Goal: Task Accomplishment & Management: Manage account settings

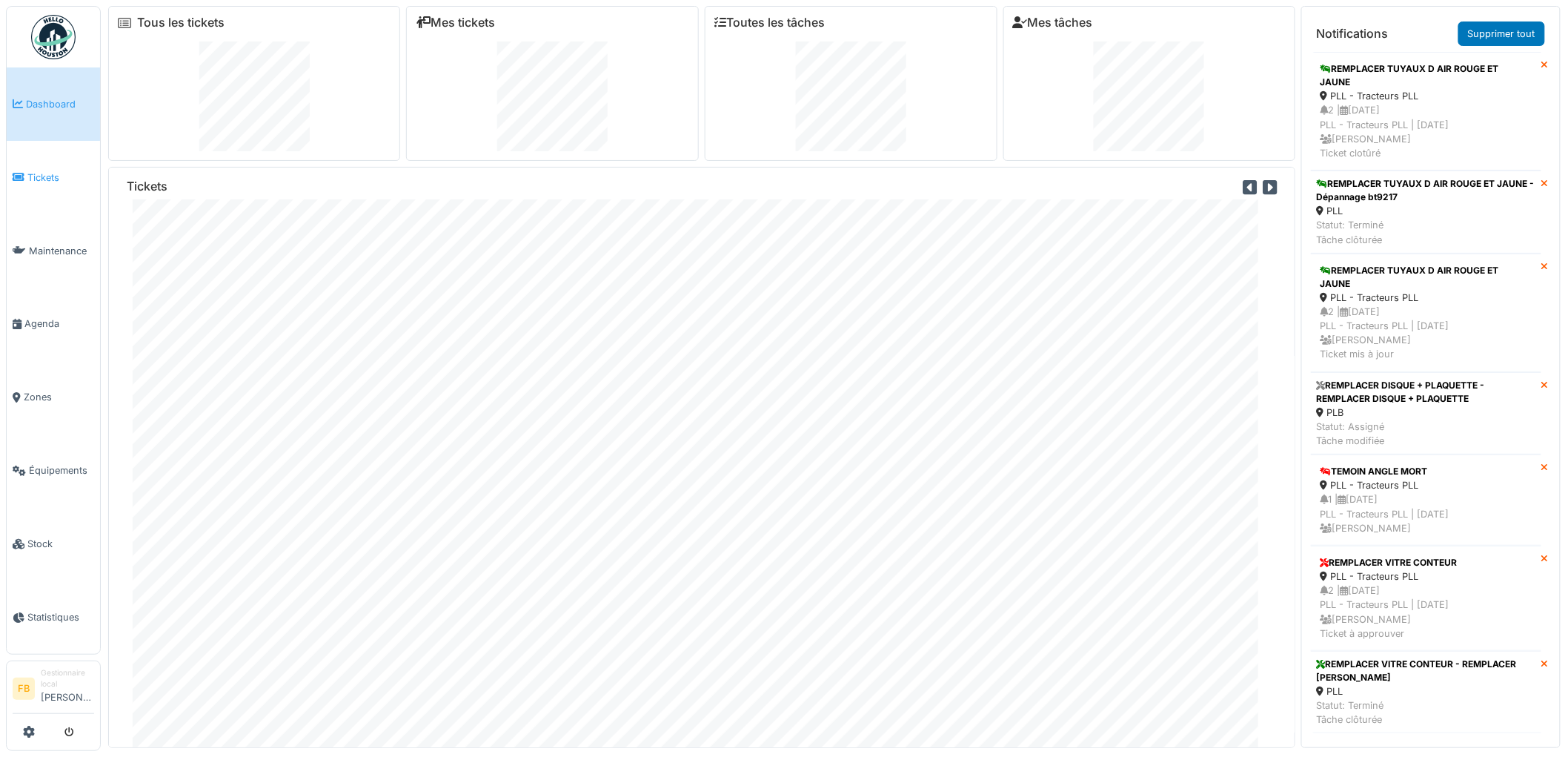
click at [53, 180] on span "Tickets" at bounding box center [60, 177] width 66 height 14
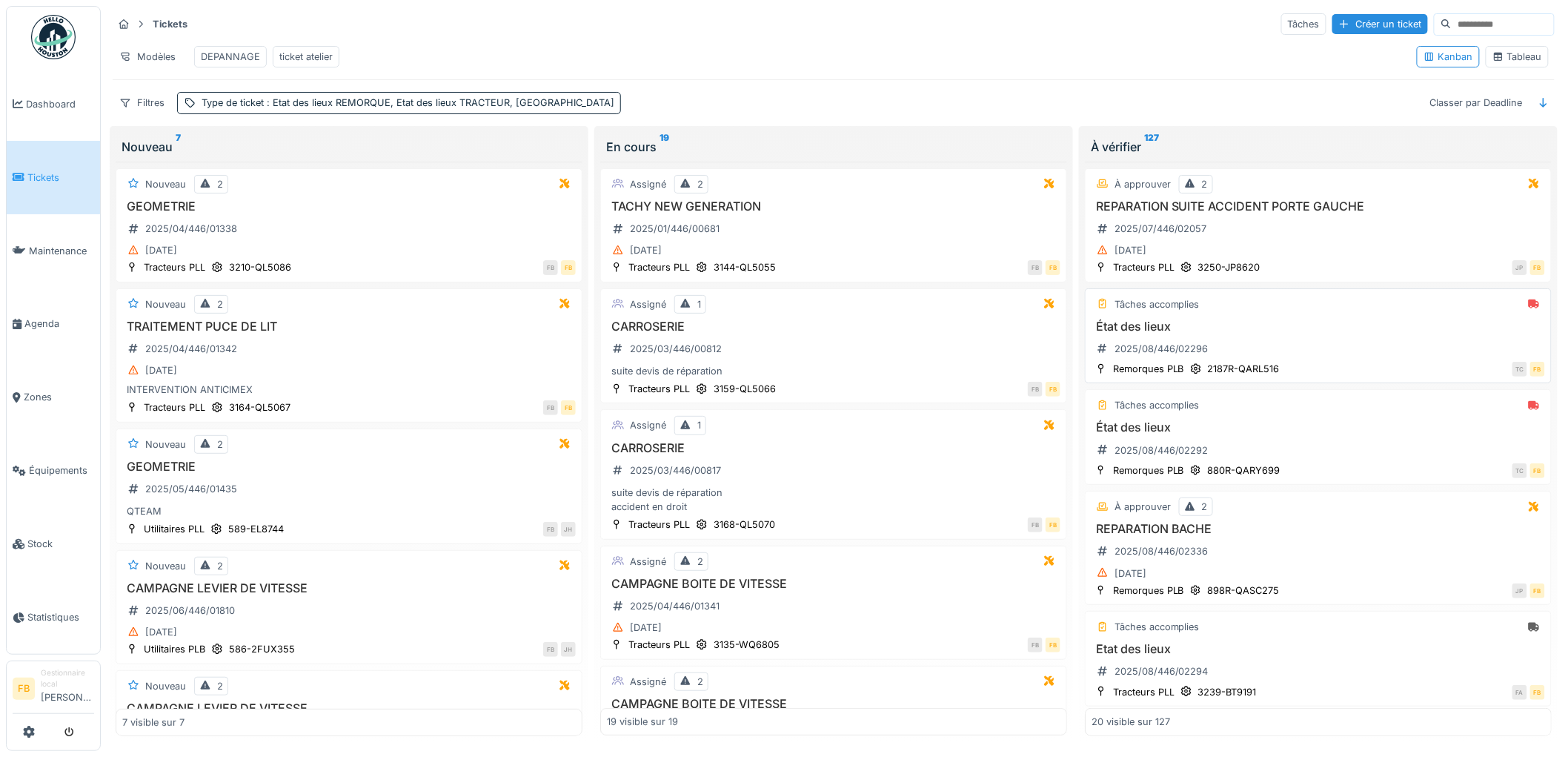
click at [1251, 334] on h3 "État des lieux" at bounding box center [1317, 326] width 453 height 14
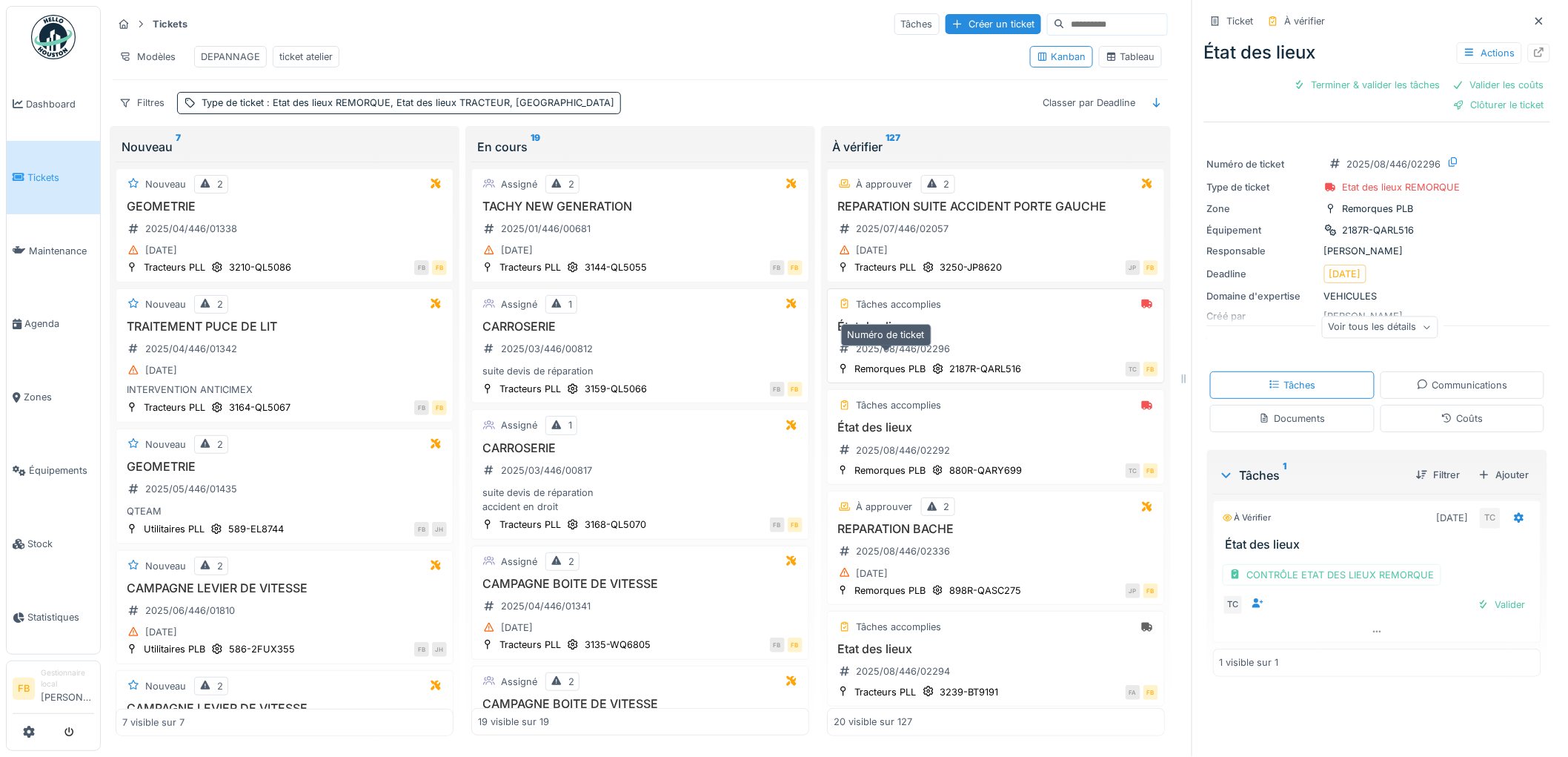
click at [1019, 352] on div "État des lieux 2025/08/446/02296" at bounding box center [996, 340] width 324 height 42
click at [1001, 357] on div "État des lieux 2025/08/446/02296" at bounding box center [996, 340] width 324 height 42
click at [1441, 426] on div "Coûts" at bounding box center [1462, 418] width 42 height 14
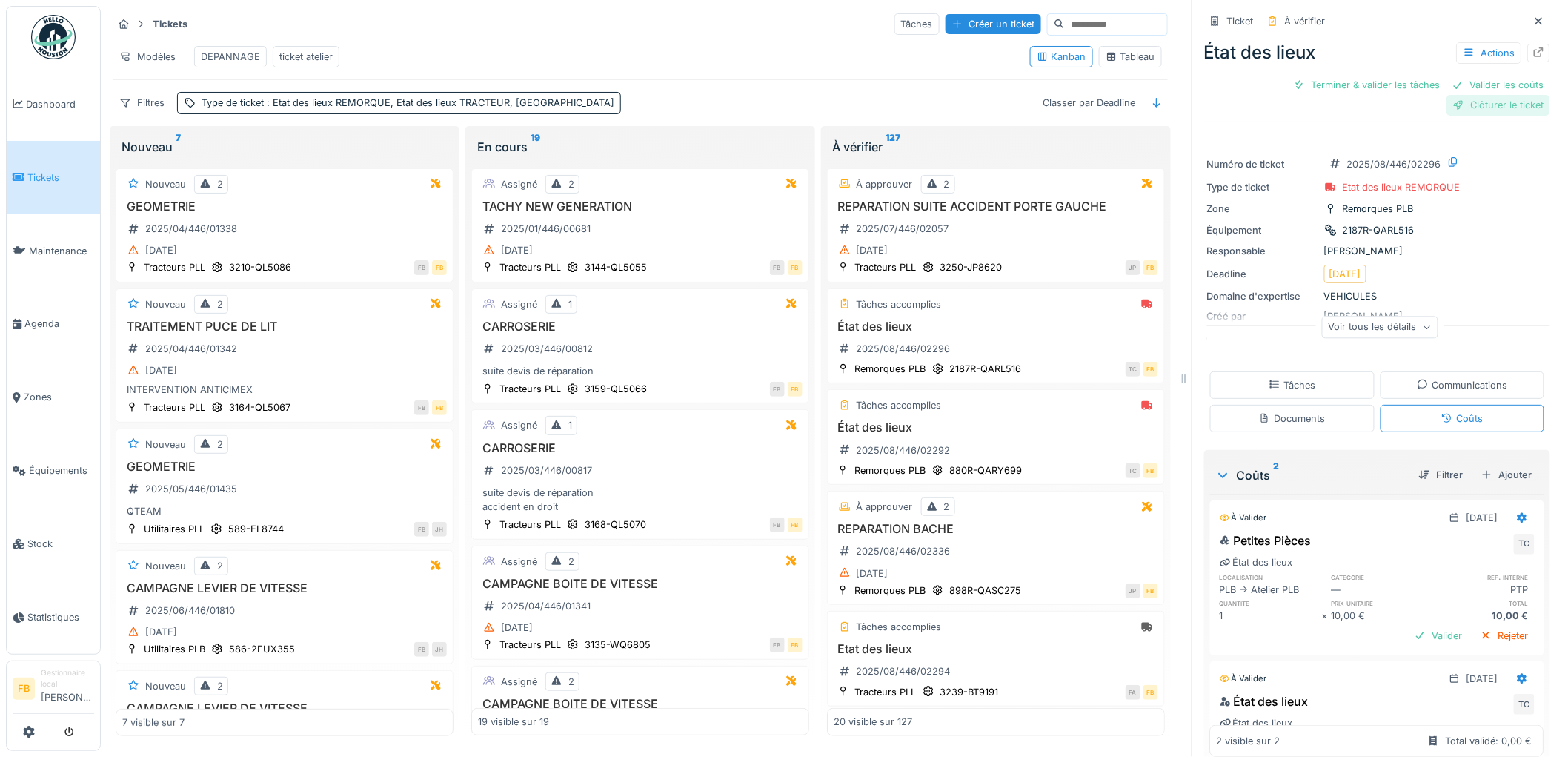
click at [1465, 111] on div "Clôturer le ticket" at bounding box center [1499, 105] width 103 height 20
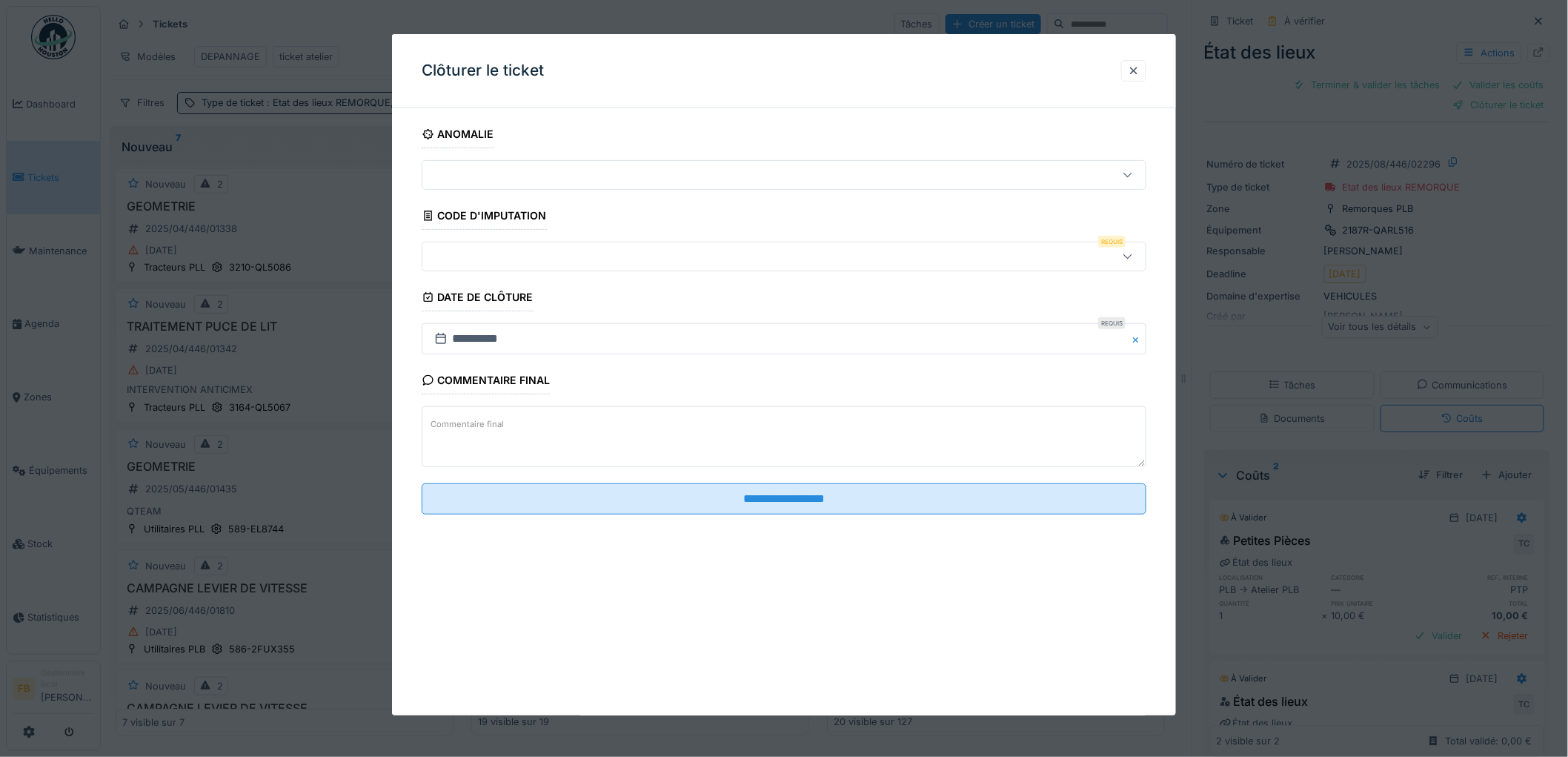
click at [475, 254] on div at bounding box center [742, 257] width 629 height 17
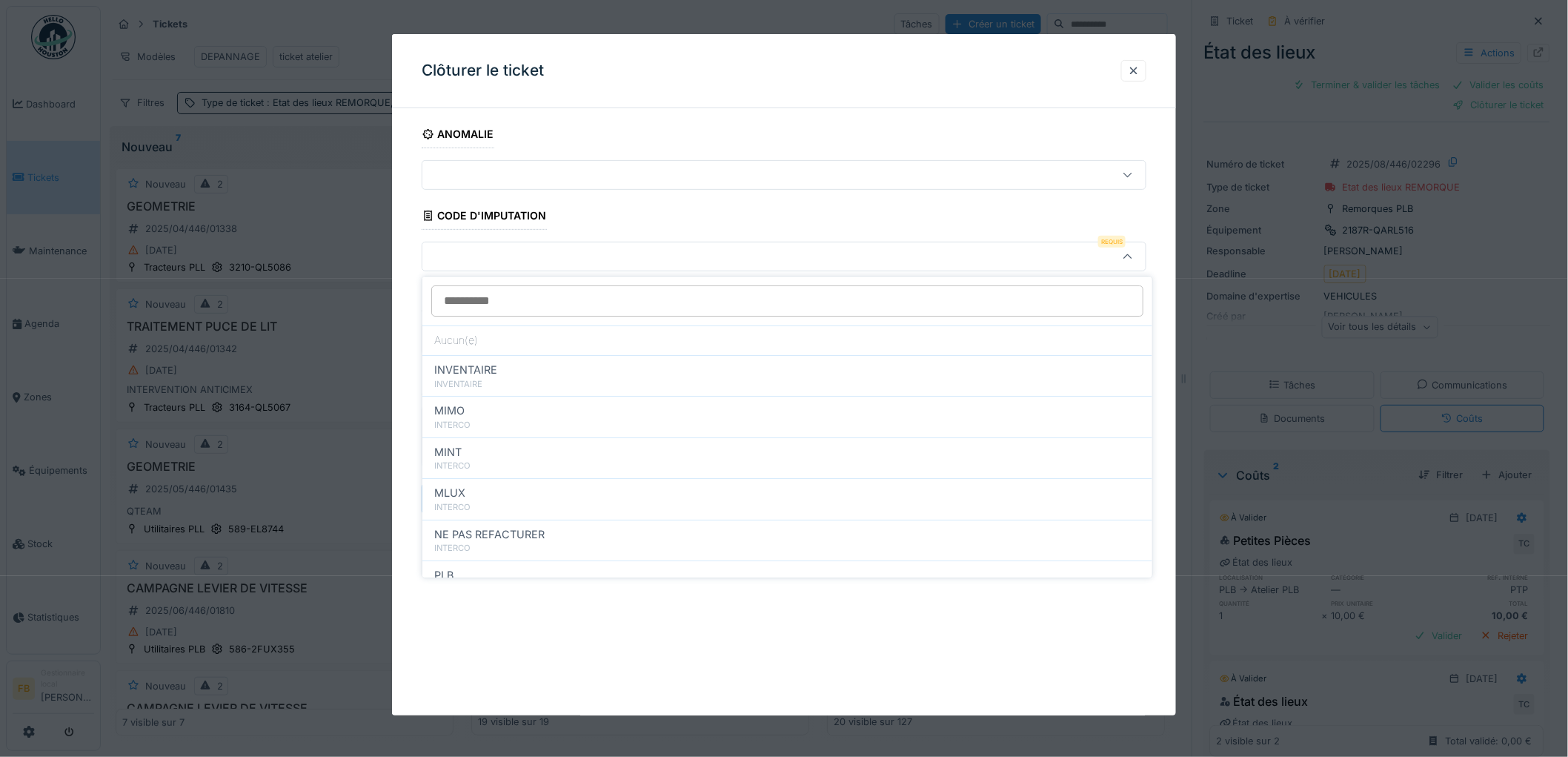
drag, startPoint x: 414, startPoint y: 364, endPoint x: 450, endPoint y: 360, distance: 36.2
click at [413, 364] on div "**********" at bounding box center [783, 337] width 784 height 435
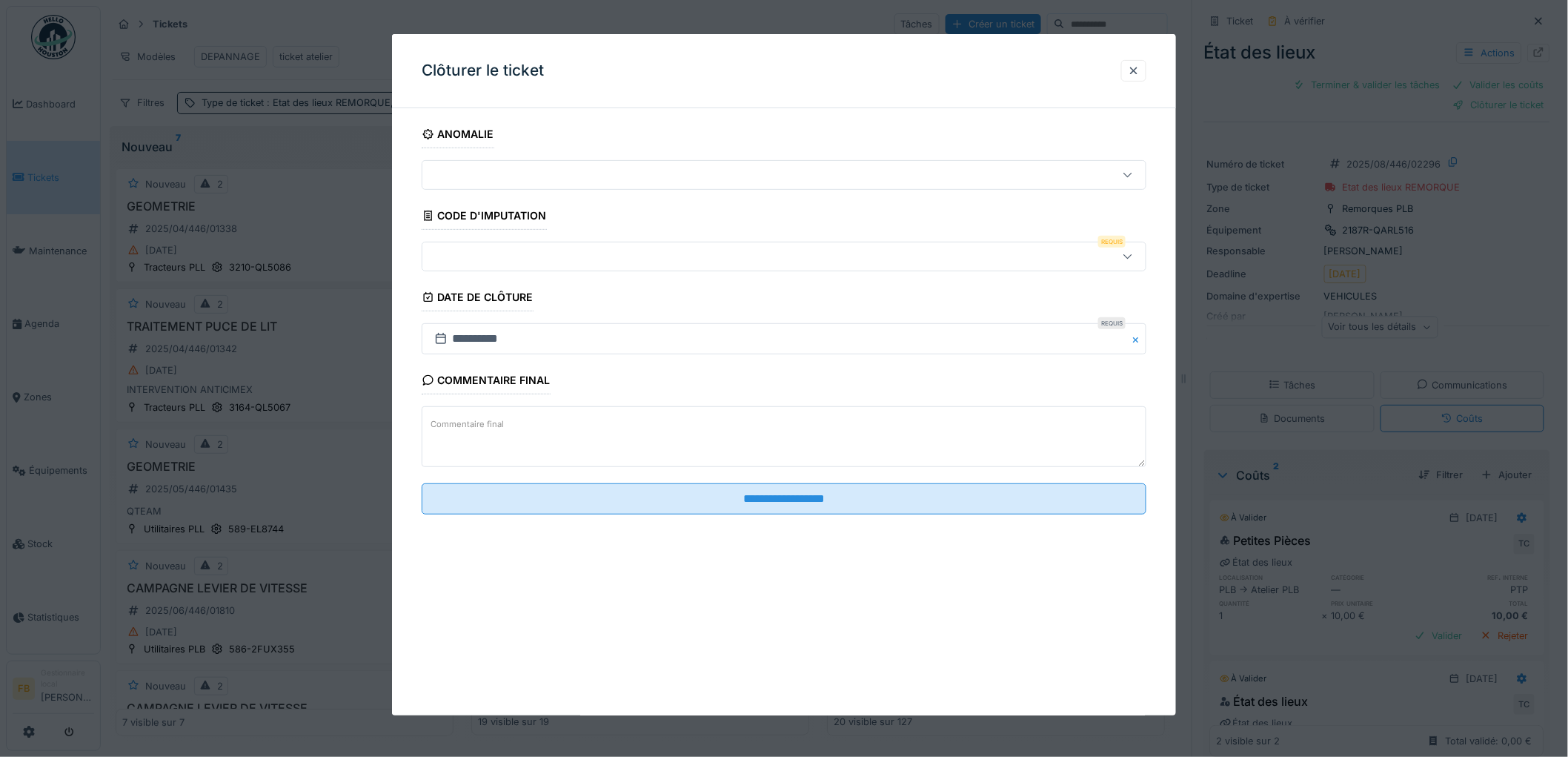
click at [487, 260] on div at bounding box center [742, 257] width 629 height 17
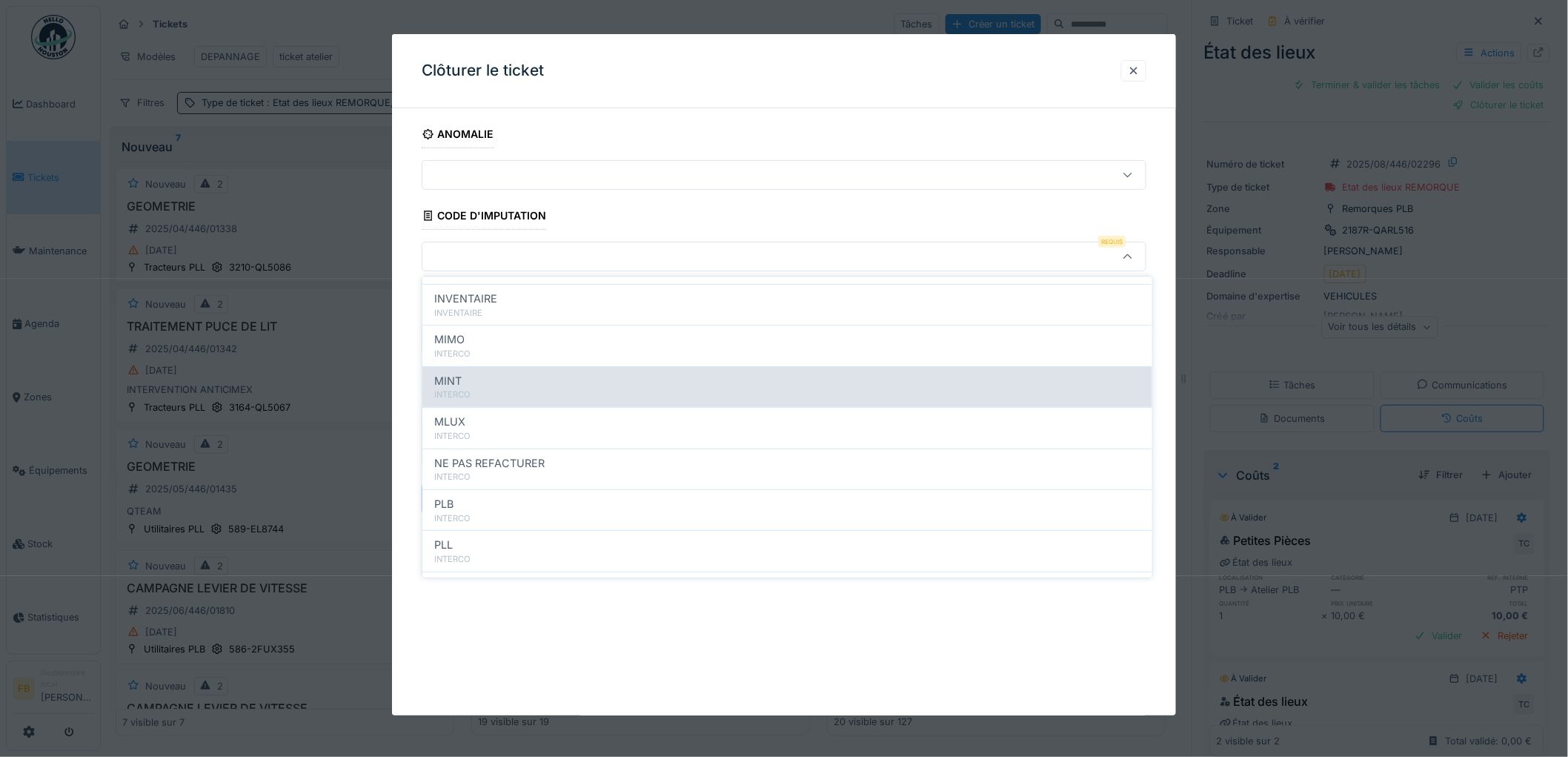
scroll to position [132, 0]
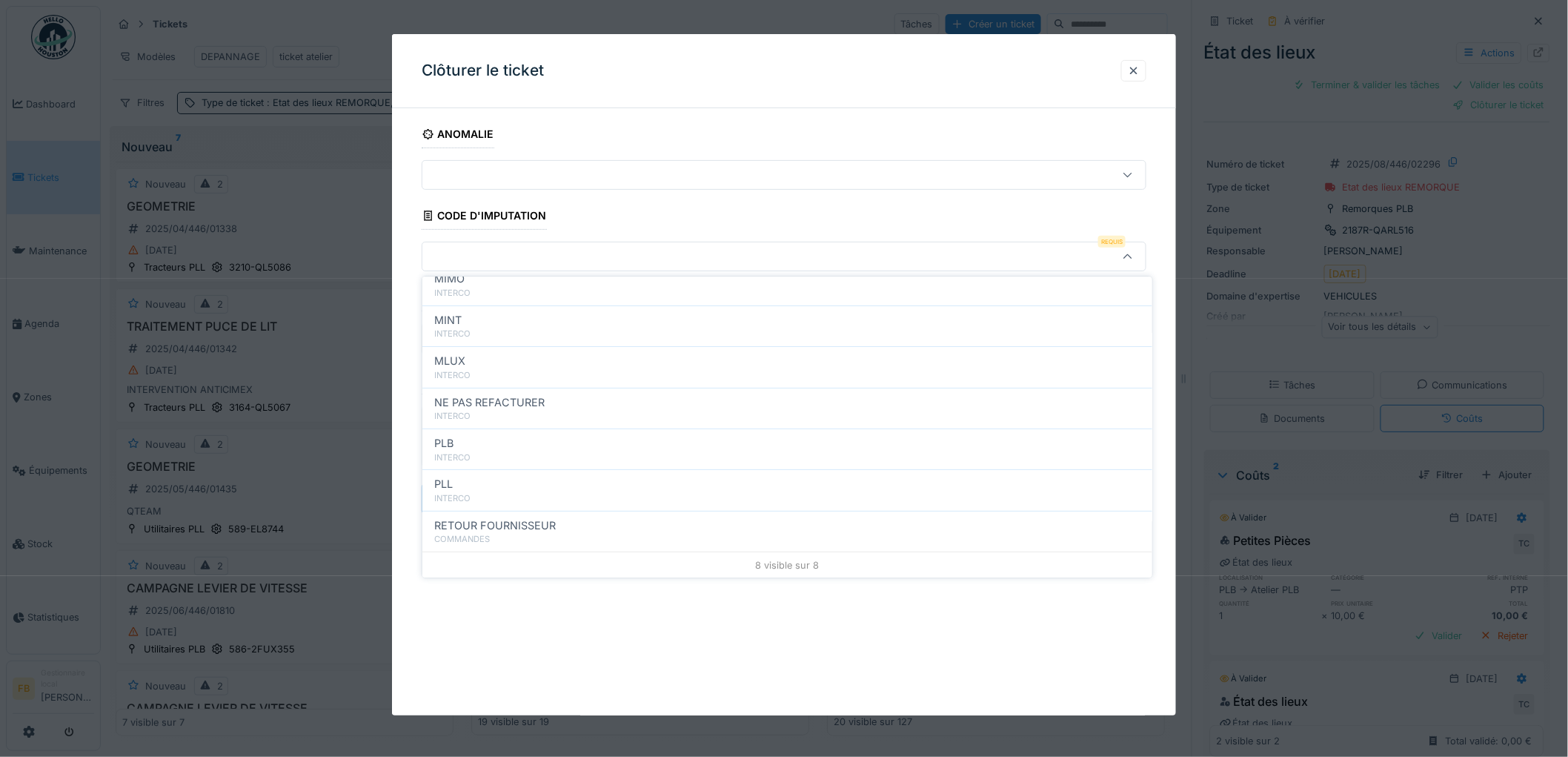
click at [412, 349] on div "**********" at bounding box center [783, 337] width 784 height 435
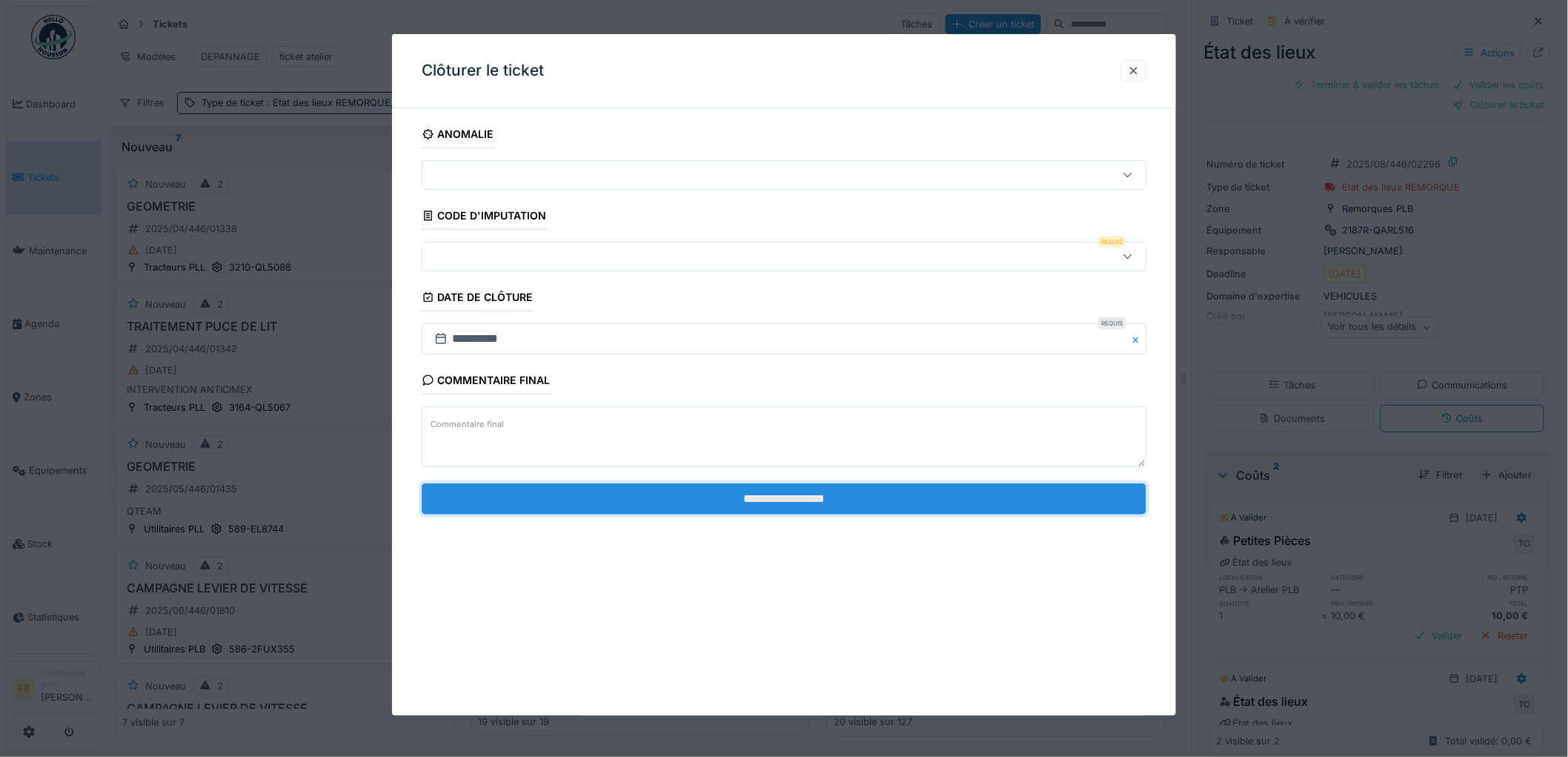
click at [662, 493] on input "**********" at bounding box center [784, 498] width 724 height 31
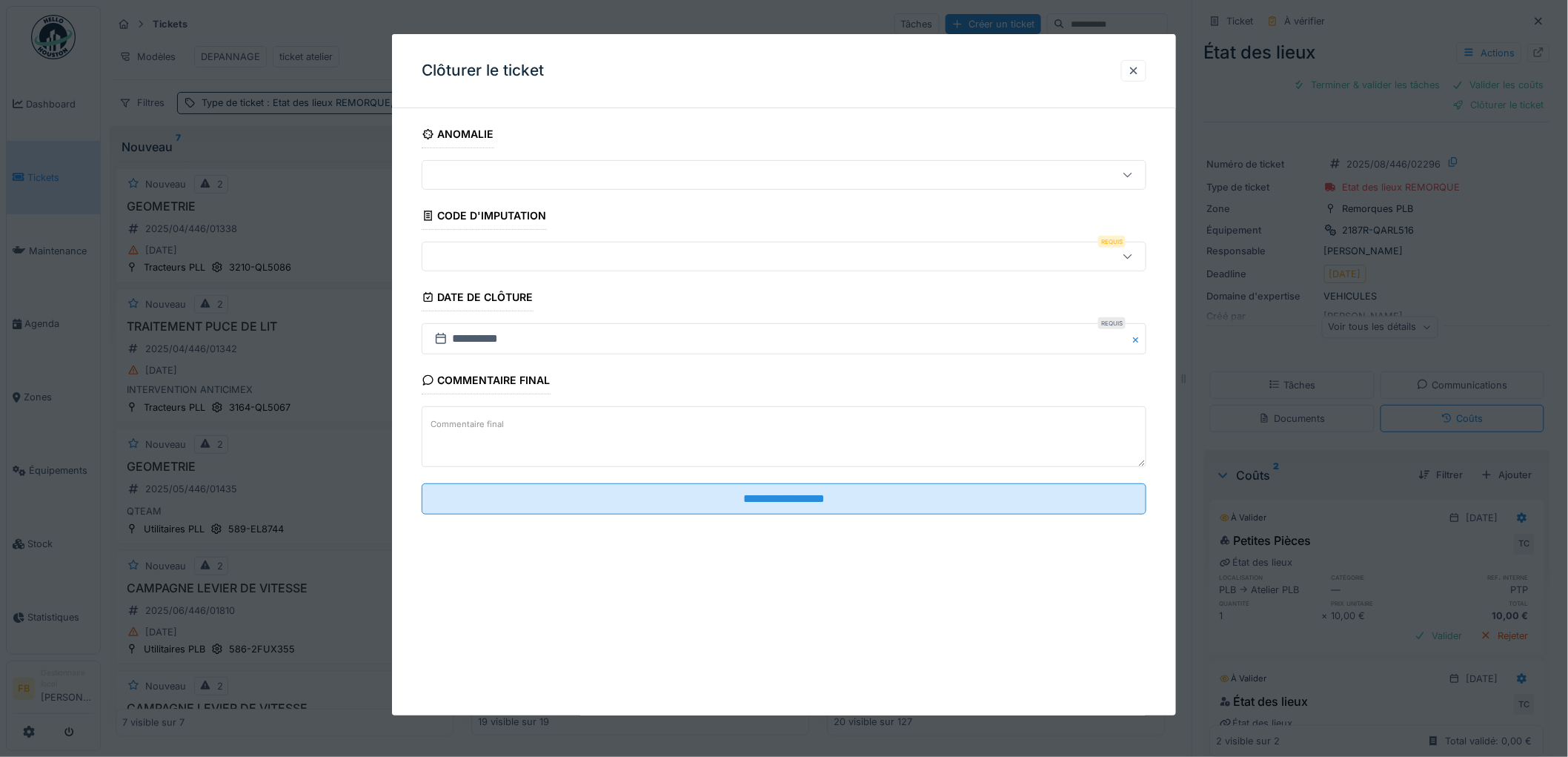
click at [505, 239] on fieldset "**********" at bounding box center [784, 323] width 724 height 406
click at [501, 254] on div at bounding box center [742, 257] width 629 height 17
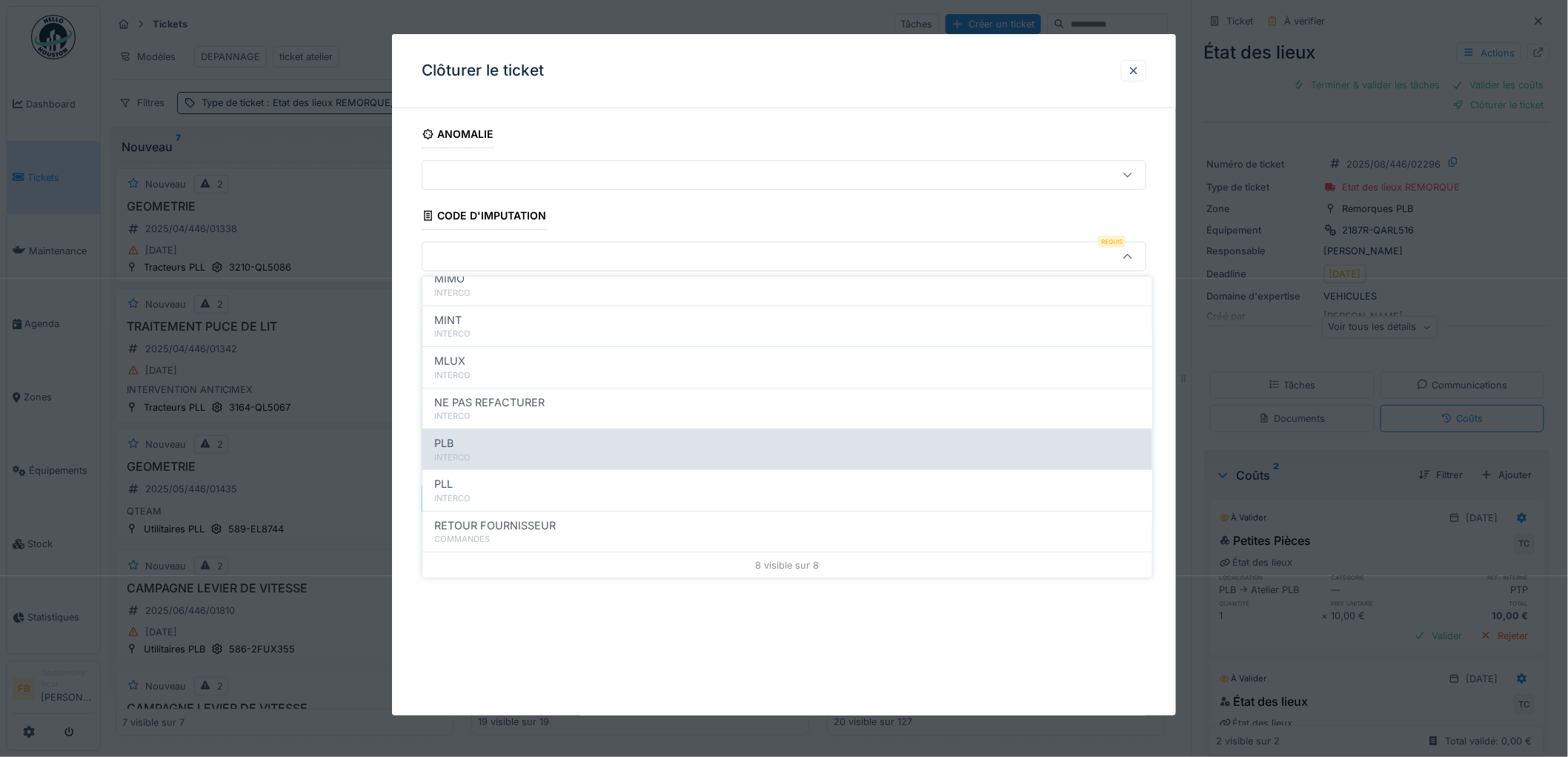
click at [493, 448] on div "PLB" at bounding box center [787, 443] width 706 height 17
type input "***"
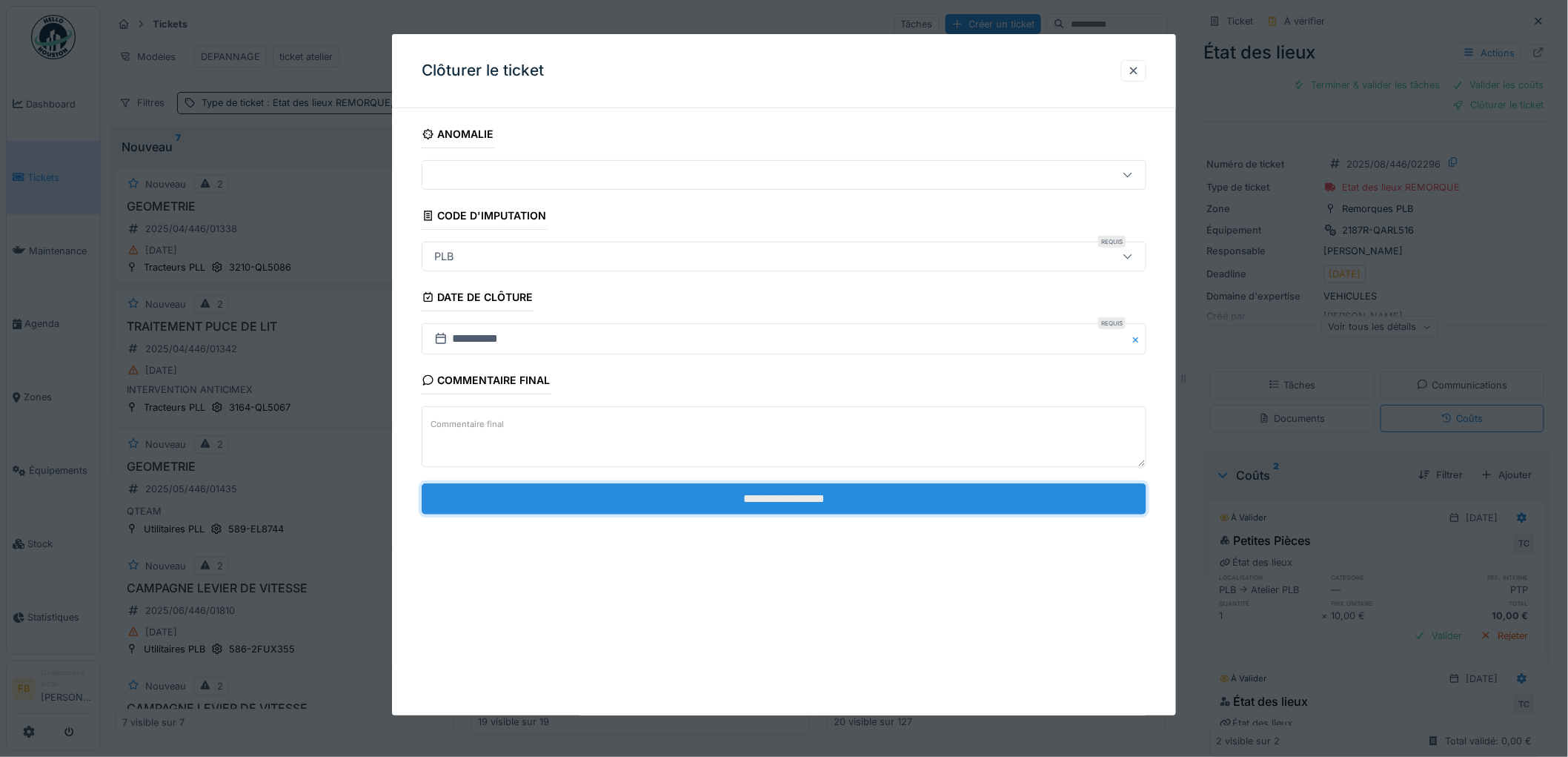
click at [781, 506] on input "**********" at bounding box center [784, 498] width 724 height 31
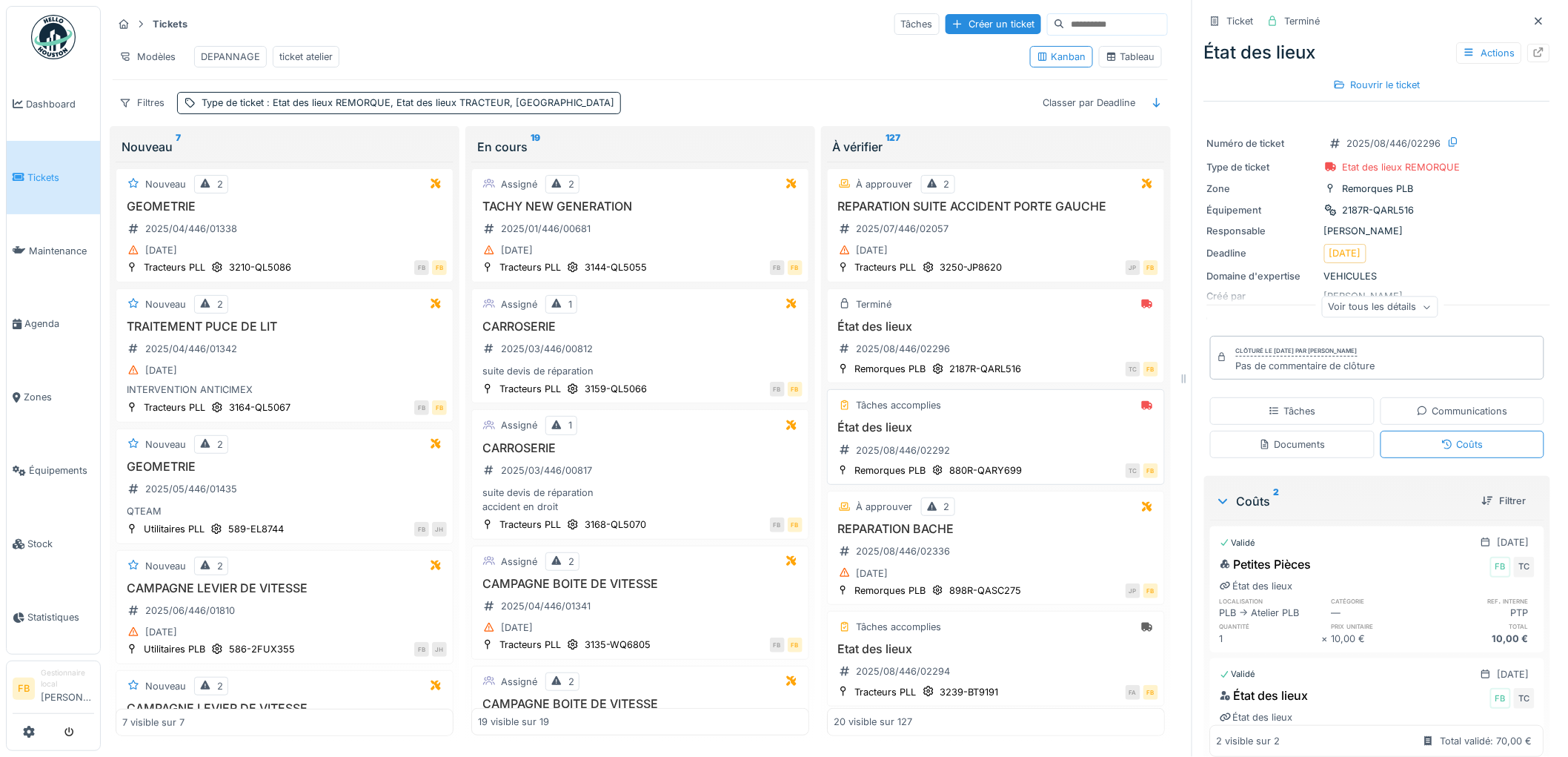
click at [1009, 434] on h3 "État des lieux" at bounding box center [996, 427] width 324 height 14
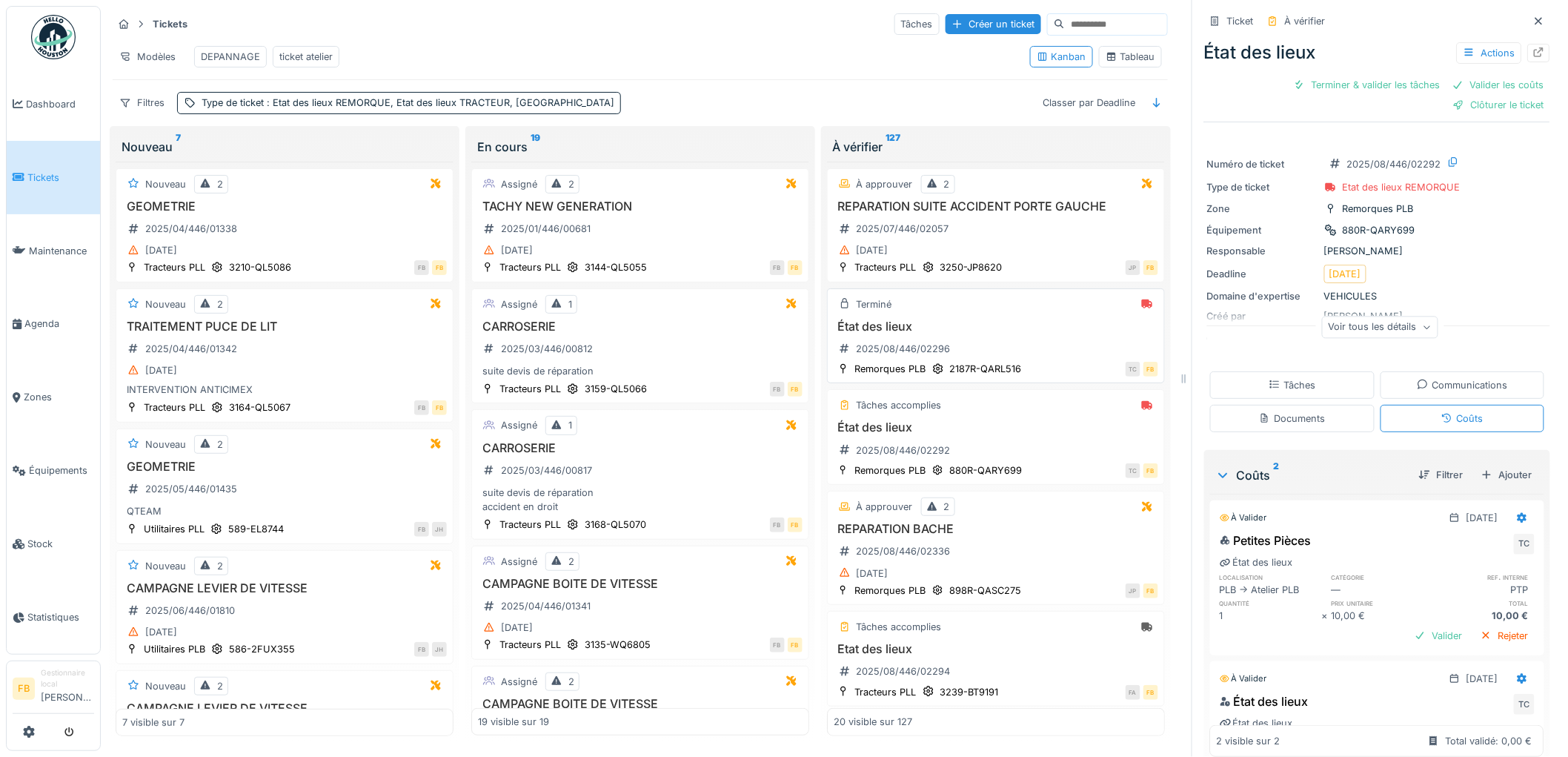
click at [1035, 355] on div "État des lieux 2025/08/446/02296" at bounding box center [996, 340] width 324 height 42
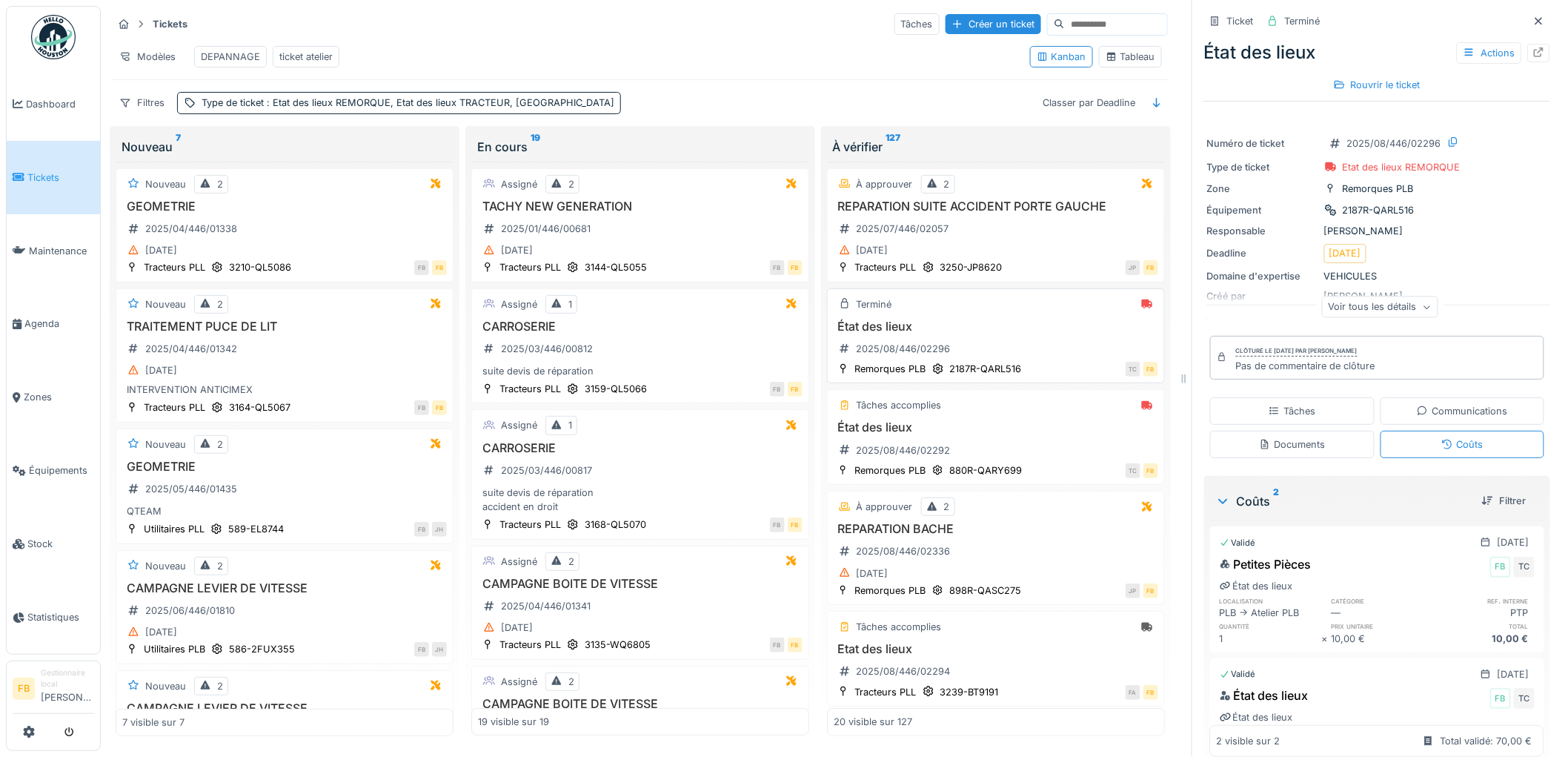
click at [1022, 352] on div "État des lieux 2025/08/446/02296" at bounding box center [996, 340] width 324 height 42
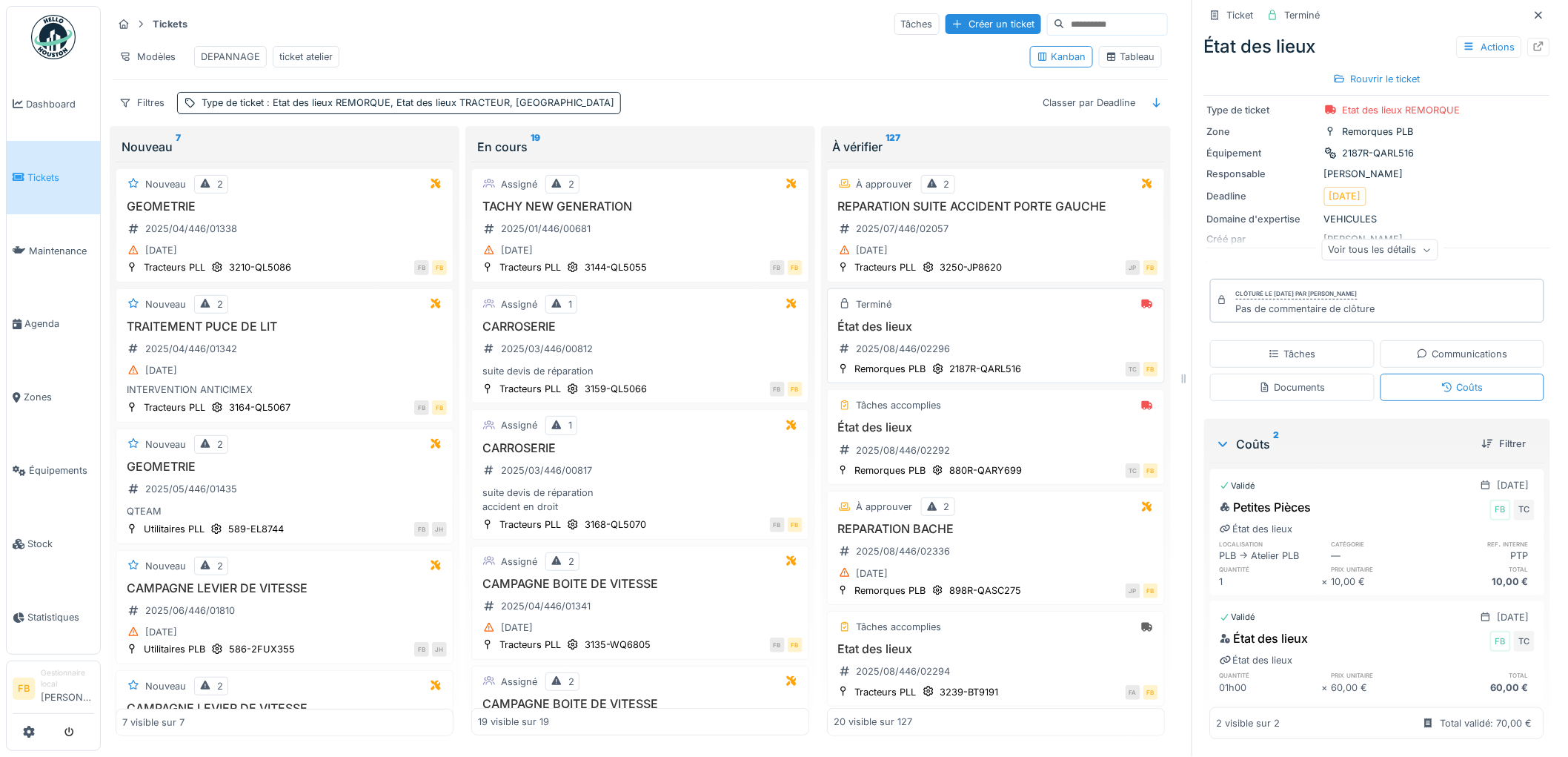
click at [1050, 358] on div "État des lieux 2025/08/446/02296" at bounding box center [996, 340] width 324 height 42
click at [1047, 434] on h3 "État des lieux" at bounding box center [996, 427] width 324 height 14
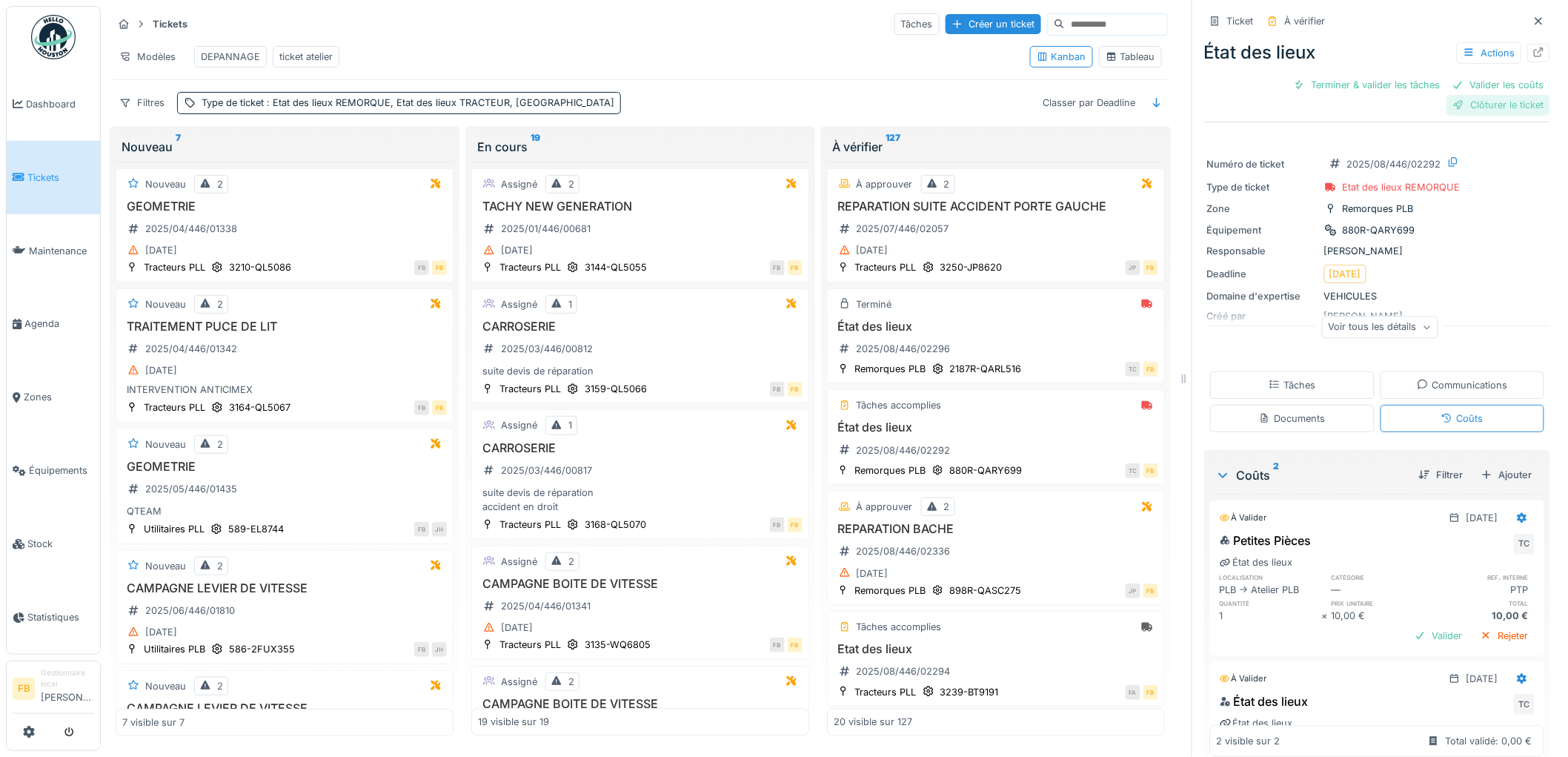
click at [1459, 95] on div "Clôturer le ticket" at bounding box center [1499, 105] width 103 height 20
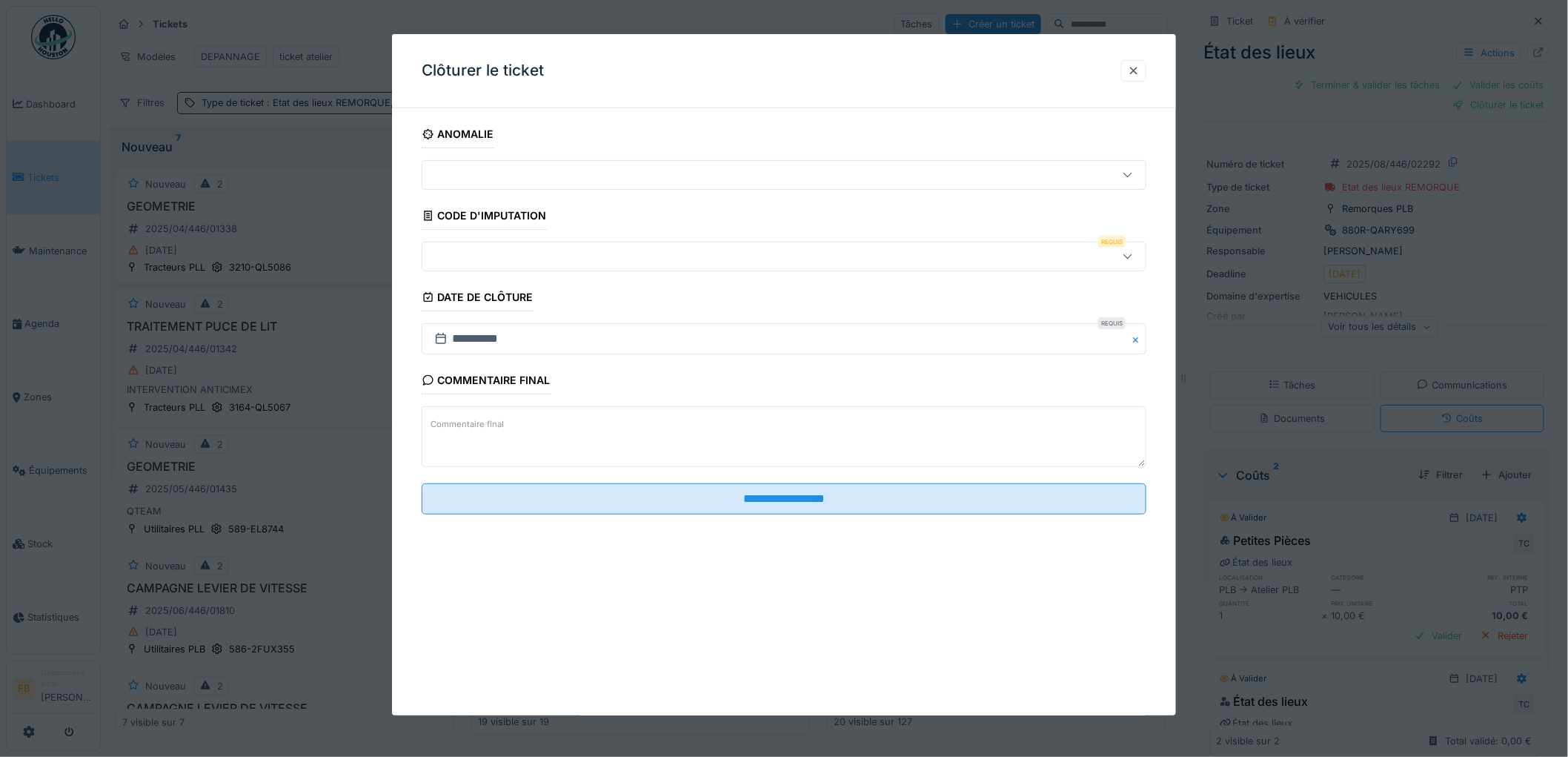
click at [515, 260] on div at bounding box center [742, 257] width 629 height 17
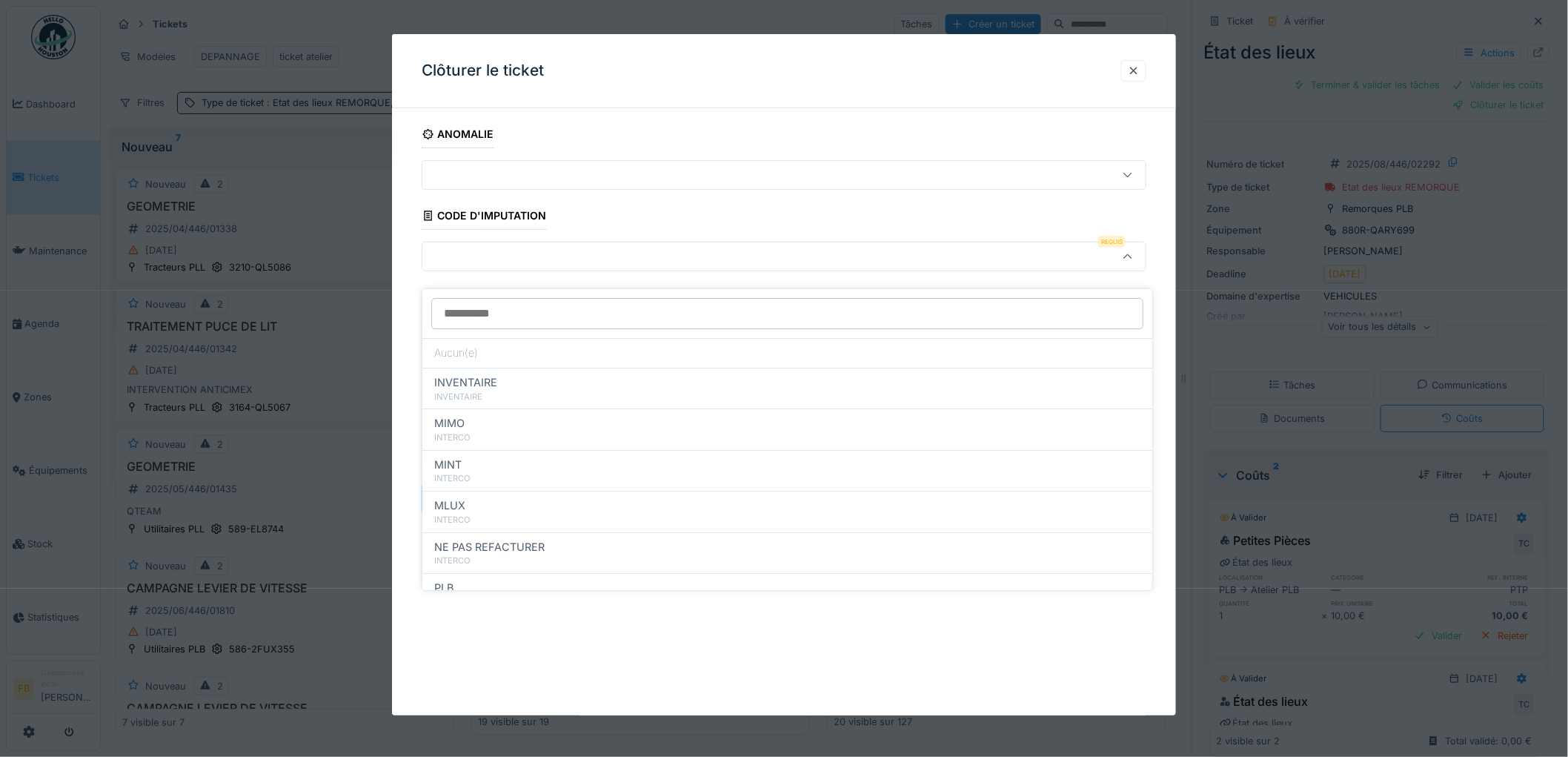
click at [407, 363] on div "**********" at bounding box center [783, 337] width 784 height 435
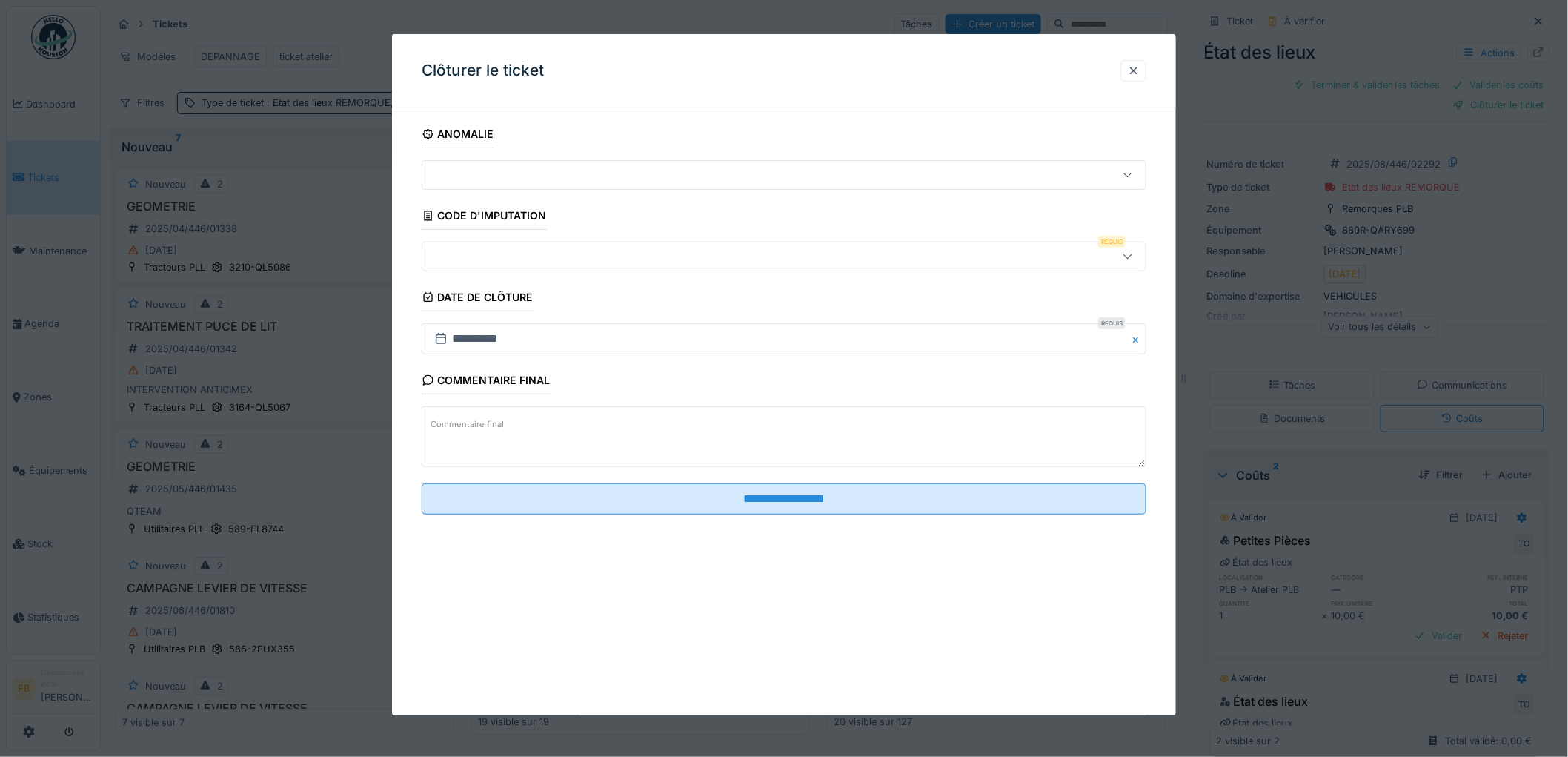
click at [518, 257] on div at bounding box center [742, 257] width 629 height 17
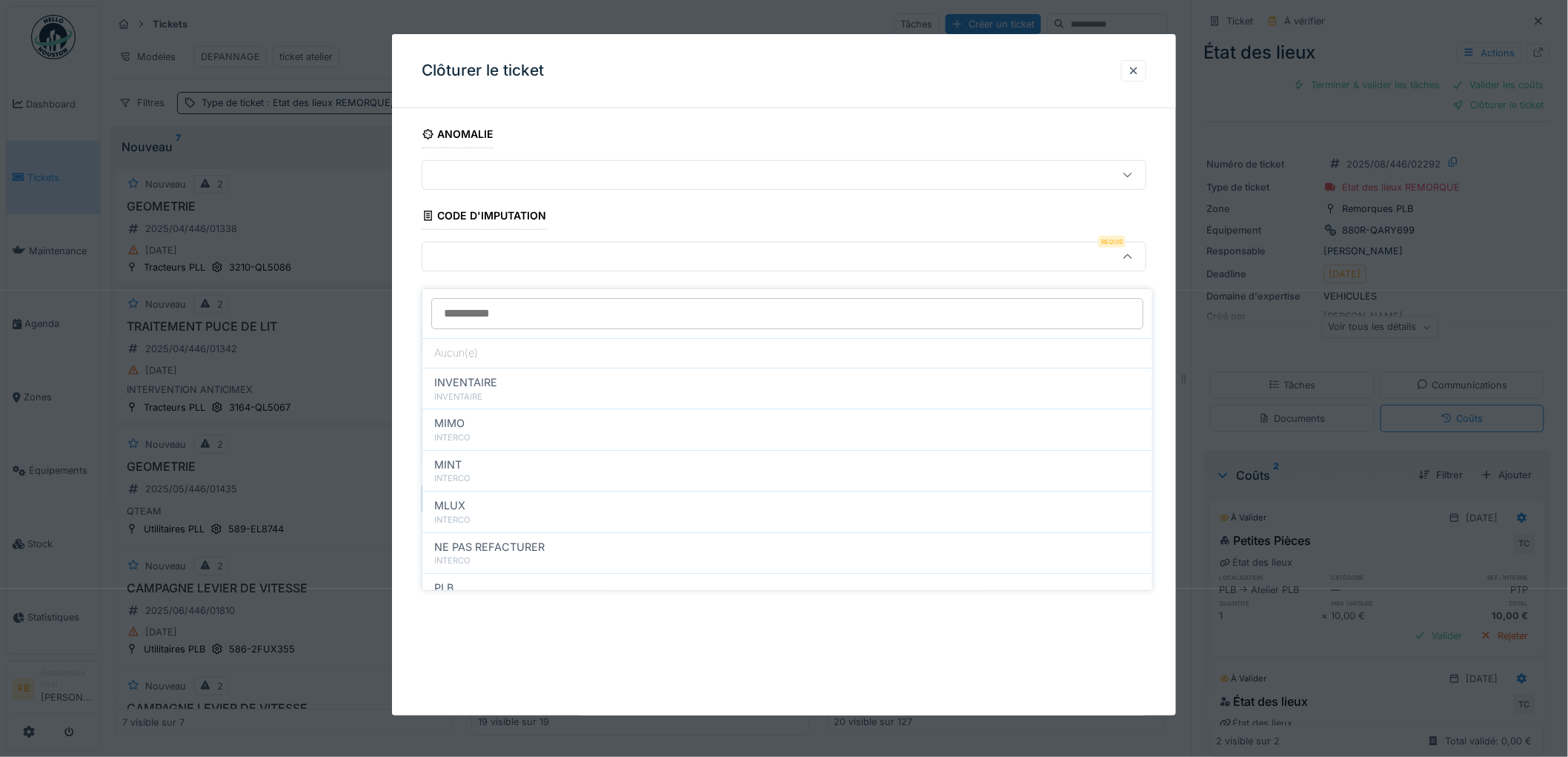
click at [410, 404] on div "**********" at bounding box center [783, 337] width 784 height 435
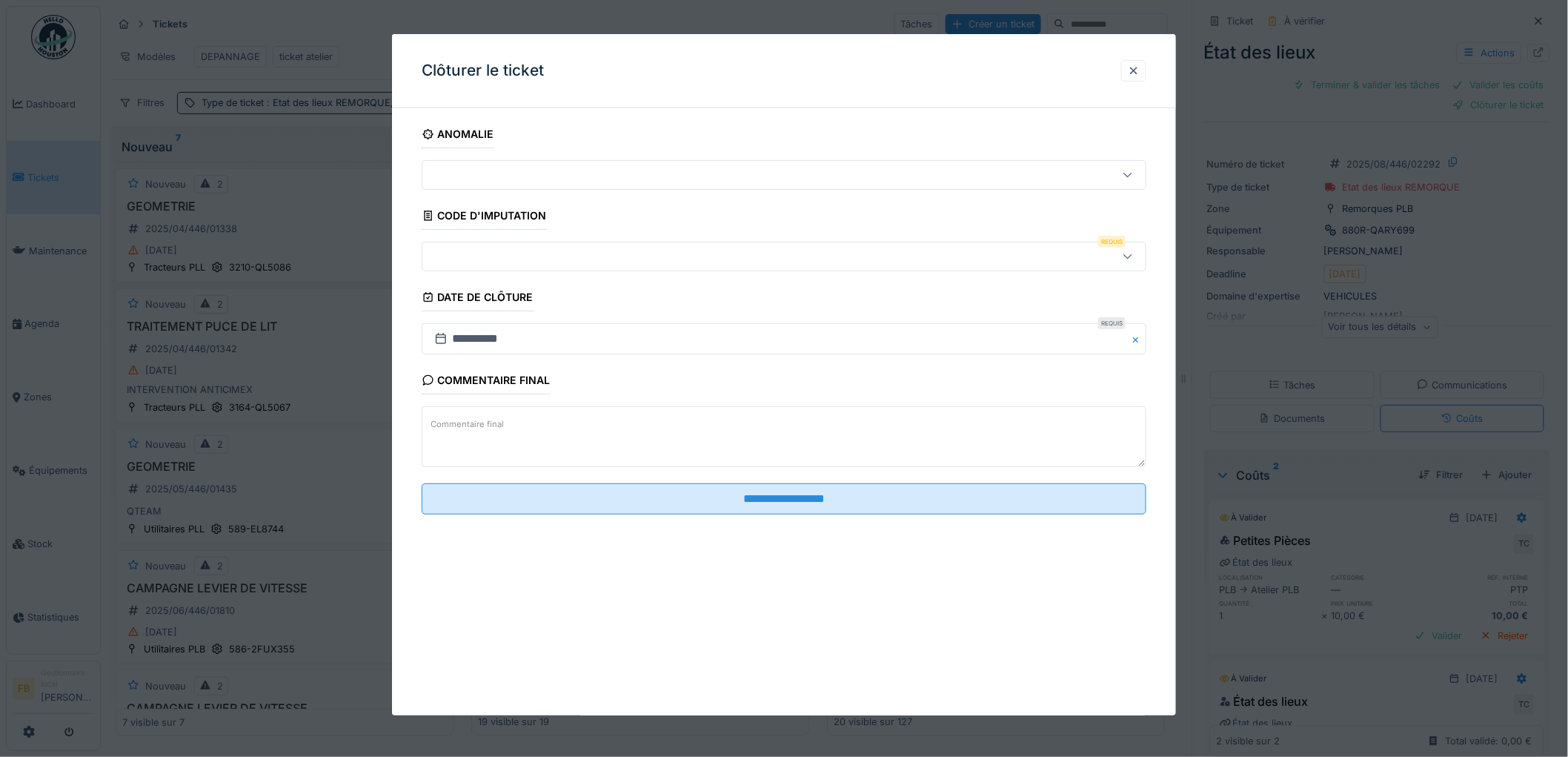
click at [507, 251] on div at bounding box center [742, 257] width 629 height 17
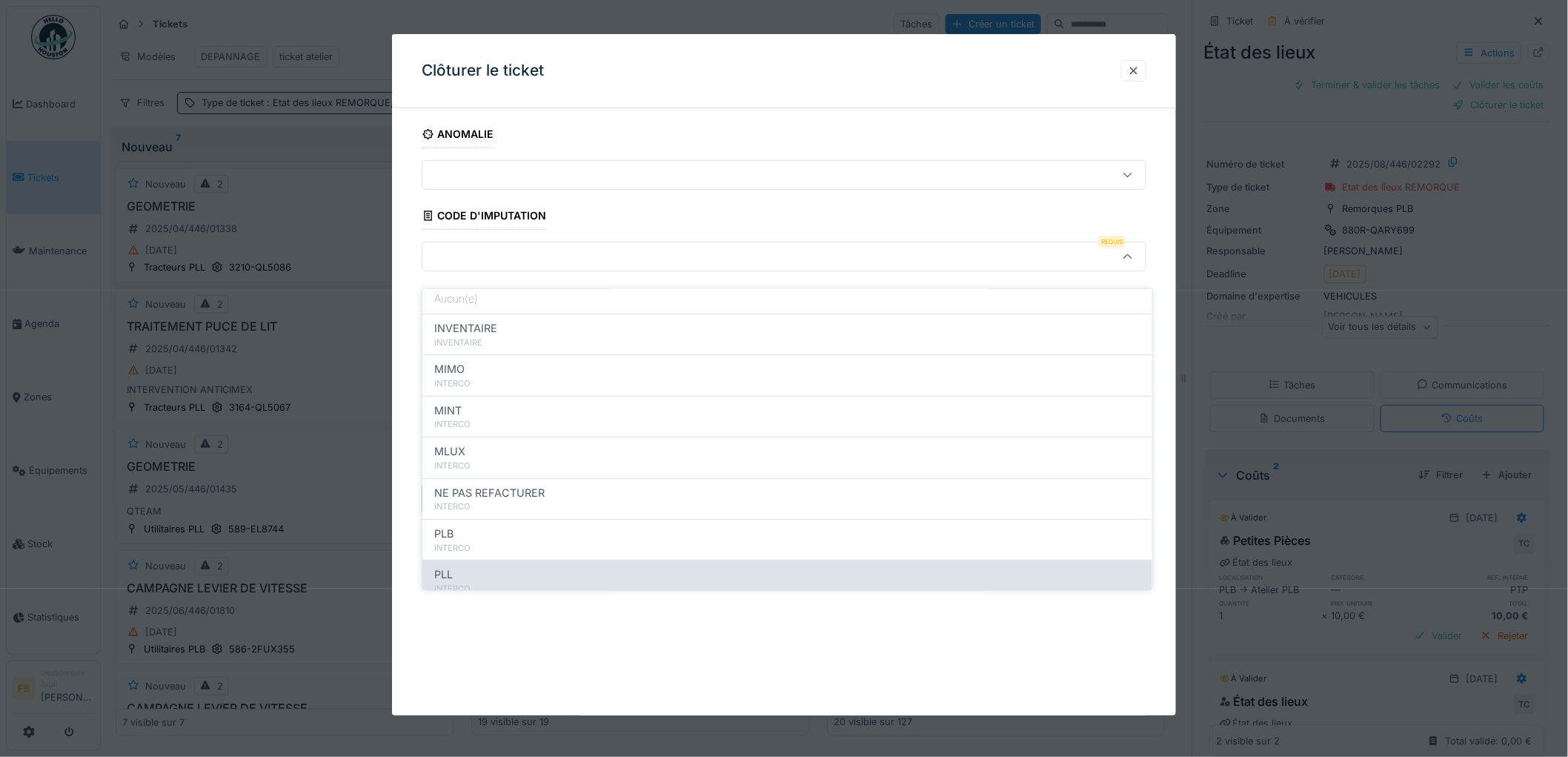
scroll to position [132, 0]
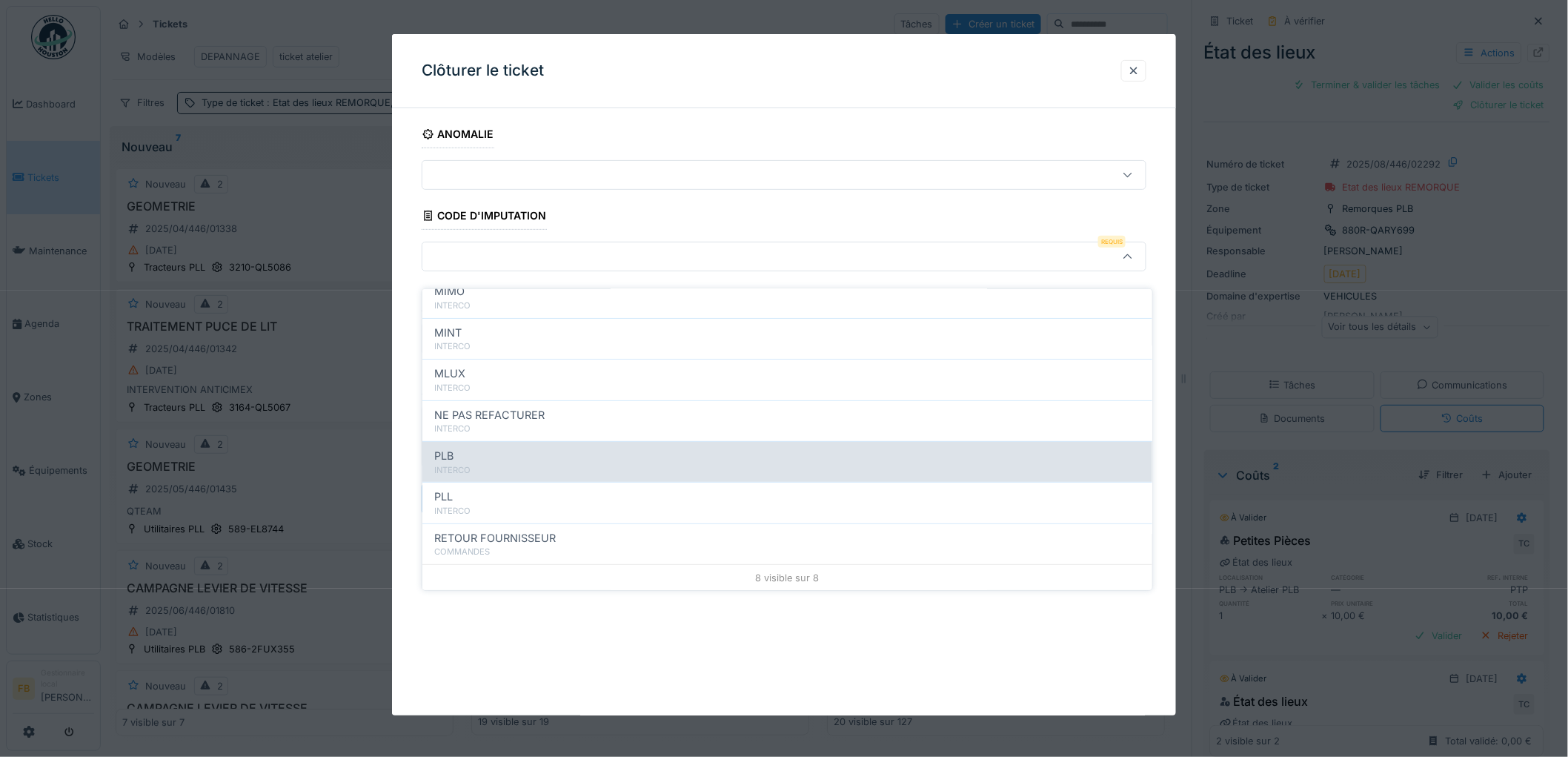
click at [471, 464] on div "INTERCO" at bounding box center [787, 470] width 706 height 13
type input "***"
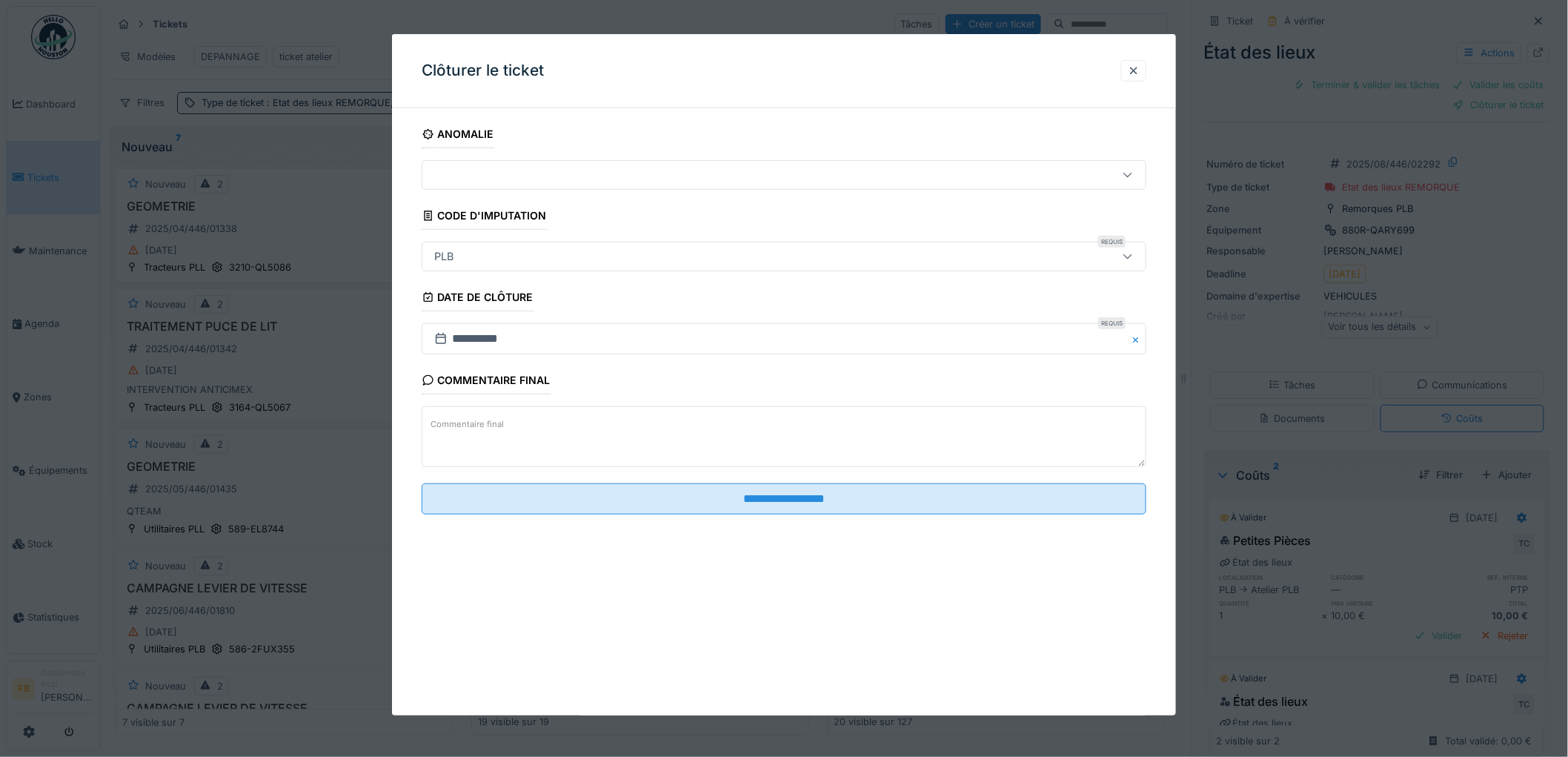
click at [407, 394] on div "**********" at bounding box center [783, 337] width 784 height 435
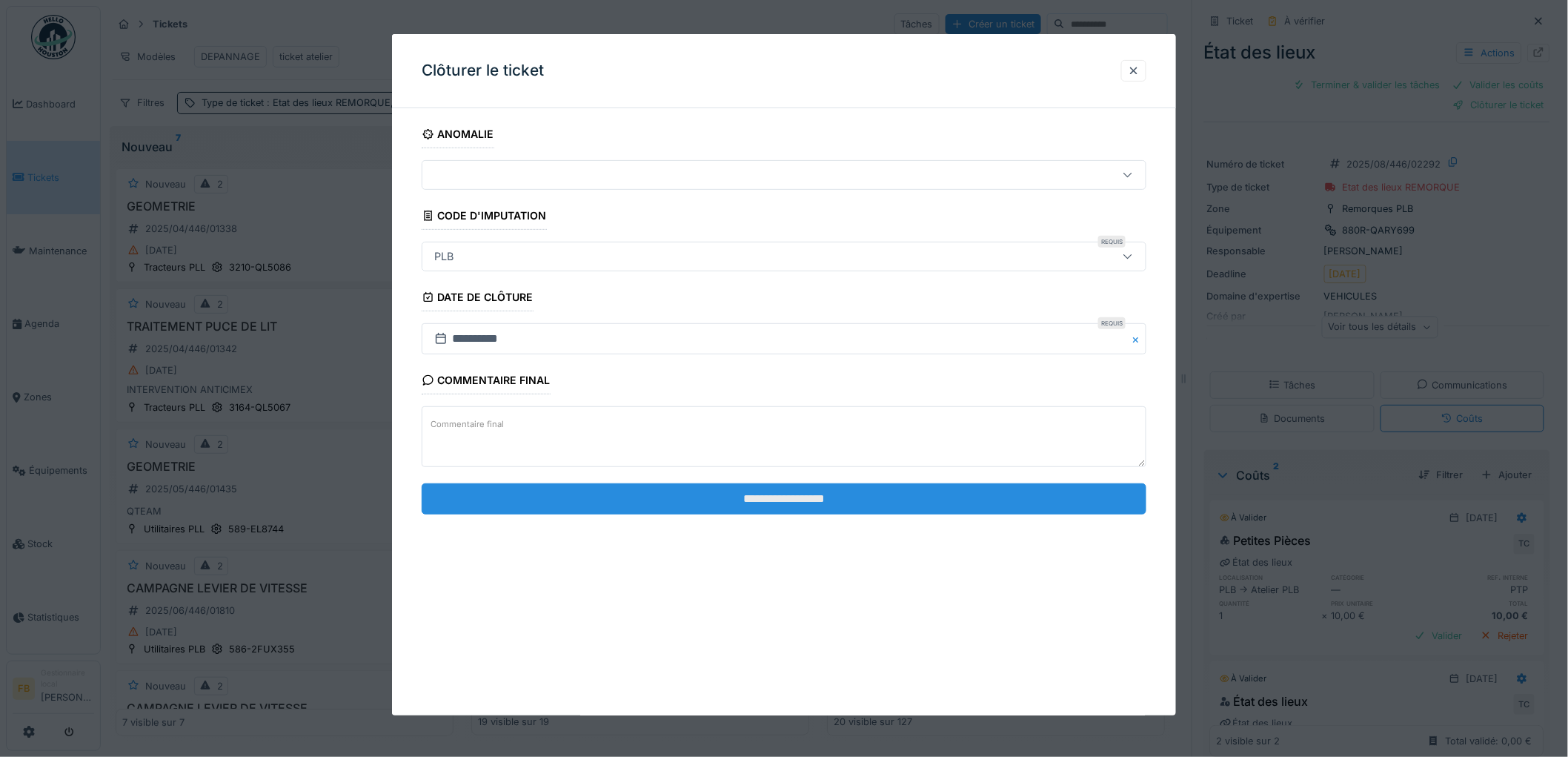
click at [764, 503] on input "**********" at bounding box center [784, 498] width 724 height 31
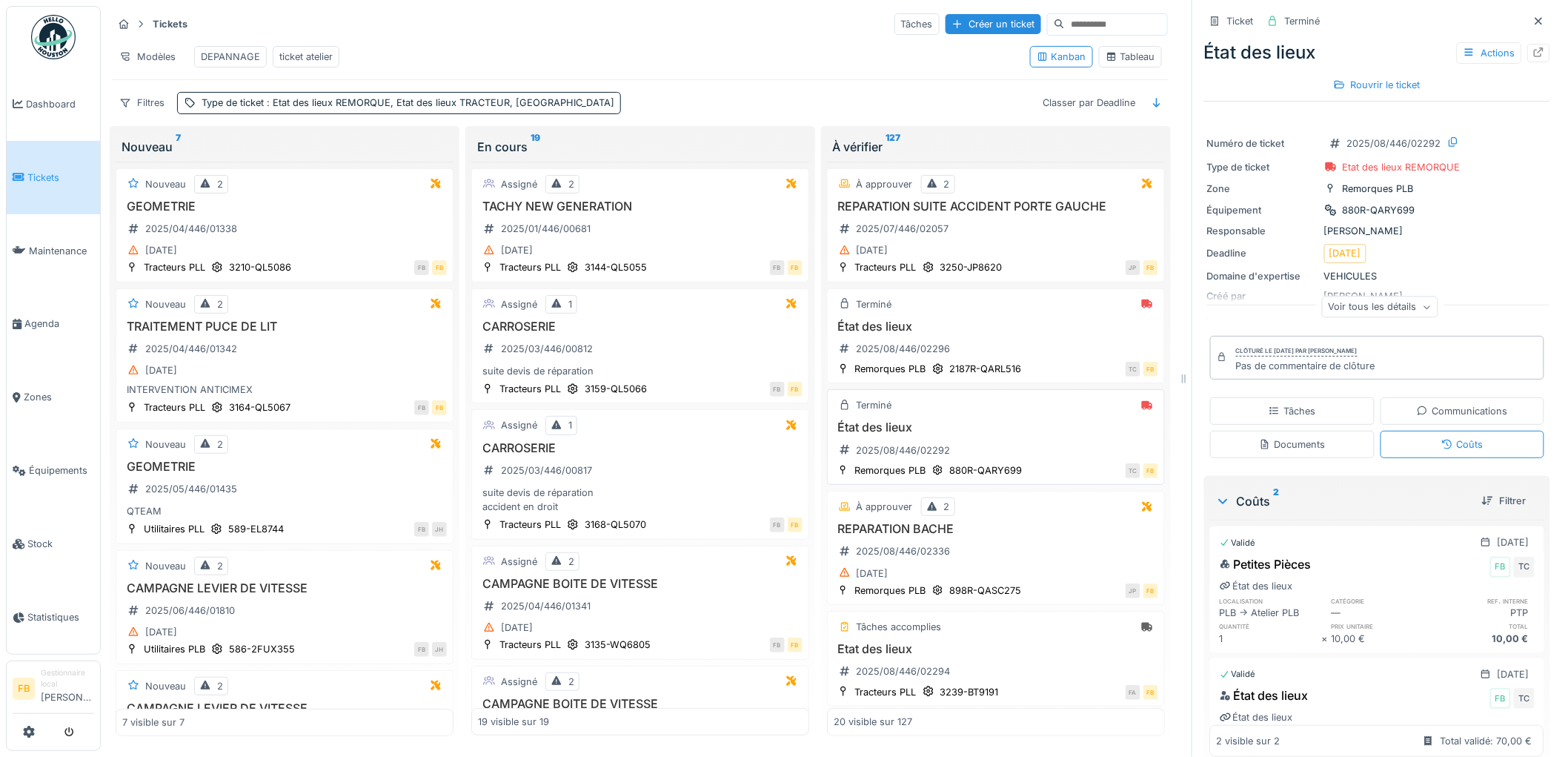
click at [1007, 453] on div "État des lieux 2025/08/446/02292" at bounding box center [996, 441] width 324 height 42
click at [1012, 432] on h3 "État des lieux" at bounding box center [996, 427] width 324 height 14
click at [933, 423] on h3 "État des lieux" at bounding box center [996, 427] width 324 height 14
click at [983, 440] on div "État des lieux 2025/08/446/02292" at bounding box center [996, 441] width 324 height 42
click at [996, 332] on h3 "État des lieux" at bounding box center [996, 326] width 324 height 14
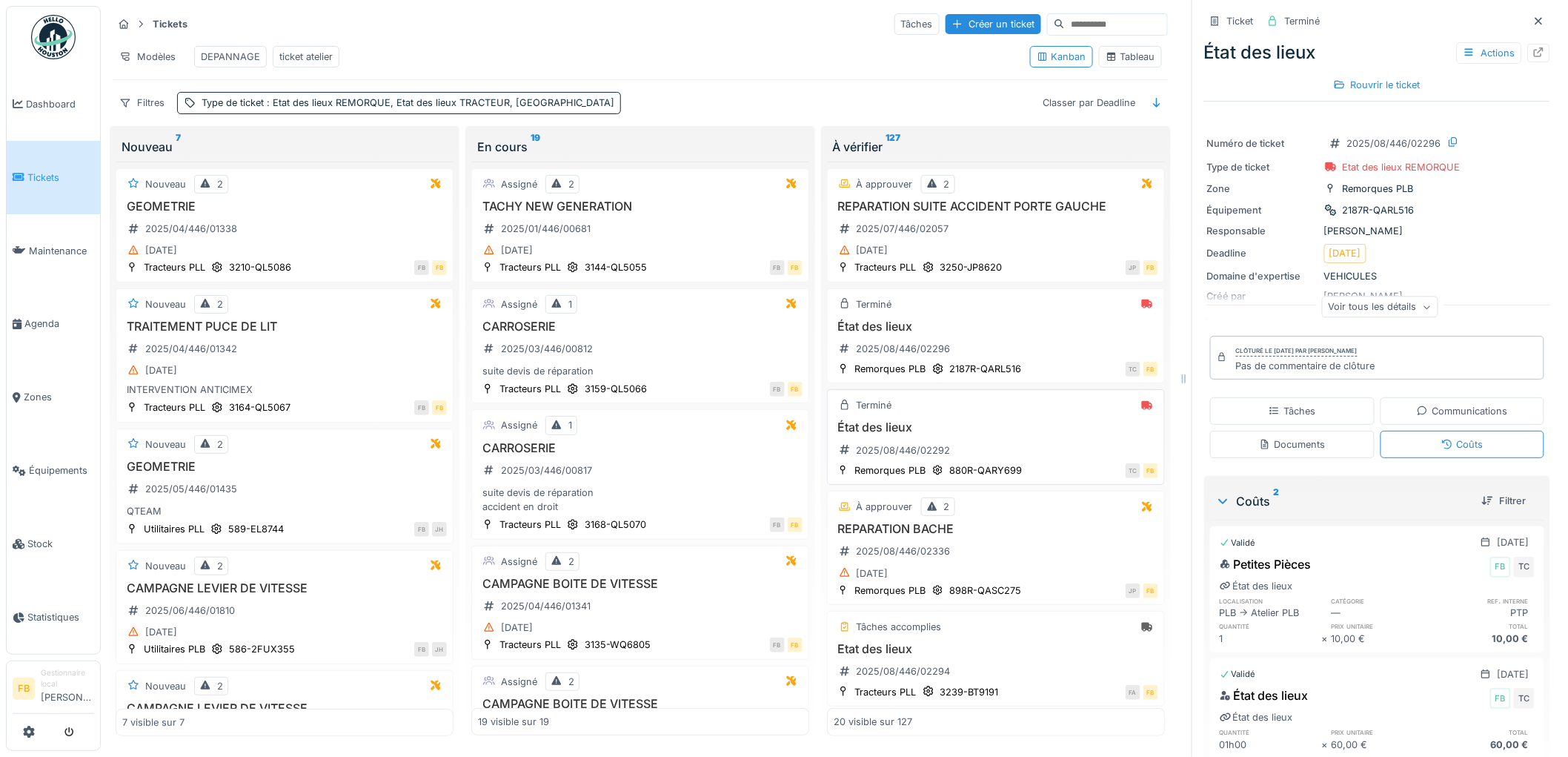
click at [982, 432] on h3 "État des lieux" at bounding box center [996, 427] width 324 height 14
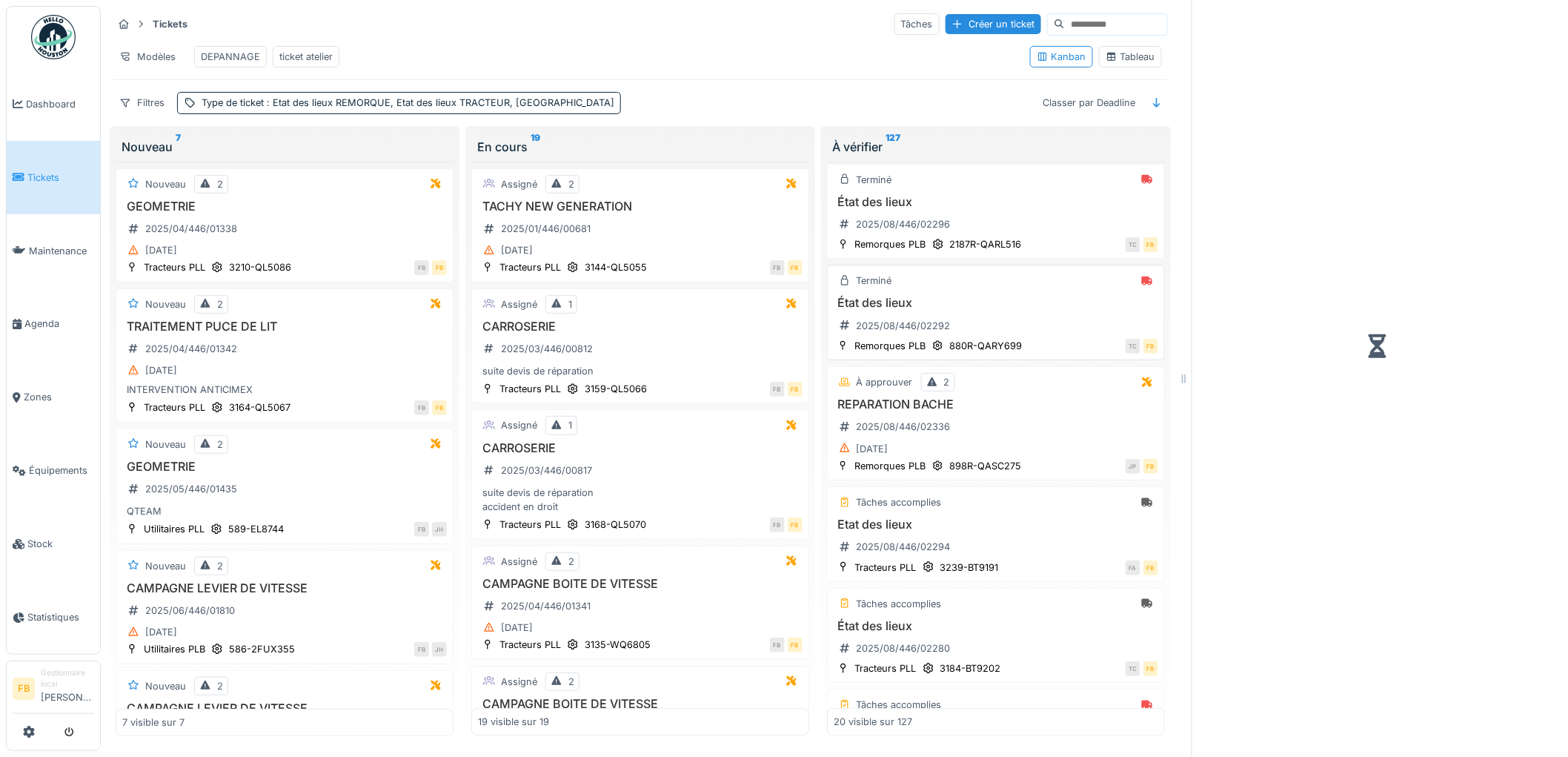
scroll to position [329, 0]
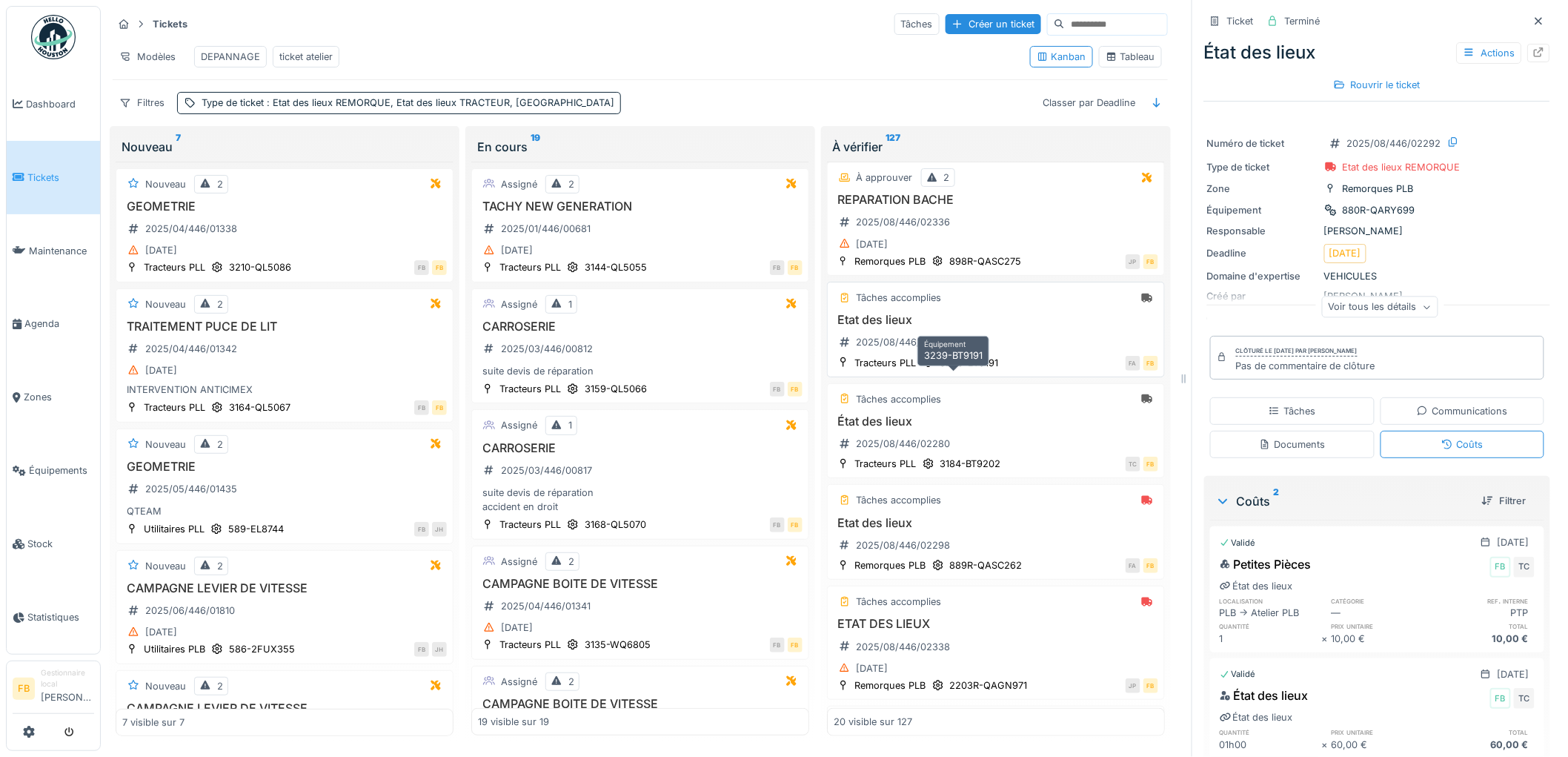
click at [978, 331] on div "Etat des lieux 2025/08/446/02294" at bounding box center [996, 333] width 324 height 42
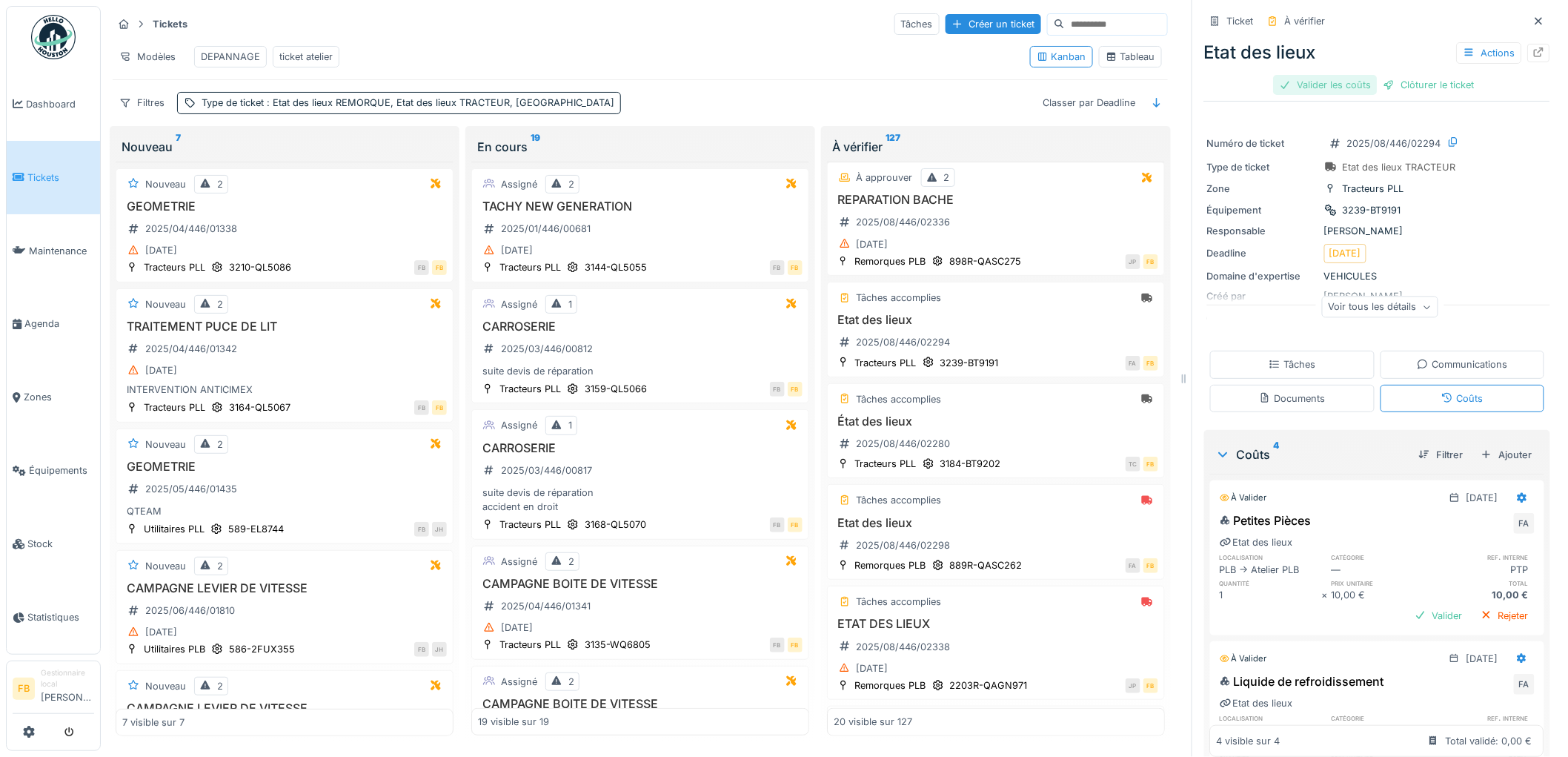
click at [1317, 76] on div "Valider les coûts" at bounding box center [1325, 85] width 103 height 20
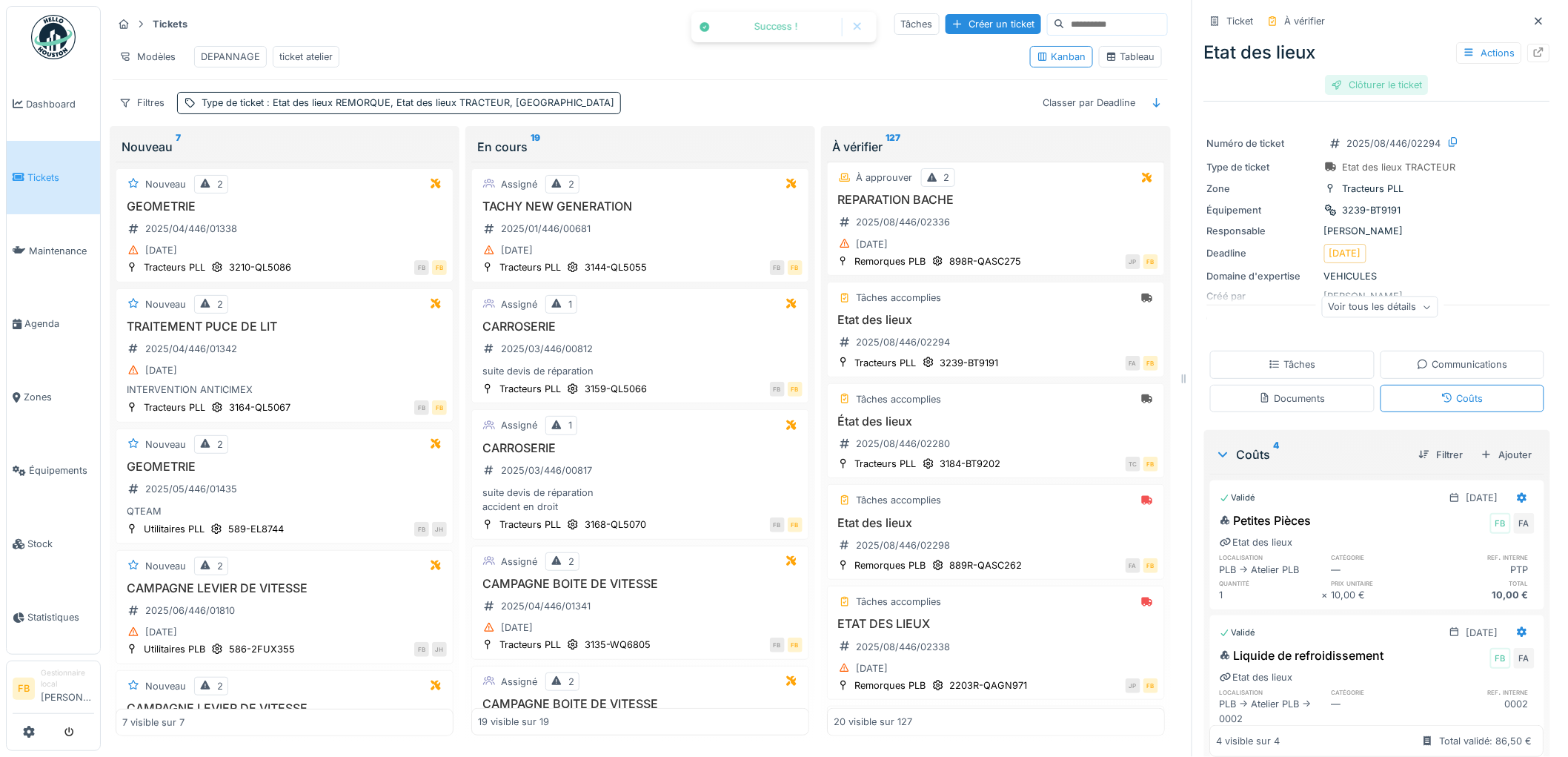
click at [1369, 88] on div "Clôturer le ticket" at bounding box center [1377, 85] width 103 height 20
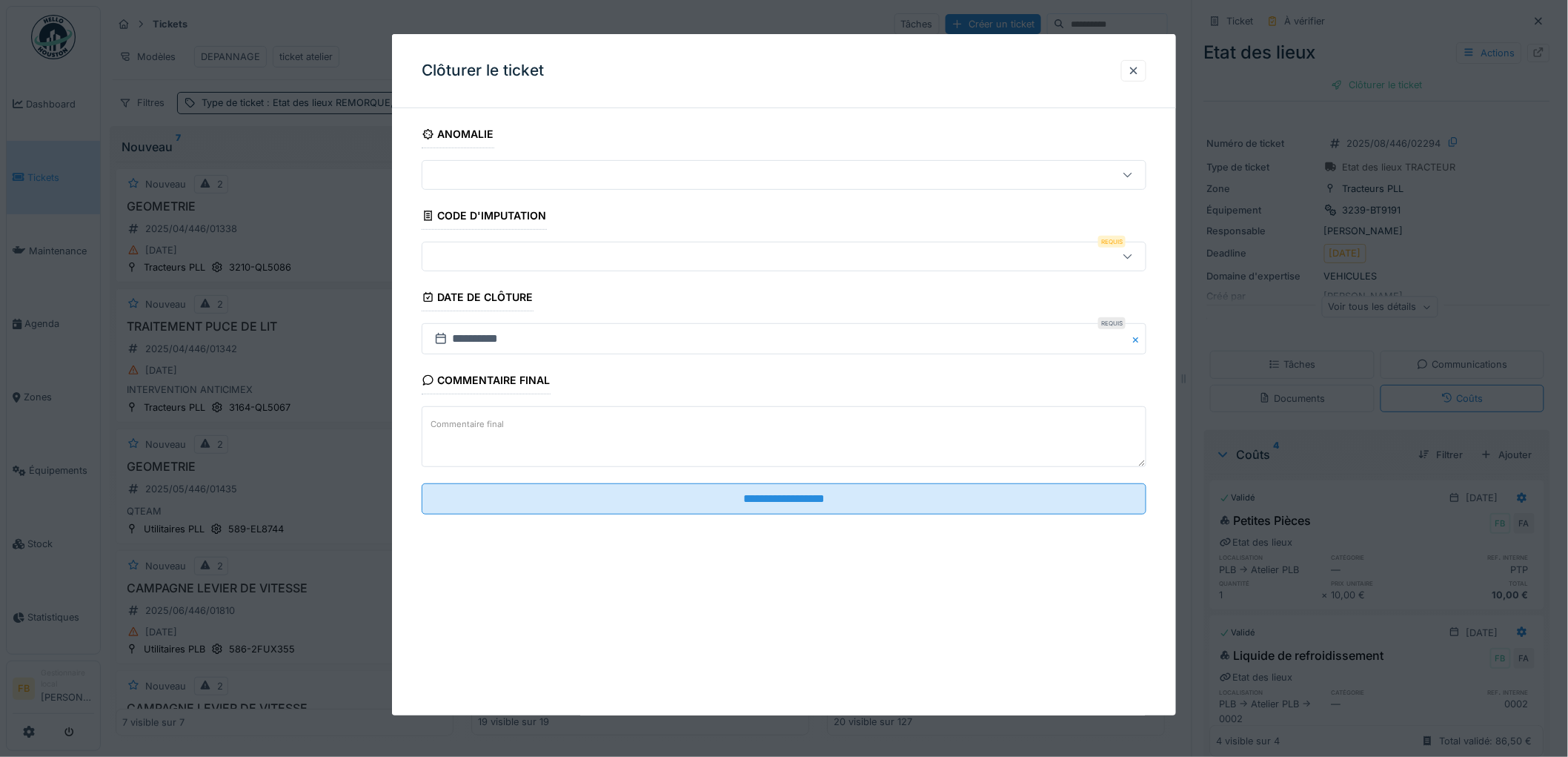
scroll to position [12, 0]
click at [544, 249] on div at bounding box center [742, 257] width 629 height 17
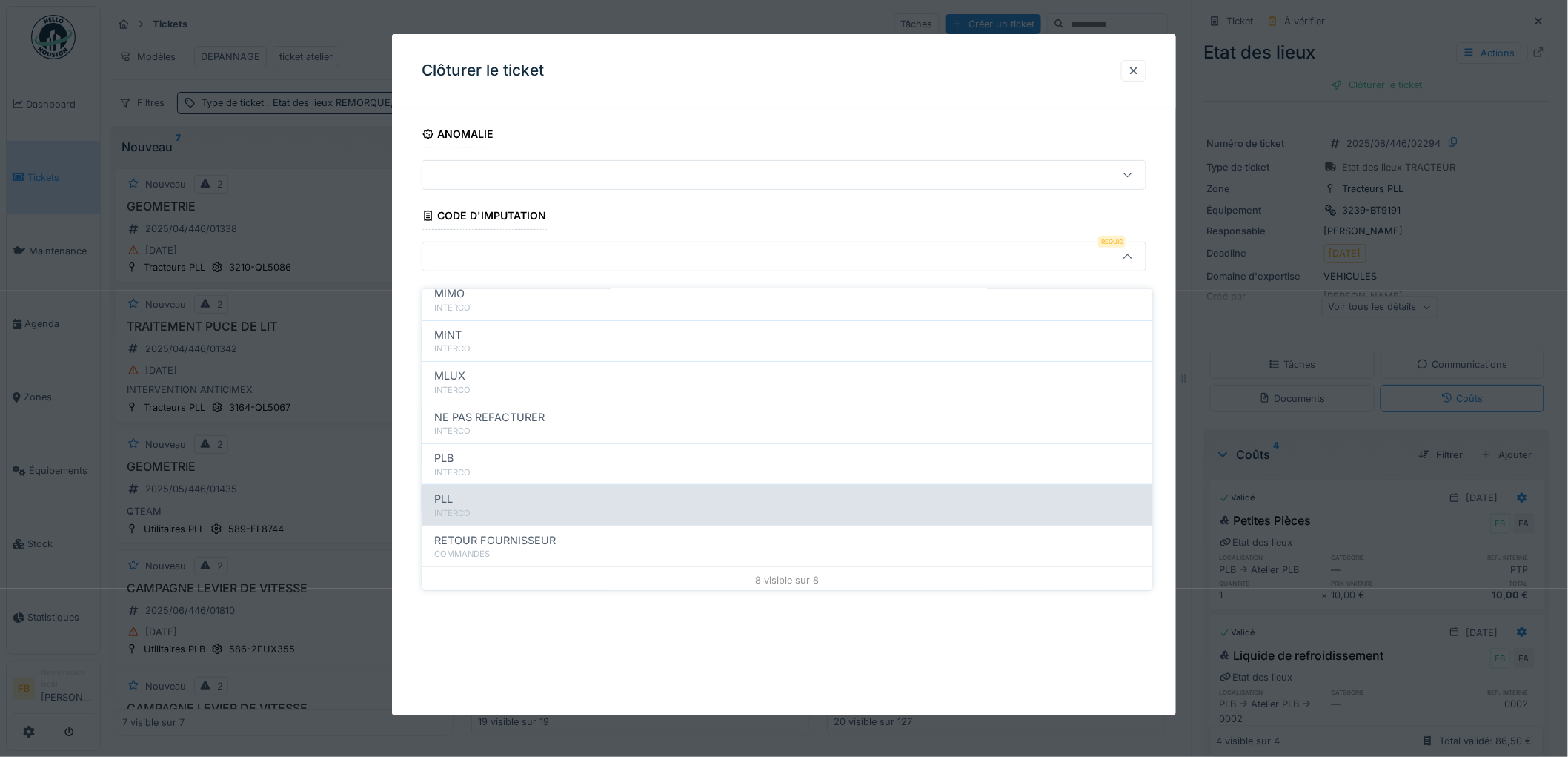
scroll to position [132, 0]
click at [485, 482] on div "PLL INTERCO" at bounding box center [787, 502] width 730 height 41
type input "***"
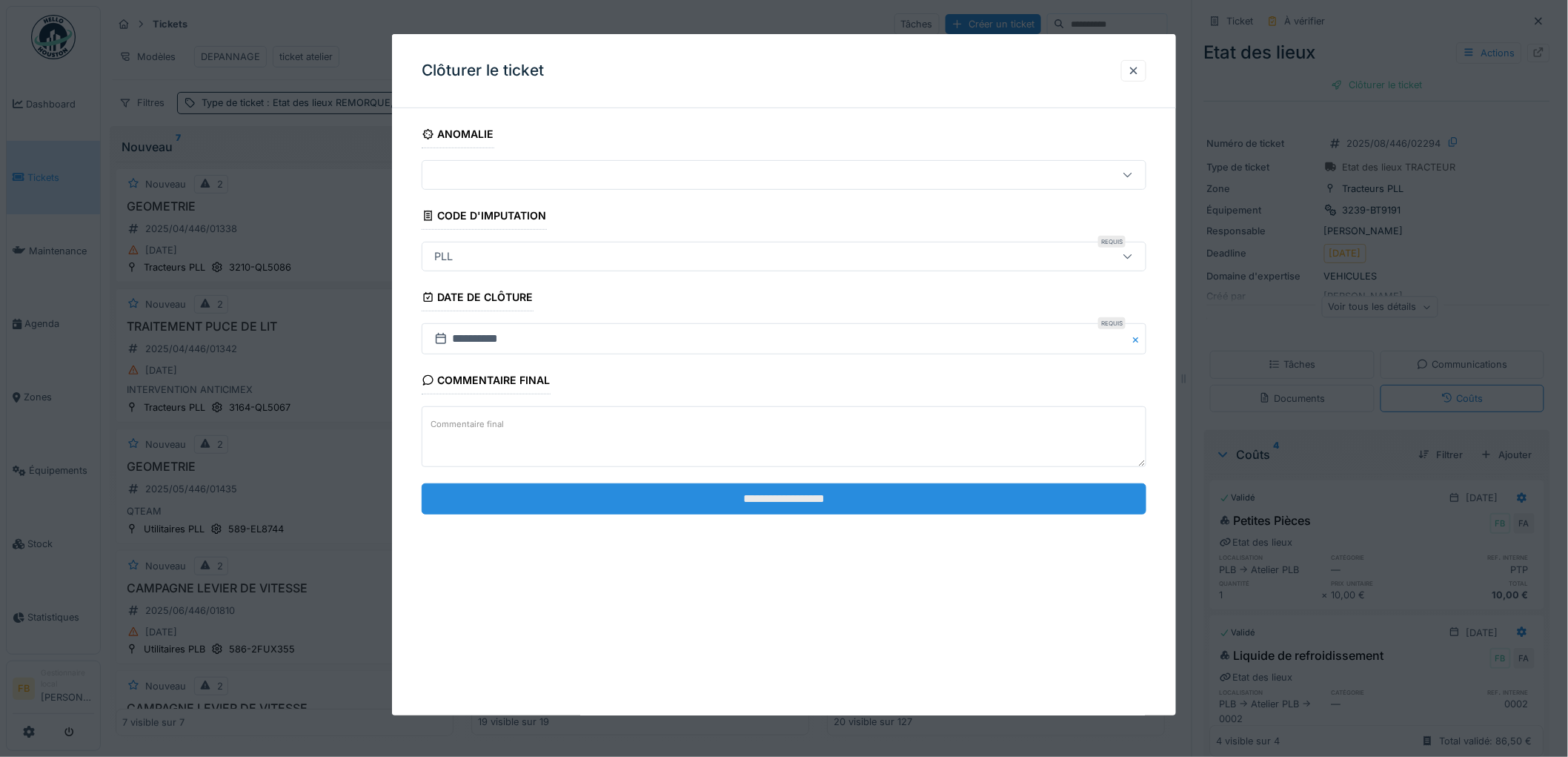
click at [752, 512] on input "**********" at bounding box center [784, 498] width 724 height 31
click at [751, 505] on input "**********" at bounding box center [784, 498] width 724 height 31
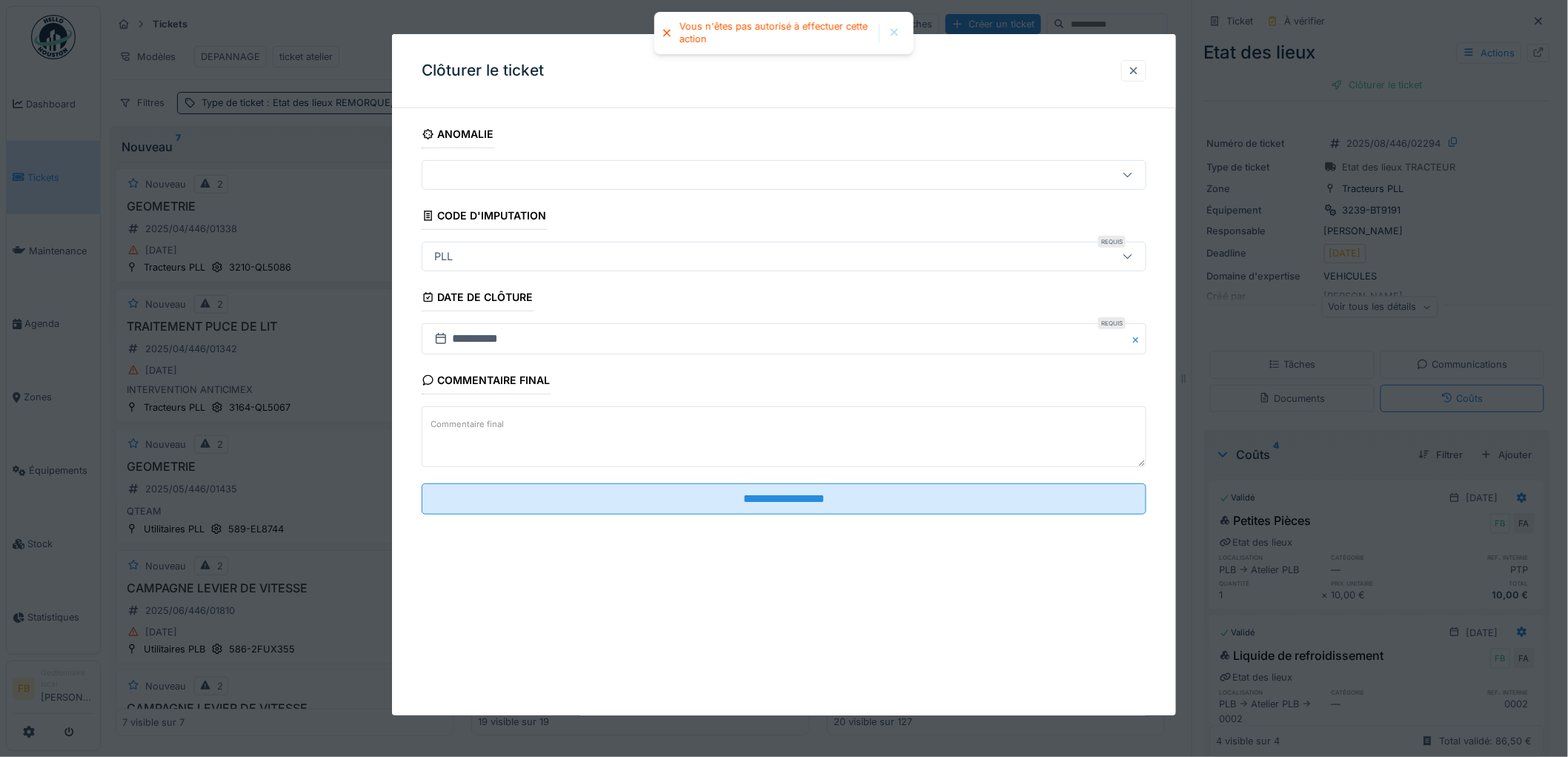
click at [1136, 70] on div at bounding box center [1134, 70] width 12 height 14
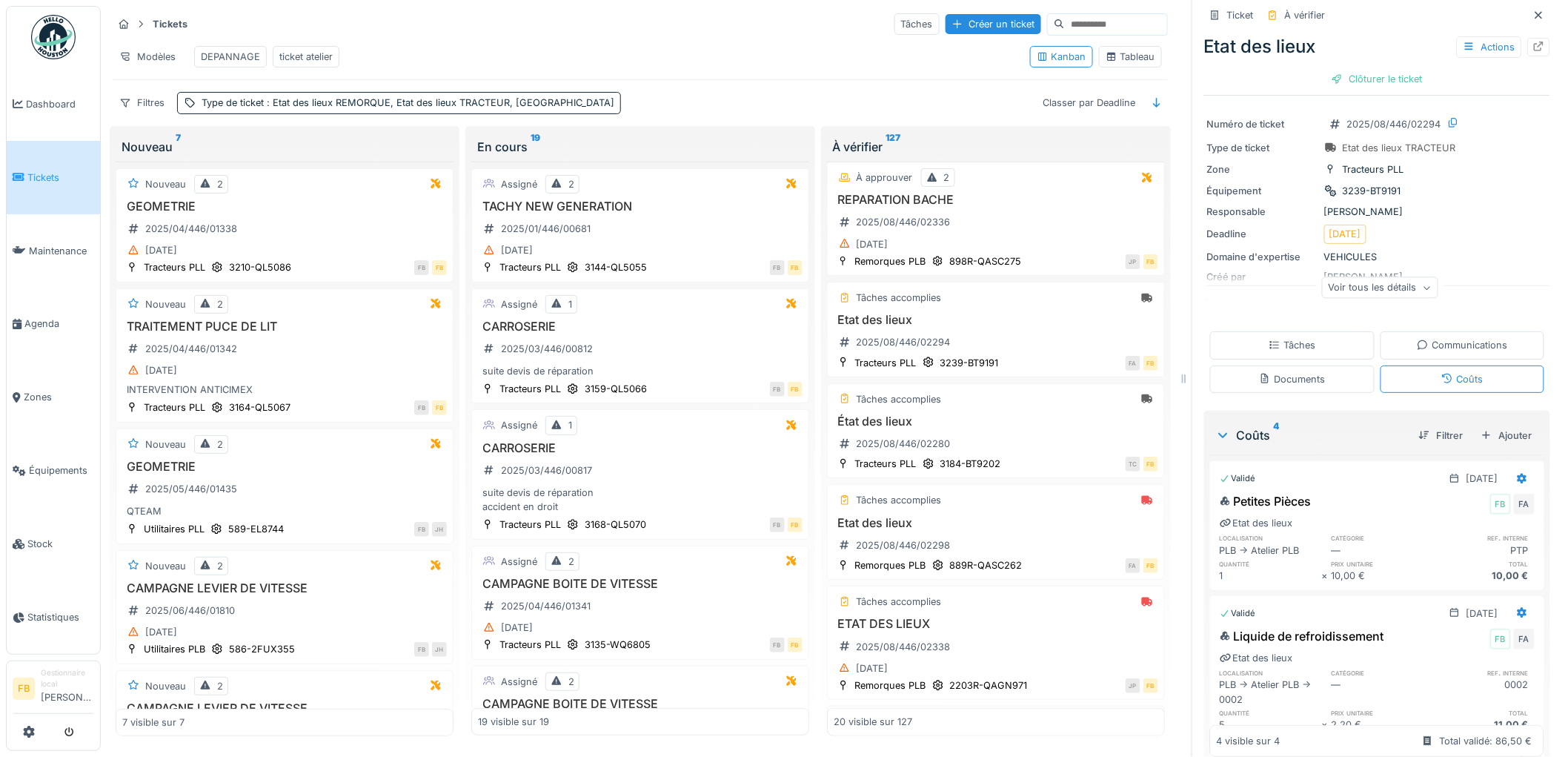
scroll to position [0, 0]
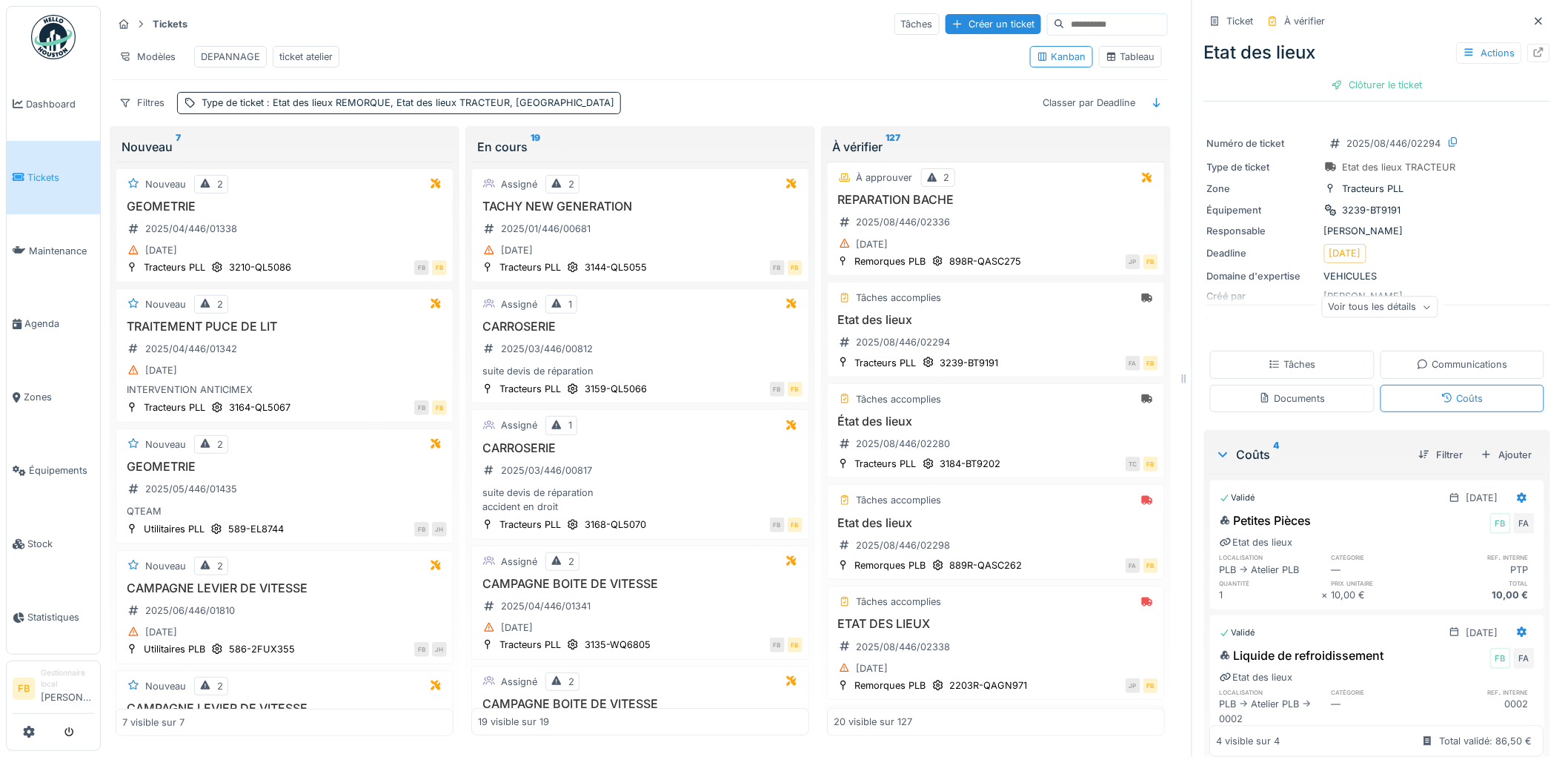
click at [1274, 357] on div "Tâches" at bounding box center [1292, 364] width 47 height 14
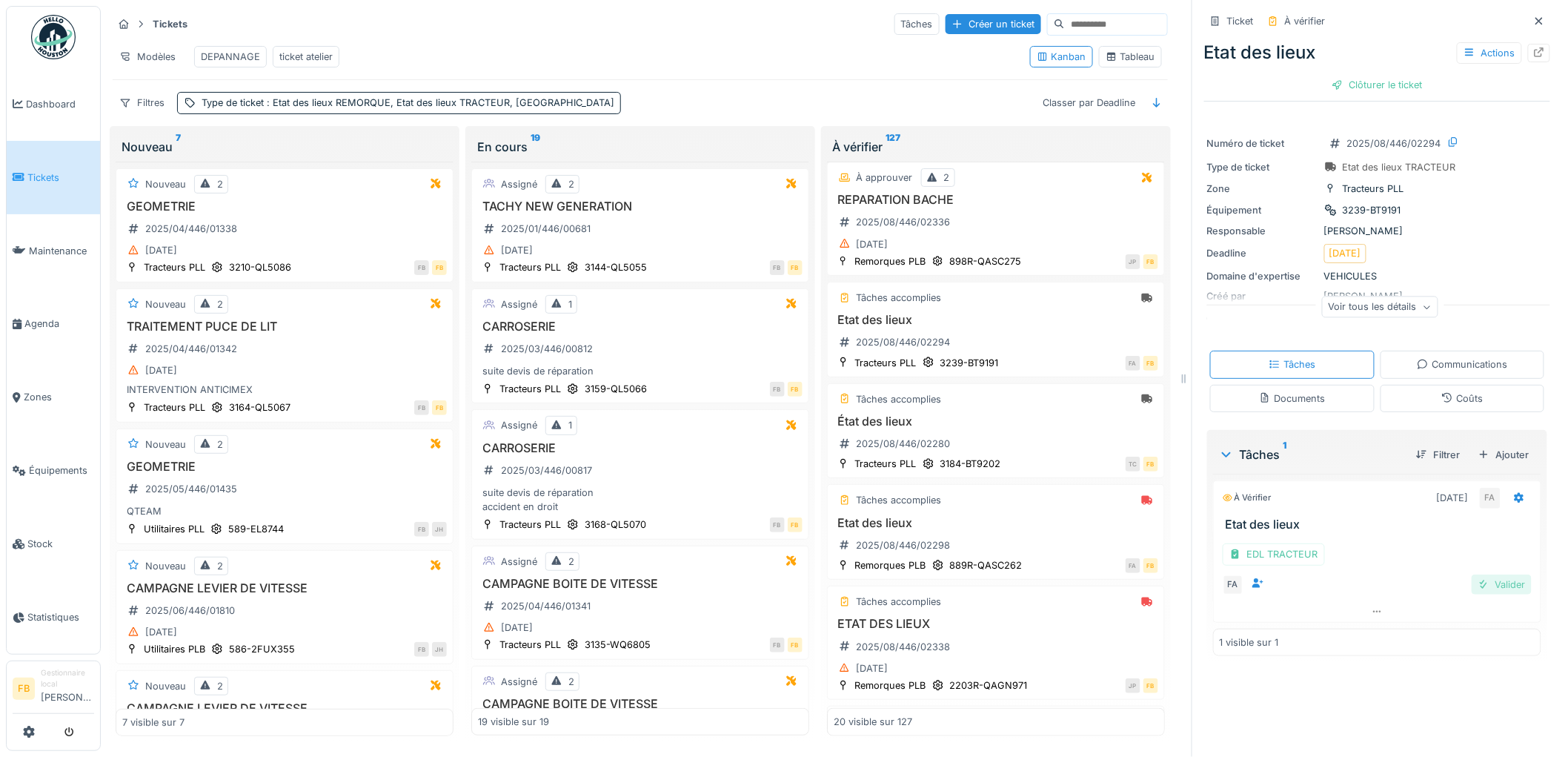
click at [1483, 574] on div "Valider" at bounding box center [1502, 584] width 60 height 20
click at [1357, 75] on div "Clôturer le ticket" at bounding box center [1377, 85] width 103 height 20
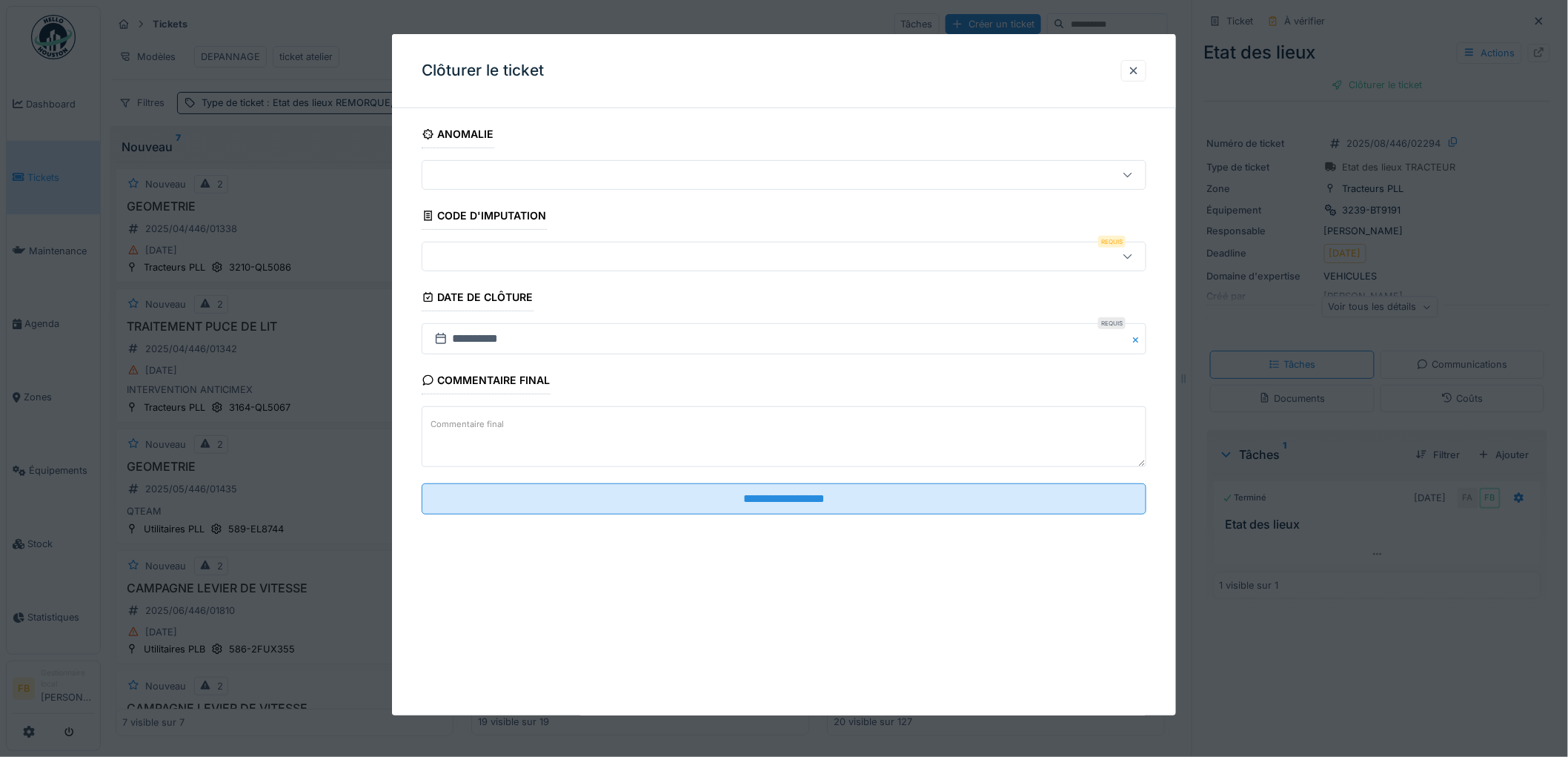
click at [468, 257] on div at bounding box center [742, 257] width 629 height 17
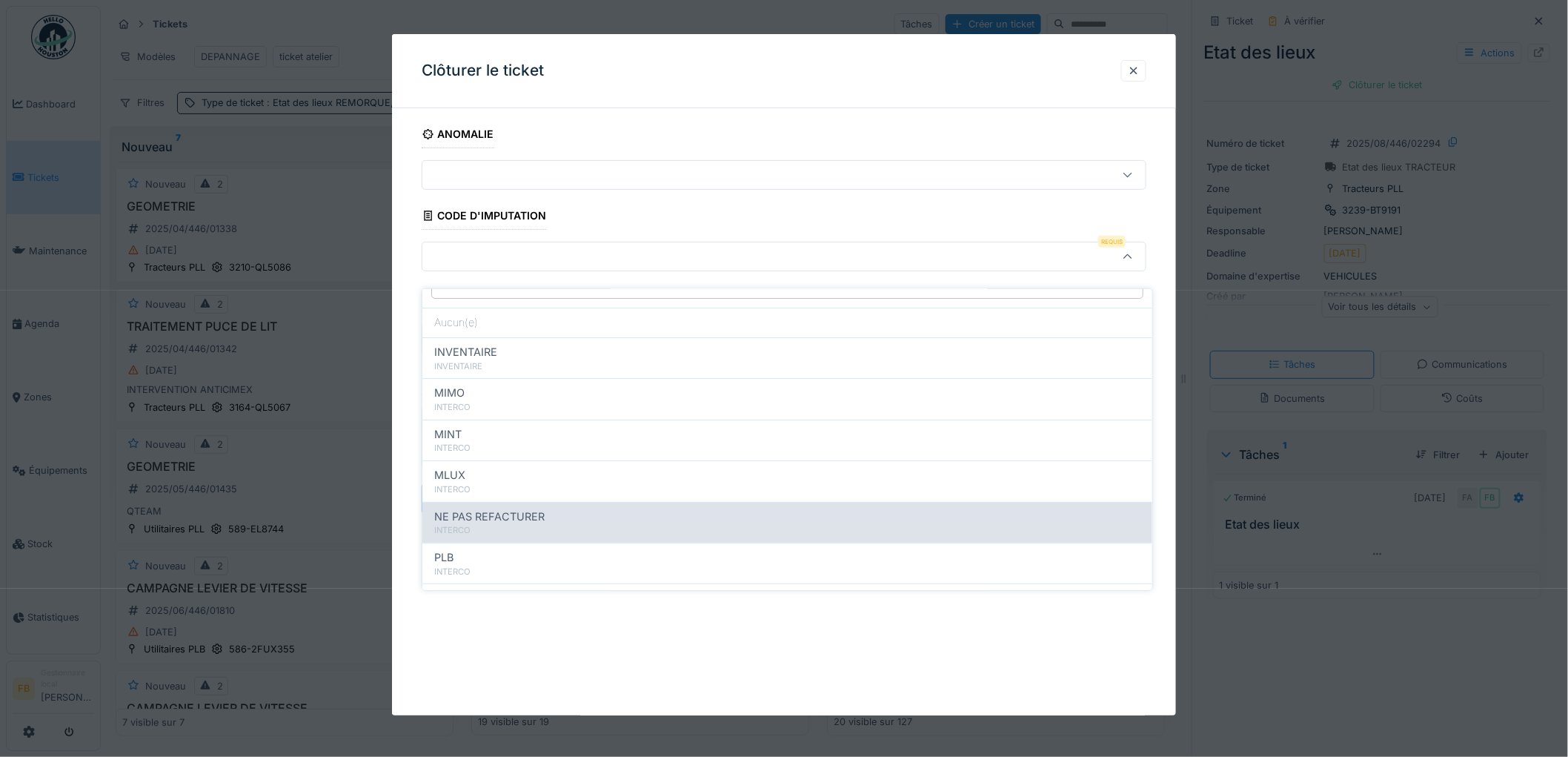
scroll to position [82, 0]
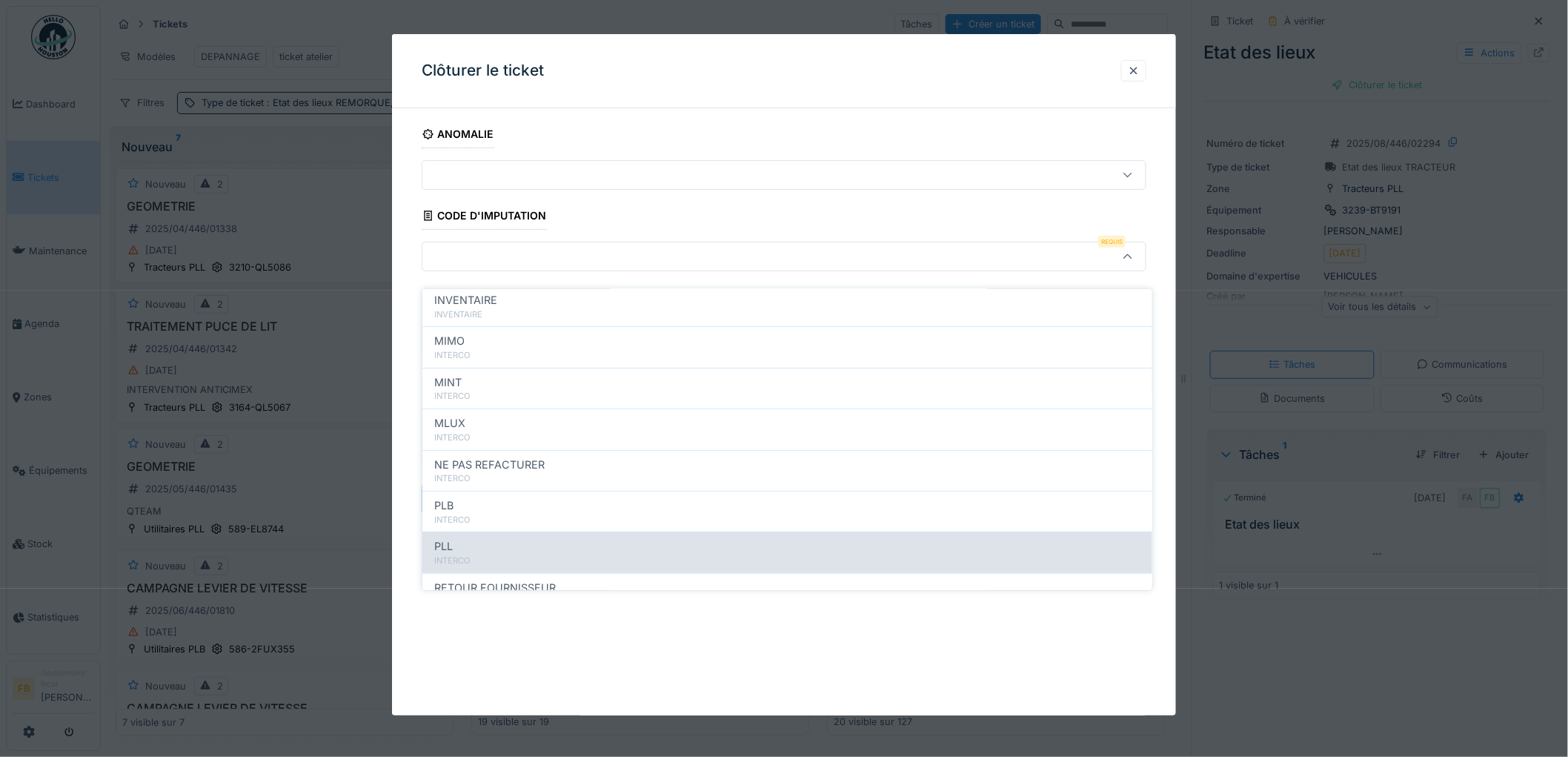
click at [476, 531] on div "PLL INTERCO" at bounding box center [787, 552] width 730 height 41
type input "***"
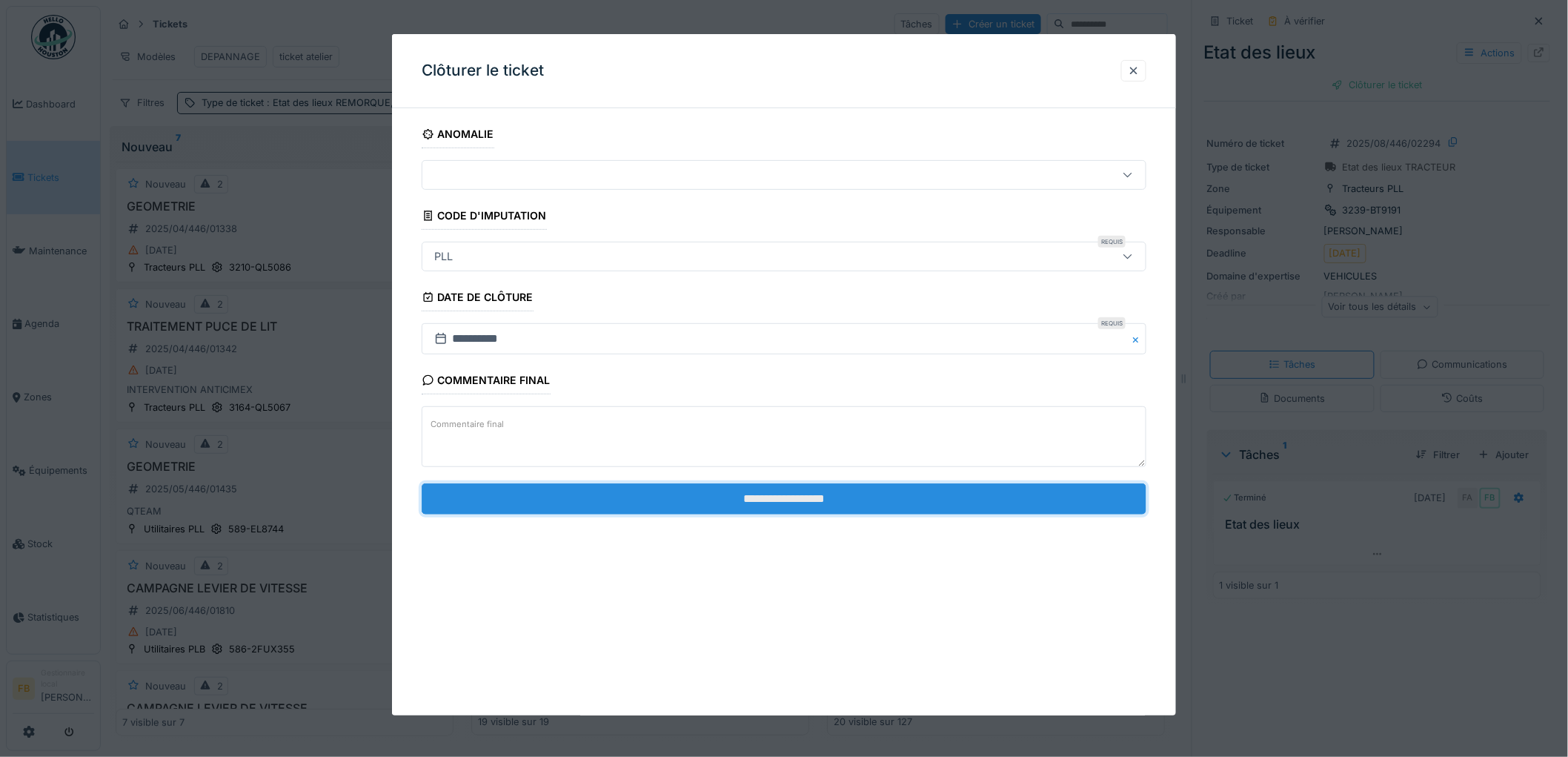
click at [779, 503] on input "**********" at bounding box center [784, 498] width 724 height 31
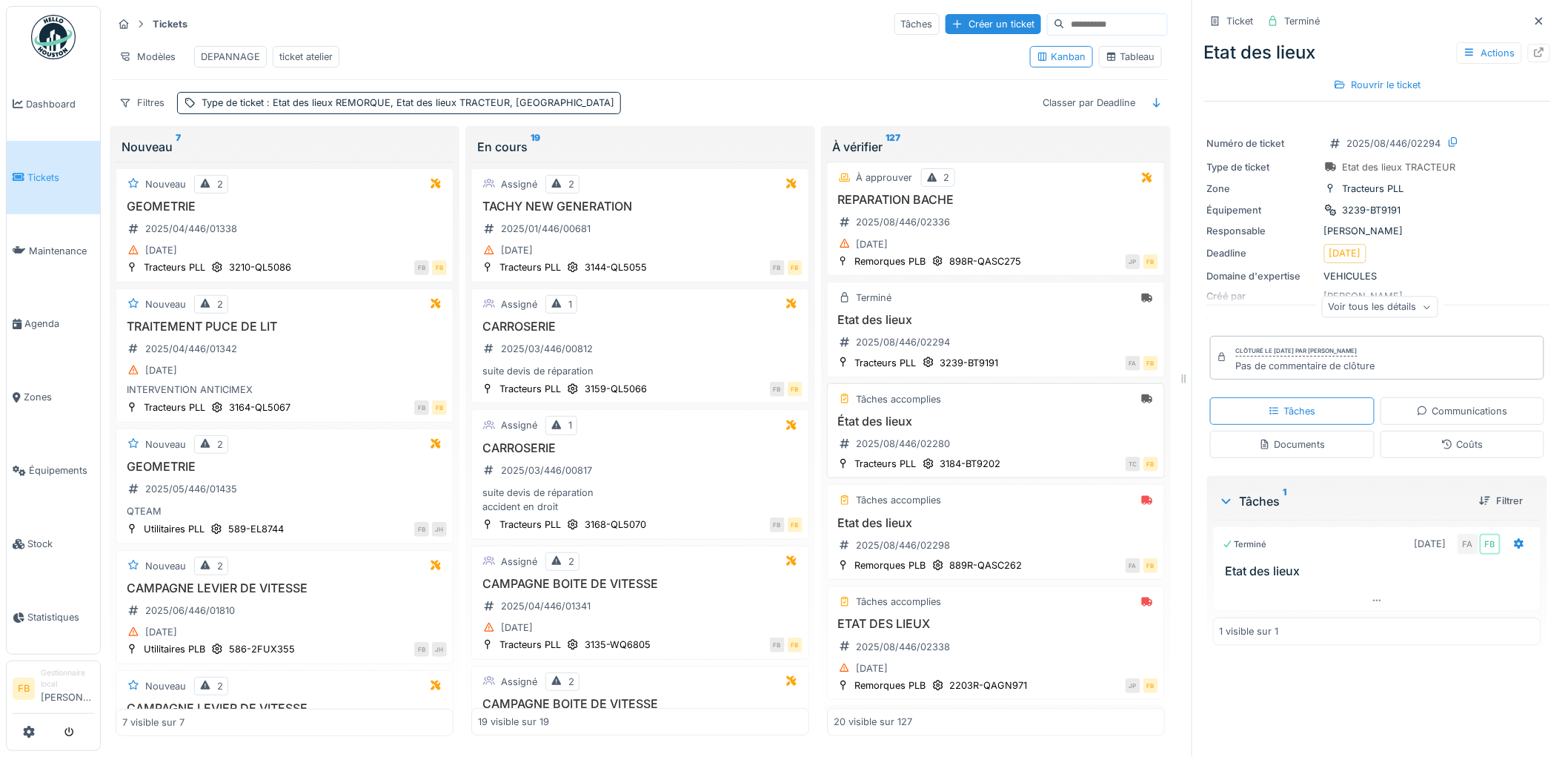
click at [995, 439] on div "État des lieux 2025/08/446/02280" at bounding box center [996, 435] width 324 height 42
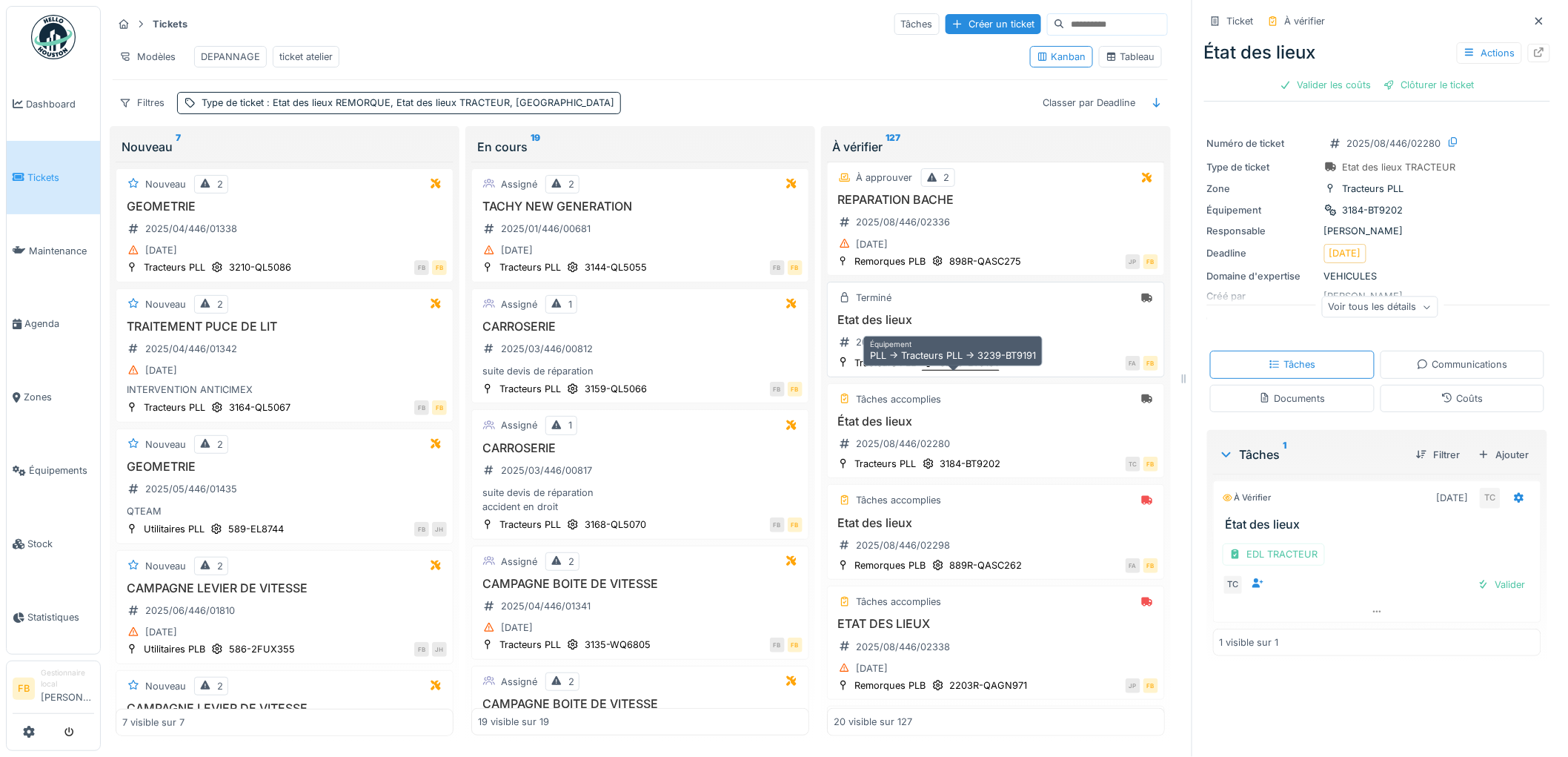
click at [985, 370] on div "3239-BT9191" at bounding box center [970, 362] width 59 height 14
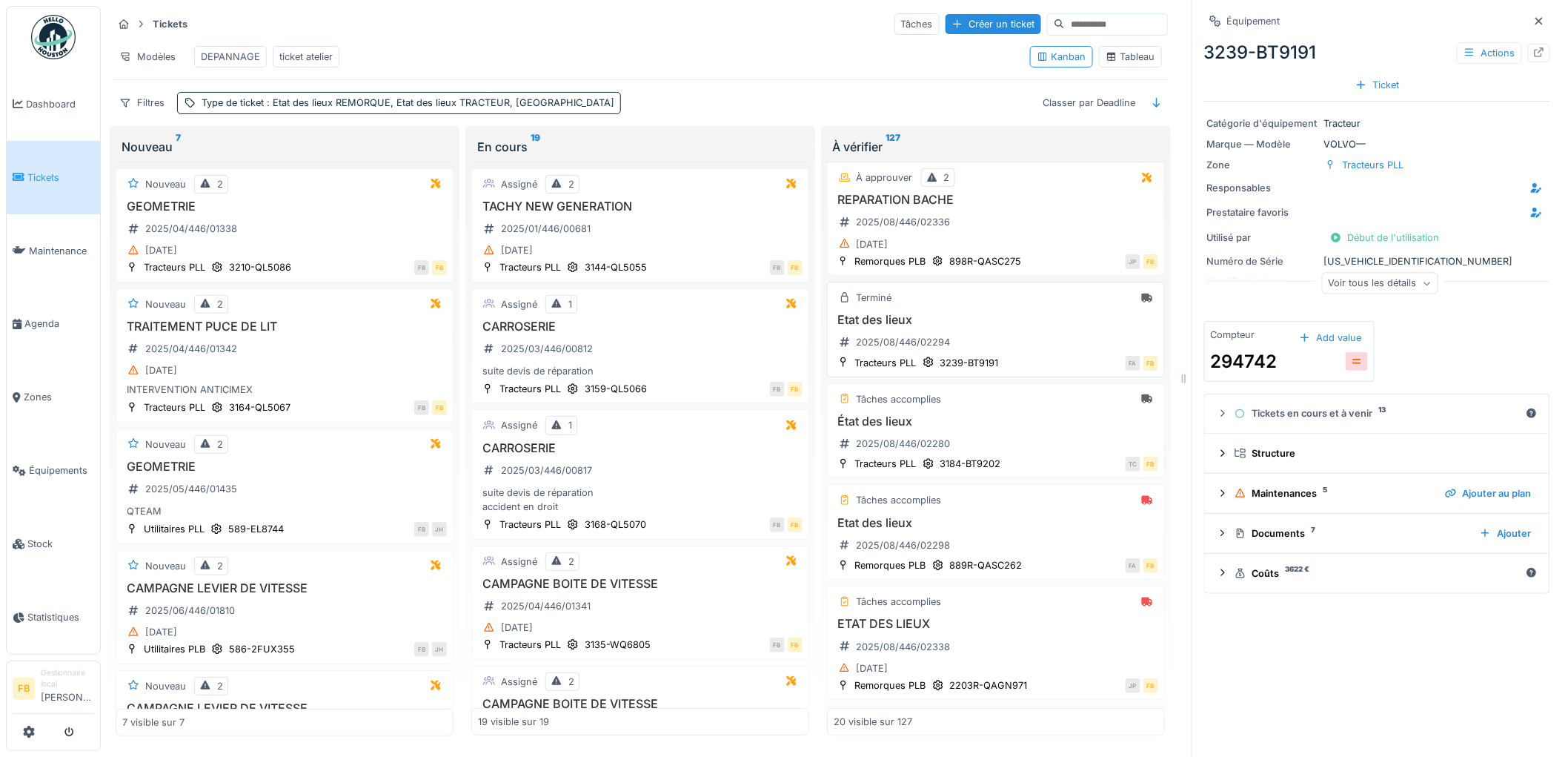
click at [1017, 336] on div "Etat des lieux 2025/08/446/02294" at bounding box center [996, 333] width 324 height 42
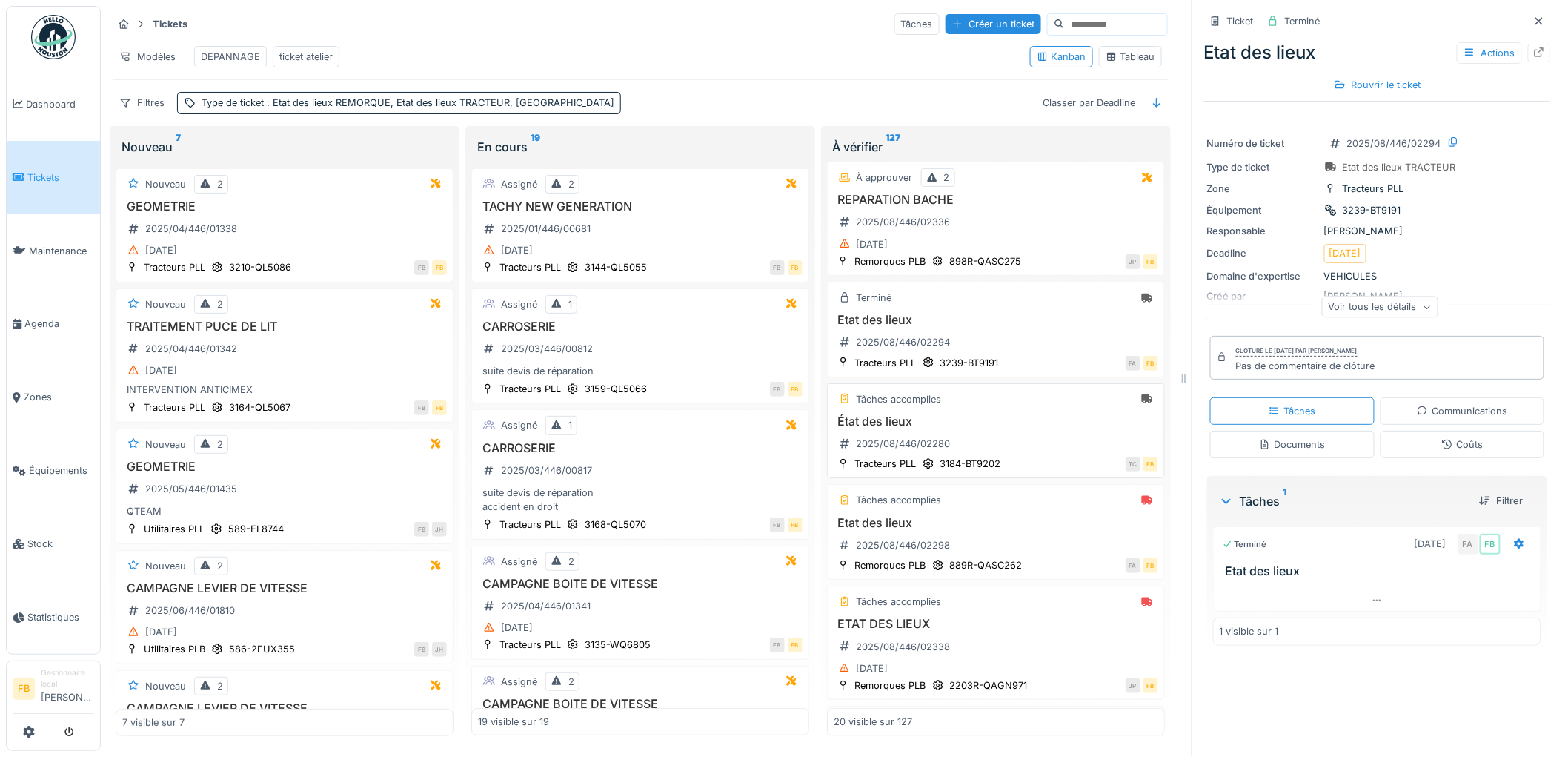
click at [1017, 408] on div "Tâches accomplies" at bounding box center [996, 399] width 324 height 19
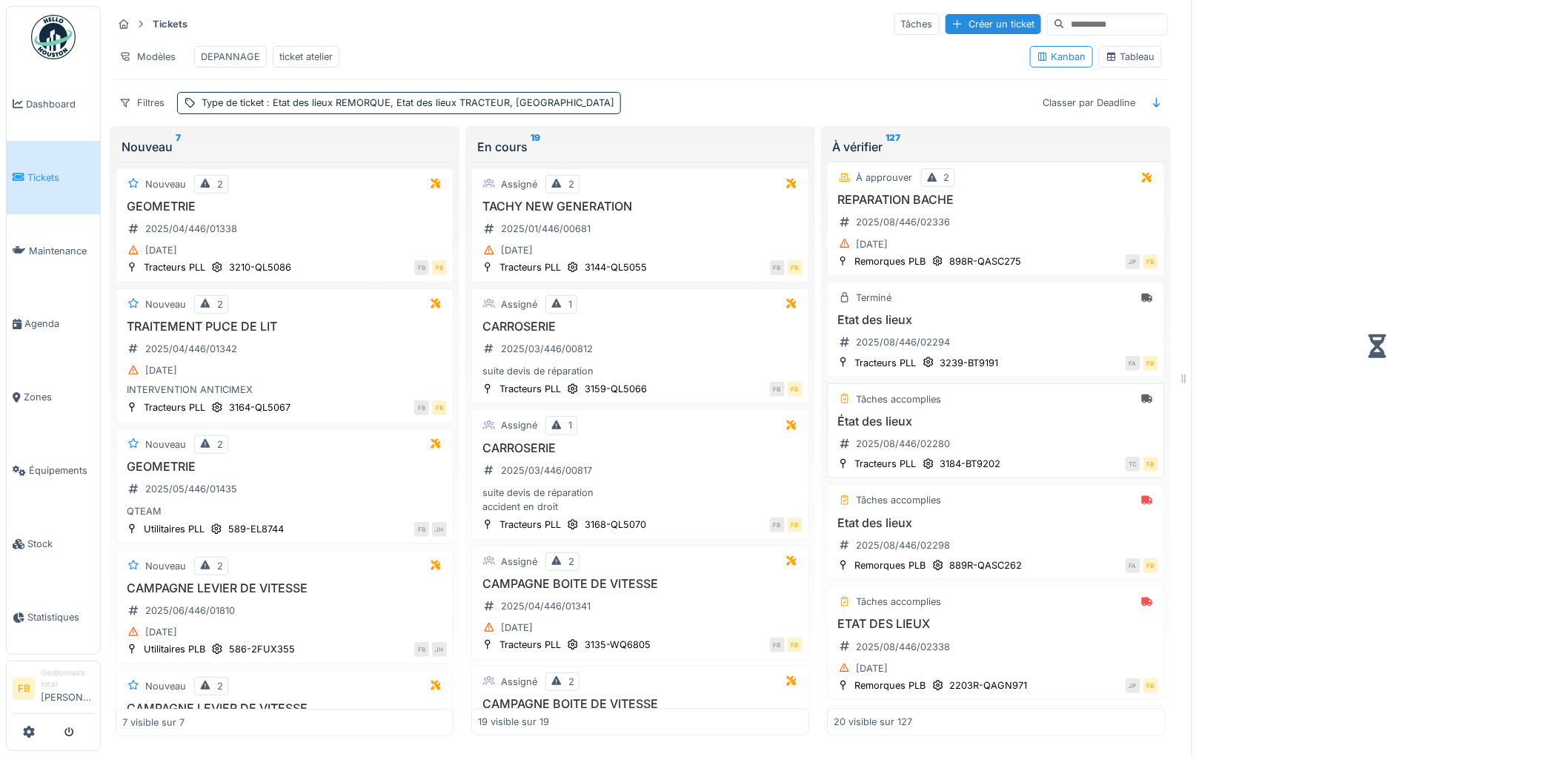
scroll to position [576, 0]
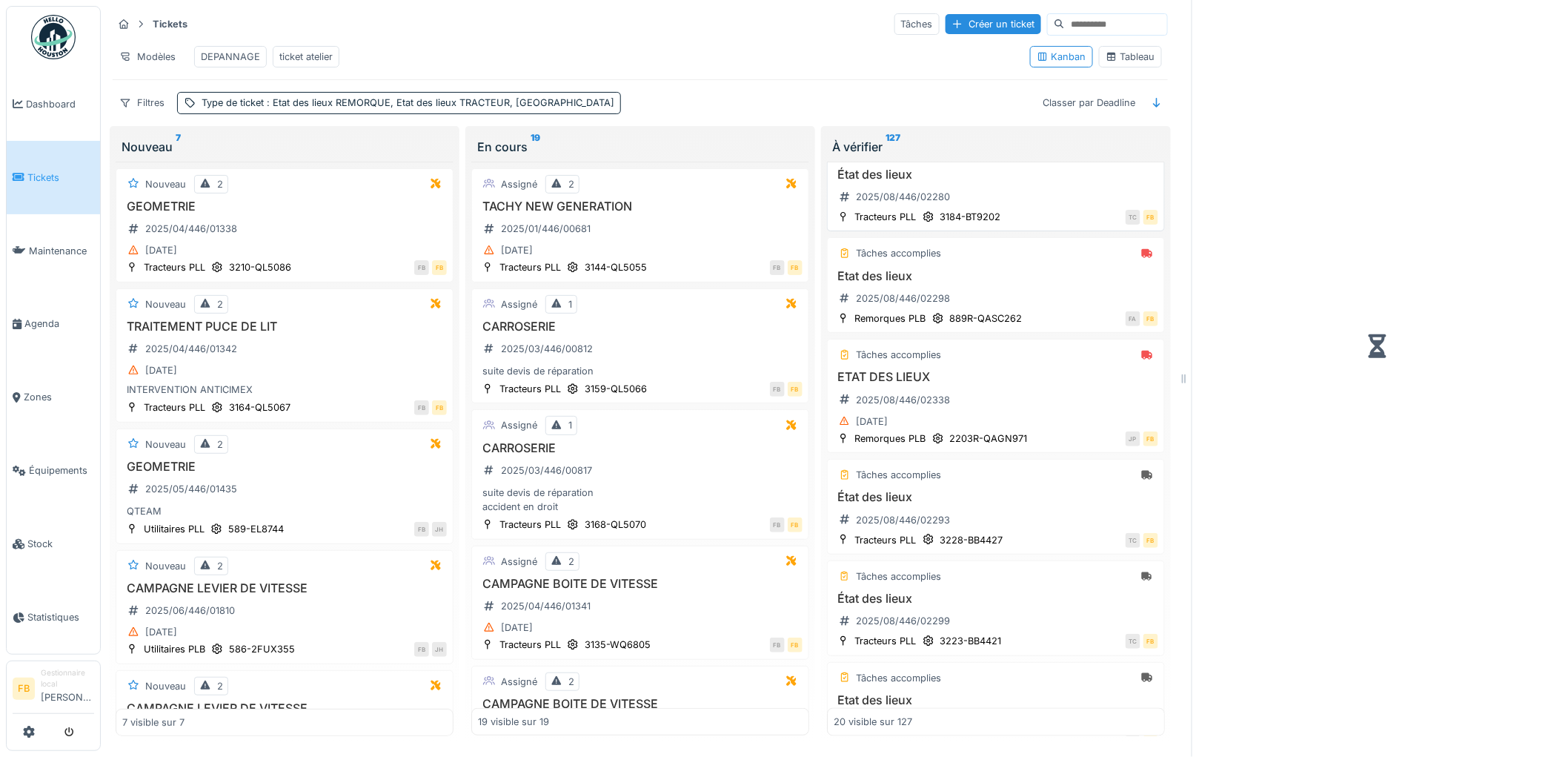
click at [1009, 194] on div "État des lieux 2025/08/446/02280" at bounding box center [996, 188] width 324 height 42
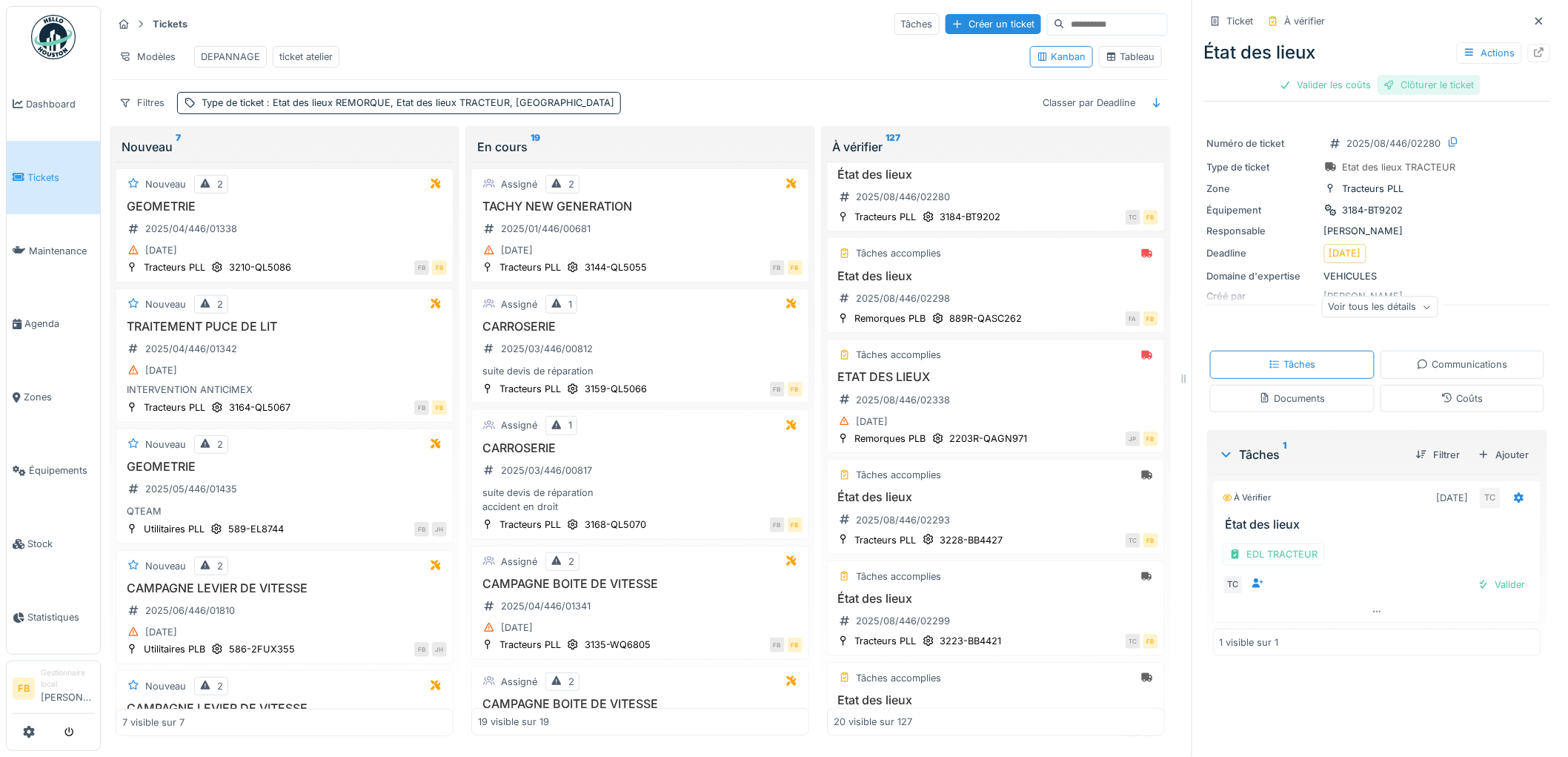
click at [1407, 75] on div "Clôturer le ticket" at bounding box center [1428, 85] width 103 height 20
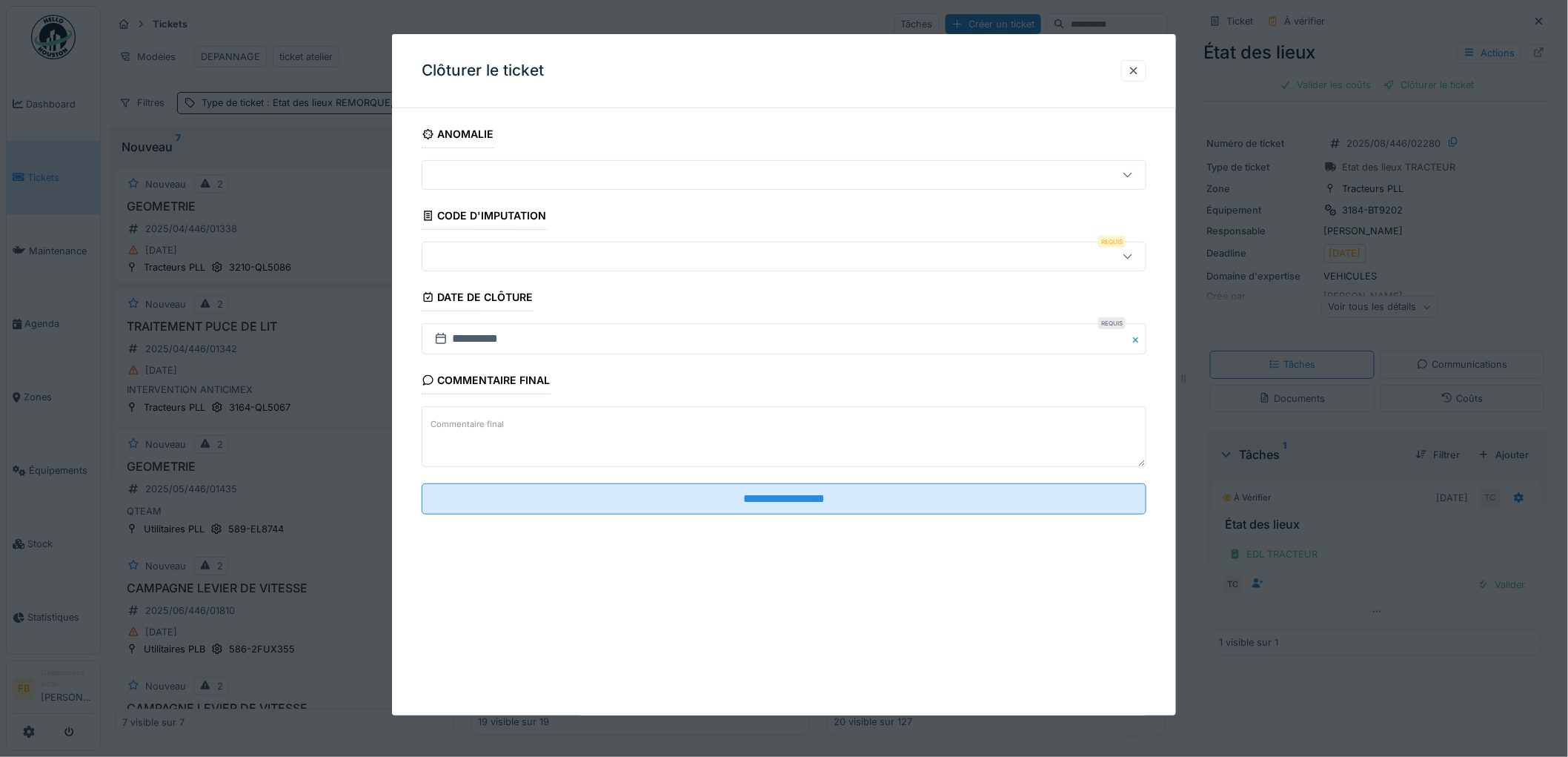
click at [489, 248] on div at bounding box center [742, 257] width 629 height 17
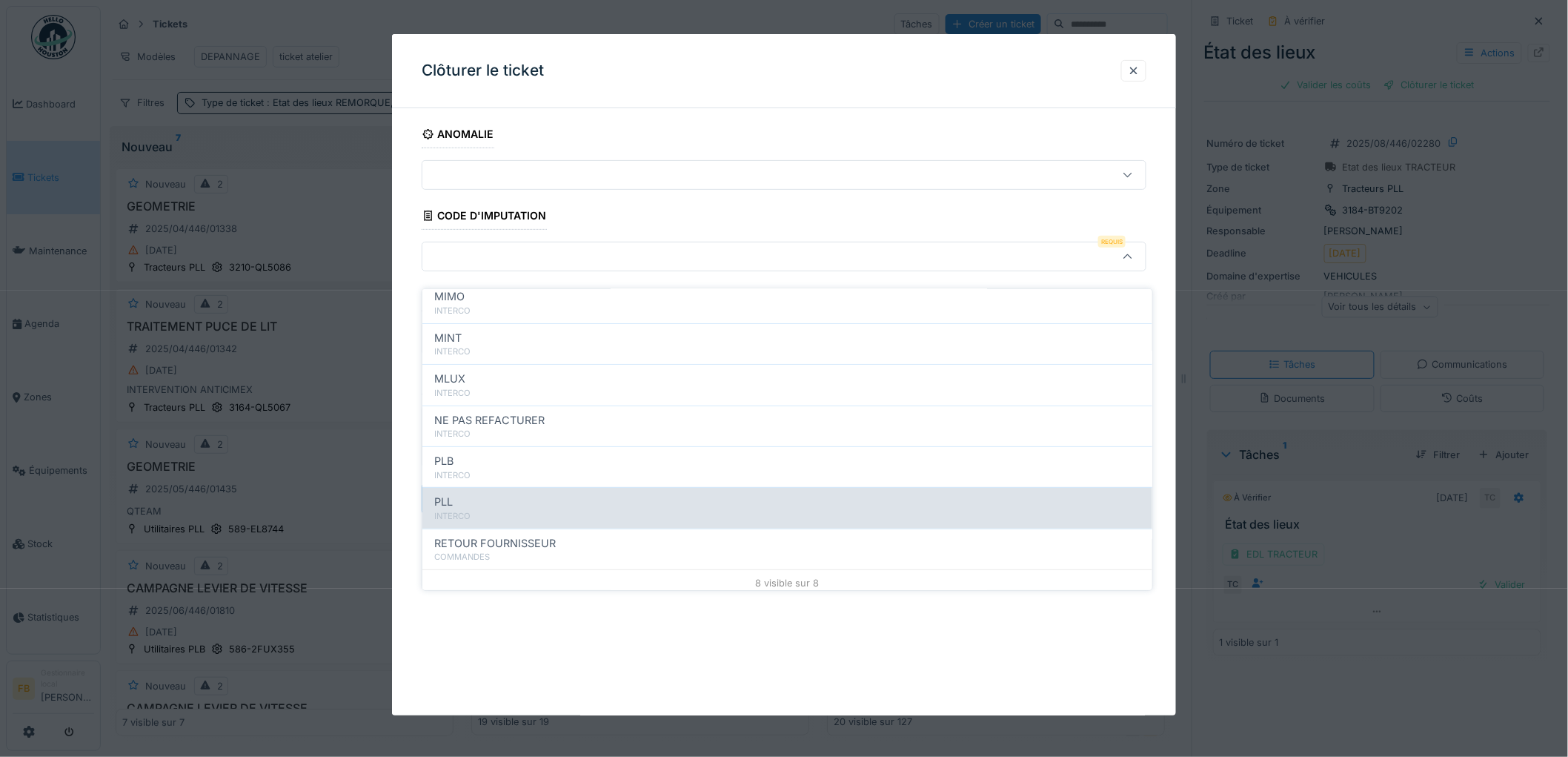
scroll to position [132, 0]
click at [504, 488] on div "PLL" at bounding box center [787, 497] width 706 height 17
type input "***"
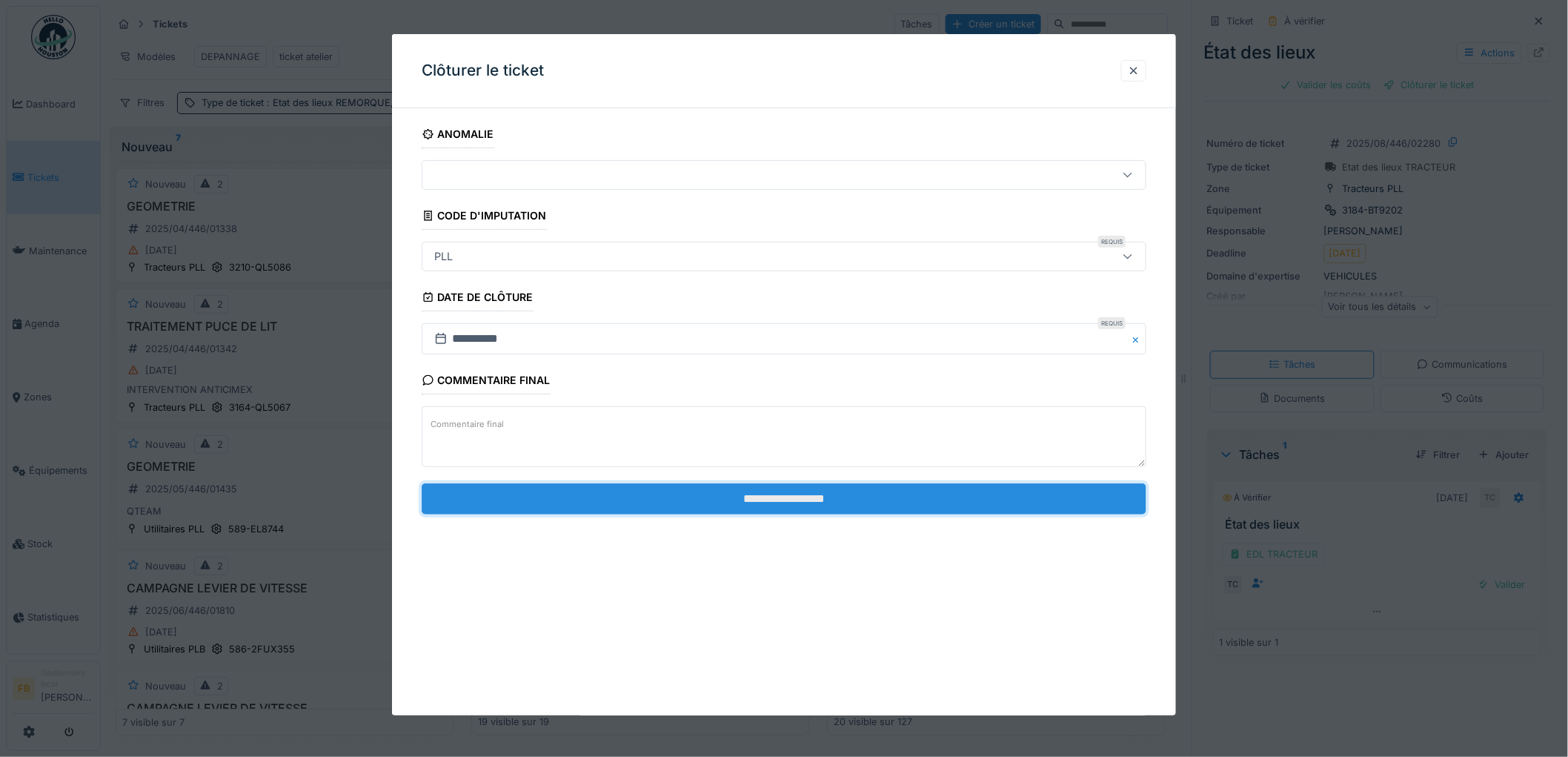
click at [755, 495] on input "**********" at bounding box center [784, 498] width 724 height 31
click at [721, 491] on input "**********" at bounding box center [784, 498] width 724 height 31
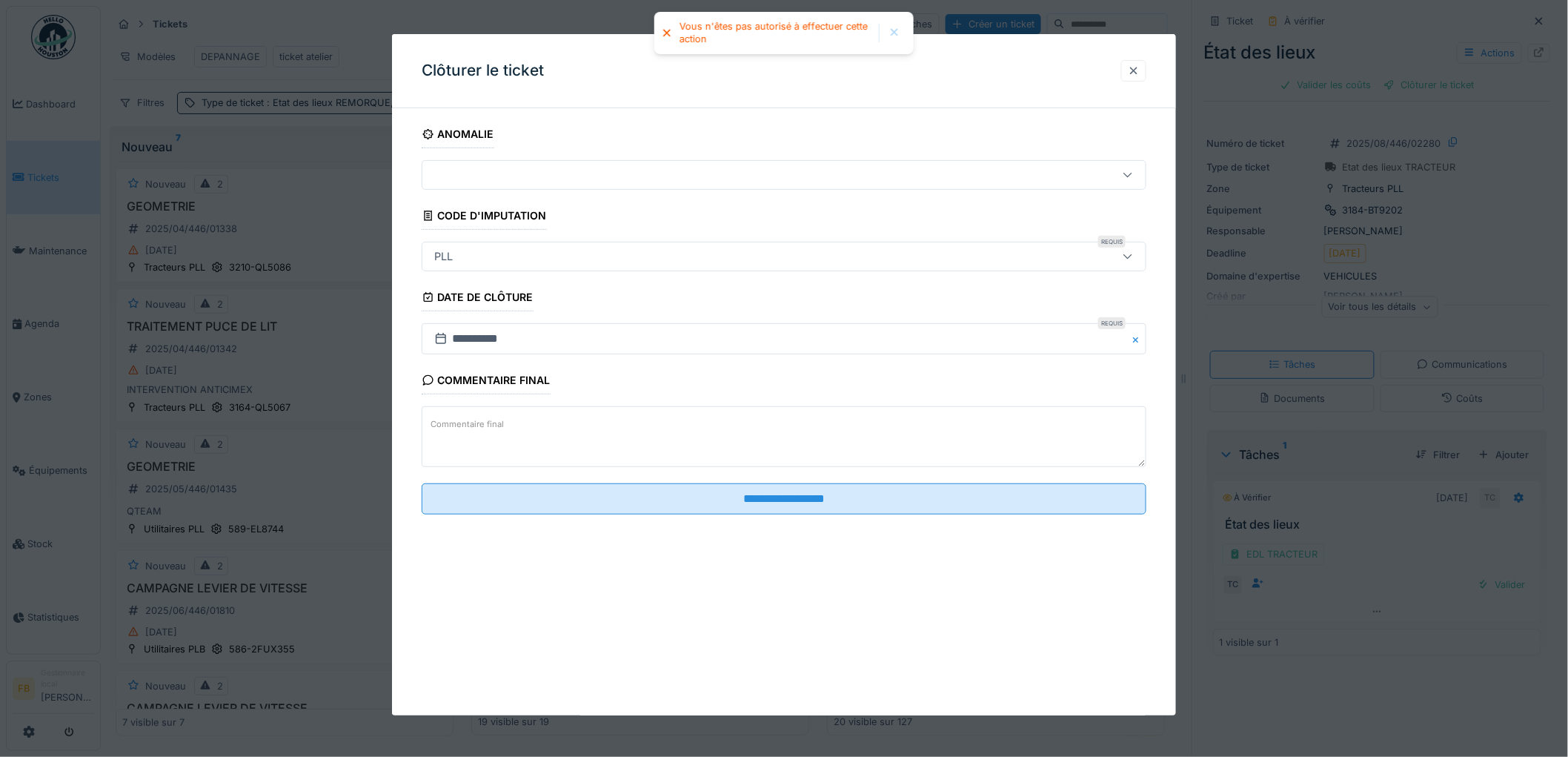
click at [1139, 72] on div at bounding box center [1134, 70] width 12 height 14
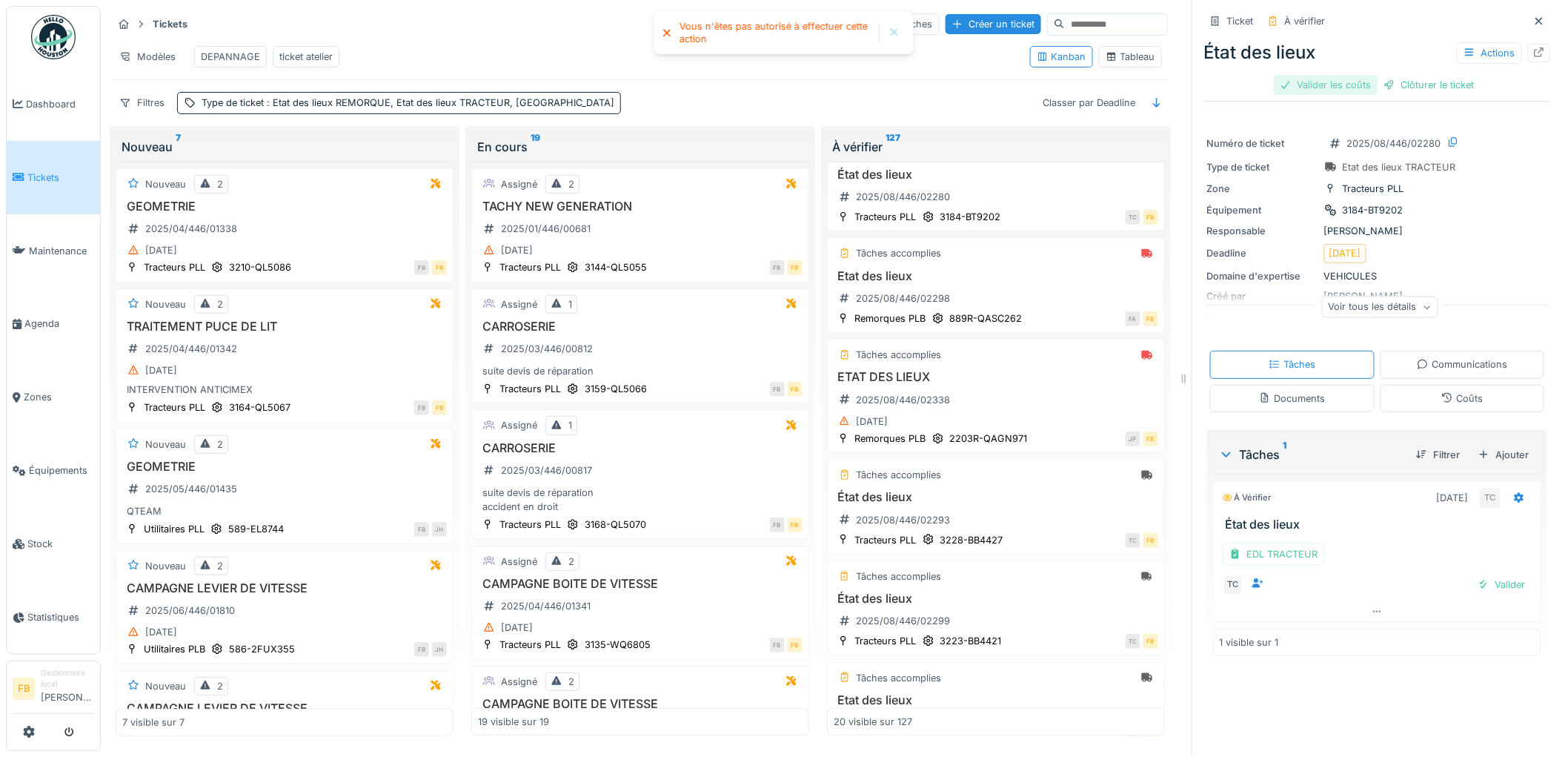
click at [1308, 75] on div "Valider les coûts" at bounding box center [1325, 85] width 103 height 20
click at [1484, 578] on div "Valider" at bounding box center [1502, 584] width 60 height 20
click at [1379, 75] on div "Clôturer le ticket" at bounding box center [1377, 85] width 103 height 20
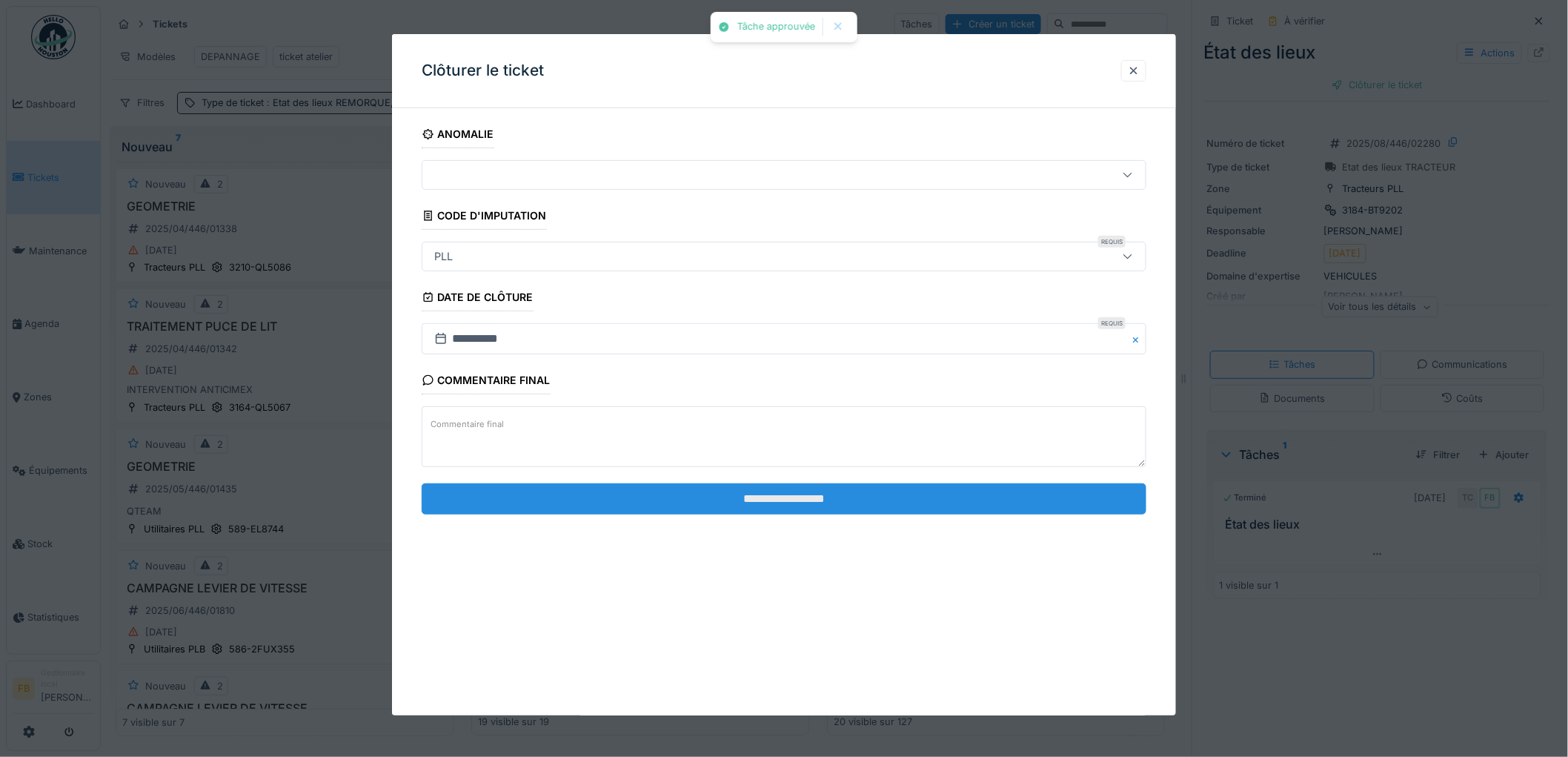
click at [778, 490] on input "**********" at bounding box center [784, 498] width 724 height 31
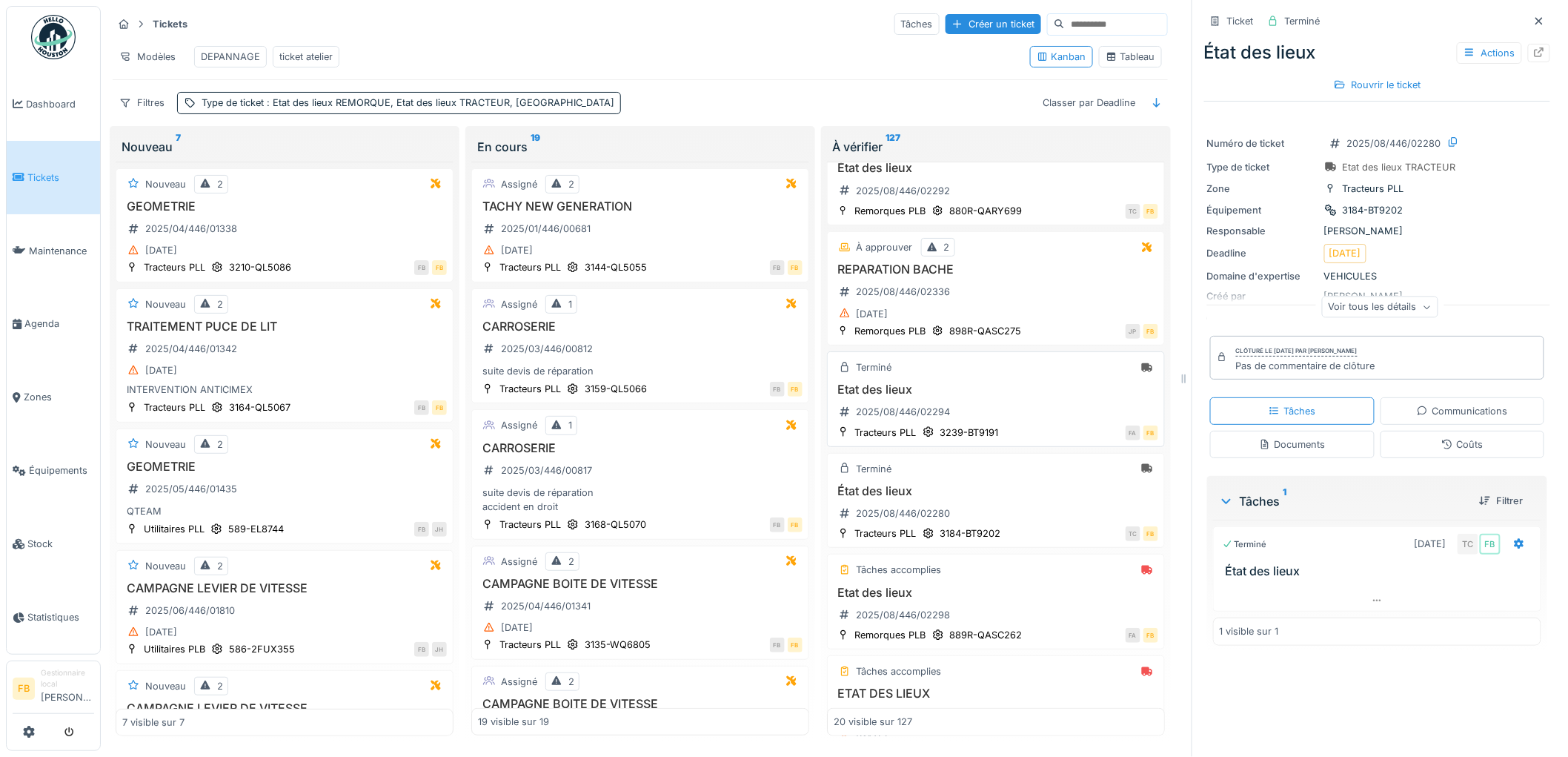
scroll to position [0, 0]
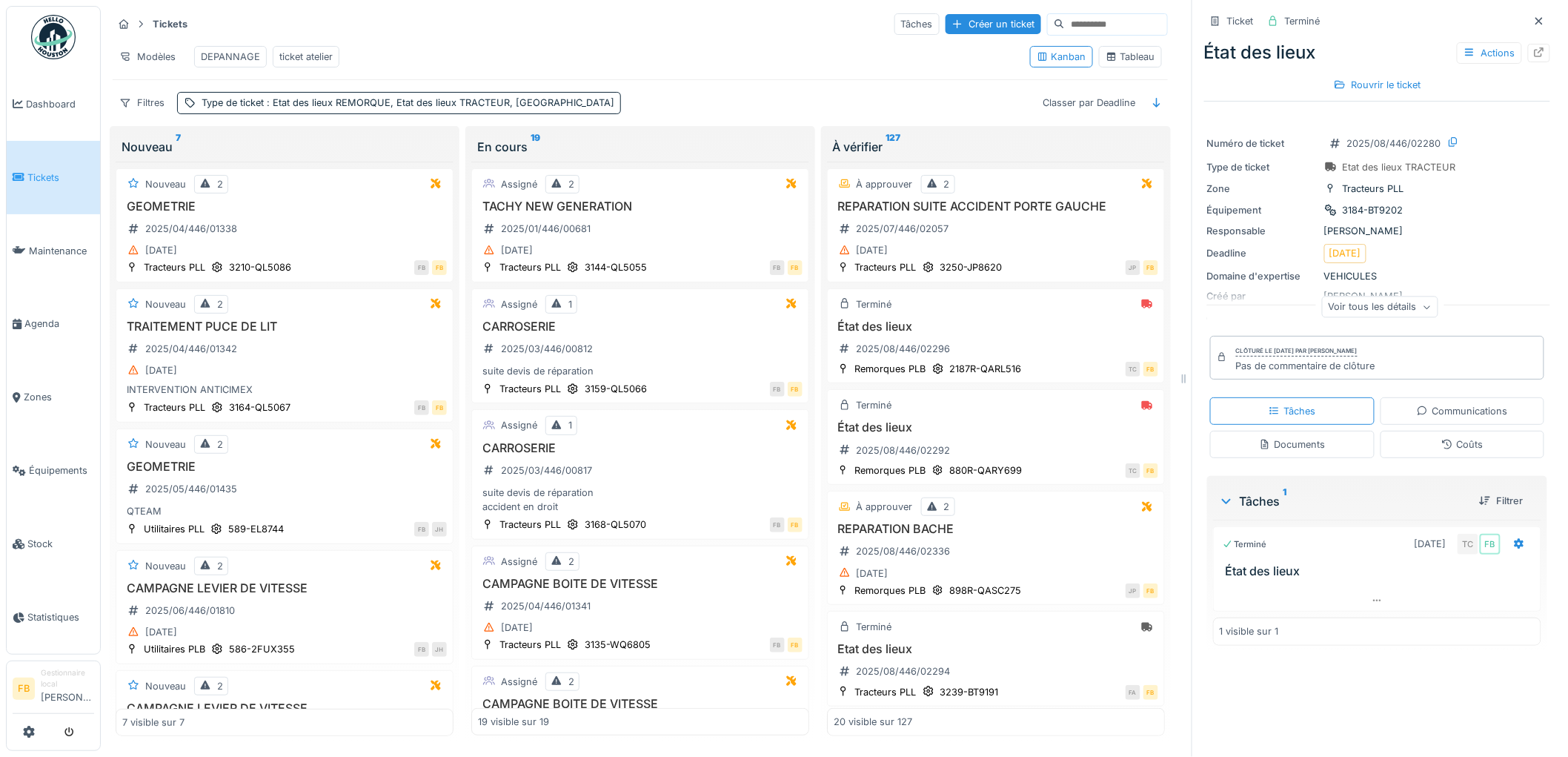
click at [35, 173] on span "Tickets" at bounding box center [60, 177] width 66 height 14
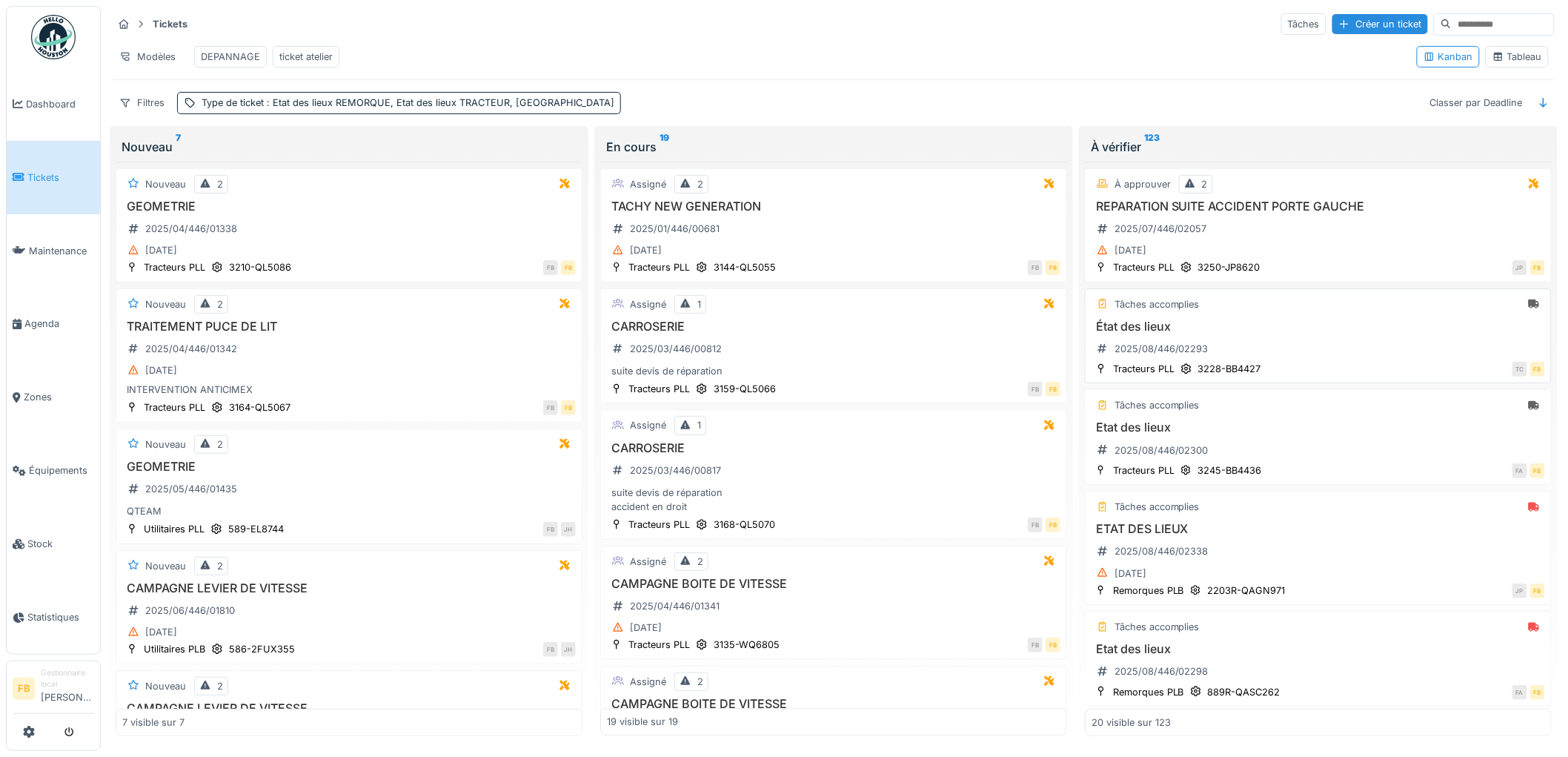
click at [1297, 334] on h3 "État des lieux" at bounding box center [1317, 326] width 453 height 14
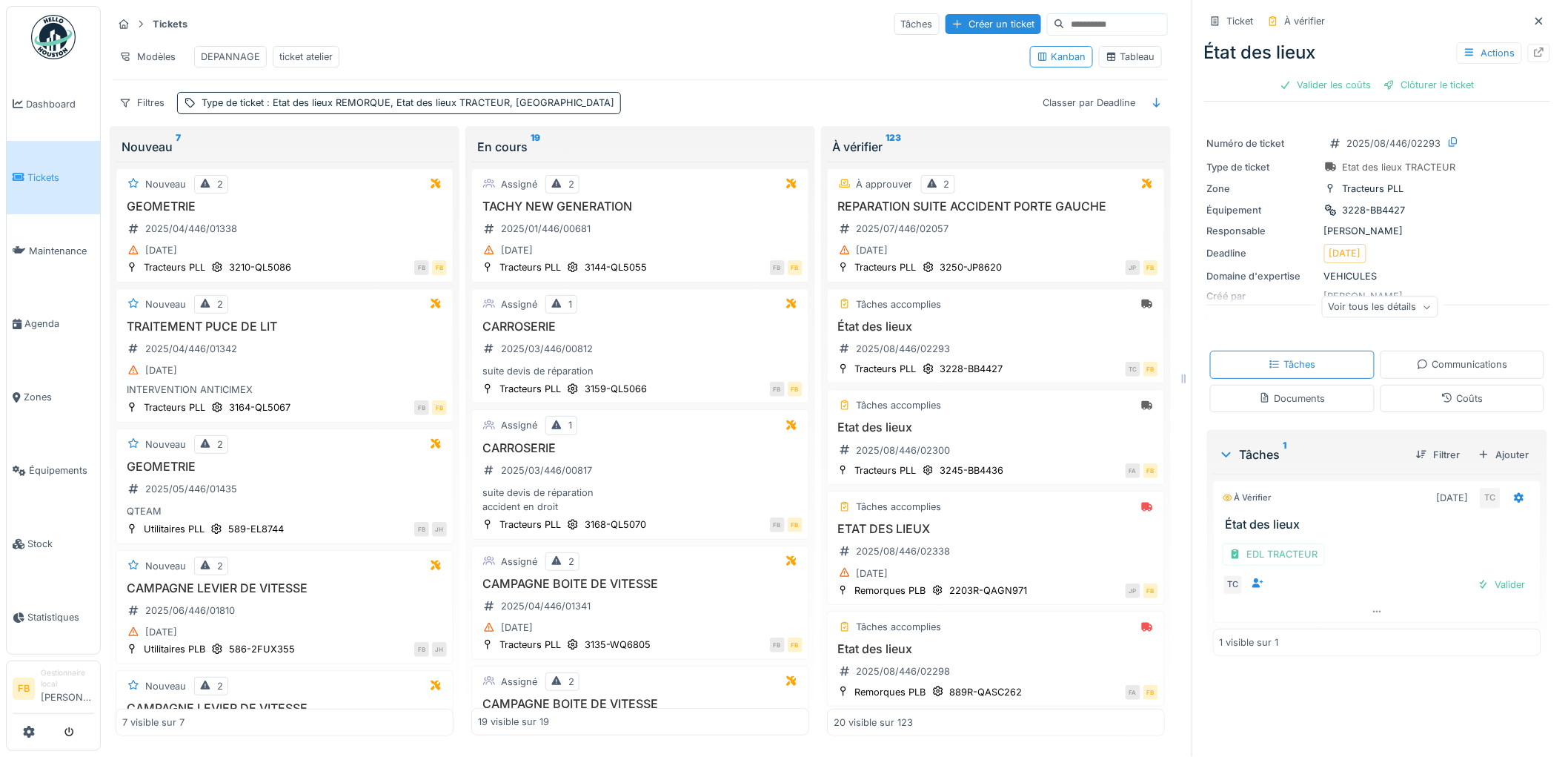
click at [1441, 402] on div "Coûts" at bounding box center [1462, 398] width 42 height 14
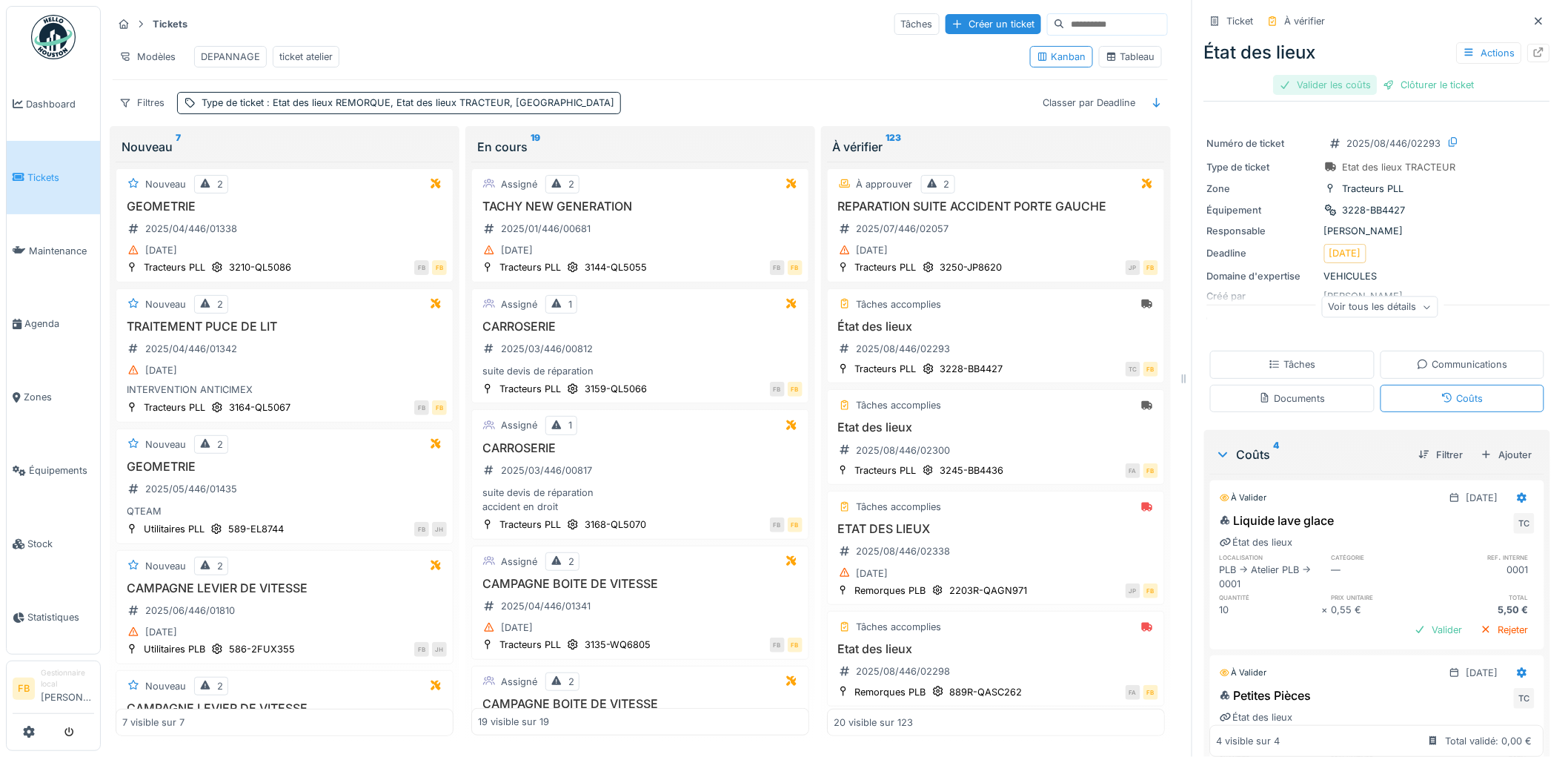
click at [1321, 86] on div "Valider les coûts" at bounding box center [1325, 85] width 103 height 20
click at [1359, 93] on div "Clôturer le ticket" at bounding box center [1377, 85] width 103 height 20
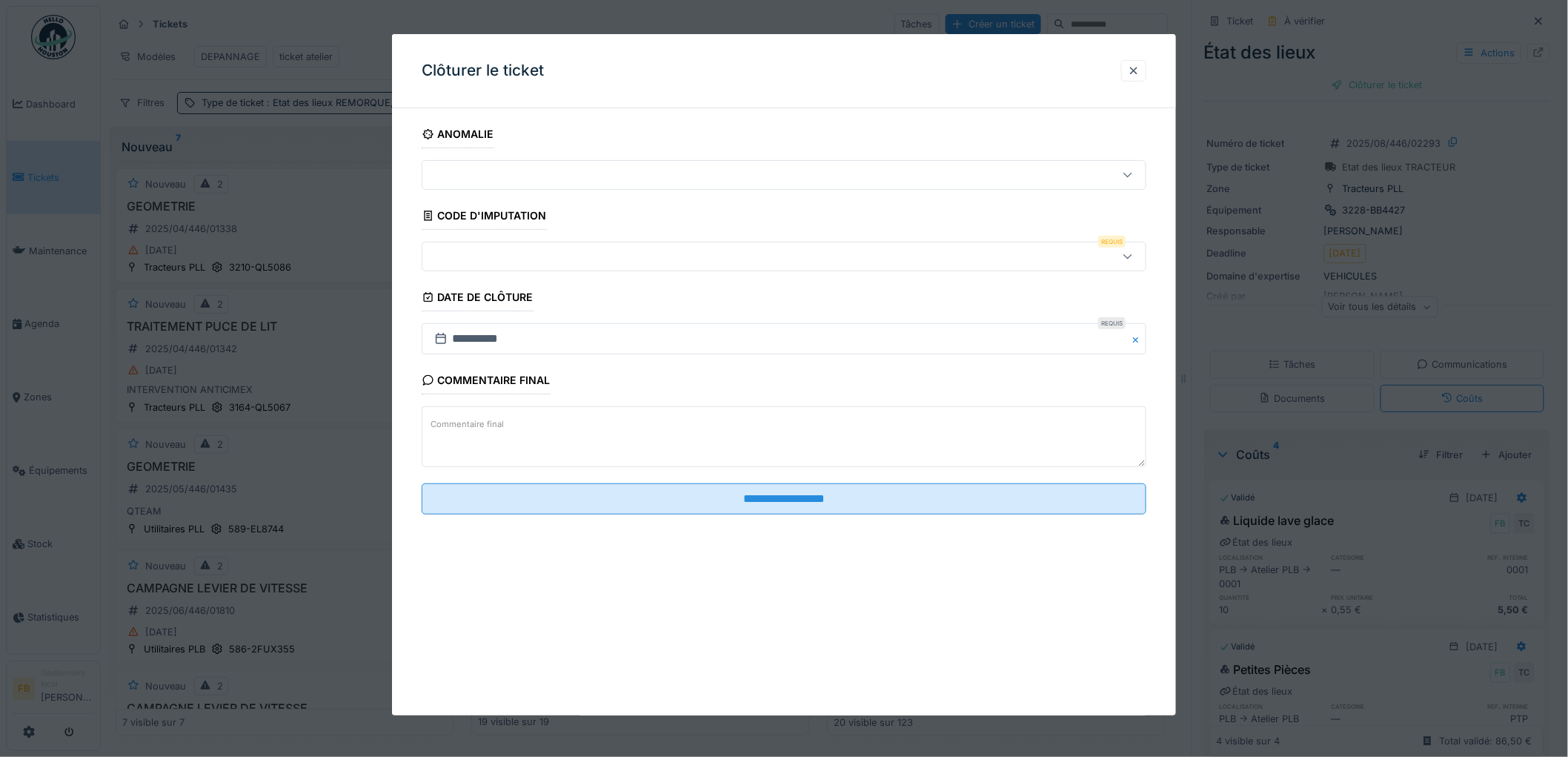
scroll to position [12, 0]
click at [518, 262] on div at bounding box center [742, 257] width 629 height 17
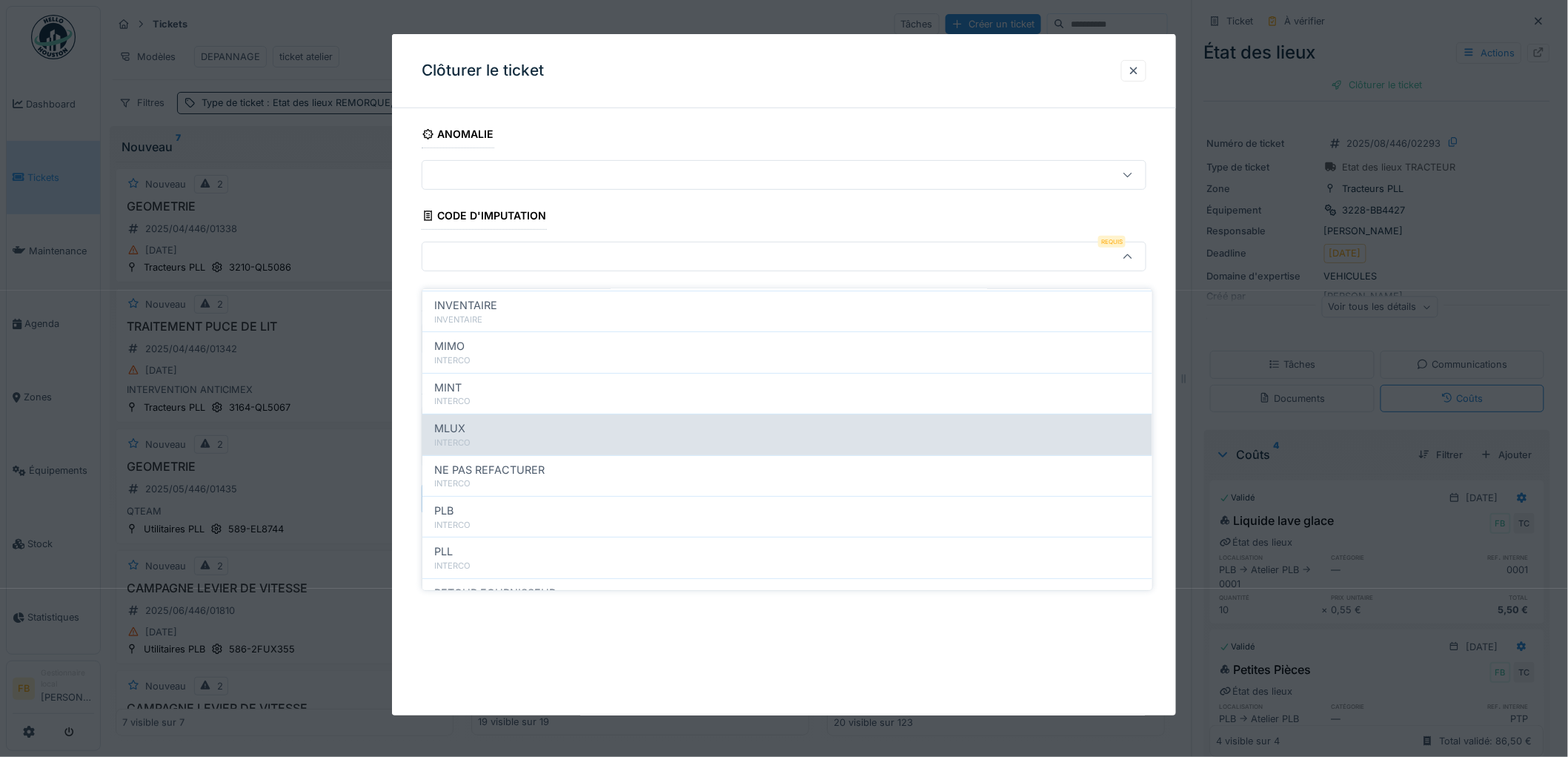
scroll to position [132, 0]
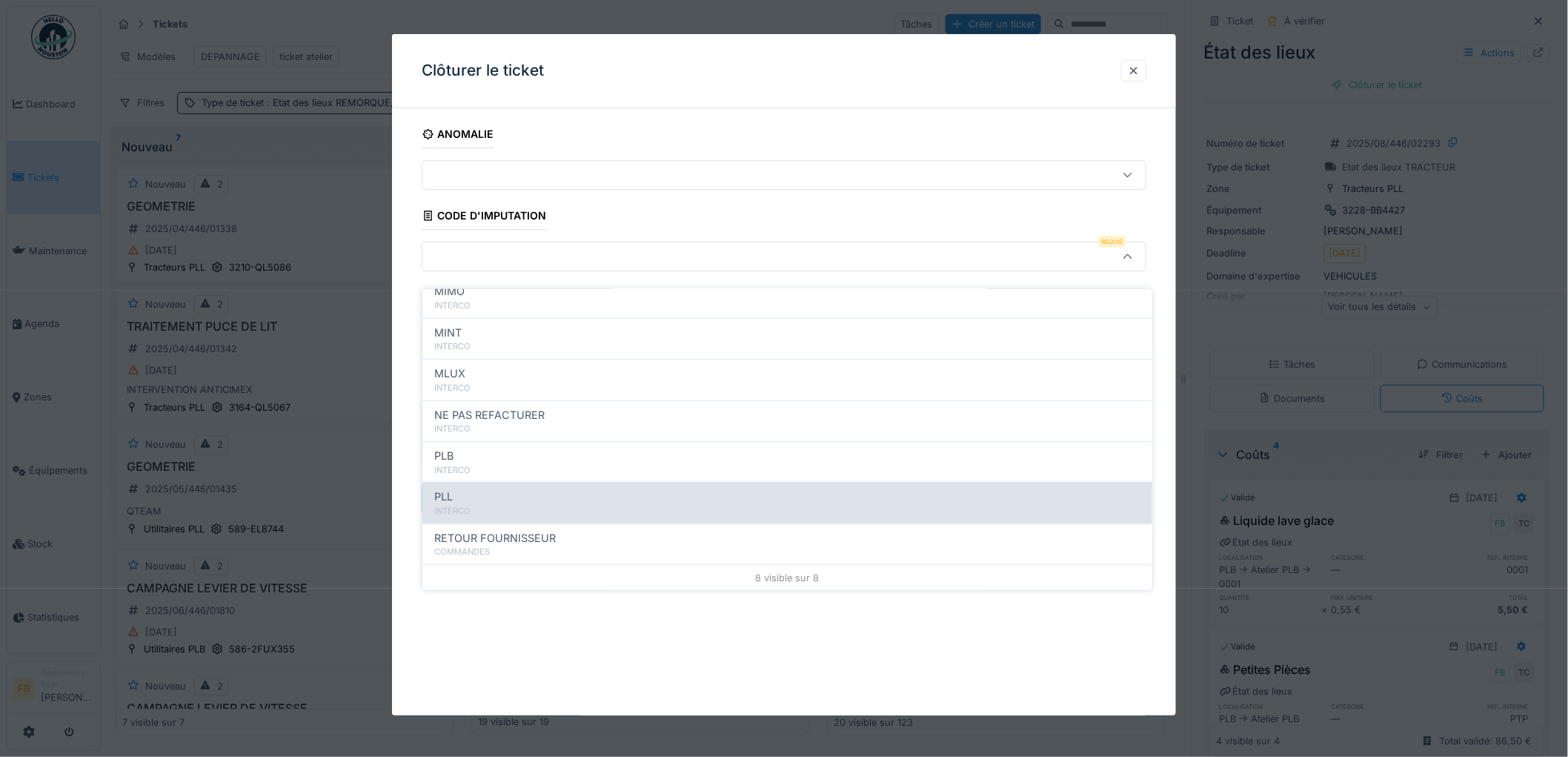
click at [494, 505] on div "INTERCO" at bounding box center [787, 511] width 706 height 13
type input "***"
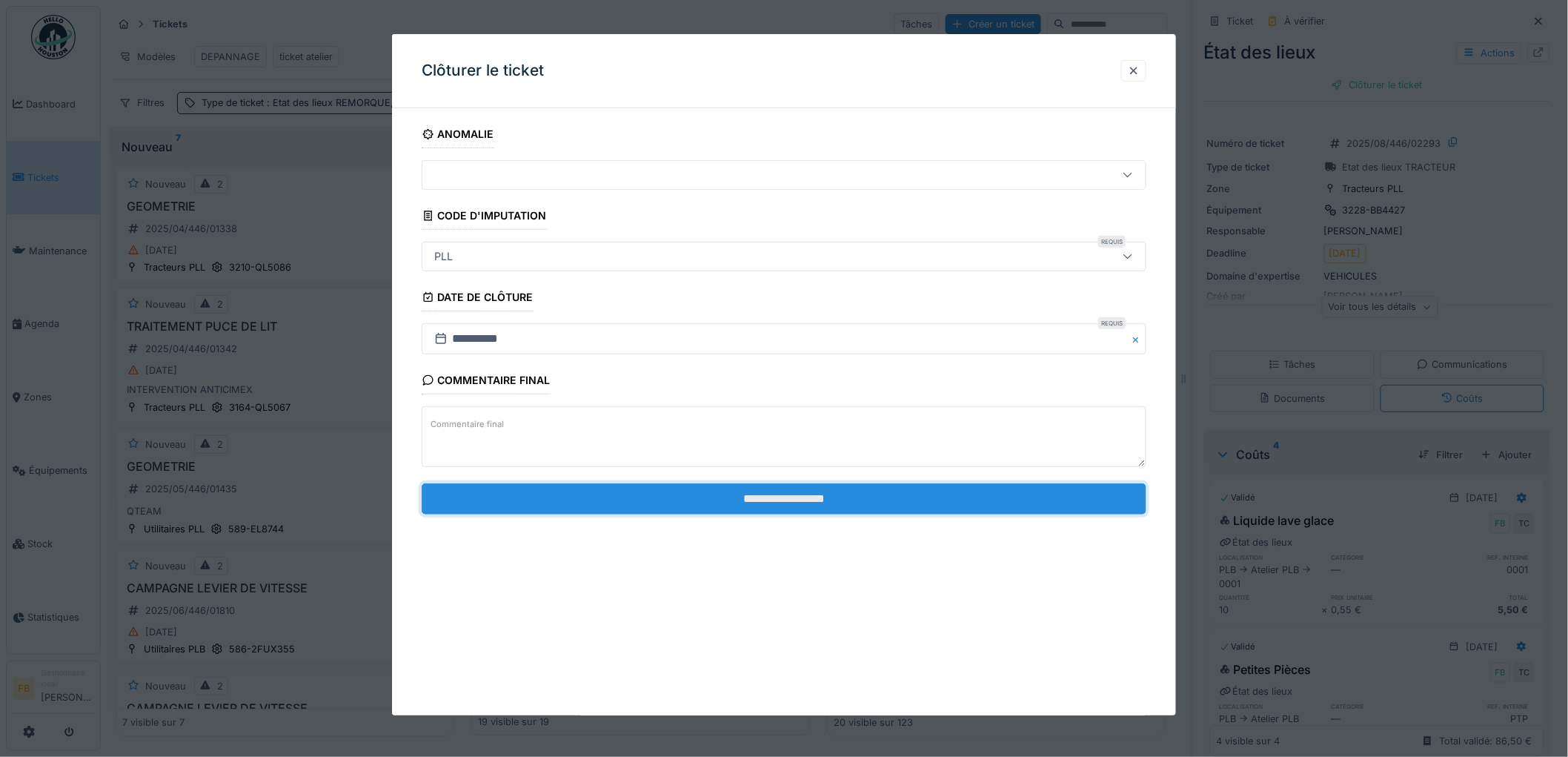
click at [823, 497] on input "**********" at bounding box center [784, 498] width 724 height 31
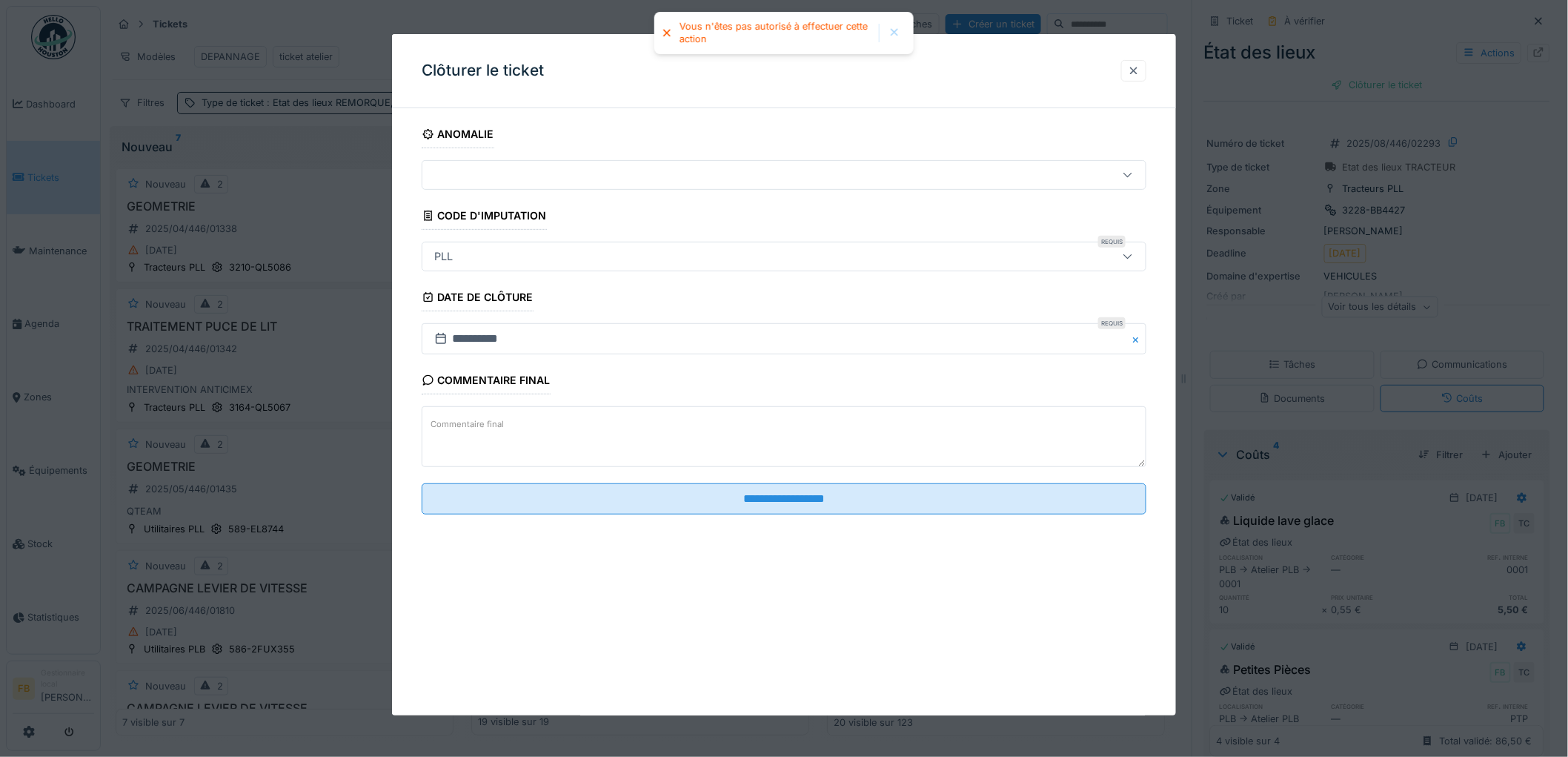
click at [1133, 64] on div at bounding box center [1133, 71] width 25 height 21
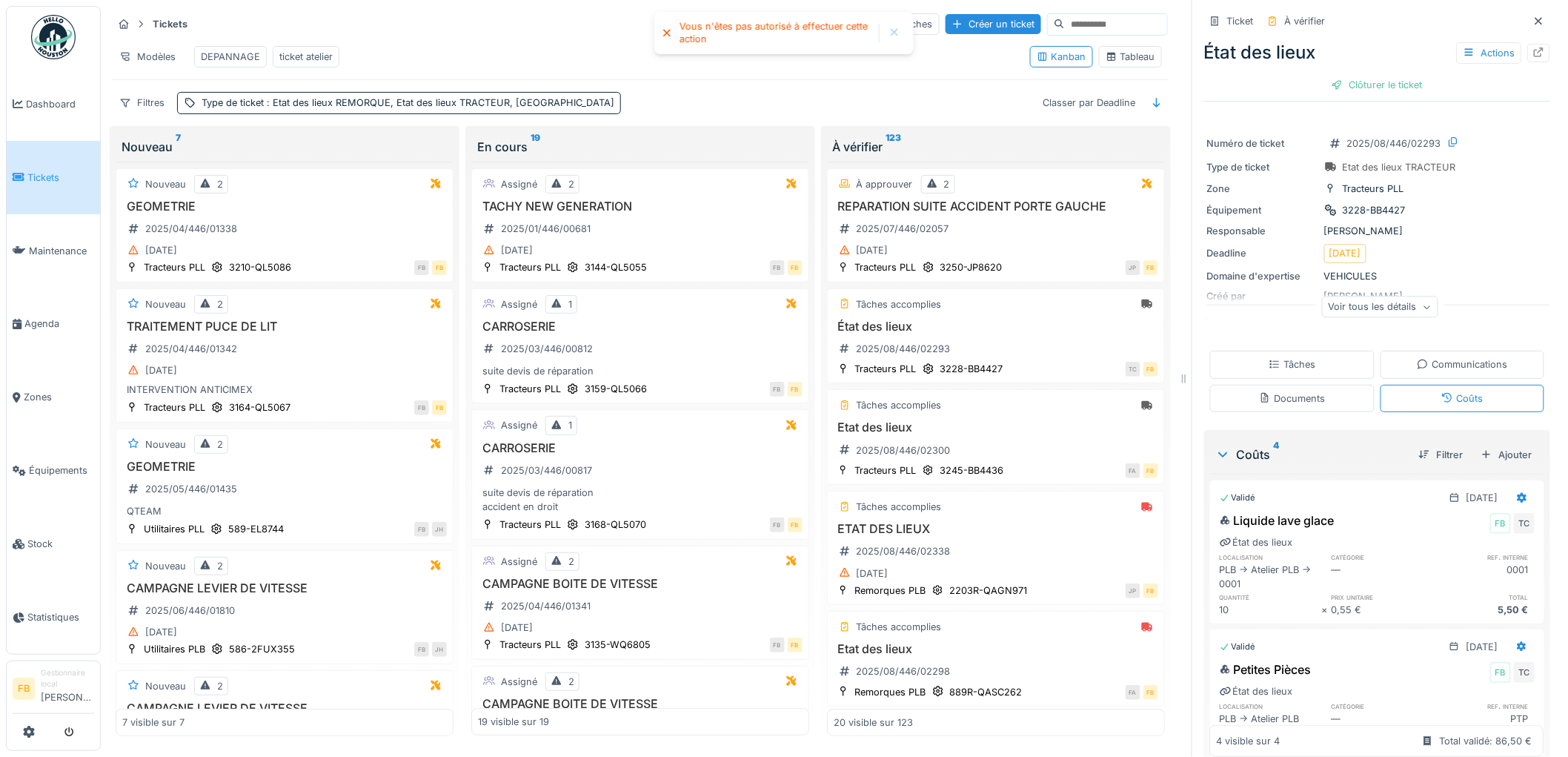
click at [1268, 359] on icon at bounding box center [1274, 364] width 12 height 10
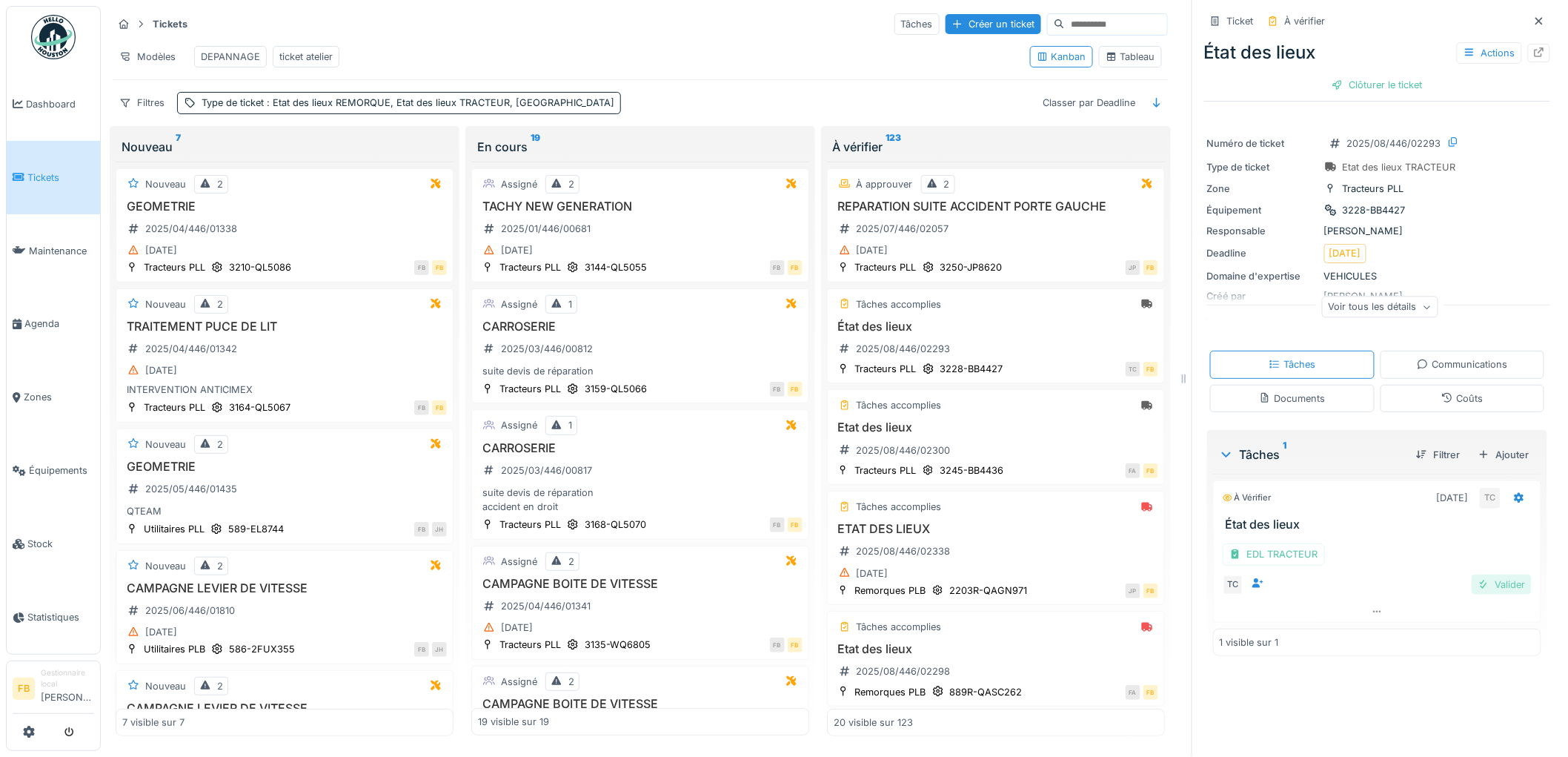
click at [1477, 579] on div at bounding box center [1483, 584] width 12 height 14
click at [1345, 78] on div "Clôturer le ticket" at bounding box center [1377, 85] width 103 height 20
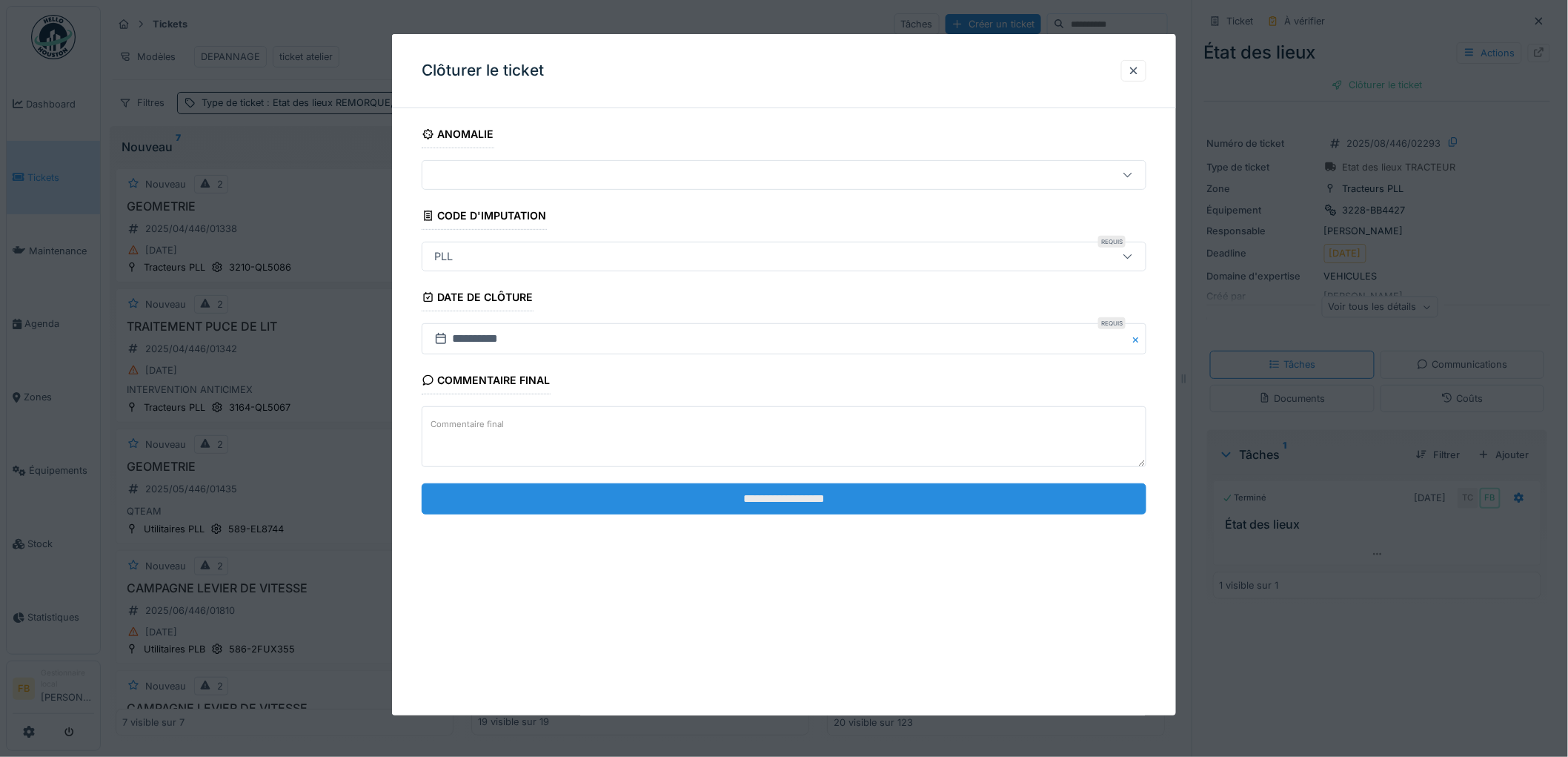
click at [799, 495] on input "**********" at bounding box center [784, 498] width 724 height 31
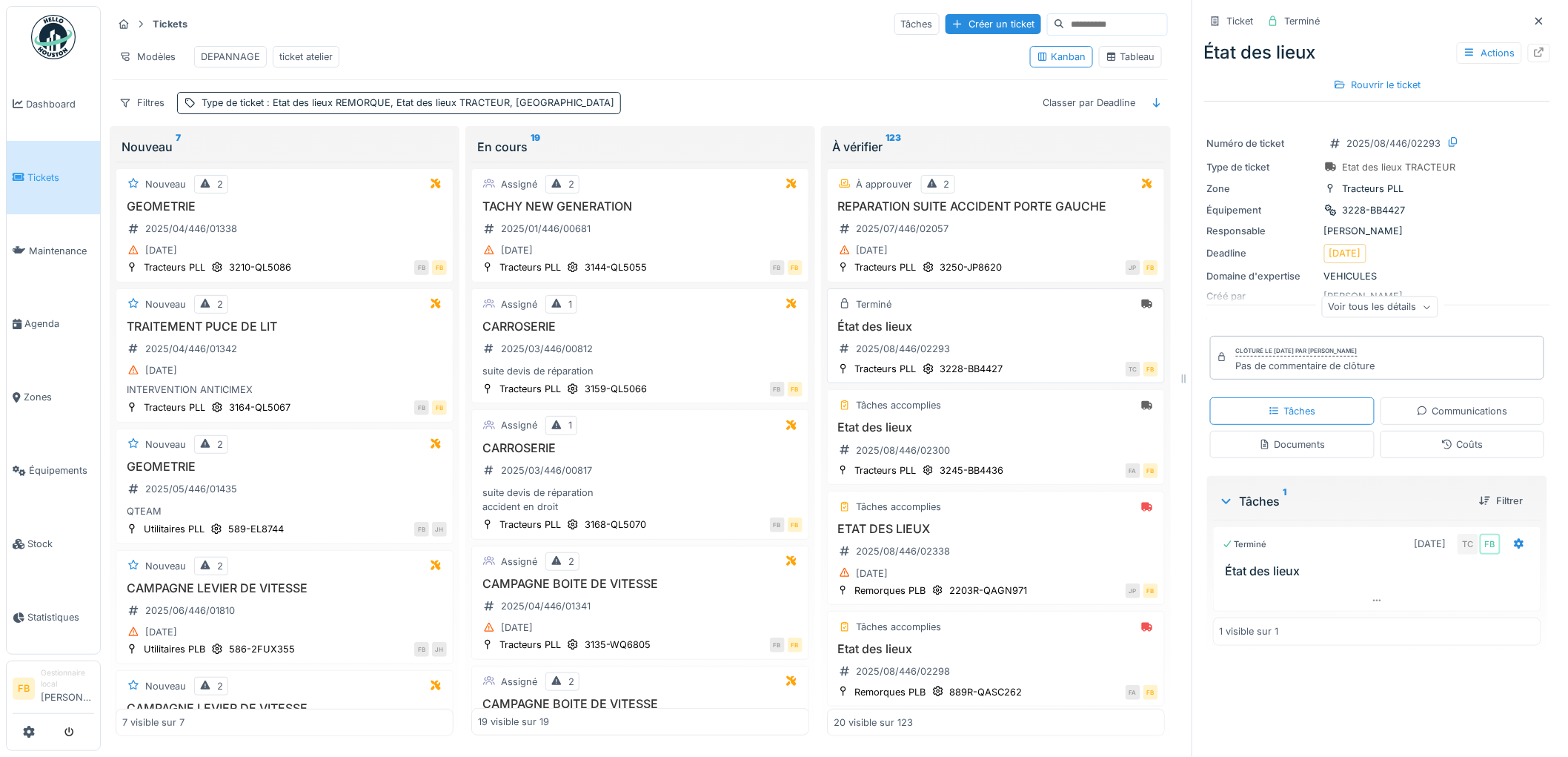
click at [1038, 353] on div "État des lieux 2025/08/446/02293" at bounding box center [996, 340] width 324 height 42
click at [1021, 428] on h3 "Etat des lieux" at bounding box center [996, 427] width 324 height 14
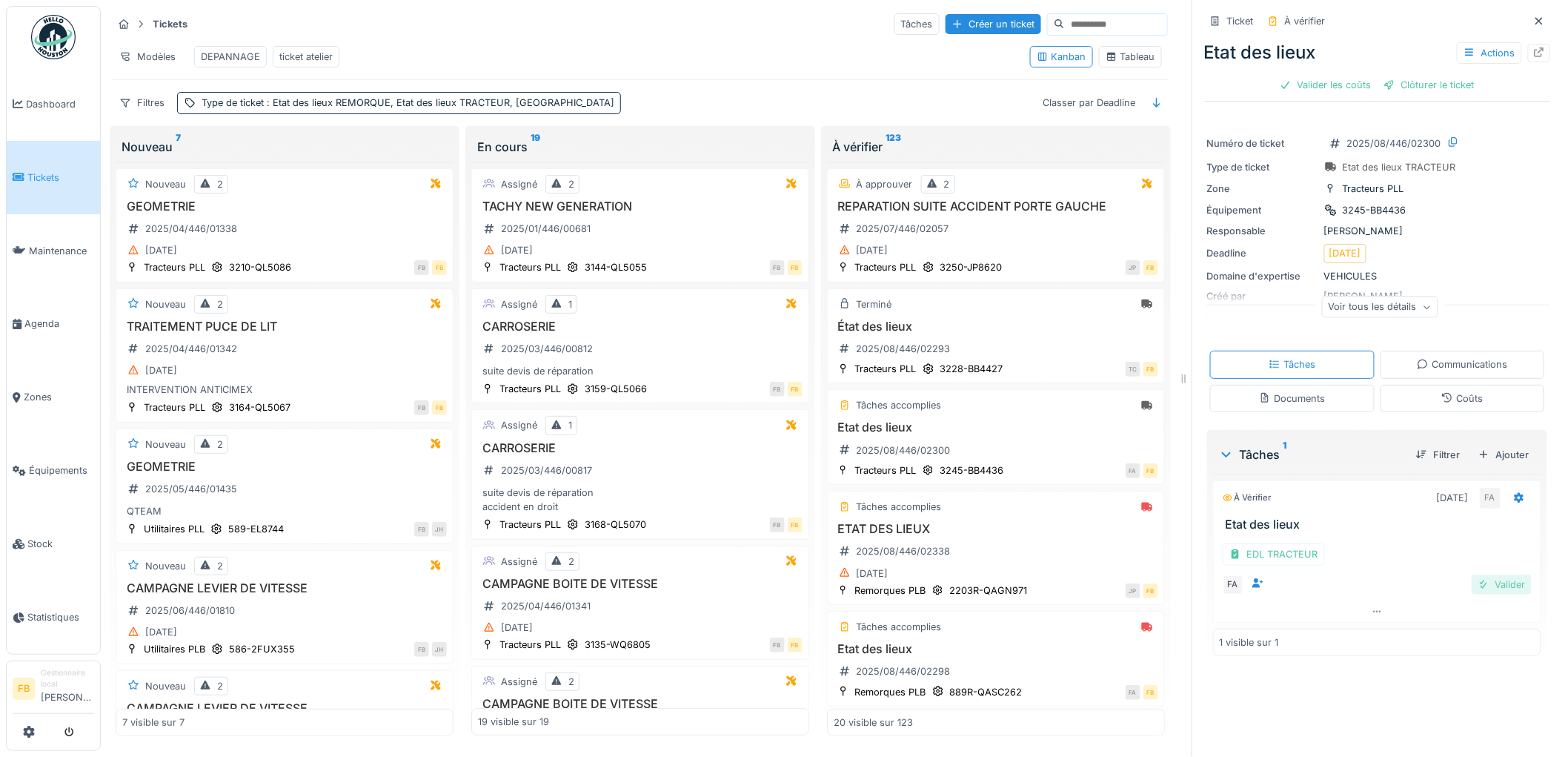
click at [1480, 574] on div "Valider" at bounding box center [1502, 584] width 60 height 20
click at [1441, 391] on div "Coûts" at bounding box center [1462, 398] width 42 height 14
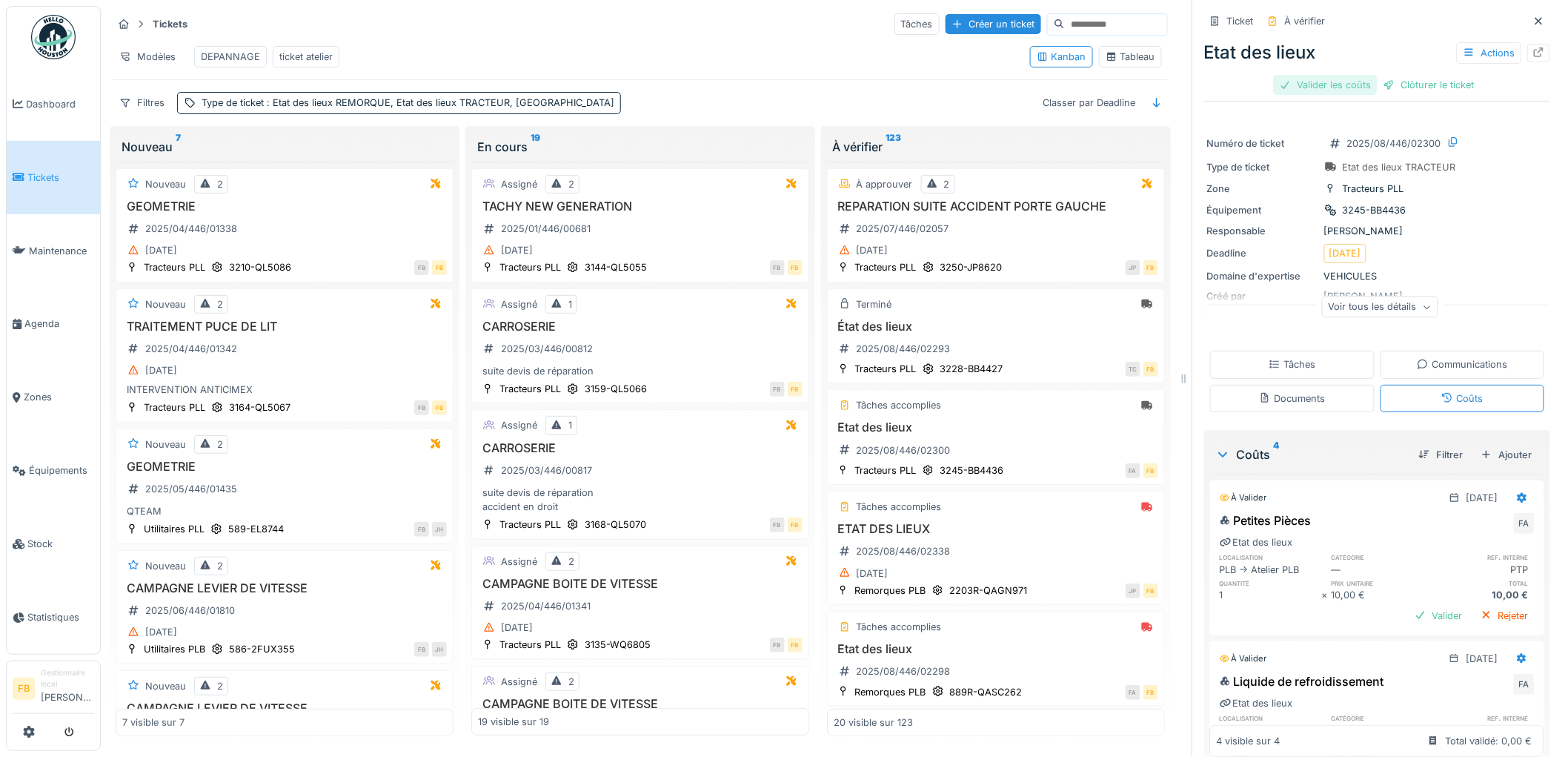
click at [1307, 75] on div "Valider les coûts" at bounding box center [1325, 85] width 103 height 20
click at [1358, 75] on div "Clôturer le ticket" at bounding box center [1377, 85] width 103 height 20
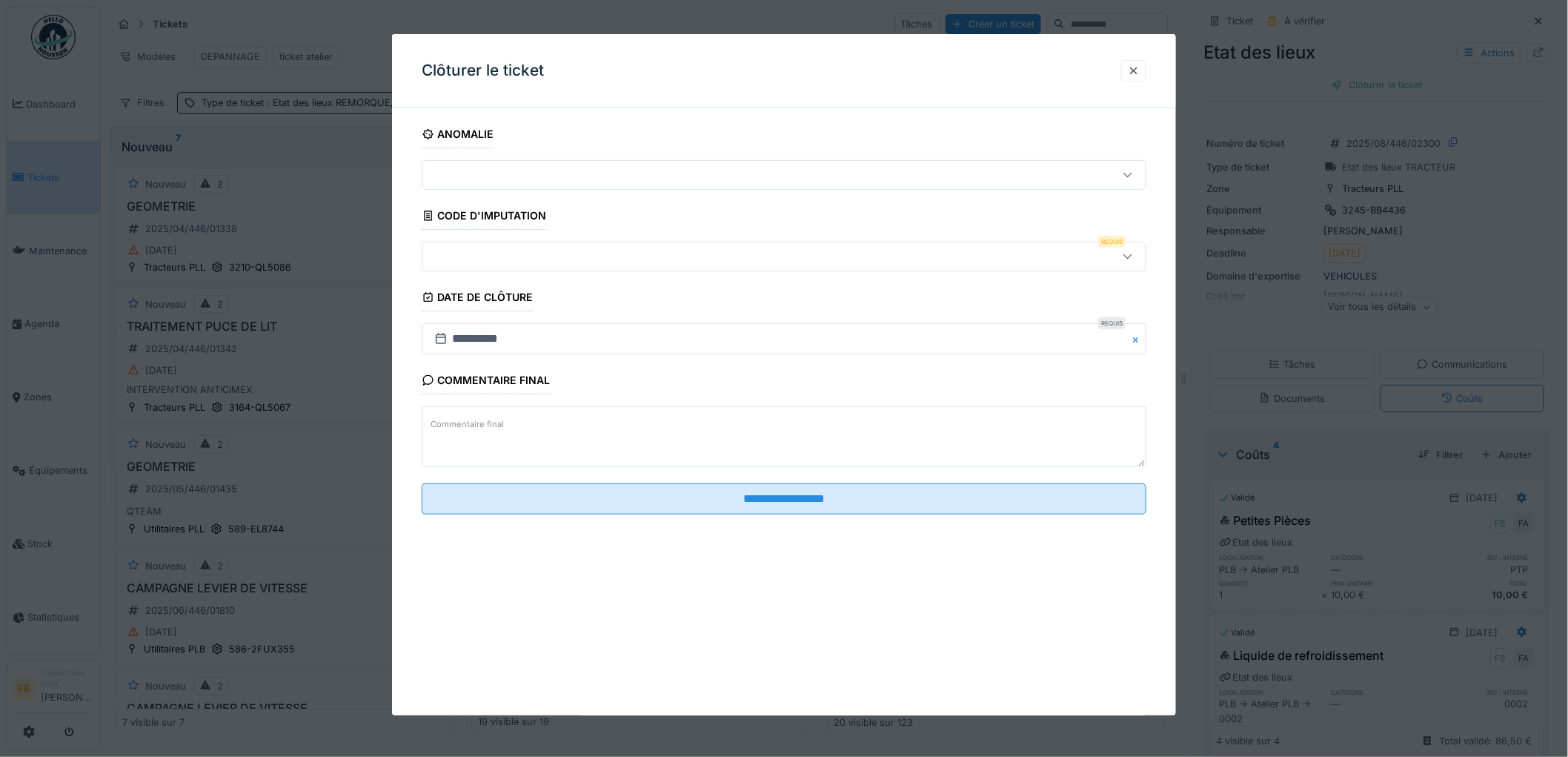
click at [541, 254] on div at bounding box center [742, 257] width 629 height 17
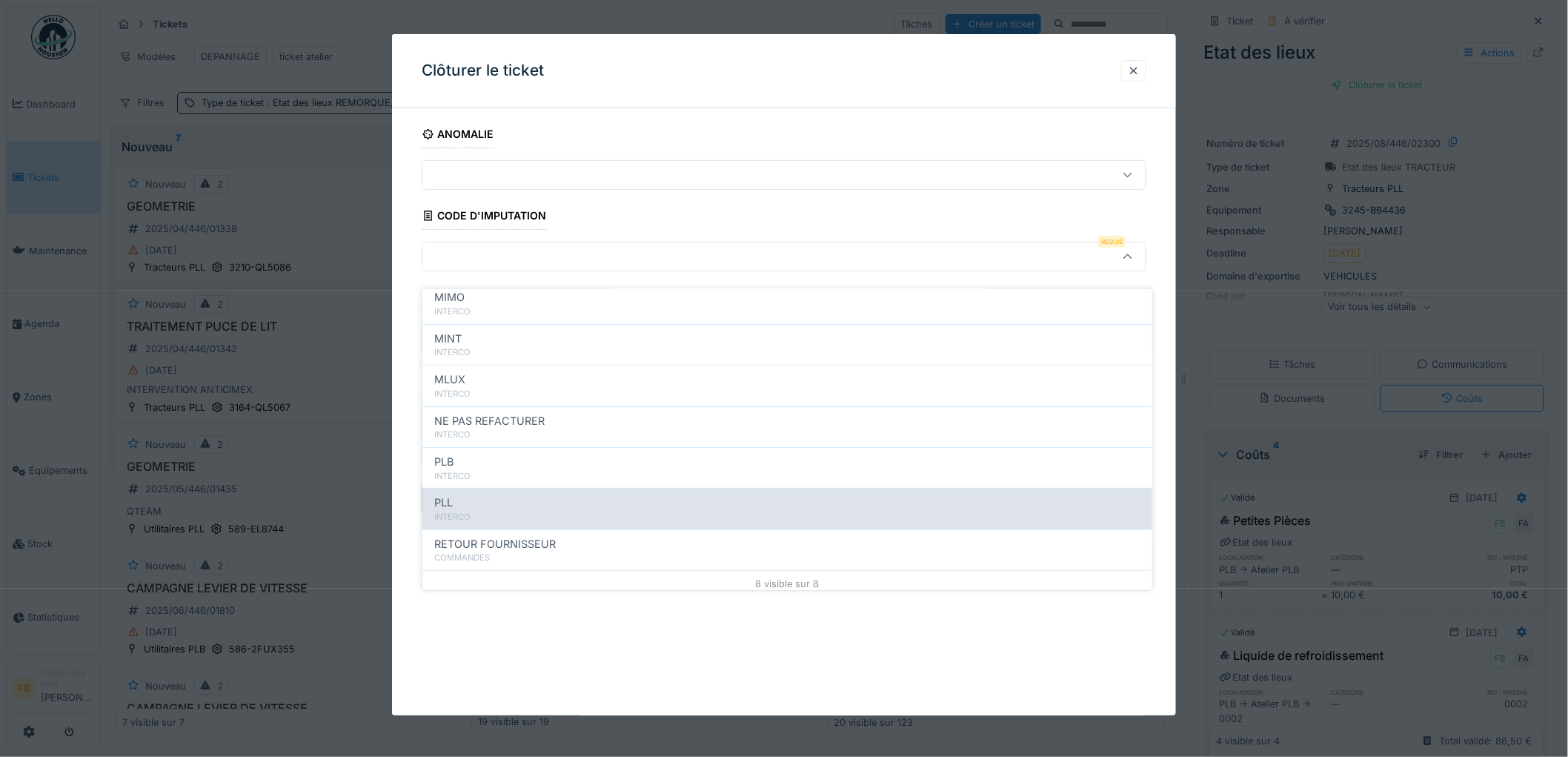
scroll to position [132, 0]
click at [495, 488] on div "PLL" at bounding box center [787, 497] width 706 height 17
type input "***"
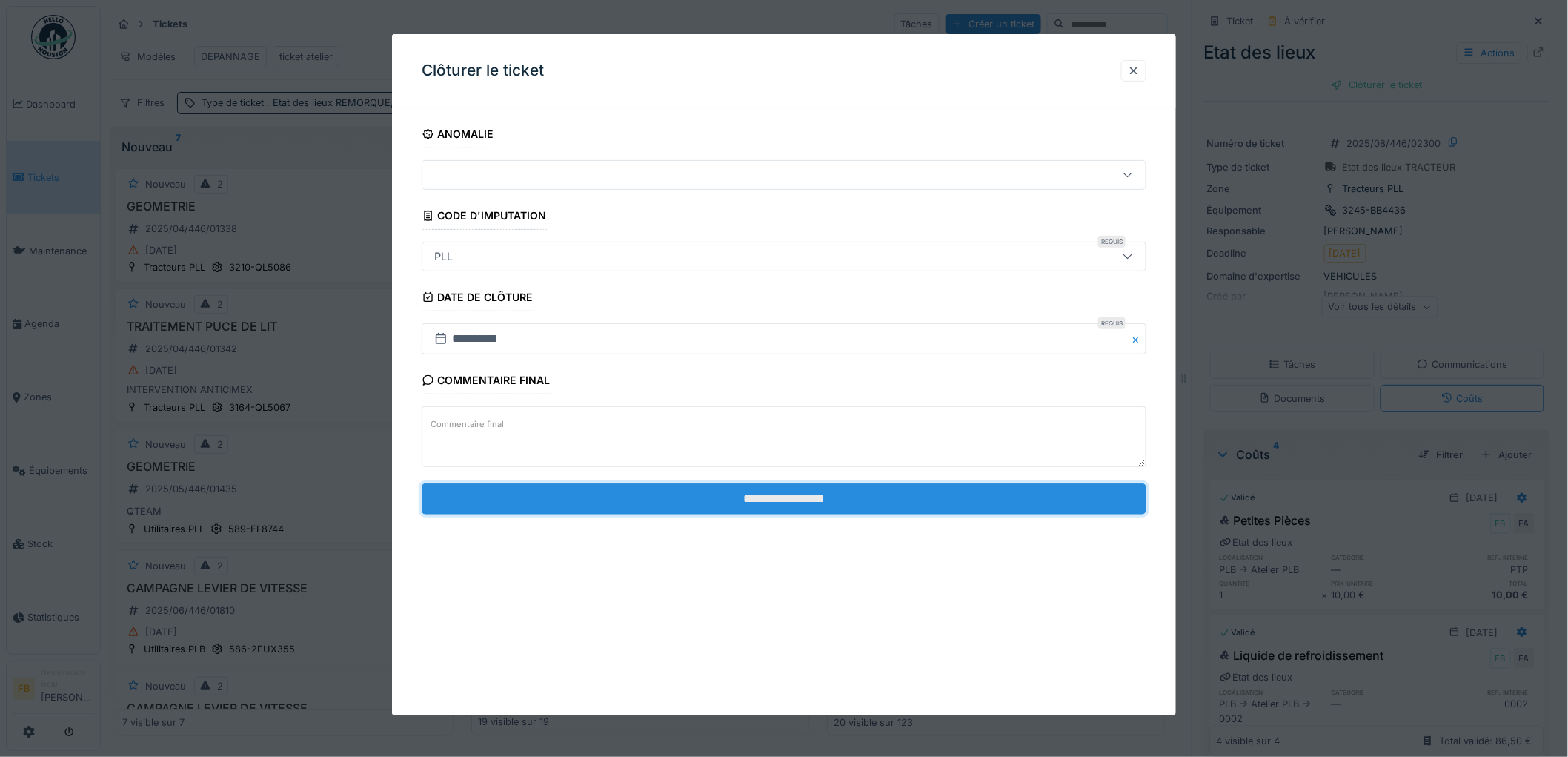
click at [761, 495] on input "**********" at bounding box center [784, 498] width 724 height 31
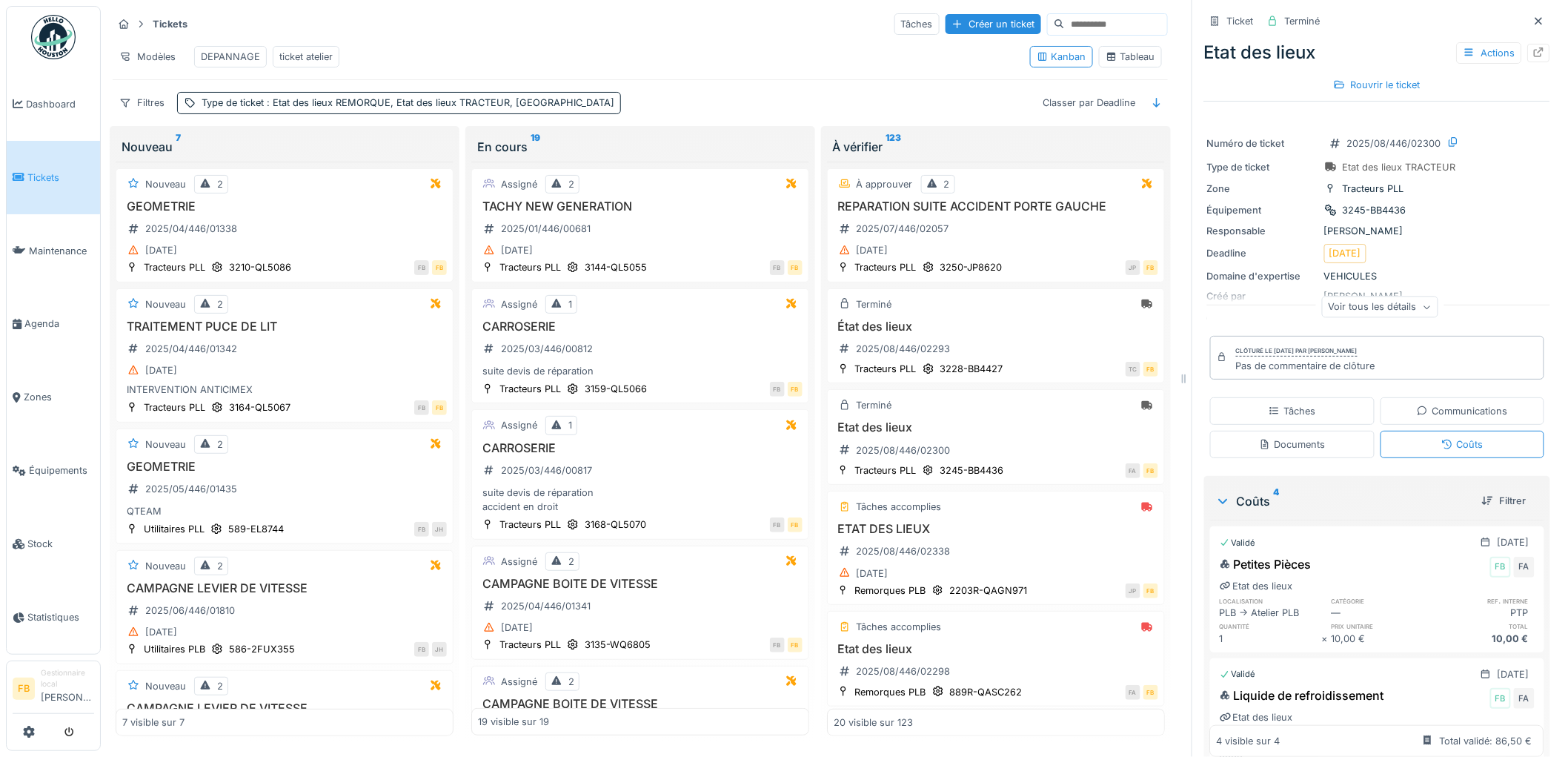
scroll to position [0, 0]
click at [62, 186] on link "Tickets" at bounding box center [54, 177] width 94 height 73
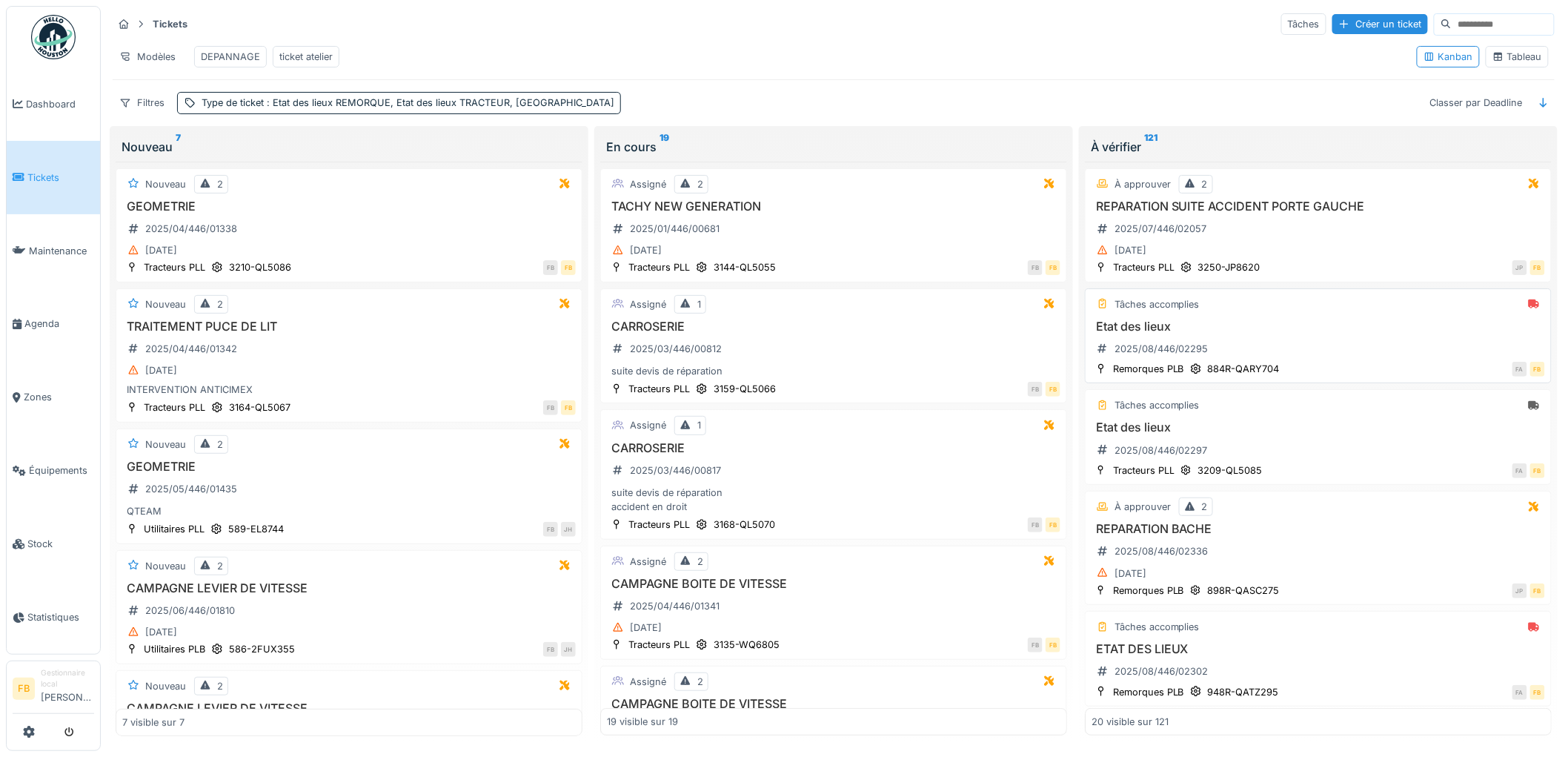
click at [1278, 352] on div "Etat des lieux 2025/08/446/02295" at bounding box center [1317, 340] width 453 height 42
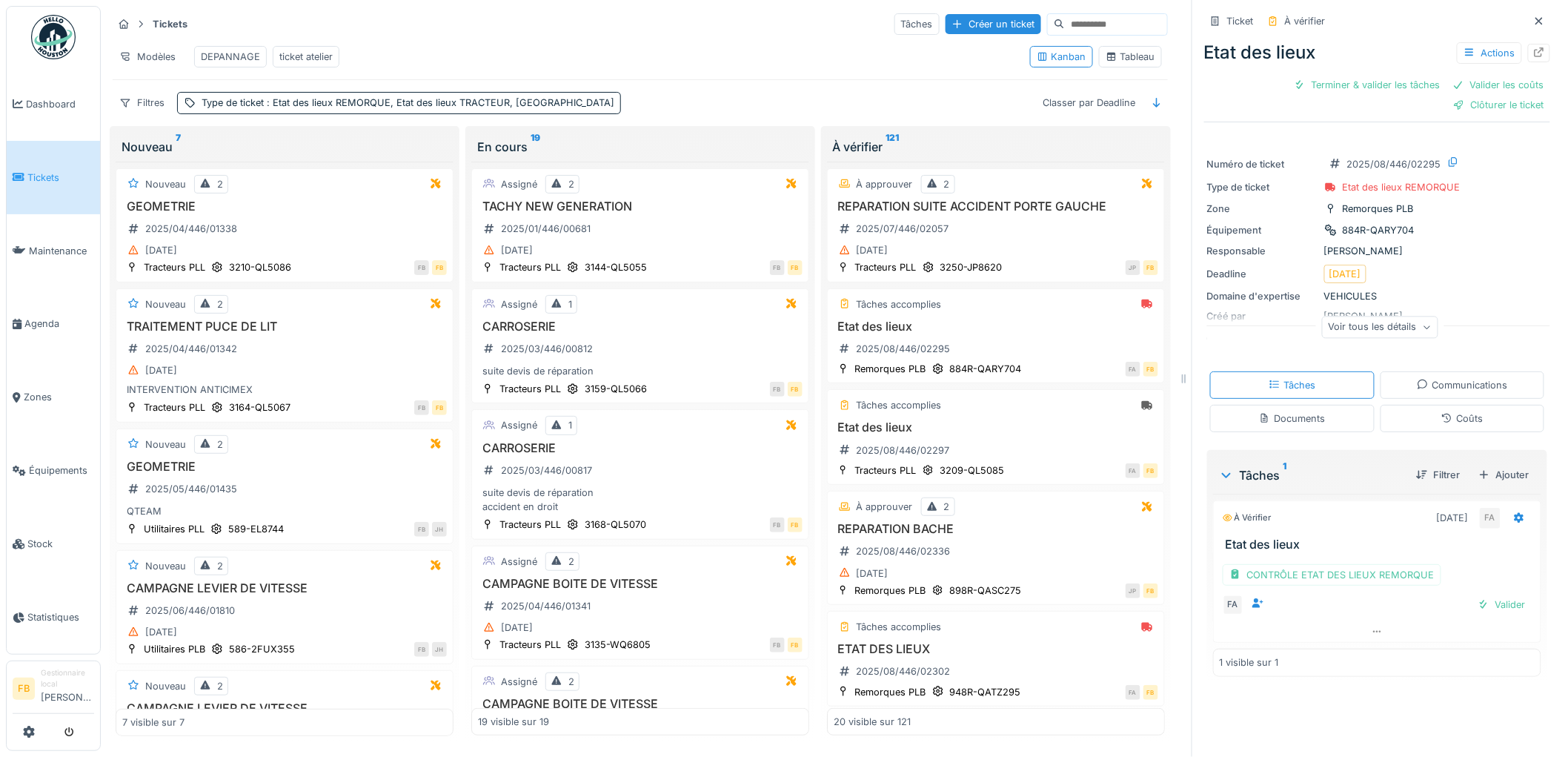
click at [1490, 617] on div "CONTRÔLE ETAT DES LIEUX REMORQUE FA Valider" at bounding box center [1376, 586] width 328 height 69
click at [1490, 608] on div "Valider" at bounding box center [1502, 605] width 60 height 20
click at [1438, 430] on div "Coûts" at bounding box center [1462, 418] width 164 height 27
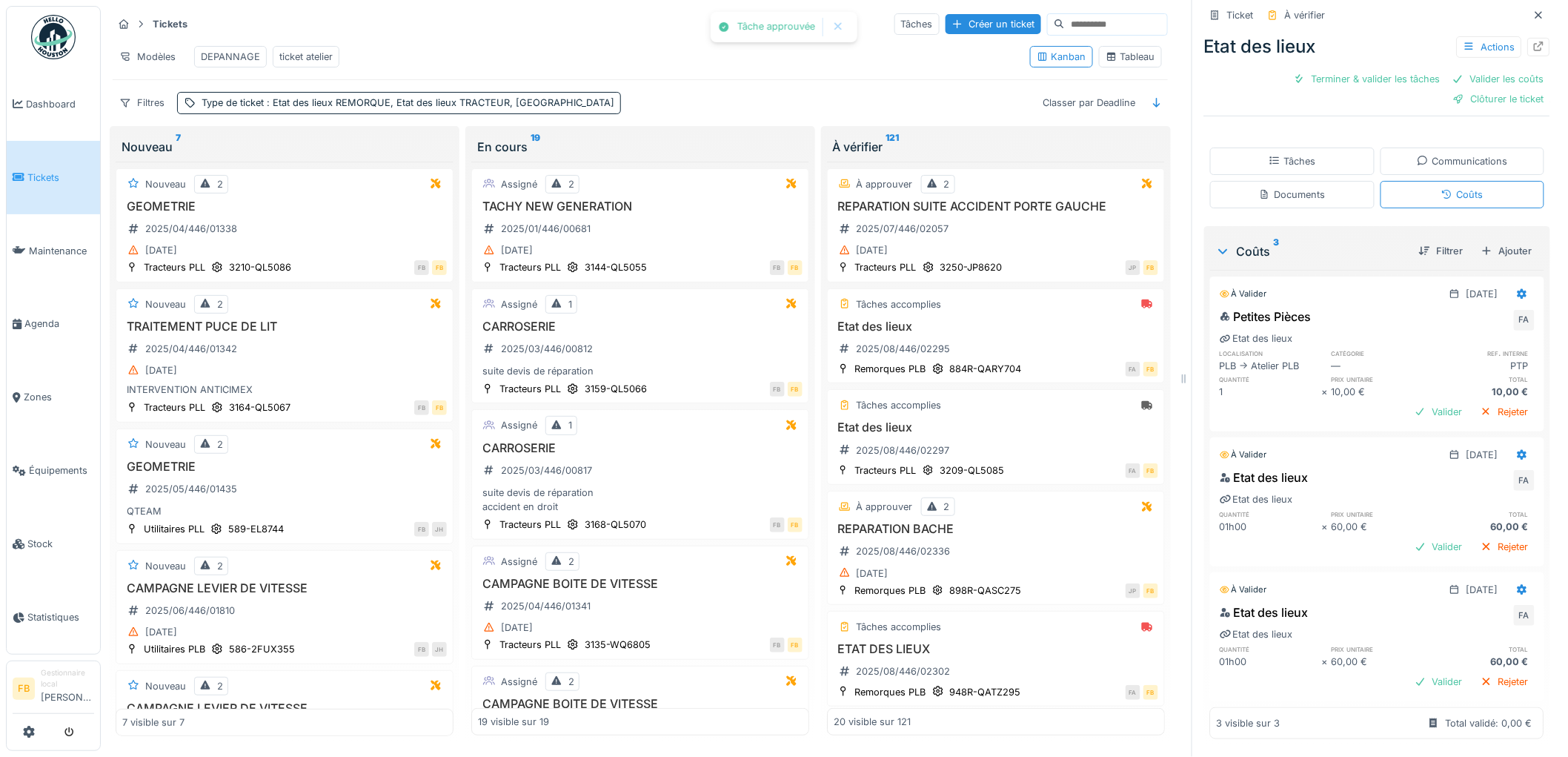
scroll to position [208, 0]
click at [1516, 450] on icon at bounding box center [1522, 454] width 12 height 10
click at [1465, 497] on div "Supprimer" at bounding box center [1456, 508] width 72 height 22
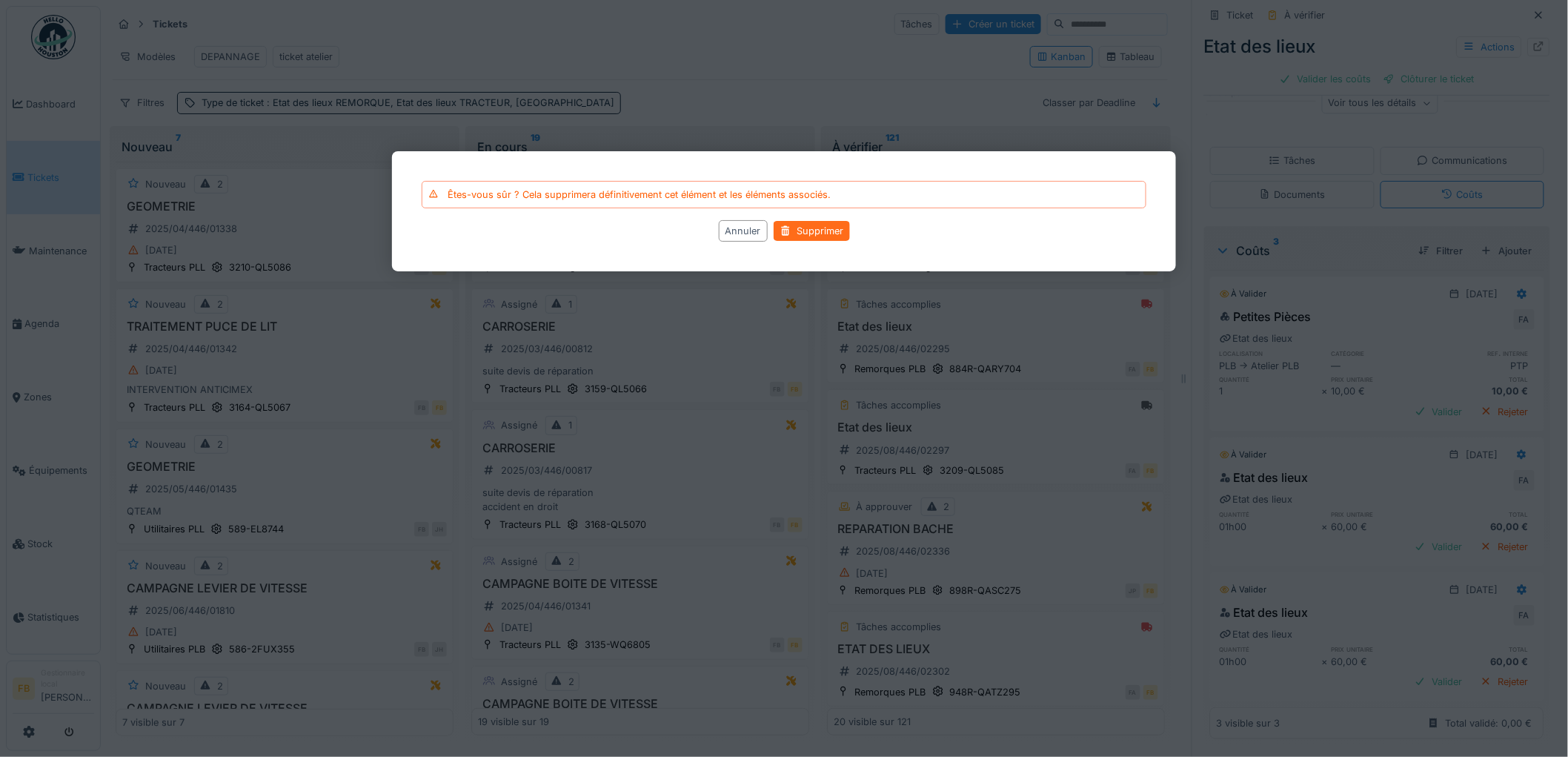
click at [804, 229] on div "Supprimer" at bounding box center [811, 231] width 76 height 20
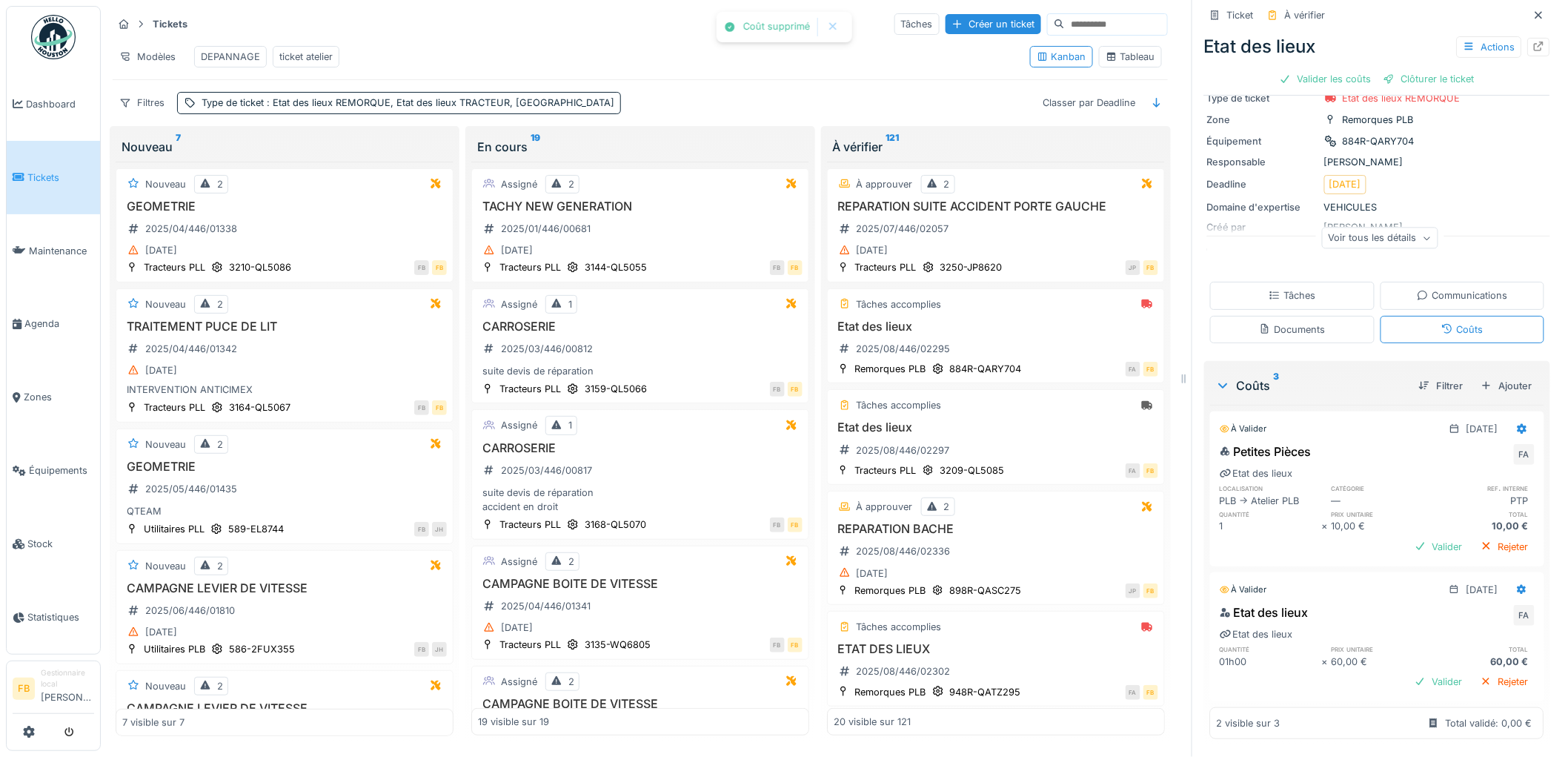
scroll to position [0, 0]
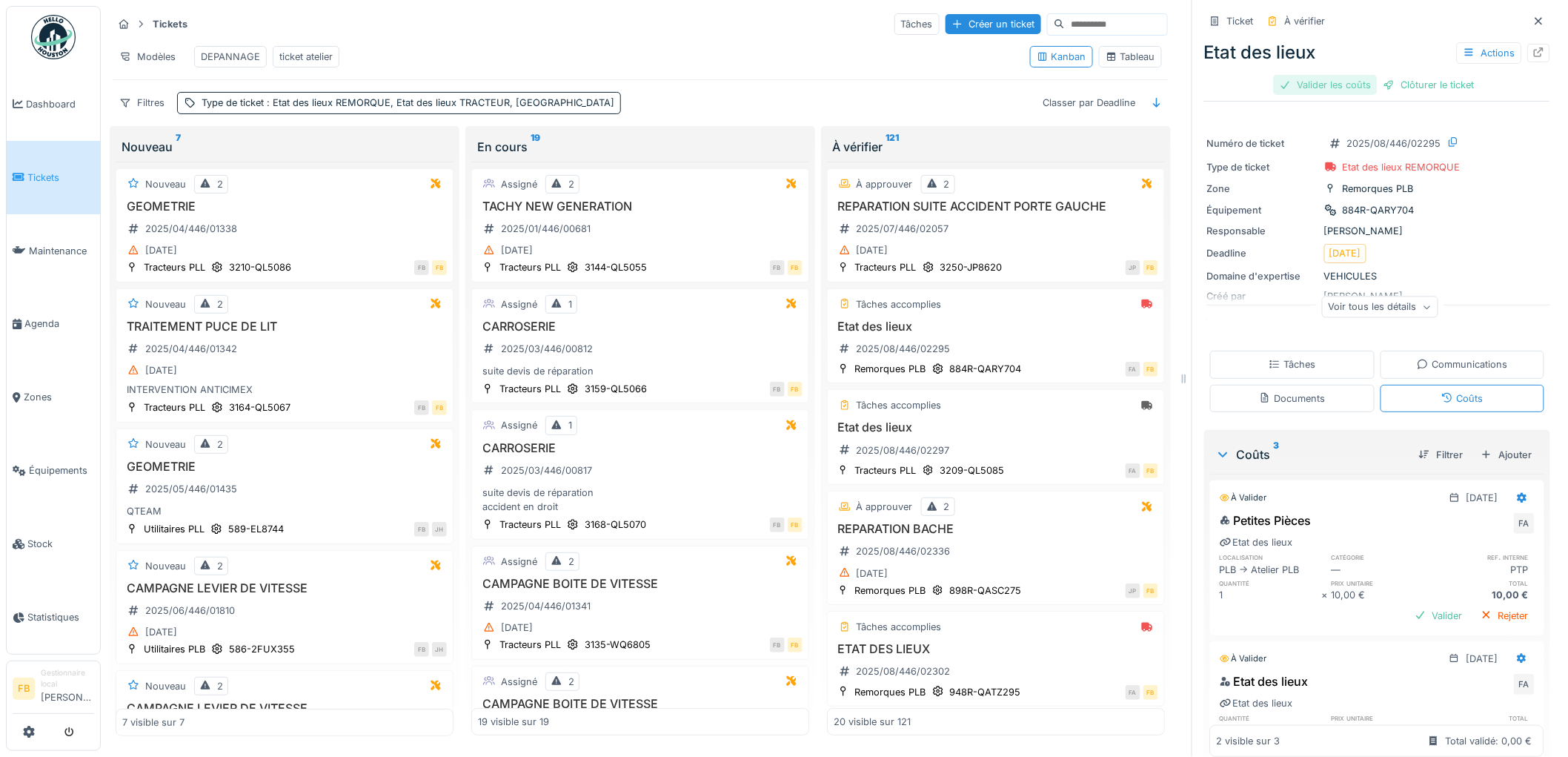
click at [1317, 75] on div "Valider les coûts" at bounding box center [1325, 85] width 103 height 20
click at [1369, 75] on div "Clôturer le ticket" at bounding box center [1377, 85] width 103 height 20
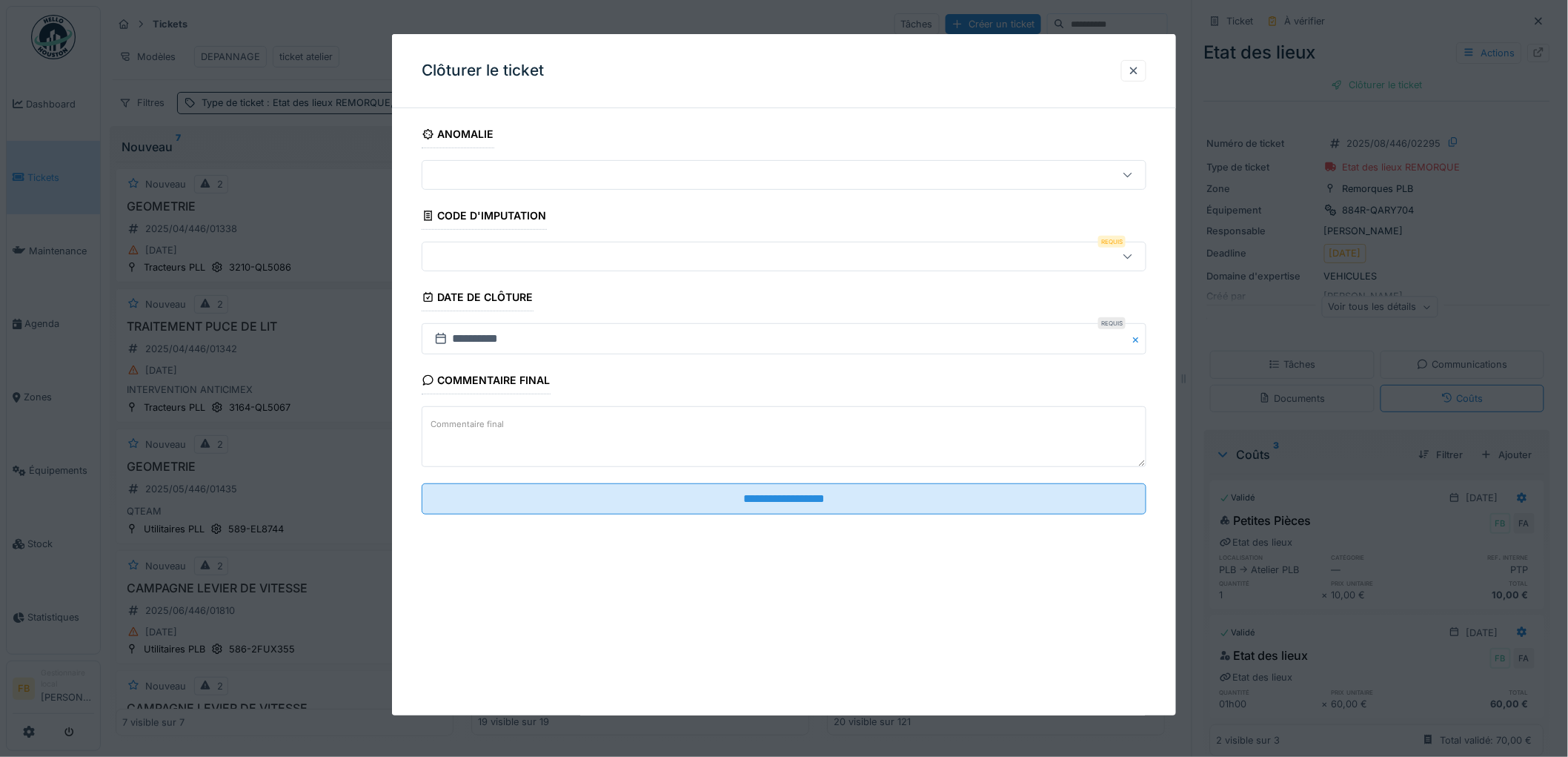
click at [500, 243] on div at bounding box center [784, 256] width 724 height 29
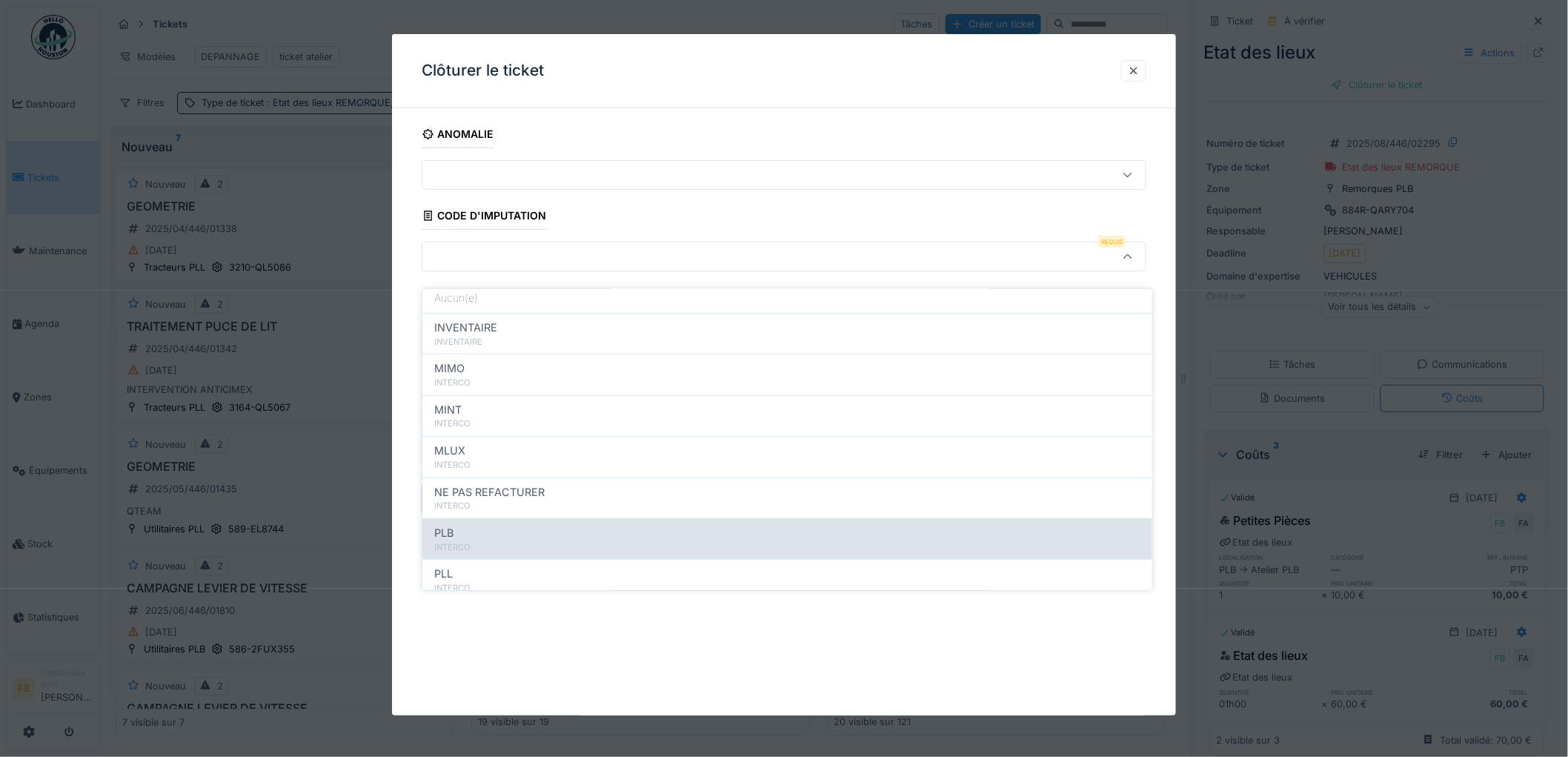
scroll to position [82, 0]
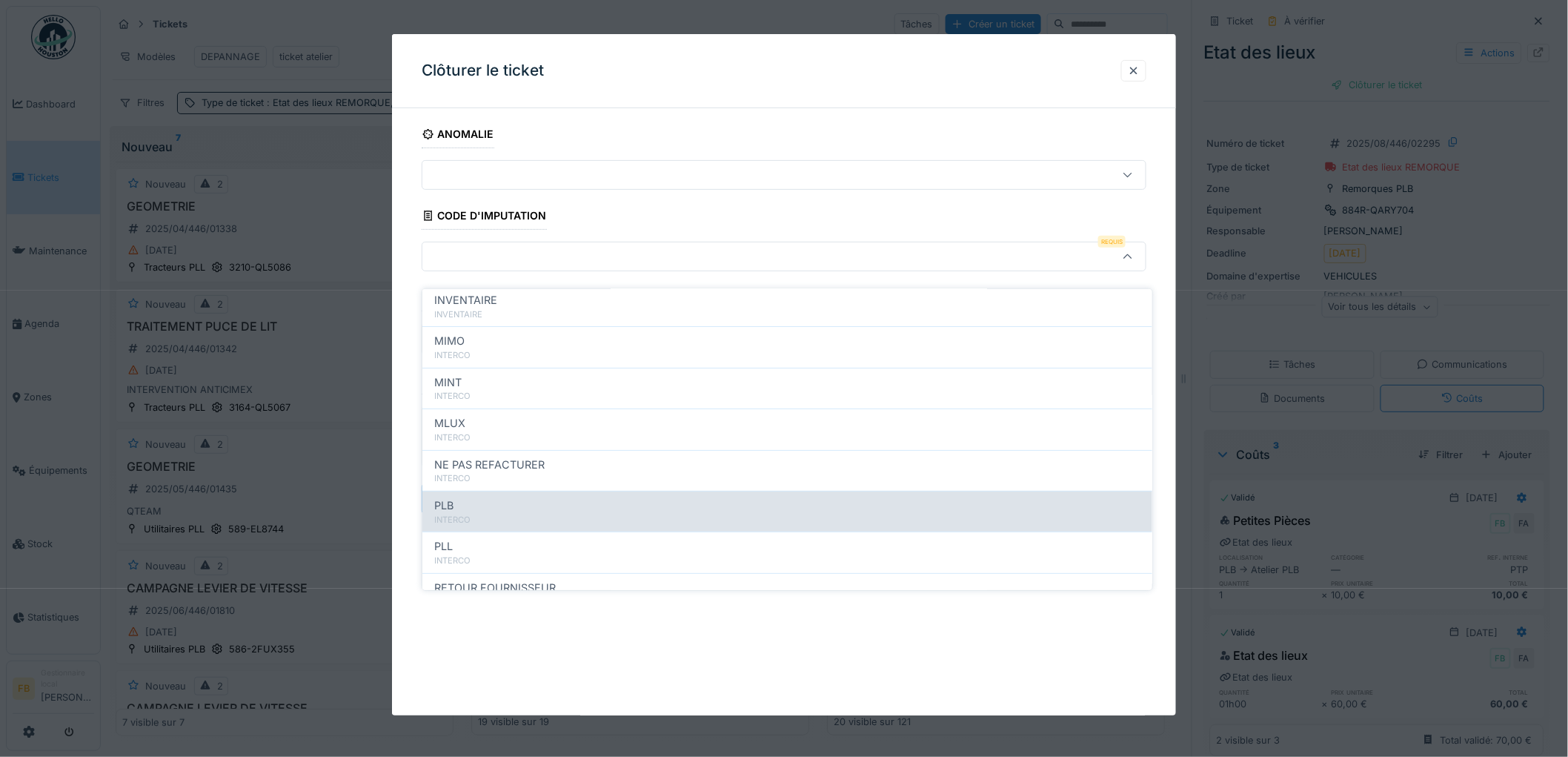
click at [498, 497] on div "PLB" at bounding box center [787, 506] width 706 height 17
type input "***"
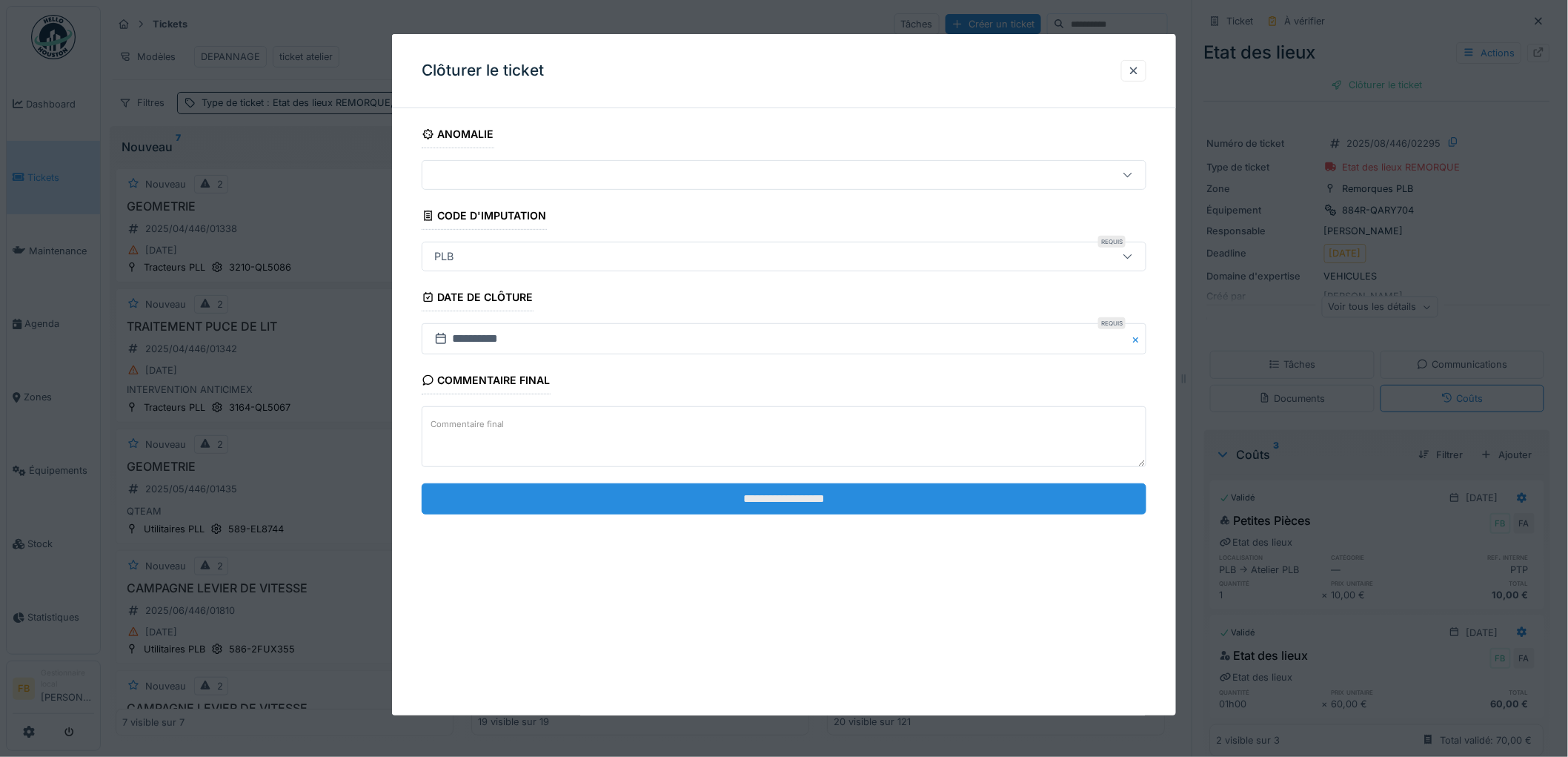
click at [747, 497] on input "**********" at bounding box center [784, 498] width 724 height 31
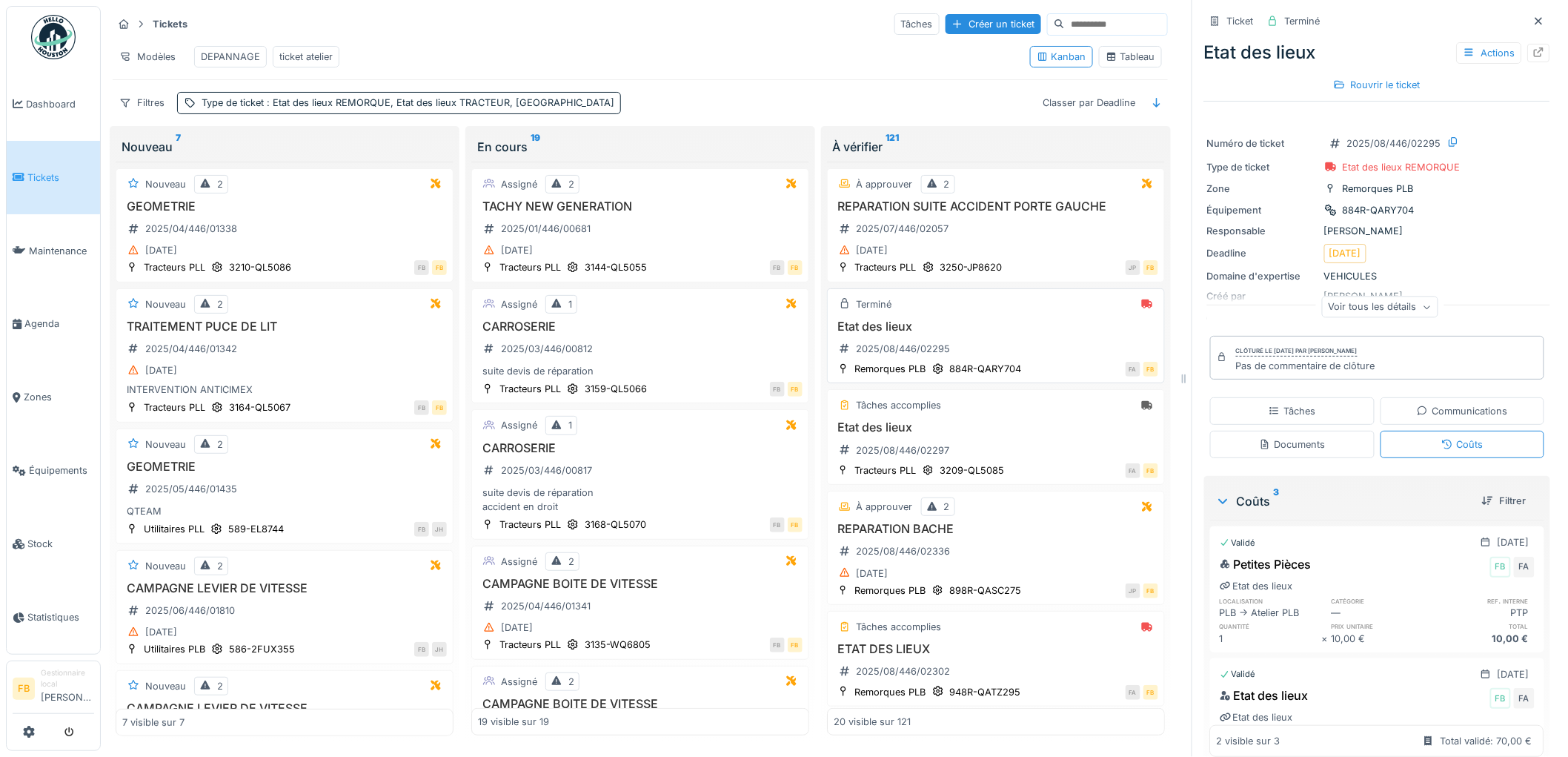
click at [1017, 341] on div "Etat des lieux 2025/08/446/02295" at bounding box center [996, 340] width 324 height 42
click at [1007, 428] on h3 "Etat des lieux" at bounding box center [996, 427] width 324 height 14
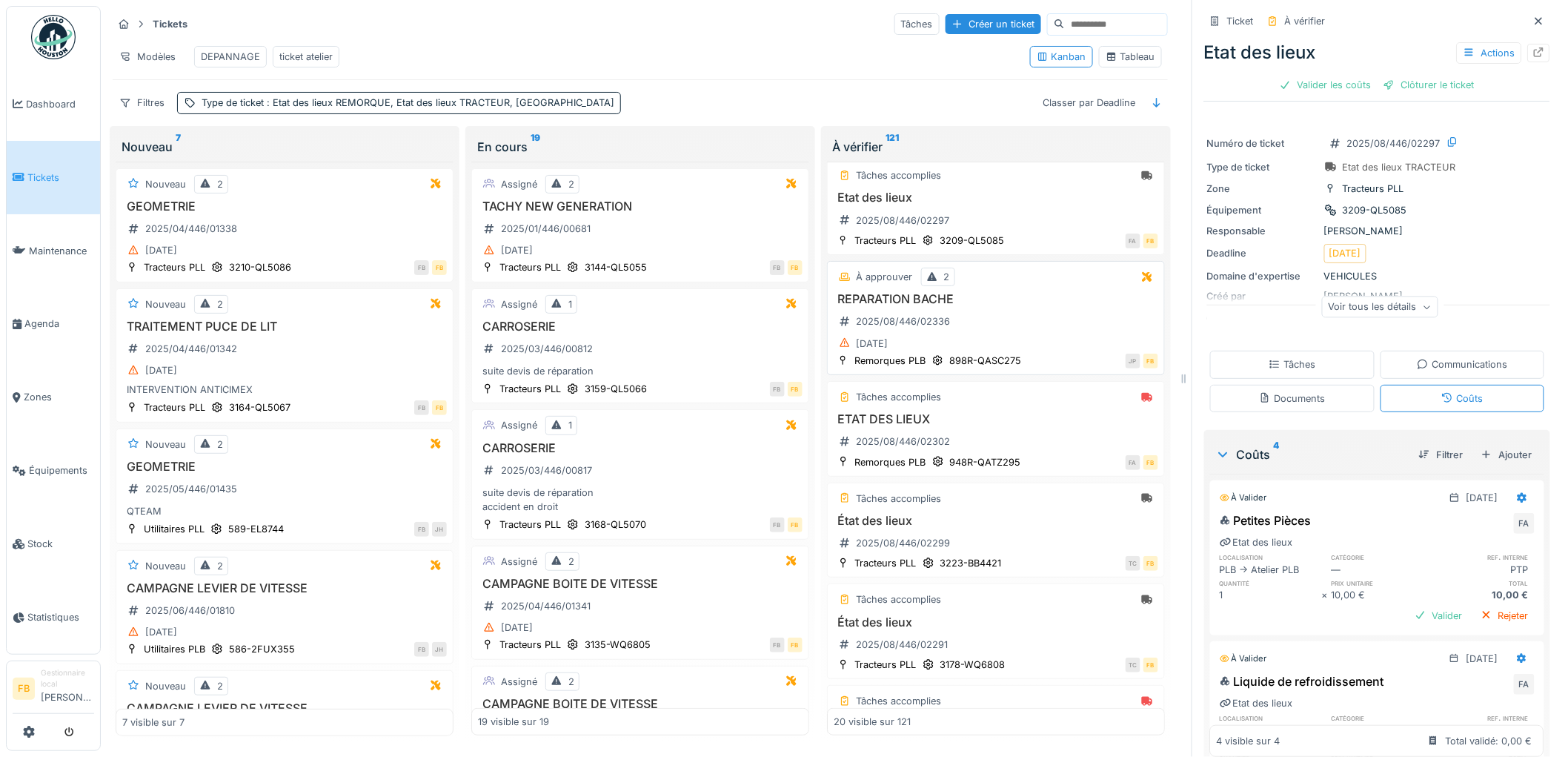
scroll to position [247, 0]
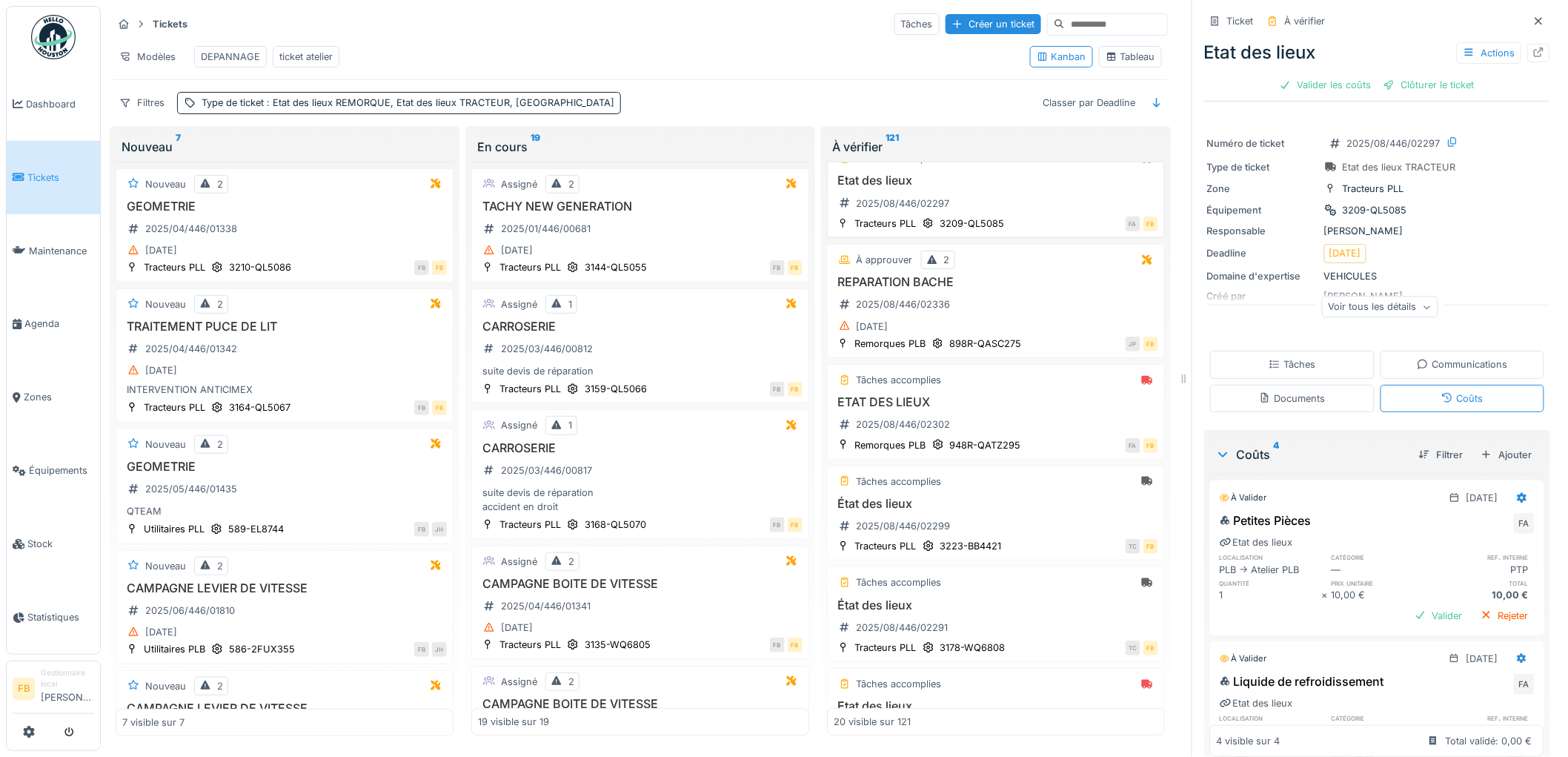
click at [1012, 198] on div "Etat des lieux 2025/08/446/02297" at bounding box center [996, 194] width 324 height 42
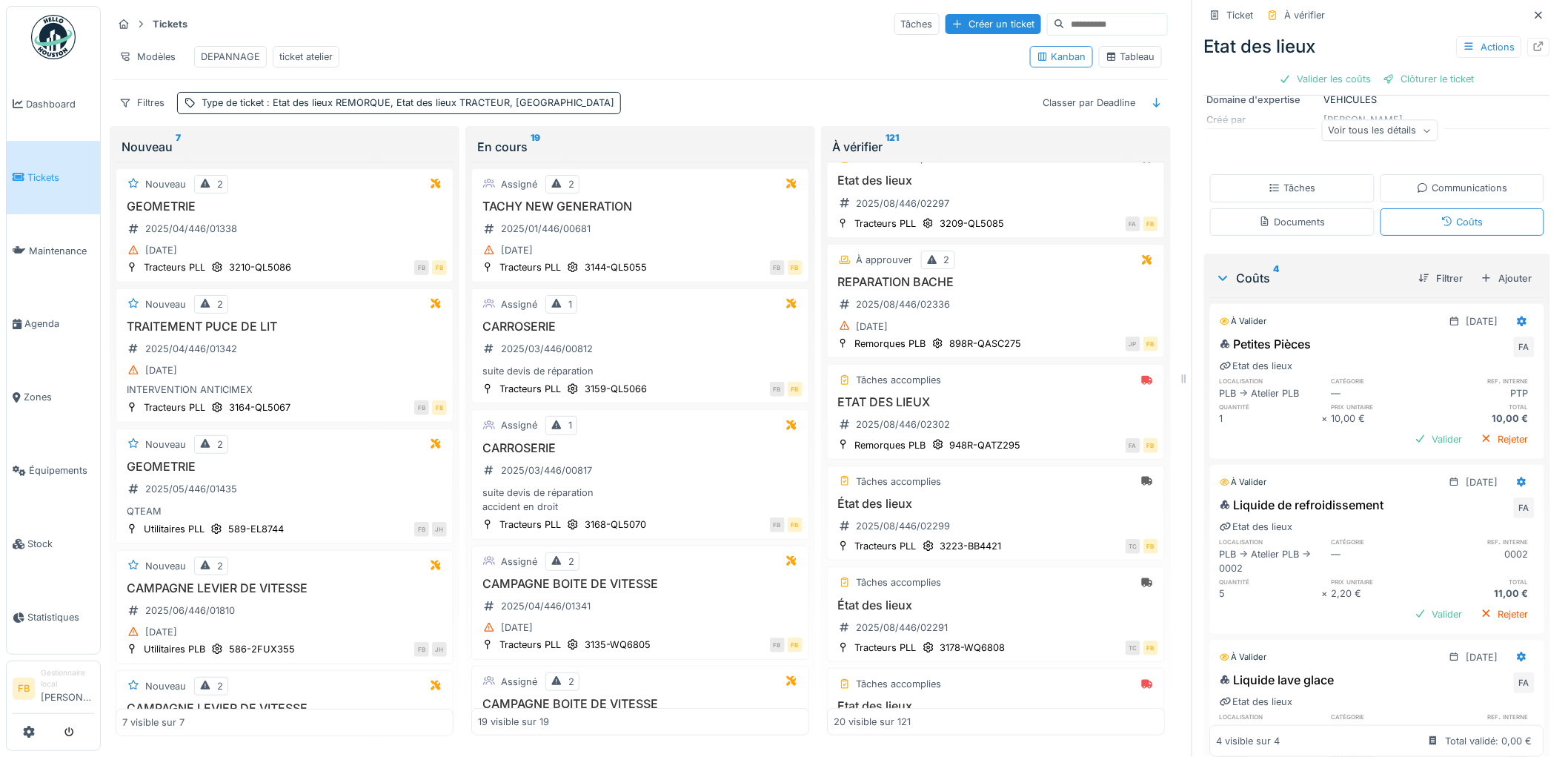
scroll to position [0, 0]
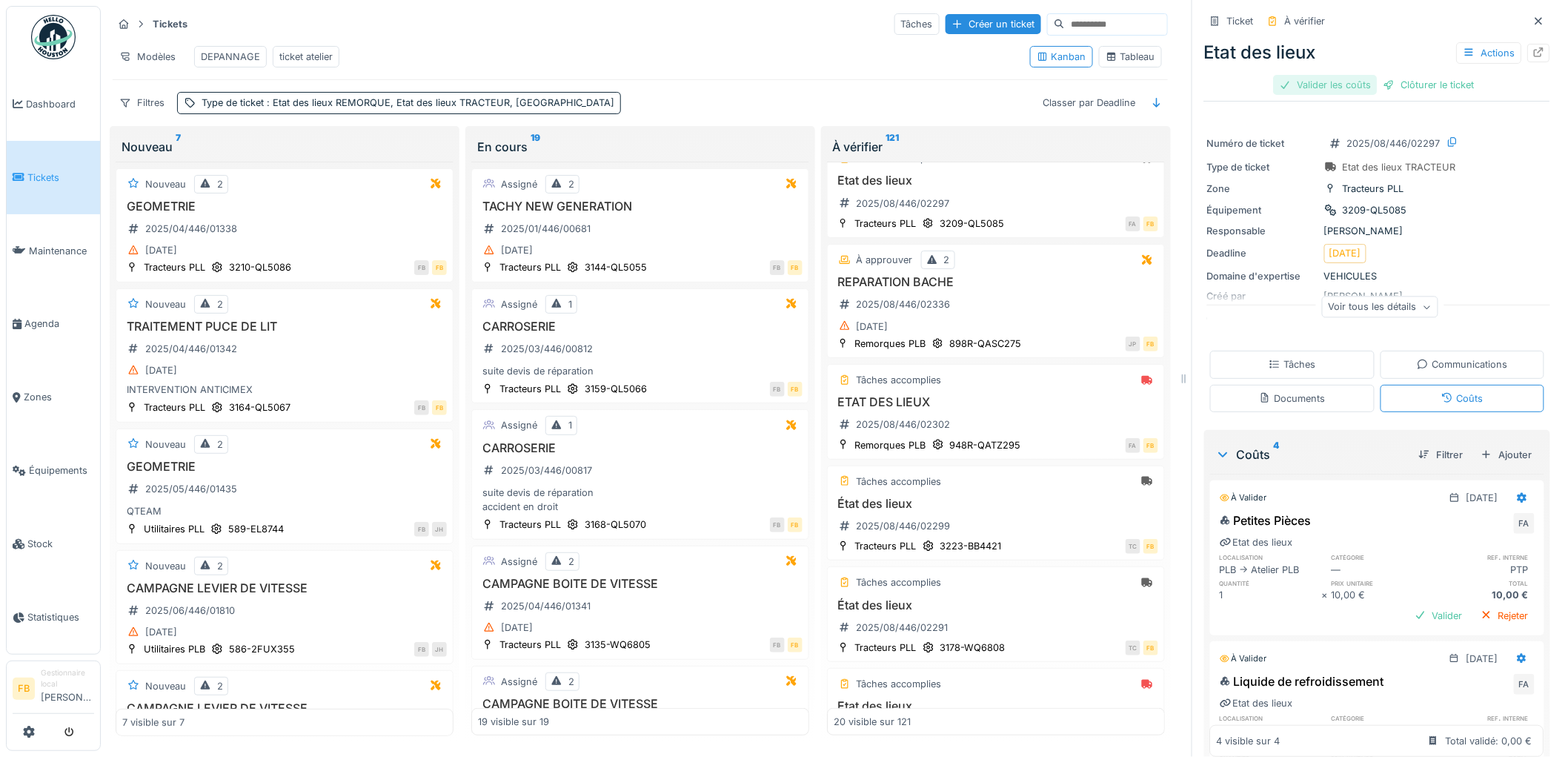
click at [1290, 82] on div "Valider les coûts" at bounding box center [1325, 85] width 103 height 20
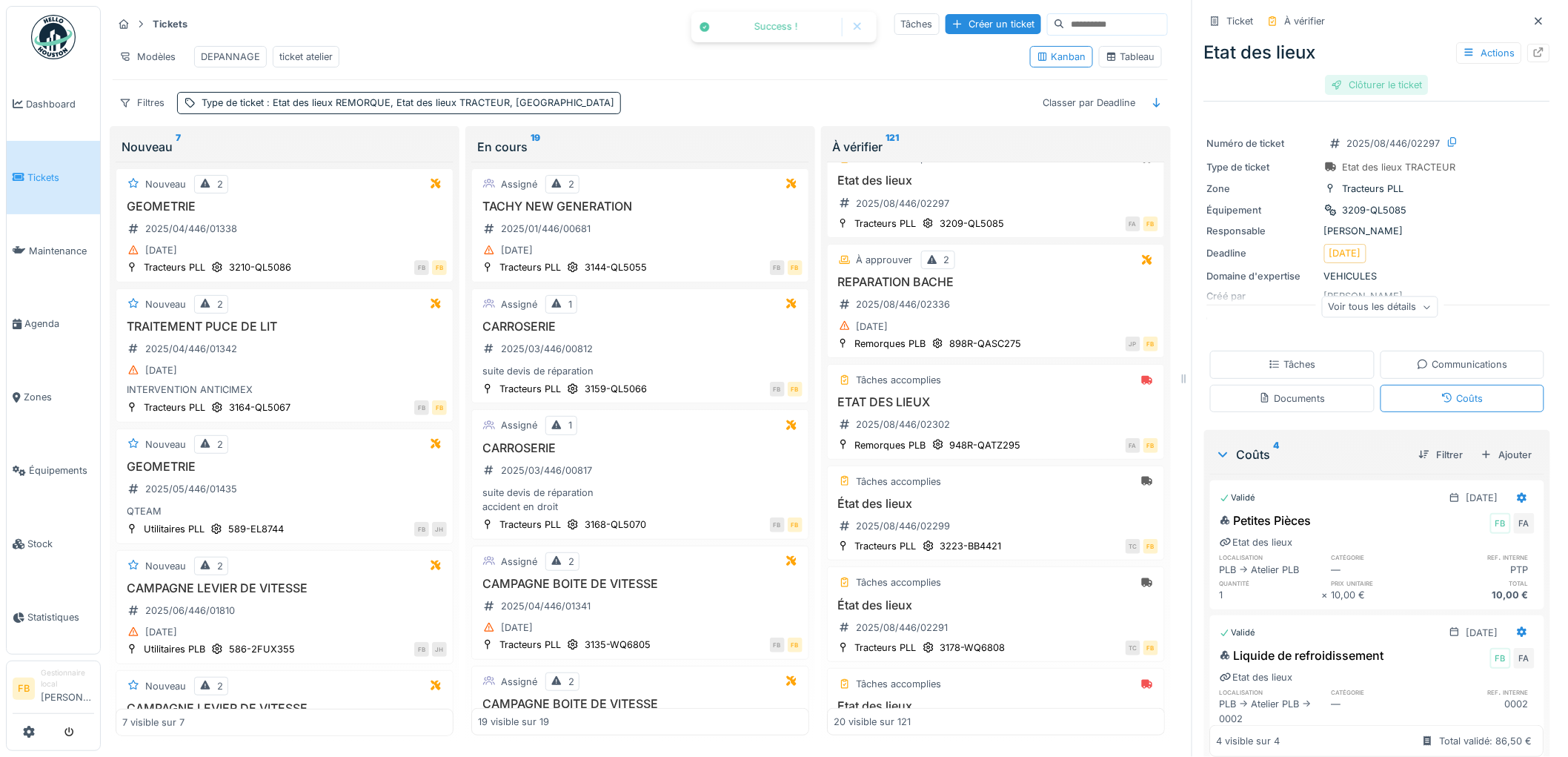
click at [1364, 77] on div "Clôturer le ticket" at bounding box center [1377, 85] width 103 height 20
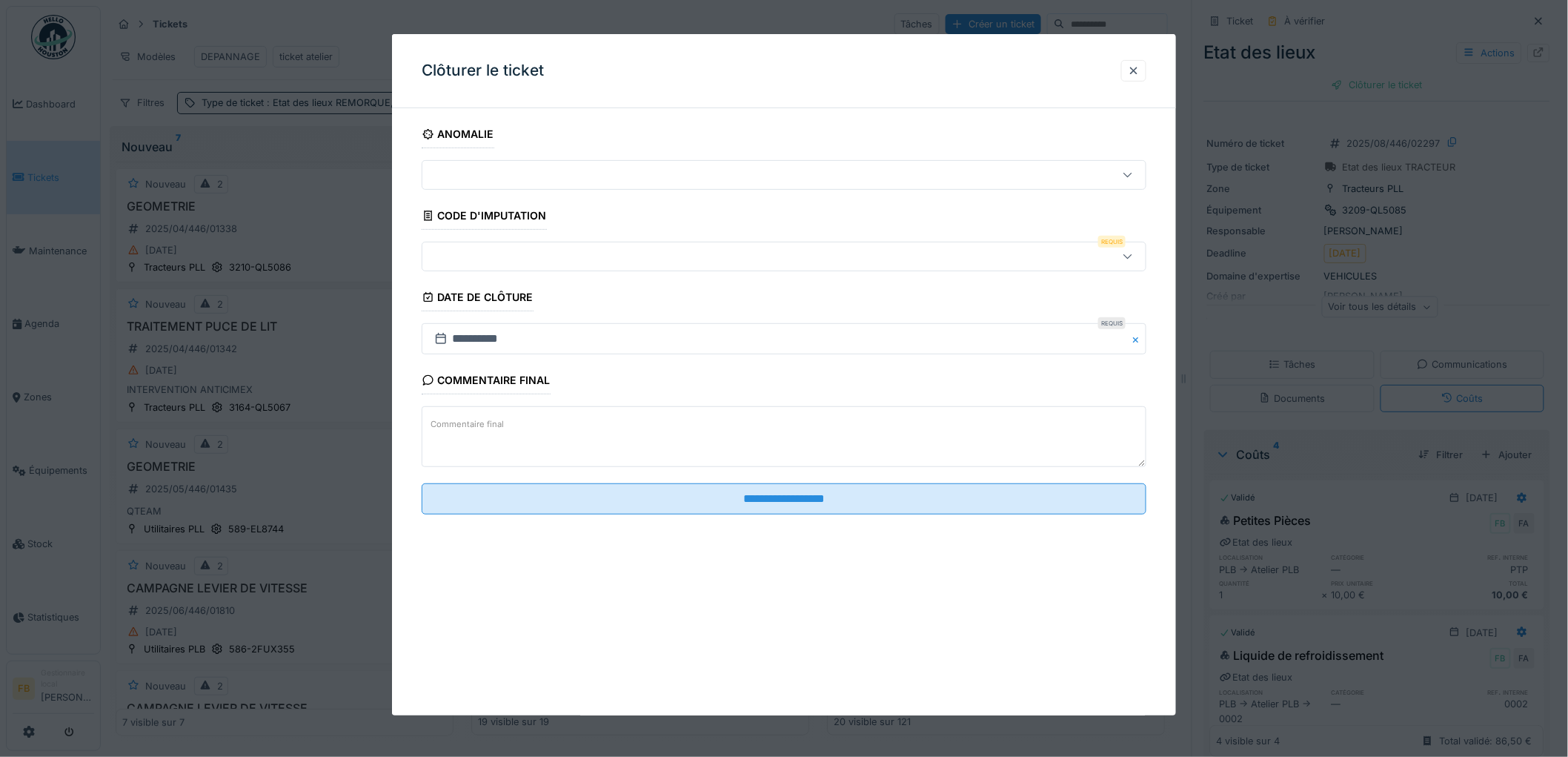
click at [509, 271] on fieldset "**********" at bounding box center [784, 323] width 724 height 406
click at [530, 243] on div at bounding box center [784, 256] width 724 height 29
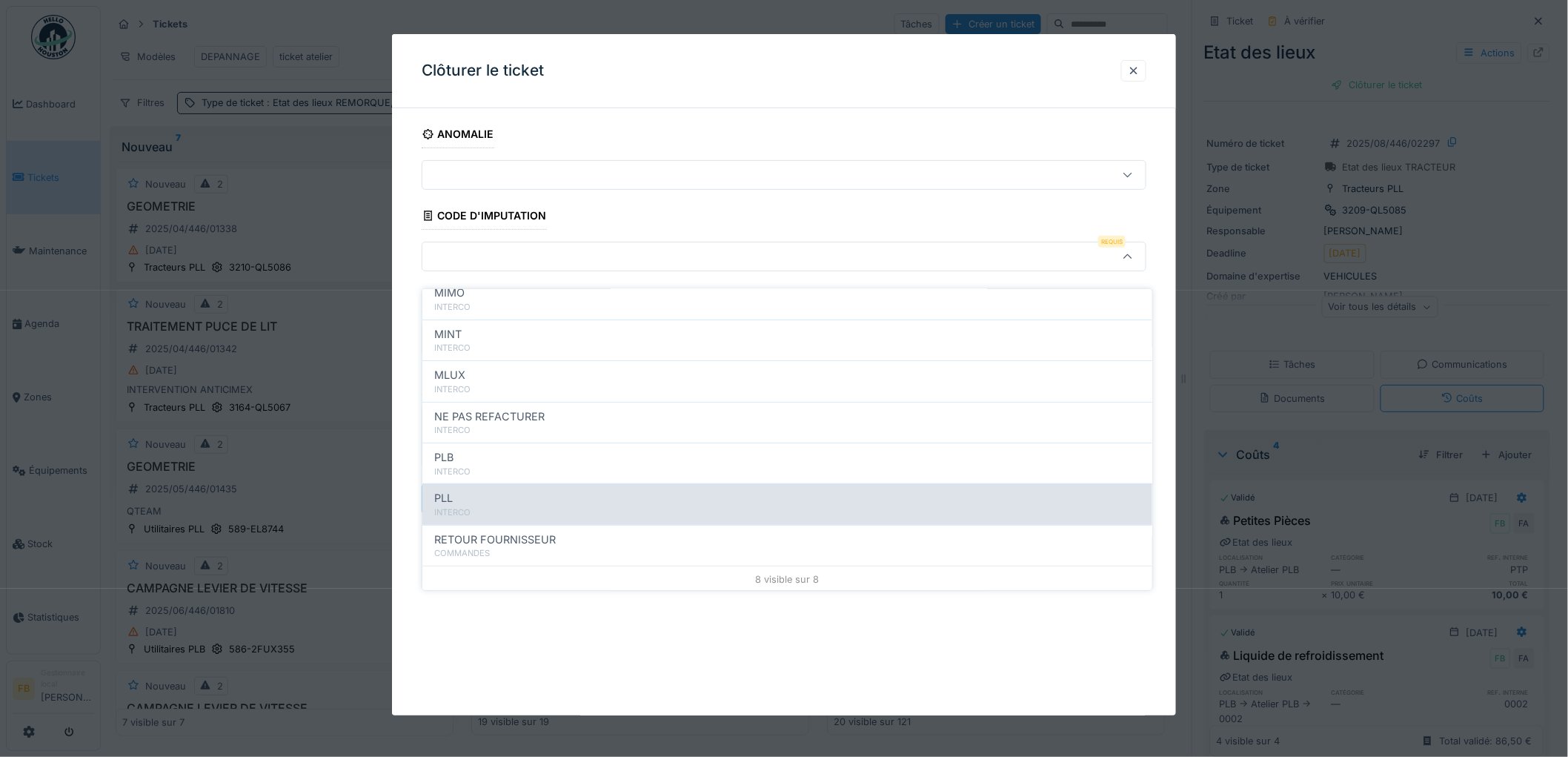
scroll to position [132, 0]
click at [505, 488] on div "PLL" at bounding box center [787, 497] width 706 height 17
type input "***"
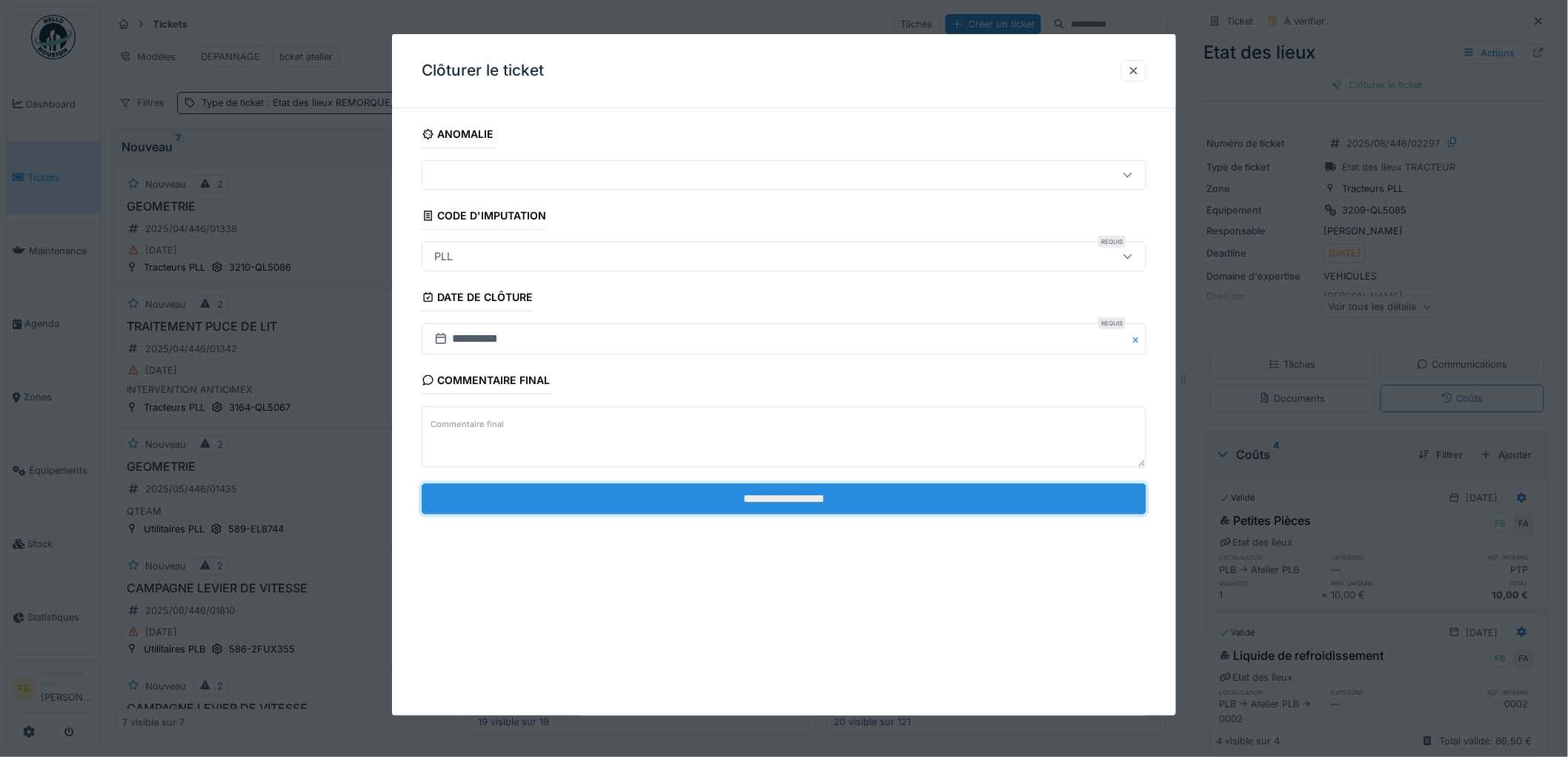
click at [786, 494] on input "**********" at bounding box center [784, 498] width 724 height 31
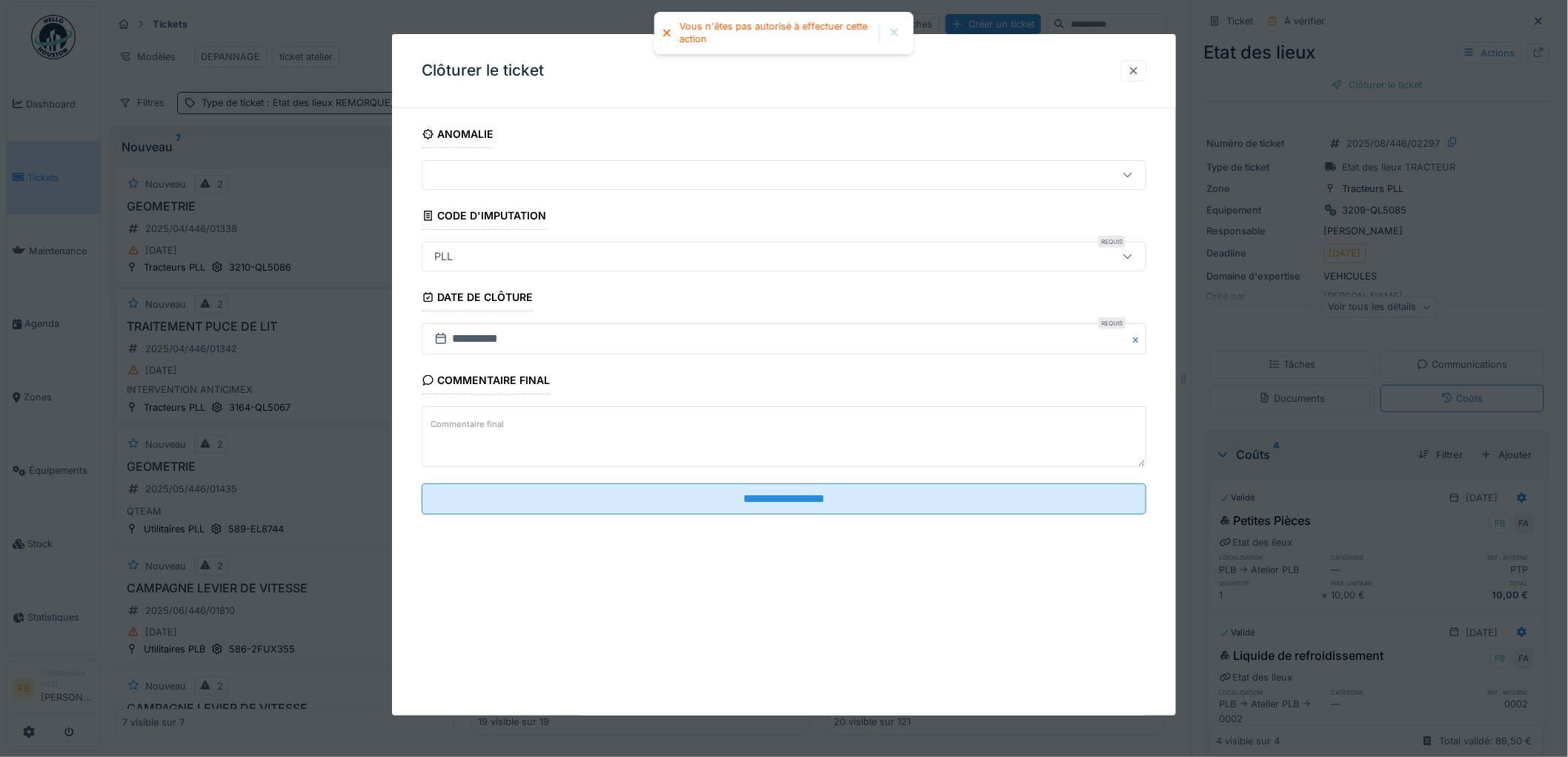
click at [1139, 69] on div at bounding box center [1134, 70] width 12 height 14
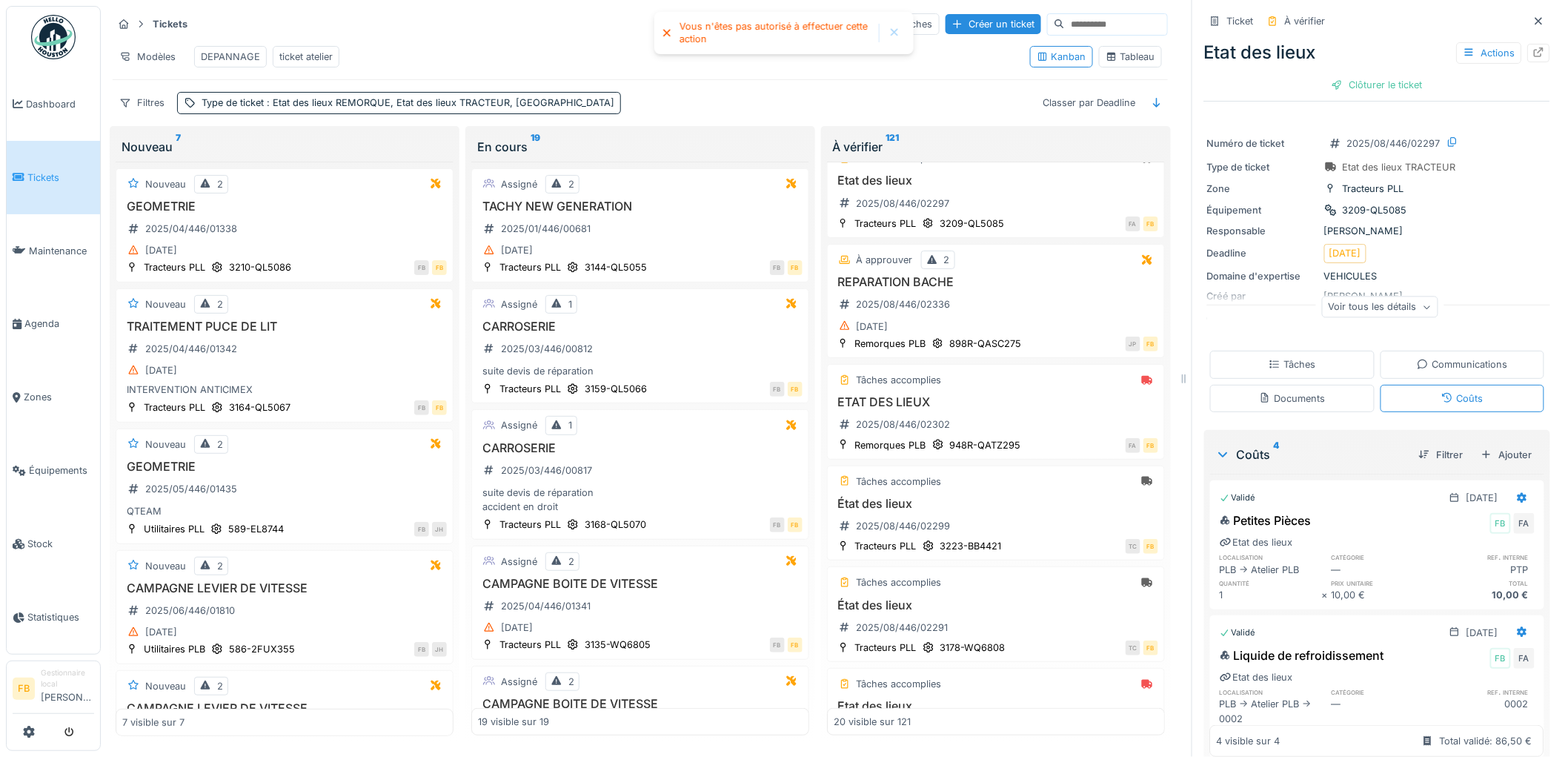
click at [1278, 357] on div "Tâches" at bounding box center [1292, 364] width 47 height 14
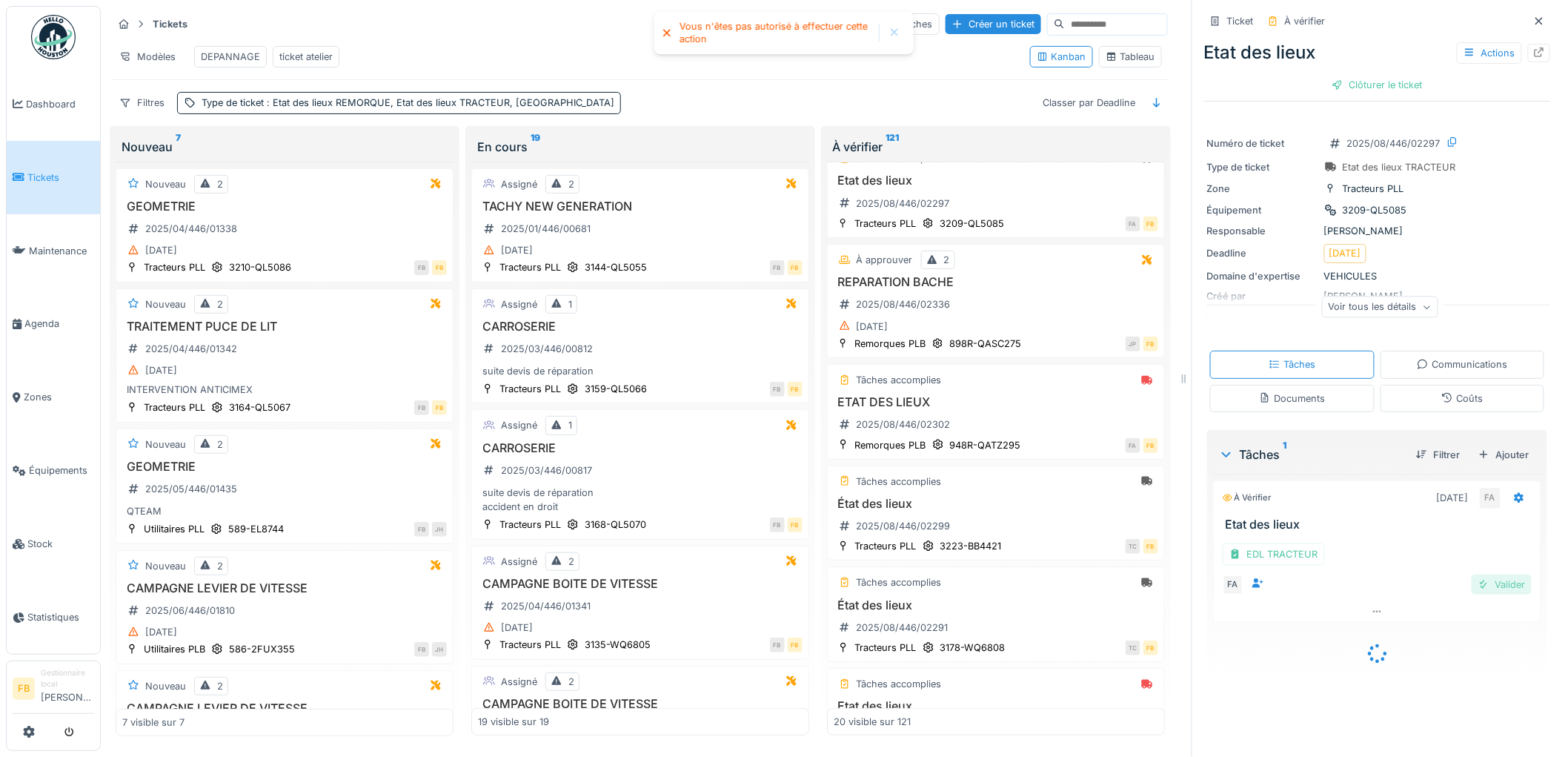
click at [1493, 577] on div "Valider" at bounding box center [1502, 584] width 60 height 20
click at [1449, 396] on div "Coûts" at bounding box center [1462, 399] width 164 height 27
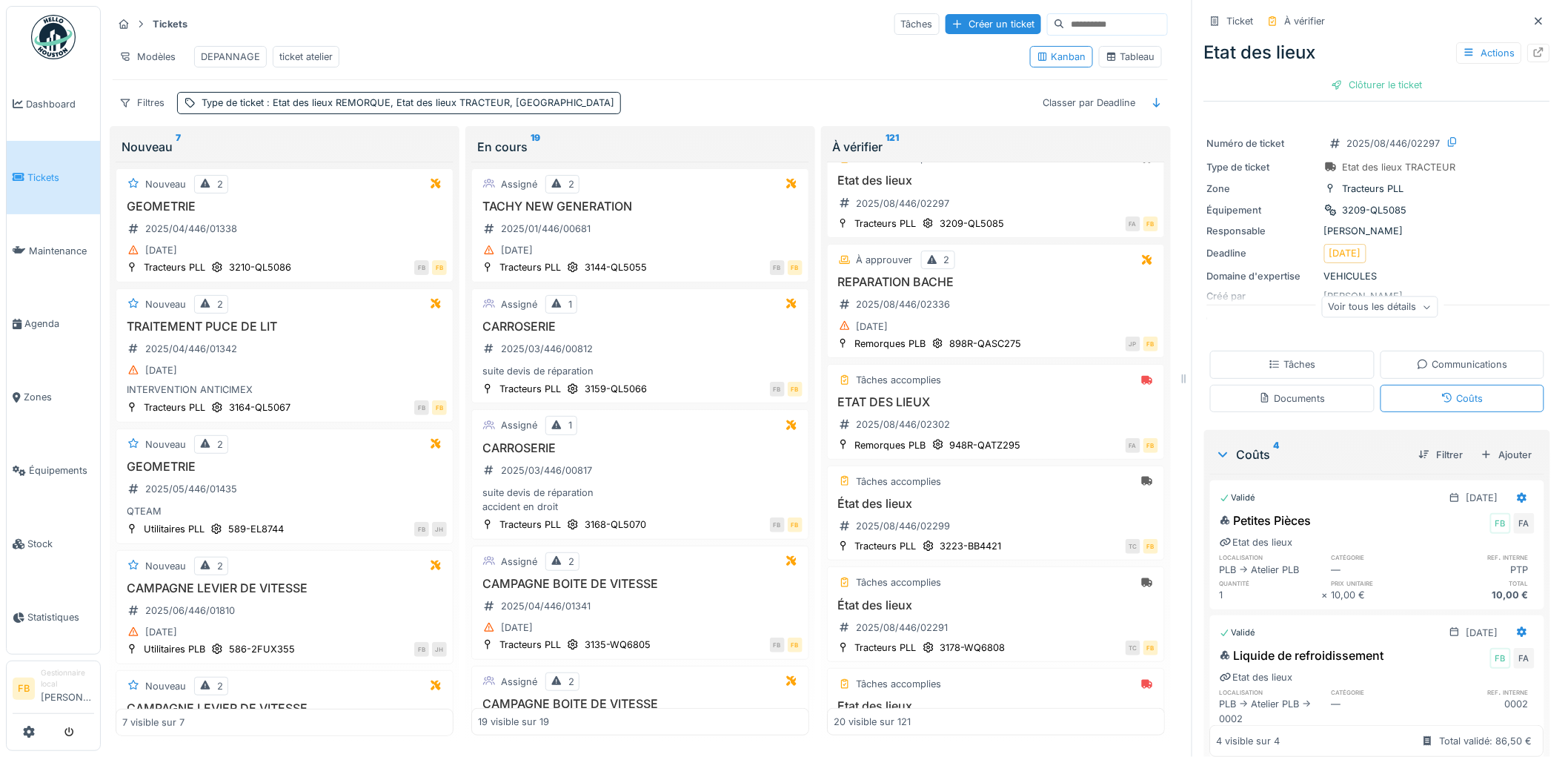
click at [67, 176] on span "Tickets" at bounding box center [60, 177] width 66 height 14
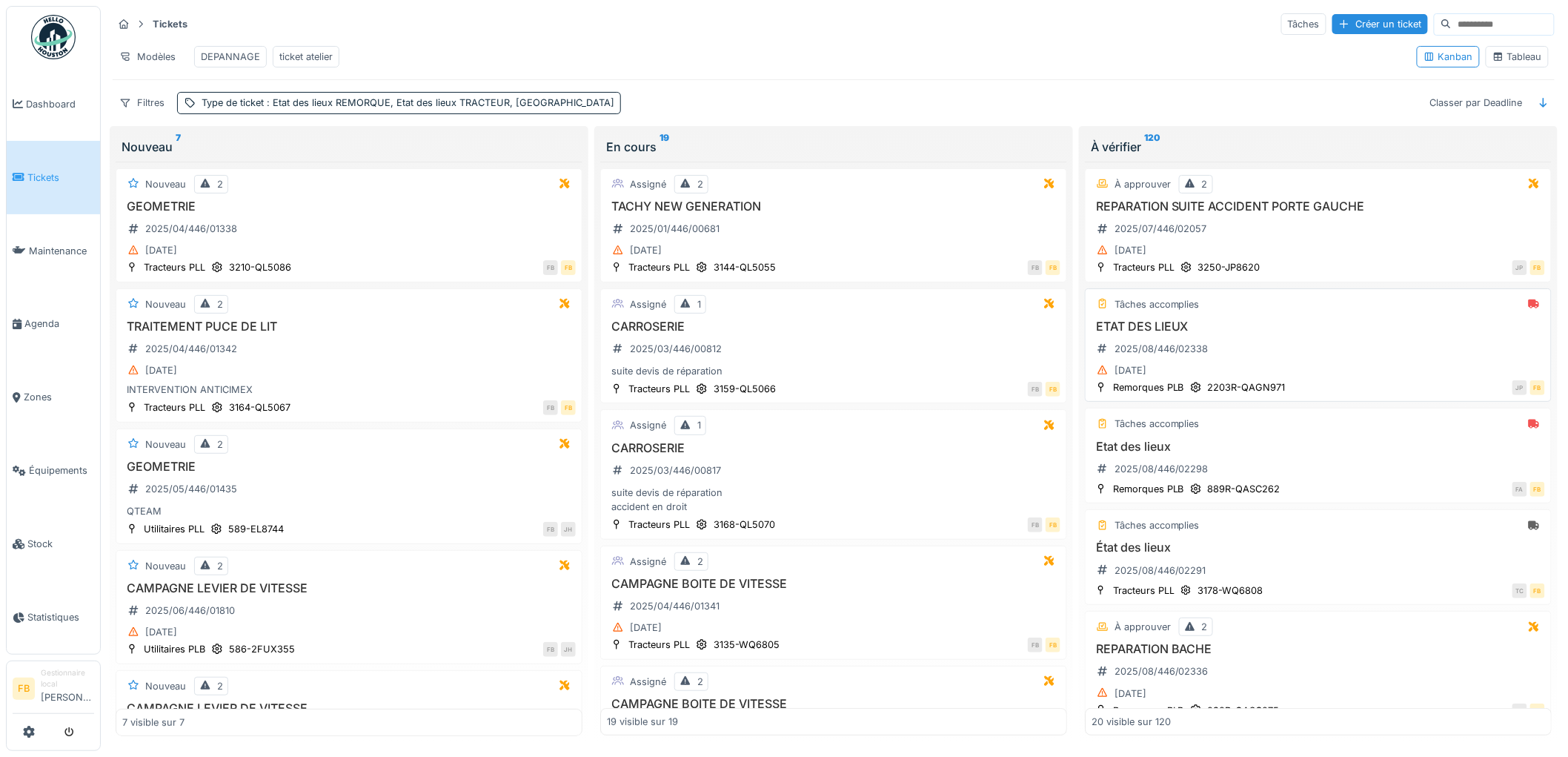
click at [1248, 334] on h3 "ETAT DES LIEUX" at bounding box center [1317, 326] width 453 height 14
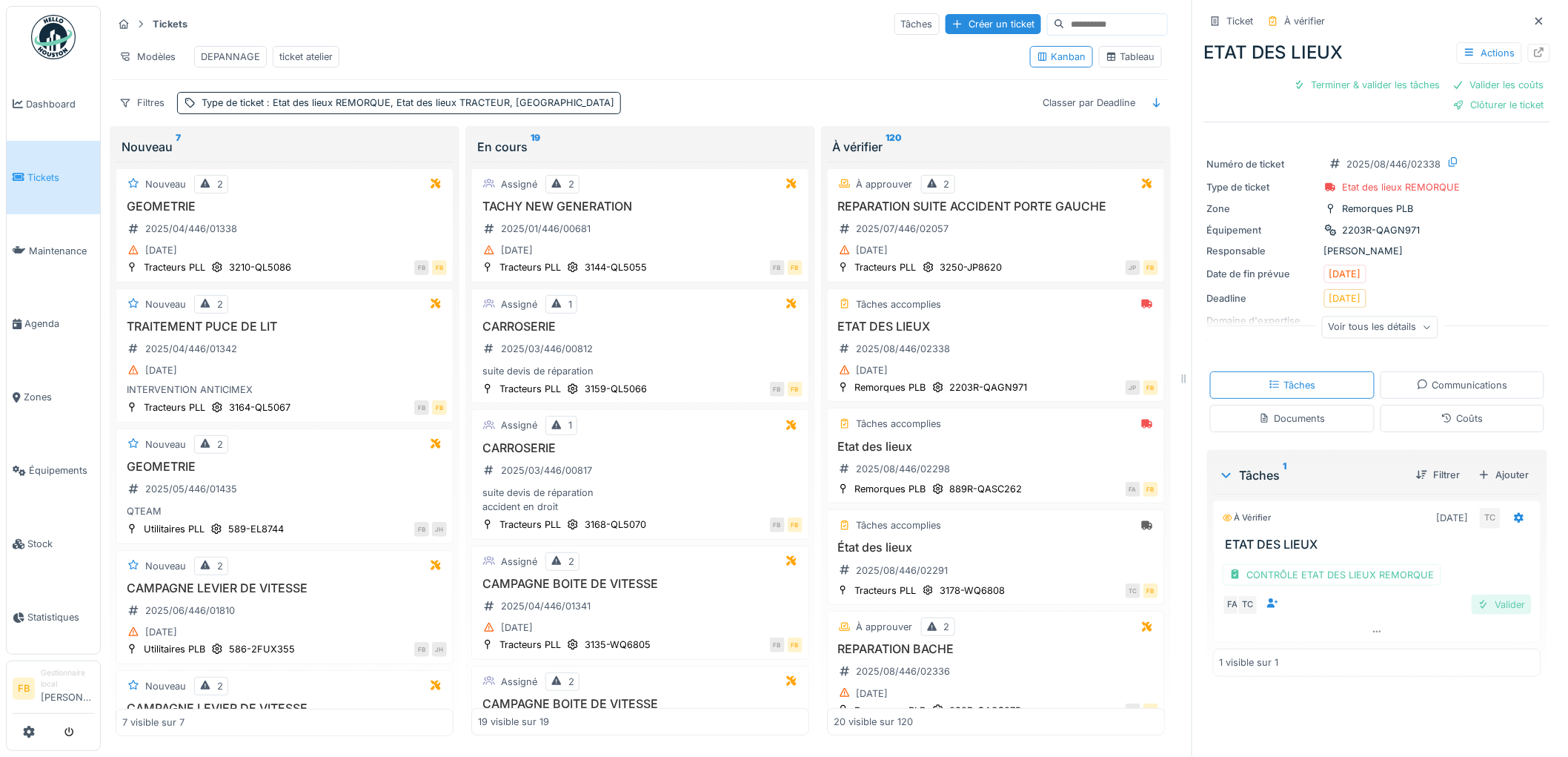
click at [1494, 604] on div "Valider" at bounding box center [1502, 605] width 60 height 20
click at [1441, 425] on div "Coûts" at bounding box center [1462, 418] width 42 height 14
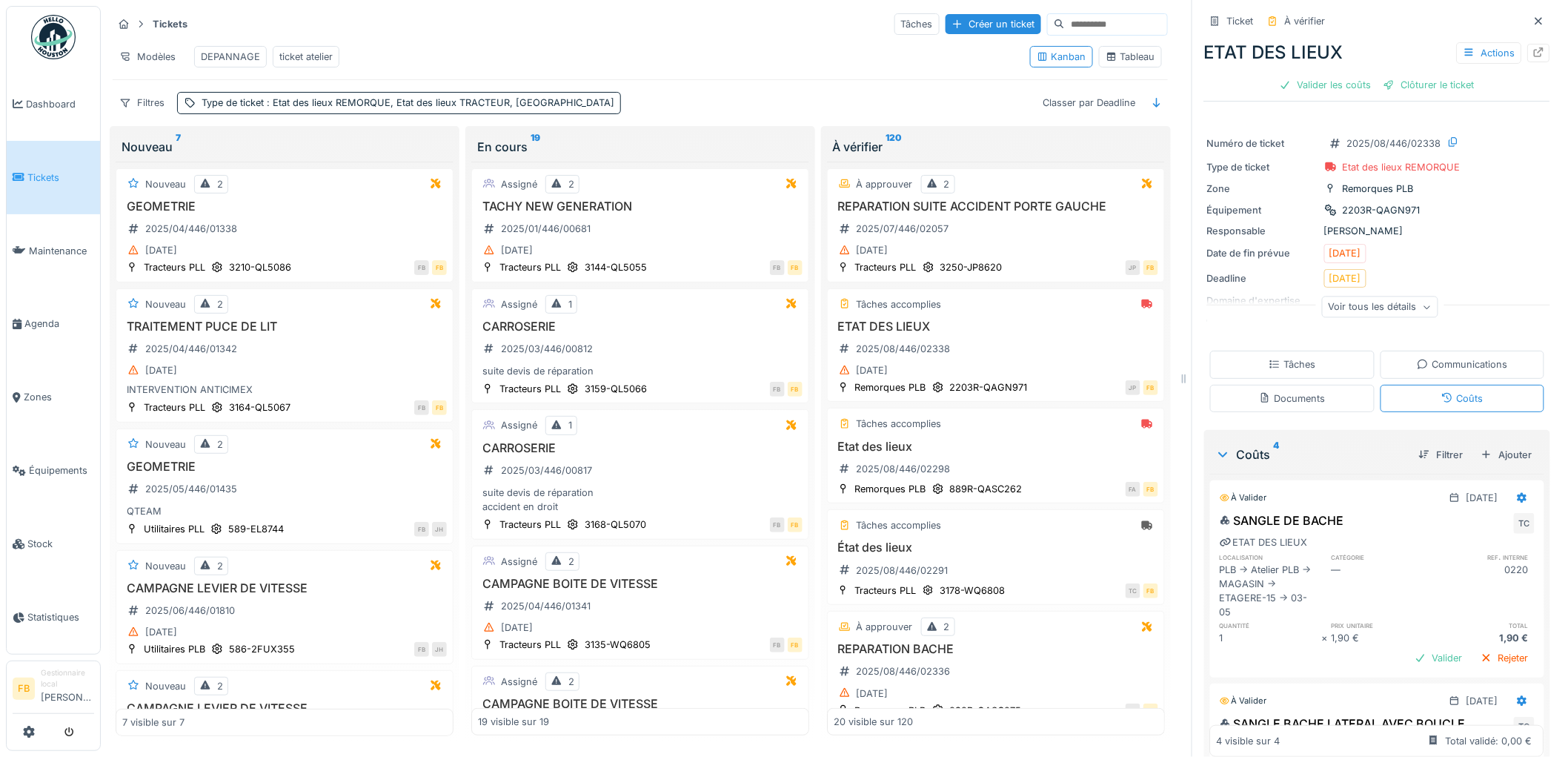
click at [1308, 62] on div "ETAT DES LIEUX Actions Valider les coûts Clôturer le ticket" at bounding box center [1377, 65] width 346 height 64
click at [1309, 75] on div "Valider les coûts" at bounding box center [1325, 85] width 103 height 20
click at [1365, 75] on div "Clôturer le ticket" at bounding box center [1377, 85] width 103 height 20
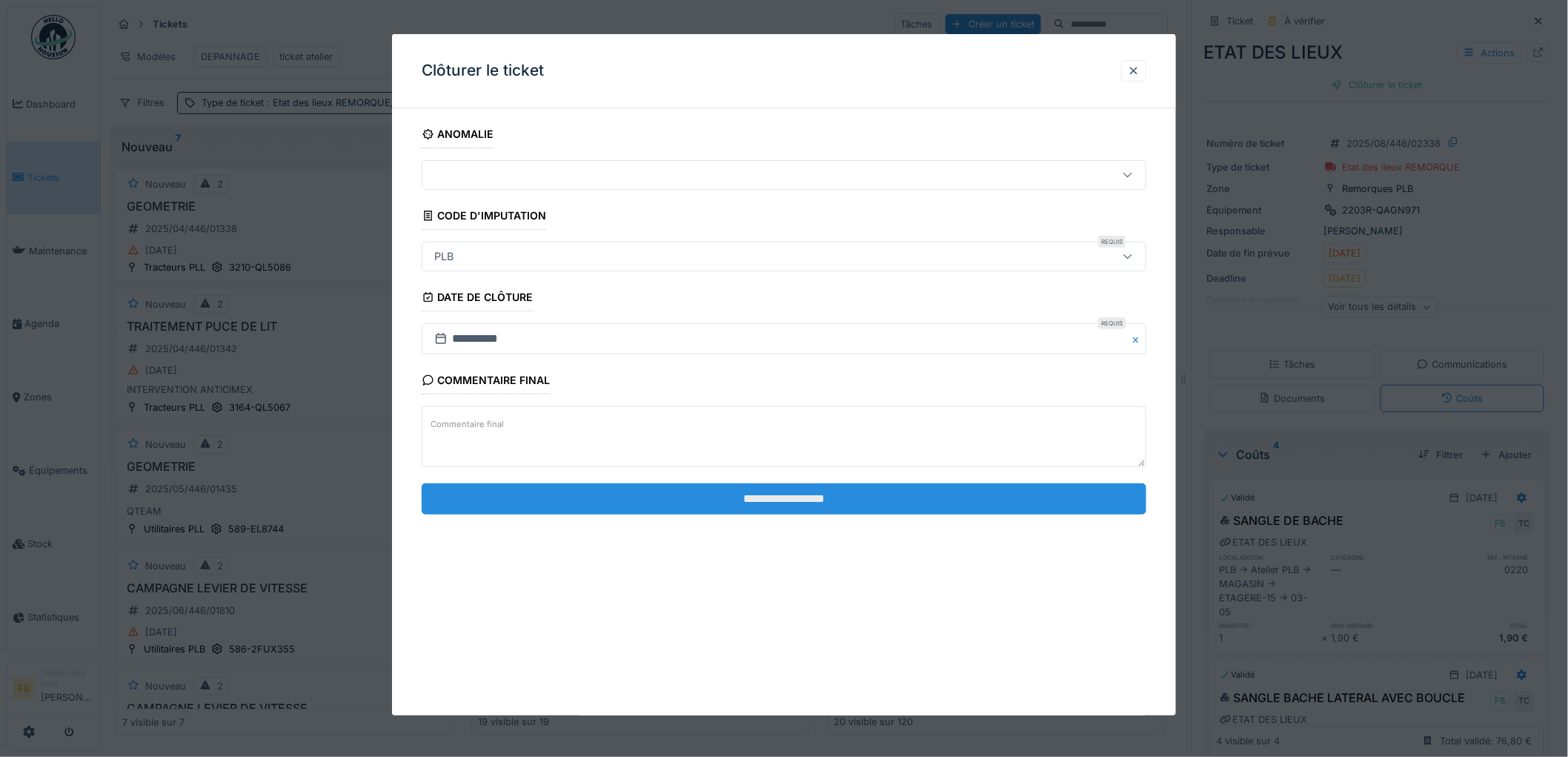
click at [755, 503] on input "**********" at bounding box center [784, 498] width 724 height 31
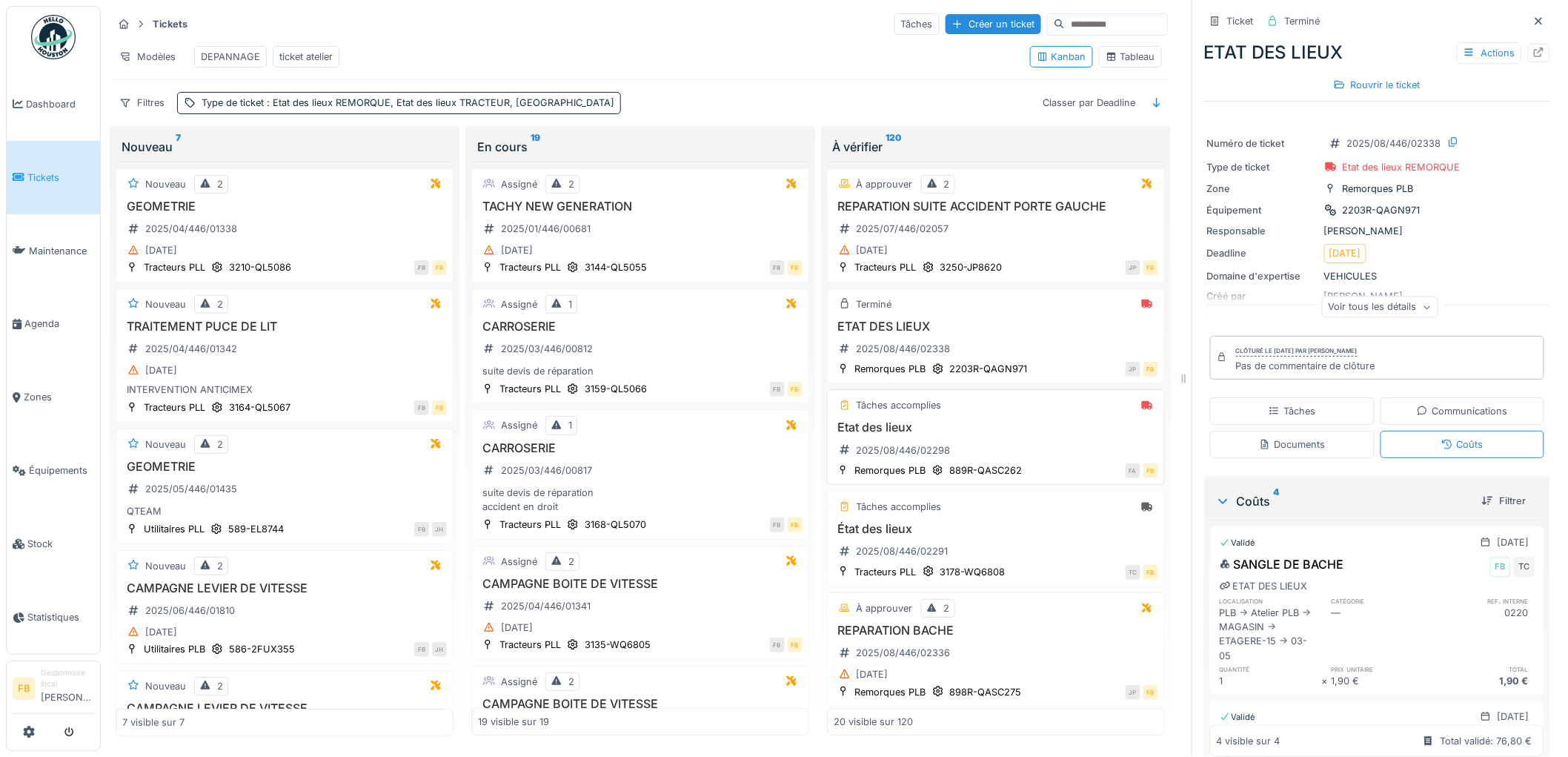
click at [1016, 460] on div "Etat des lieux 2025/08/446/02298" at bounding box center [996, 441] width 324 height 42
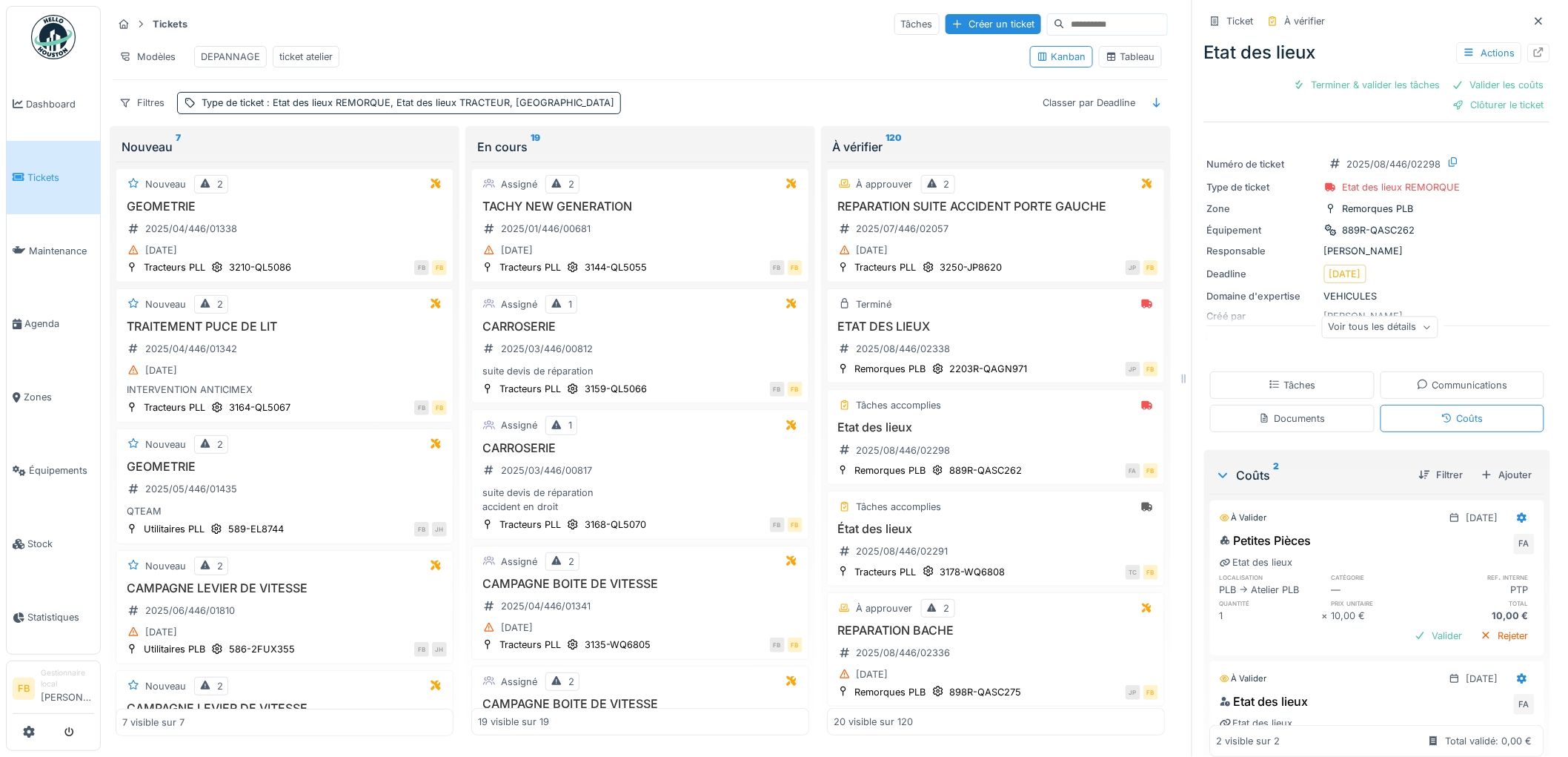
click at [1472, 107] on div "Ticket À vérifier Etat des lieux Actions Terminer & valider les tâches Valider …" at bounding box center [1377, 64] width 346 height 116
click at [1477, 99] on div "Clôturer le ticket" at bounding box center [1499, 105] width 103 height 20
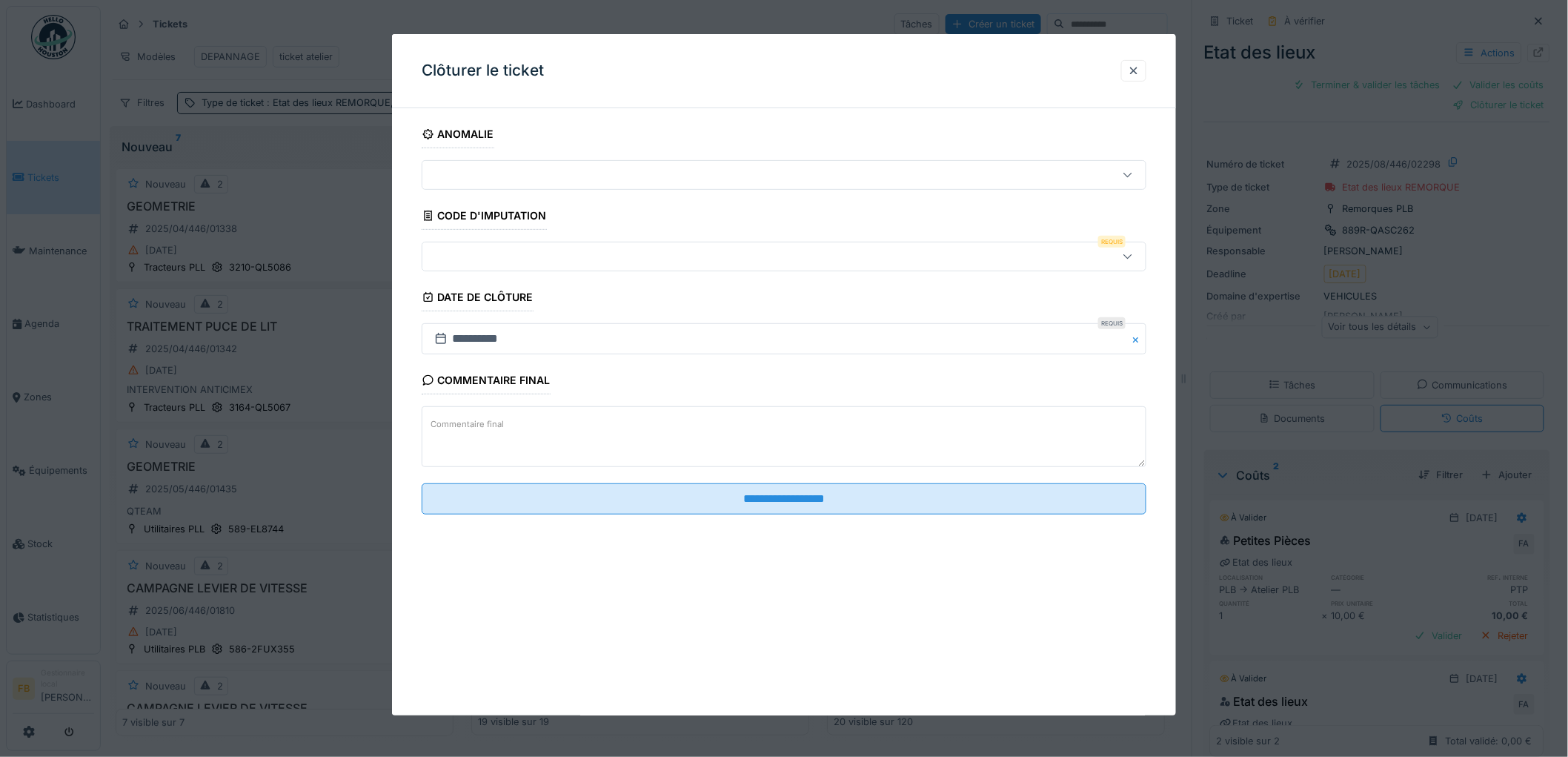
click at [512, 247] on div at bounding box center [784, 256] width 724 height 29
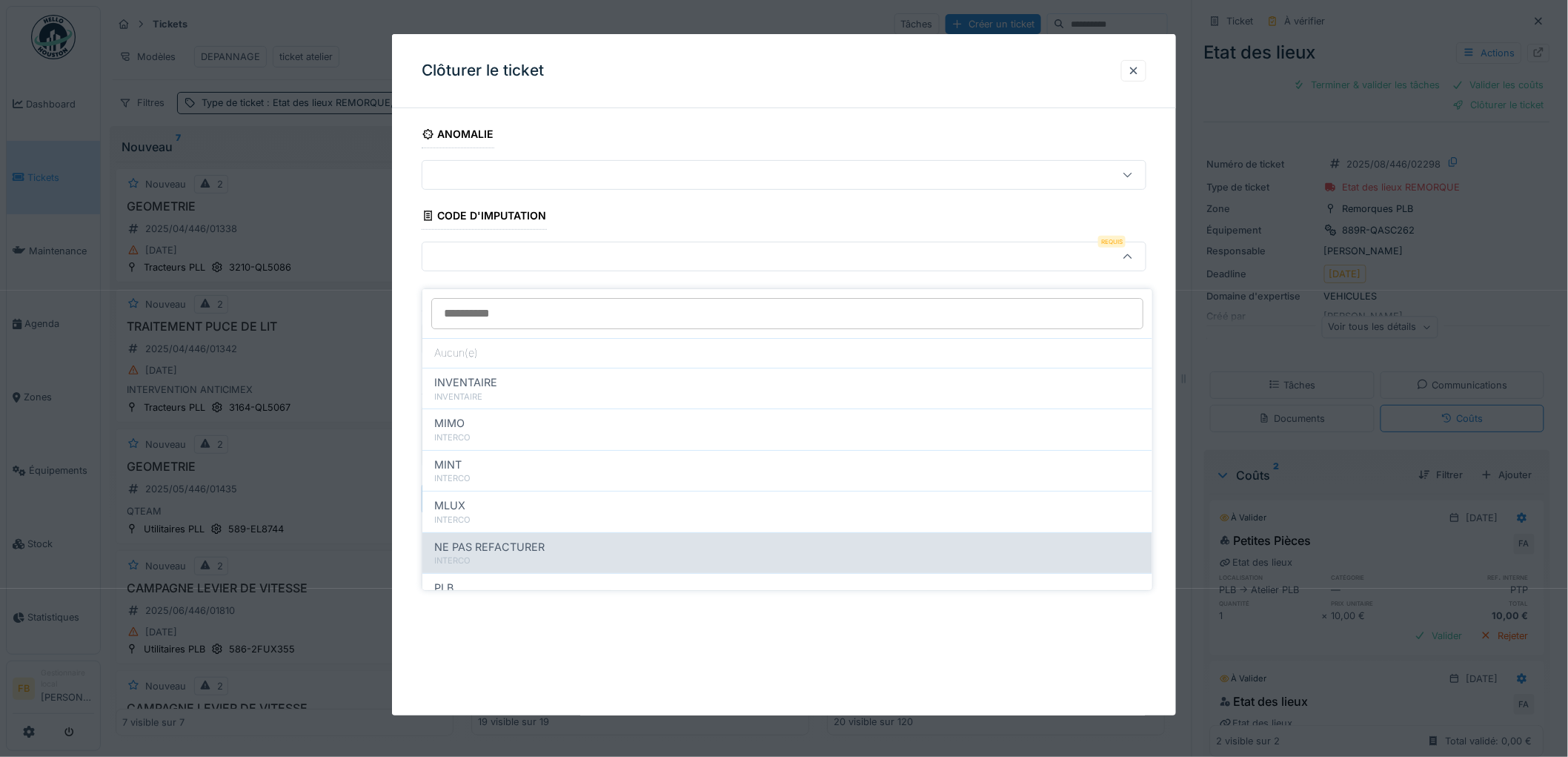
scroll to position [132, 0]
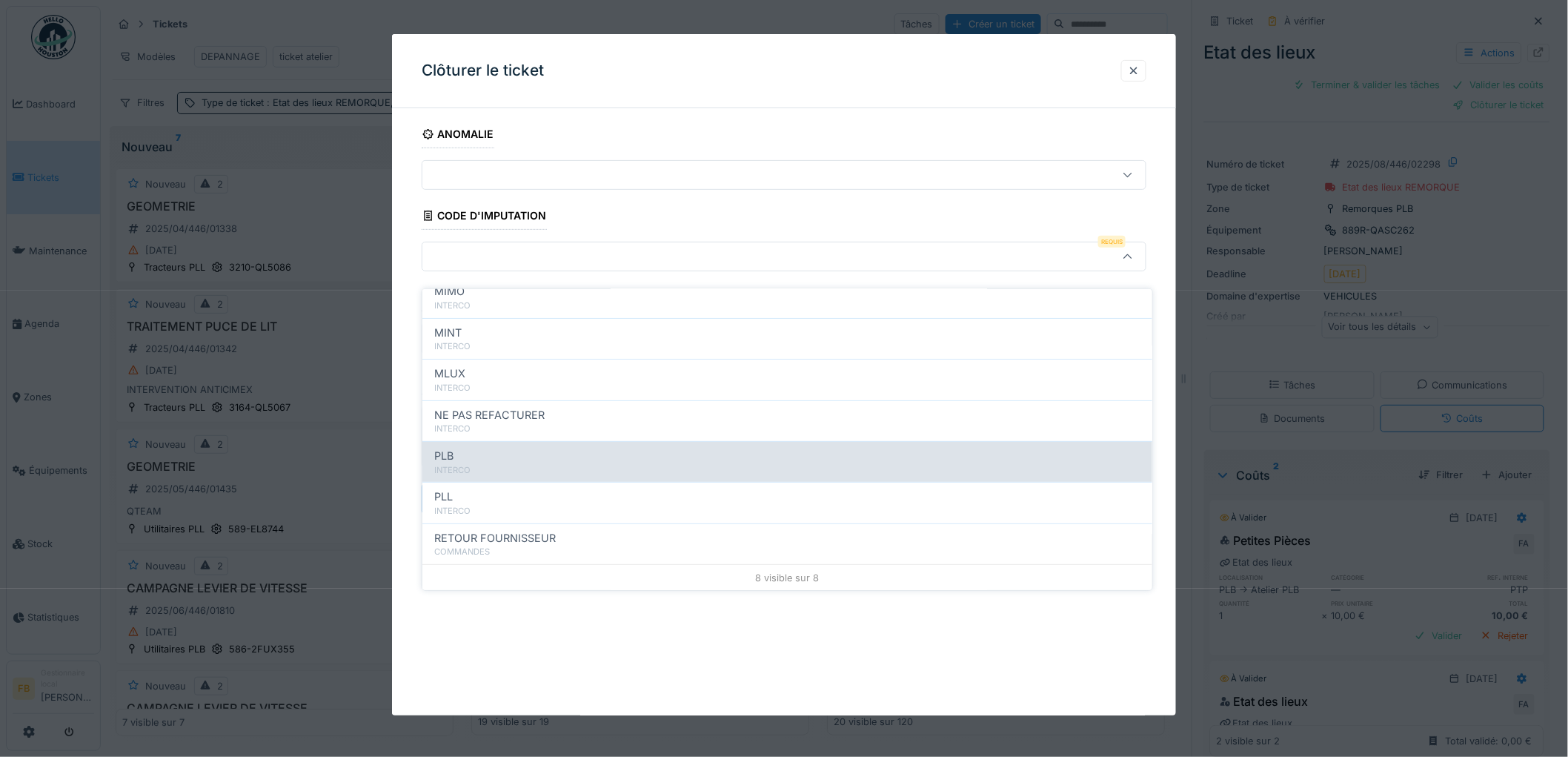
click at [514, 464] on div "INTERCO" at bounding box center [787, 470] width 706 height 13
type input "***"
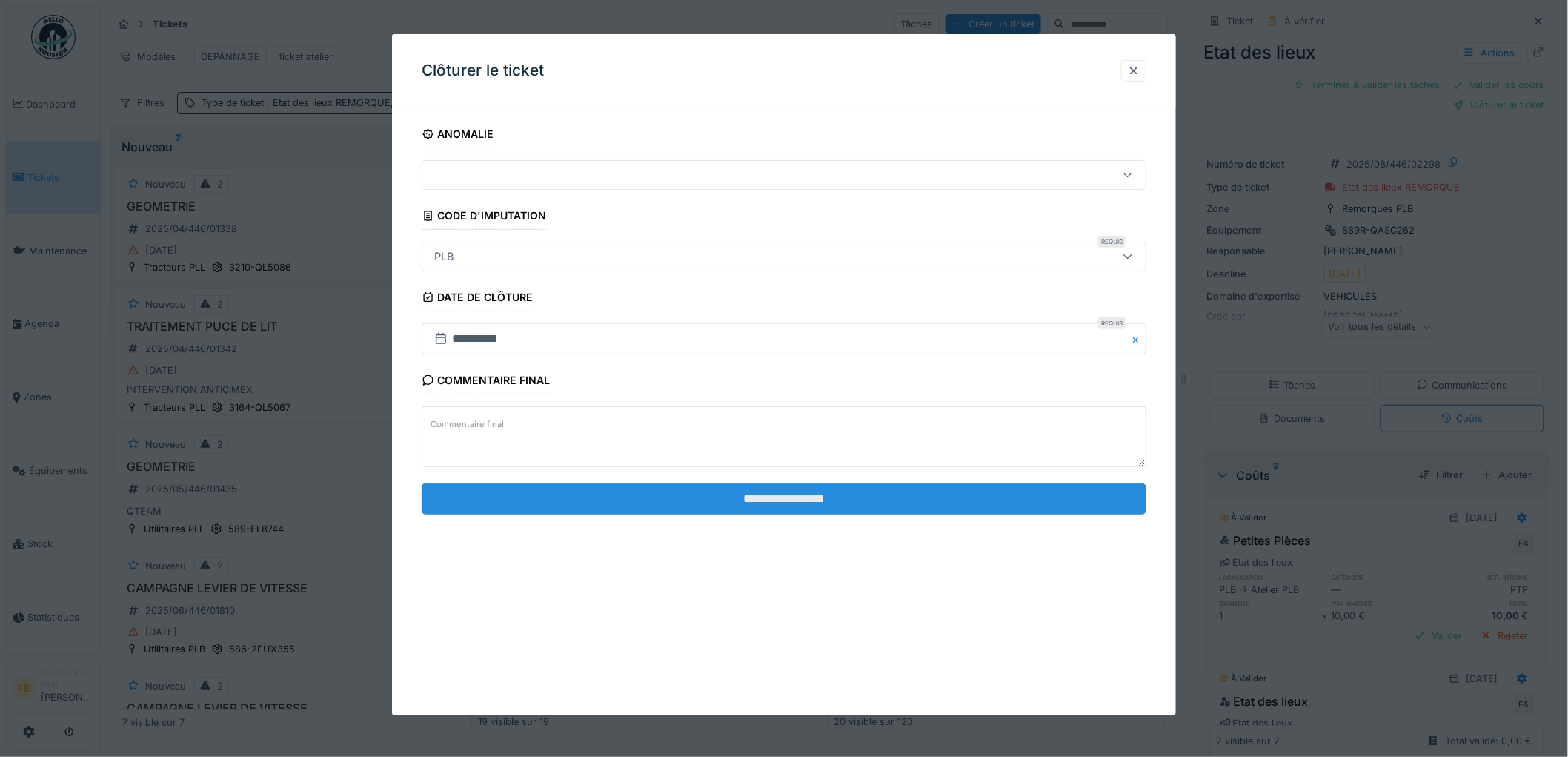
click at [779, 494] on input "**********" at bounding box center [784, 498] width 724 height 31
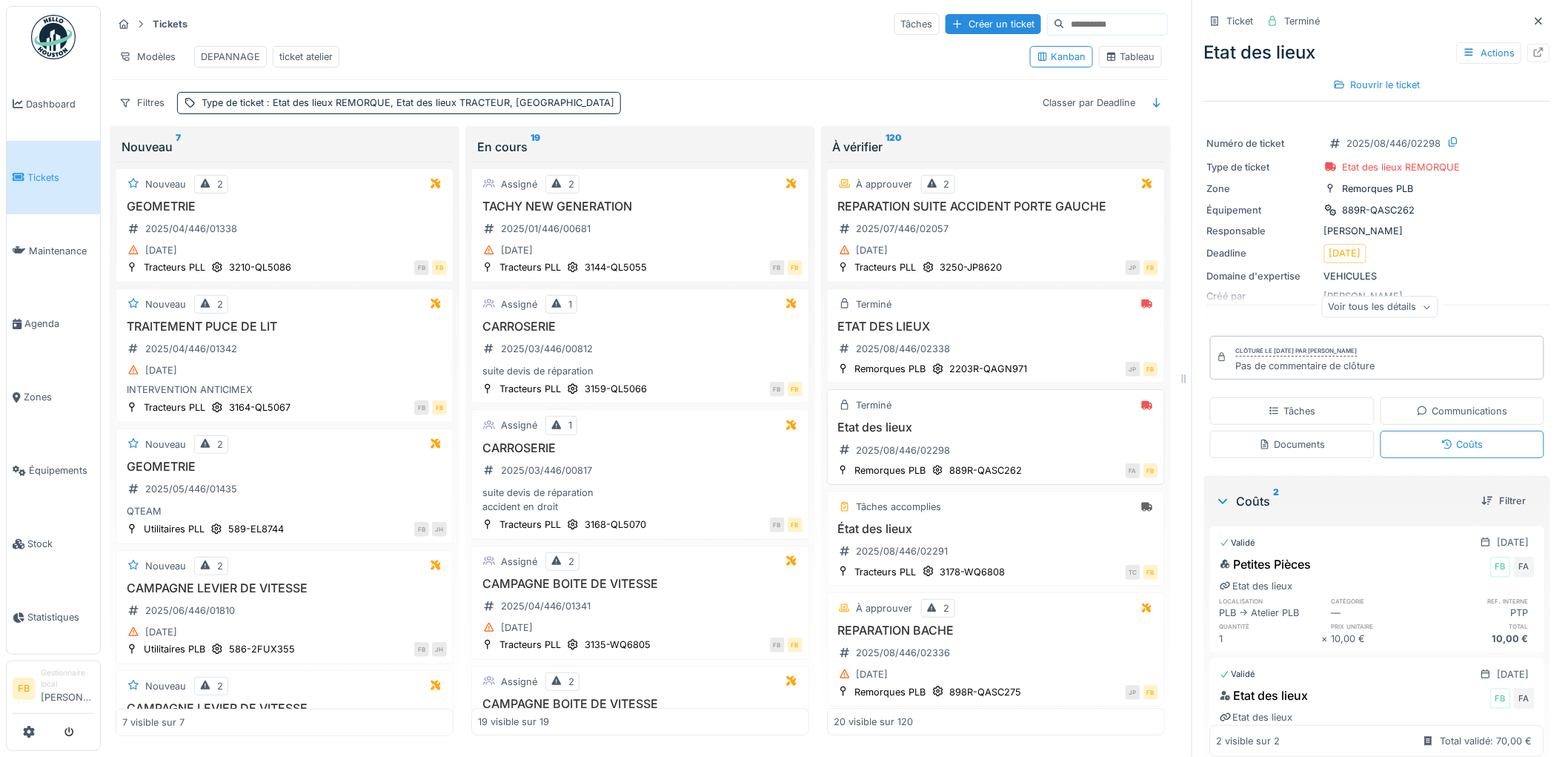
click at [980, 445] on div "Etat des lieux 2025/08/446/02298" at bounding box center [996, 441] width 324 height 42
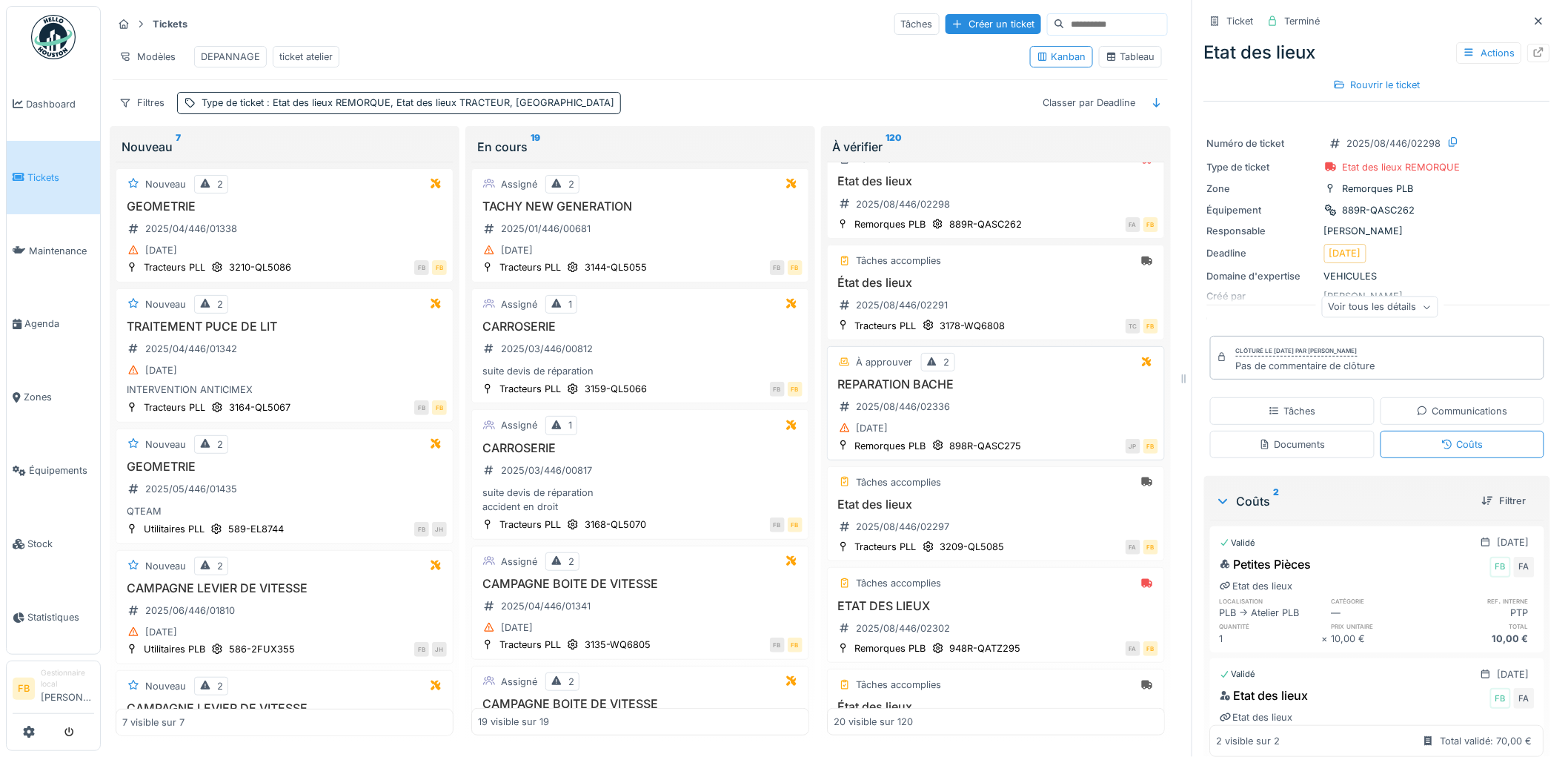
scroll to position [247, 0]
click at [978, 284] on h3 "État des lieux" at bounding box center [996, 282] width 324 height 14
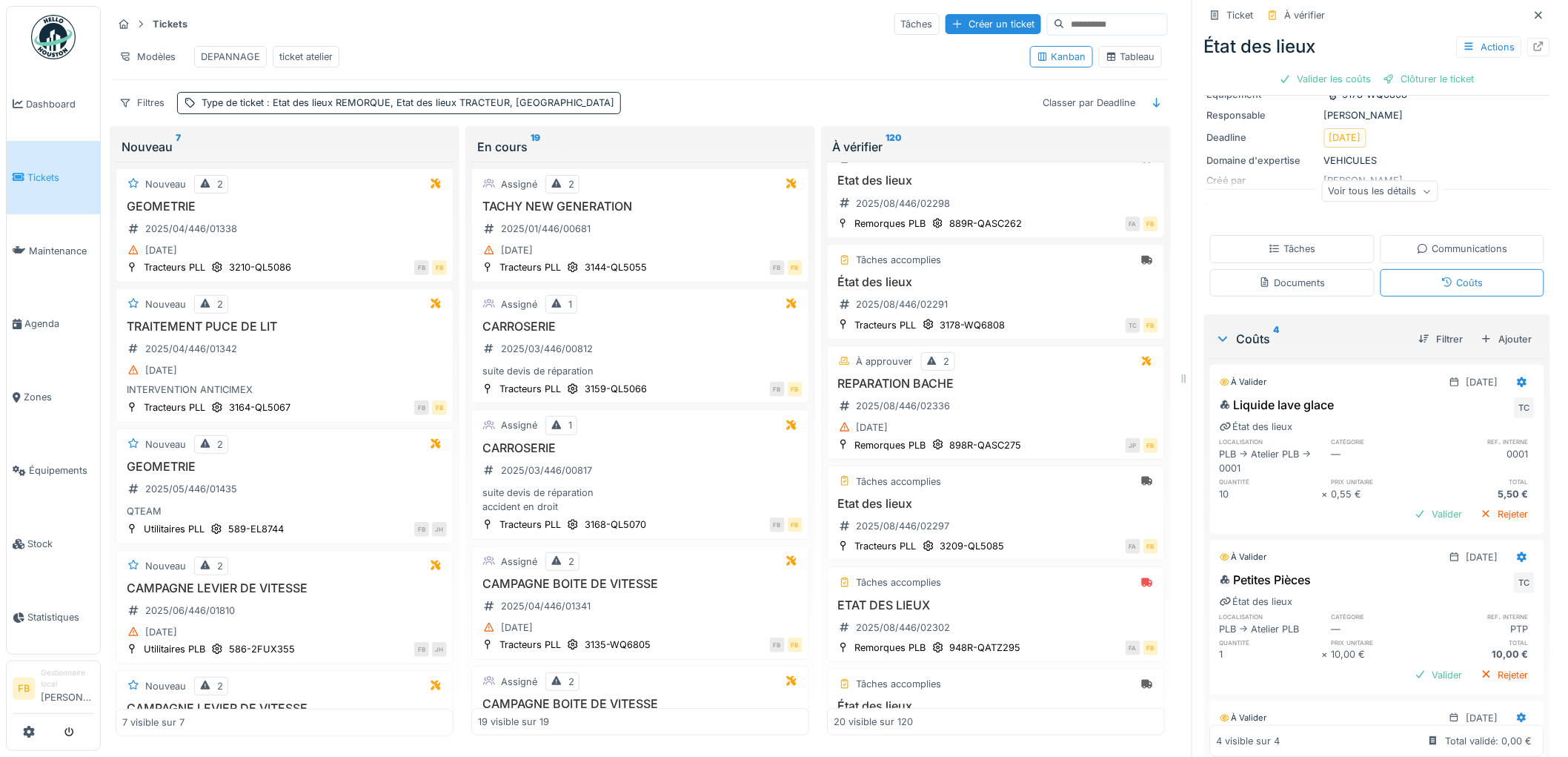
scroll to position [12, 0]
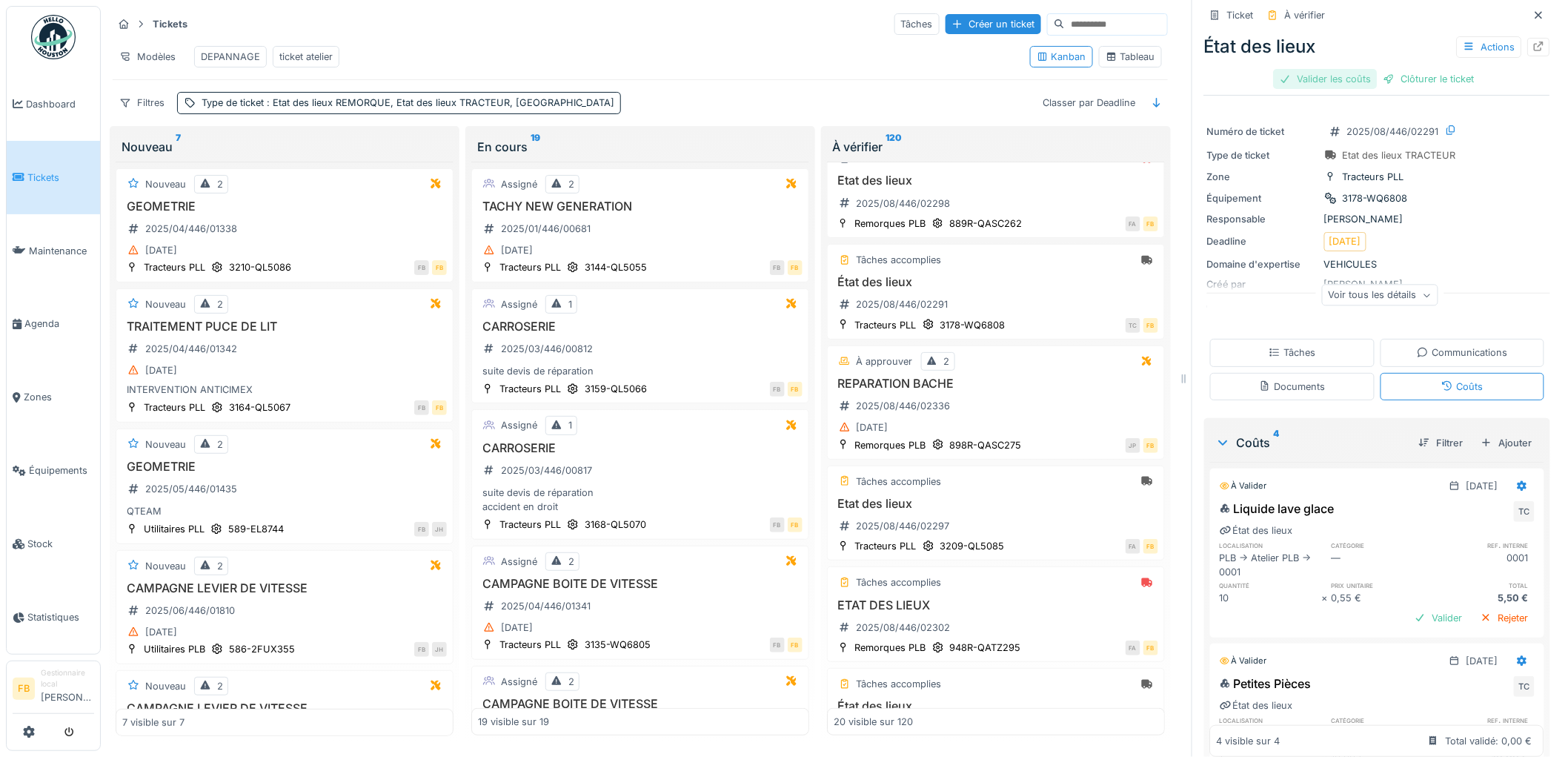
click at [1325, 75] on div "Valider les coûts" at bounding box center [1325, 78] width 103 height 20
click at [1339, 69] on div "Clôturer le ticket" at bounding box center [1377, 78] width 103 height 20
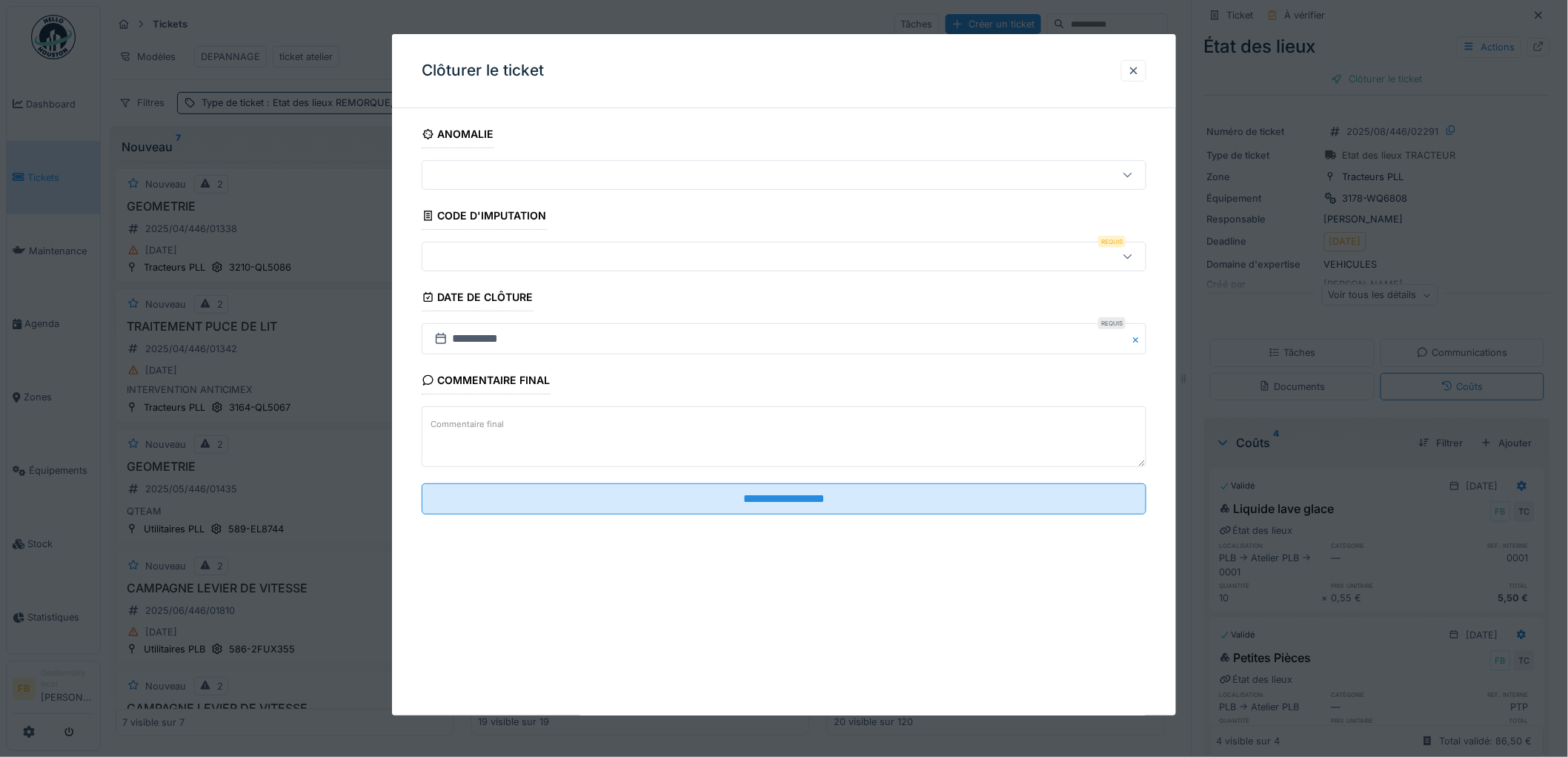
click at [486, 252] on div at bounding box center [742, 257] width 629 height 17
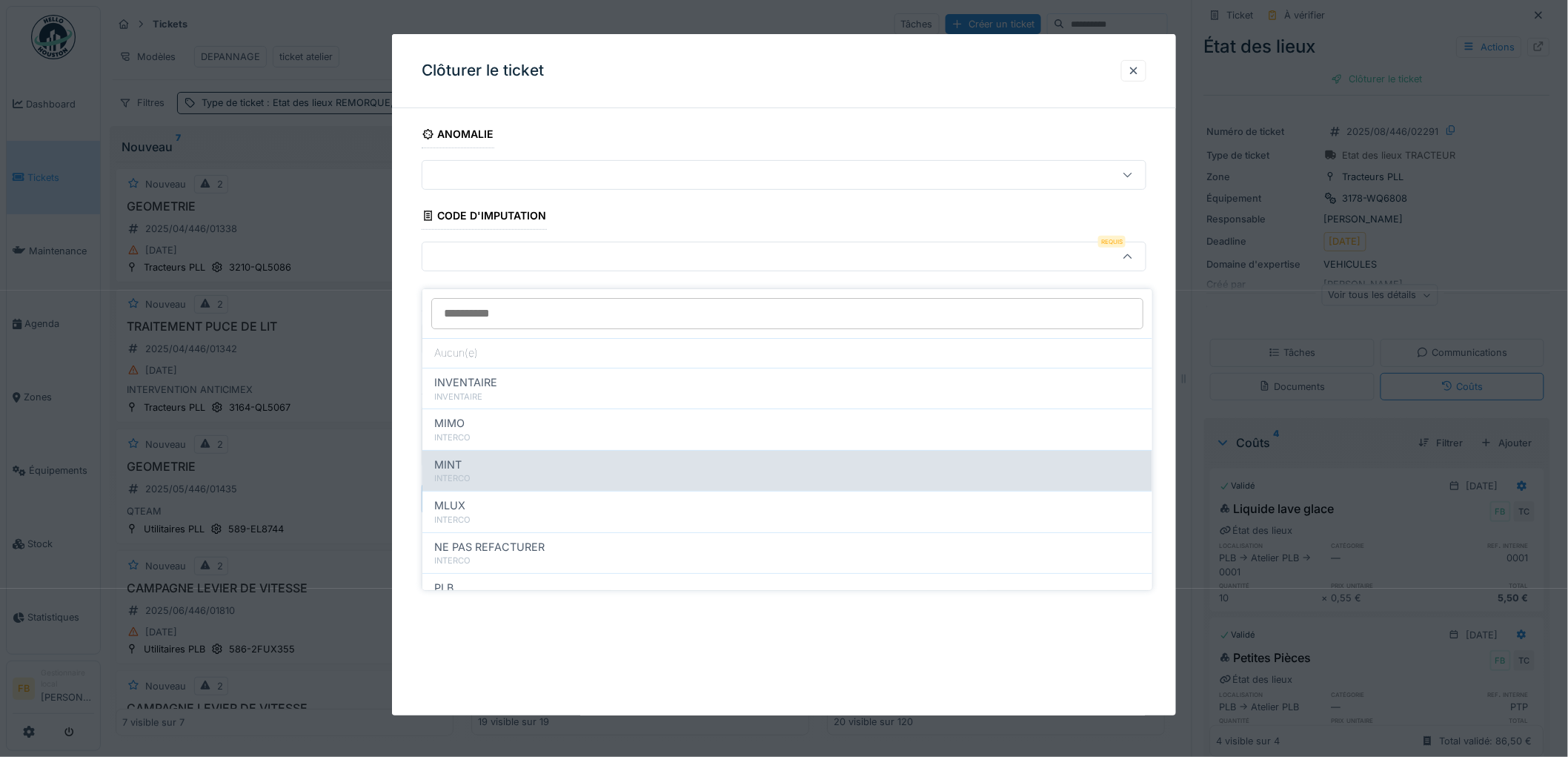
scroll to position [132, 0]
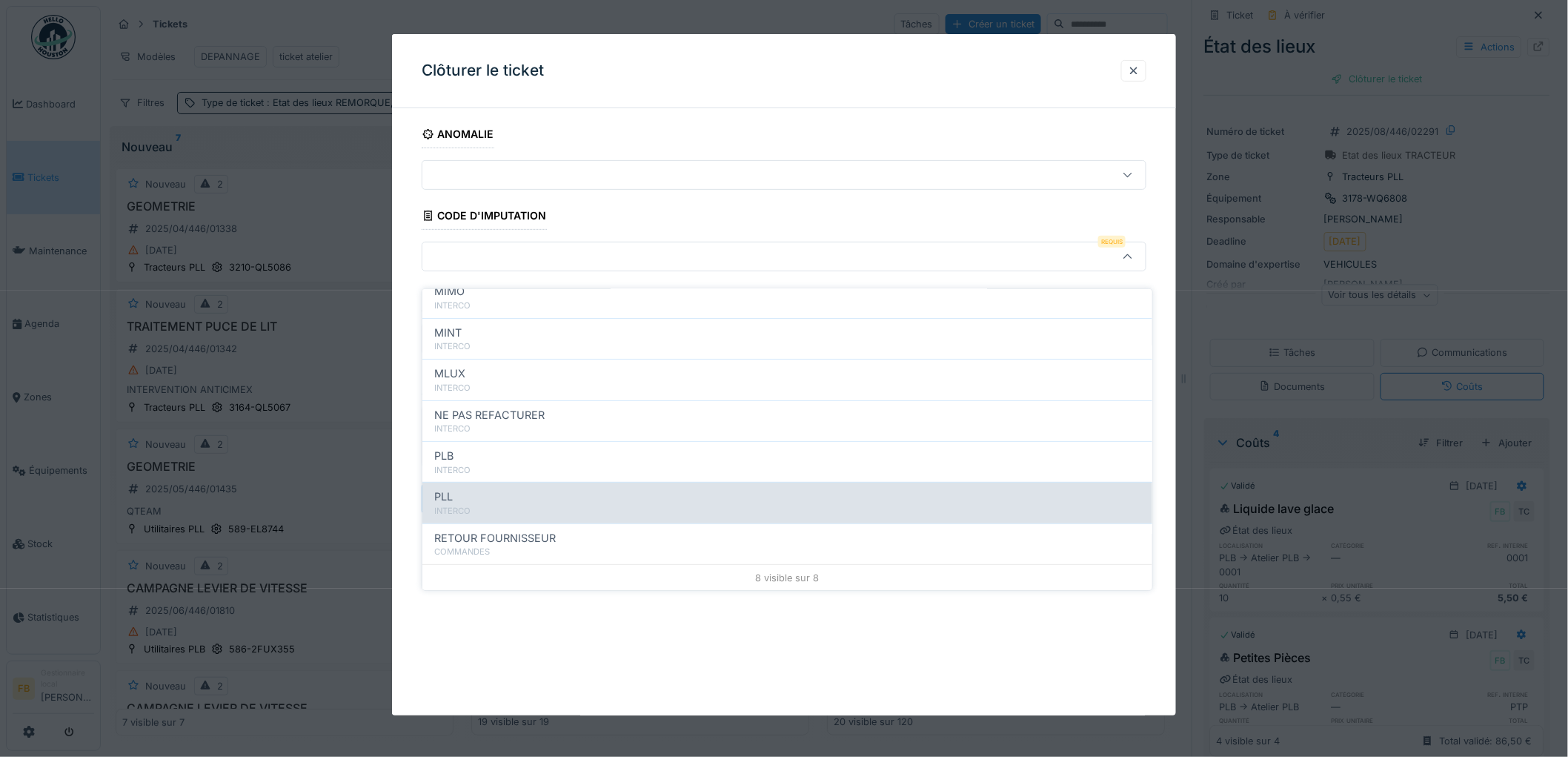
click at [490, 488] on div "PLL" at bounding box center [787, 497] width 706 height 17
type input "***"
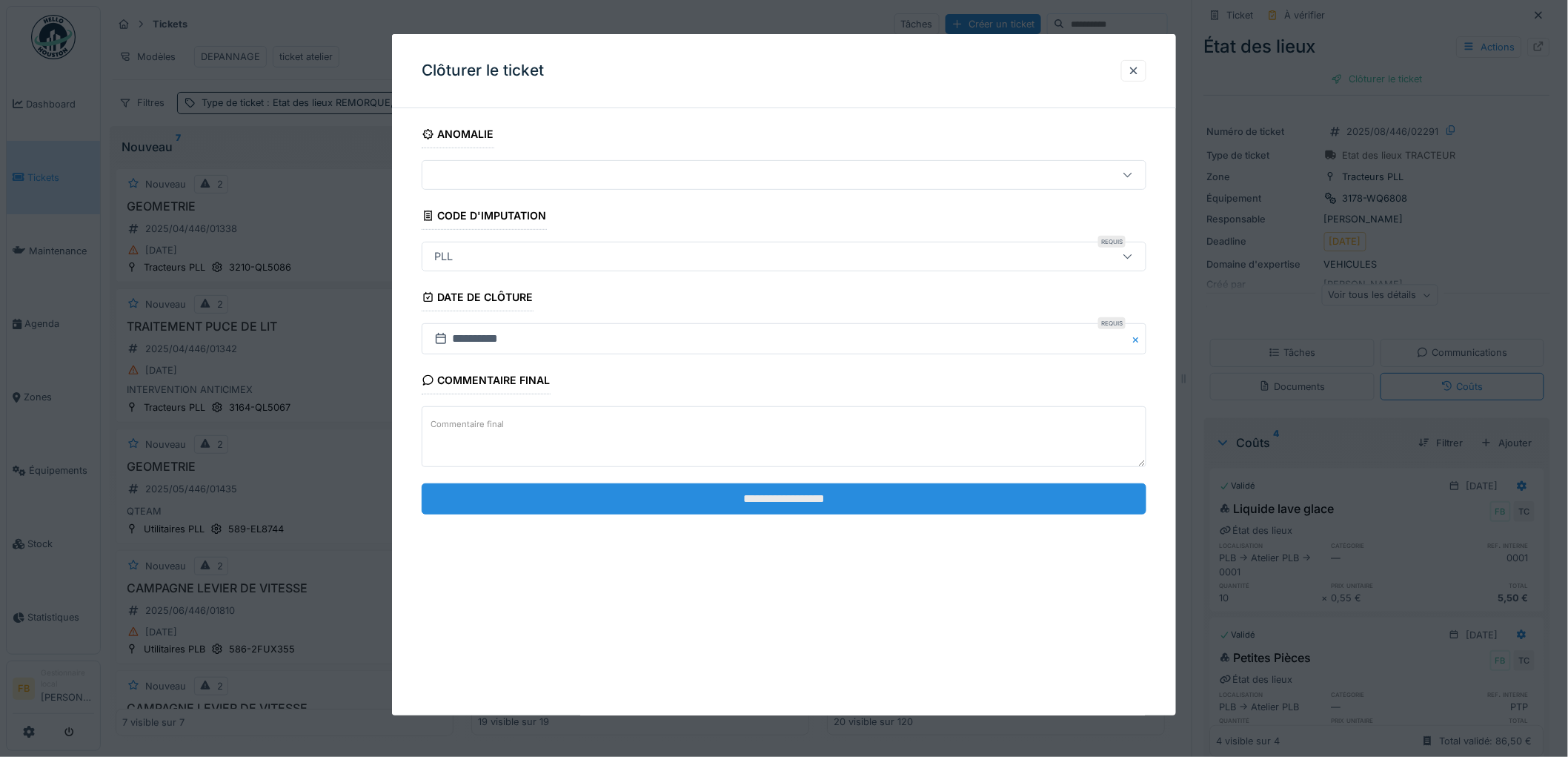
click at [723, 497] on input "**********" at bounding box center [784, 498] width 724 height 31
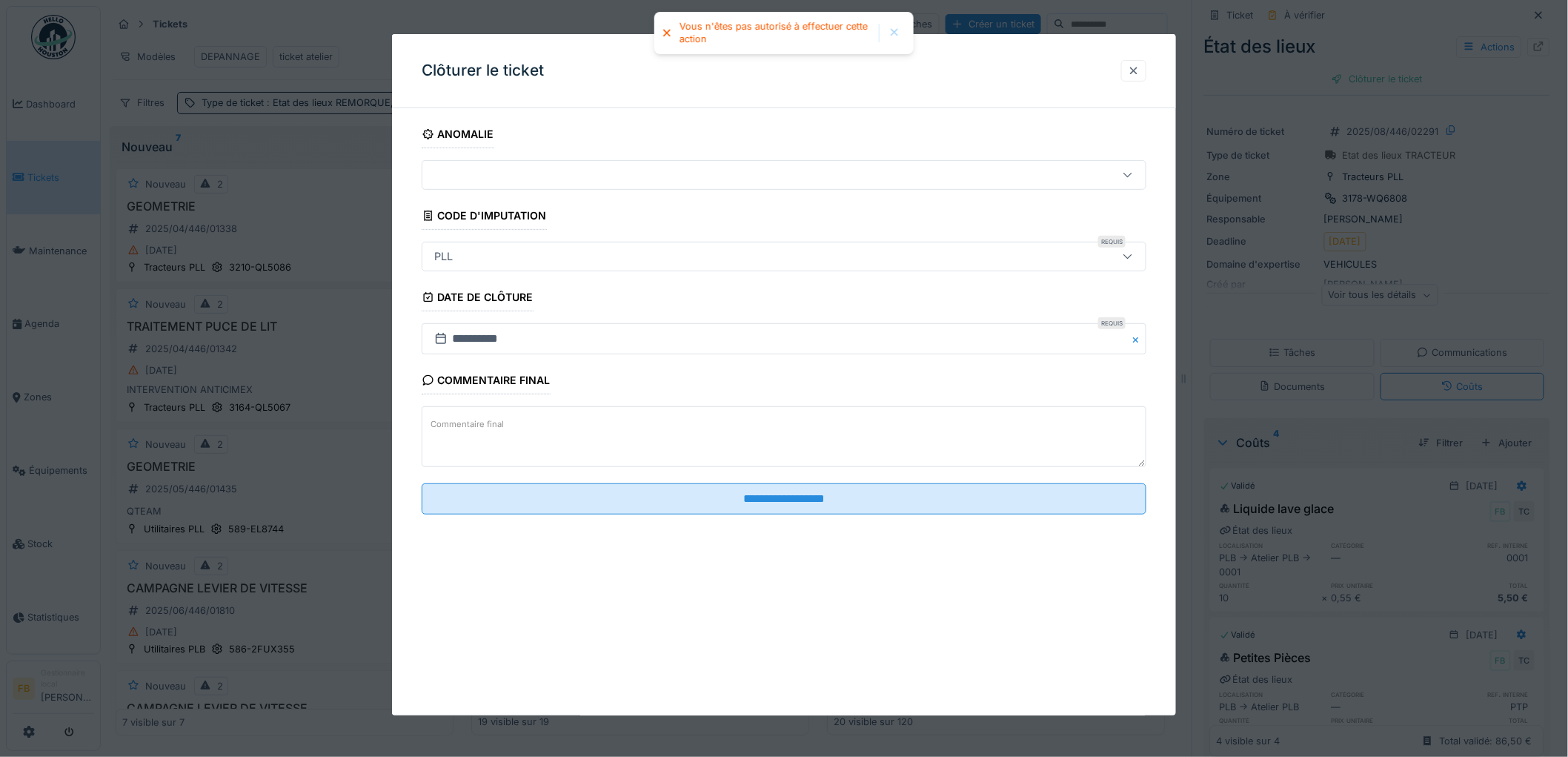
click at [1139, 75] on div at bounding box center [1134, 70] width 12 height 14
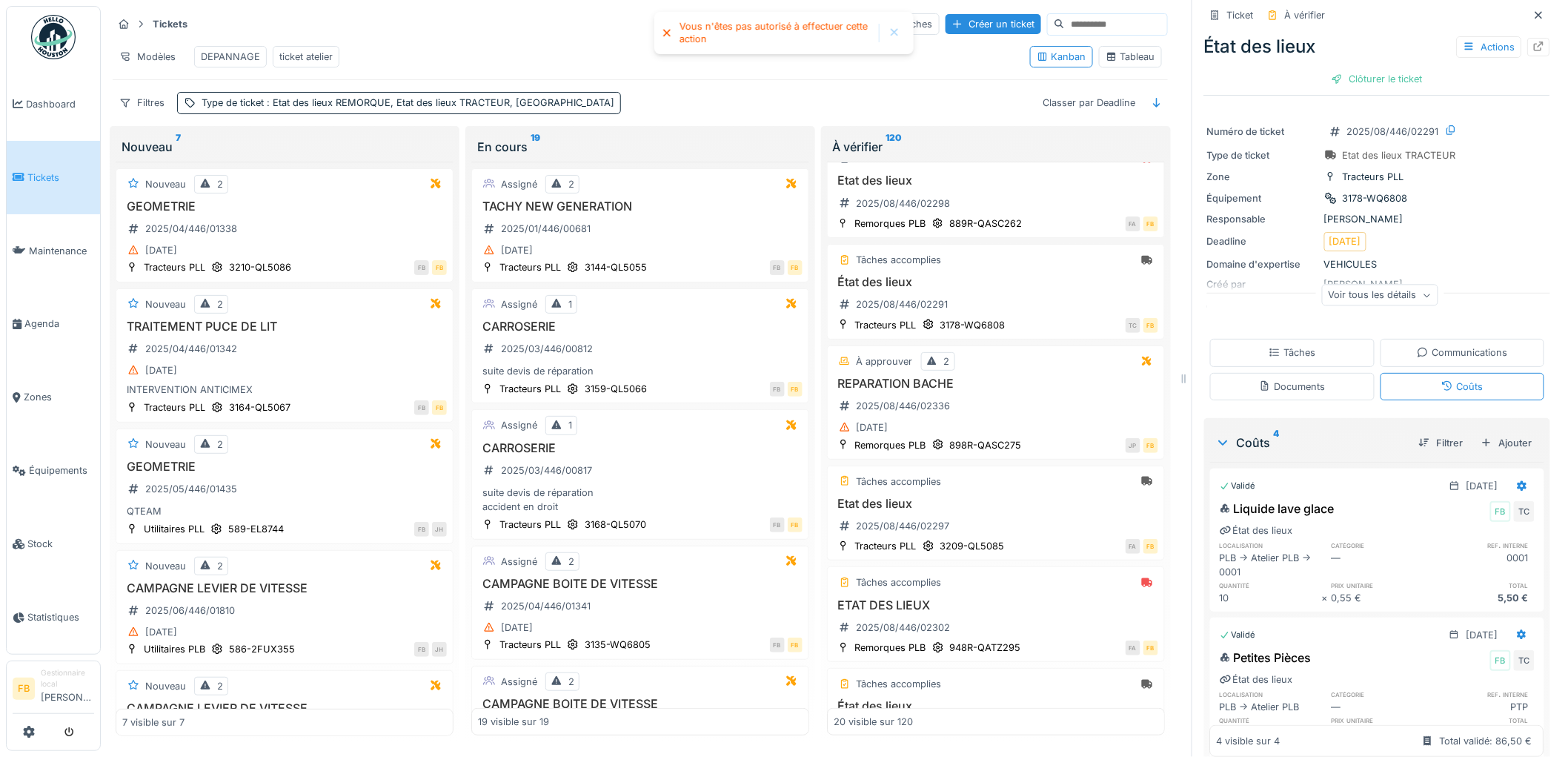
click at [1285, 346] on div "Tâches" at bounding box center [1292, 352] width 47 height 14
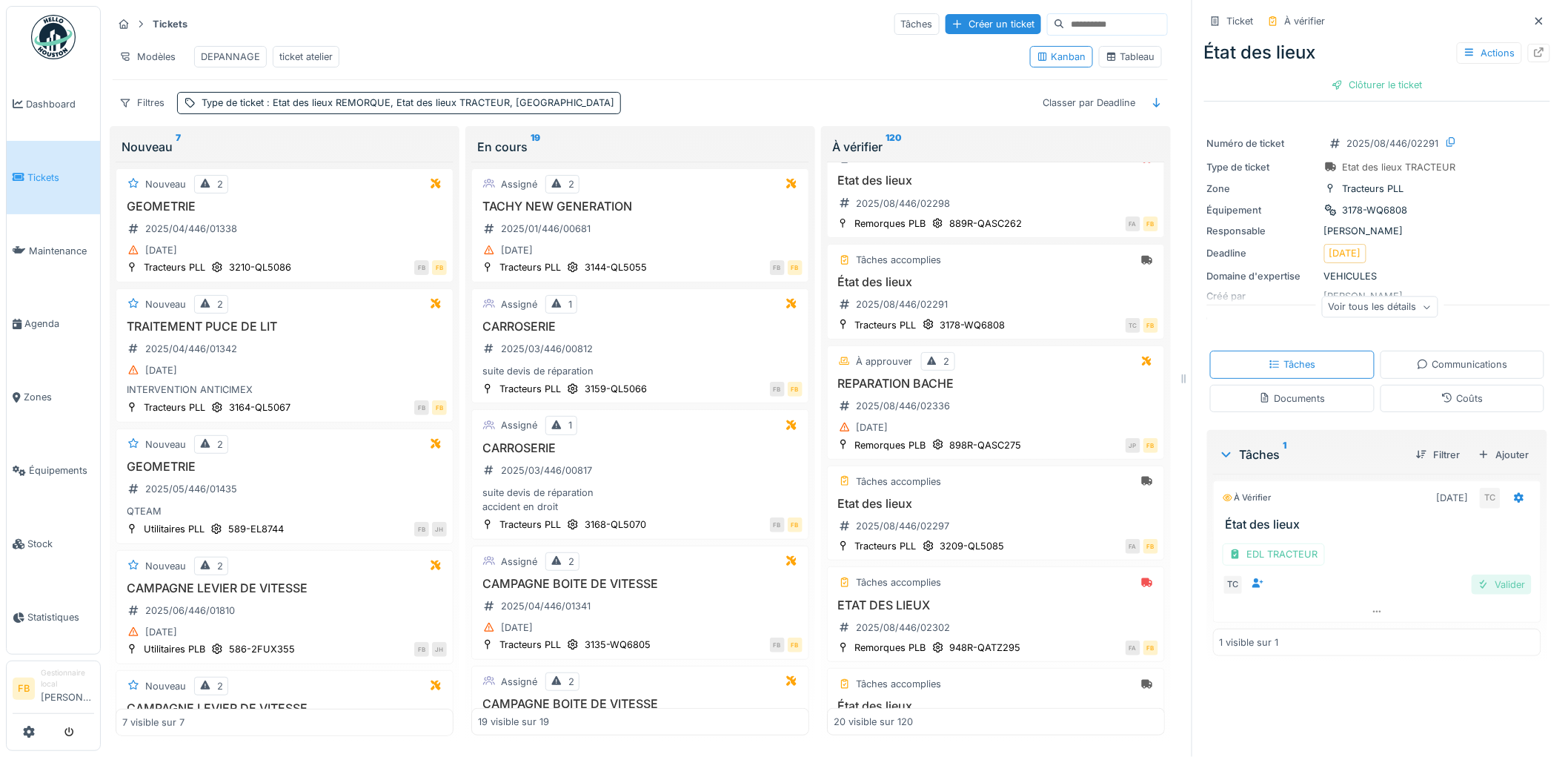
click at [1486, 574] on div "Valider" at bounding box center [1502, 584] width 60 height 20
click at [1360, 75] on div "Clôturer le ticket" at bounding box center [1377, 85] width 103 height 20
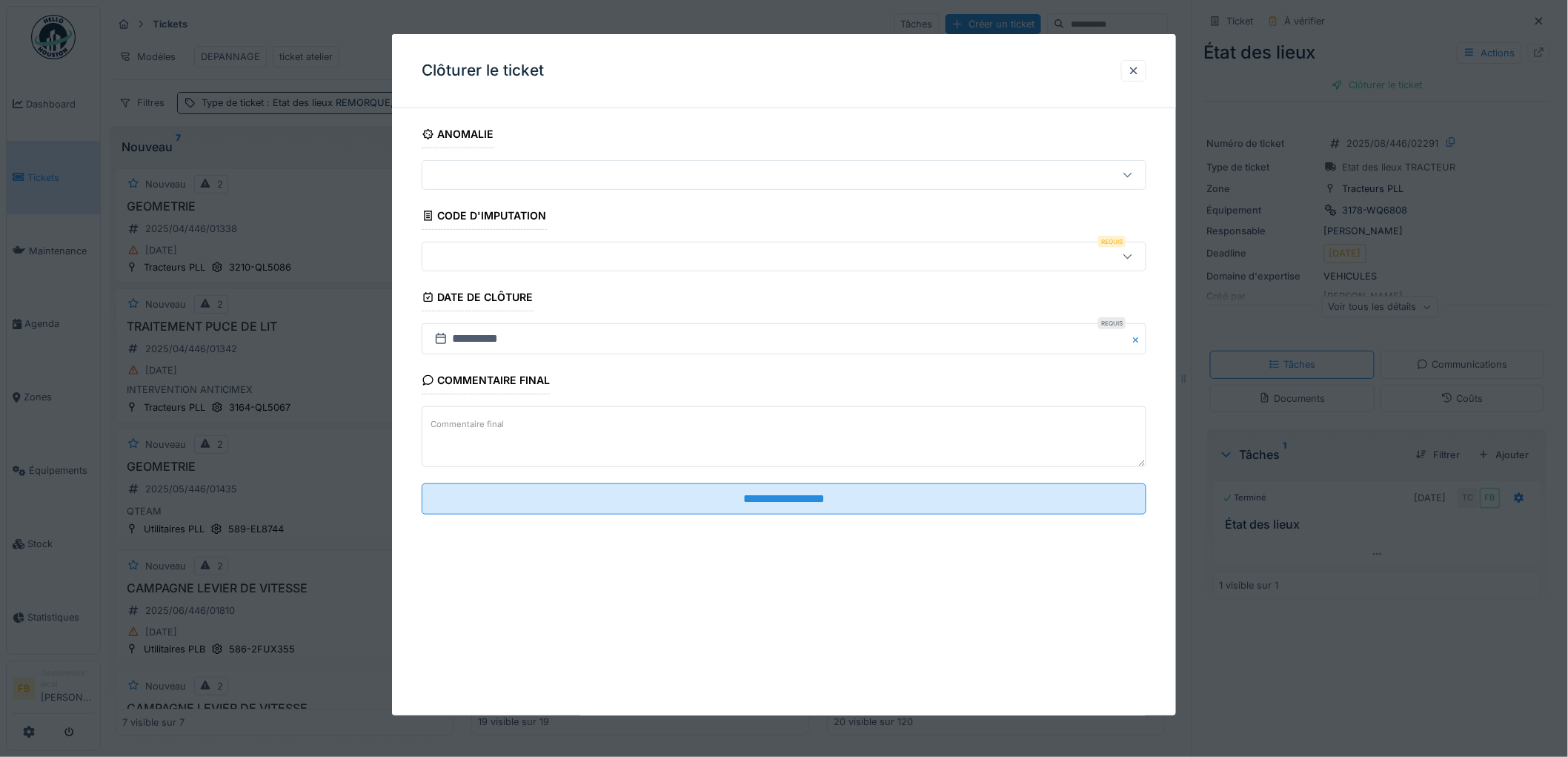
click at [520, 254] on div at bounding box center [742, 257] width 629 height 17
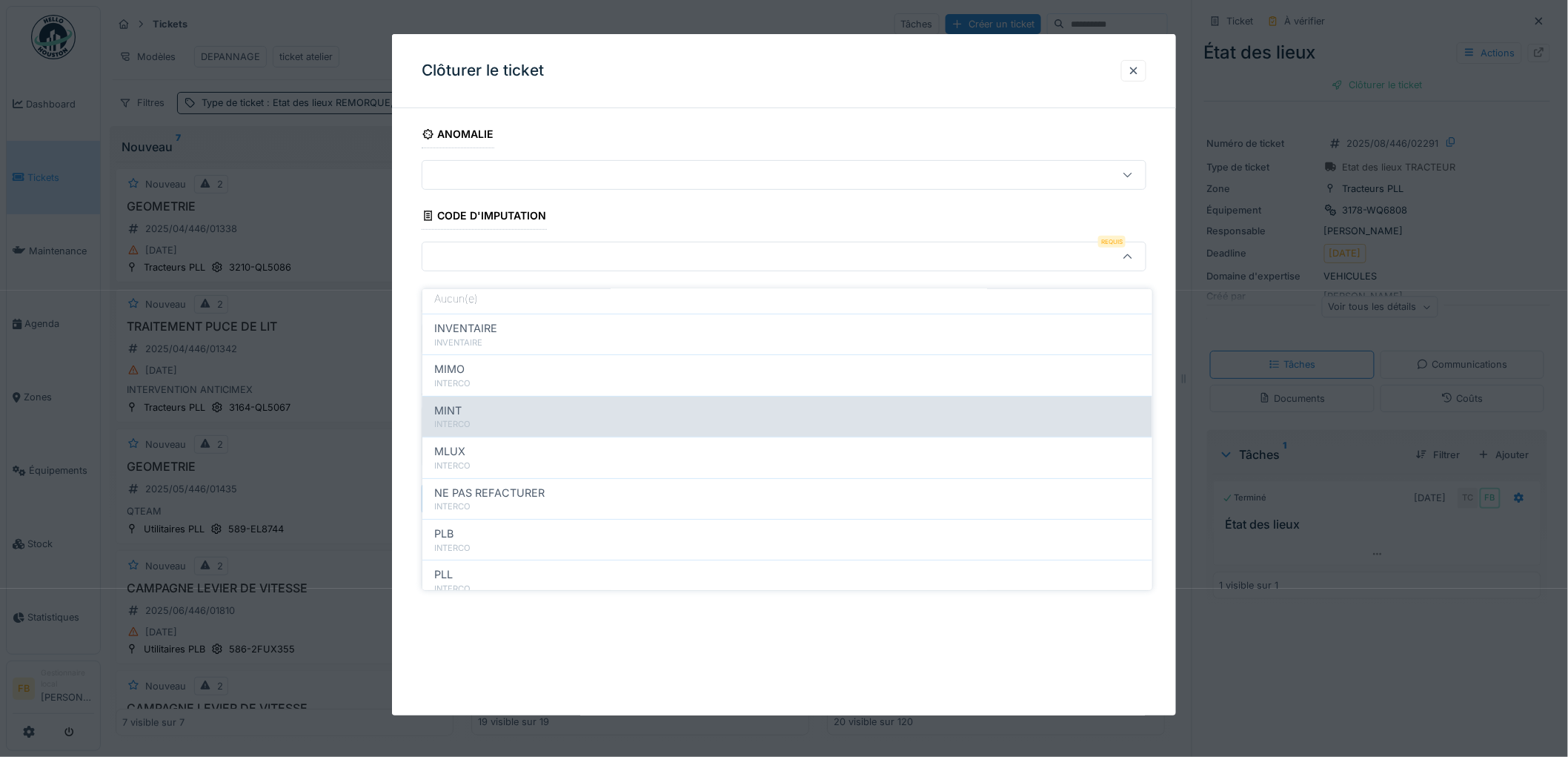
scroll to position [132, 0]
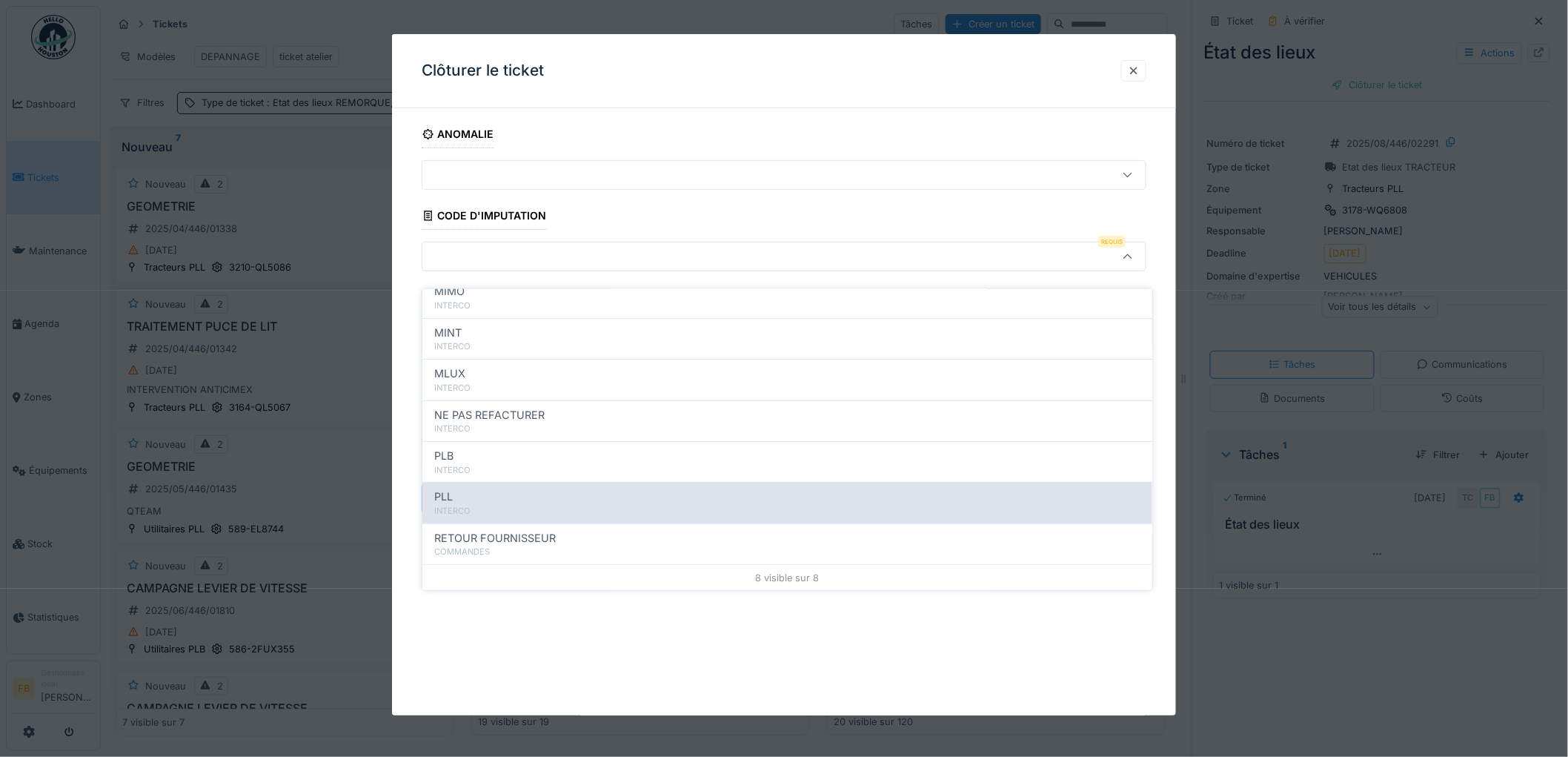
click at [528, 488] on div "PLL" at bounding box center [787, 497] width 706 height 17
type input "***"
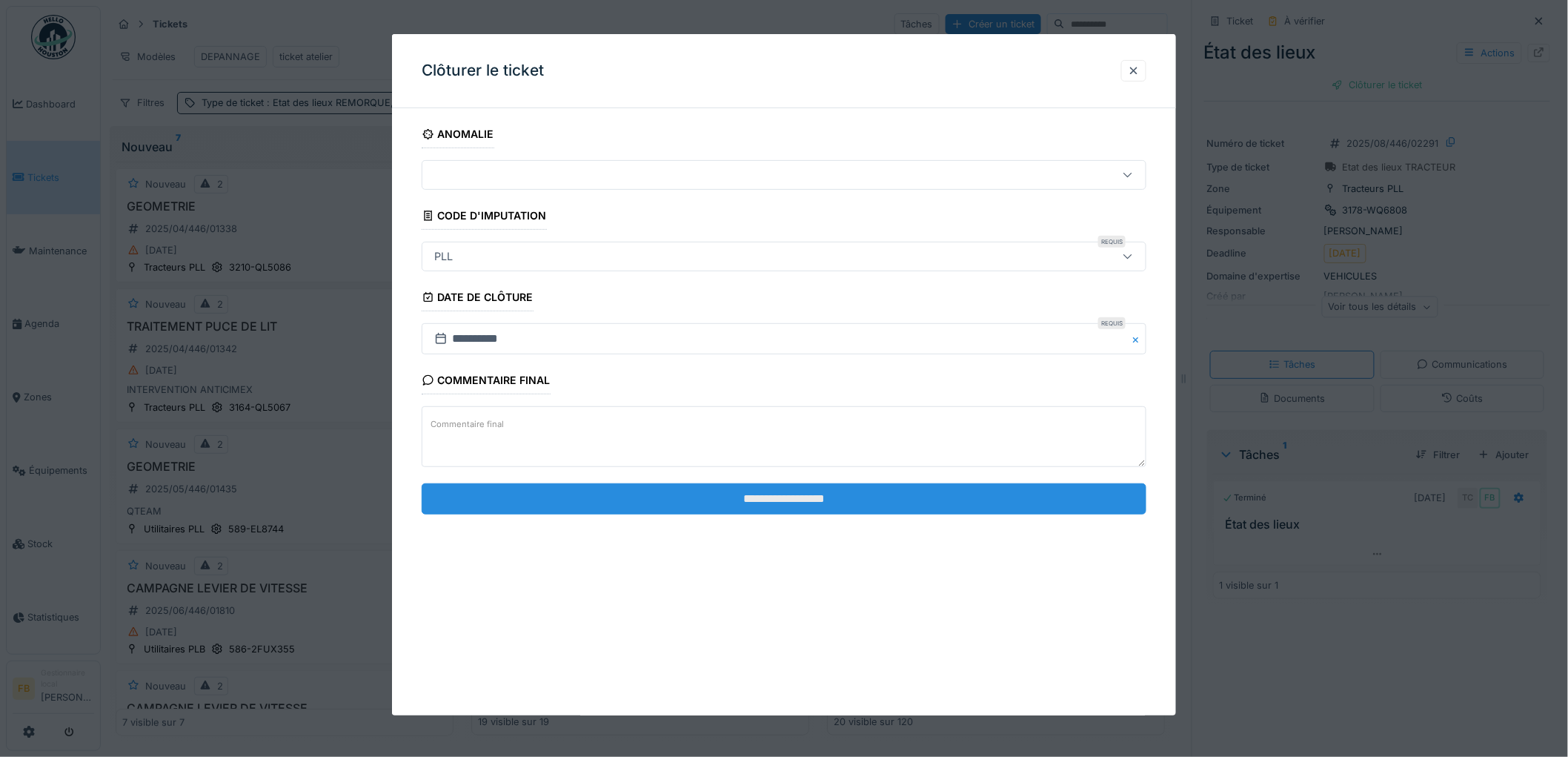
click at [775, 493] on input "**********" at bounding box center [784, 498] width 724 height 31
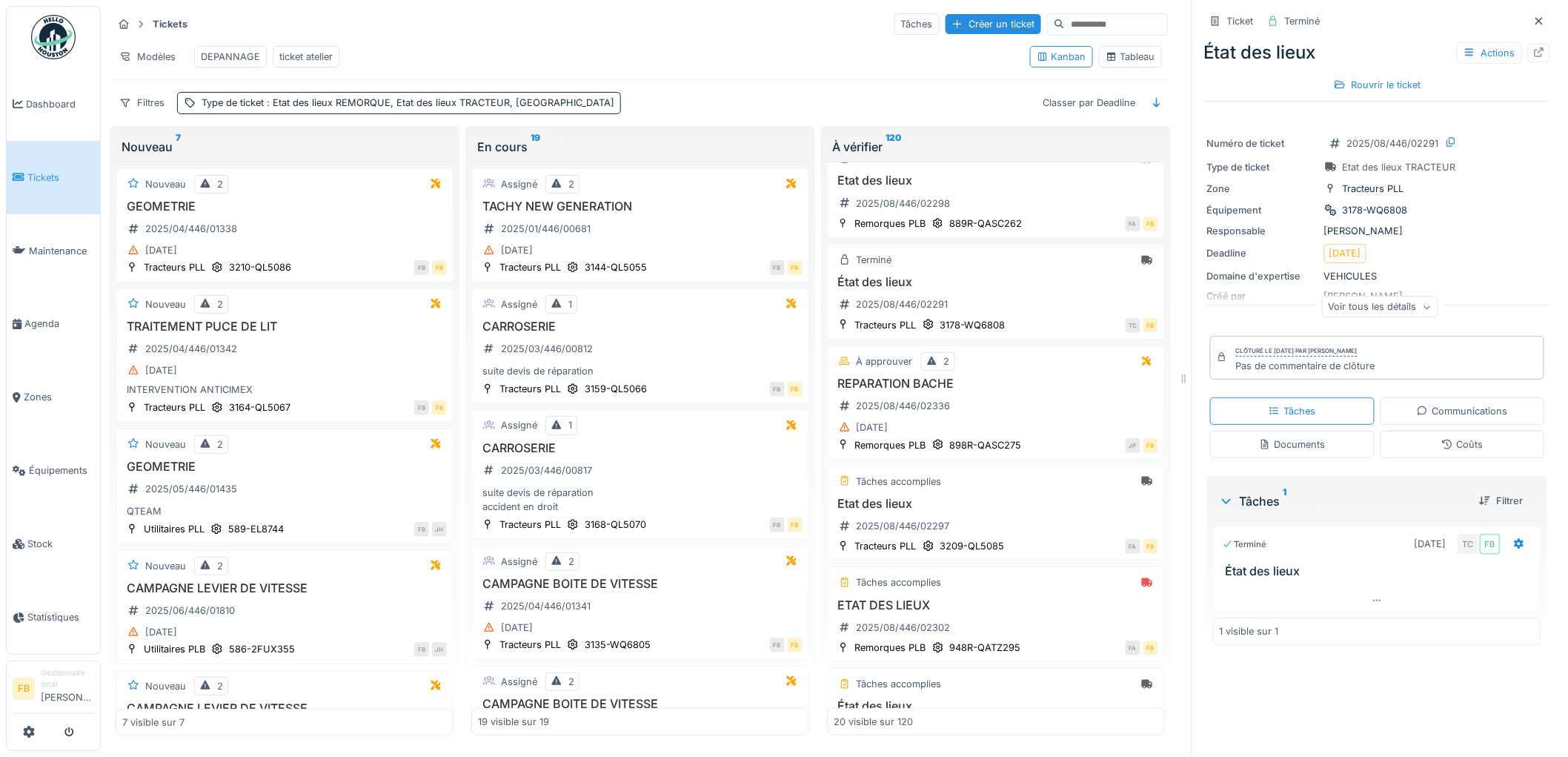
click at [51, 187] on link "Tickets" at bounding box center [54, 177] width 94 height 73
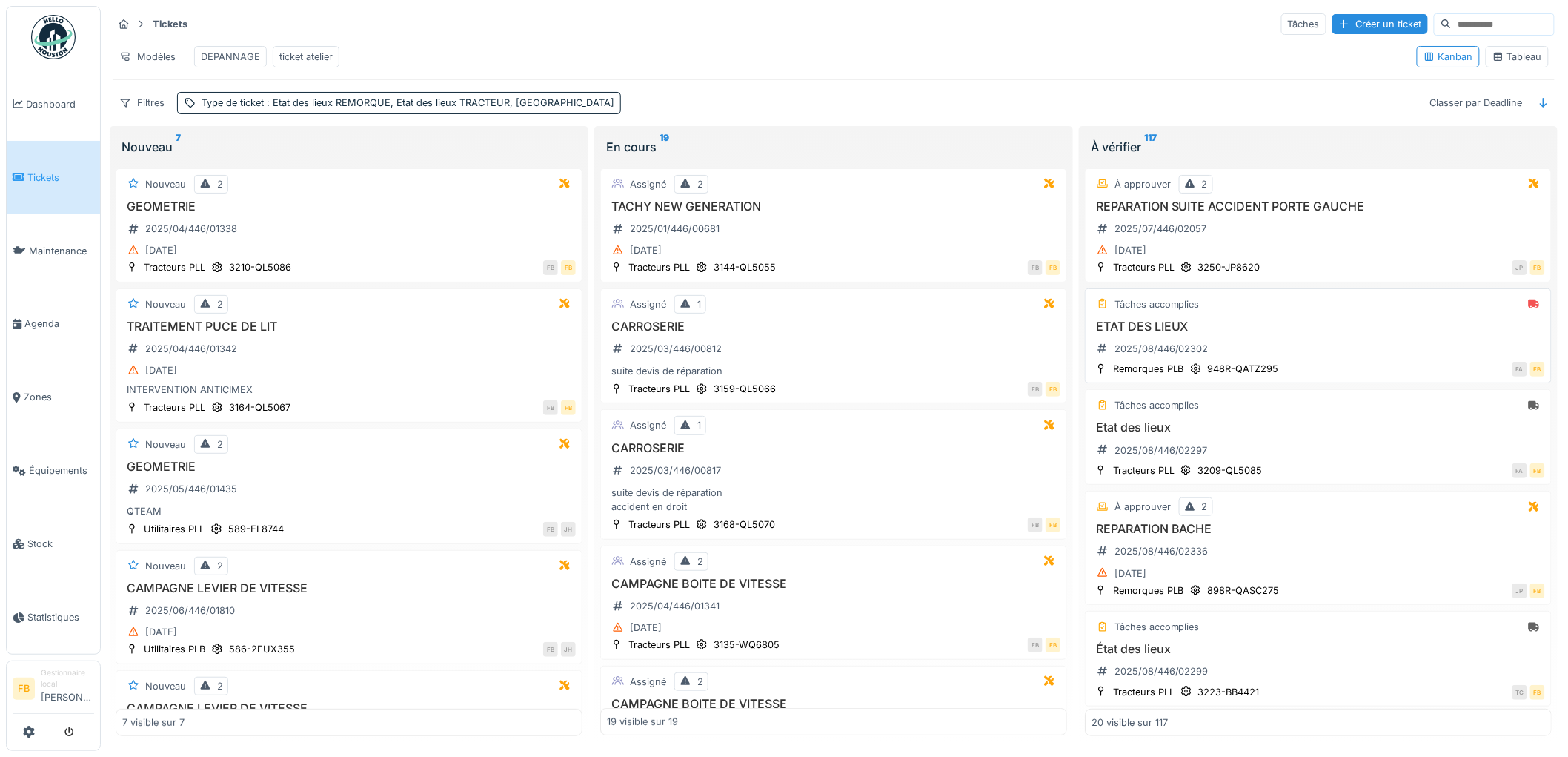
click at [1339, 357] on div "ETAT DES LIEUX 2025/08/446/02302" at bounding box center [1317, 340] width 453 height 42
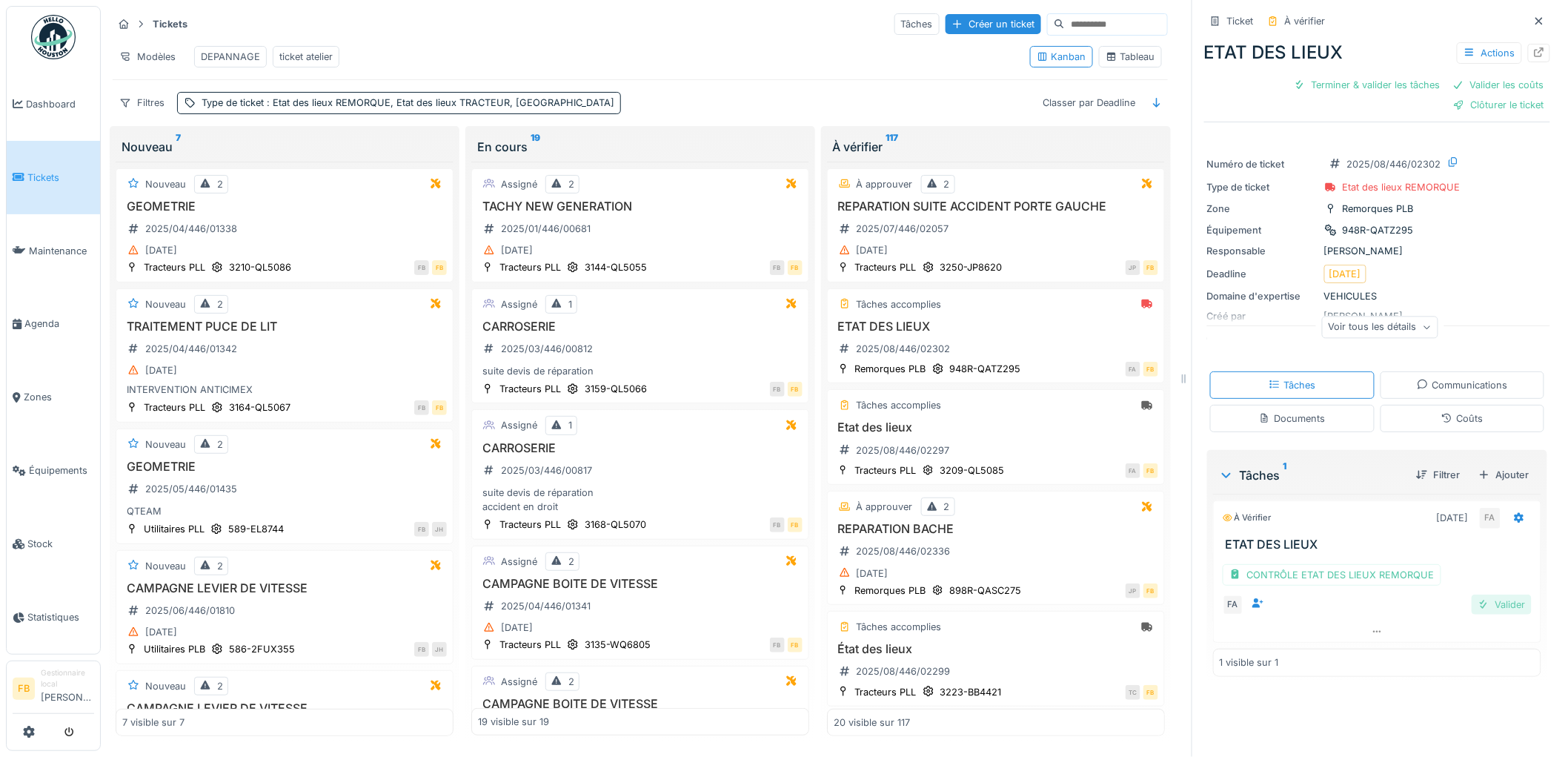
click at [1482, 608] on div "Valider" at bounding box center [1502, 605] width 60 height 20
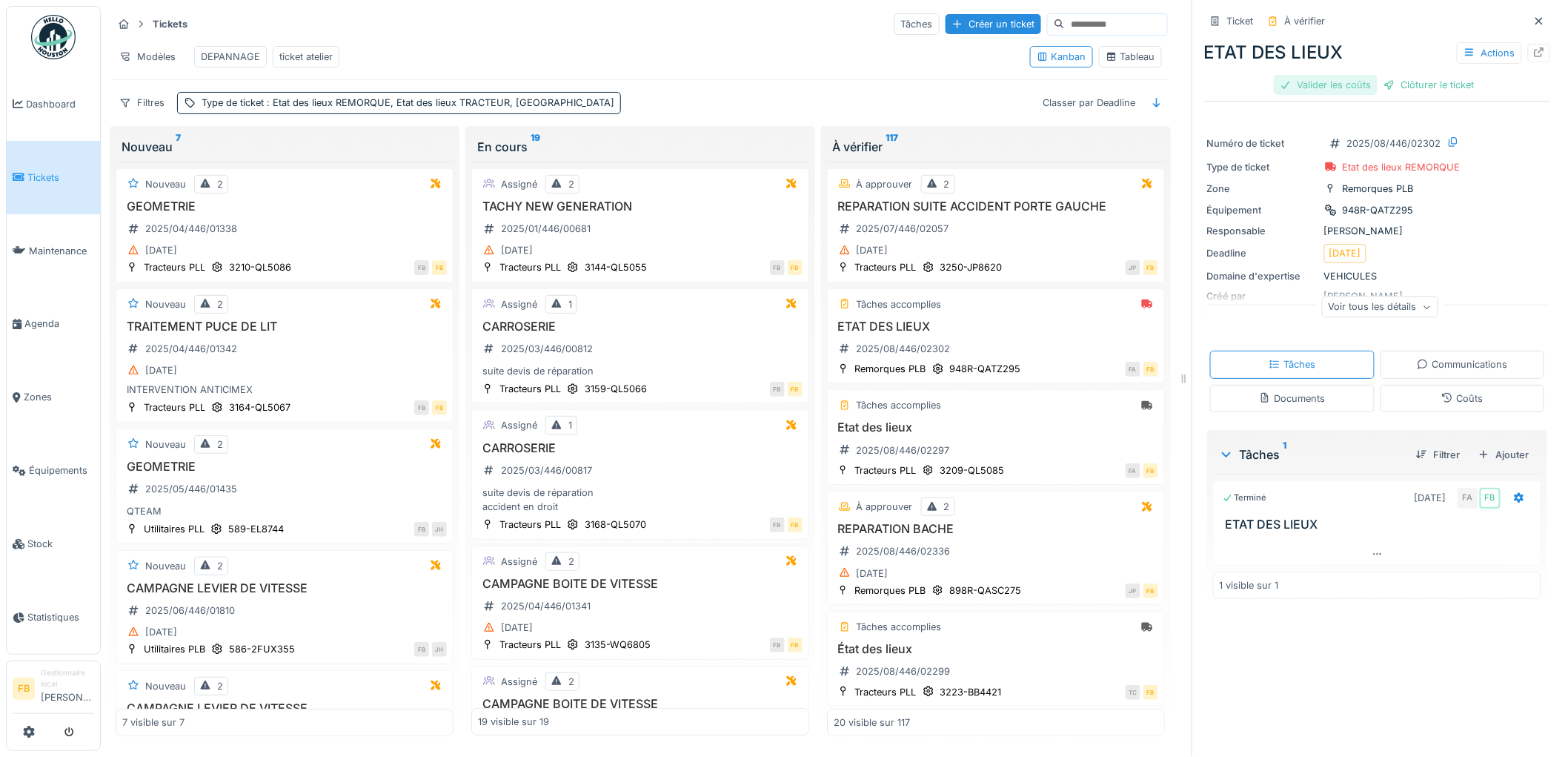
click at [1309, 86] on div "Valider les coûts" at bounding box center [1325, 85] width 103 height 20
click at [1336, 85] on div "Clôturer le ticket" at bounding box center [1377, 85] width 103 height 20
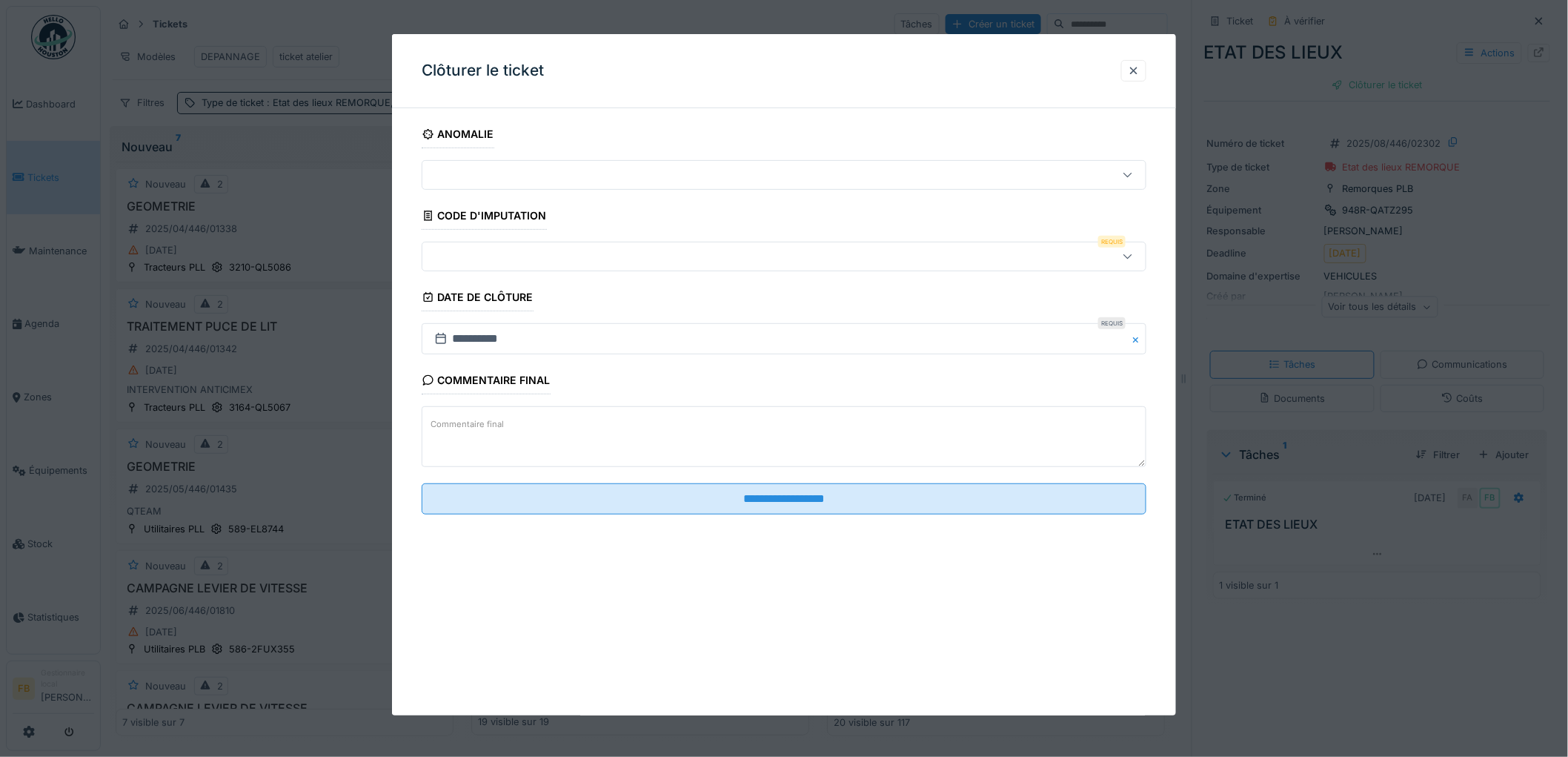
scroll to position [12, 0]
click at [469, 262] on div at bounding box center [742, 257] width 629 height 17
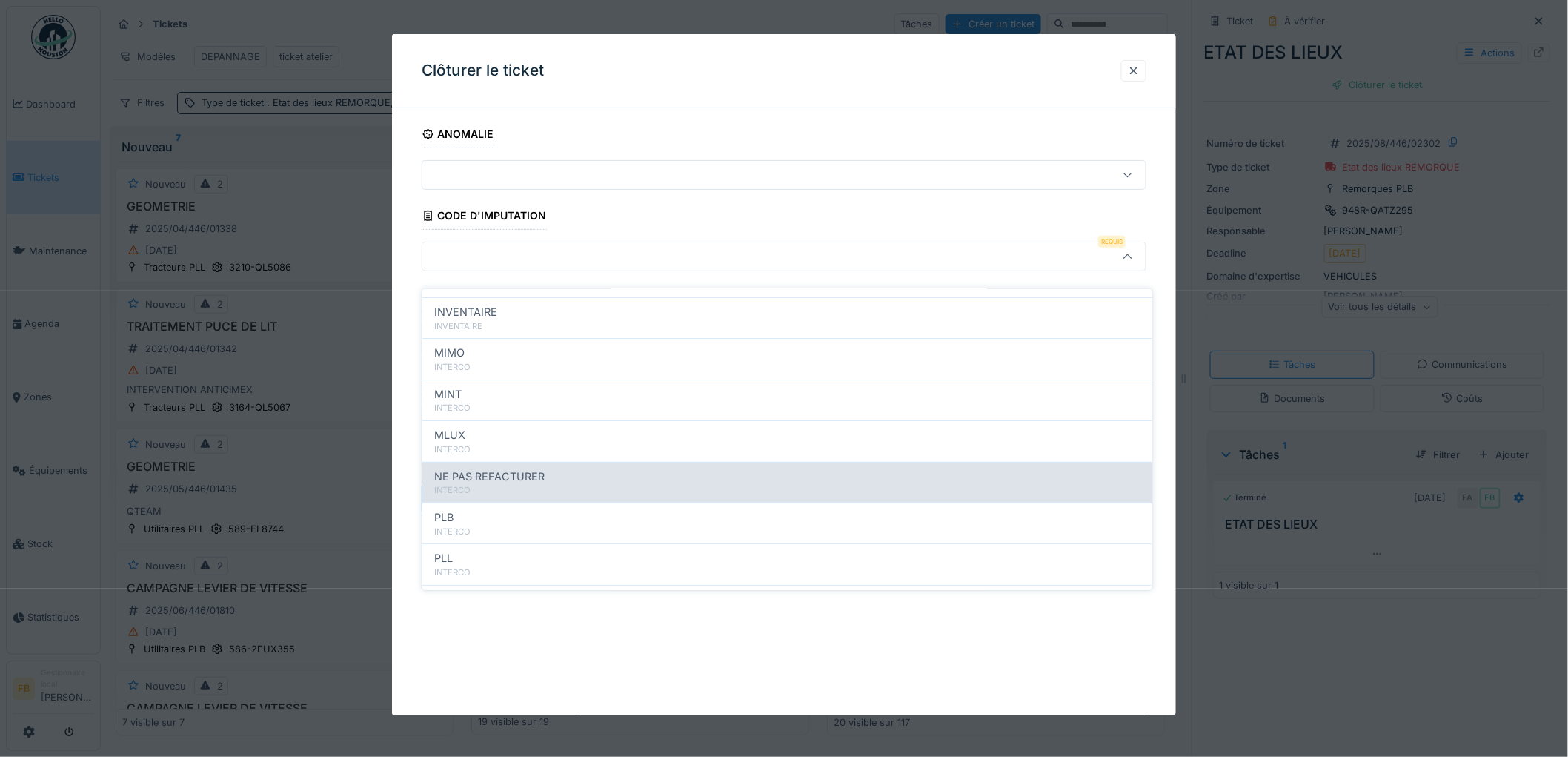
scroll to position [132, 0]
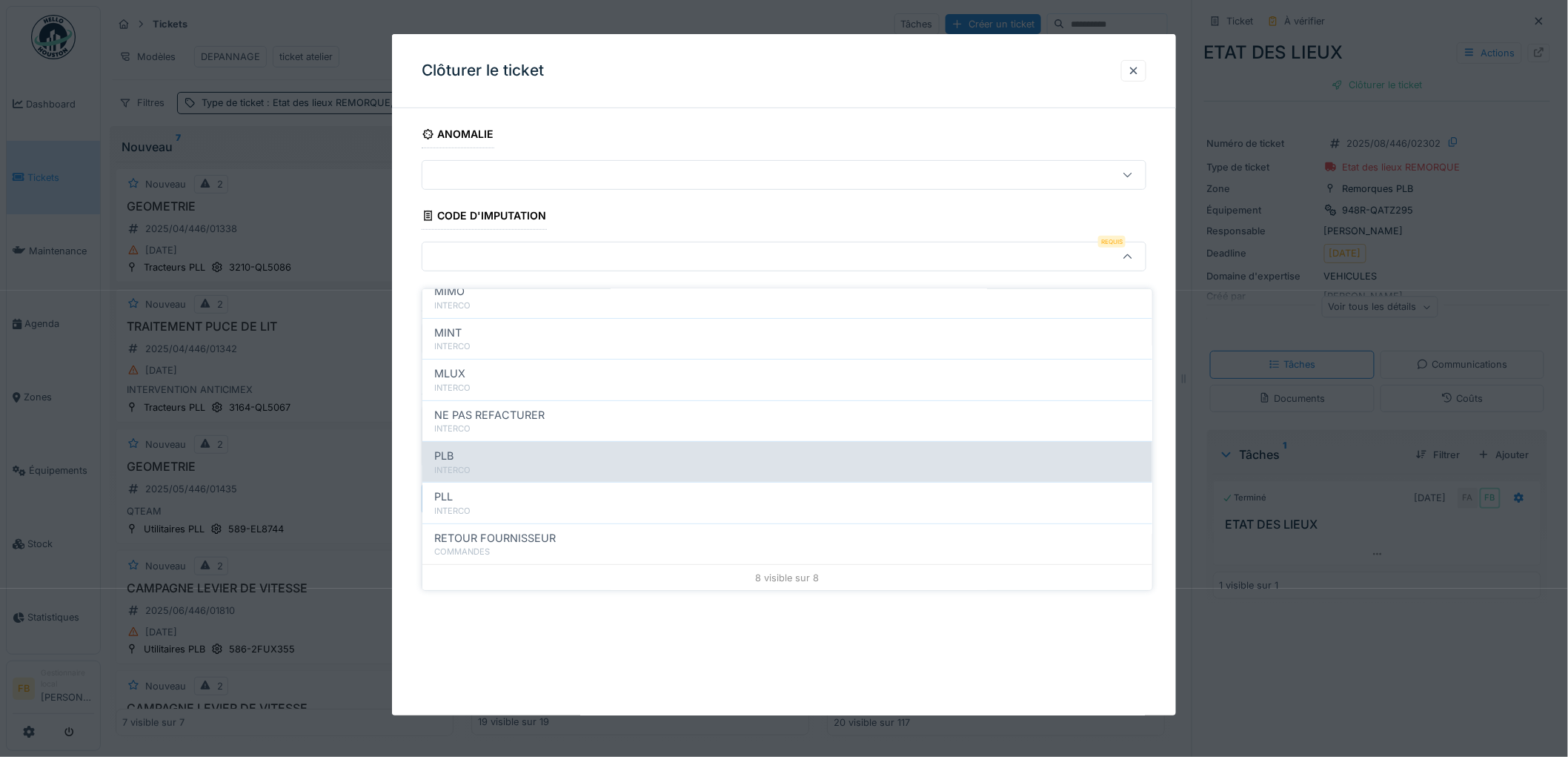
click at [499, 464] on div "INTERCO" at bounding box center [787, 470] width 706 height 13
type input "***"
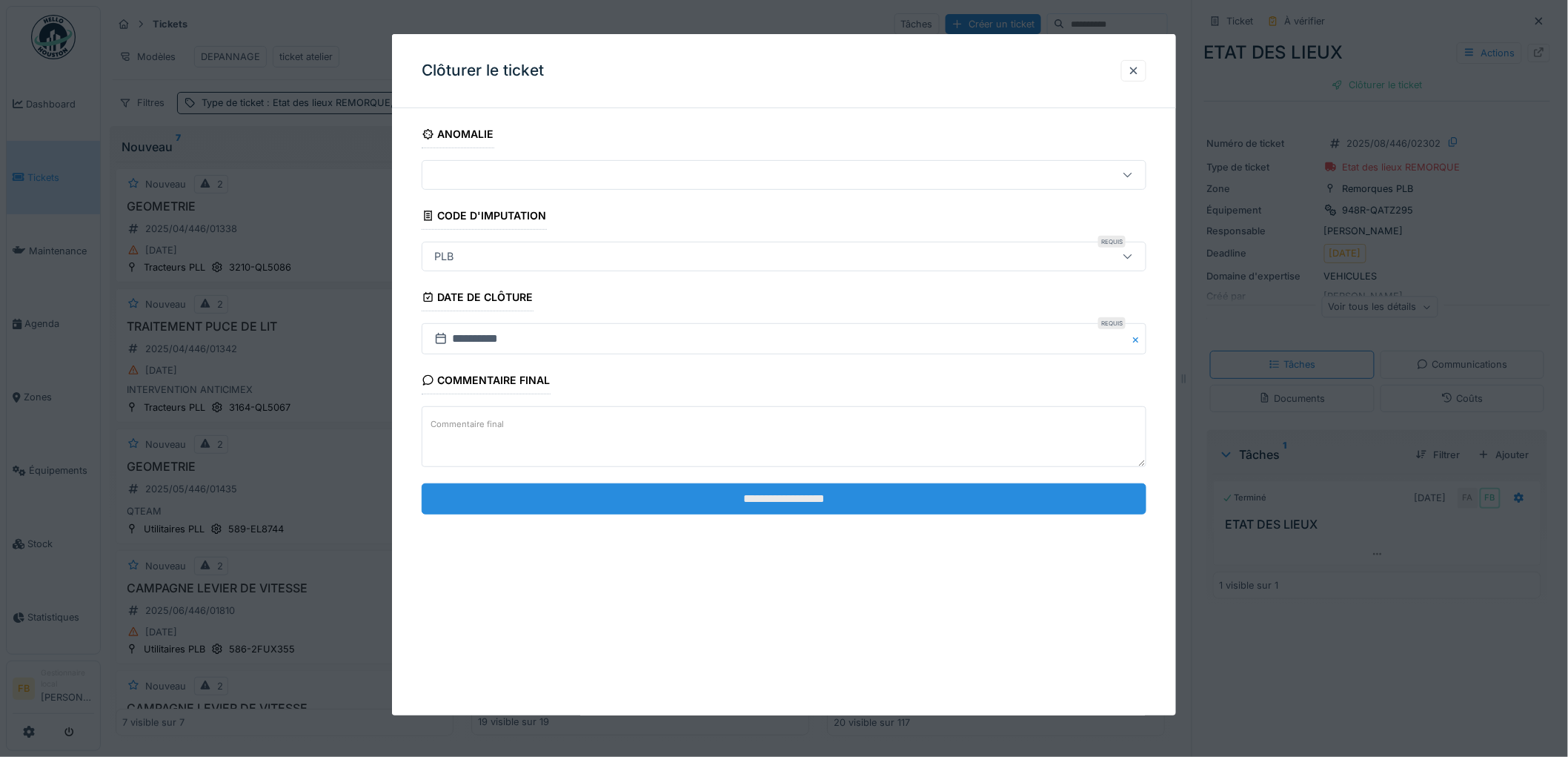
click at [716, 494] on input "**********" at bounding box center [784, 498] width 724 height 31
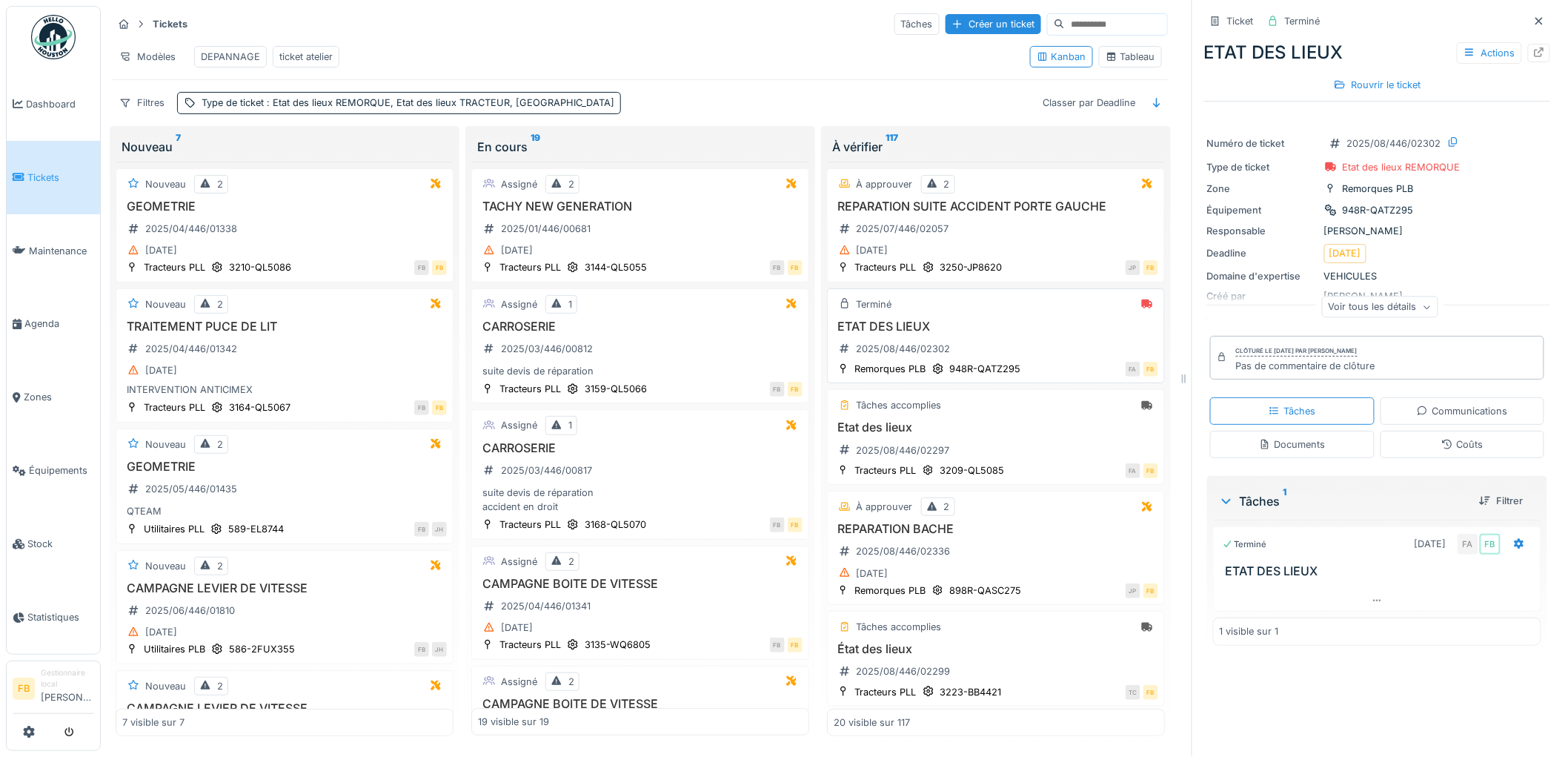
click at [955, 328] on h3 "ETAT DES LIEUX" at bounding box center [996, 326] width 324 height 14
click at [1013, 414] on div "Tâches accomplies" at bounding box center [996, 405] width 324 height 19
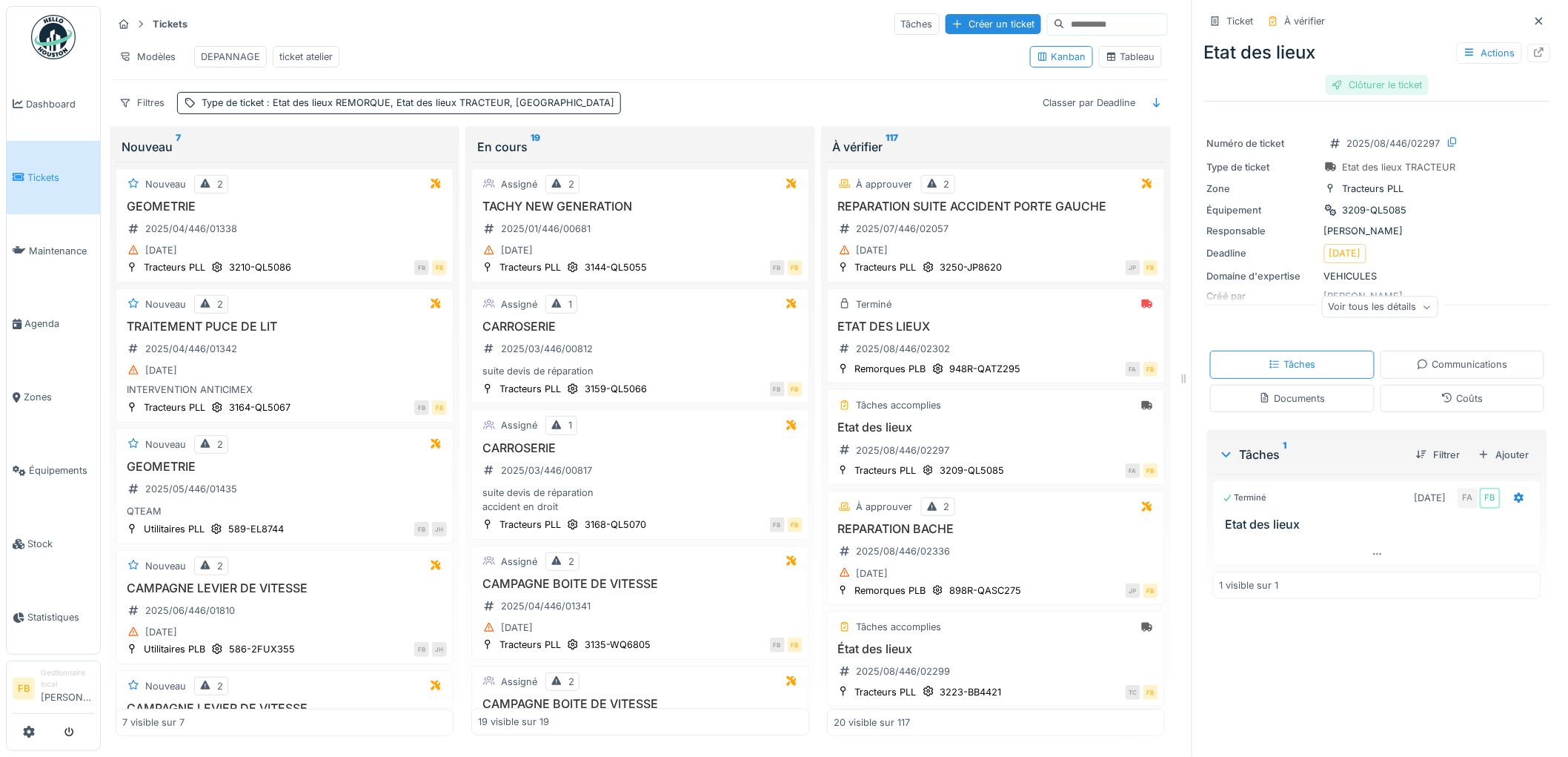
click at [1347, 89] on div "Clôturer le ticket" at bounding box center [1377, 85] width 103 height 20
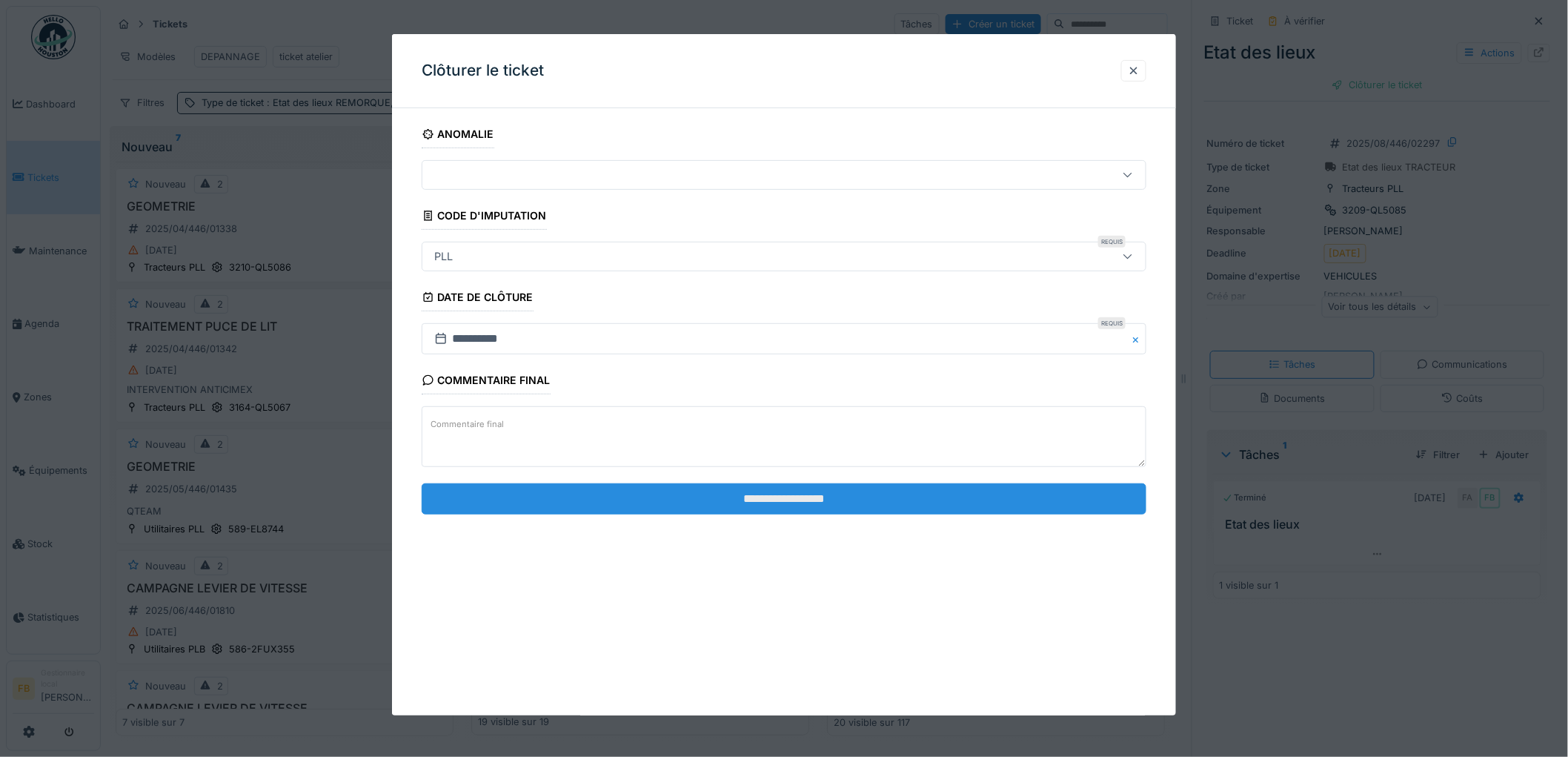
click at [735, 500] on input "**********" at bounding box center [784, 498] width 724 height 31
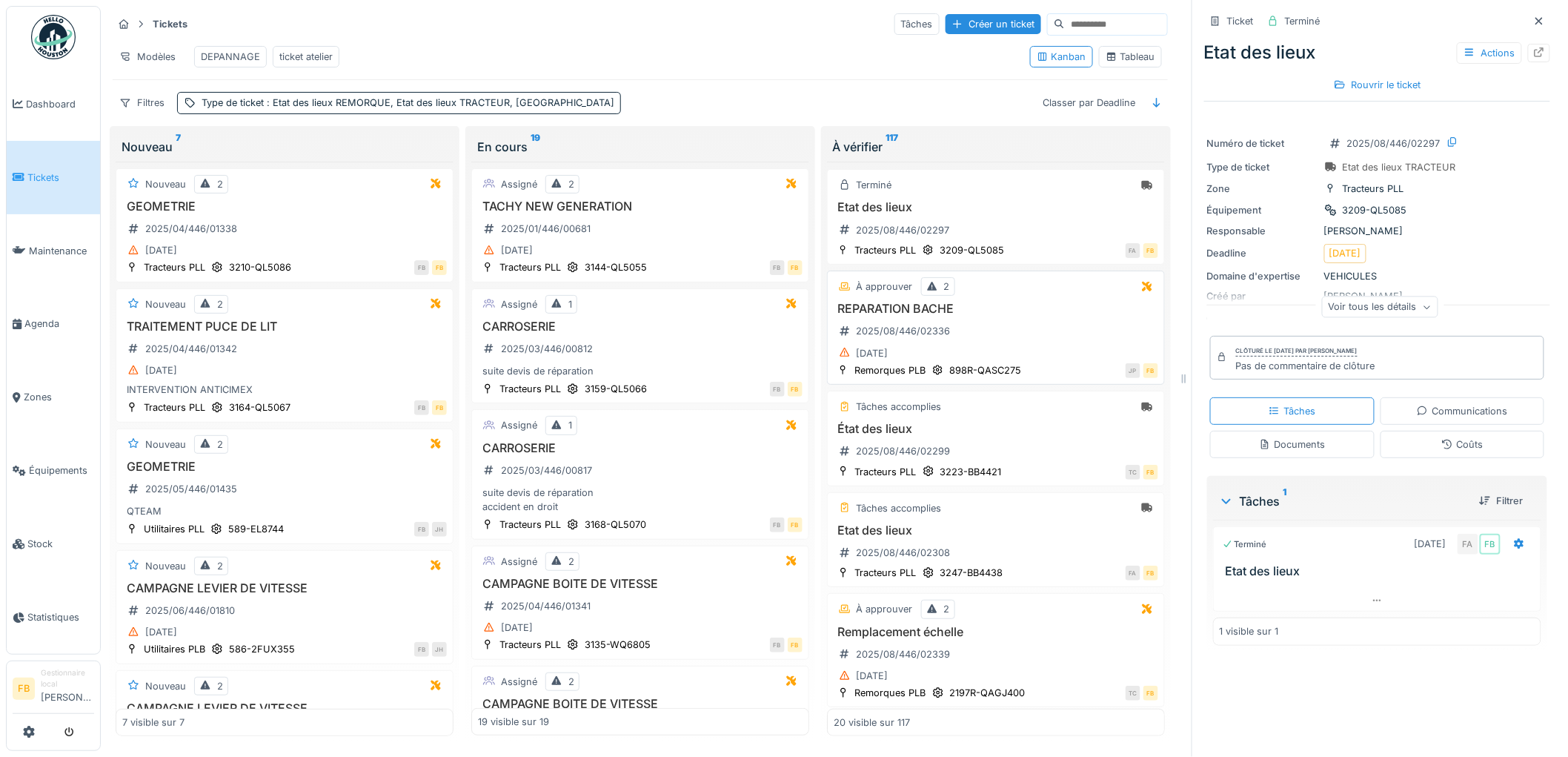
scroll to position [247, 0]
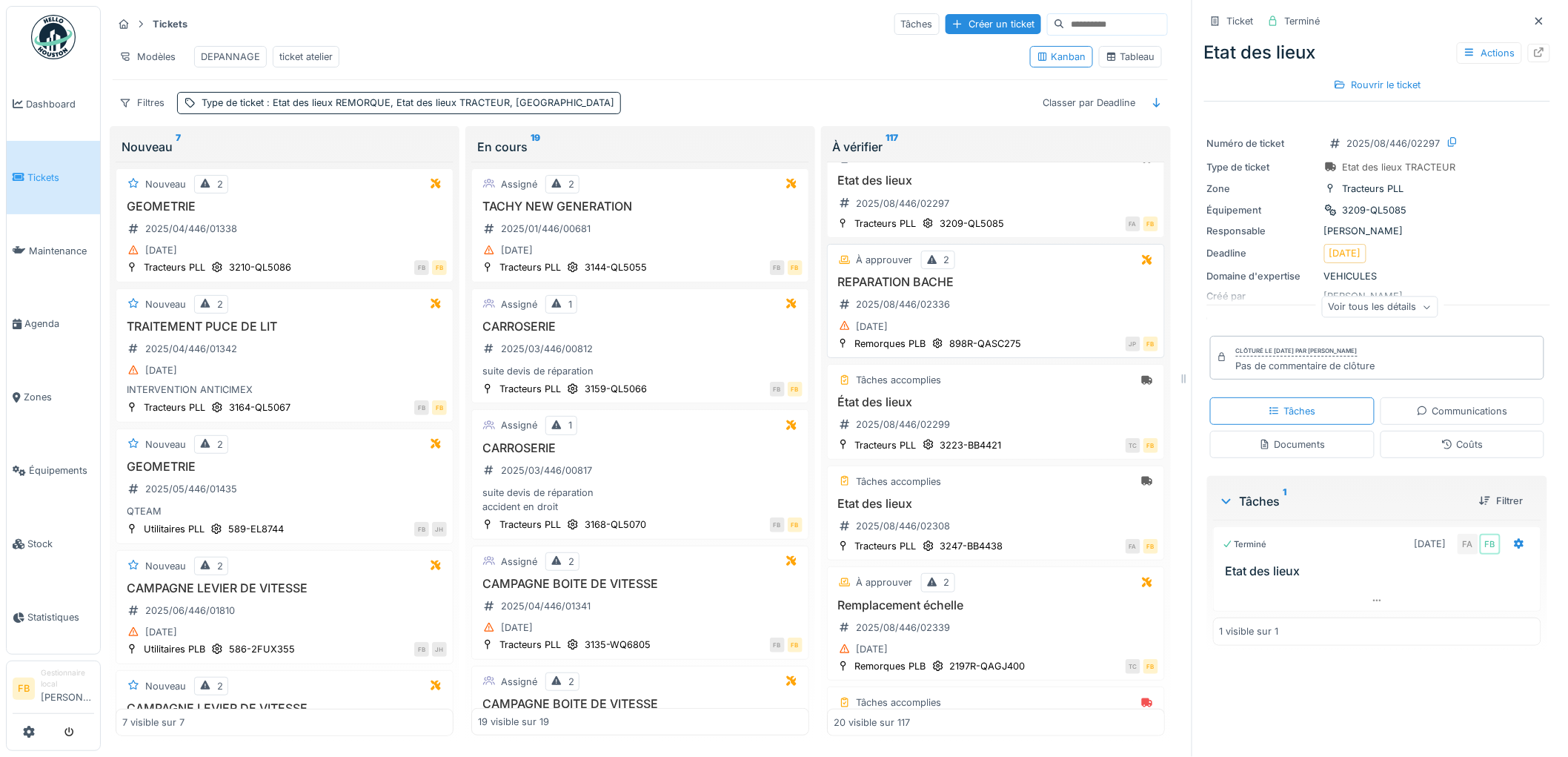
click at [1020, 336] on div "07/08/2025" at bounding box center [996, 326] width 324 height 19
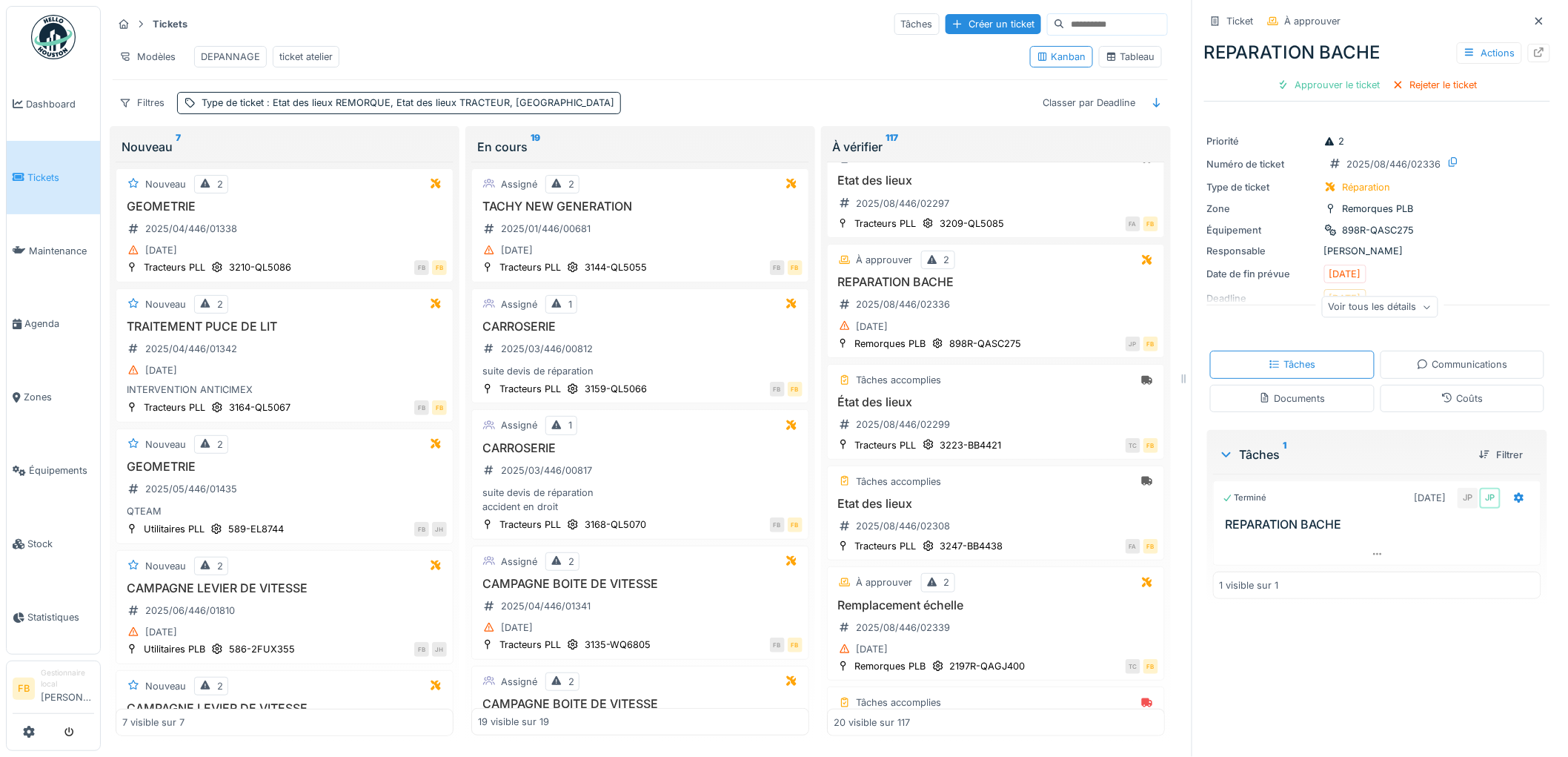
click at [1399, 396] on div "Coûts" at bounding box center [1462, 399] width 164 height 27
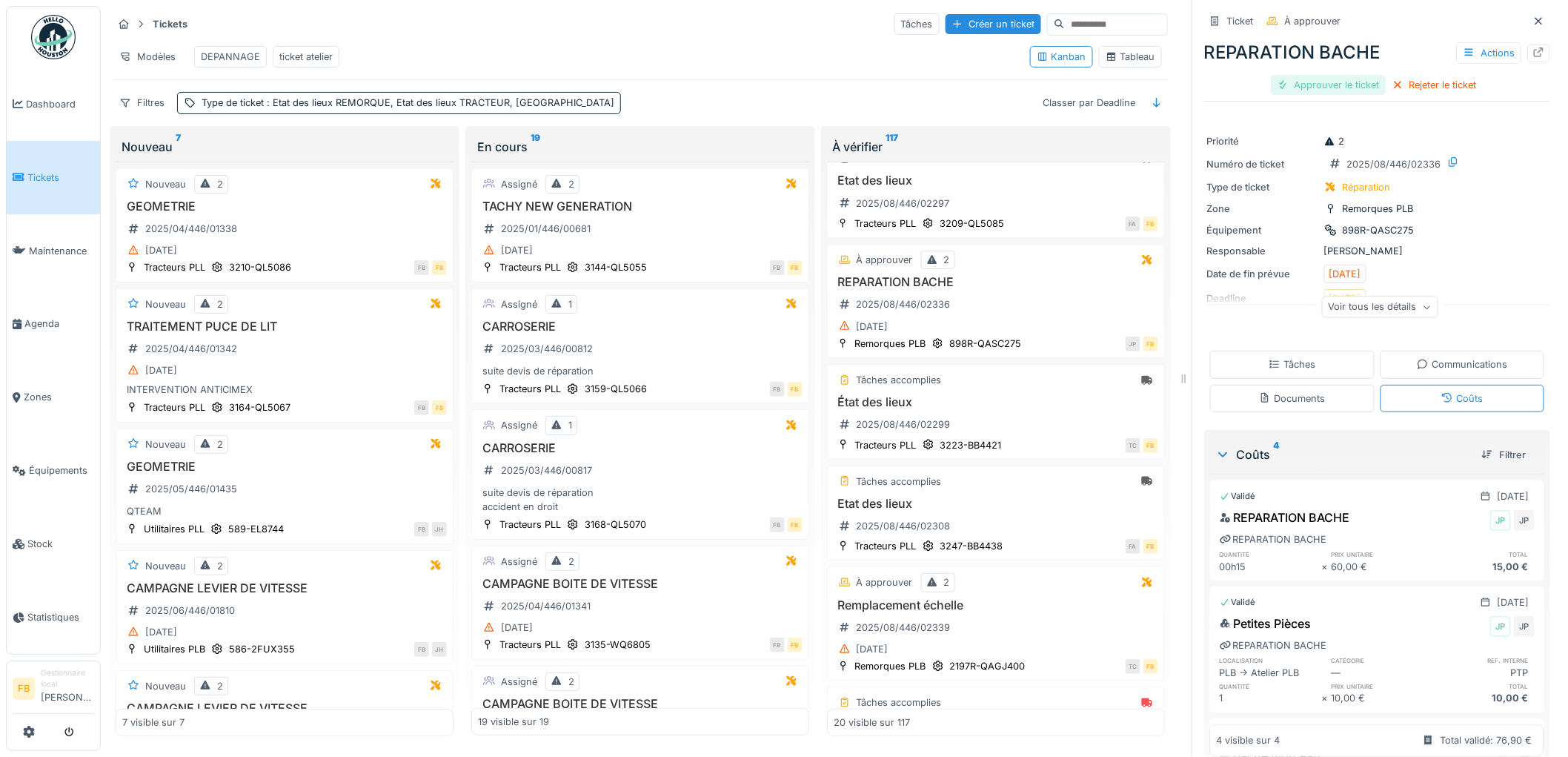
click at [1332, 75] on div "Approuver le ticket" at bounding box center [1329, 85] width 115 height 20
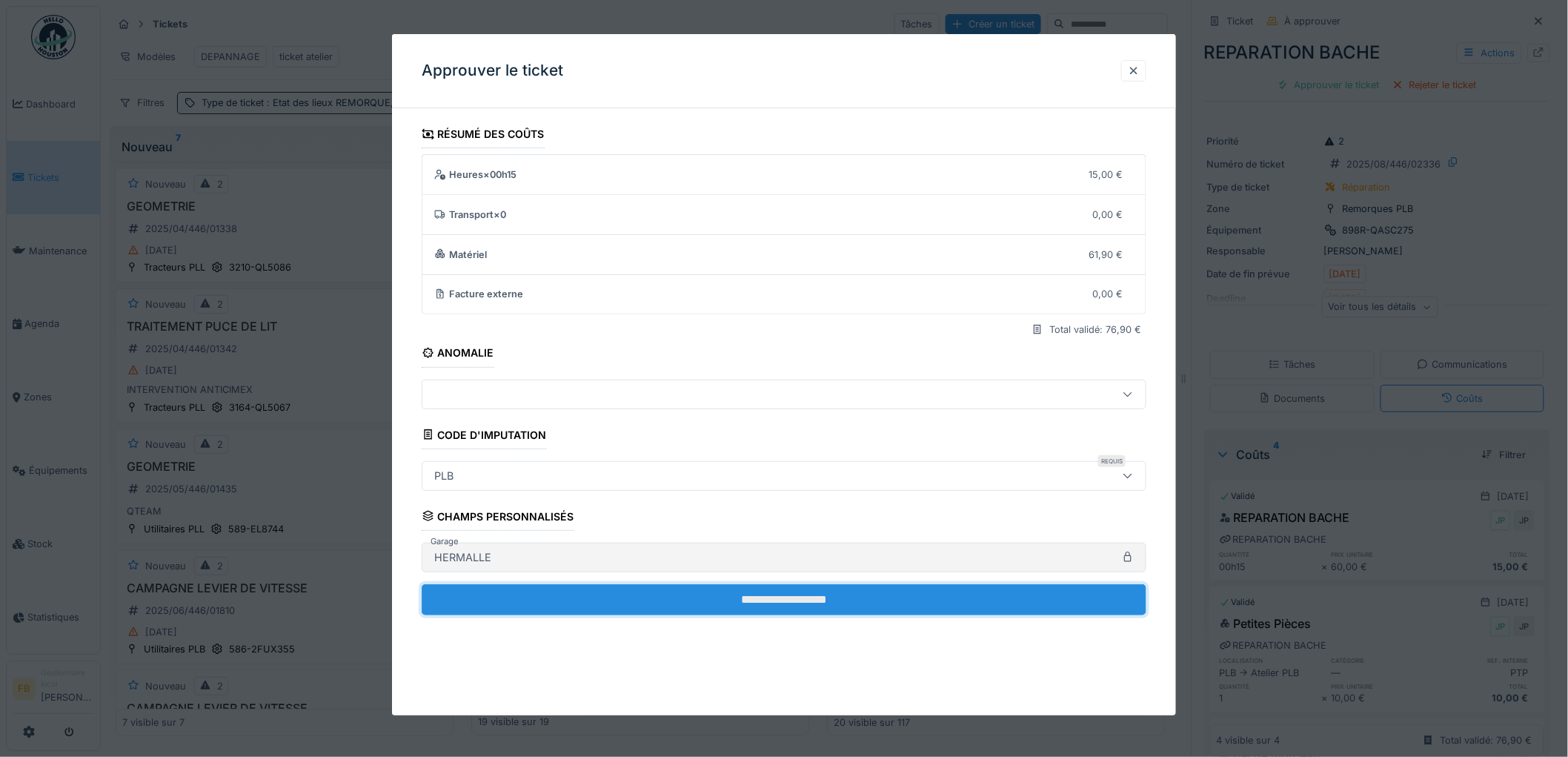
click at [715, 597] on input "**********" at bounding box center [784, 599] width 724 height 31
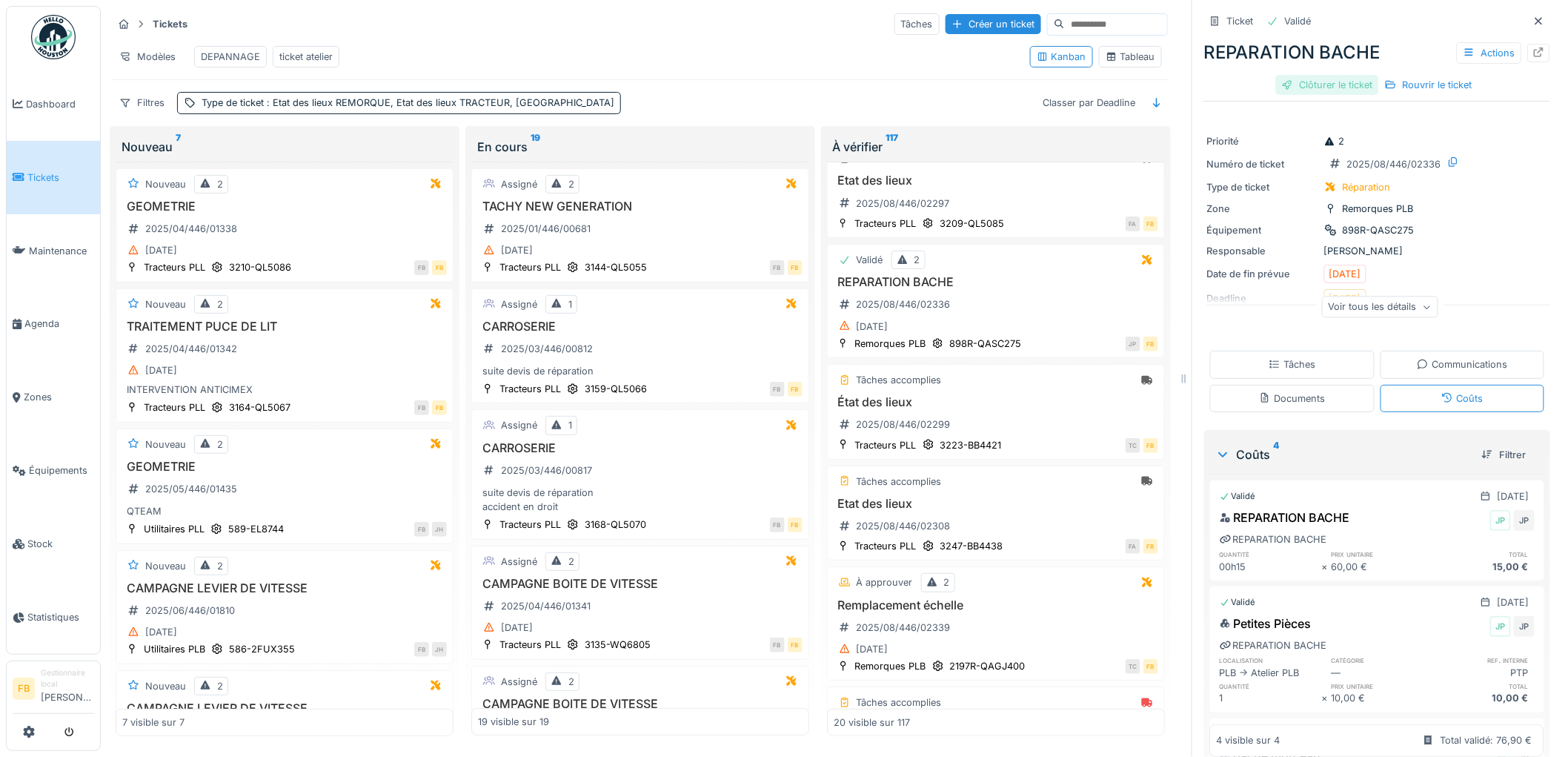
click at [1335, 75] on div "Clôturer le ticket" at bounding box center [1327, 85] width 103 height 20
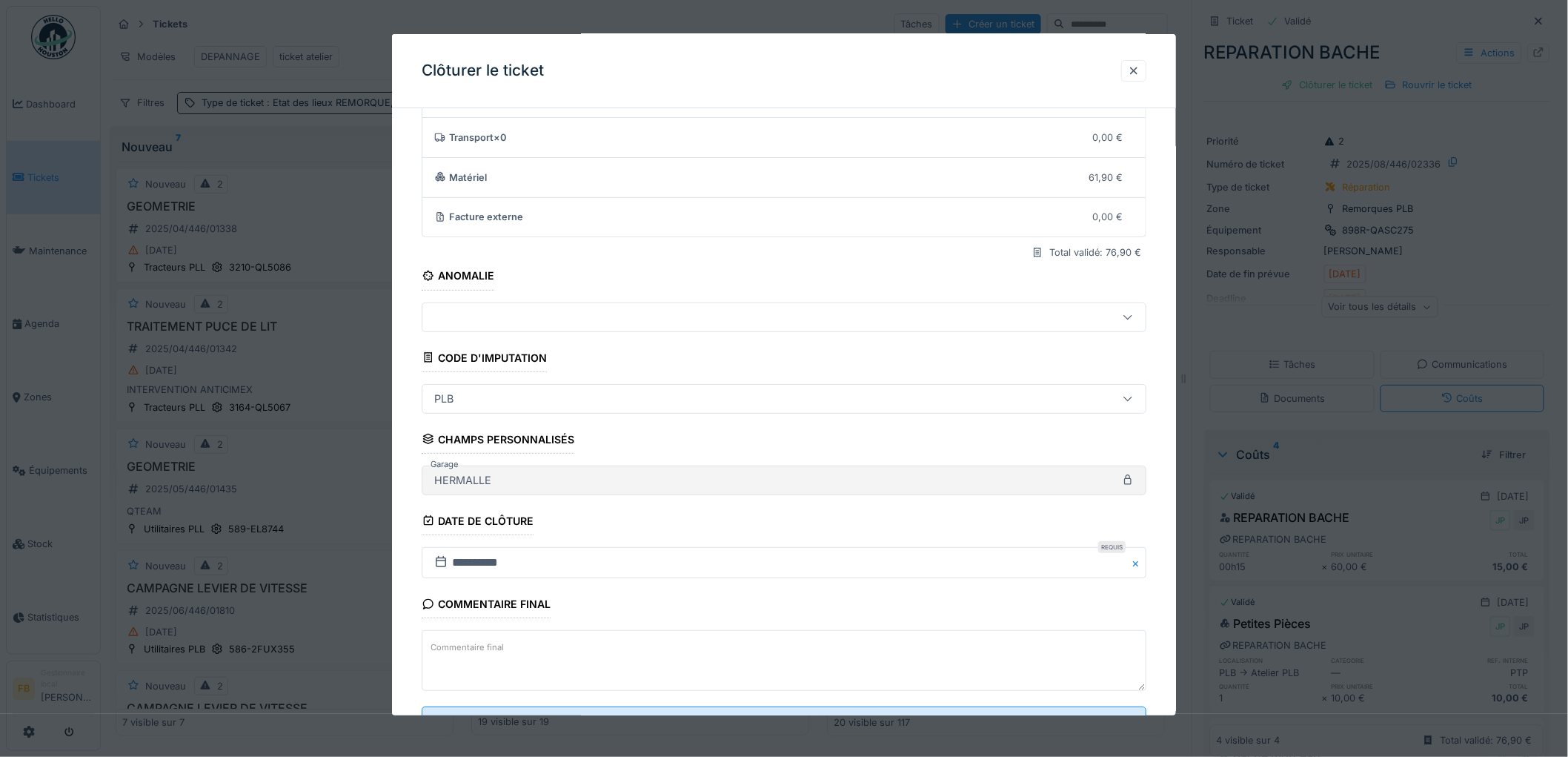
scroll to position [143, 0]
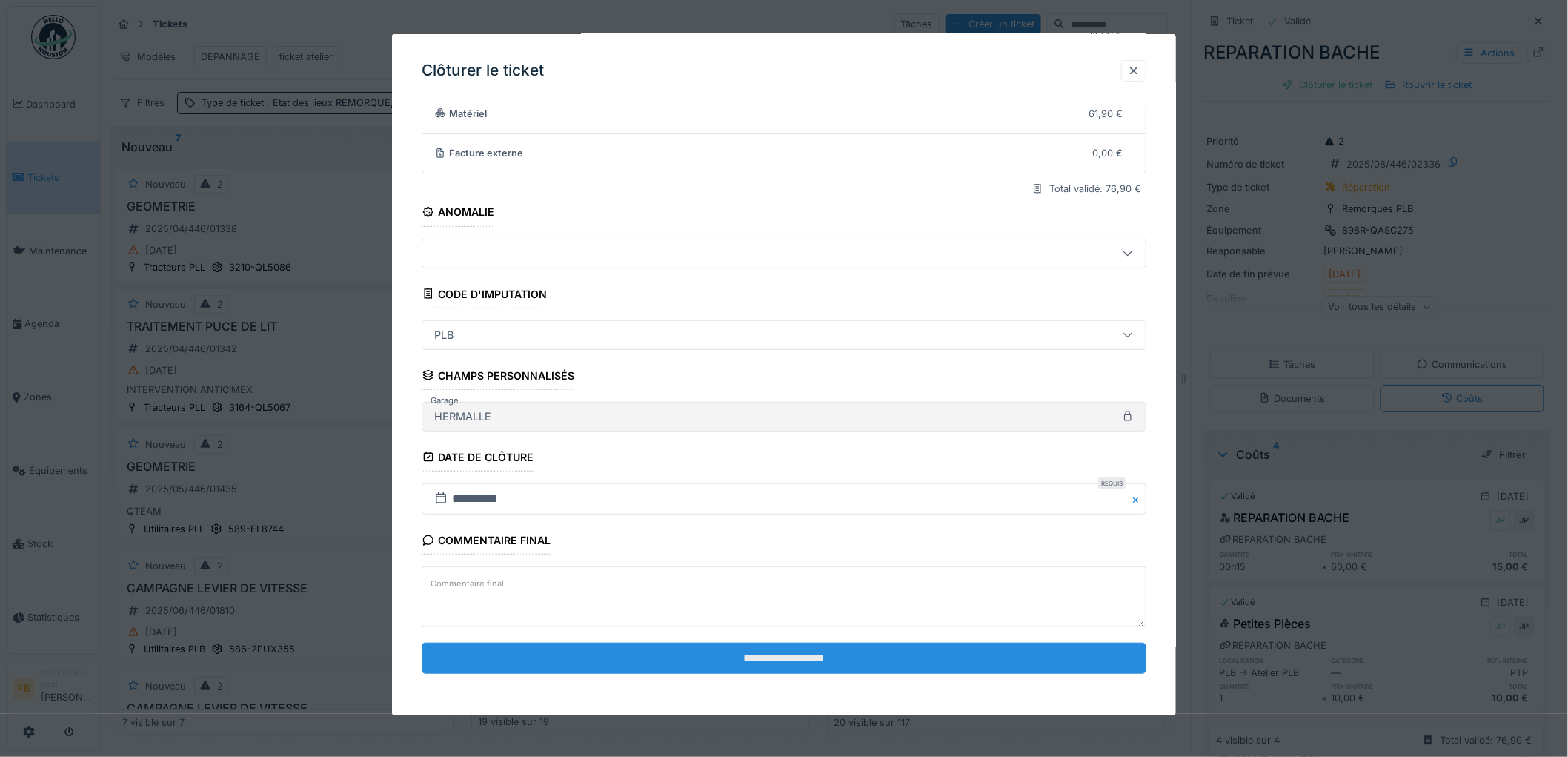
click at [702, 654] on input "**********" at bounding box center [784, 657] width 724 height 31
click at [774, 654] on div "**********" at bounding box center [783, 374] width 784 height 681
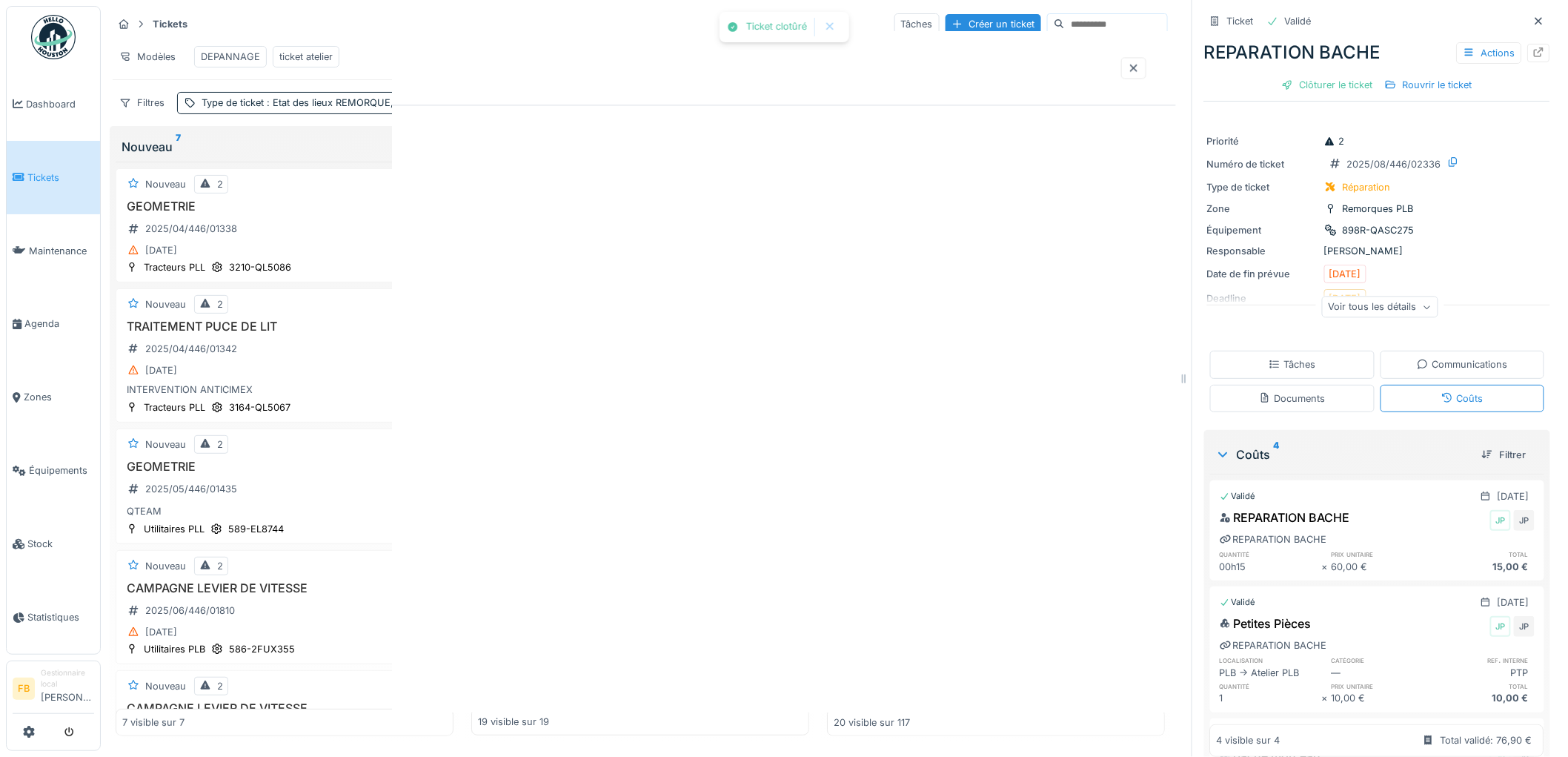
scroll to position [0, 0]
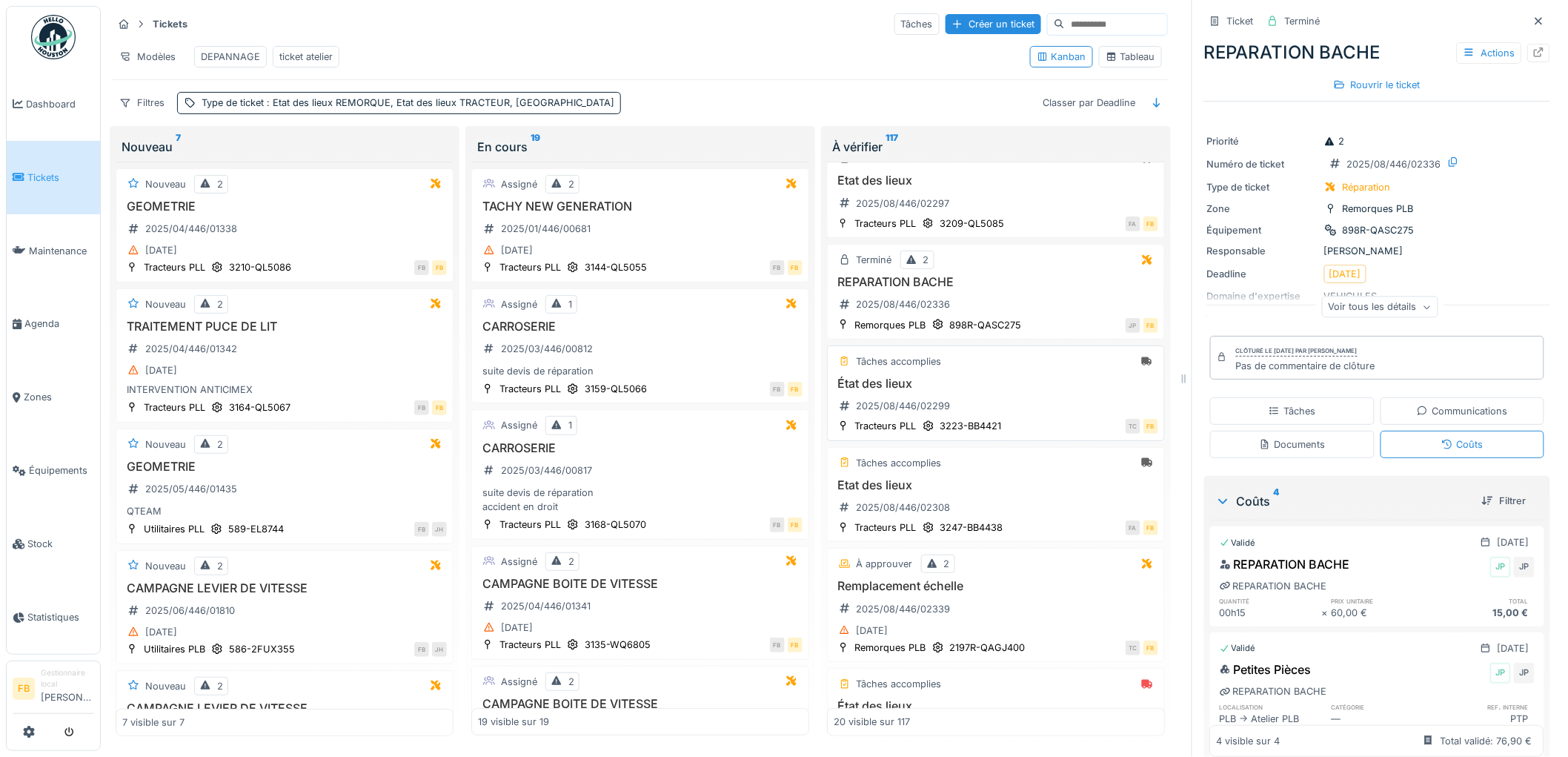
click at [1010, 402] on div "État des lieux 2025/08/446/02299" at bounding box center [996, 397] width 324 height 42
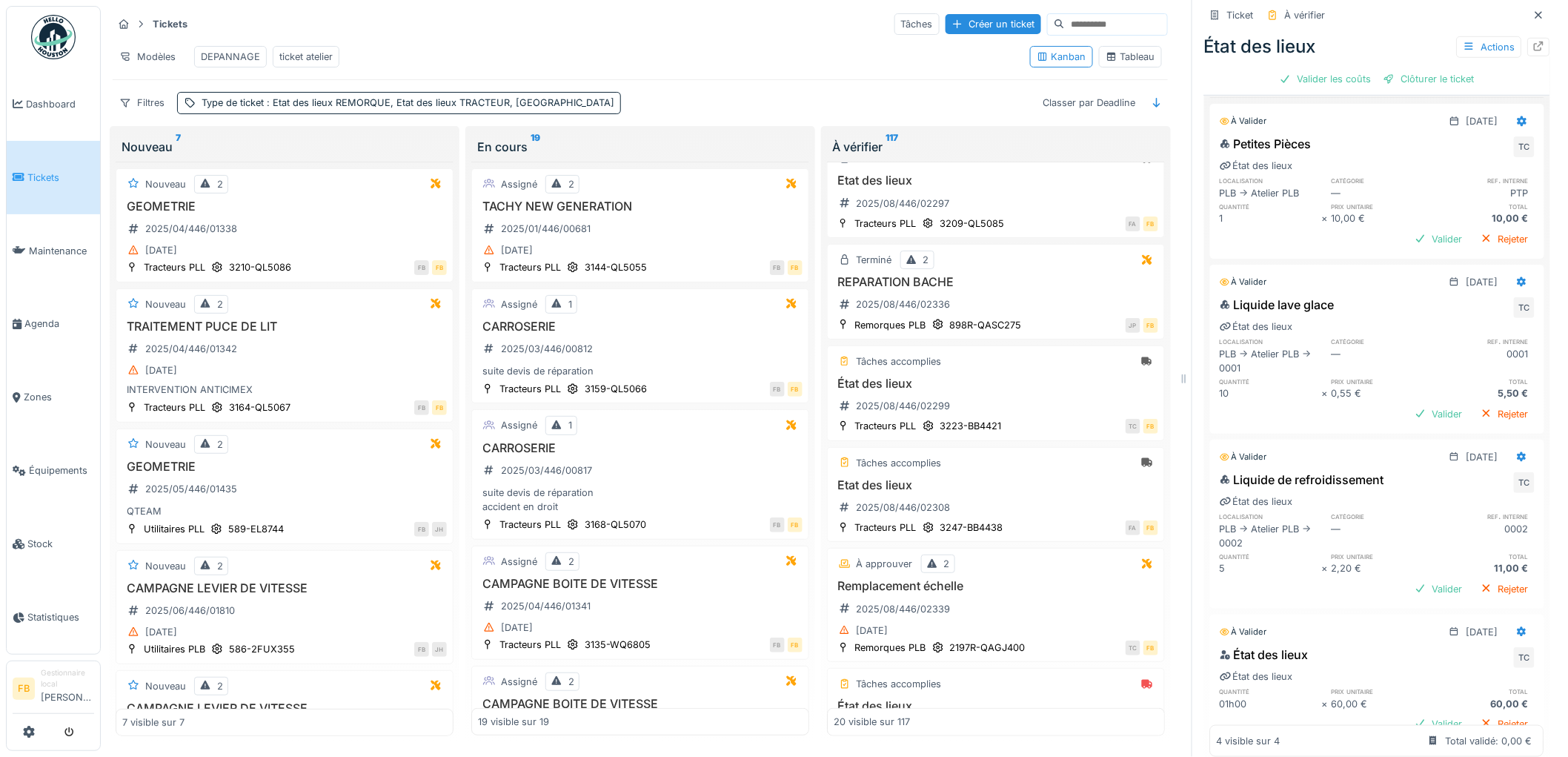
scroll to position [424, 0]
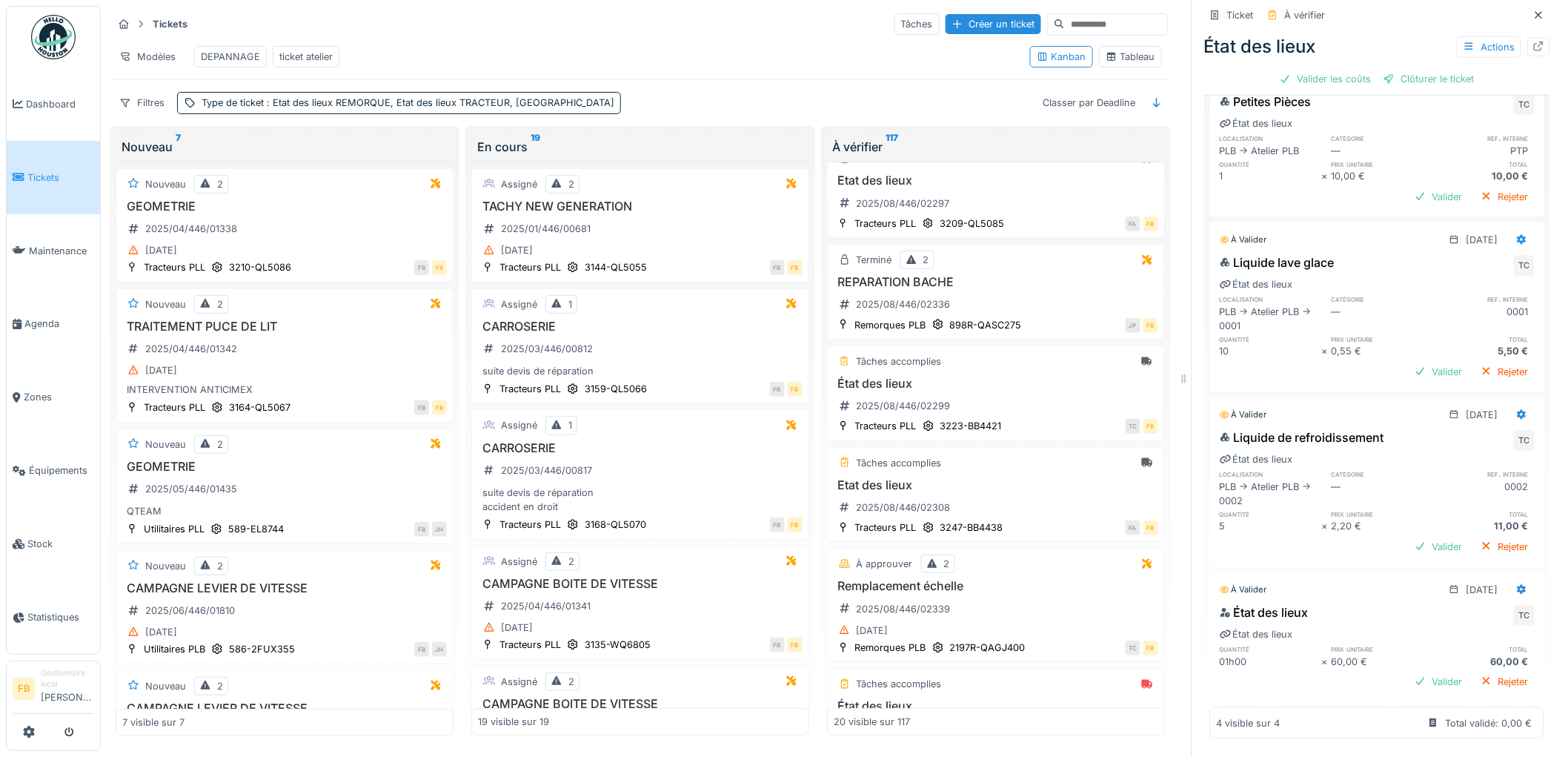
drag, startPoint x: 1382, startPoint y: 424, endPoint x: 1391, endPoint y: 424, distance: 9.0
click at [1391, 429] on div "Liquide de refroidissement TC" at bounding box center [1376, 440] width 315 height 23
click at [45, 165] on link "Tickets" at bounding box center [54, 177] width 94 height 73
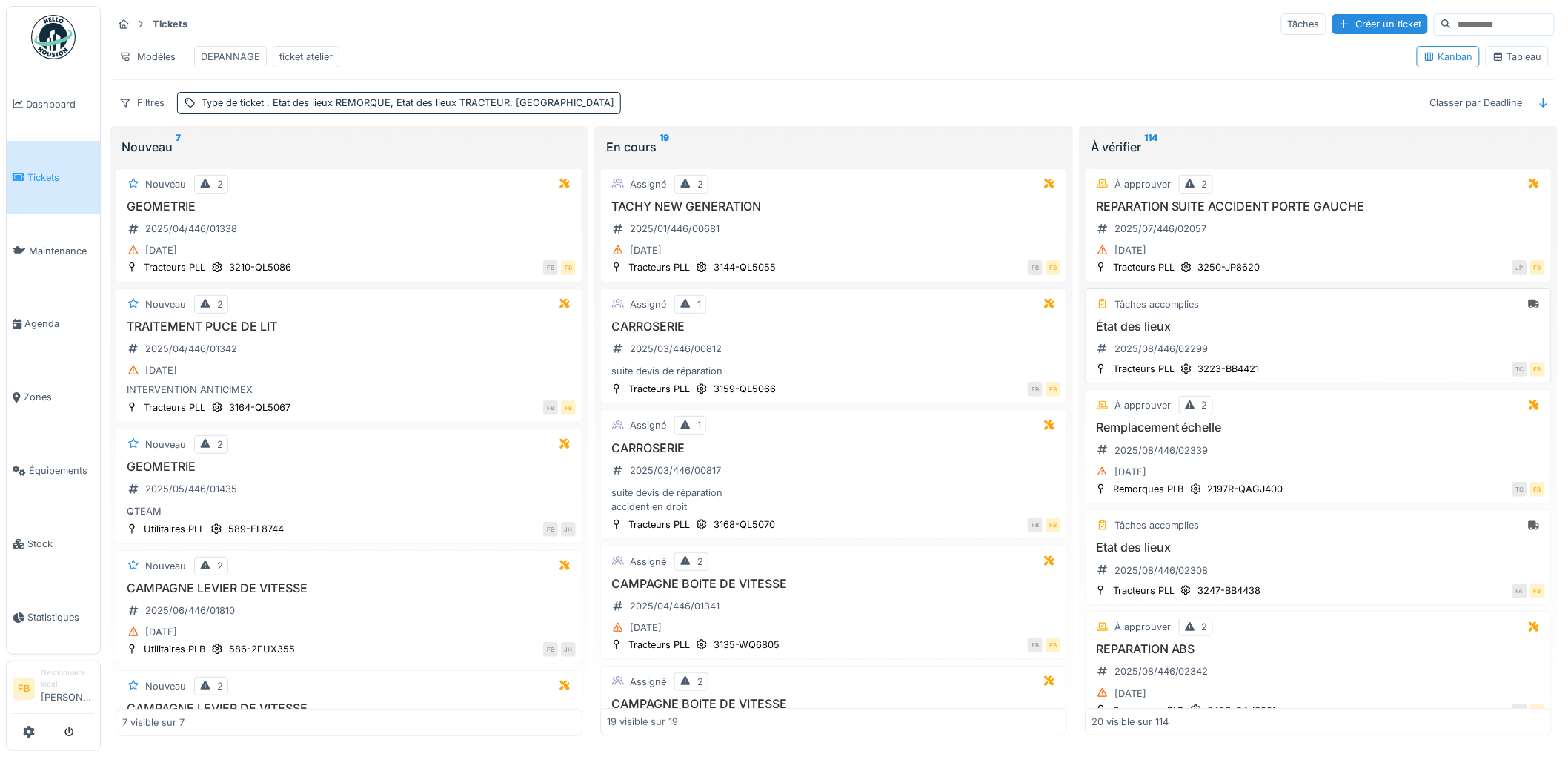
click at [1278, 361] on div "État des lieux 2025/08/446/02299" at bounding box center [1317, 340] width 453 height 42
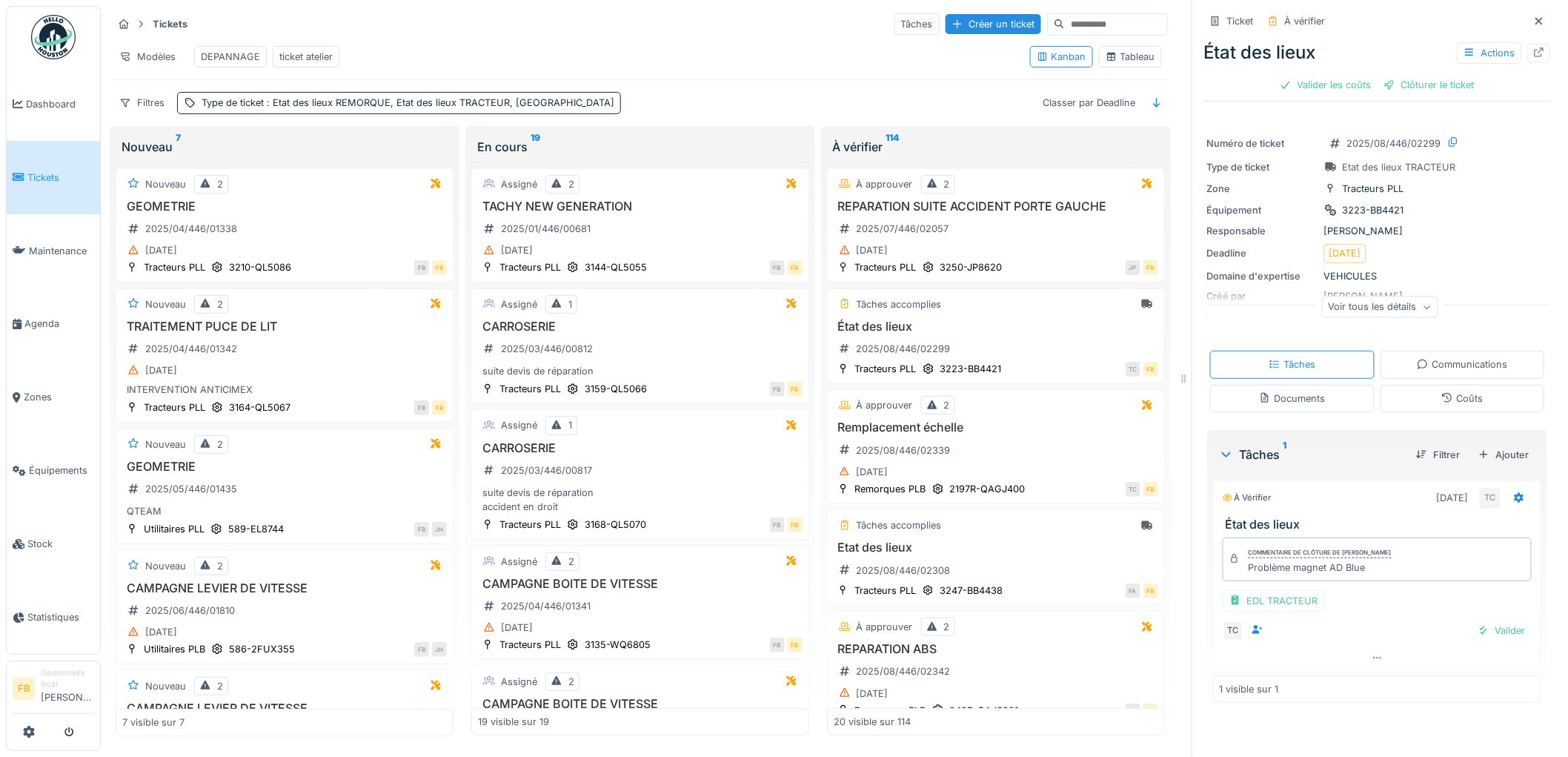
click at [1448, 393] on div "Coûts" at bounding box center [1462, 398] width 42 height 14
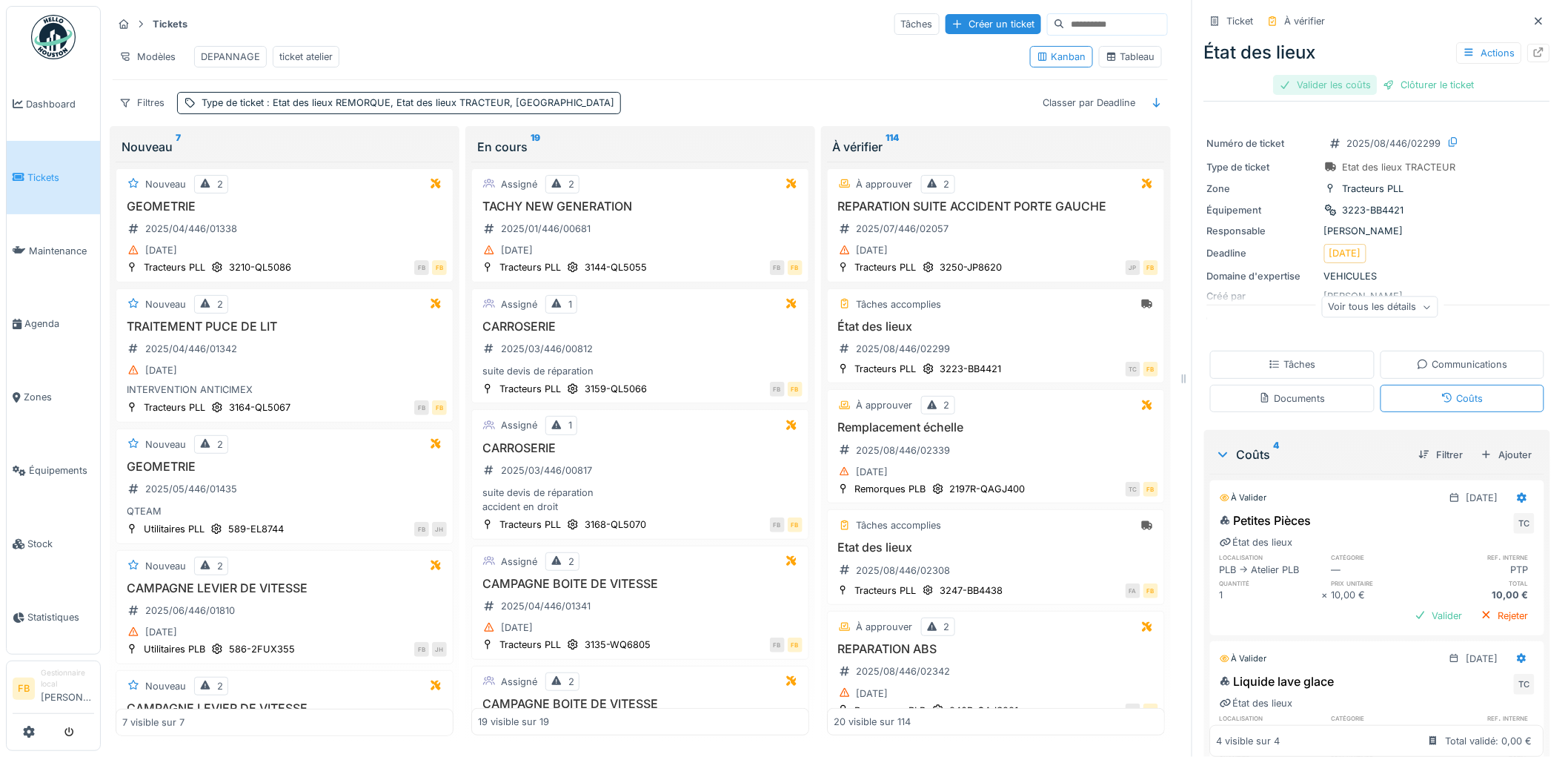
click at [1308, 84] on div "Valider les coûts" at bounding box center [1325, 85] width 103 height 20
click at [1371, 85] on div "Clôturer le ticket" at bounding box center [1377, 85] width 103 height 20
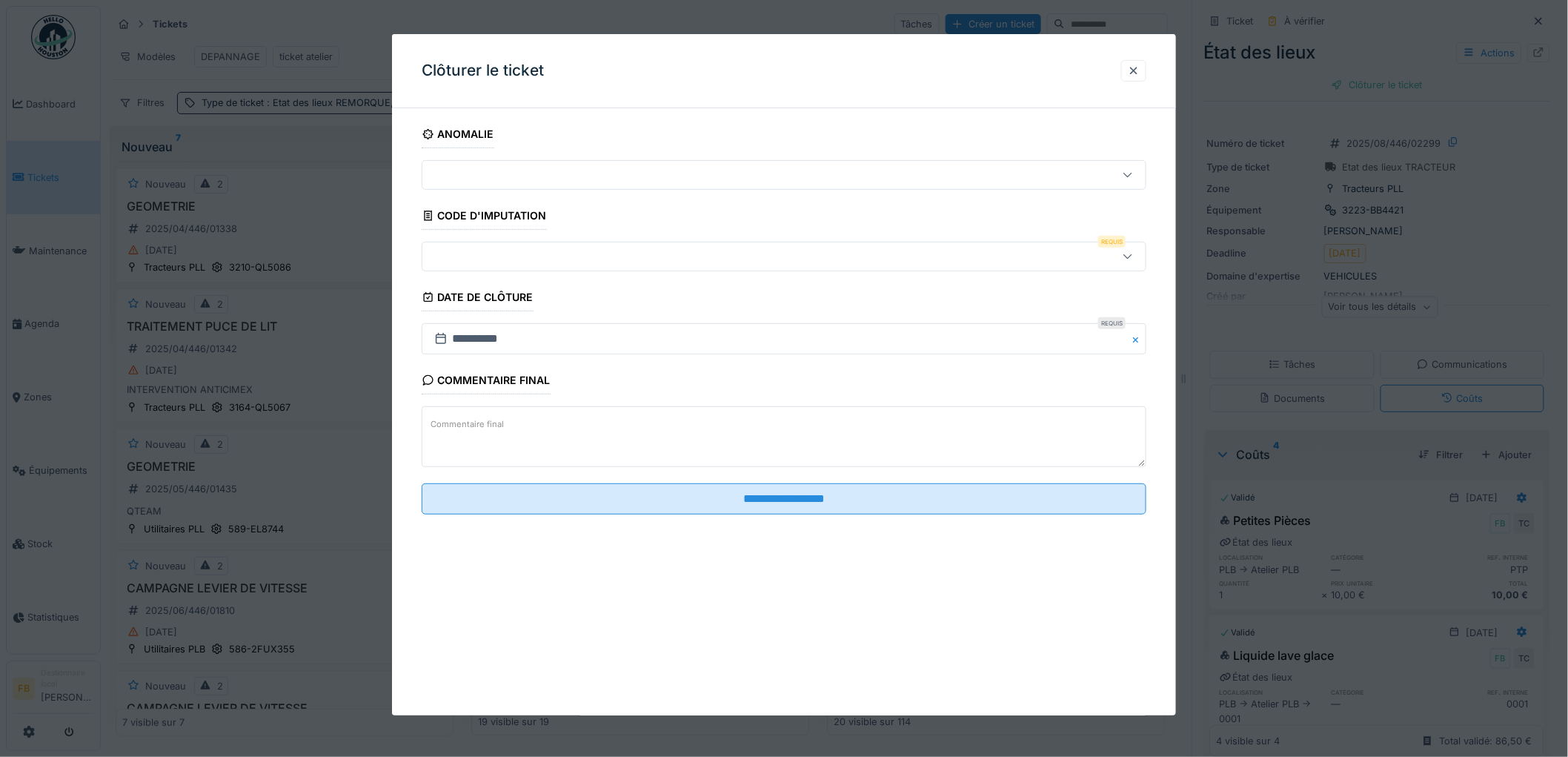
click at [482, 257] on div at bounding box center [742, 257] width 629 height 17
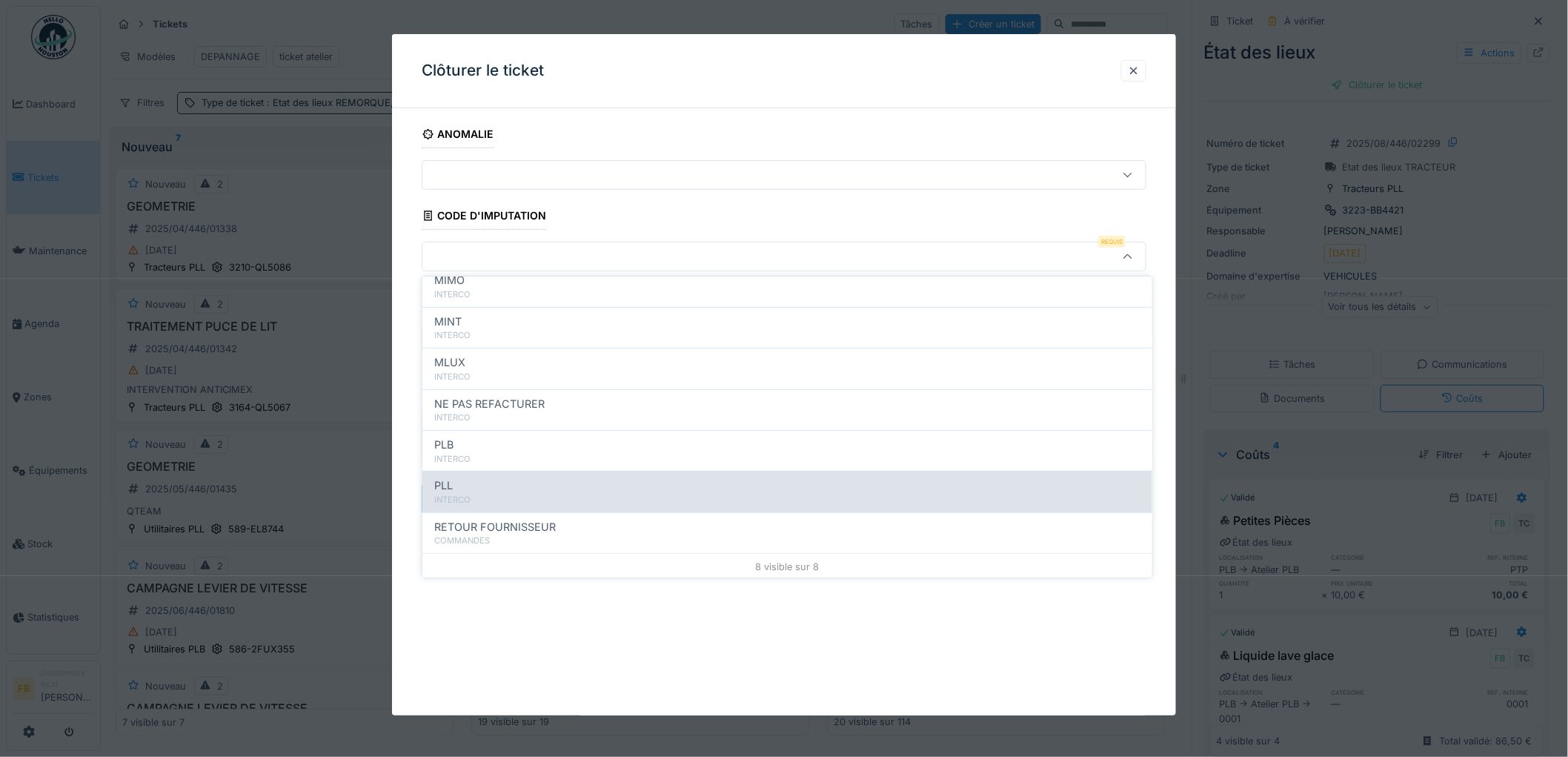
scroll to position [132, 0]
click at [482, 479] on div "PLL" at bounding box center [787, 485] width 706 height 17
type input "***"
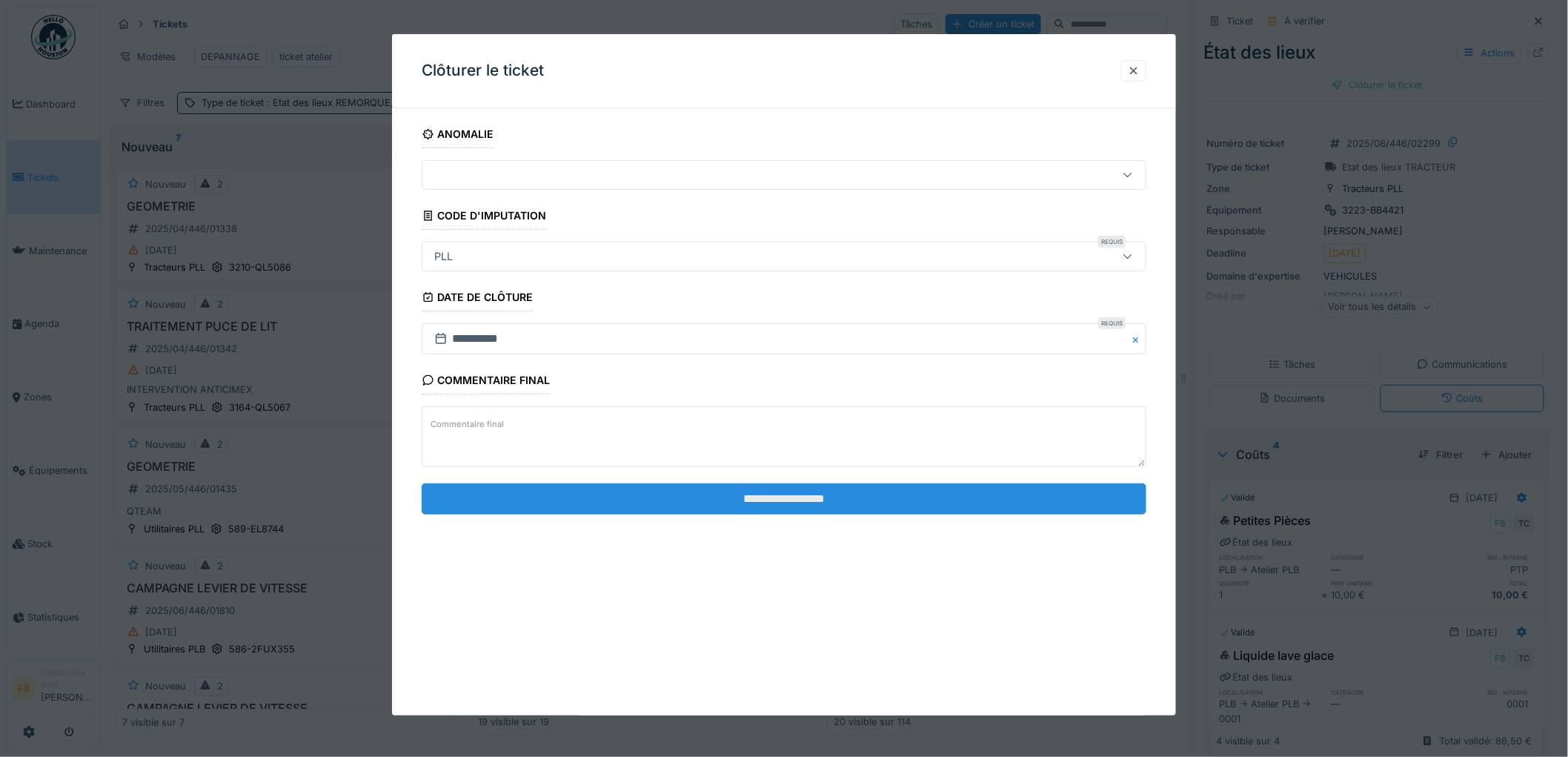
click at [782, 493] on input "**********" at bounding box center [784, 498] width 724 height 31
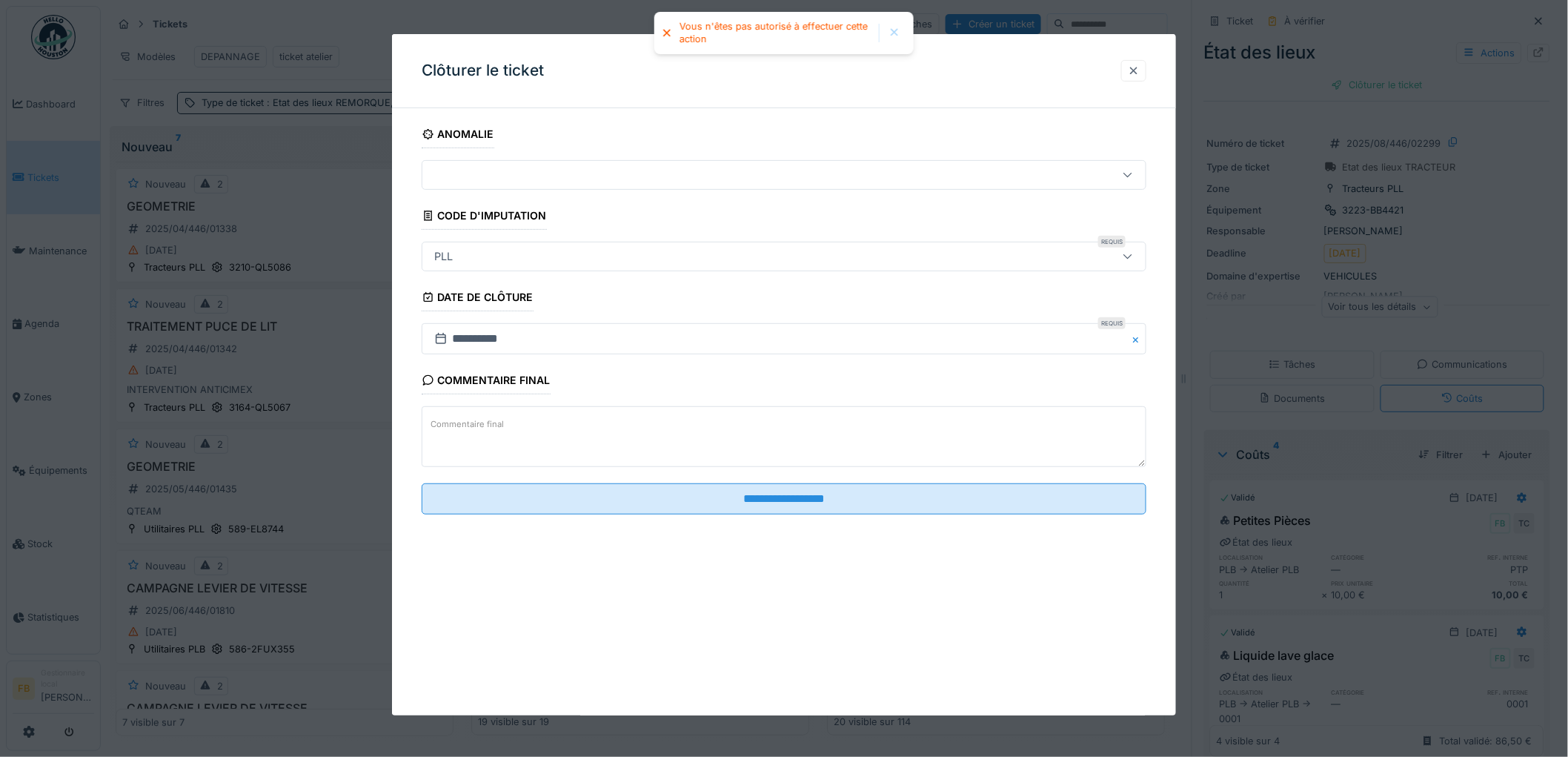
click at [1136, 68] on div at bounding box center [1134, 70] width 12 height 14
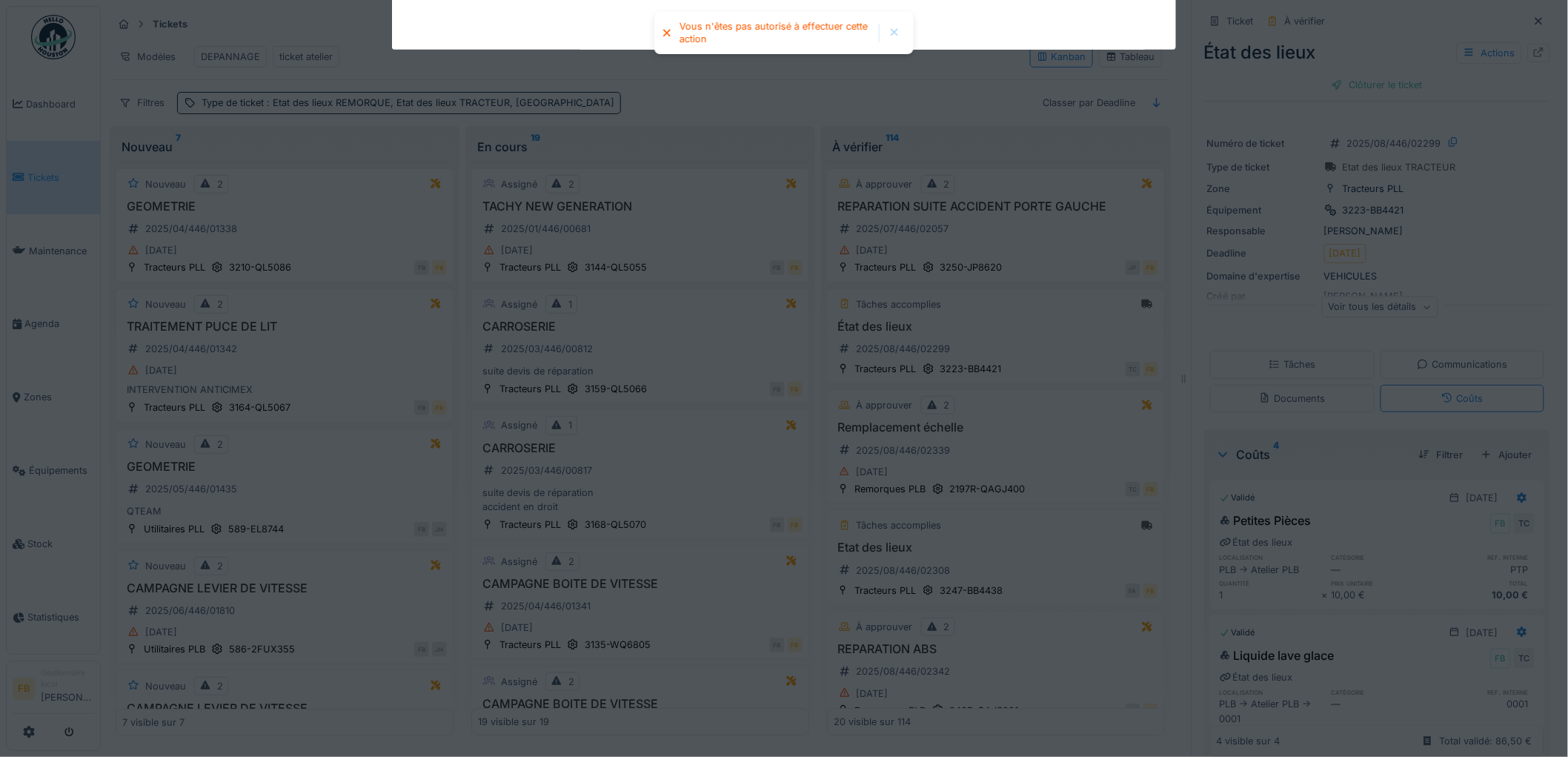
click at [1287, 371] on div "Tâches" at bounding box center [1292, 364] width 47 height 14
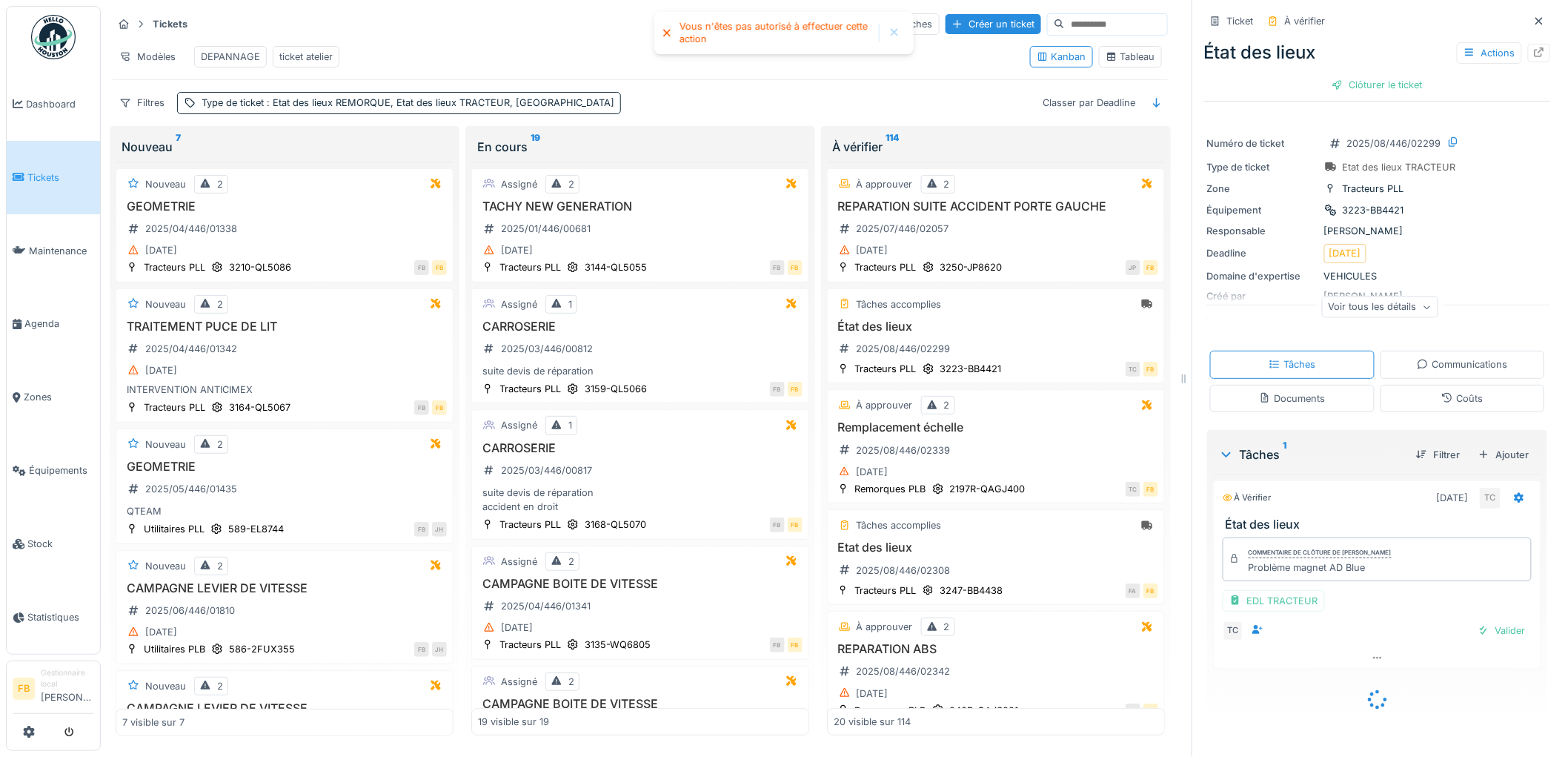
scroll to position [12, 0]
click at [1493, 620] on div "Valider" at bounding box center [1502, 630] width 60 height 20
click at [1368, 78] on div "Clôturer le ticket" at bounding box center [1377, 85] width 103 height 20
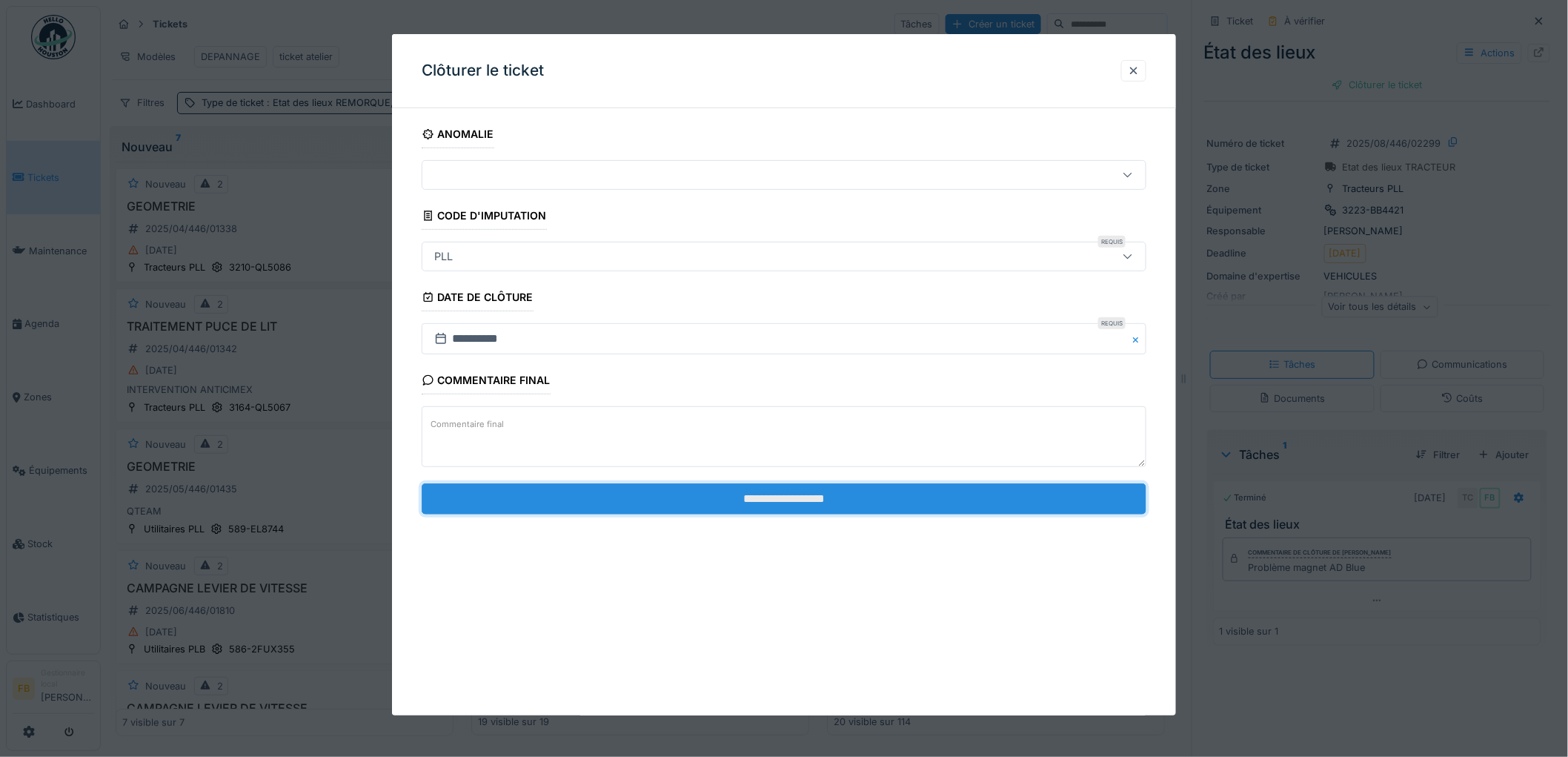
click at [787, 498] on input "**********" at bounding box center [784, 498] width 724 height 31
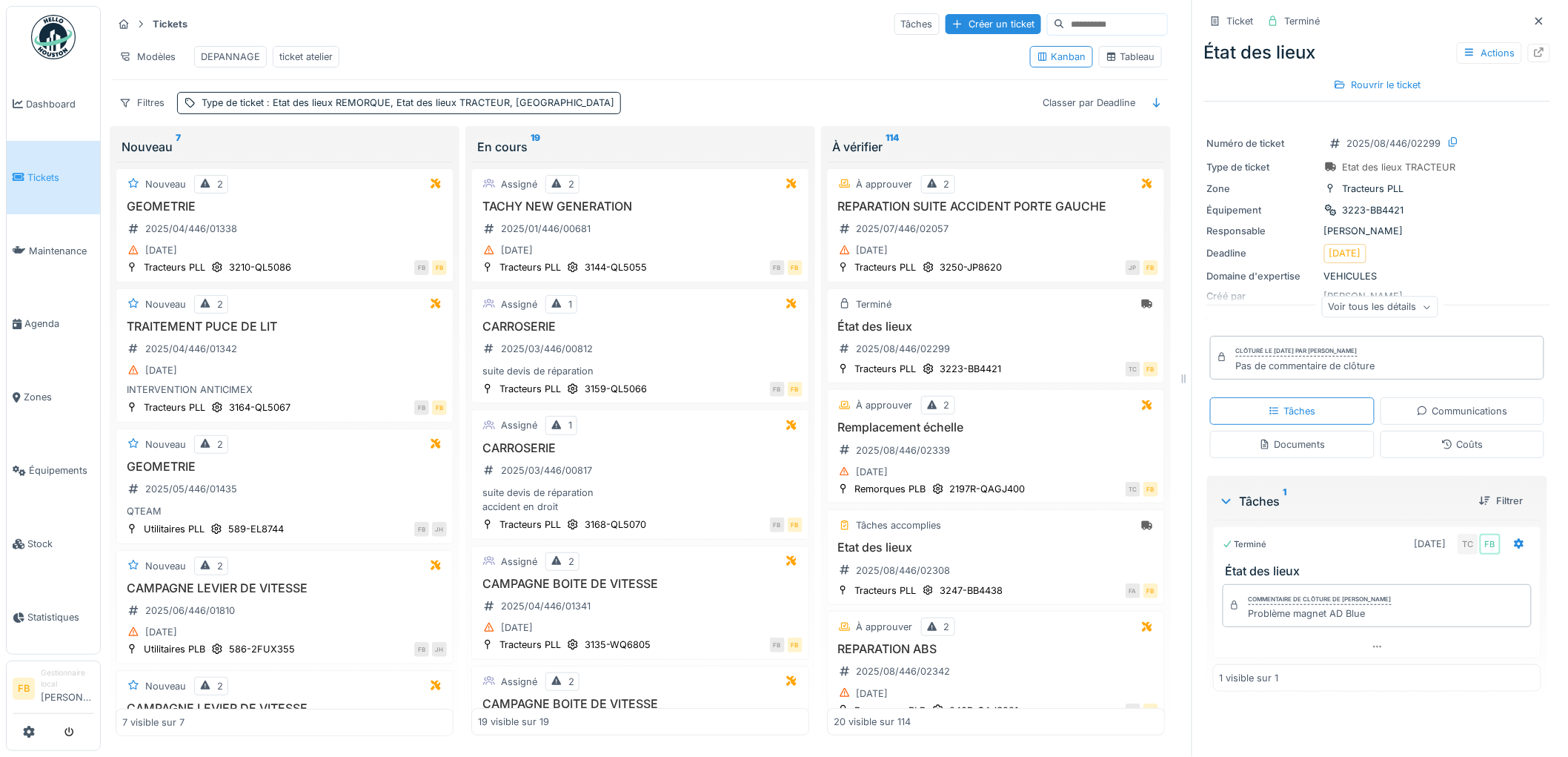
drag, startPoint x: 48, startPoint y: 178, endPoint x: 71, endPoint y: 178, distance: 23.0
click at [47, 178] on span "Tickets" at bounding box center [60, 177] width 66 height 14
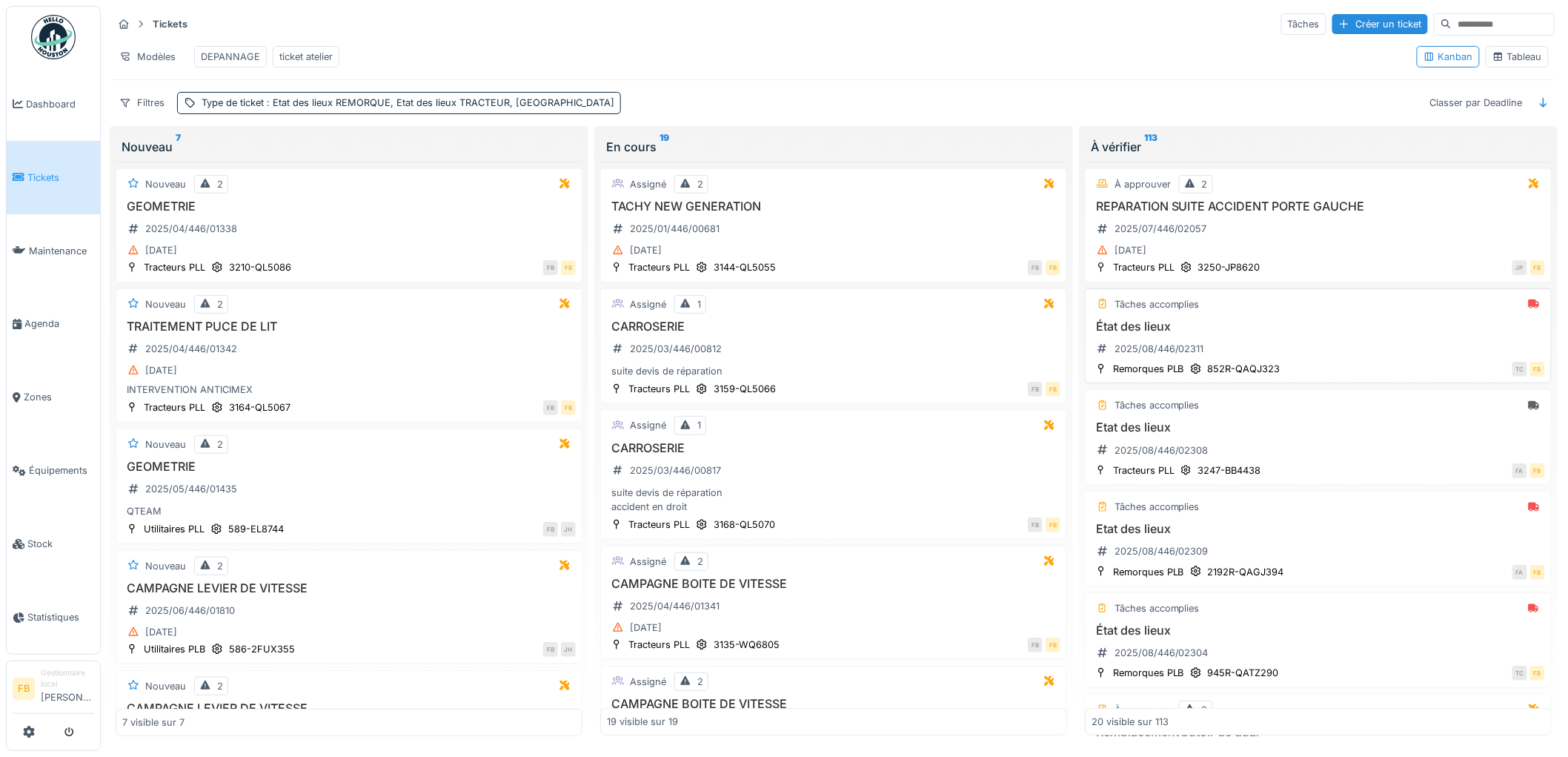
click at [1313, 359] on div "État des lieux 2025/08/446/02311" at bounding box center [1317, 340] width 453 height 42
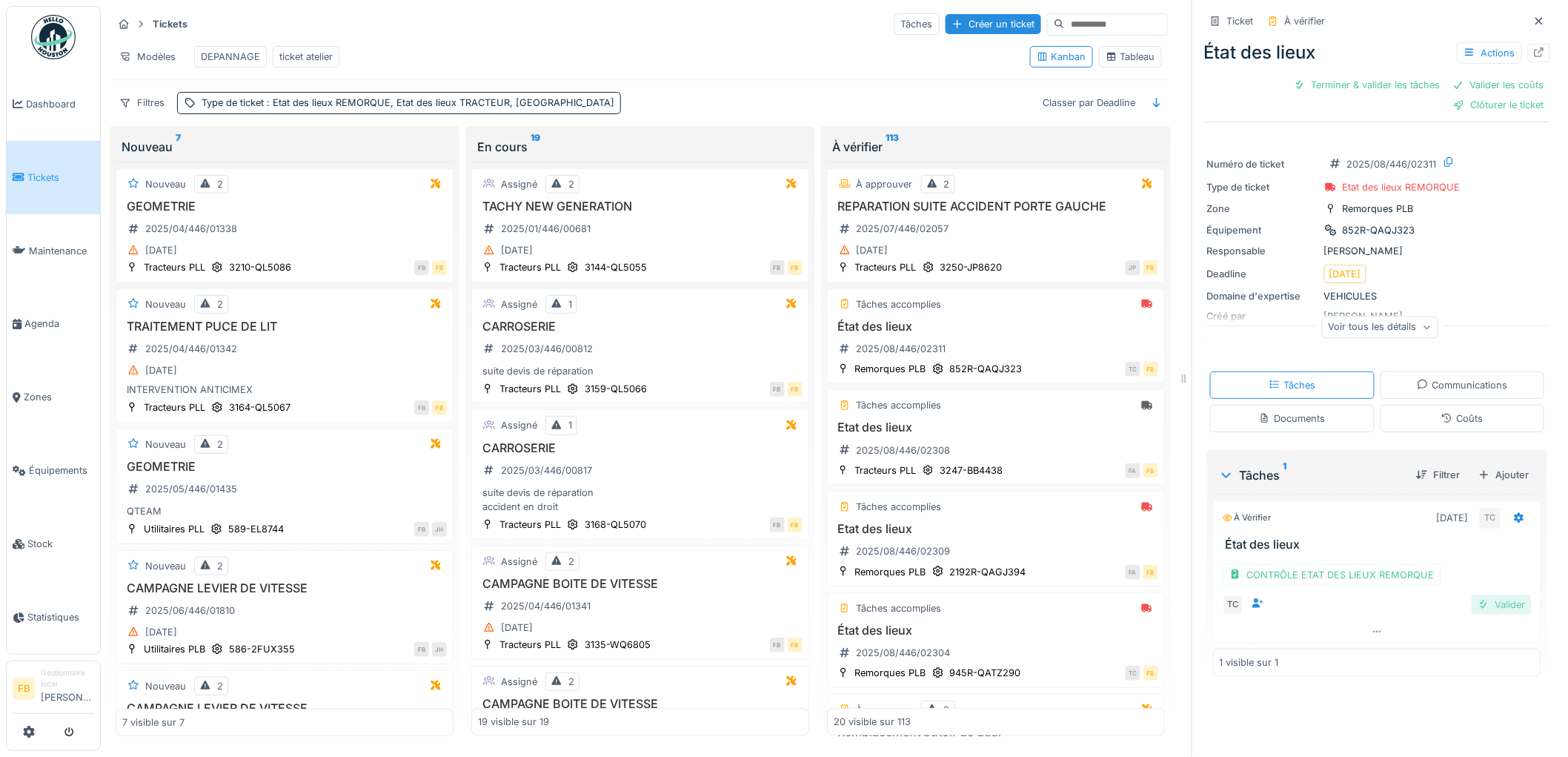
click at [1486, 602] on div "Valider" at bounding box center [1502, 605] width 60 height 20
click at [1416, 415] on div "Tâches Communications Documents Coûts" at bounding box center [1377, 402] width 346 height 72
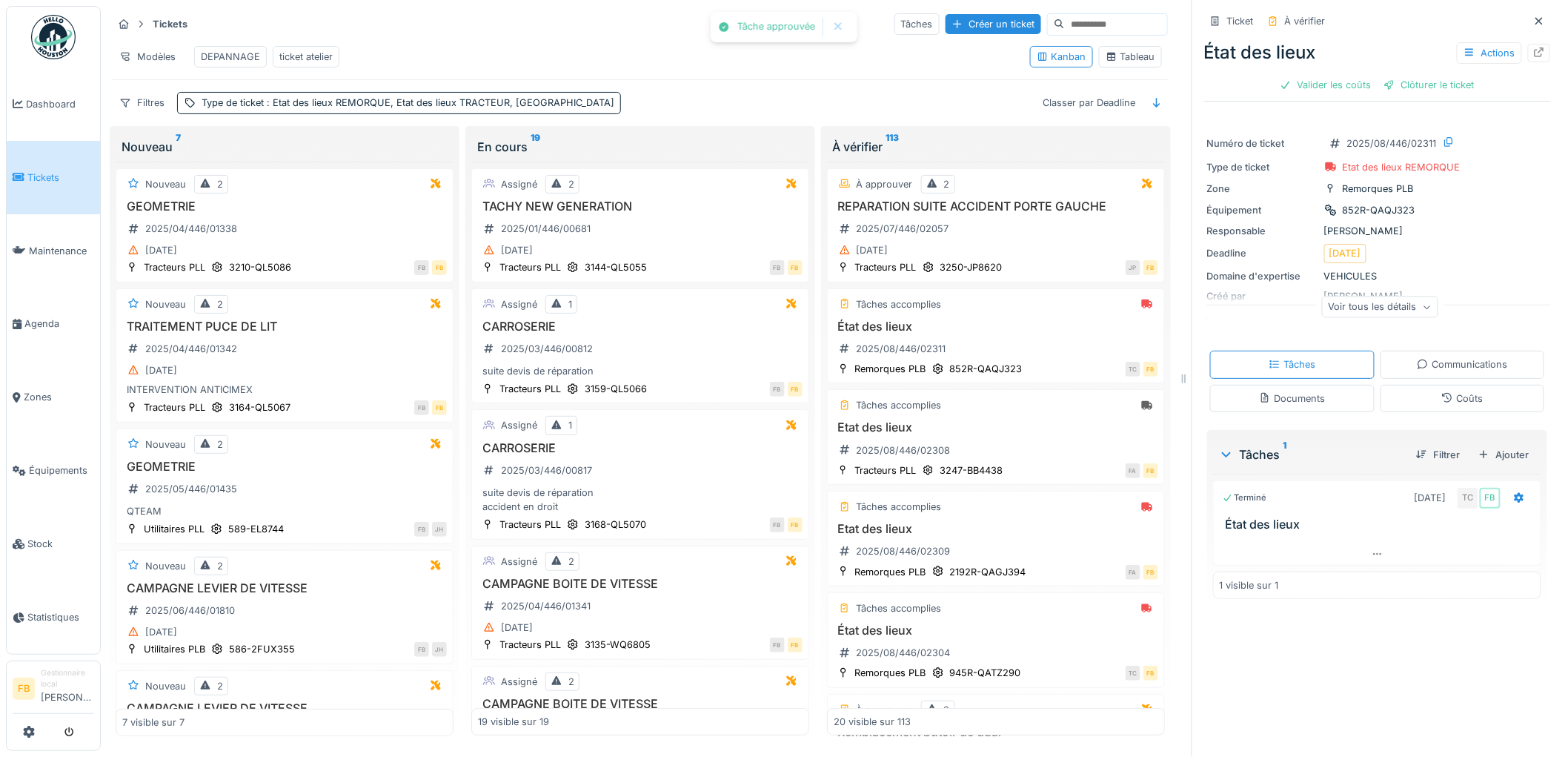
click at [1418, 398] on div "Coûts" at bounding box center [1462, 399] width 164 height 27
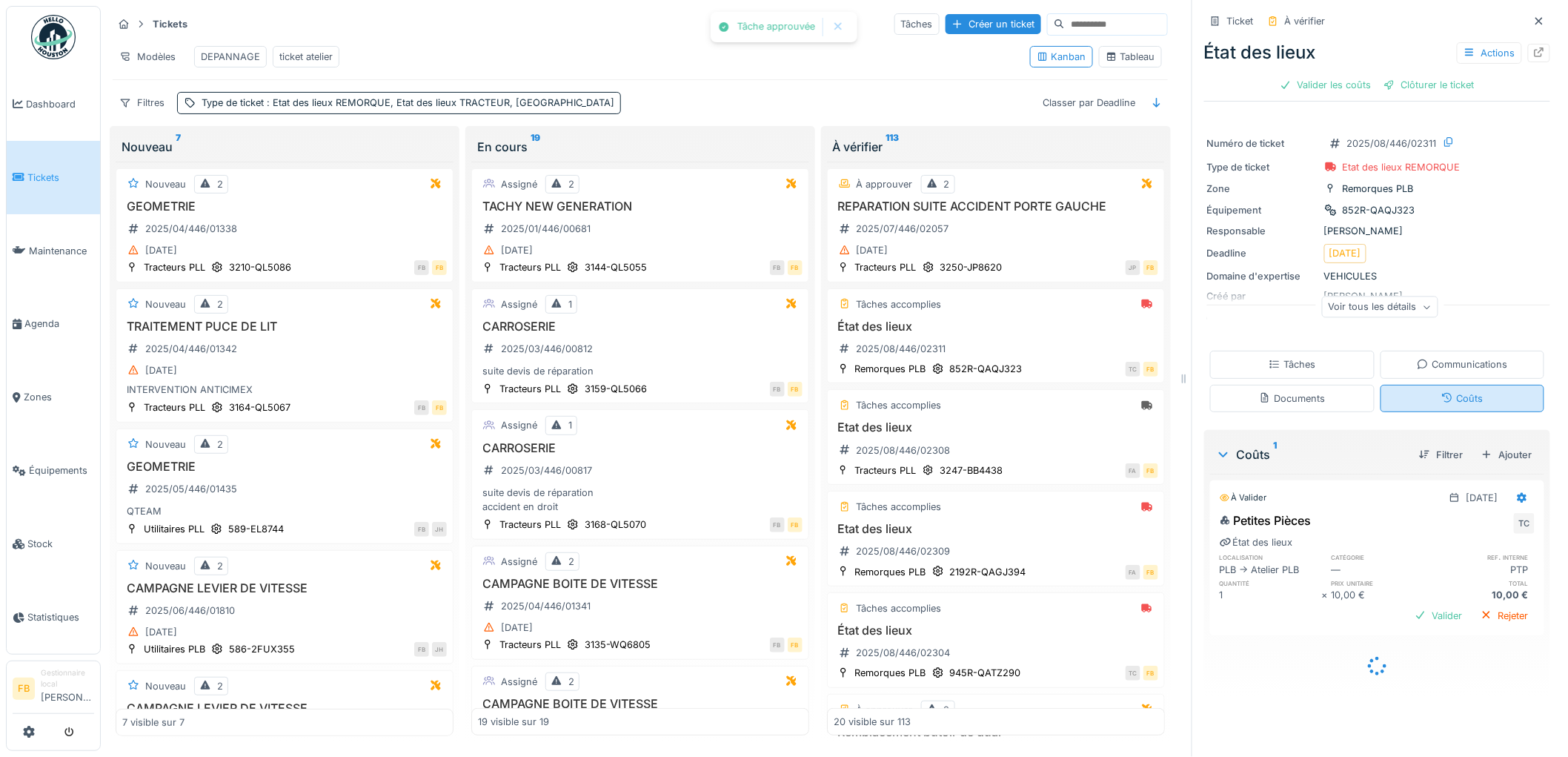
scroll to position [12, 0]
click at [1319, 350] on div "Tâches" at bounding box center [1293, 364] width 164 height 27
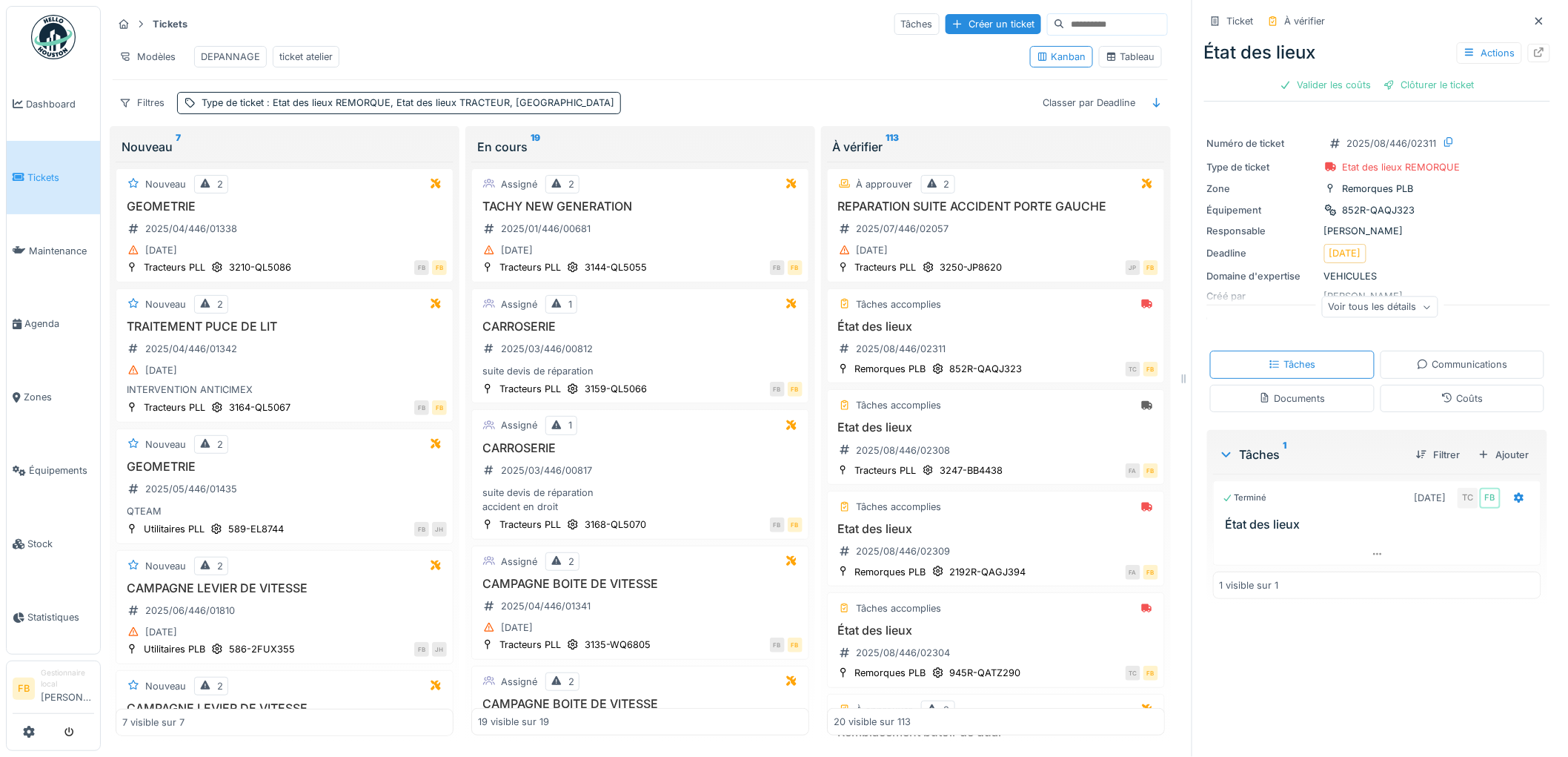
click at [1441, 391] on div "Coûts" at bounding box center [1462, 398] width 42 height 14
click at [1319, 352] on div "Tâches" at bounding box center [1293, 364] width 164 height 27
click at [1506, 487] on div at bounding box center [1518, 497] width 25 height 21
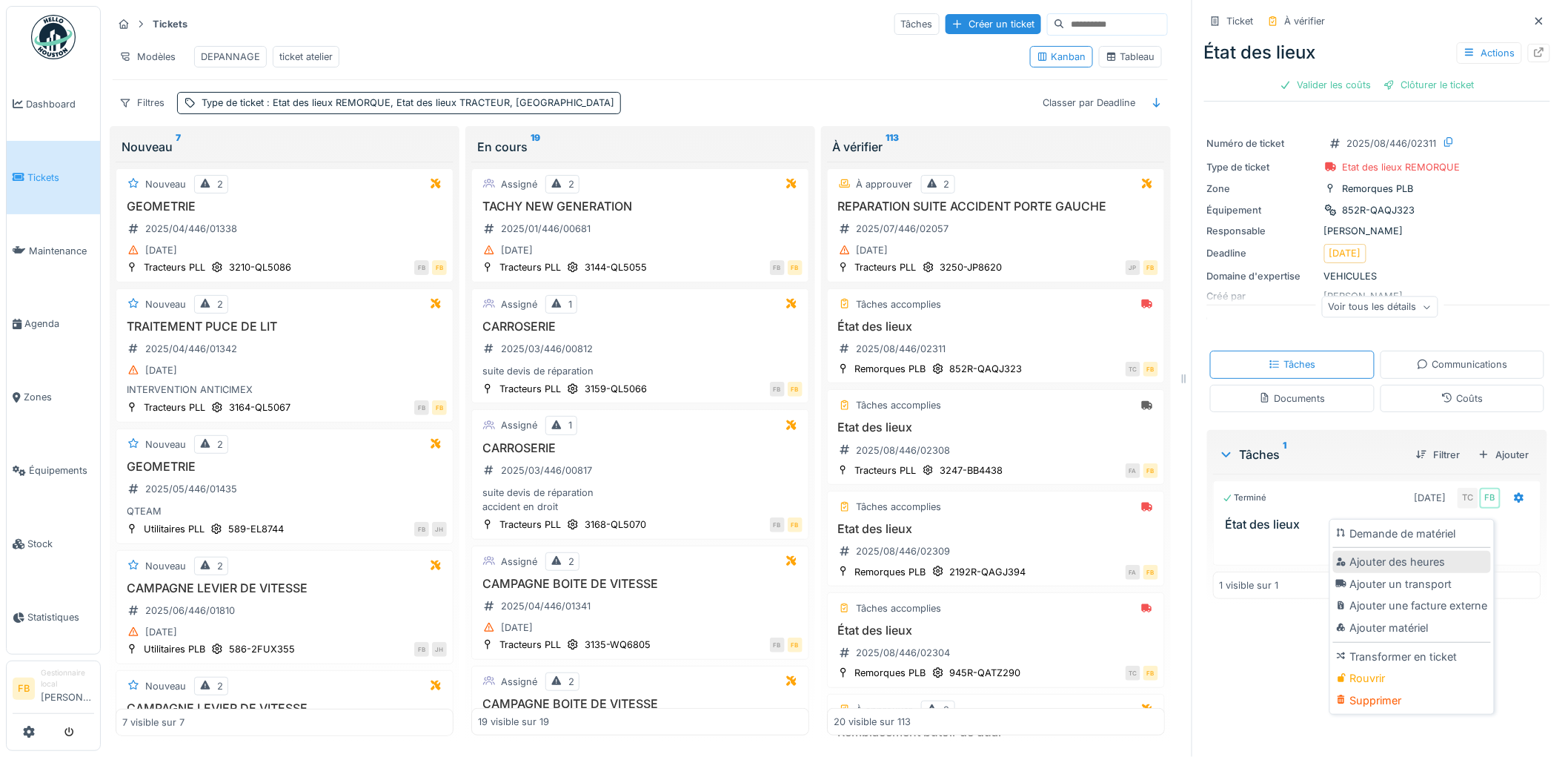
click at [1425, 551] on div "Ajouter des heures" at bounding box center [1412, 562] width 158 height 22
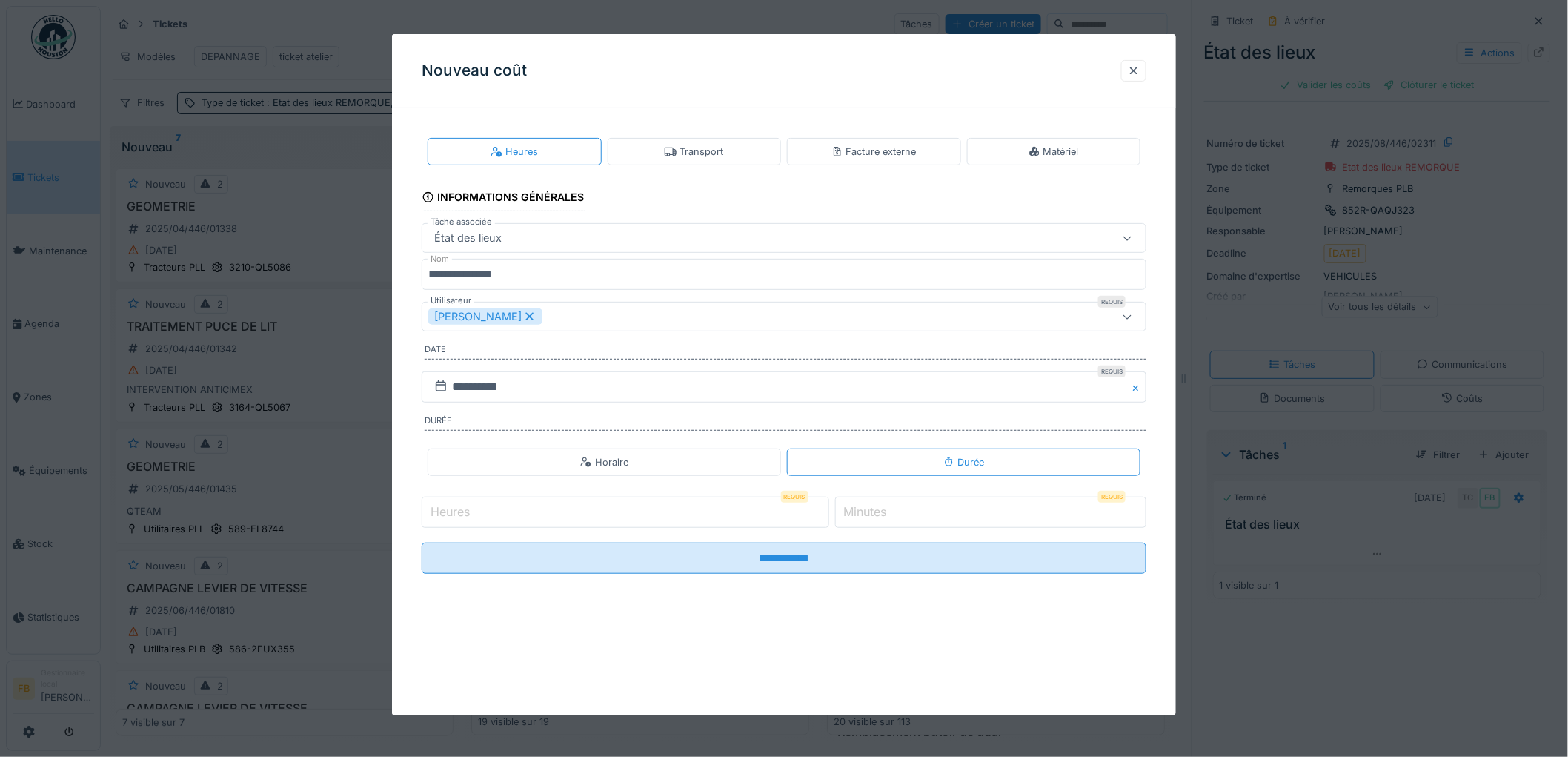
click at [530, 509] on input "Heures" at bounding box center [626, 512] width 407 height 31
type input "*"
click at [523, 312] on icon at bounding box center [530, 316] width 14 height 11
click at [492, 321] on div "Utilisateurs" at bounding box center [467, 317] width 77 height 17
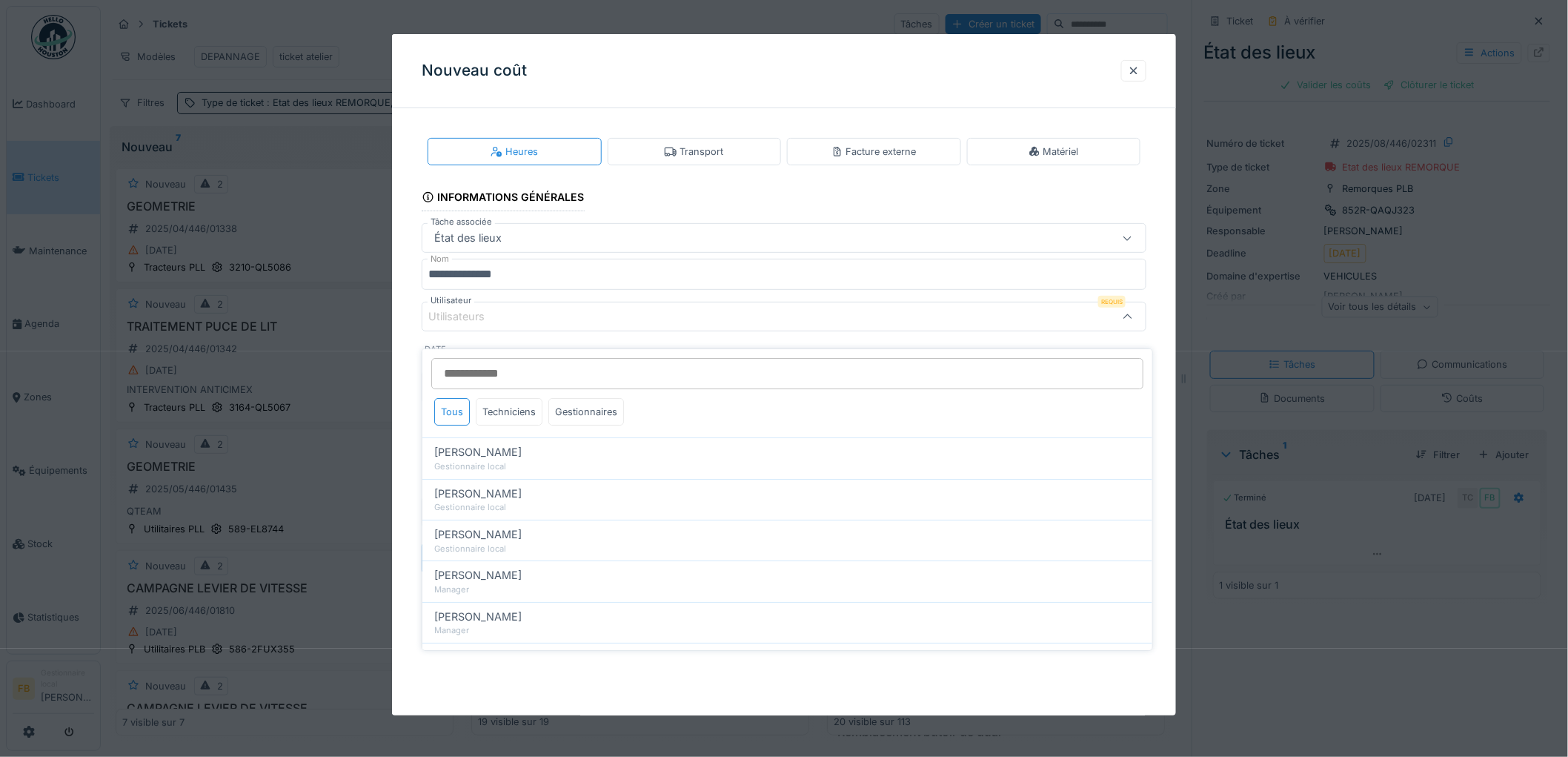
click at [487, 319] on div "Utilisateurs" at bounding box center [467, 317] width 77 height 17
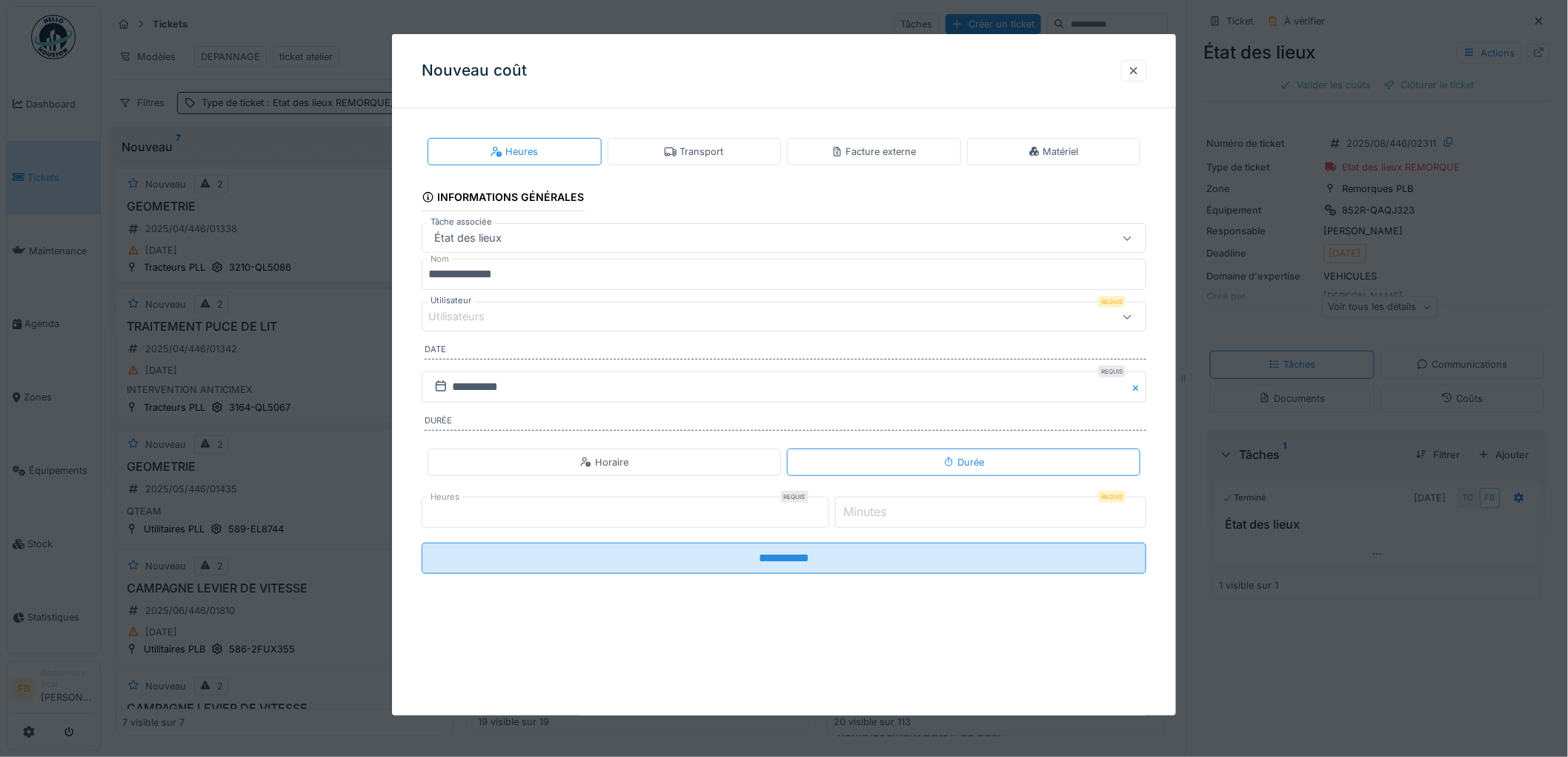
click at [490, 324] on div "Utilisateurs" at bounding box center [467, 317] width 77 height 17
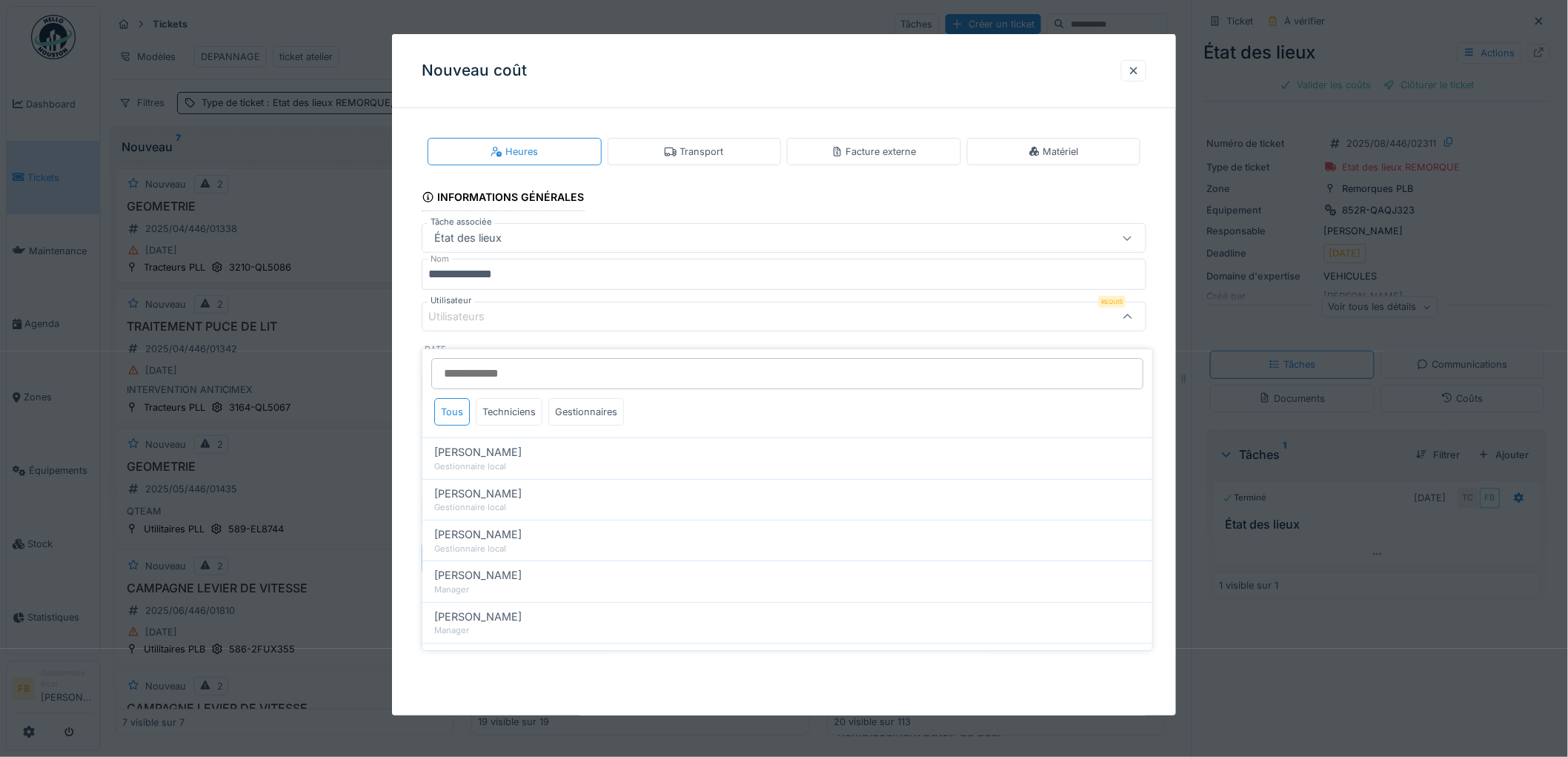
click at [489, 358] on input "Utilisateur" at bounding box center [788, 373] width 712 height 31
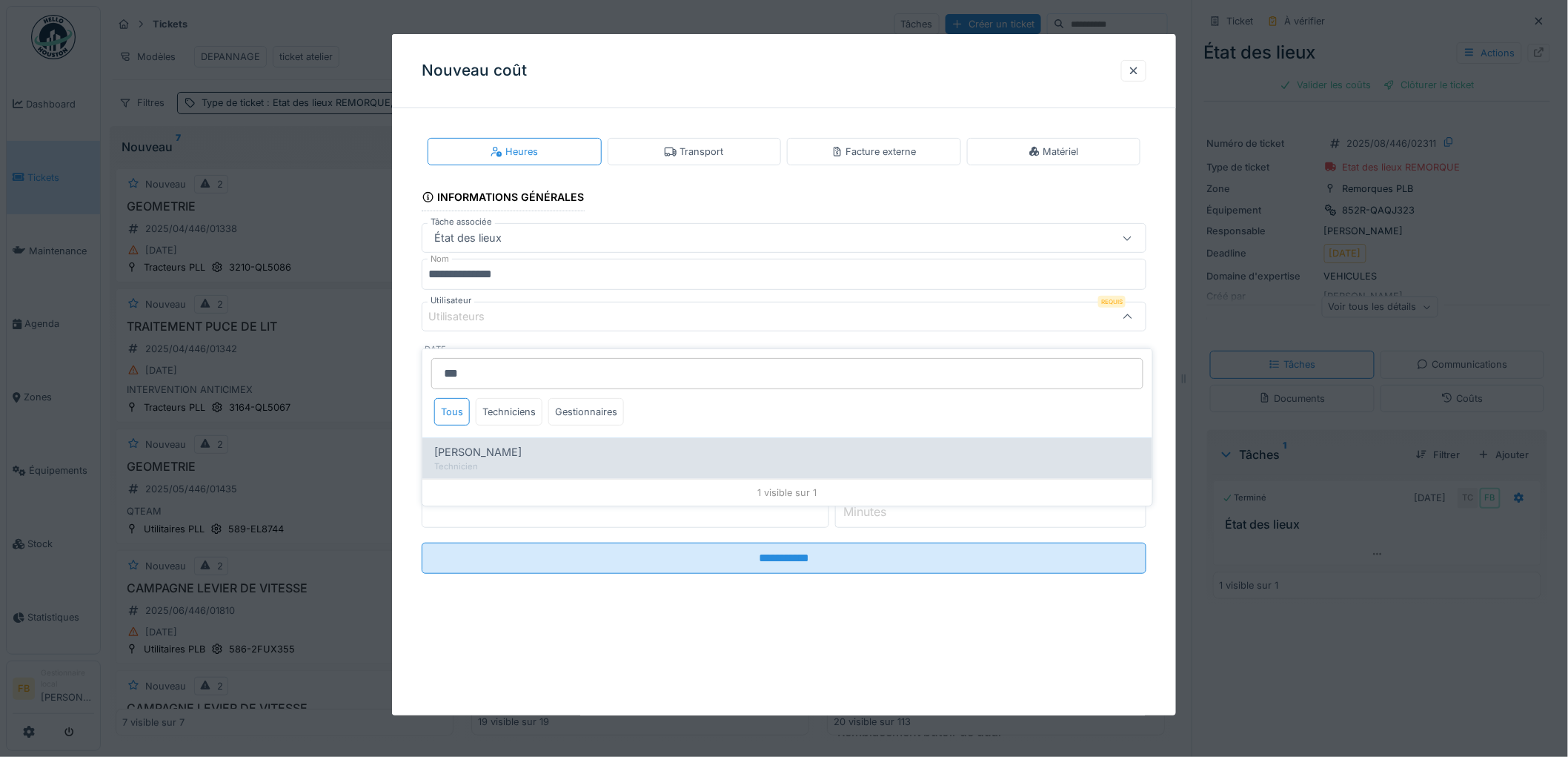
type input "***"
click at [460, 444] on span "[PERSON_NAME]" at bounding box center [478, 452] width 88 height 17
type input "*****"
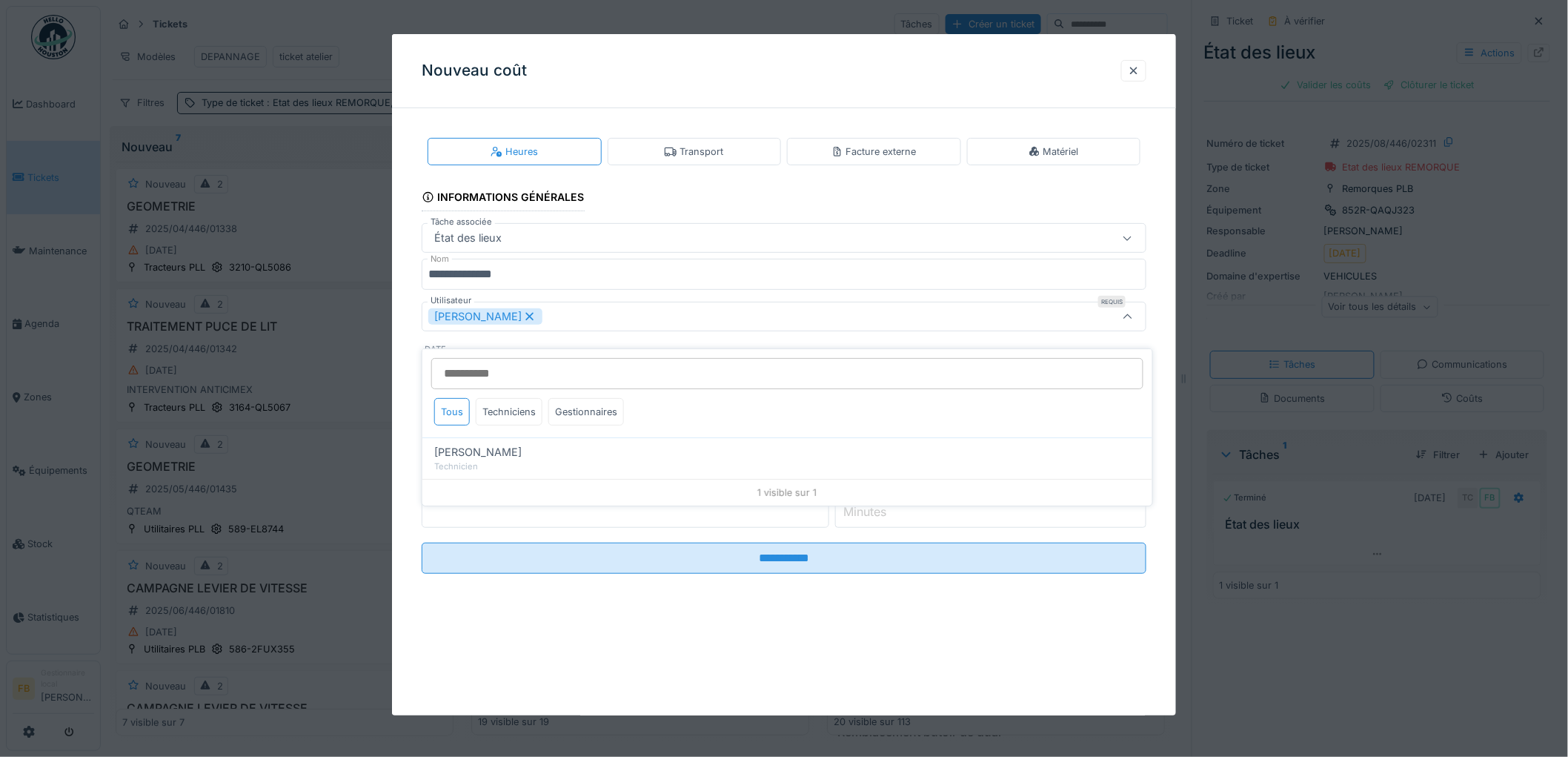
click at [418, 356] on div "**********" at bounding box center [783, 368] width 784 height 495
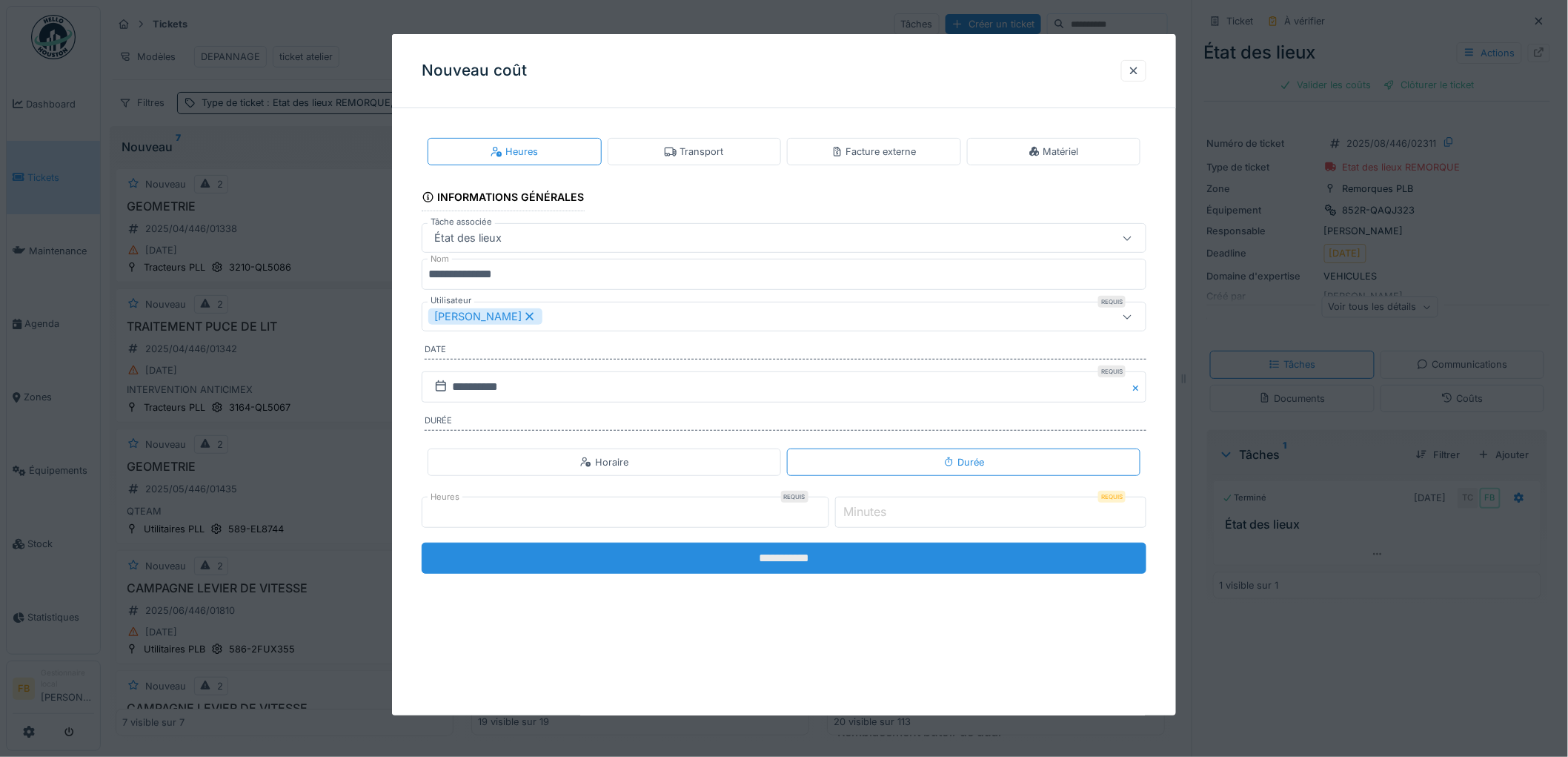
click at [773, 562] on input "**********" at bounding box center [784, 558] width 724 height 31
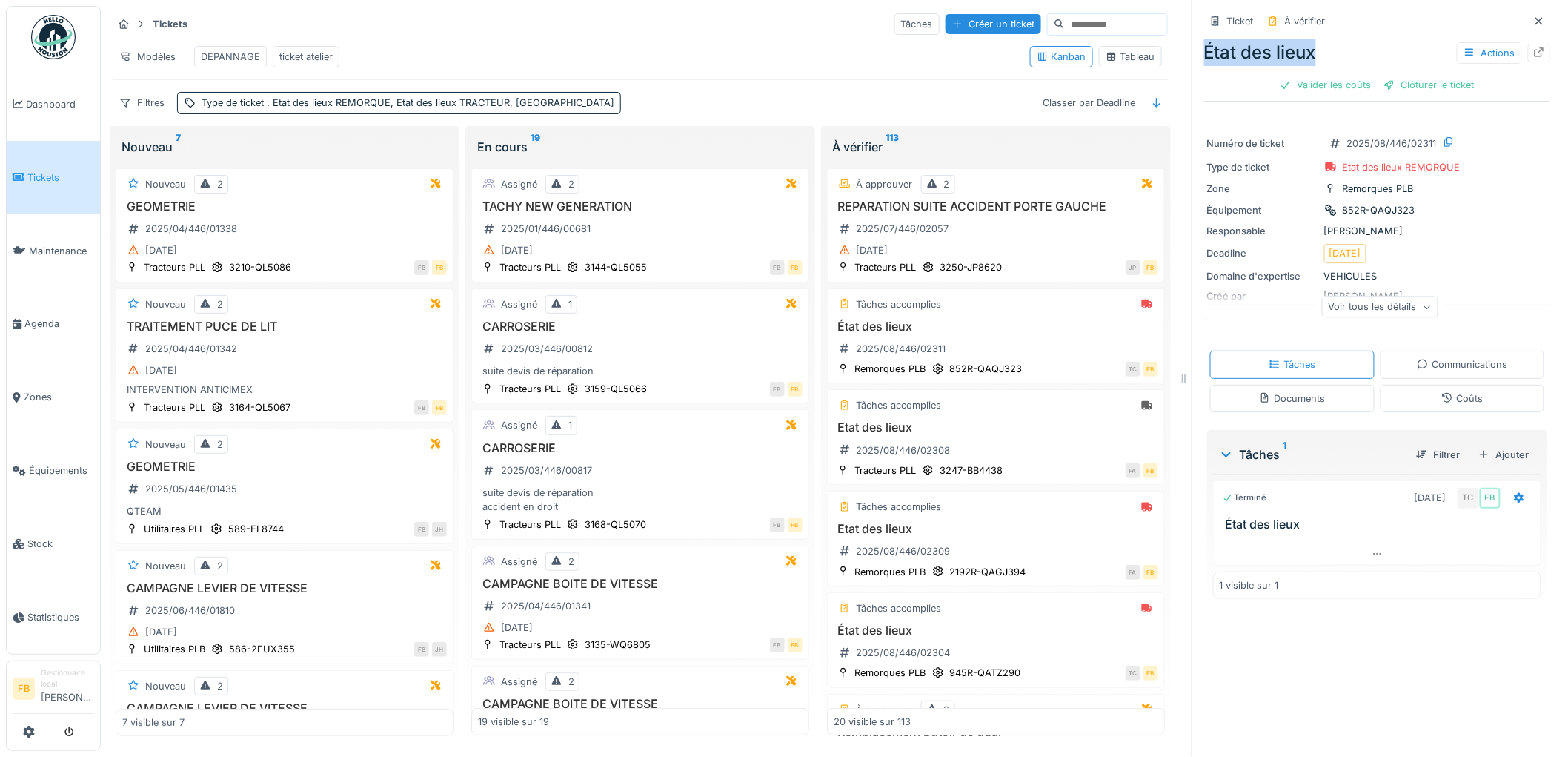
drag, startPoint x: 1306, startPoint y: 42, endPoint x: 1188, endPoint y: 40, distance: 118.0
click at [1191, 40] on div "Ticket À vérifier État des lieux Actions Valider les coûts Clôturer le ticket N…" at bounding box center [1376, 378] width 370 height 757
click at [1219, 39] on div "État des lieux Actions" at bounding box center [1377, 52] width 346 height 26
drag, startPoint x: 1316, startPoint y: 43, endPoint x: 1176, endPoint y: 38, distance: 140.1
click at [1176, 38] on div "Tickets Tâches Créer un ticket Modèles DEPANNAGE ticket atelier Kanban Tableau …" at bounding box center [835, 378] width 1467 height 757
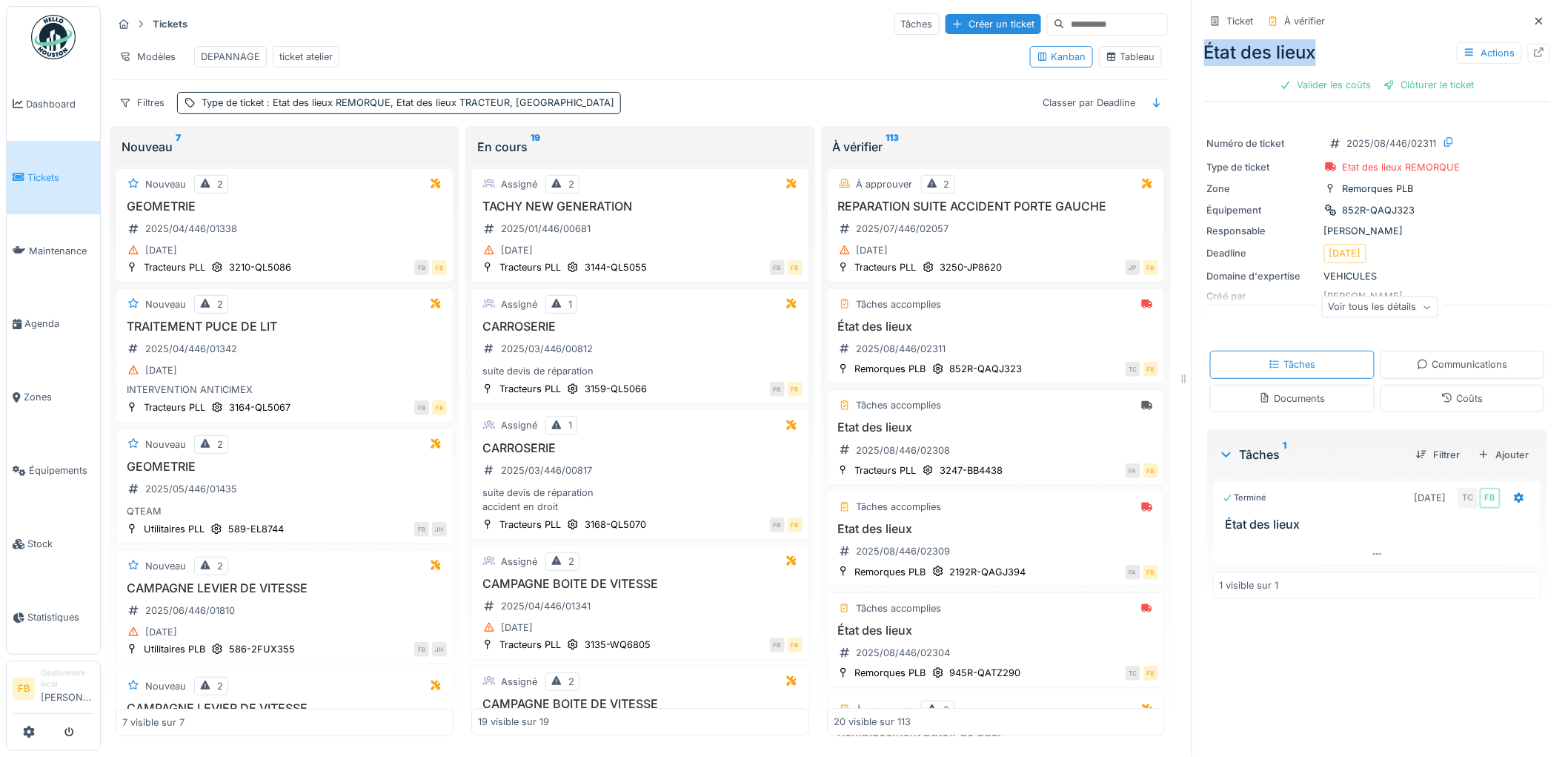
click at [1242, 42] on div "État des lieux Actions" at bounding box center [1377, 52] width 346 height 26
drag, startPoint x: 1307, startPoint y: 48, endPoint x: 1185, endPoint y: 45, distance: 122.0
click at [1191, 45] on div "Ticket À vérifier État des lieux Actions Valider les coûts Clôturer le ticket N…" at bounding box center [1376, 378] width 370 height 757
click at [1237, 45] on div "État des lieux Actions" at bounding box center [1377, 52] width 346 height 26
drag, startPoint x: 1314, startPoint y: 43, endPoint x: 1193, endPoint y: 37, distance: 121.1
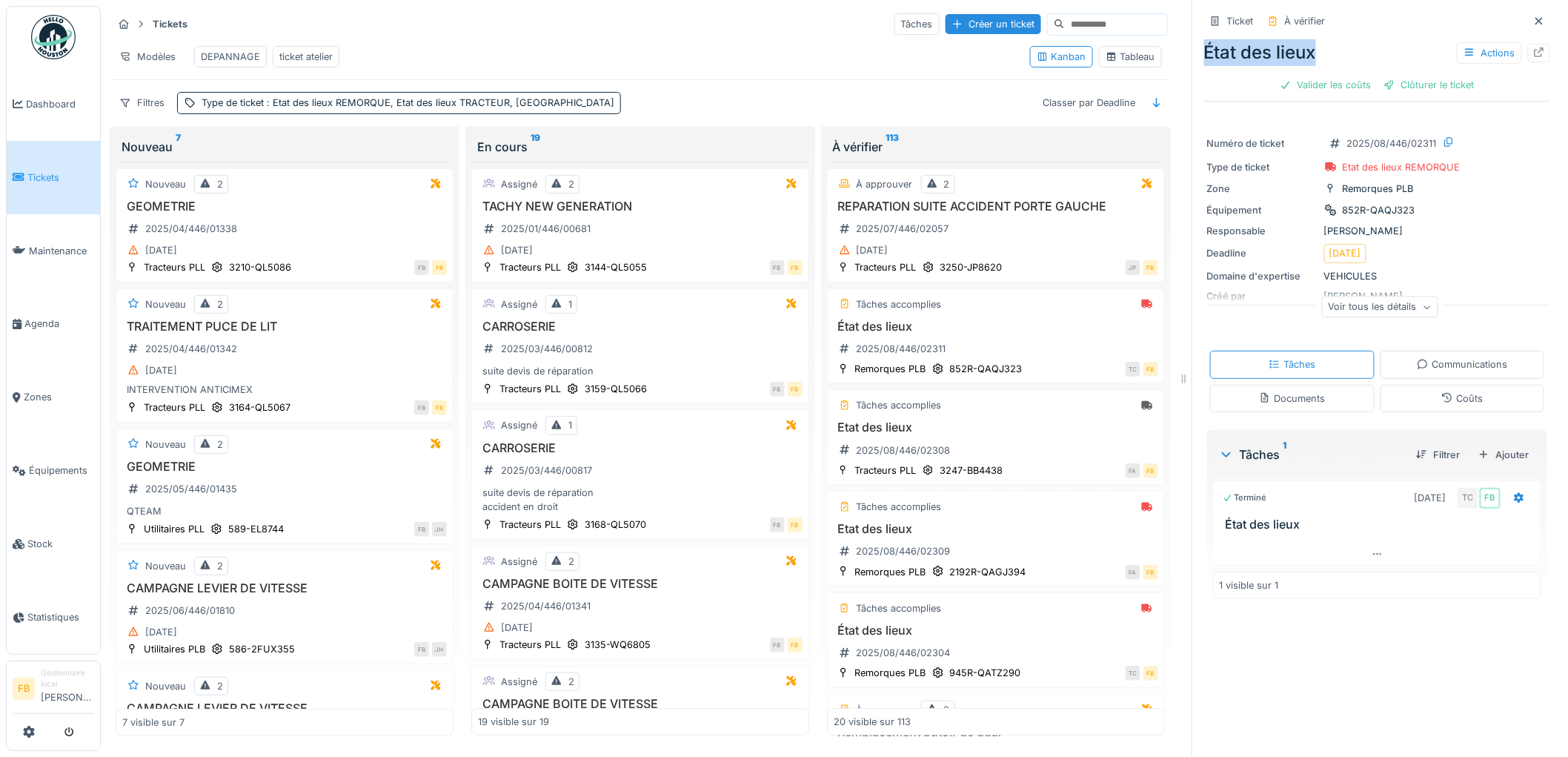
click at [1204, 39] on div "État des lieux Actions" at bounding box center [1377, 52] width 346 height 26
click at [1213, 41] on div "État des lieux Actions" at bounding box center [1377, 52] width 346 height 26
click at [41, 181] on span "Tickets" at bounding box center [60, 177] width 66 height 14
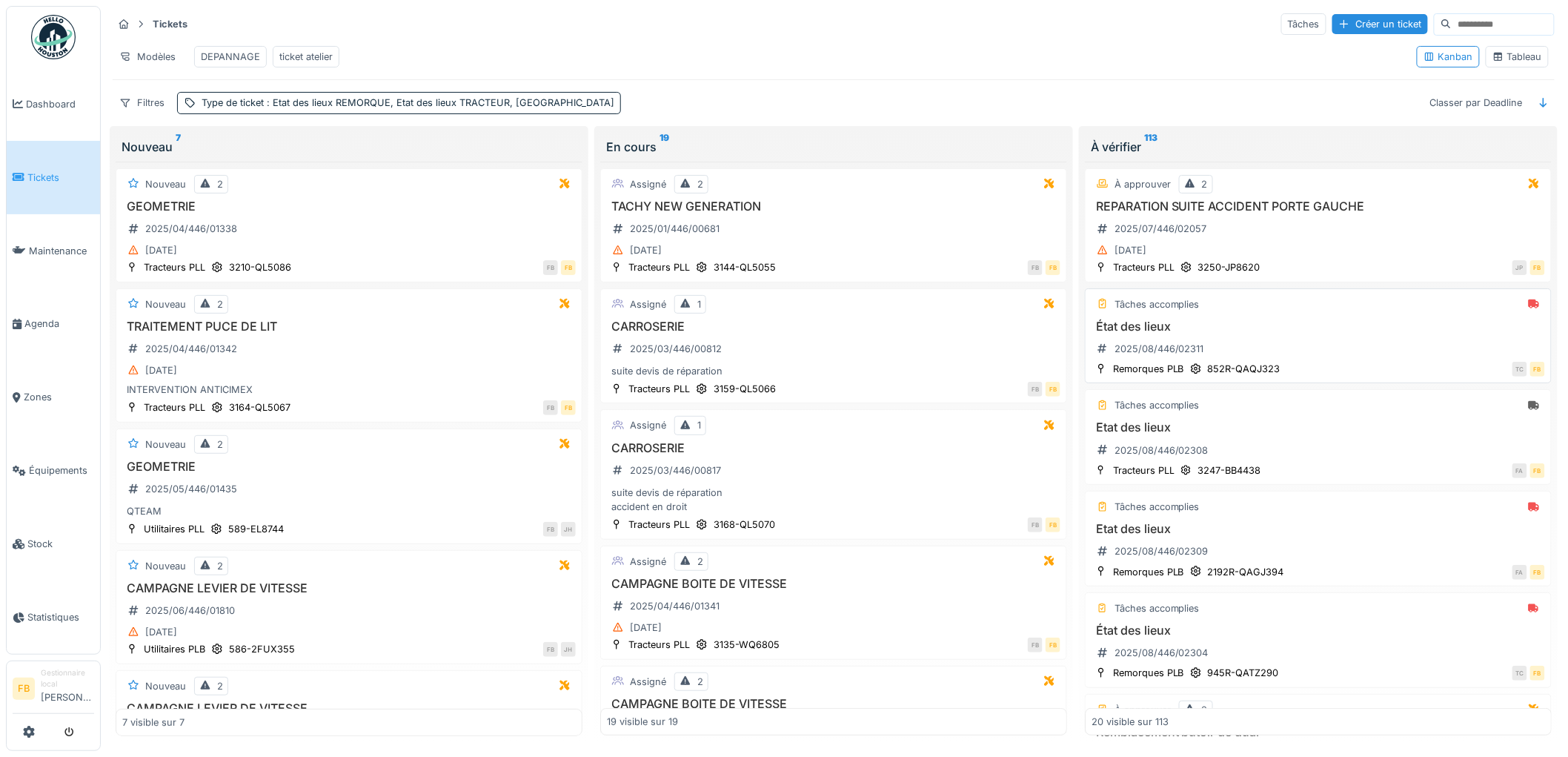
click at [1283, 334] on h3 "État des lieux" at bounding box center [1317, 326] width 453 height 14
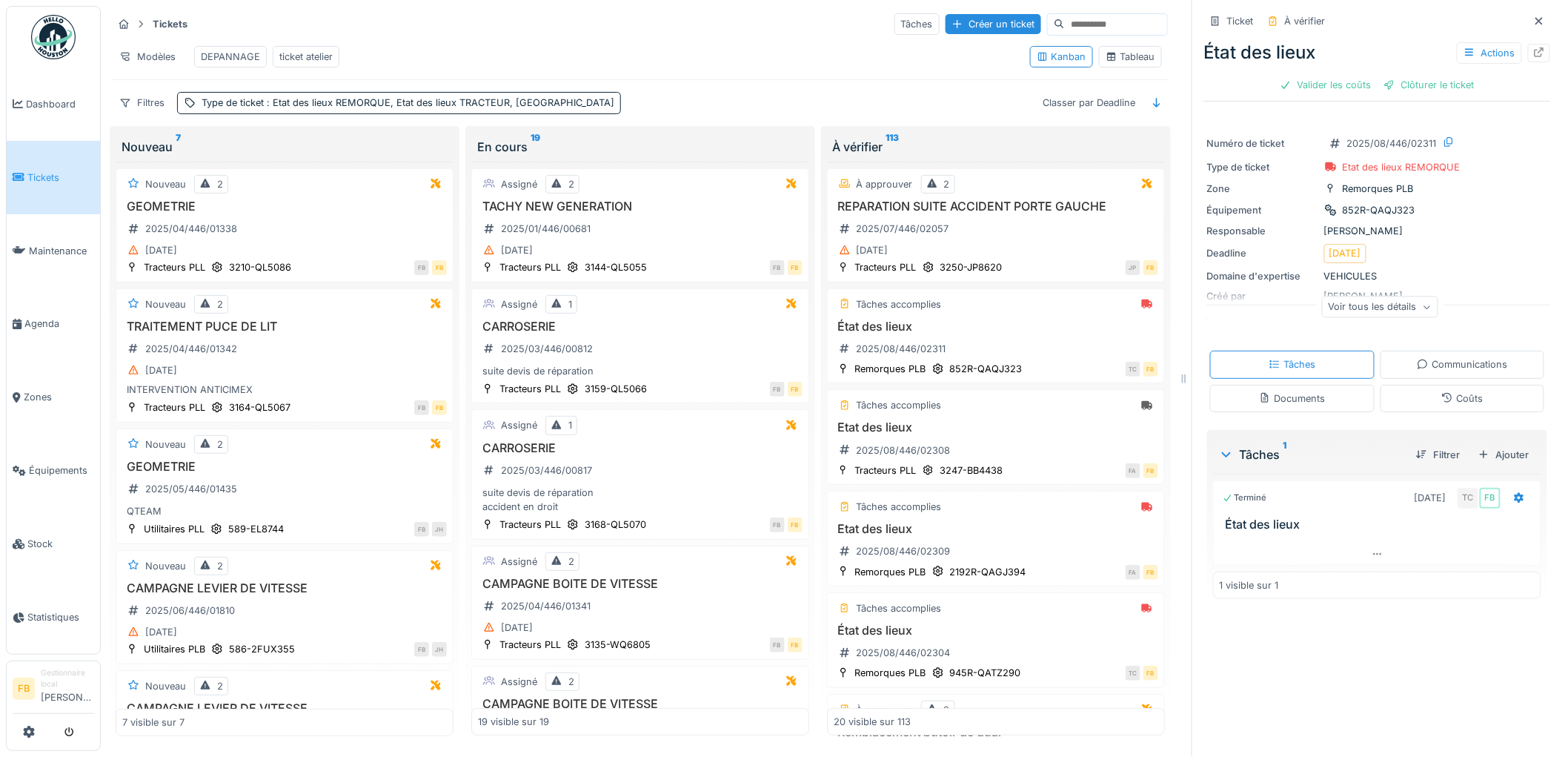
click at [1441, 405] on div "Coûts" at bounding box center [1462, 398] width 42 height 14
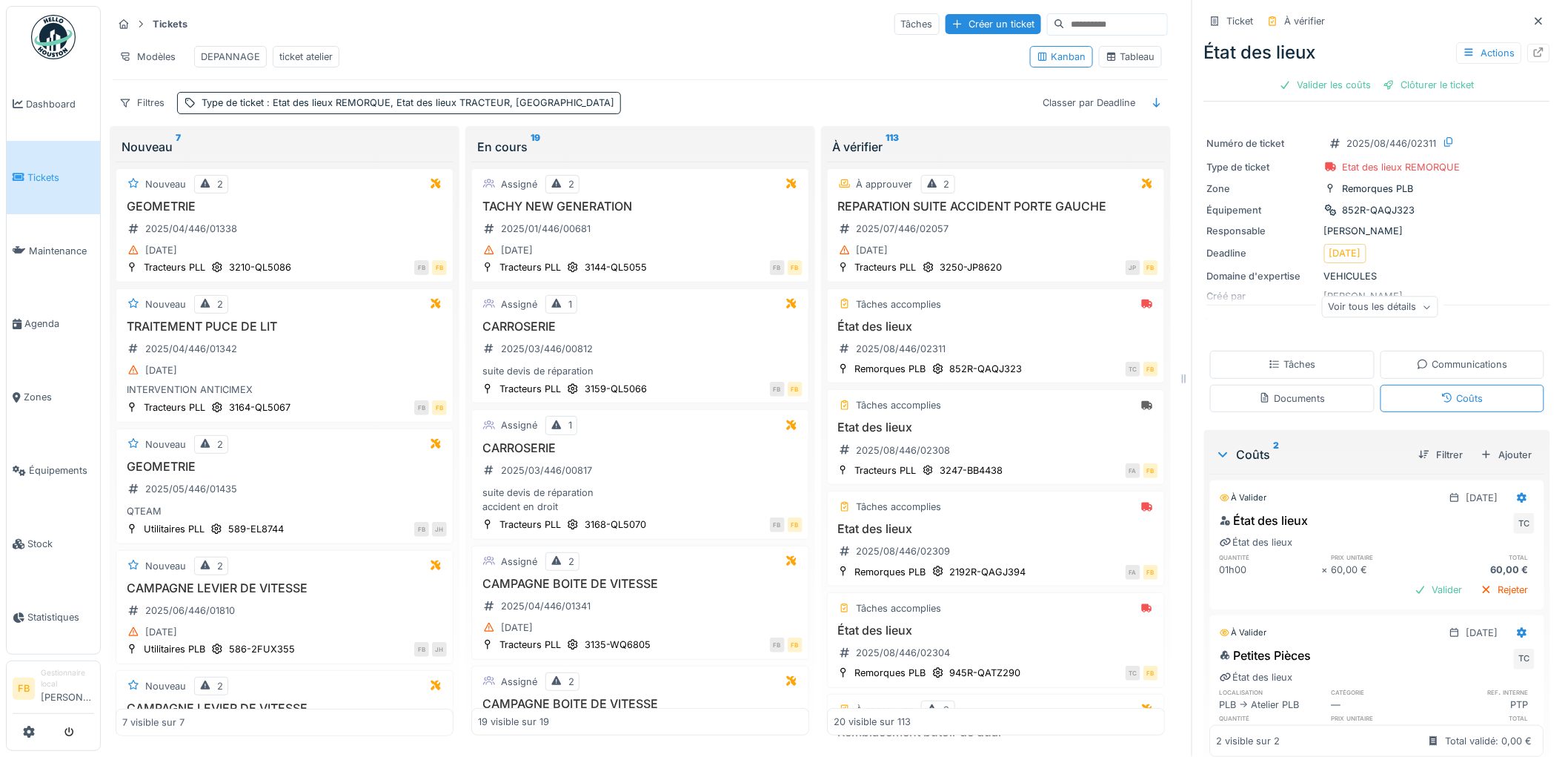
scroll to position [72, 0]
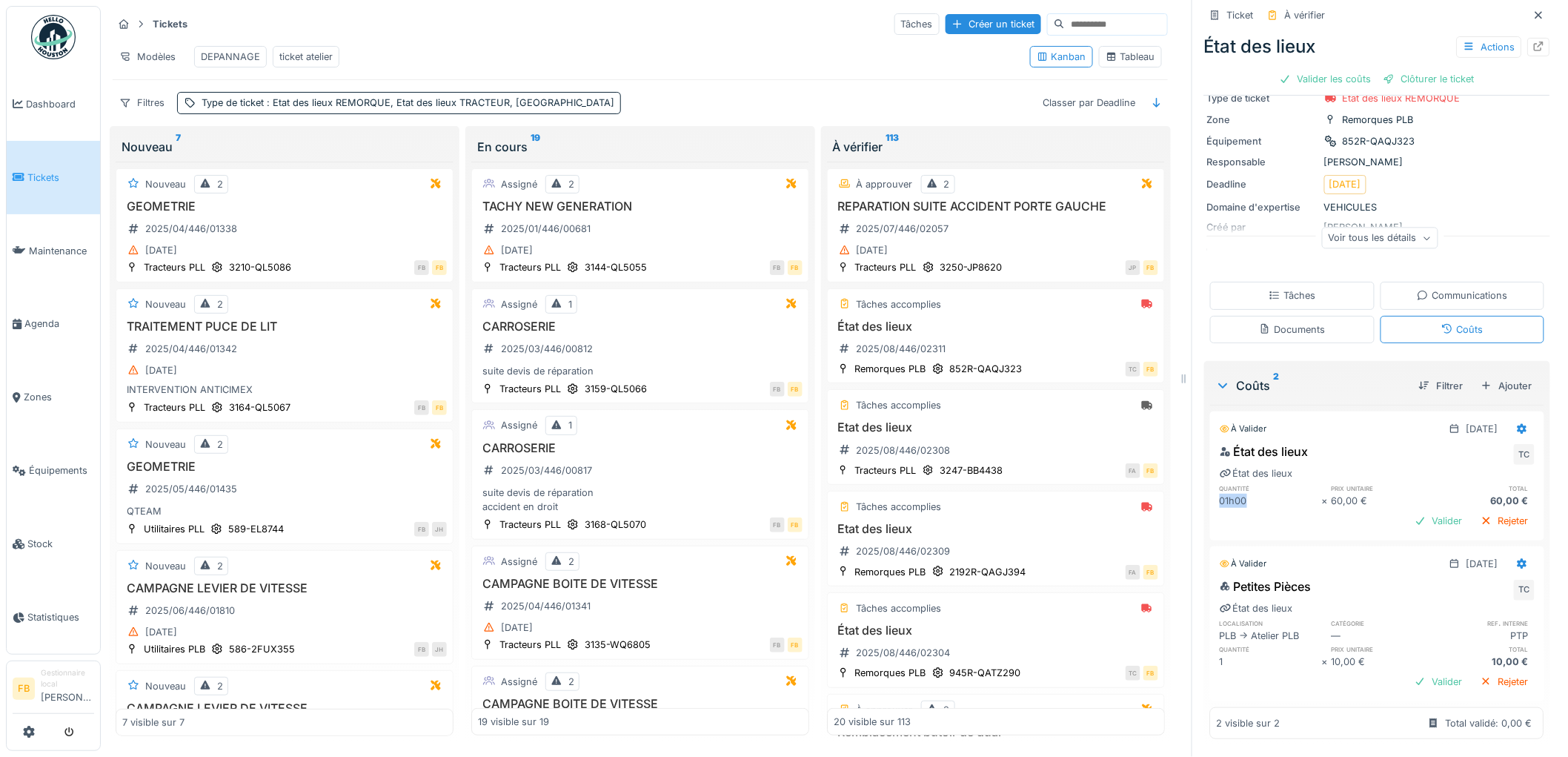
drag, startPoint x: 1241, startPoint y: 485, endPoint x: 1201, endPoint y: 491, distance: 40.4
click at [1210, 491] on div "État des lieux TC État des lieux quantité prix unitaire total 01h00 × 60,00 € 6…" at bounding box center [1377, 488] width 334 height 97
click at [1236, 494] on div "01h00" at bounding box center [1270, 500] width 102 height 14
click at [82, 183] on link "Tickets" at bounding box center [54, 177] width 94 height 73
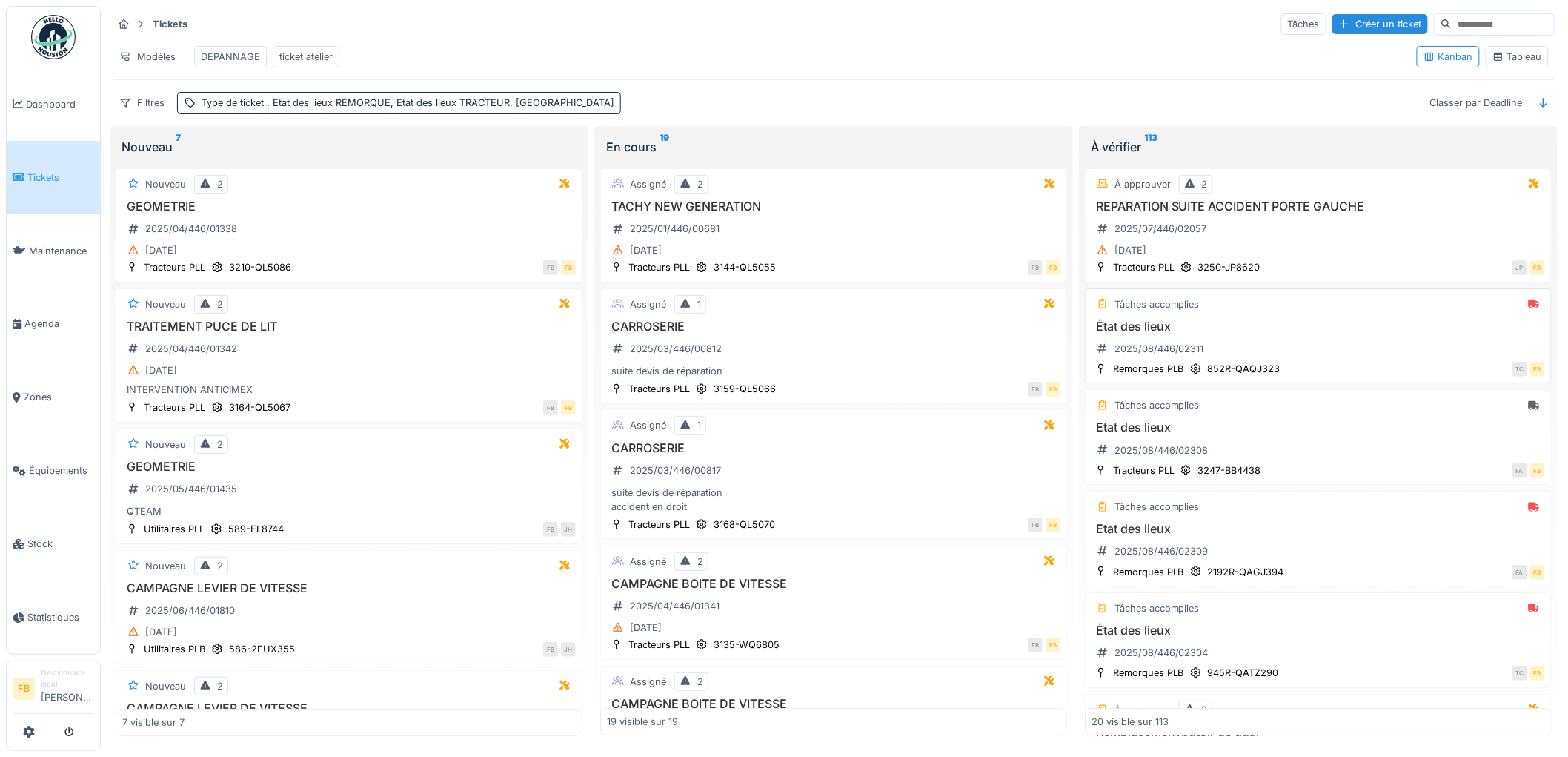
click at [1310, 349] on div "État des lieux 2025/08/446/02311" at bounding box center [1317, 340] width 453 height 42
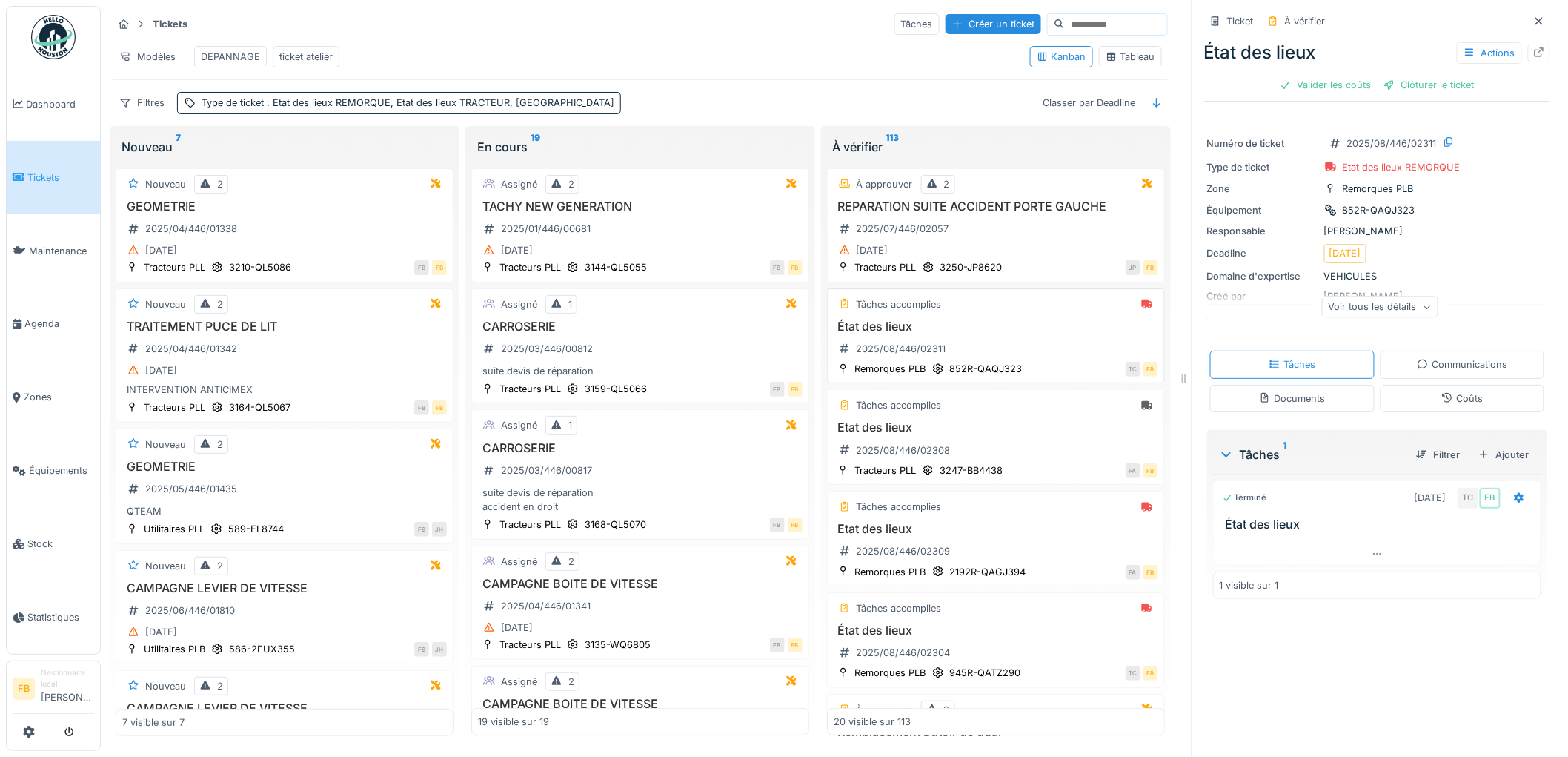
click at [1019, 334] on h3 "État des lieux" at bounding box center [996, 326] width 324 height 14
click at [1462, 405] on div "Coûts" at bounding box center [1462, 399] width 164 height 27
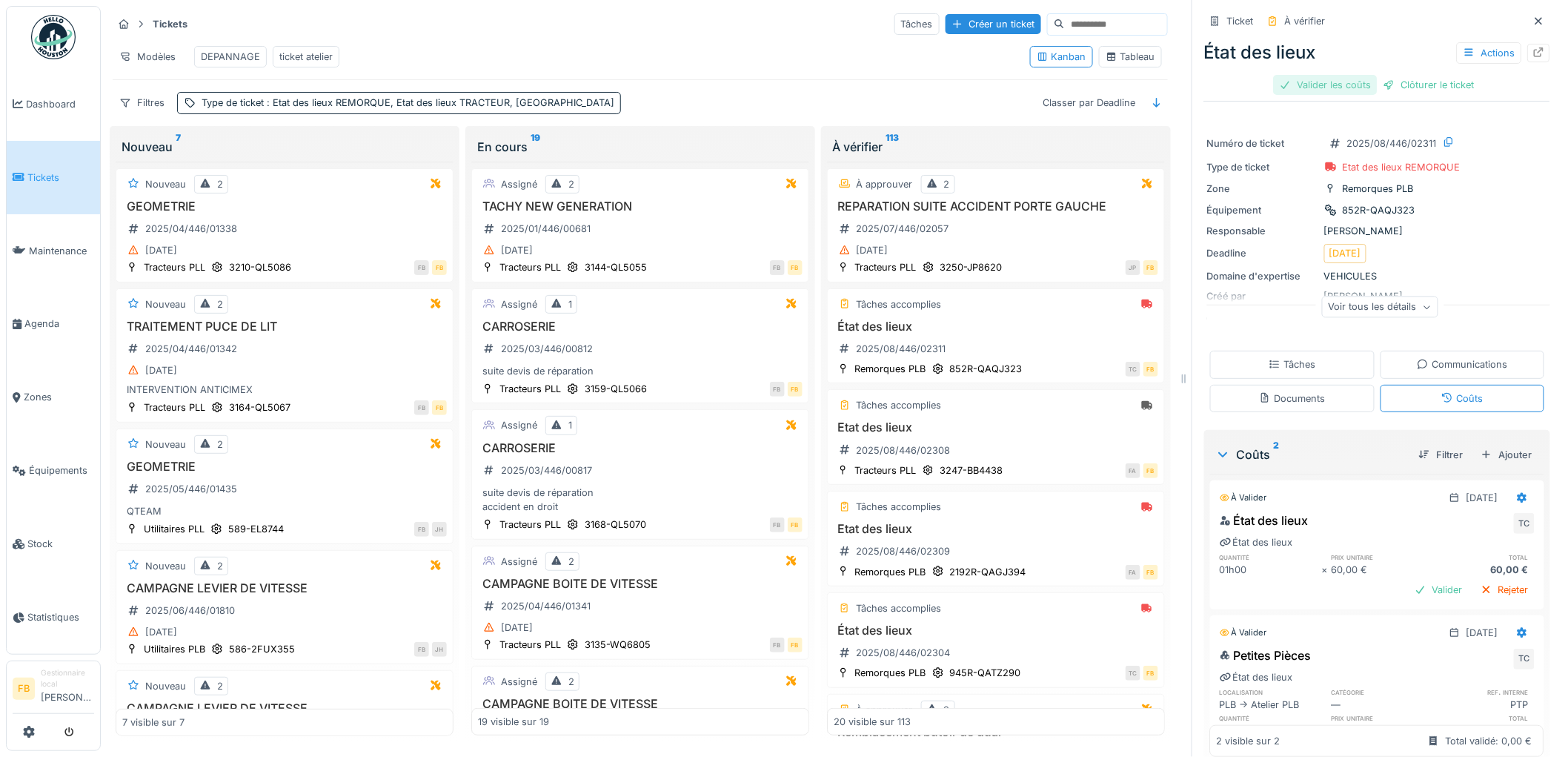
click at [1336, 75] on div "Valider les coûts" at bounding box center [1325, 85] width 103 height 20
click at [1390, 75] on div "Clôturer le ticket" at bounding box center [1377, 85] width 103 height 20
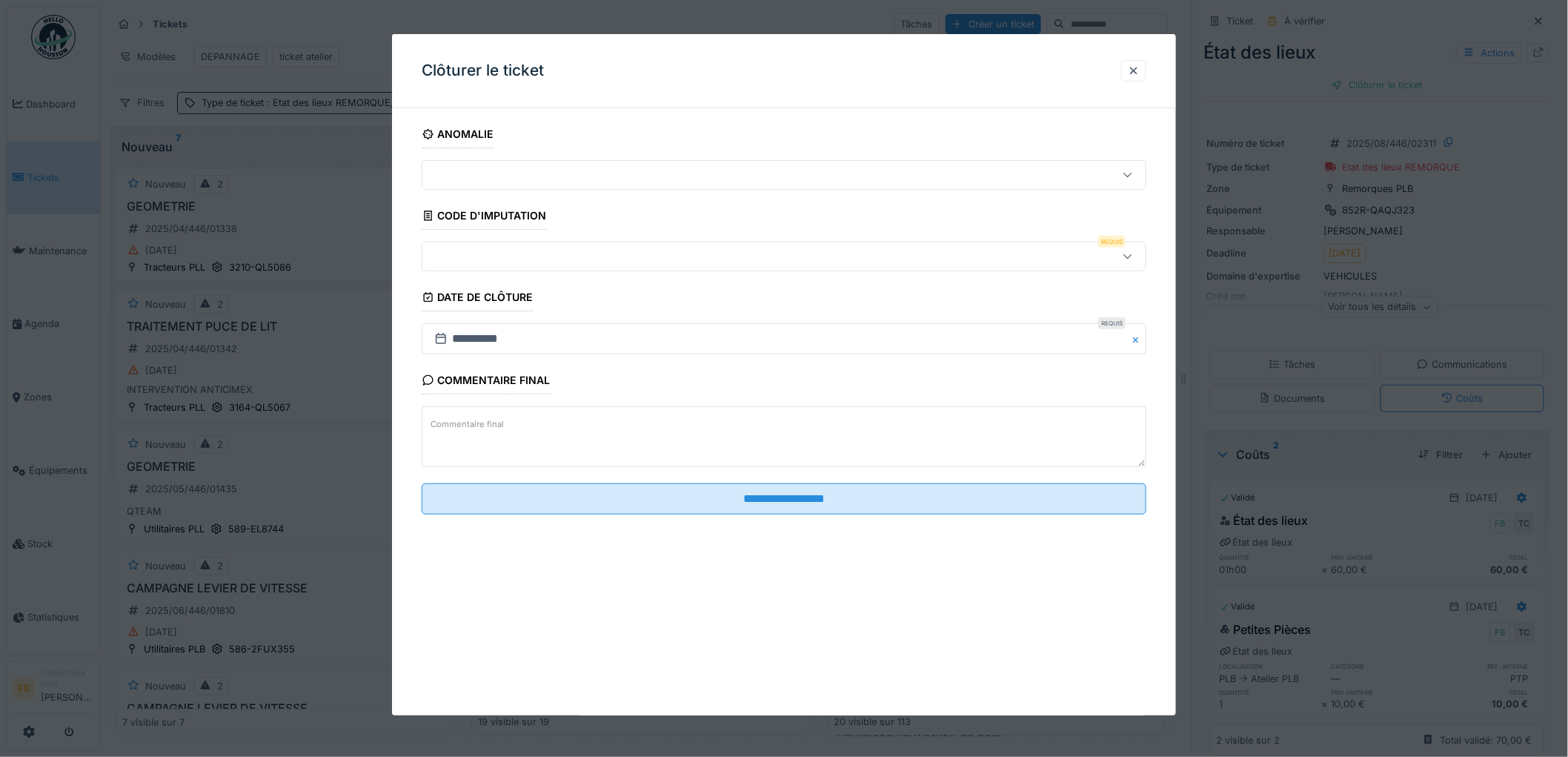
click at [478, 255] on div at bounding box center [742, 257] width 629 height 17
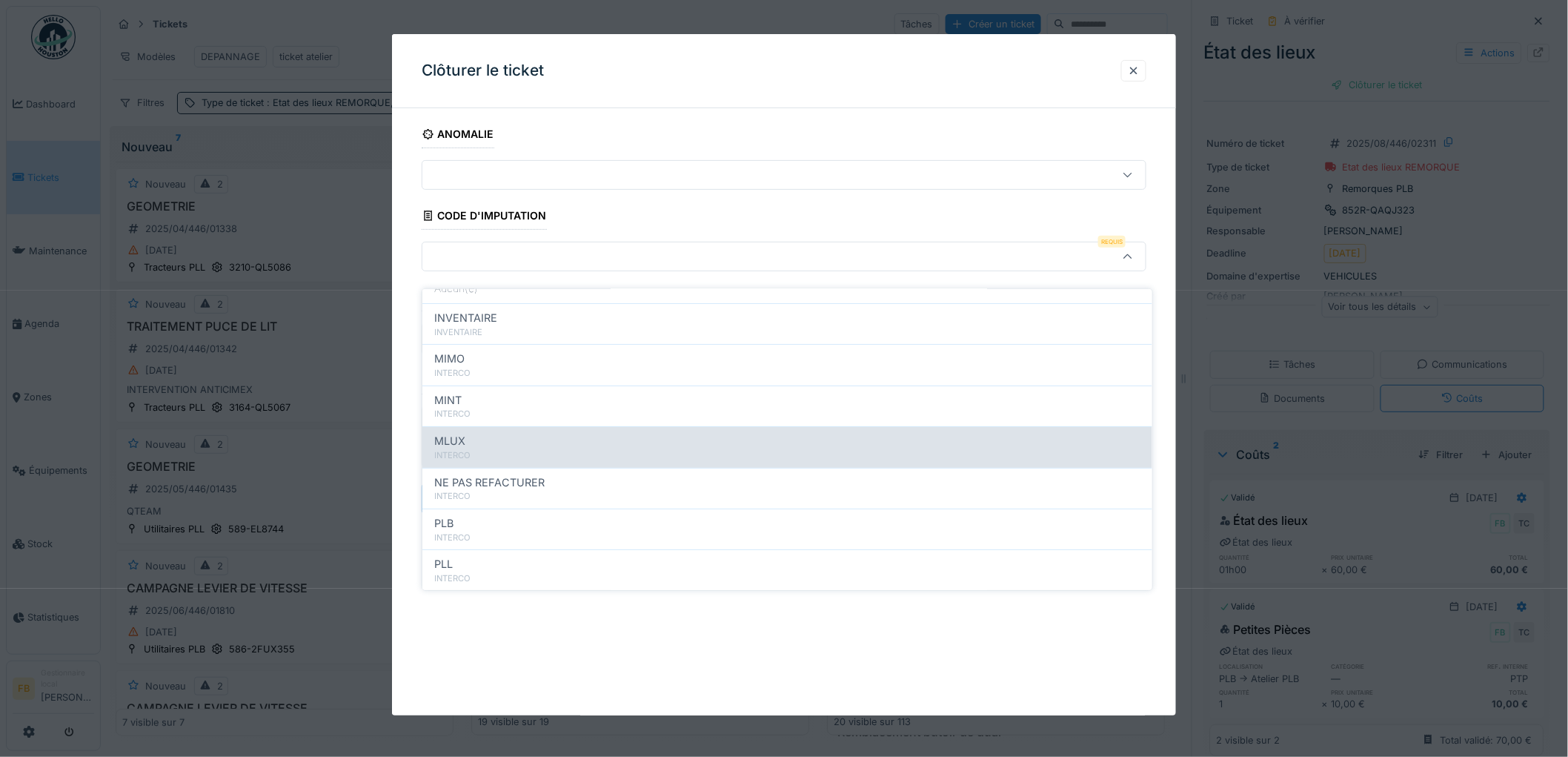
scroll to position [132, 0]
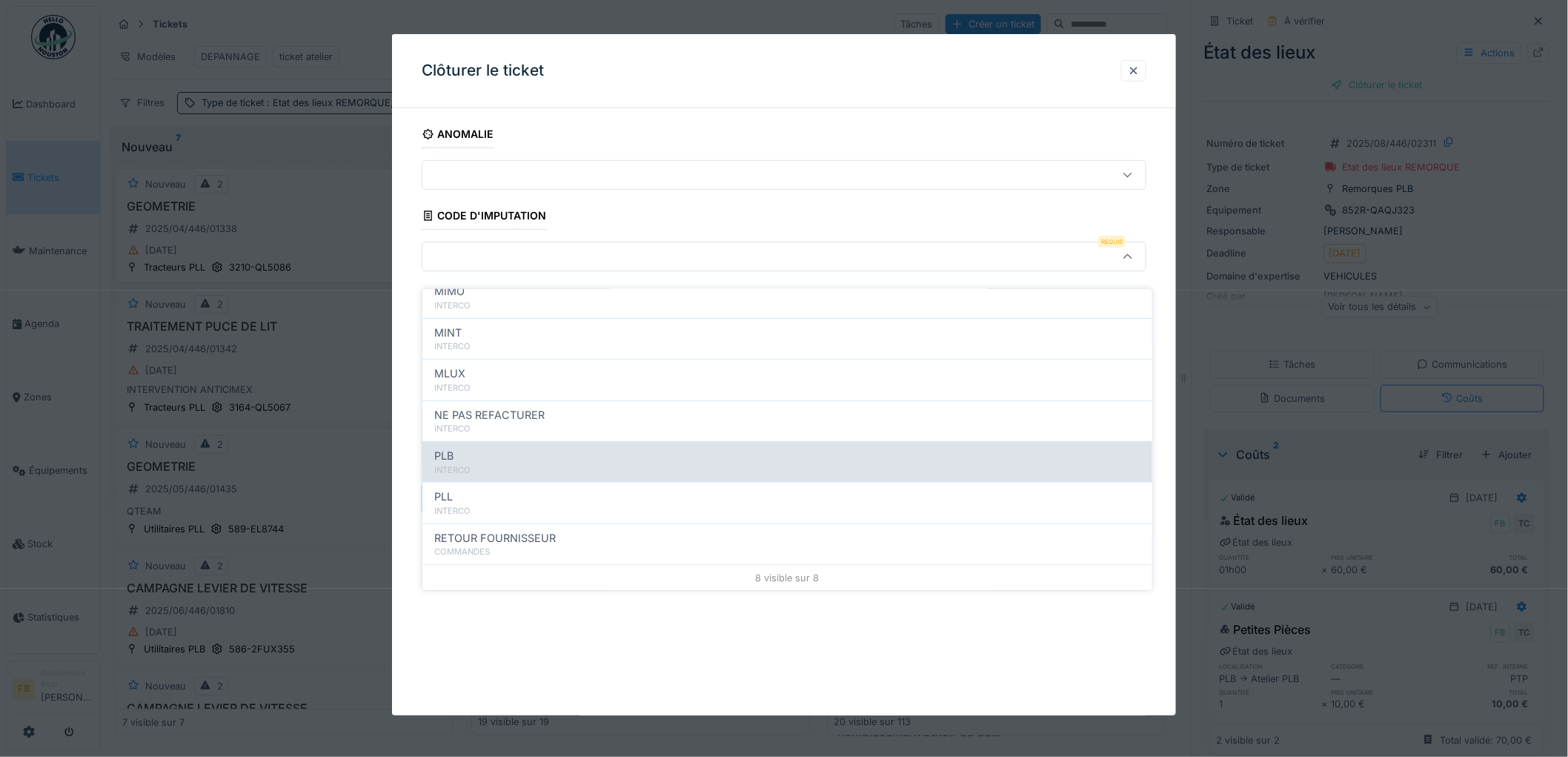
click at [474, 464] on div "INTERCO" at bounding box center [787, 470] width 706 height 13
type input "***"
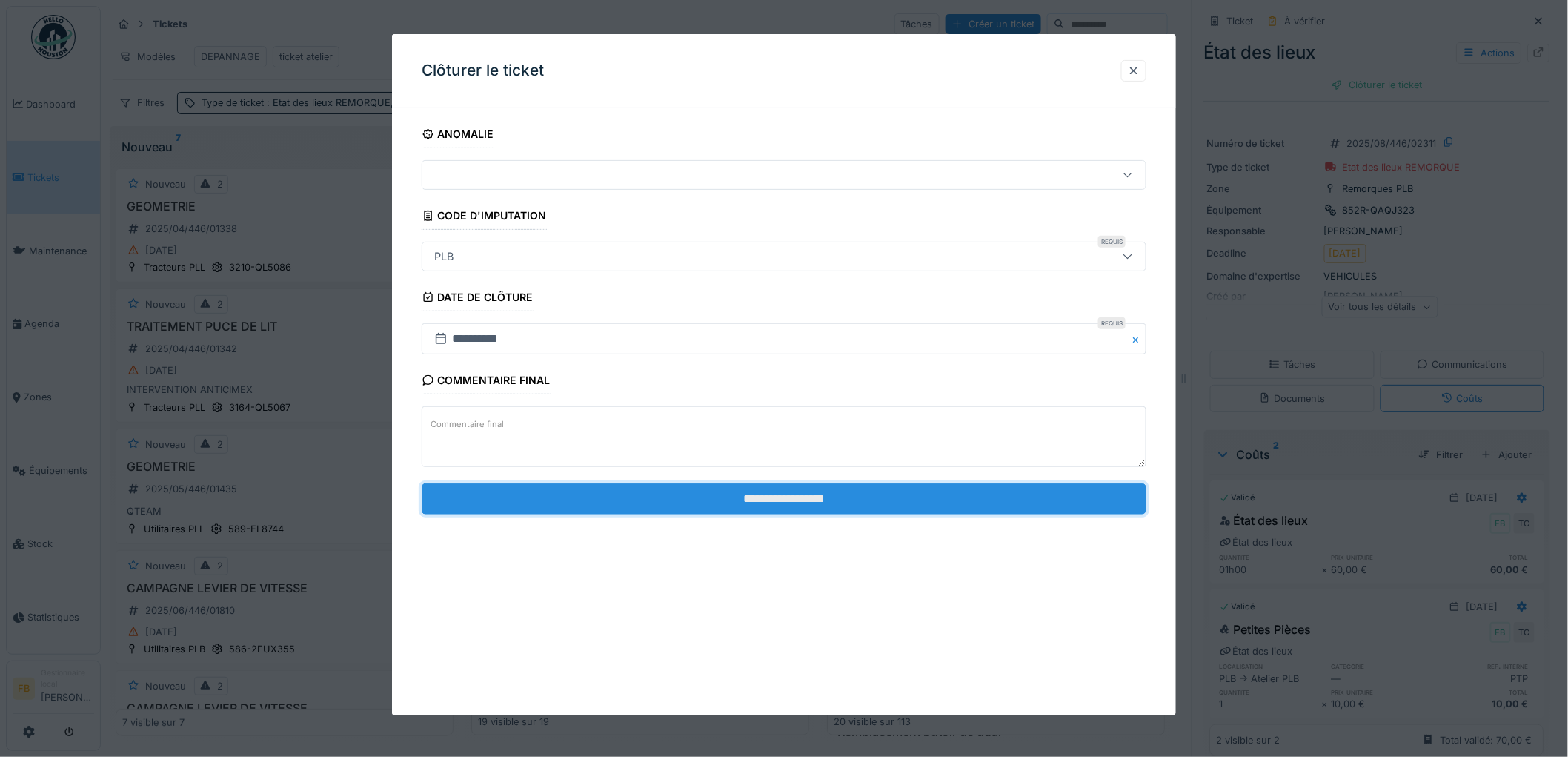
click at [765, 502] on input "**********" at bounding box center [784, 498] width 724 height 31
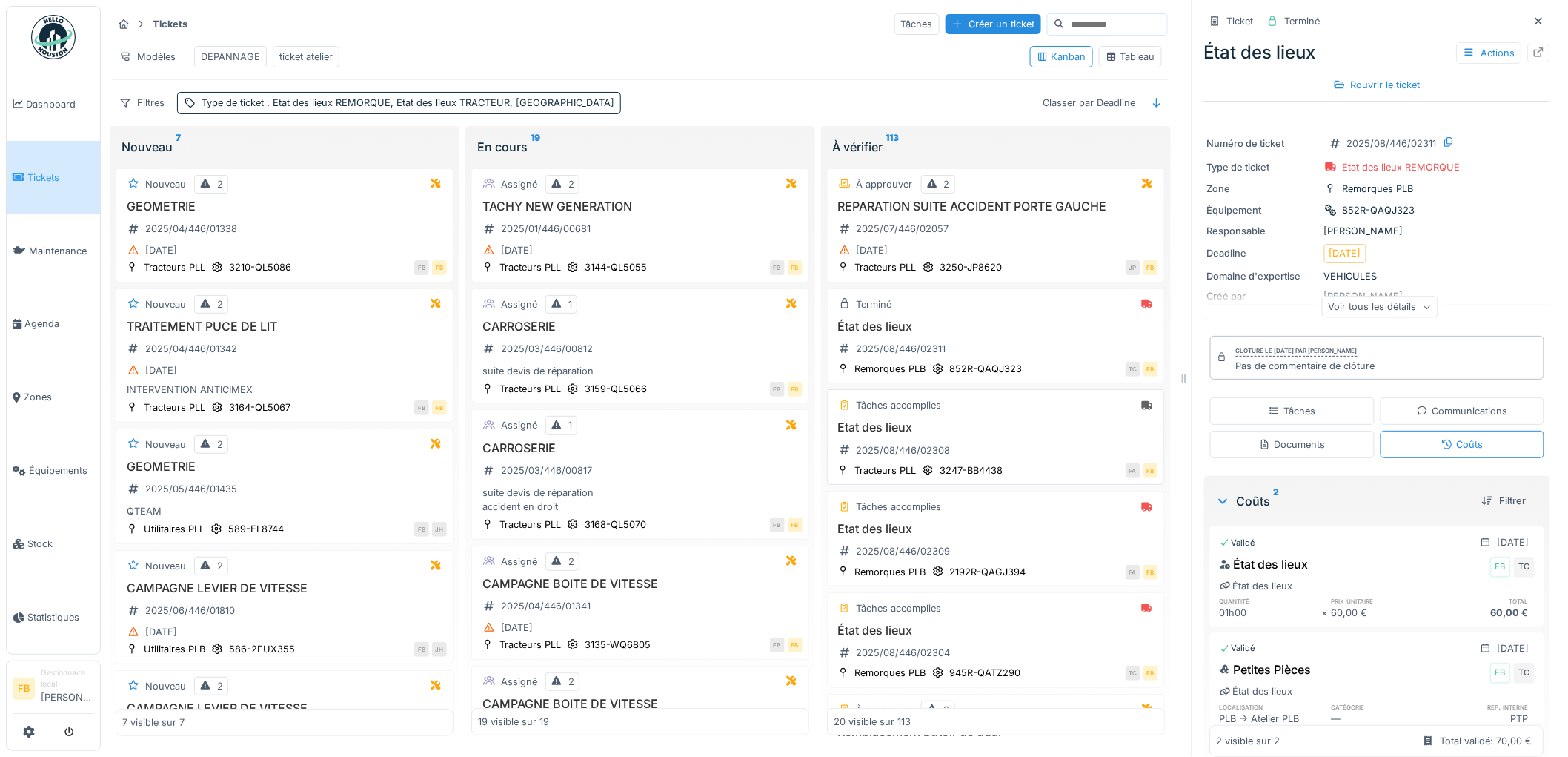
click at [1018, 434] on h3 "Etat des lieux" at bounding box center [996, 427] width 324 height 14
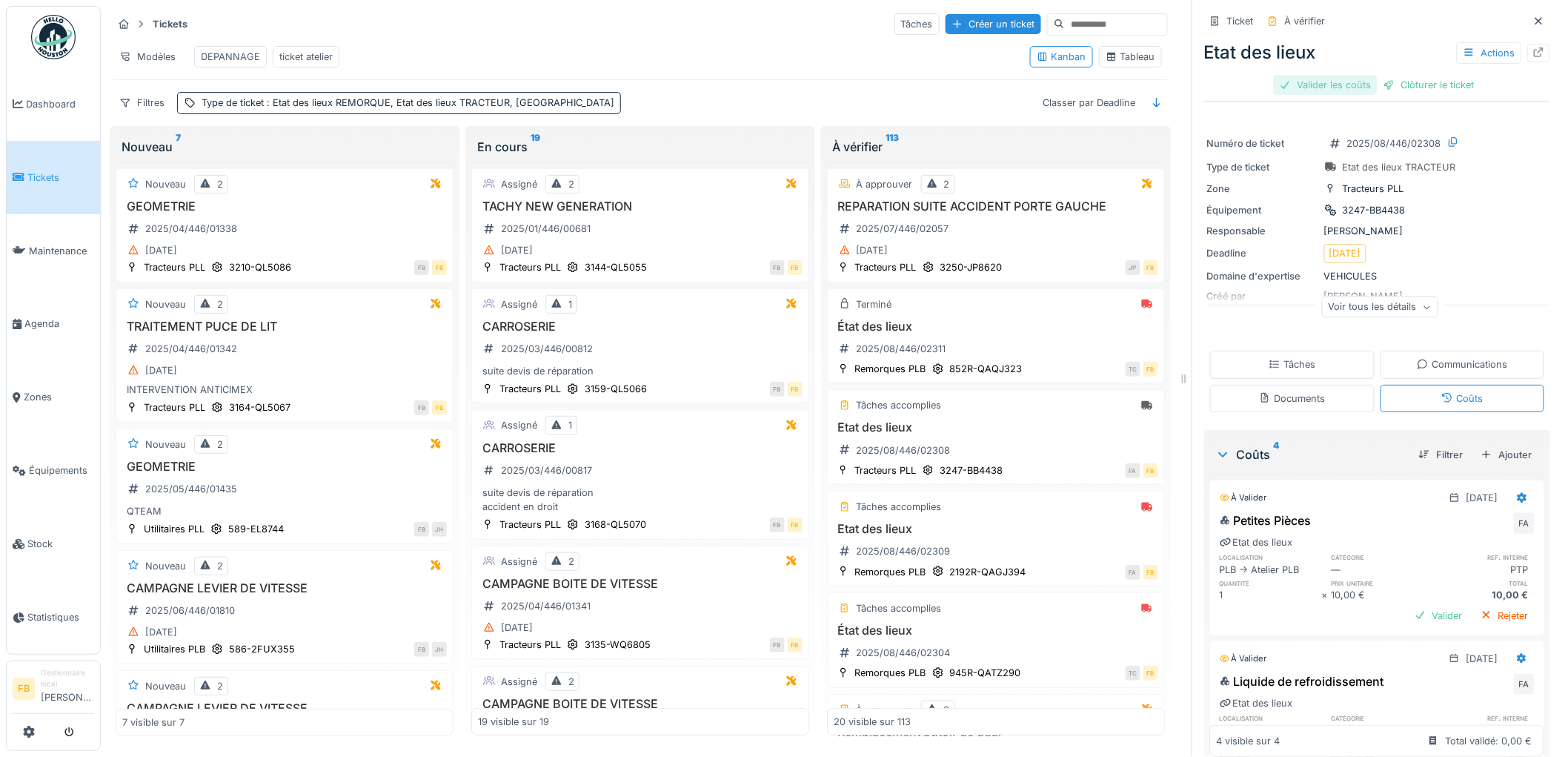
click at [1305, 75] on div "Valider les coûts" at bounding box center [1325, 85] width 103 height 20
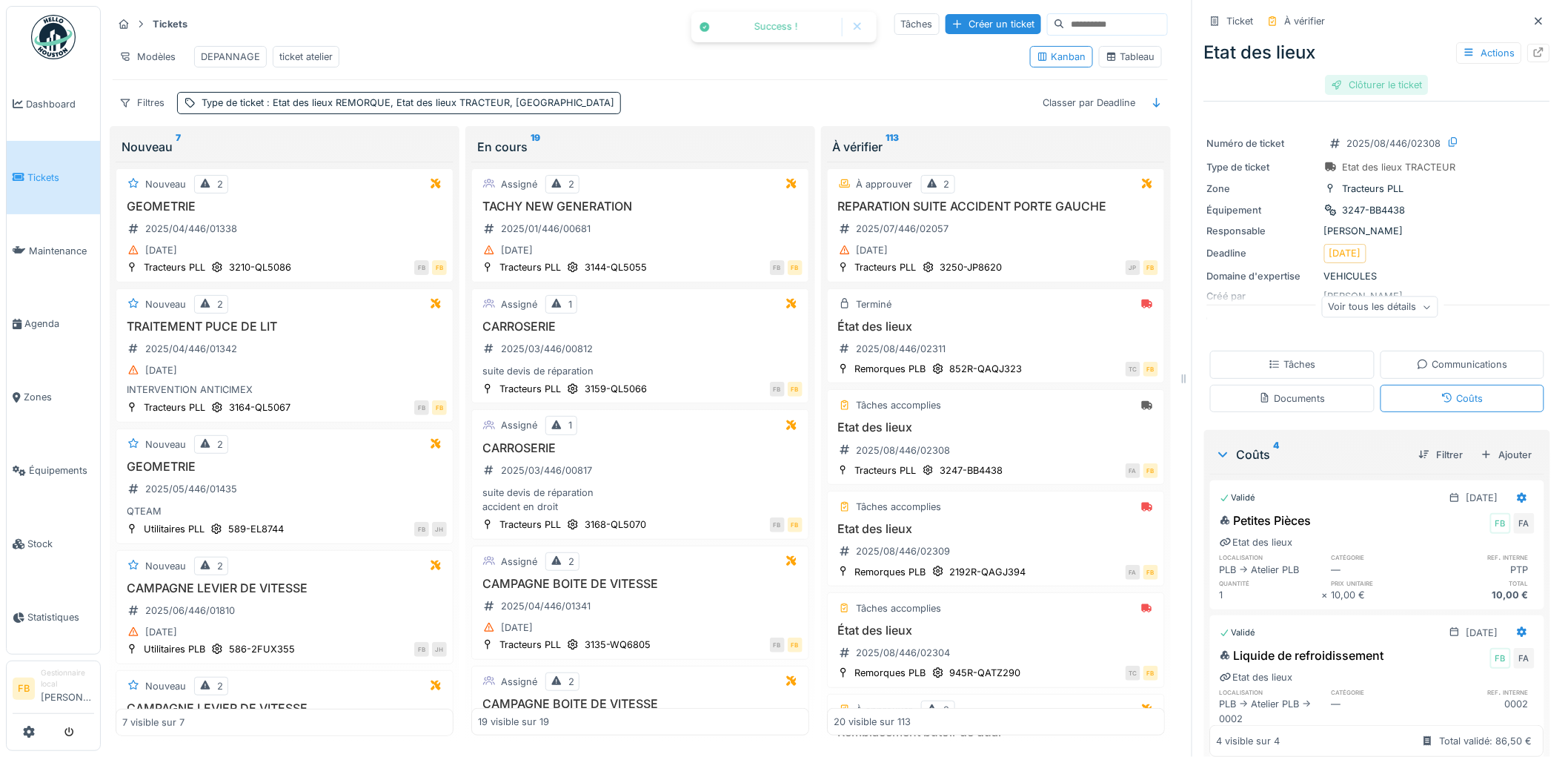
click at [1380, 75] on div "Clôturer le ticket" at bounding box center [1377, 85] width 103 height 20
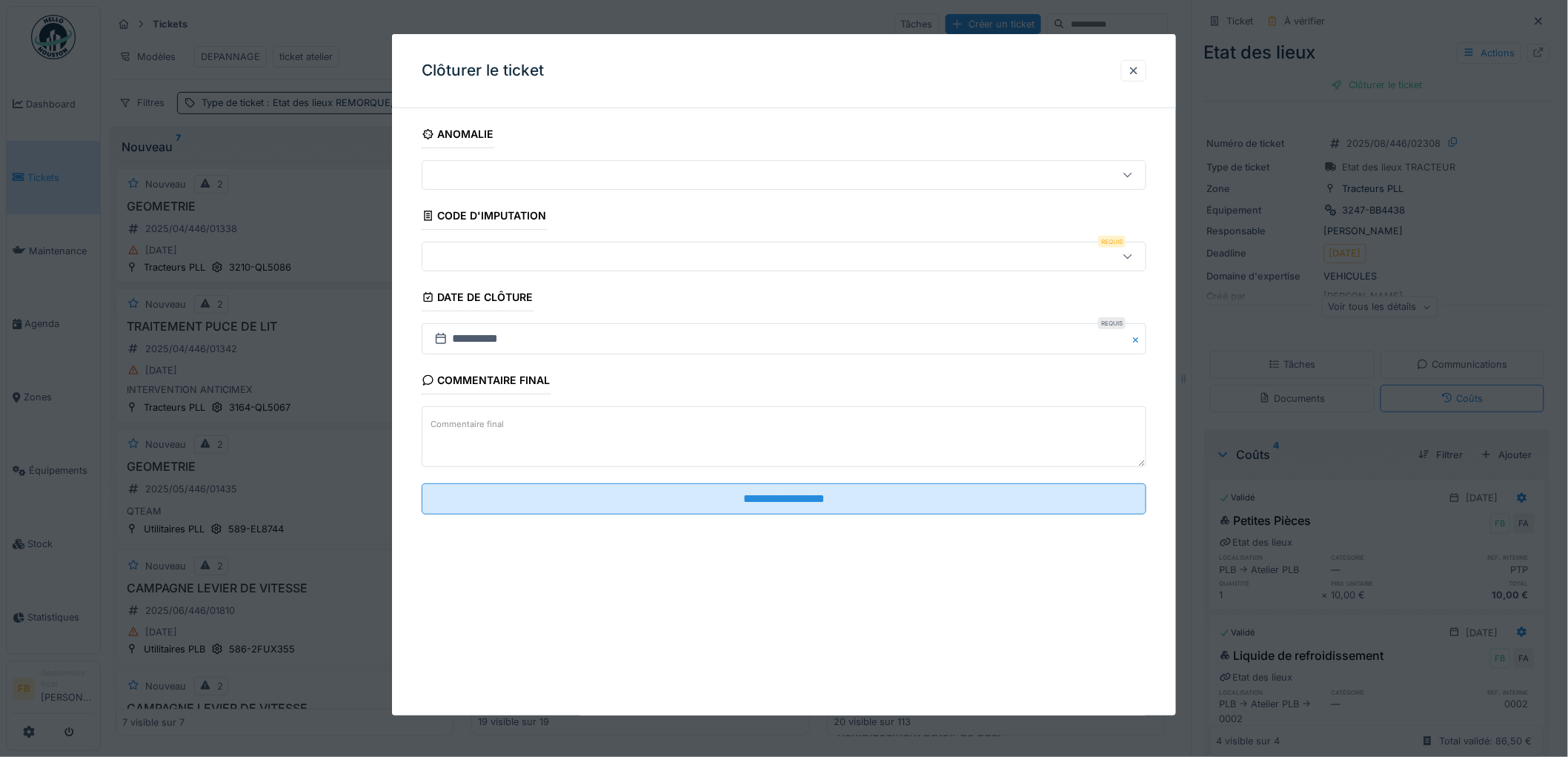
click at [500, 242] on div at bounding box center [784, 256] width 724 height 29
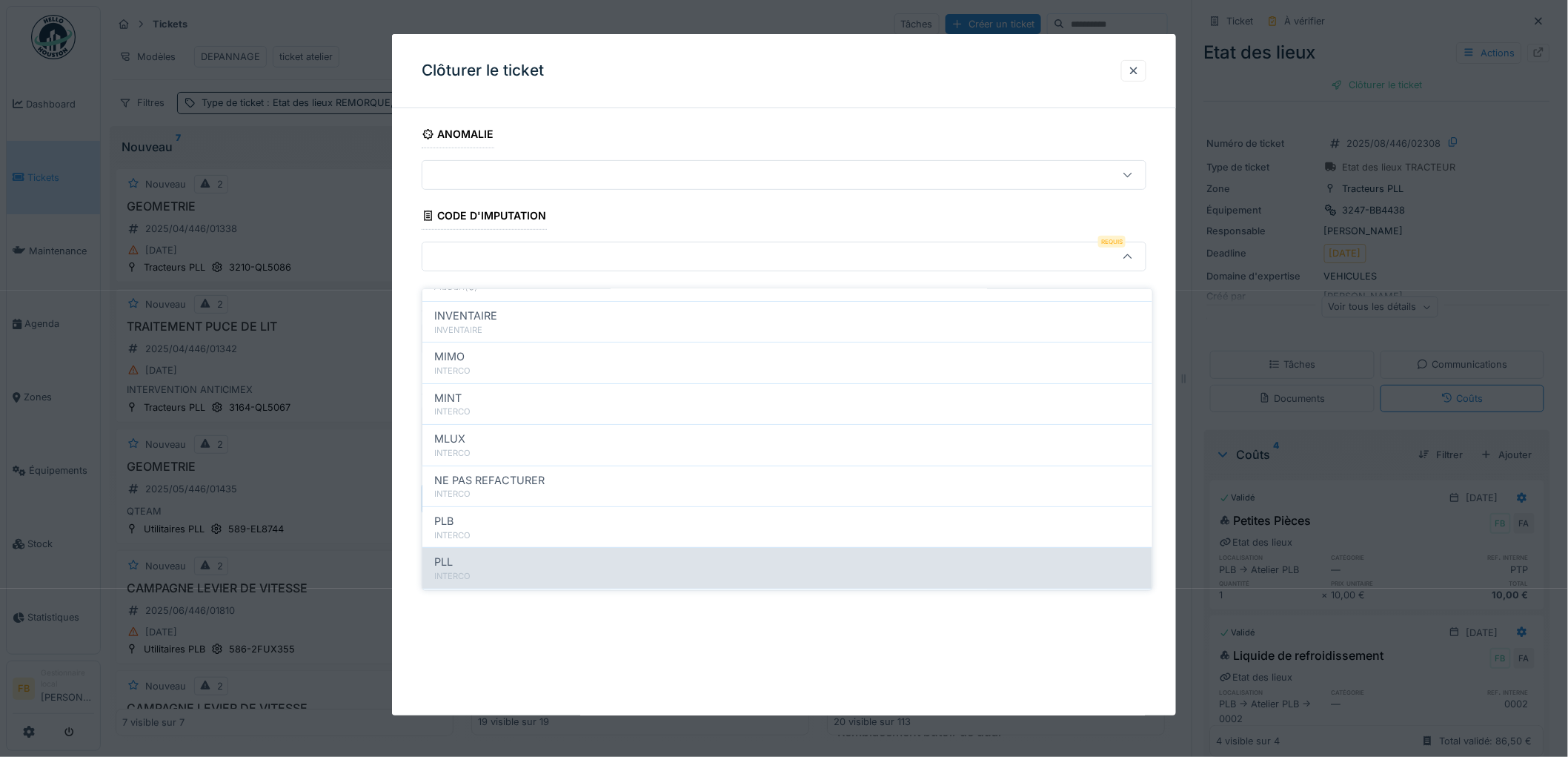
scroll to position [132, 0]
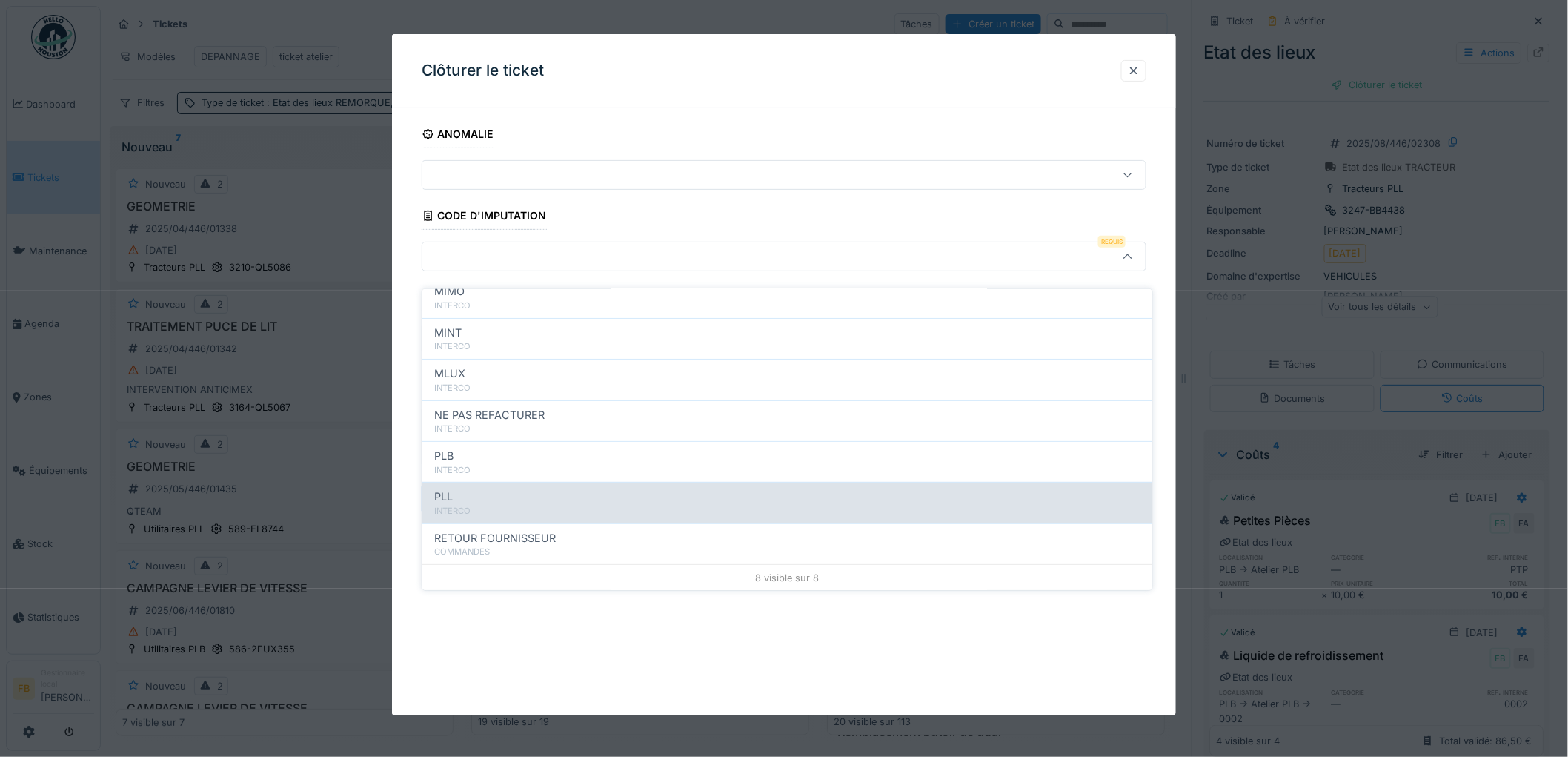
click at [509, 488] on div "PLL" at bounding box center [787, 497] width 706 height 17
type input "***"
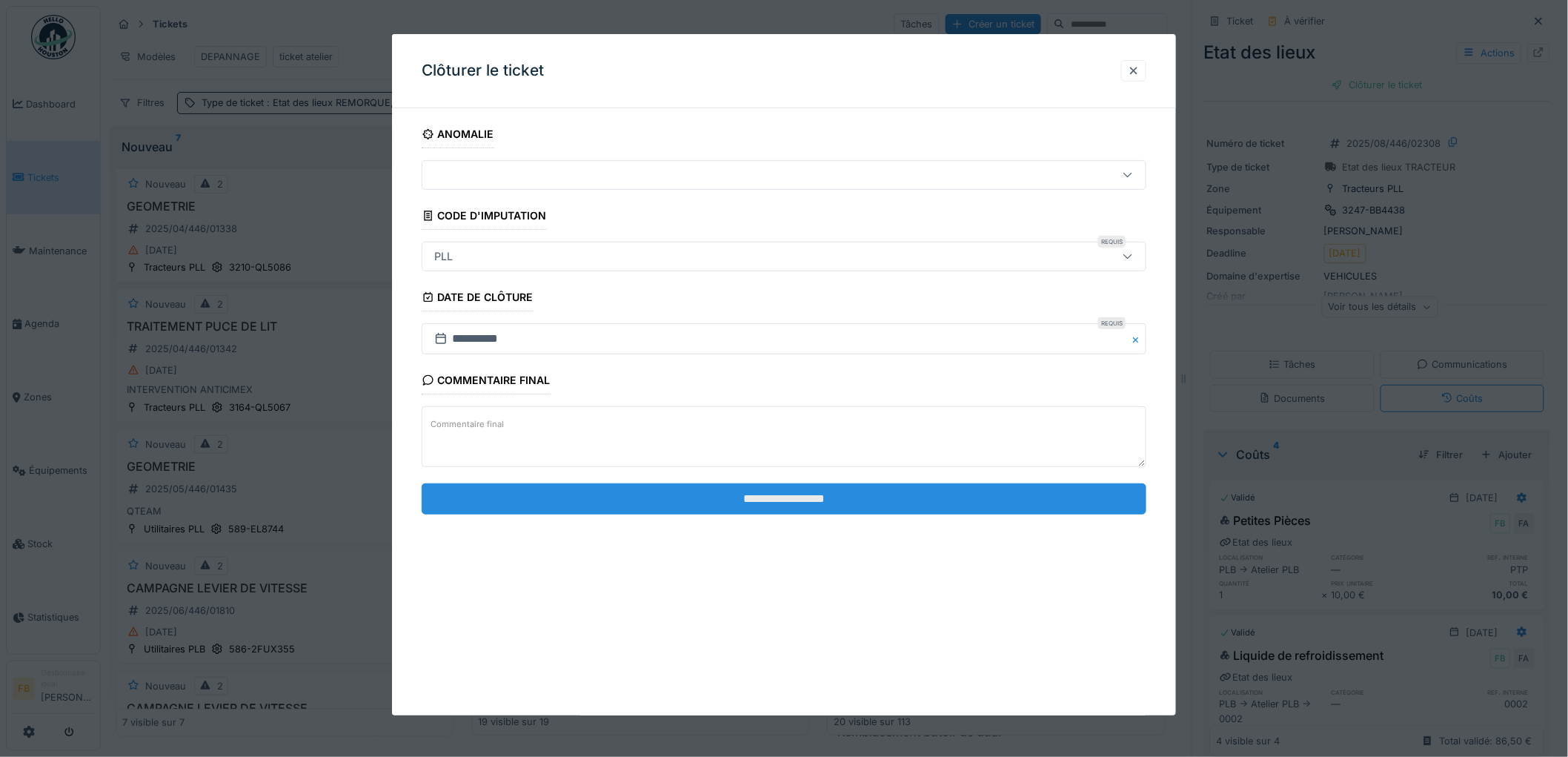
click at [737, 508] on input "**********" at bounding box center [784, 498] width 724 height 31
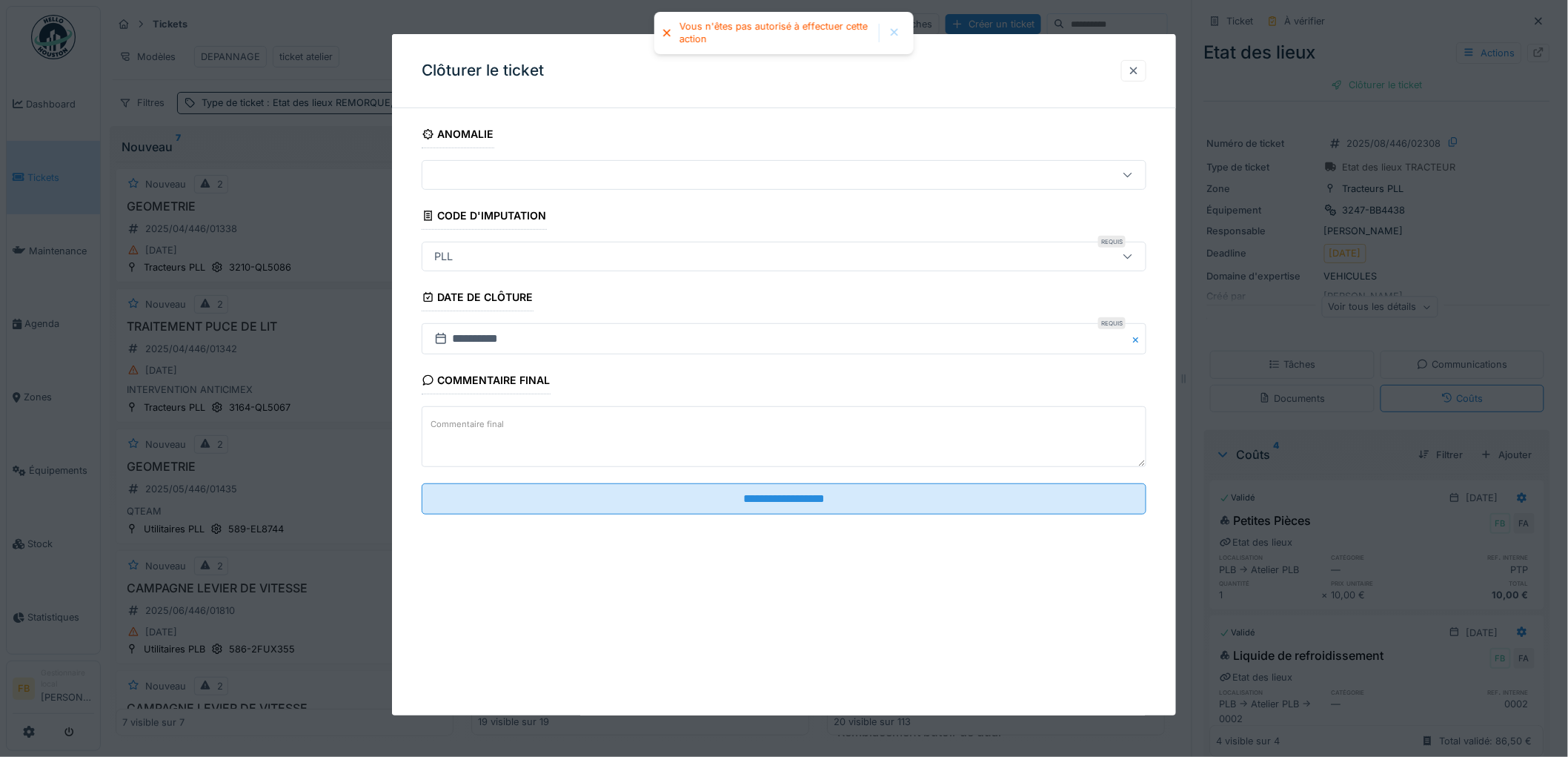
click at [1139, 70] on div at bounding box center [1134, 70] width 12 height 14
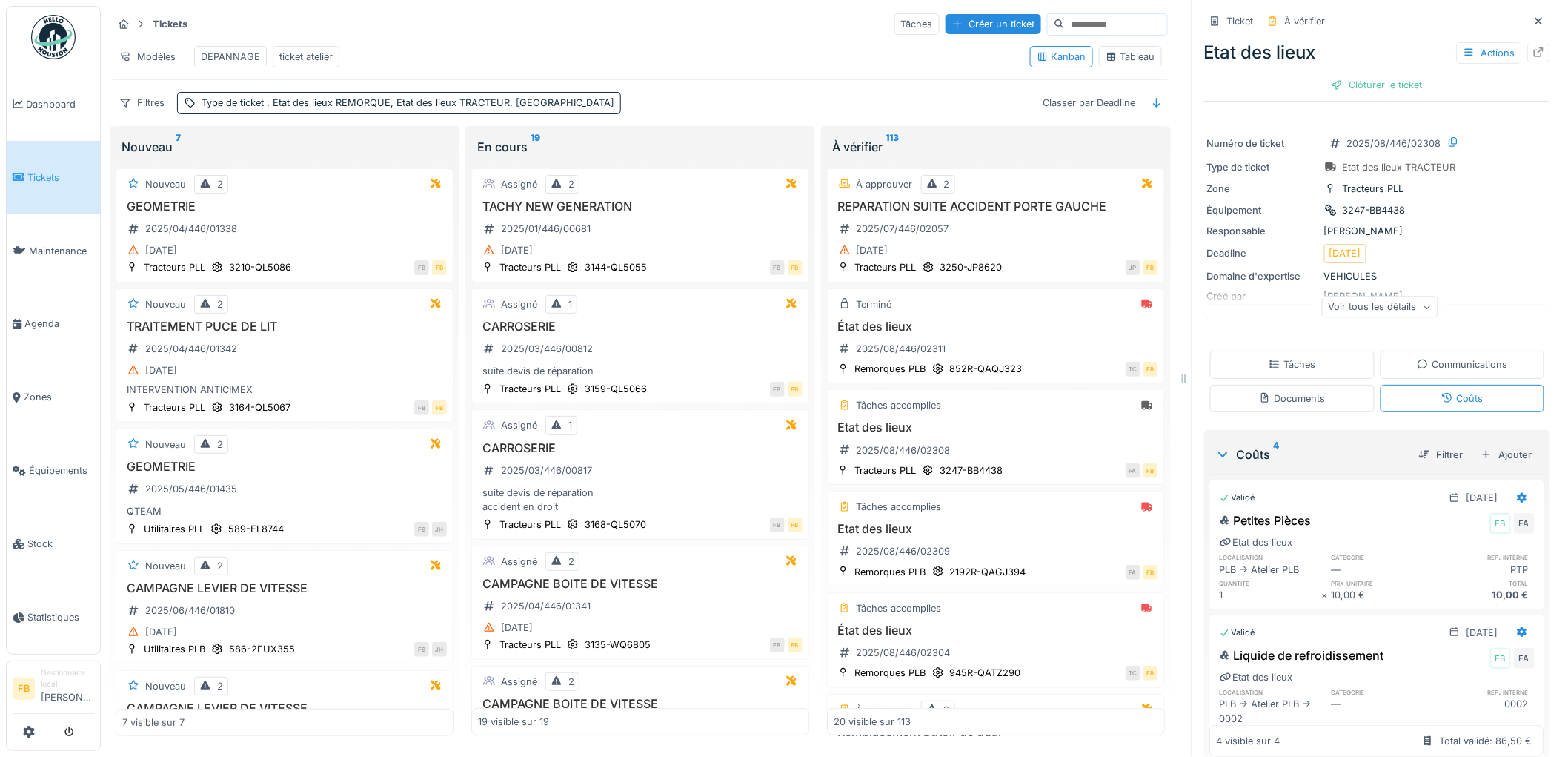
click at [1284, 357] on div "Tâches" at bounding box center [1292, 364] width 47 height 14
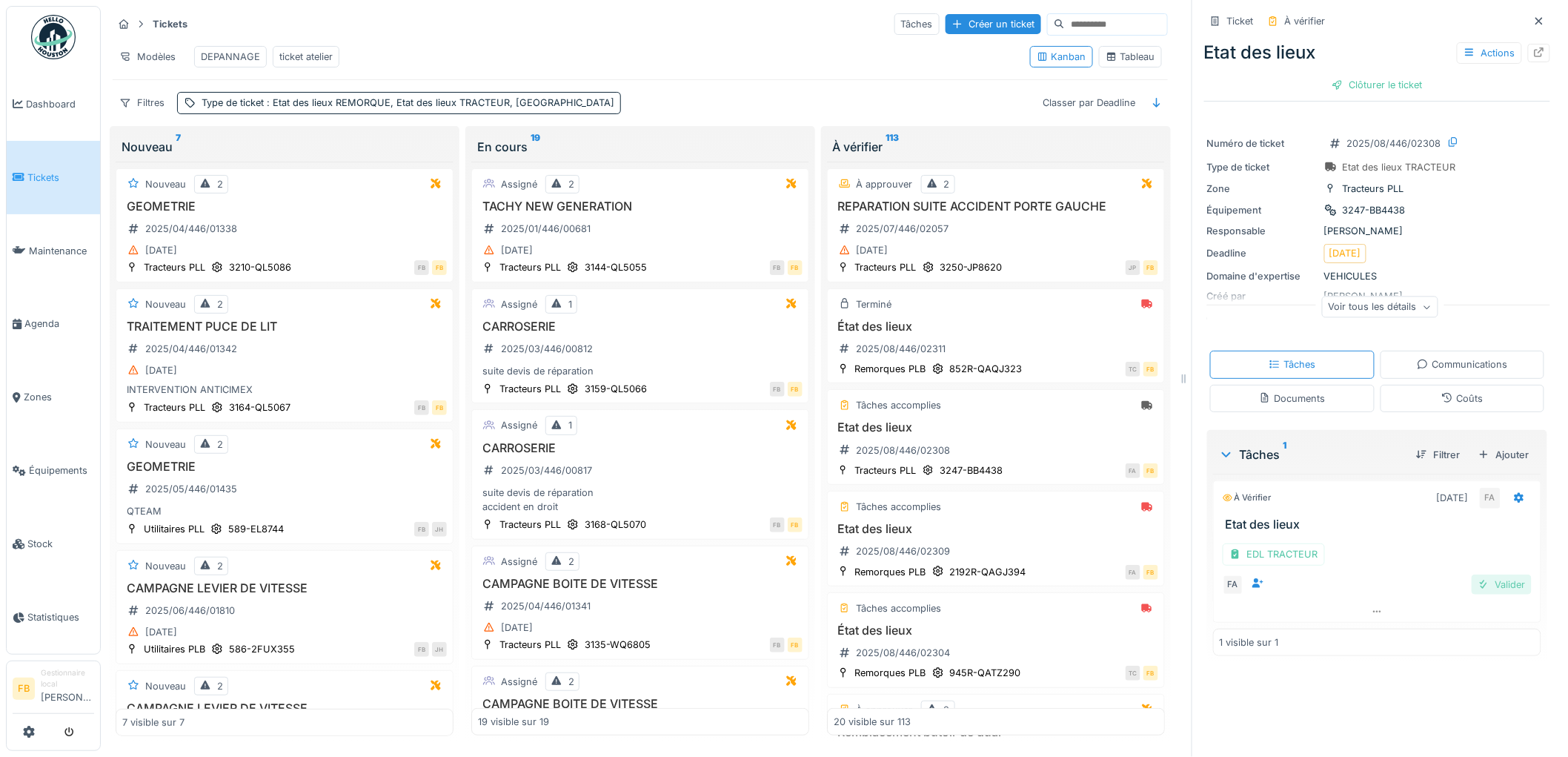
click at [1490, 574] on div "Valider" at bounding box center [1502, 584] width 60 height 20
click at [1441, 392] on icon at bounding box center [1447, 397] width 12 height 10
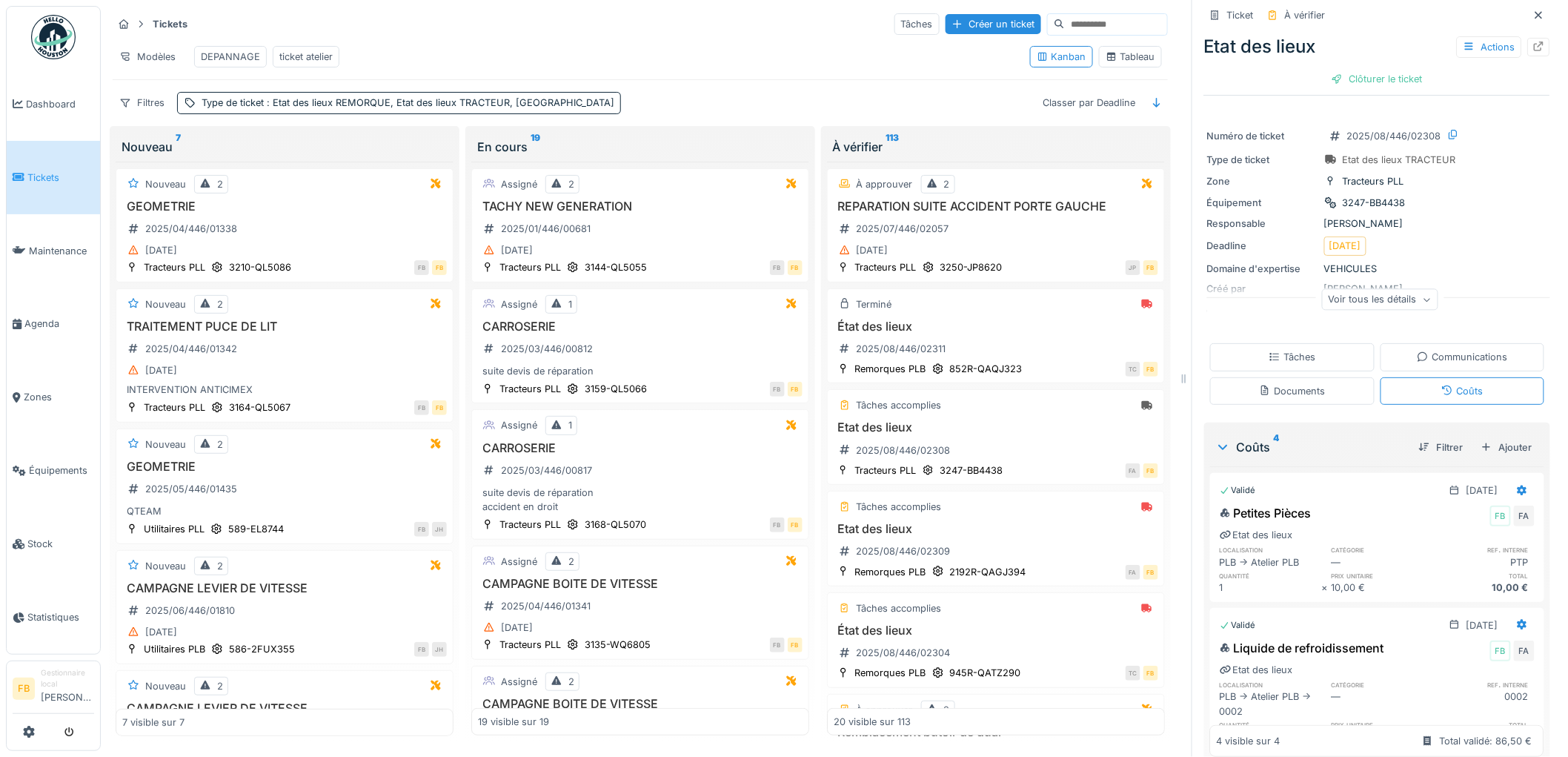
scroll to position [0, 0]
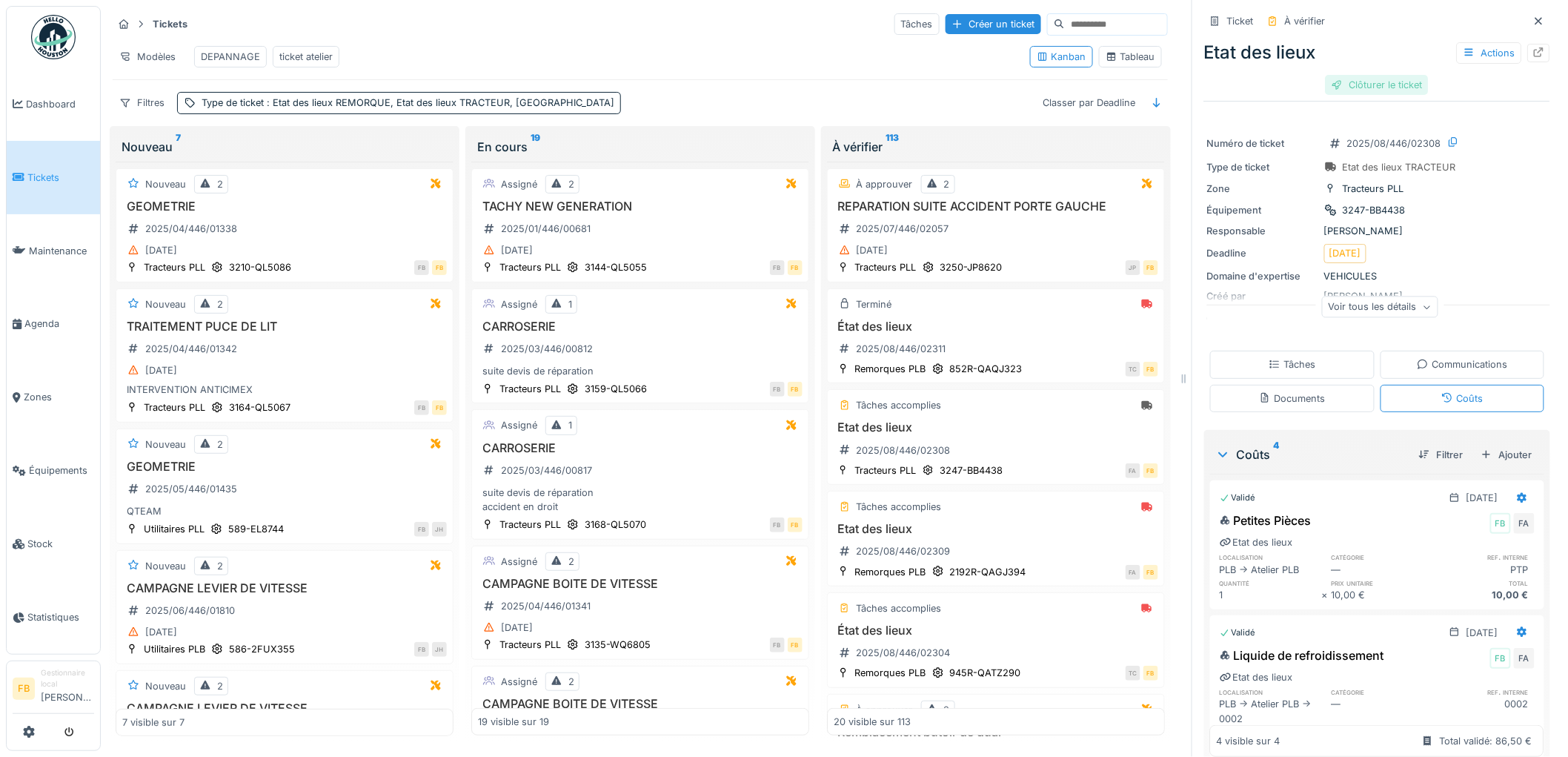
click at [1349, 75] on div "Clôturer le ticket" at bounding box center [1377, 85] width 103 height 20
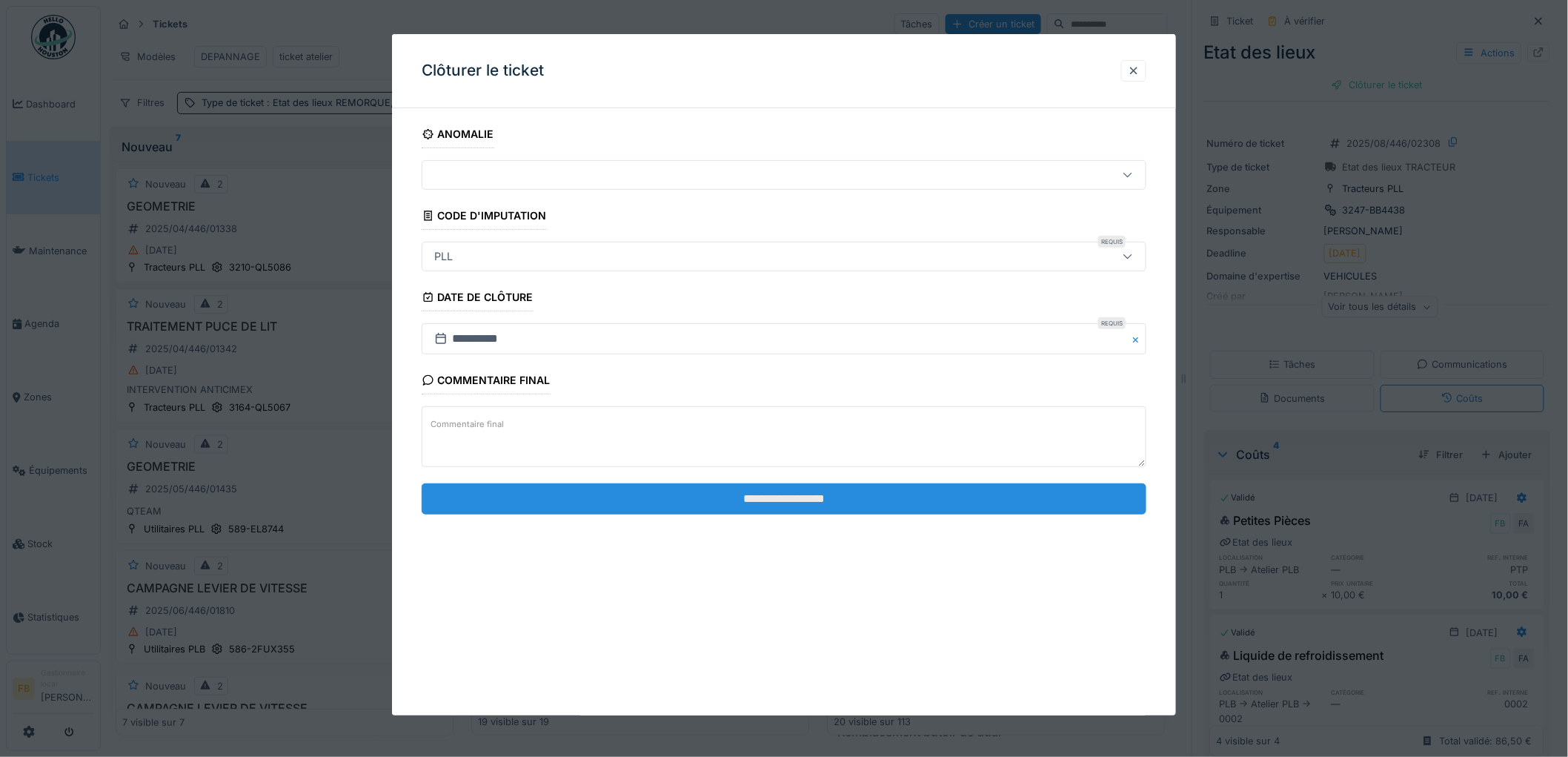
click at [687, 492] on input "**********" at bounding box center [784, 498] width 724 height 31
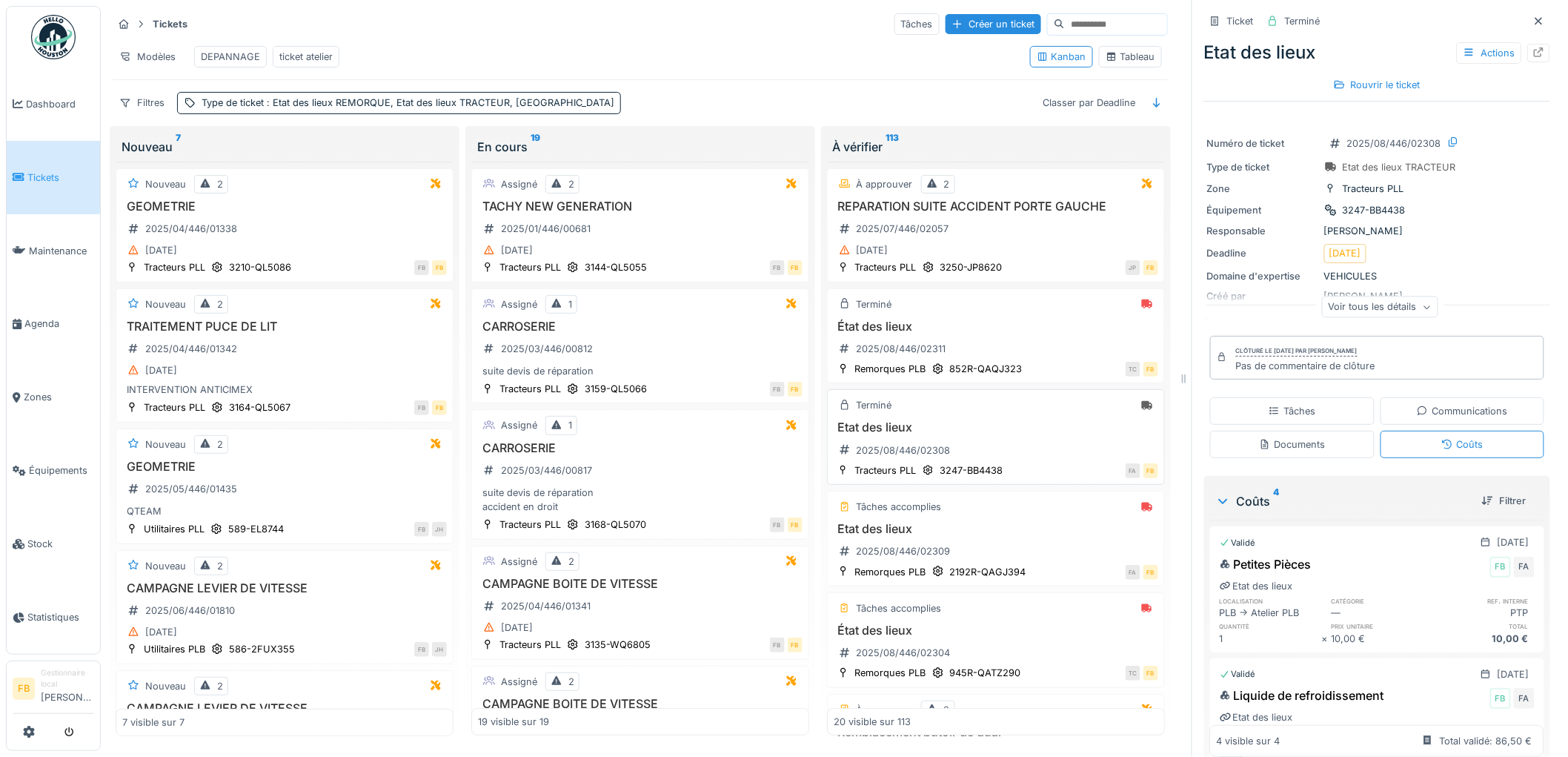
click at [995, 440] on div "Etat des lieux 2025/08/446/02308" at bounding box center [996, 441] width 324 height 42
click at [973, 346] on div "État des lieux 2025/08/446/02311" at bounding box center [996, 340] width 324 height 42
click at [968, 427] on h3 "Etat des lieux" at bounding box center [996, 427] width 324 height 14
click at [1062, 352] on div "État des lieux 2025/08/446/02311" at bounding box center [996, 340] width 324 height 42
click at [1045, 456] on div "Etat des lieux 2025/08/446/02308" at bounding box center [996, 441] width 324 height 42
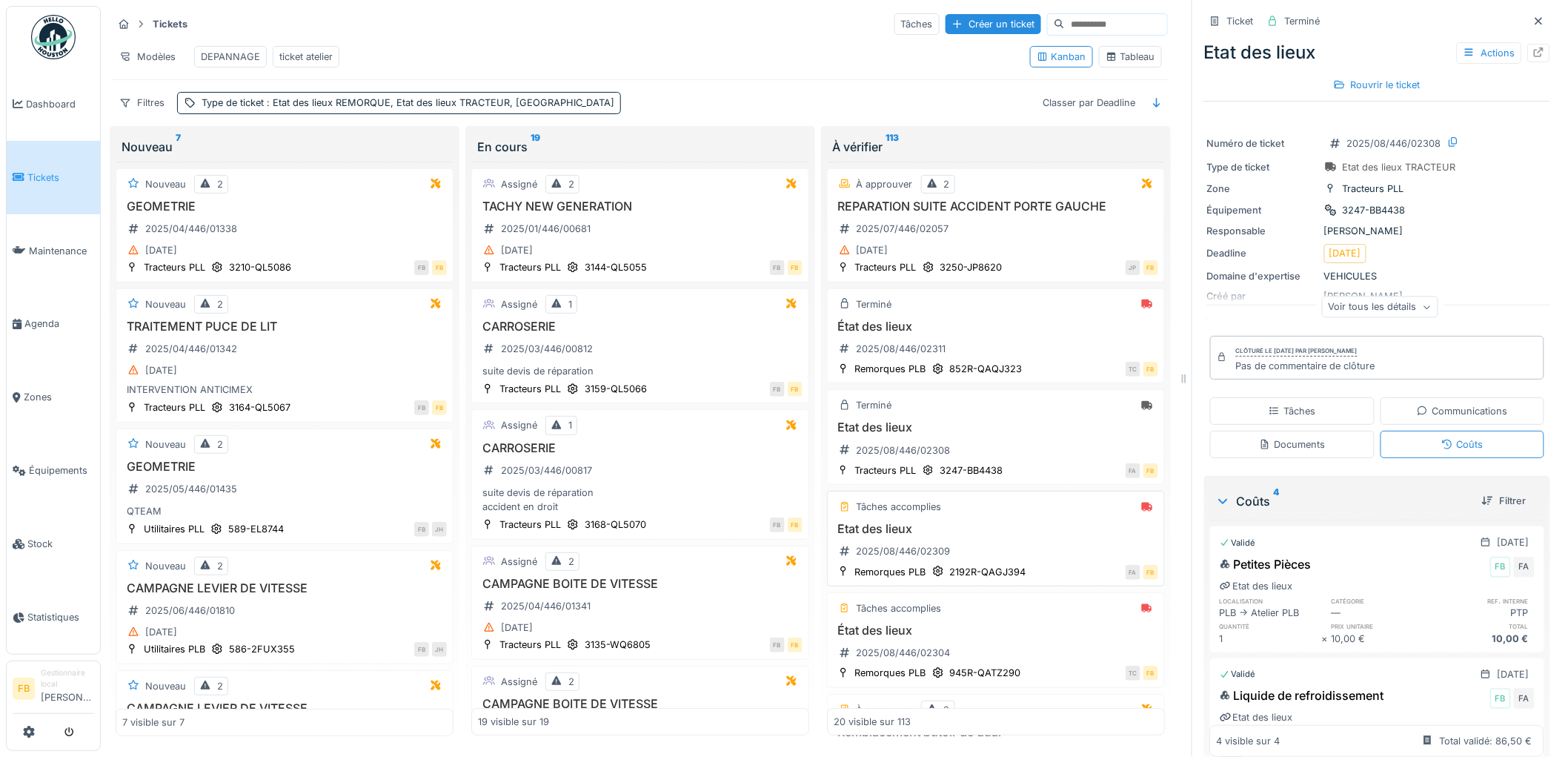
click at [1039, 535] on h3 "Etat des lieux" at bounding box center [996, 528] width 324 height 14
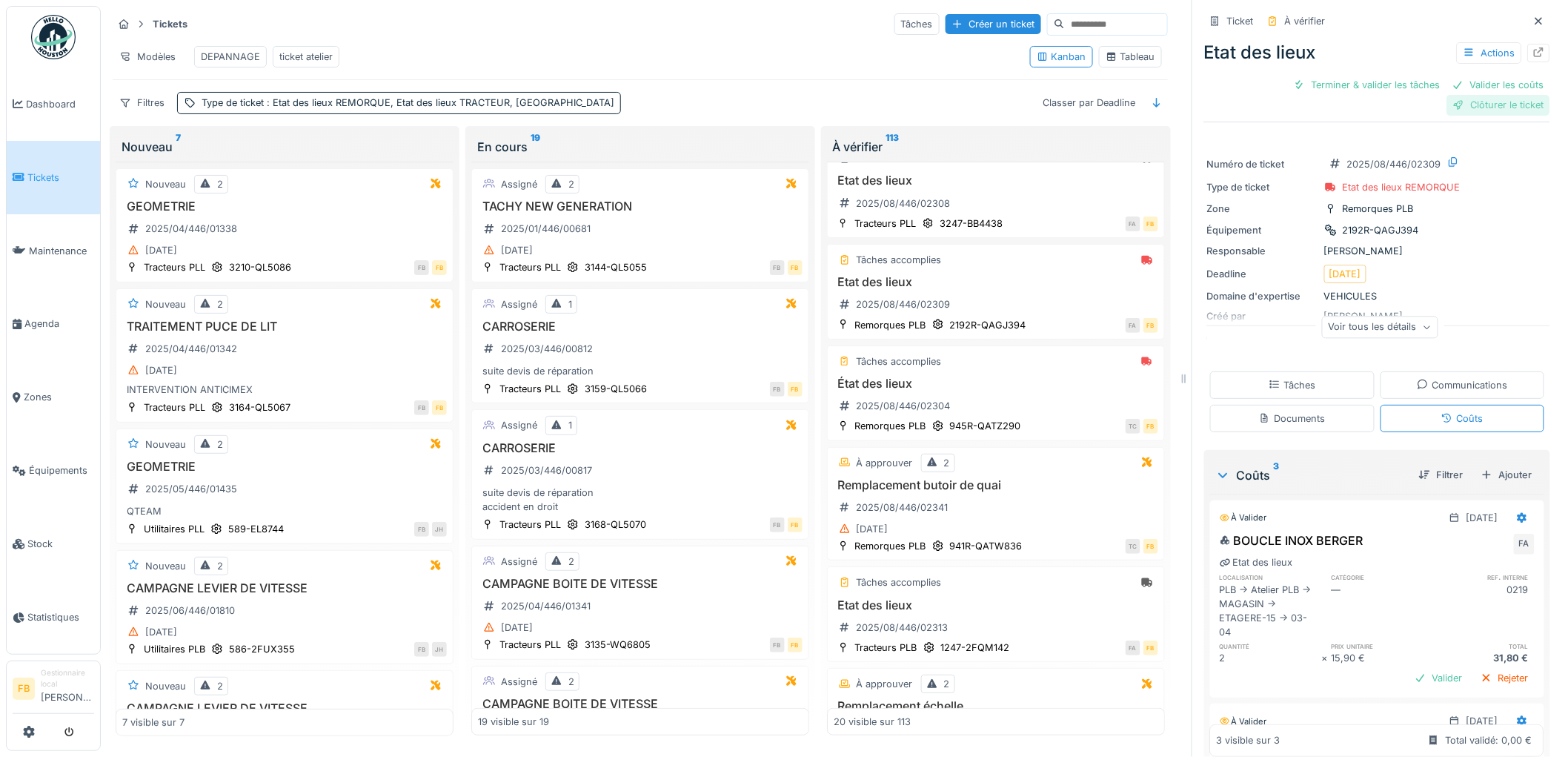
click at [1464, 95] on div "Clôturer le ticket" at bounding box center [1499, 105] width 103 height 20
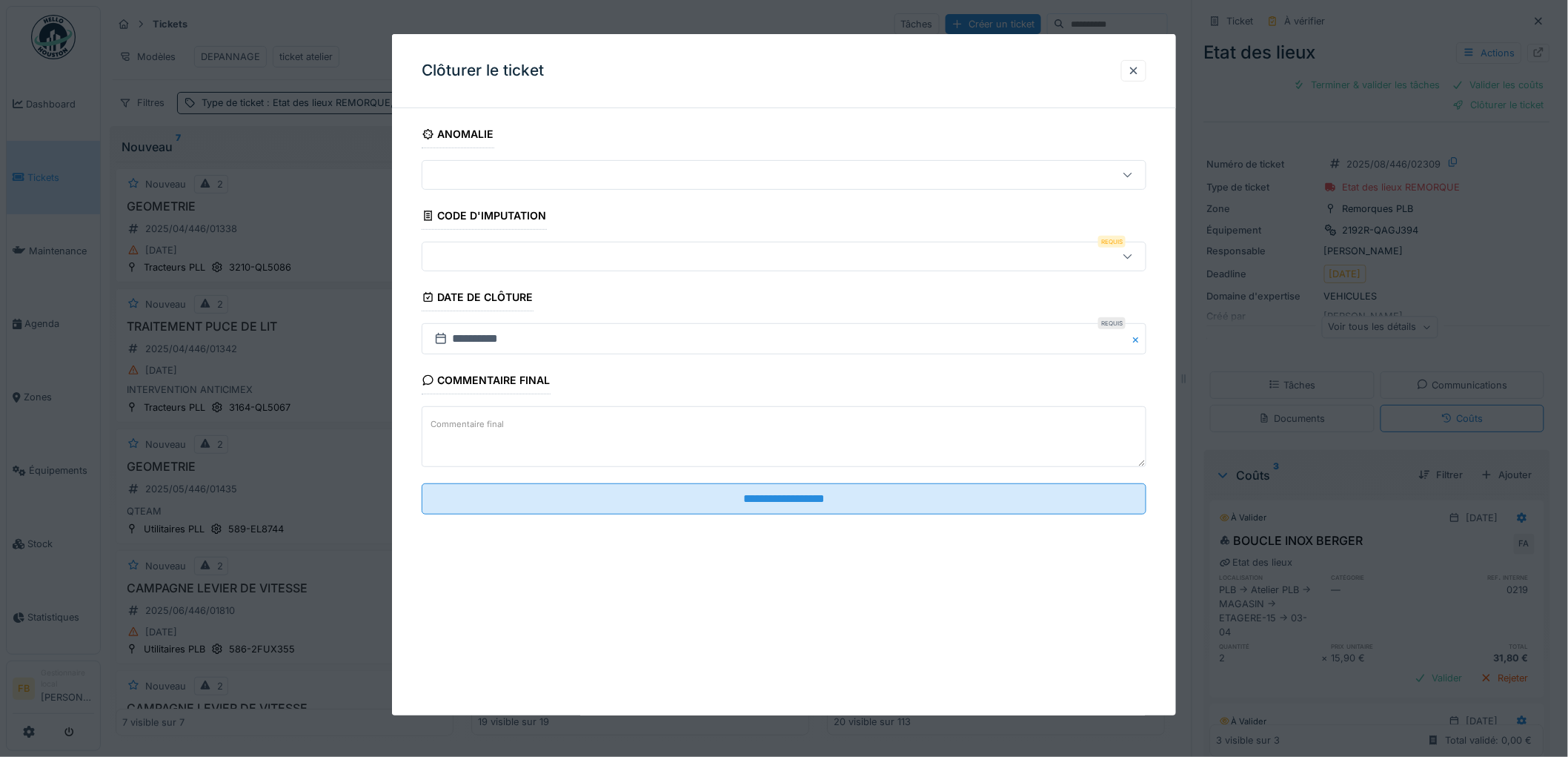
click at [526, 272] on fieldset "**********" at bounding box center [784, 323] width 724 height 406
click at [558, 269] on div at bounding box center [784, 256] width 724 height 29
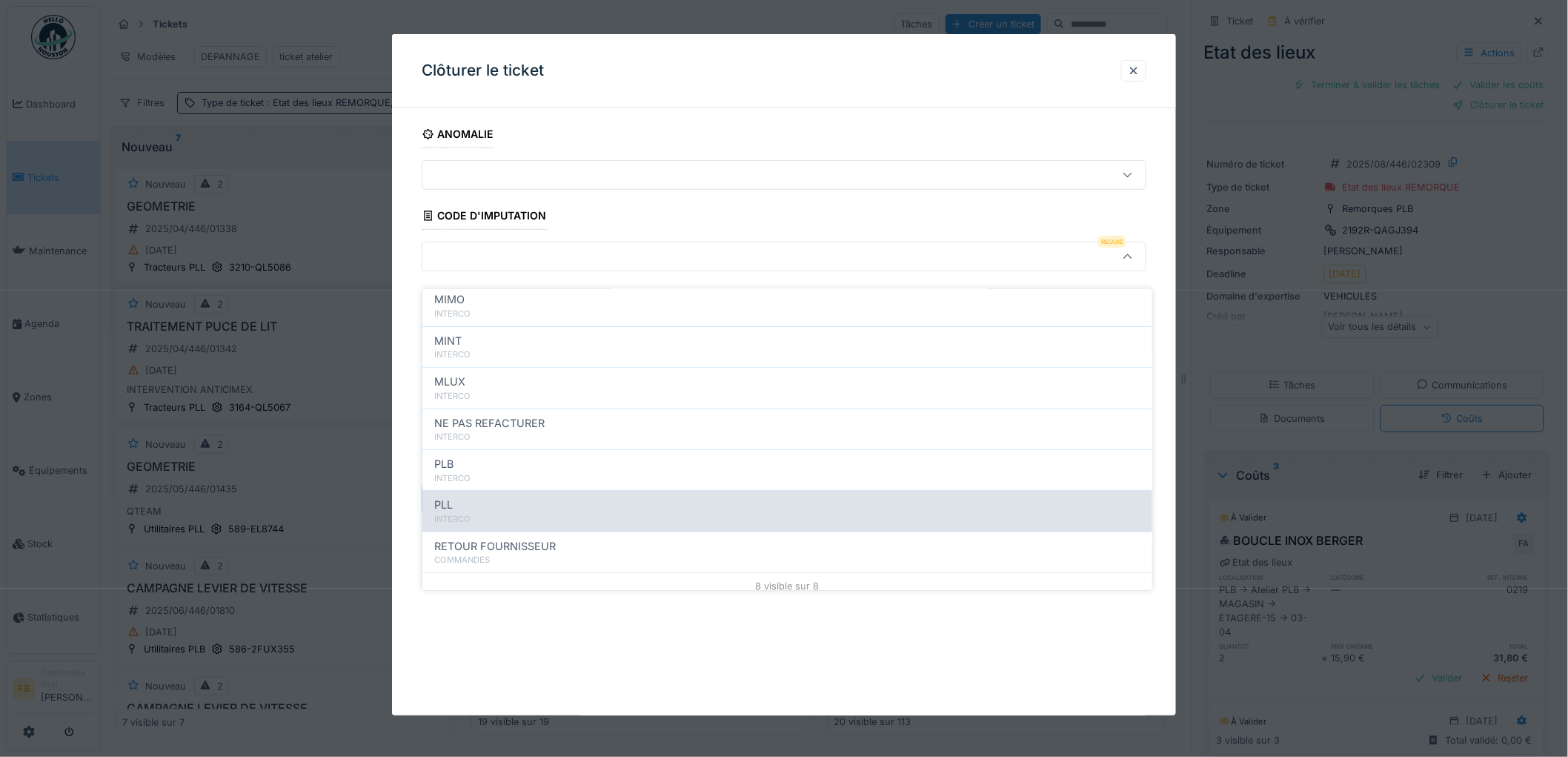
scroll to position [132, 0]
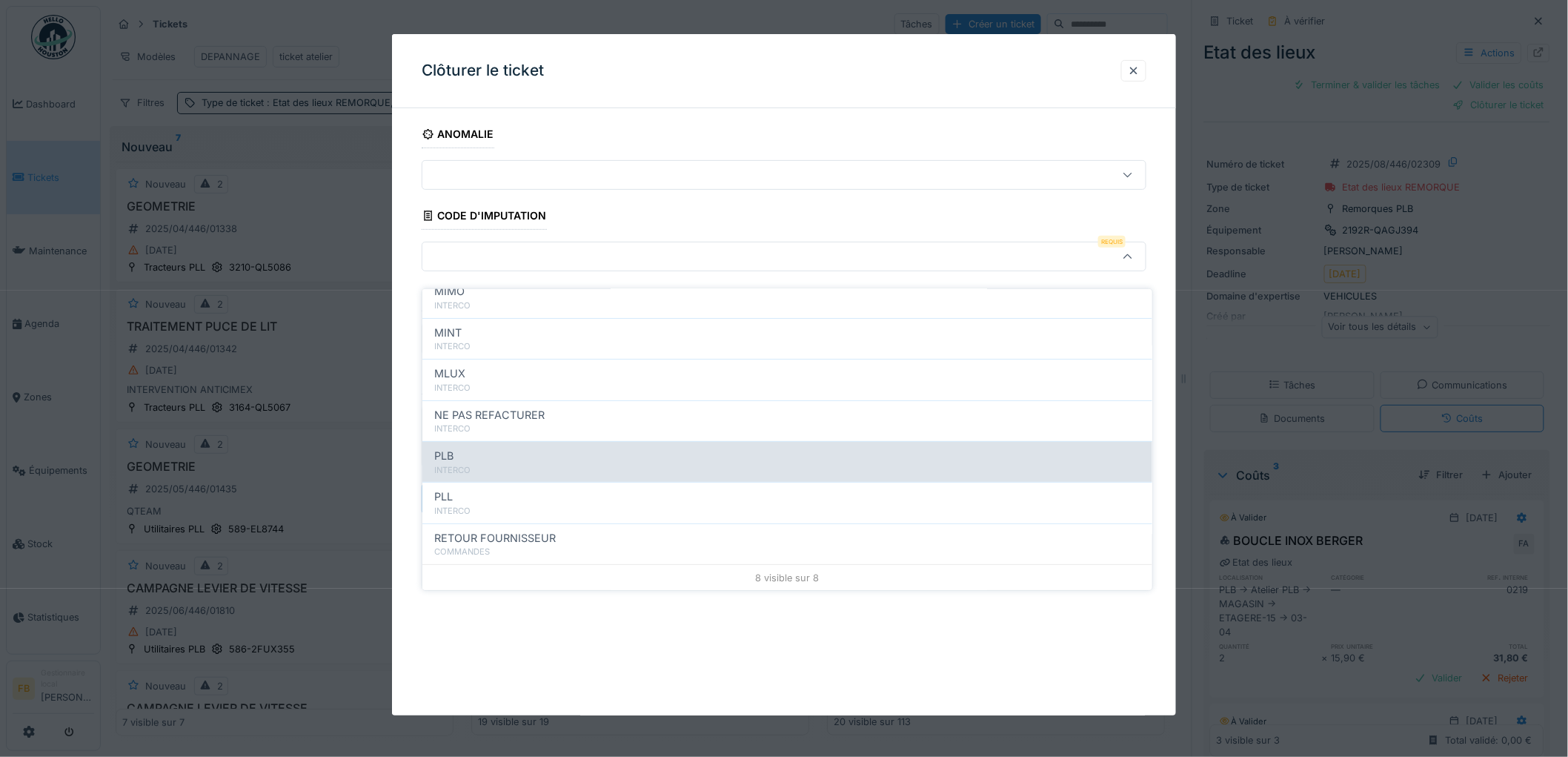
click at [526, 464] on div "INTERCO" at bounding box center [787, 470] width 706 height 13
type input "***"
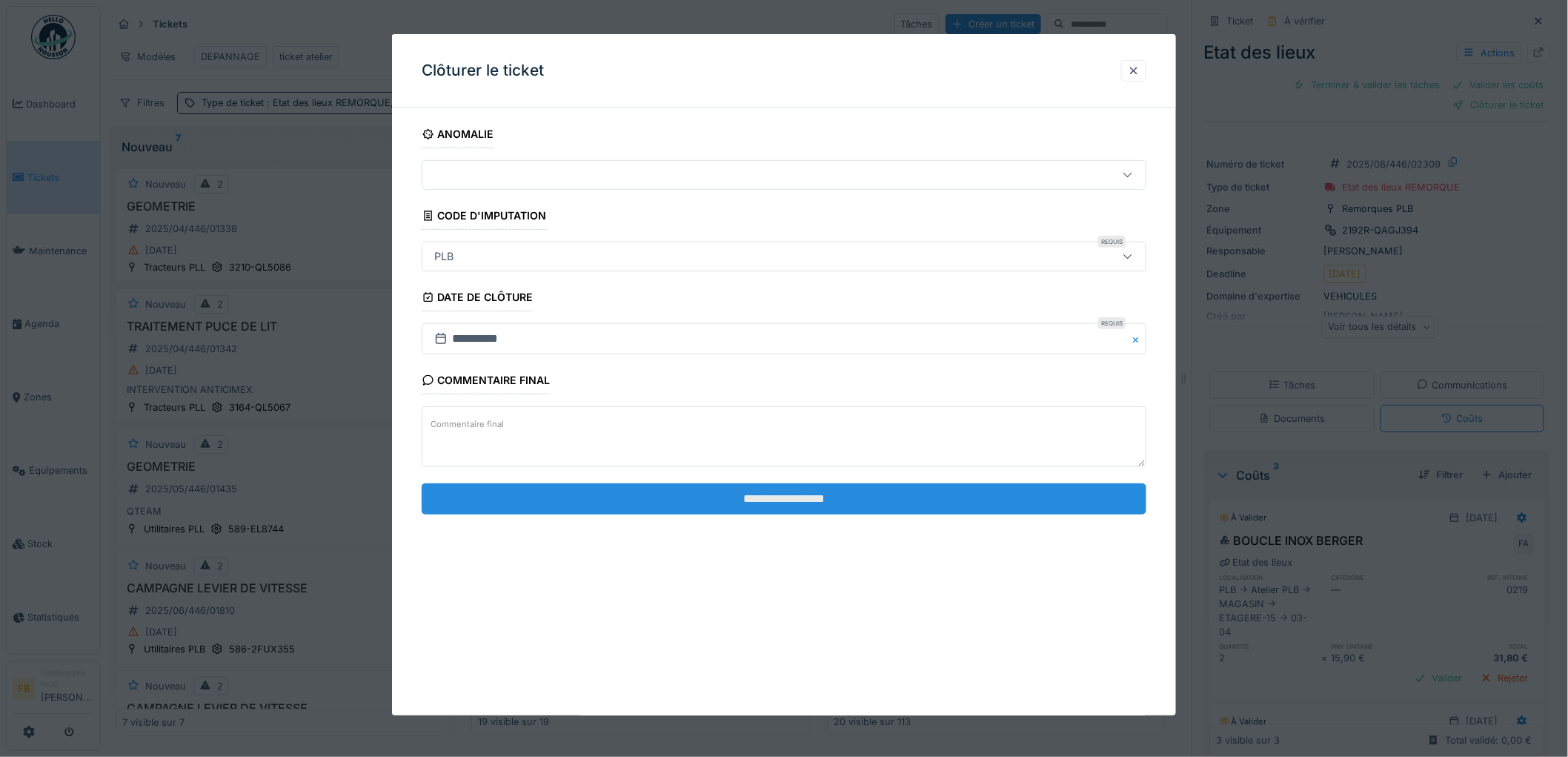
click at [788, 495] on input "**********" at bounding box center [784, 498] width 724 height 31
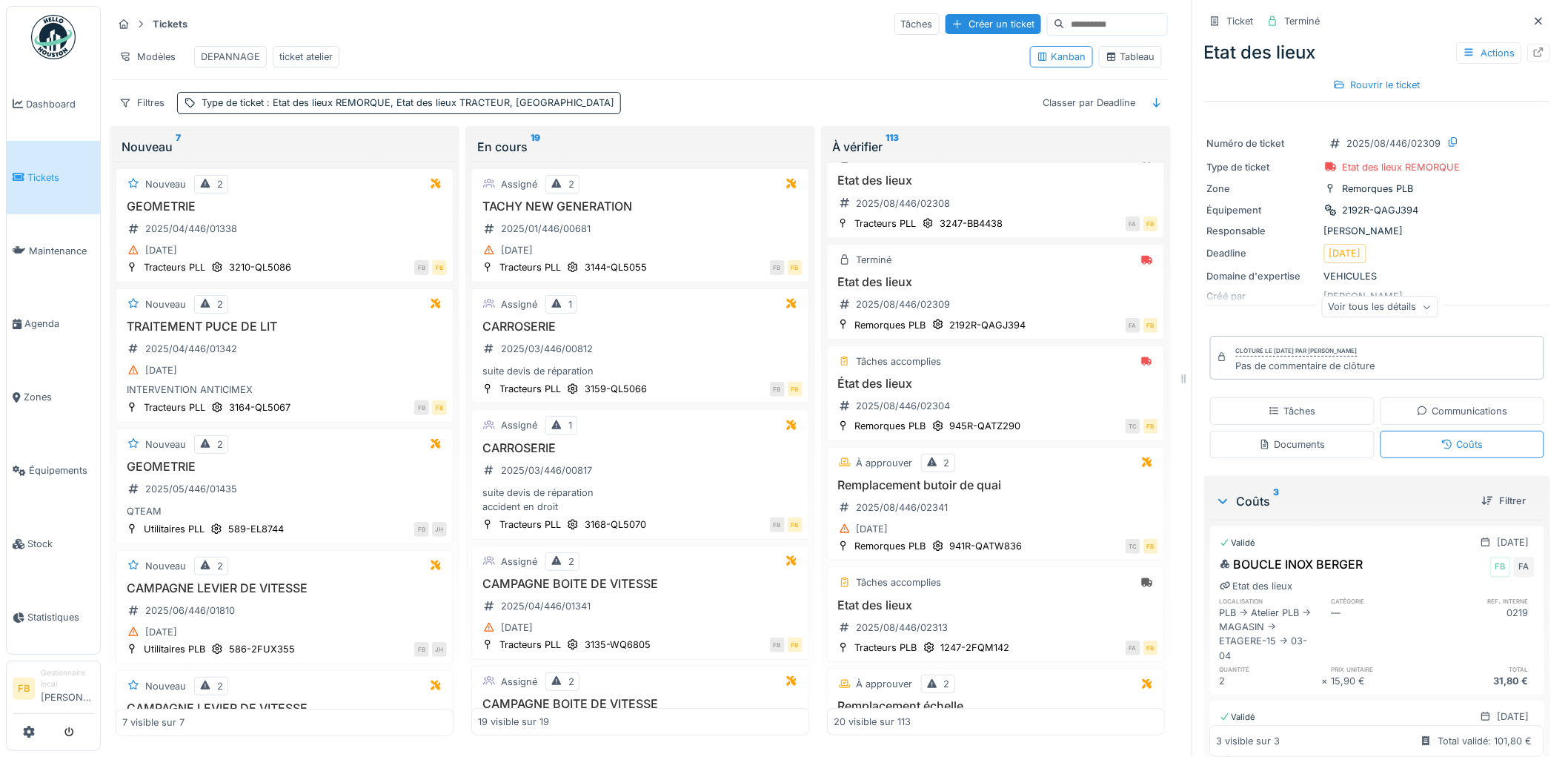
click at [54, 180] on span "Tickets" at bounding box center [60, 177] width 66 height 14
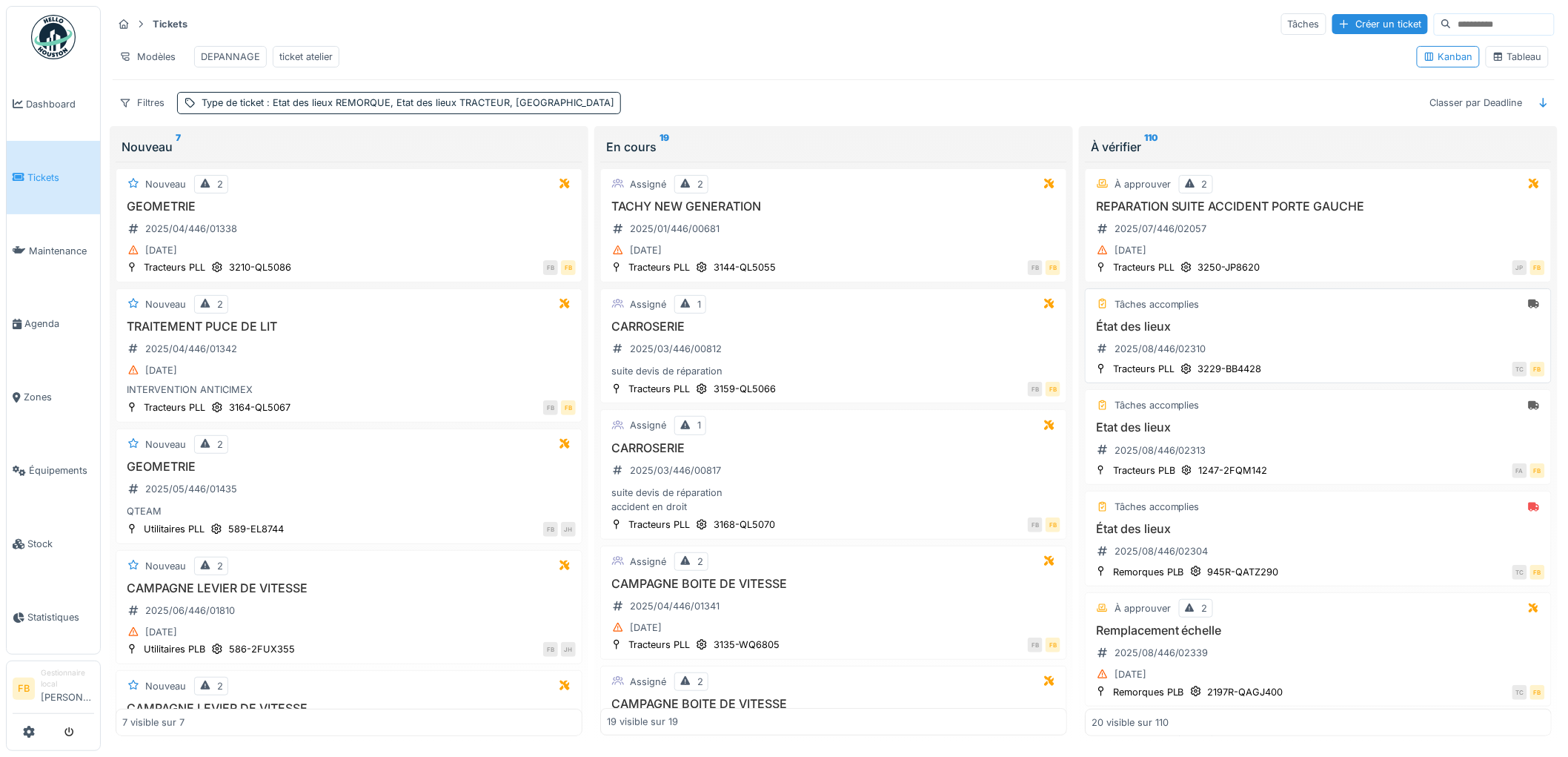
click at [1253, 331] on div "Tâches accomplies État des lieux 2025/08/446/02310 Tracteurs PLL 3229-BB4428 TC…" at bounding box center [1318, 336] width 467 height 96
click at [1237, 334] on h3 "État des lieux" at bounding box center [1317, 326] width 453 height 14
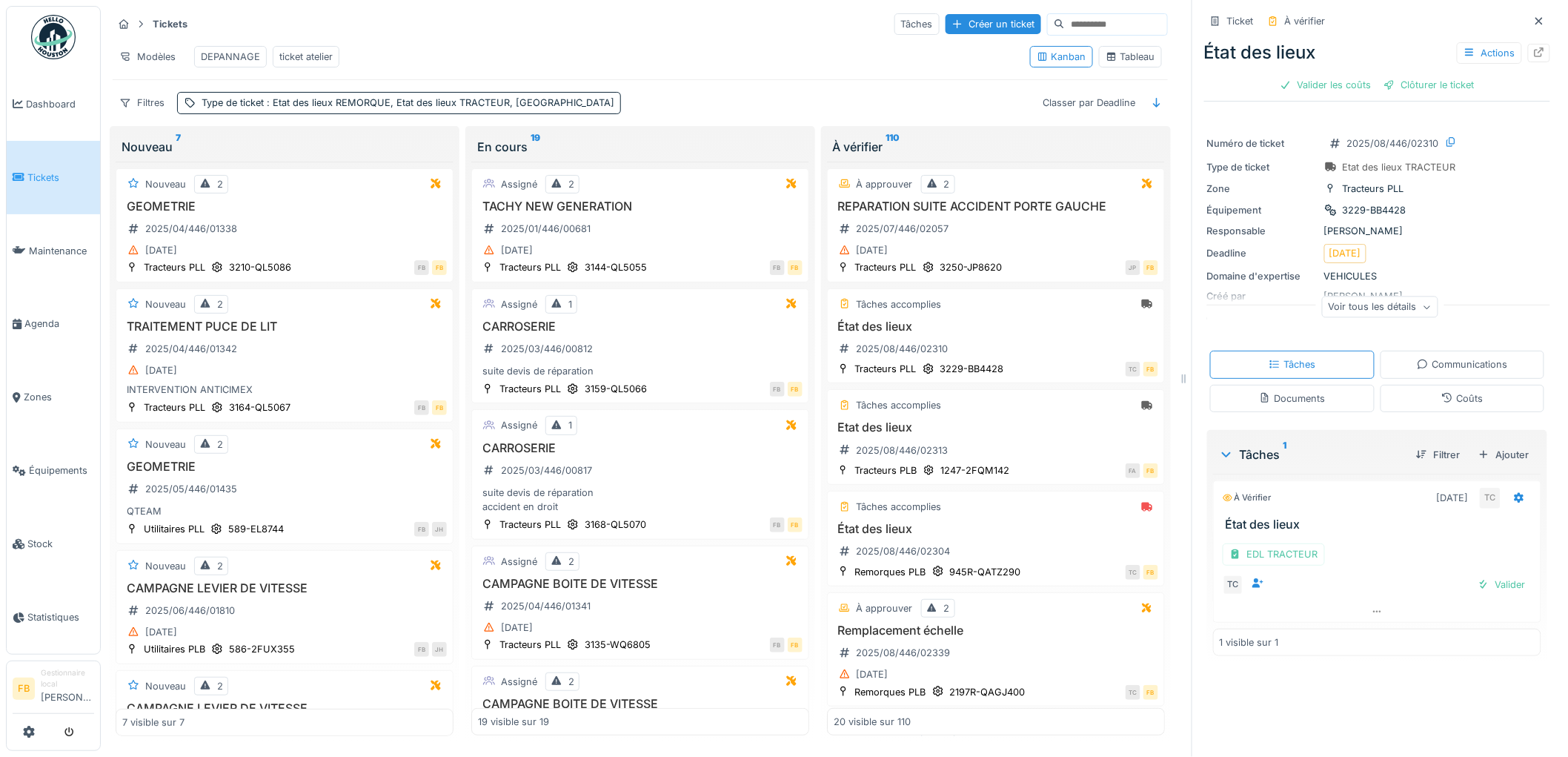
click at [1443, 400] on icon at bounding box center [1447, 397] width 10 height 10
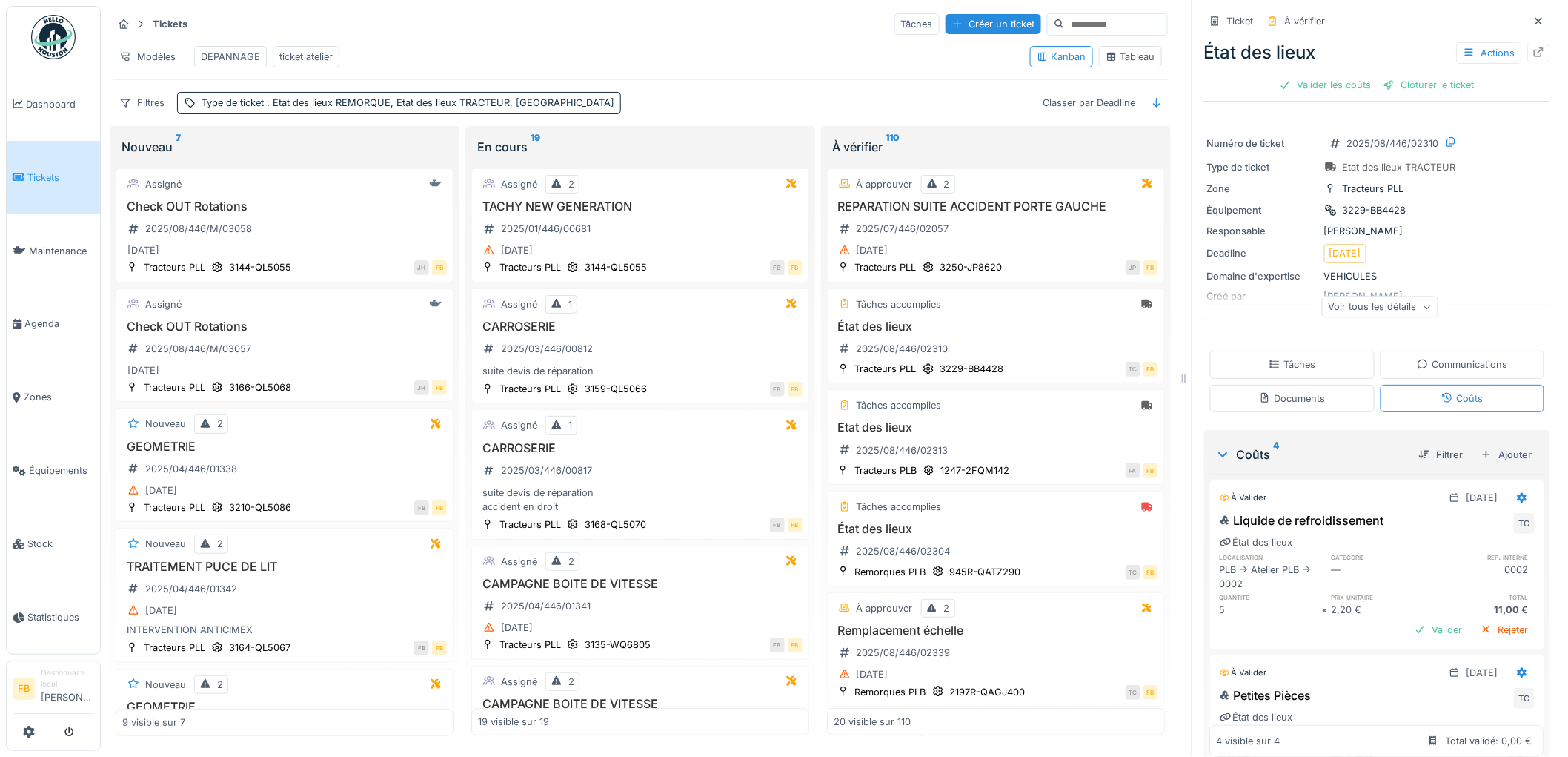
click at [1284, 357] on div "Tâches" at bounding box center [1292, 364] width 47 height 14
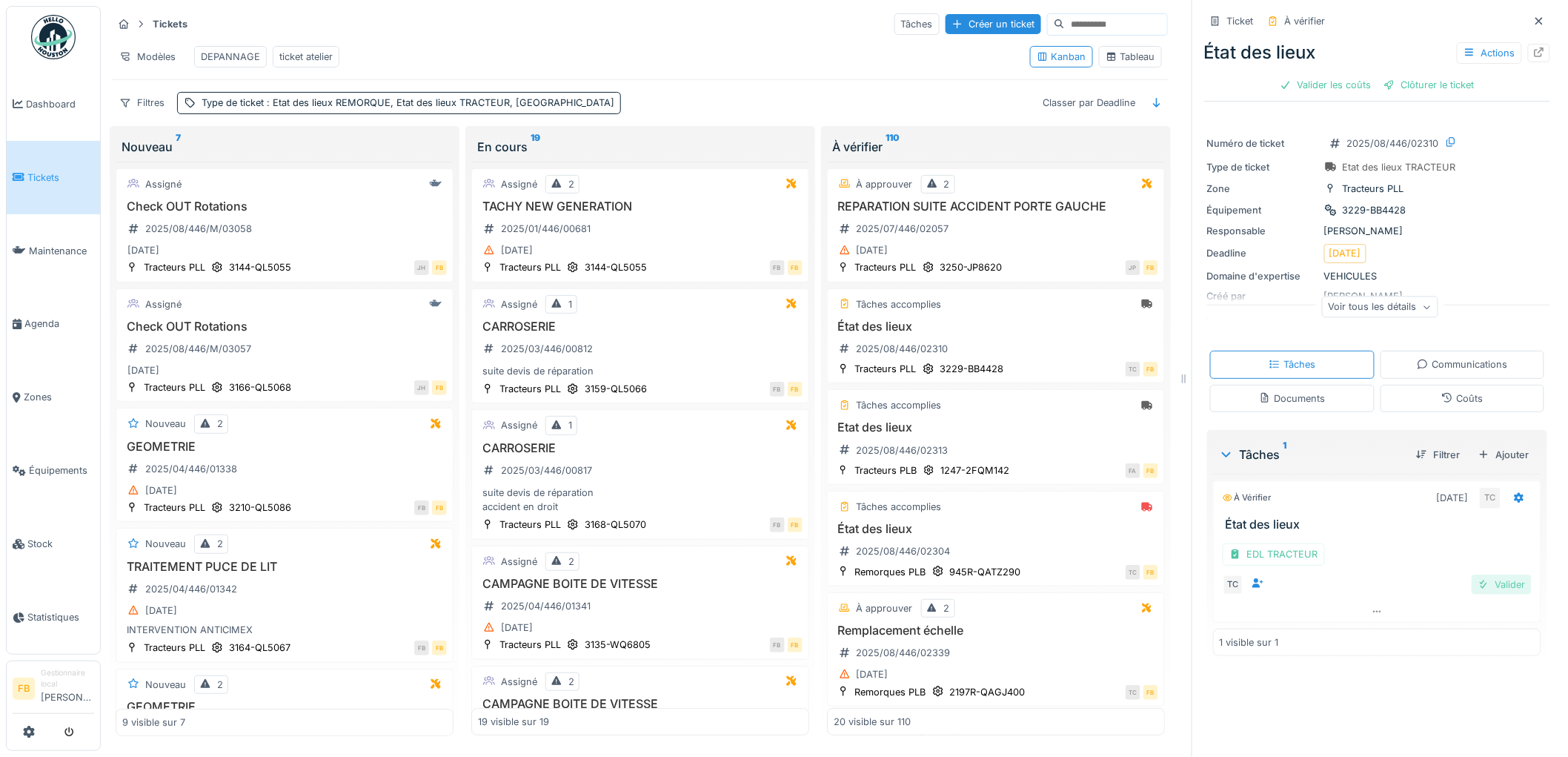
click at [1486, 575] on div "Valider" at bounding box center [1502, 584] width 60 height 20
click at [1320, 75] on div "Valider les coûts" at bounding box center [1325, 85] width 103 height 20
click at [1364, 75] on div "Clôturer le ticket" at bounding box center [1377, 85] width 103 height 20
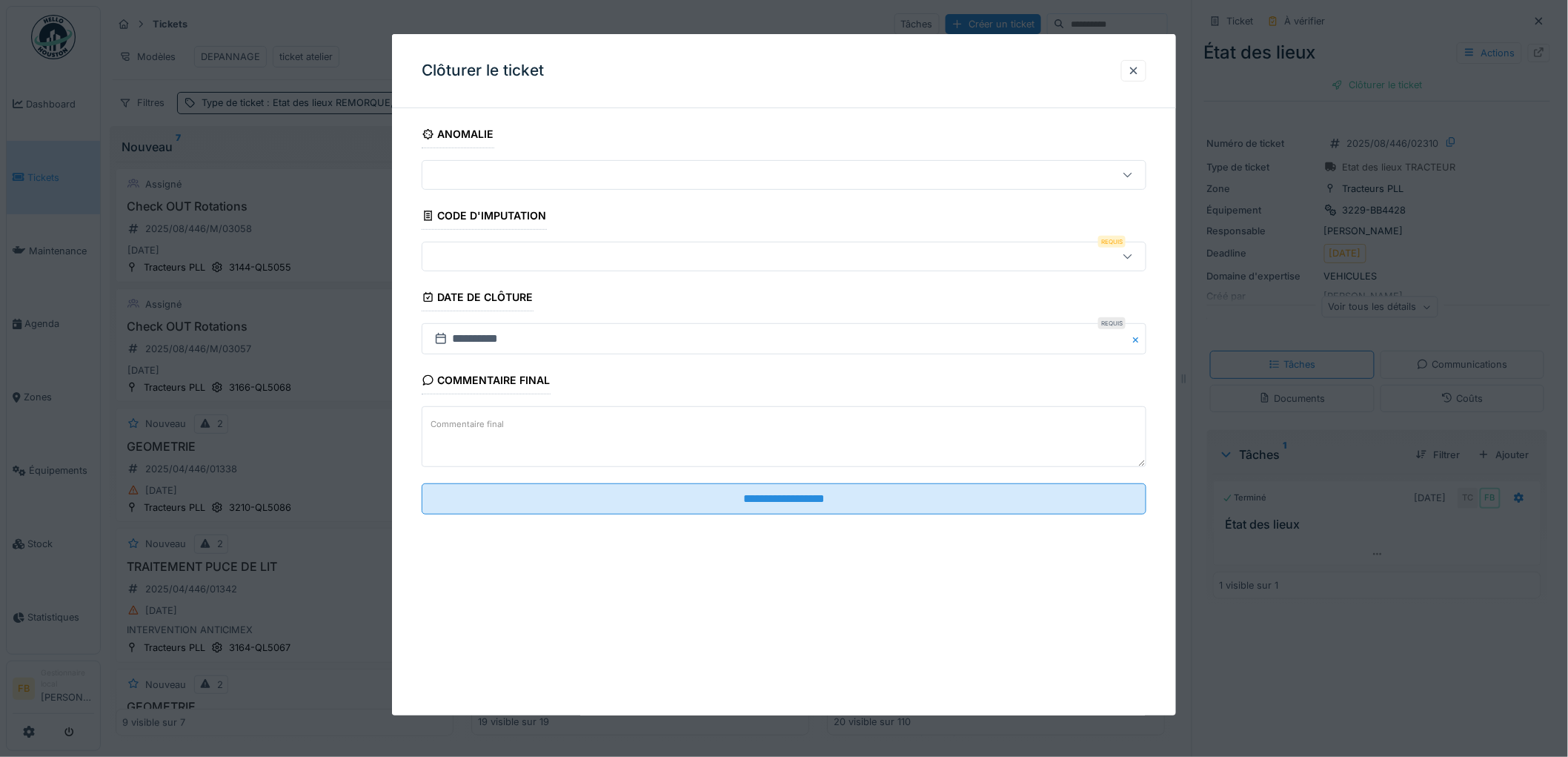
scroll to position [12, 0]
click at [497, 260] on div at bounding box center [742, 257] width 629 height 17
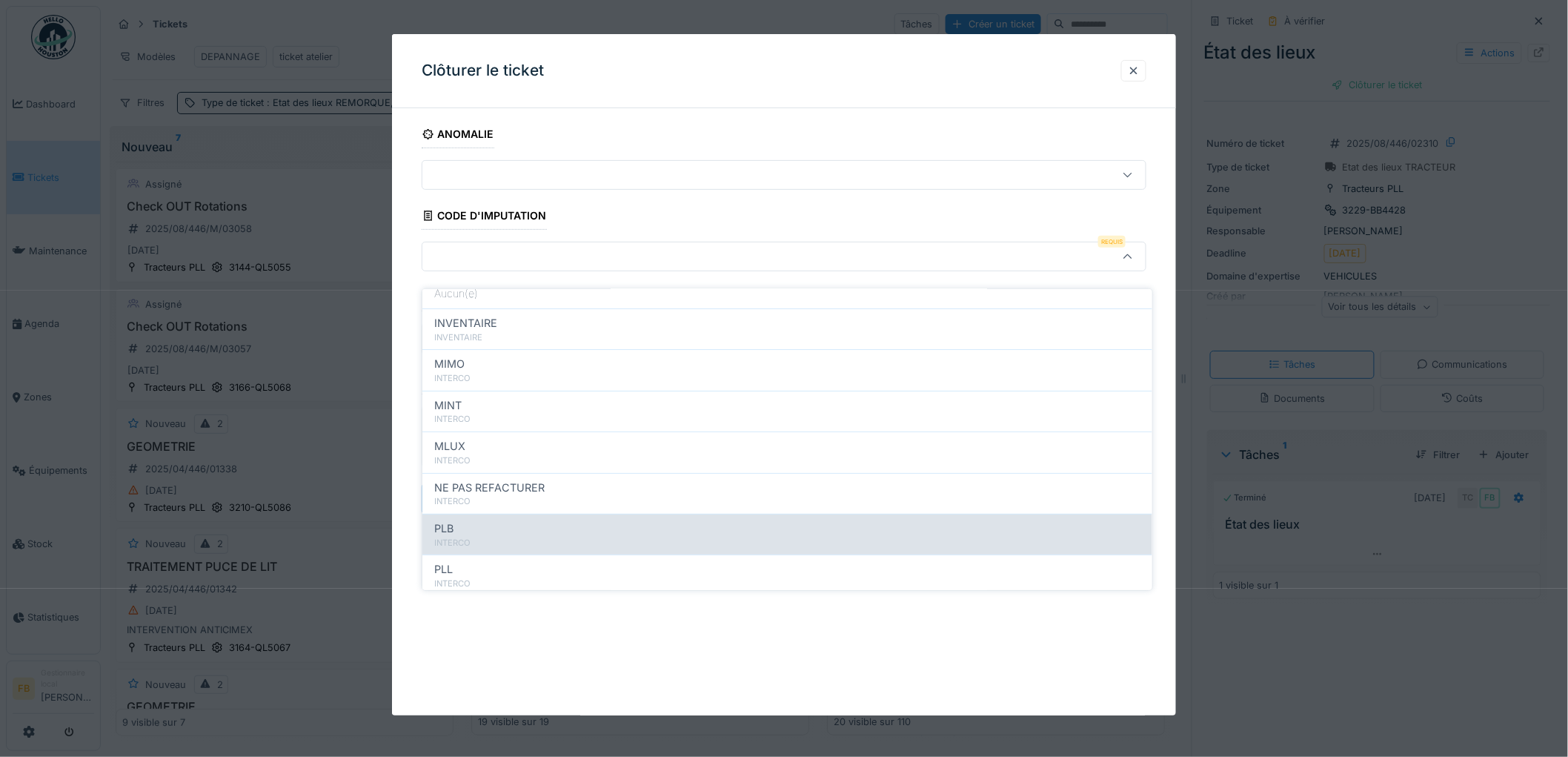
scroll to position [132, 0]
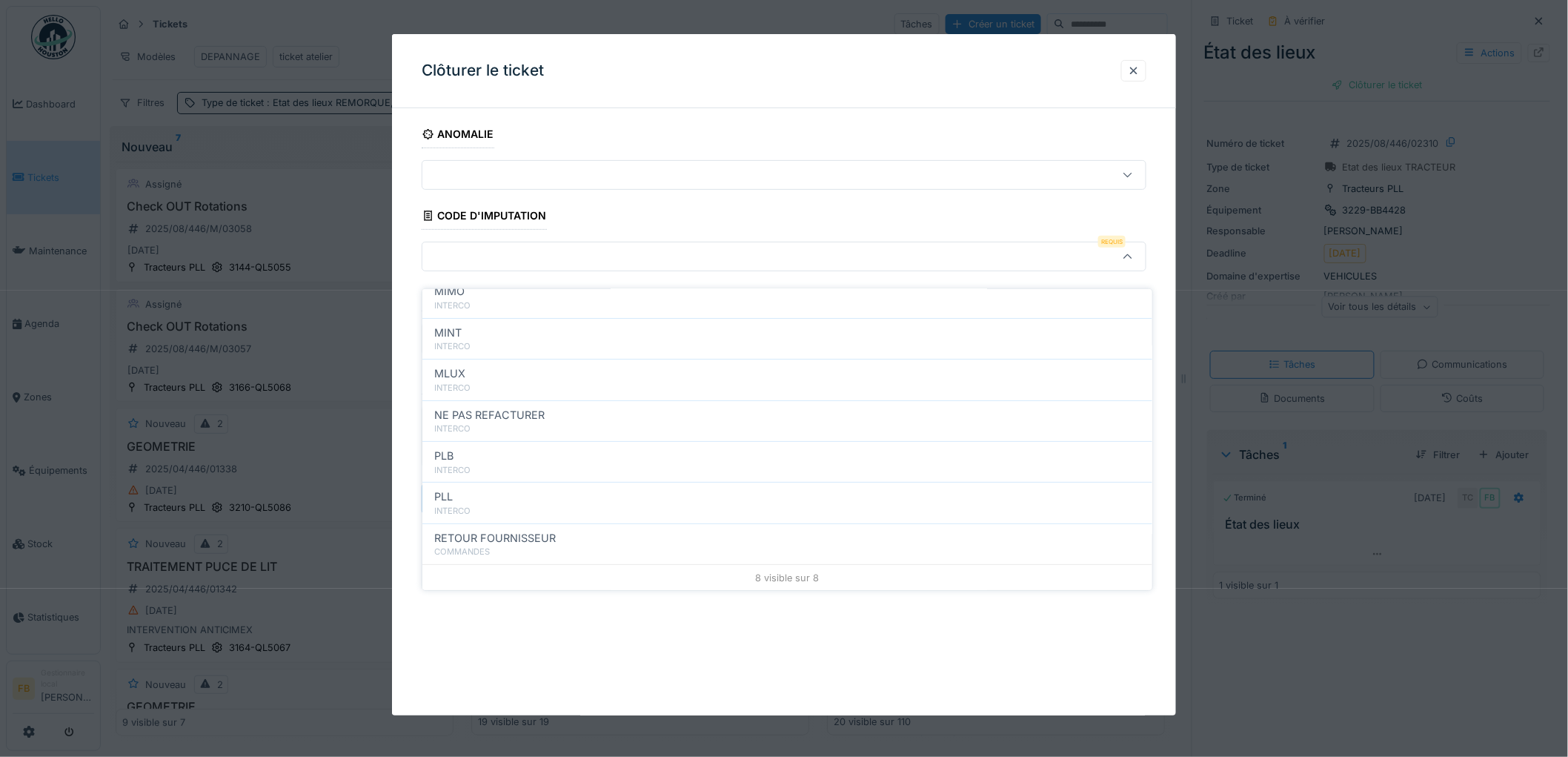
click at [1295, 322] on div at bounding box center [784, 378] width 1568 height 757
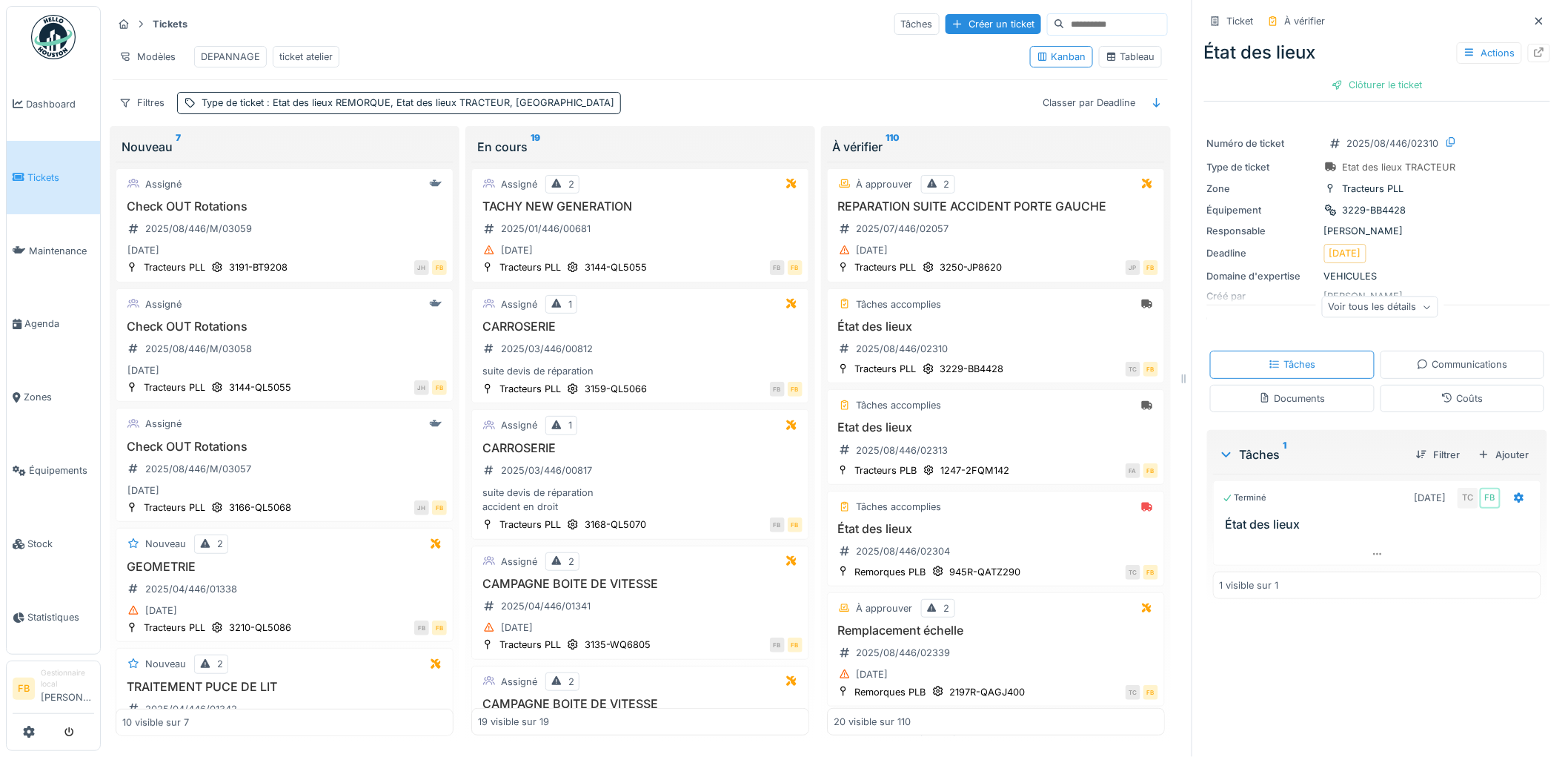
click at [1399, 388] on div "Coûts" at bounding box center [1462, 399] width 164 height 27
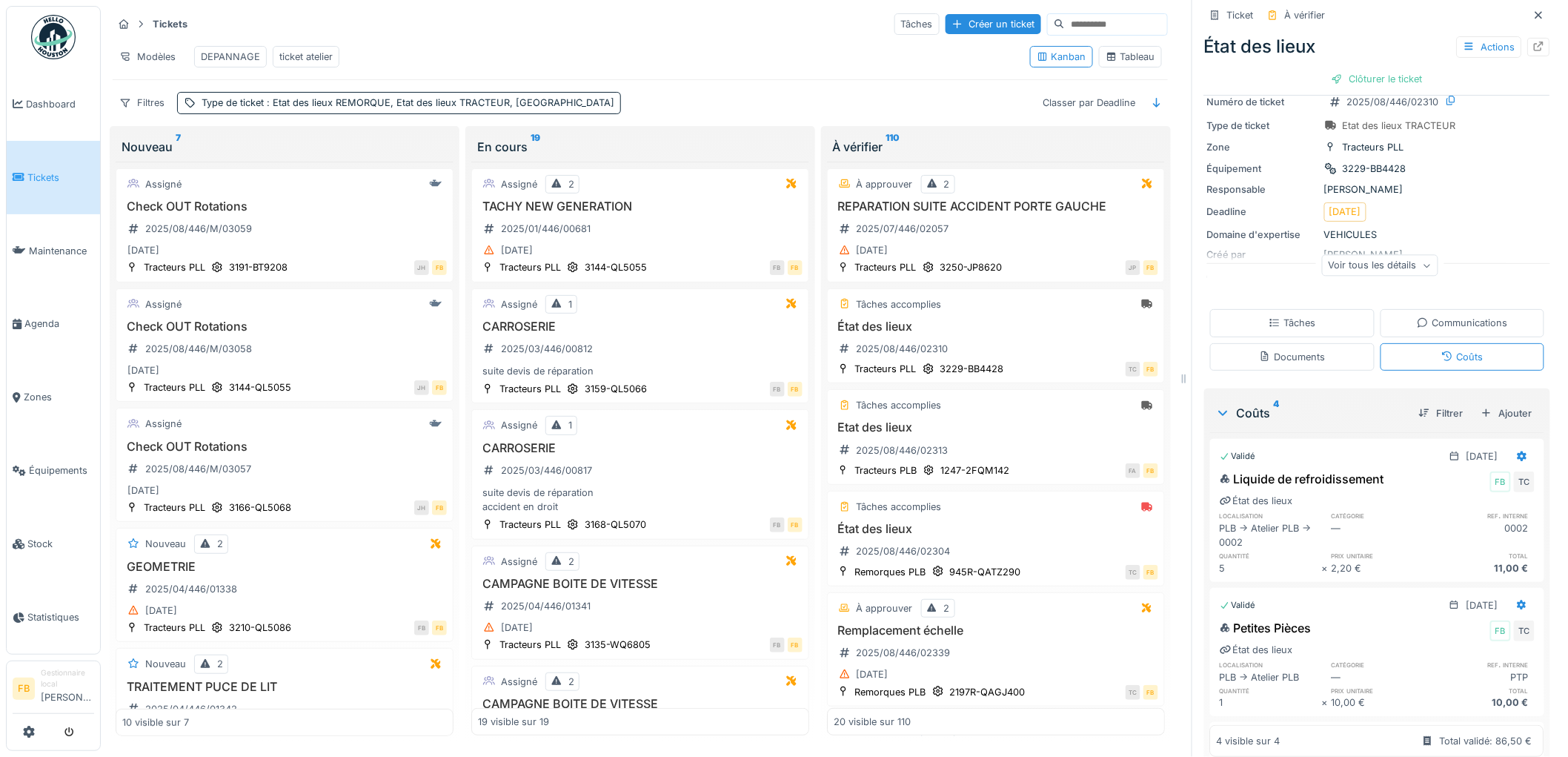
scroll to position [0, 0]
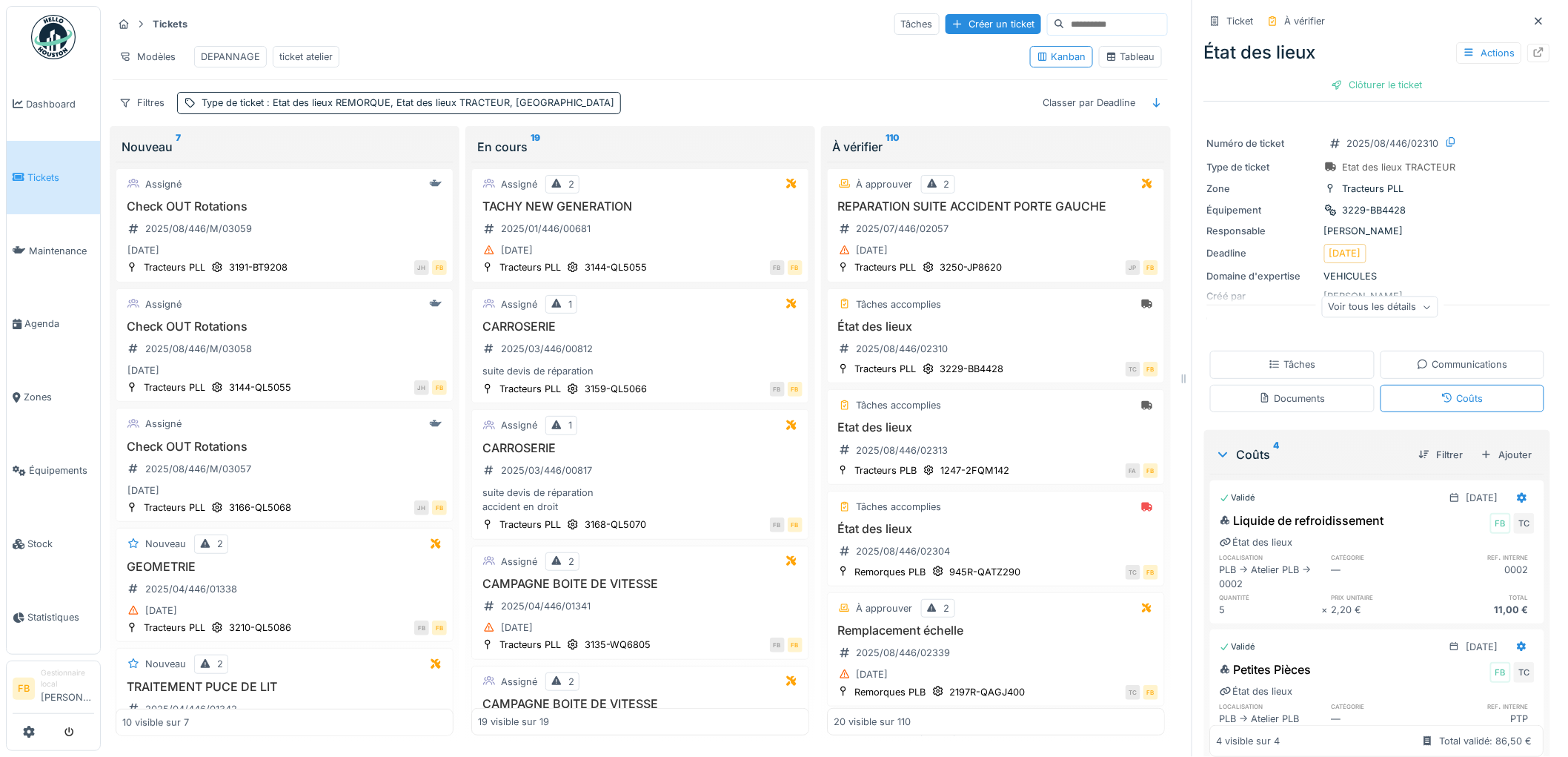
drag, startPoint x: 1345, startPoint y: 69, endPoint x: 1260, endPoint y: 220, distance: 173.3
click at [1345, 75] on div "Clôturer le ticket" at bounding box center [1377, 85] width 103 height 20
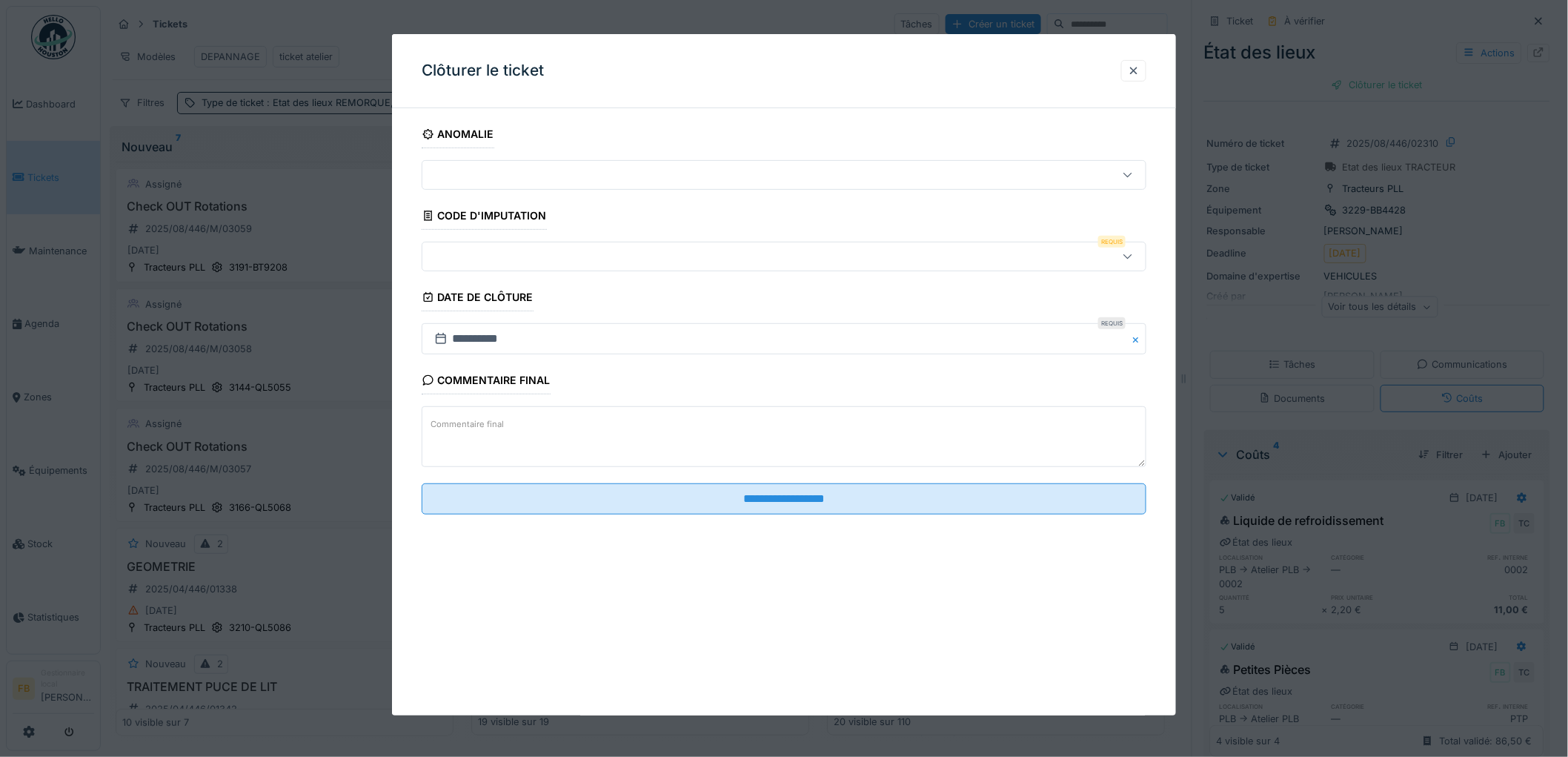
click at [550, 260] on div at bounding box center [742, 257] width 629 height 17
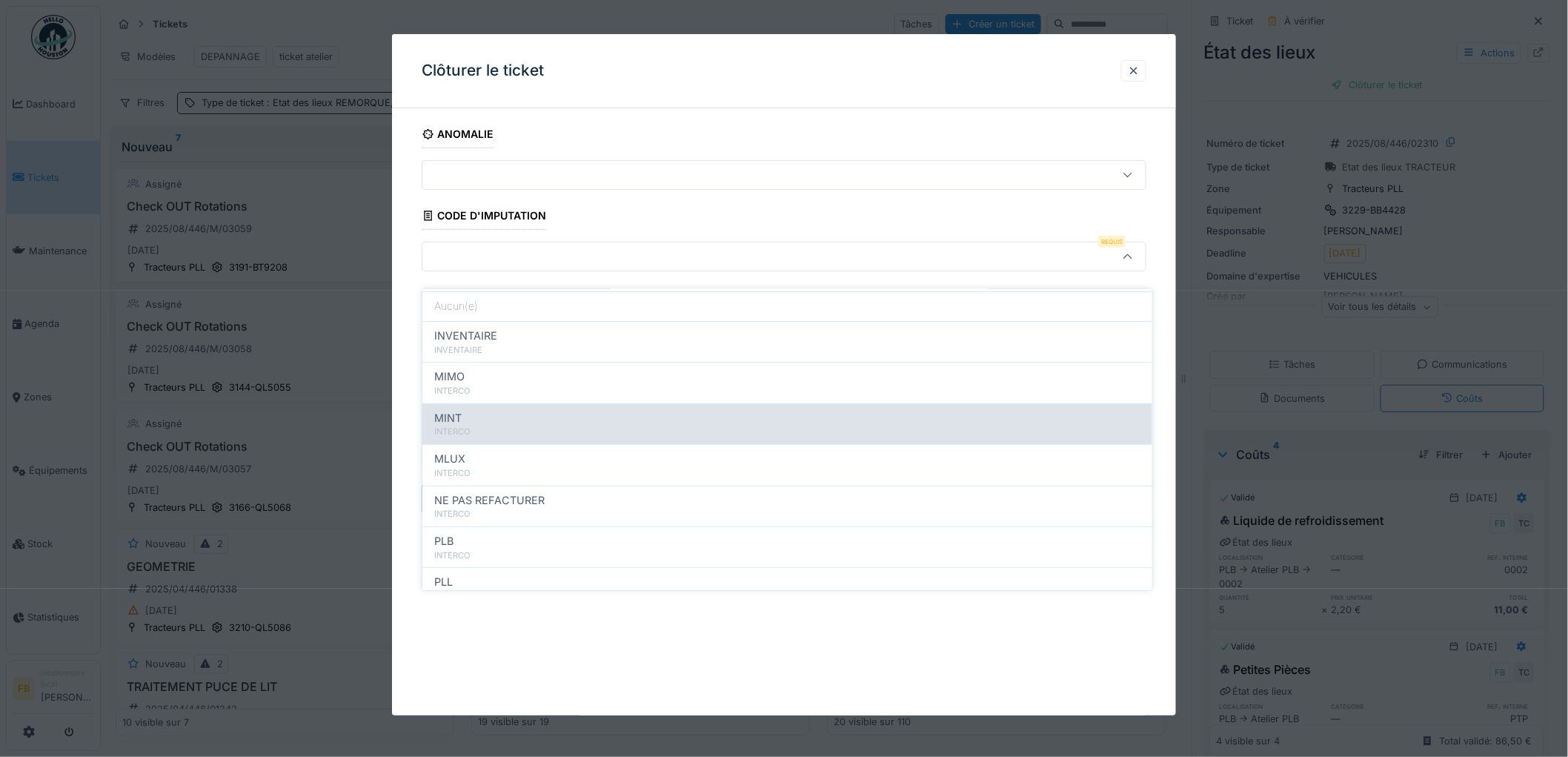
scroll to position [132, 0]
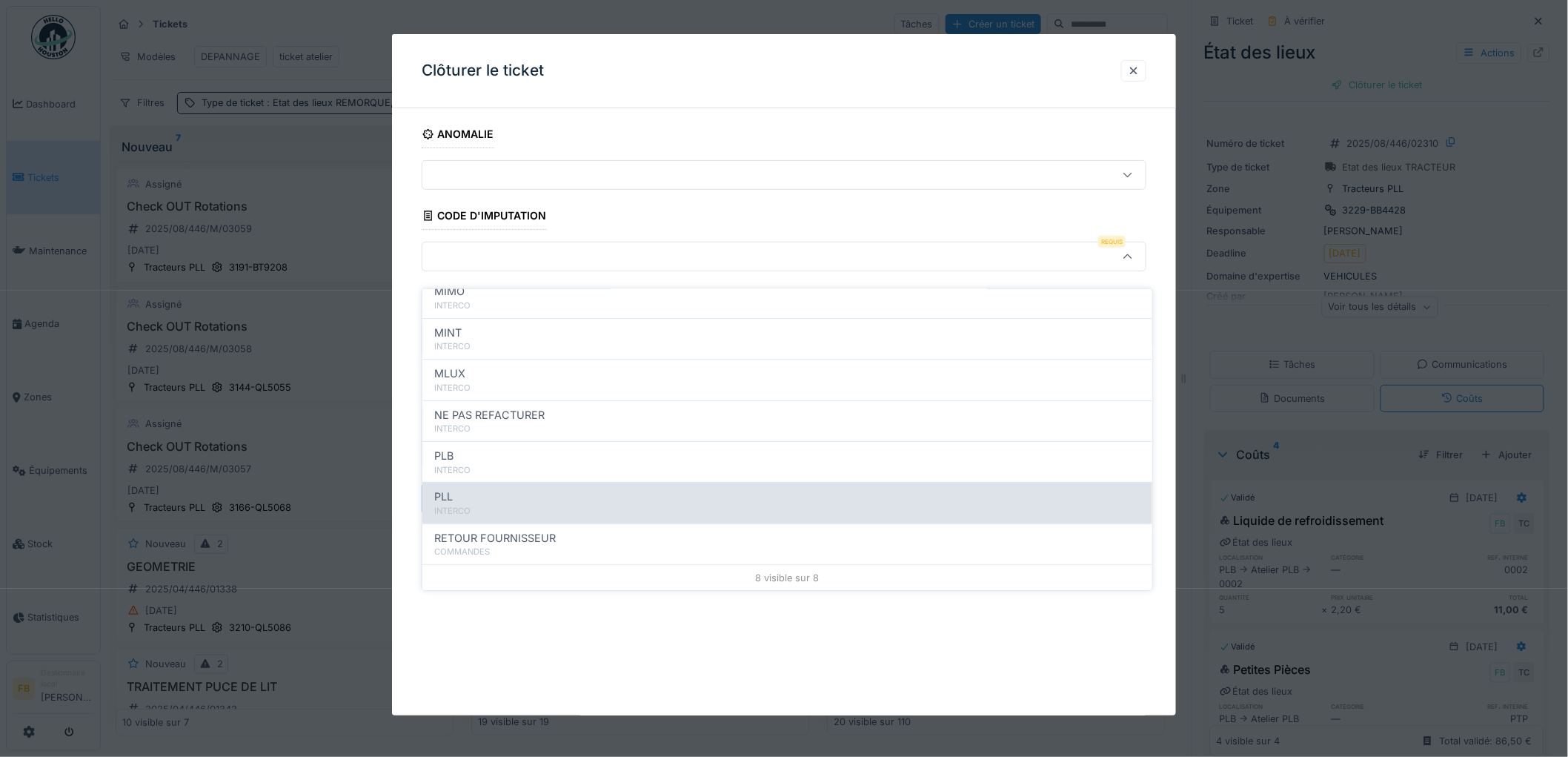
click at [504, 488] on div "PLL" at bounding box center [787, 497] width 706 height 17
type input "***"
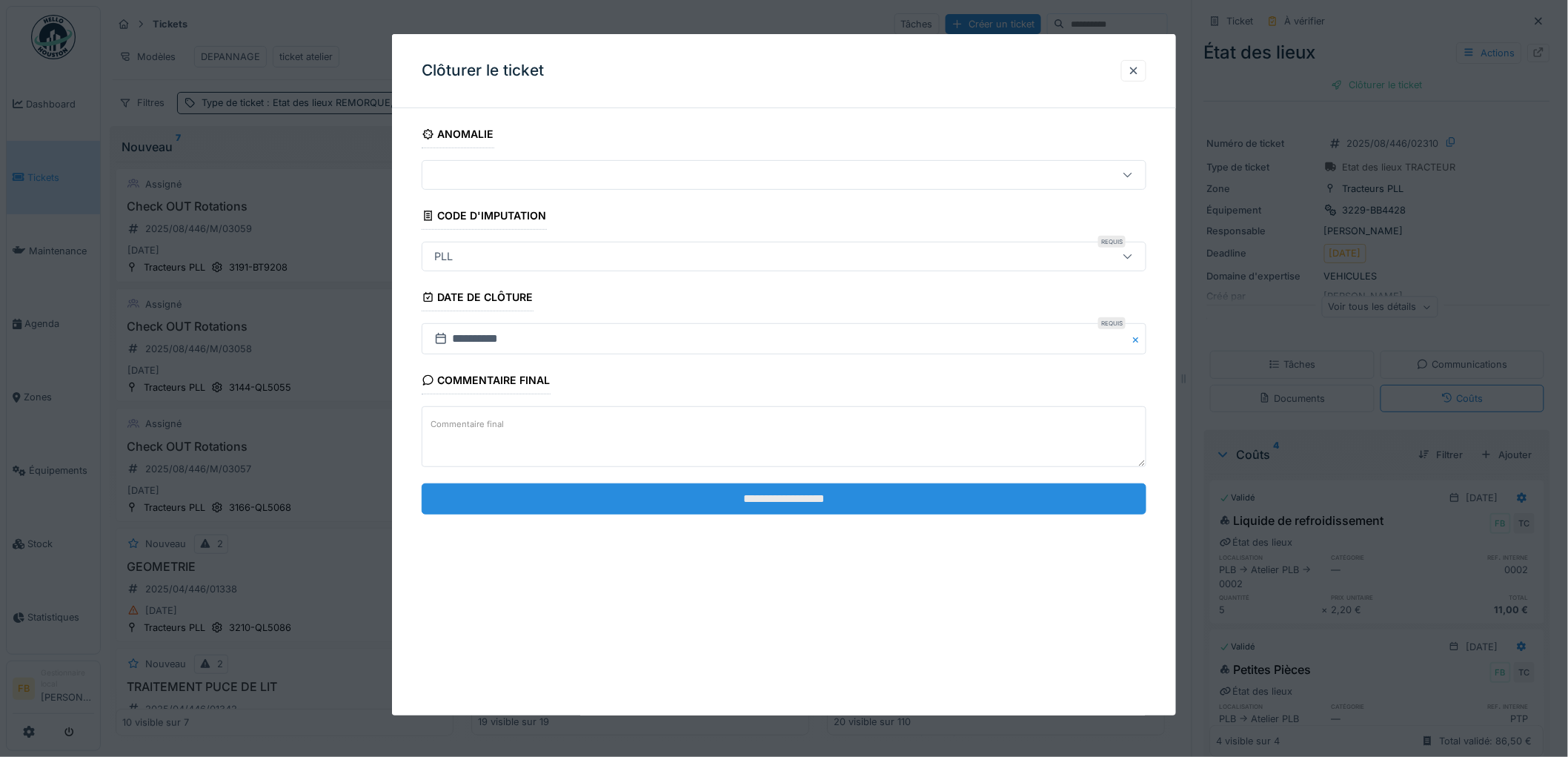
click at [732, 485] on input "**********" at bounding box center [784, 498] width 724 height 31
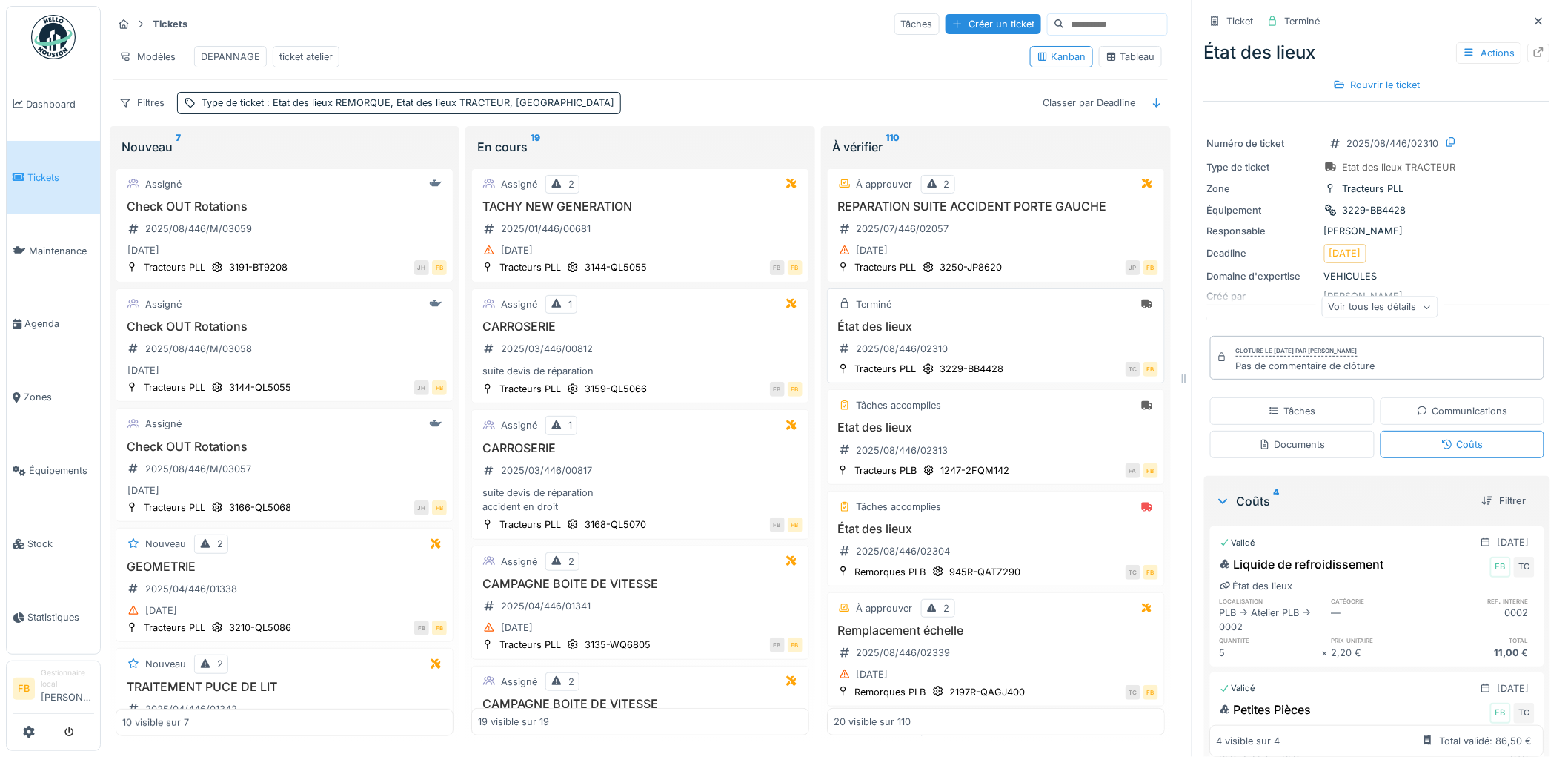
click at [989, 337] on div "État des lieux 2025/08/446/02310" at bounding box center [996, 340] width 324 height 42
click at [987, 423] on h3 "Etat des lieux" at bounding box center [996, 427] width 324 height 14
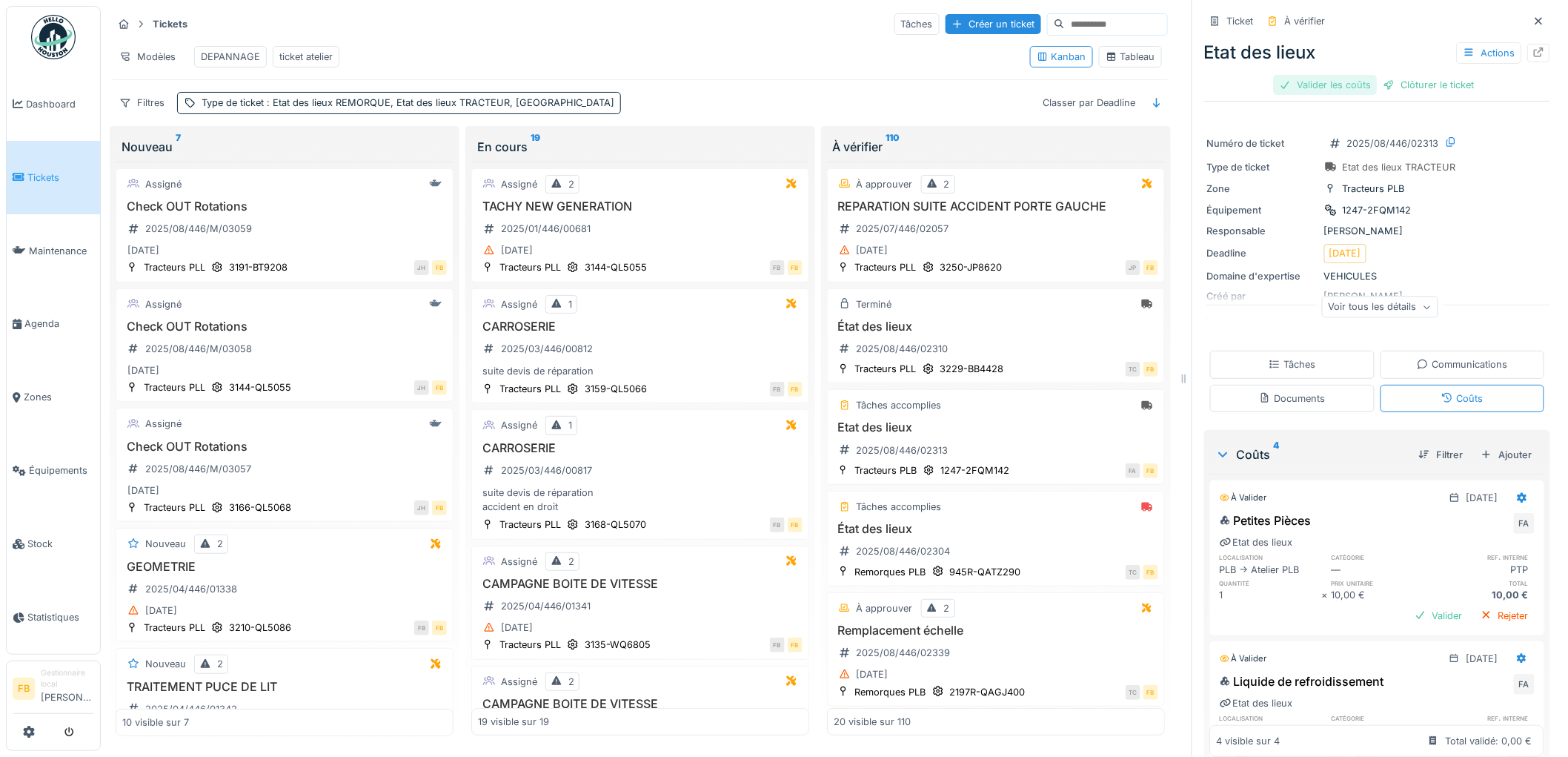
click at [1311, 75] on div "Valider les coûts" at bounding box center [1325, 85] width 103 height 20
click at [1376, 75] on div "Clôturer le ticket" at bounding box center [1377, 85] width 103 height 20
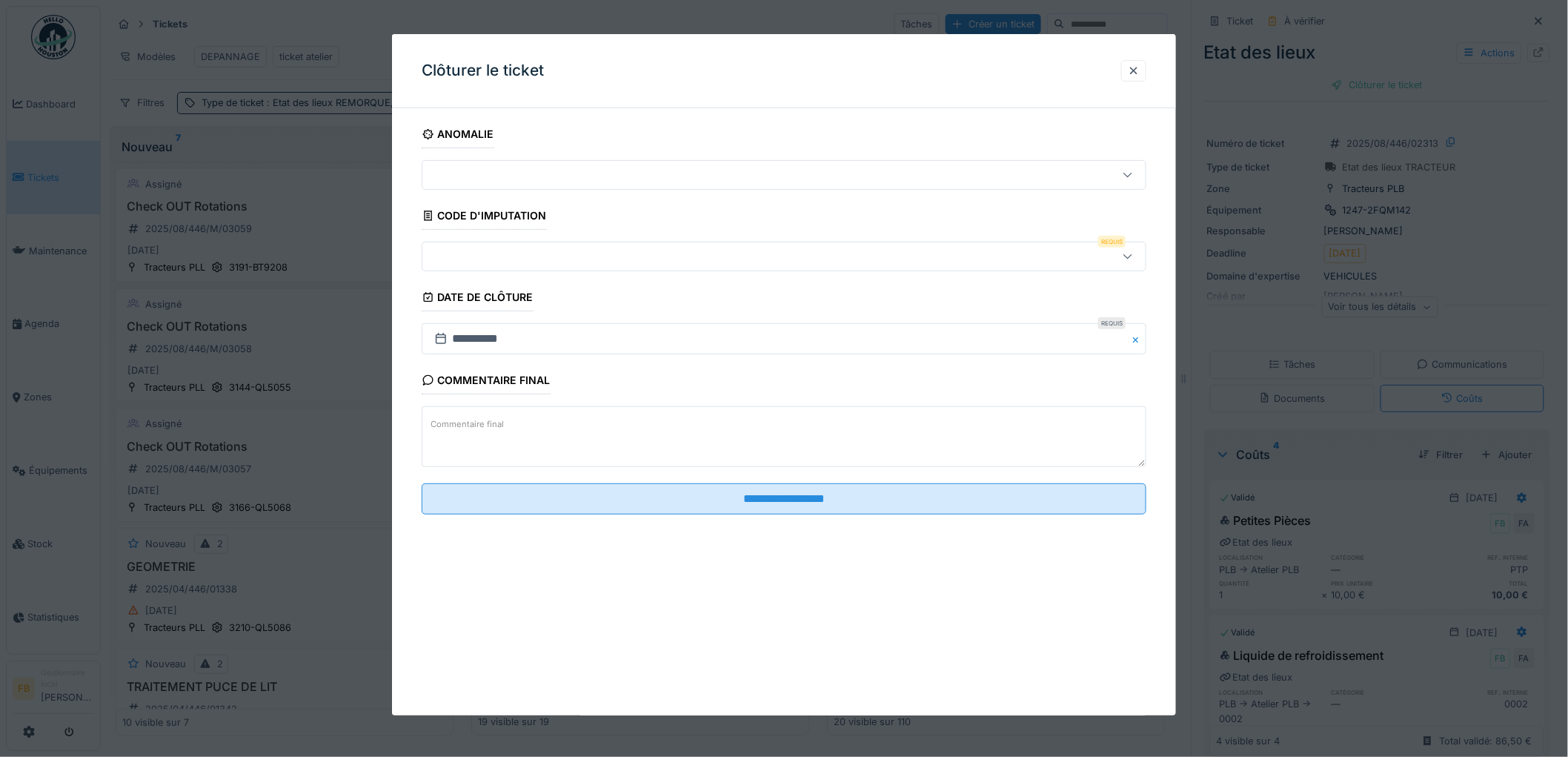
click at [513, 256] on div at bounding box center [742, 257] width 629 height 17
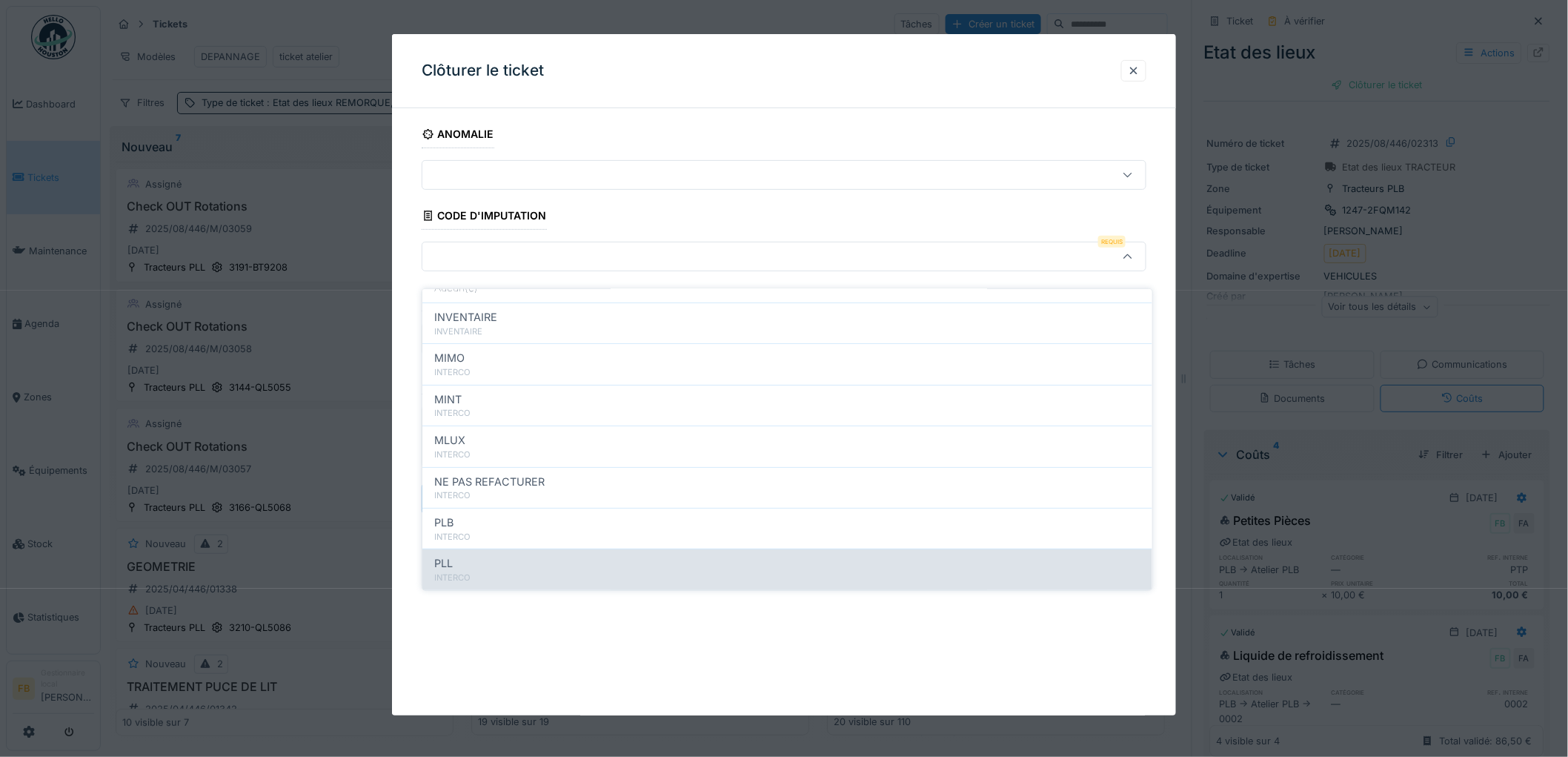
scroll to position [132, 0]
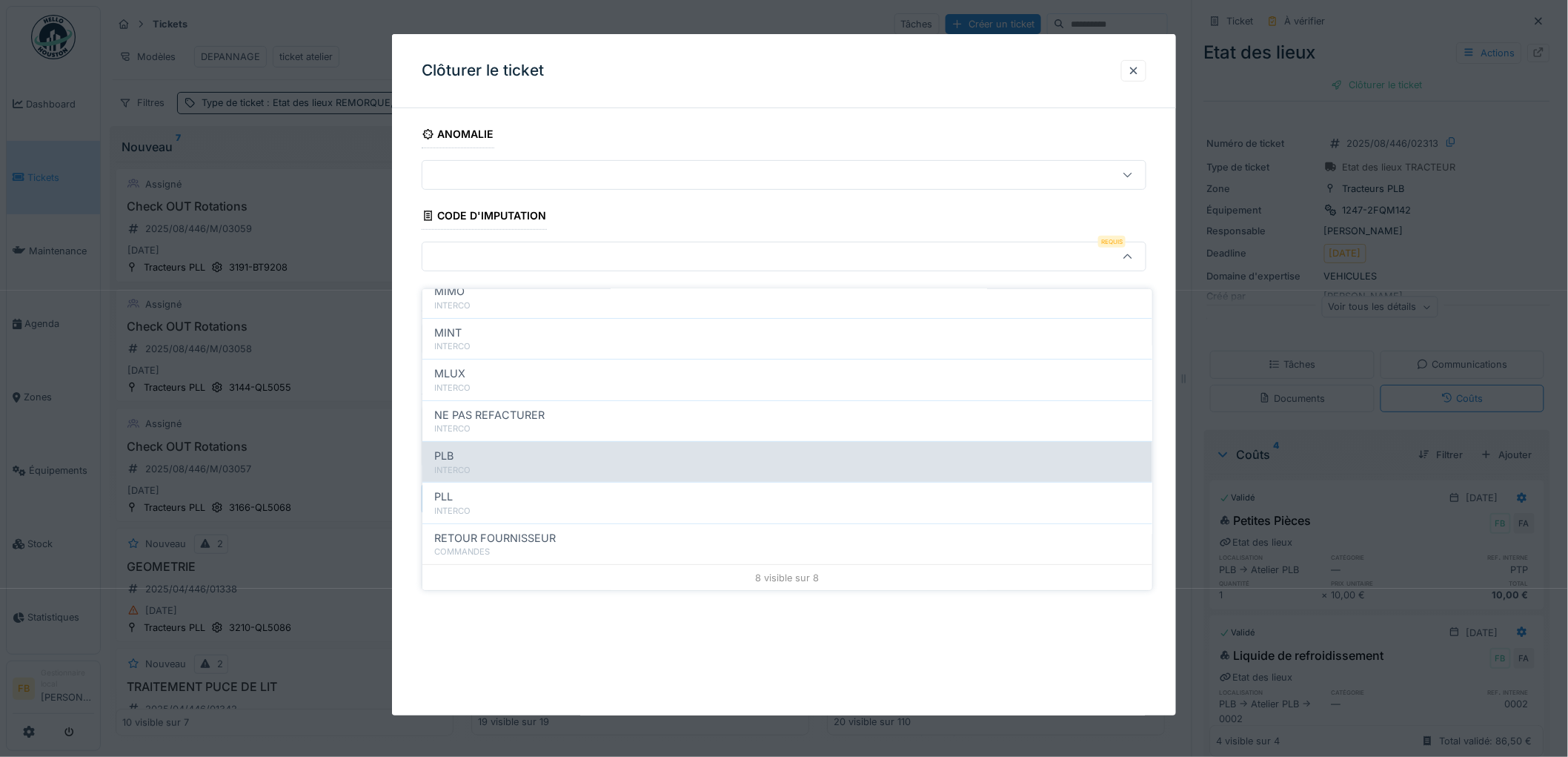
click at [483, 464] on div "INTERCO" at bounding box center [787, 470] width 706 height 13
type input "***"
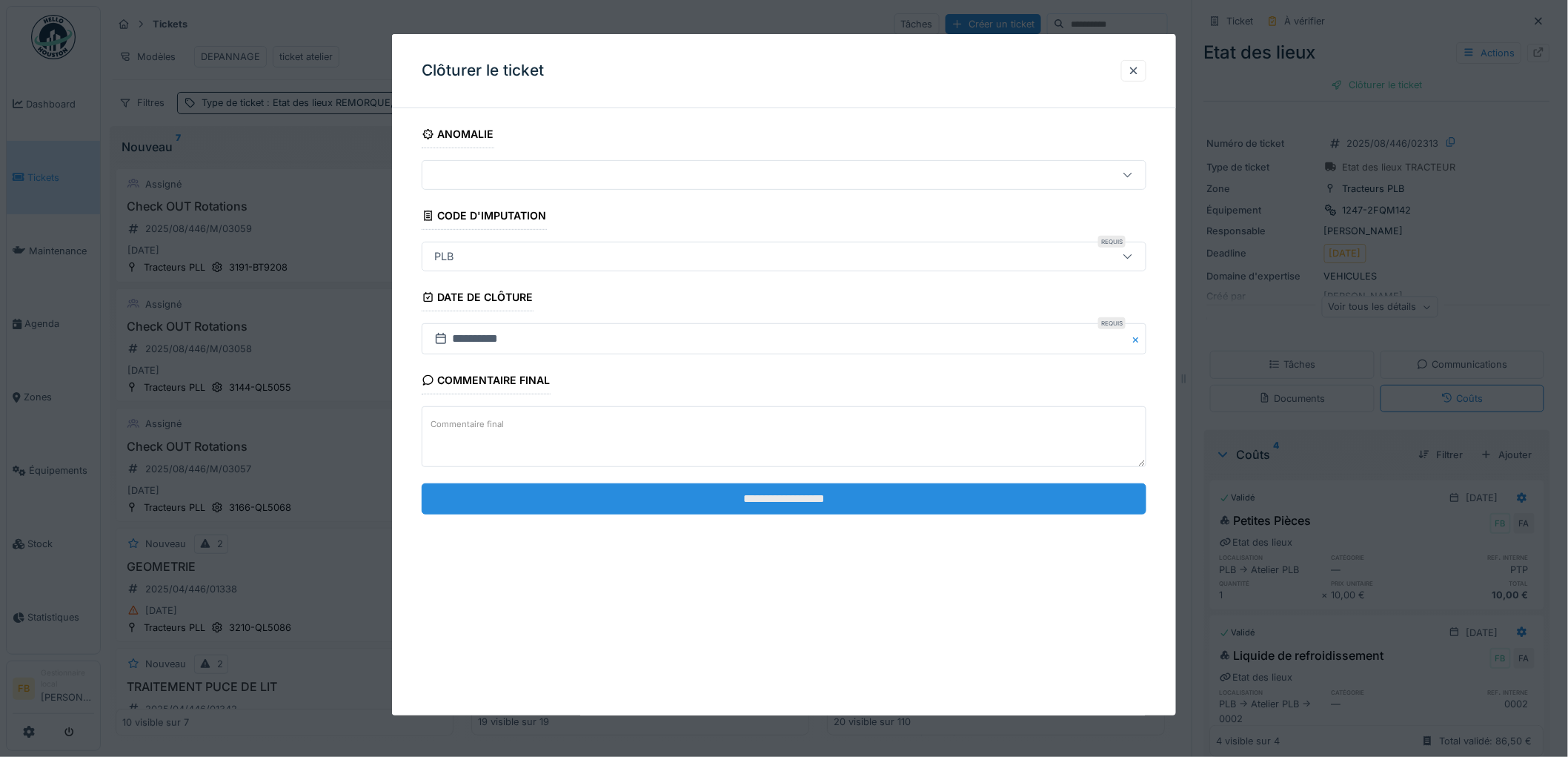
click at [710, 492] on input "**********" at bounding box center [784, 498] width 724 height 31
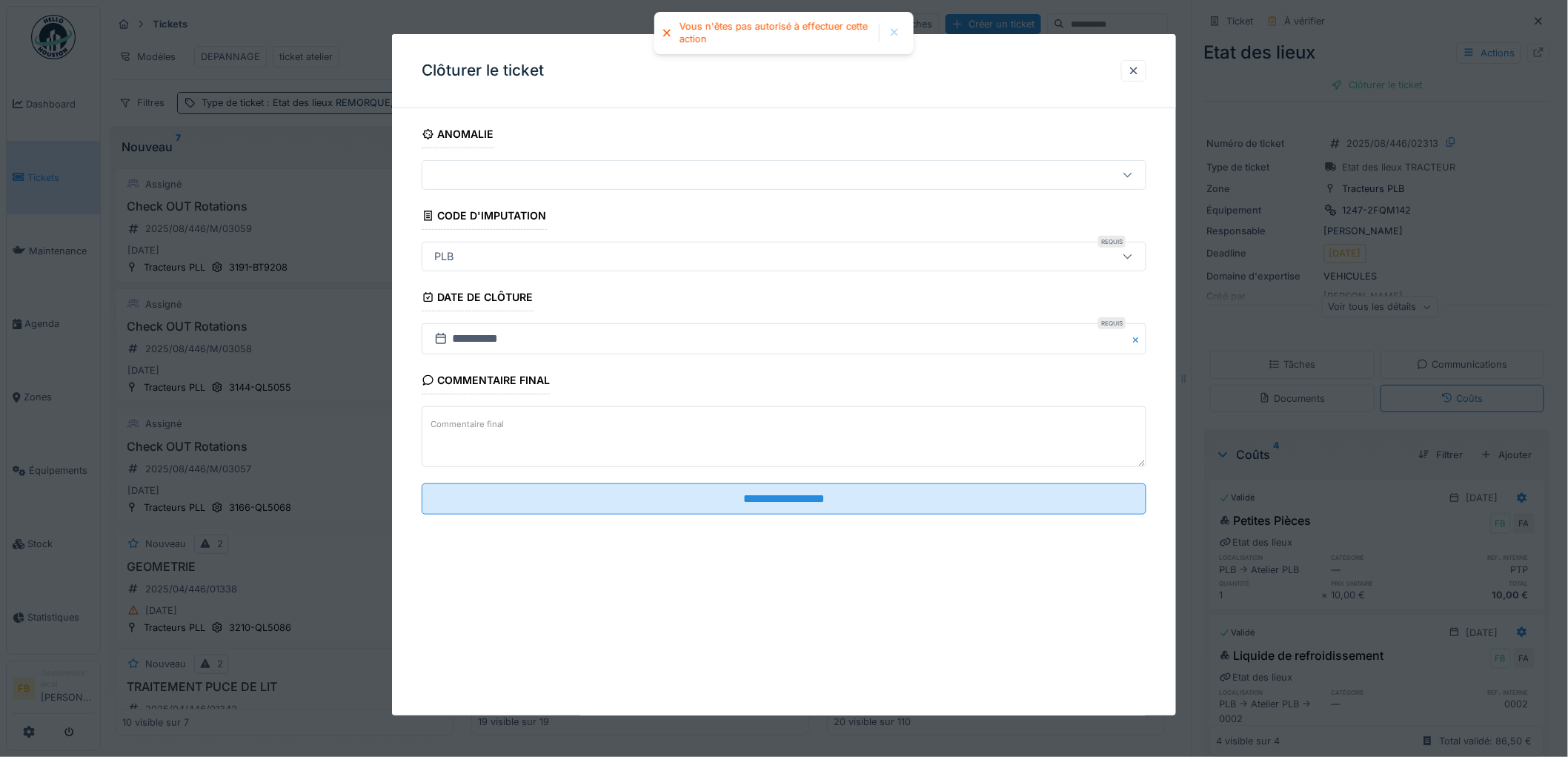
scroll to position [0, 0]
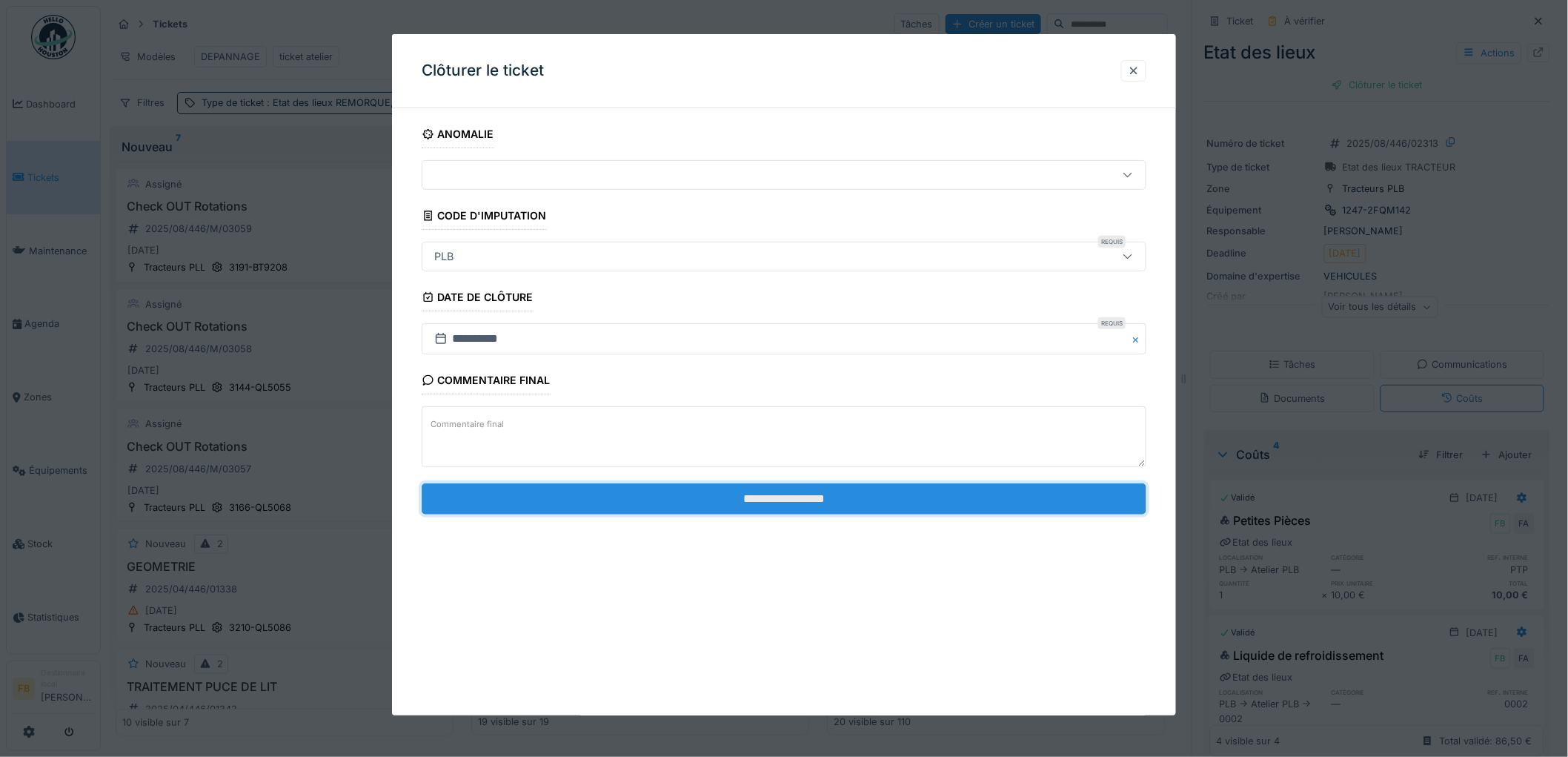
click at [751, 505] on input "**********" at bounding box center [784, 498] width 724 height 31
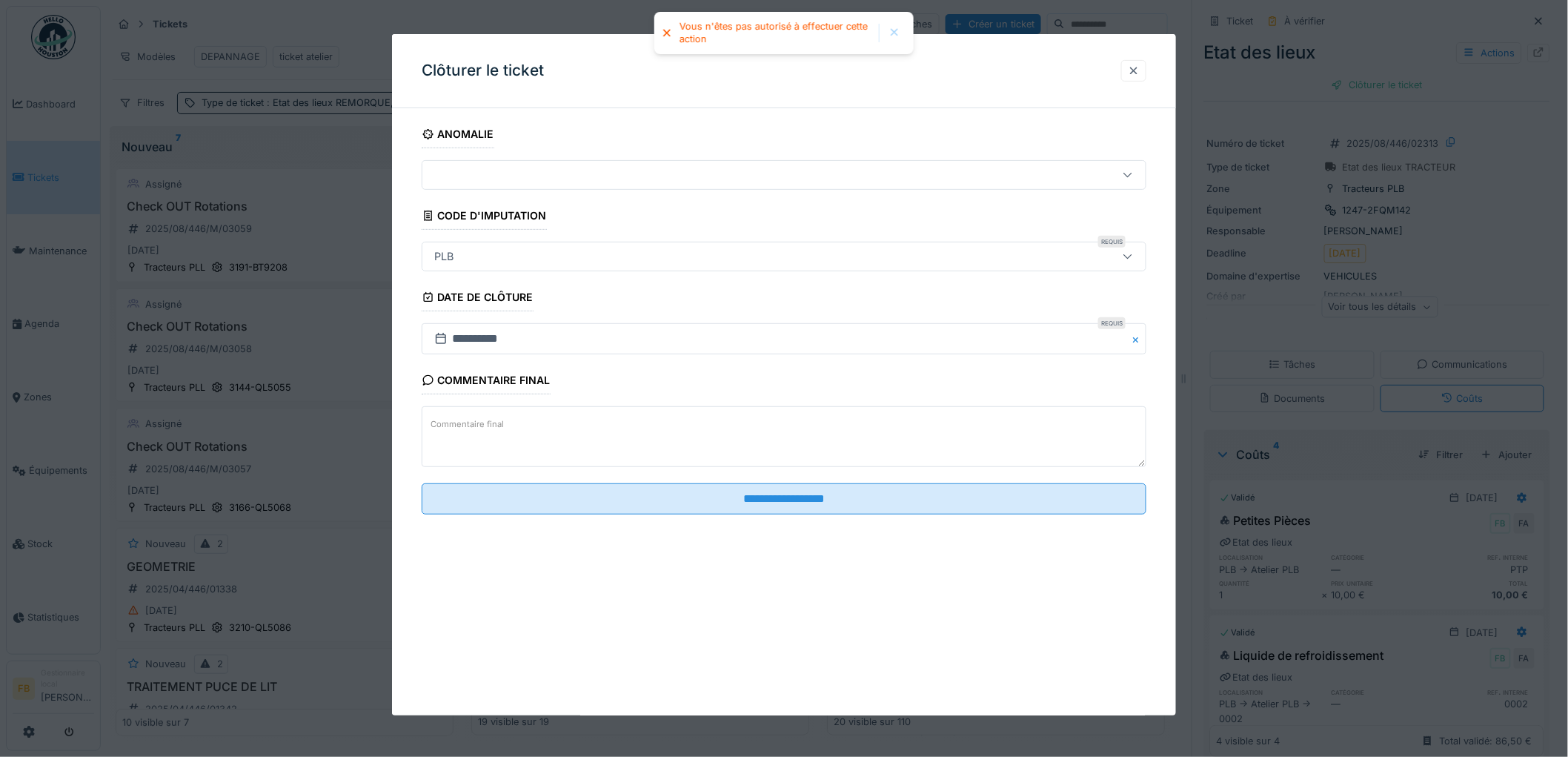
click at [1139, 67] on div at bounding box center [1134, 70] width 12 height 14
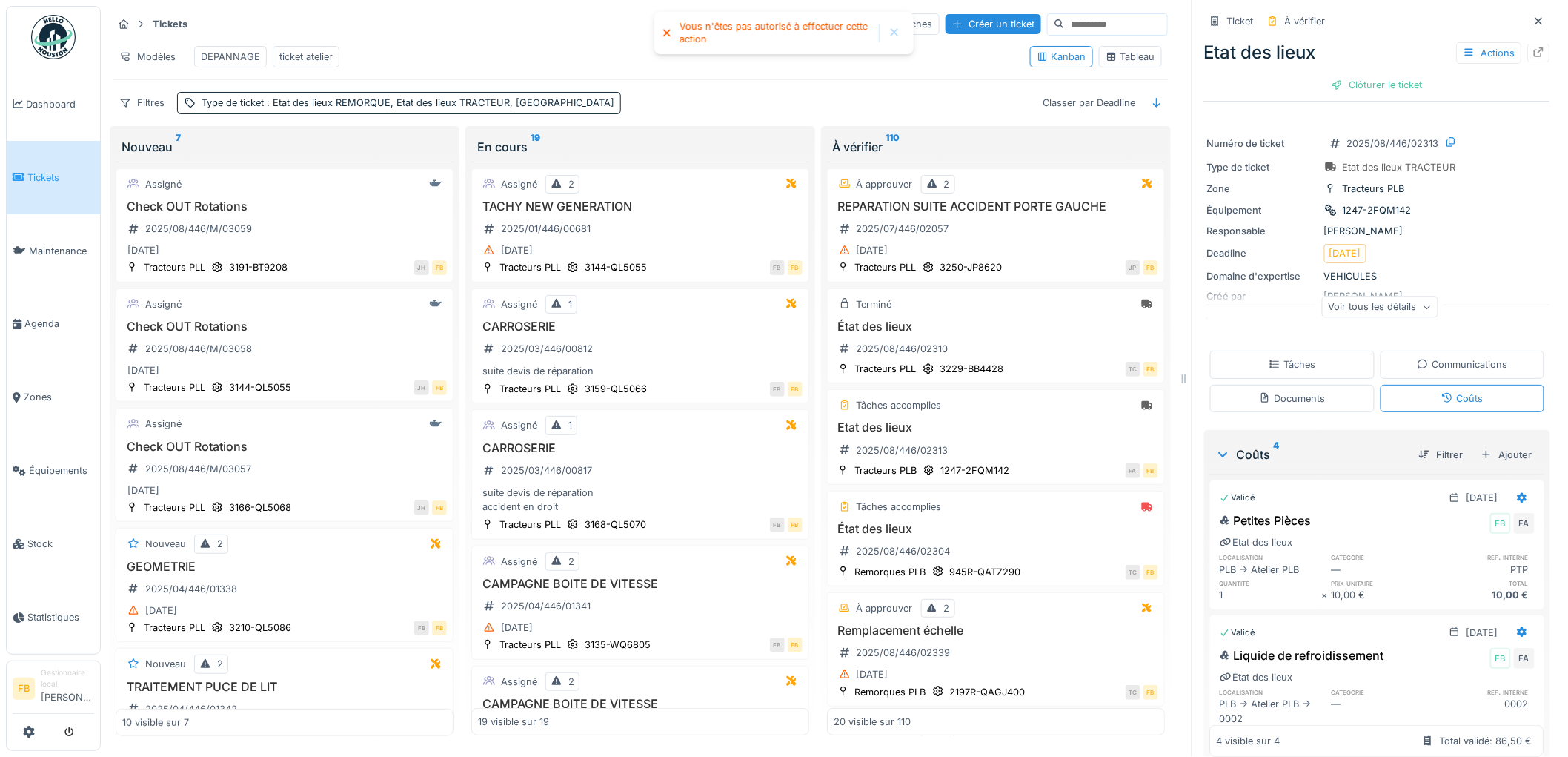
click at [1317, 372] on div "Tâches" at bounding box center [1293, 364] width 164 height 27
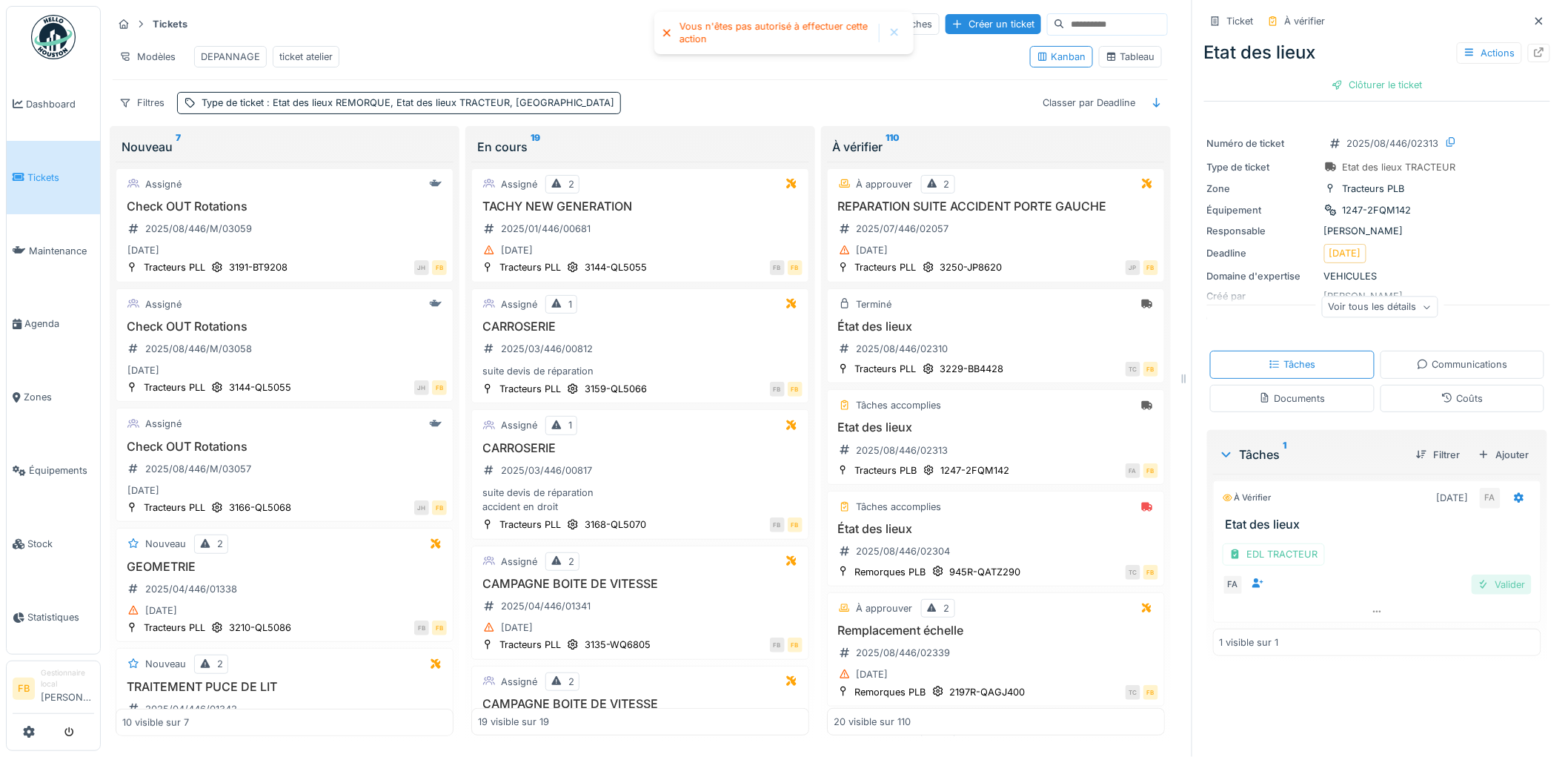
click at [1479, 574] on div "Valider" at bounding box center [1502, 584] width 60 height 20
click at [1445, 391] on div "Coûts" at bounding box center [1462, 398] width 42 height 14
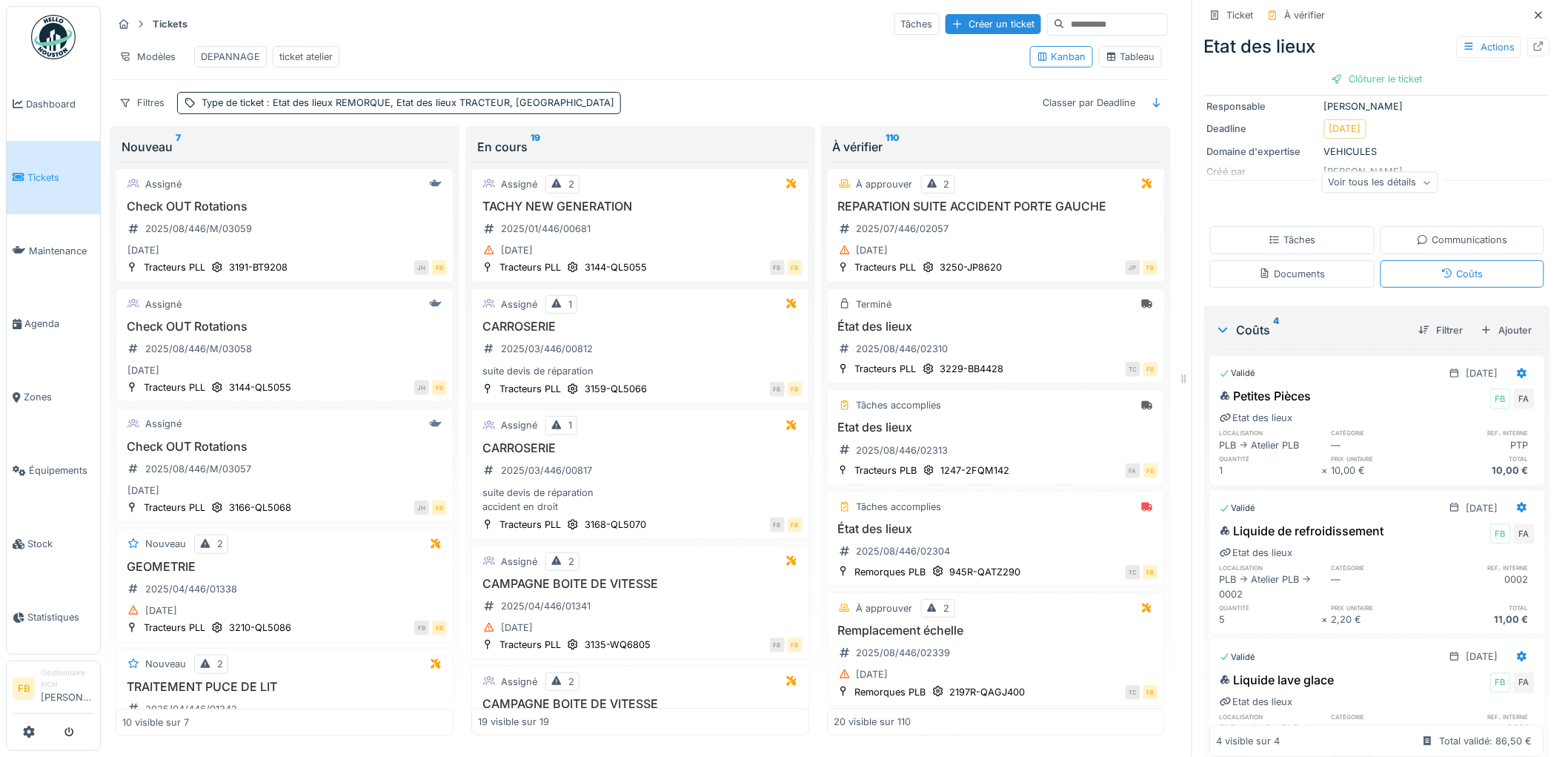
scroll to position [0, 0]
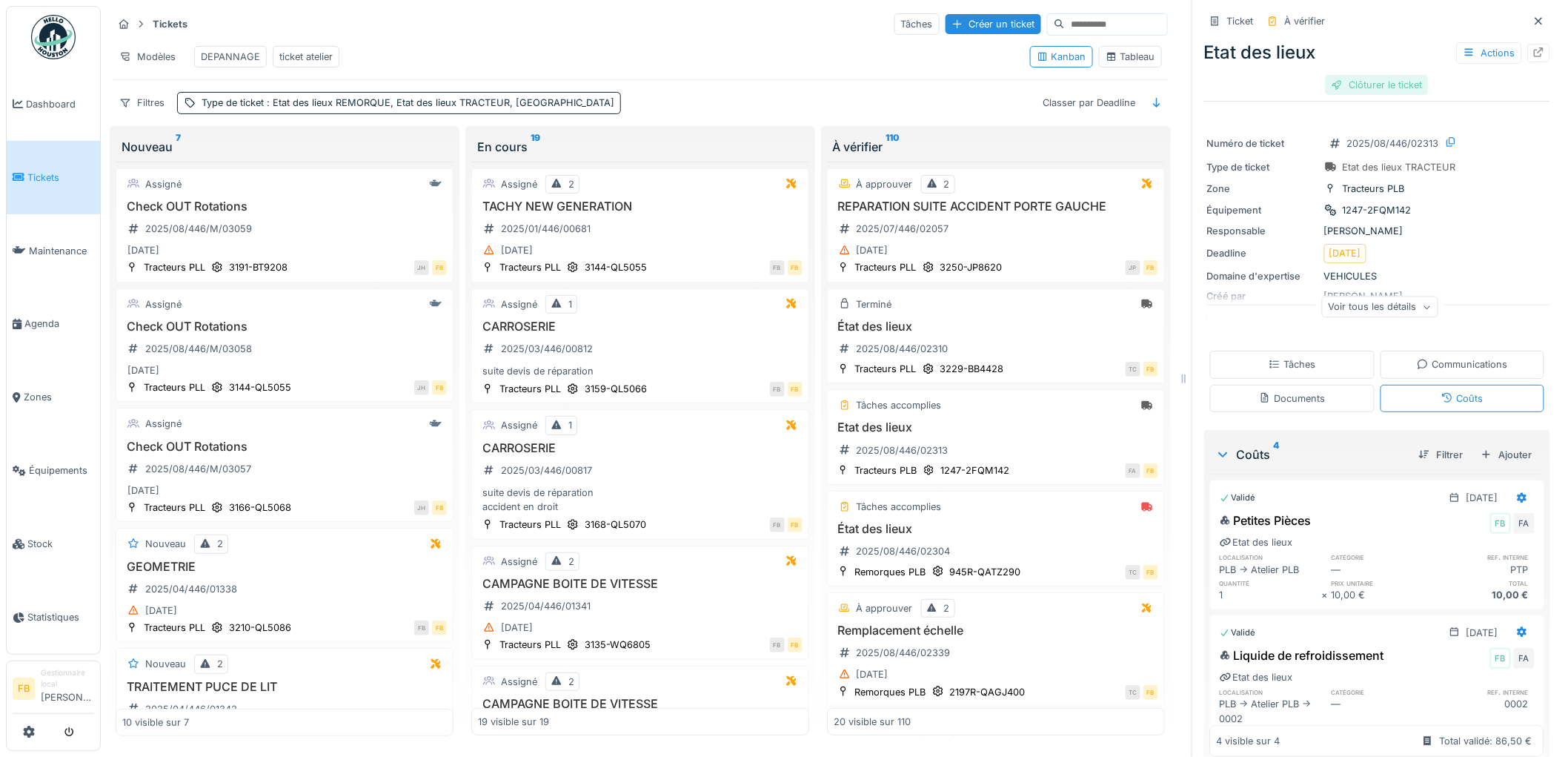
click at [1339, 82] on div "Clôturer le ticket" at bounding box center [1377, 85] width 103 height 20
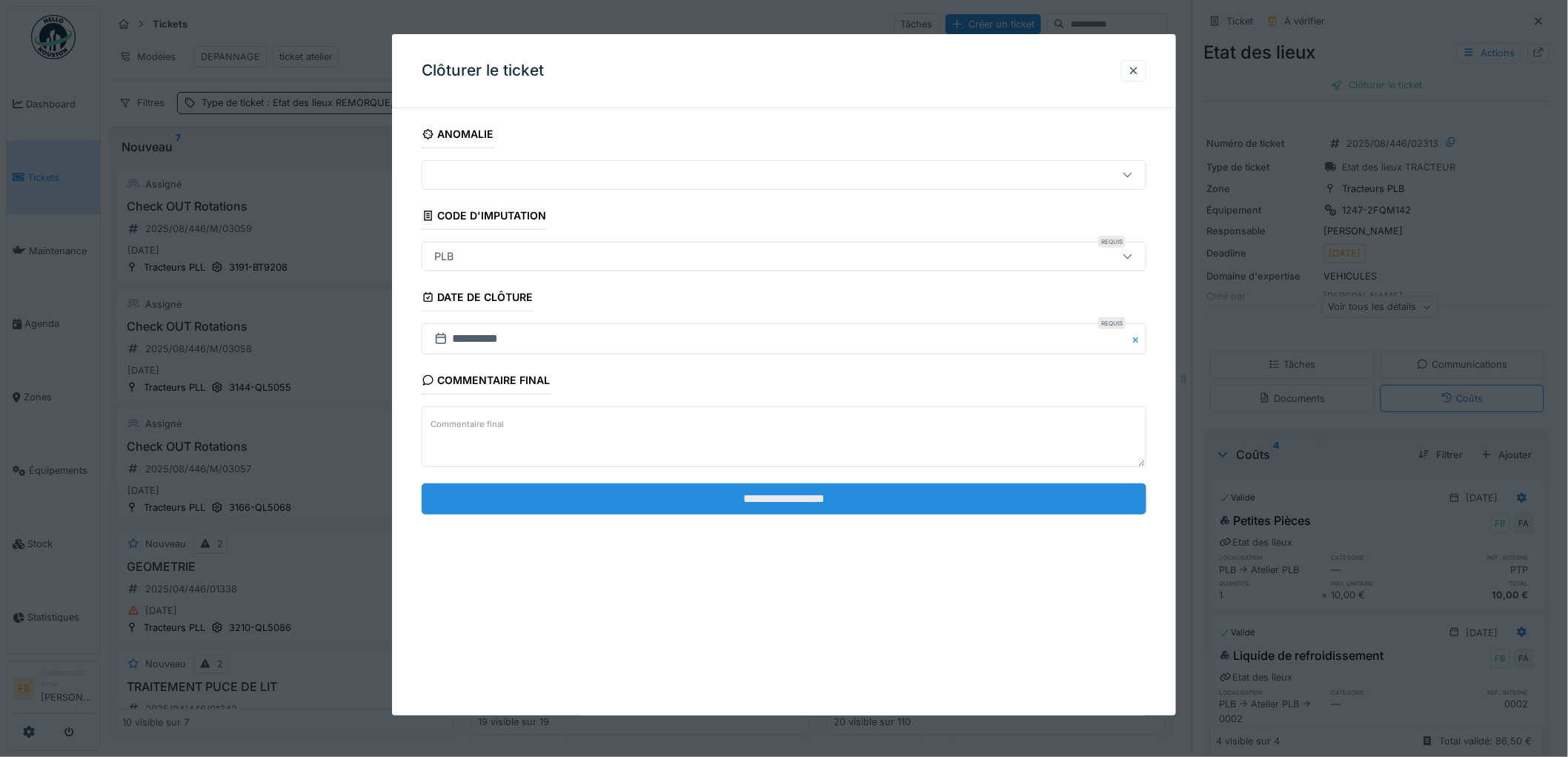
click at [761, 491] on input "**********" at bounding box center [784, 498] width 724 height 31
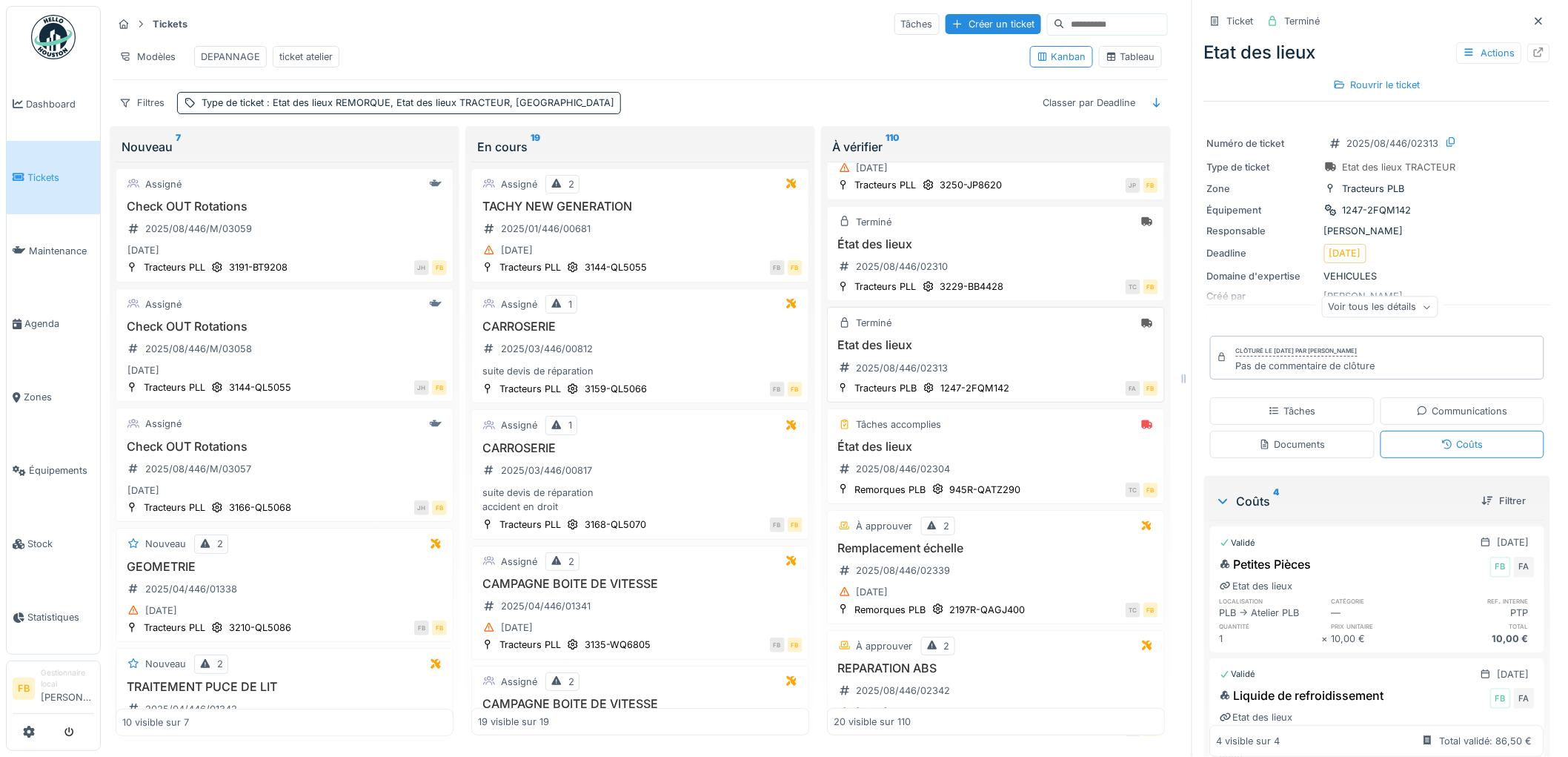
scroll to position [247, 0]
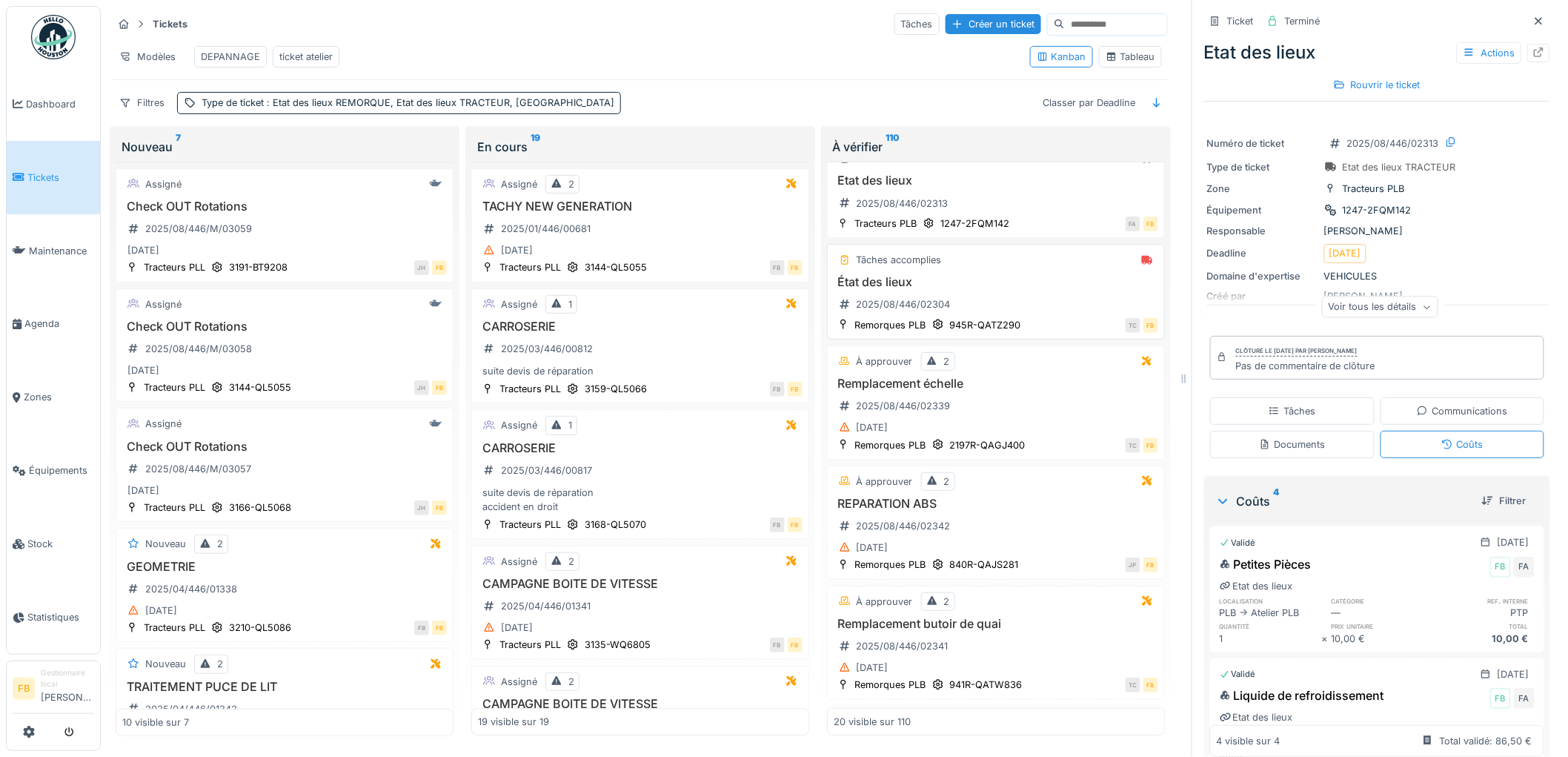
click at [1008, 277] on h3 "État des lieux" at bounding box center [996, 282] width 324 height 14
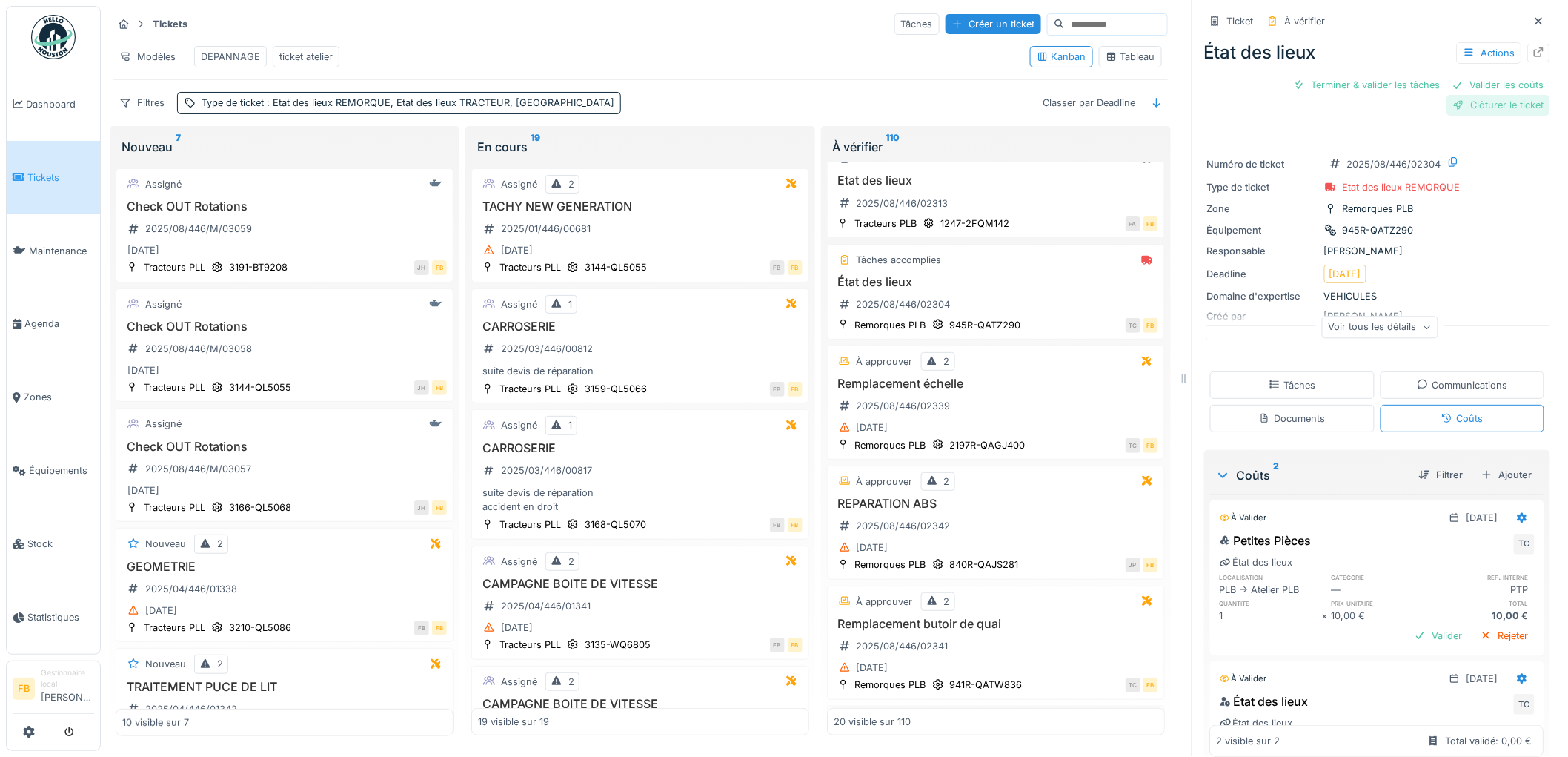
click at [1447, 97] on div "Clôturer le ticket" at bounding box center [1499, 105] width 103 height 20
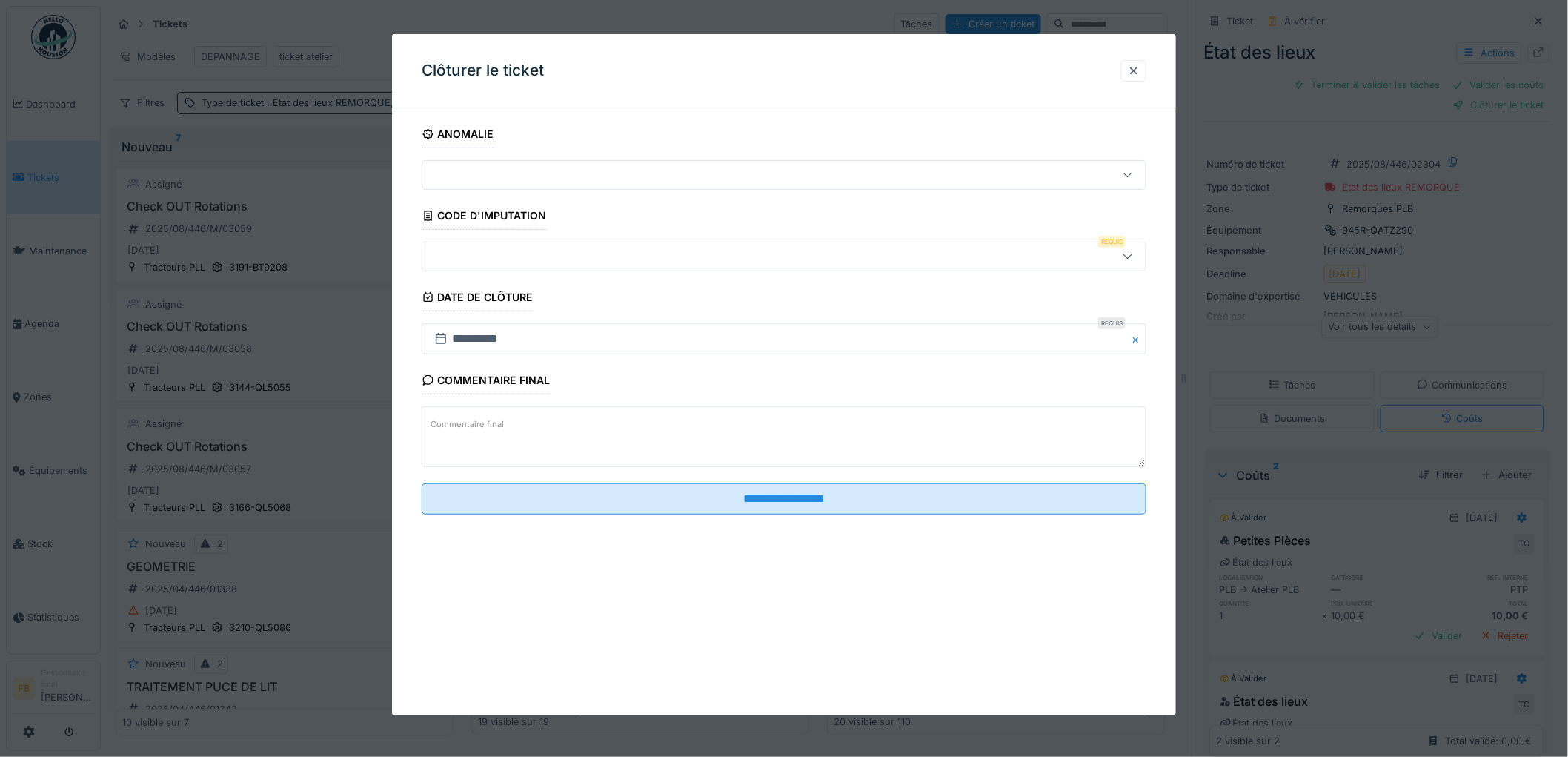
click at [498, 260] on div at bounding box center [742, 257] width 629 height 17
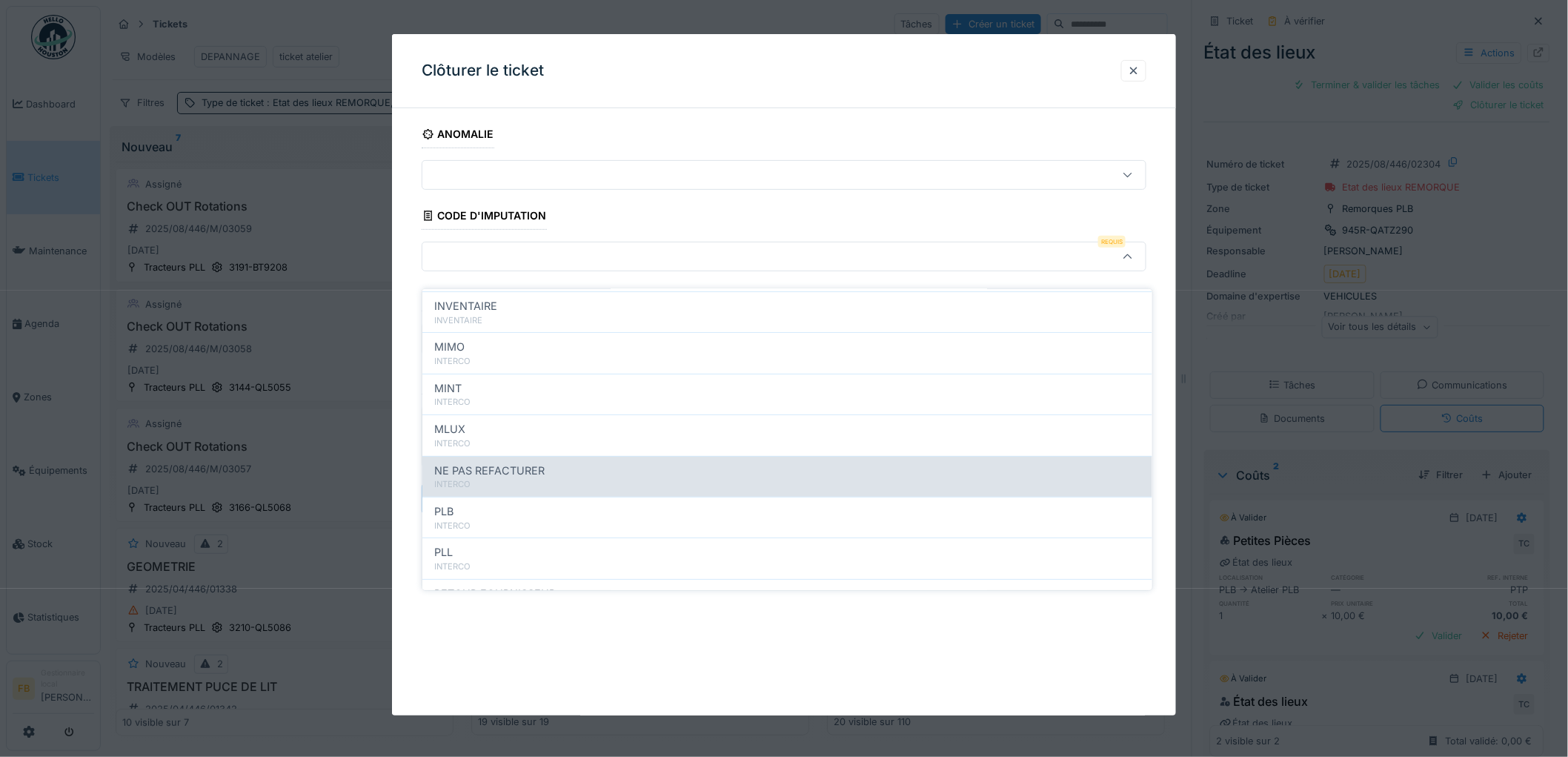
scroll to position [132, 0]
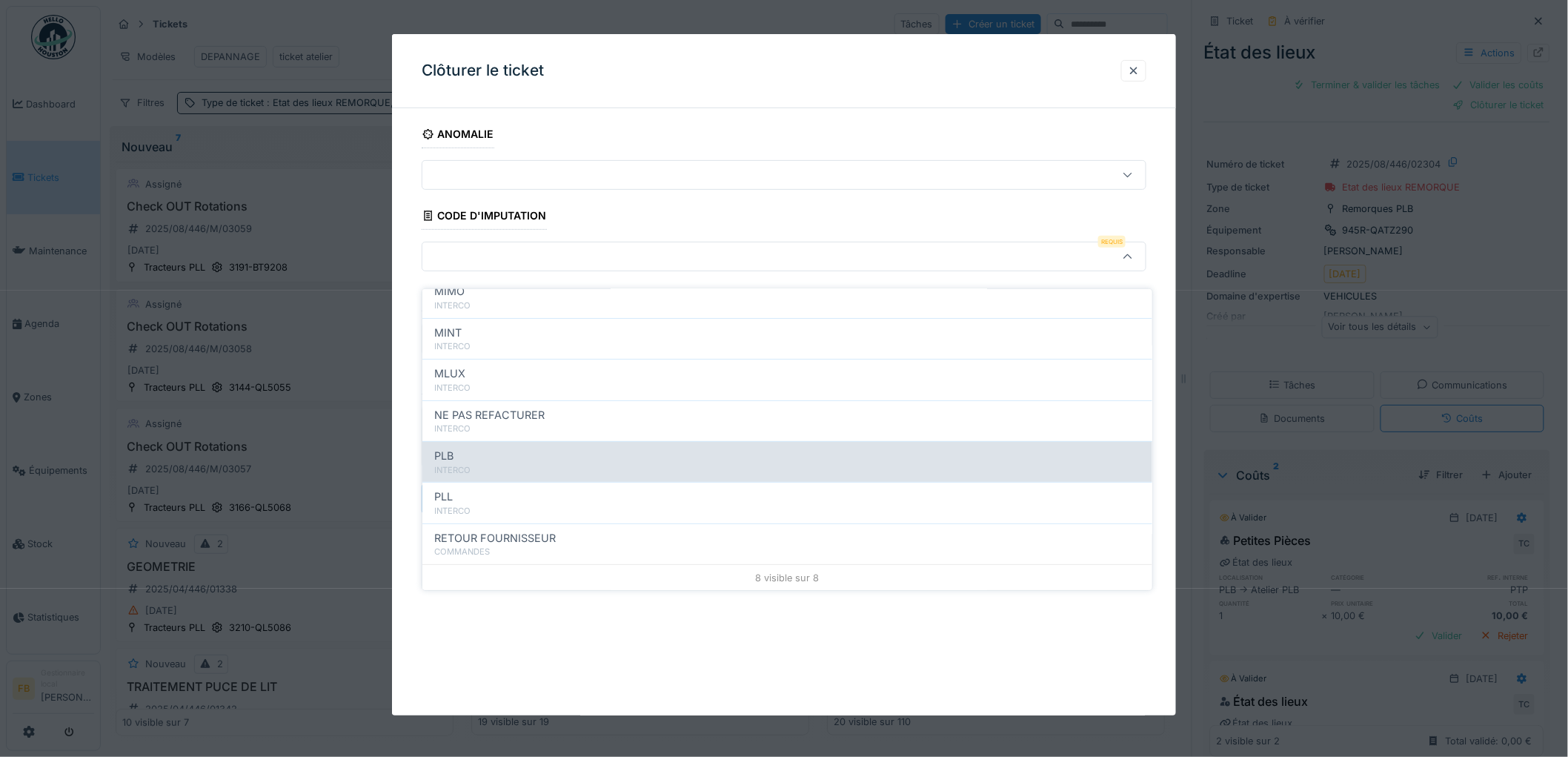
click at [497, 464] on div "INTERCO" at bounding box center [787, 470] width 706 height 13
type input "***"
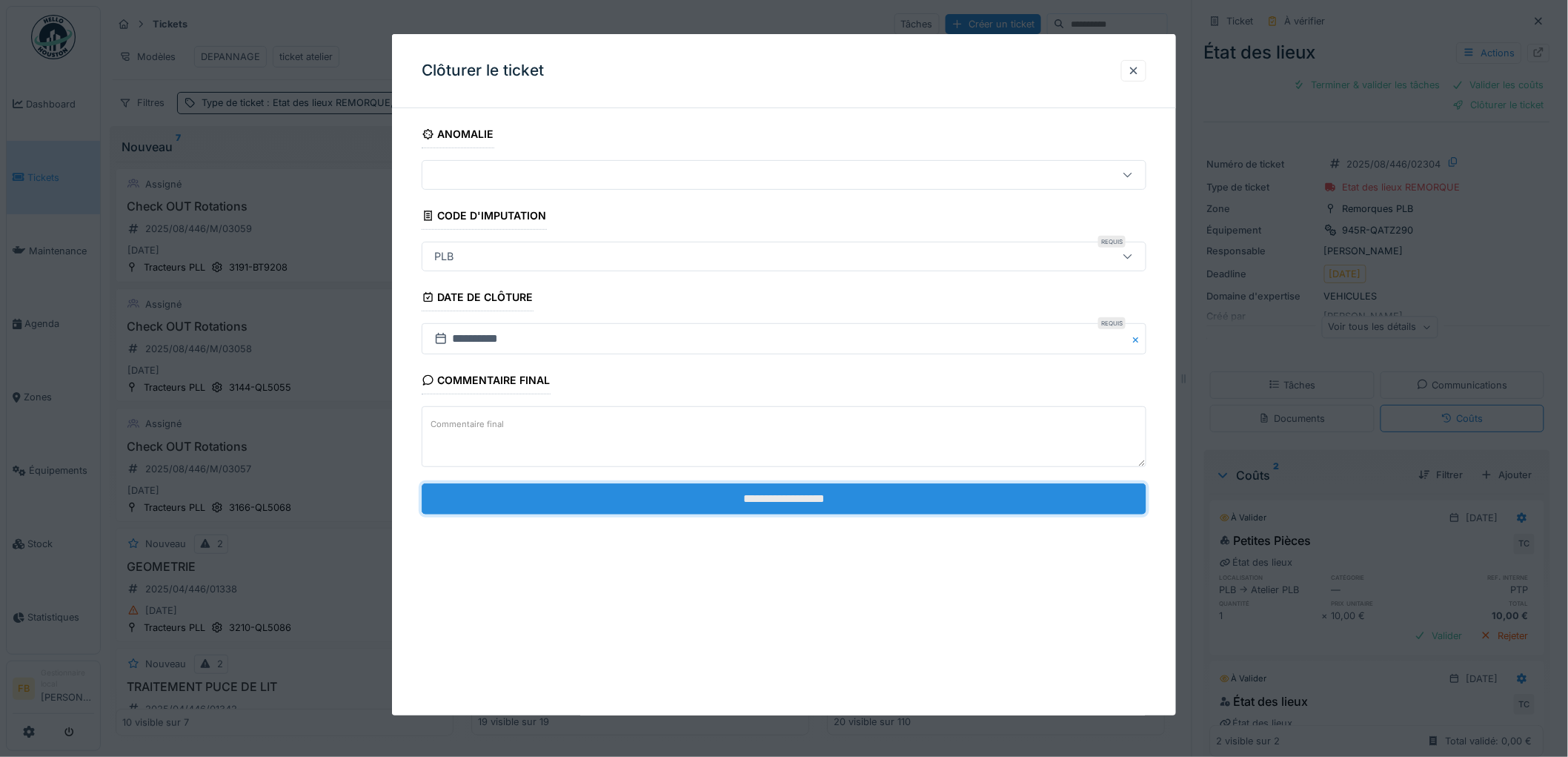
click at [780, 502] on input "**********" at bounding box center [784, 498] width 724 height 31
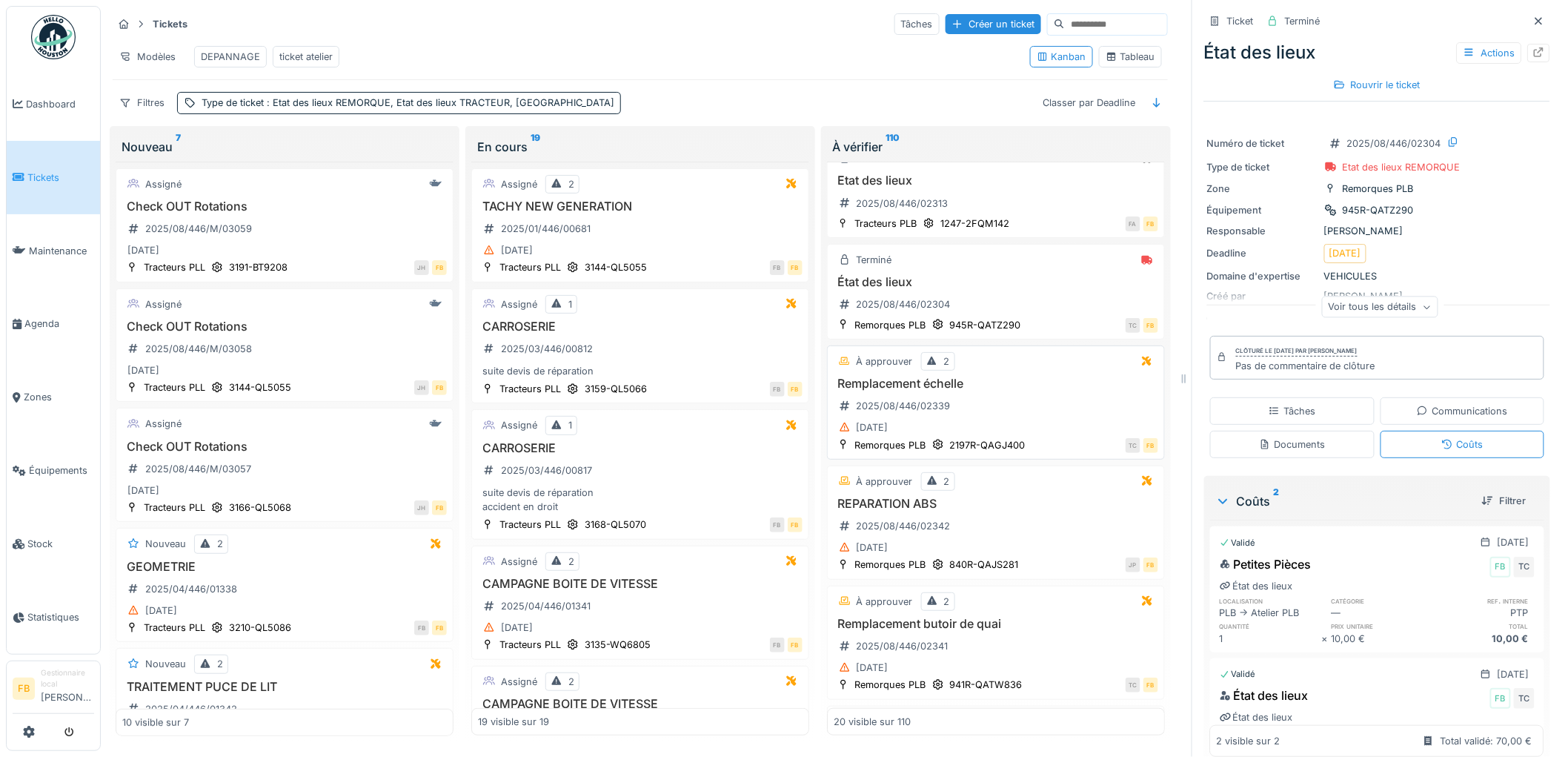
click at [1021, 414] on div "Remplacement échelle 2025/08/446/02339 08/08/2025" at bounding box center [996, 407] width 324 height 61
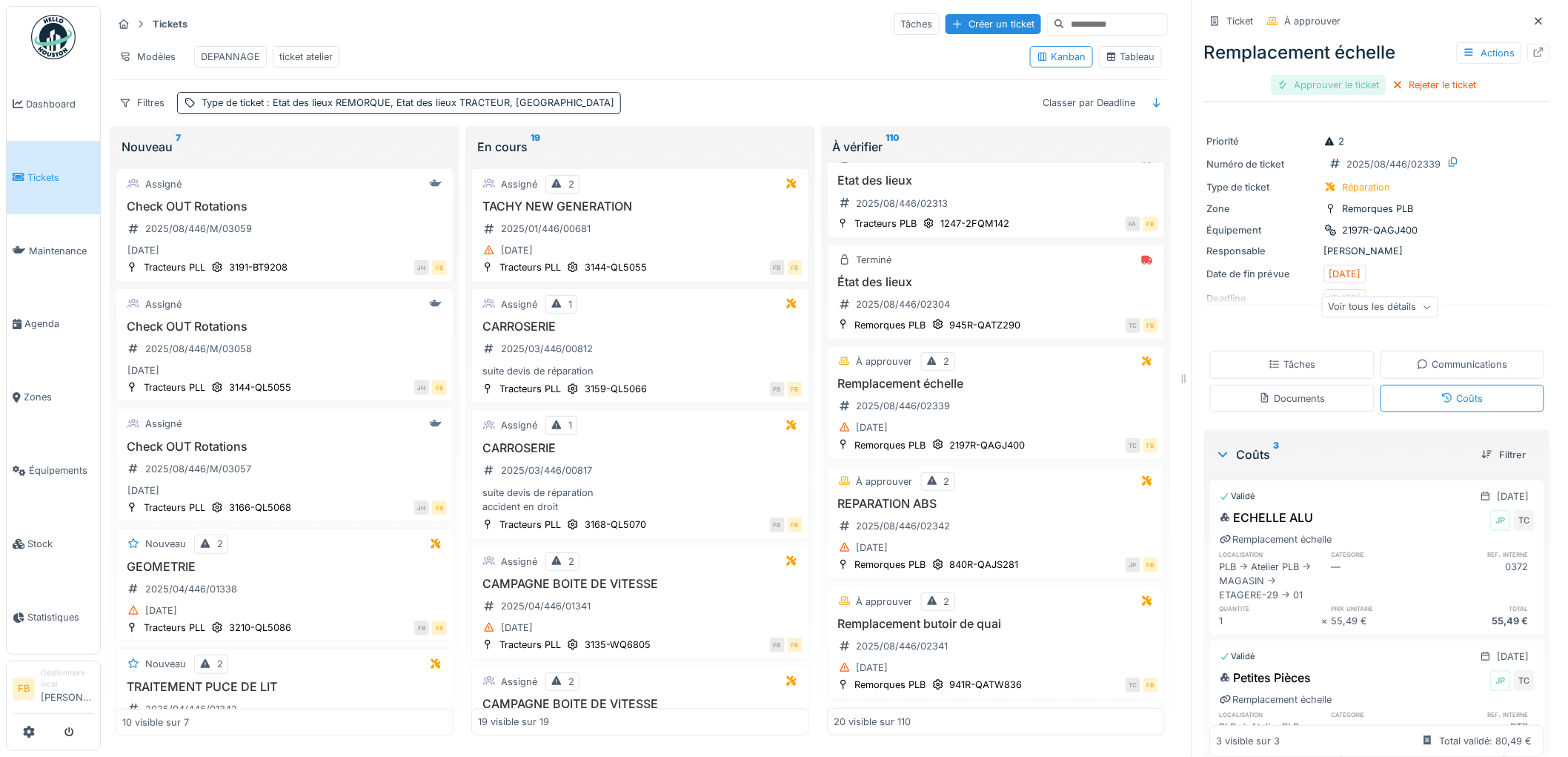
click at [1327, 75] on div "Approuver le ticket" at bounding box center [1329, 85] width 115 height 20
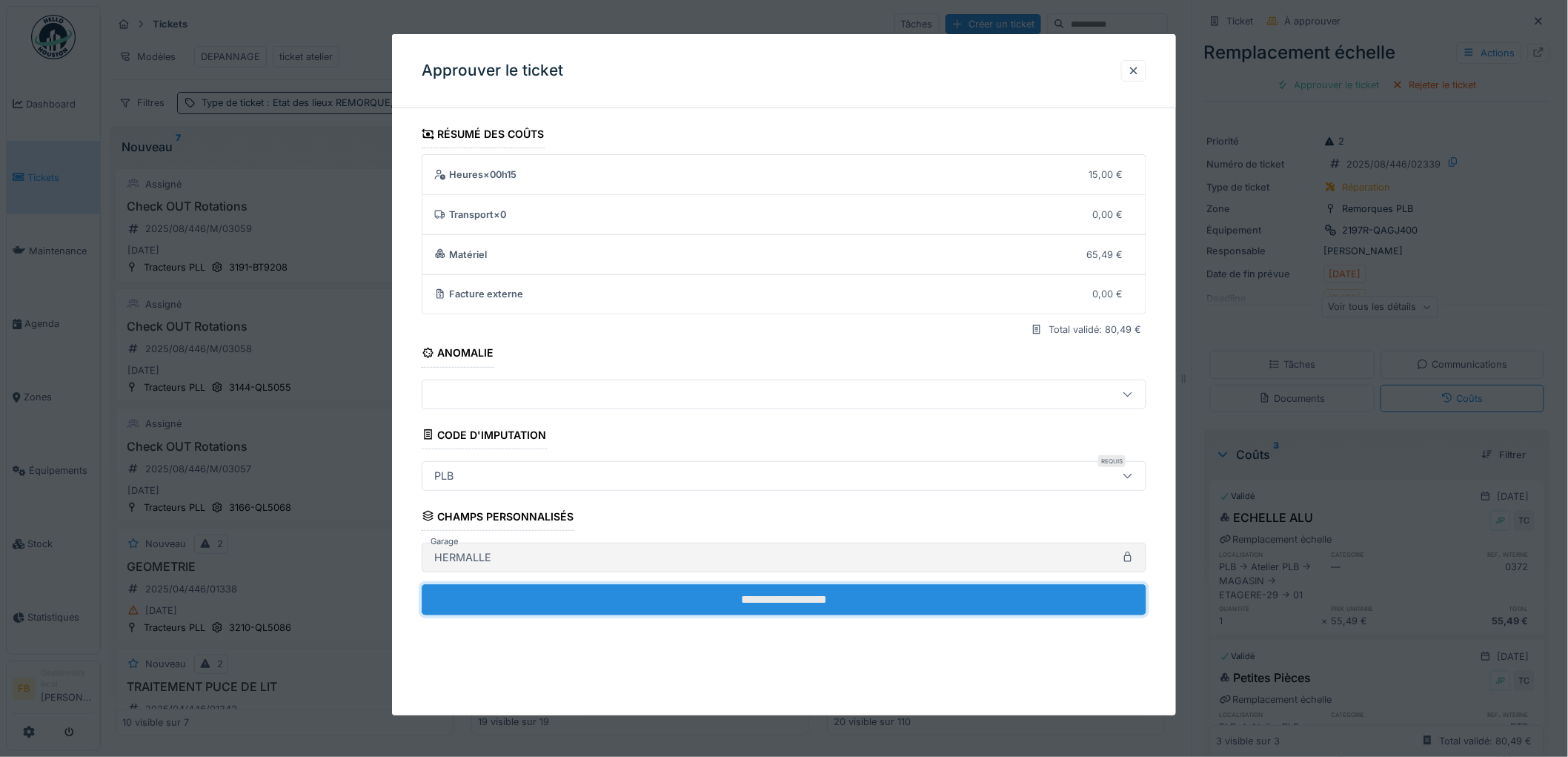
click at [632, 588] on input "**********" at bounding box center [784, 599] width 724 height 31
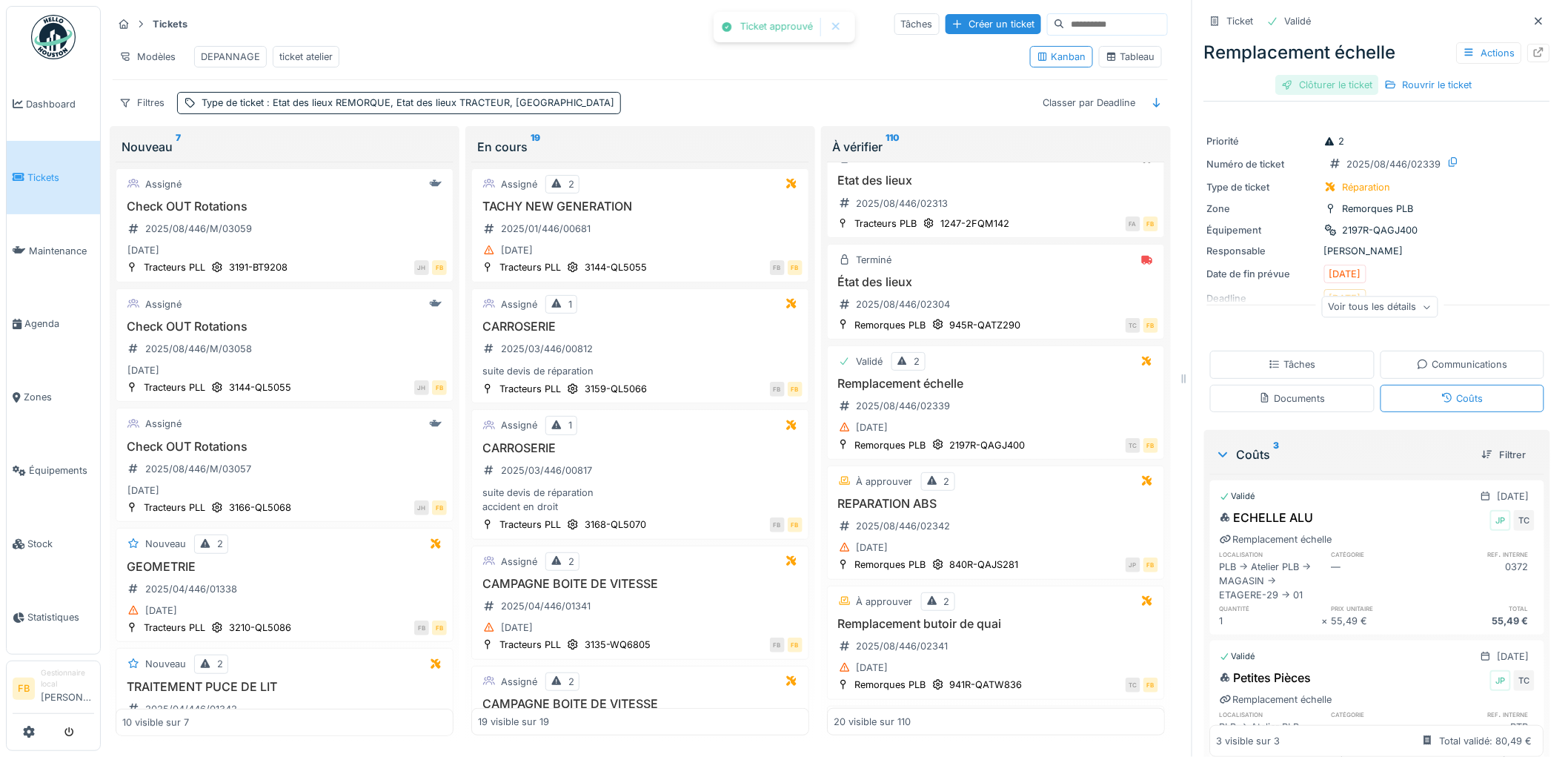
click at [1337, 75] on div "Clôturer le ticket" at bounding box center [1327, 85] width 103 height 20
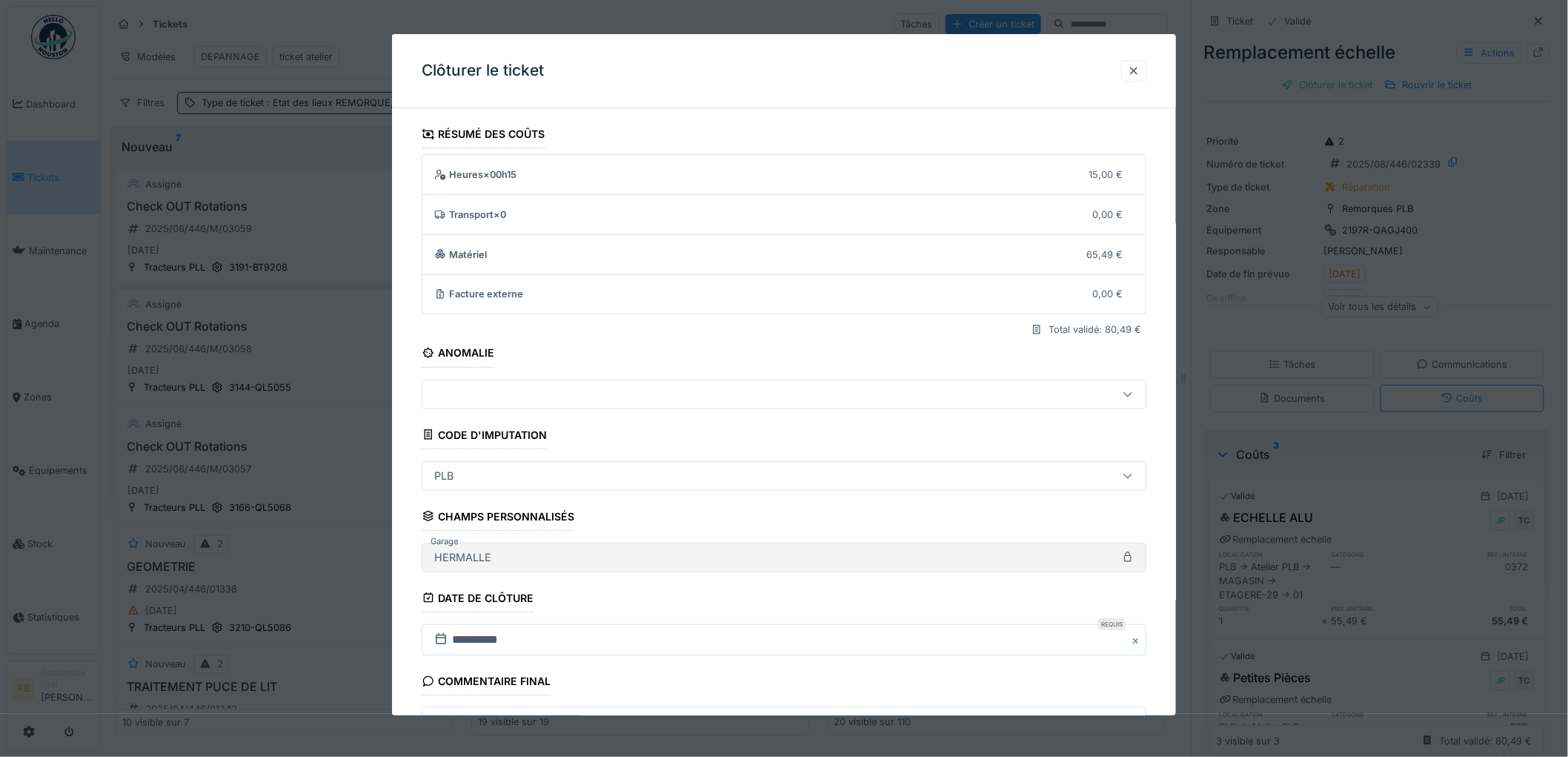
scroll to position [143, 0]
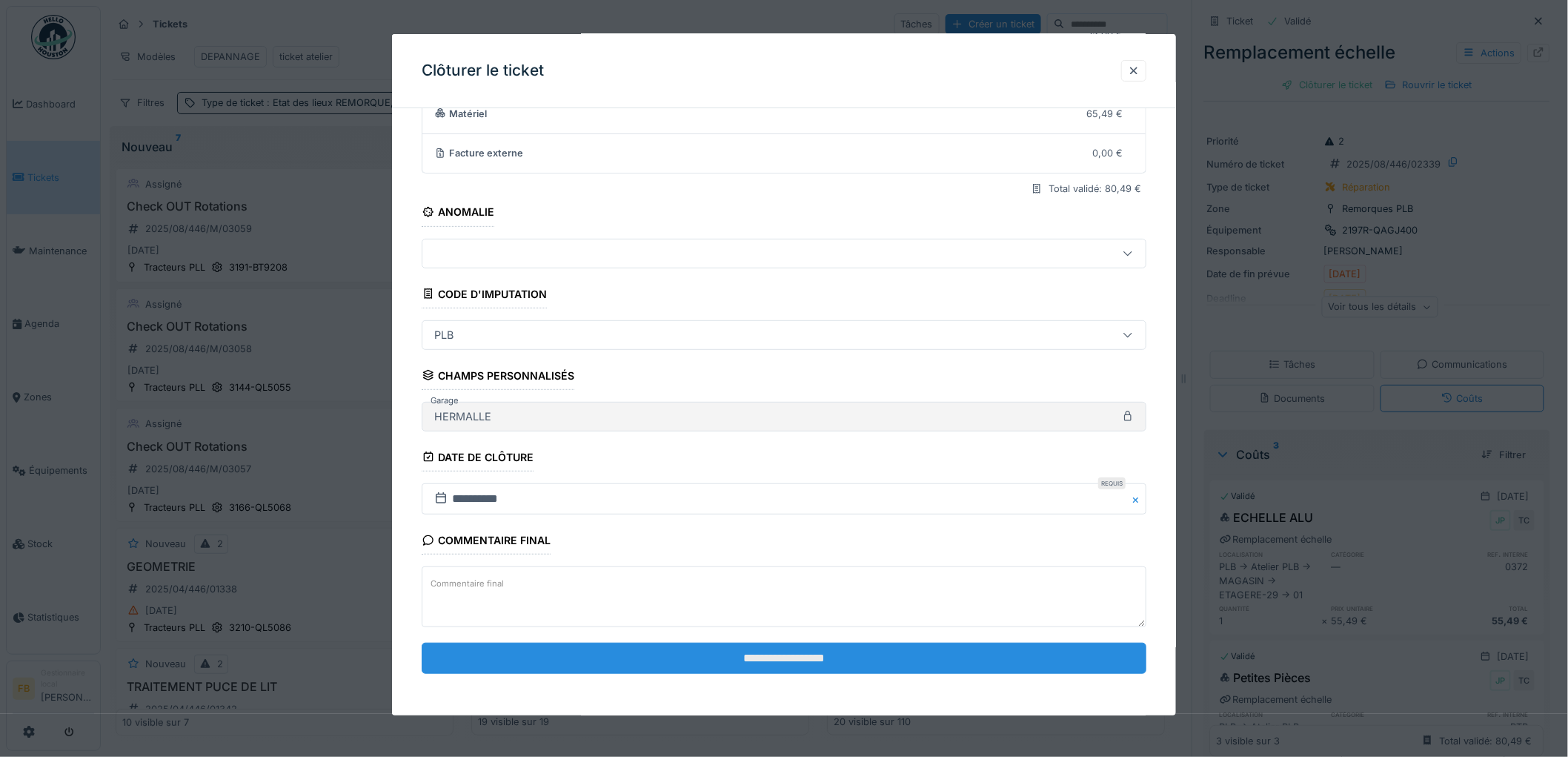
click at [721, 645] on input "**********" at bounding box center [784, 657] width 724 height 31
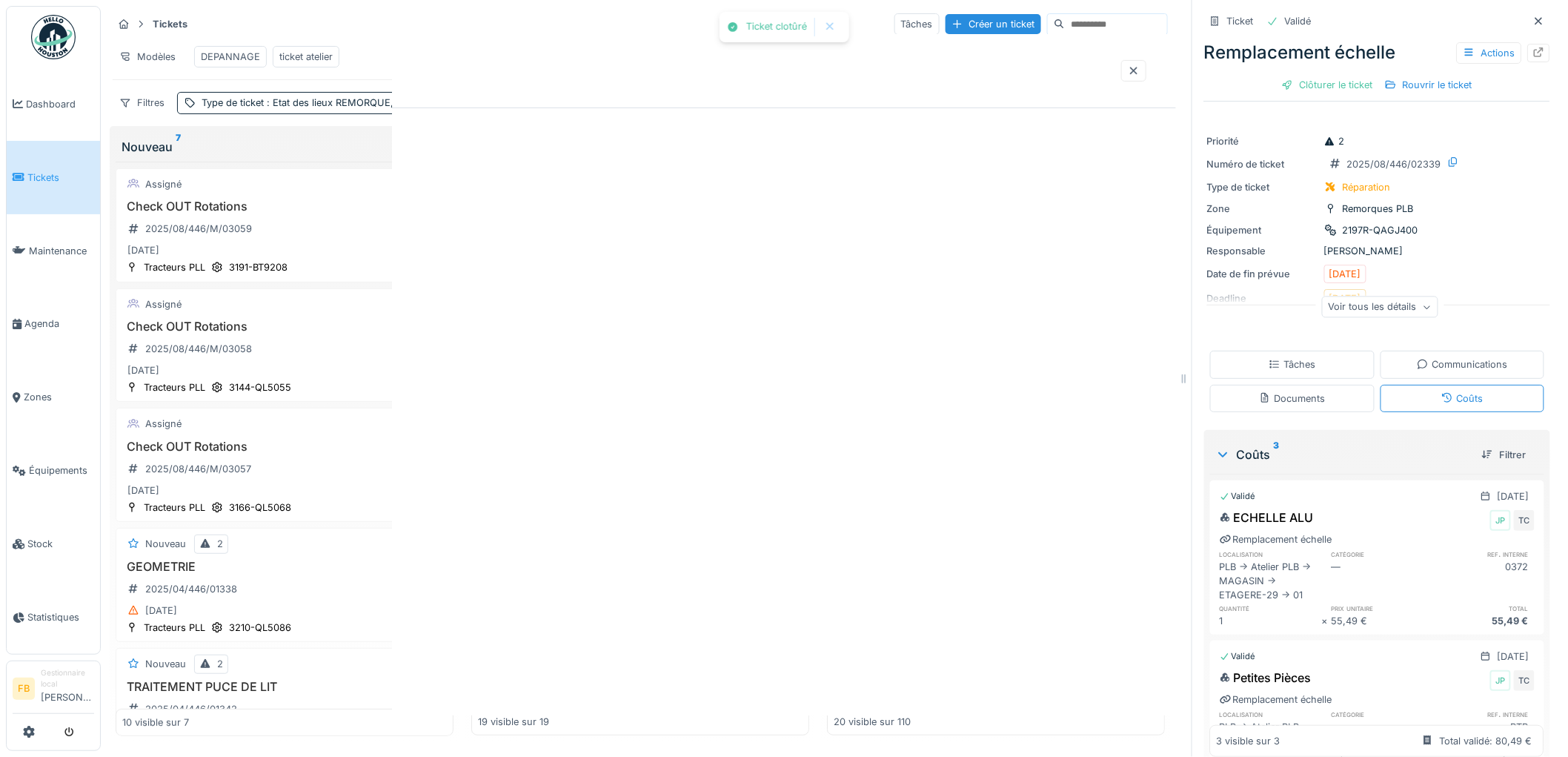
scroll to position [0, 0]
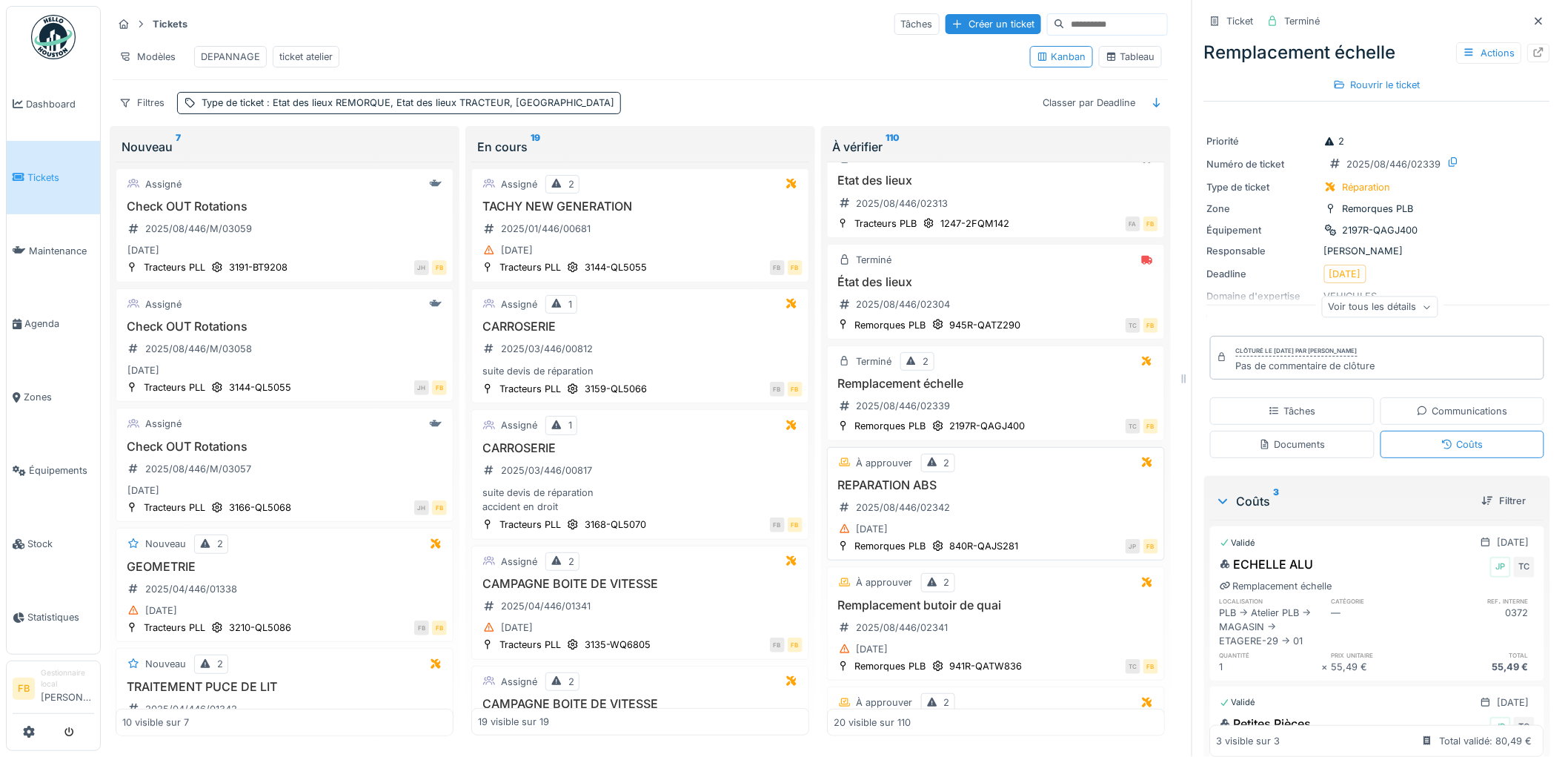
click at [976, 523] on div "08/08/2025" at bounding box center [996, 528] width 324 height 19
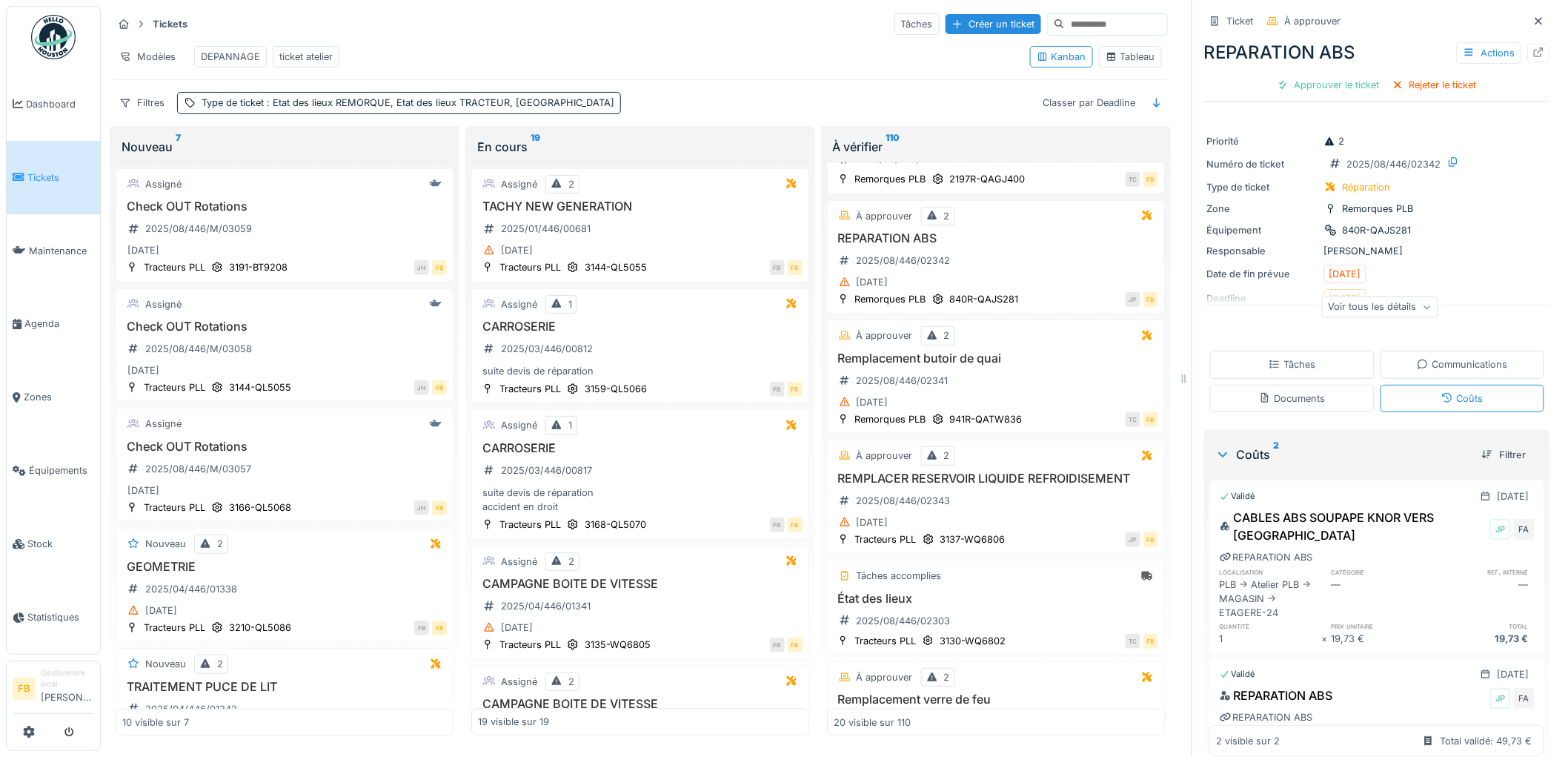
scroll to position [61, 0]
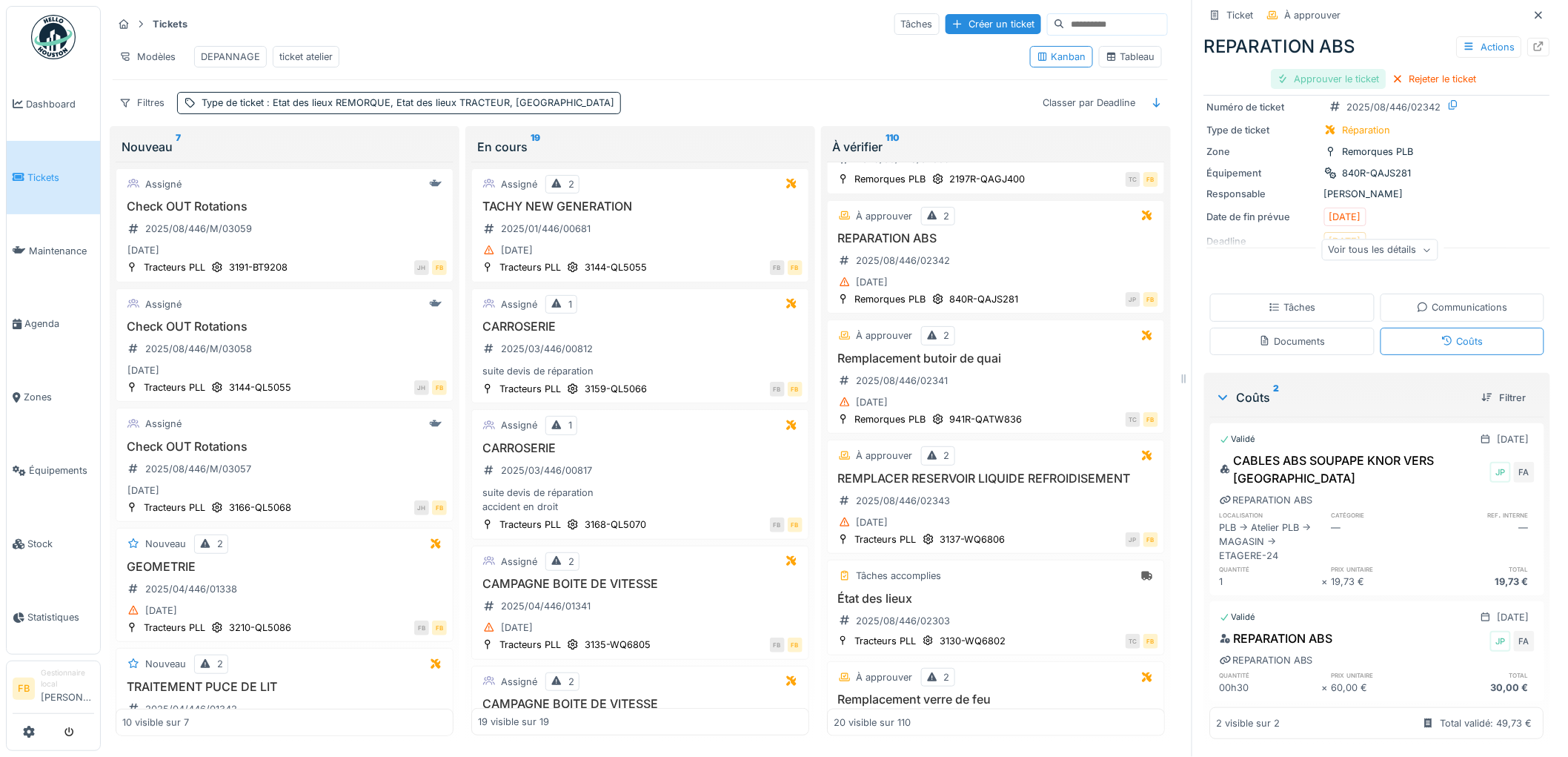
click at [1334, 69] on div "Approuver le ticket" at bounding box center [1329, 78] width 115 height 20
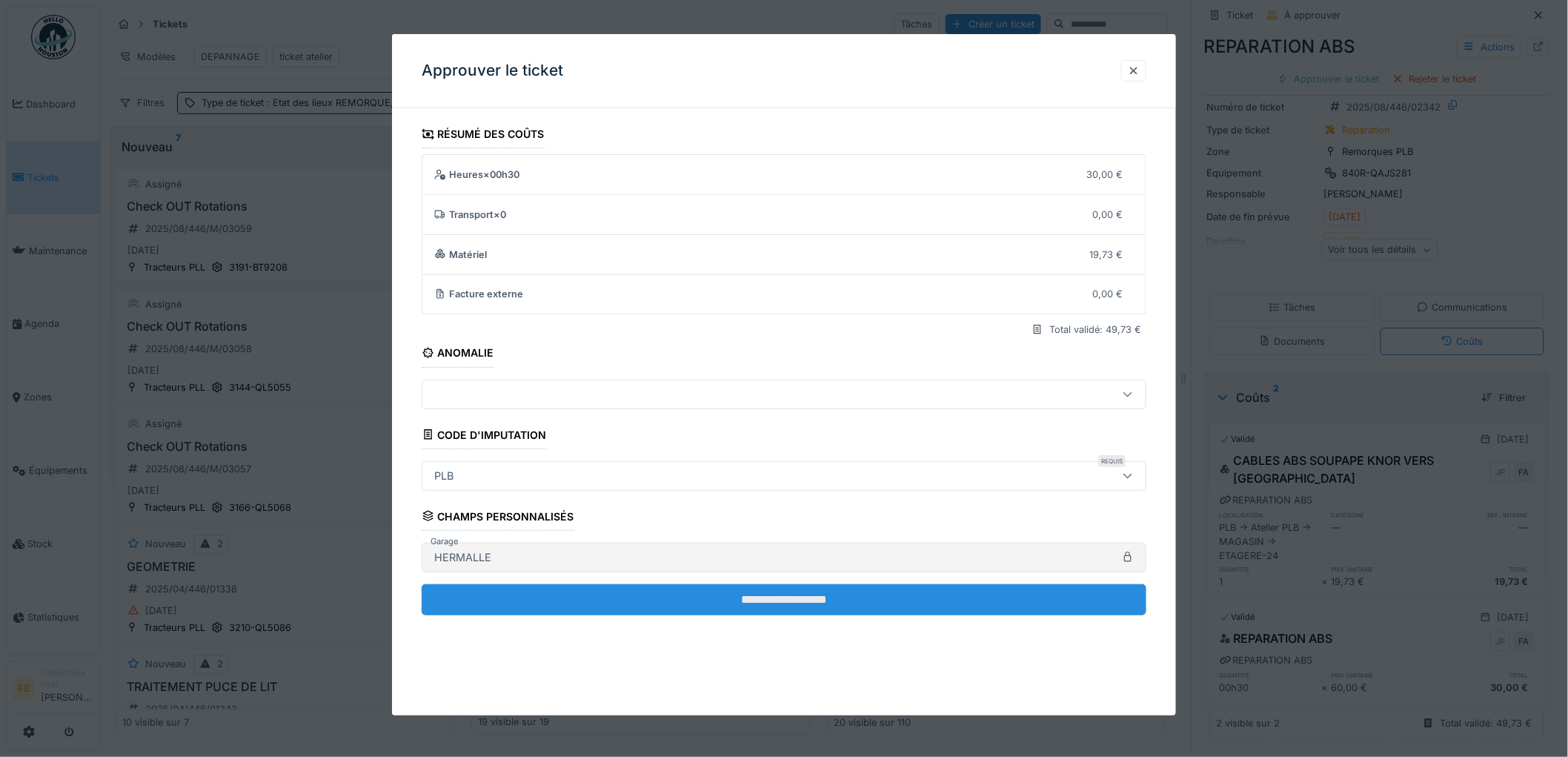
click at [682, 591] on input "**********" at bounding box center [784, 599] width 724 height 31
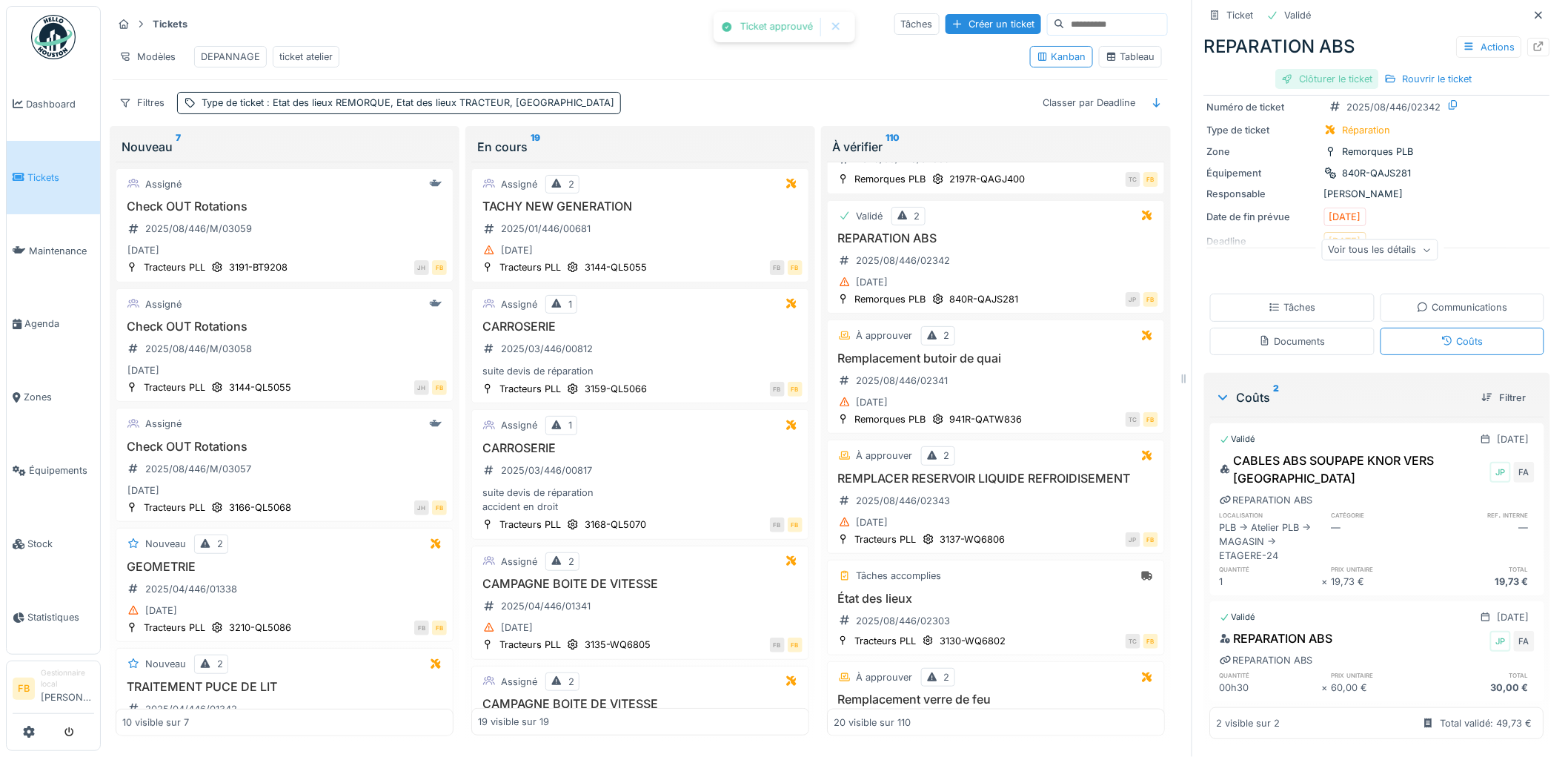
click at [1331, 69] on div "Clôturer le ticket" at bounding box center [1327, 78] width 103 height 20
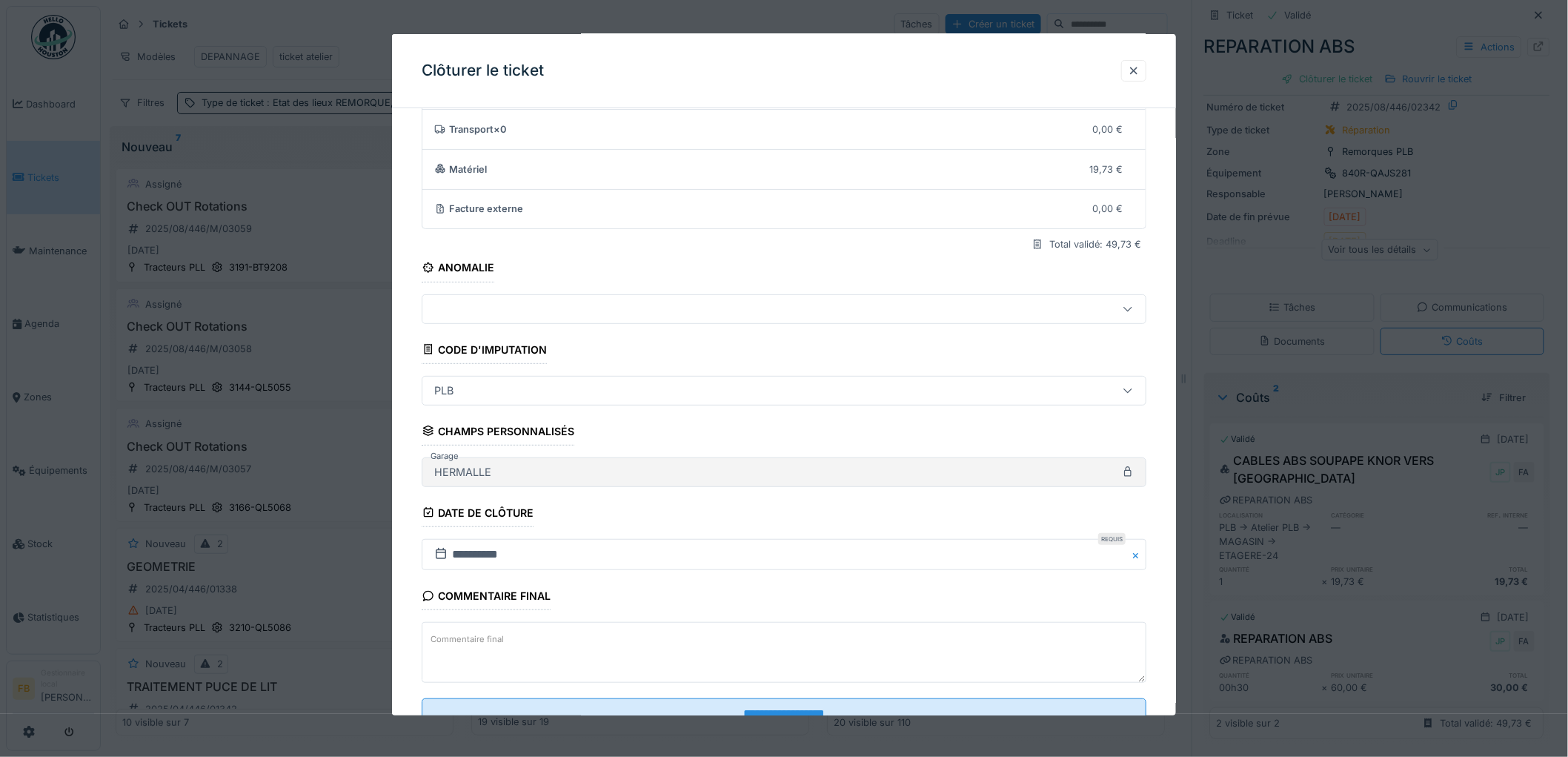
scroll to position [143, 0]
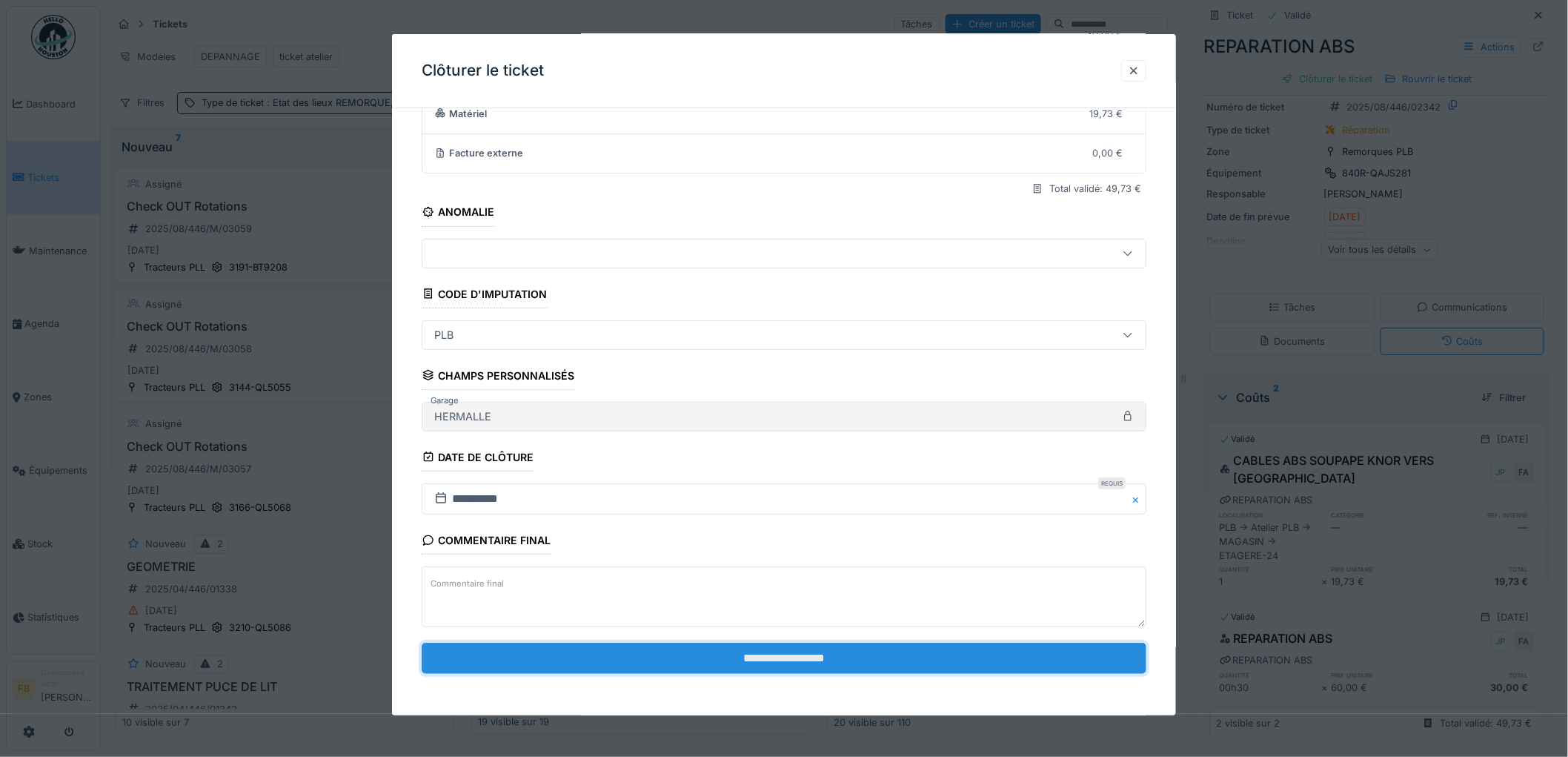
click at [773, 660] on input "**********" at bounding box center [784, 657] width 724 height 31
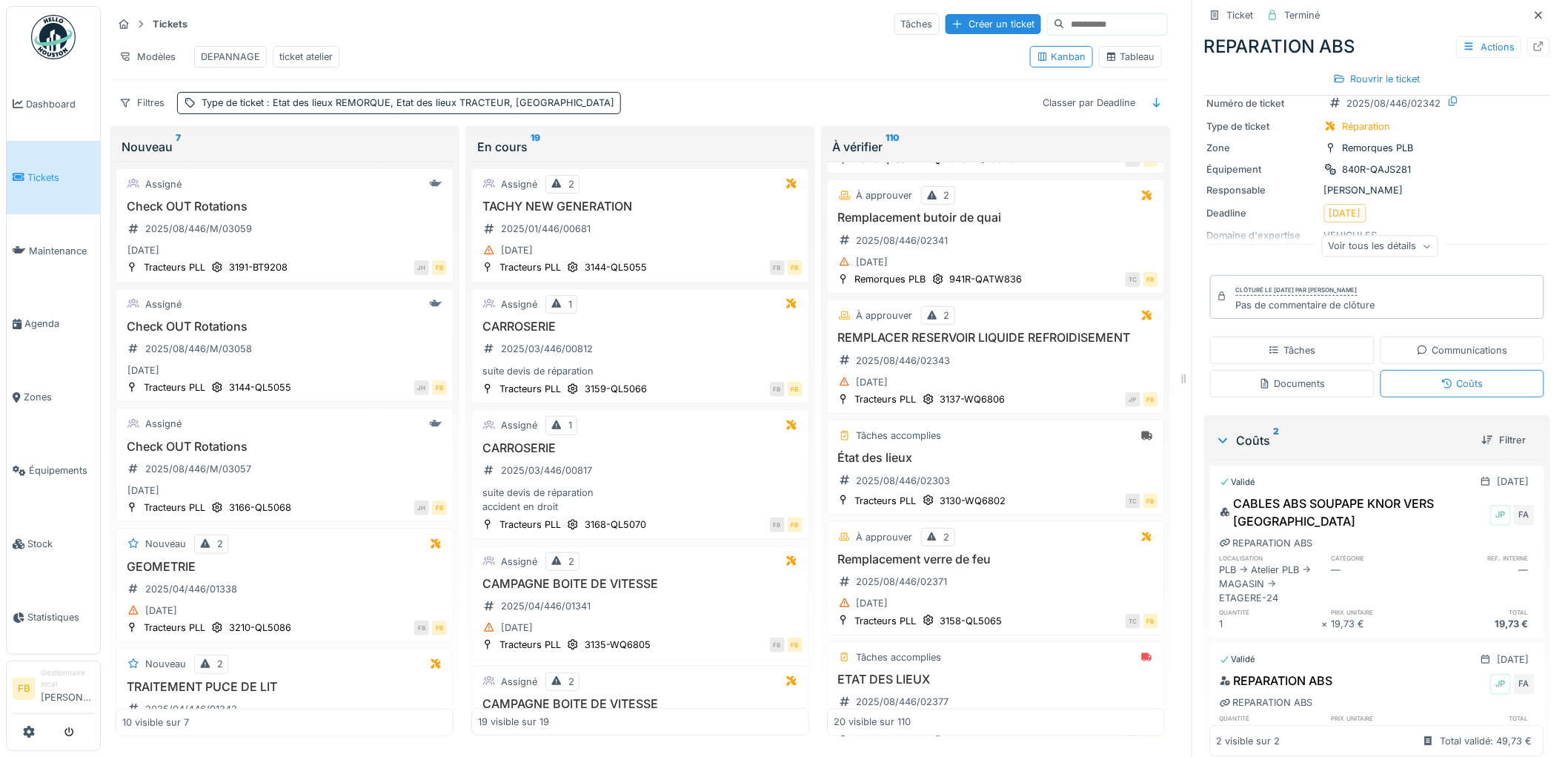
scroll to position [589, 0]
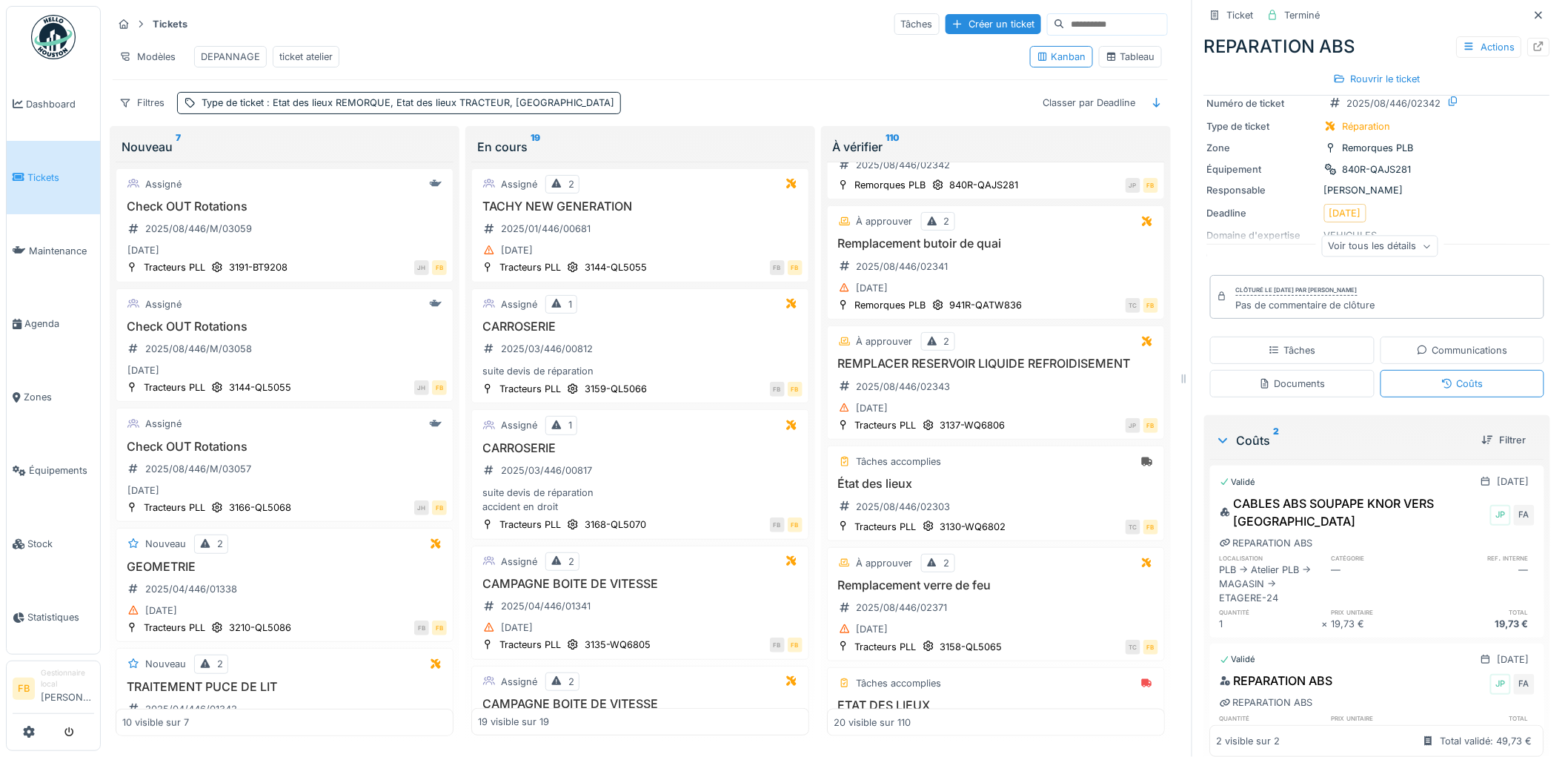
click at [39, 174] on span "Tickets" at bounding box center [60, 177] width 66 height 14
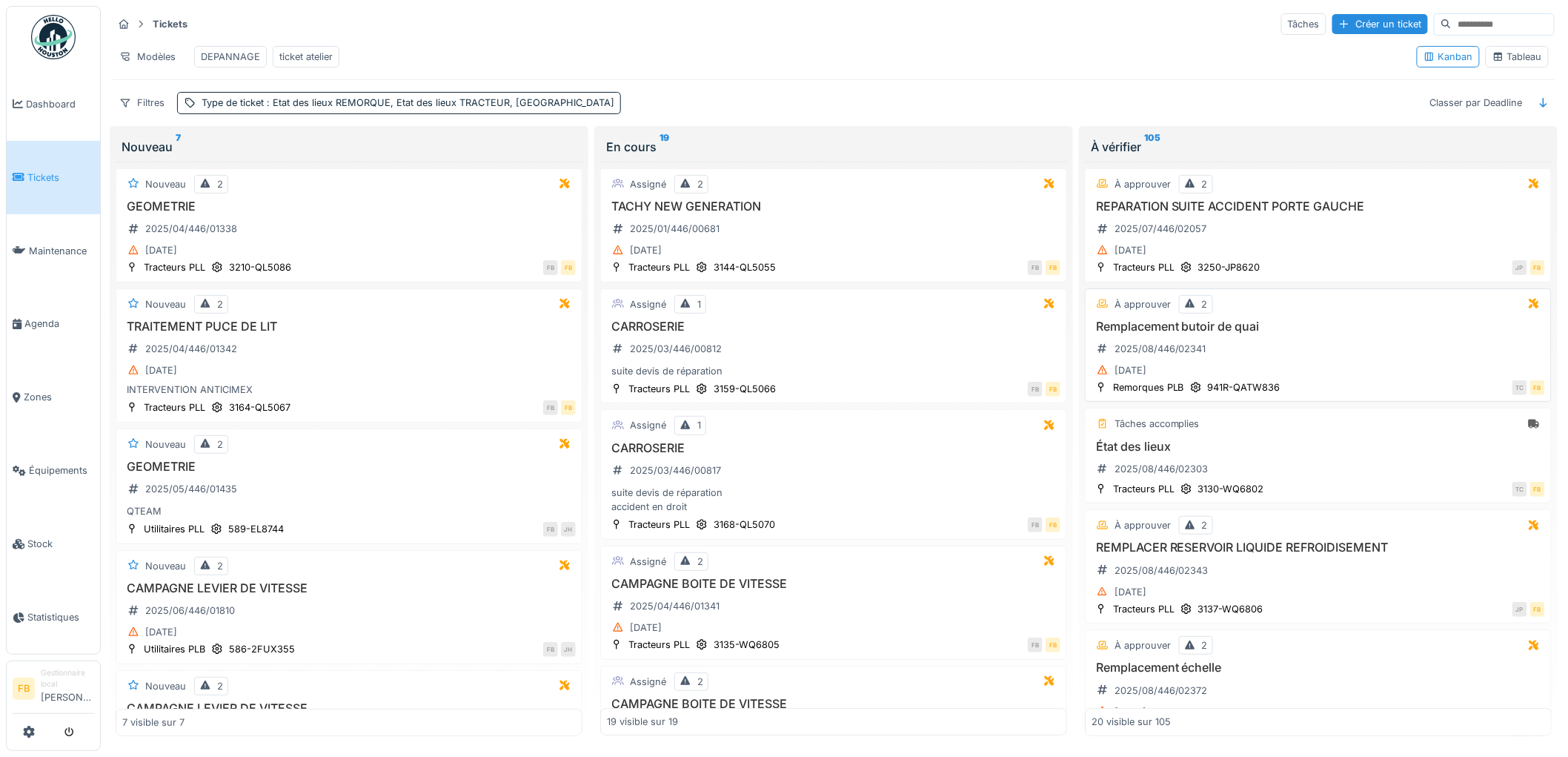
click at [1282, 350] on div "Remplacement butoir de quai 2025/08/446/02341 08/08/2025" at bounding box center [1317, 349] width 453 height 61
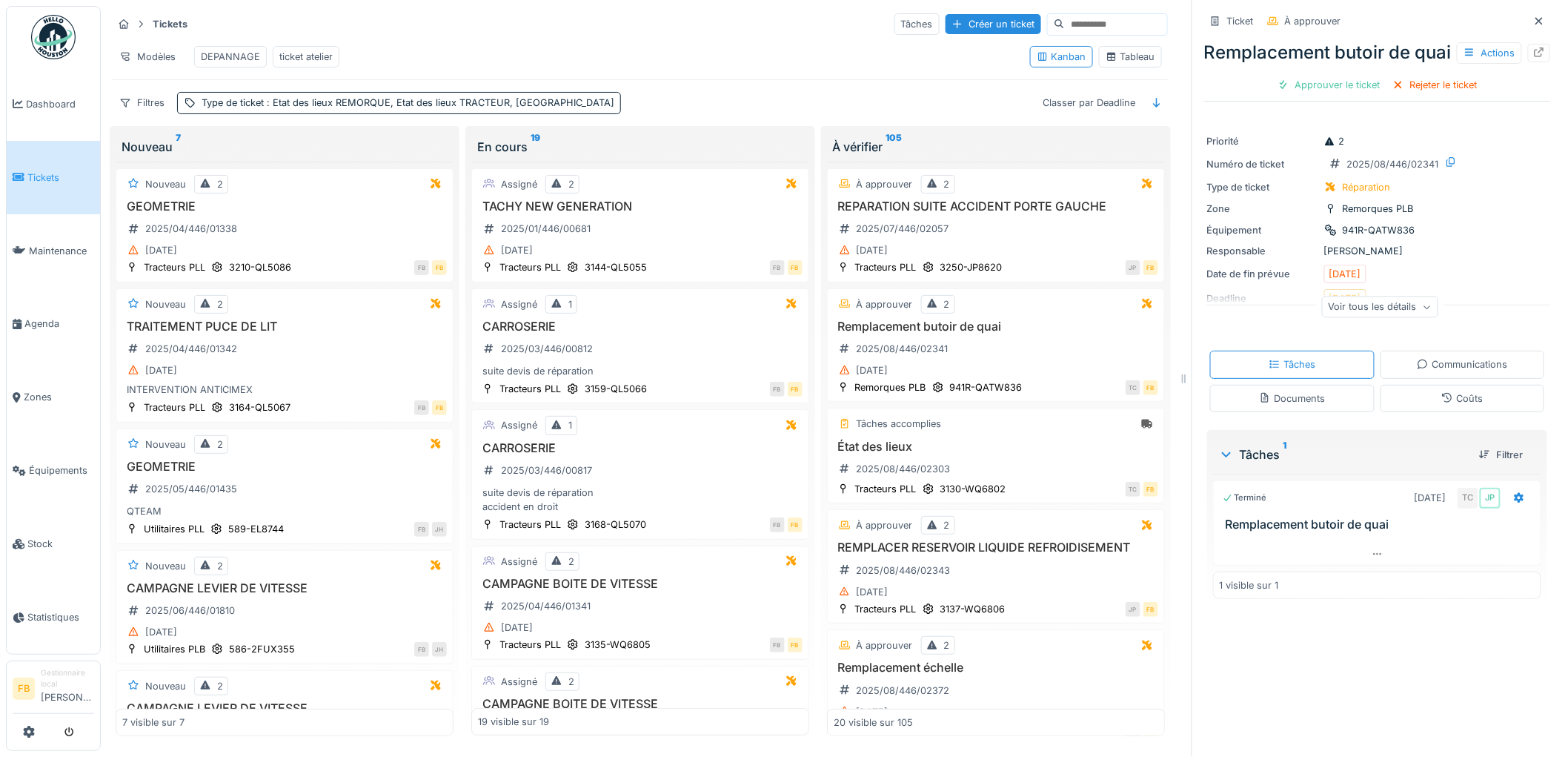
click at [1441, 402] on icon at bounding box center [1447, 397] width 12 height 10
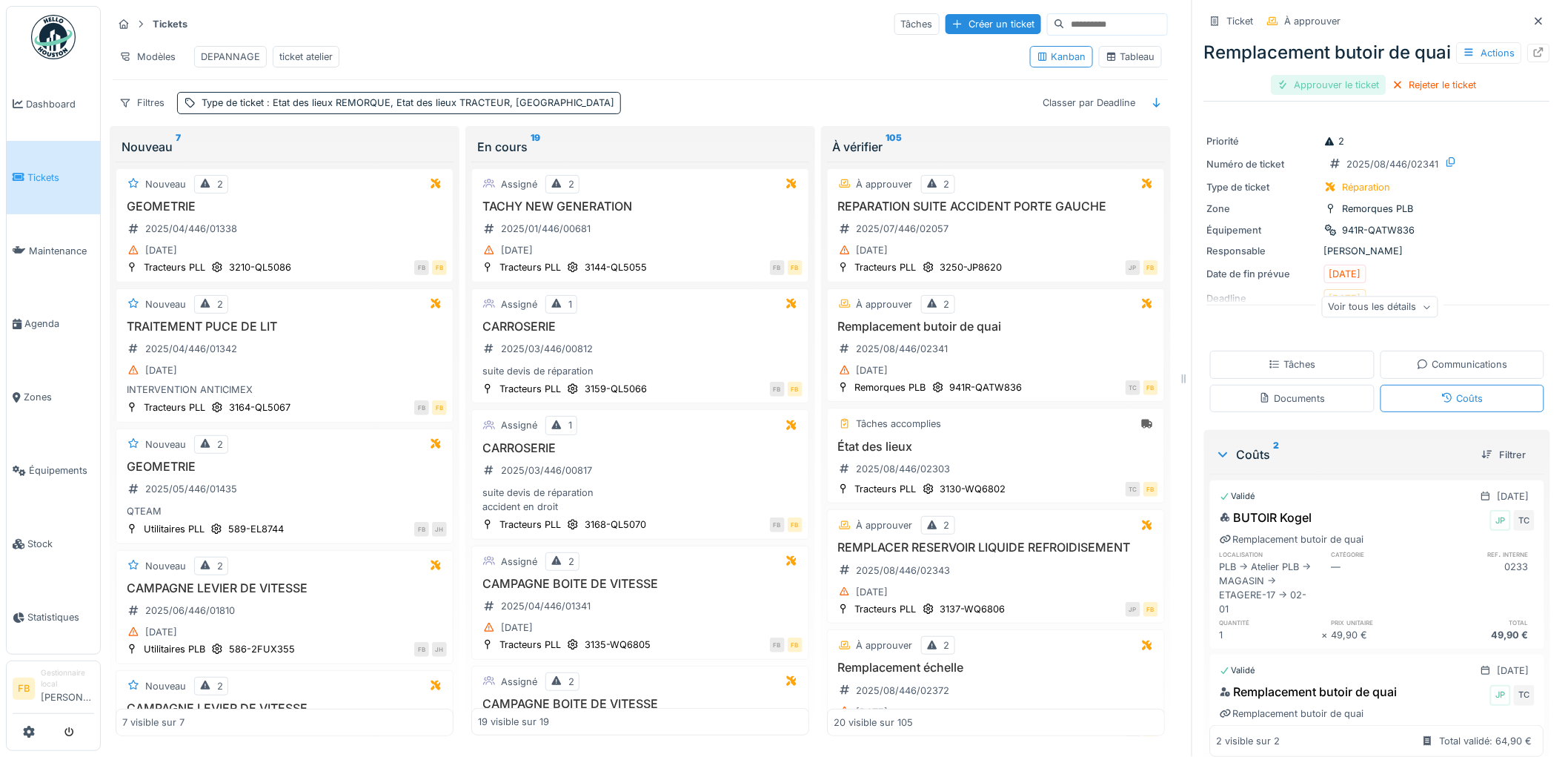
click at [1320, 92] on div "Approuver le ticket" at bounding box center [1329, 85] width 115 height 20
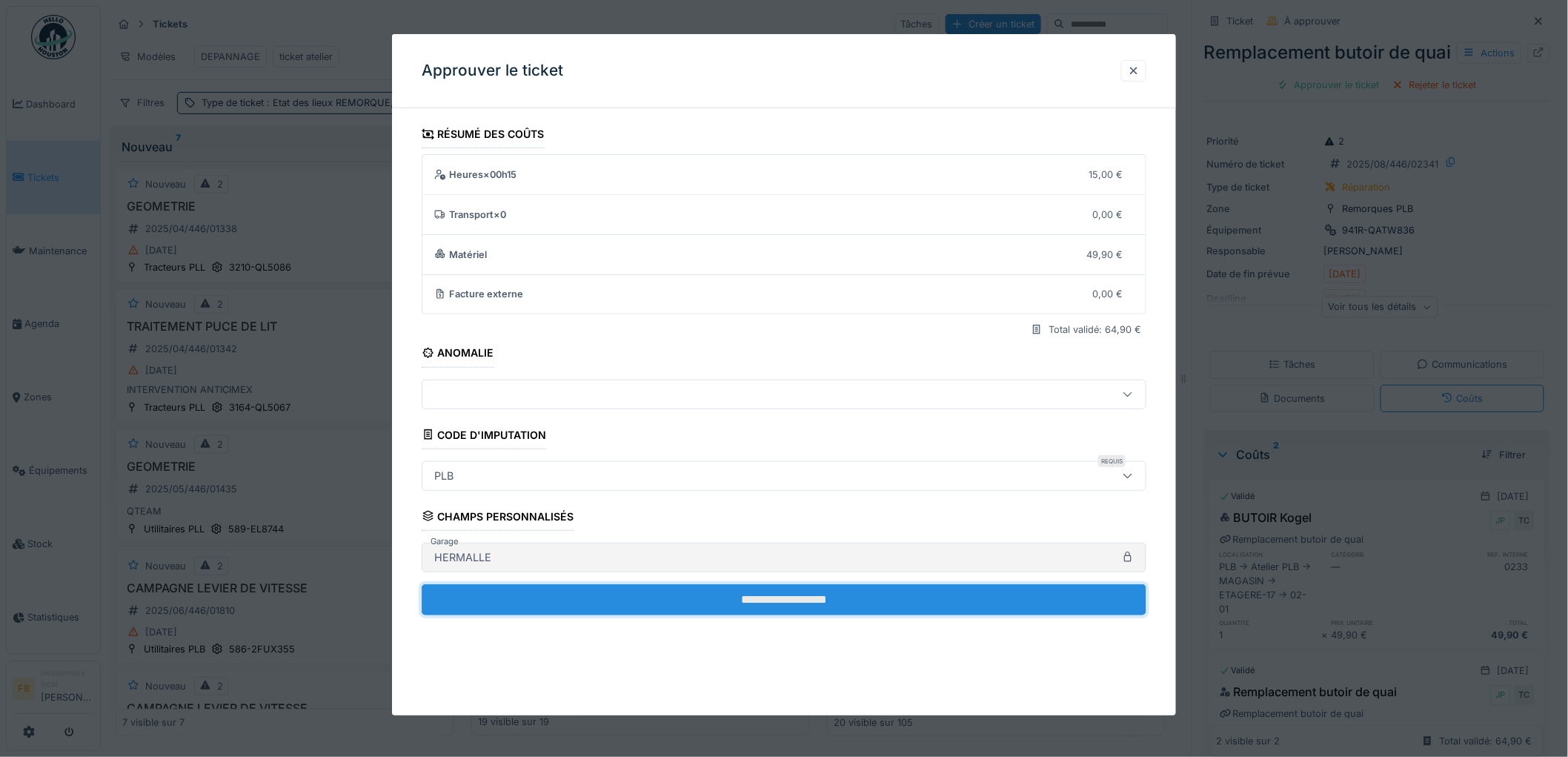
click at [727, 592] on input "**********" at bounding box center [784, 599] width 724 height 31
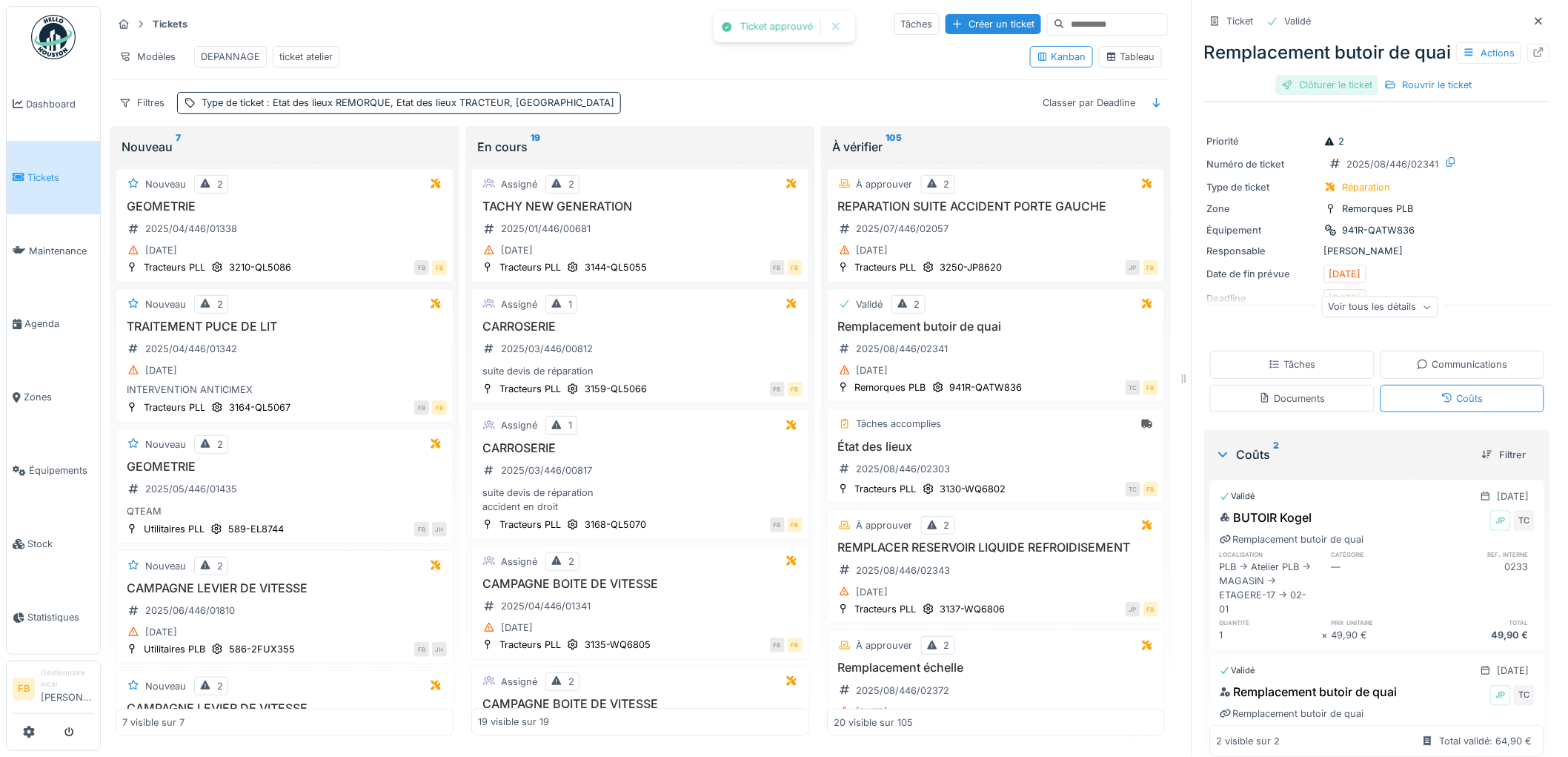
click at [1323, 93] on div "Clôturer le ticket" at bounding box center [1327, 85] width 103 height 20
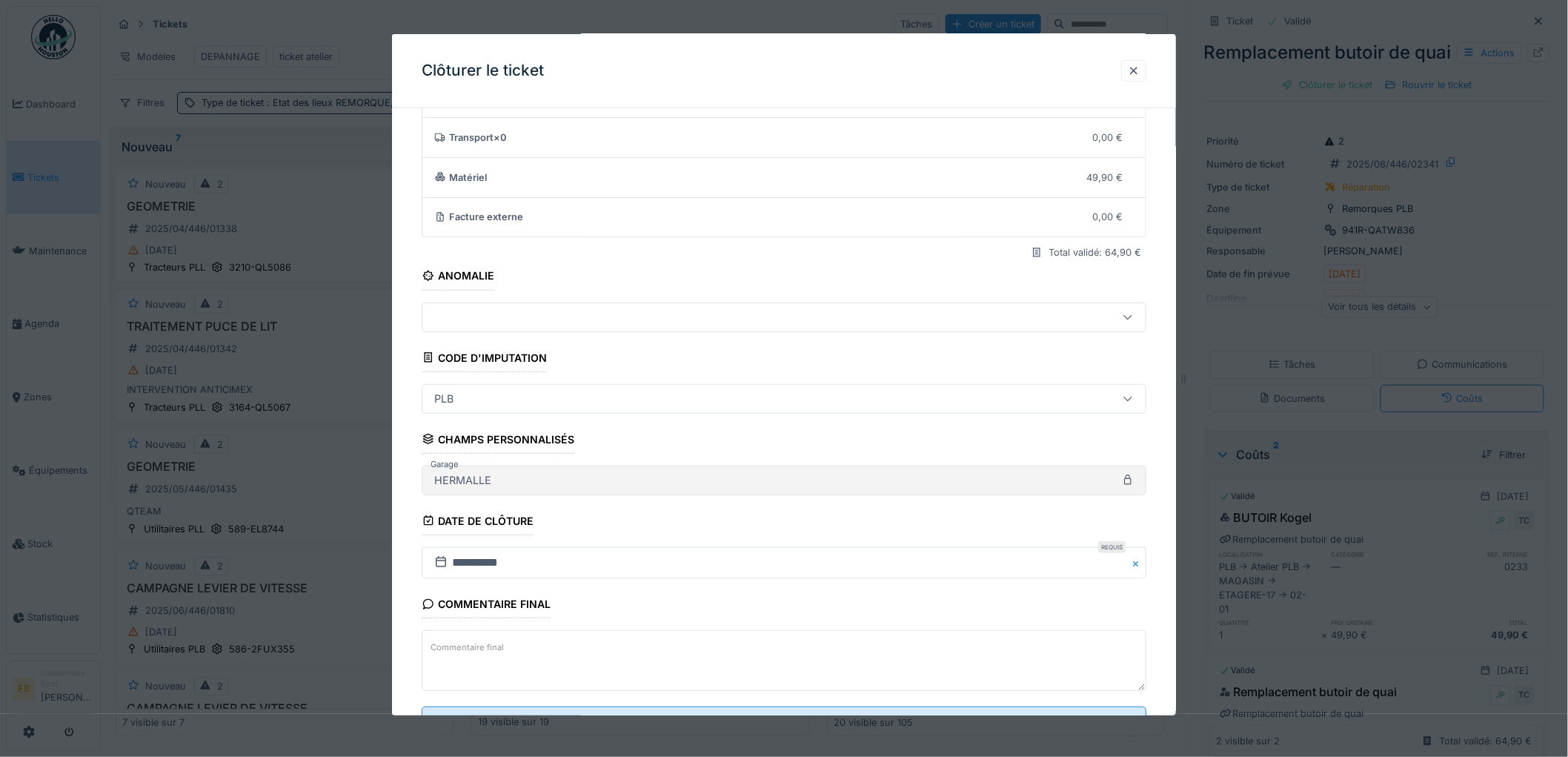
scroll to position [143, 0]
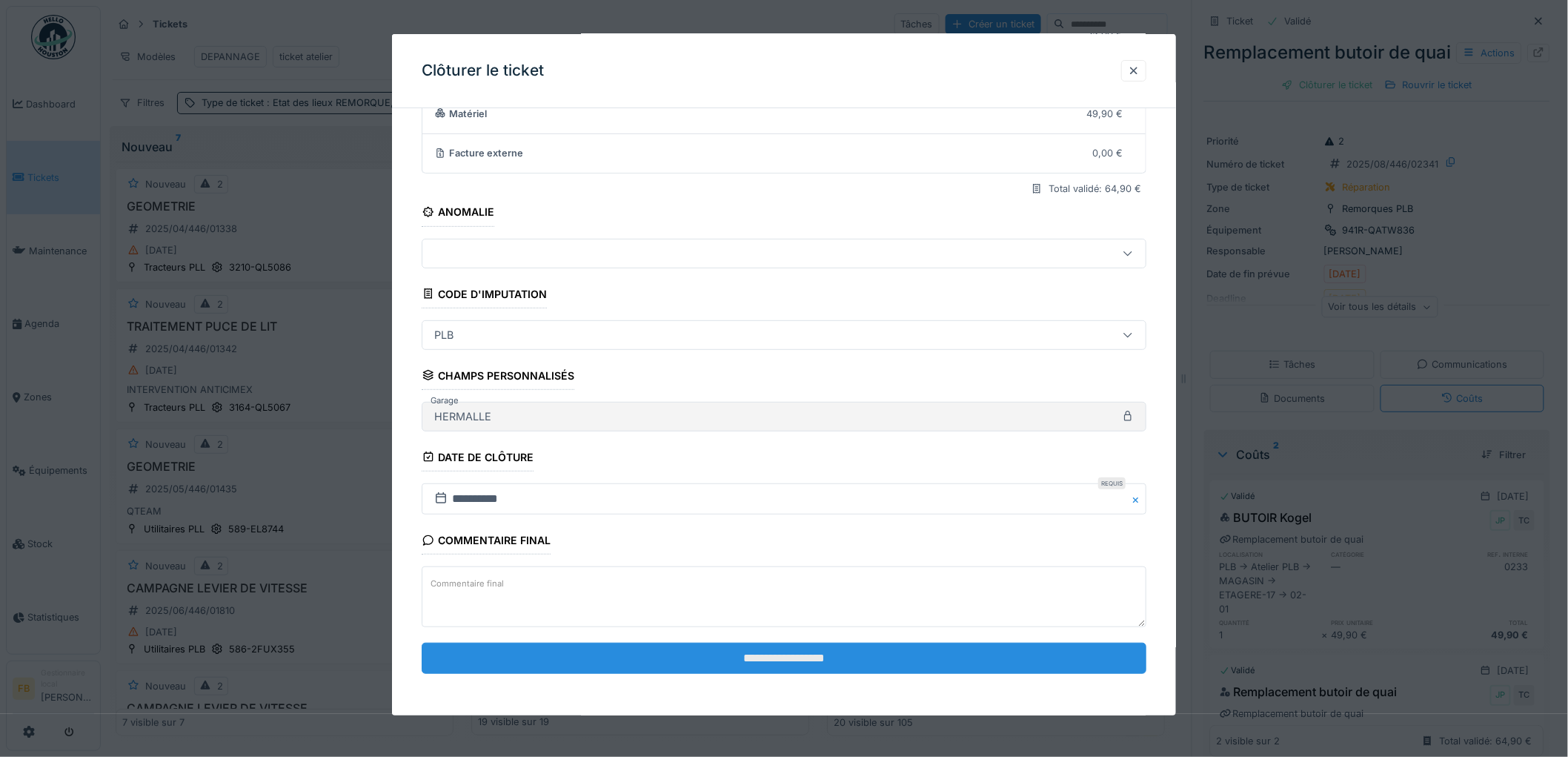
click at [746, 654] on input "**********" at bounding box center [784, 657] width 724 height 31
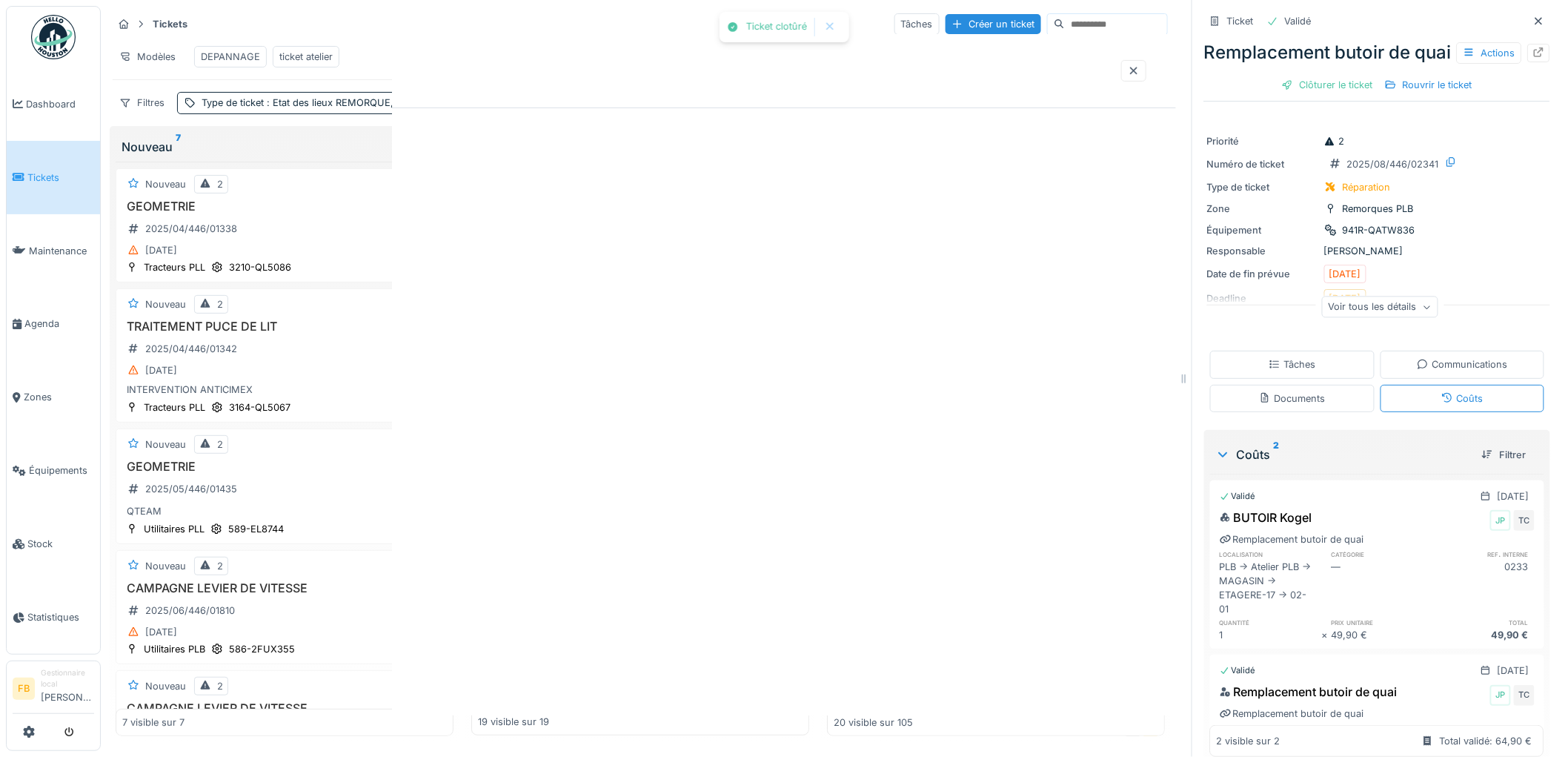
scroll to position [0, 0]
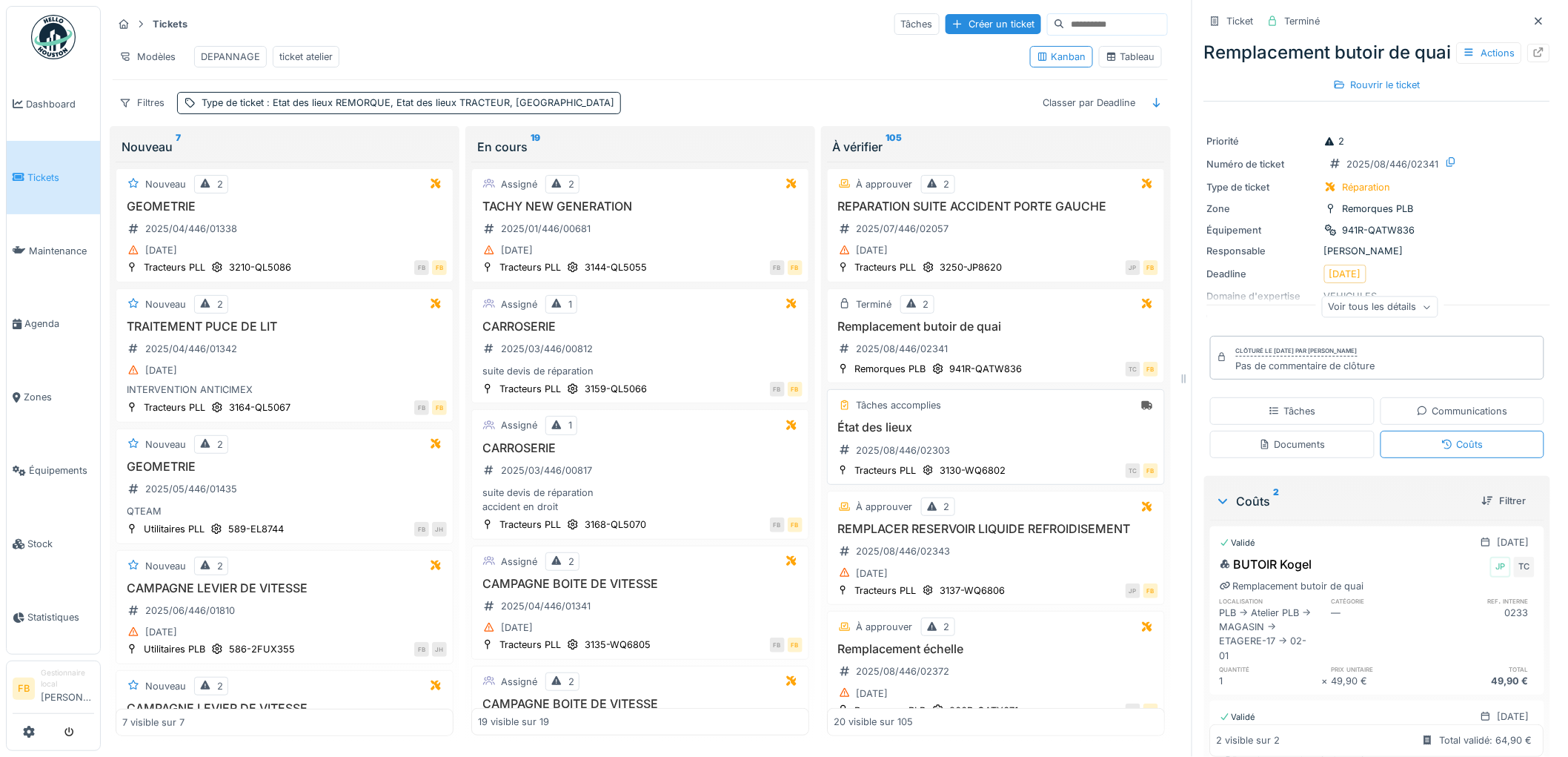
click at [1016, 434] on h3 "État des lieux" at bounding box center [996, 427] width 324 height 14
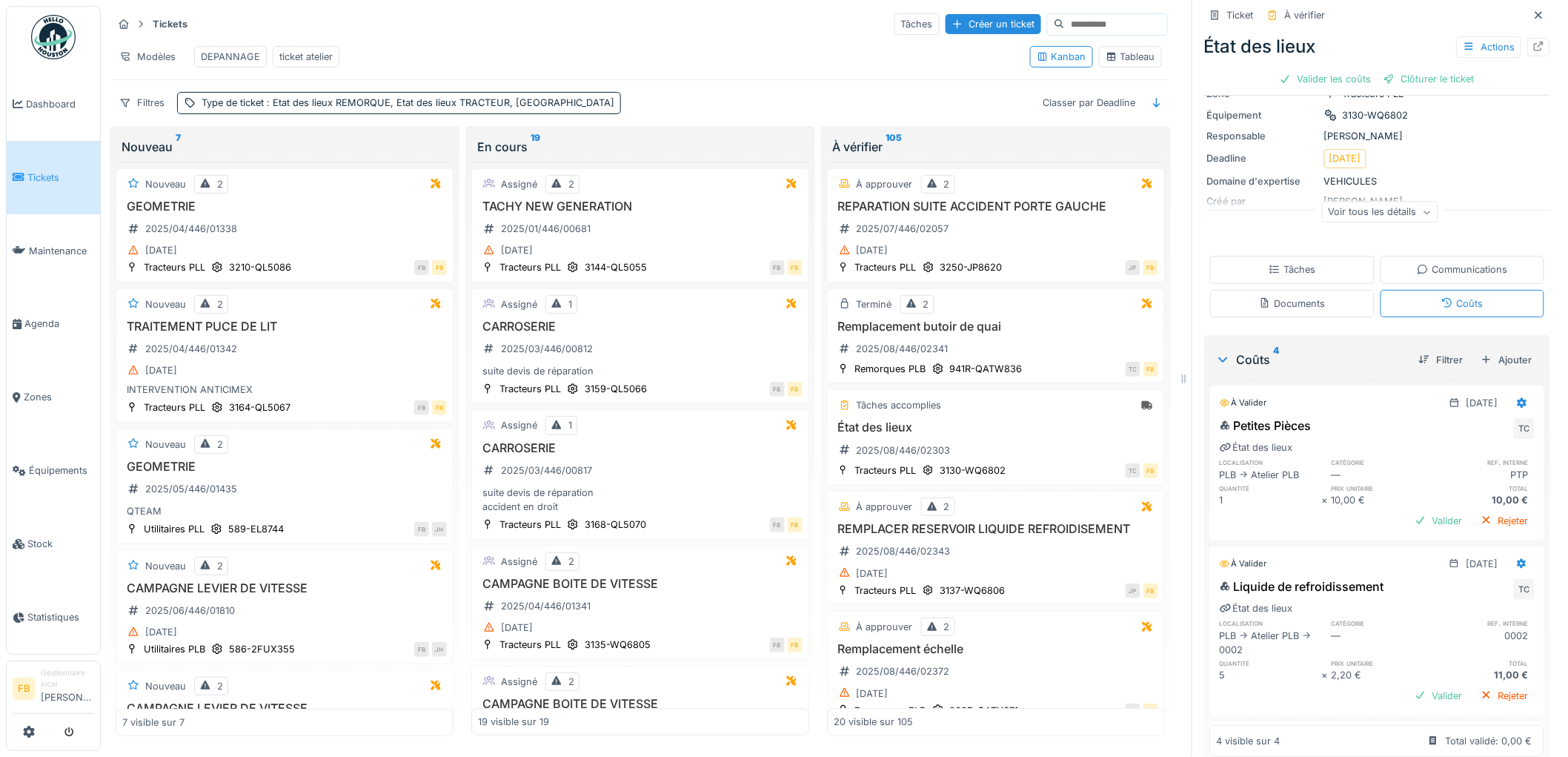
scroll to position [94, 0]
click at [1304, 56] on div "État des lieux Actions Valider les coûts Clôturer le ticket" at bounding box center [1377, 59] width 346 height 64
click at [1304, 69] on div "Valider les coûts" at bounding box center [1325, 78] width 103 height 20
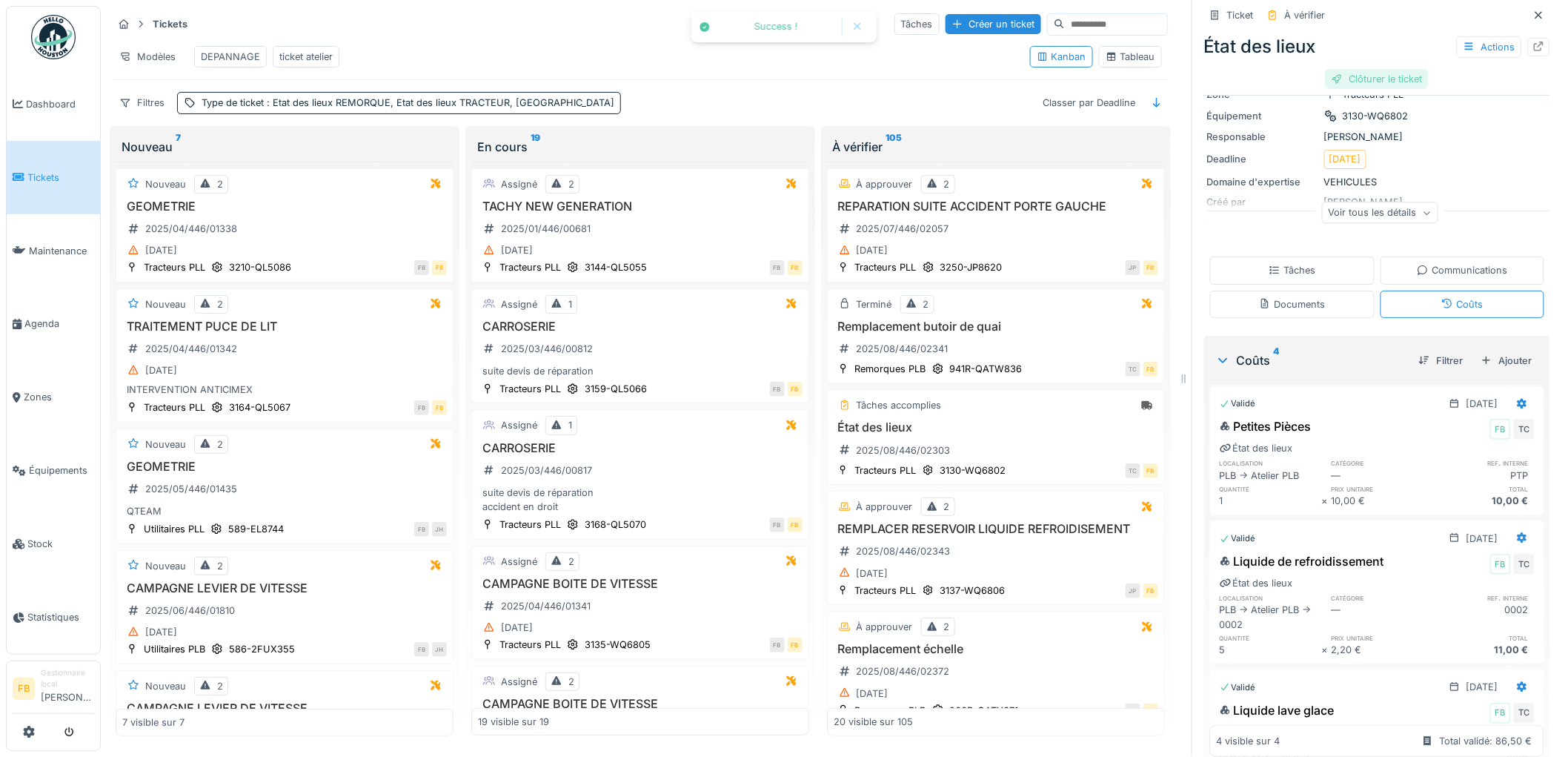
click at [1384, 69] on div "Clôturer le ticket" at bounding box center [1377, 78] width 103 height 20
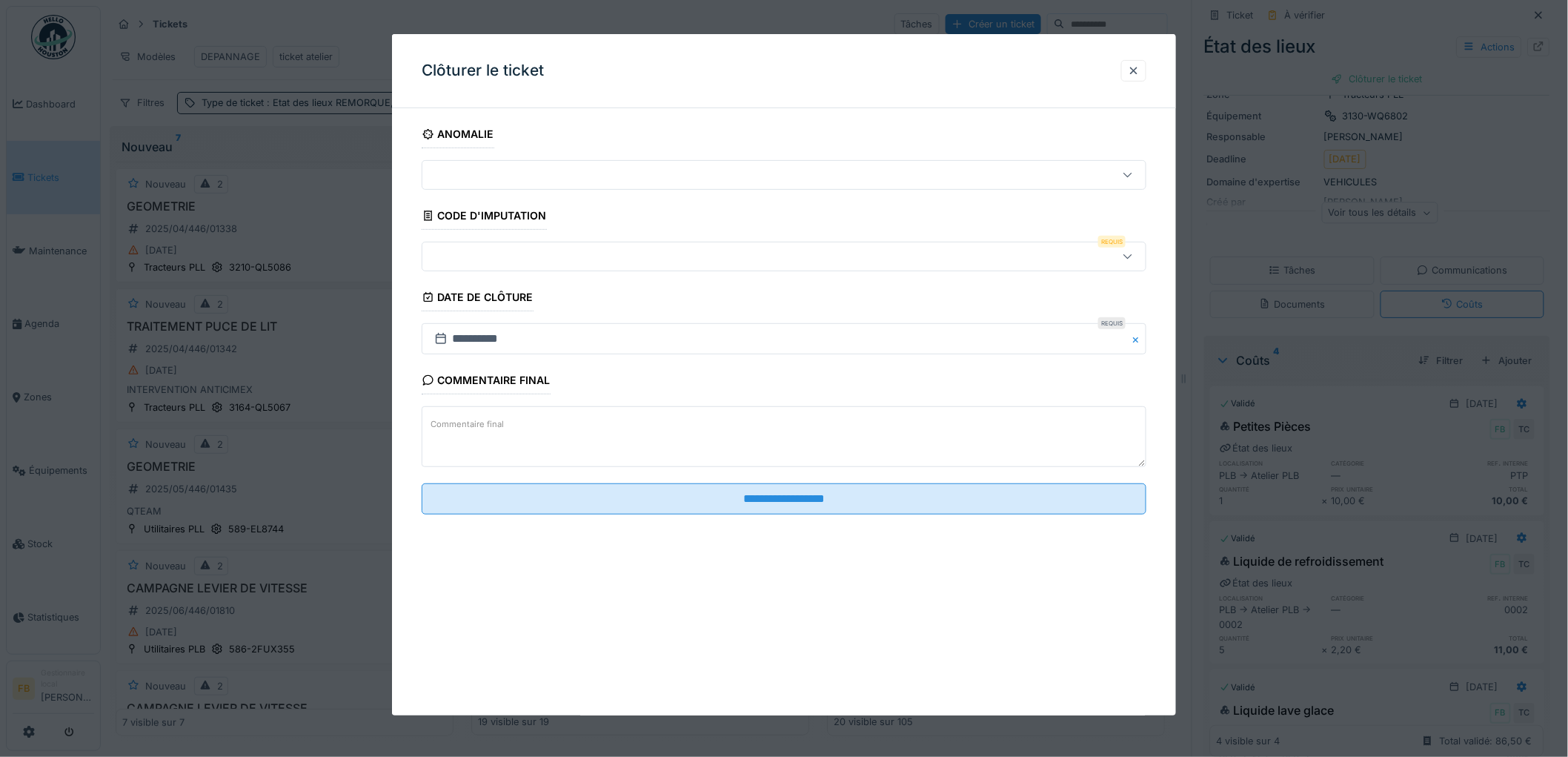
click at [475, 248] on div at bounding box center [742, 257] width 629 height 17
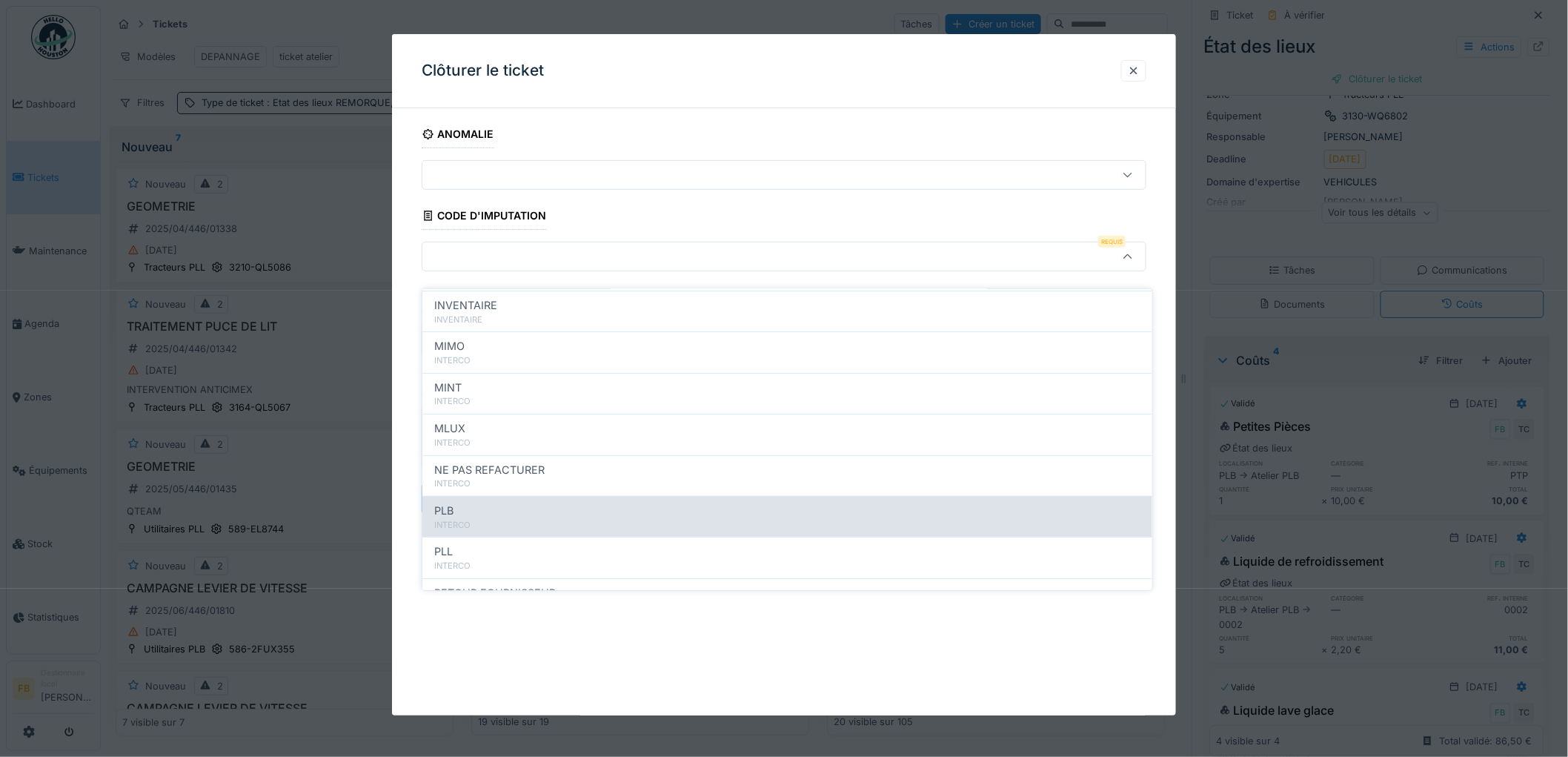
scroll to position [132, 0]
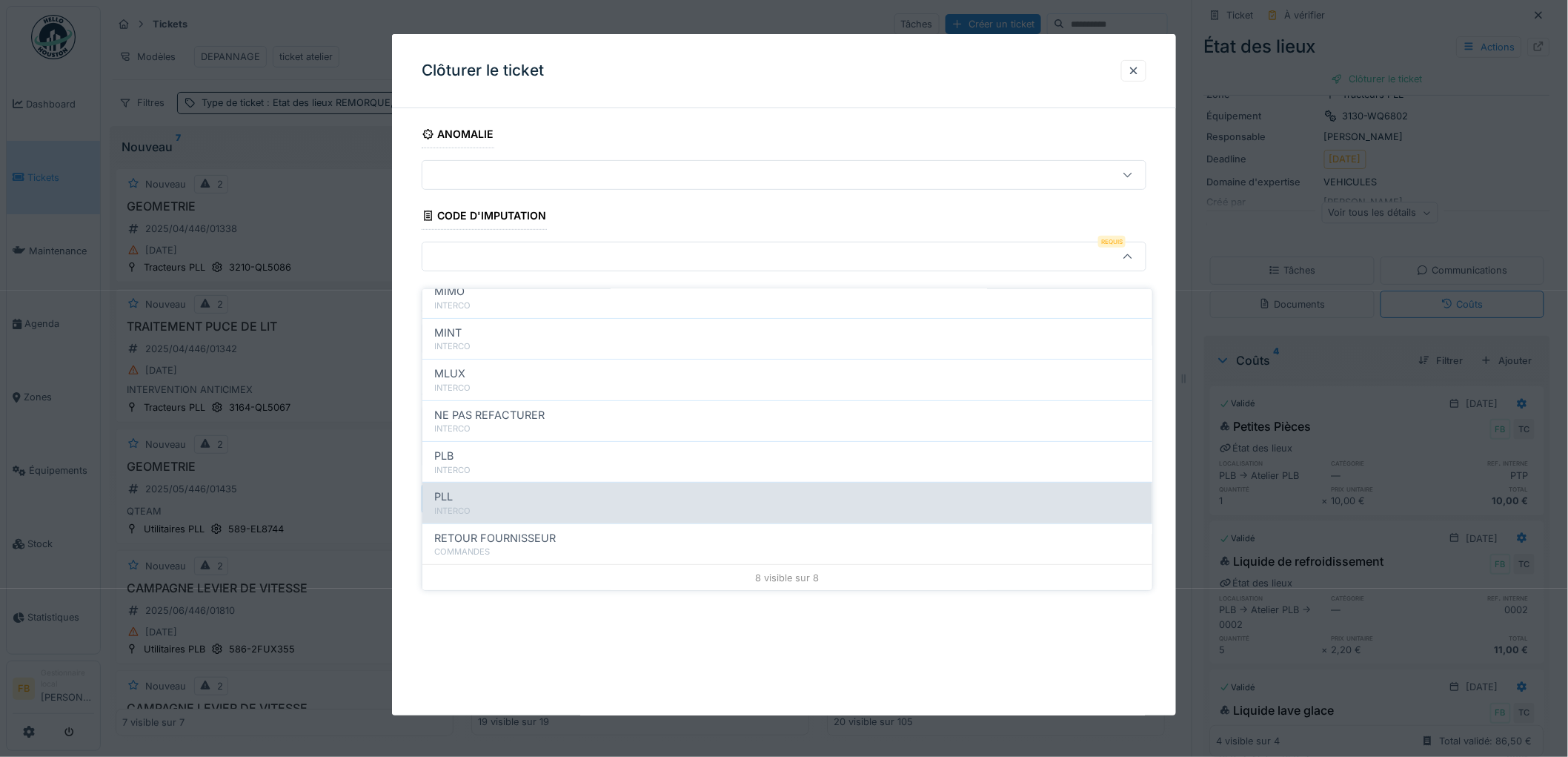
click at [521, 488] on div "PLL" at bounding box center [787, 497] width 706 height 17
type input "***"
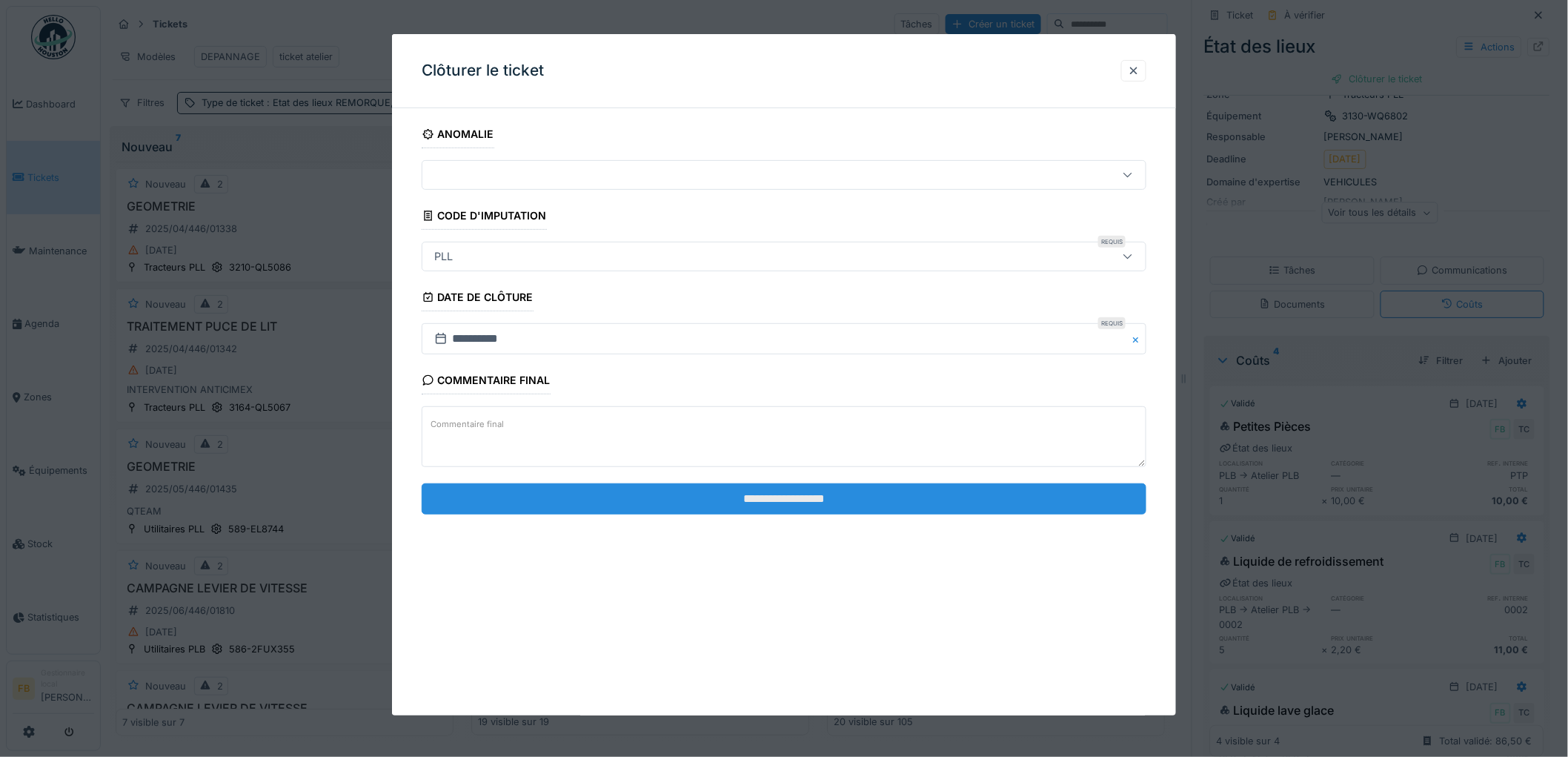
click at [779, 500] on input "**********" at bounding box center [784, 498] width 724 height 31
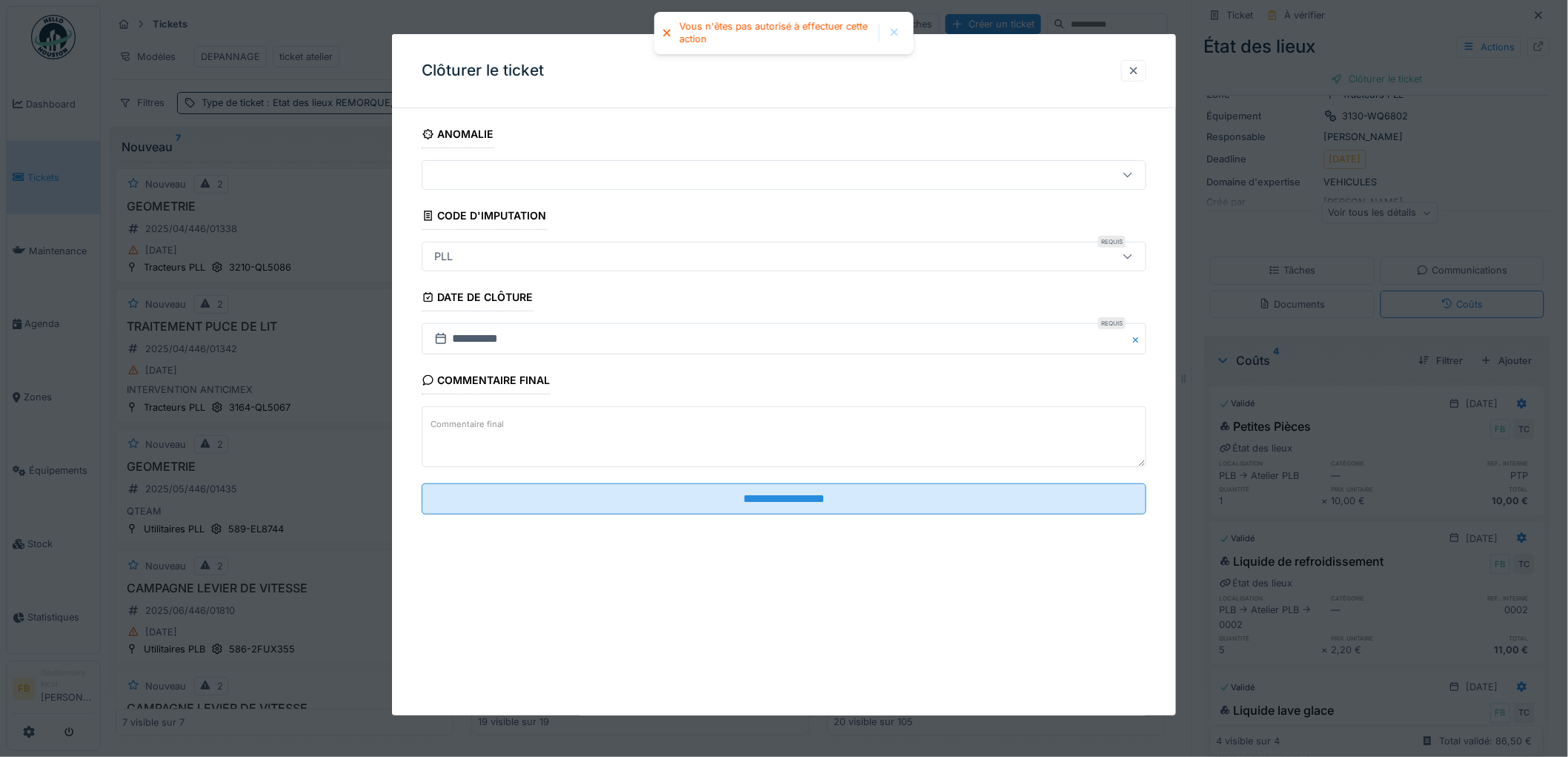
click at [1146, 72] on div at bounding box center [1133, 71] width 25 height 21
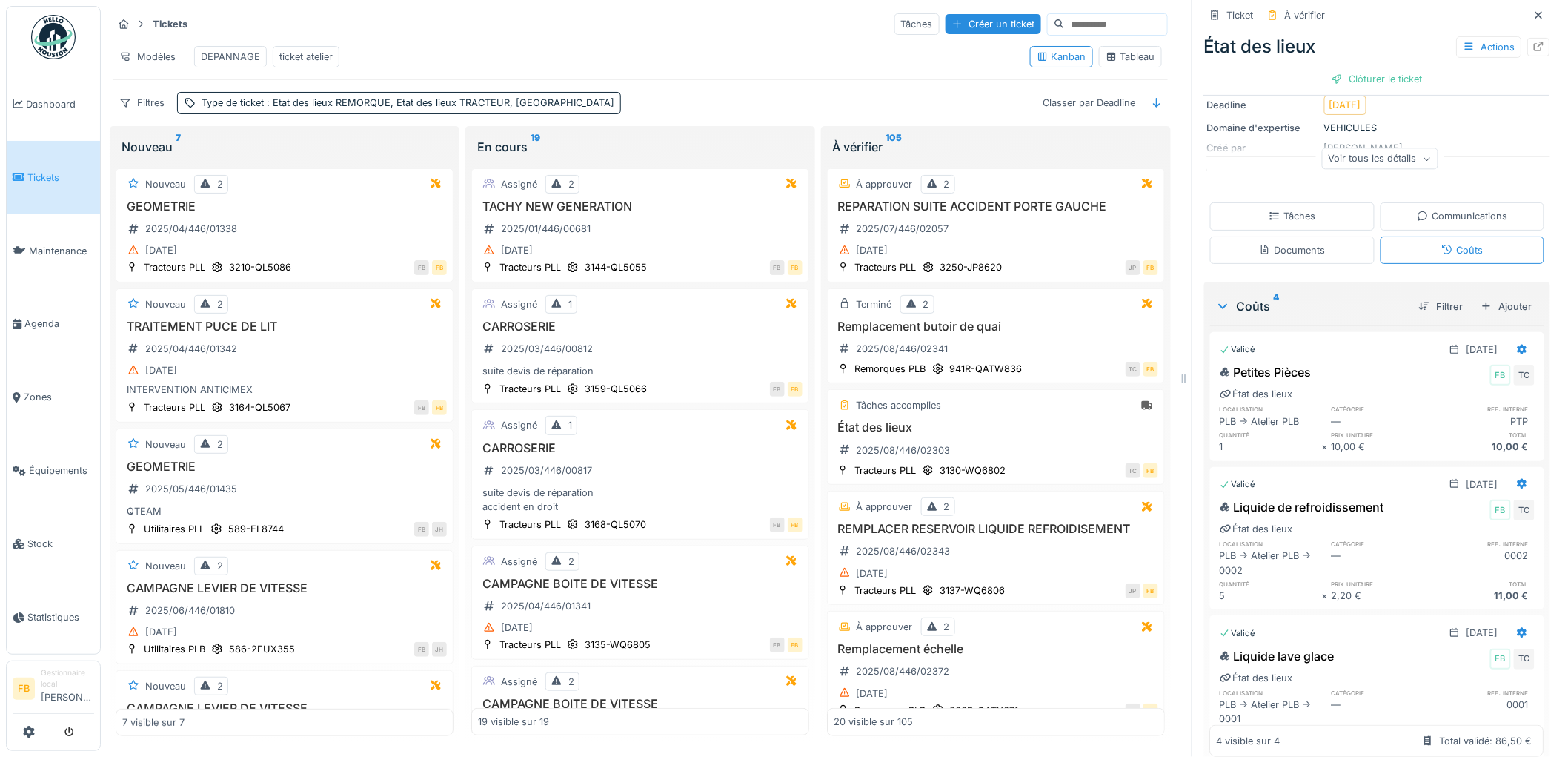
scroll to position [72, 0]
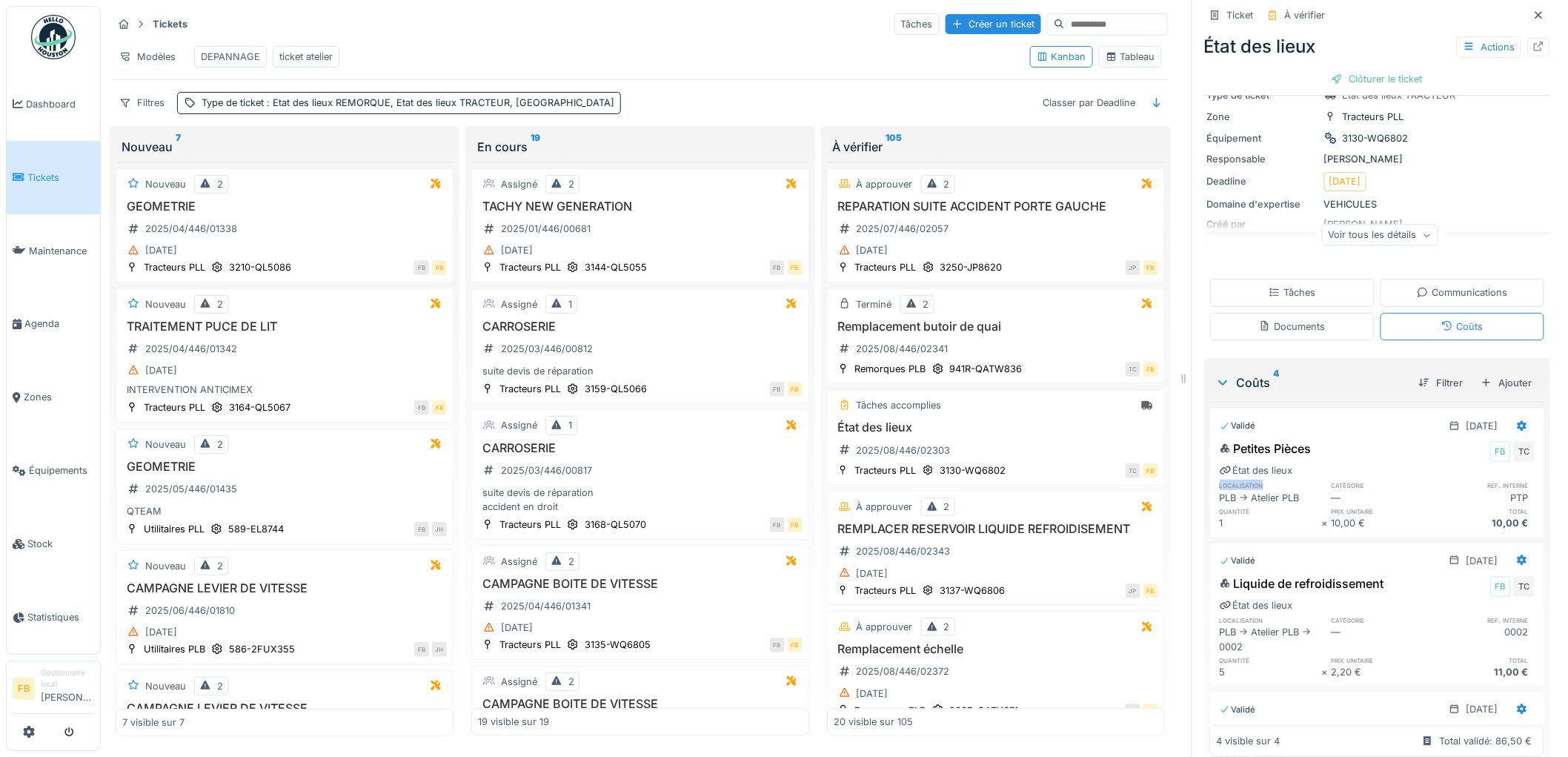
drag, startPoint x: 1268, startPoint y: 476, endPoint x: 1182, endPoint y: 476, distance: 86.0
click at [1191, 476] on div "Ticket À vérifier État des lieux Actions Clôturer le ticket Numéro de ticket 20…" at bounding box center [1376, 378] width 370 height 757
click at [1219, 491] on div "PLB -> Atelier PLB" at bounding box center [1270, 497] width 102 height 14
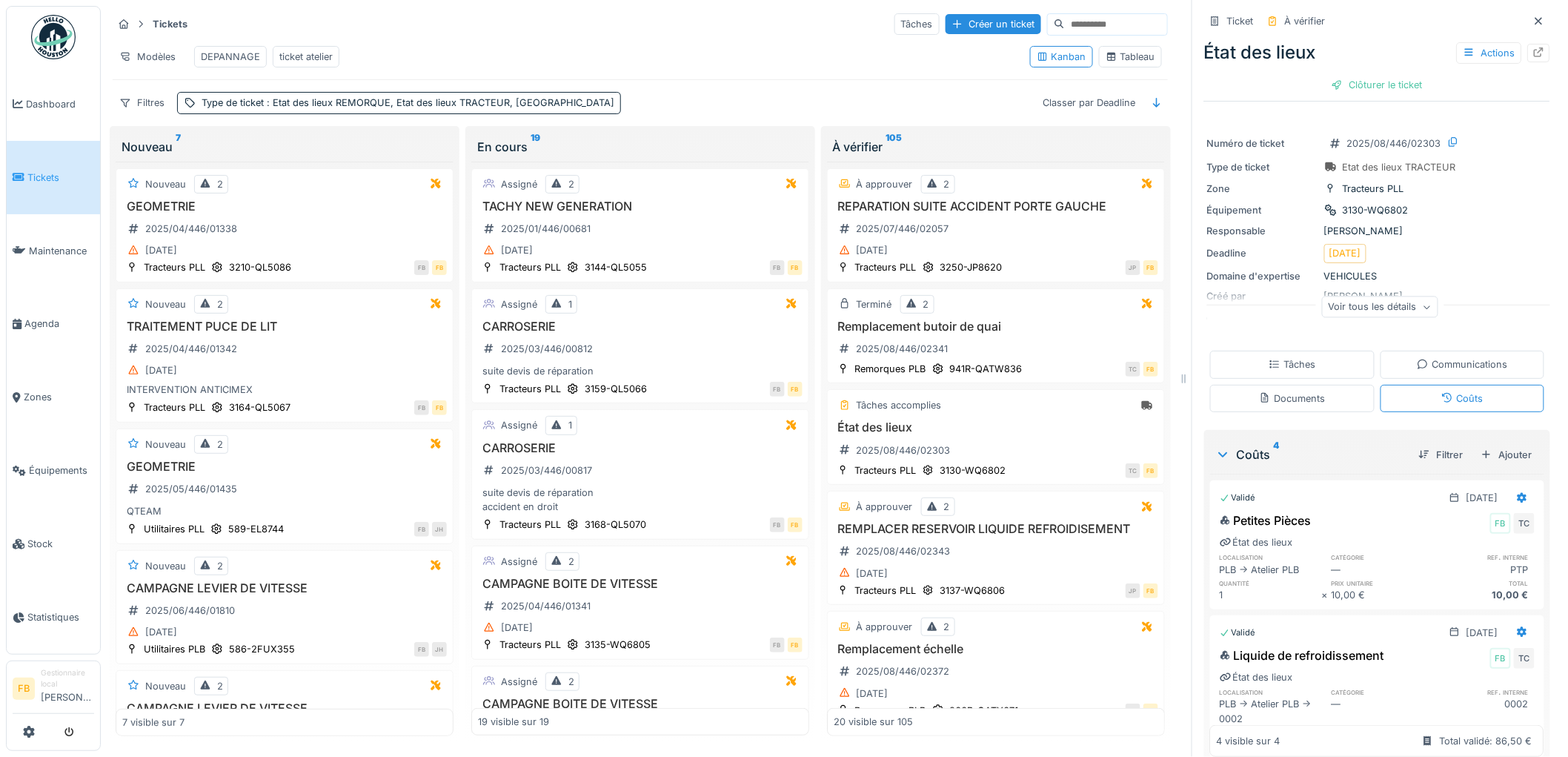
scroll to position [0, 0]
click at [1334, 84] on div "Clôturer le ticket" at bounding box center [1377, 85] width 103 height 20
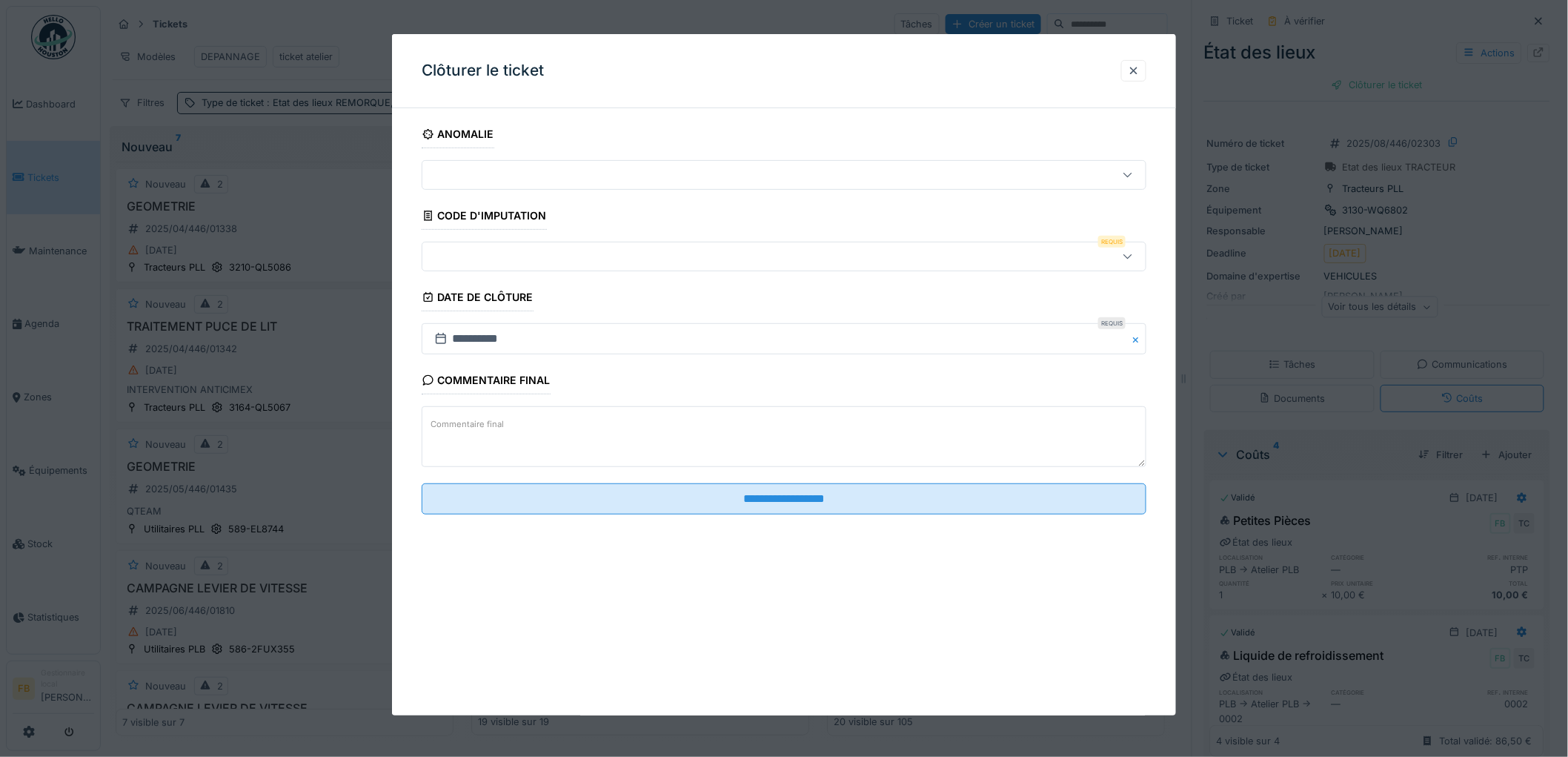
click at [473, 252] on div at bounding box center [742, 257] width 629 height 17
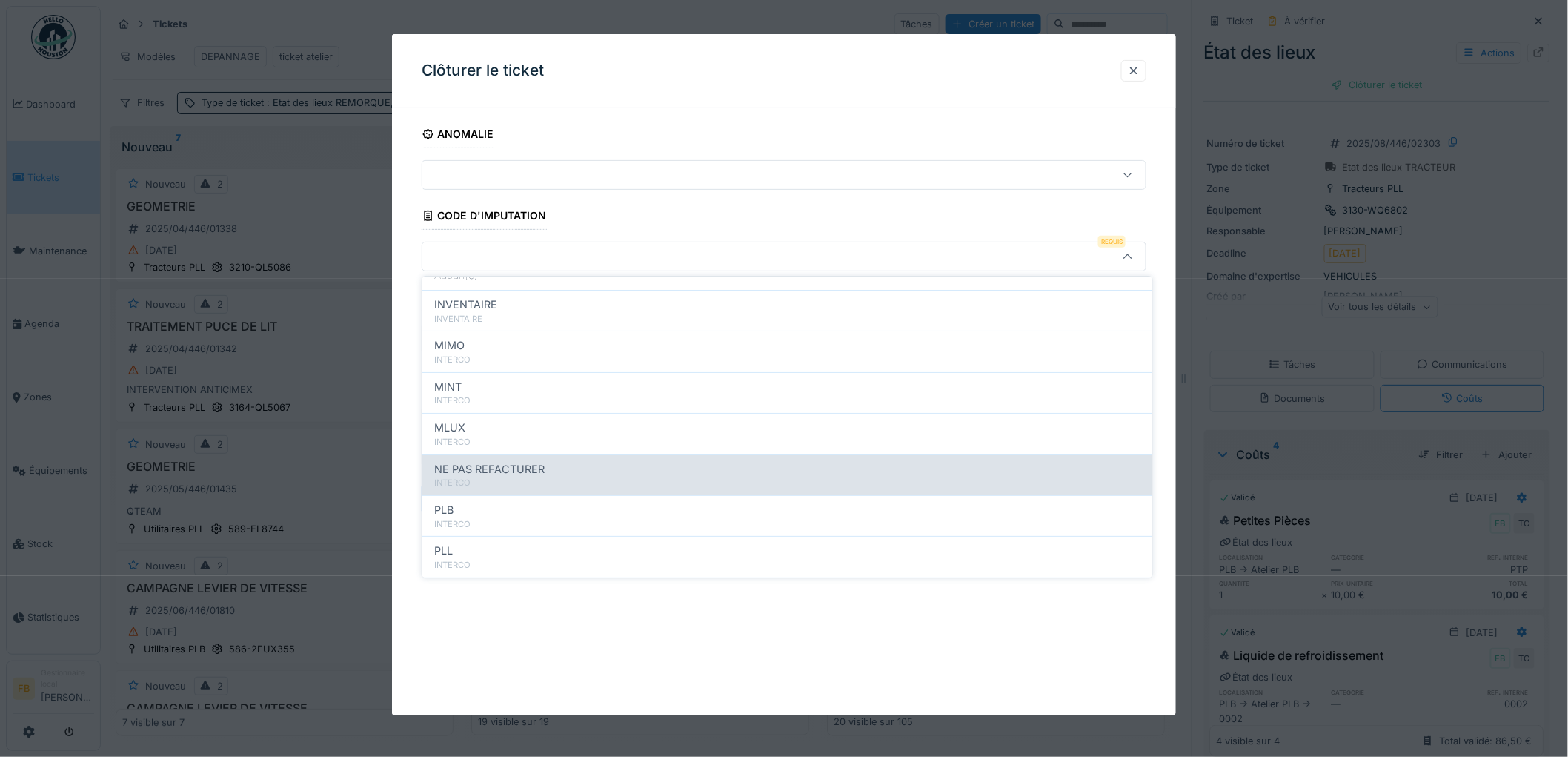
scroll to position [132, 0]
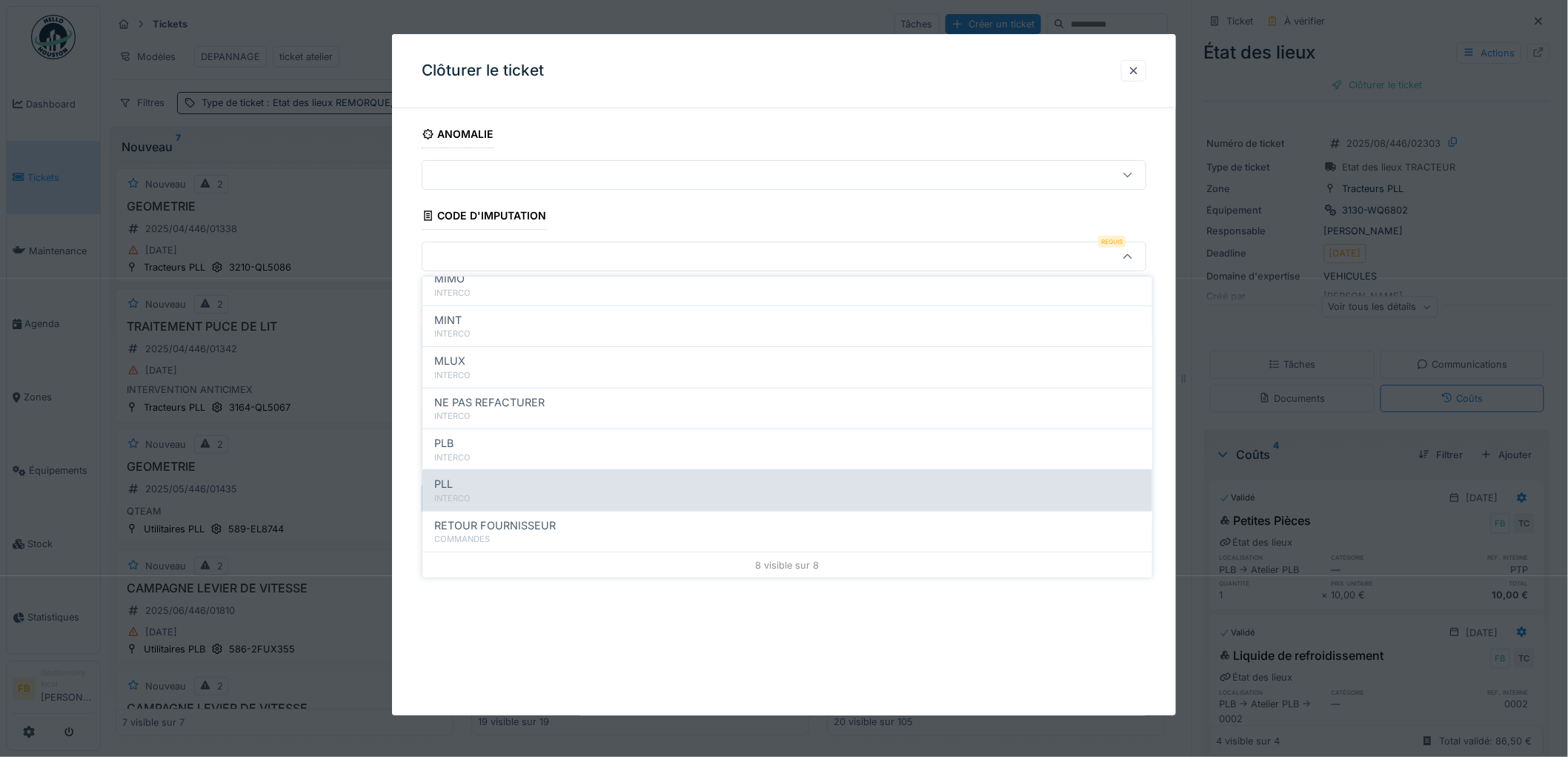
click at [542, 487] on div "PLL" at bounding box center [787, 485] width 706 height 17
type input "***"
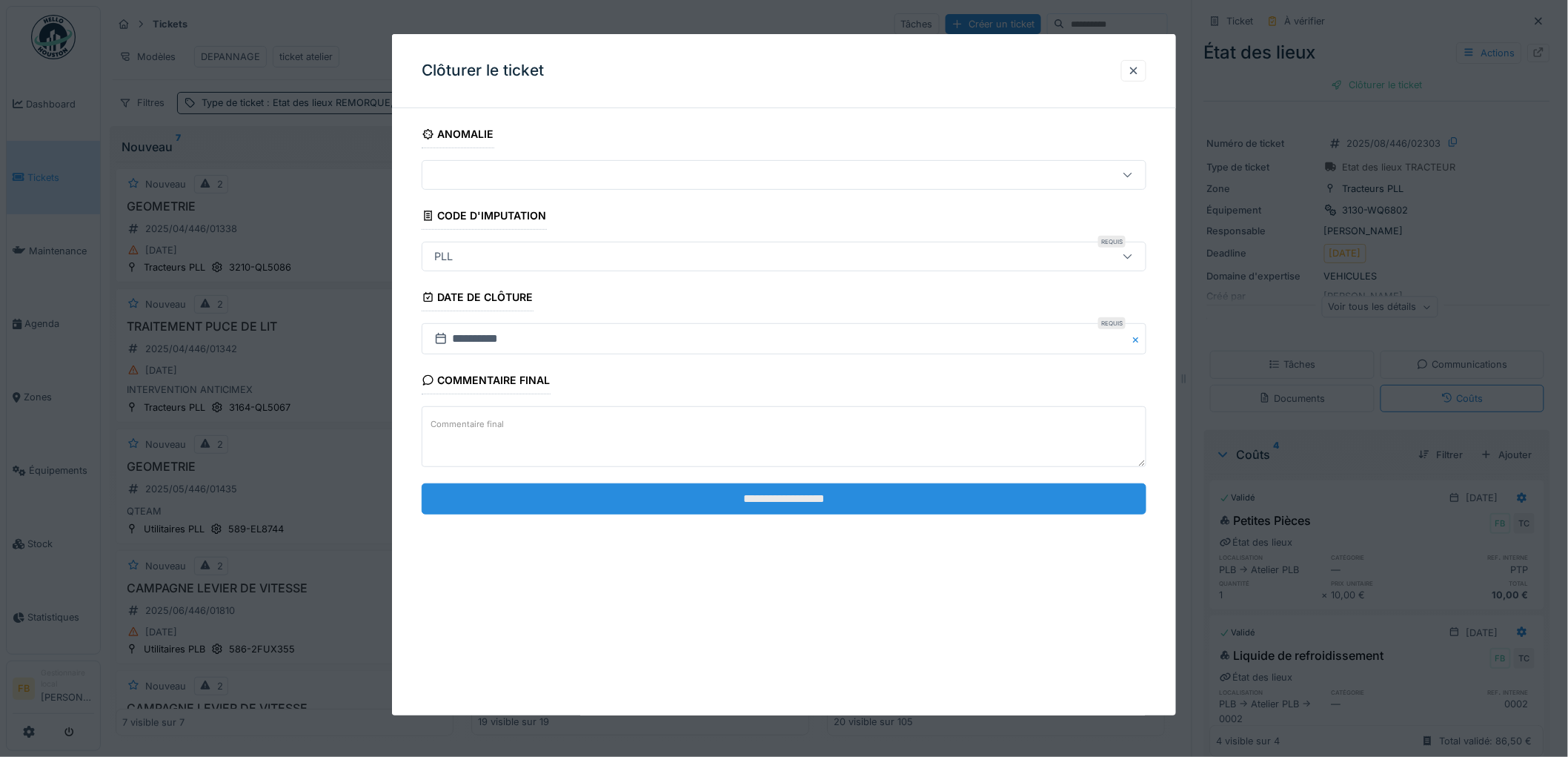
click at [783, 500] on input "**********" at bounding box center [784, 498] width 724 height 31
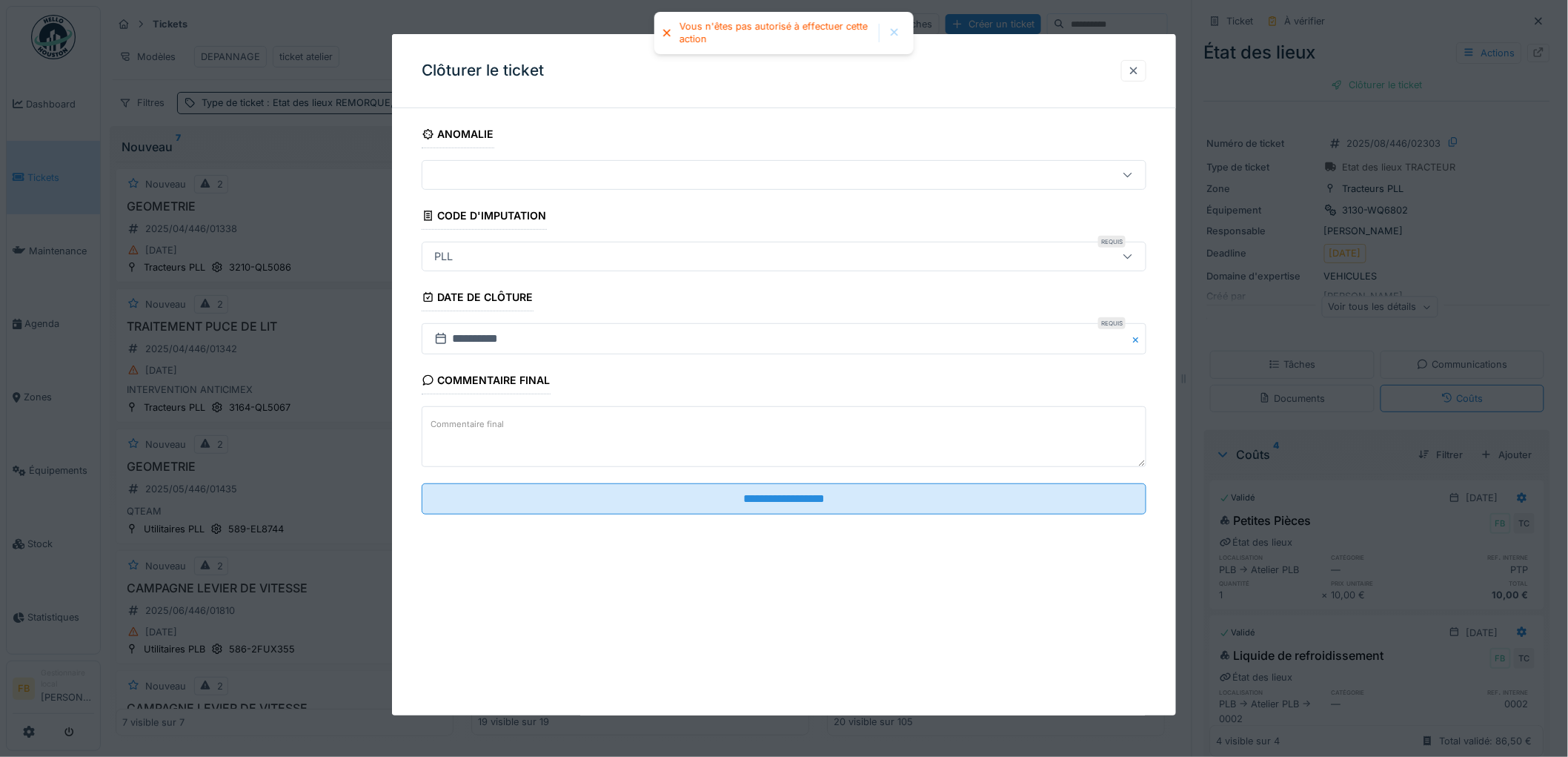
click at [1139, 75] on div at bounding box center [1134, 70] width 12 height 14
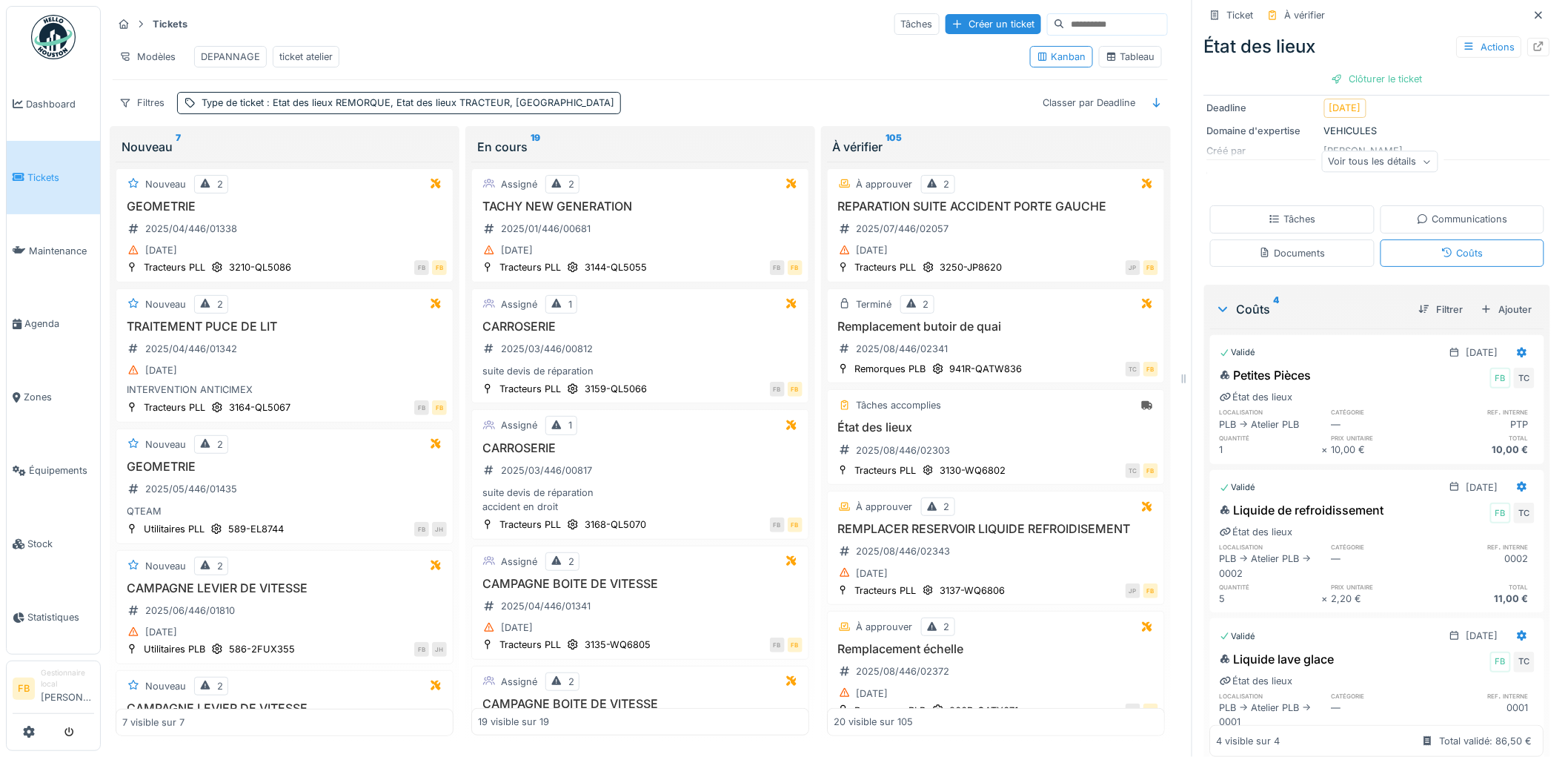
scroll to position [72, 0]
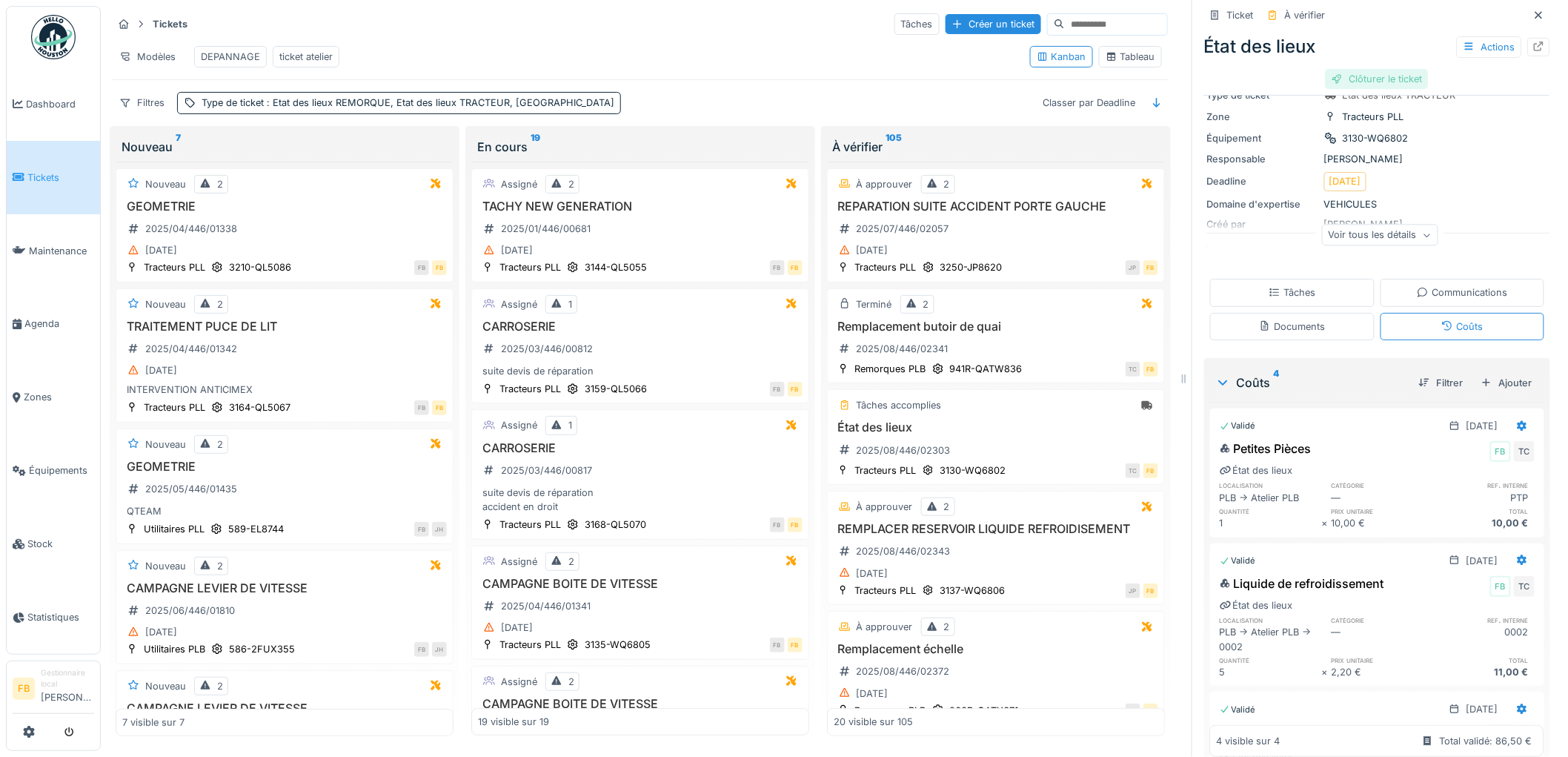
click at [1349, 69] on div "Clôturer le ticket" at bounding box center [1377, 78] width 103 height 20
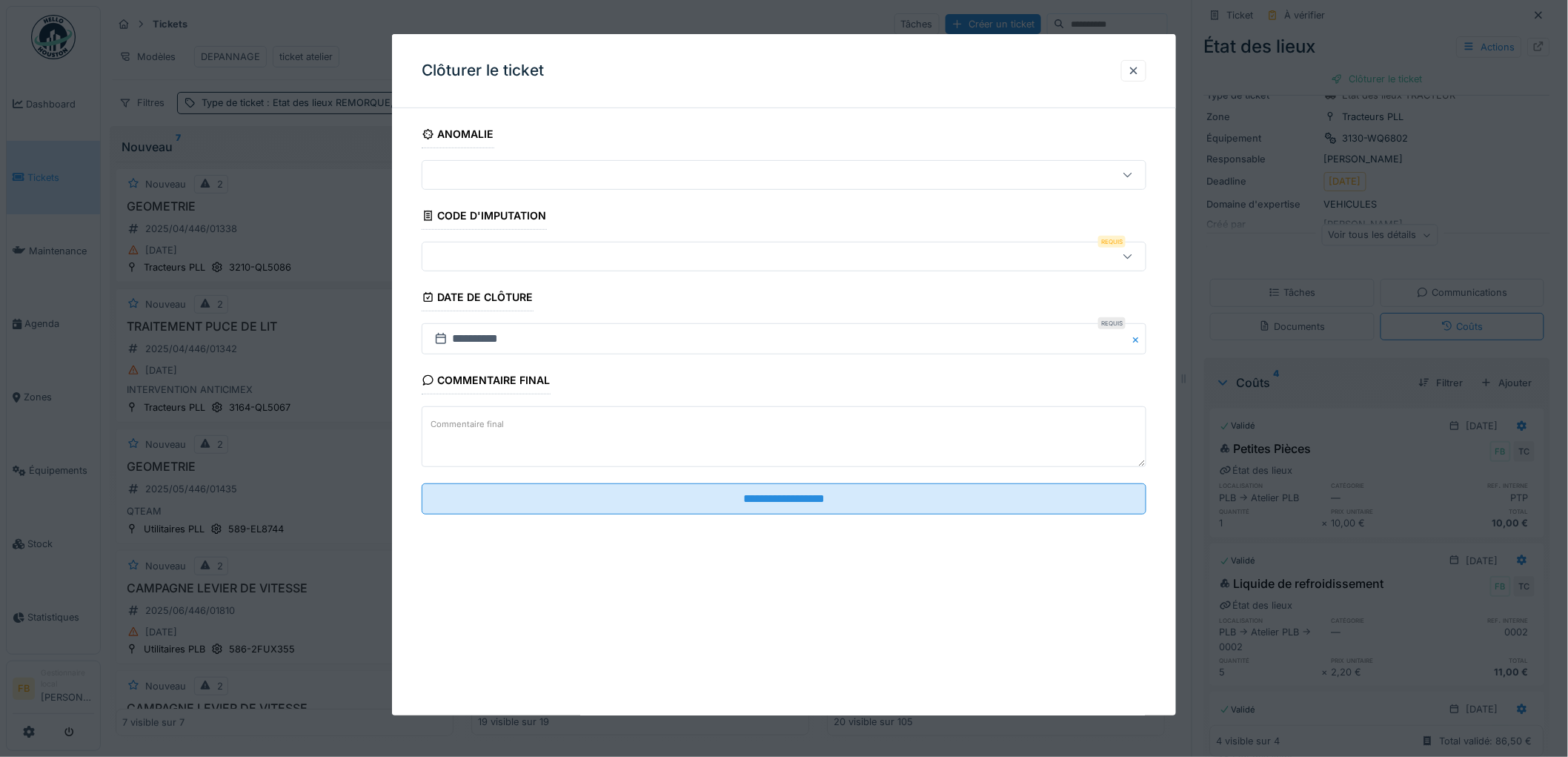
click at [520, 264] on div at bounding box center [742, 257] width 629 height 17
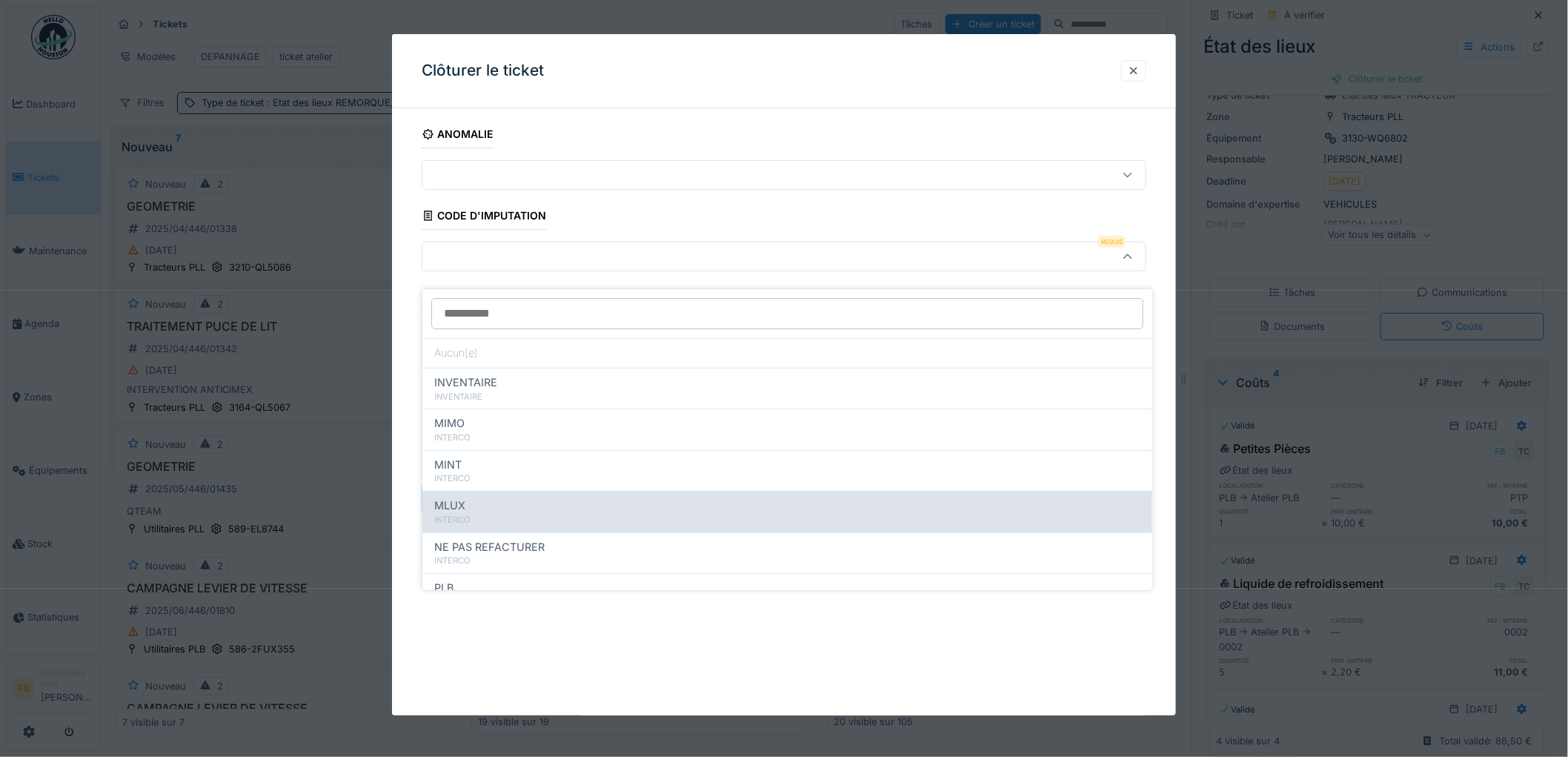
scroll to position [132, 0]
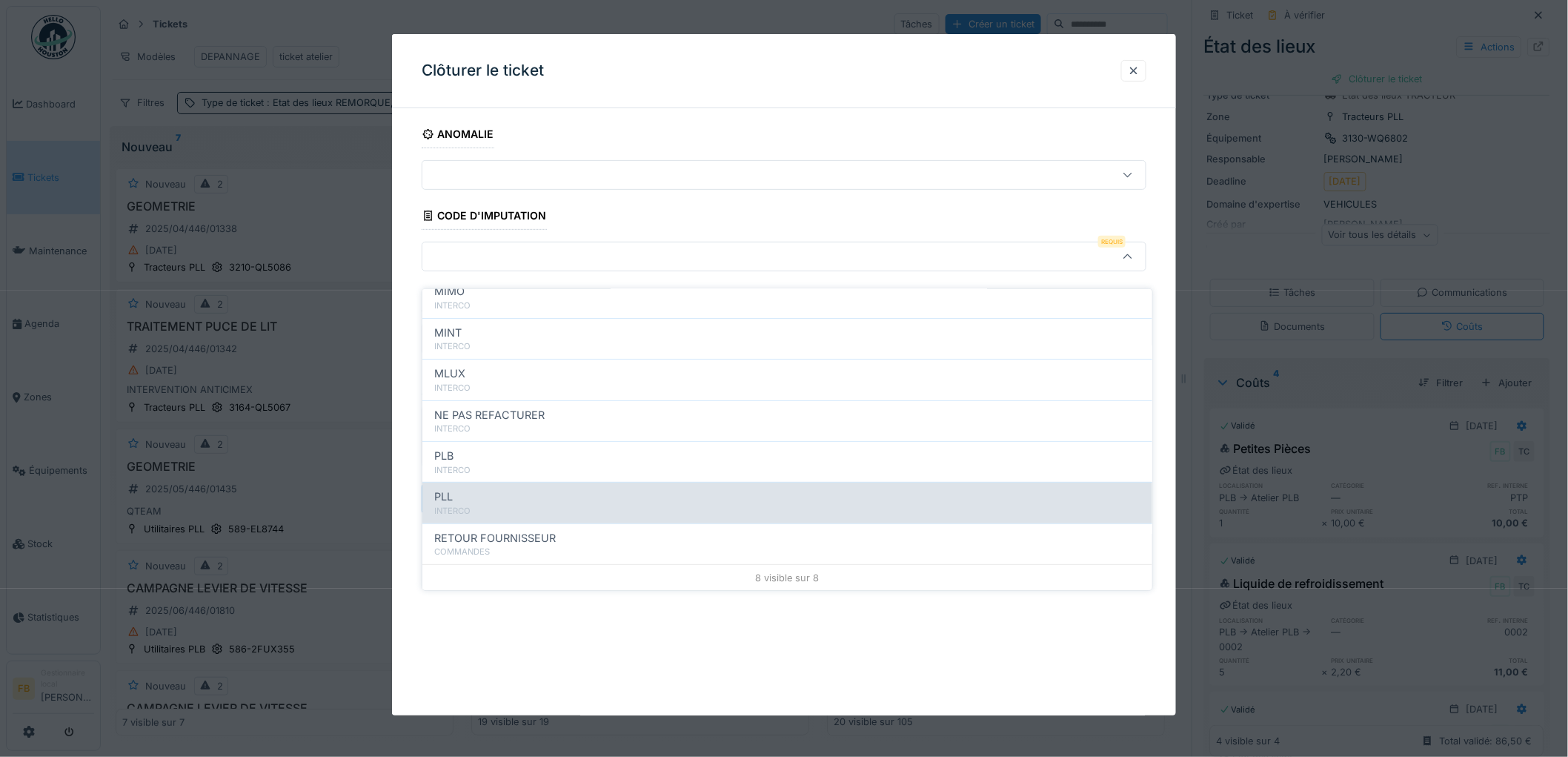
click at [500, 488] on div "PLL" at bounding box center [787, 497] width 706 height 17
type input "***"
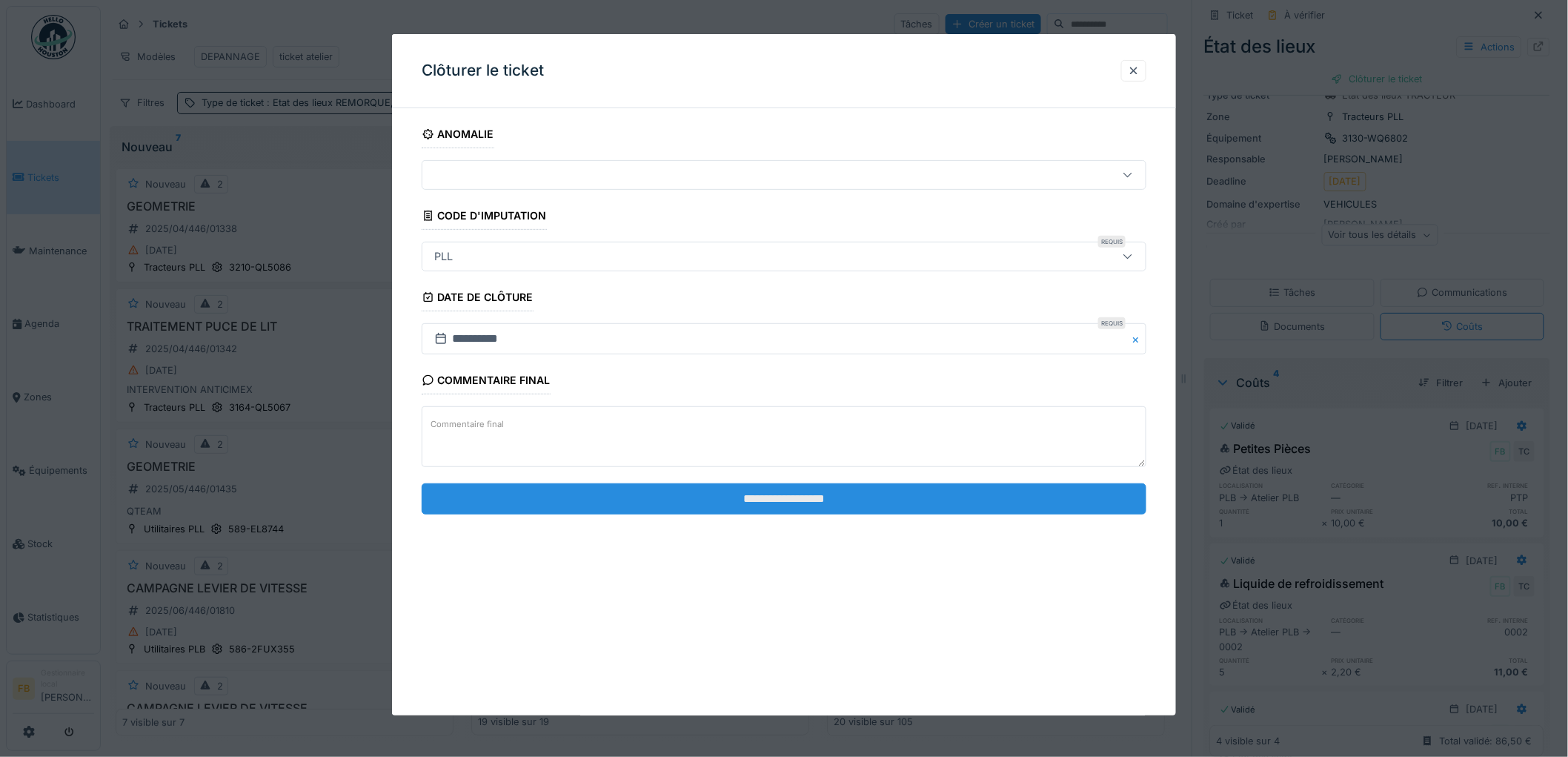
click at [772, 500] on input "**********" at bounding box center [784, 498] width 724 height 31
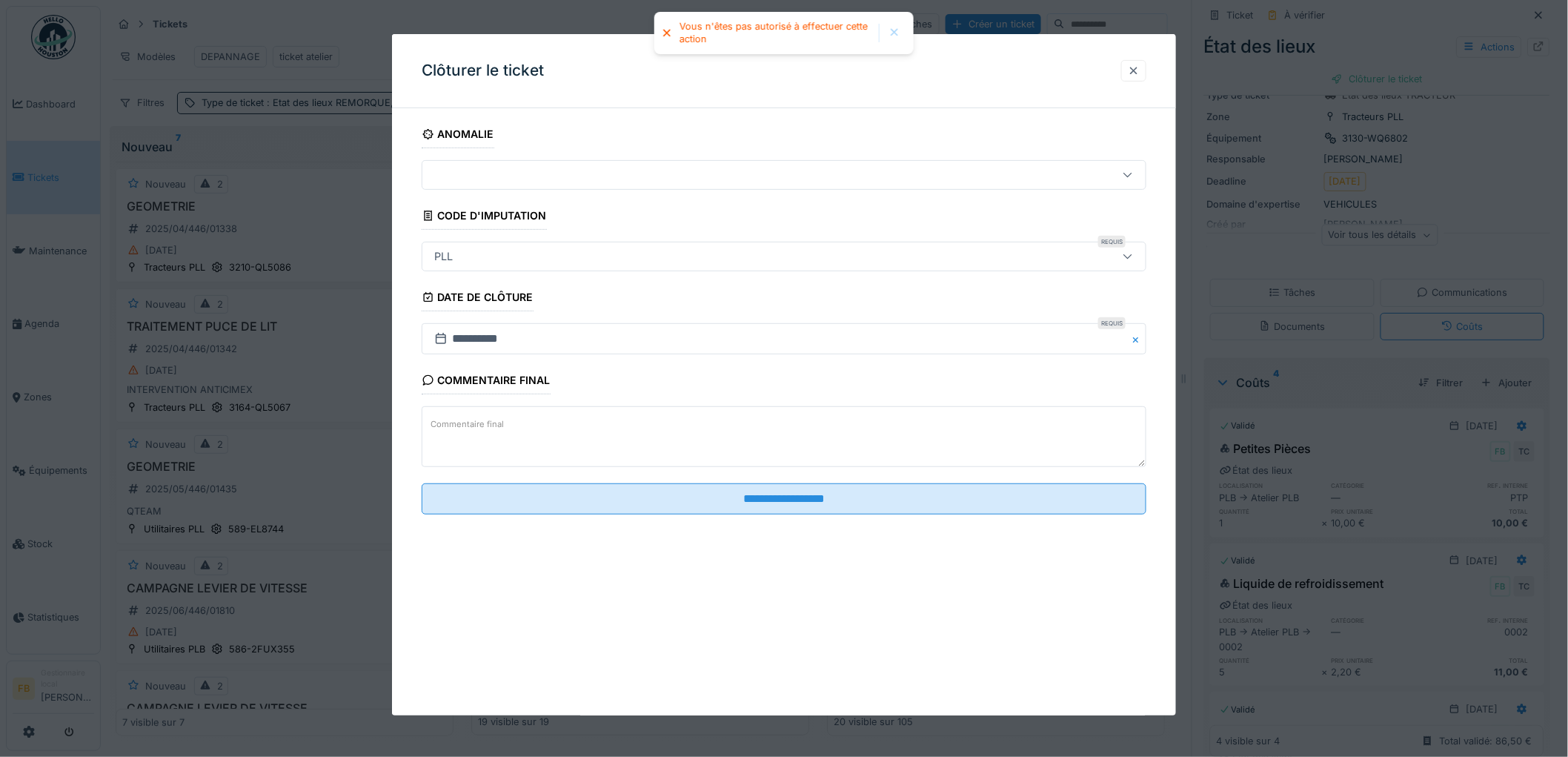
click at [1139, 75] on div at bounding box center [1134, 70] width 12 height 14
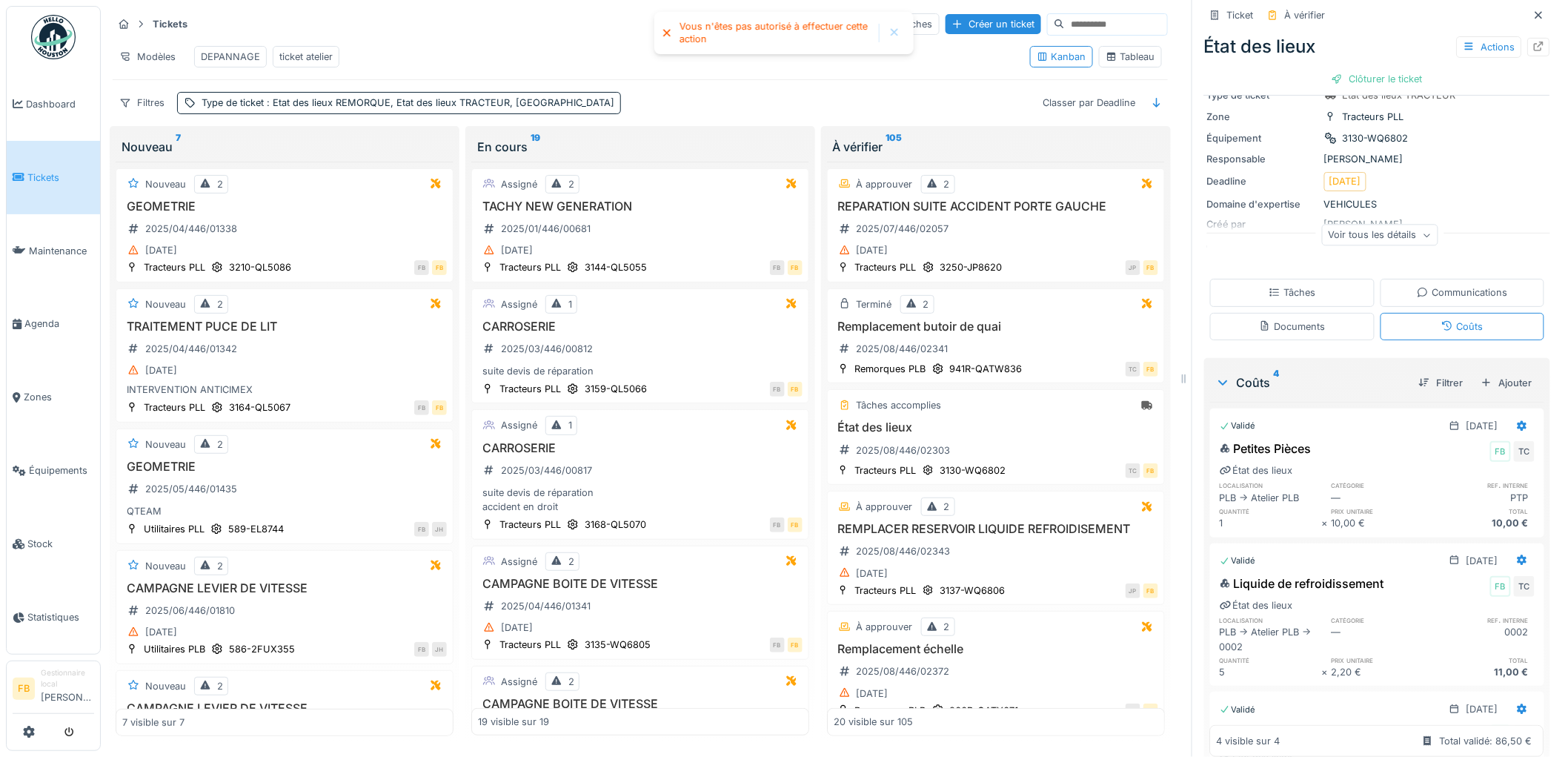
click at [1339, 69] on div "Clôturer le ticket" at bounding box center [1377, 78] width 103 height 20
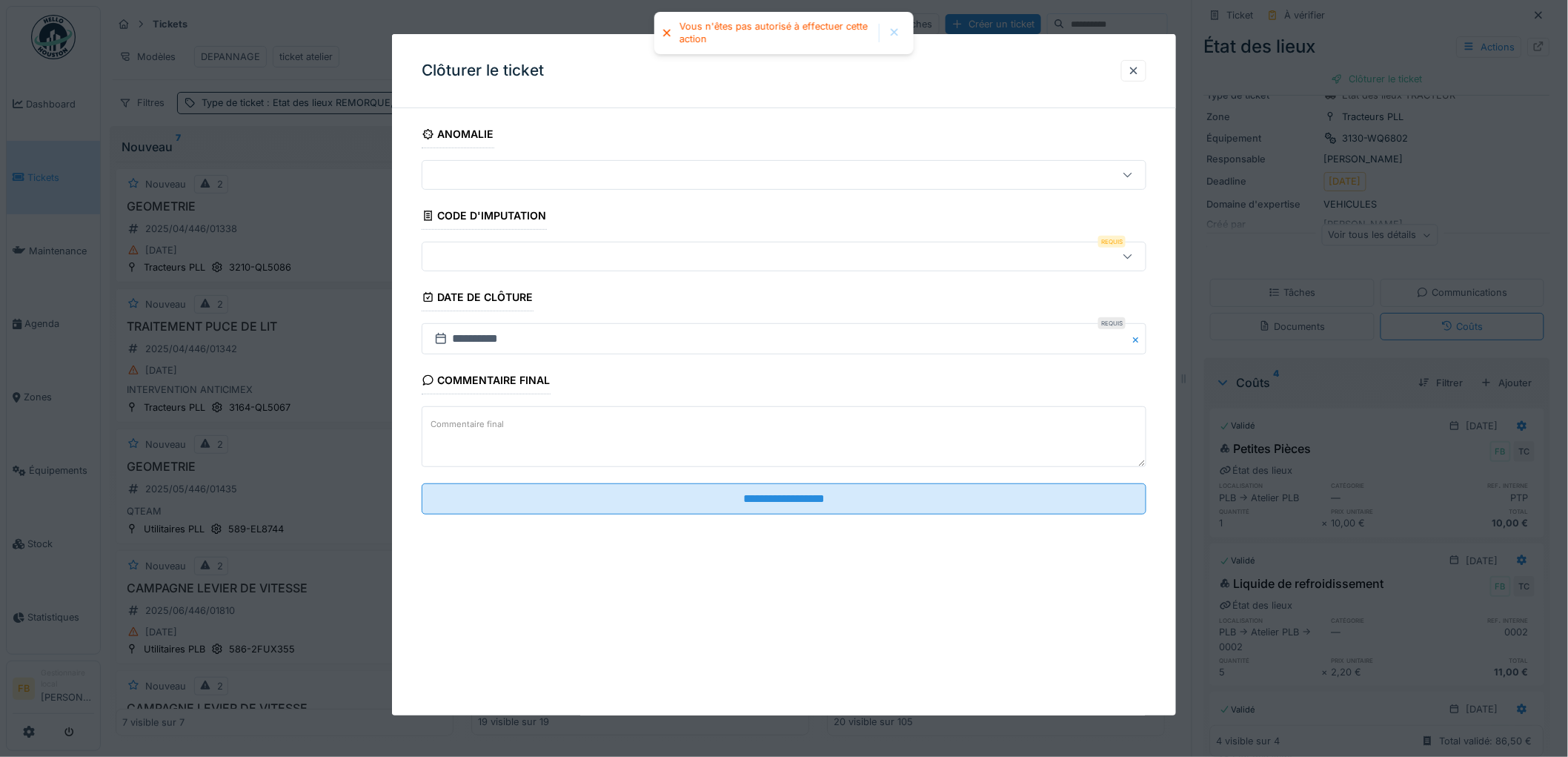
scroll to position [0, 0]
click at [1139, 64] on div at bounding box center [1134, 70] width 12 height 14
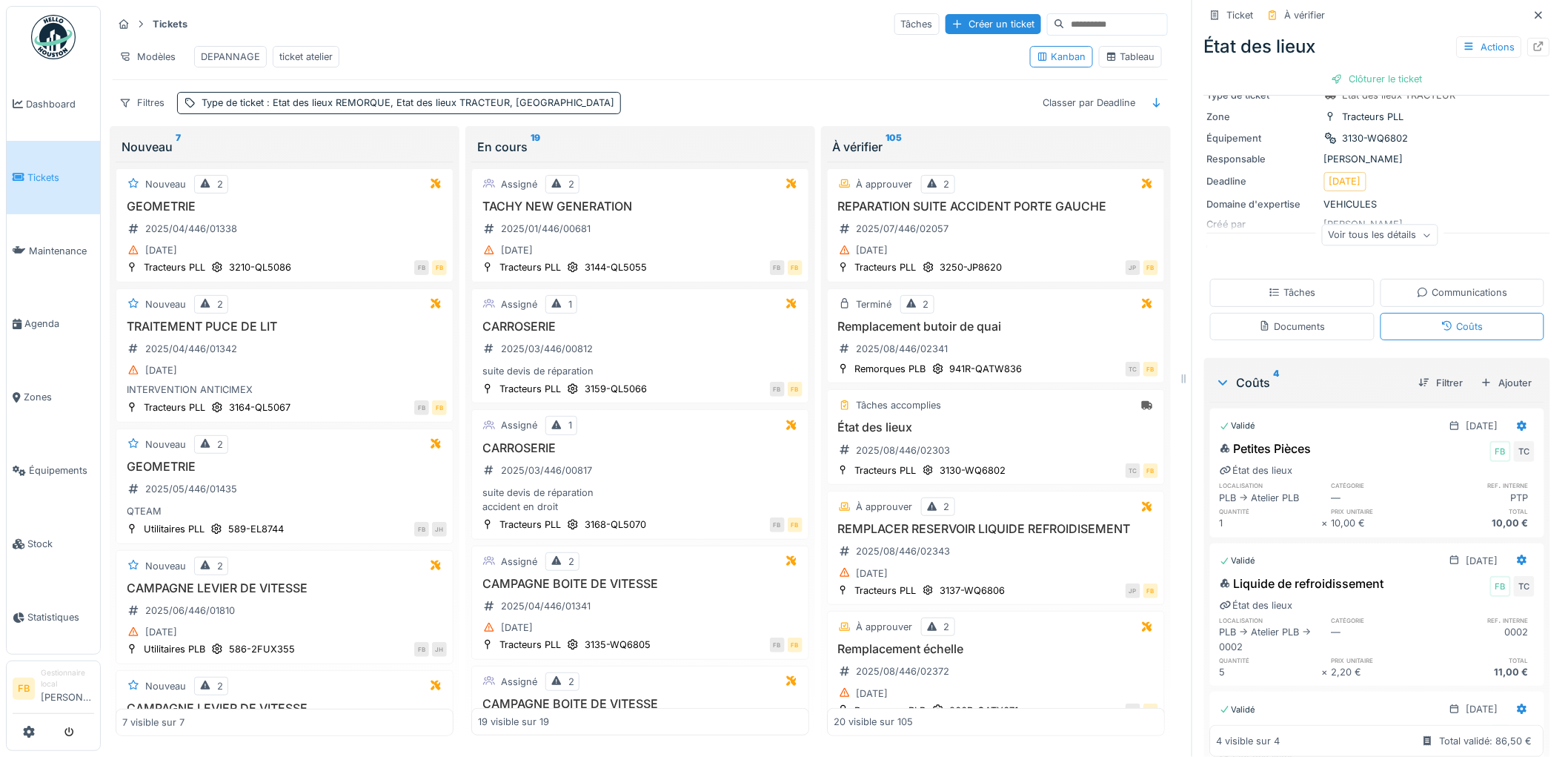
click at [1256, 284] on div "Tâches" at bounding box center [1293, 292] width 164 height 27
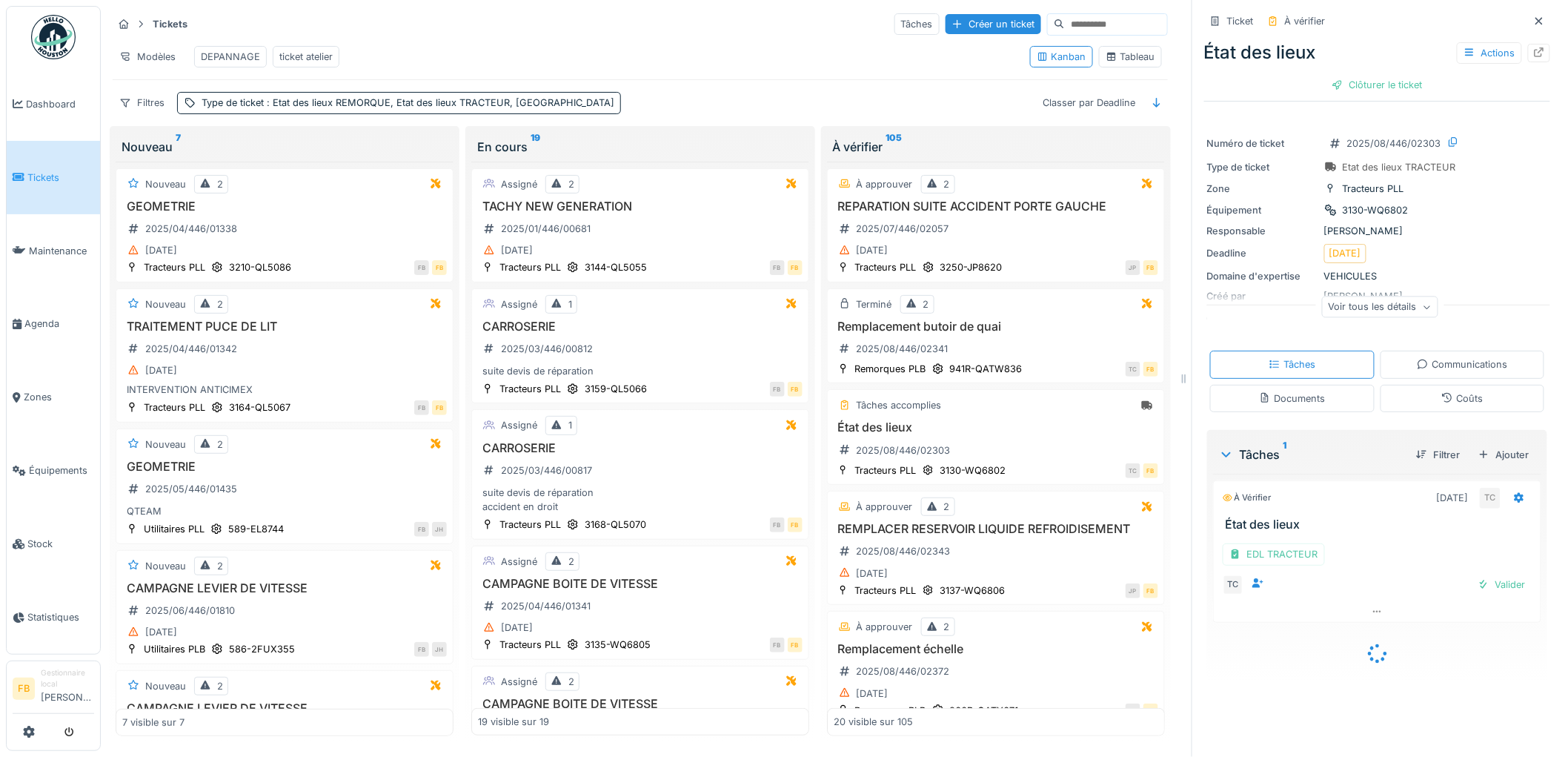
scroll to position [12, 0]
click at [1480, 578] on div "Valider" at bounding box center [1502, 584] width 60 height 20
click at [1353, 75] on div "Clôturer le ticket" at bounding box center [1377, 85] width 103 height 20
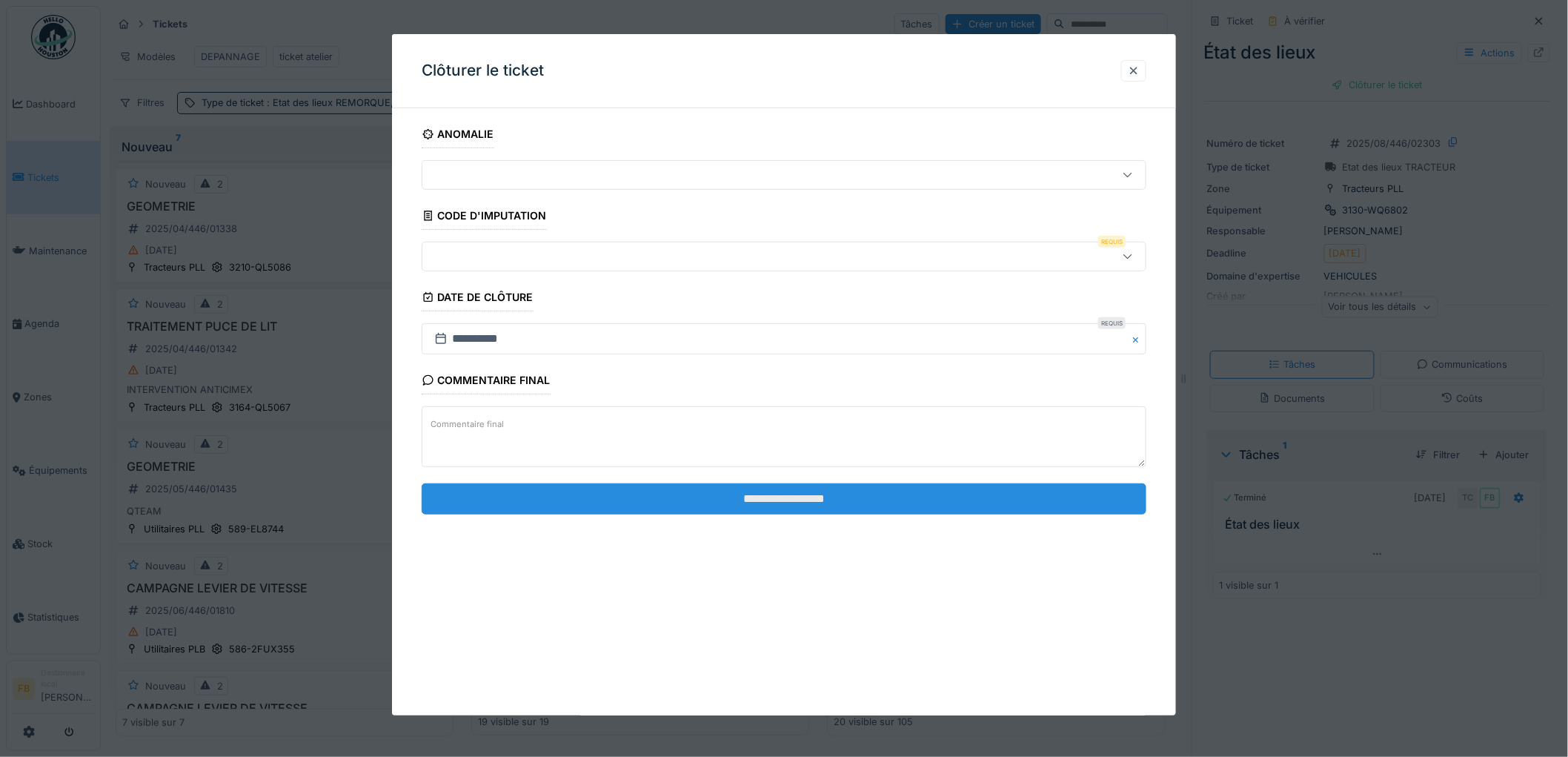
click at [801, 504] on input "**********" at bounding box center [784, 498] width 724 height 31
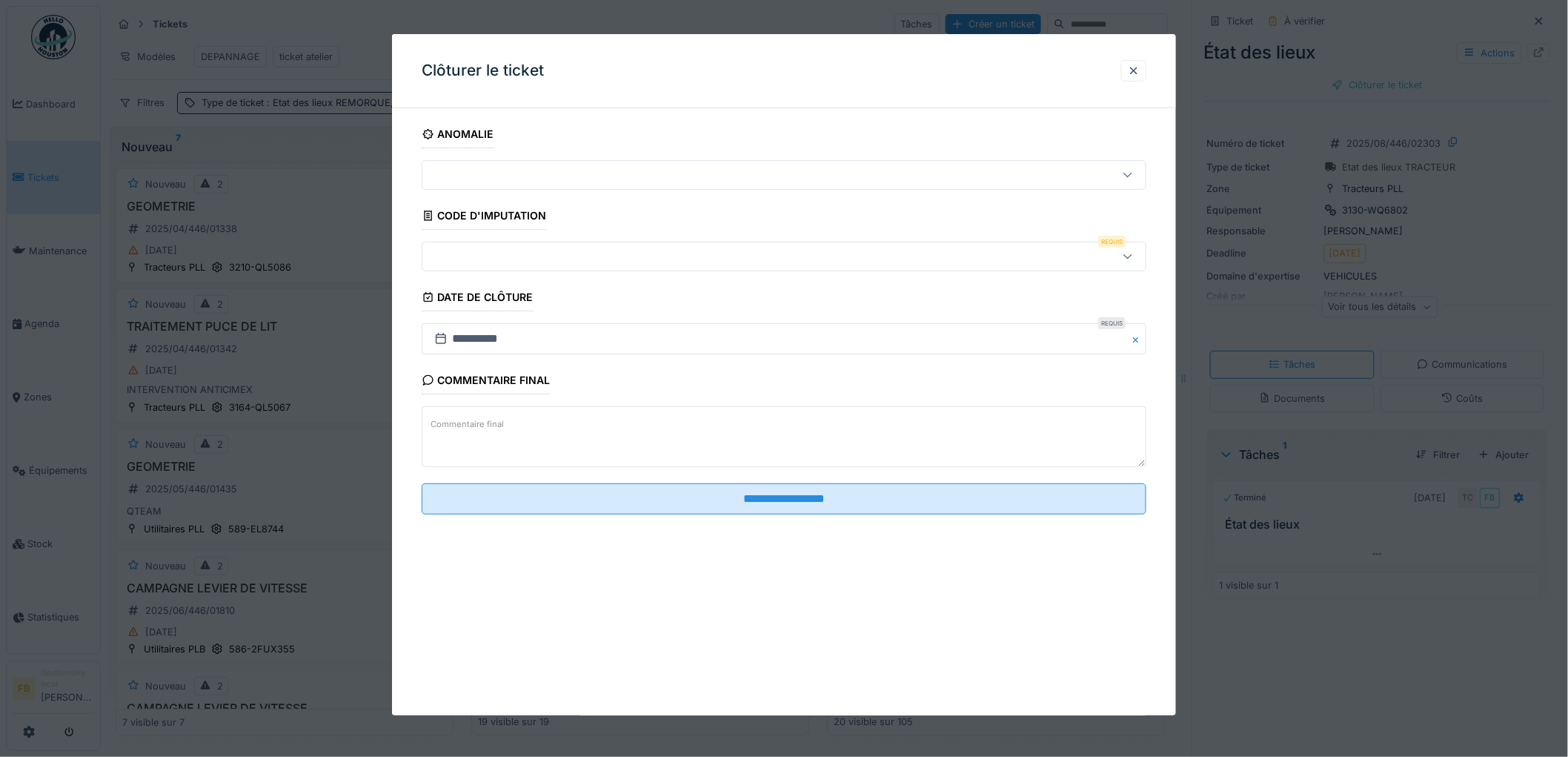
click at [490, 256] on div at bounding box center [742, 257] width 629 height 17
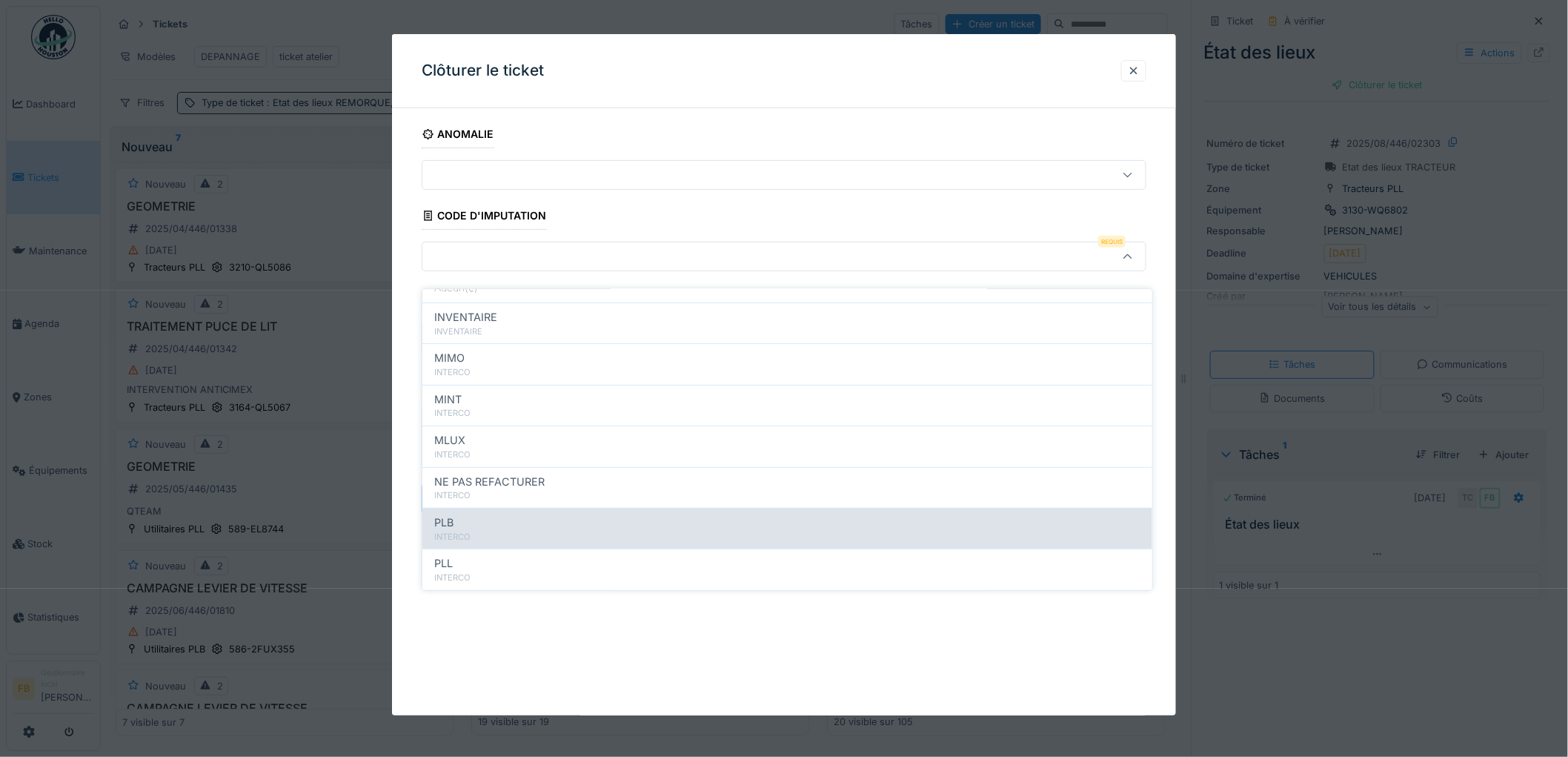
scroll to position [132, 0]
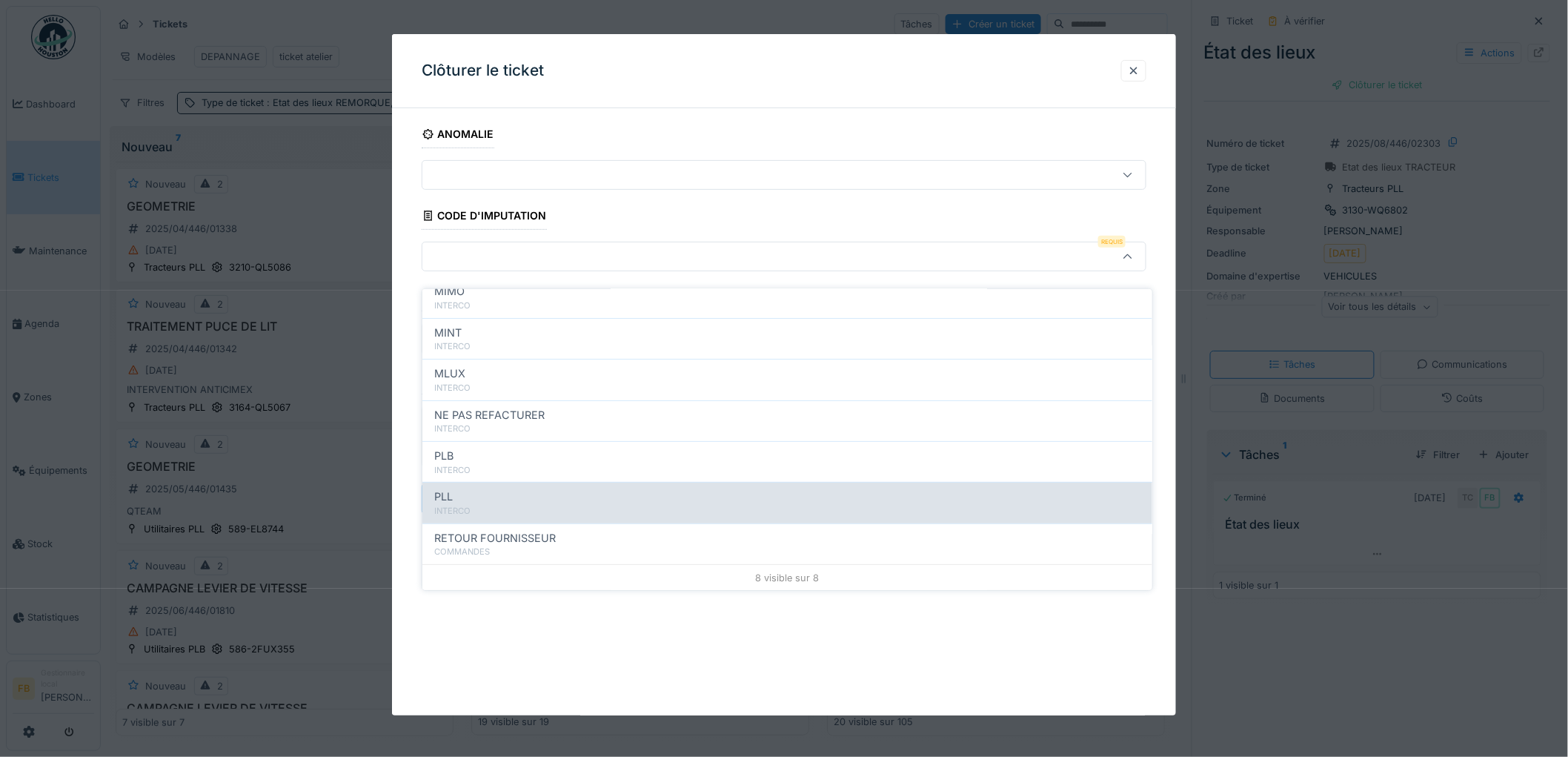
click at [498, 505] on div "INTERCO" at bounding box center [787, 511] width 706 height 13
type input "***"
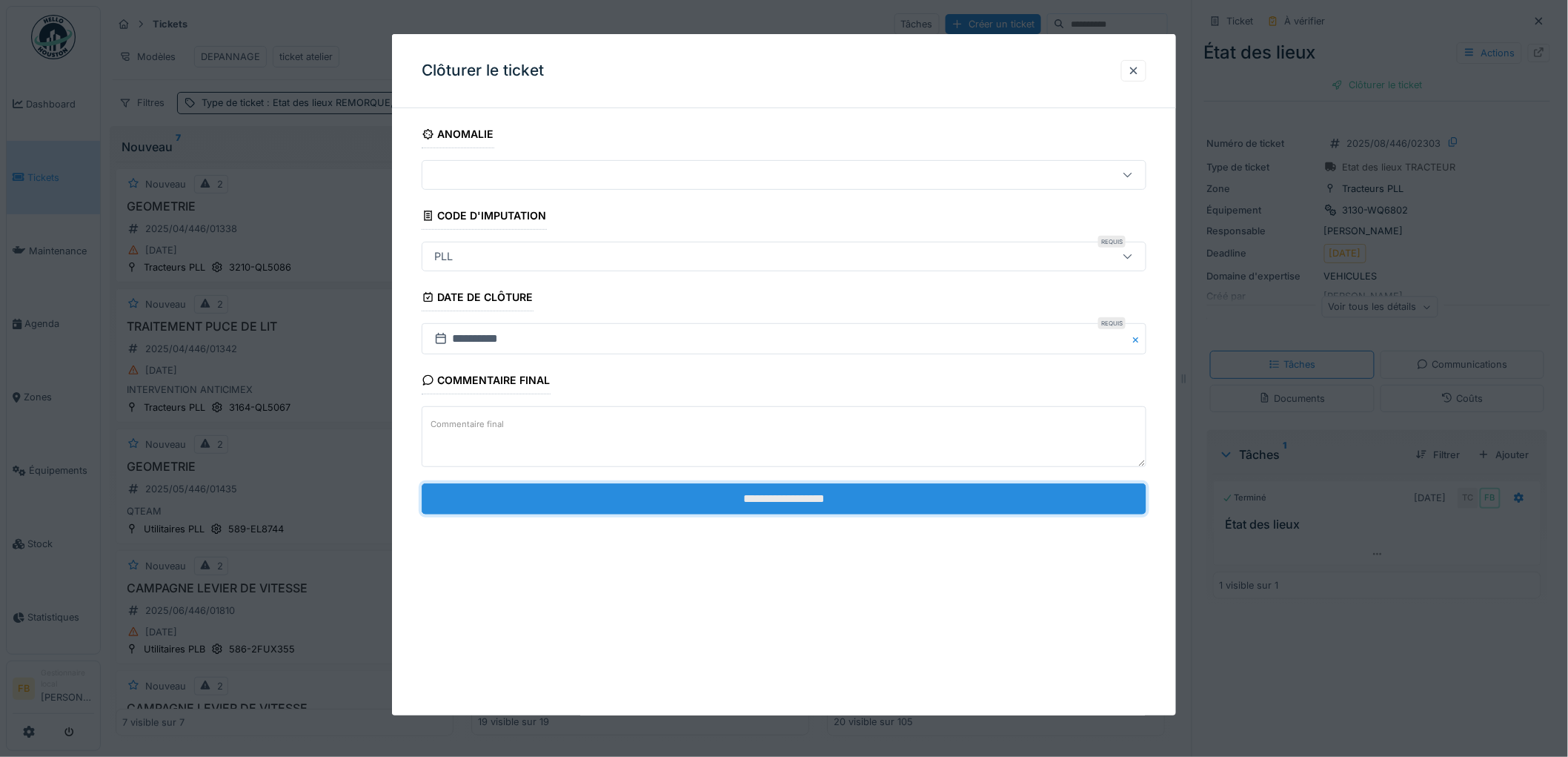
click at [743, 500] on input "**********" at bounding box center [784, 498] width 724 height 31
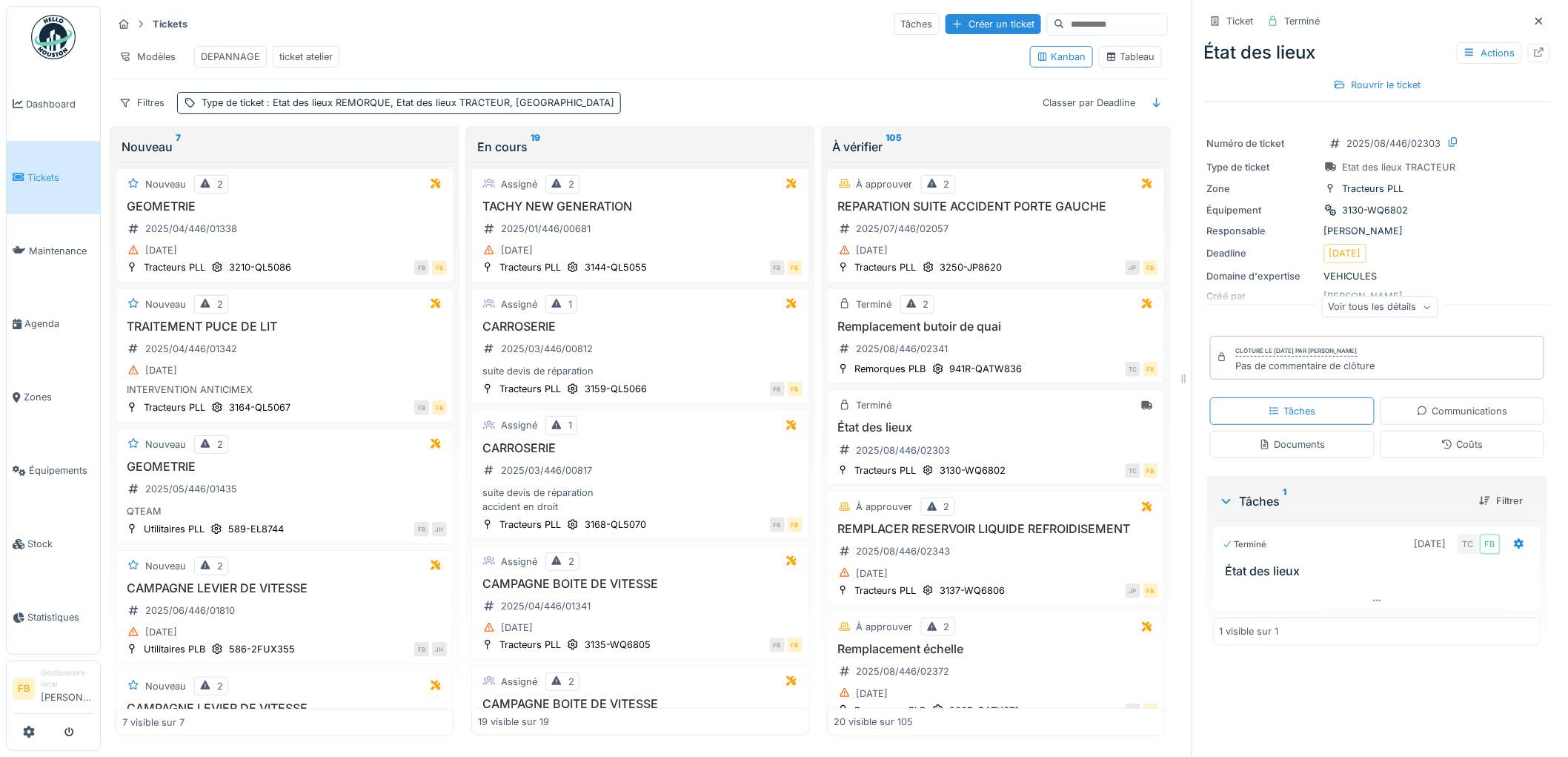
click at [1441, 441] on div "Coûts" at bounding box center [1462, 444] width 42 height 14
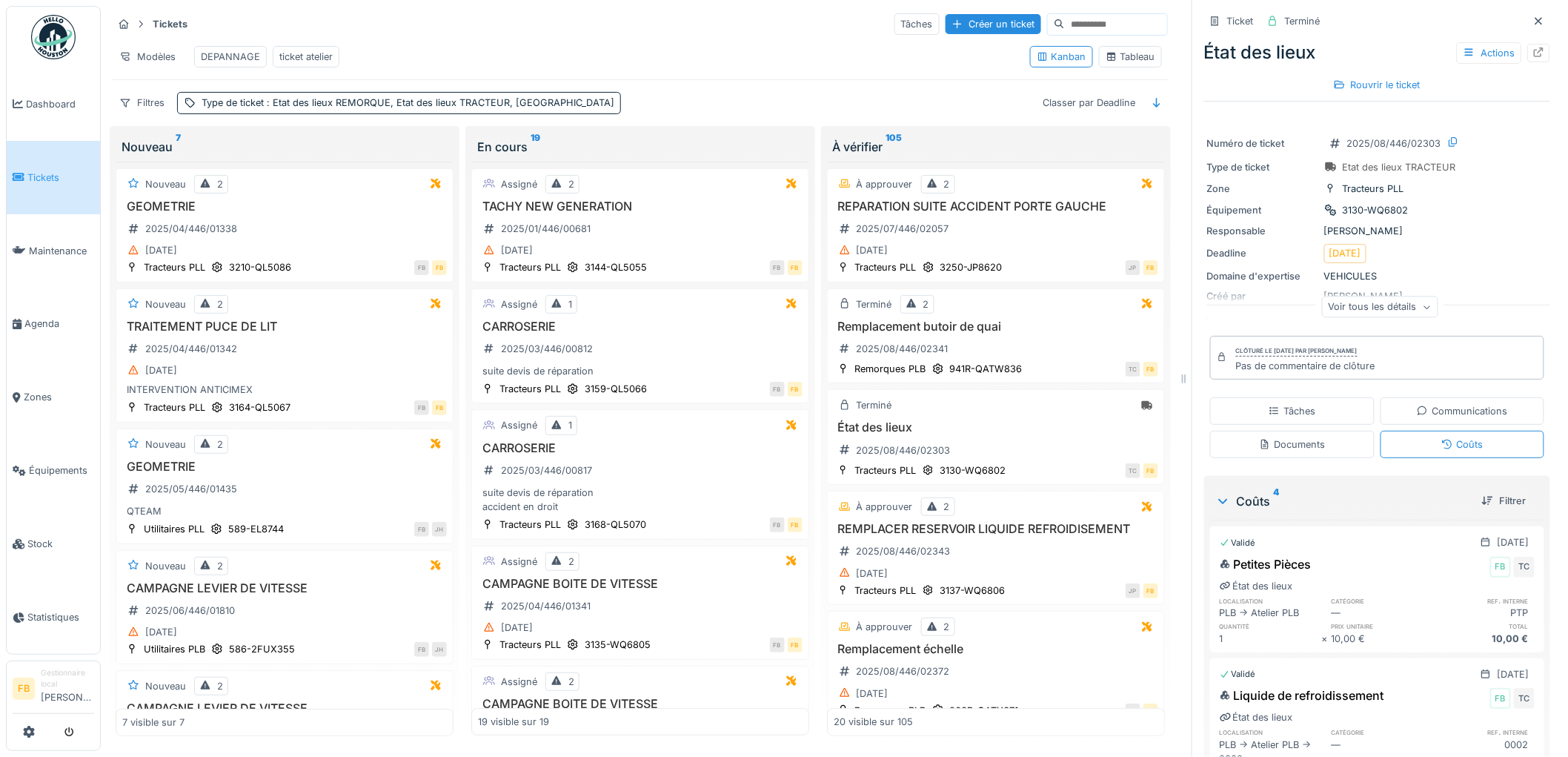
click at [1277, 404] on div "Tâches" at bounding box center [1292, 411] width 47 height 14
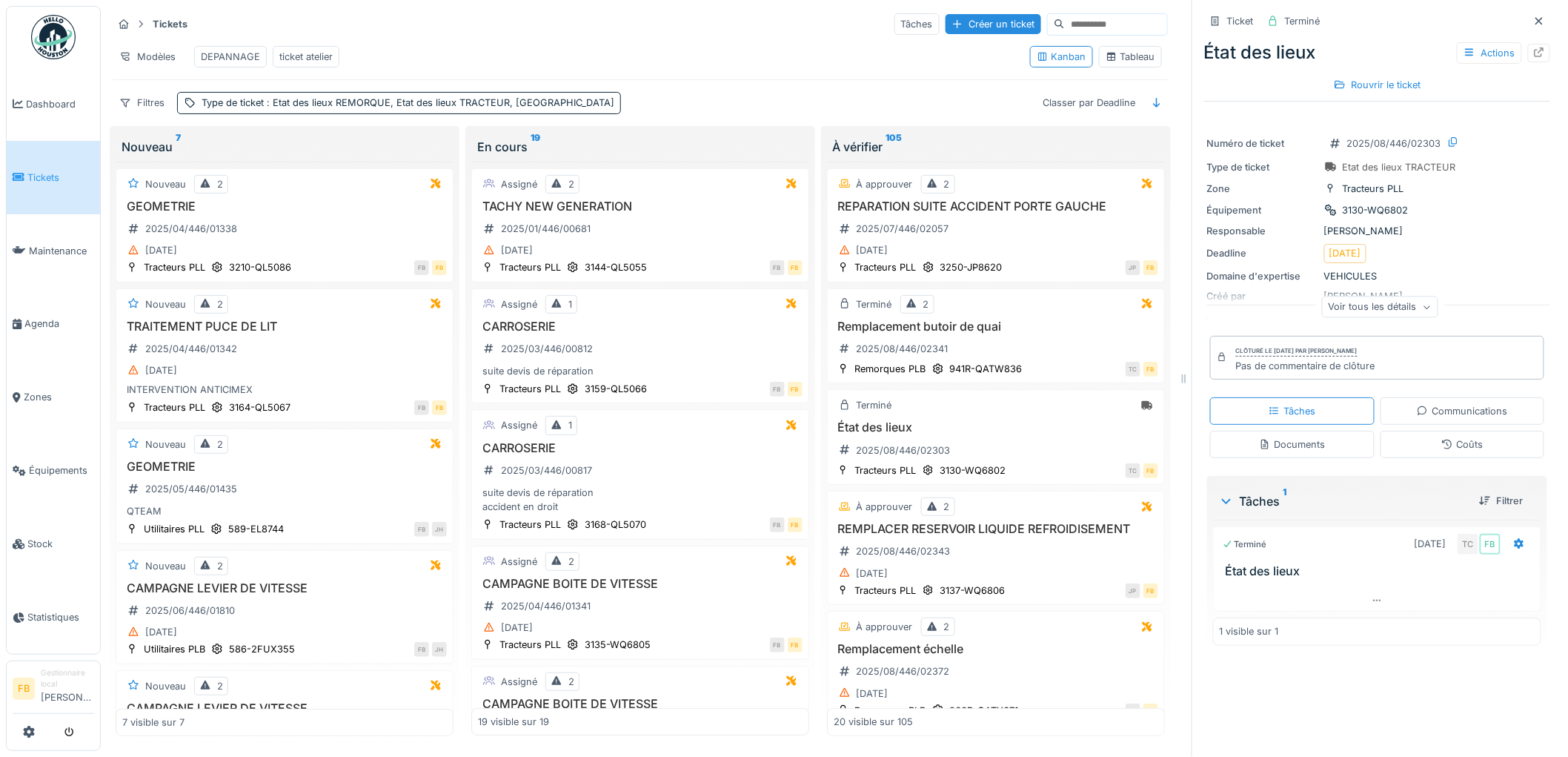
click at [1407, 431] on div "Coûts" at bounding box center [1462, 445] width 164 height 27
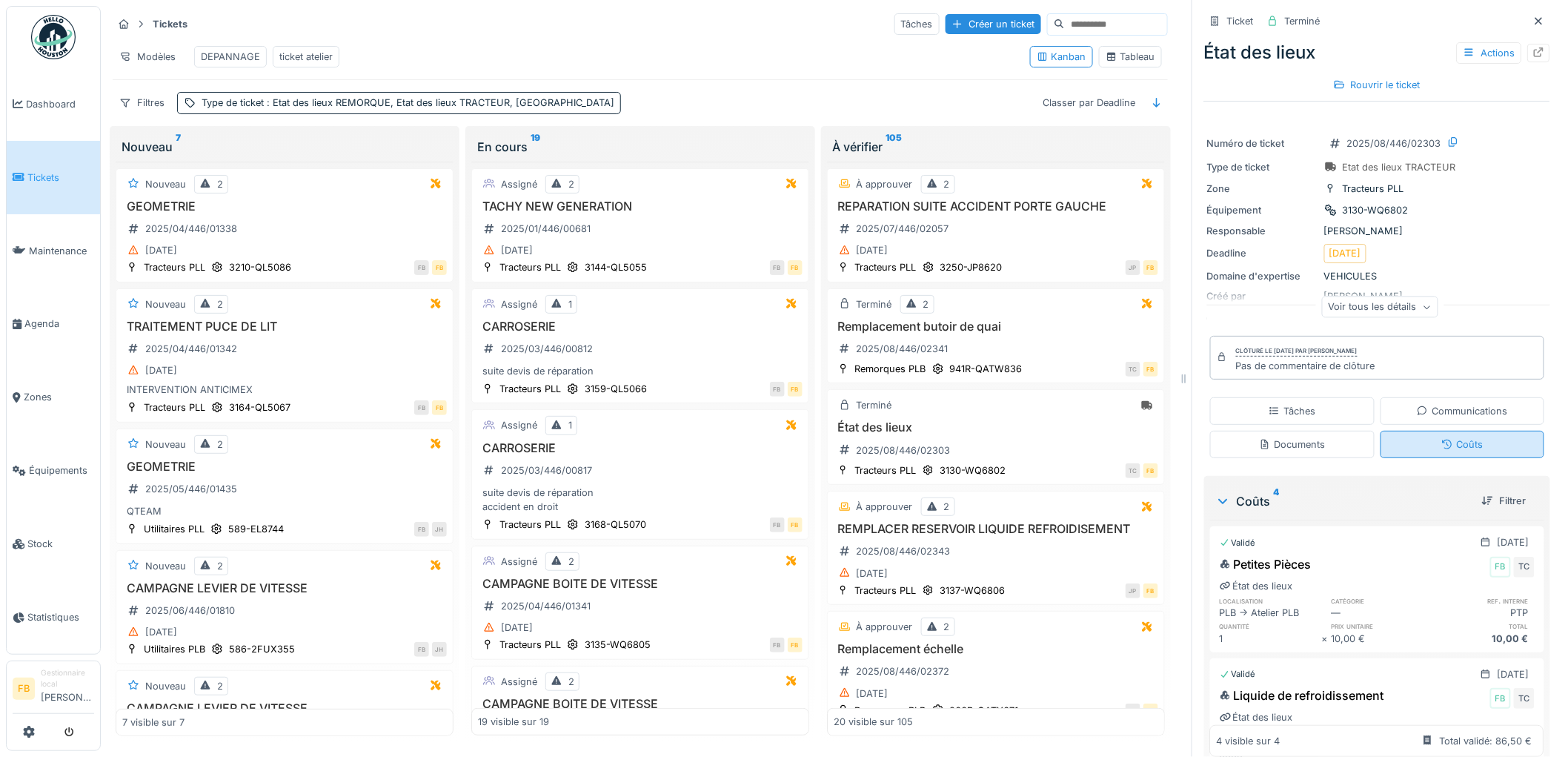
click at [1391, 433] on div "Coûts" at bounding box center [1462, 445] width 164 height 27
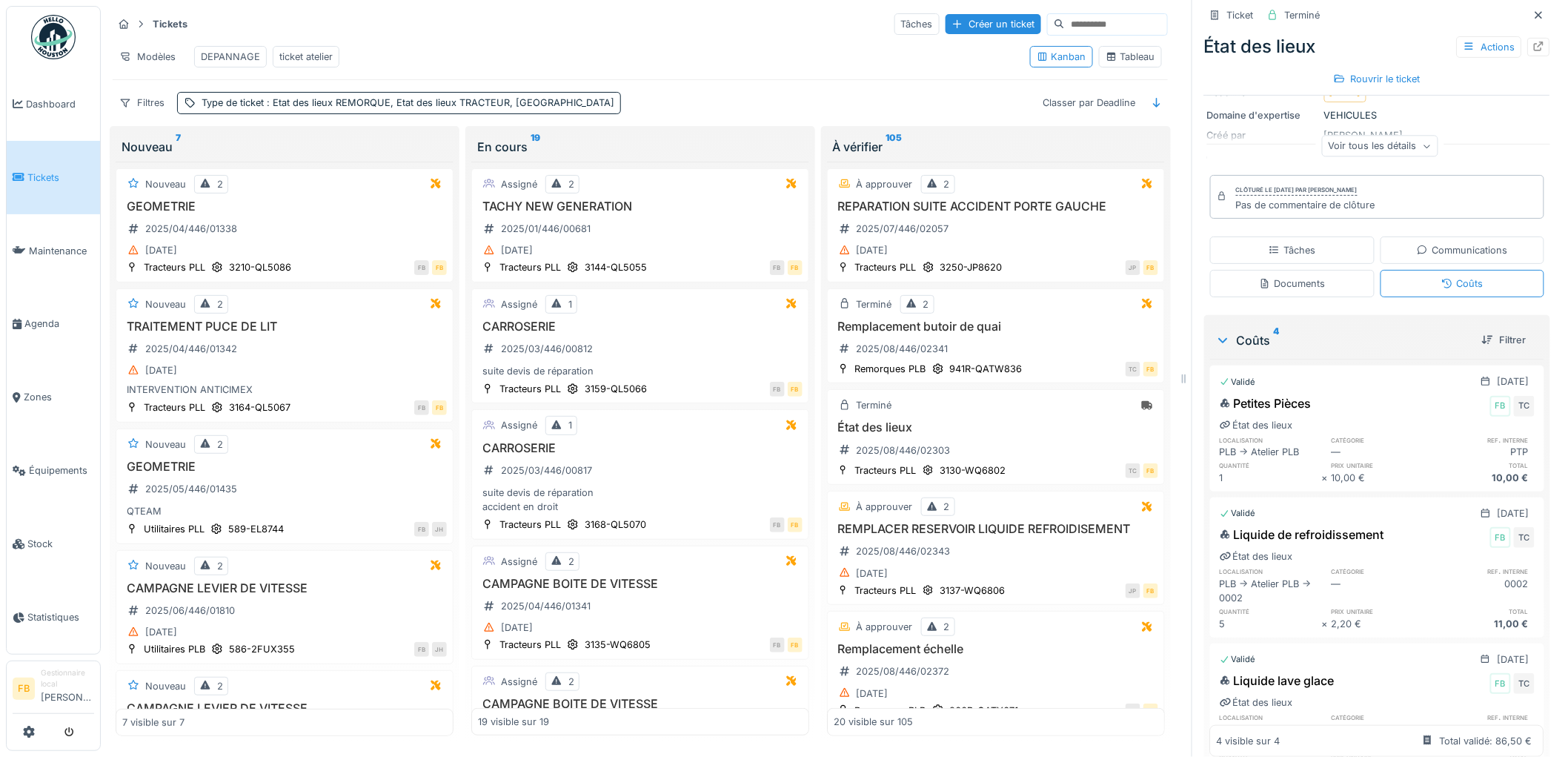
scroll to position [0, 0]
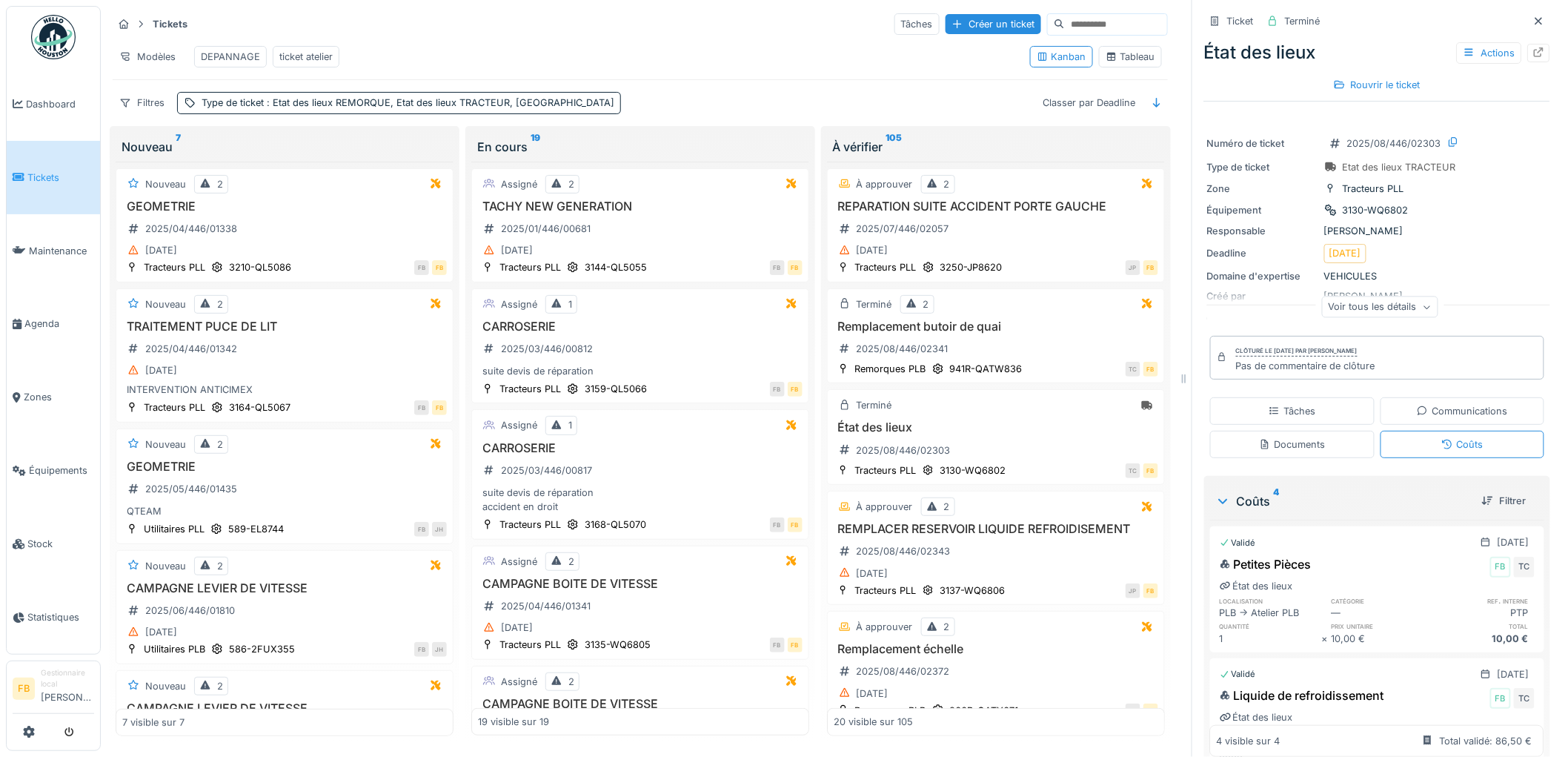
click at [1315, 403] on div "Tâches" at bounding box center [1293, 411] width 164 height 27
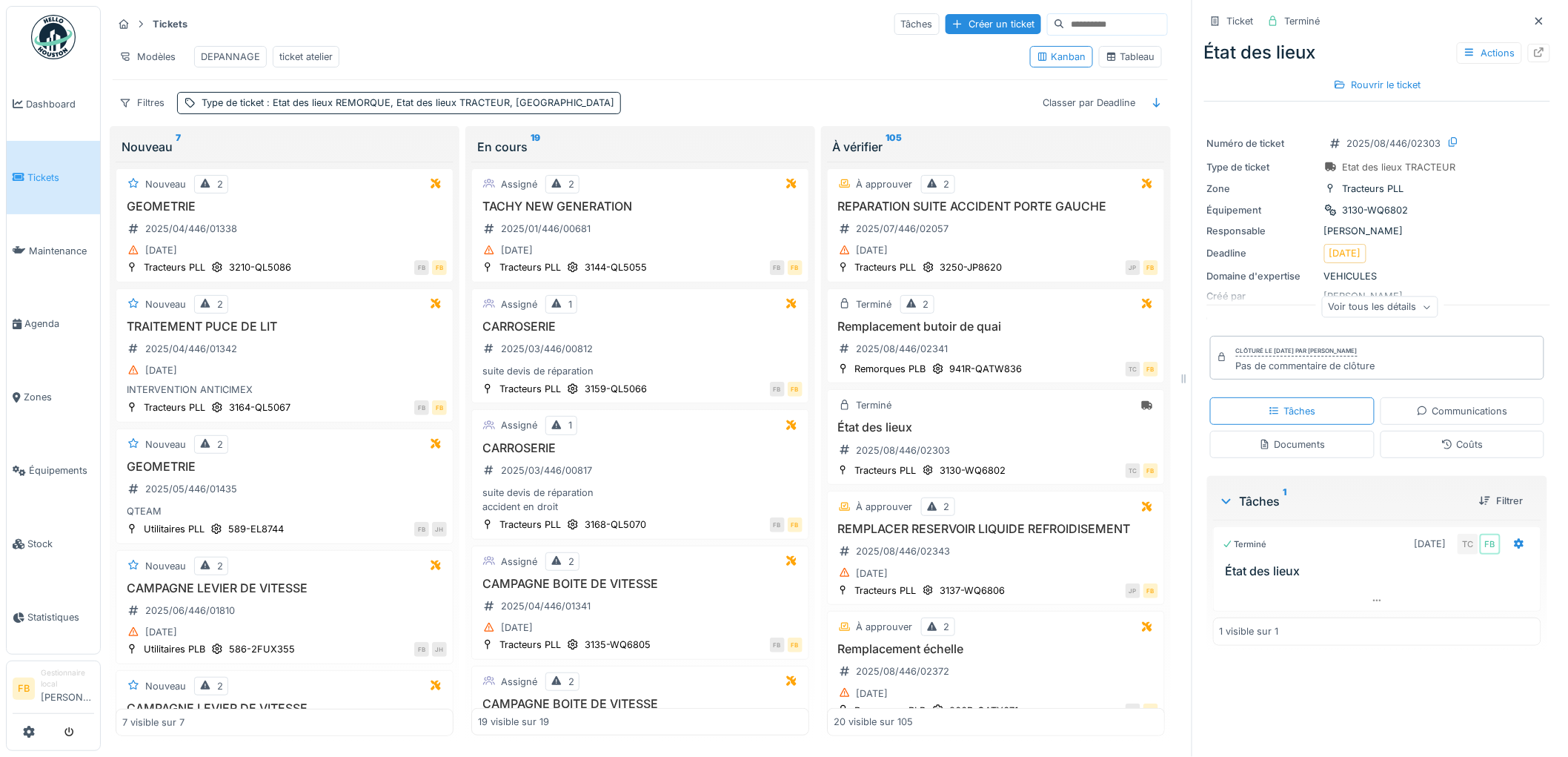
click at [49, 195] on link "Tickets" at bounding box center [54, 177] width 94 height 73
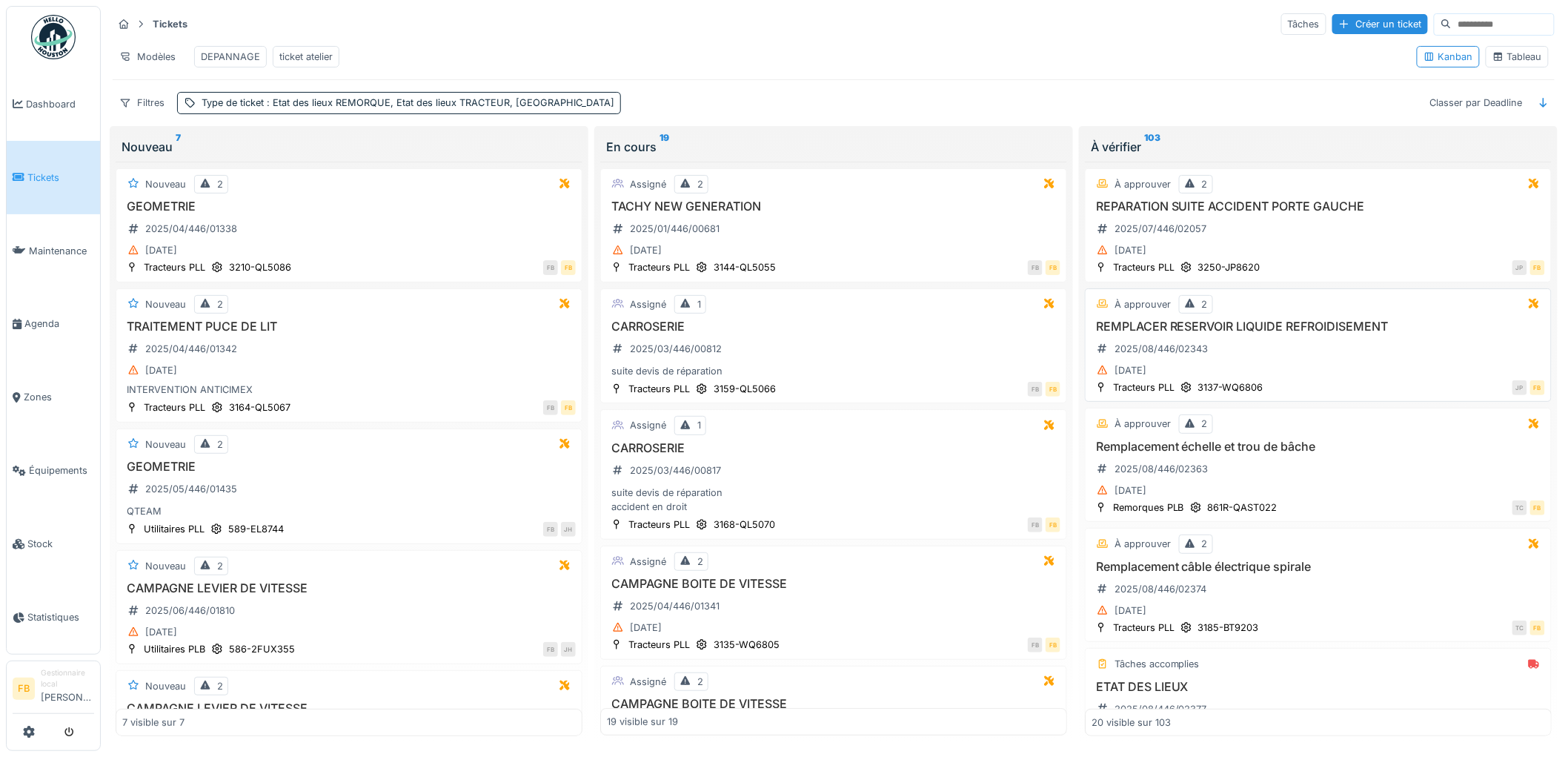
click at [1309, 363] on div "REMPLACER RESERVOIR LIQUIDE REFROIDISEMENT 2025/08/446/02343 [DATE]" at bounding box center [1317, 349] width 453 height 61
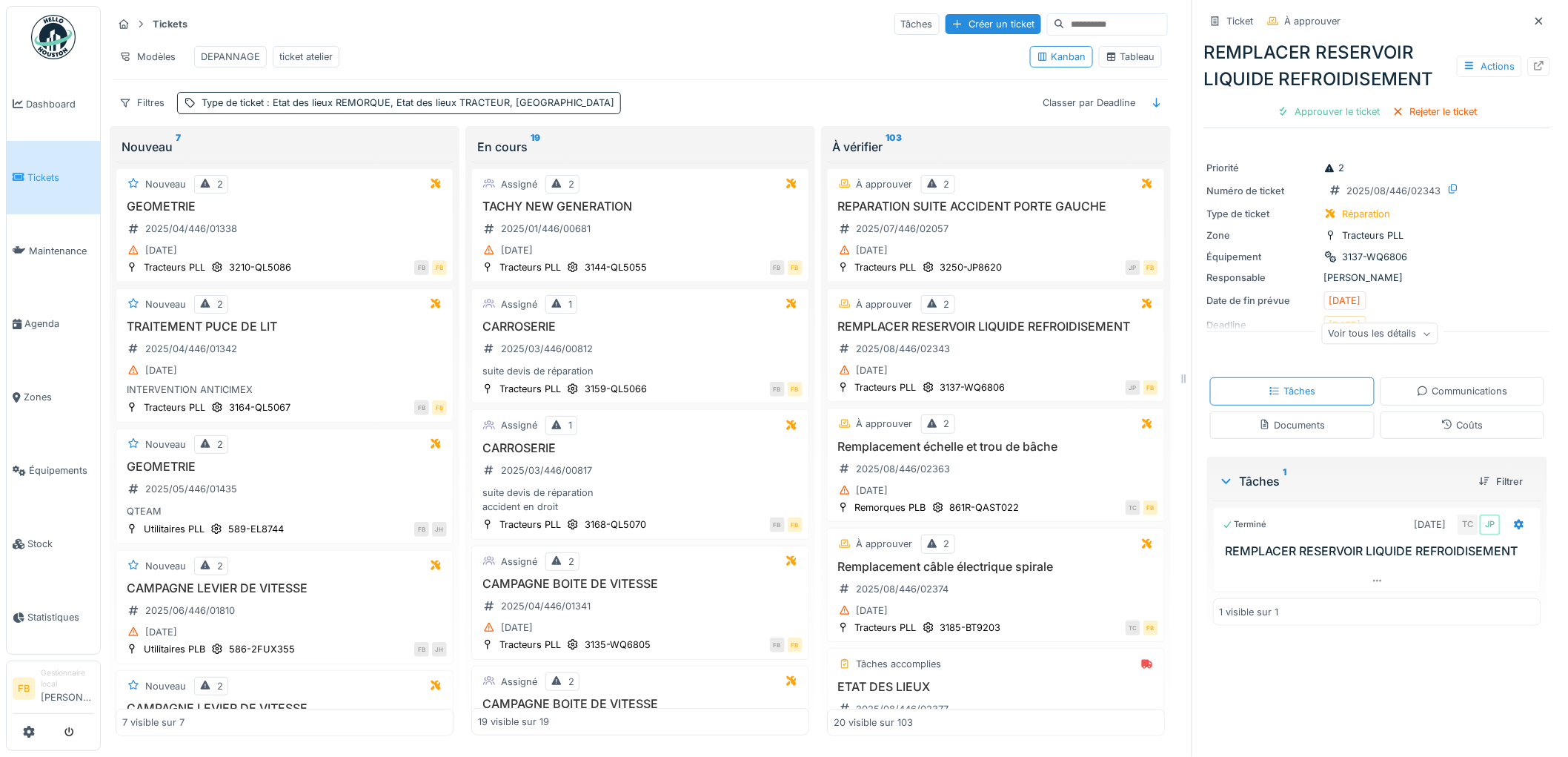
click at [1441, 429] on div "Coûts" at bounding box center [1462, 425] width 42 height 14
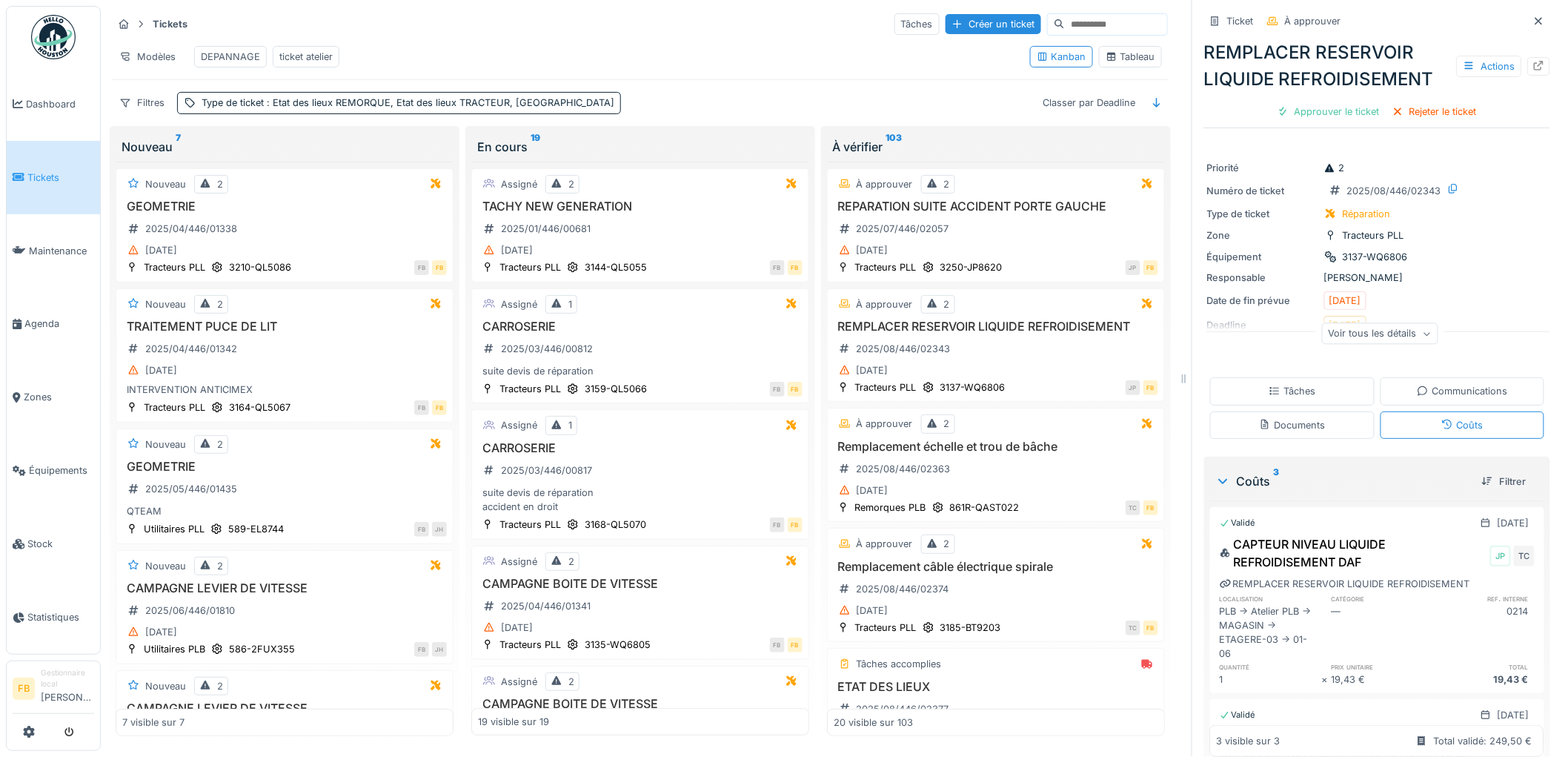
click at [1283, 112] on div "Approuver le ticket" at bounding box center [1329, 112] width 115 height 20
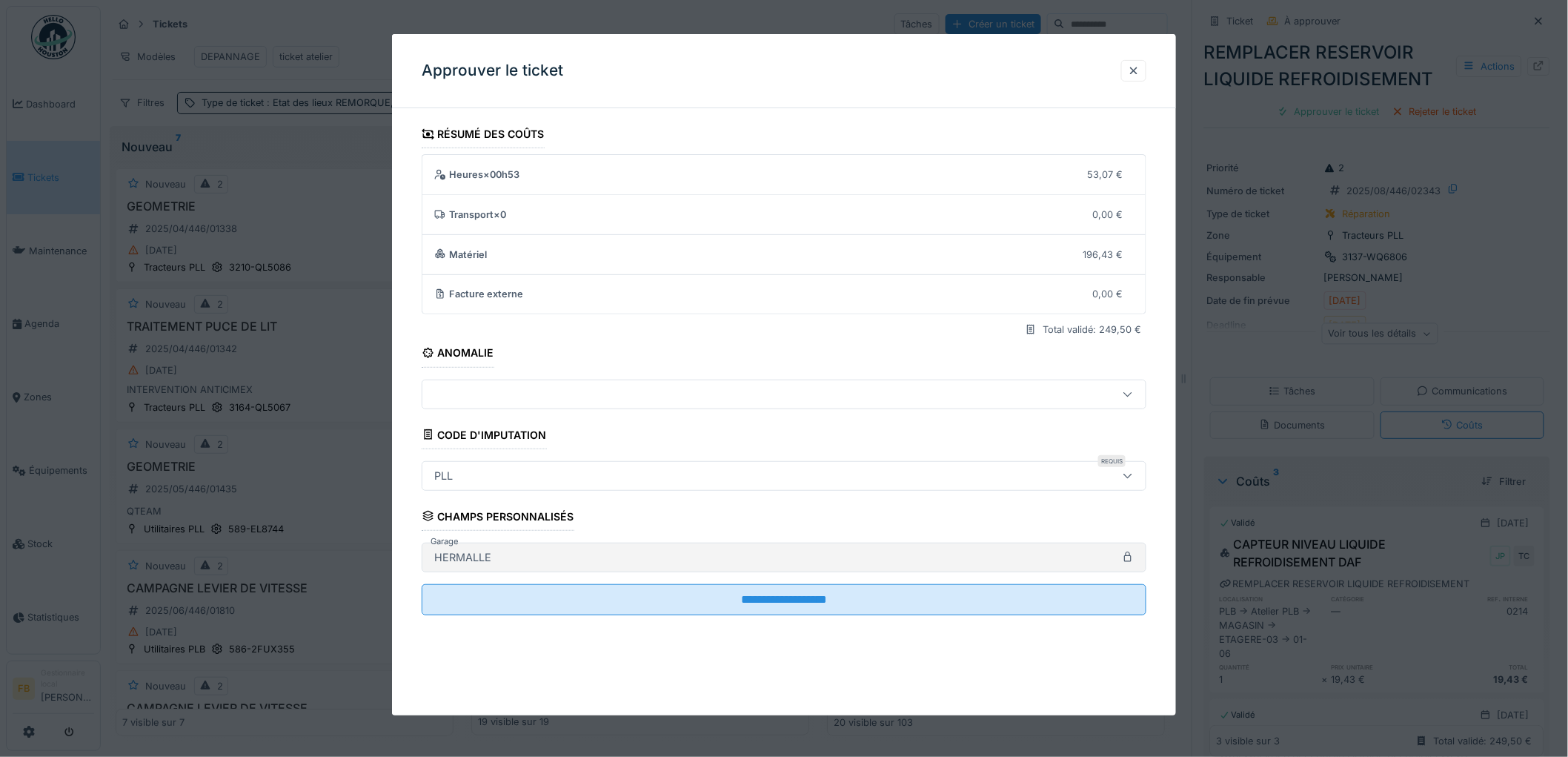
scroll to position [12, 0]
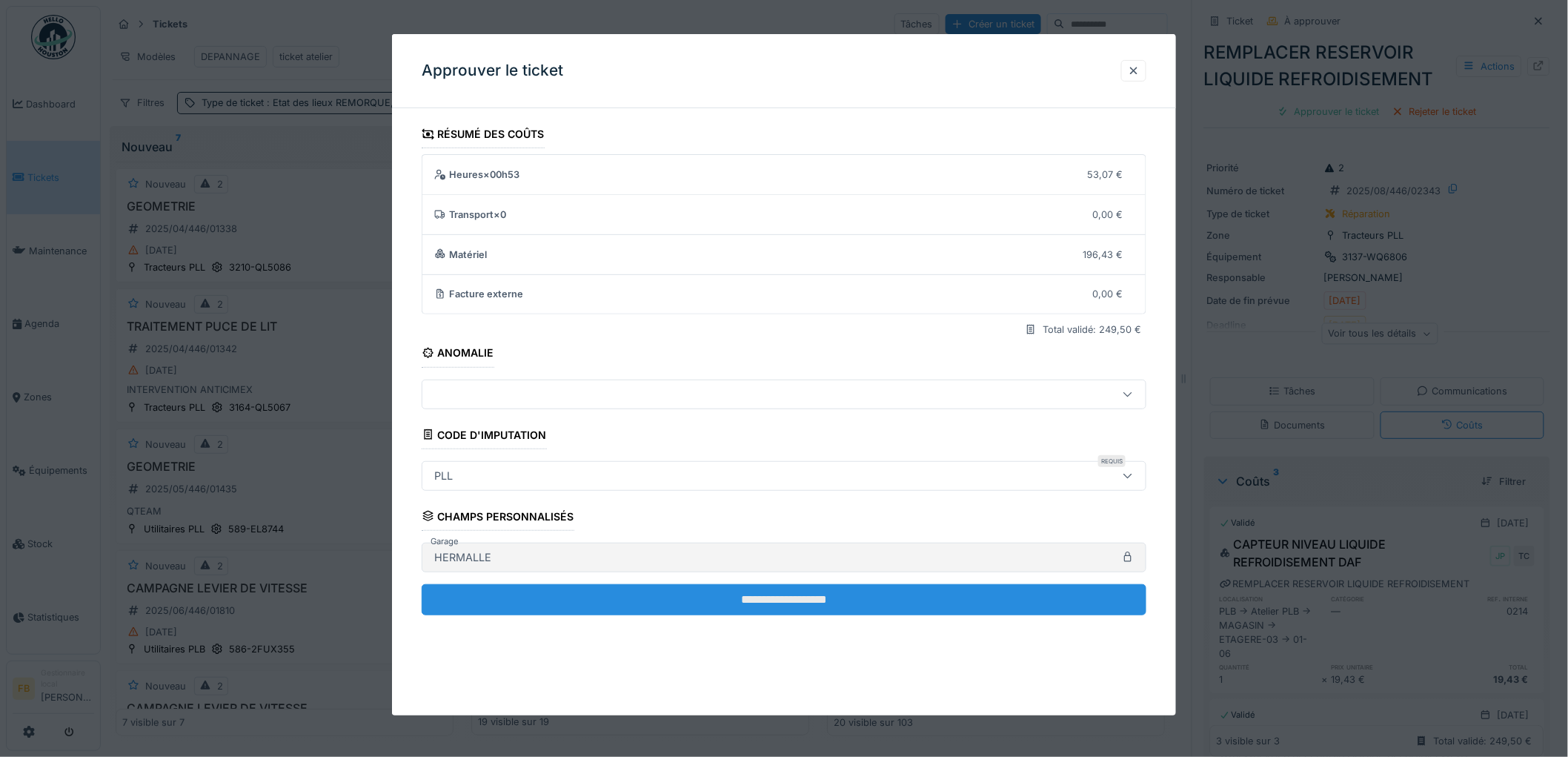
click at [752, 594] on input "**********" at bounding box center [784, 599] width 724 height 31
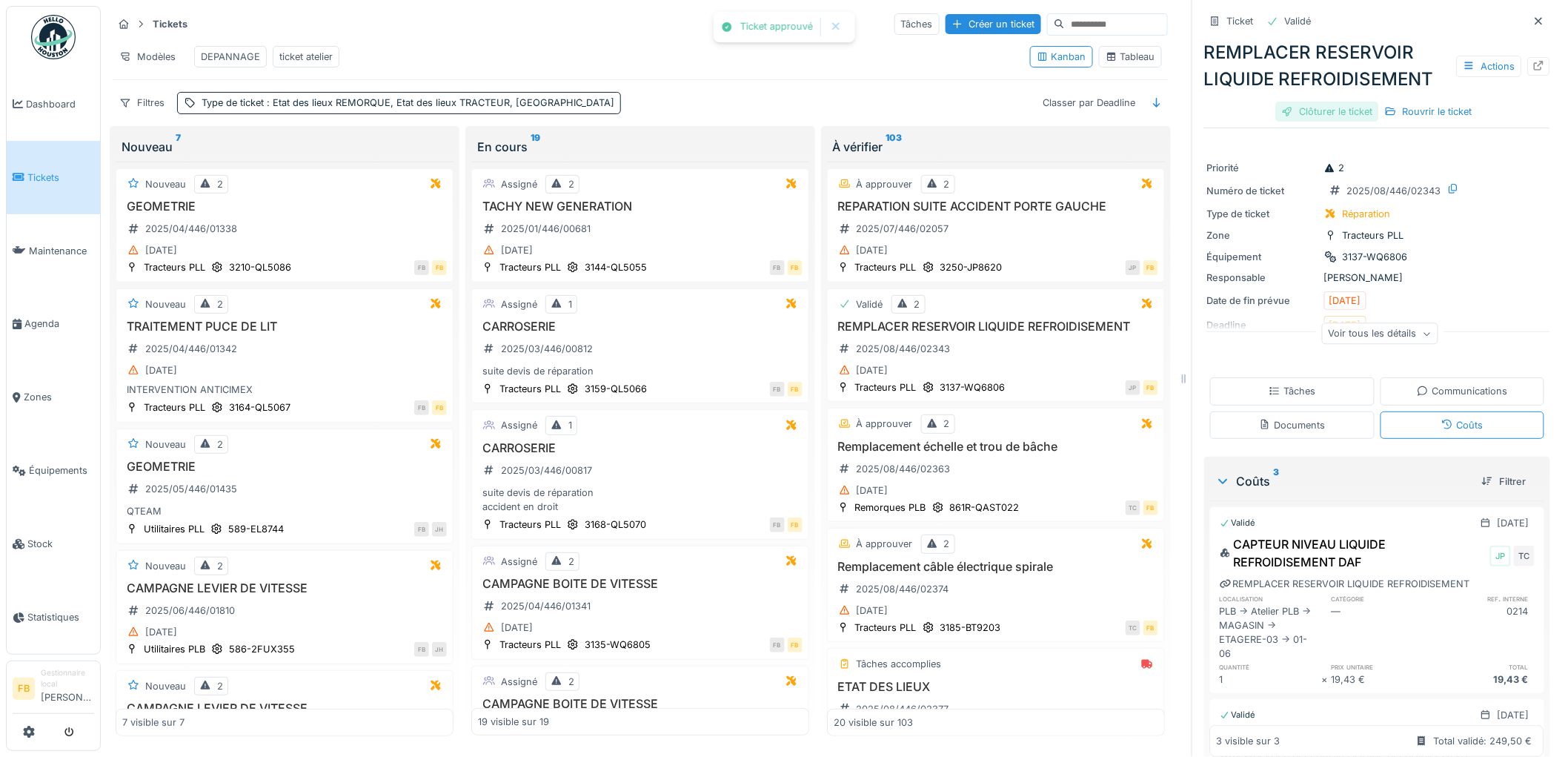
click at [1313, 102] on div "Clôturer le ticket" at bounding box center [1327, 112] width 103 height 20
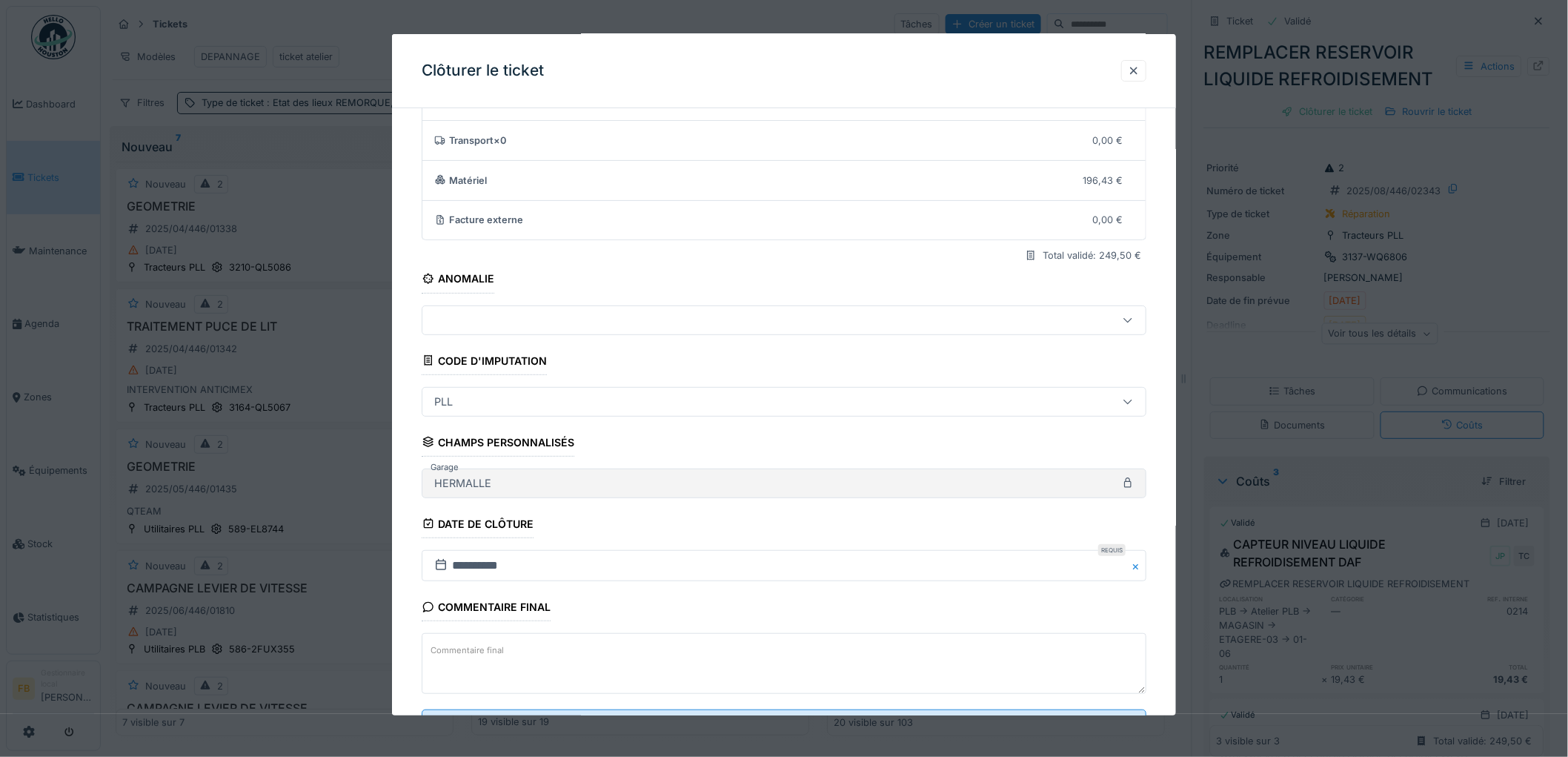
scroll to position [143, 0]
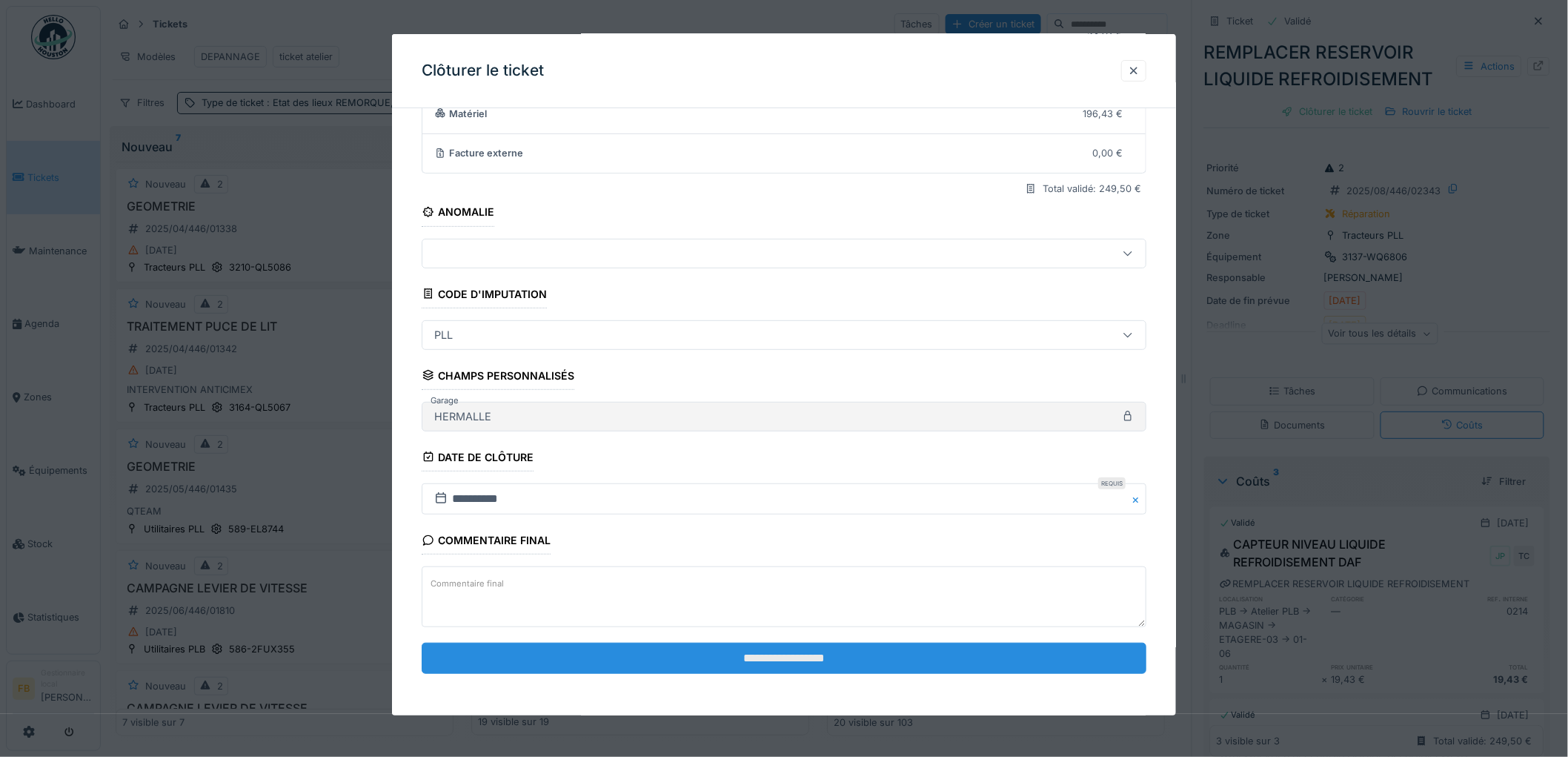
click at [746, 651] on input "**********" at bounding box center [784, 657] width 724 height 31
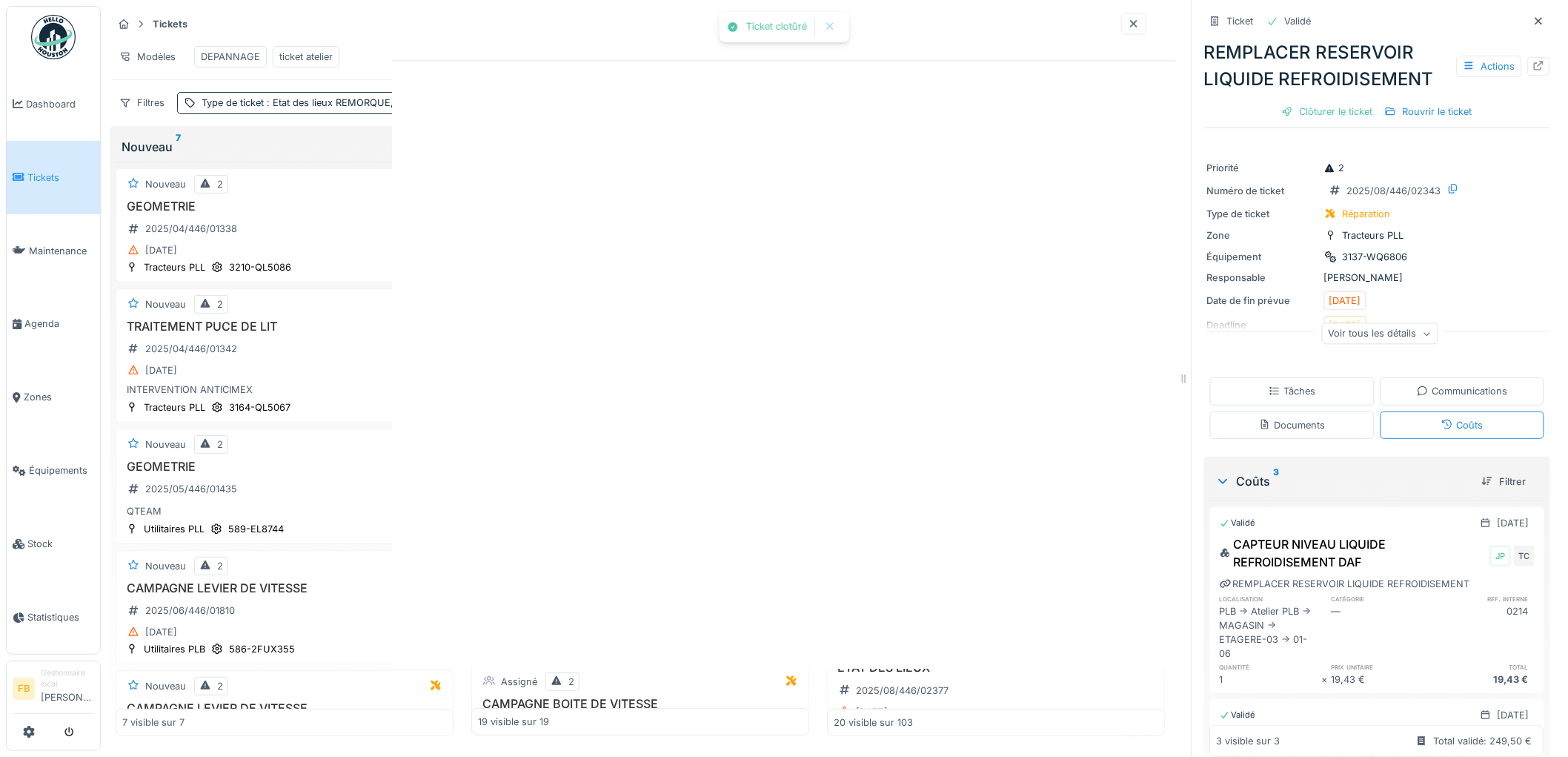
scroll to position [0, 0]
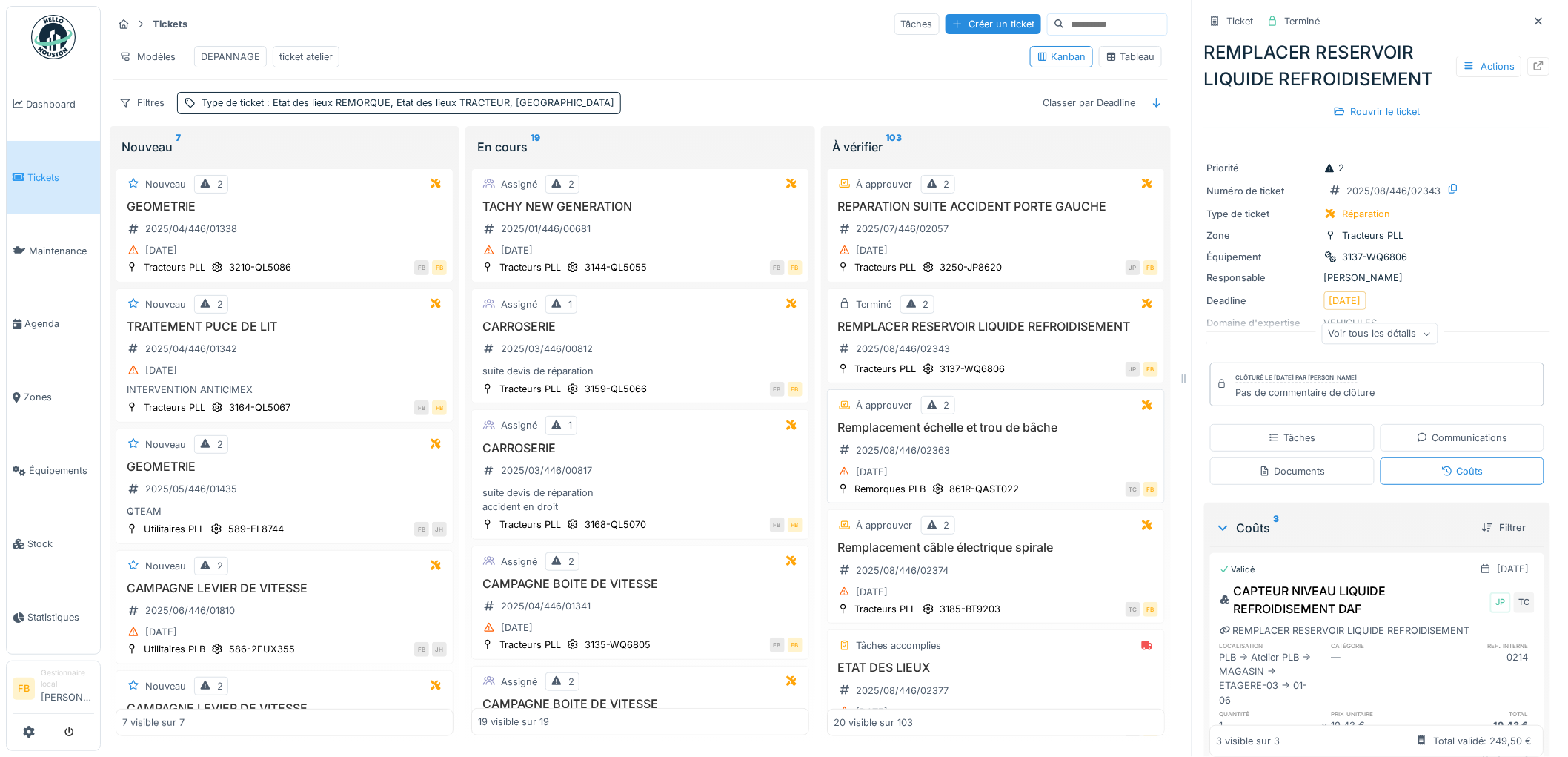
click at [1018, 439] on div "Remplacement échelle et trou de bâche 2025/08/446/02363 [DATE]" at bounding box center [996, 451] width 324 height 61
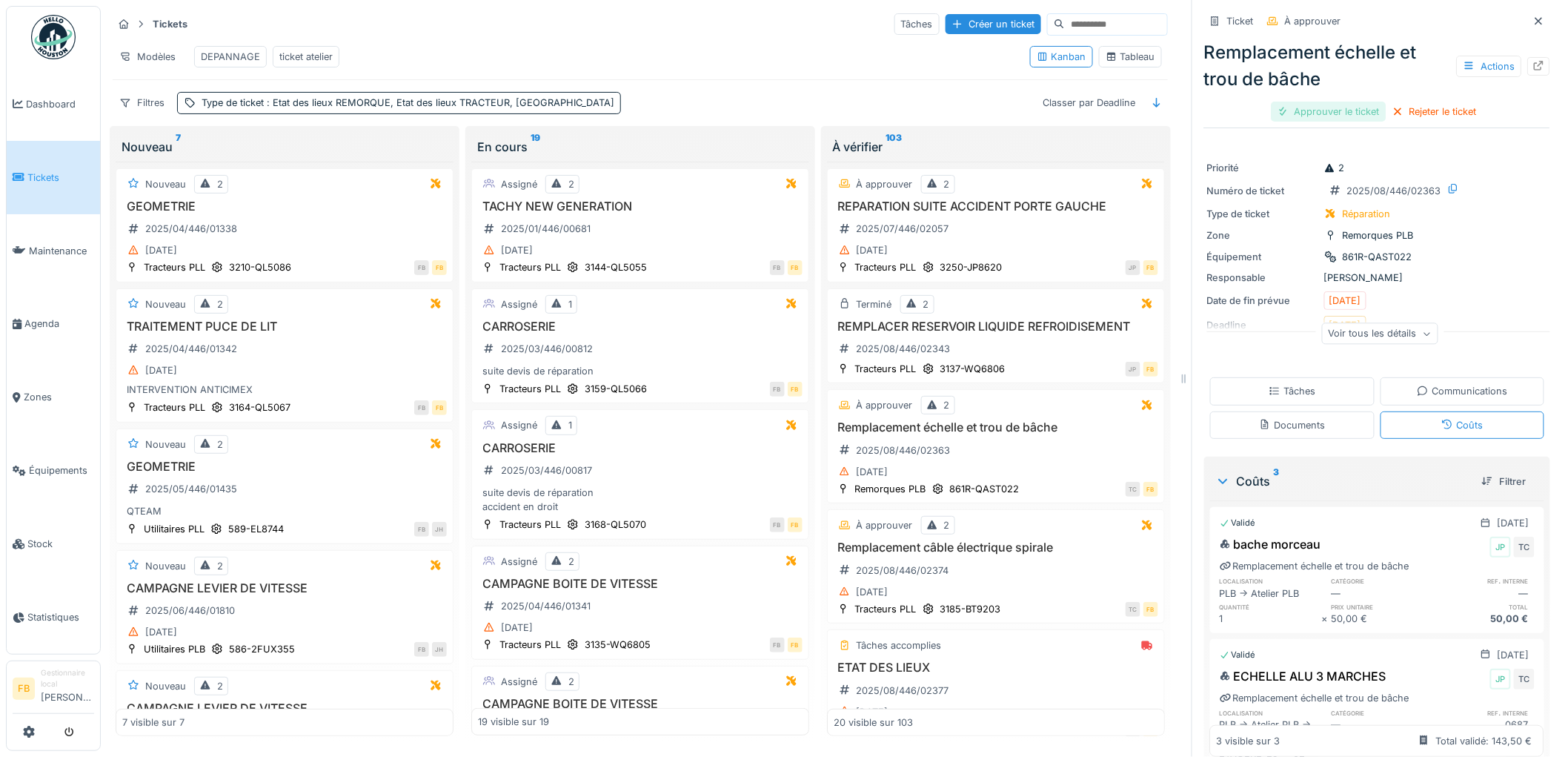
click at [1333, 105] on div "Approuver le ticket" at bounding box center [1329, 112] width 115 height 20
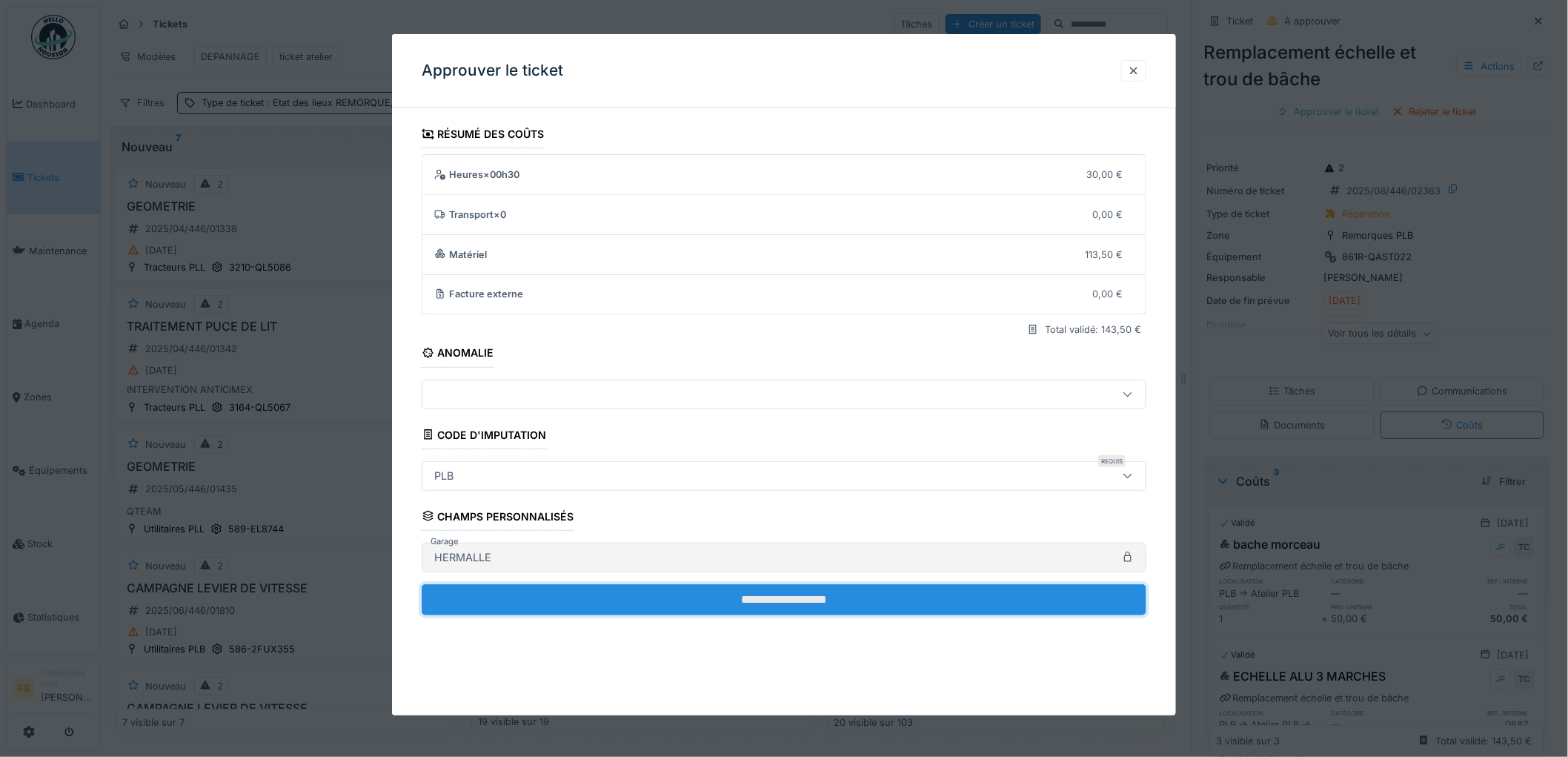
click at [769, 595] on input "**********" at bounding box center [784, 599] width 724 height 31
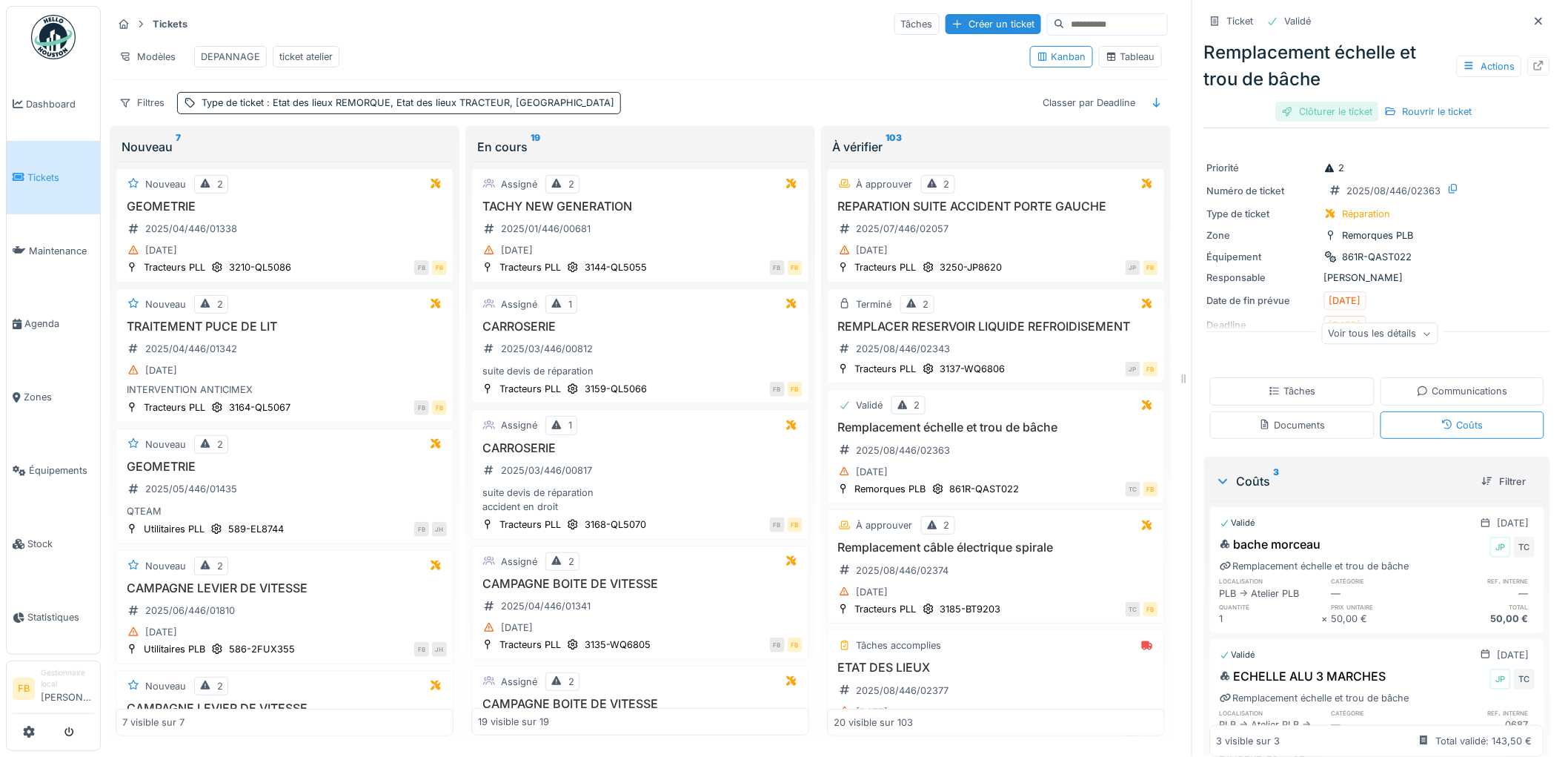
click at [1305, 115] on div "Clôturer le ticket" at bounding box center [1327, 112] width 103 height 20
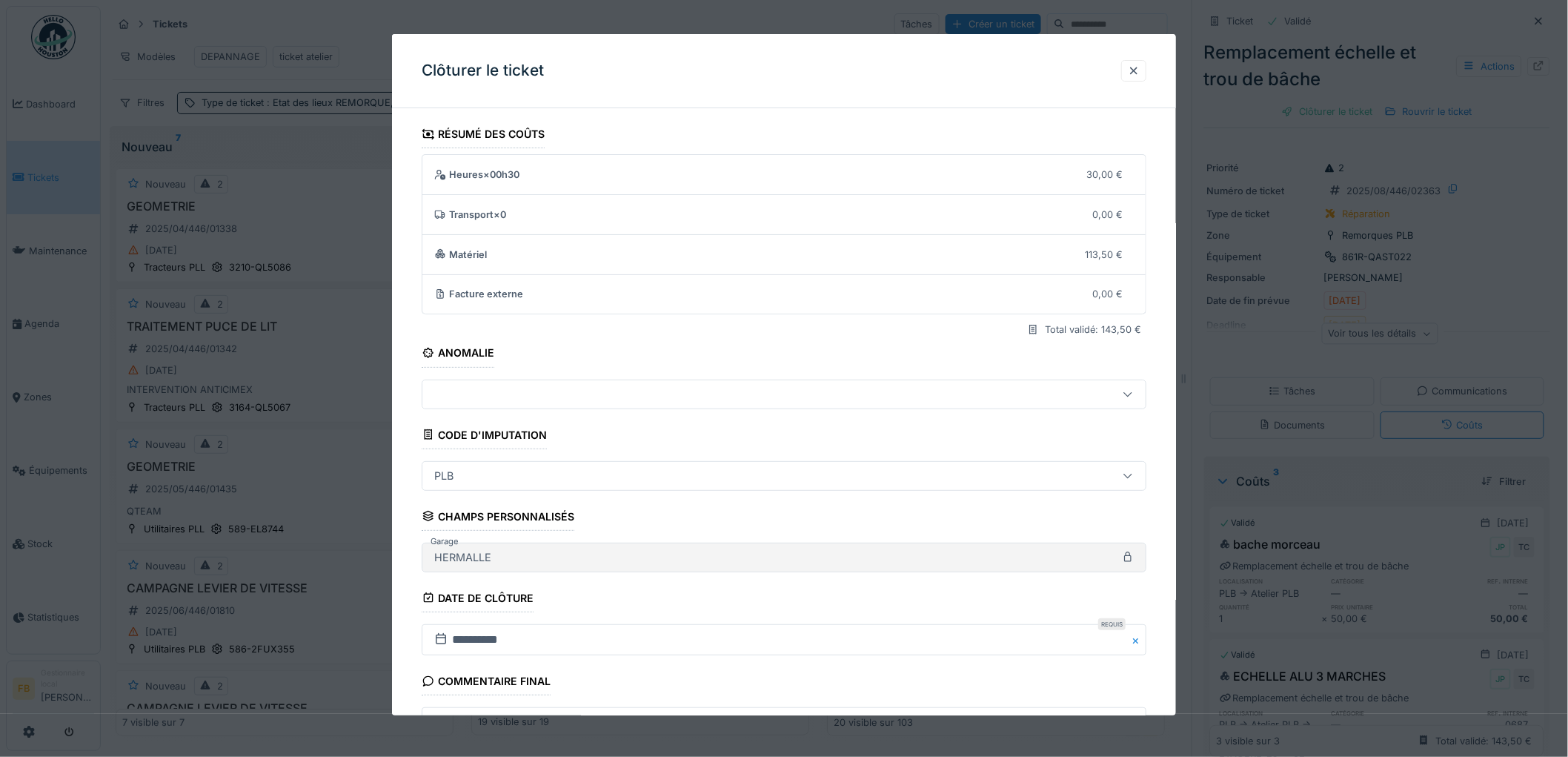
scroll to position [143, 0]
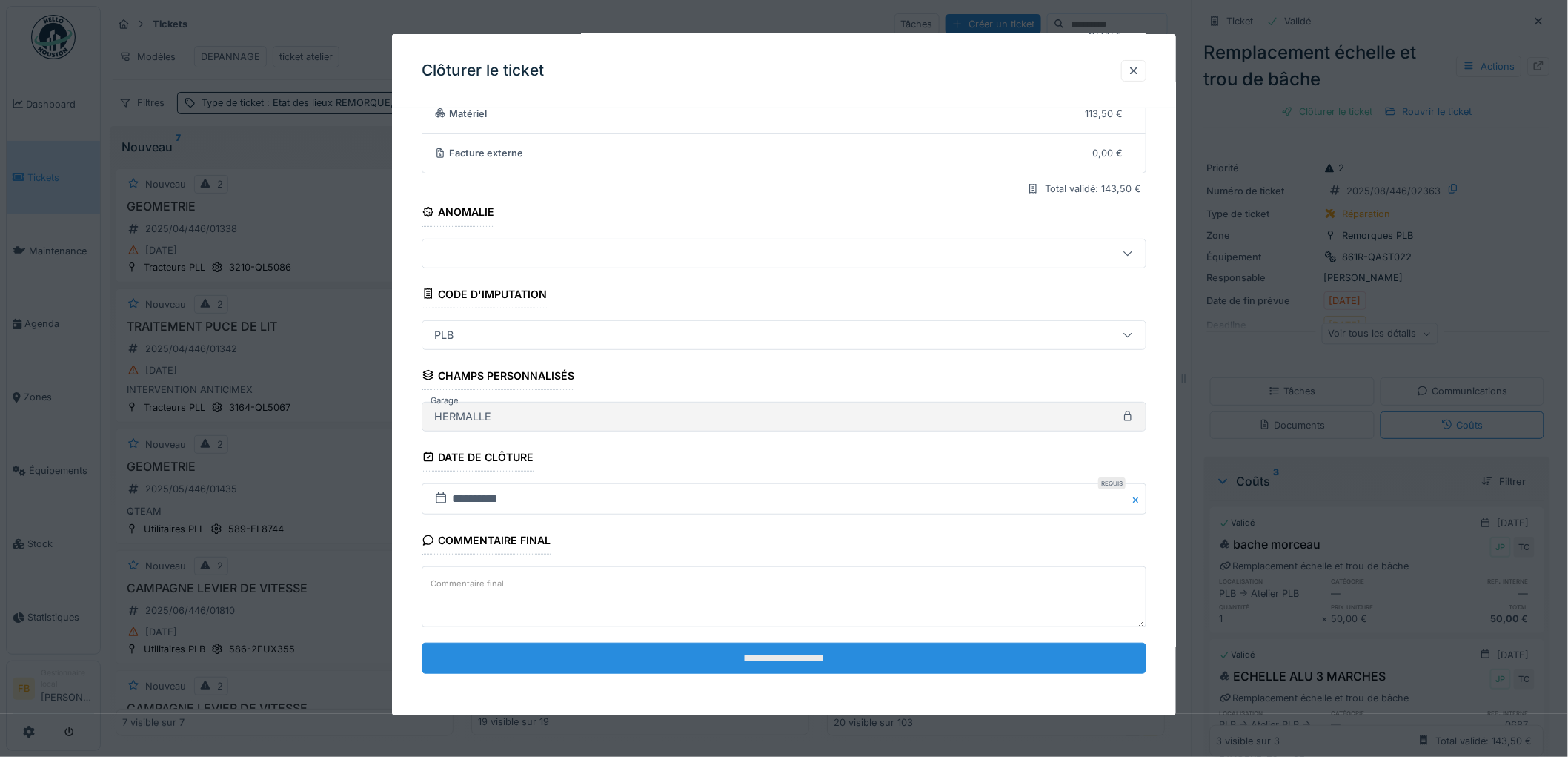
click at [767, 654] on input "**********" at bounding box center [784, 657] width 724 height 31
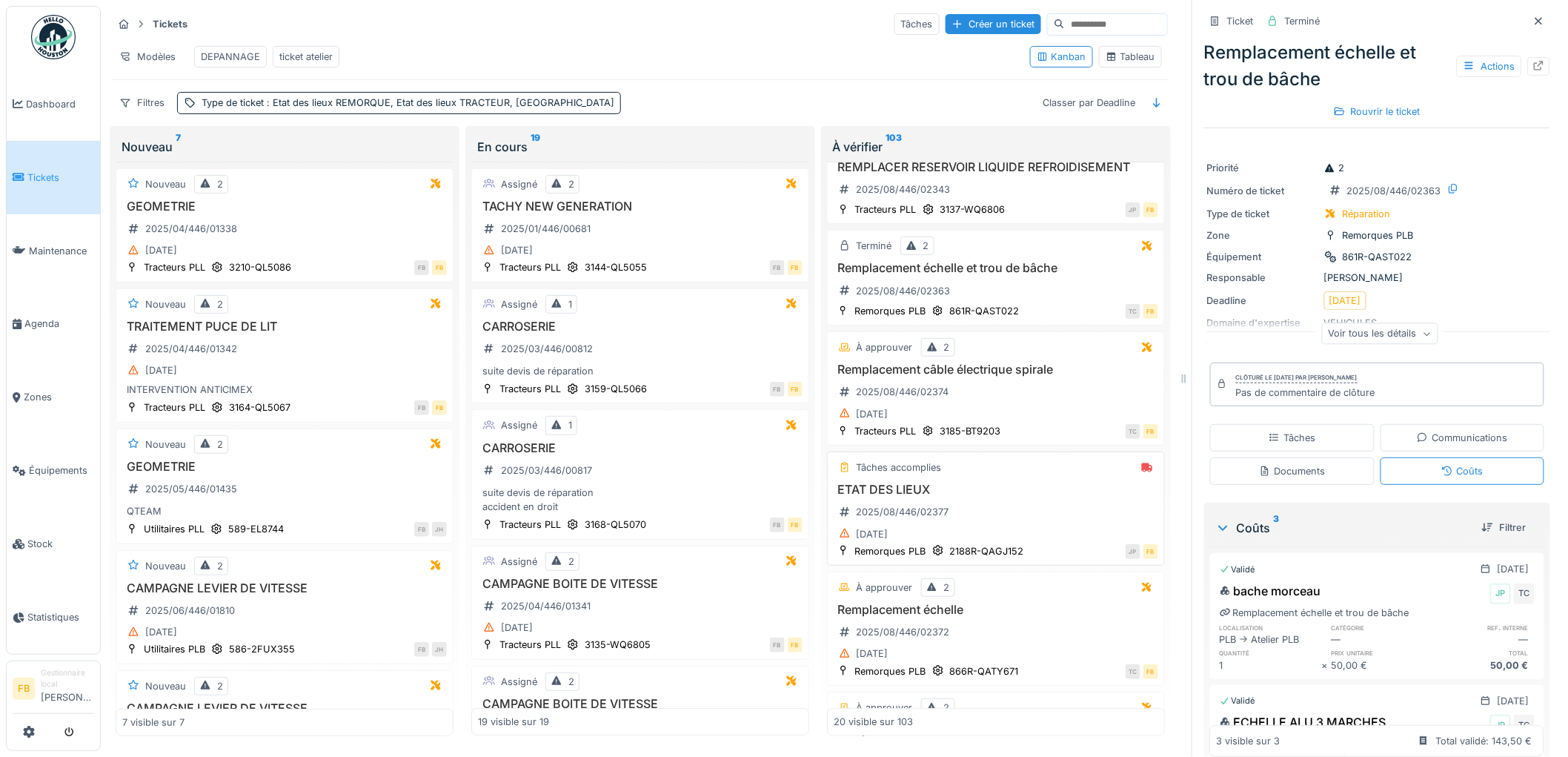
scroll to position [165, 0]
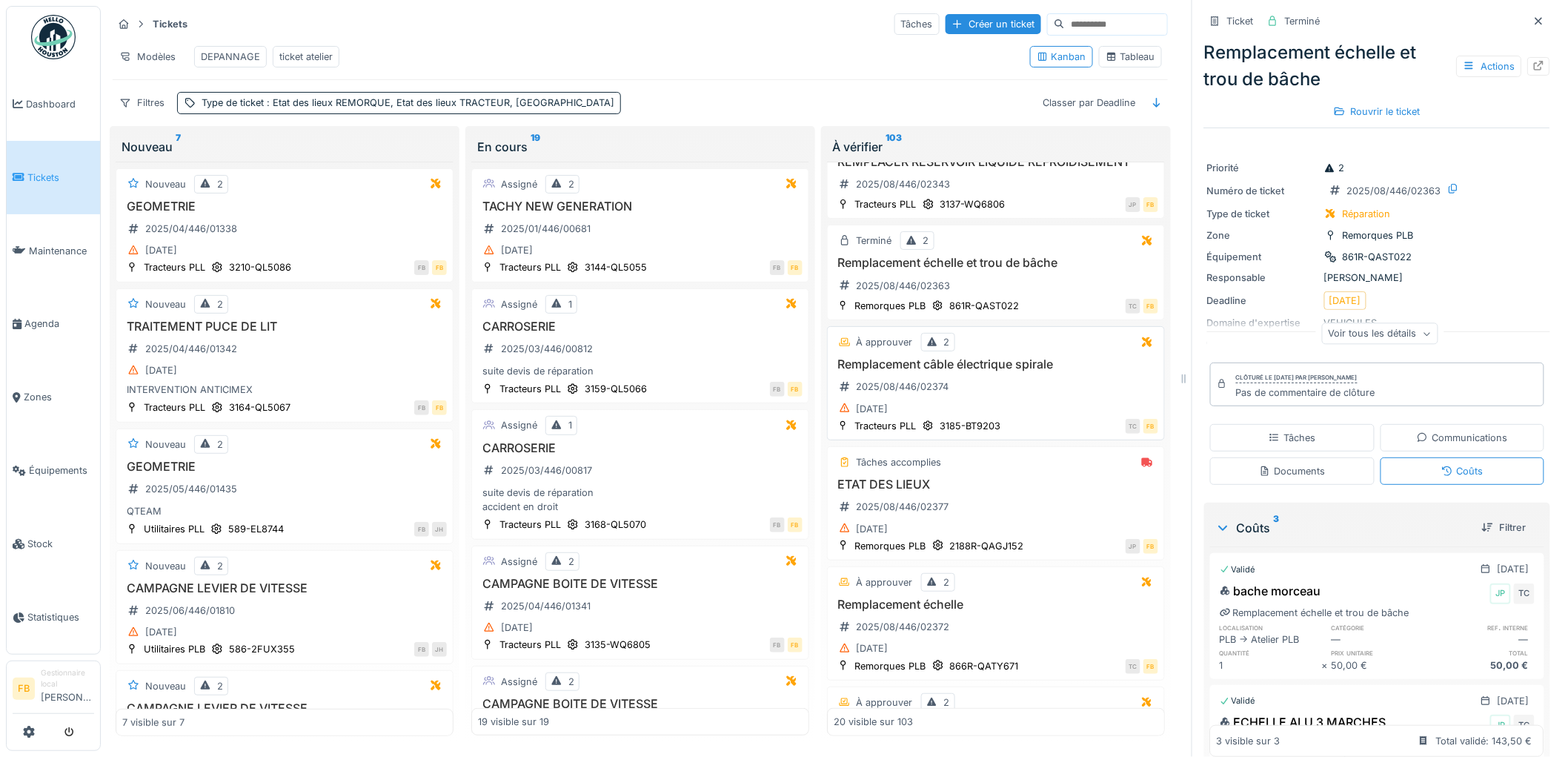
click at [1020, 418] on div "[DATE]" at bounding box center [996, 408] width 324 height 19
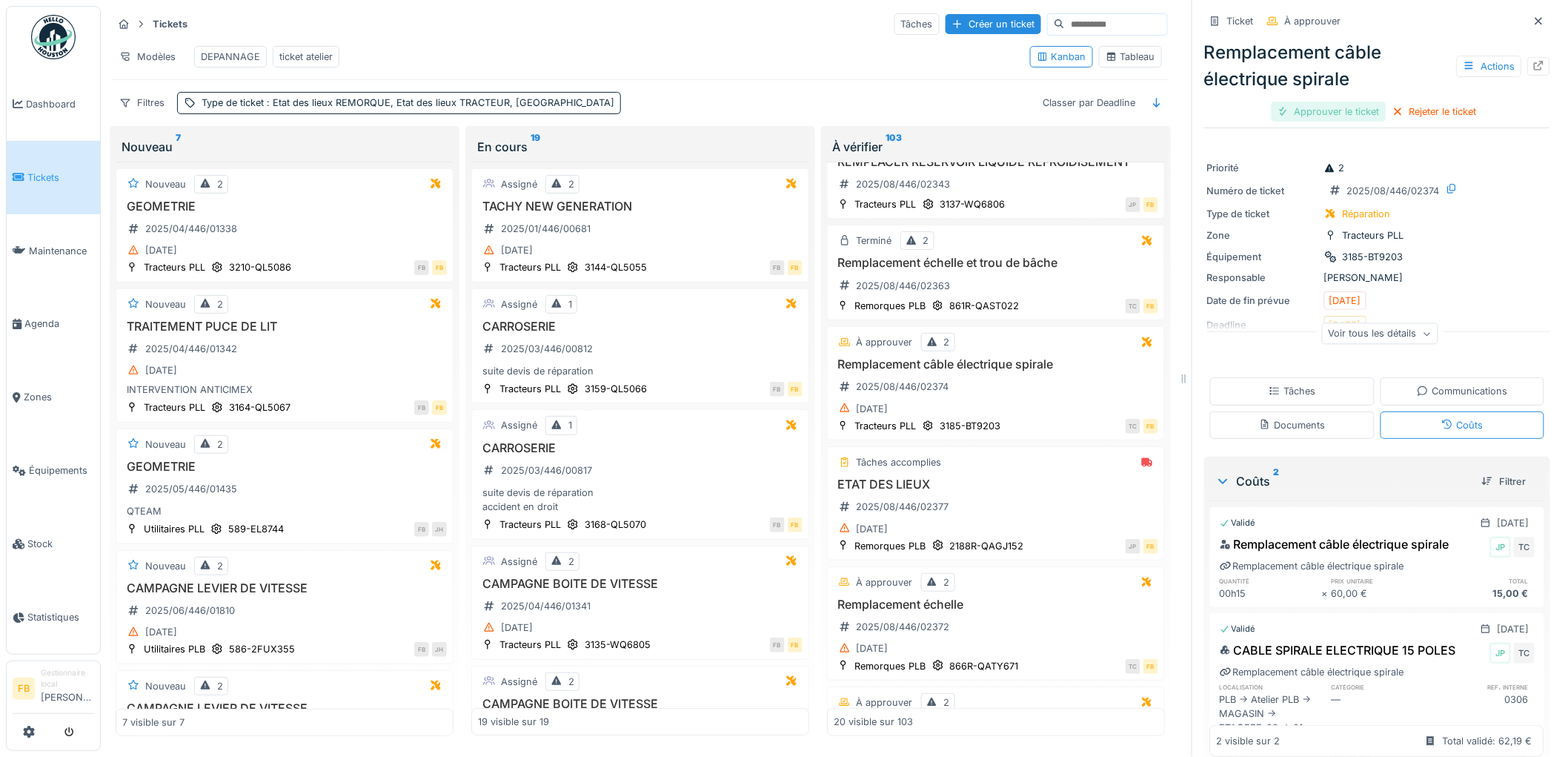
click at [1320, 112] on div "Approuver le ticket" at bounding box center [1329, 112] width 115 height 20
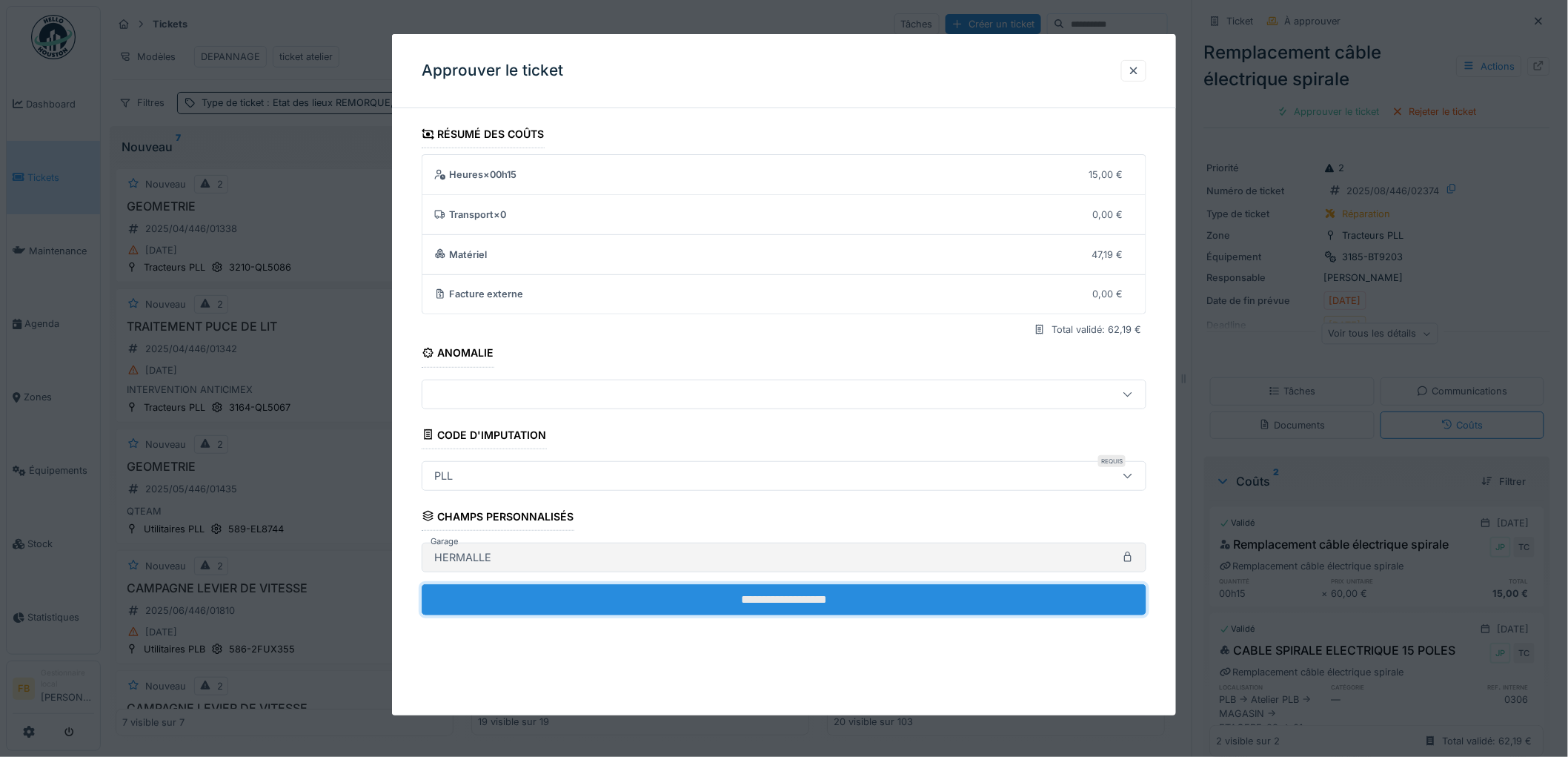
click at [666, 595] on input "**********" at bounding box center [784, 599] width 724 height 31
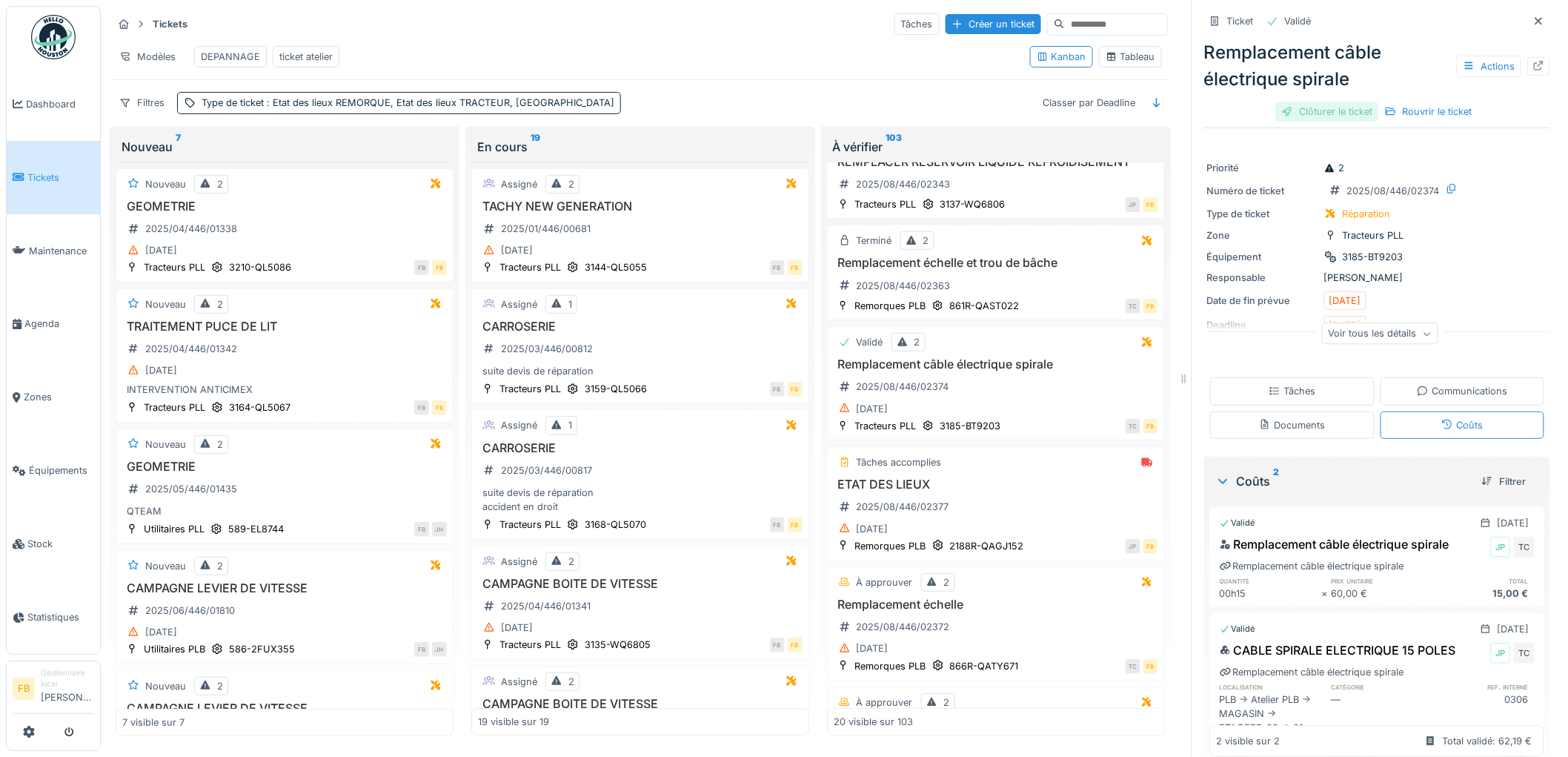
click at [1311, 120] on div "Clôturer le ticket" at bounding box center [1327, 112] width 103 height 20
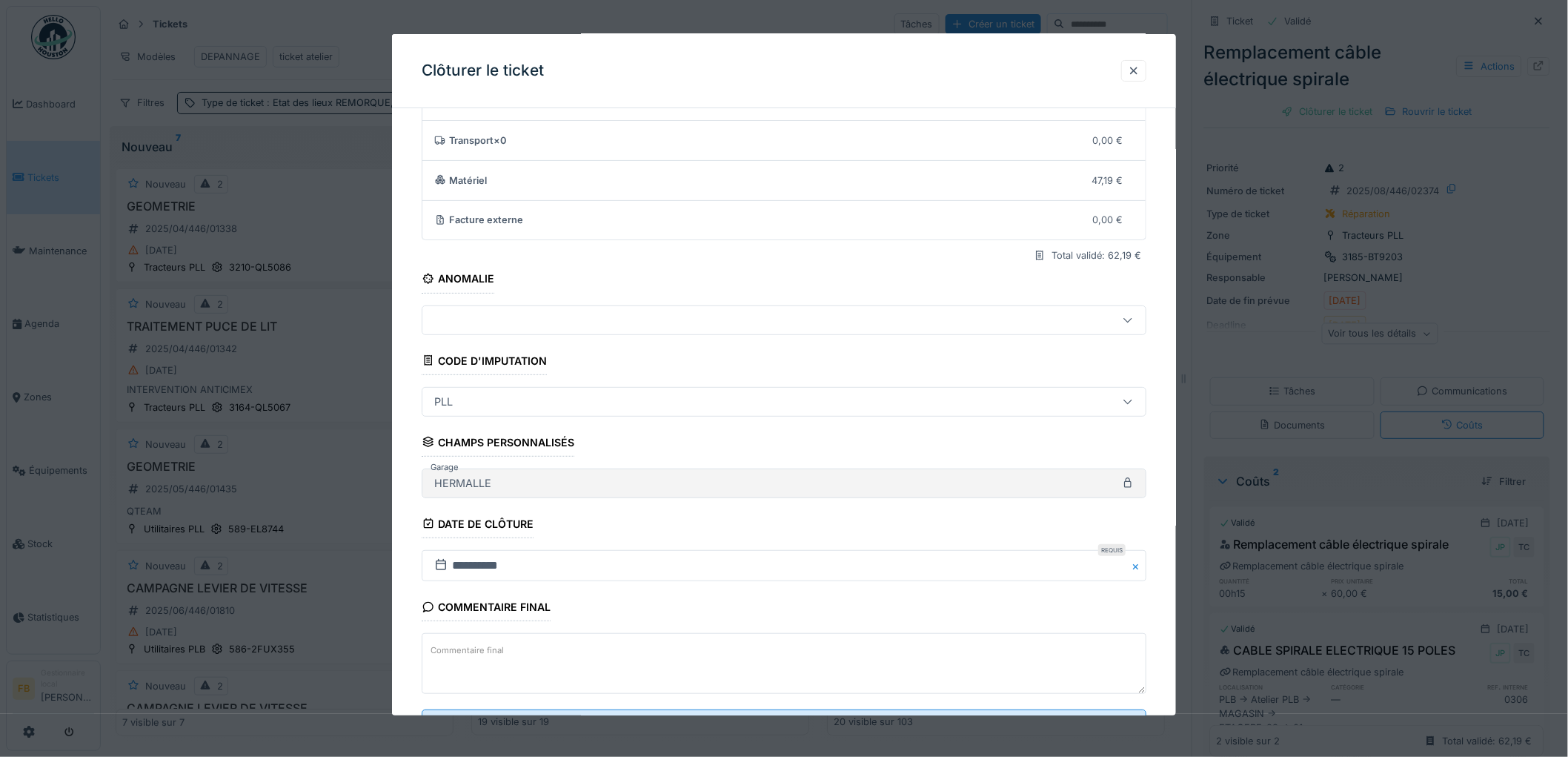
scroll to position [143, 0]
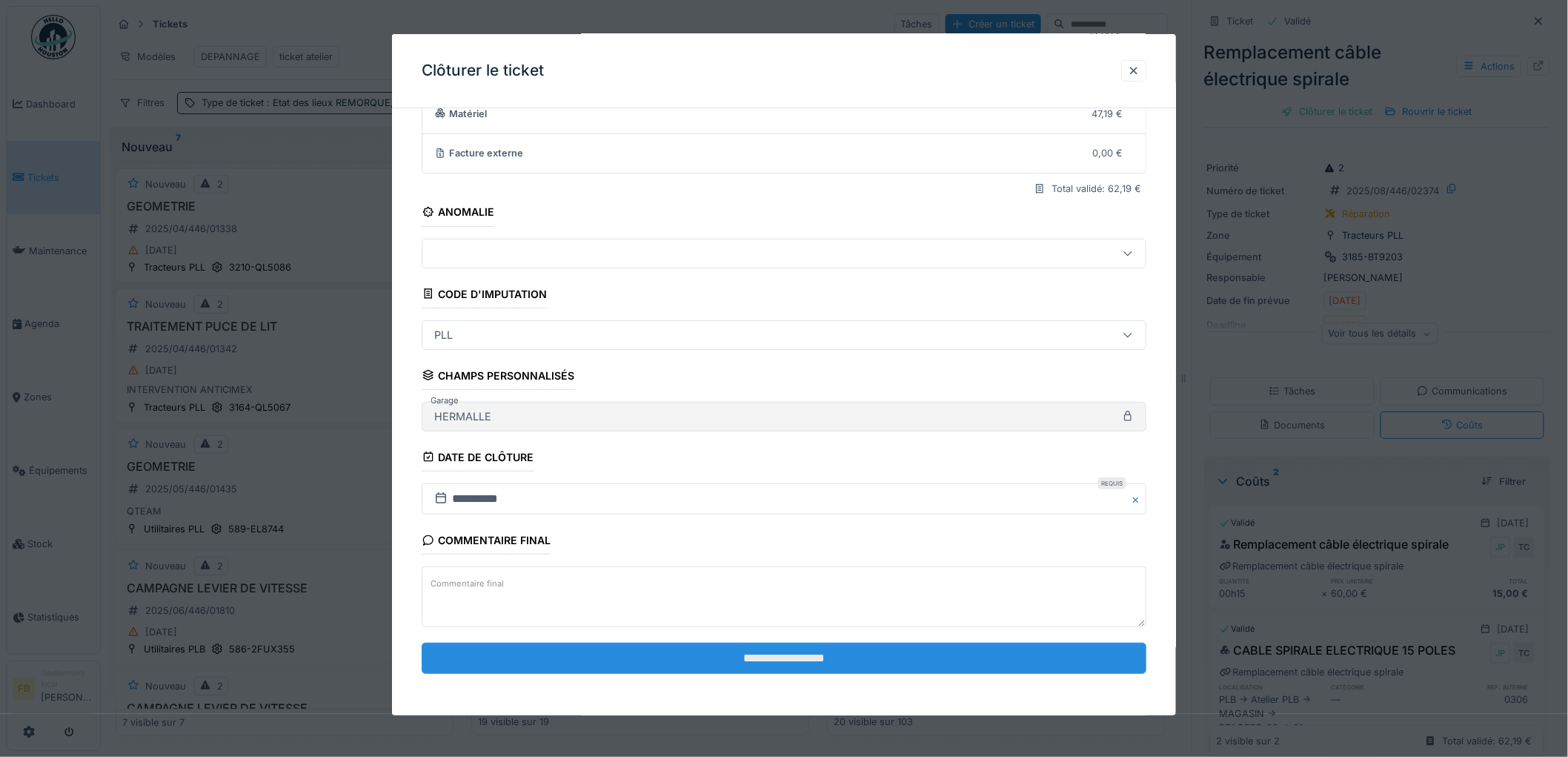
click at [654, 653] on input "**********" at bounding box center [784, 657] width 724 height 31
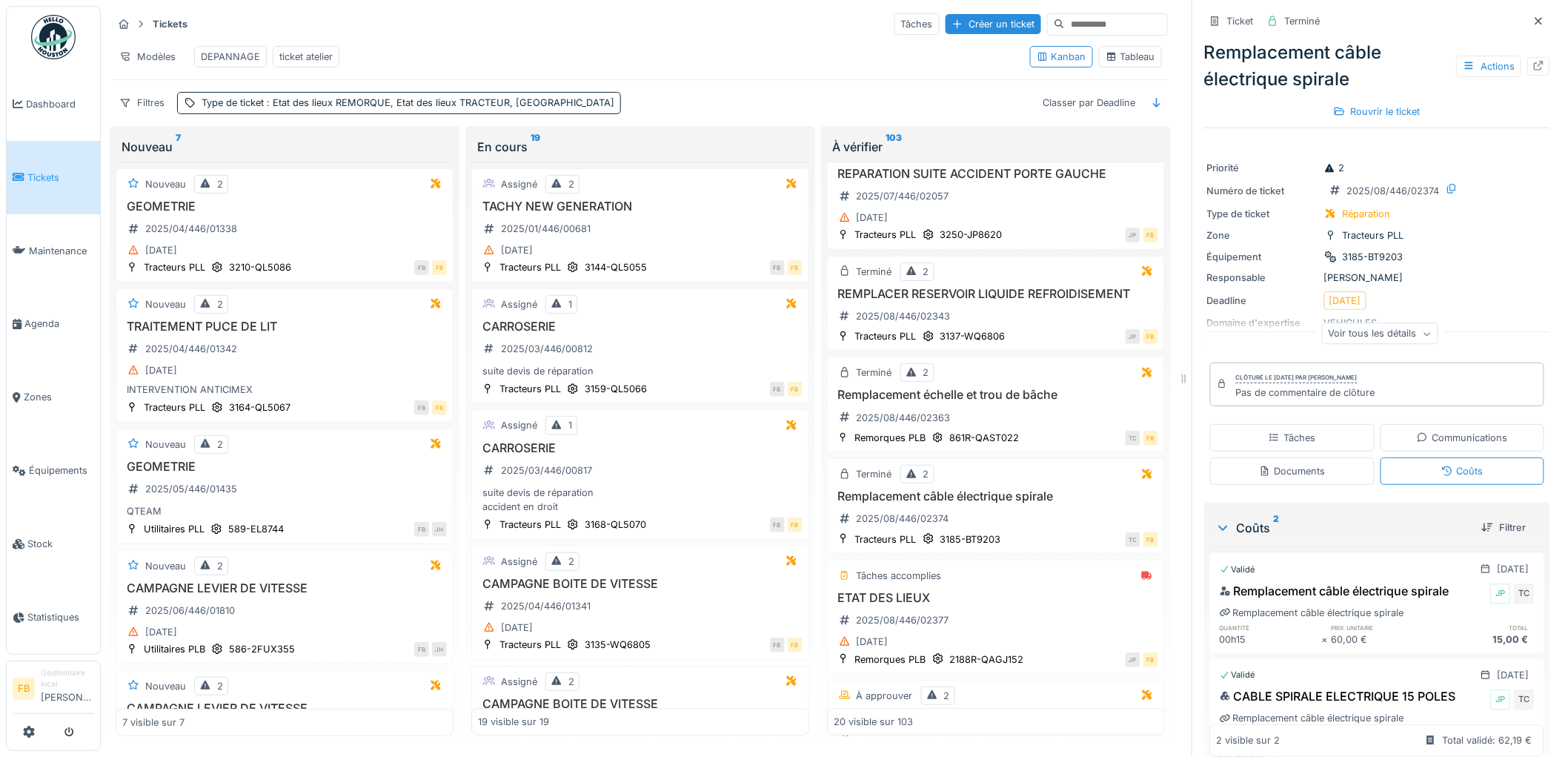
scroll to position [152, 0]
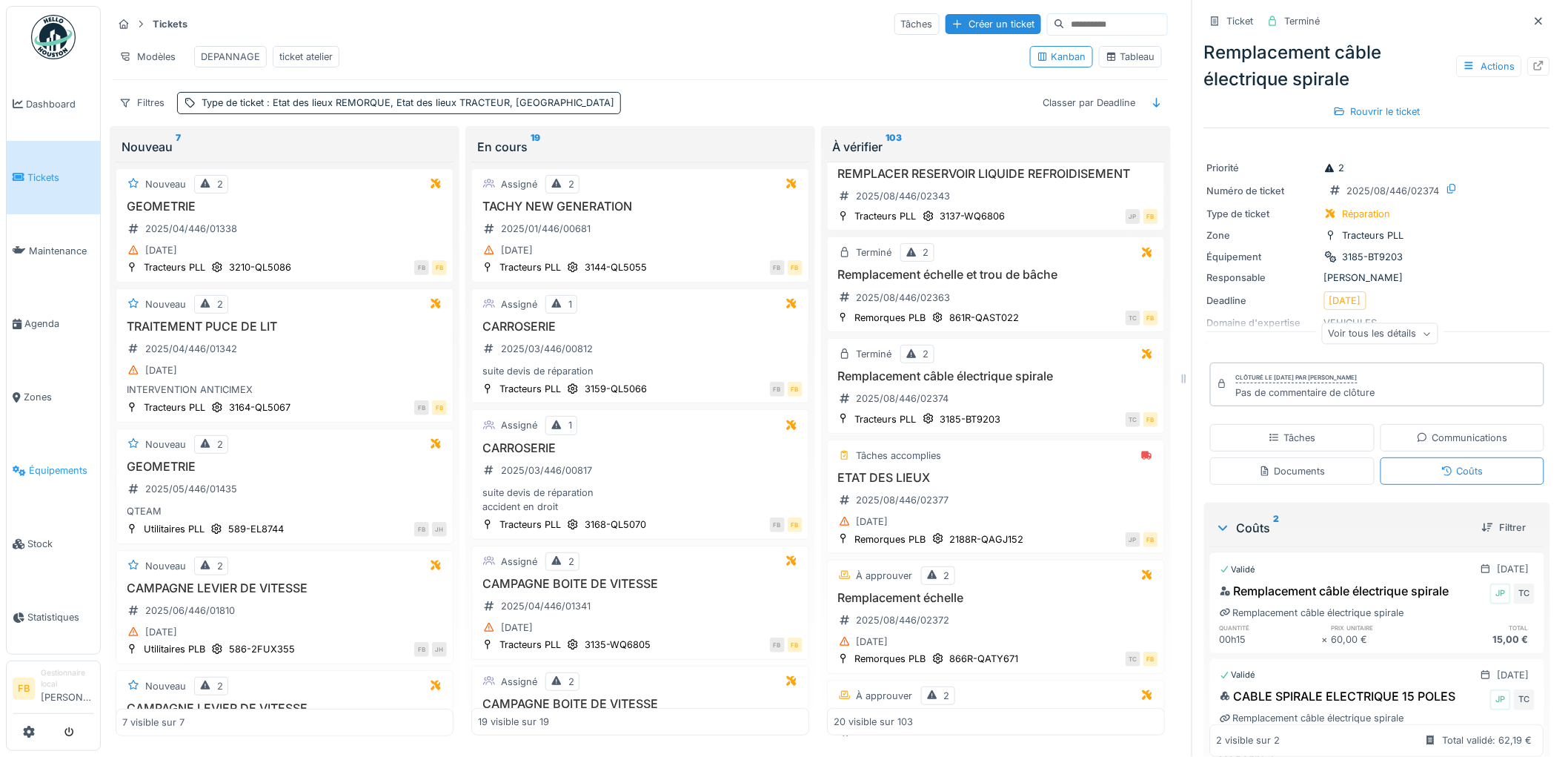
drag, startPoint x: 35, startPoint y: 455, endPoint x: 38, endPoint y: 445, distance: 10.4
click at [35, 463] on span "Équipements" at bounding box center [61, 470] width 65 height 14
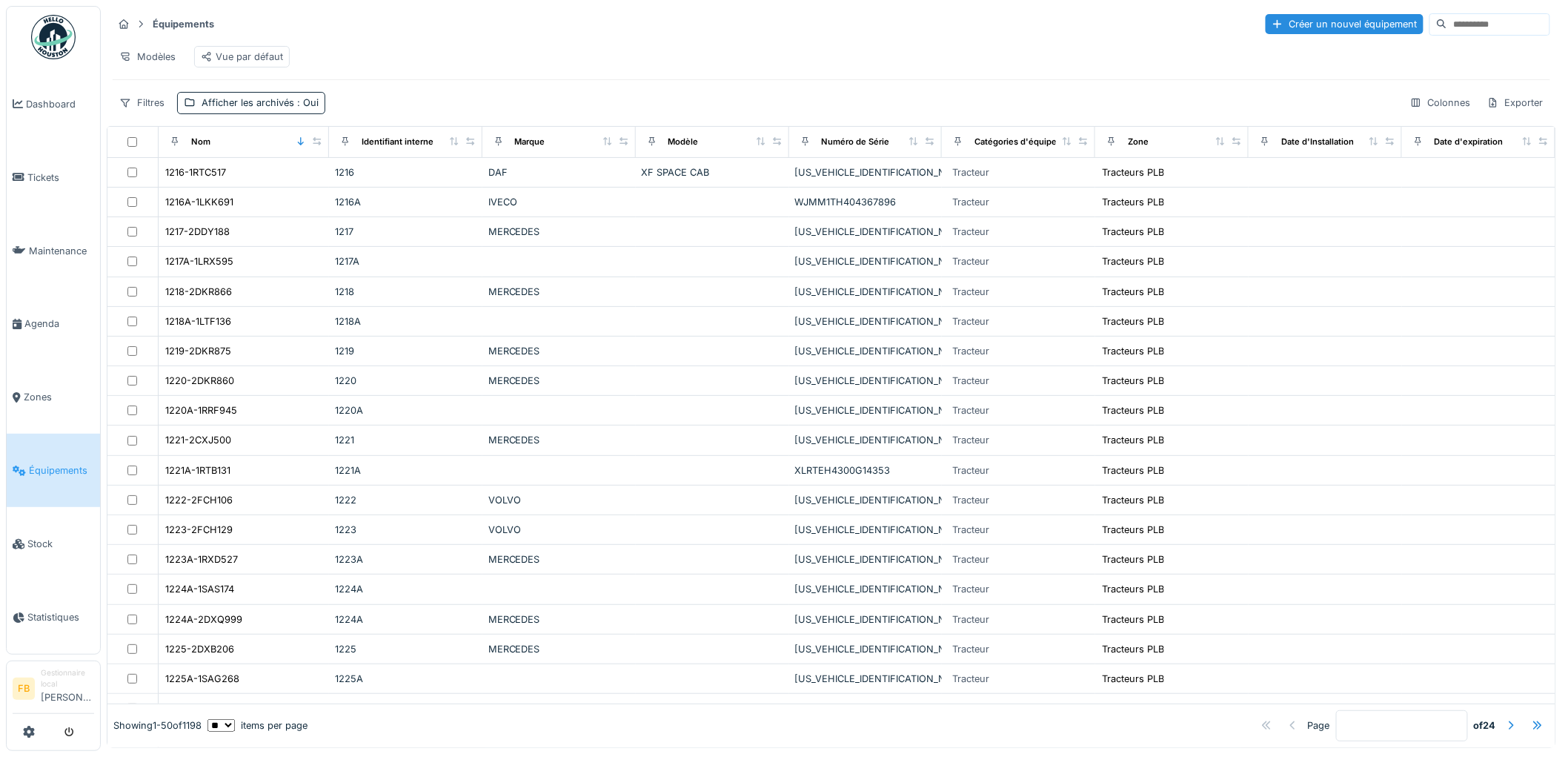
click at [1447, 32] on input at bounding box center [1499, 24] width 103 height 20
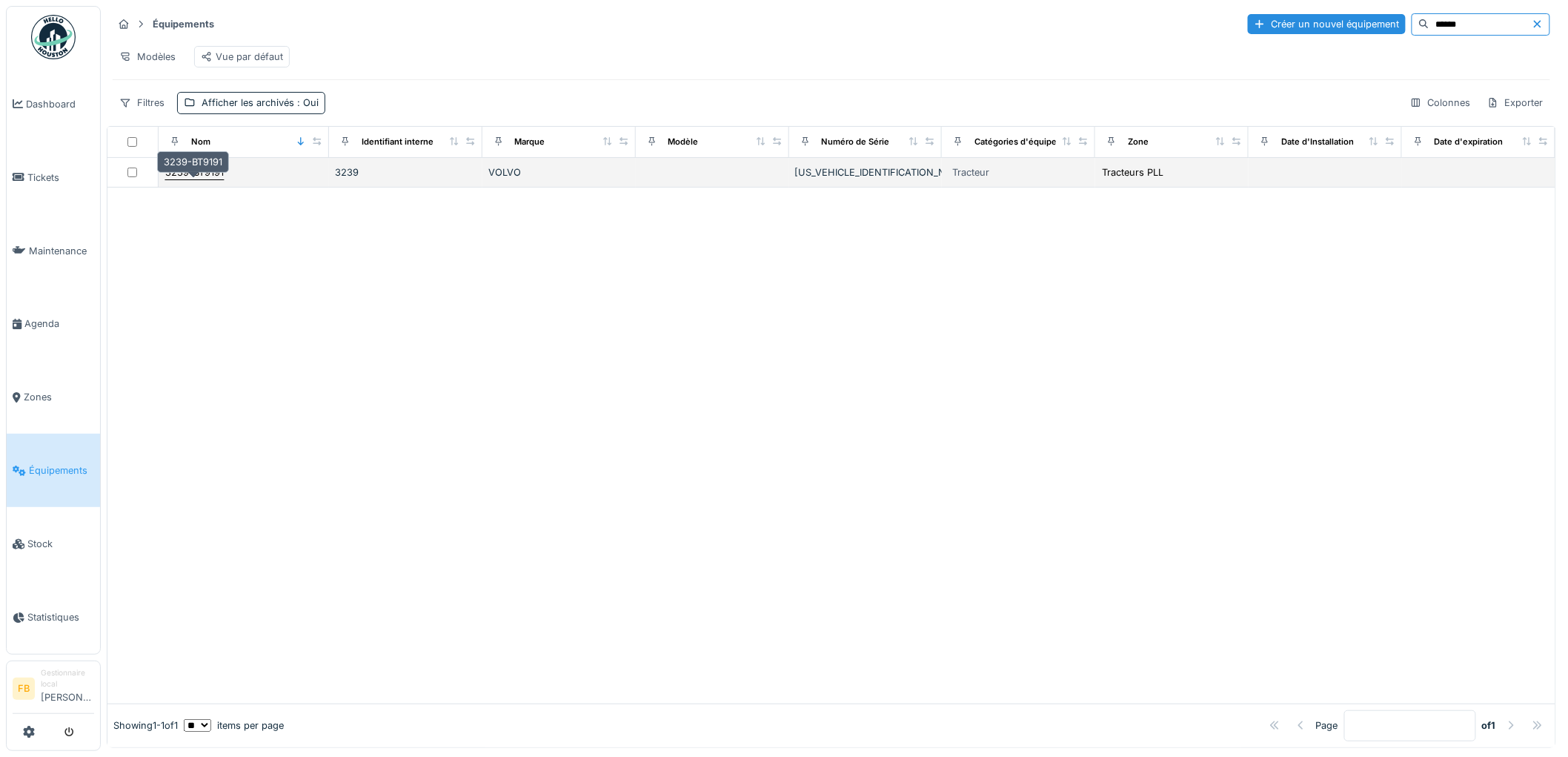
type input "******"
click at [213, 178] on div "3239-BT9191" at bounding box center [195, 172] width 59 height 14
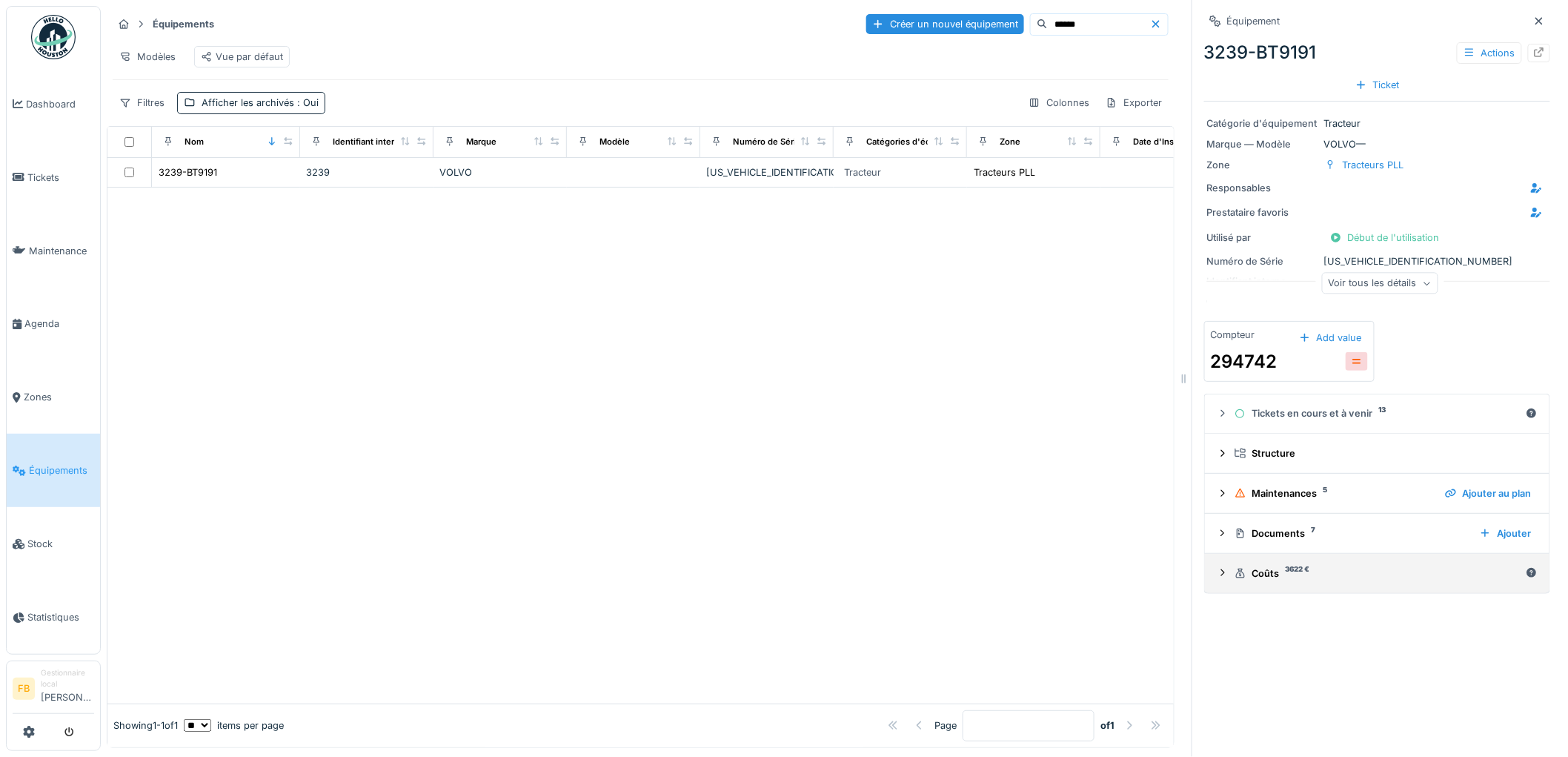
click at [1277, 580] on div "[PERSON_NAME] 3622 €" at bounding box center [1377, 573] width 285 height 14
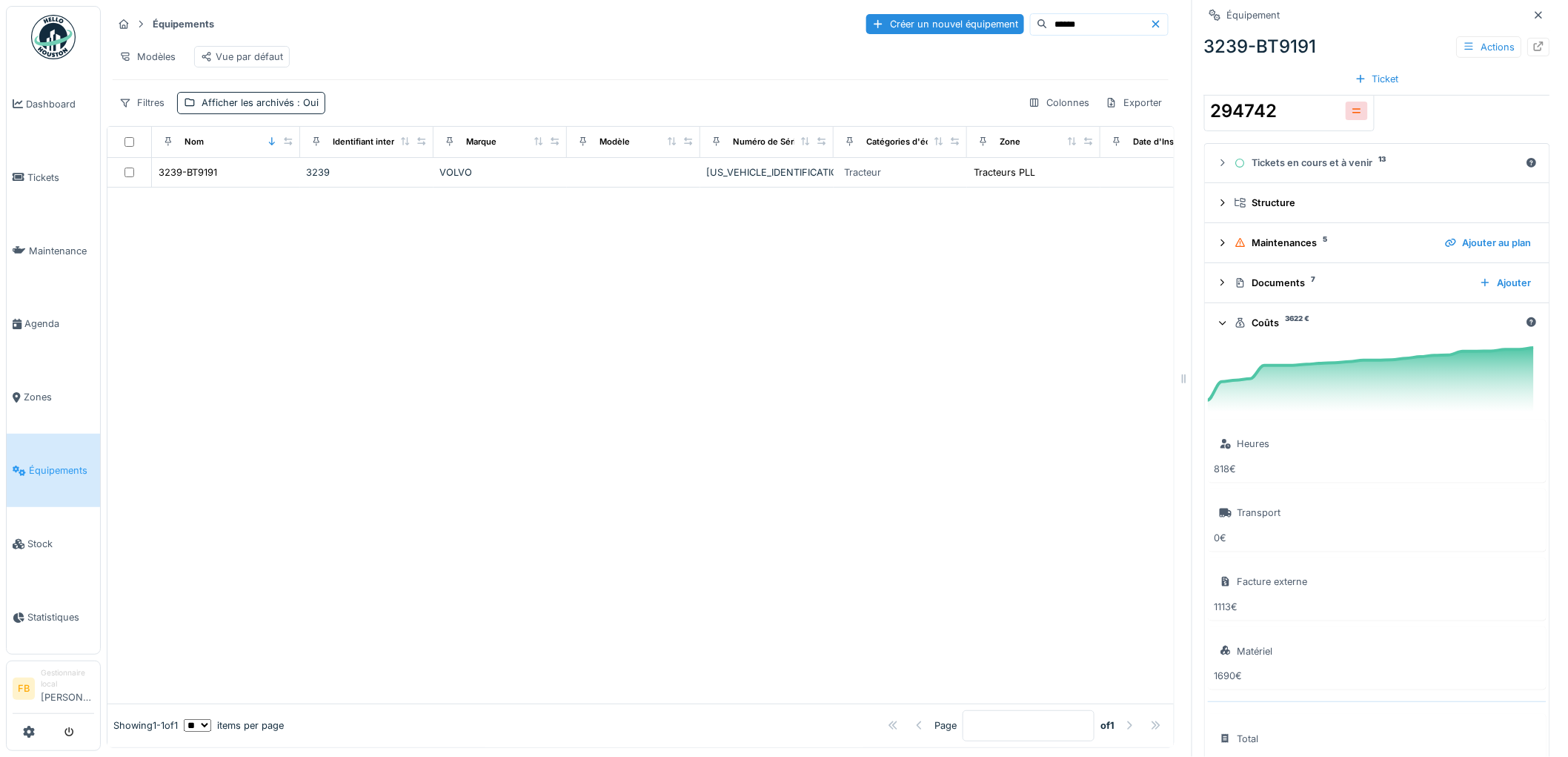
scroll to position [301, 0]
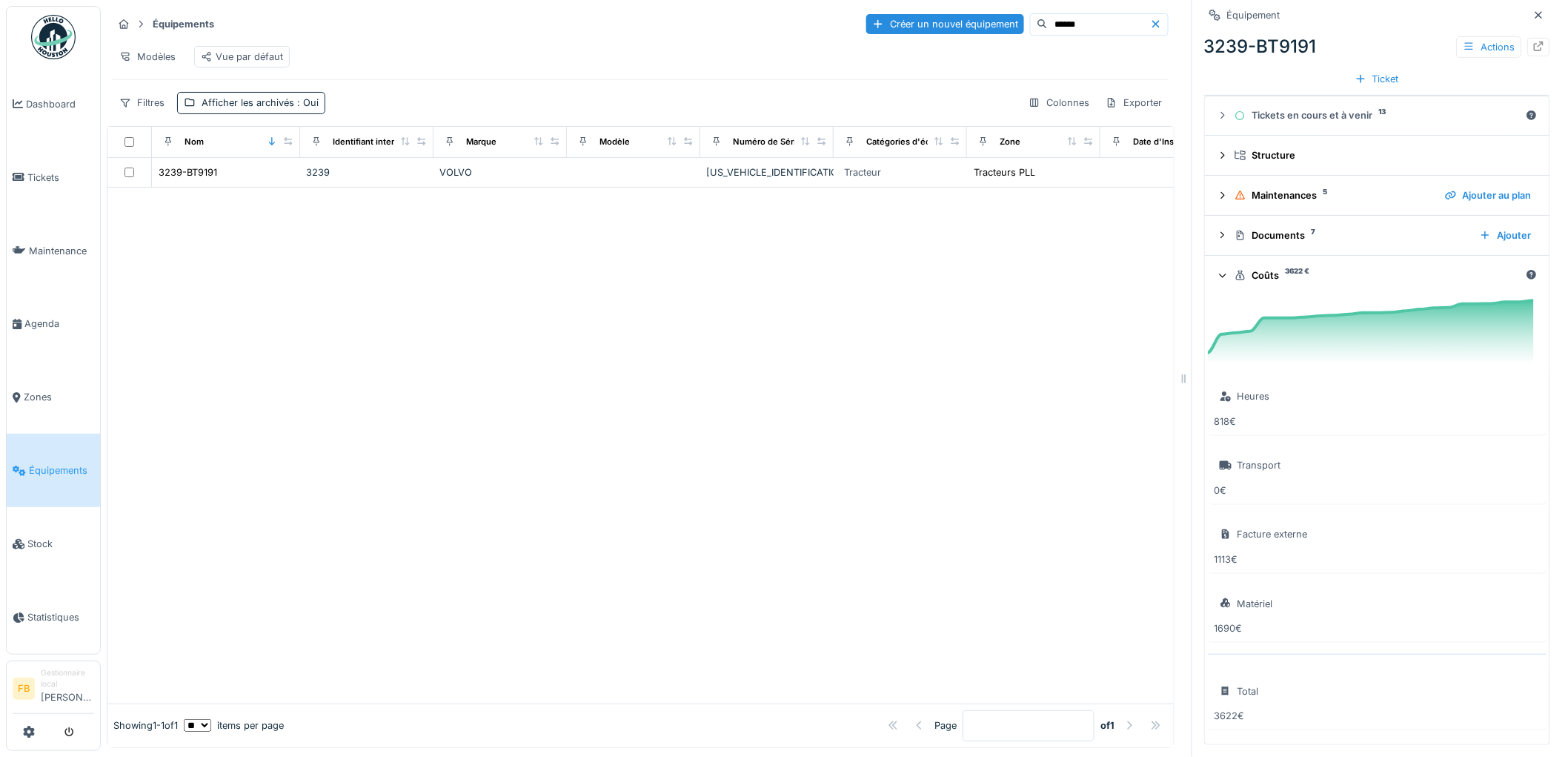
click at [1218, 270] on icon at bounding box center [1222, 275] width 10 height 12
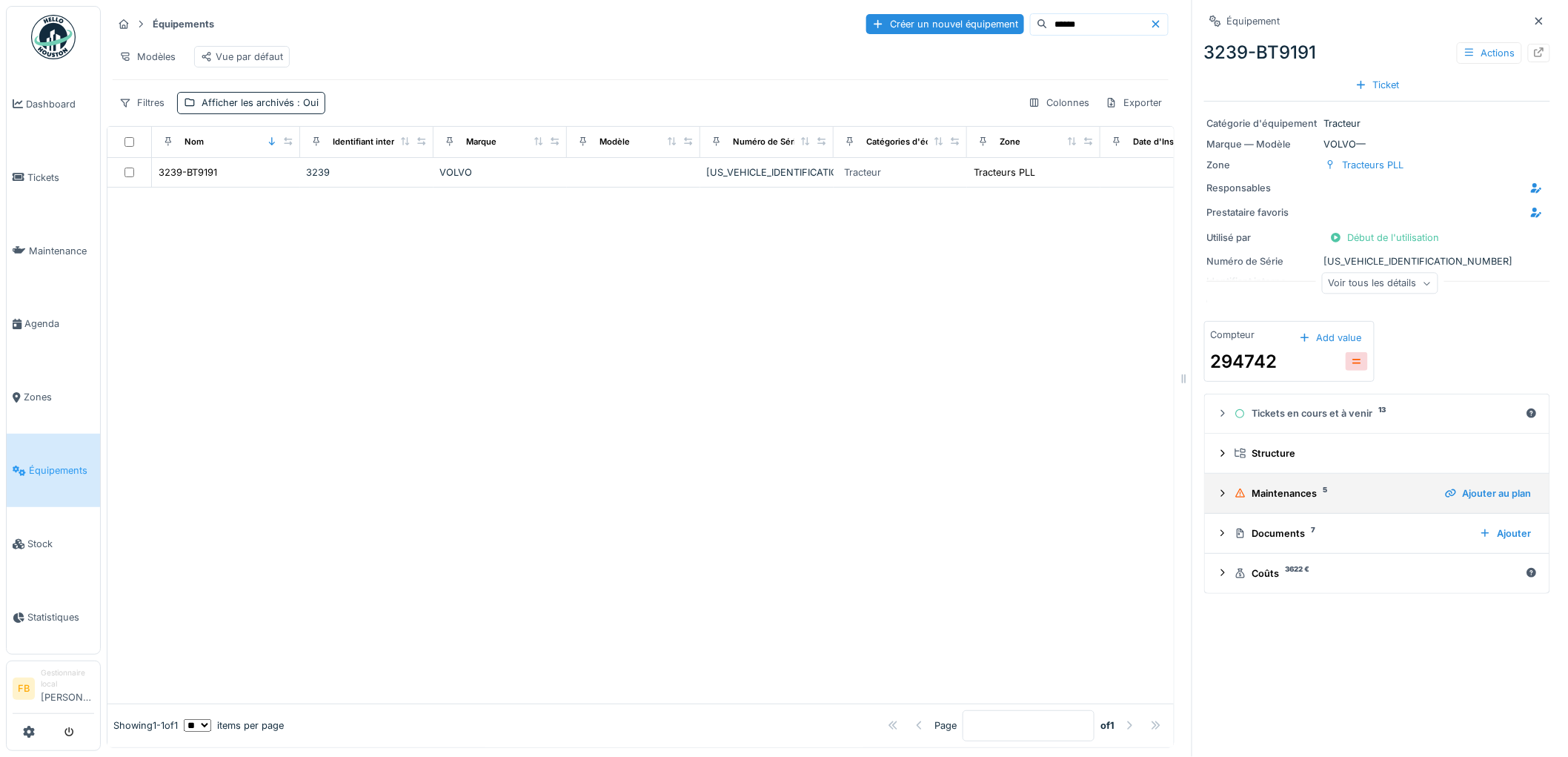
click at [1216, 488] on div at bounding box center [1222, 493] width 12 height 14
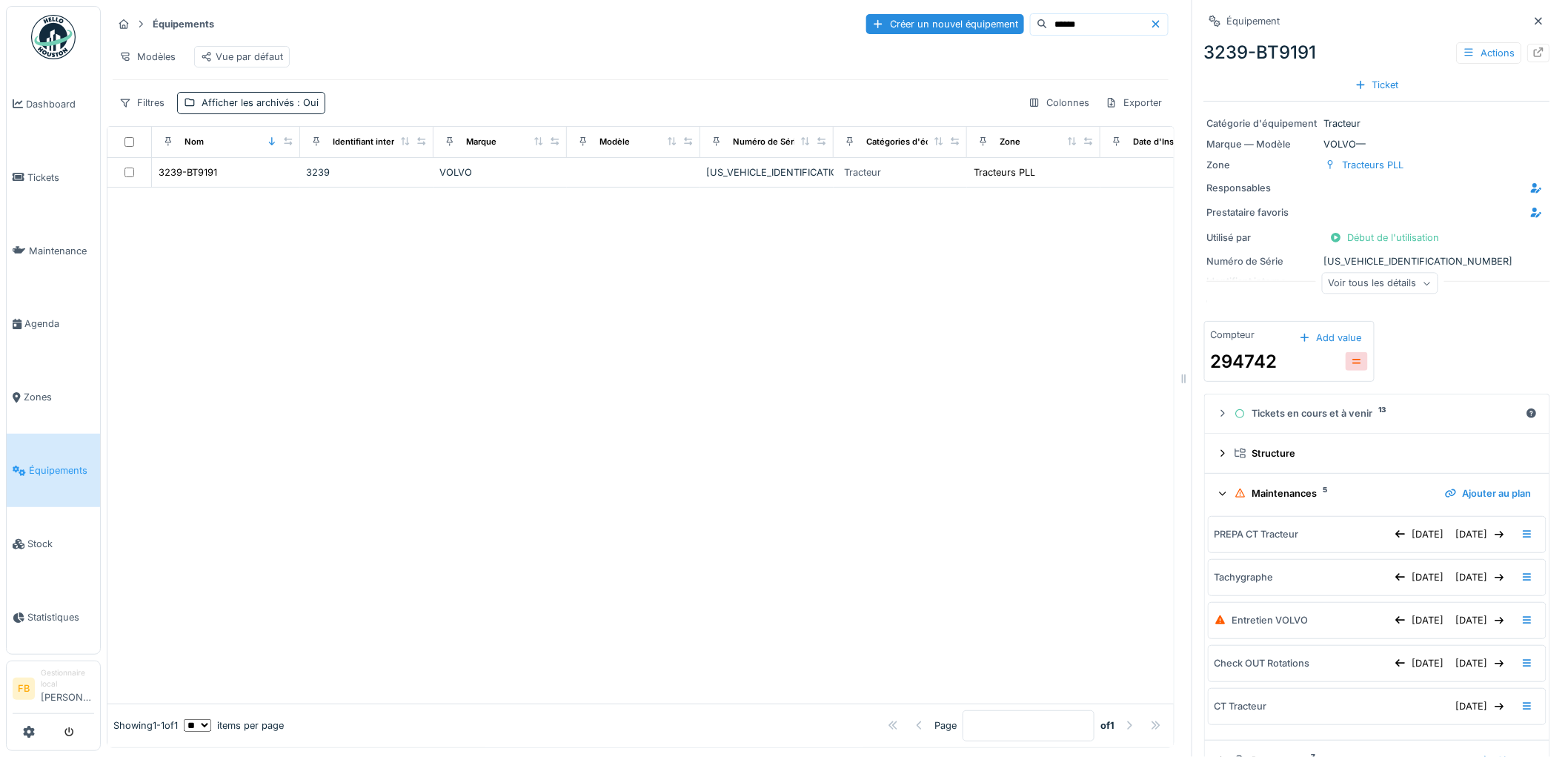
click at [1216, 488] on div "Maintenances 5 Ajouter au plan" at bounding box center [1376, 493] width 321 height 20
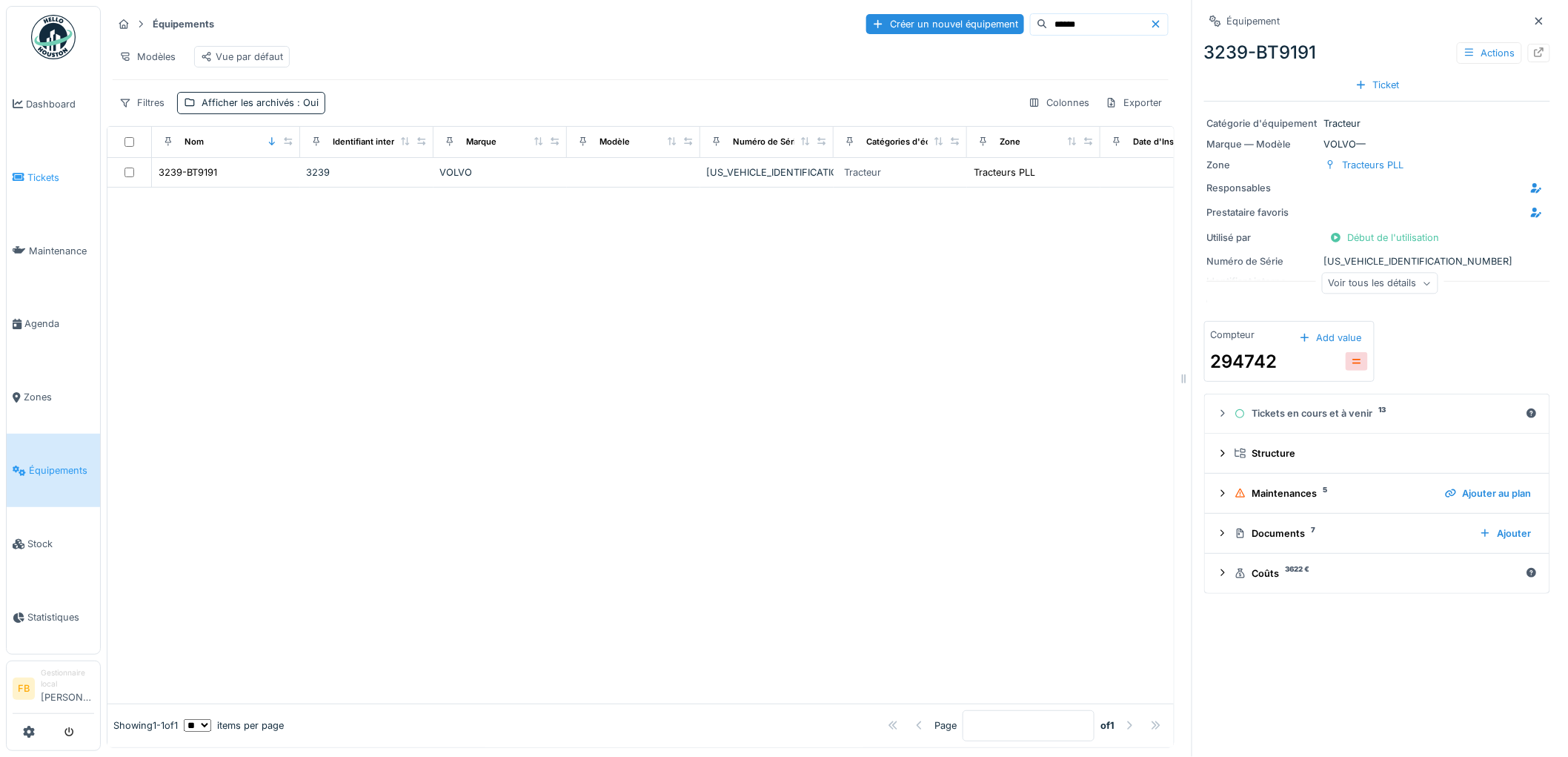
click at [41, 177] on span "Tickets" at bounding box center [60, 177] width 66 height 14
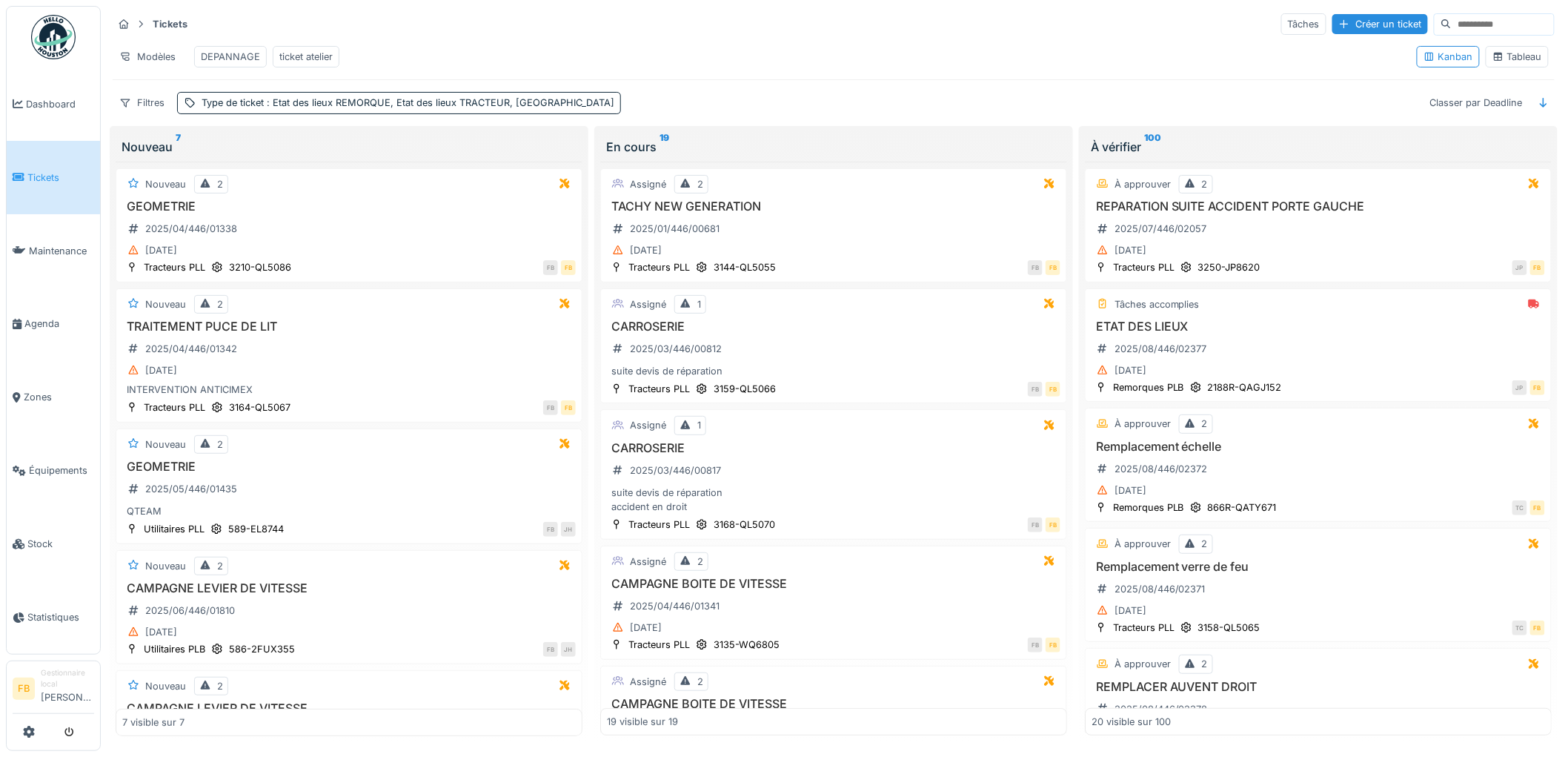
click at [37, 189] on link "Tickets" at bounding box center [54, 177] width 94 height 73
click at [1264, 378] on div "[DATE]" at bounding box center [1317, 370] width 453 height 19
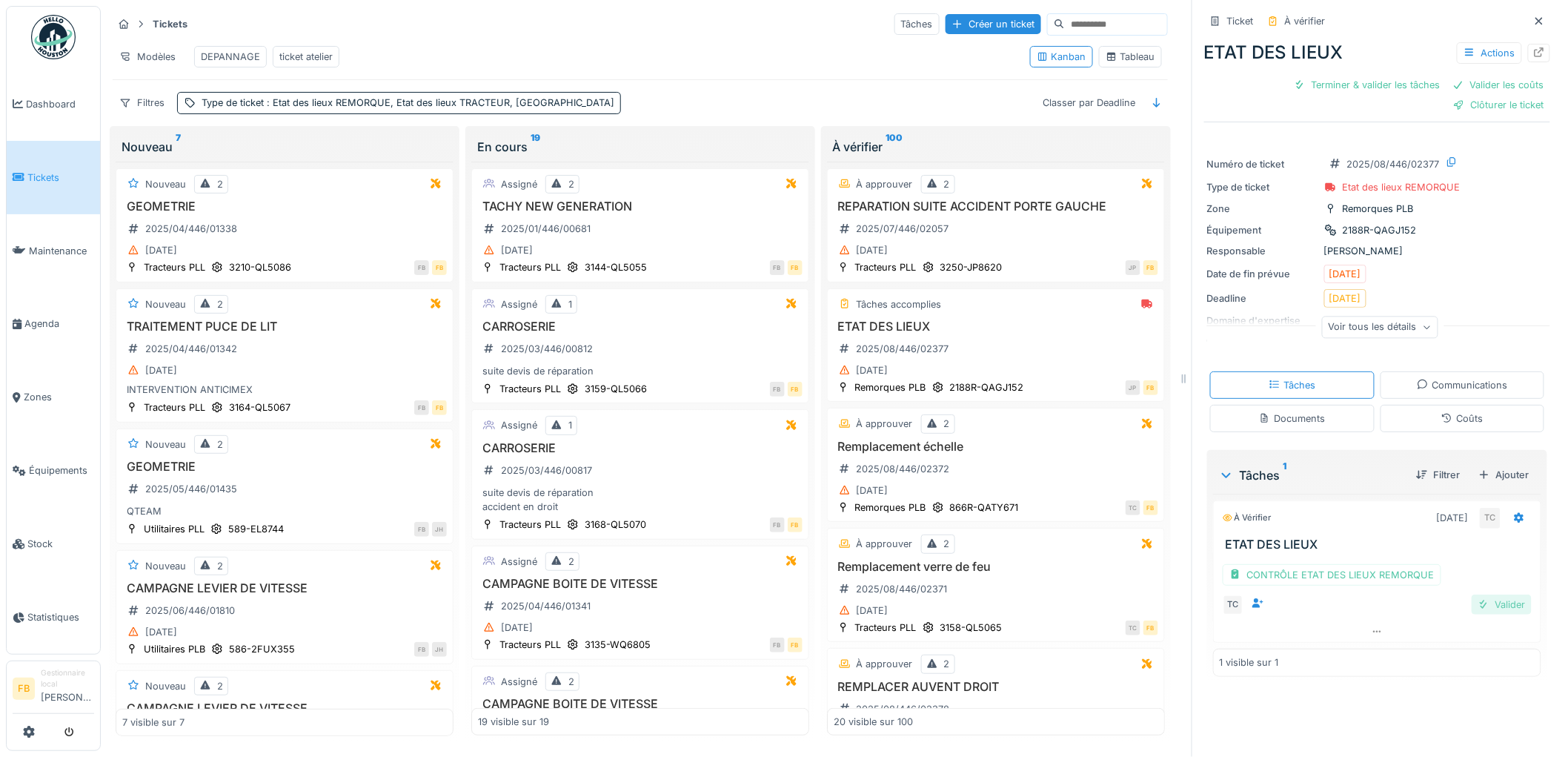
click at [1477, 609] on div "Valider" at bounding box center [1502, 605] width 60 height 20
click at [1464, 435] on div "Tâches Communications Documents Coûts" at bounding box center [1377, 402] width 346 height 72
click at [1459, 426] on div "Coûts" at bounding box center [1462, 418] width 42 height 14
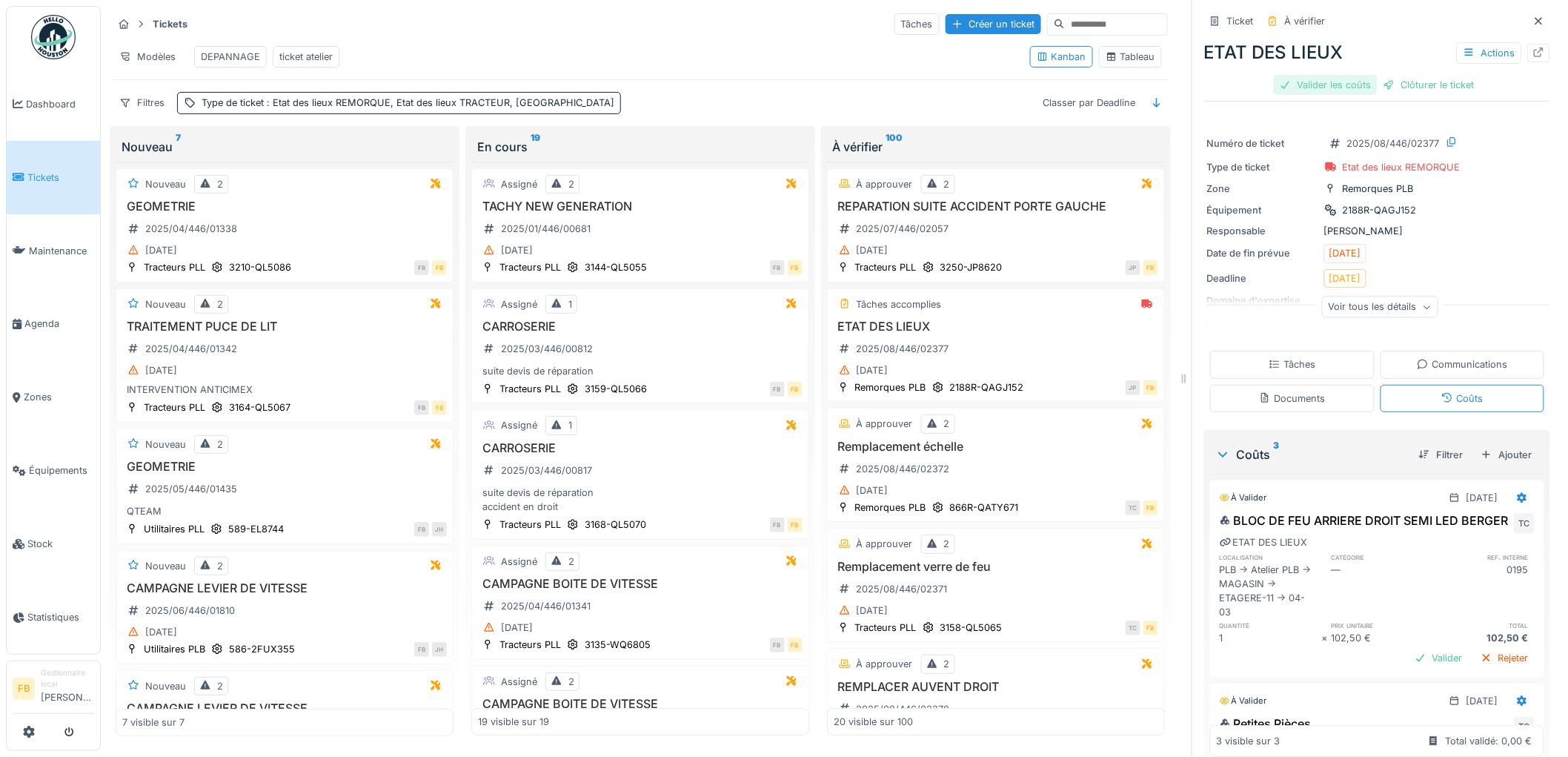
click at [1308, 75] on div "Valider les coûts" at bounding box center [1325, 85] width 103 height 20
click at [1277, 357] on div "Tâches" at bounding box center [1292, 364] width 47 height 14
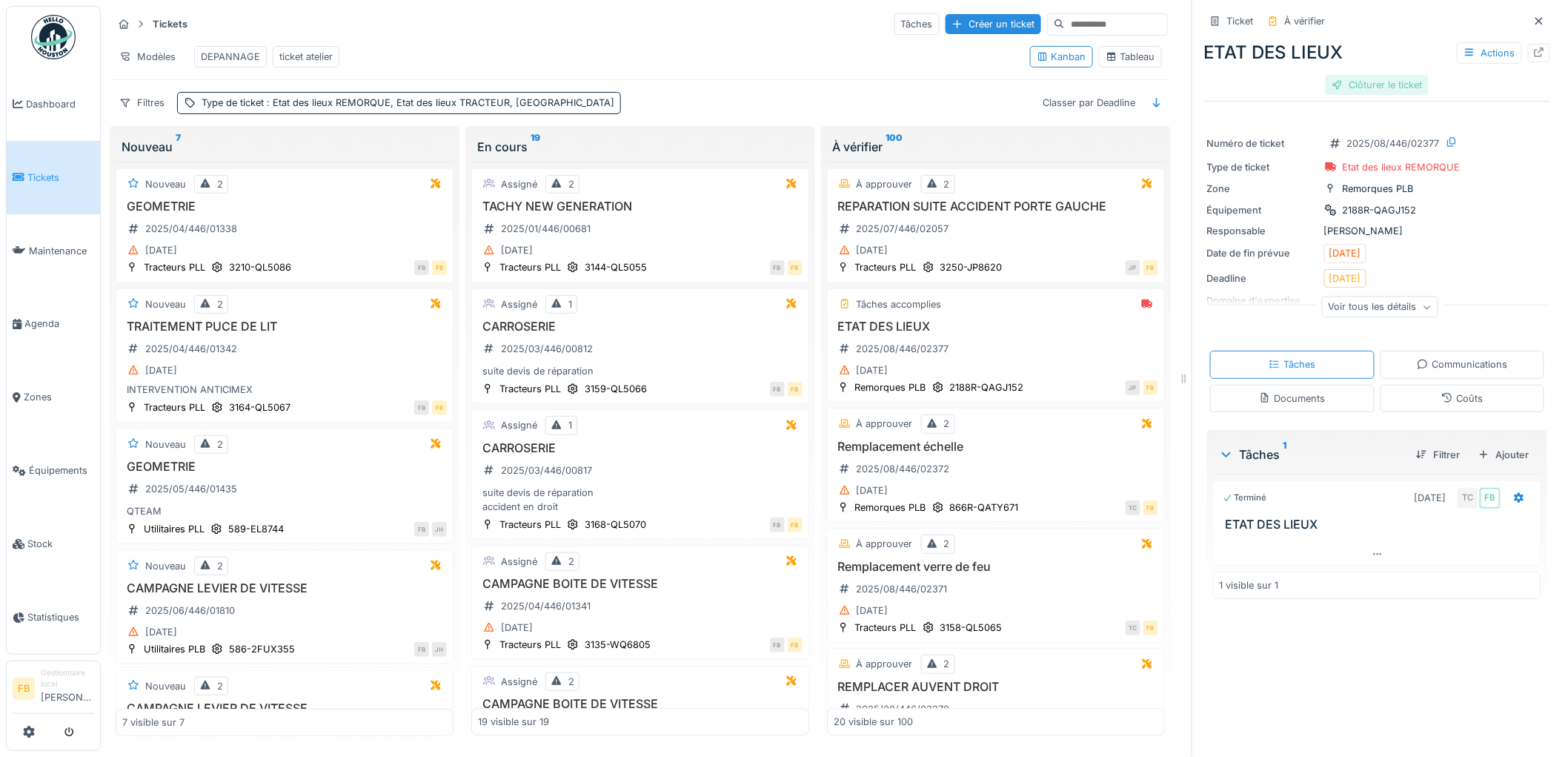
click at [1367, 75] on div "Clôturer le ticket" at bounding box center [1377, 85] width 103 height 20
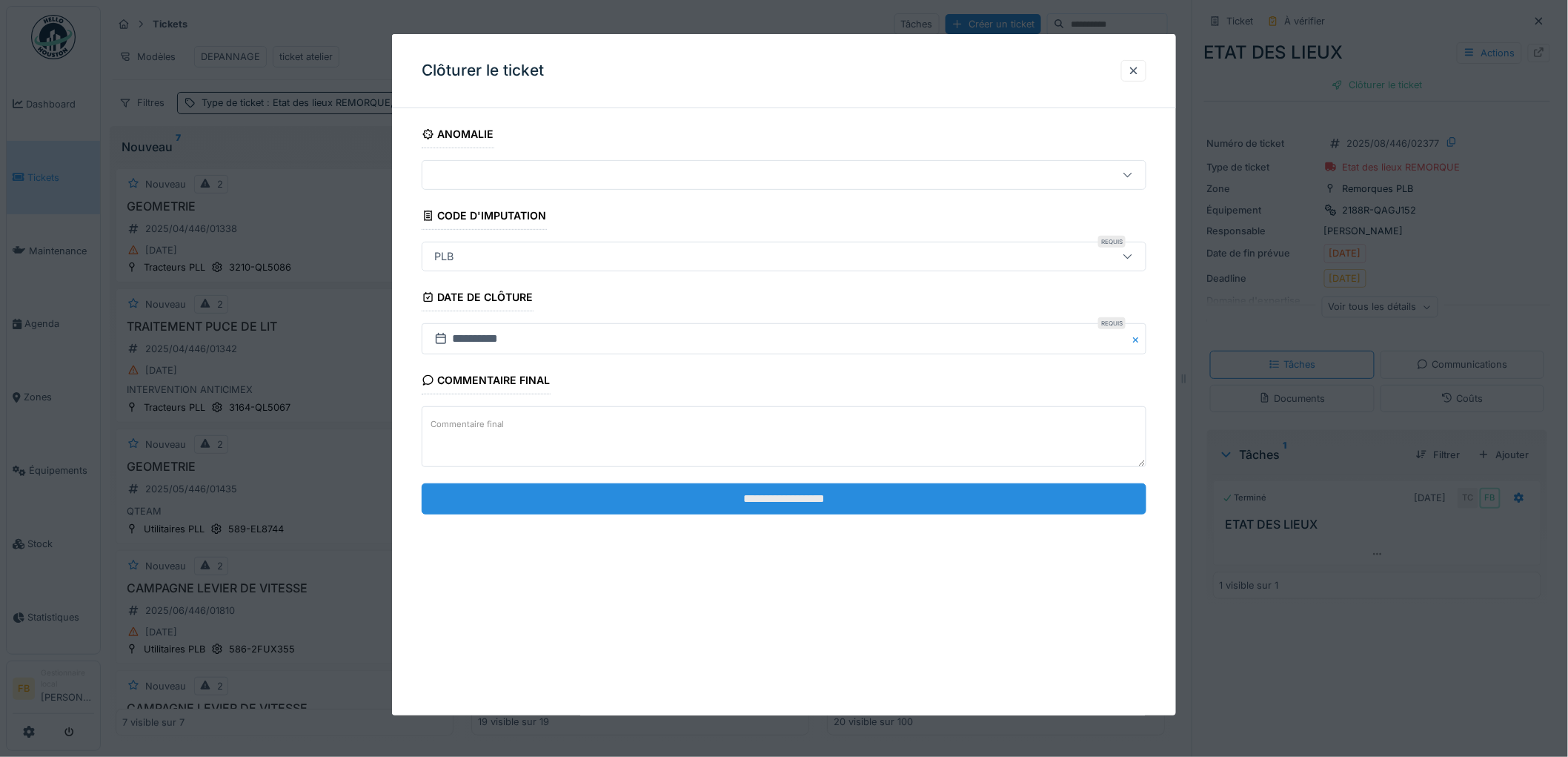
click at [683, 498] on input "**********" at bounding box center [784, 498] width 724 height 31
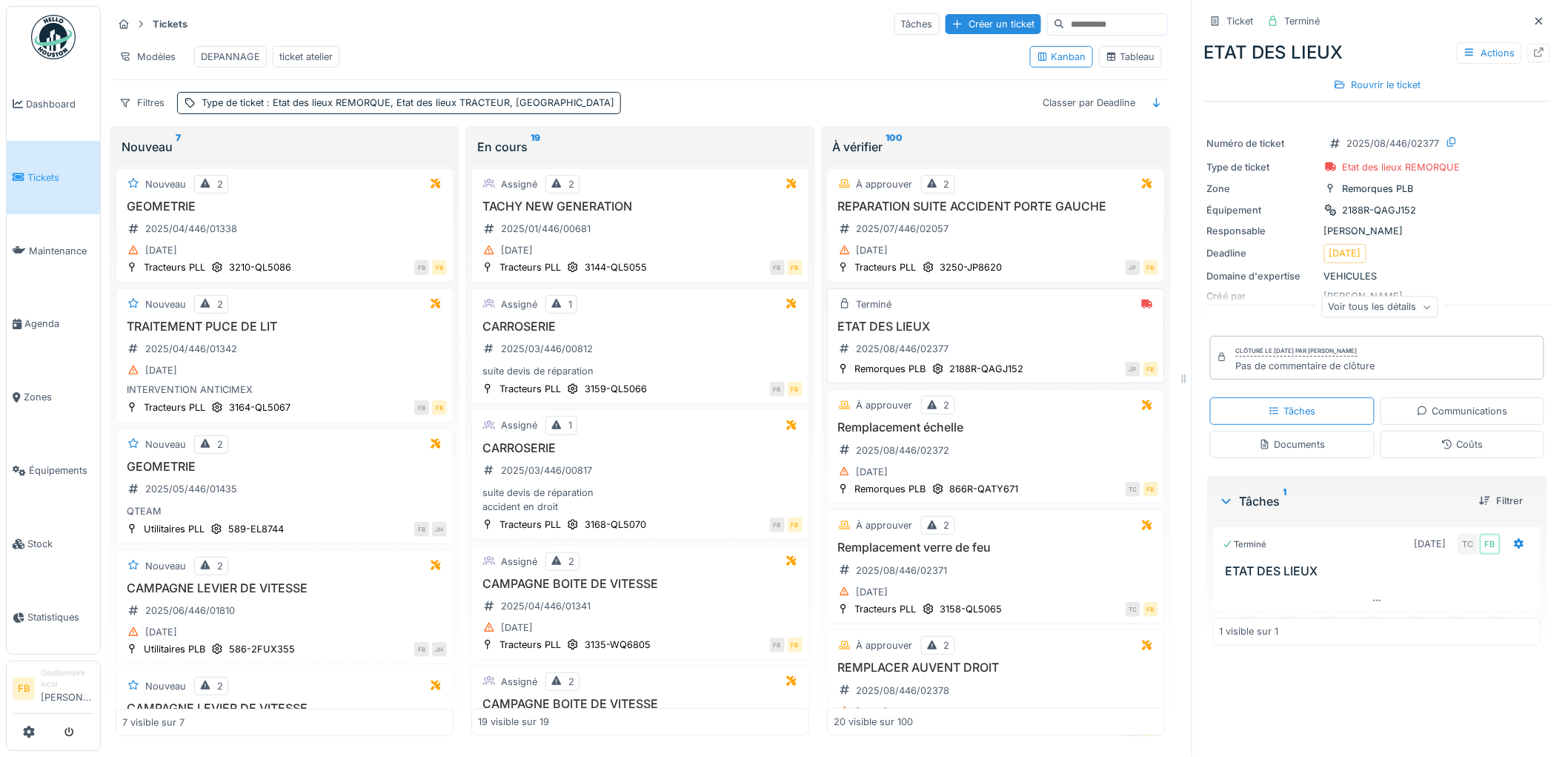
click at [983, 334] on h3 "ETAT DES LIEUX" at bounding box center [996, 326] width 324 height 14
click at [1007, 352] on div "ETAT DES LIEUX 2025/08/446/02377" at bounding box center [996, 340] width 324 height 42
click at [1016, 461] on div "Remplacement échelle 2025/08/446/02372 09/08/2025" at bounding box center [996, 451] width 324 height 61
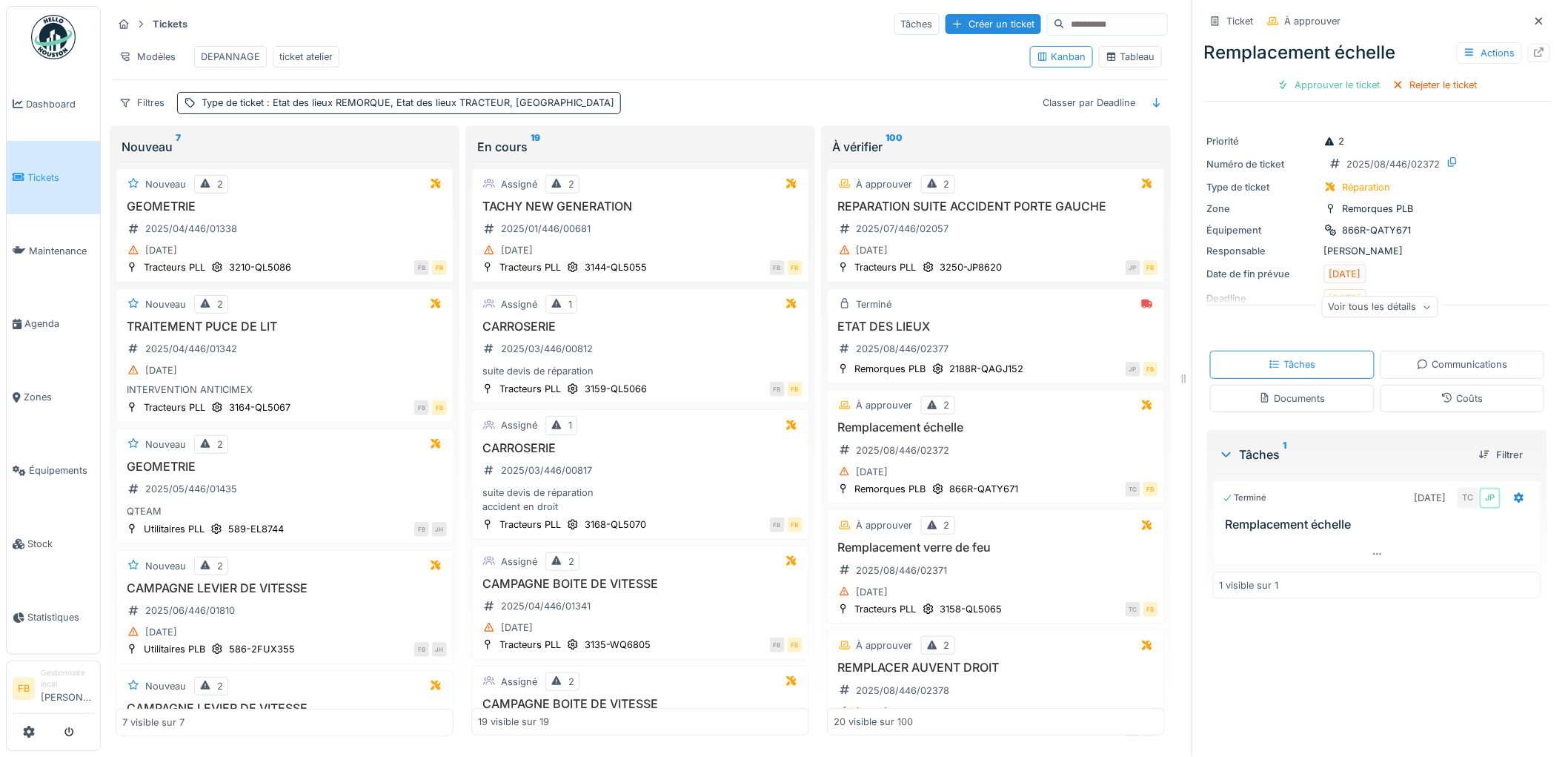
click at [1417, 405] on div "Coûts" at bounding box center [1462, 399] width 164 height 27
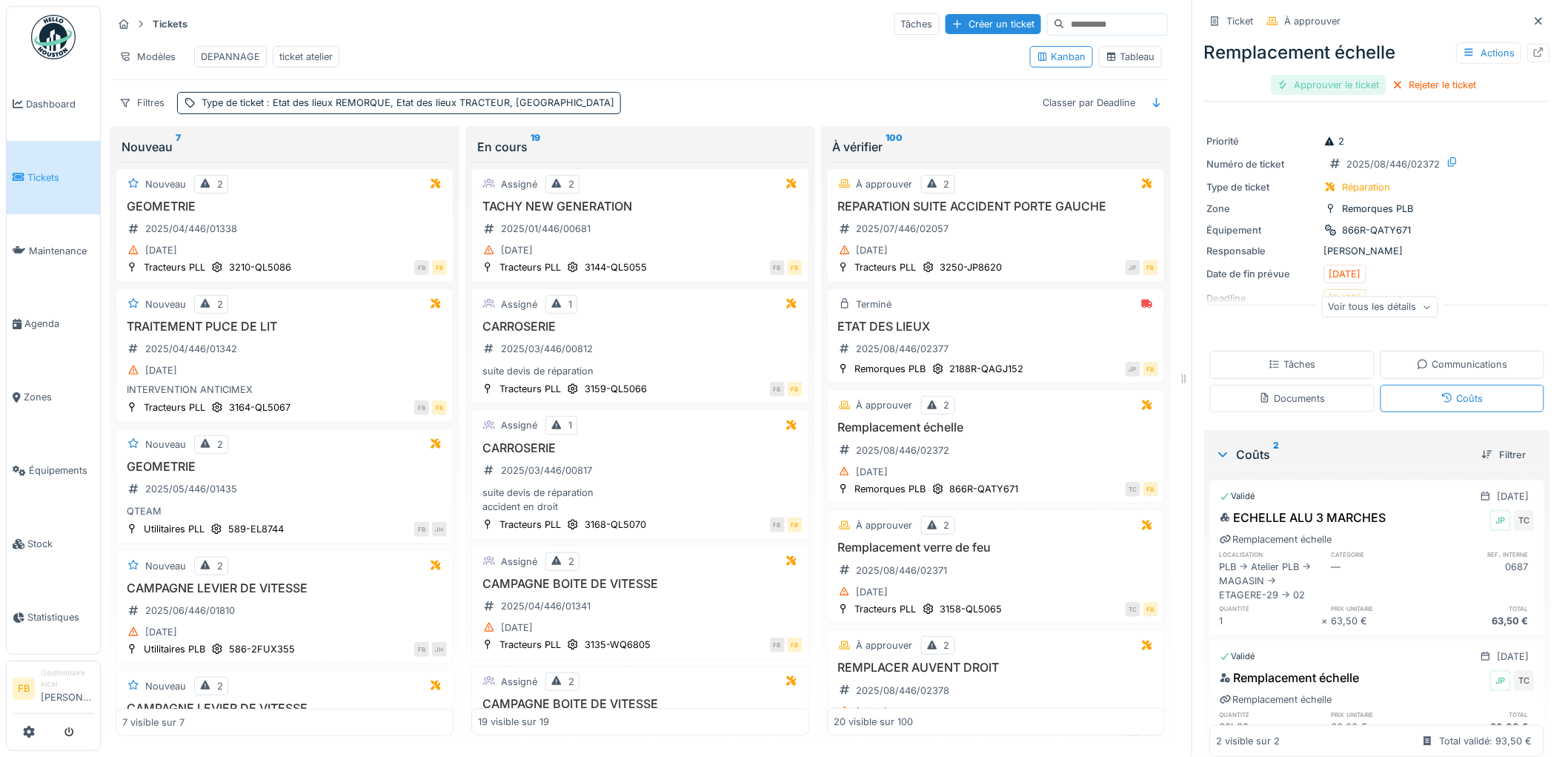
click at [1328, 82] on div "Approuver le ticket" at bounding box center [1329, 85] width 115 height 20
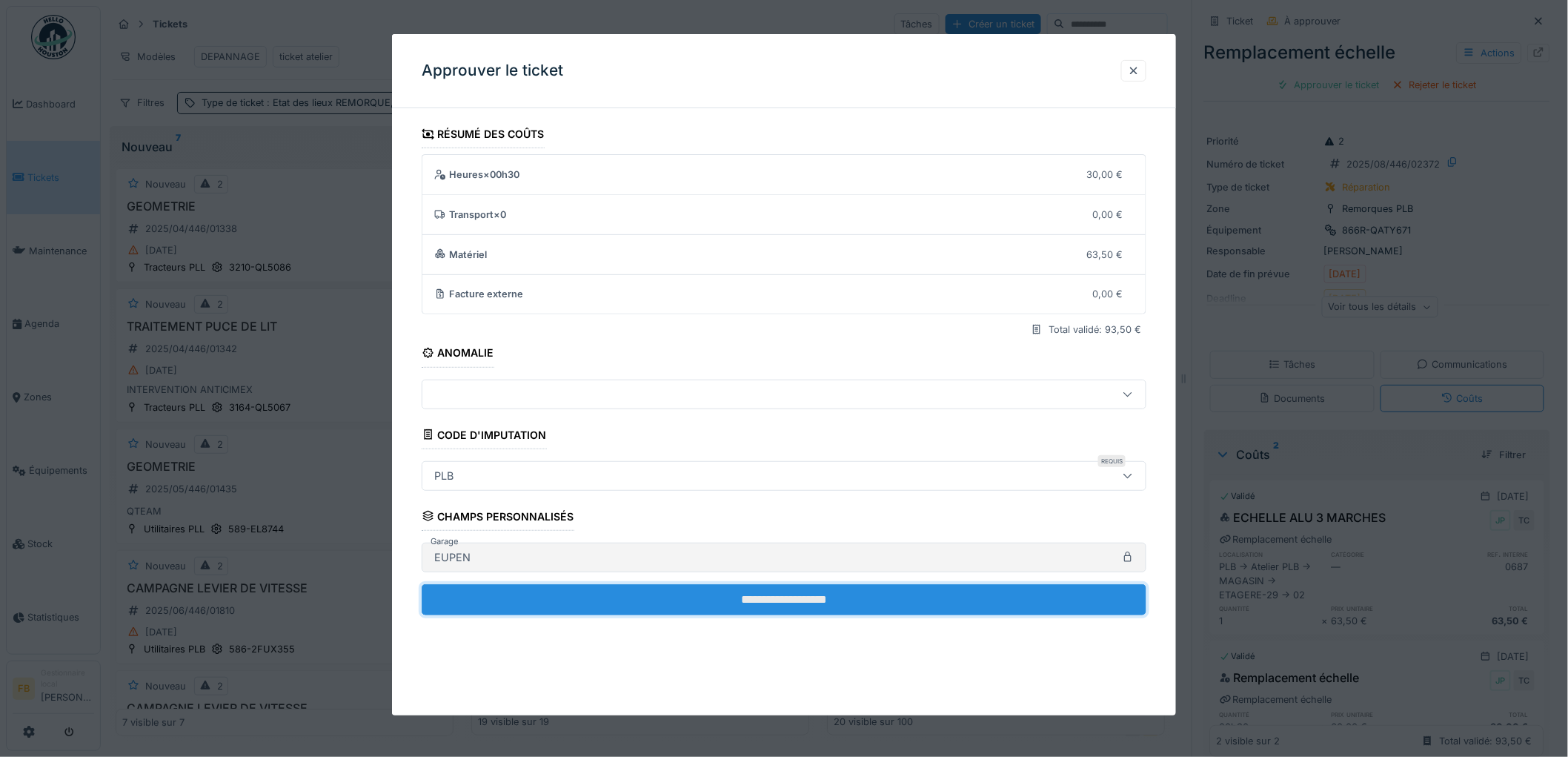
click at [687, 589] on input "**********" at bounding box center [784, 599] width 724 height 31
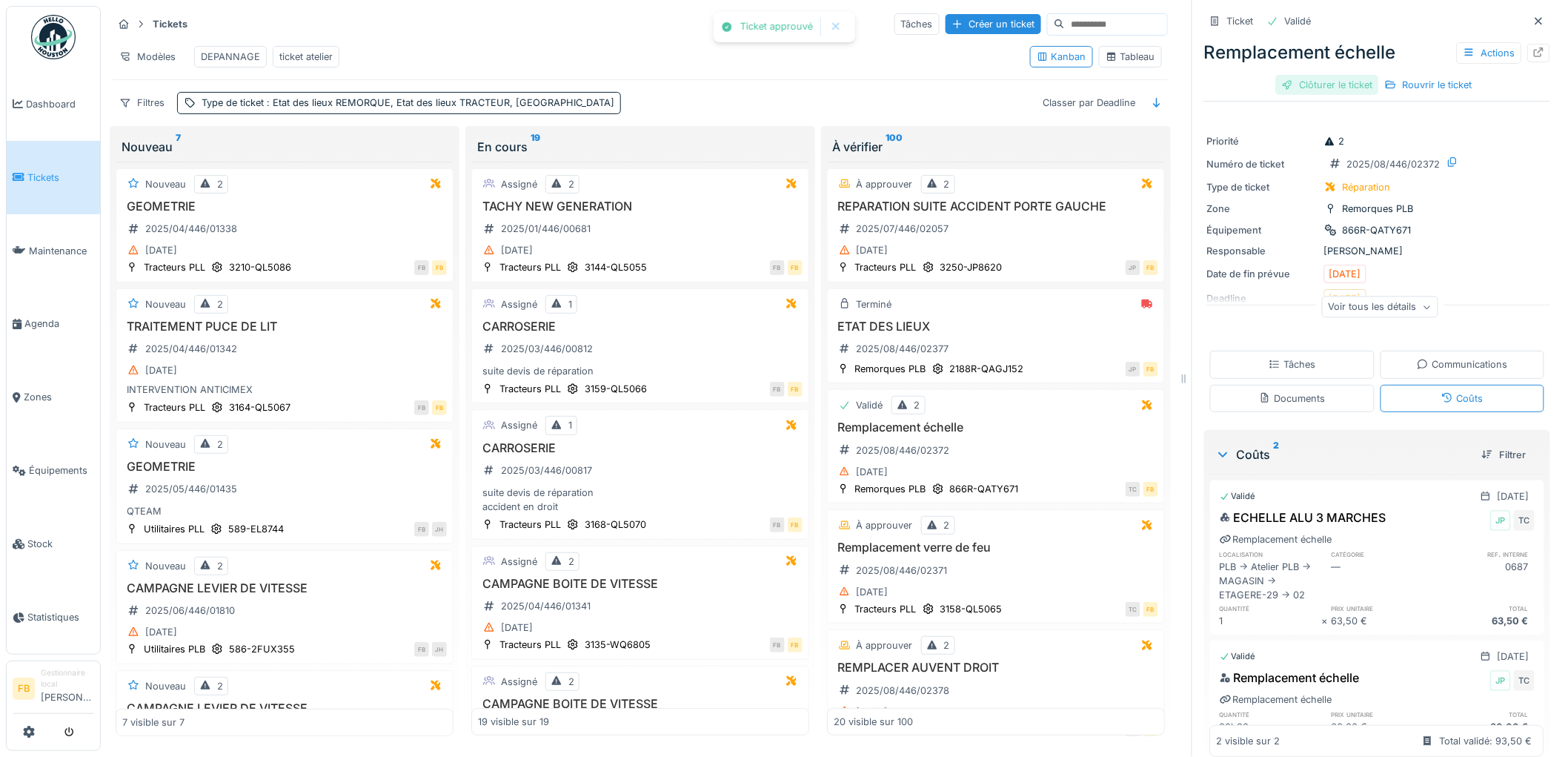
click at [1302, 75] on div "Clôturer le ticket" at bounding box center [1327, 85] width 103 height 20
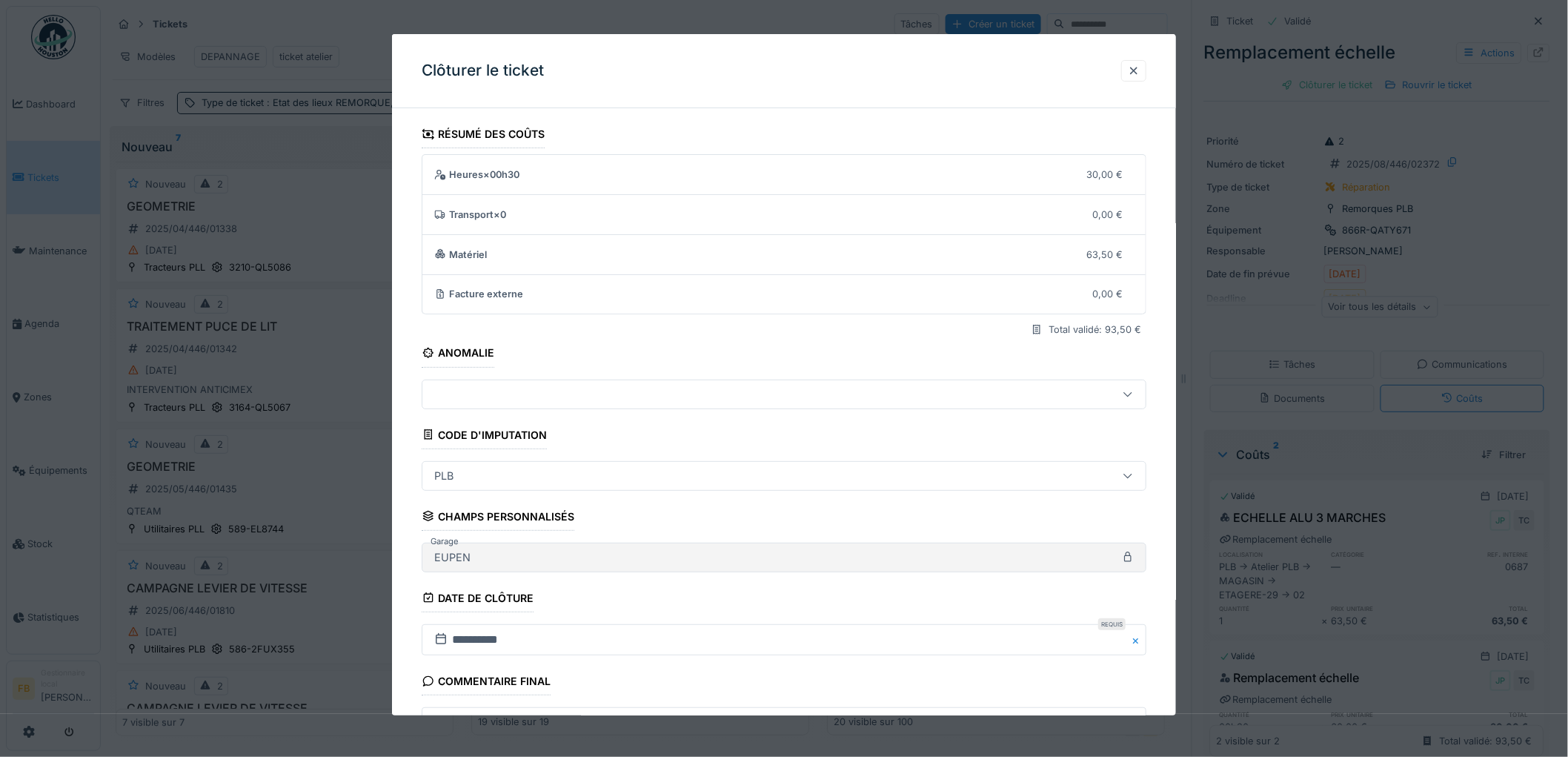
scroll to position [143, 0]
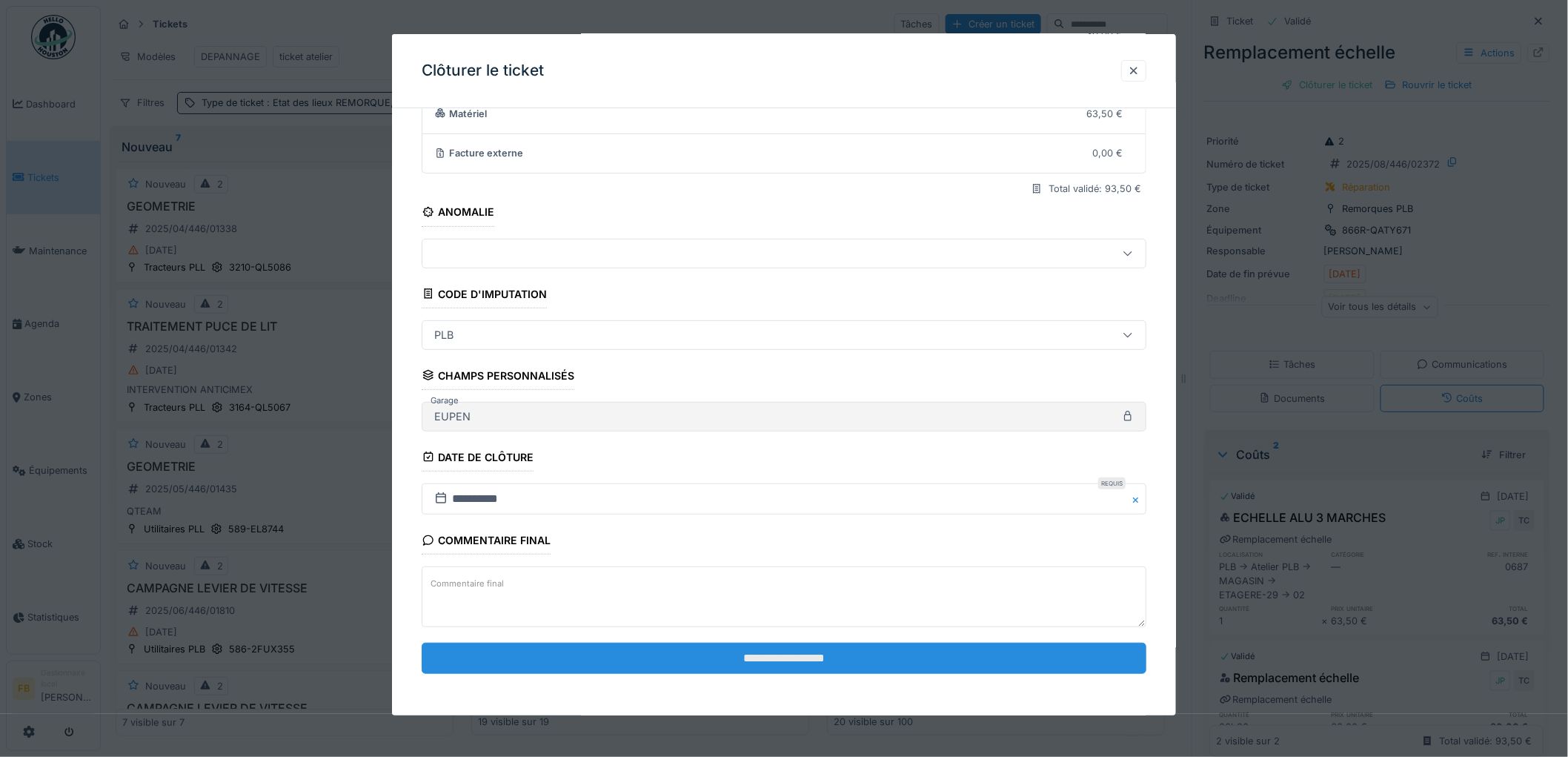
click at [710, 668] on input "**********" at bounding box center [784, 657] width 724 height 31
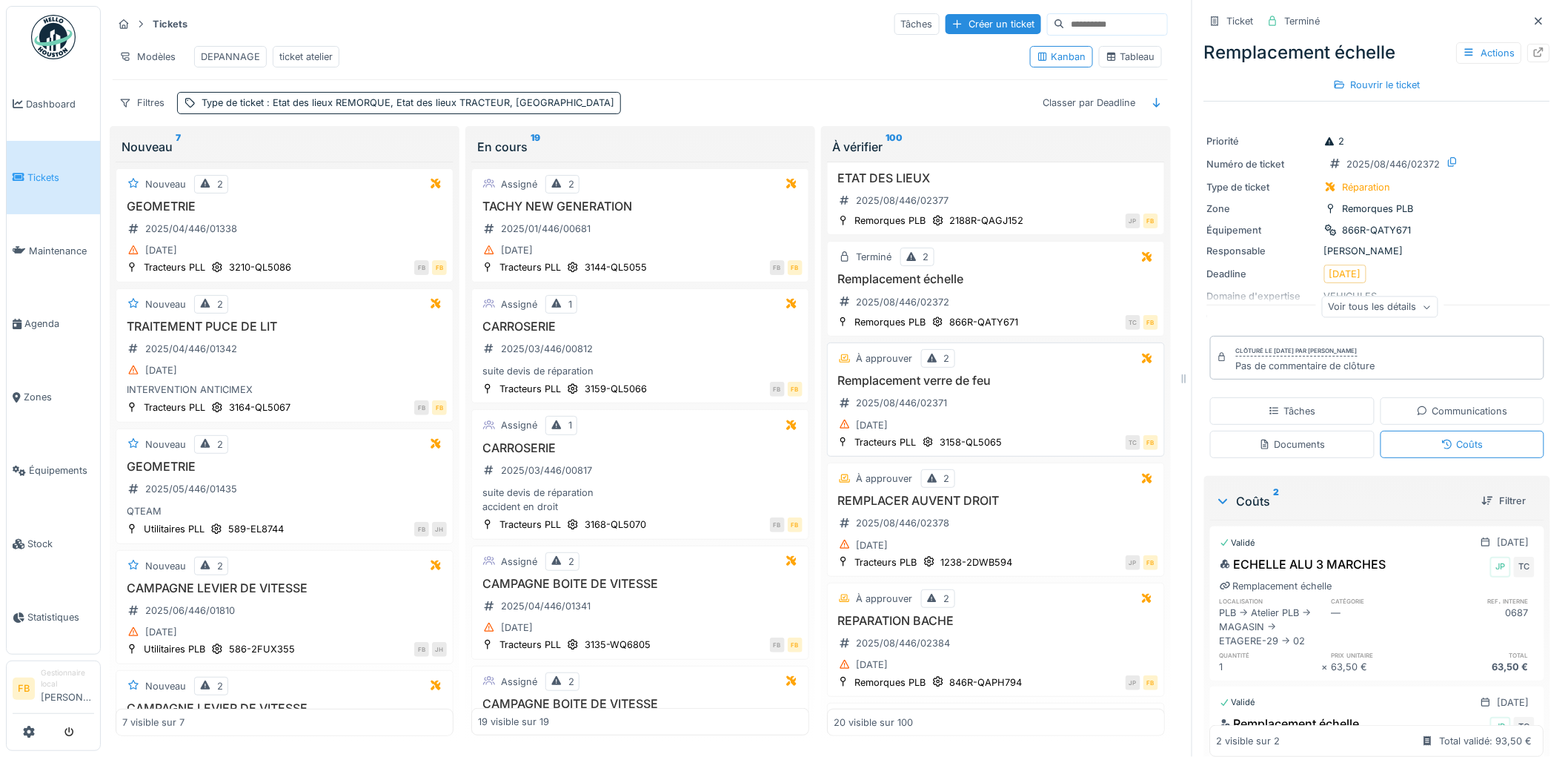
scroll to position [165, 0]
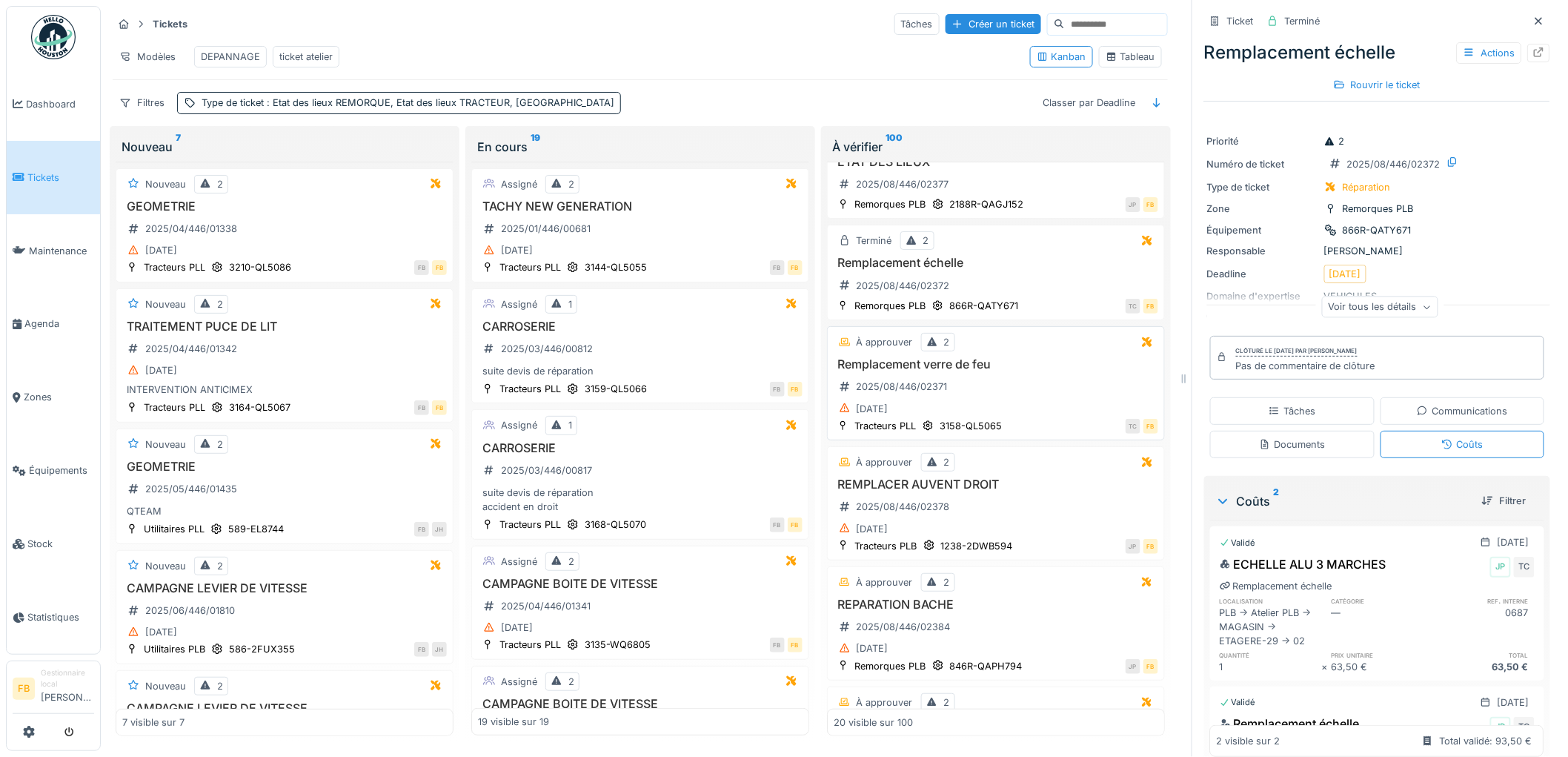
click at [1004, 393] on div "Remplacement verre de feu 2025/08/446/02371 09/08/2025" at bounding box center [996, 387] width 324 height 61
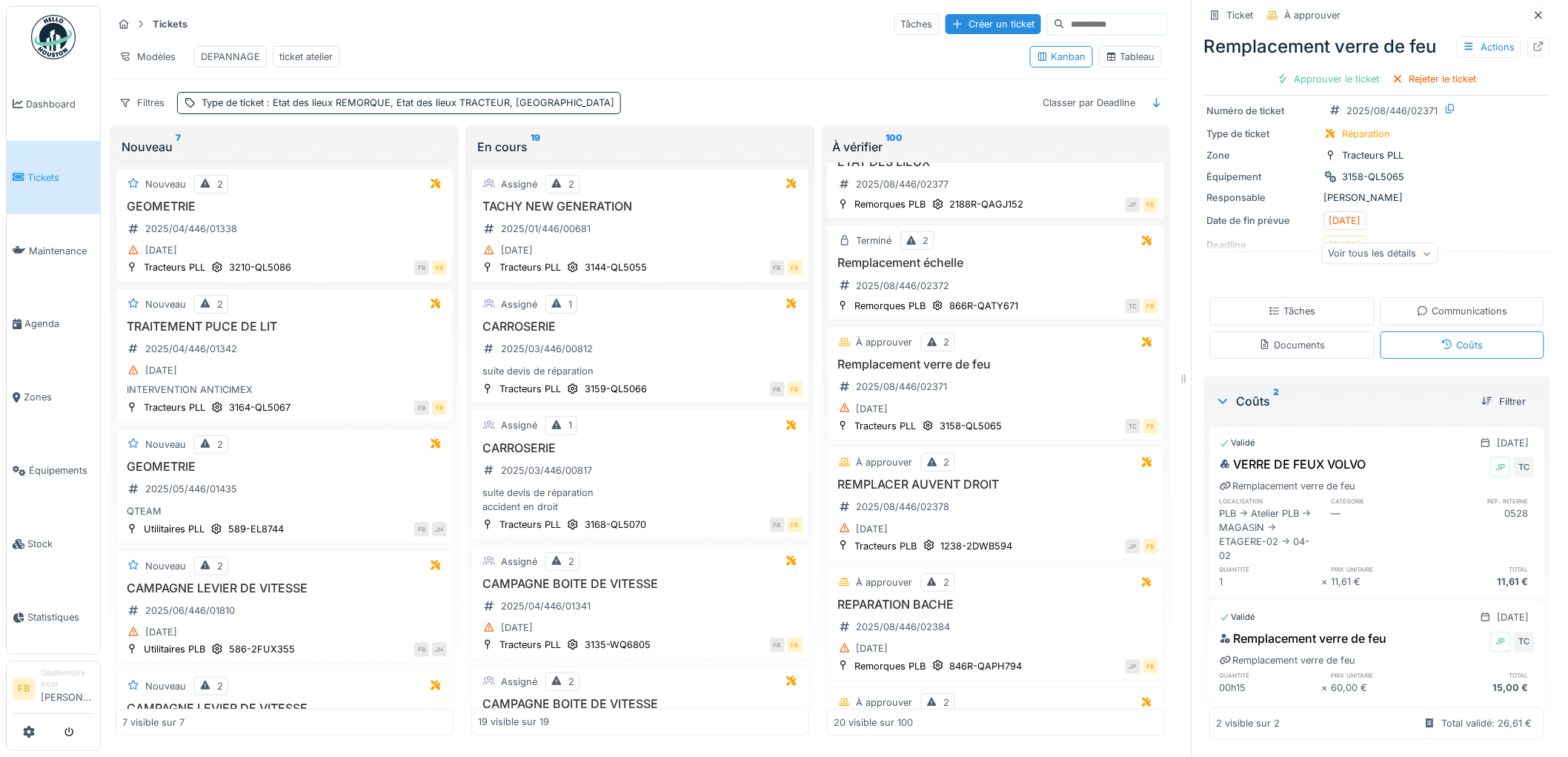
scroll to position [57, 0]
click at [1328, 69] on div "Approuver le ticket" at bounding box center [1329, 78] width 115 height 20
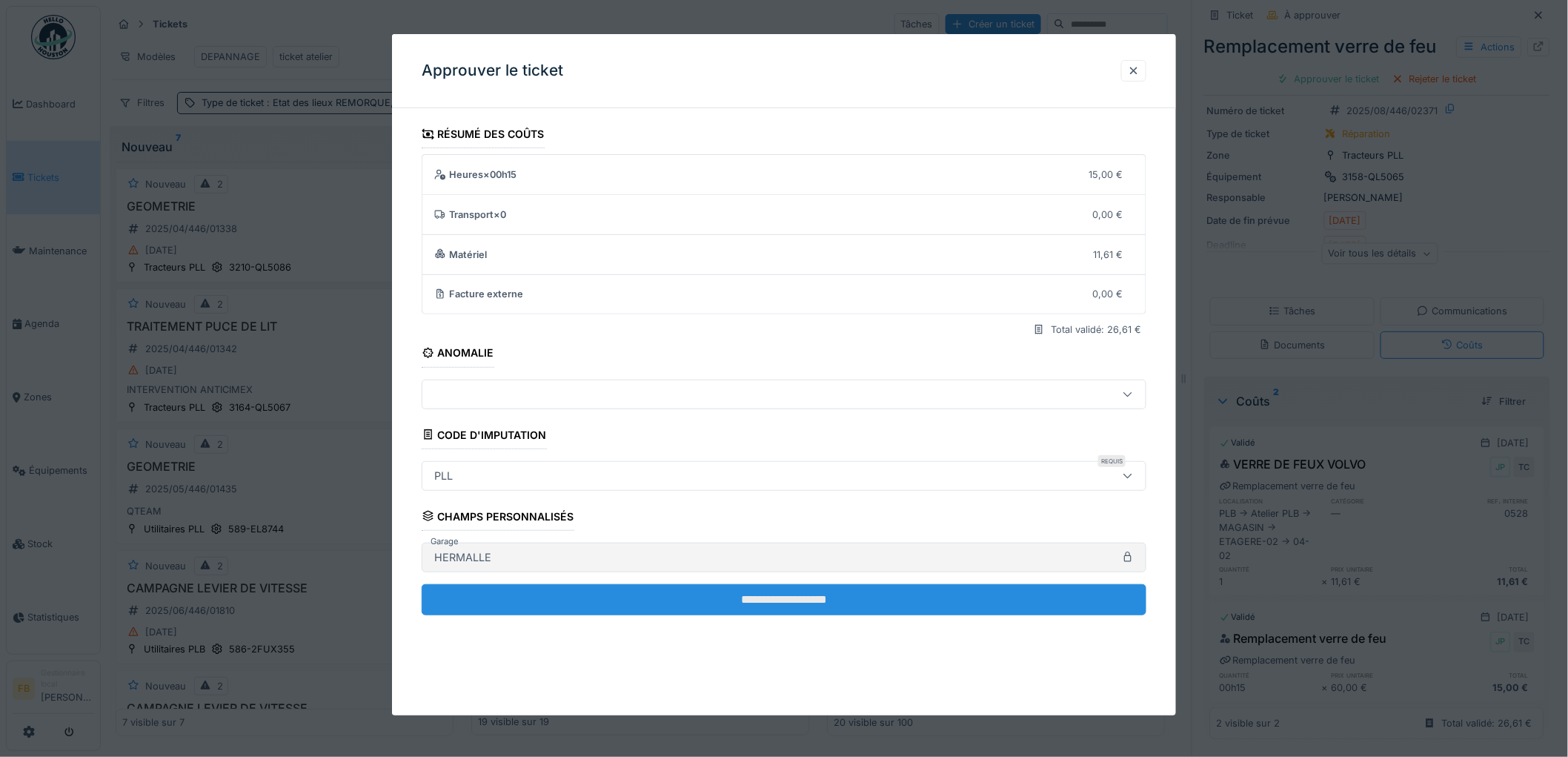
click at [687, 590] on input "**********" at bounding box center [784, 599] width 724 height 31
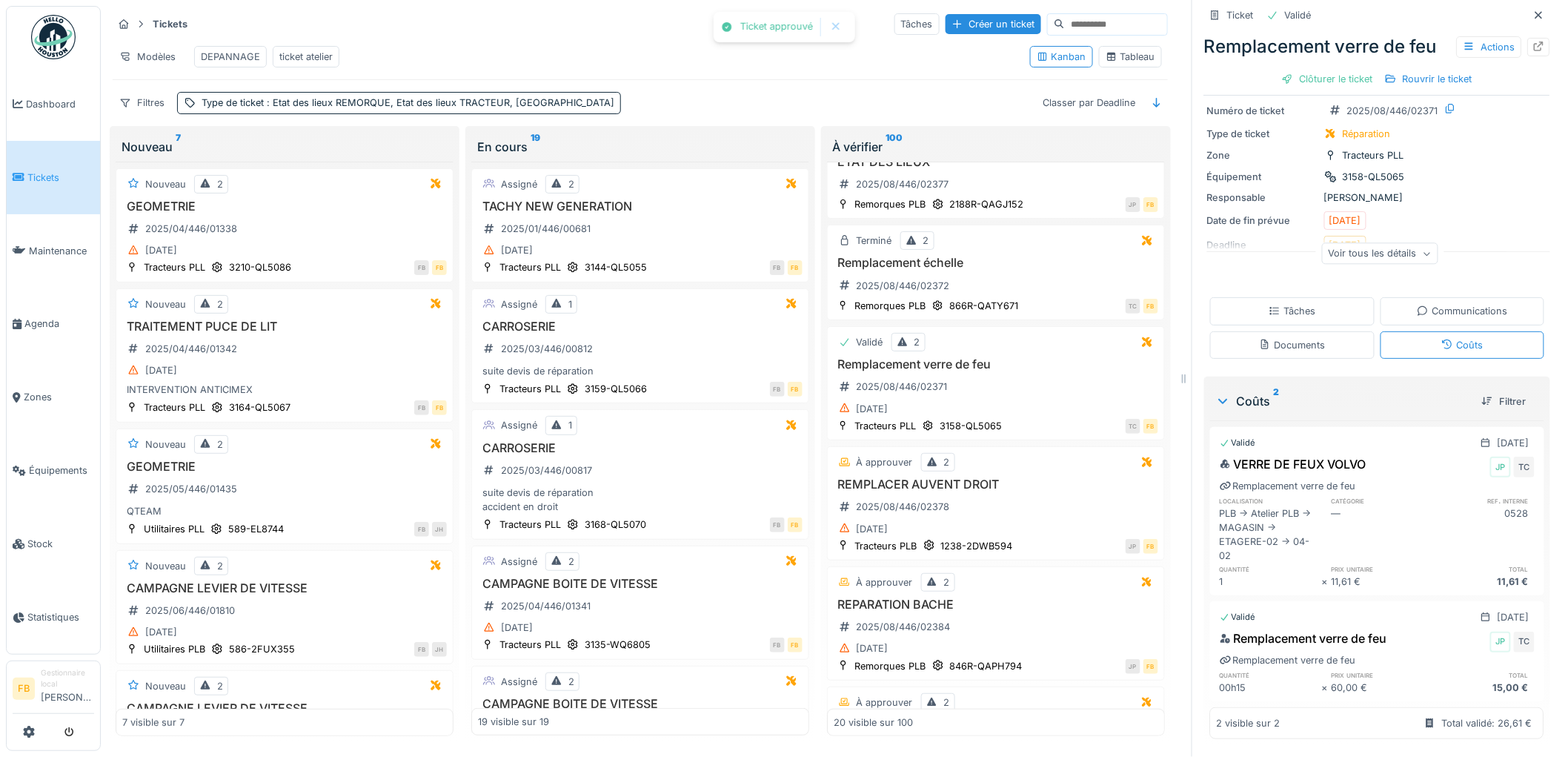
click at [1301, 54] on div "Remplacement verre de feu Actions Clôturer le ticket Rouvrir le ticket" at bounding box center [1377, 59] width 346 height 64
click at [1294, 71] on div "Clôturer le ticket" at bounding box center [1327, 78] width 103 height 20
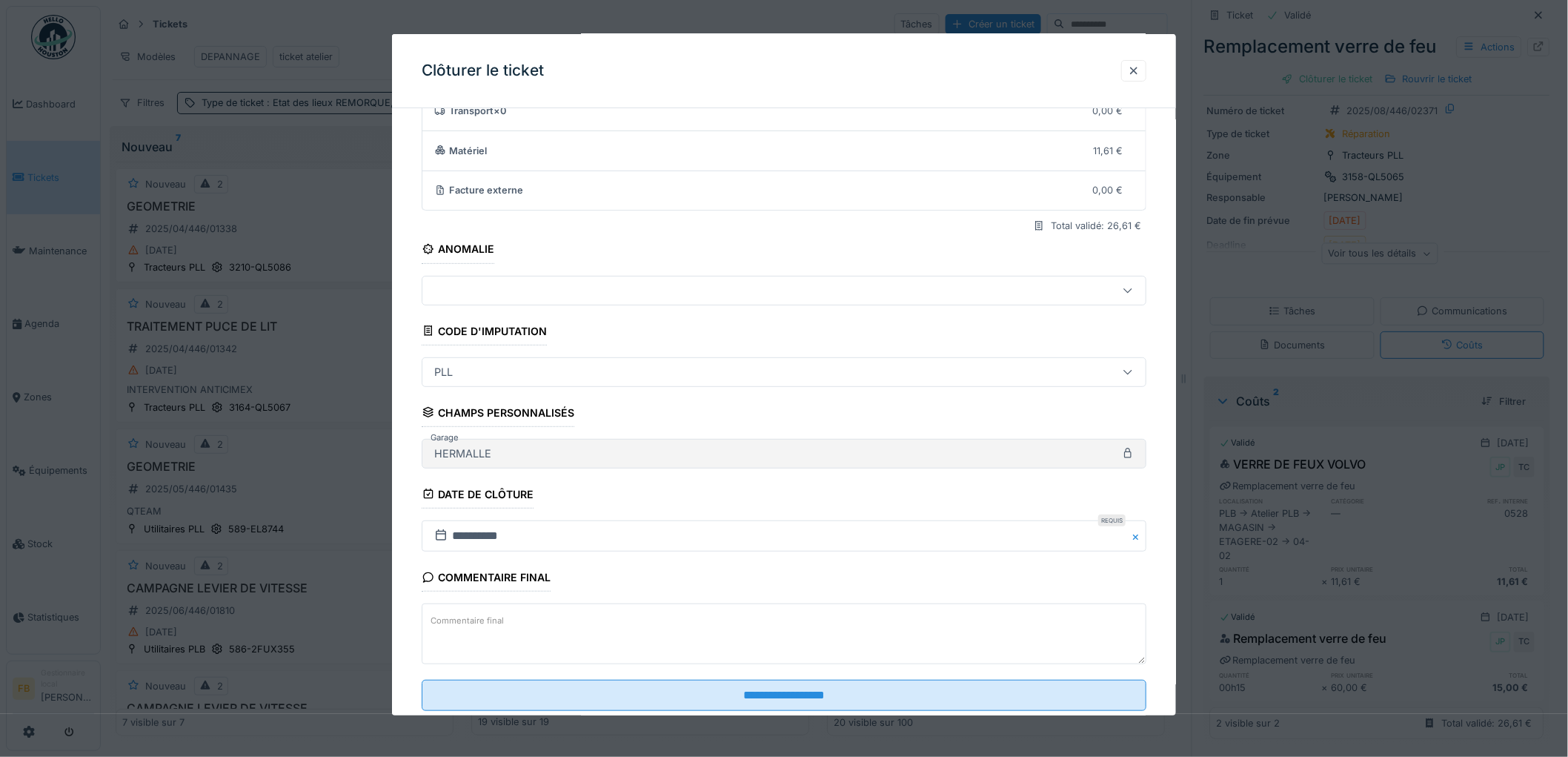
scroll to position [143, 0]
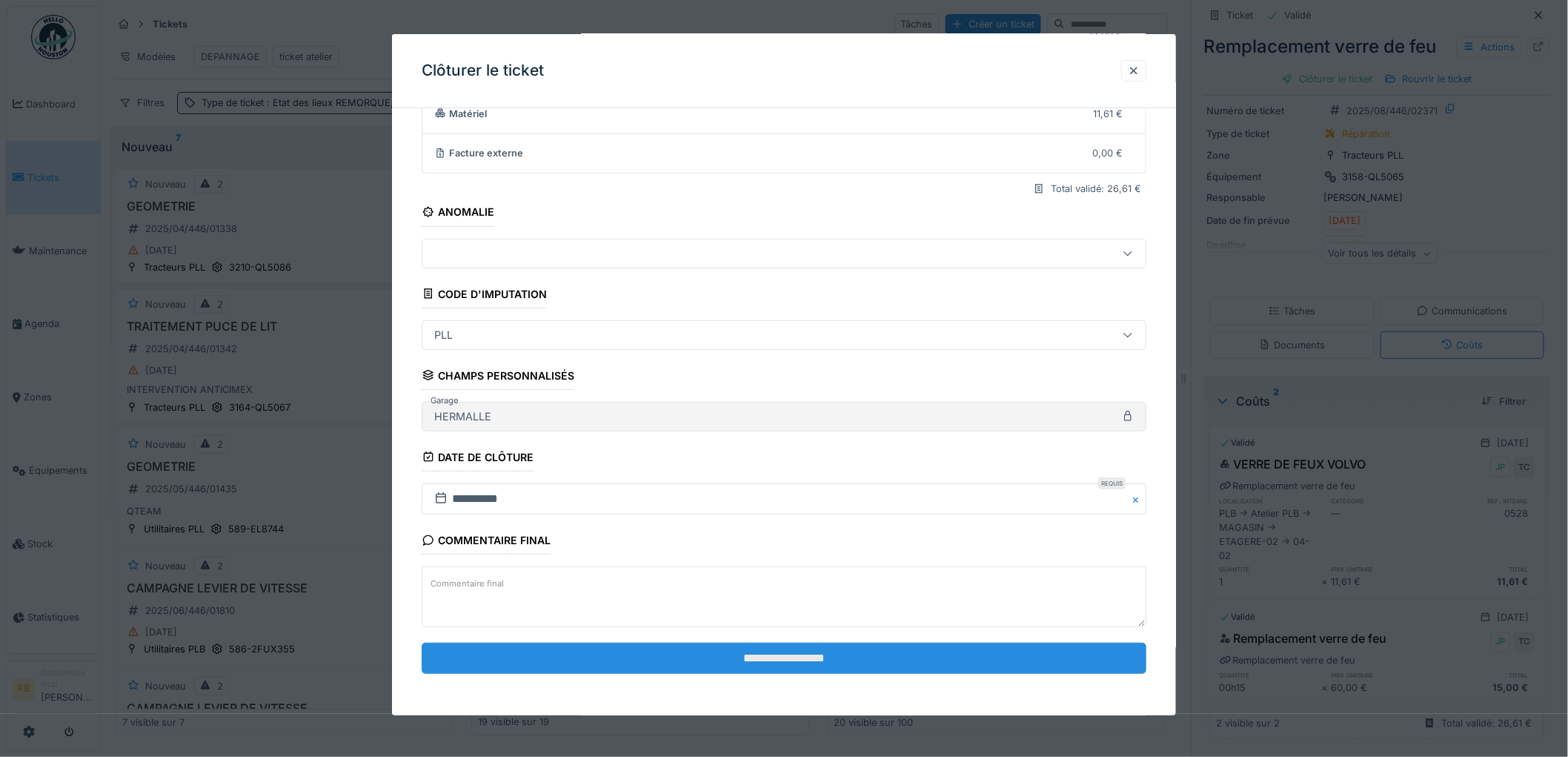
click at [734, 654] on input "**********" at bounding box center [784, 657] width 724 height 31
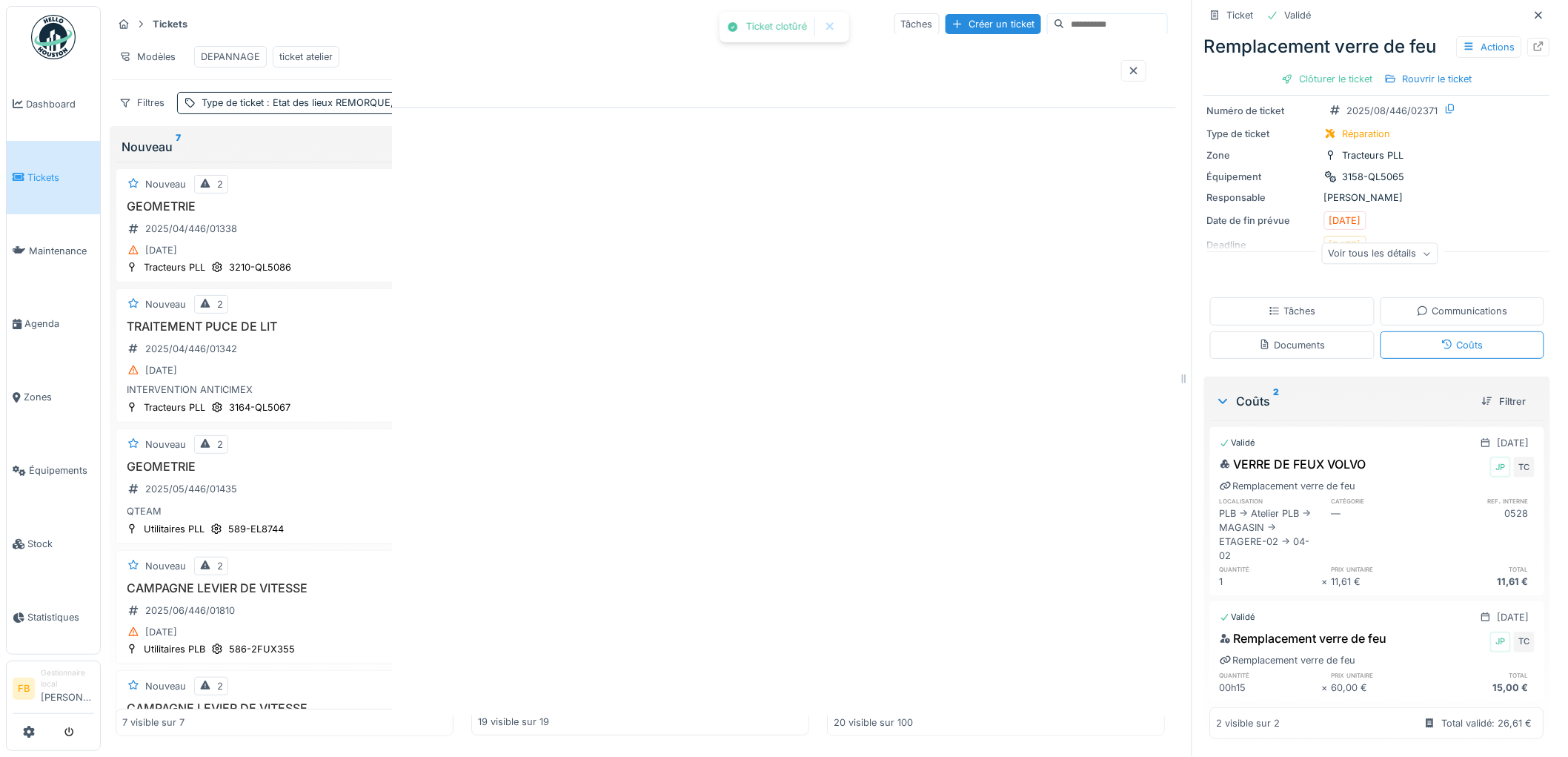
scroll to position [0, 0]
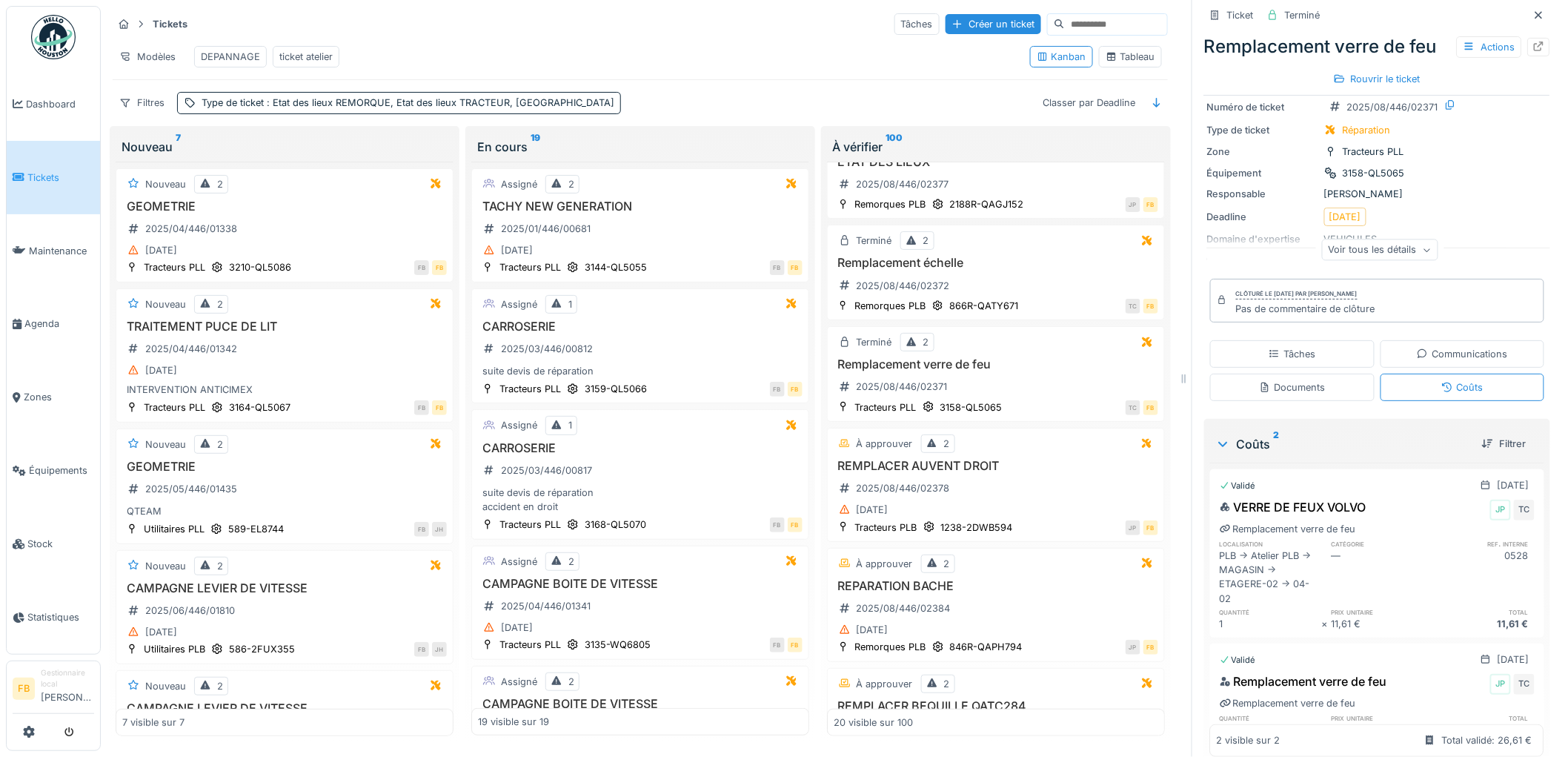
click at [35, 177] on span "Tickets" at bounding box center [60, 177] width 66 height 14
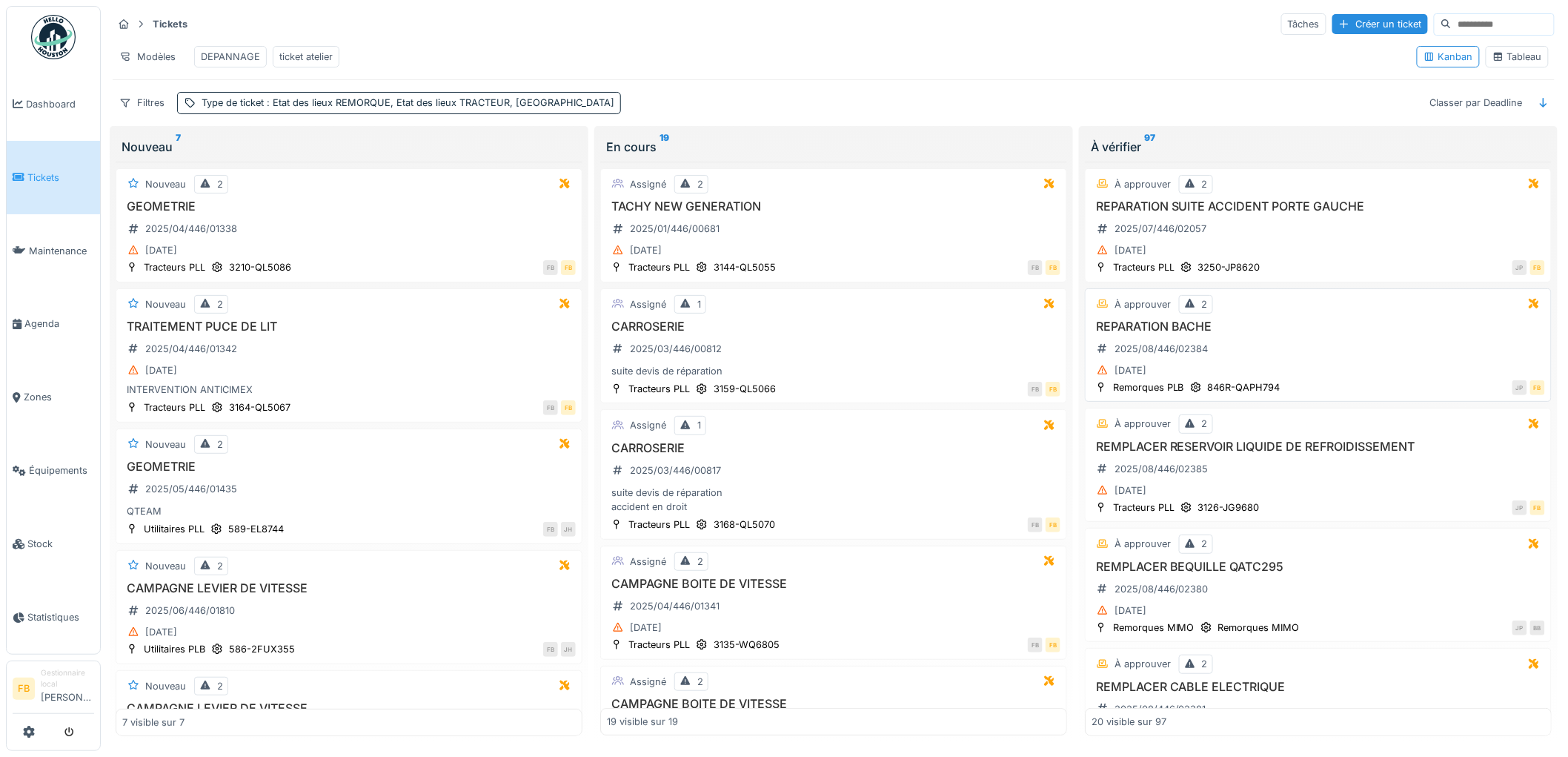
click at [1276, 377] on div "[DATE]" at bounding box center [1317, 370] width 453 height 19
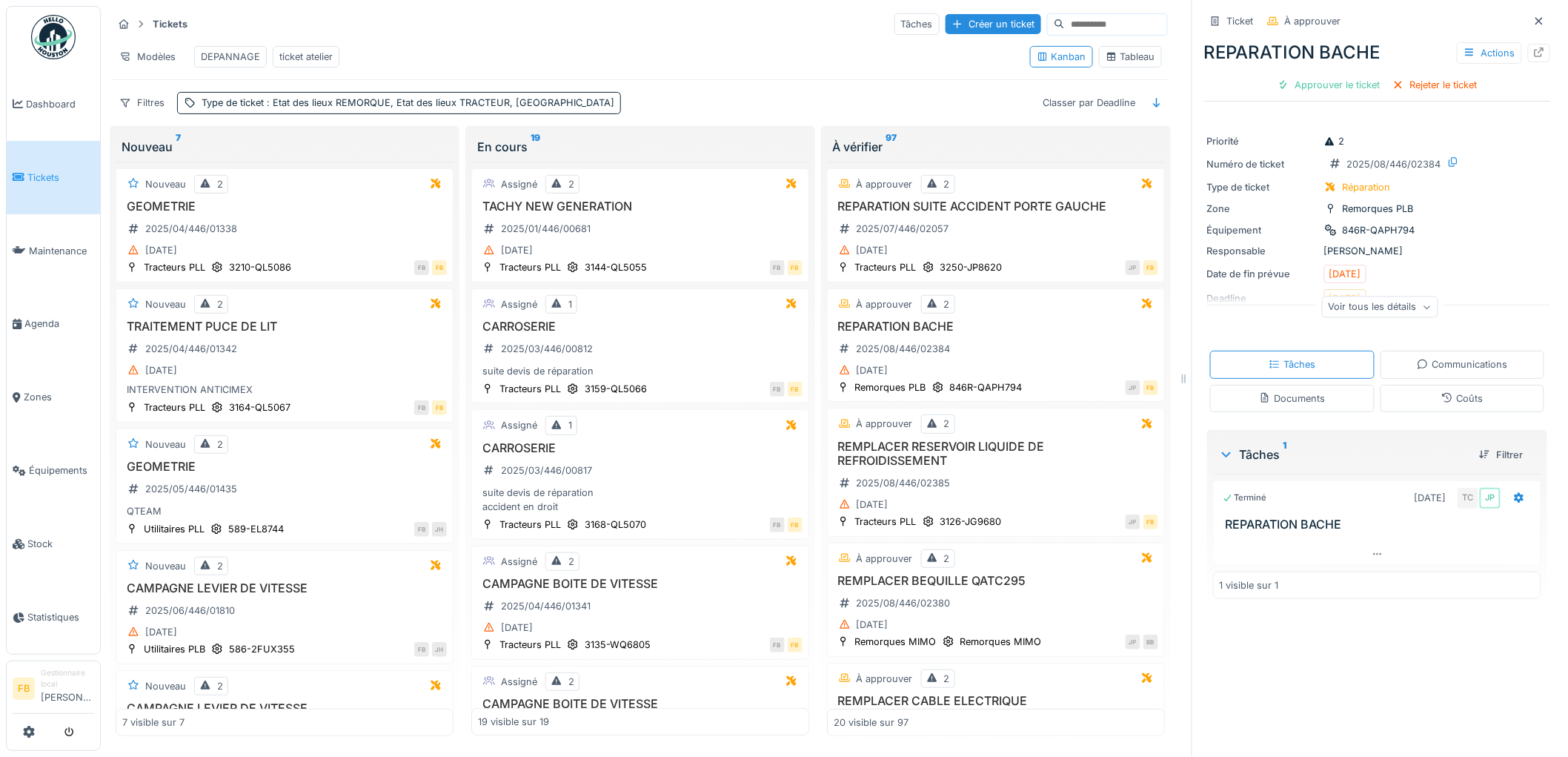
click at [1410, 396] on div "Coûts" at bounding box center [1462, 399] width 164 height 27
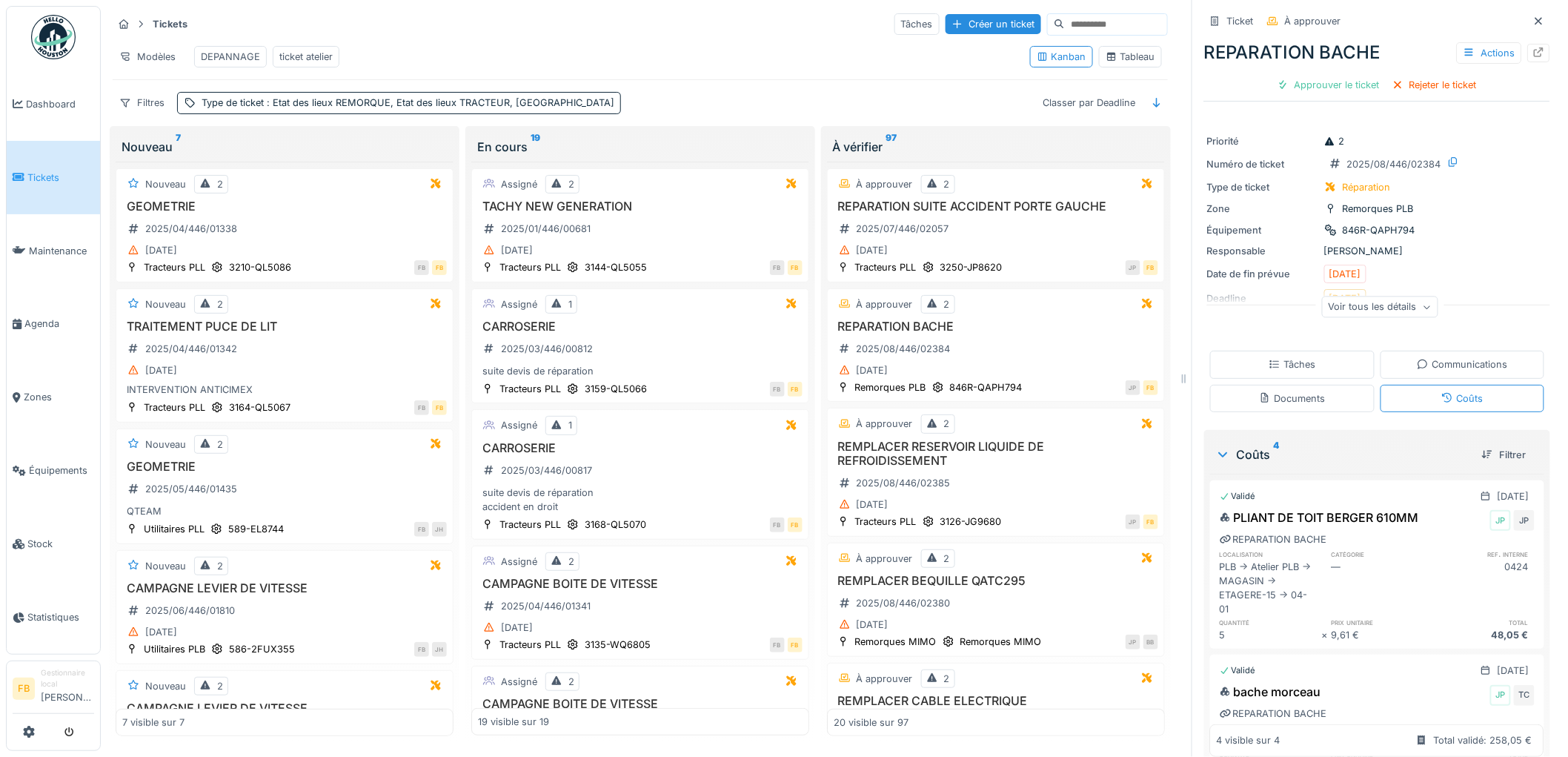
click at [1299, 371] on div "Tâches Communications Documents Coûts" at bounding box center [1377, 381] width 346 height 72
click at [1305, 355] on div "Tâches" at bounding box center [1293, 364] width 164 height 27
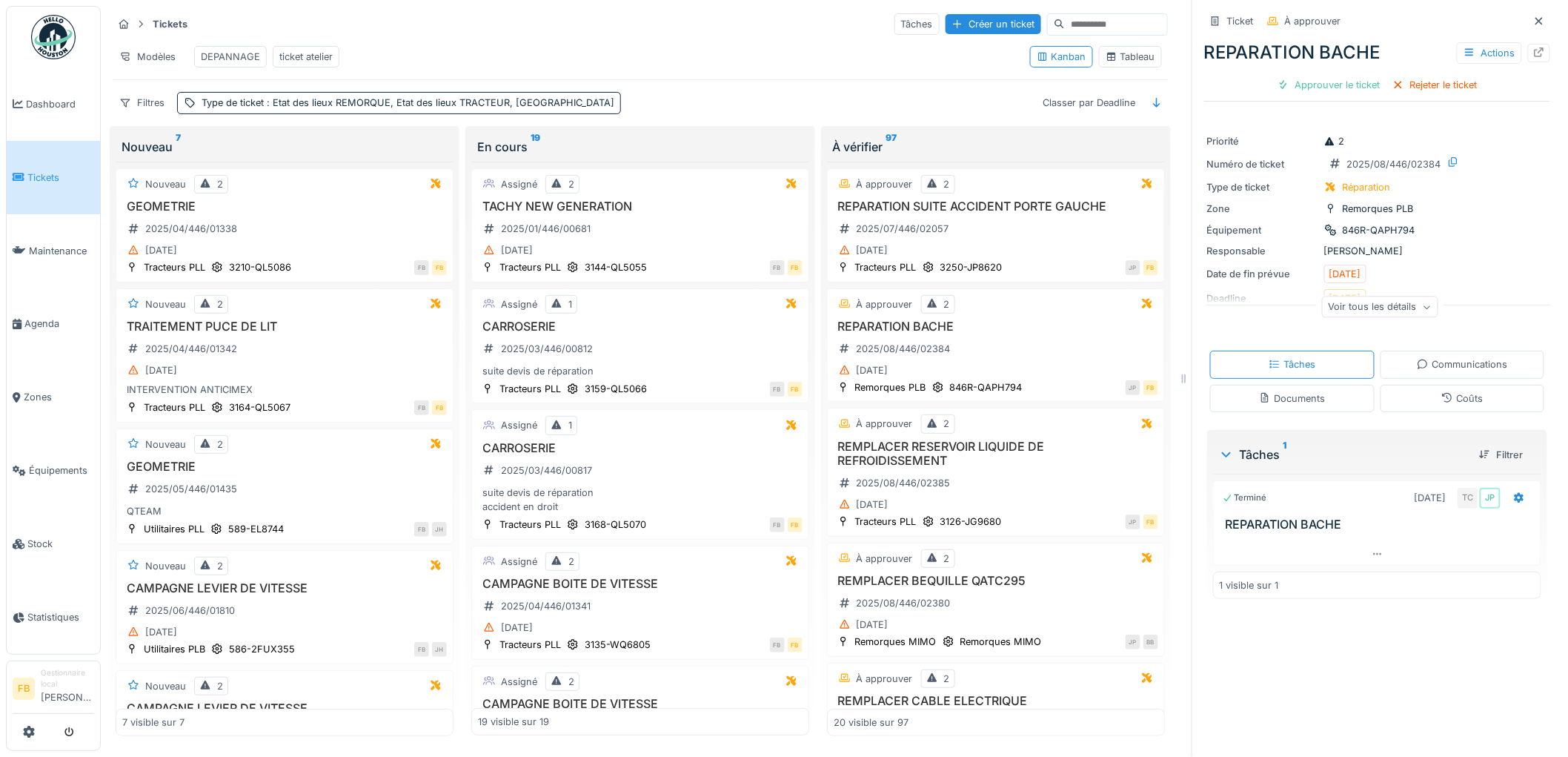
click at [1409, 388] on div "Coûts" at bounding box center [1462, 399] width 164 height 27
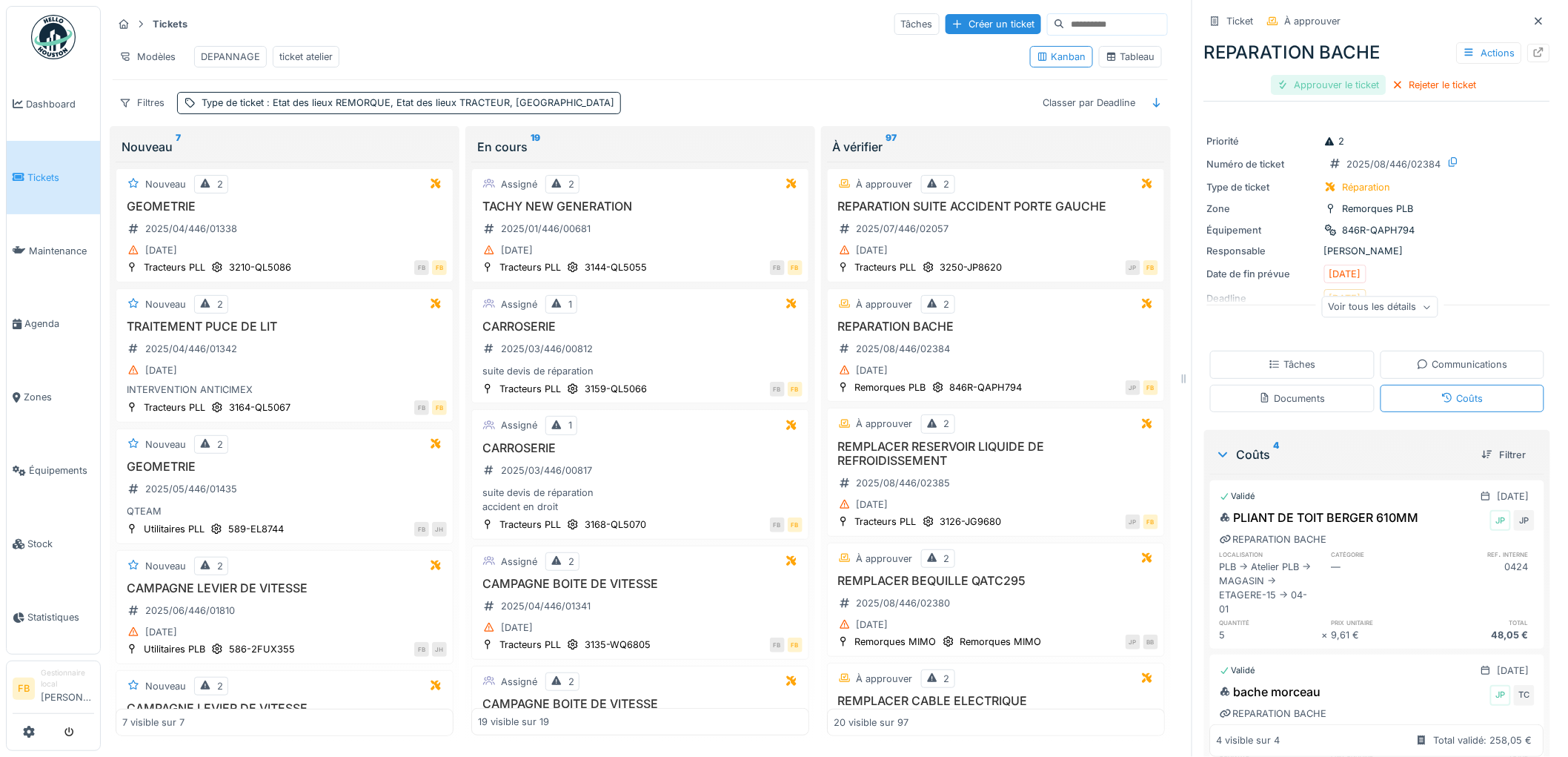
click at [1337, 80] on div "Approuver le ticket" at bounding box center [1329, 85] width 115 height 20
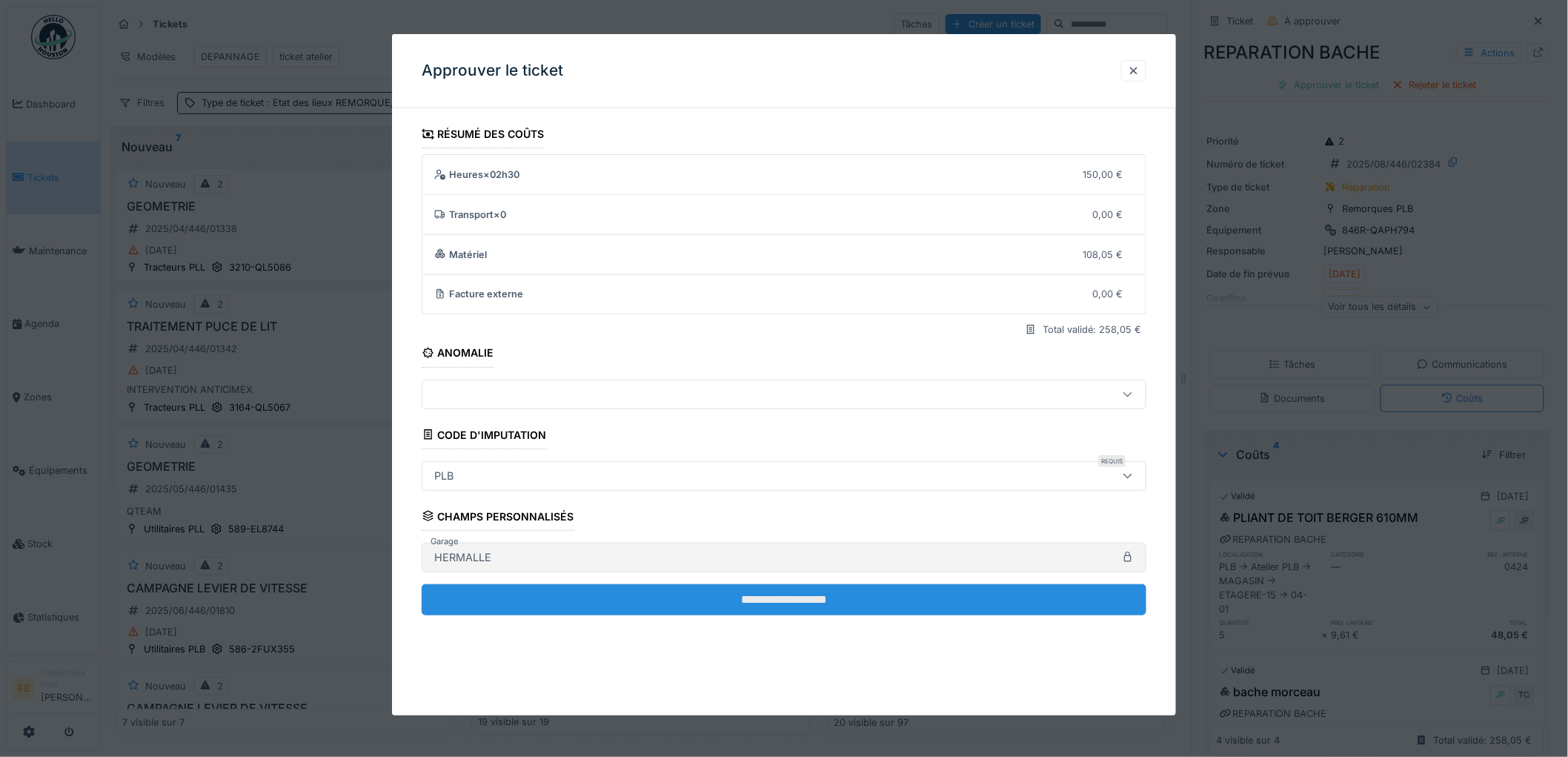
click at [820, 606] on input "**********" at bounding box center [784, 599] width 724 height 31
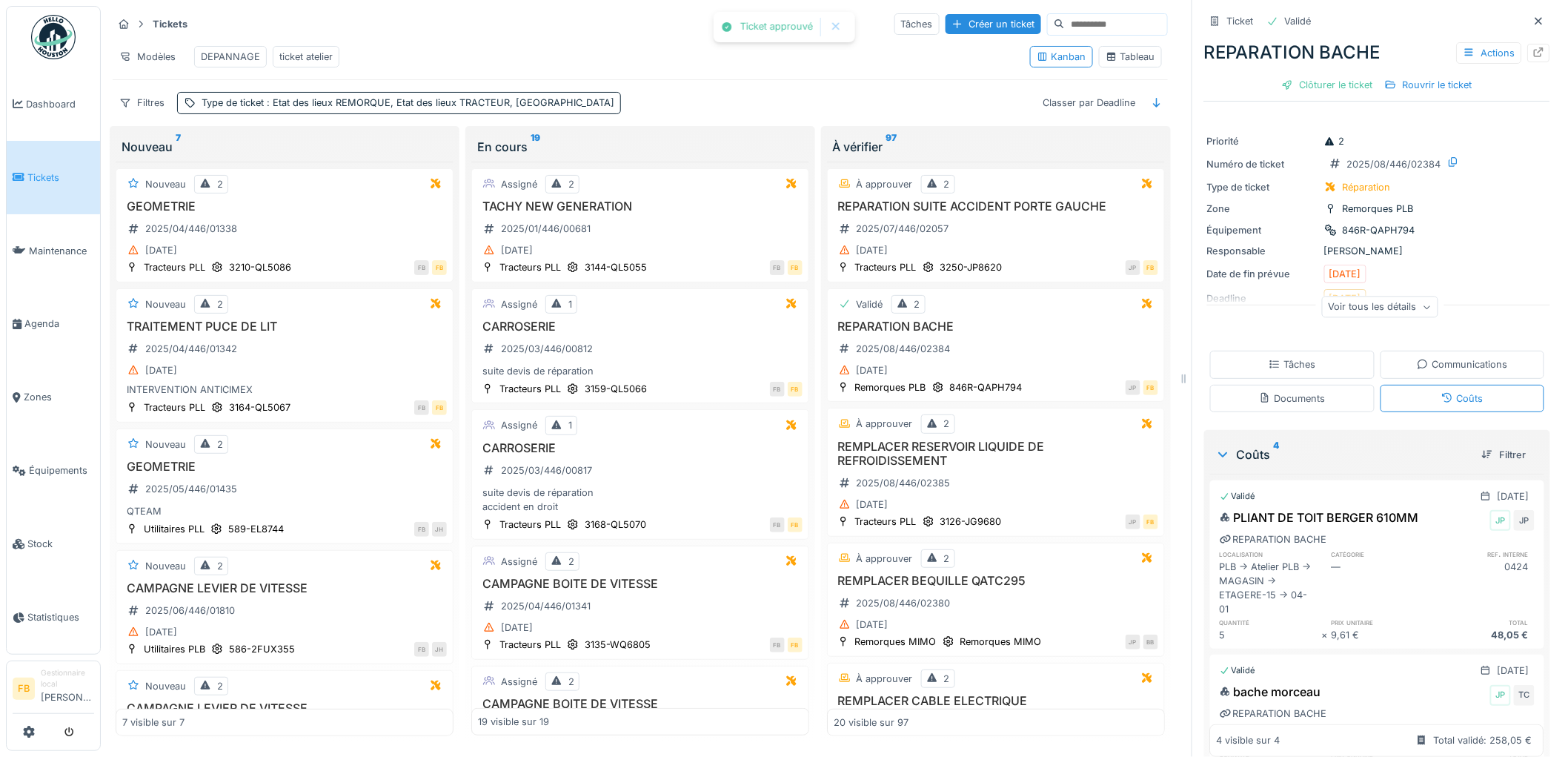
click at [1311, 75] on div "Clôturer le ticket" at bounding box center [1327, 85] width 103 height 20
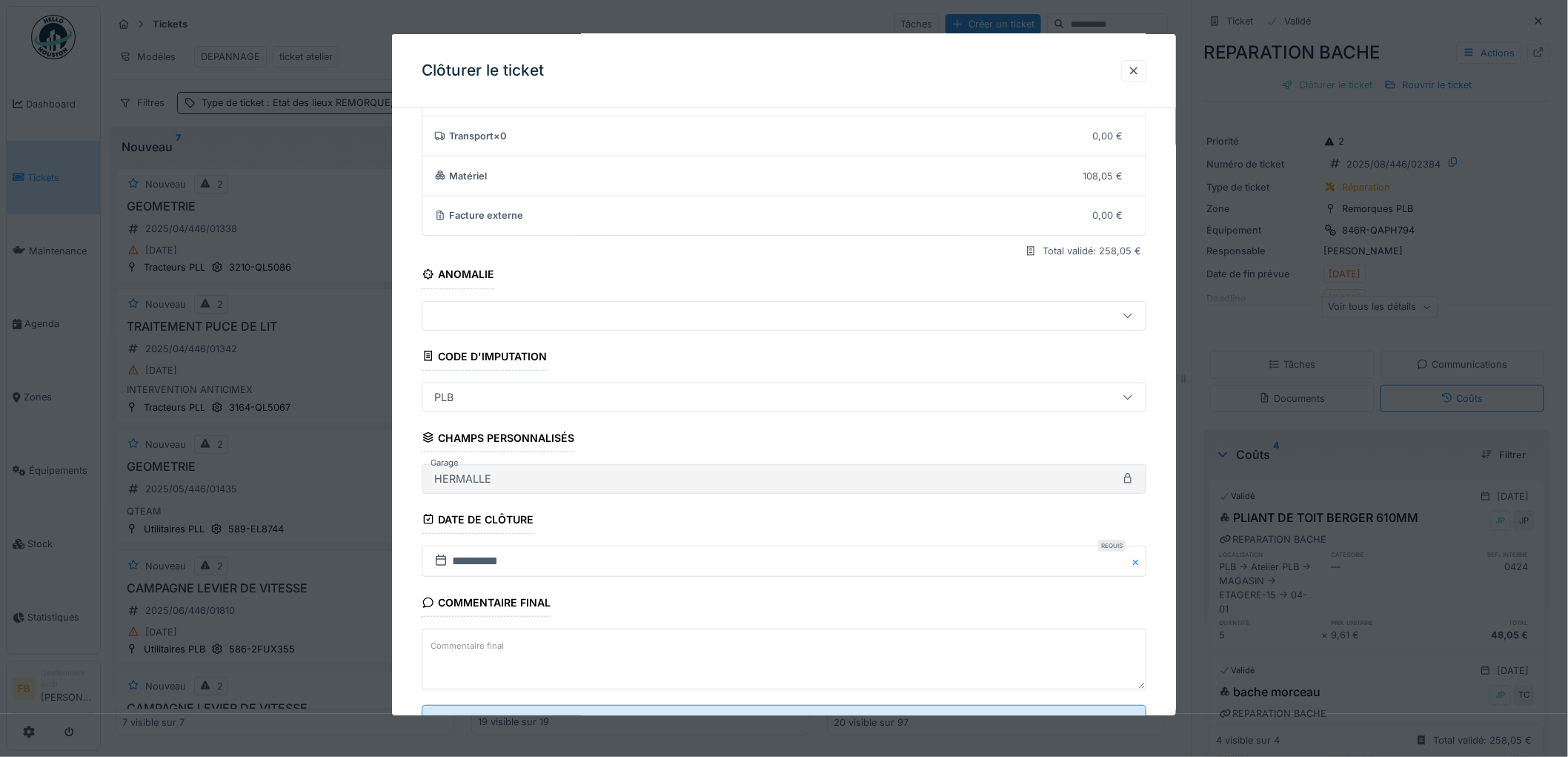
scroll to position [143, 0]
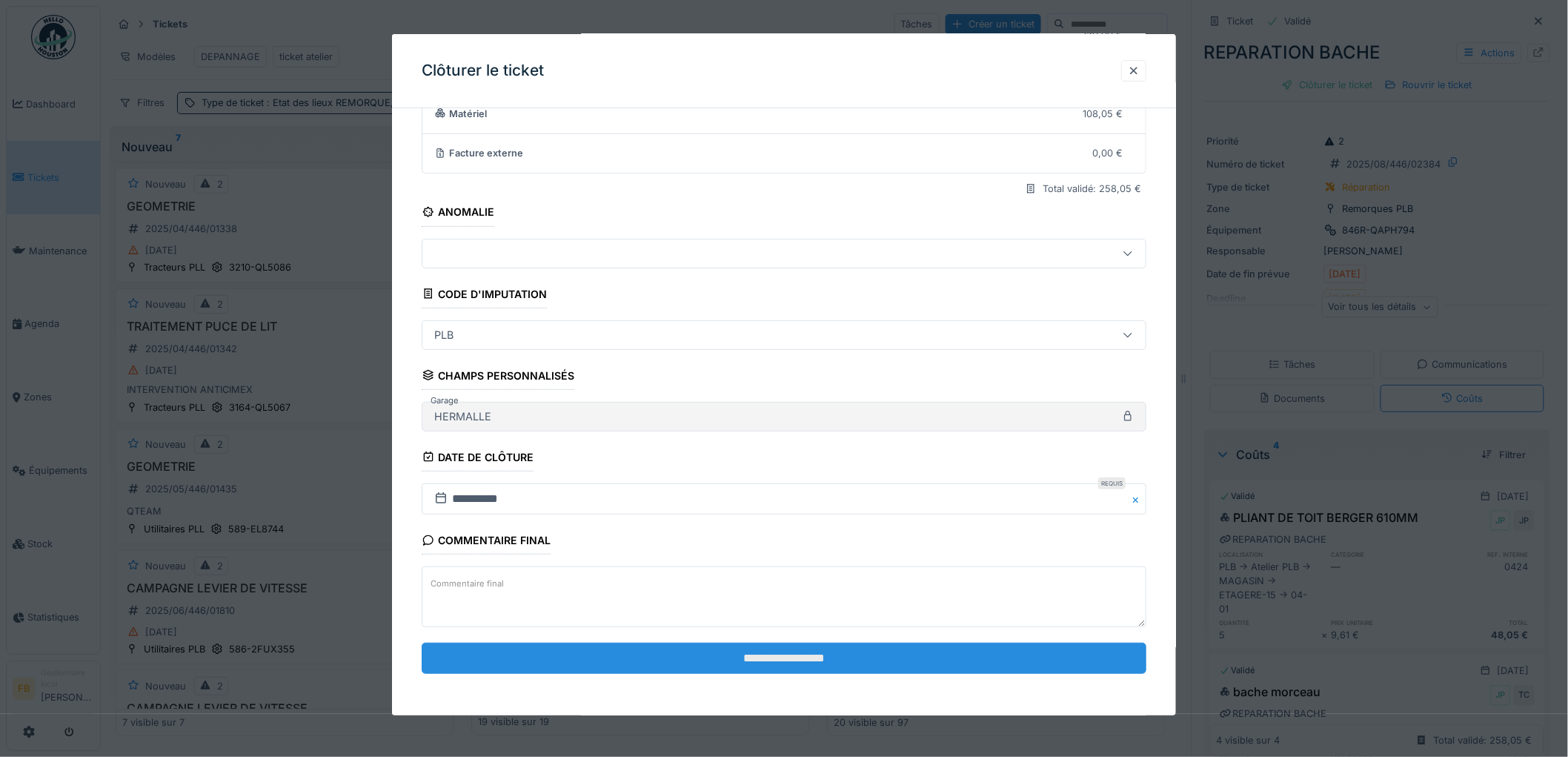
click at [779, 657] on input "**********" at bounding box center [784, 657] width 724 height 31
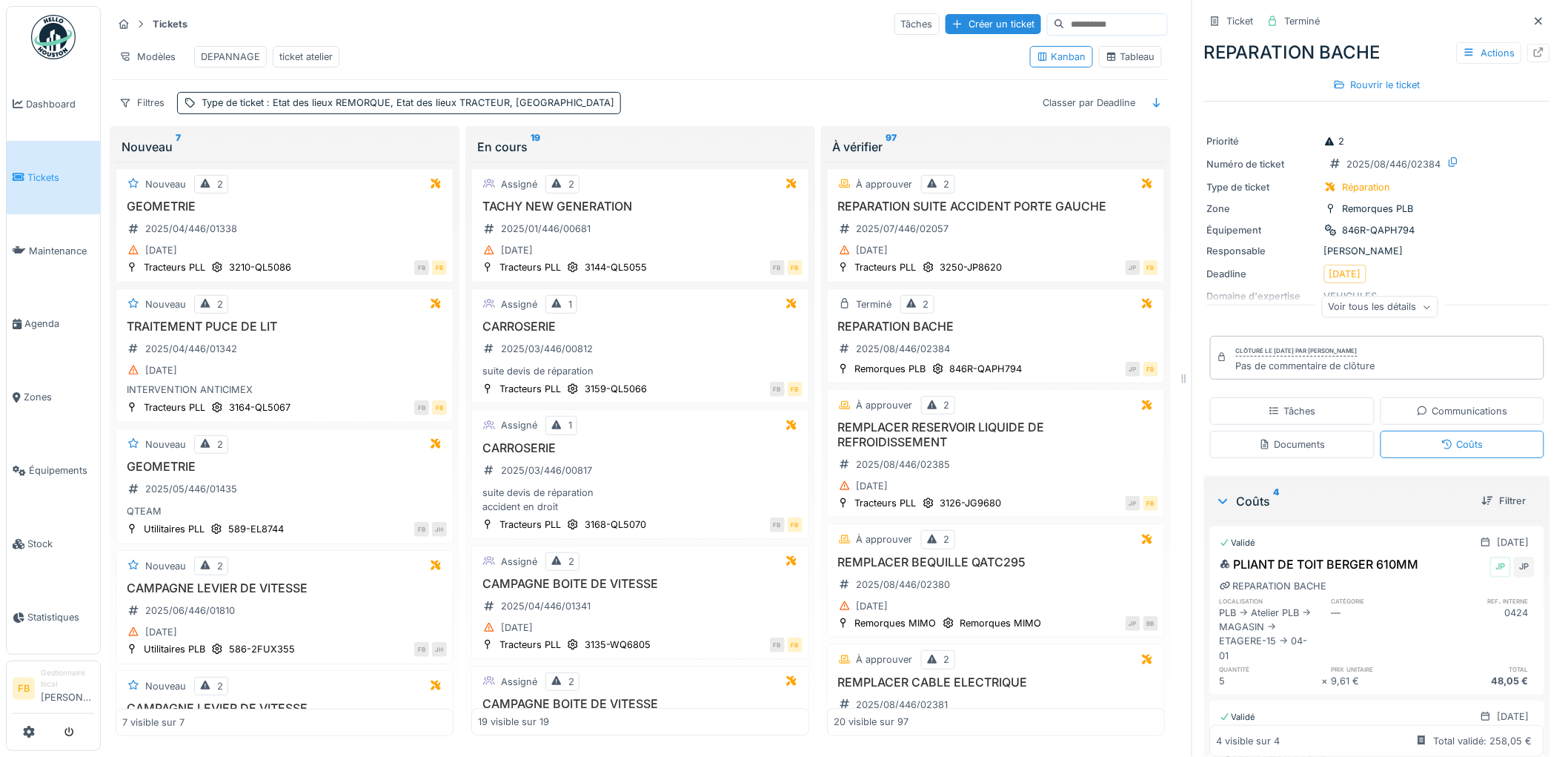
scroll to position [368, 0]
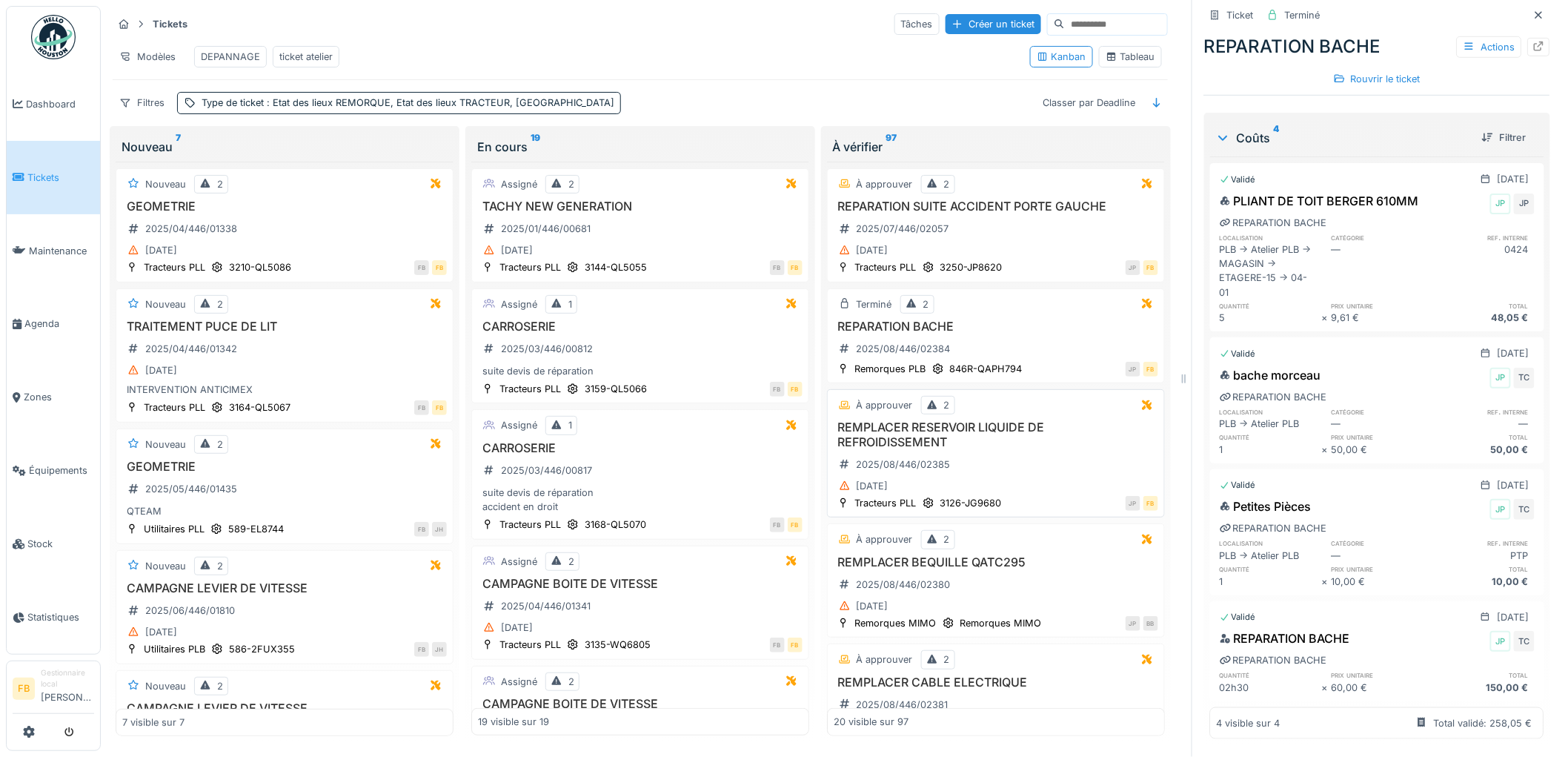
click at [1045, 414] on div "À approuver 2" at bounding box center [996, 405] width 324 height 19
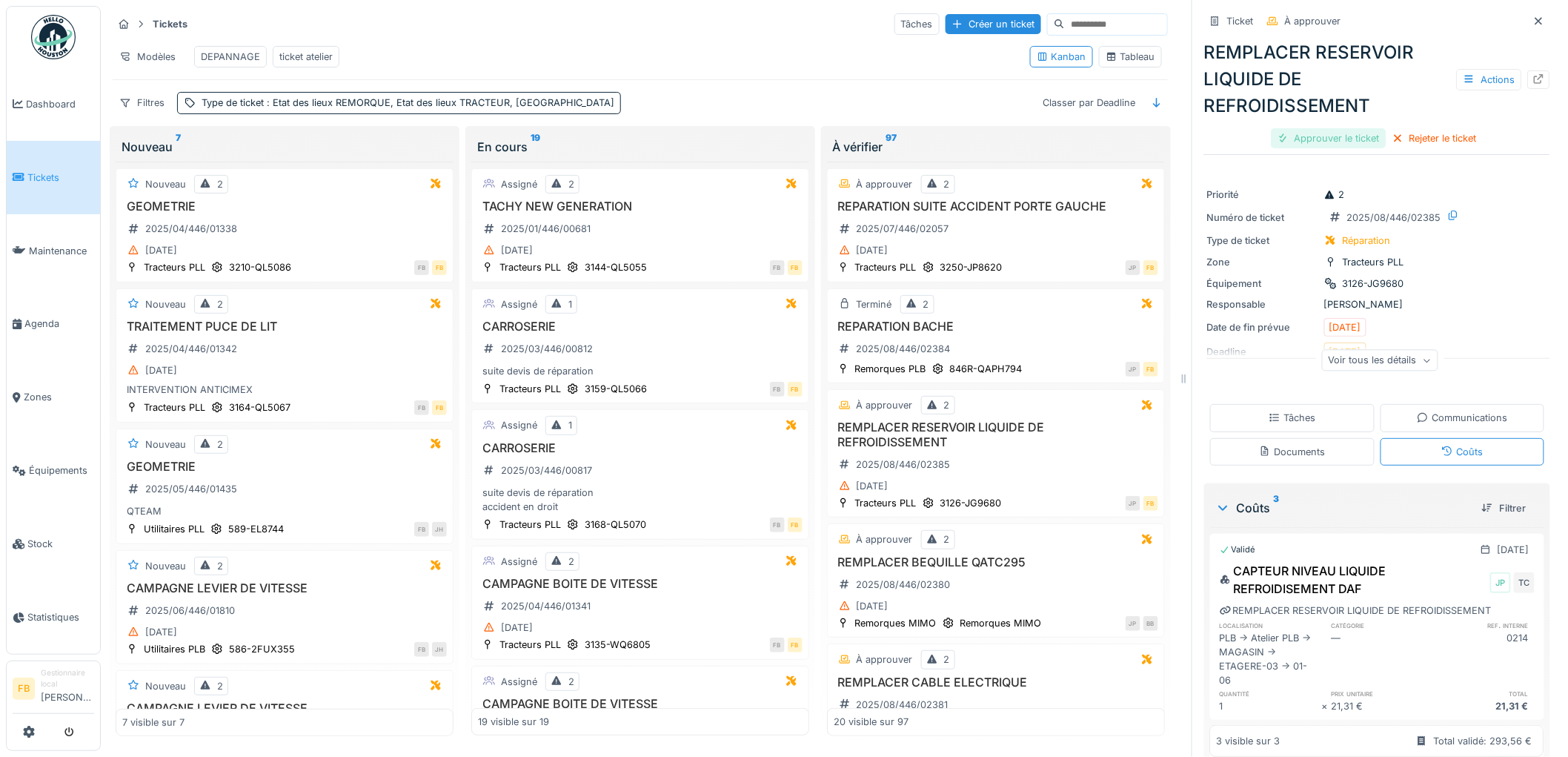
click at [1285, 128] on div "Approuver le ticket" at bounding box center [1329, 138] width 115 height 20
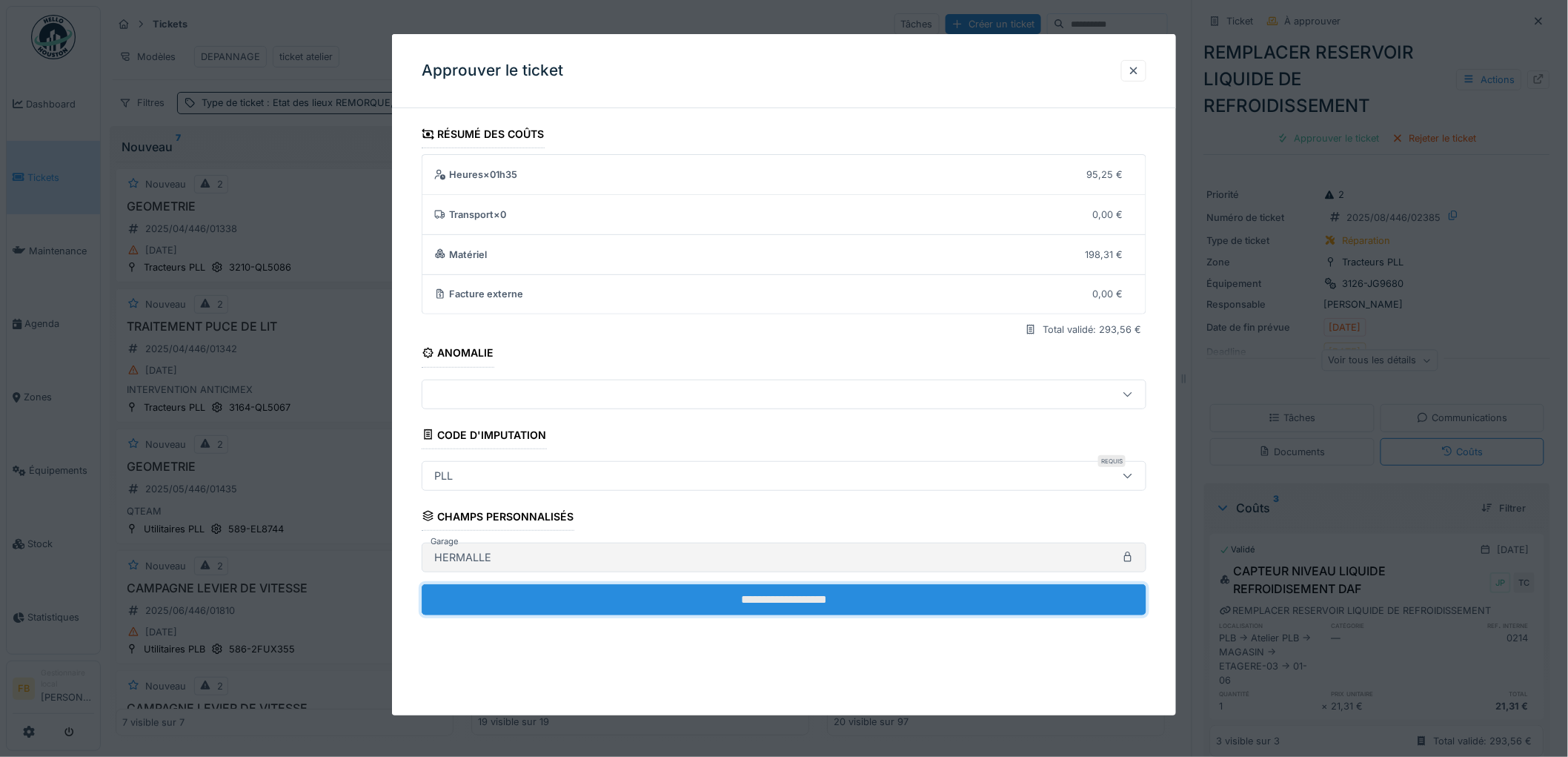
click at [811, 591] on input "**********" at bounding box center [784, 599] width 724 height 31
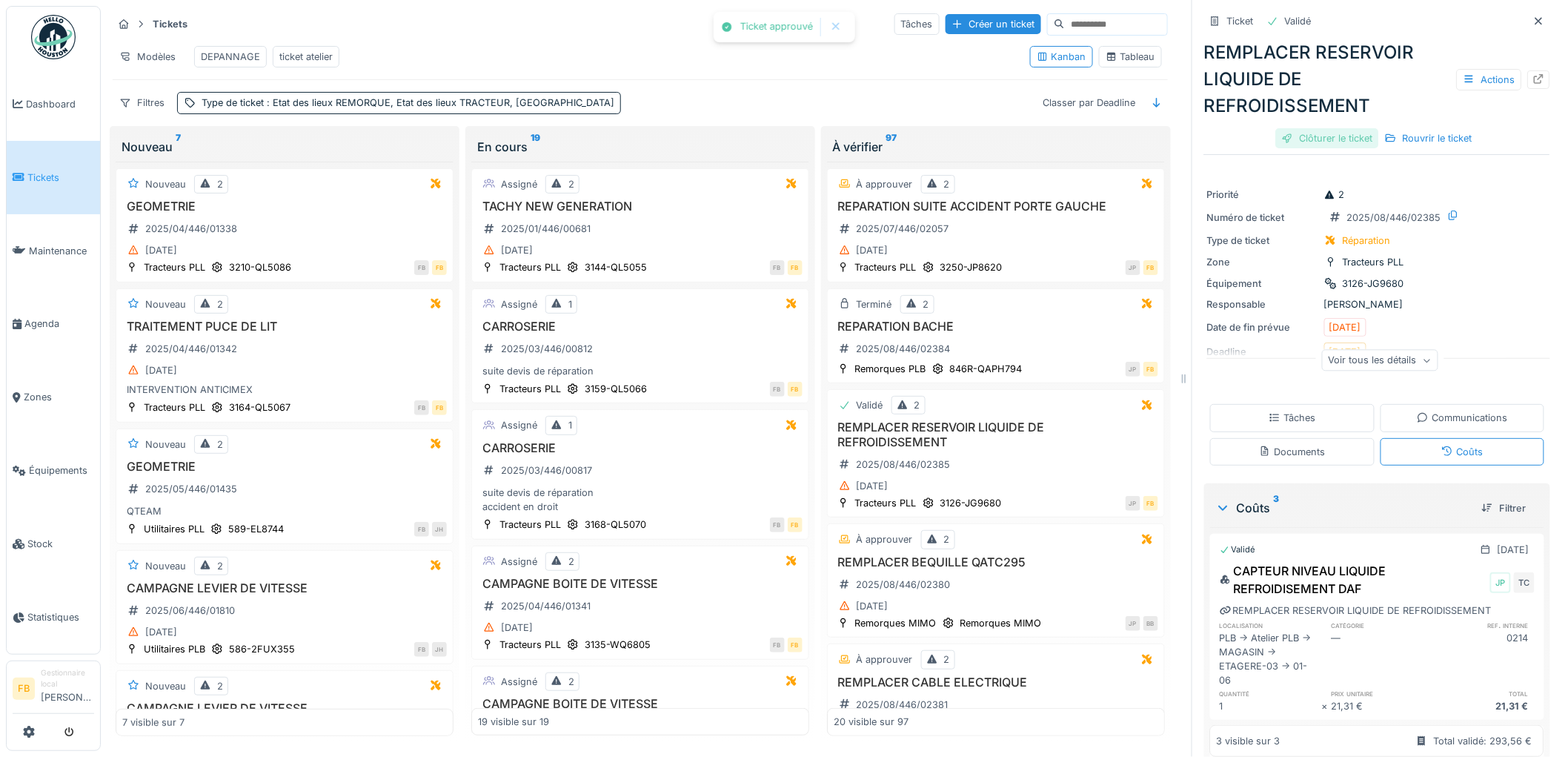
click at [1288, 128] on div "Clôturer le ticket" at bounding box center [1327, 138] width 103 height 20
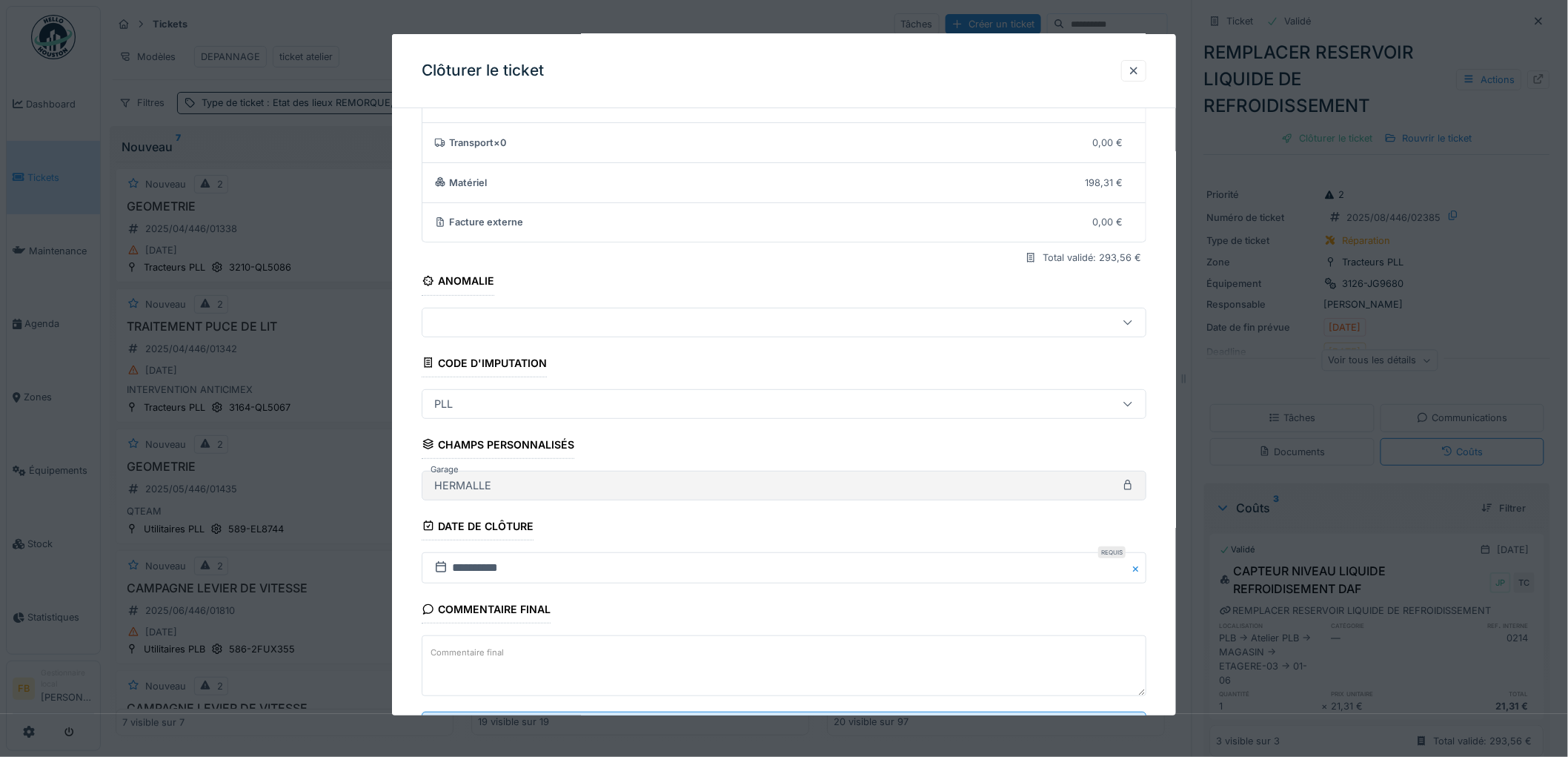
scroll to position [143, 0]
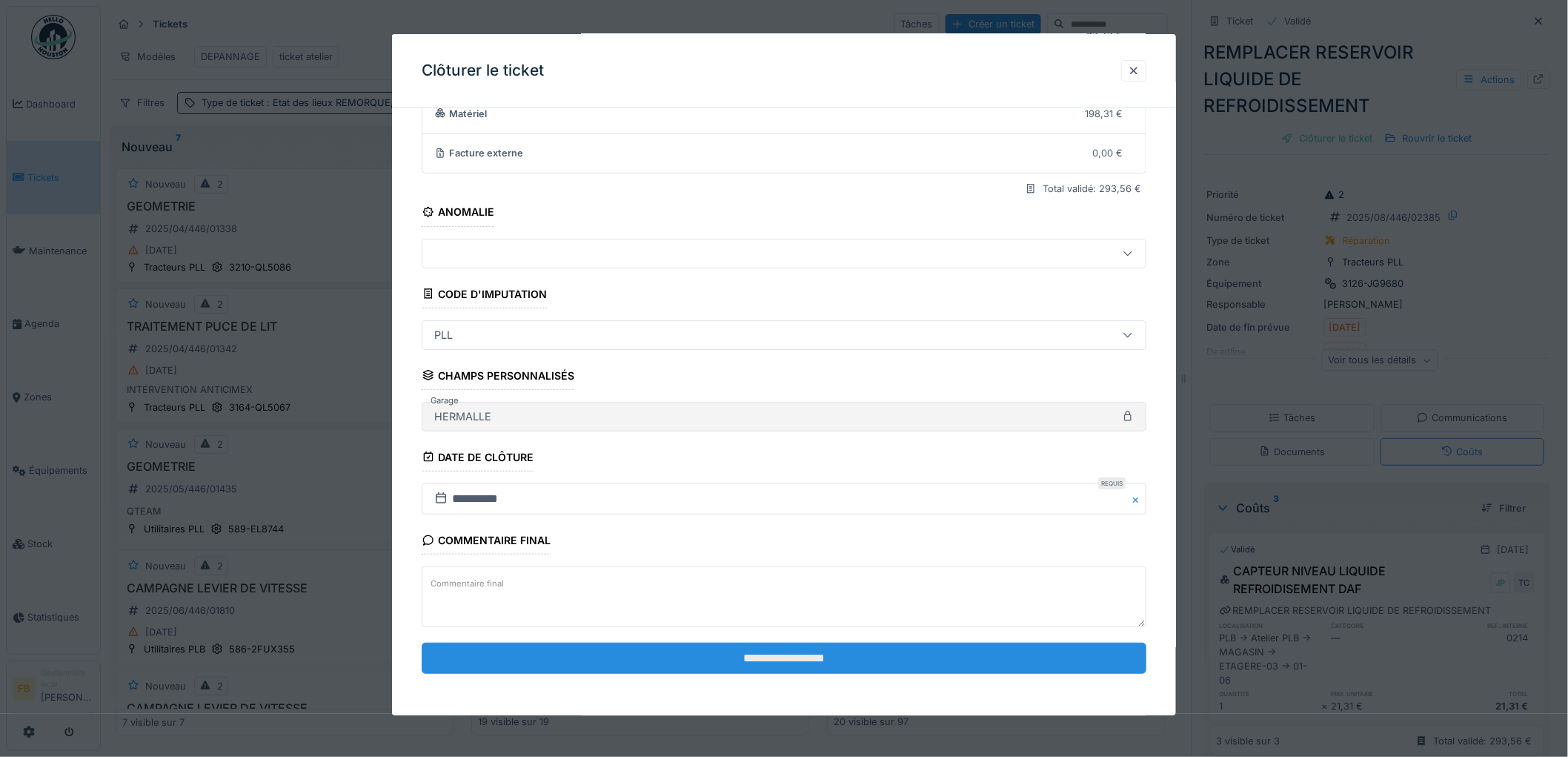
click at [782, 657] on input "**********" at bounding box center [784, 657] width 724 height 31
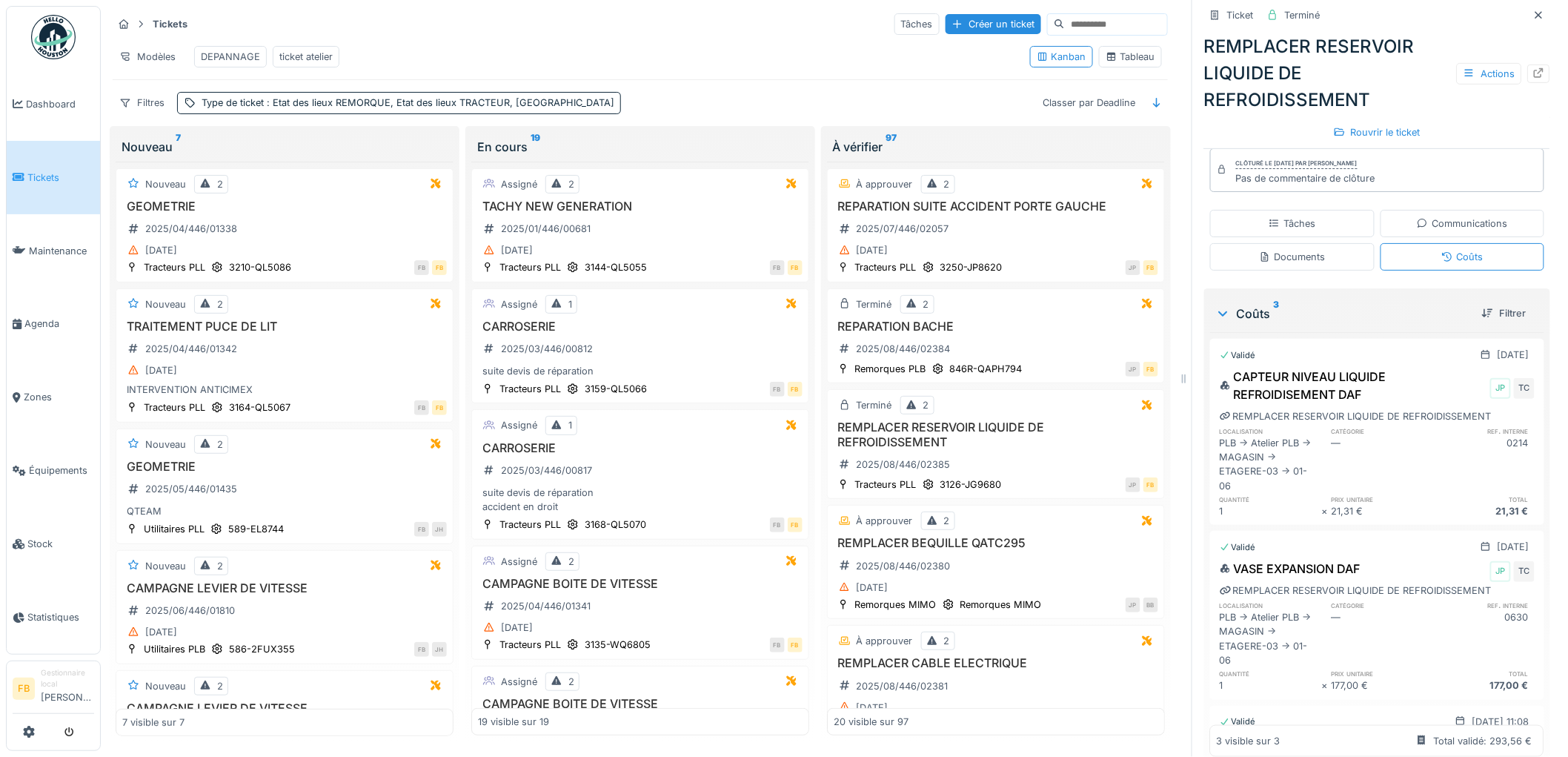
scroll to position [0, 0]
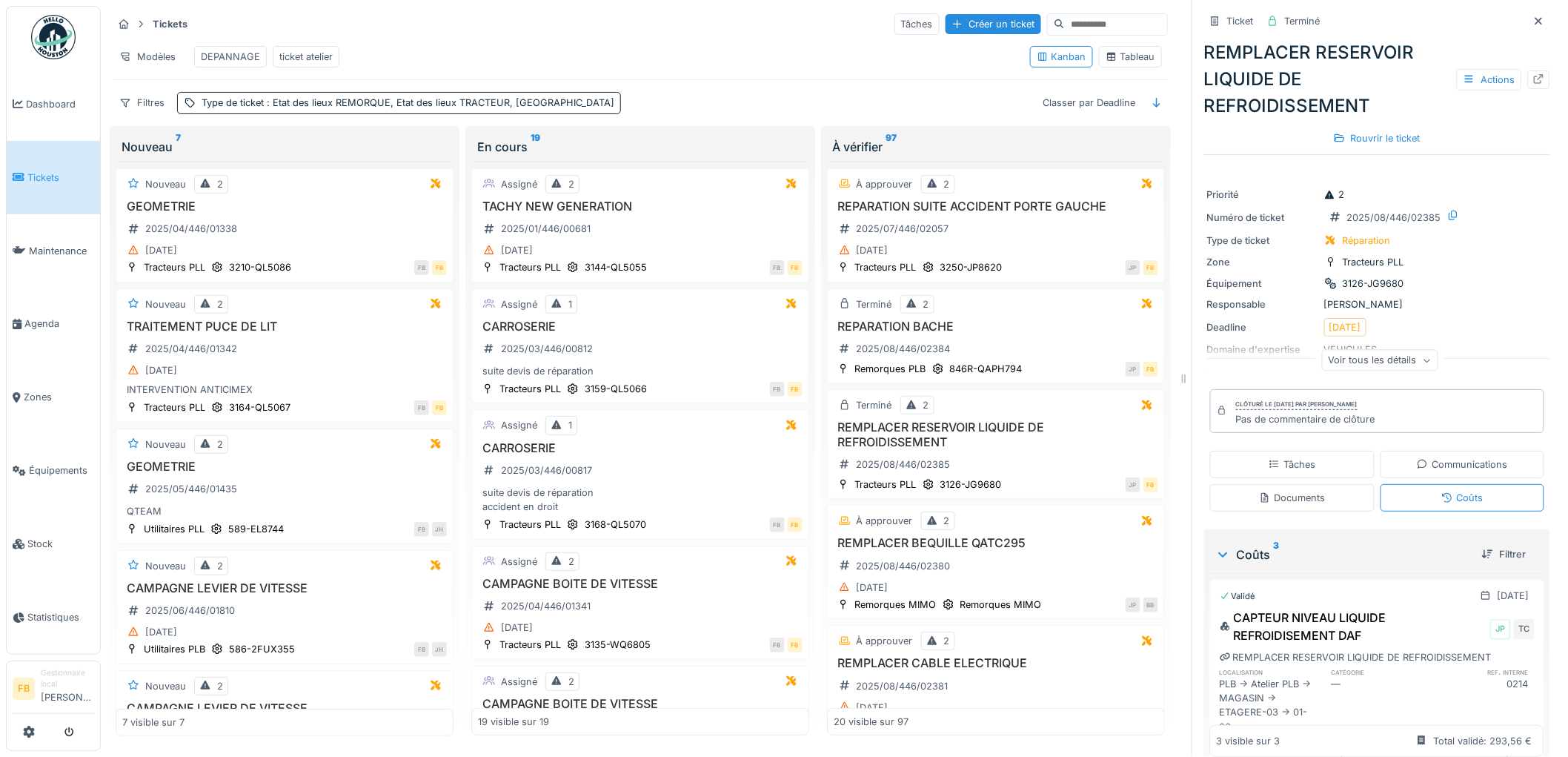
click at [26, 184] on link "Tickets" at bounding box center [54, 177] width 94 height 73
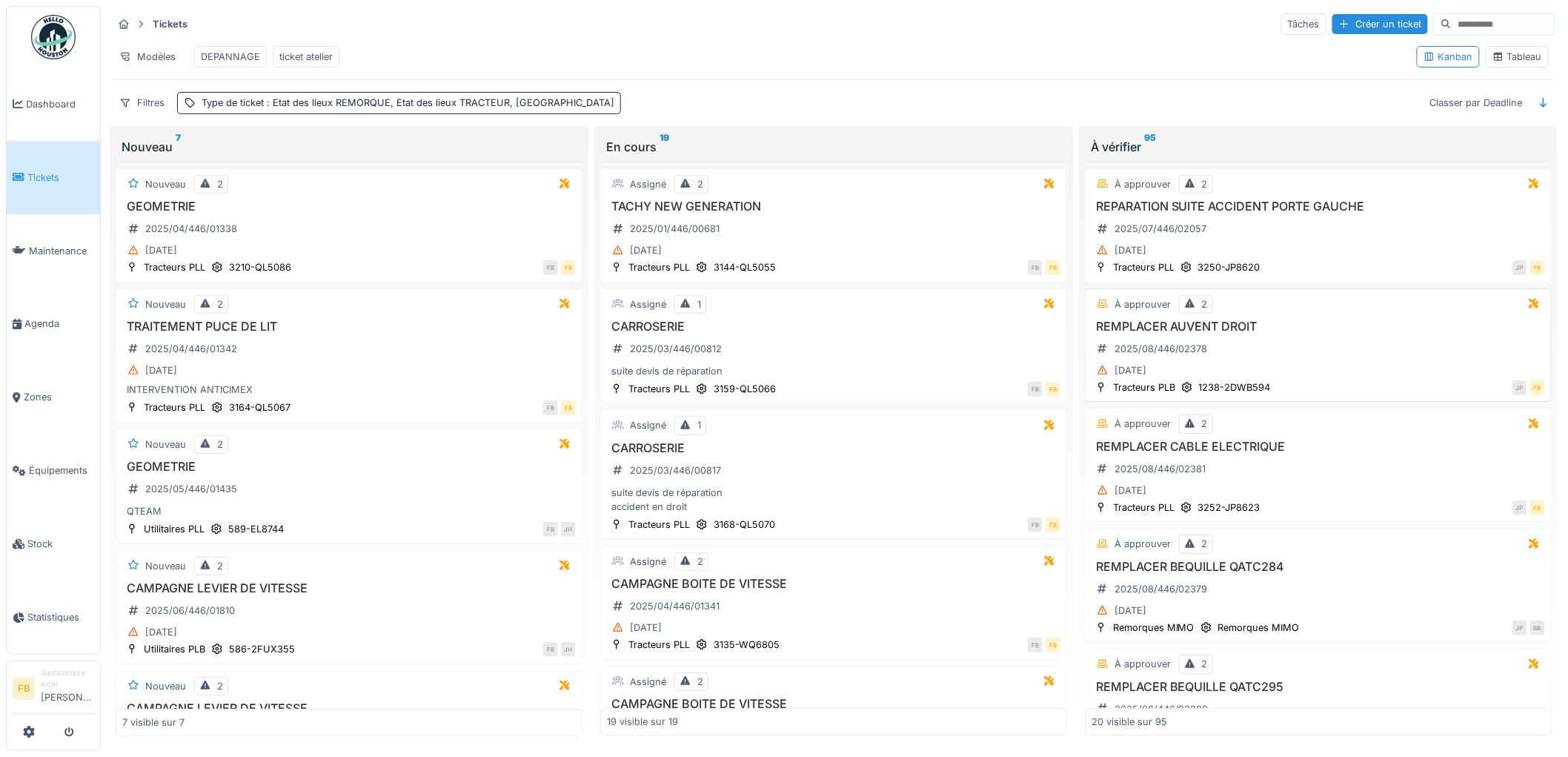
click at [1315, 334] on h3 "REMPLACER AUVENT DROIT" at bounding box center [1317, 326] width 453 height 14
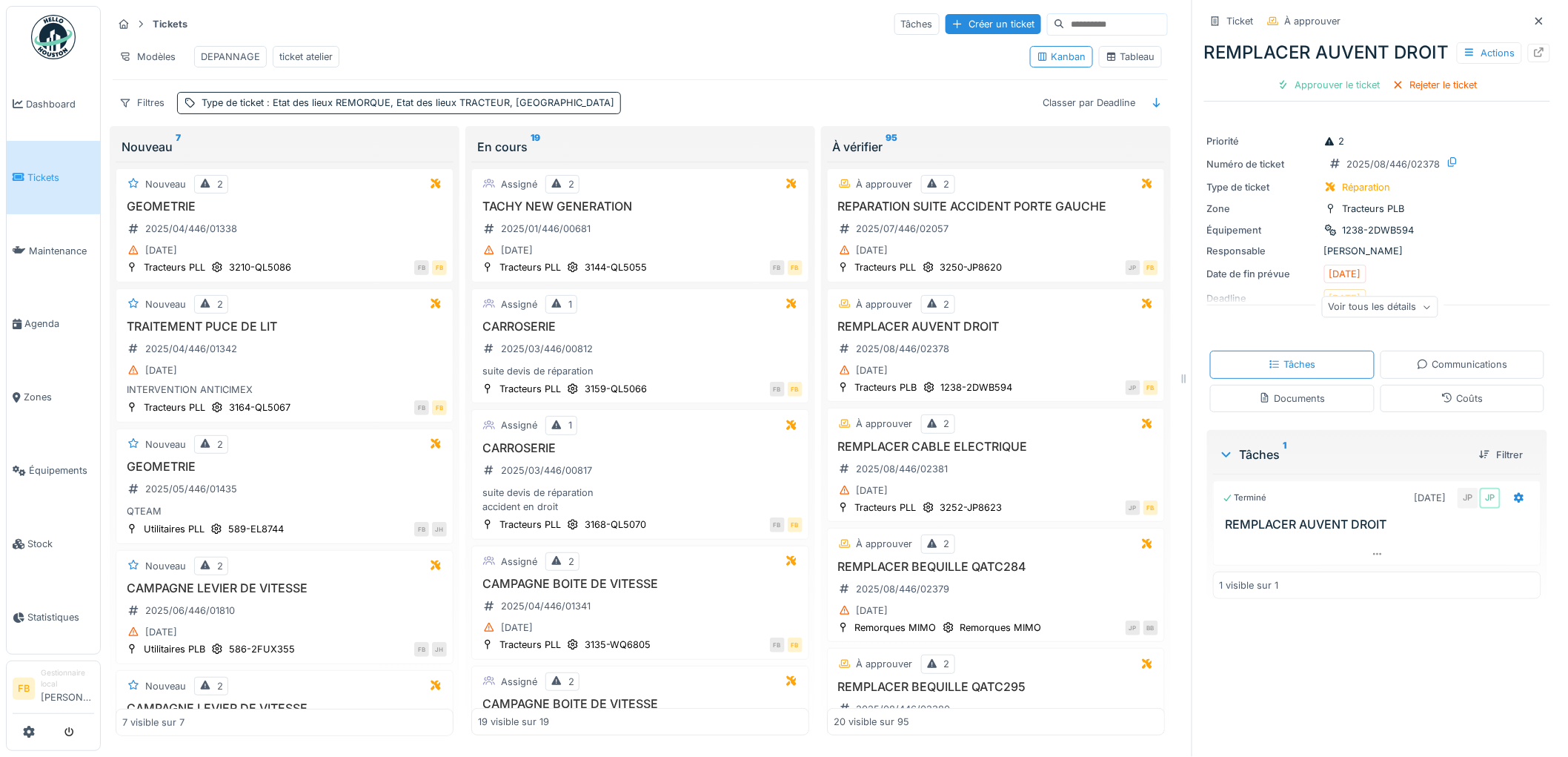
click at [1434, 412] on div "Coûts" at bounding box center [1462, 399] width 164 height 27
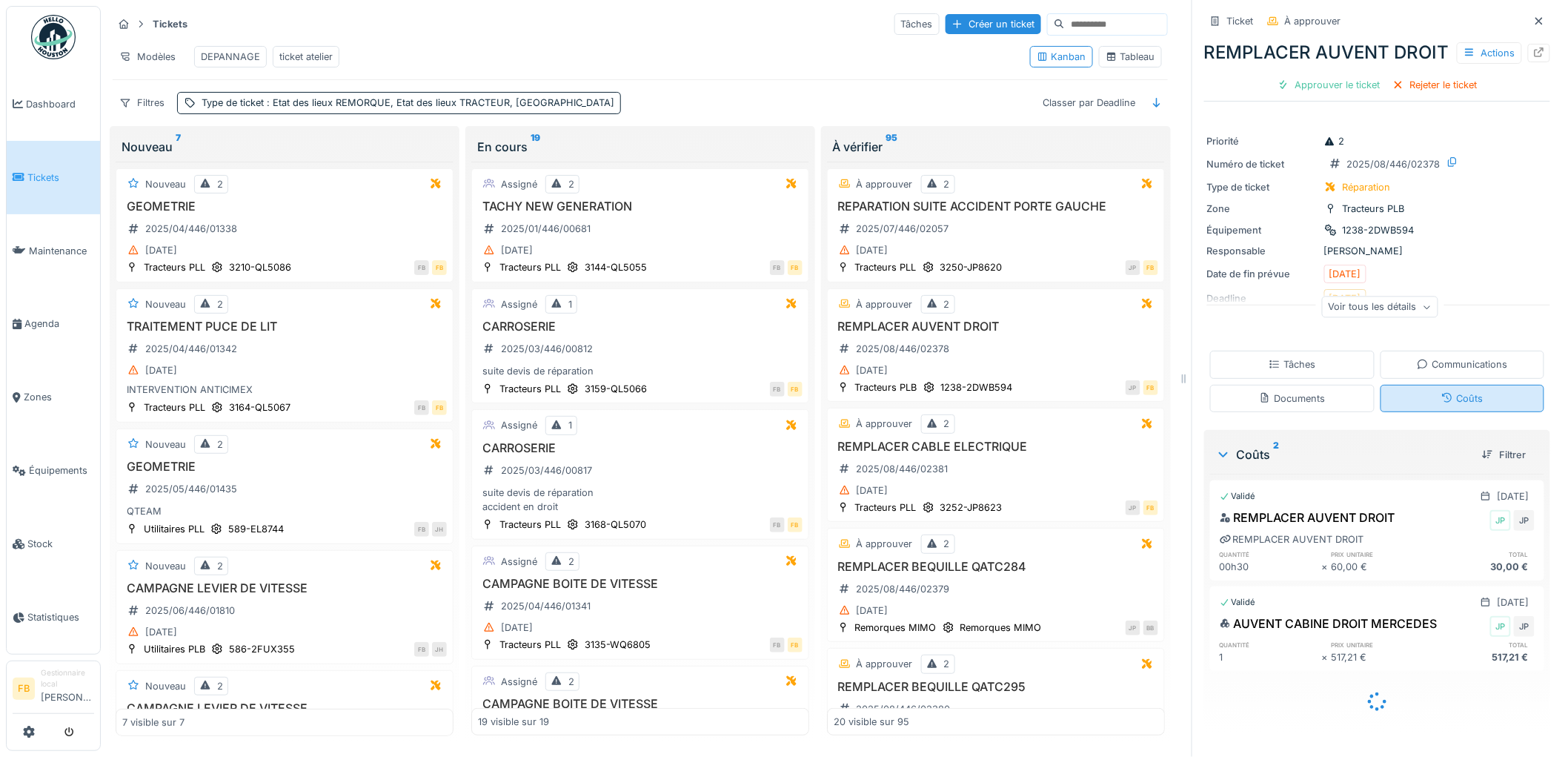
scroll to position [12, 0]
click at [1311, 95] on div "Approuver le ticket" at bounding box center [1329, 85] width 115 height 20
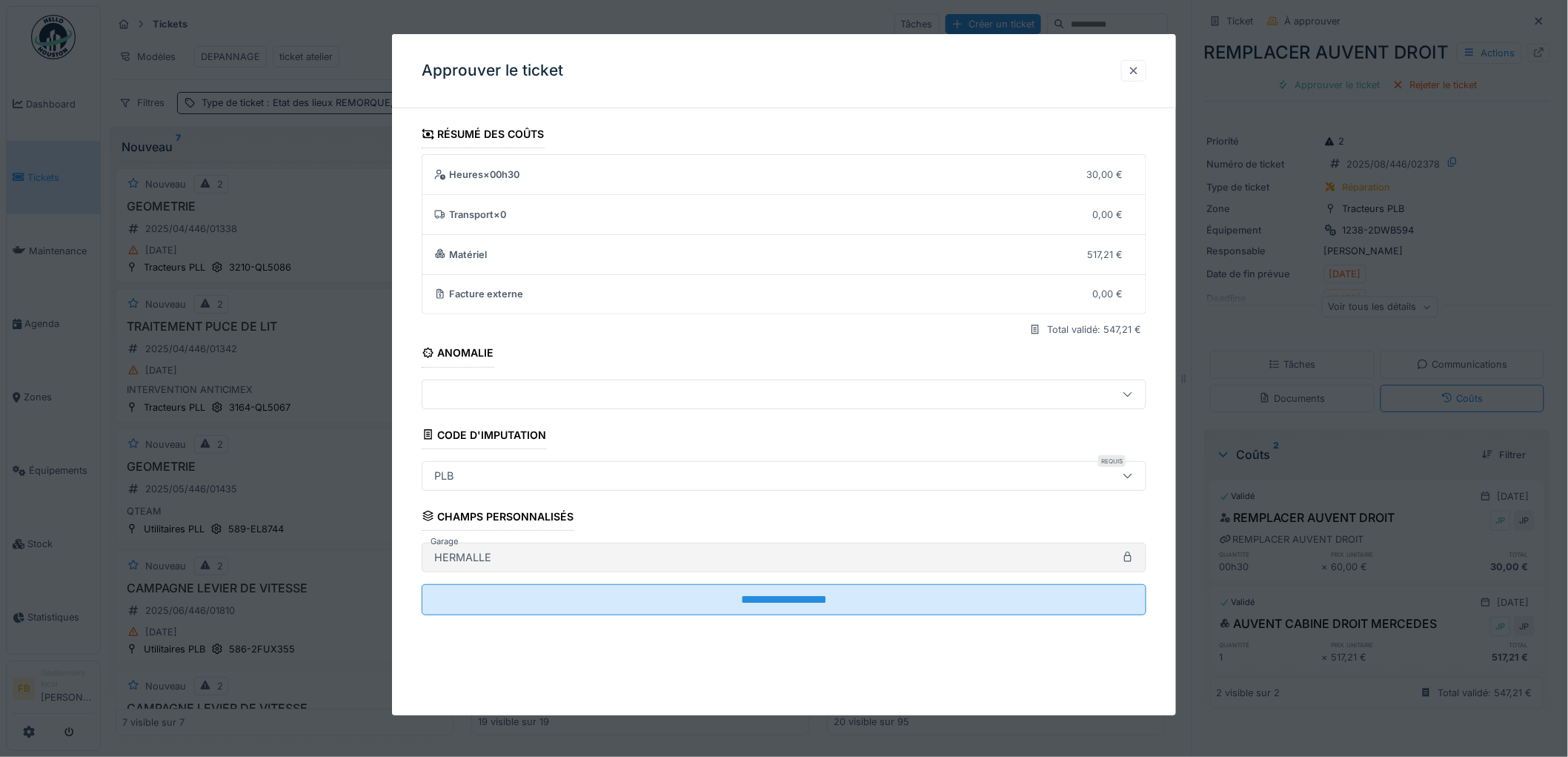
click at [1137, 70] on div at bounding box center [1134, 70] width 12 height 14
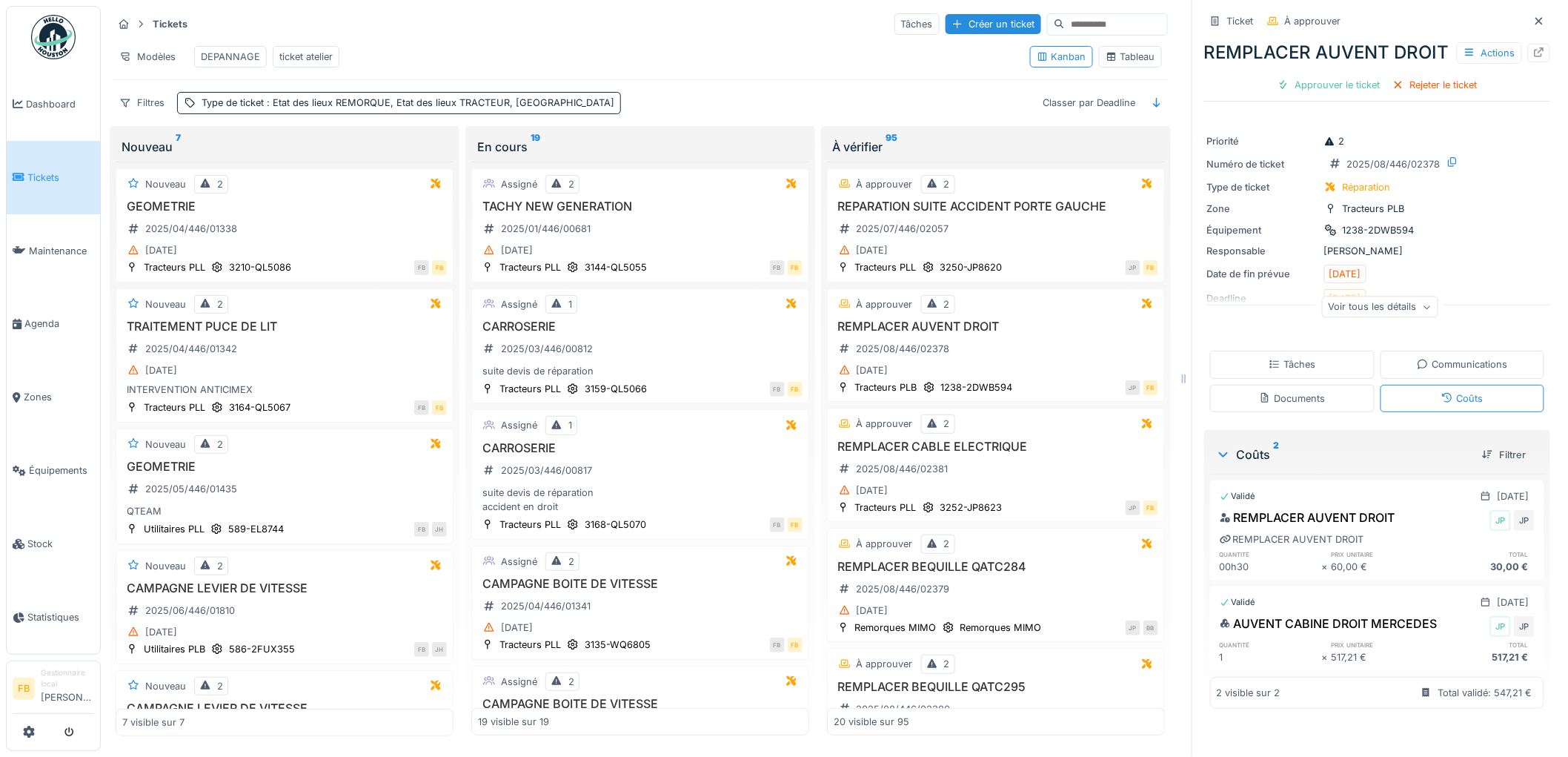
scroll to position [0, 0]
click at [1334, 95] on div "Approuver le ticket" at bounding box center [1329, 85] width 115 height 20
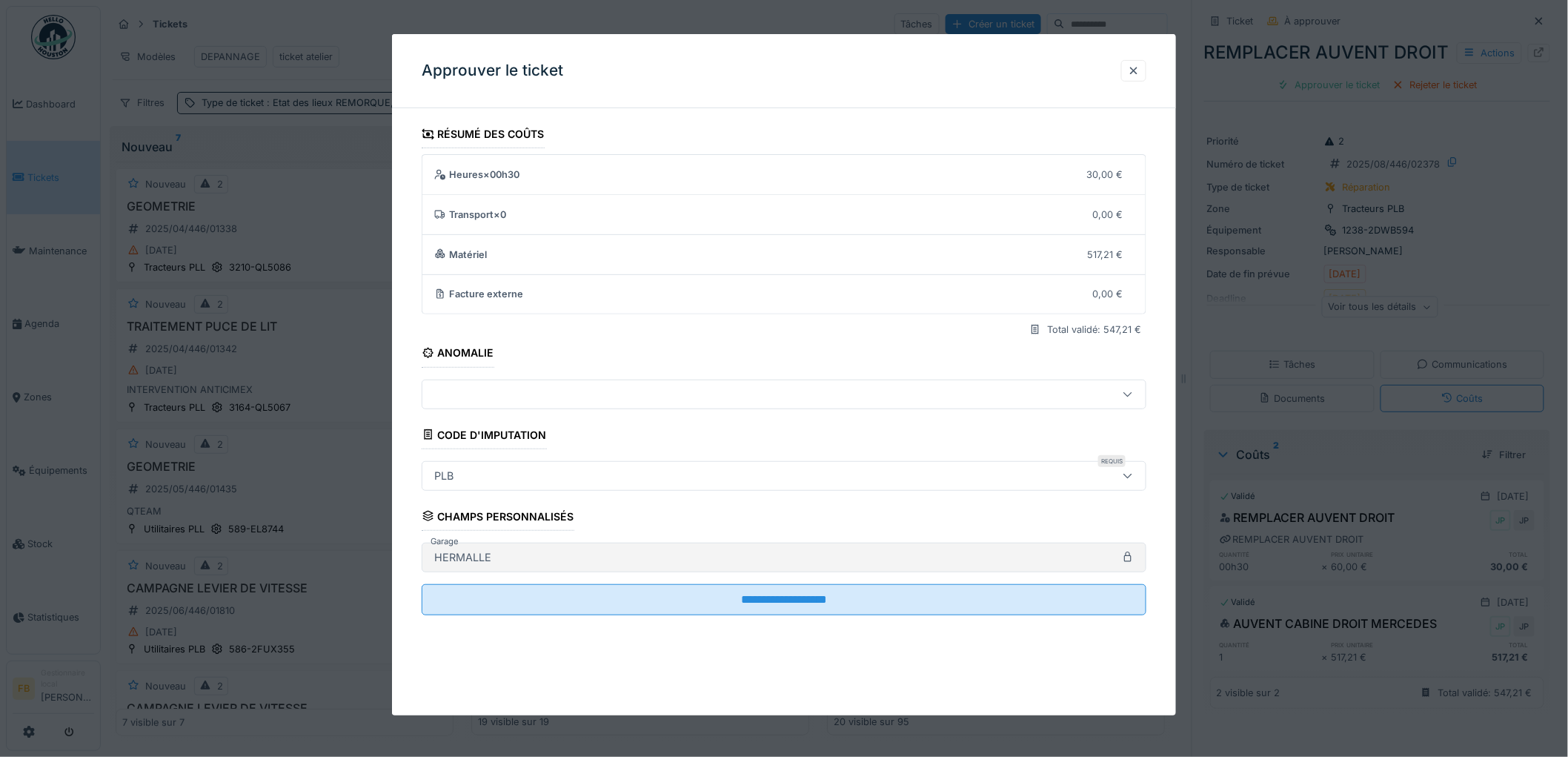
scroll to position [12, 0]
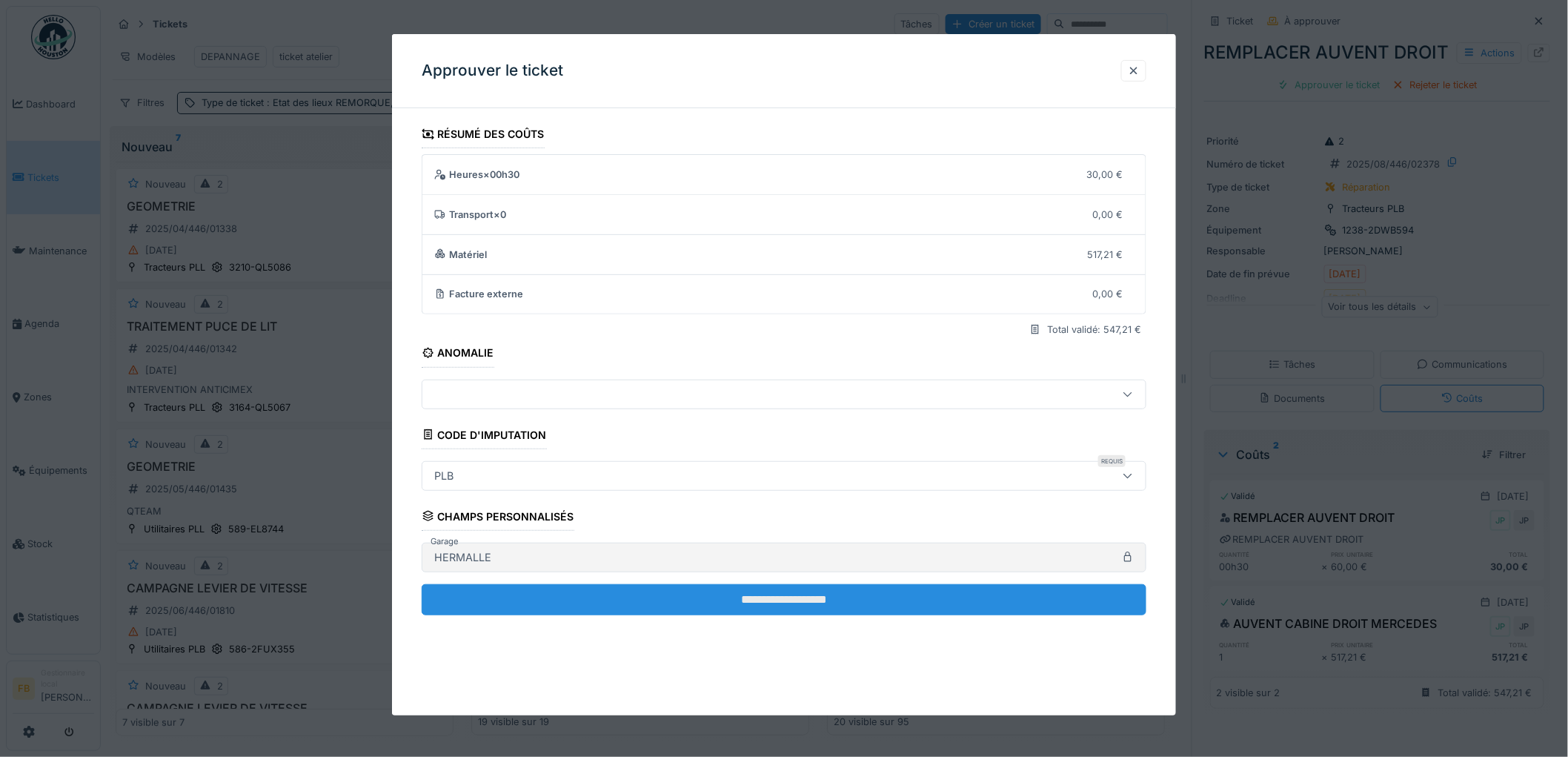
click at [744, 594] on input "**********" at bounding box center [784, 599] width 724 height 31
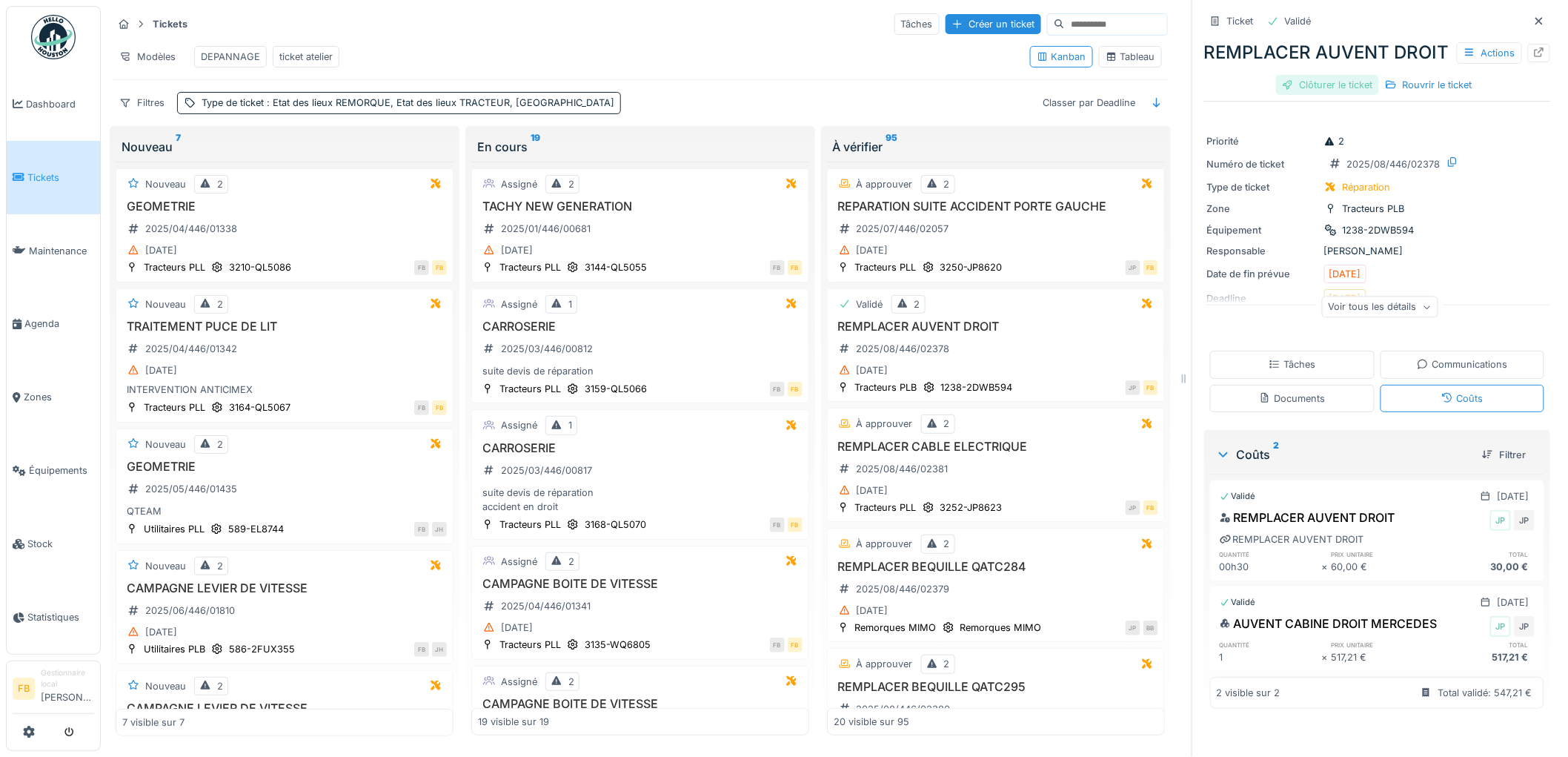
click at [1316, 95] on div "Clôturer le ticket" at bounding box center [1327, 85] width 103 height 20
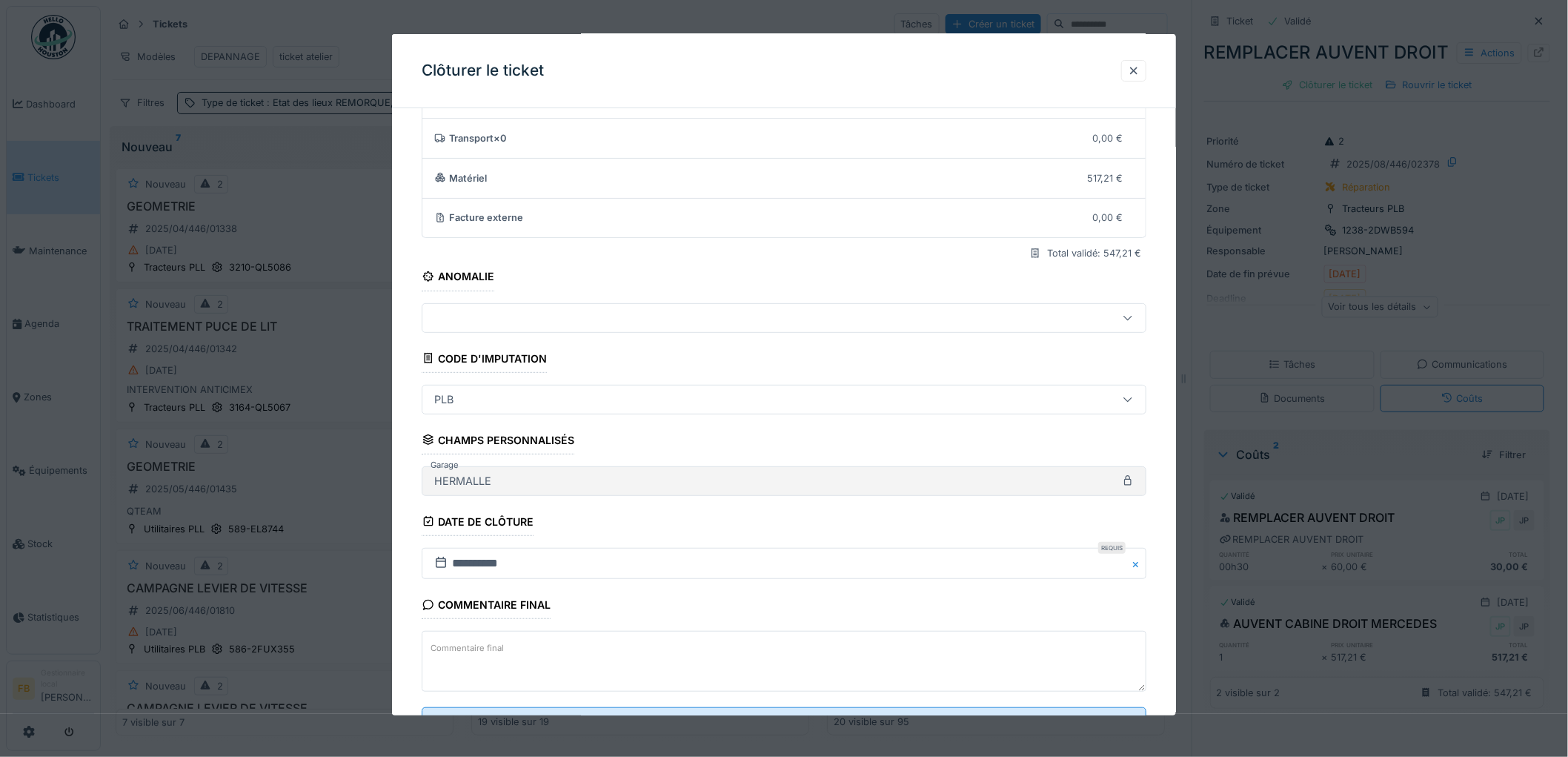
scroll to position [143, 0]
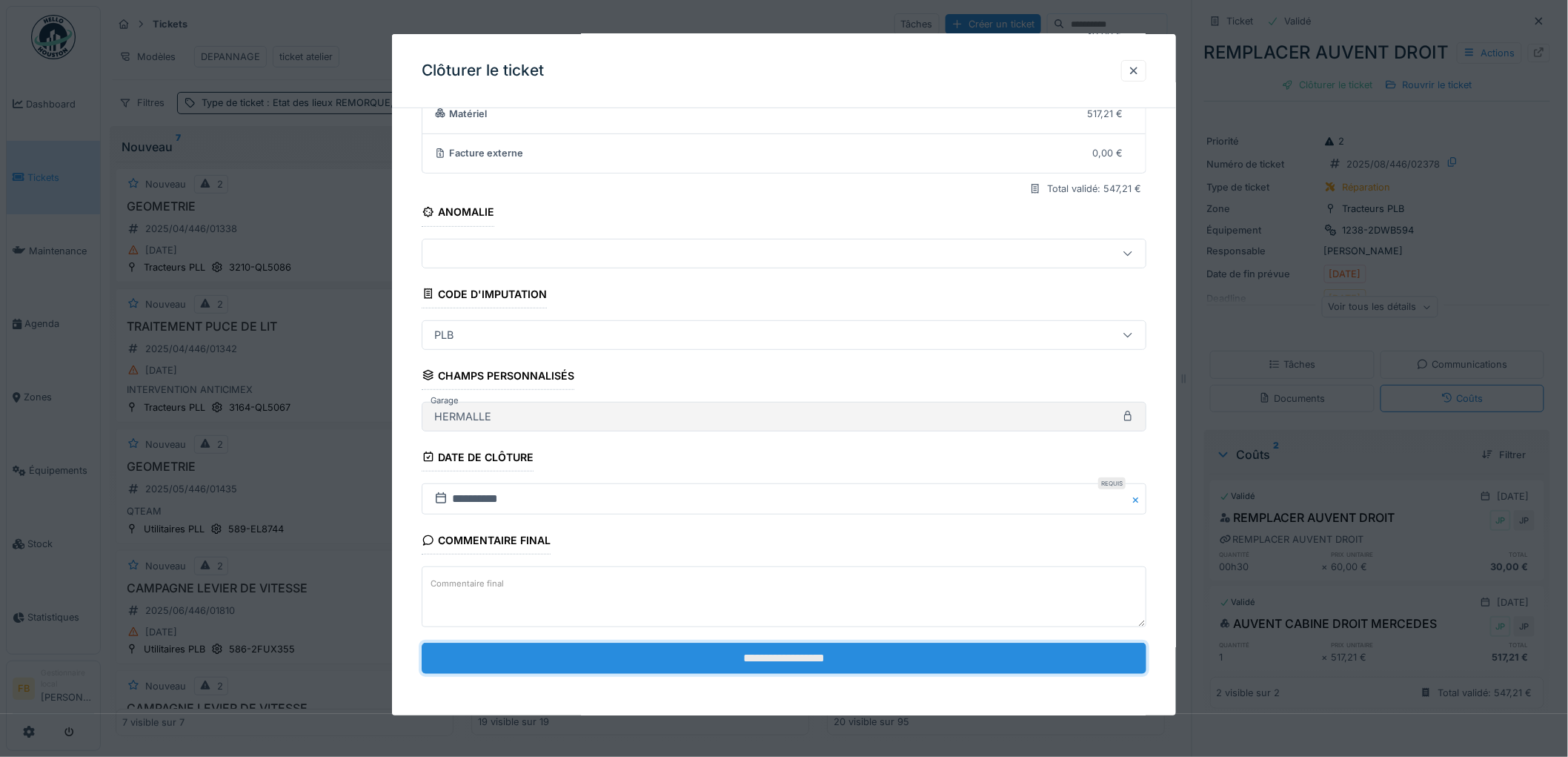
click at [796, 664] on input "**********" at bounding box center [784, 657] width 724 height 31
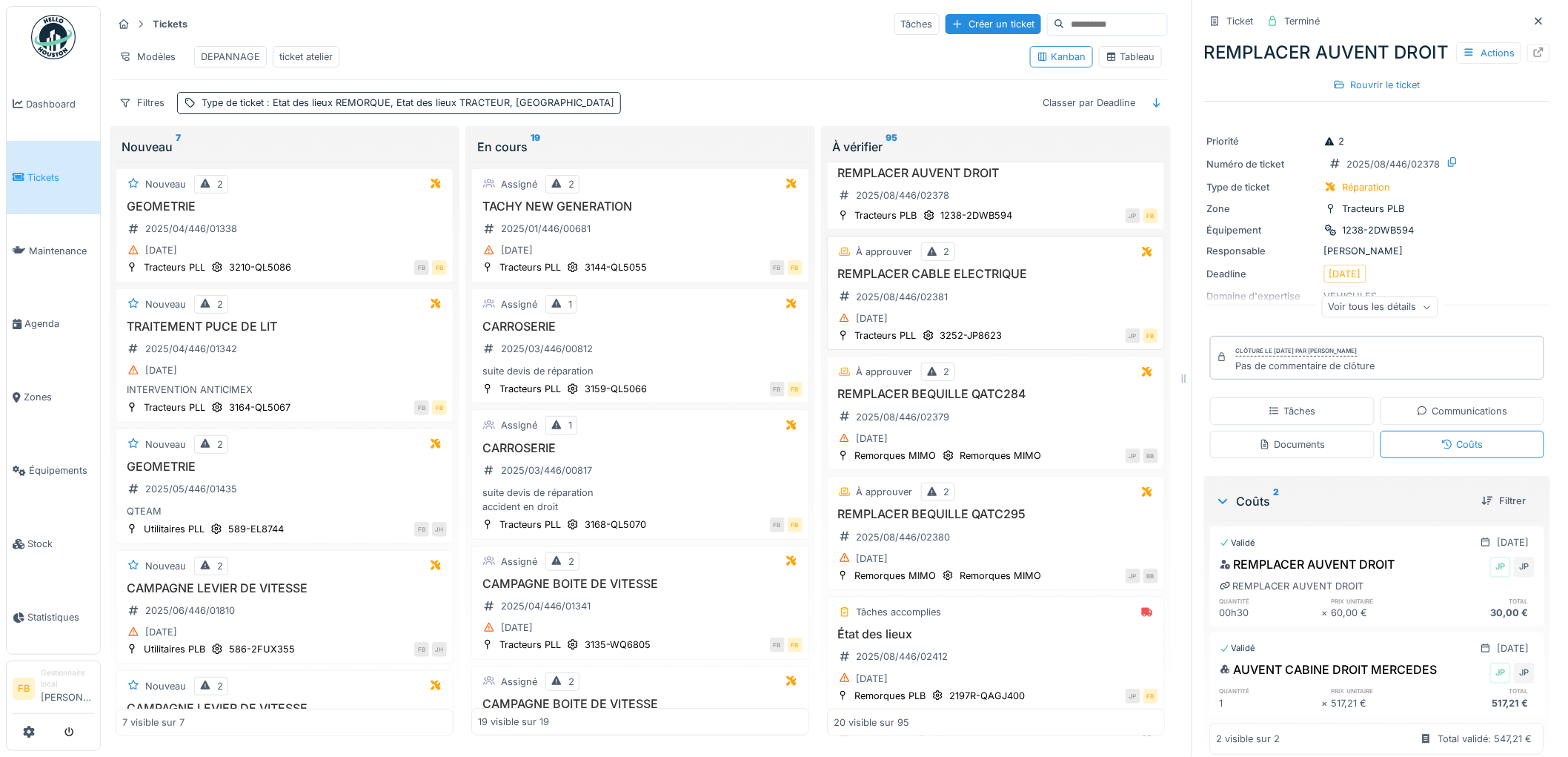
scroll to position [165, 0]
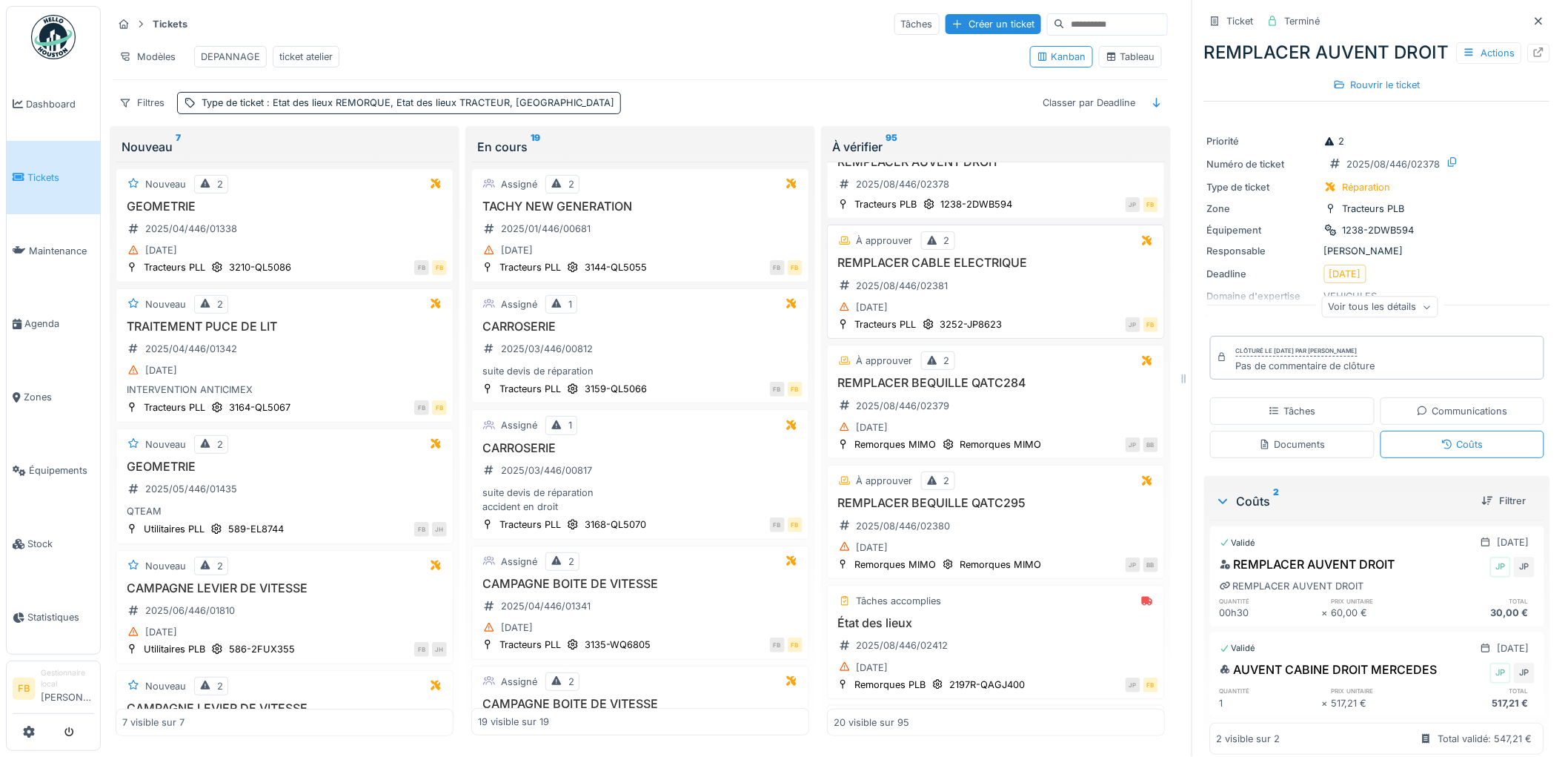
click at [1015, 299] on div "REMPLACER CABLE ELECTRIQUE 2025/08/446/02381 11/08/2025" at bounding box center [996, 286] width 324 height 61
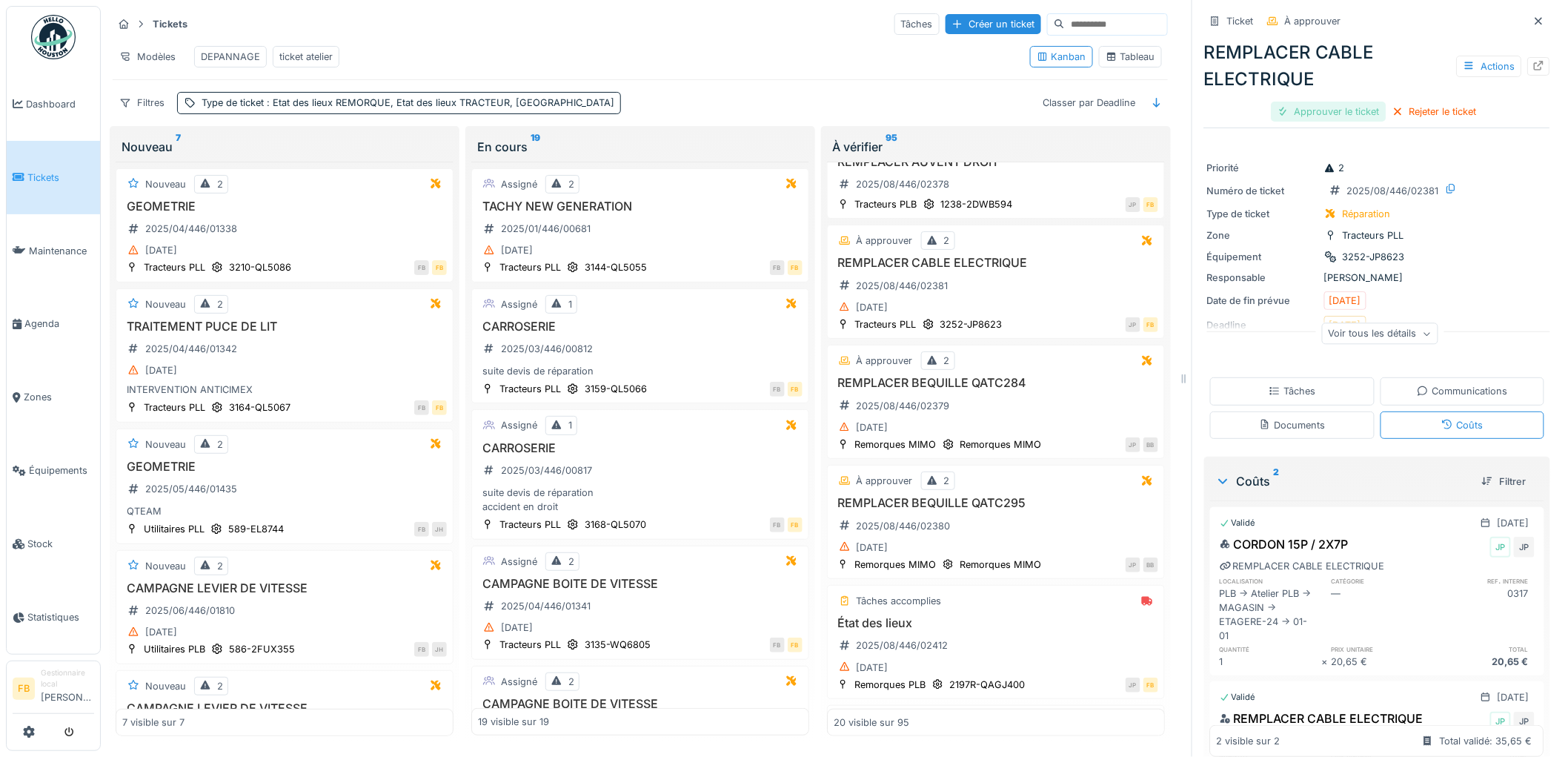
click at [1317, 102] on div "Approuver le ticket" at bounding box center [1329, 112] width 115 height 20
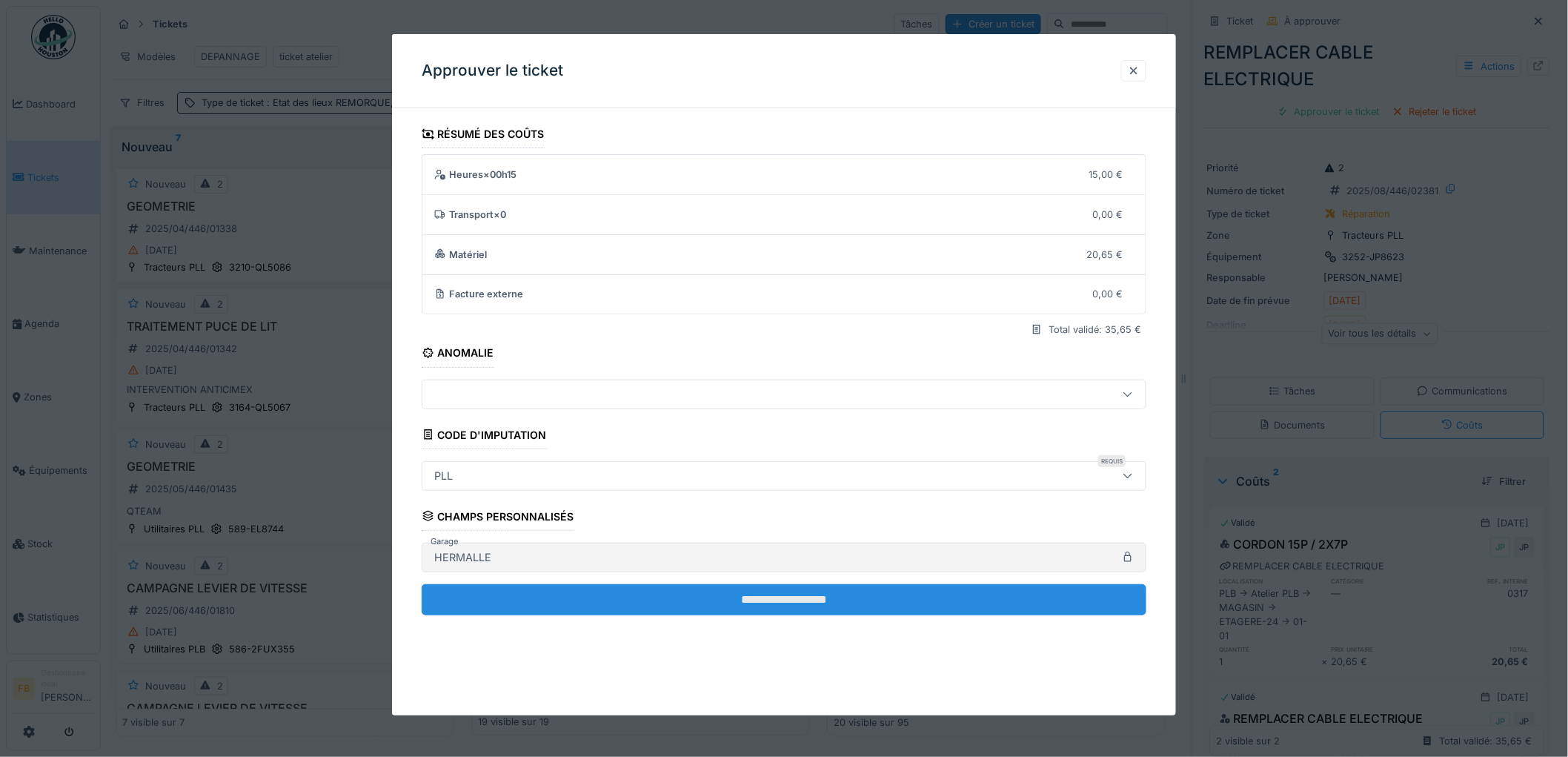
click at [712, 592] on input "**********" at bounding box center [784, 599] width 724 height 31
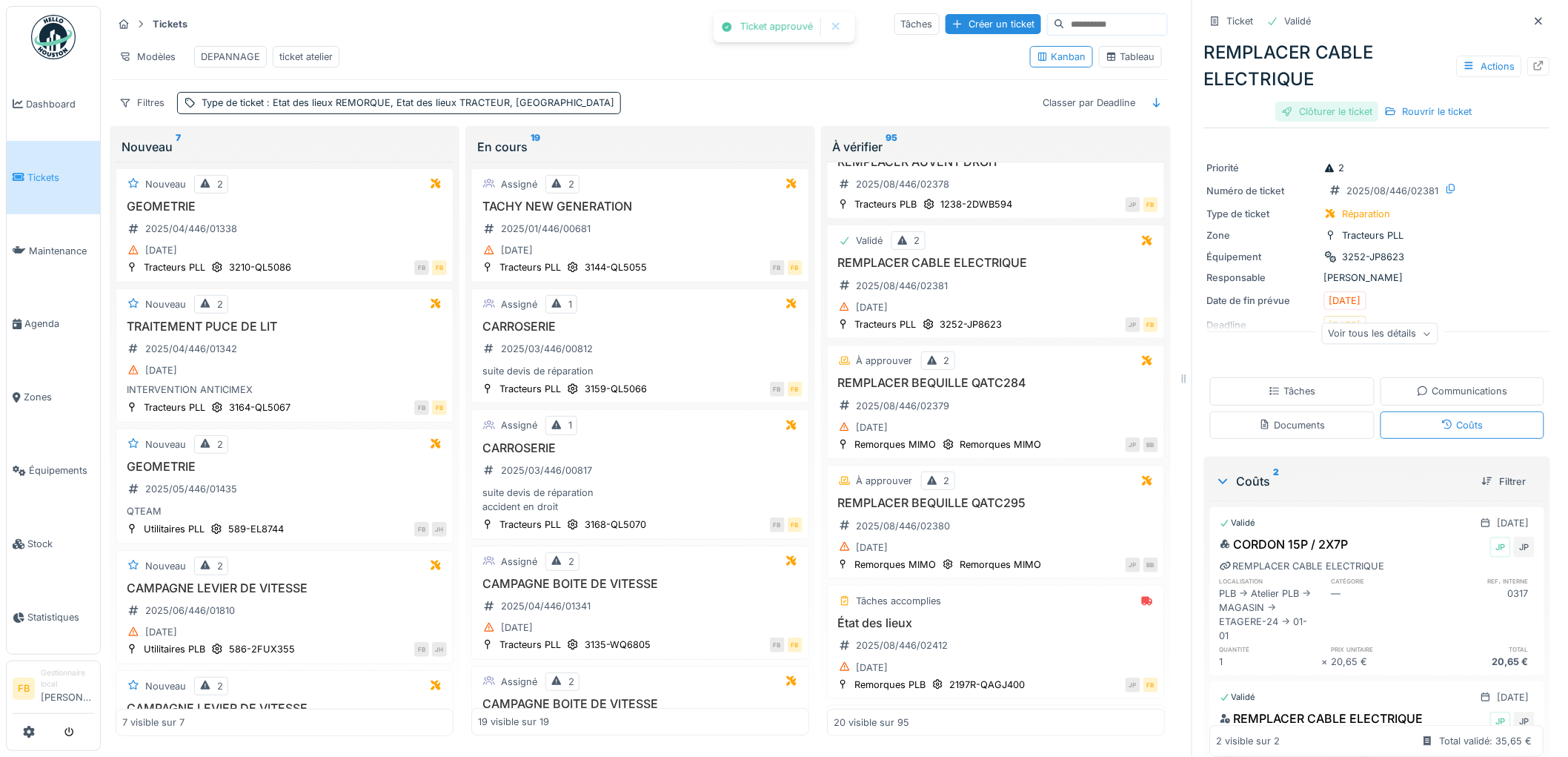
click at [1293, 102] on div "Clôturer le ticket" at bounding box center [1327, 112] width 103 height 20
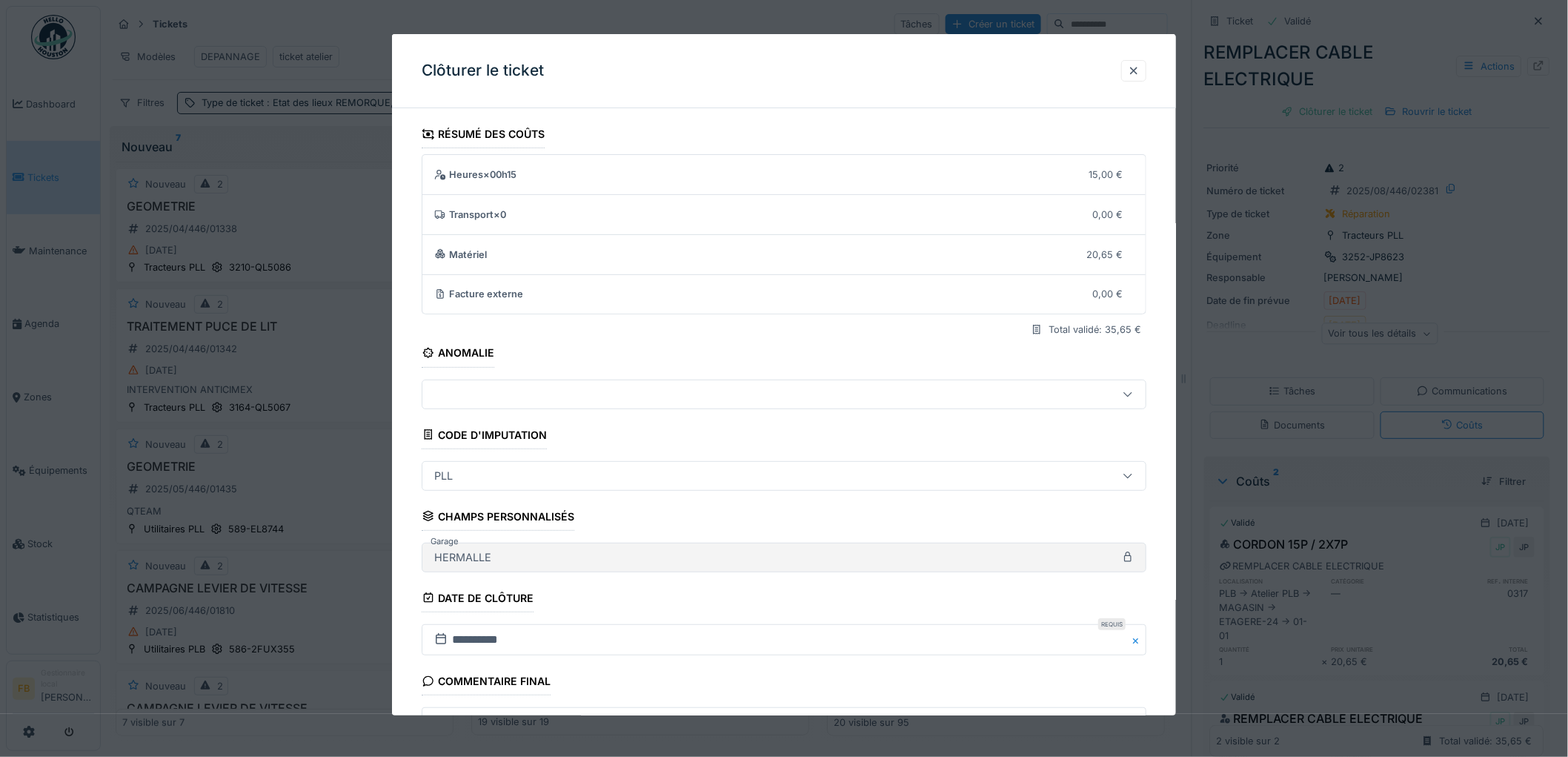
scroll to position [143, 0]
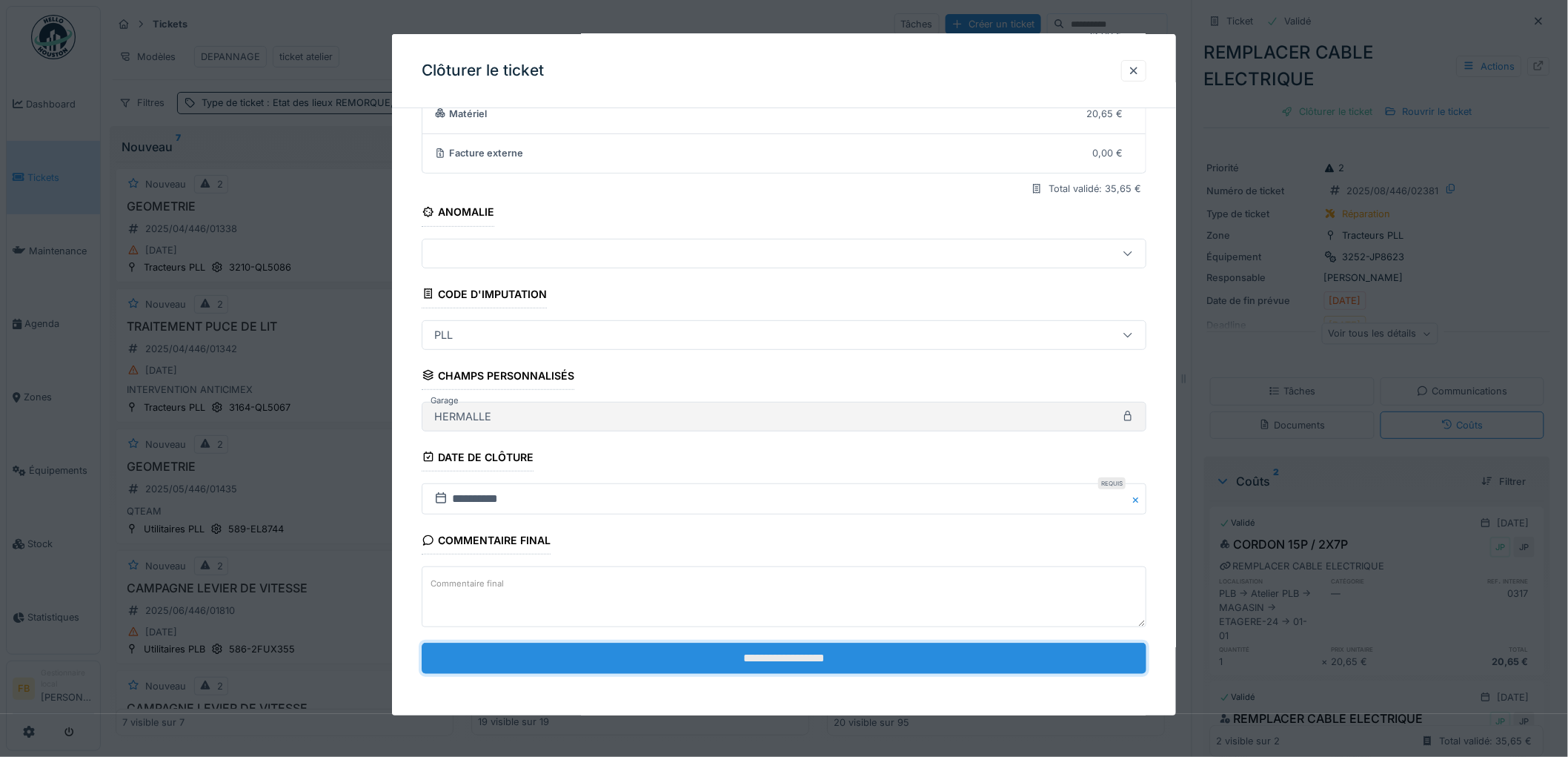
click at [720, 654] on input "**********" at bounding box center [784, 657] width 724 height 31
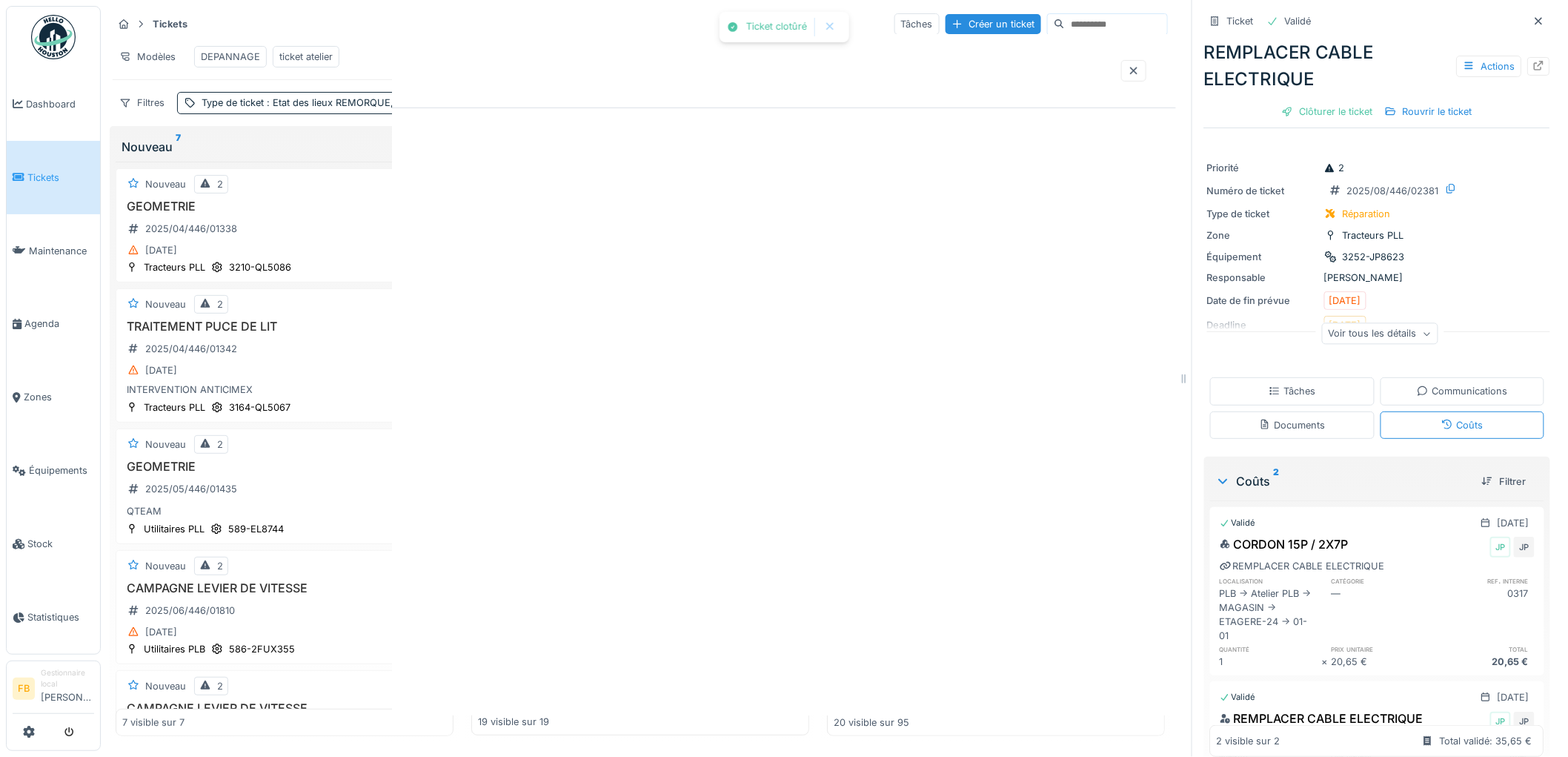
scroll to position [0, 0]
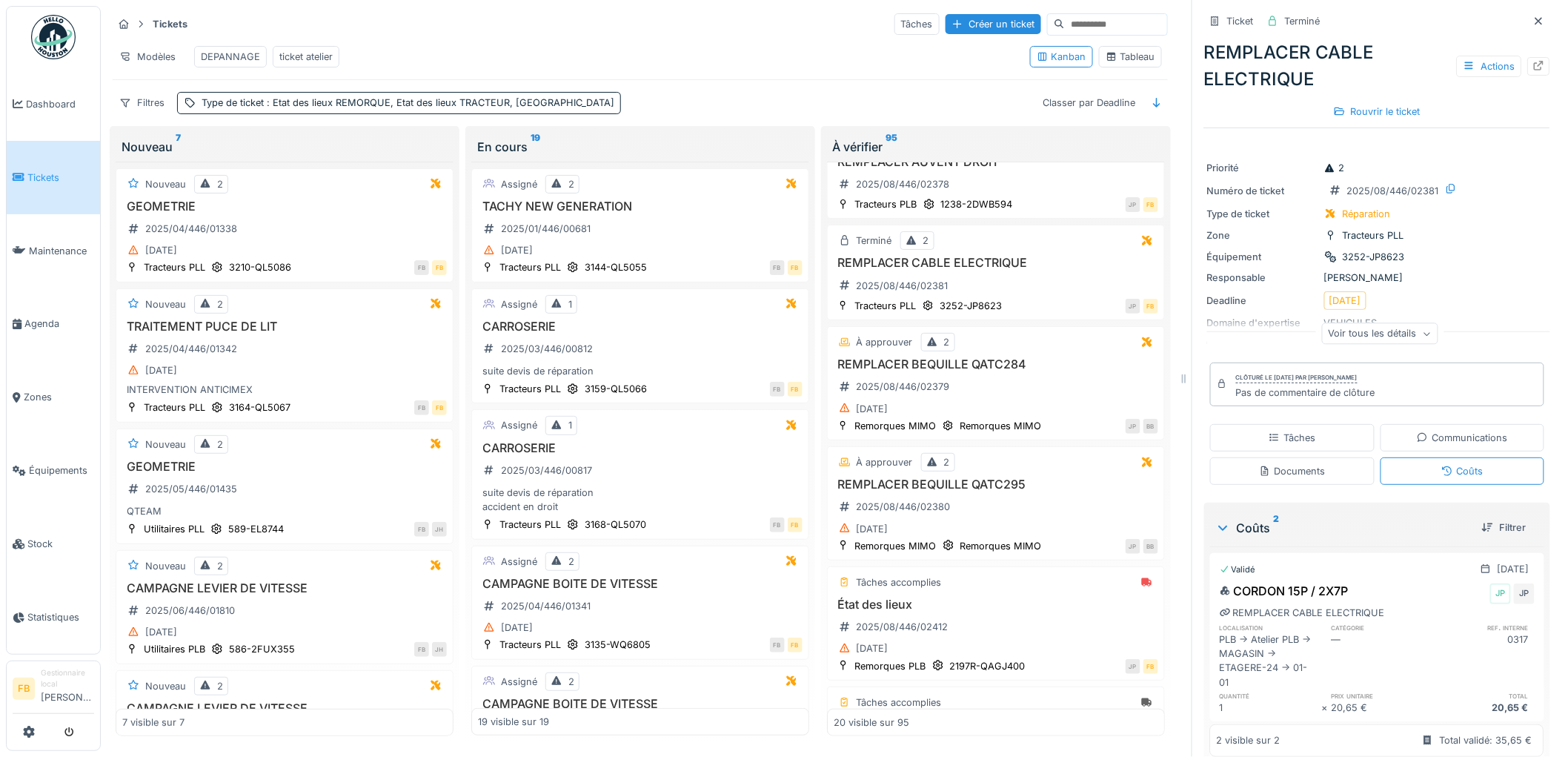
click at [54, 164] on link "Tickets" at bounding box center [54, 177] width 94 height 73
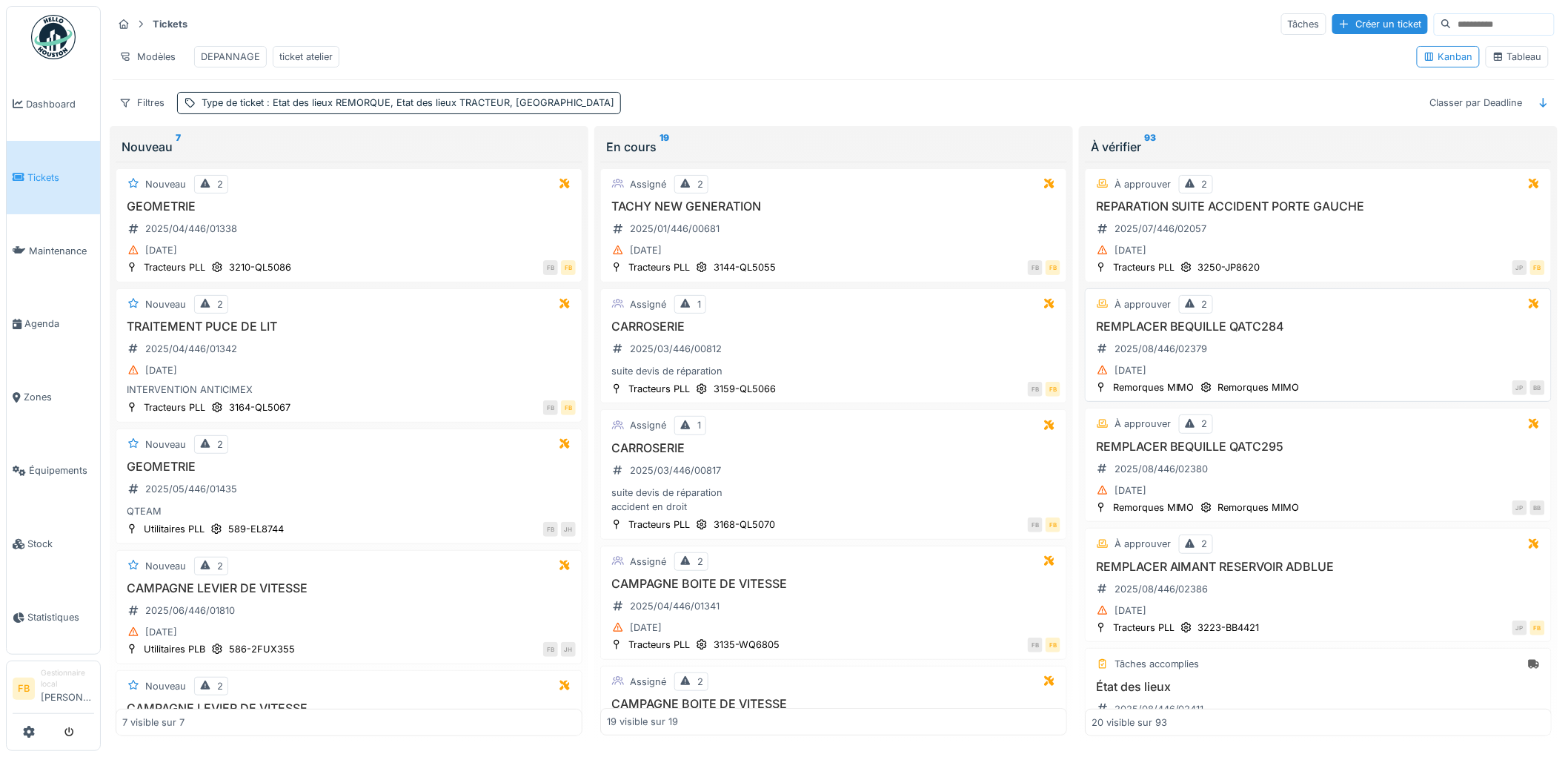
click at [1330, 334] on h3 "REMPLACER BEQUILLE QATC284" at bounding box center [1317, 326] width 453 height 14
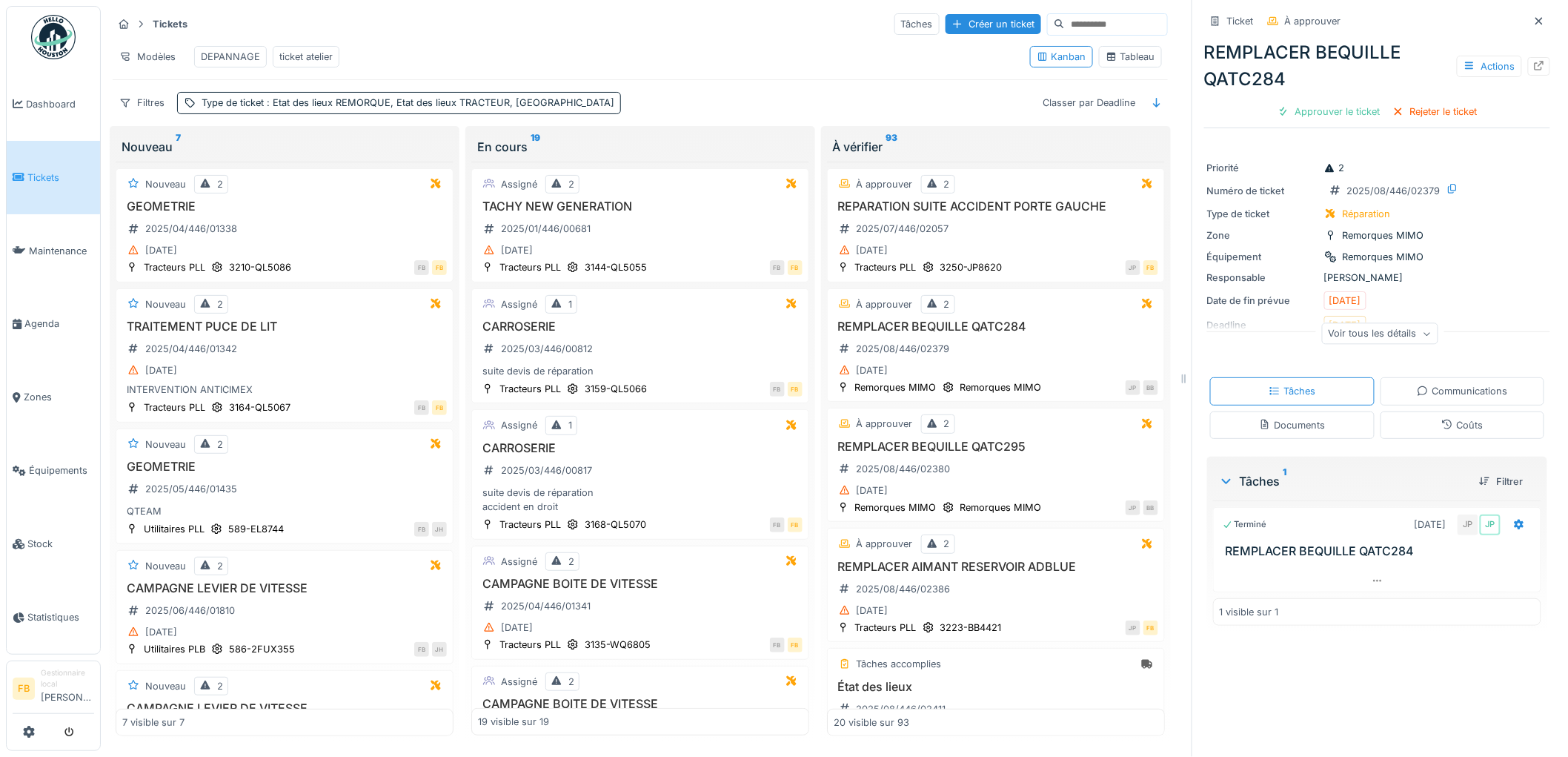
click at [1441, 432] on div "Coûts" at bounding box center [1462, 425] width 42 height 14
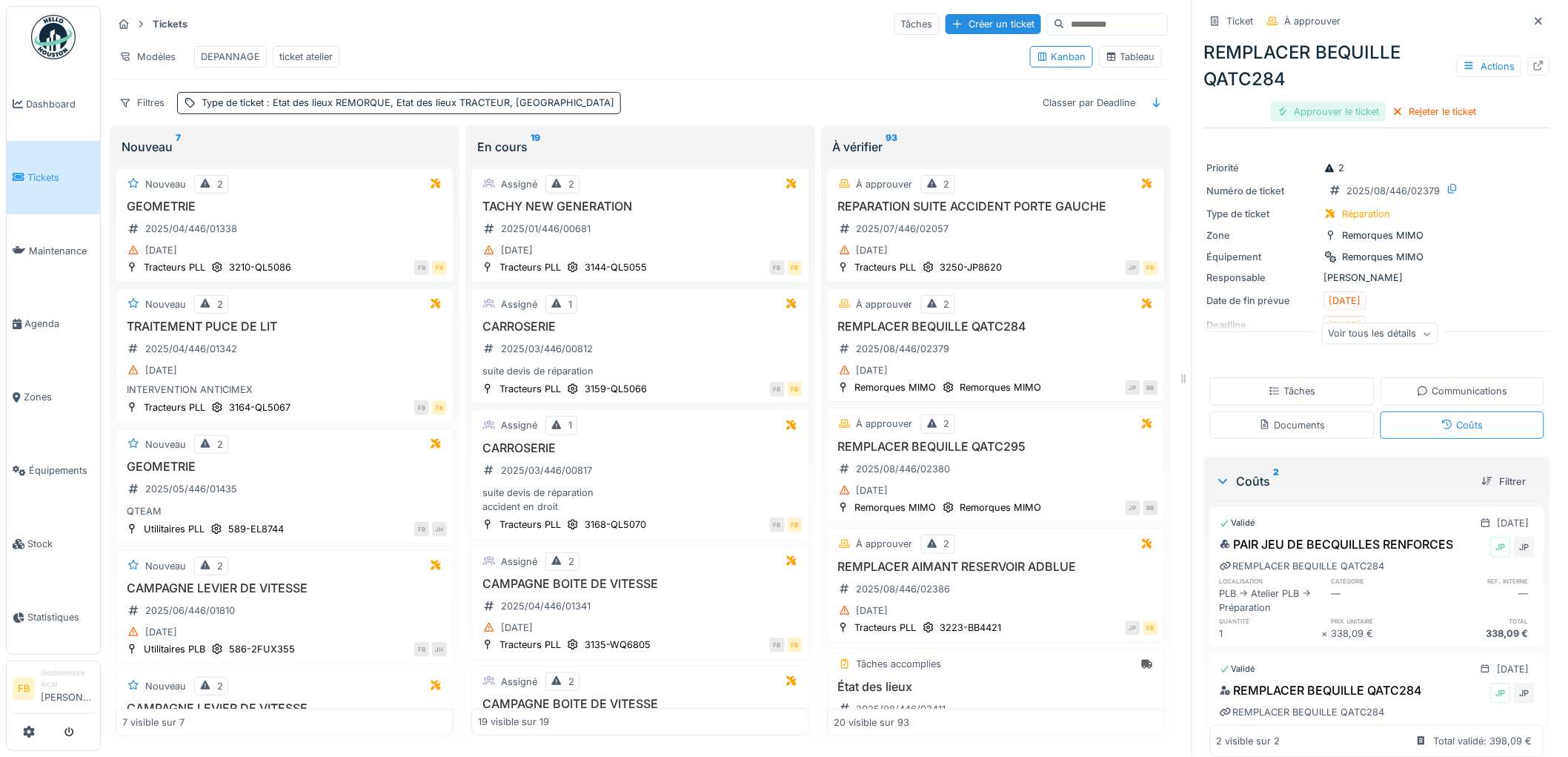
click at [1331, 102] on div "Approuver le ticket" at bounding box center [1329, 112] width 115 height 20
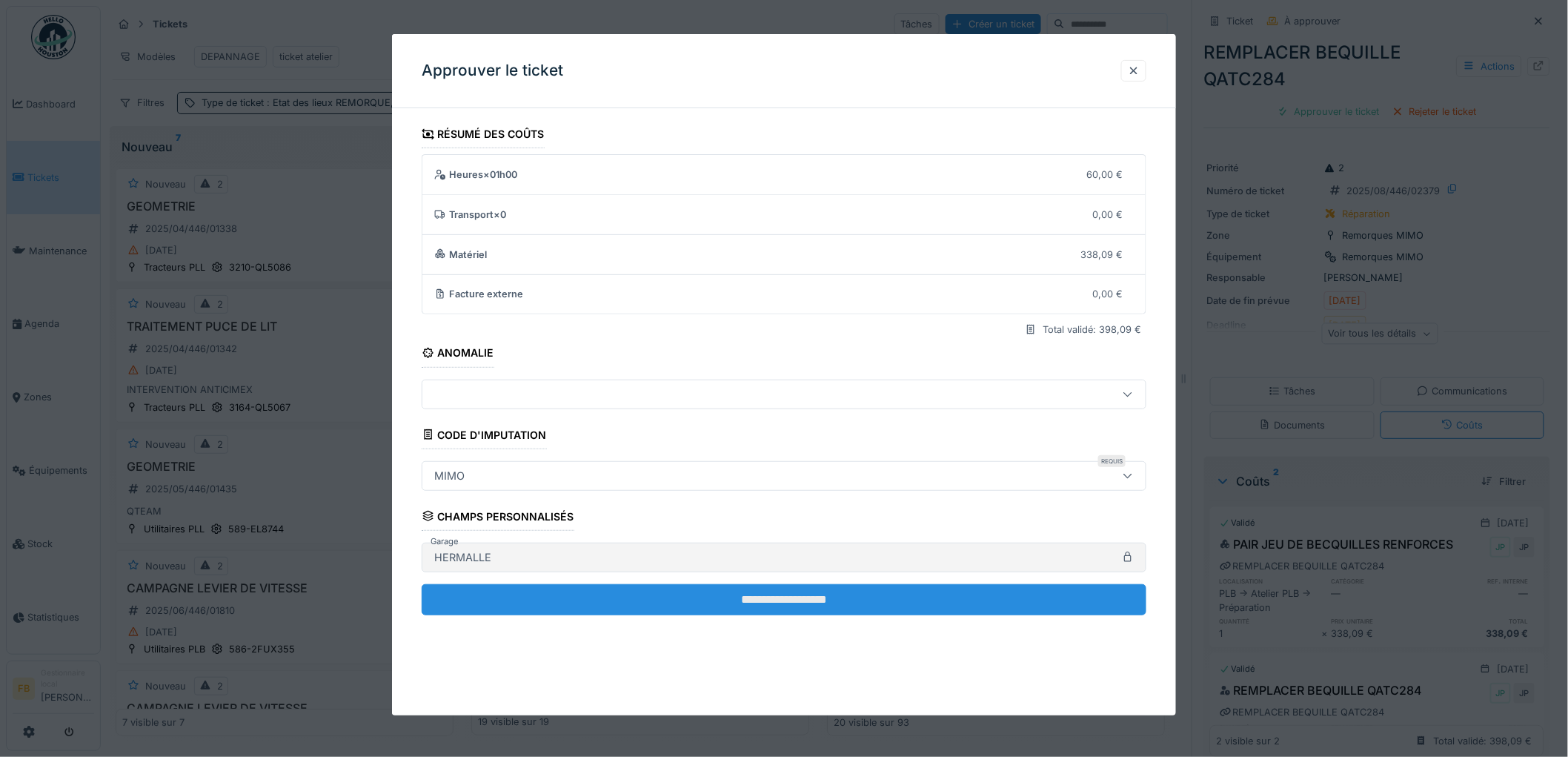
click at [650, 593] on input "**********" at bounding box center [784, 599] width 724 height 31
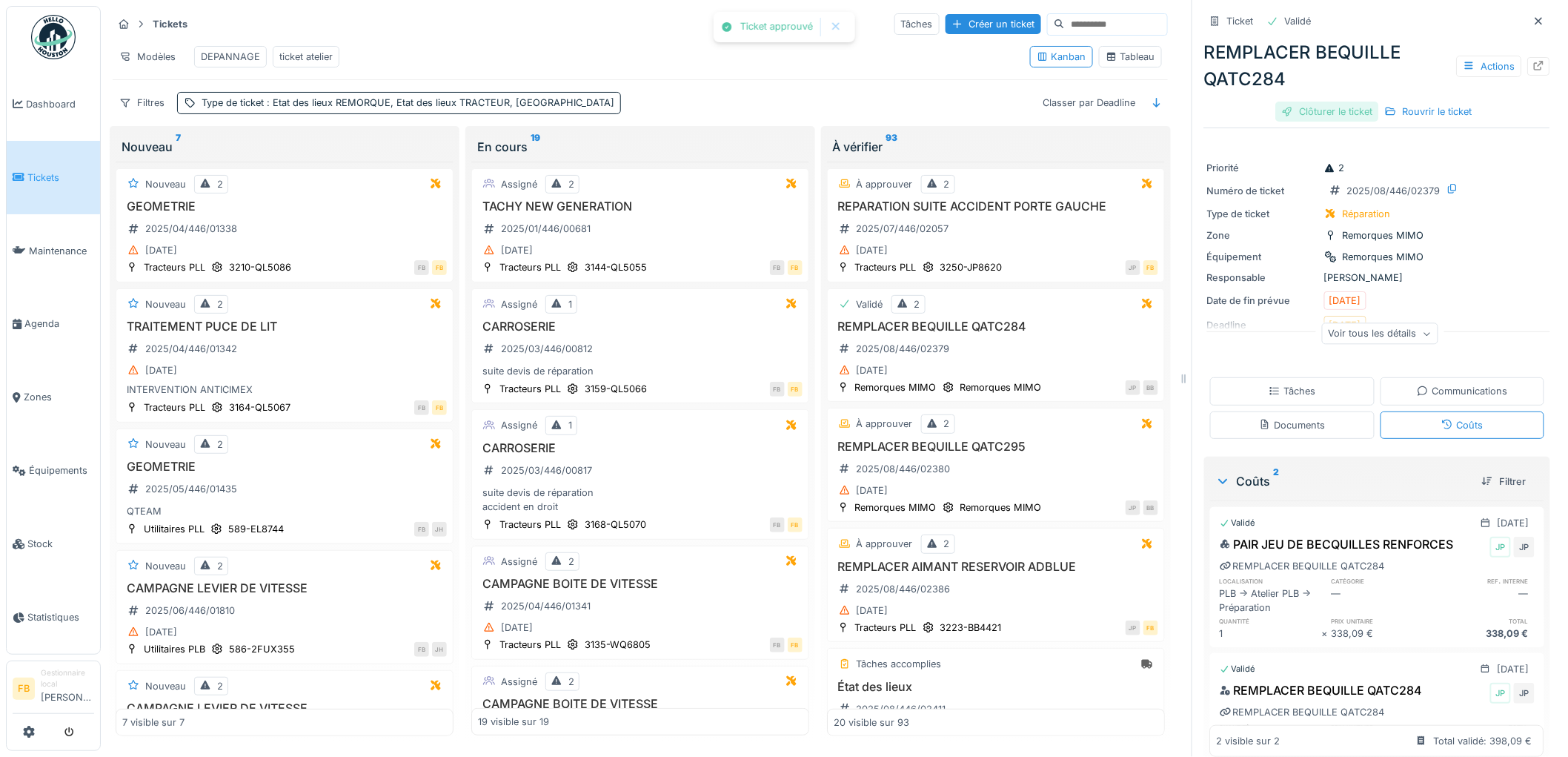
click at [1328, 102] on div "Clôturer le ticket" at bounding box center [1327, 112] width 103 height 20
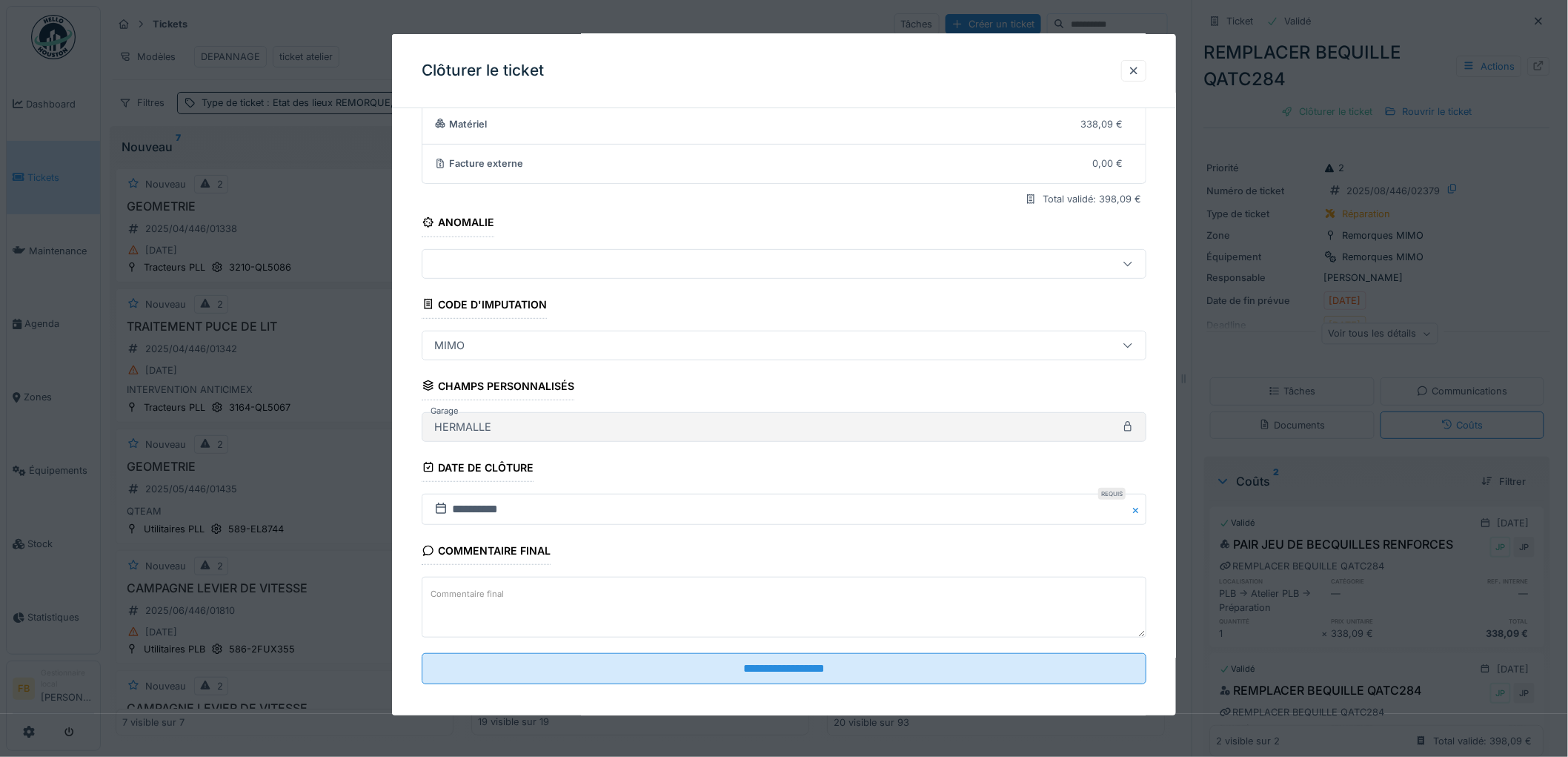
scroll to position [143, 0]
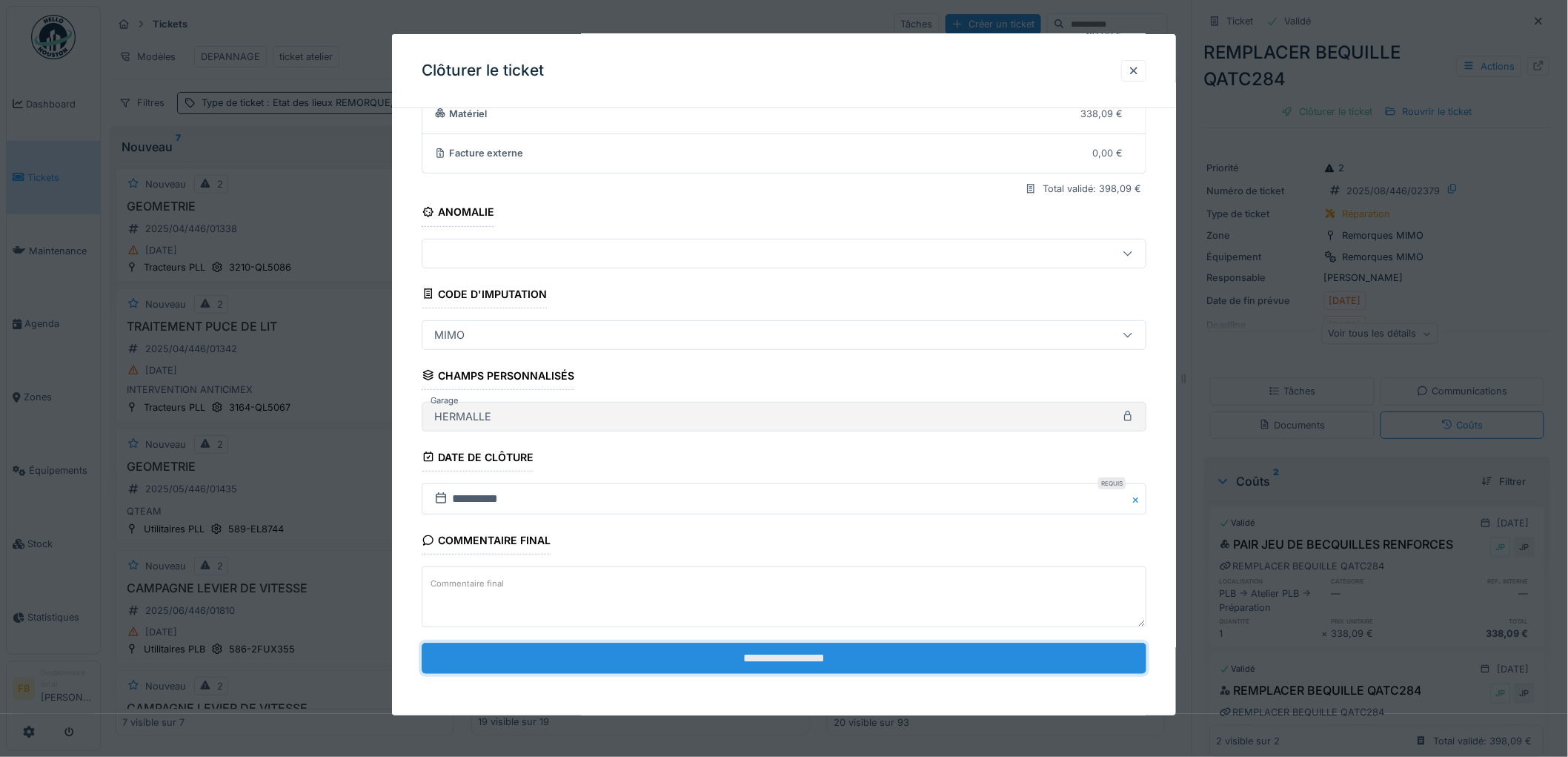
click at [709, 663] on input "**********" at bounding box center [784, 657] width 724 height 31
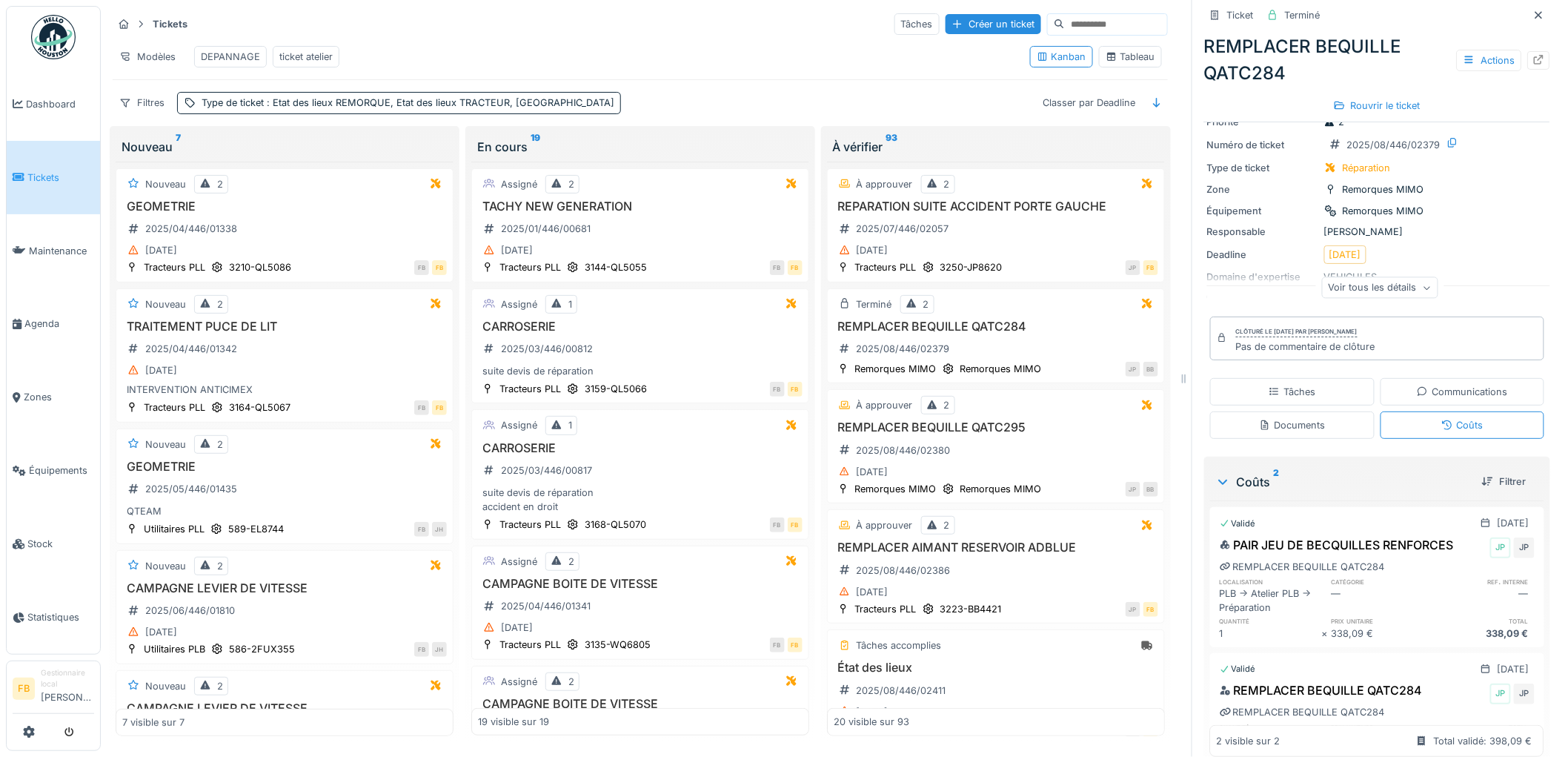
scroll to position [0, 0]
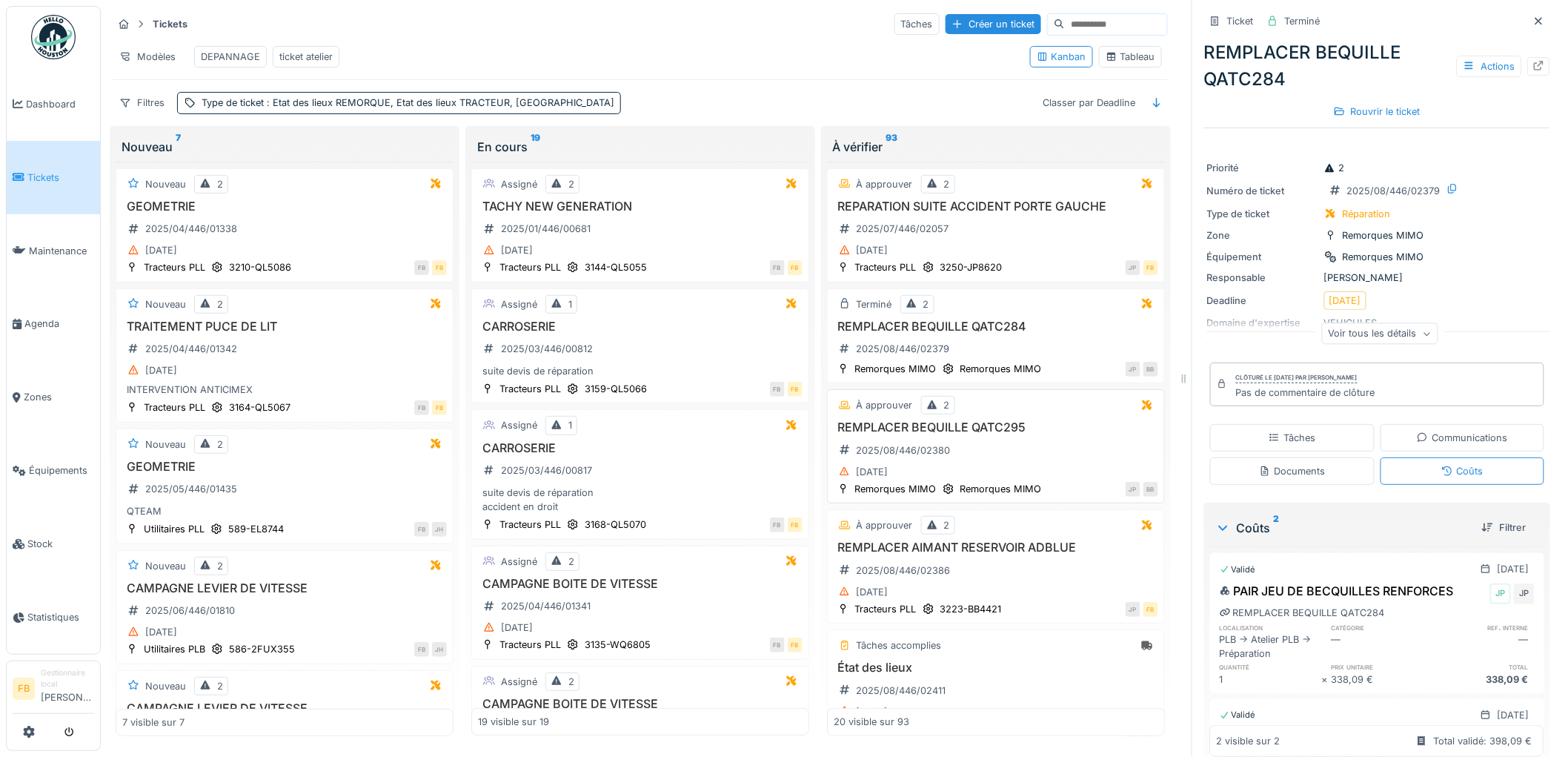
click at [1048, 447] on div "REMPLACER BEQUILLE QATC295 2025/08/446/02380 11/08/2025" at bounding box center [996, 451] width 324 height 61
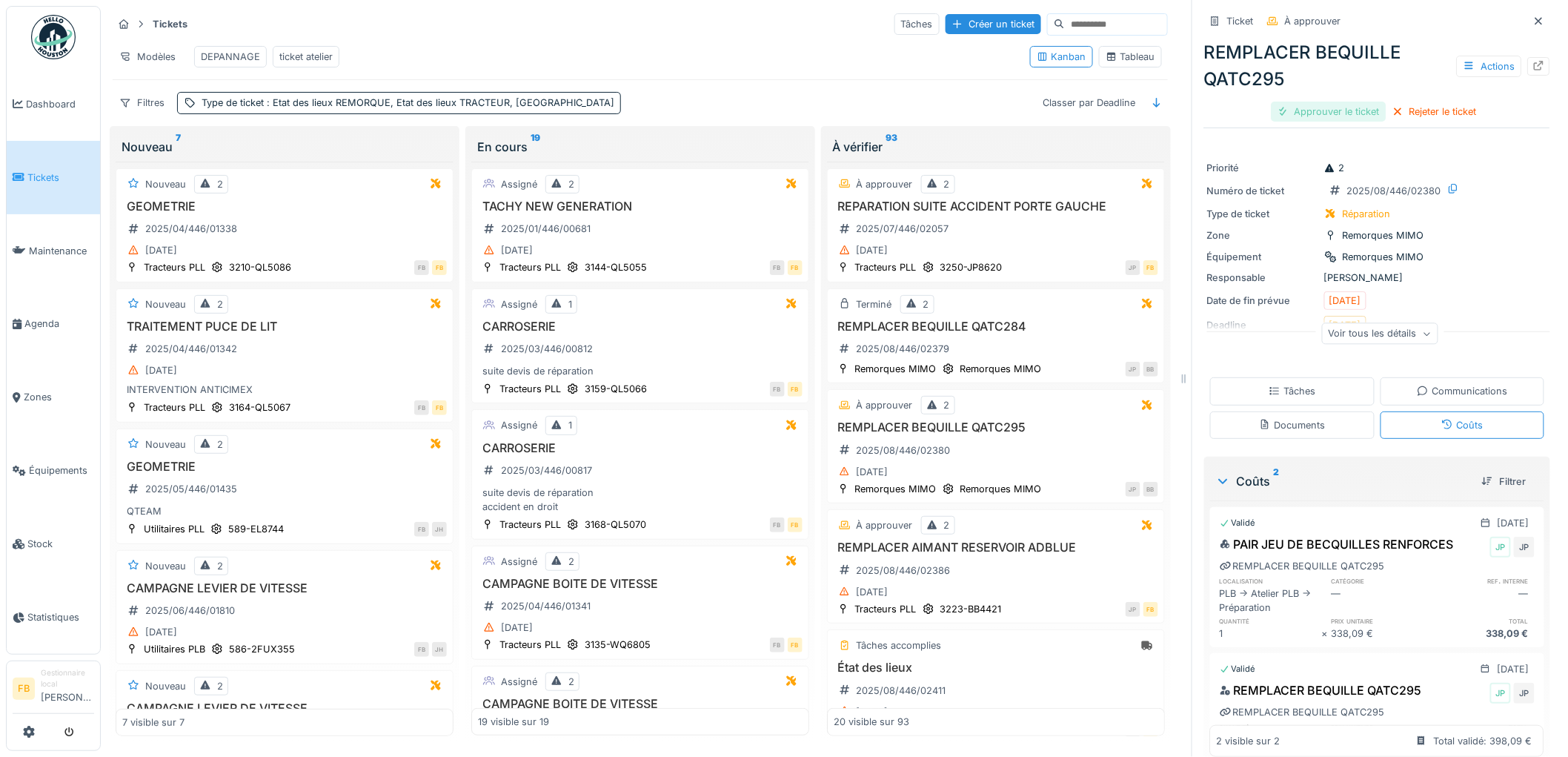
click at [1331, 102] on div "Approuver le ticket" at bounding box center [1329, 112] width 115 height 20
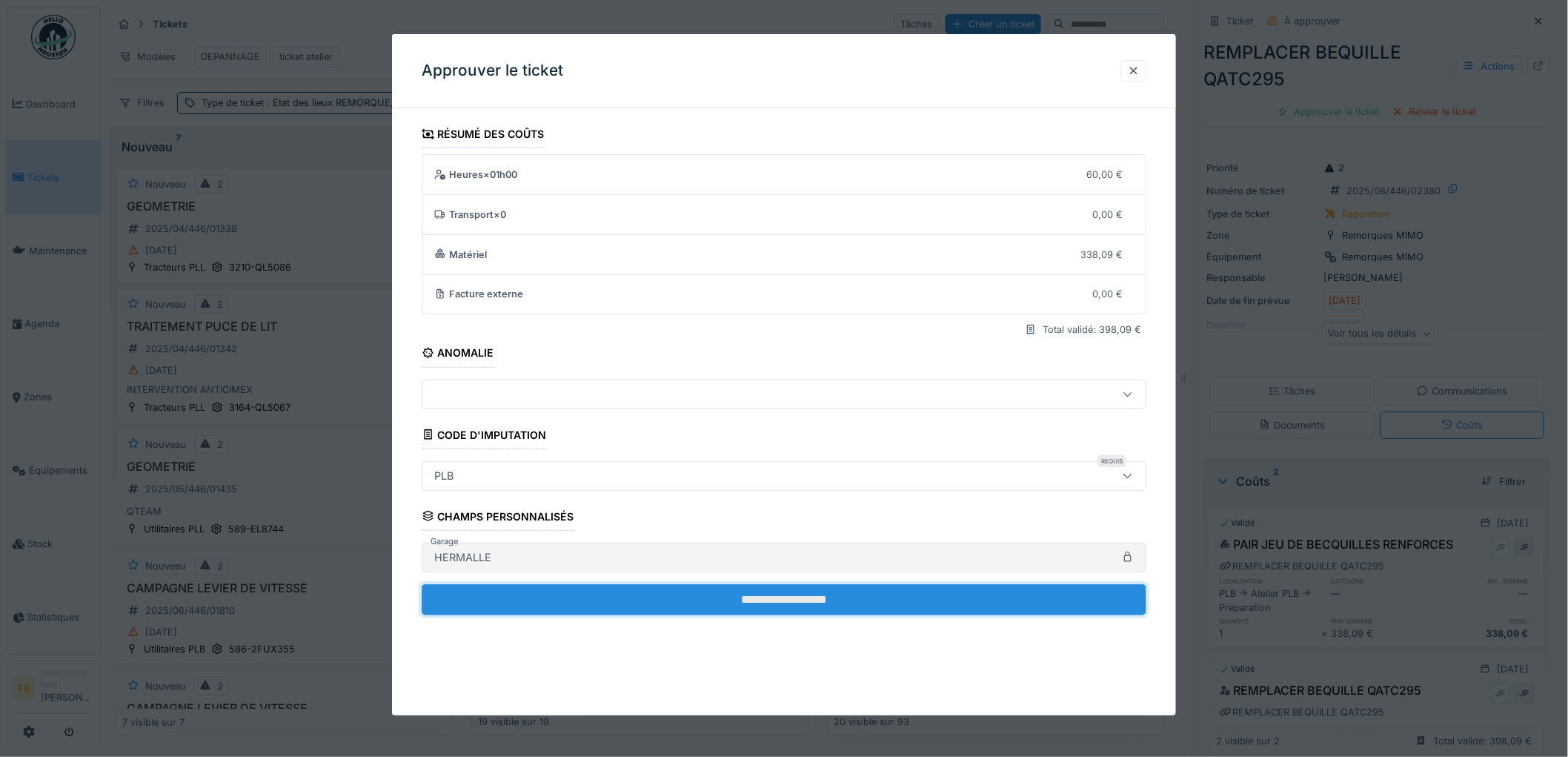
click at [675, 589] on input "**********" at bounding box center [784, 599] width 724 height 31
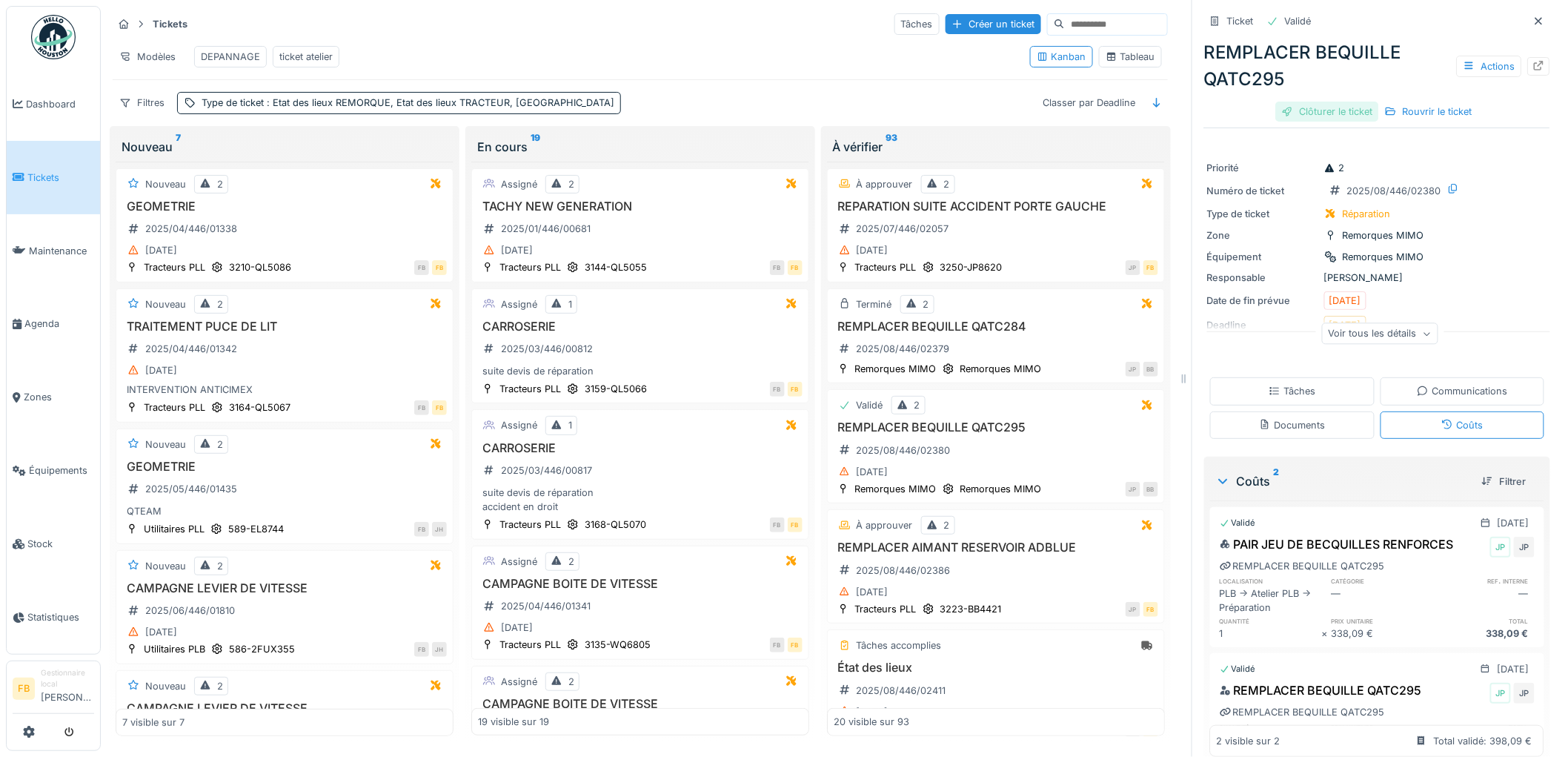
click at [1312, 102] on div "Clôturer le ticket" at bounding box center [1327, 112] width 103 height 20
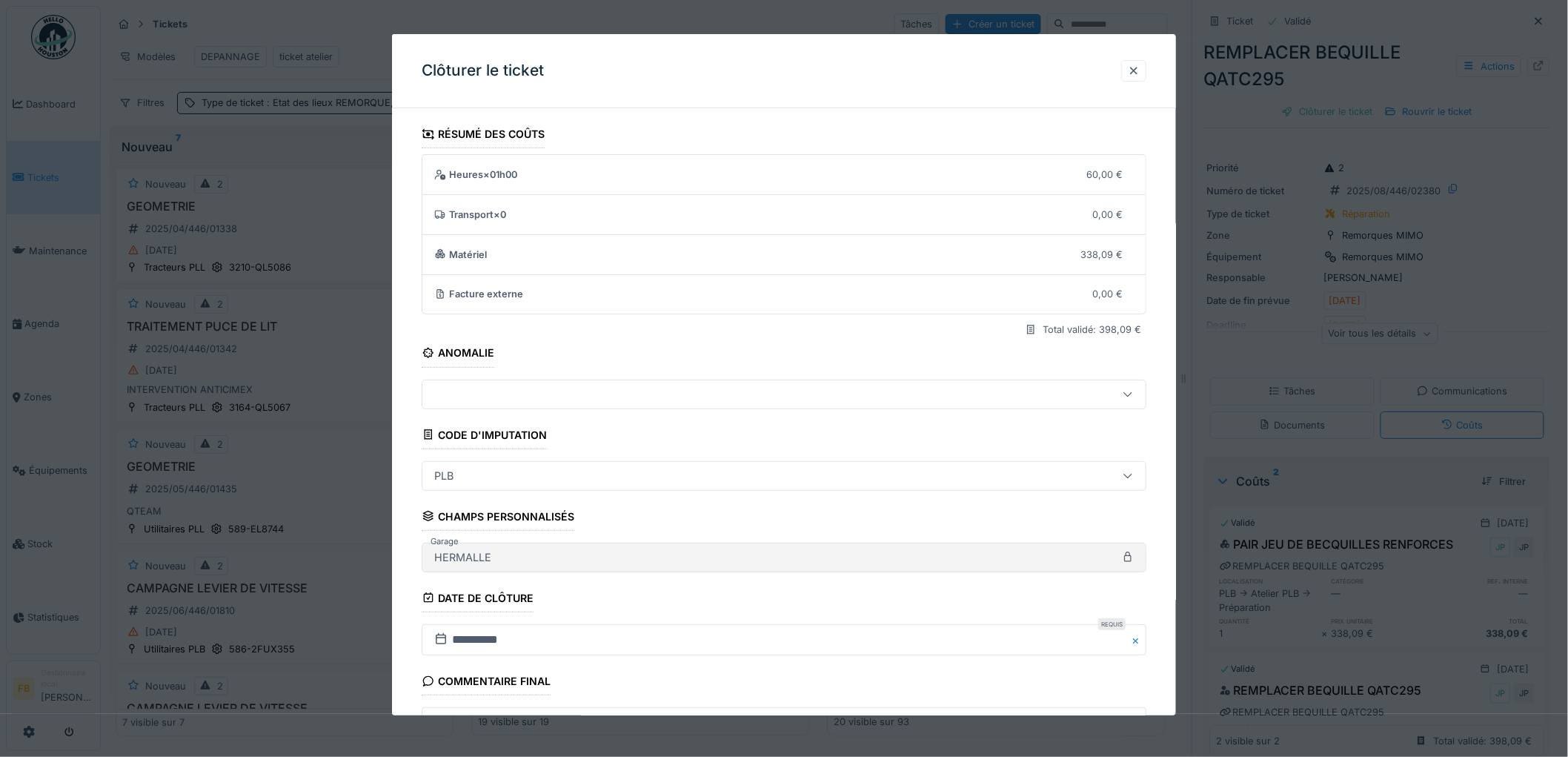
click at [506, 479] on div "PLB" at bounding box center [742, 476] width 629 height 17
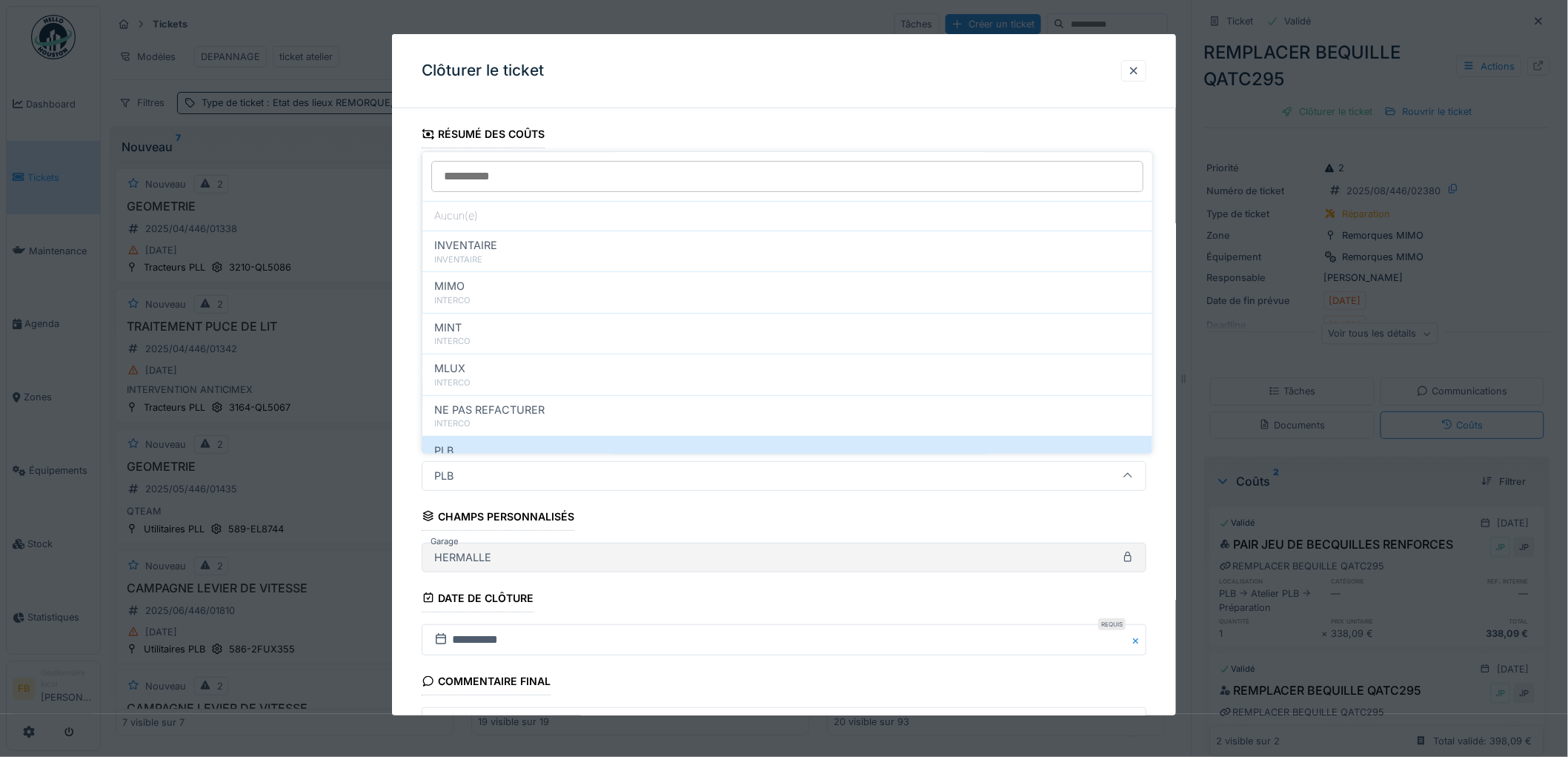
scroll to position [101, 0]
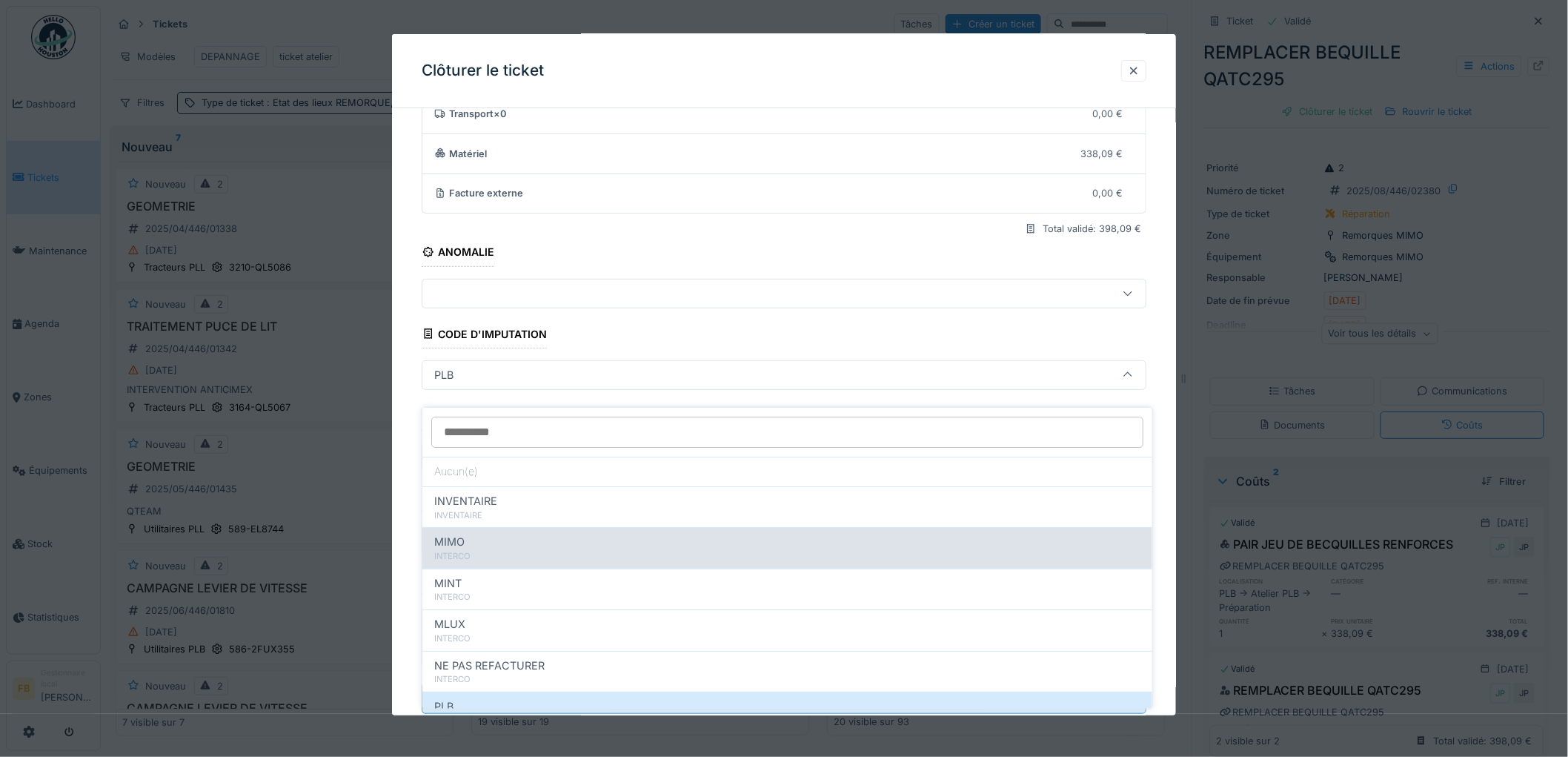
click at [478, 550] on div "INTERCO" at bounding box center [787, 556] width 706 height 13
type input "****"
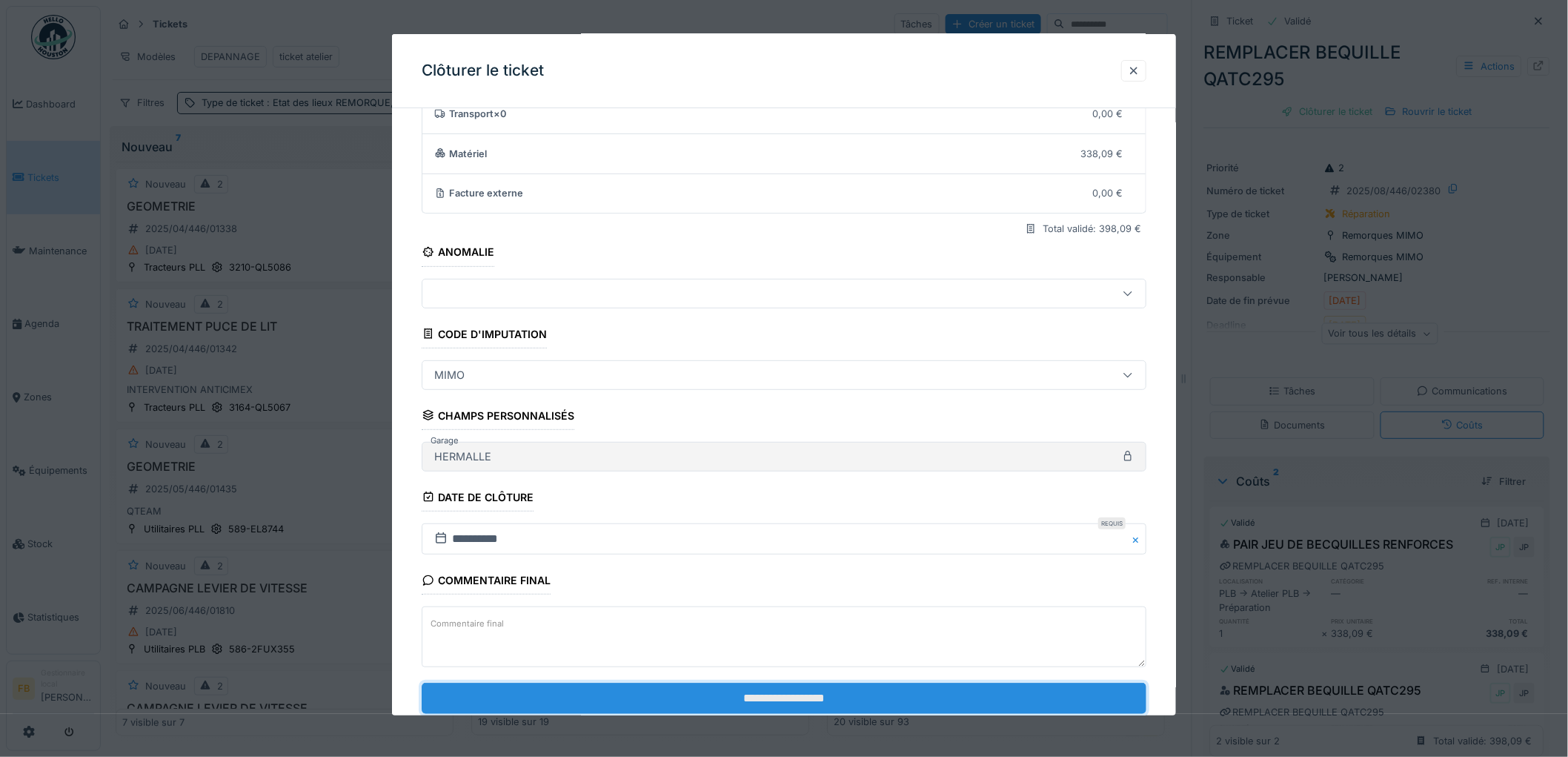
click at [751, 697] on input "**********" at bounding box center [784, 697] width 724 height 31
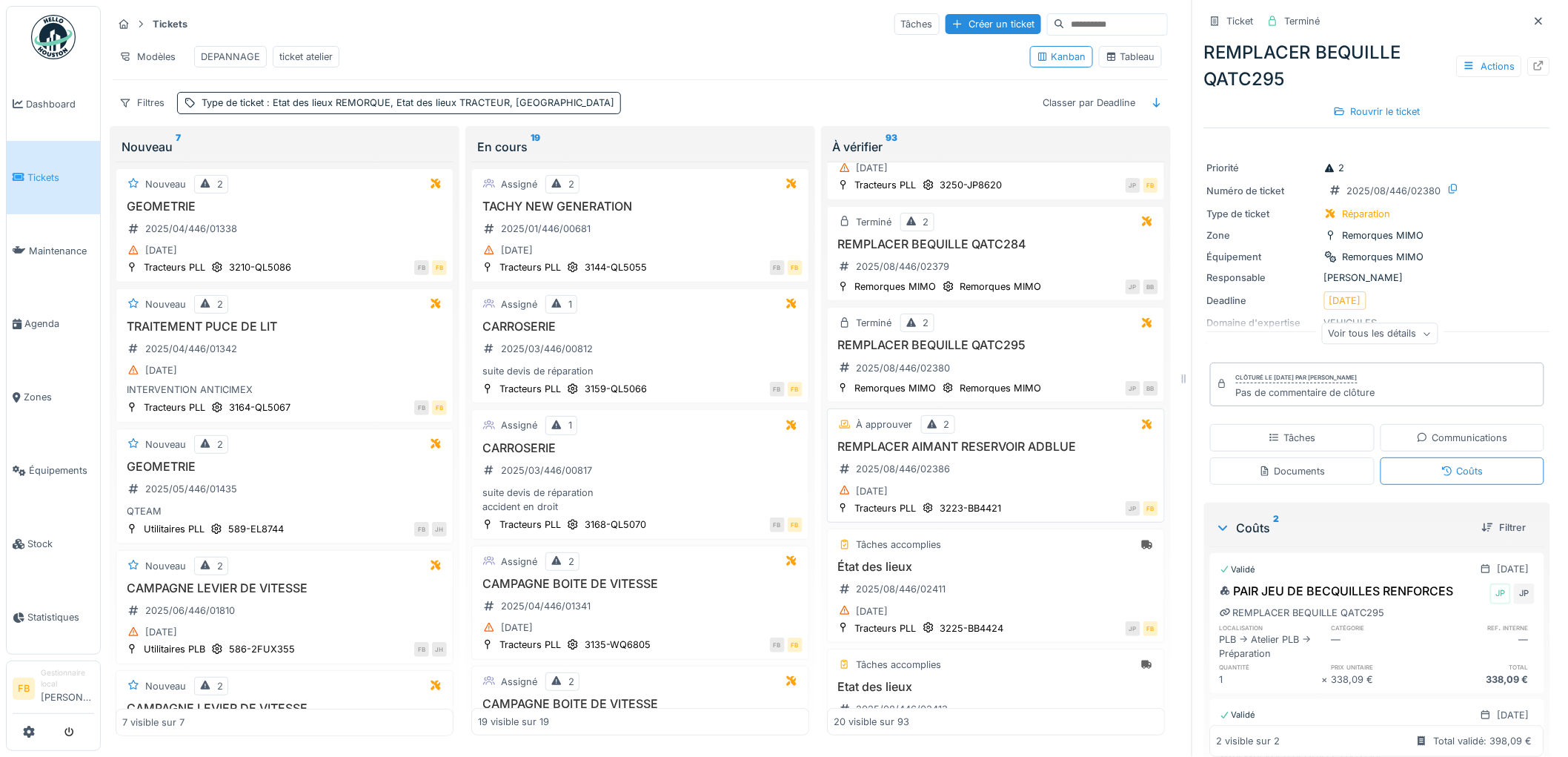
scroll to position [247, 0]
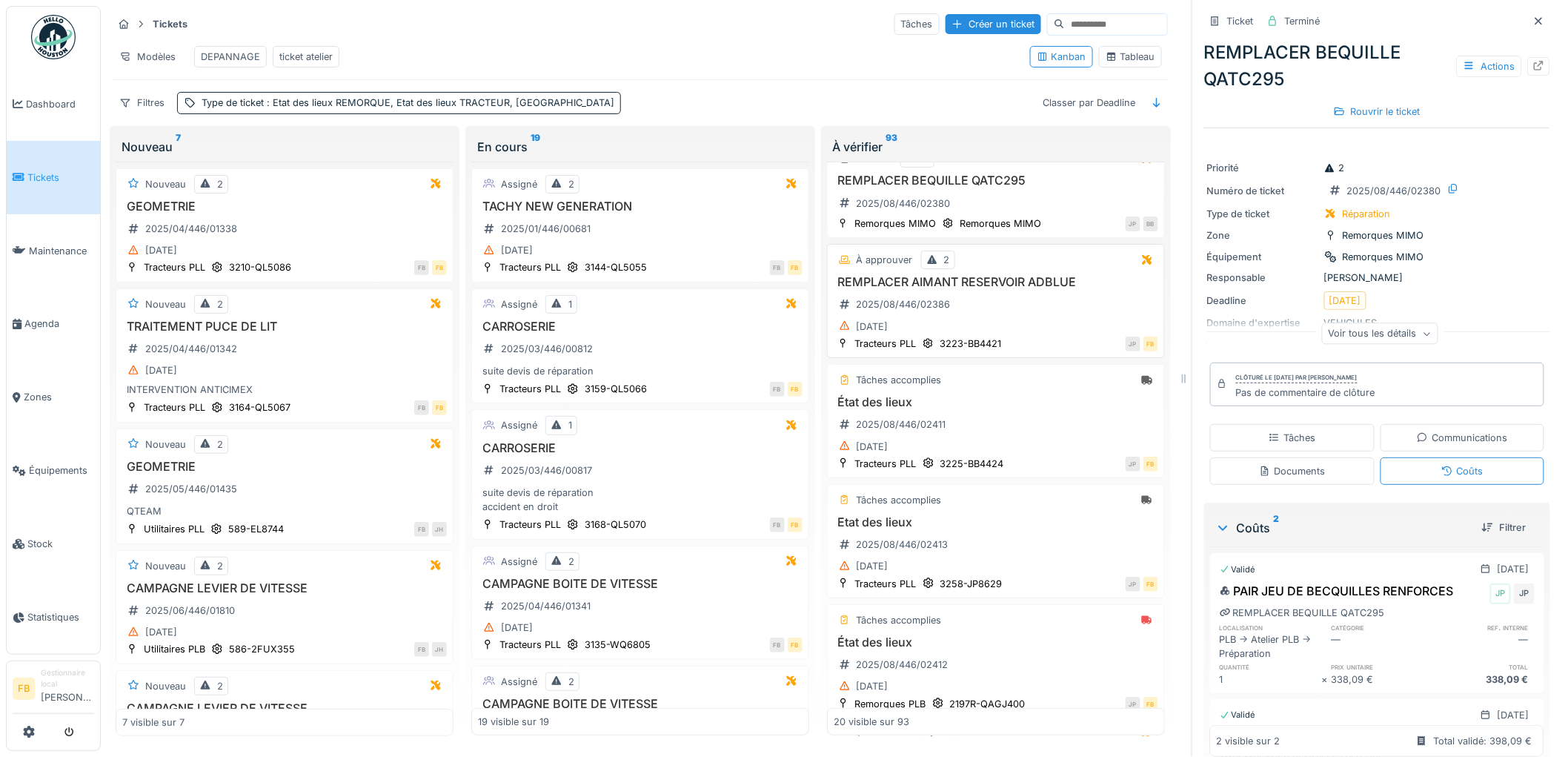
click at [1024, 312] on div "REMPLACER AIMANT RESERVOIR ADBLUE 2025/08/446/02386 16/08/2025" at bounding box center [996, 305] width 324 height 61
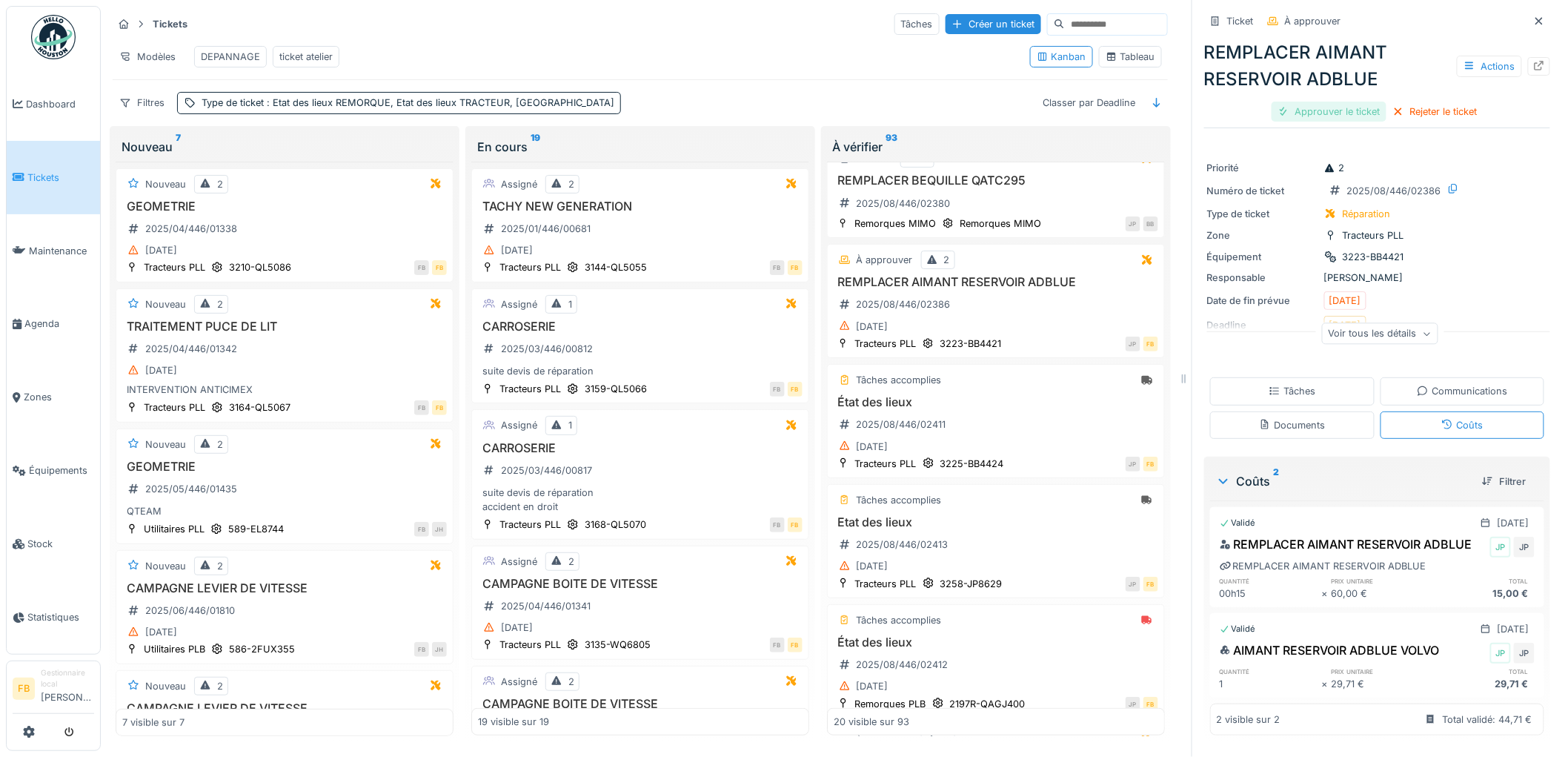
click at [1286, 108] on div "Approuver le ticket" at bounding box center [1329, 112] width 115 height 20
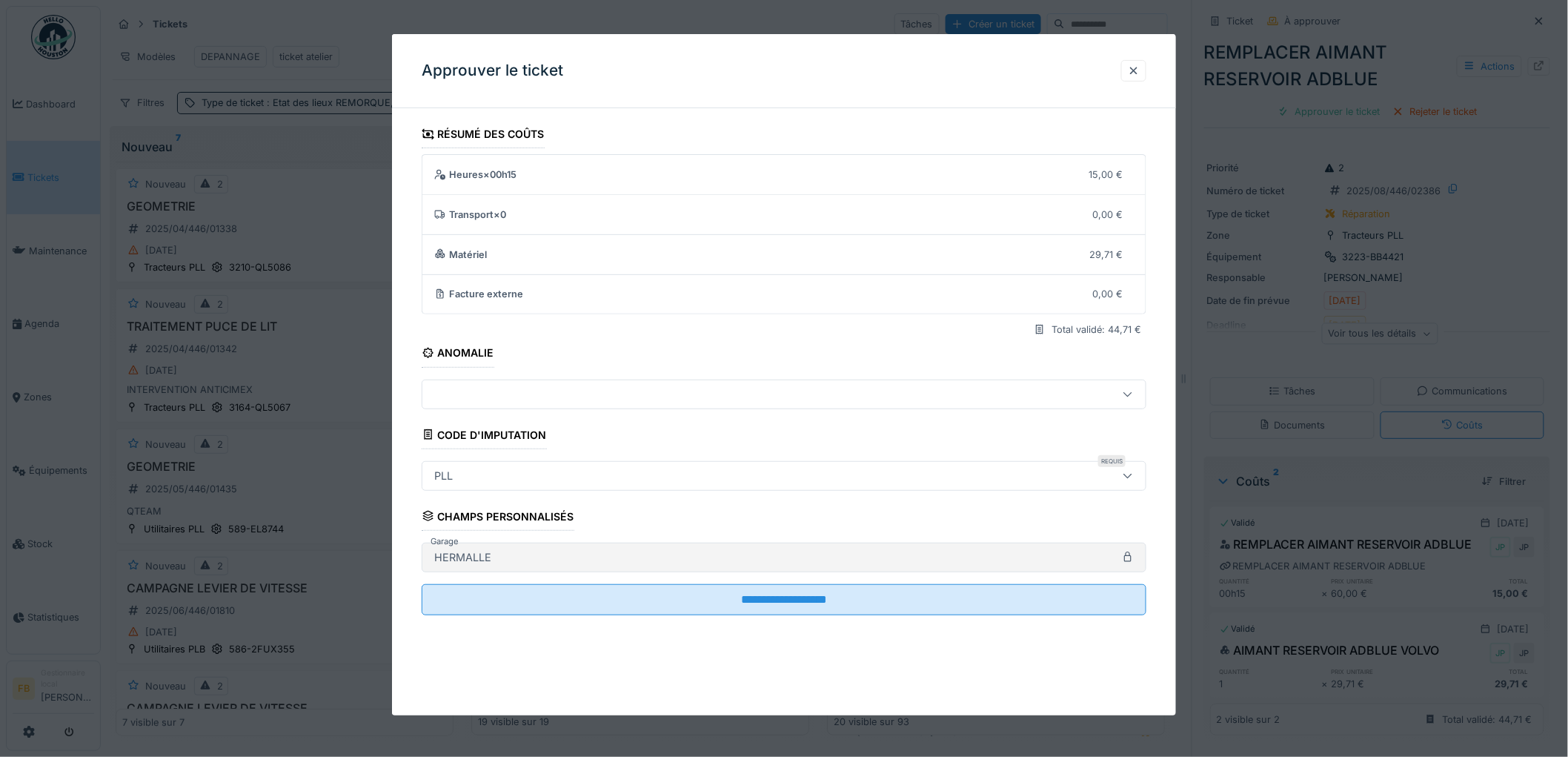
scroll to position [12, 0]
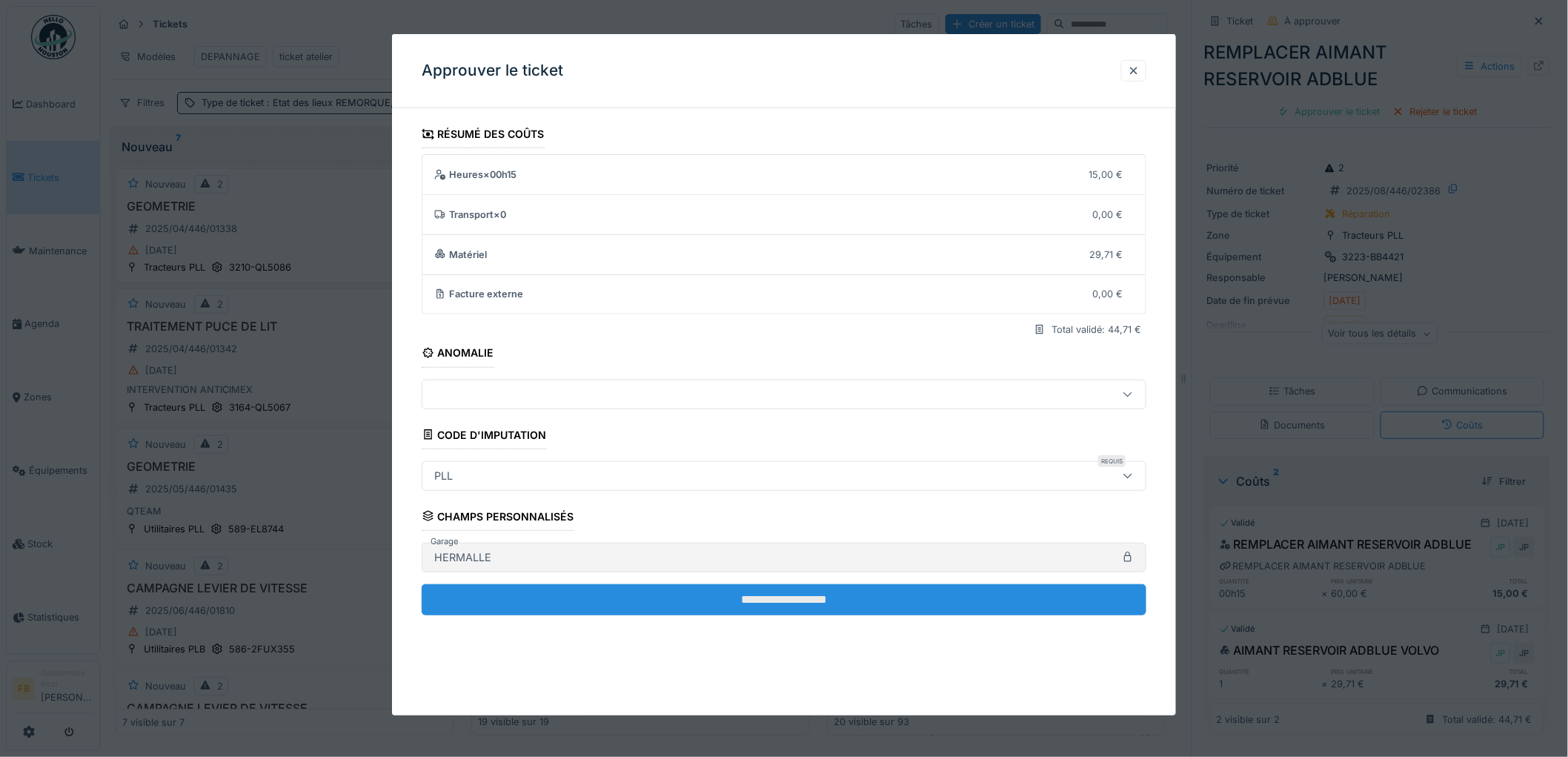
click at [764, 596] on input "**********" at bounding box center [784, 599] width 724 height 31
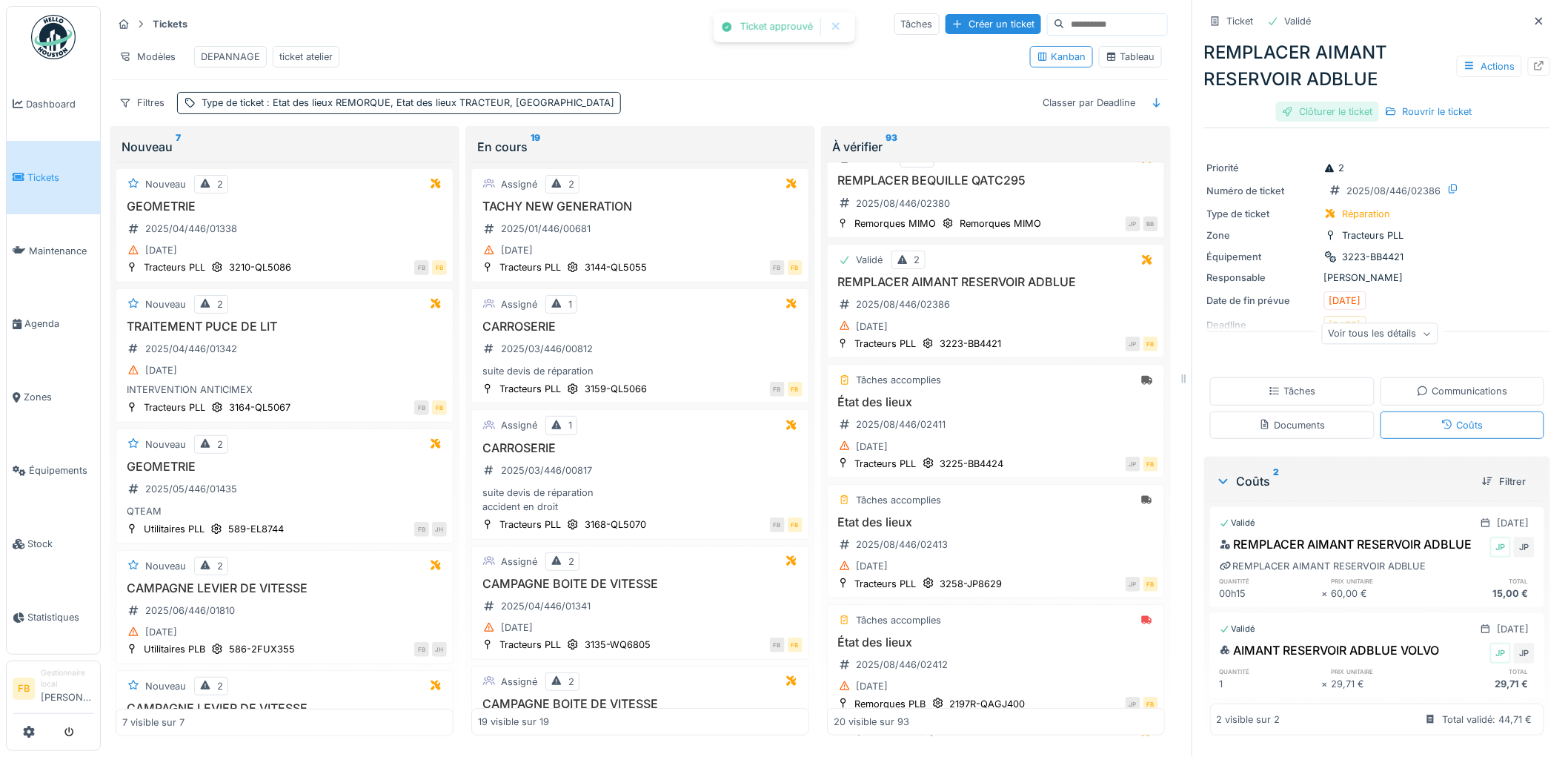
click at [1287, 106] on div "Clôturer le ticket" at bounding box center [1327, 112] width 103 height 20
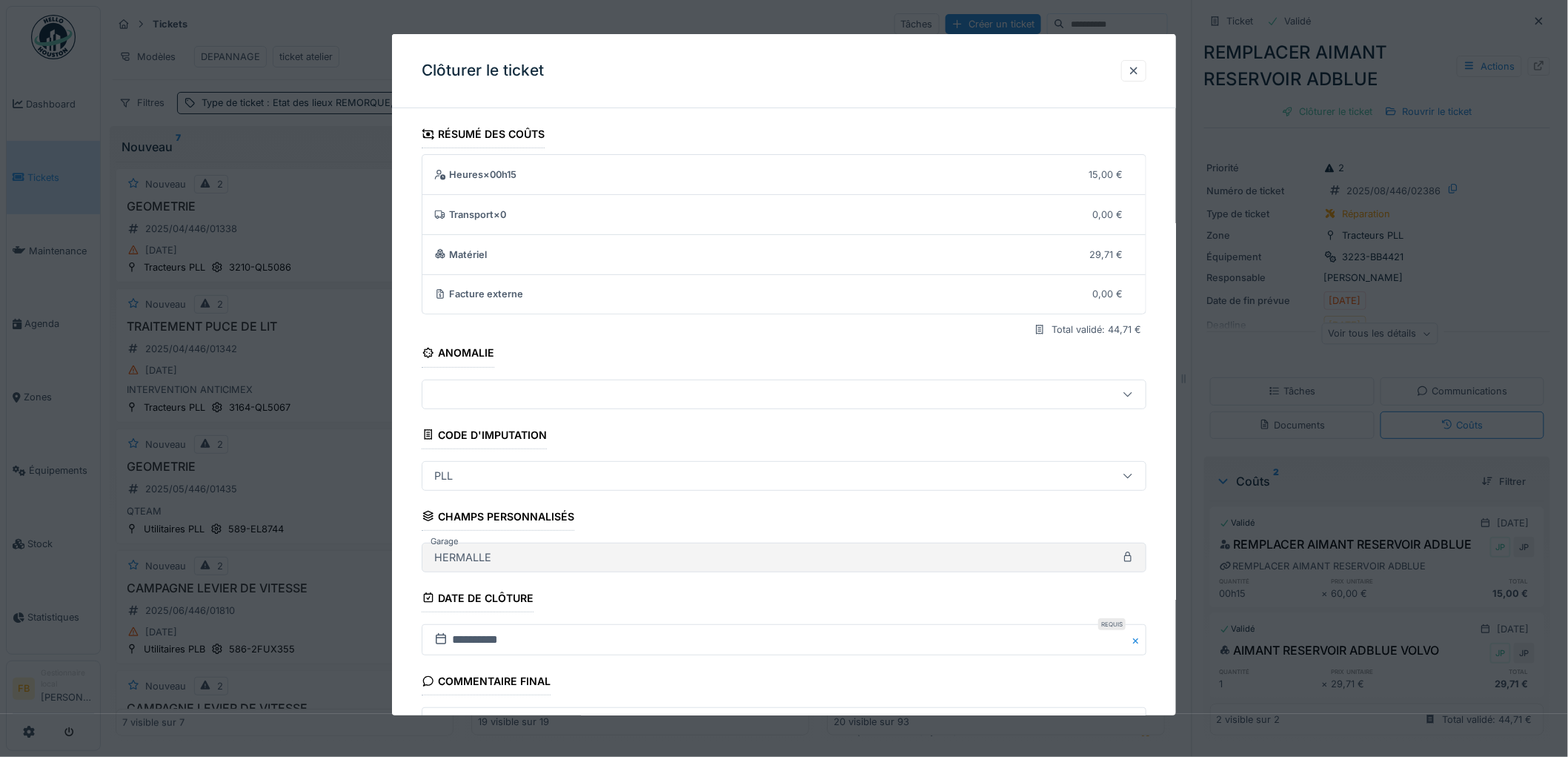
scroll to position [143, 0]
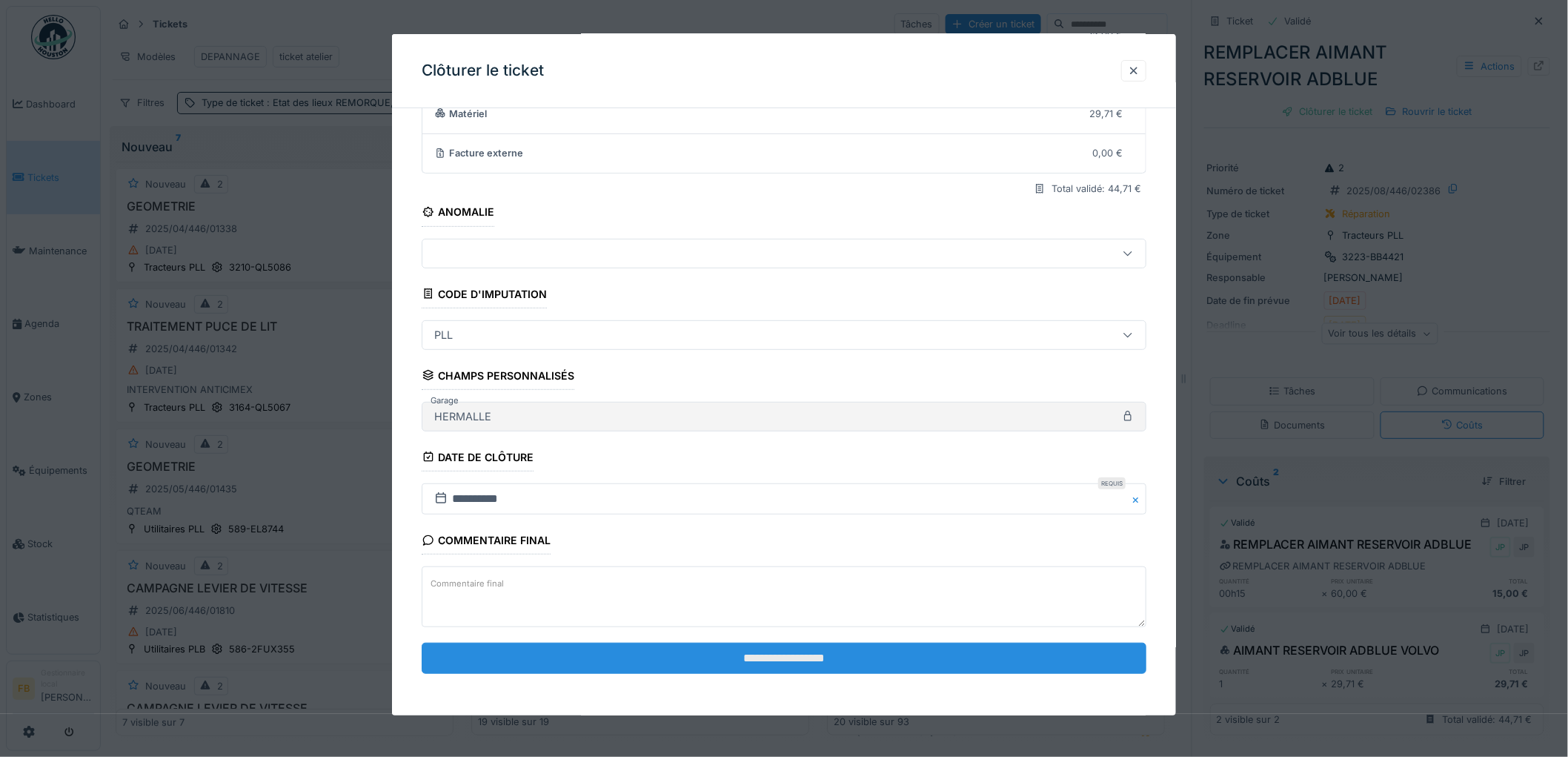
click at [728, 657] on input "**********" at bounding box center [784, 657] width 724 height 31
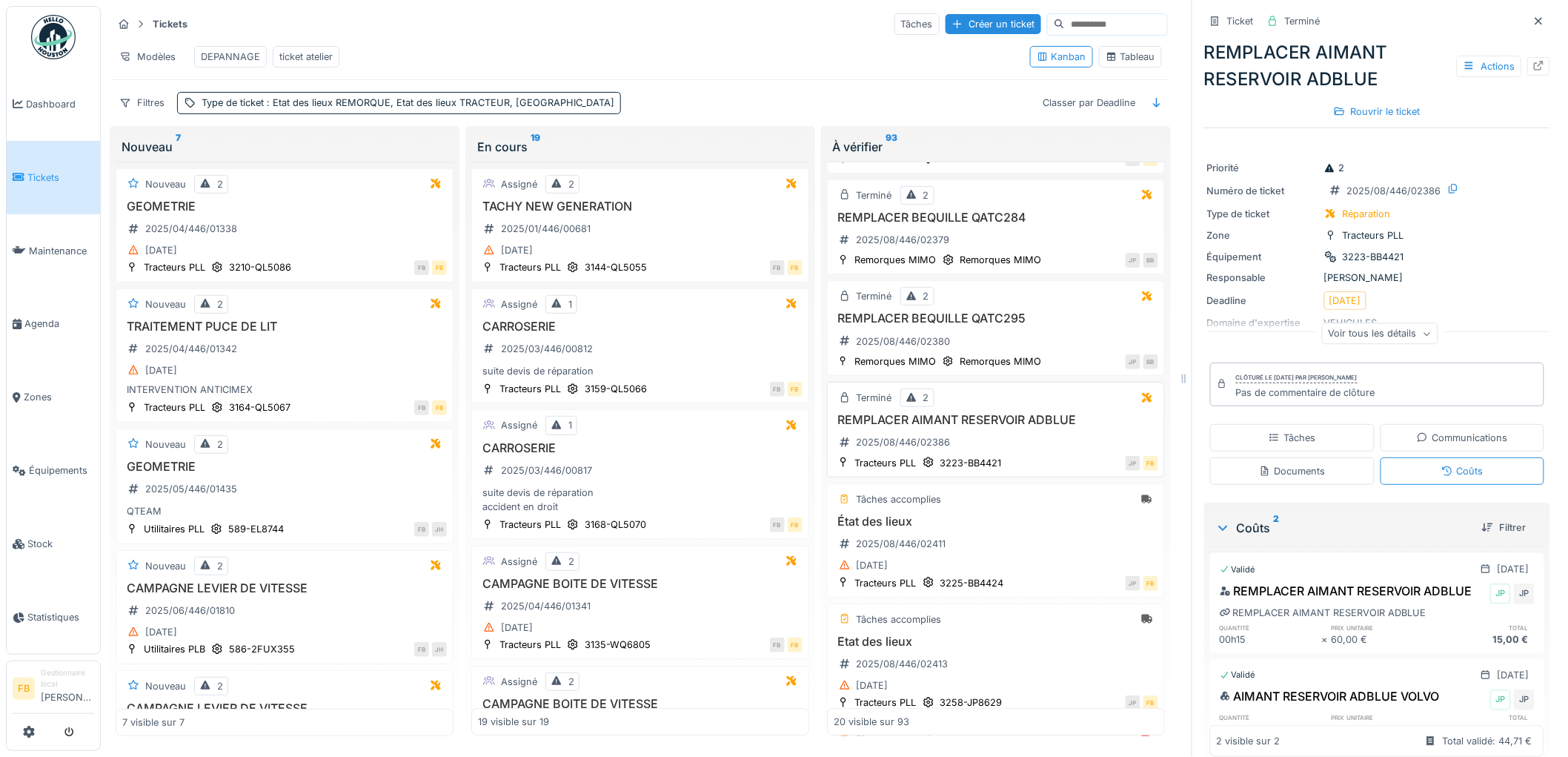
scroll to position [0, 0]
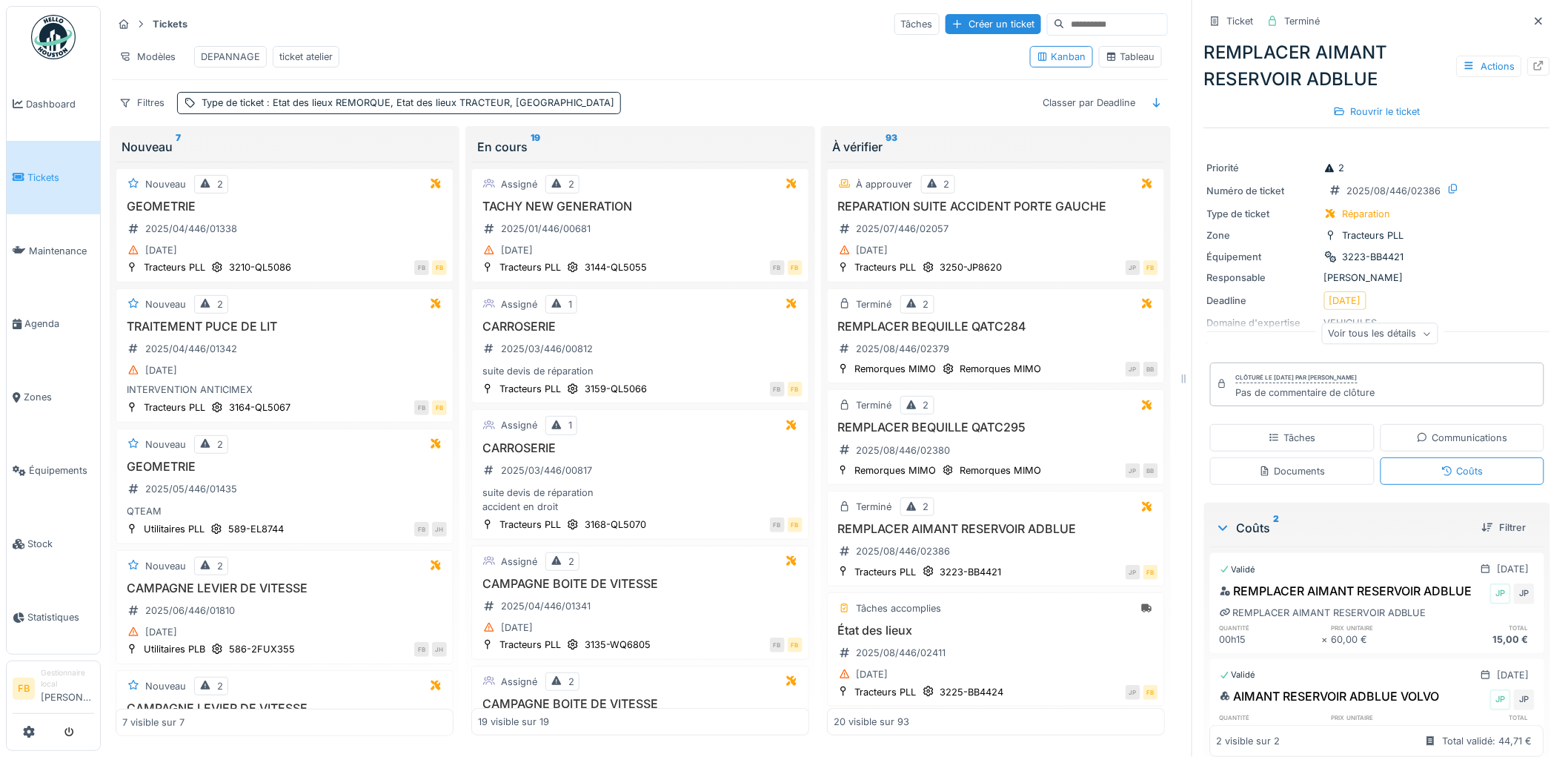
click at [57, 173] on span "Tickets" at bounding box center [60, 177] width 66 height 14
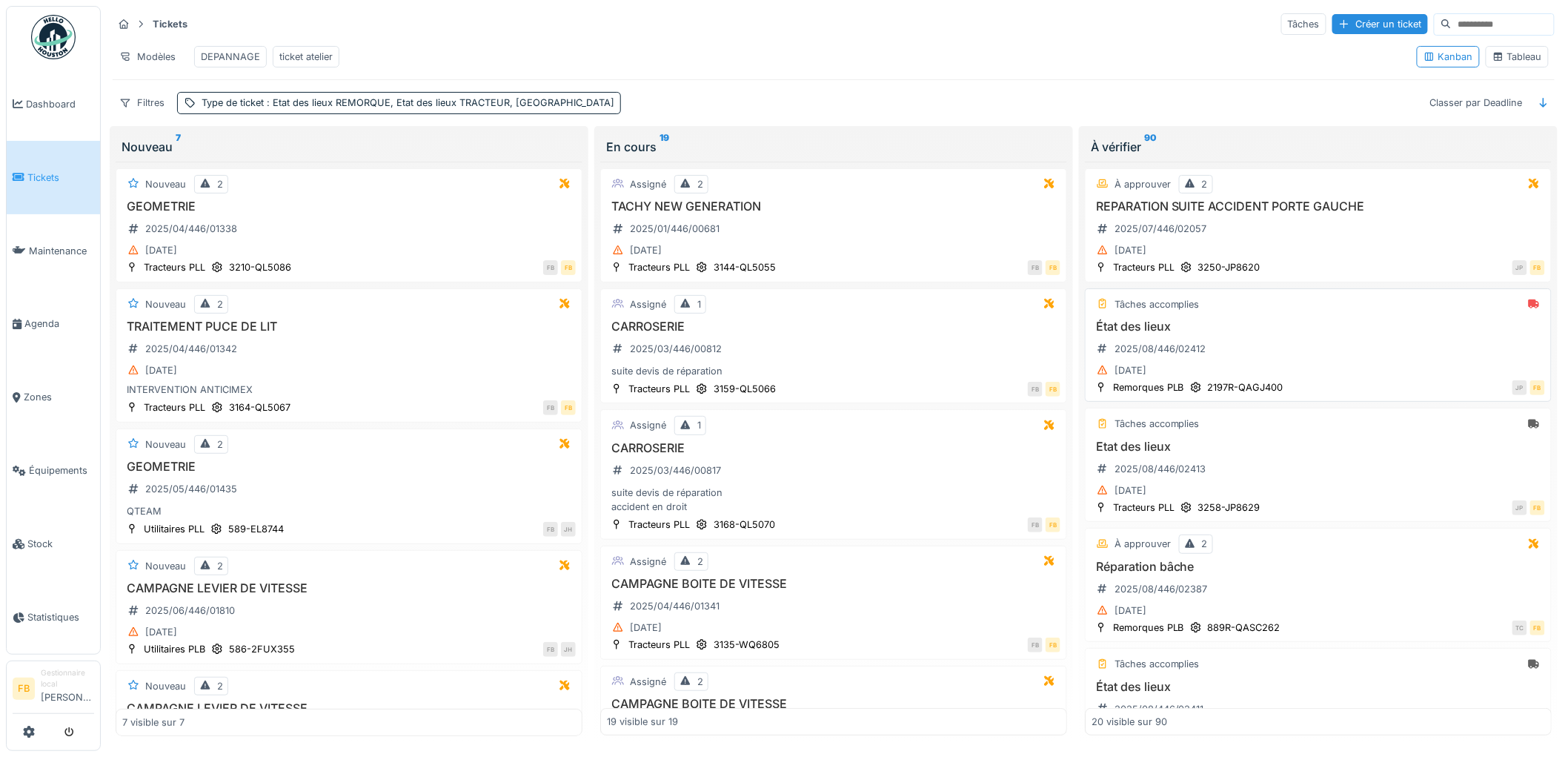
click at [1284, 377] on div "[DATE]" at bounding box center [1317, 370] width 453 height 19
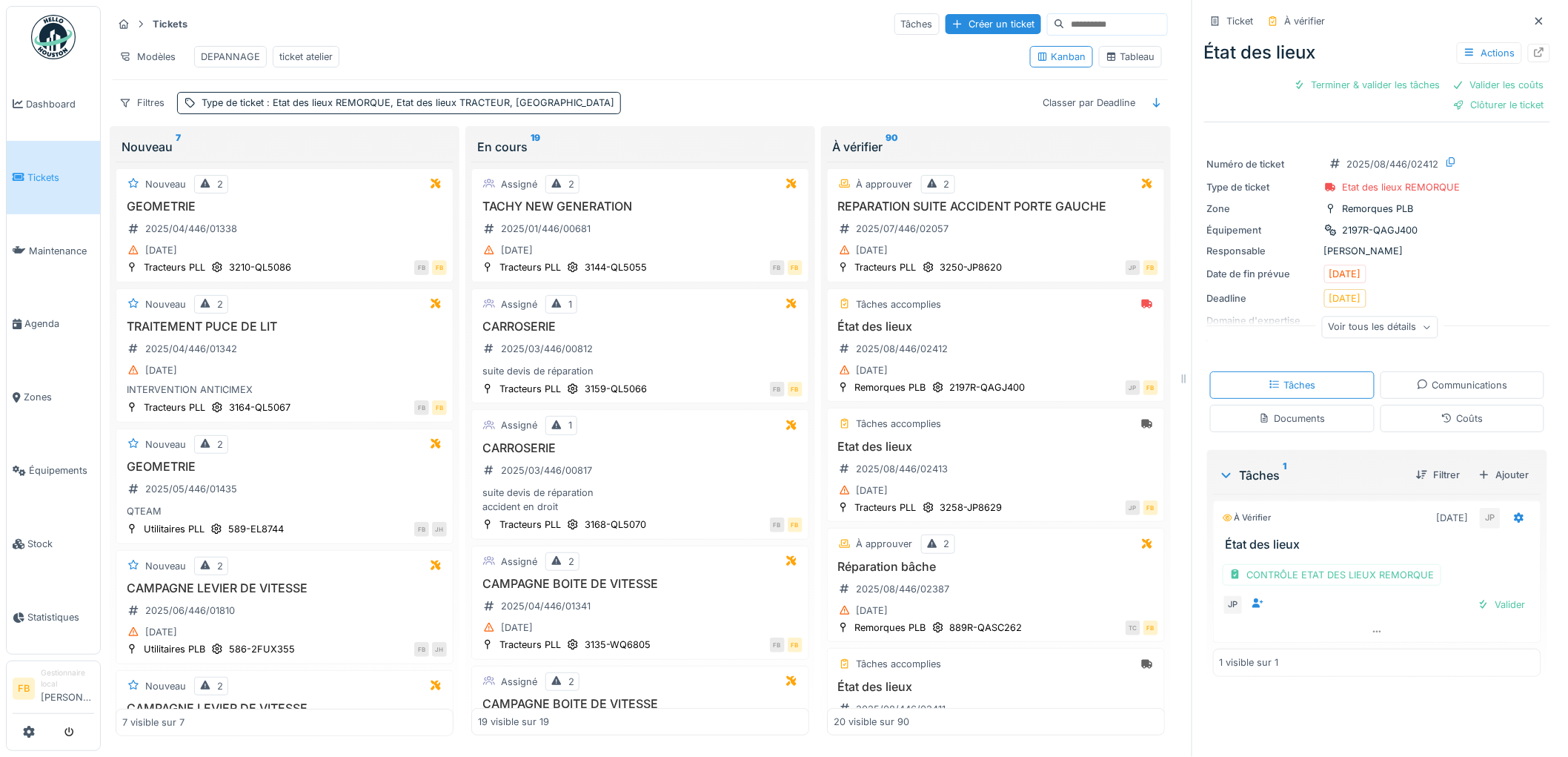
click at [1407, 425] on div "Coûts" at bounding box center [1462, 418] width 164 height 27
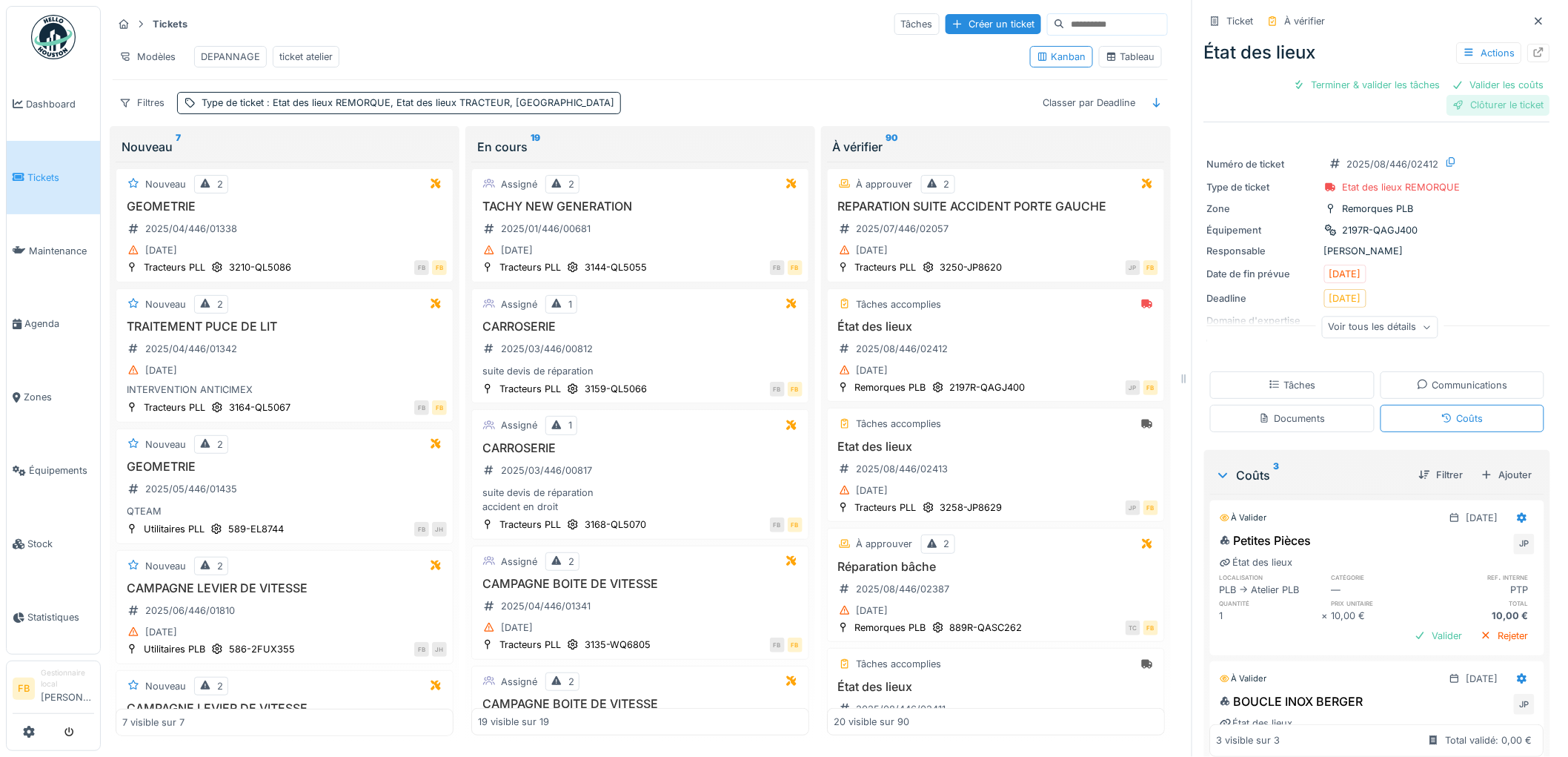
drag, startPoint x: 1453, startPoint y: 83, endPoint x: 1491, endPoint y: 219, distance: 141.2
click at [1453, 95] on div "Clôturer le ticket" at bounding box center [1499, 105] width 103 height 20
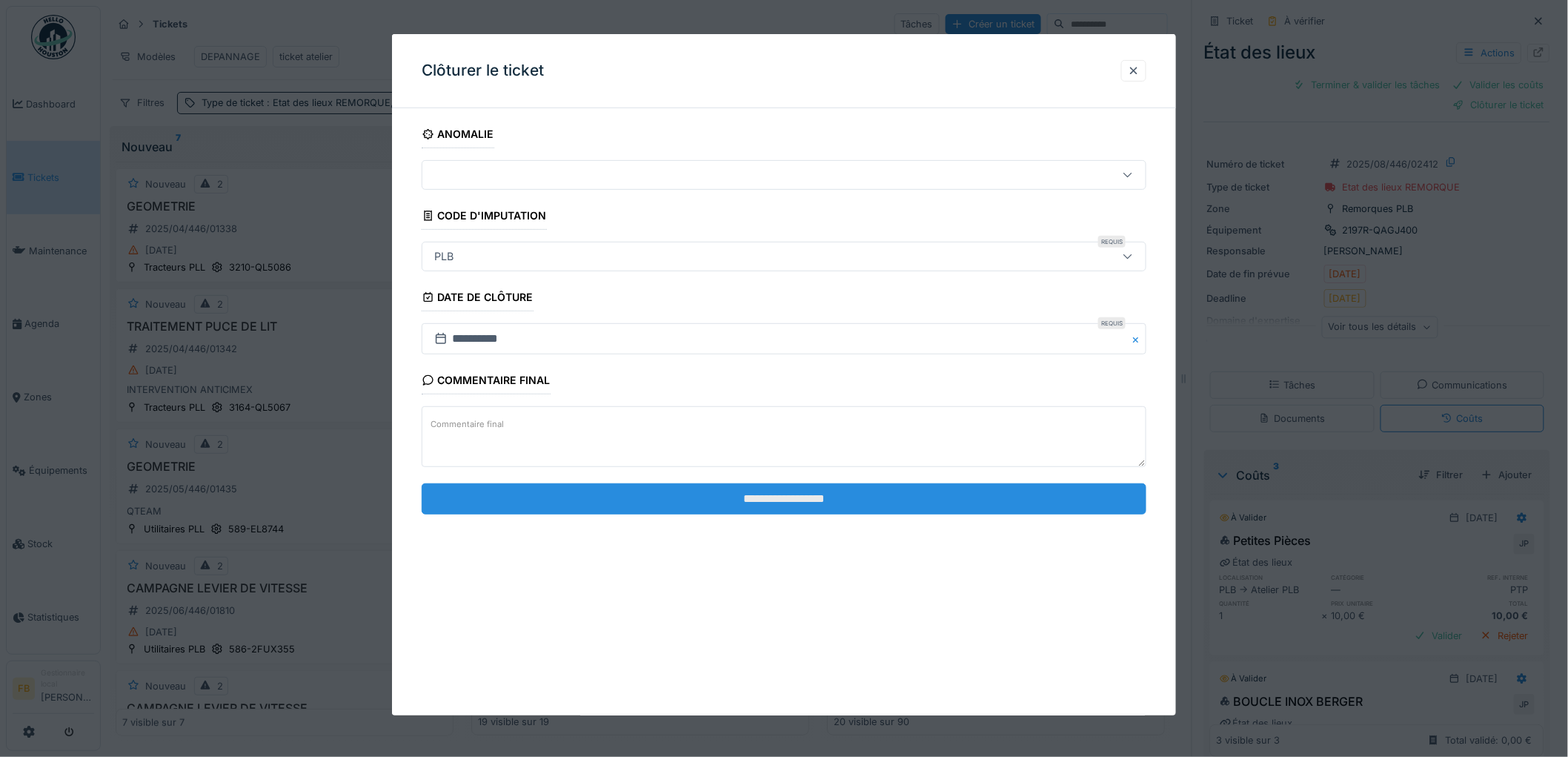
click at [794, 499] on input "**********" at bounding box center [784, 498] width 724 height 31
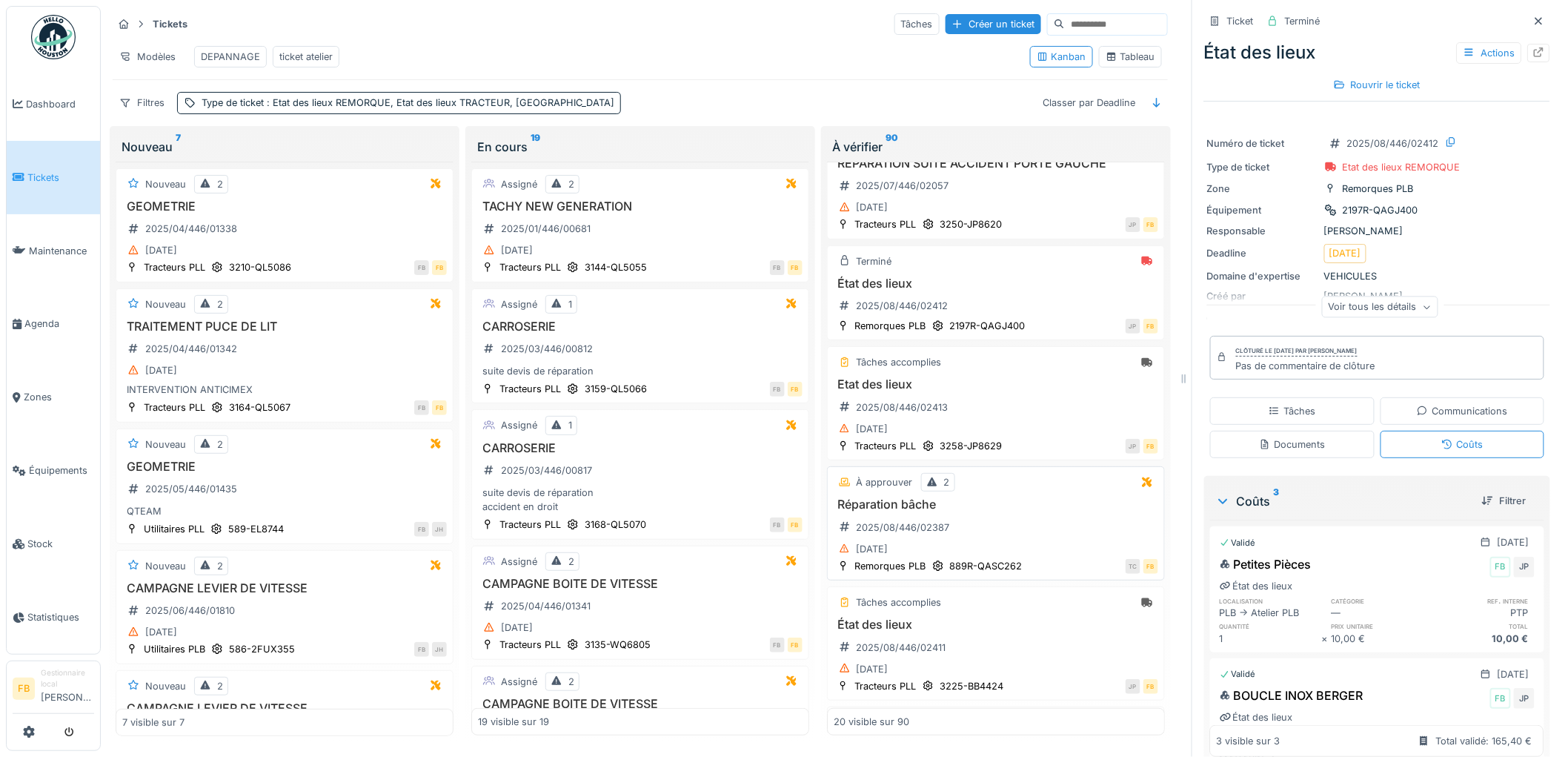
scroll to position [165, 0]
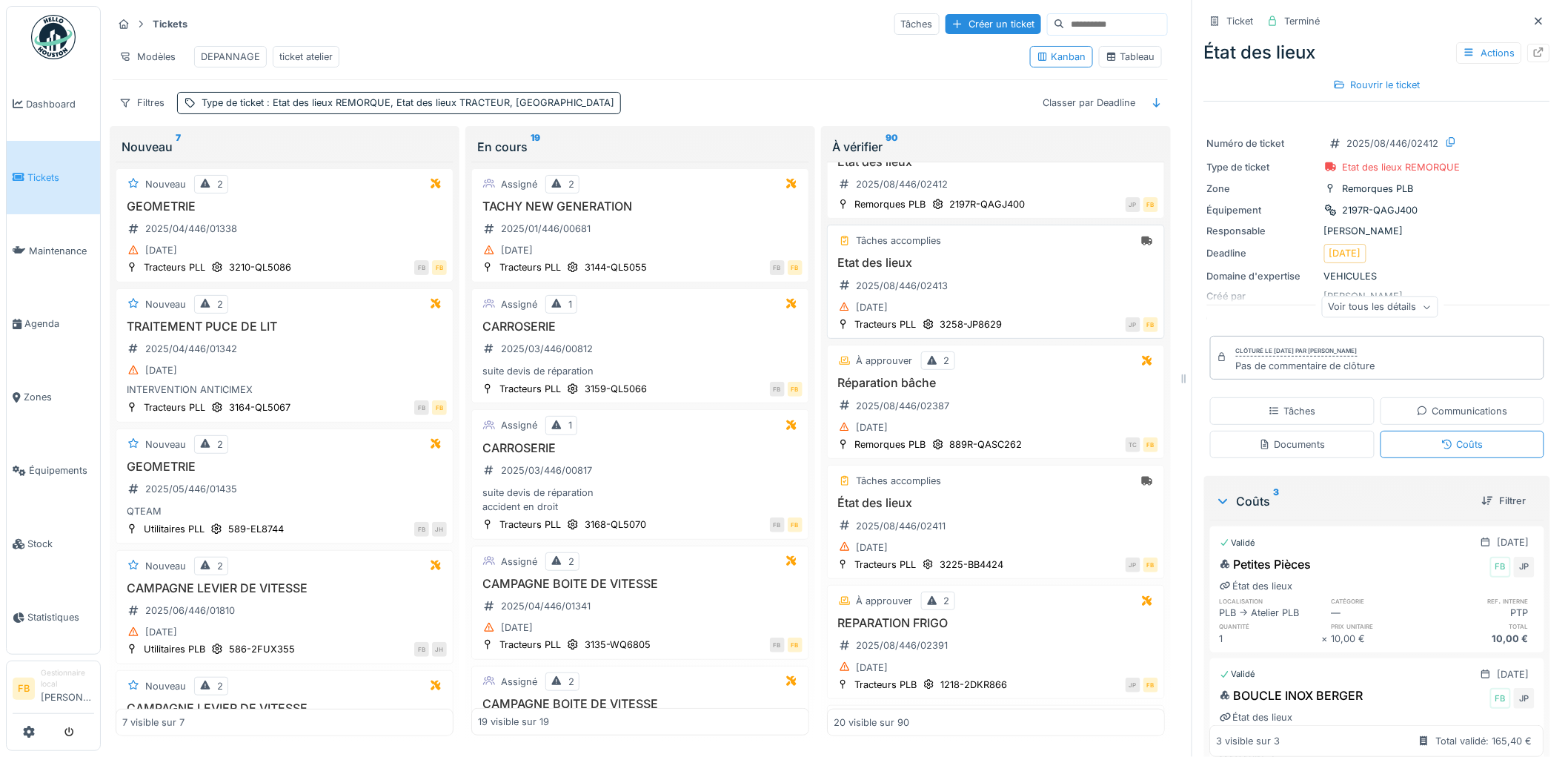
click at [1015, 306] on div "[DATE]" at bounding box center [996, 307] width 324 height 19
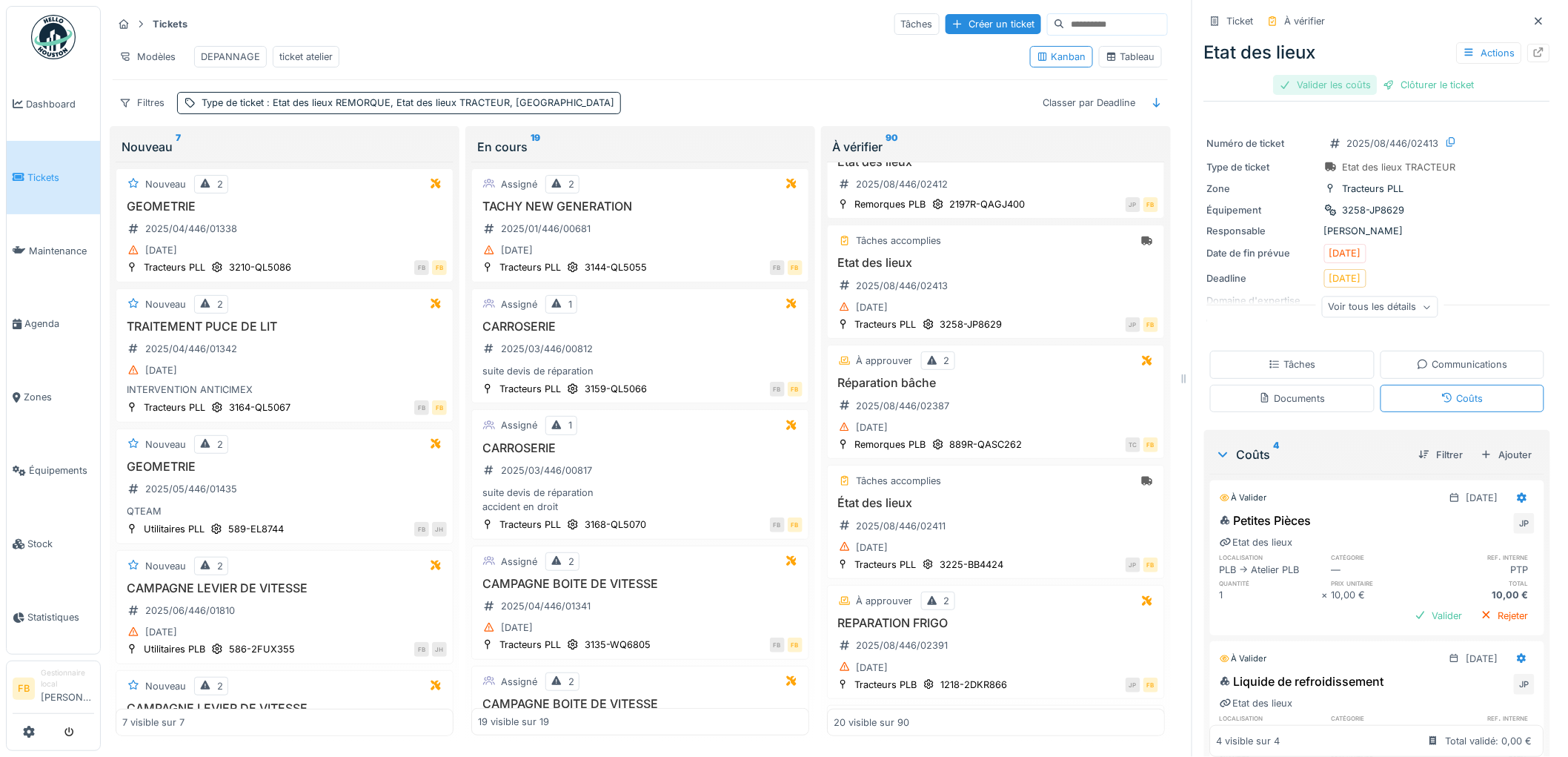
click at [1302, 75] on div "Valider les coûts" at bounding box center [1325, 85] width 103 height 20
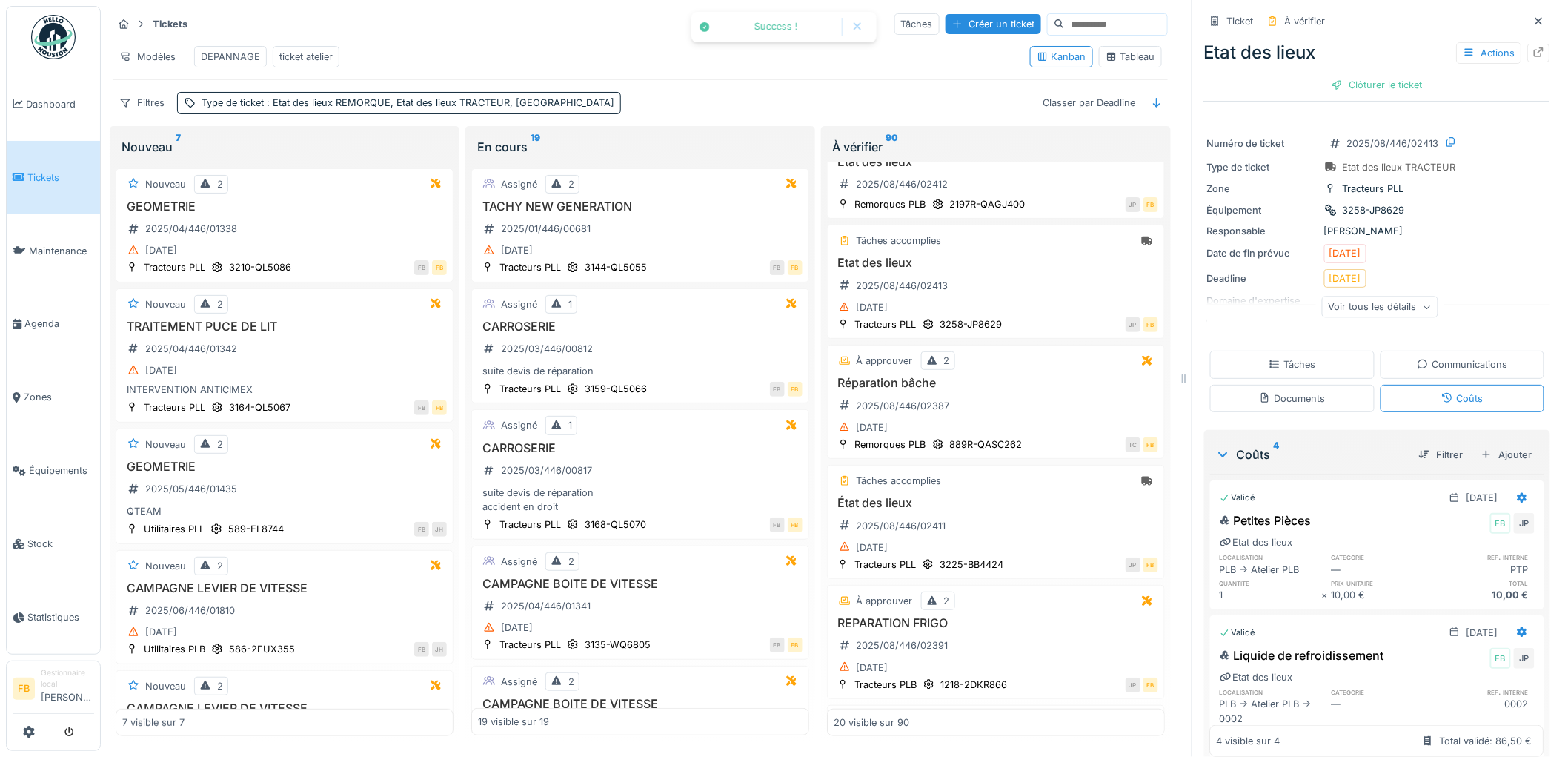
click at [1354, 54] on div "Etat des lieux Actions Clôturer le ticket" at bounding box center [1377, 65] width 346 height 64
click at [1354, 75] on div "Clôturer le ticket" at bounding box center [1377, 85] width 103 height 20
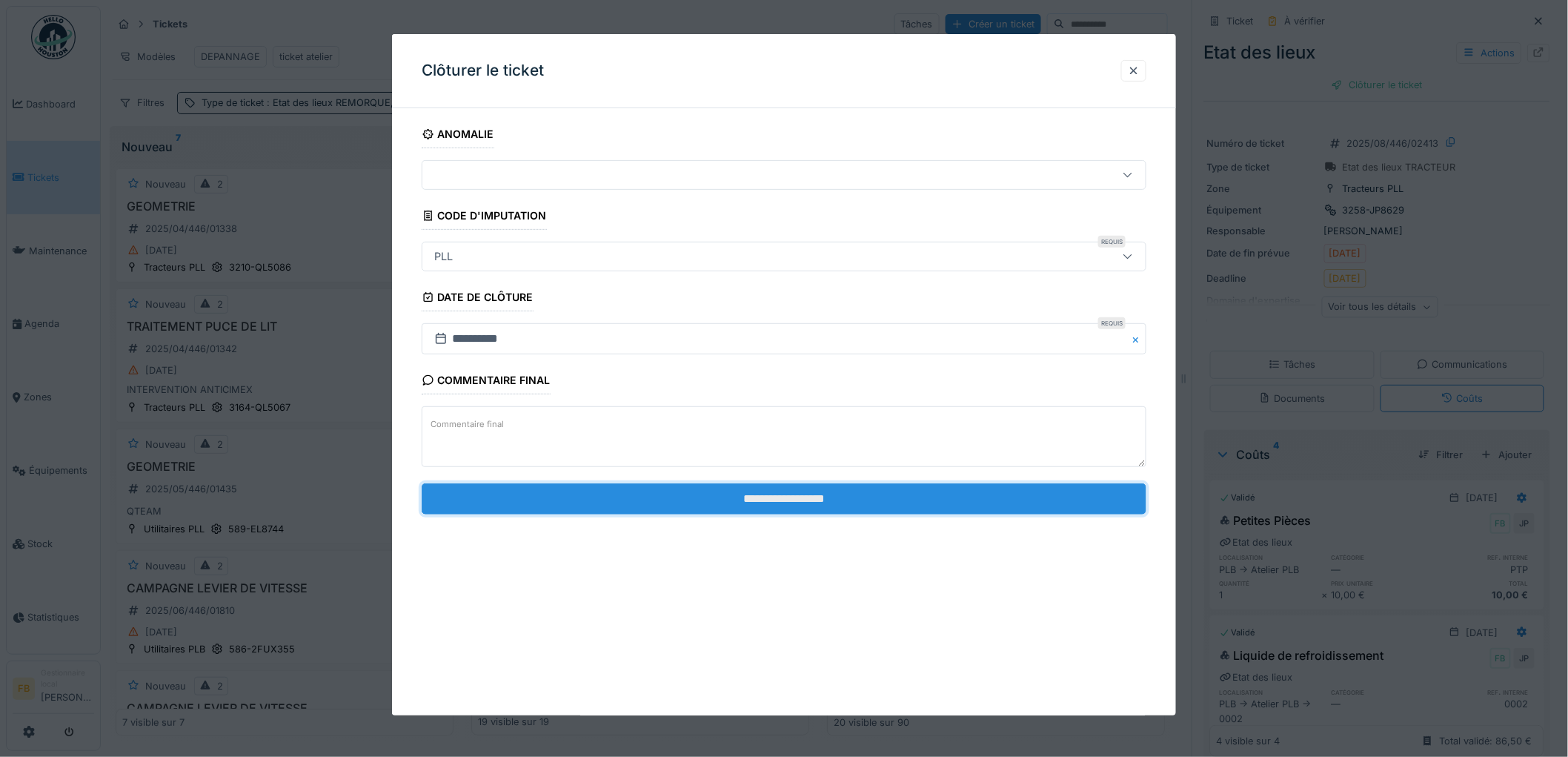
click at [751, 503] on input "**********" at bounding box center [784, 498] width 724 height 31
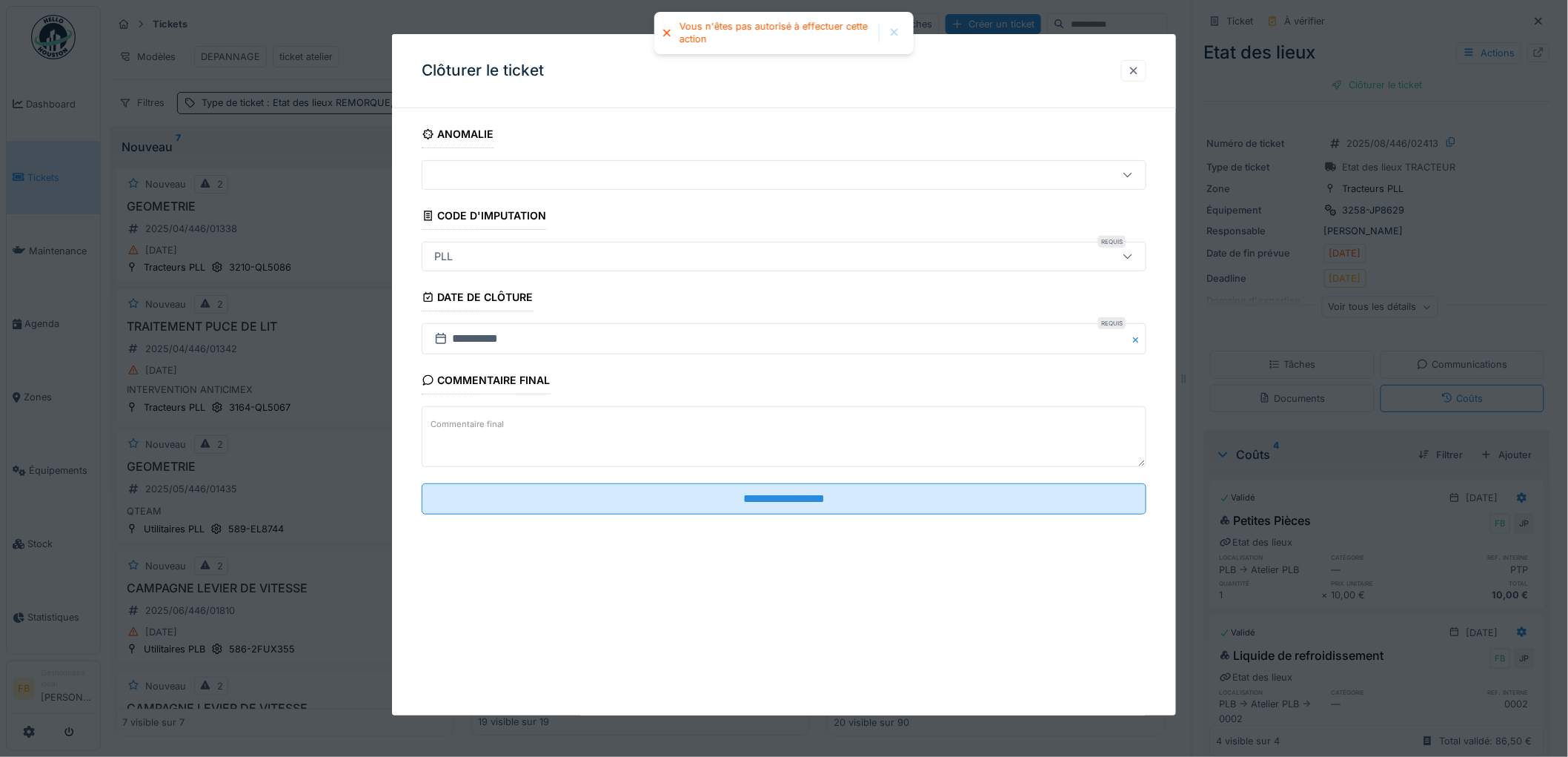
click at [1139, 77] on div at bounding box center [1134, 70] width 12 height 14
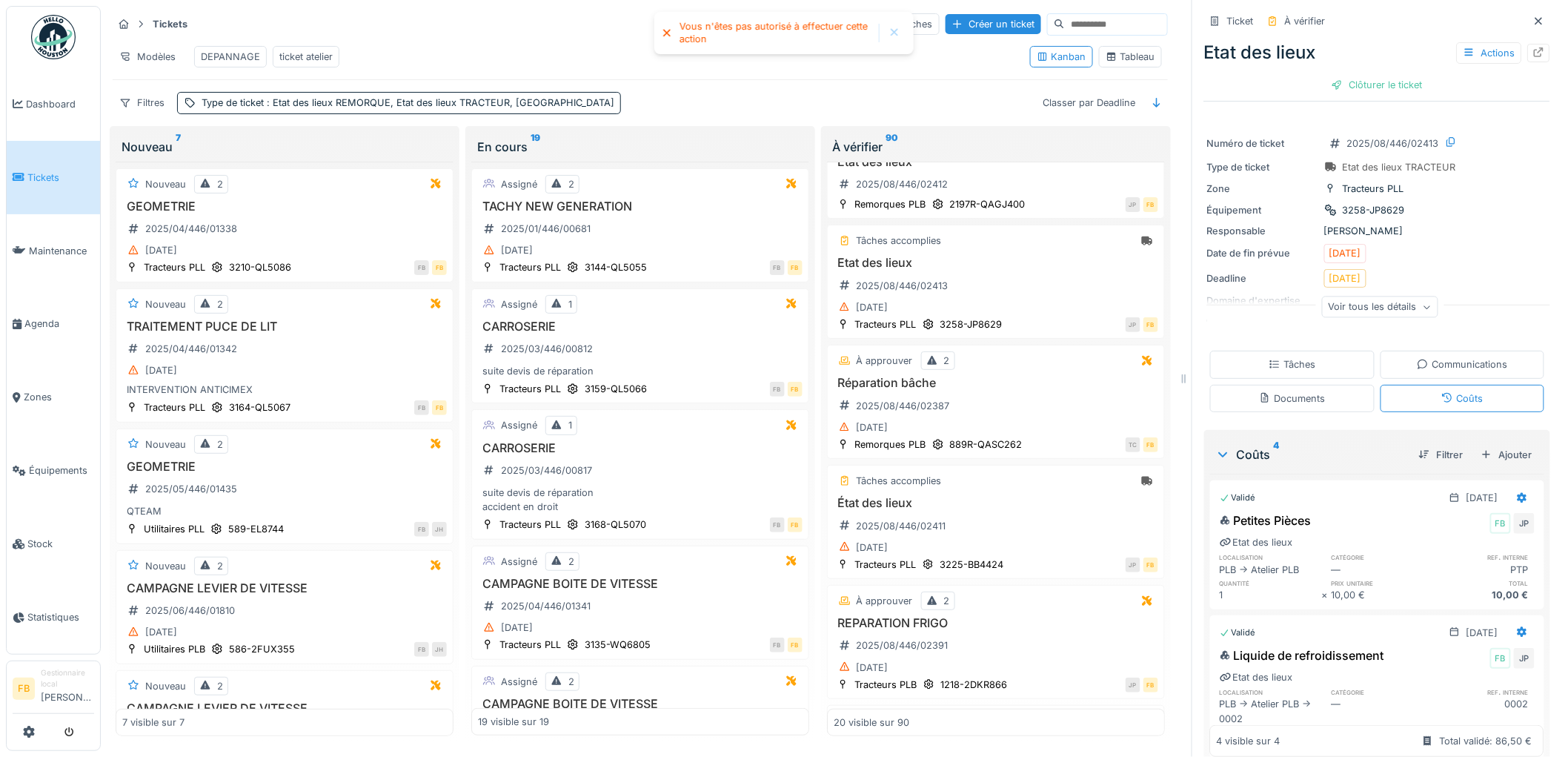
click at [1287, 357] on div "Tâches" at bounding box center [1292, 364] width 47 height 14
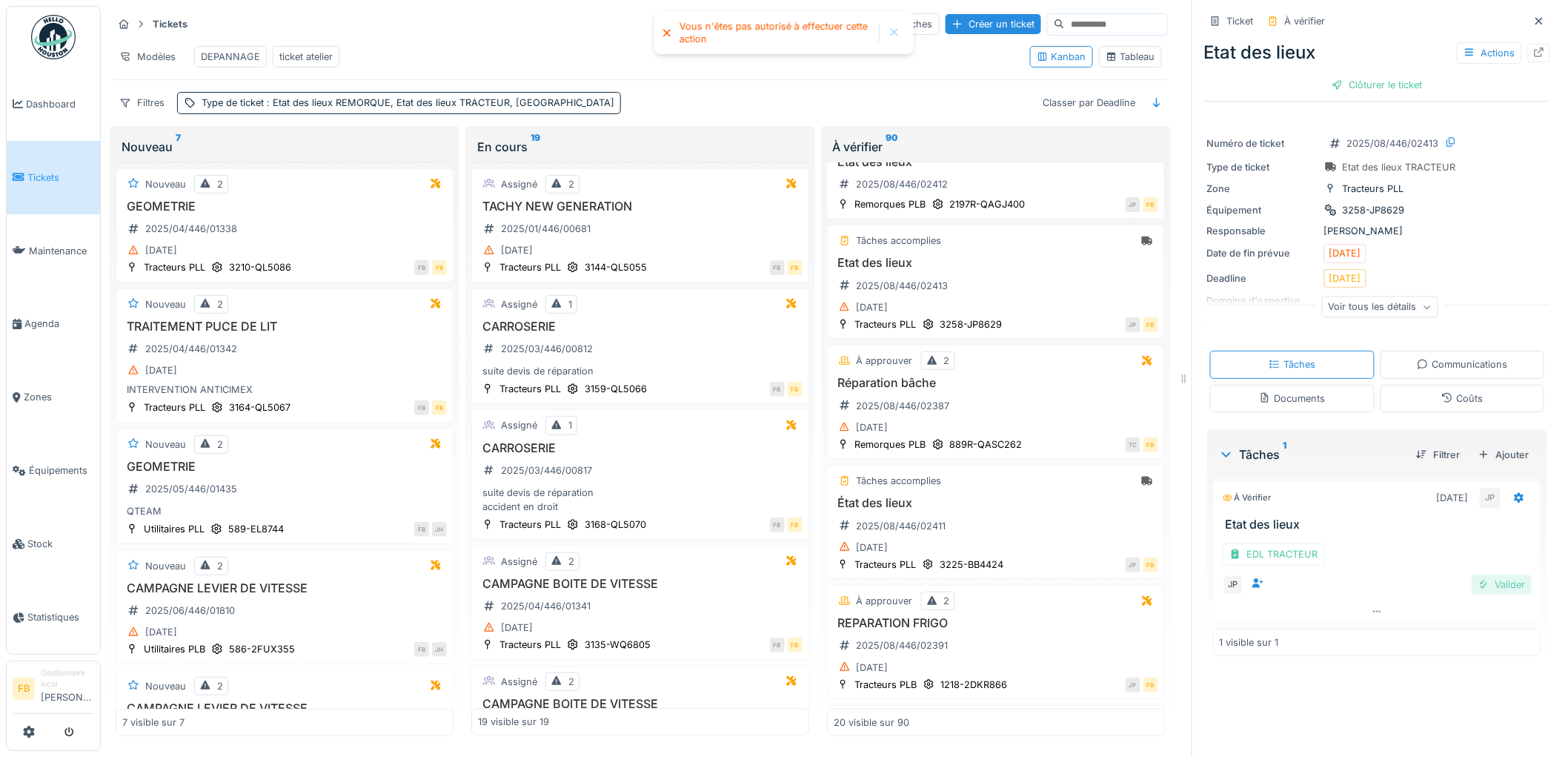
click at [1487, 578] on div "Valider" at bounding box center [1502, 584] width 60 height 20
click at [1441, 394] on div "Coûts" at bounding box center [1462, 398] width 42 height 14
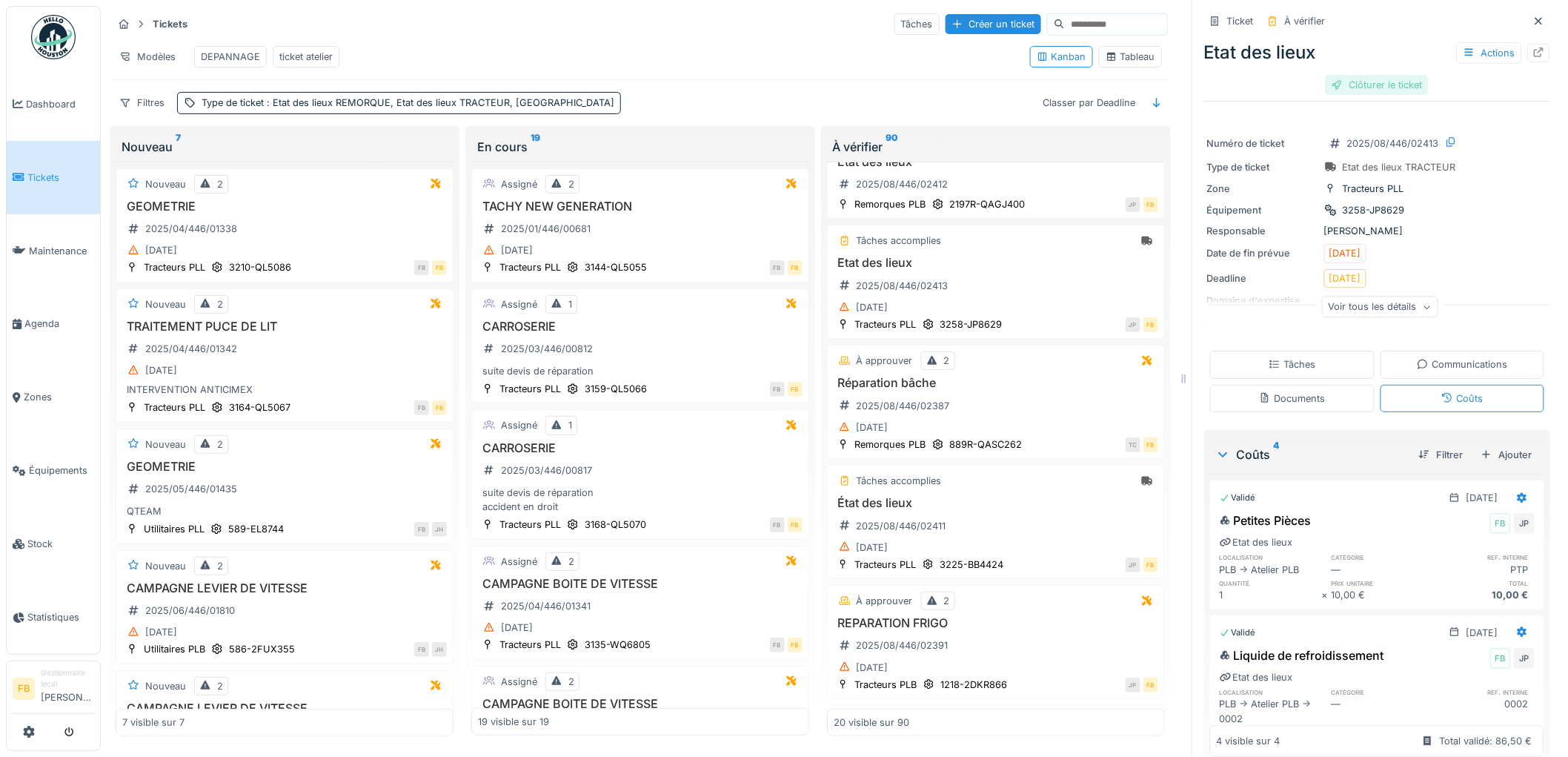
click at [1351, 75] on div "Clôturer le ticket" at bounding box center [1377, 85] width 103 height 20
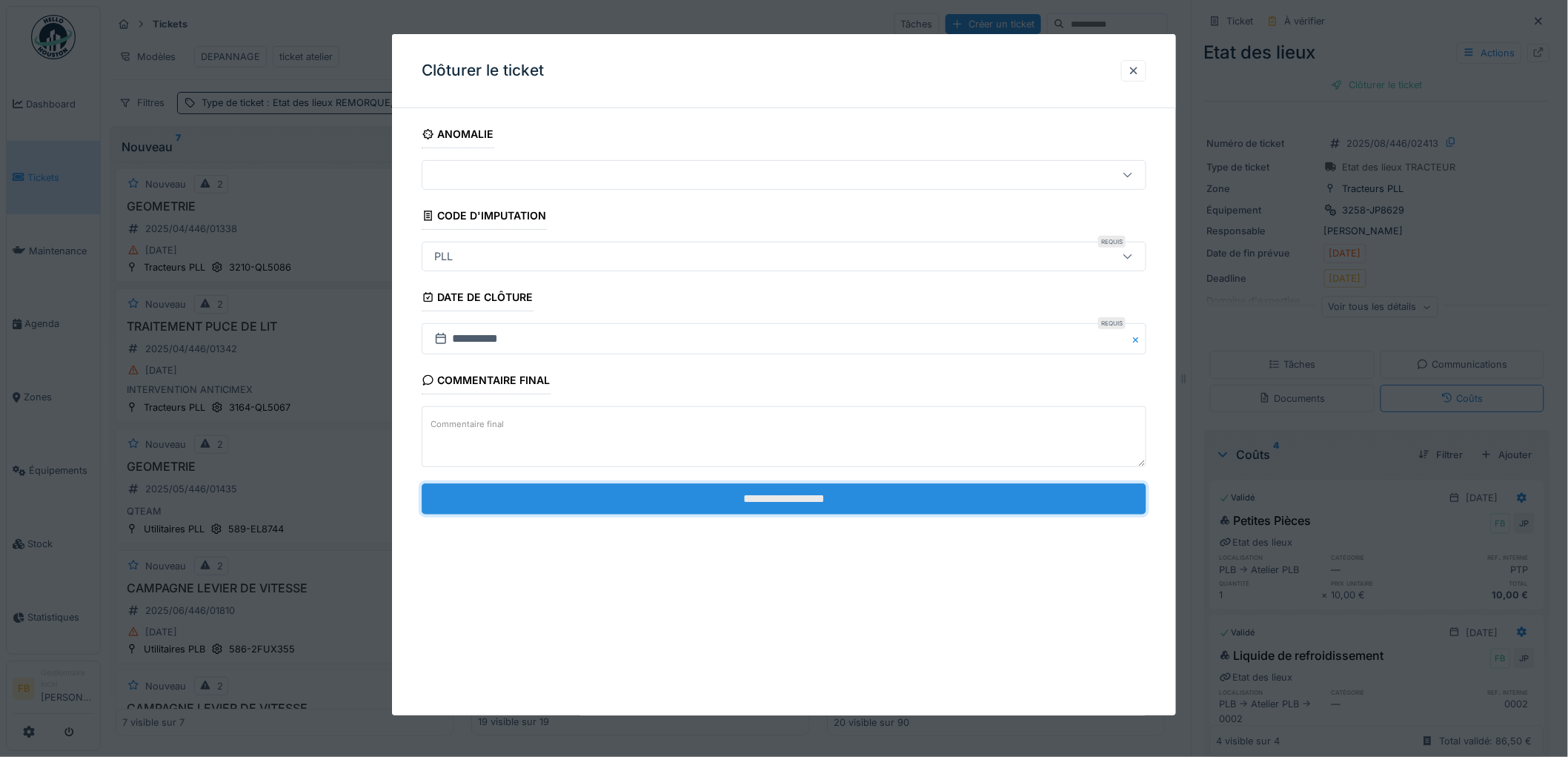
click at [737, 493] on input "**********" at bounding box center [784, 498] width 724 height 31
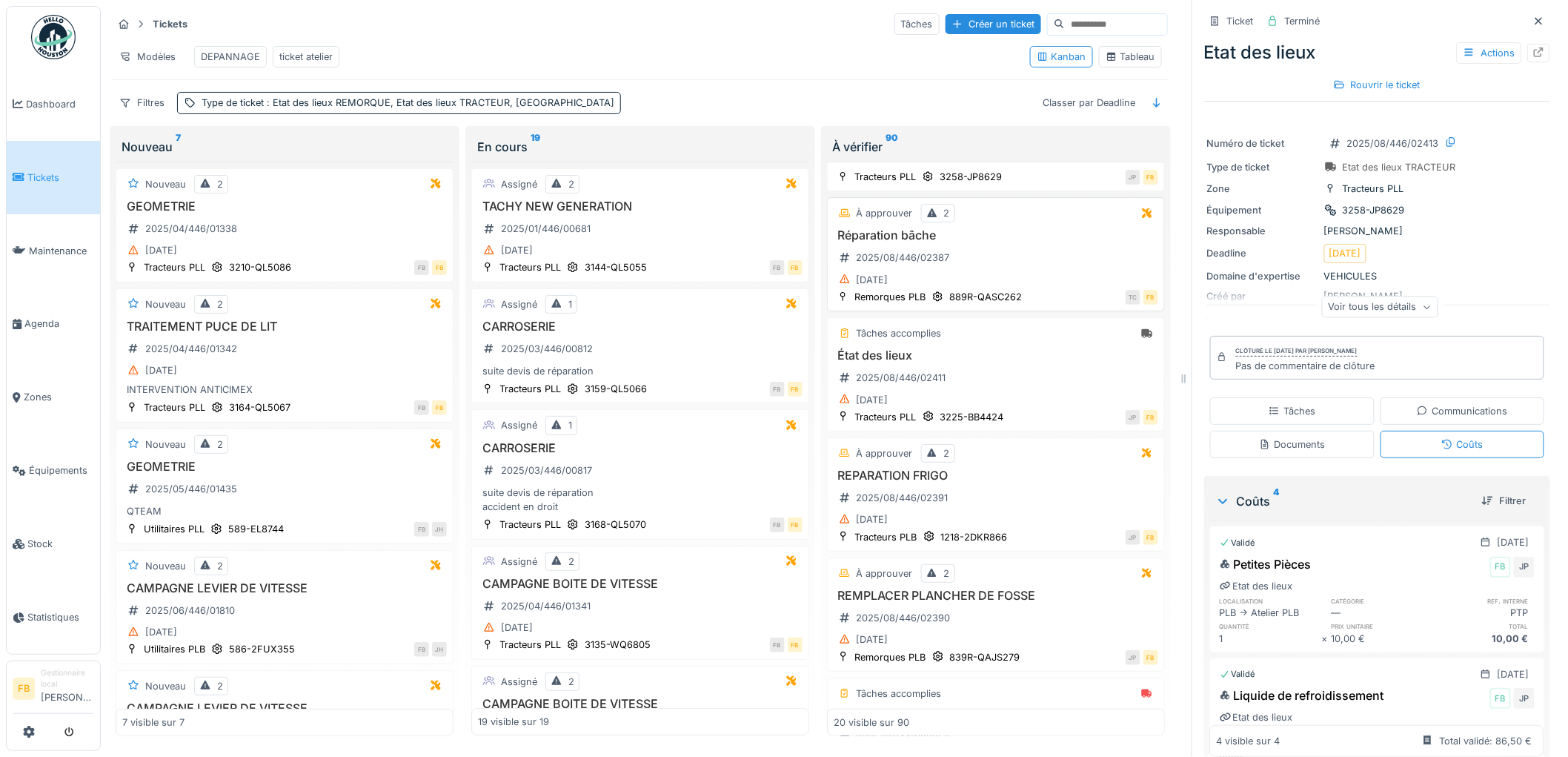
scroll to position [297, 0]
click at [1010, 280] on div "12/08/2025" at bounding box center [996, 276] width 324 height 19
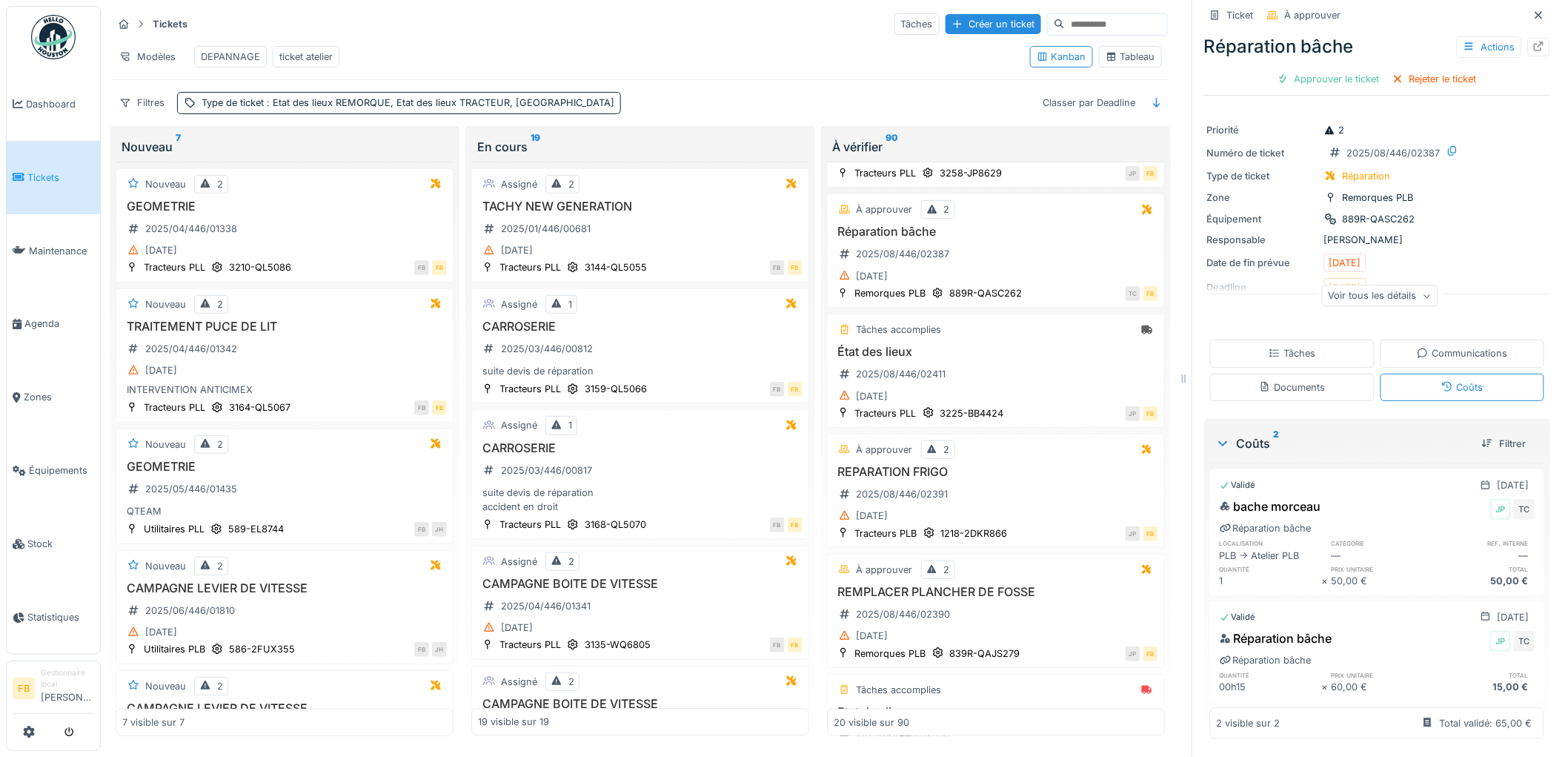
scroll to position [15, 0]
click at [1330, 69] on div "Approuver le ticket" at bounding box center [1329, 78] width 115 height 20
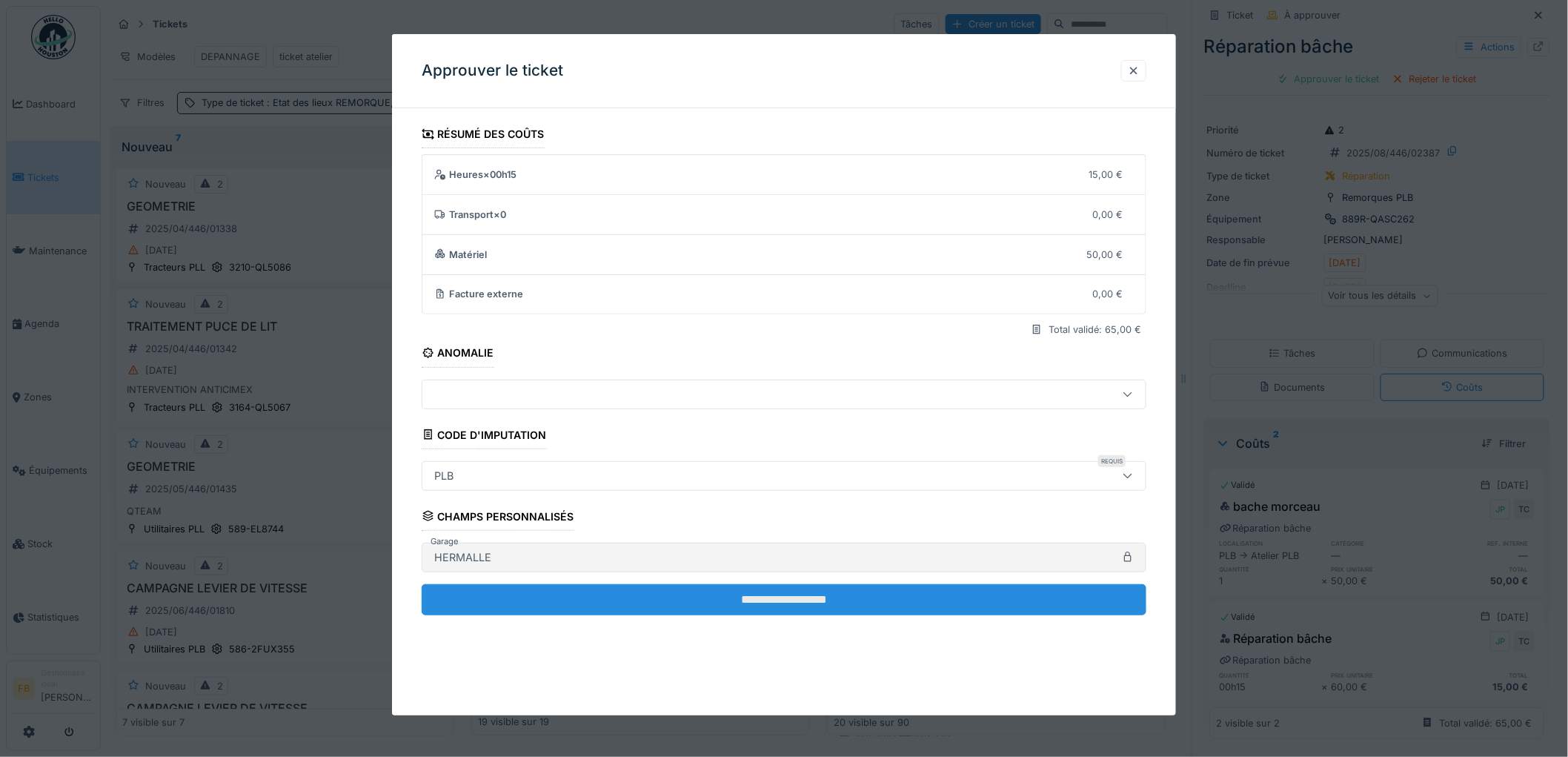
click at [783, 595] on input "**********" at bounding box center [784, 599] width 724 height 31
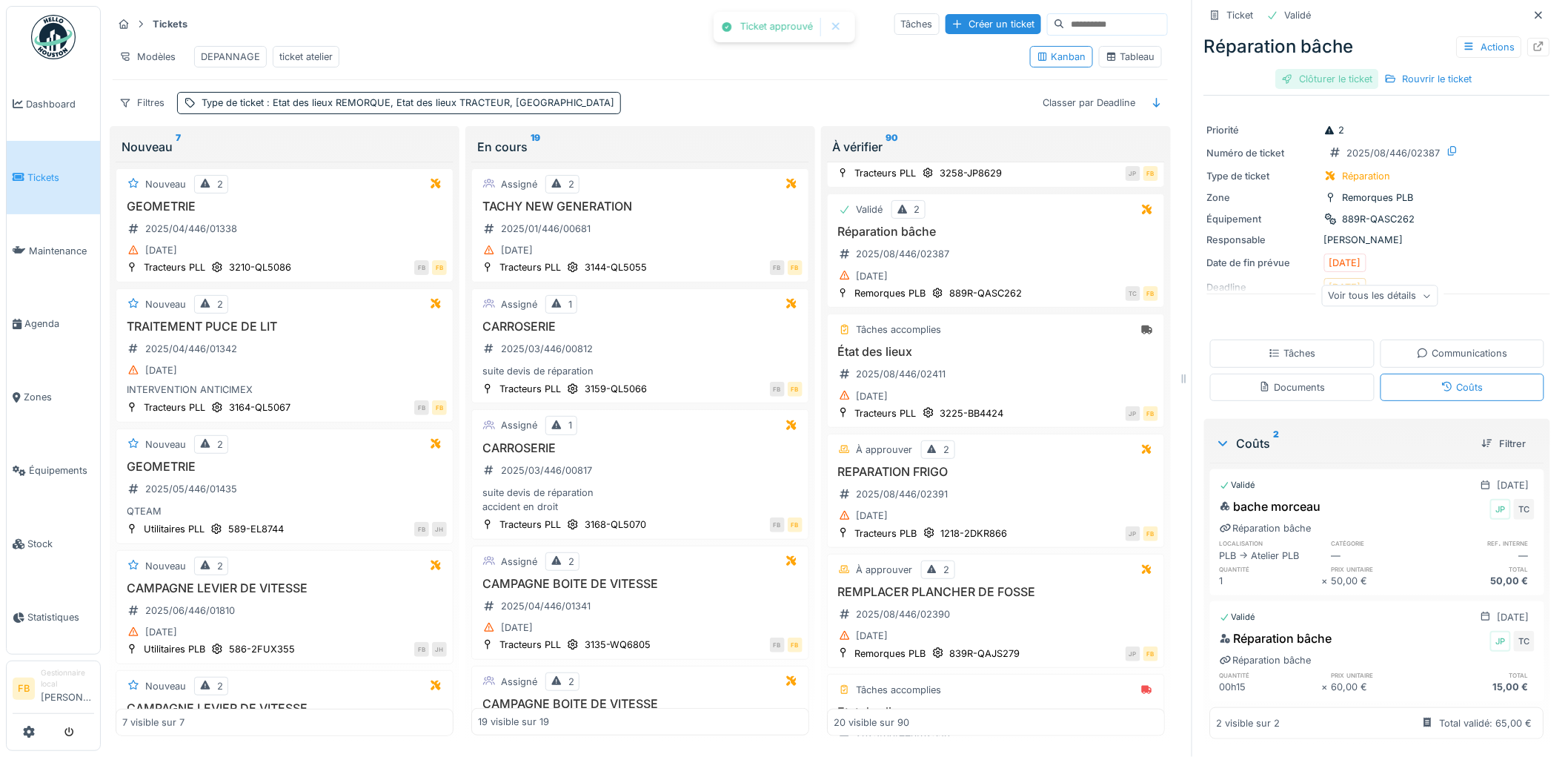
click at [1314, 69] on div "Clôturer le ticket" at bounding box center [1327, 78] width 103 height 20
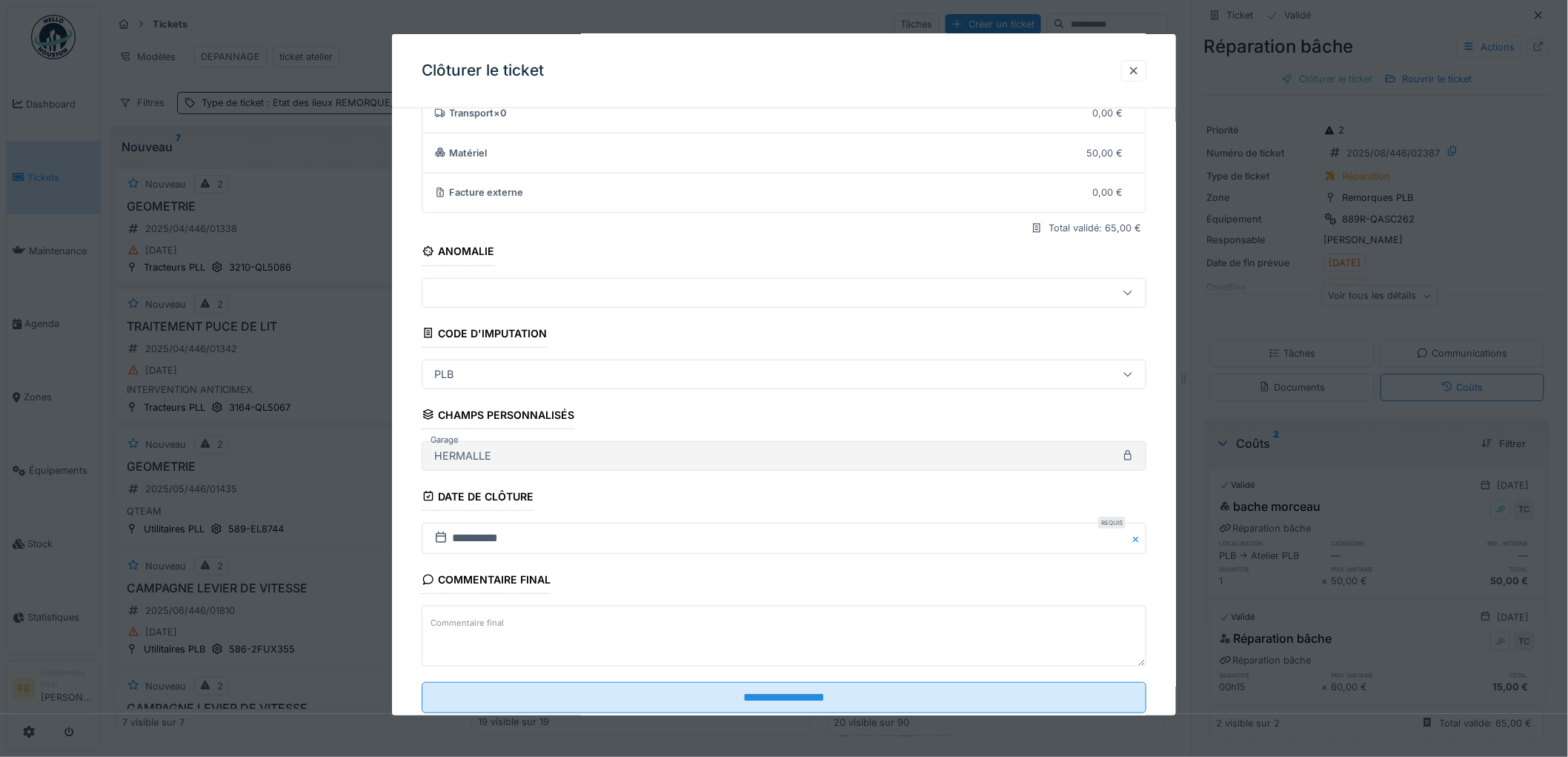
scroll to position [143, 0]
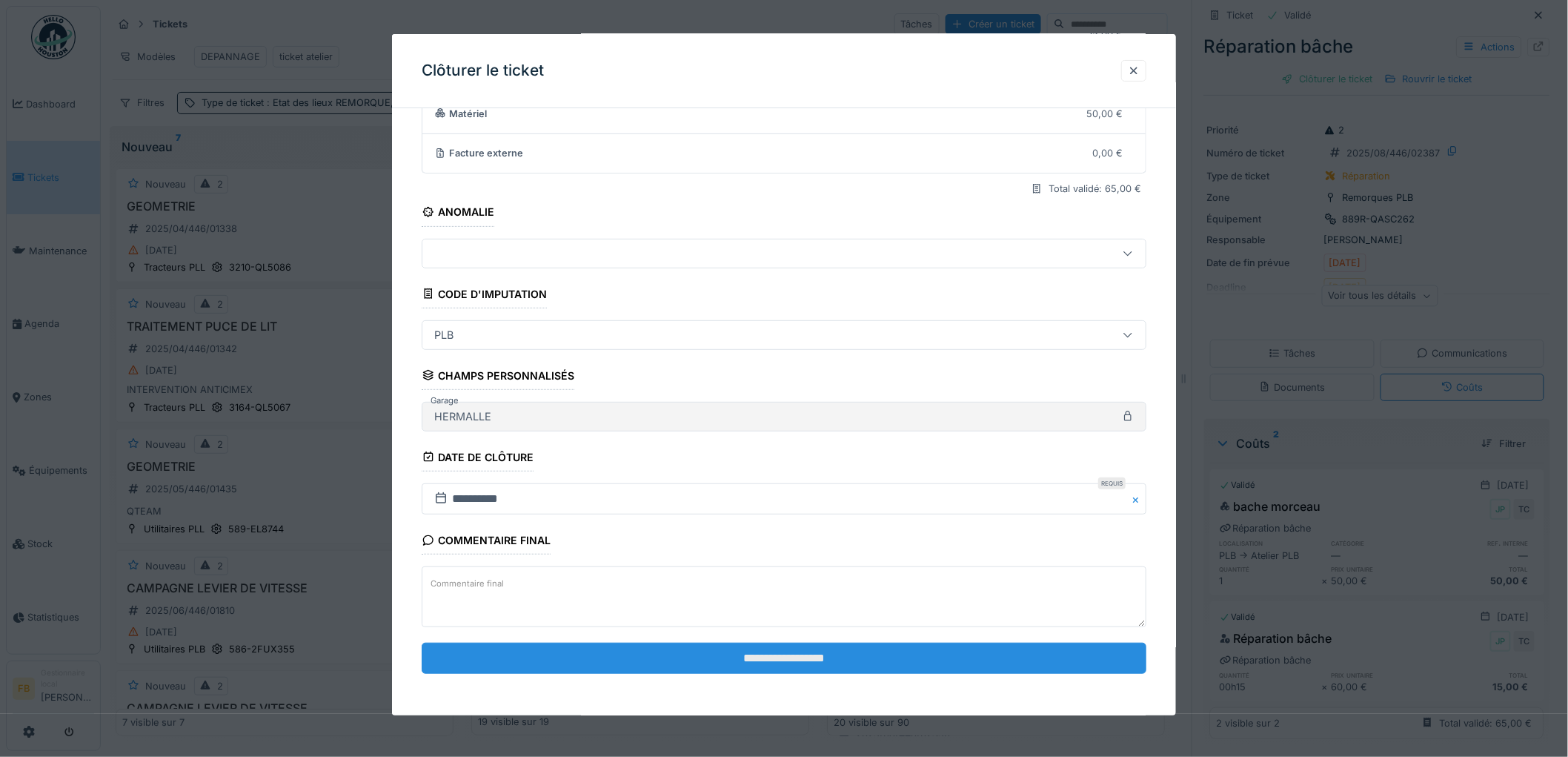
click at [786, 657] on input "**********" at bounding box center [784, 657] width 724 height 31
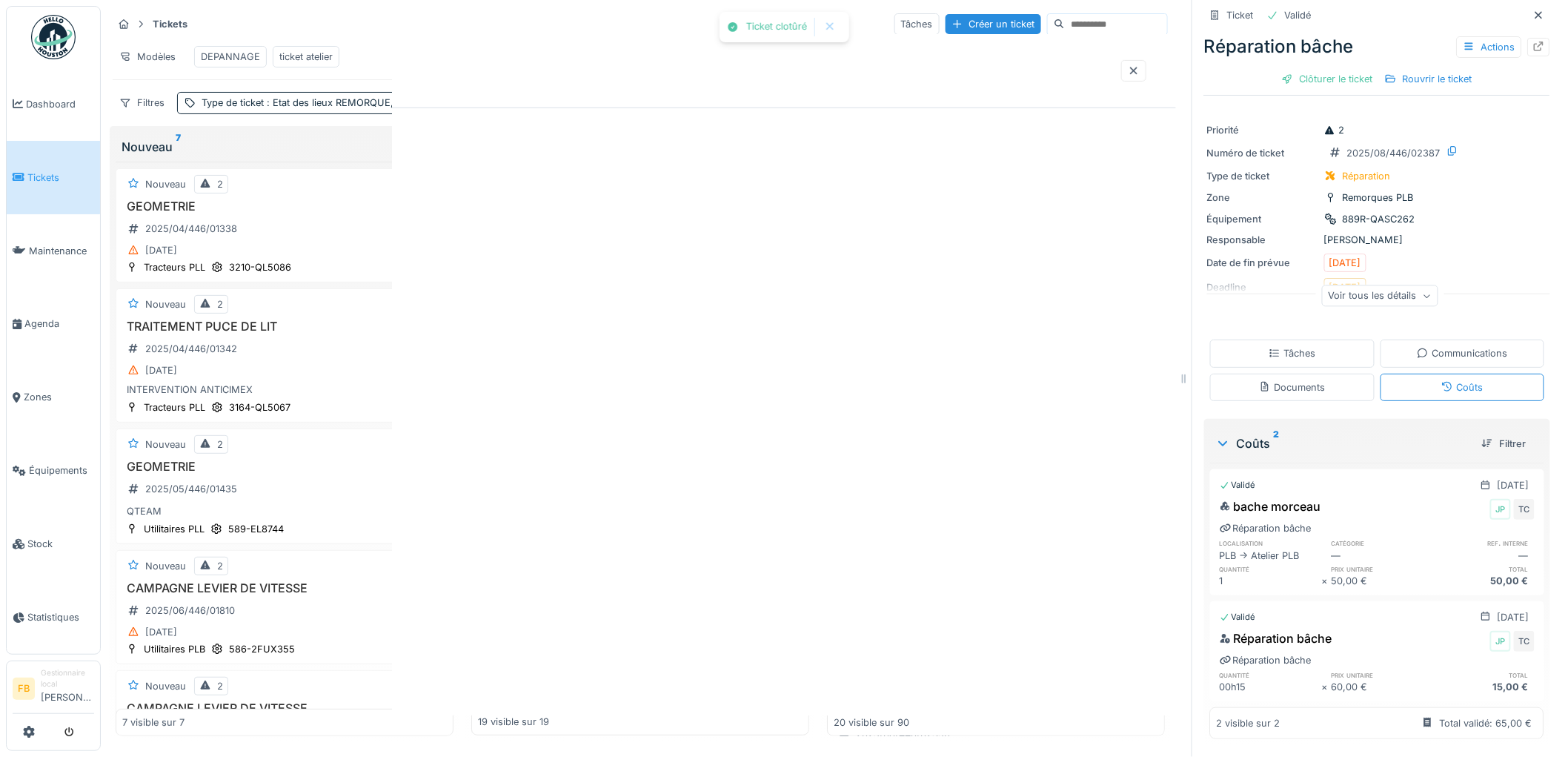
scroll to position [0, 0]
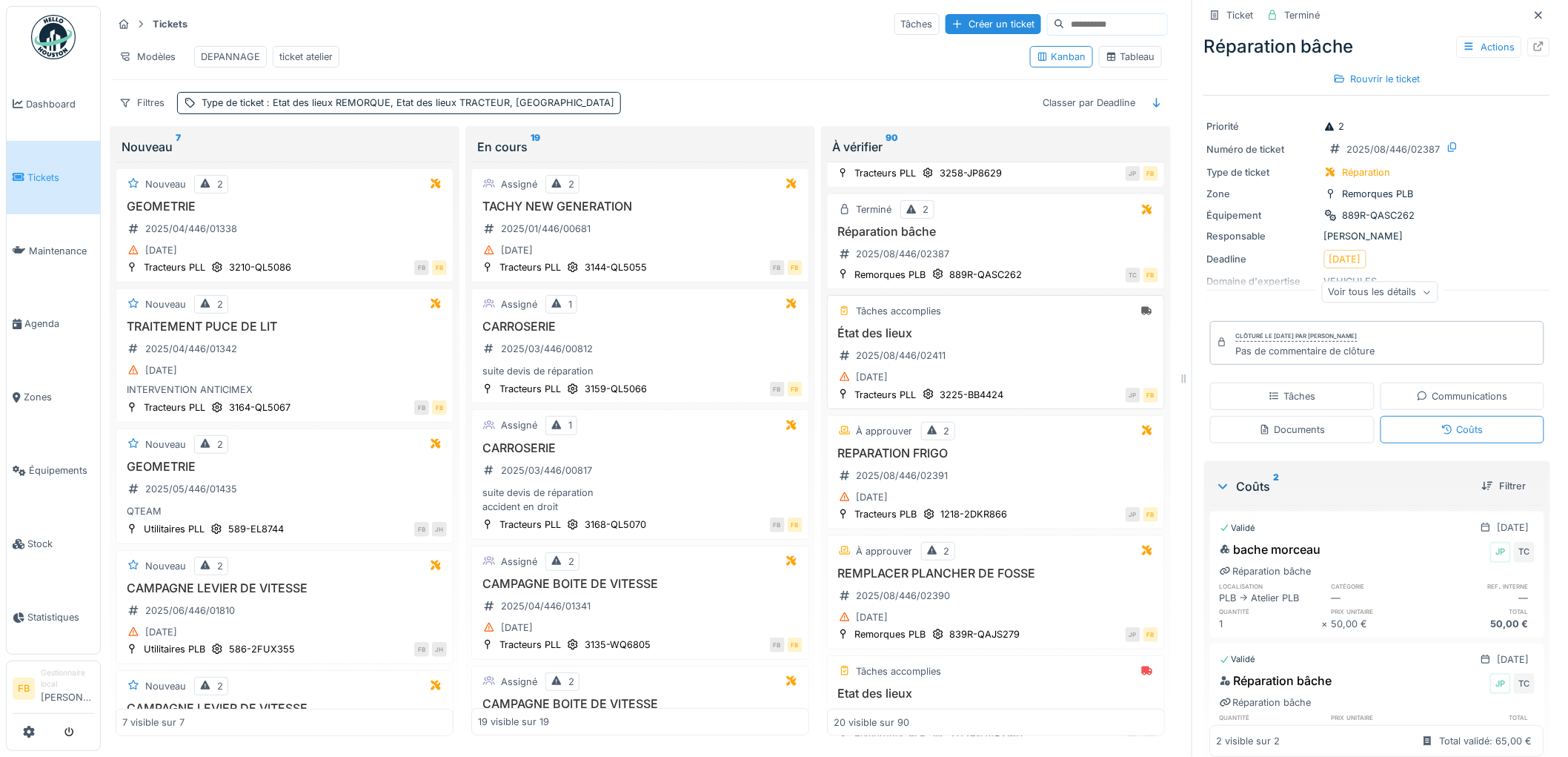
click at [1004, 337] on h3 "État des lieux" at bounding box center [996, 333] width 324 height 14
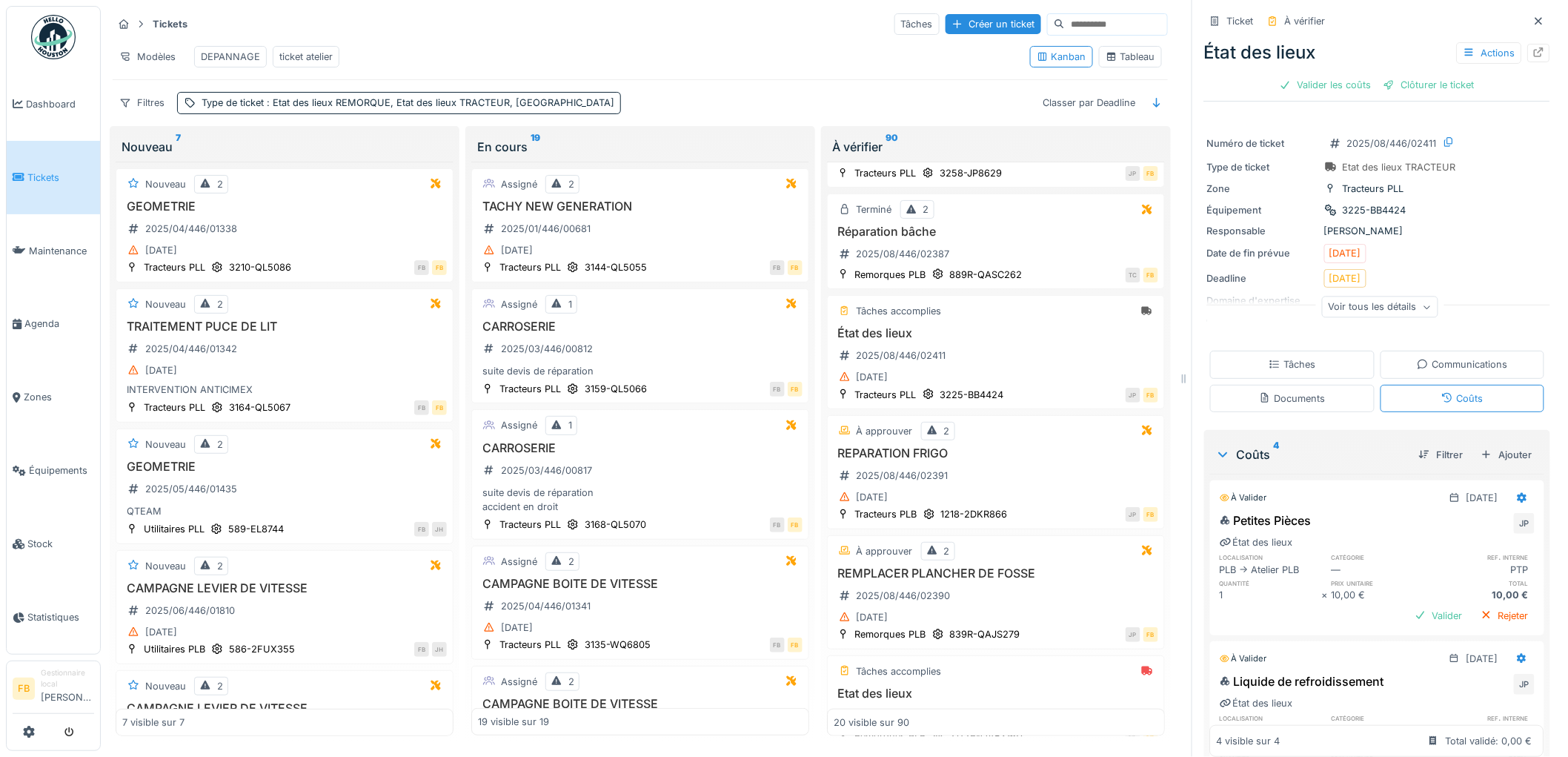
click at [31, 176] on span "Tickets" at bounding box center [60, 177] width 66 height 14
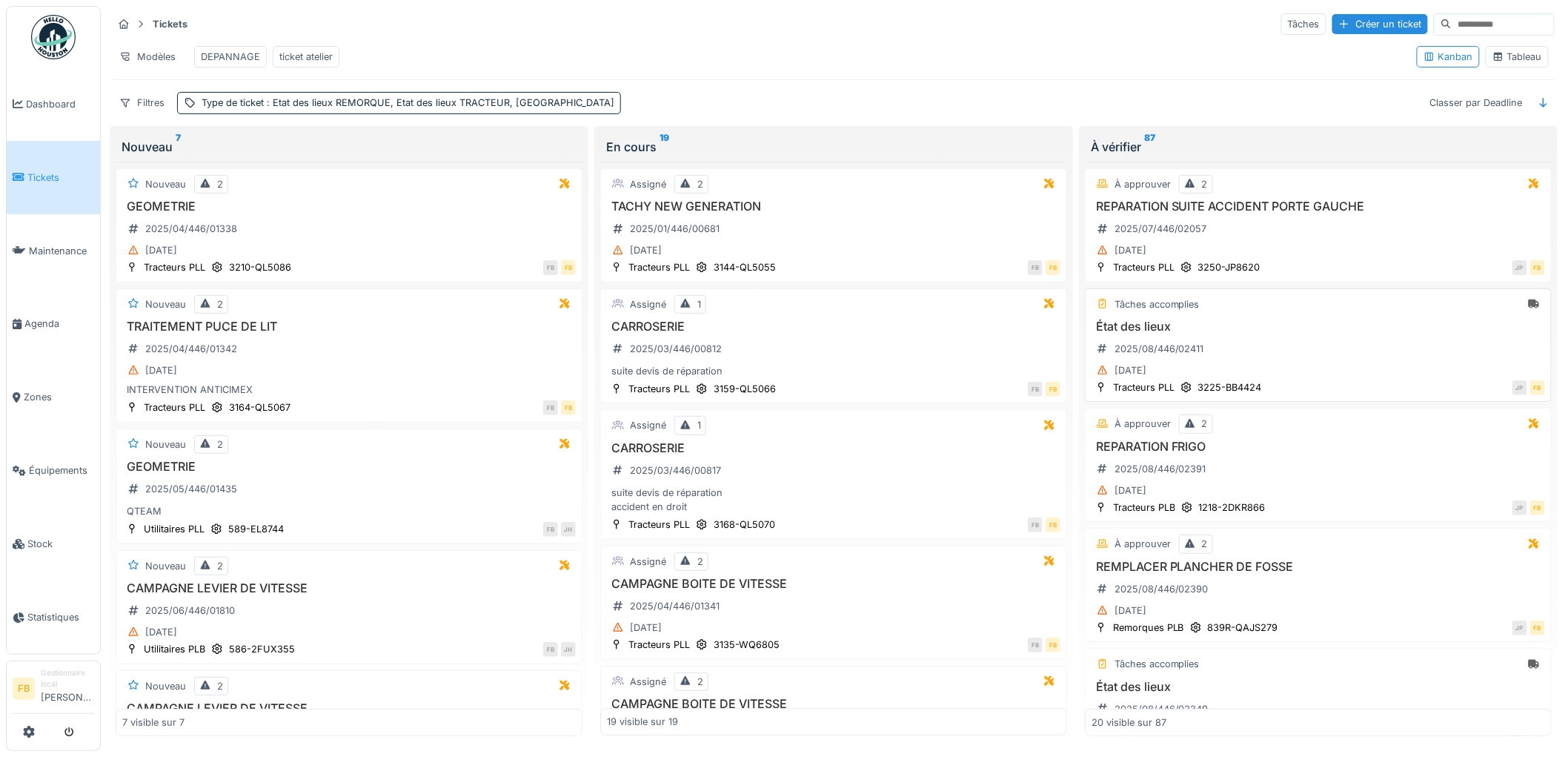
click at [1293, 352] on div "État des lieux 2025/08/446/02411 [DATE]" at bounding box center [1317, 349] width 453 height 61
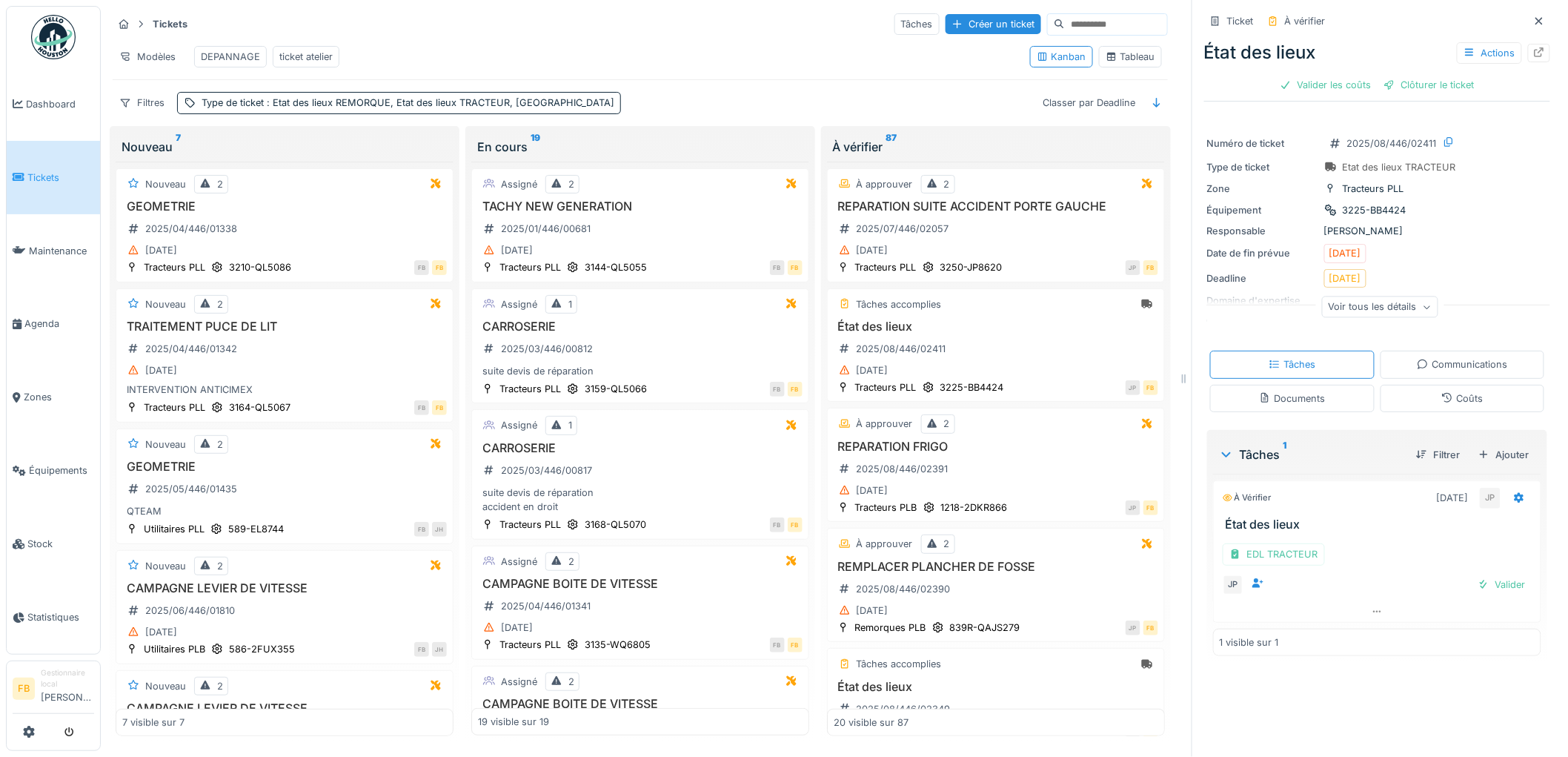
click at [1416, 398] on div "Coûts" at bounding box center [1462, 399] width 164 height 27
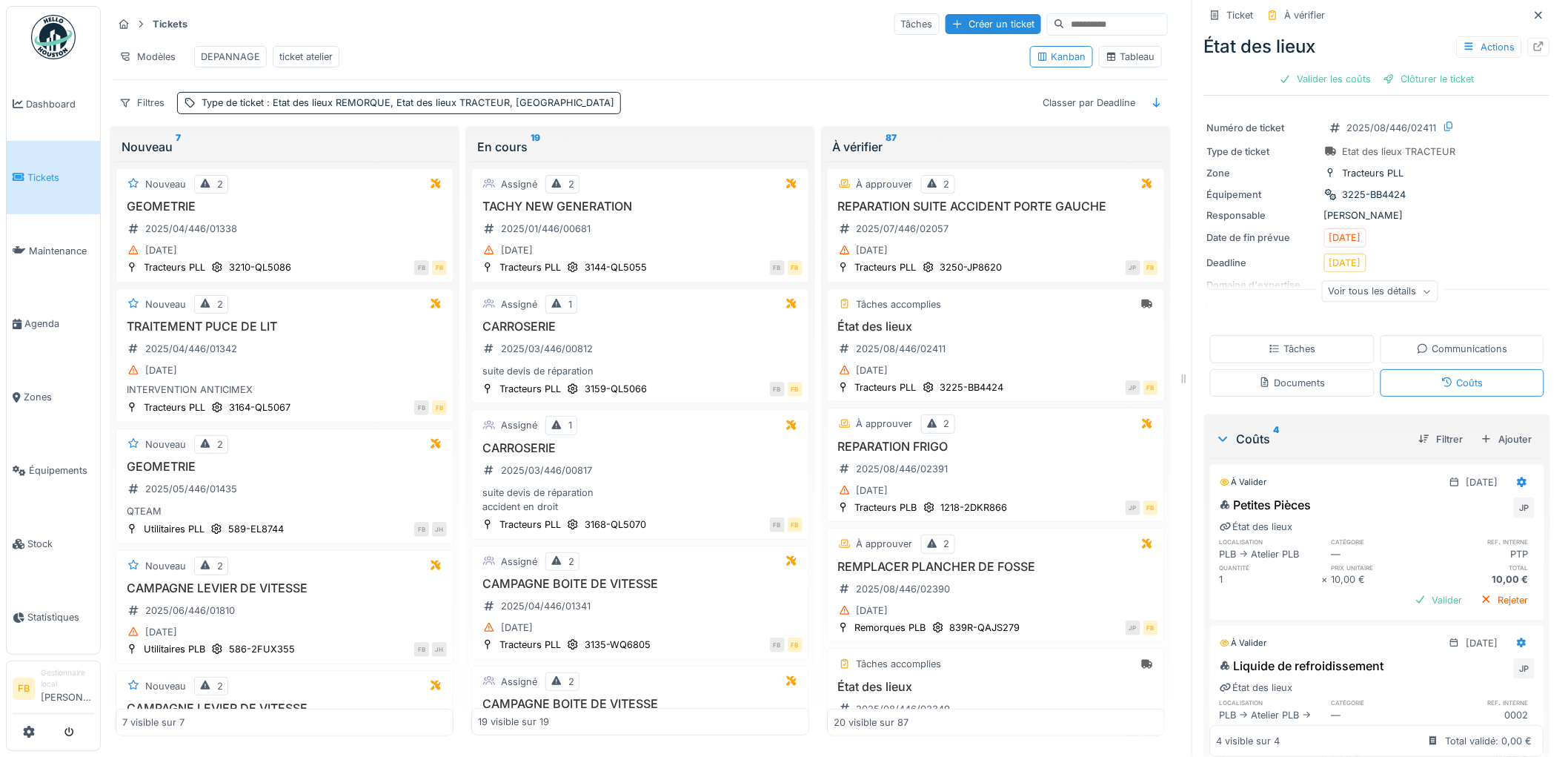
scroll to position [12, 0]
click at [1308, 343] on div "Tâches" at bounding box center [1293, 352] width 164 height 27
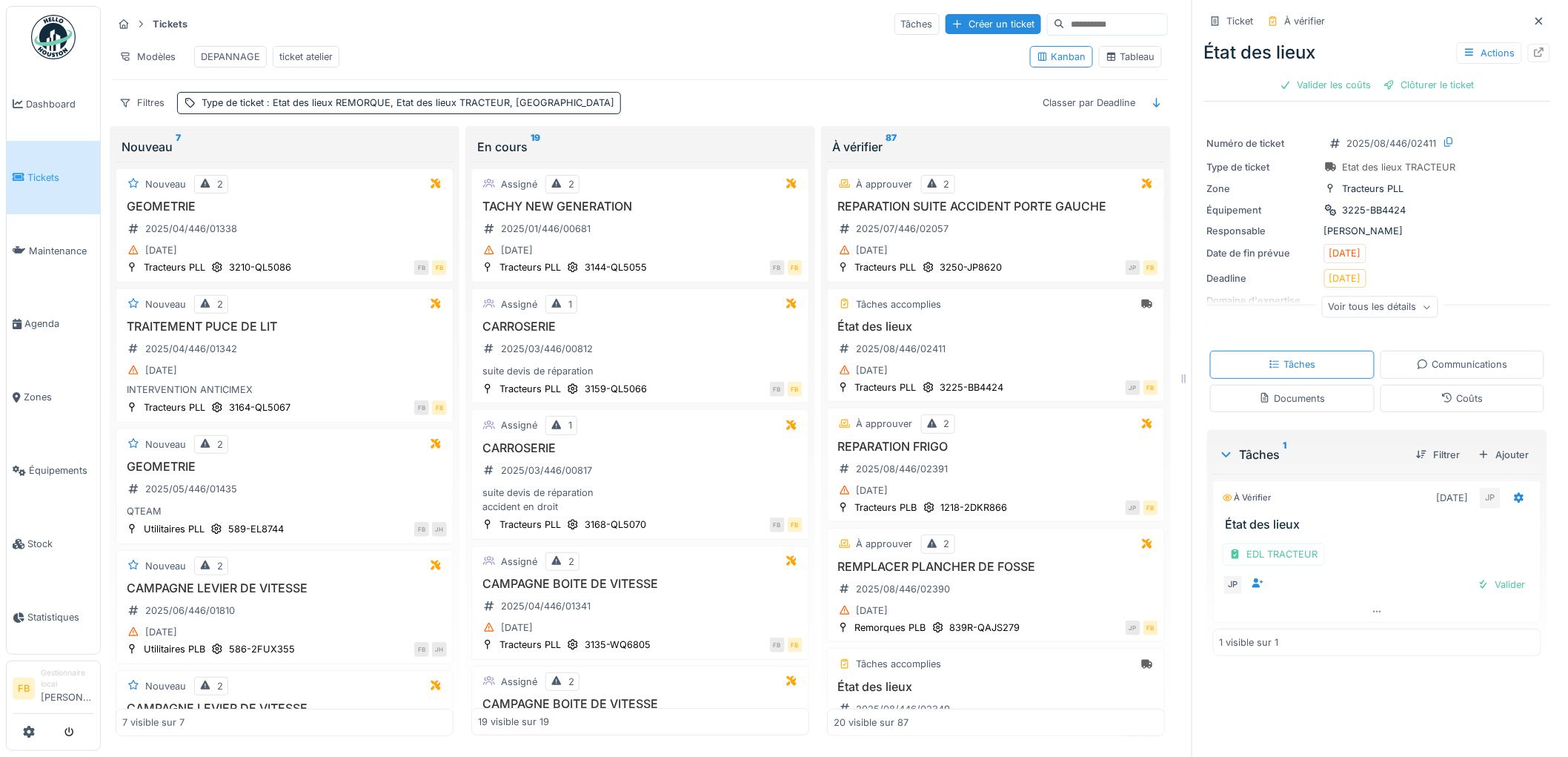
click at [1441, 392] on icon at bounding box center [1447, 397] width 12 height 10
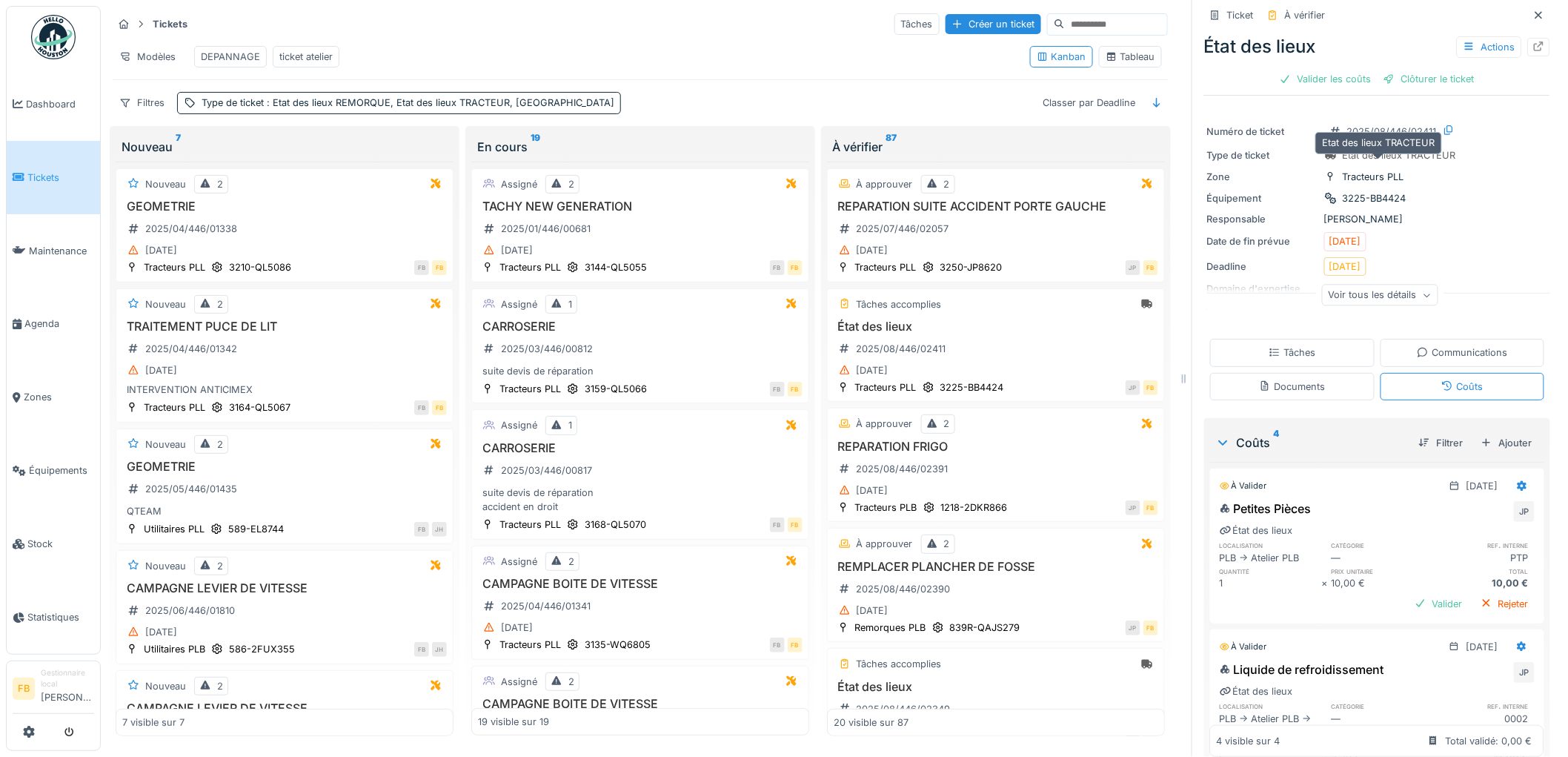
scroll to position [0, 0]
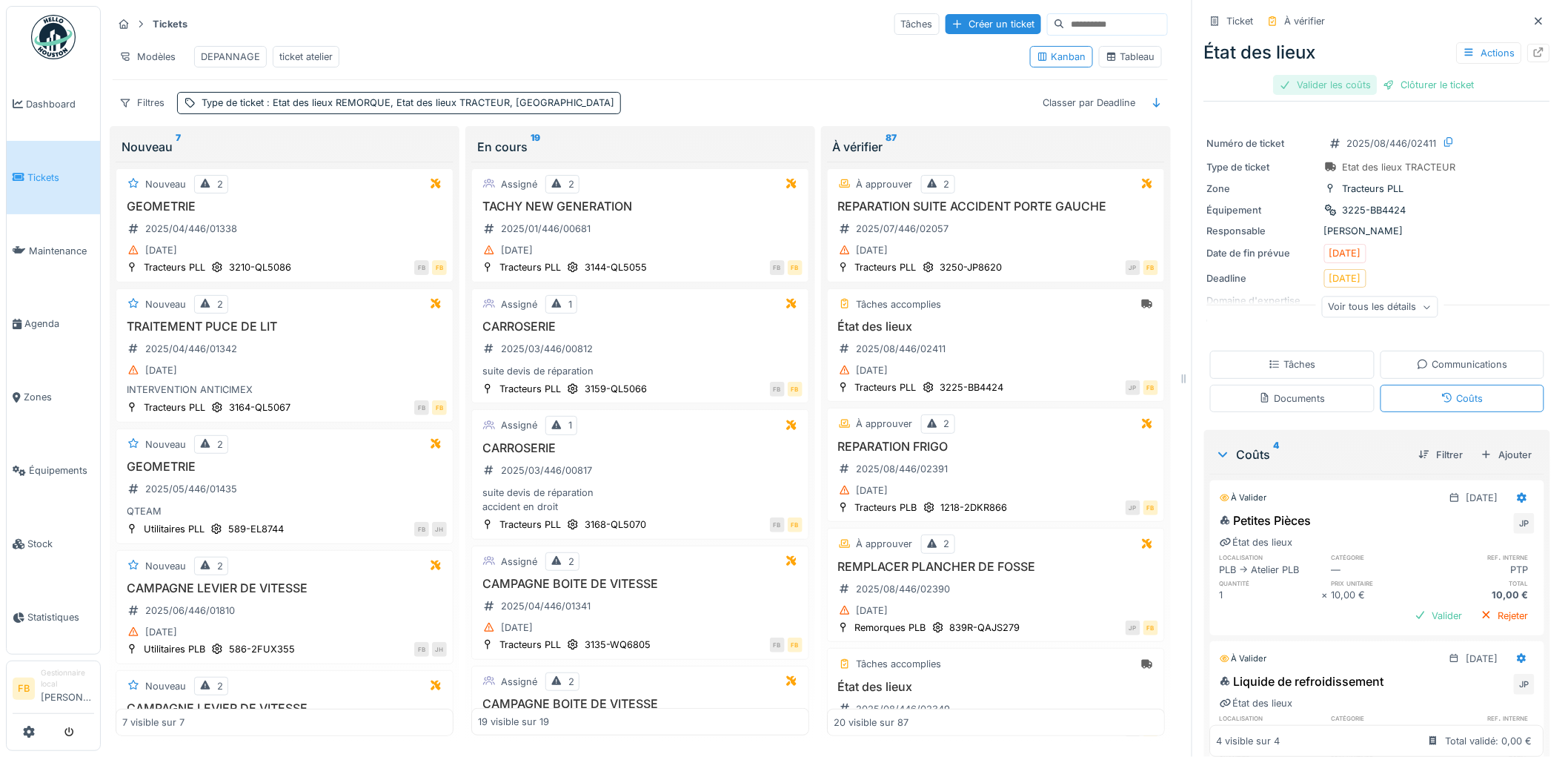
click at [1313, 75] on div "Valider les coûts" at bounding box center [1325, 85] width 103 height 20
click at [1379, 75] on div "Clôturer le ticket" at bounding box center [1377, 85] width 103 height 20
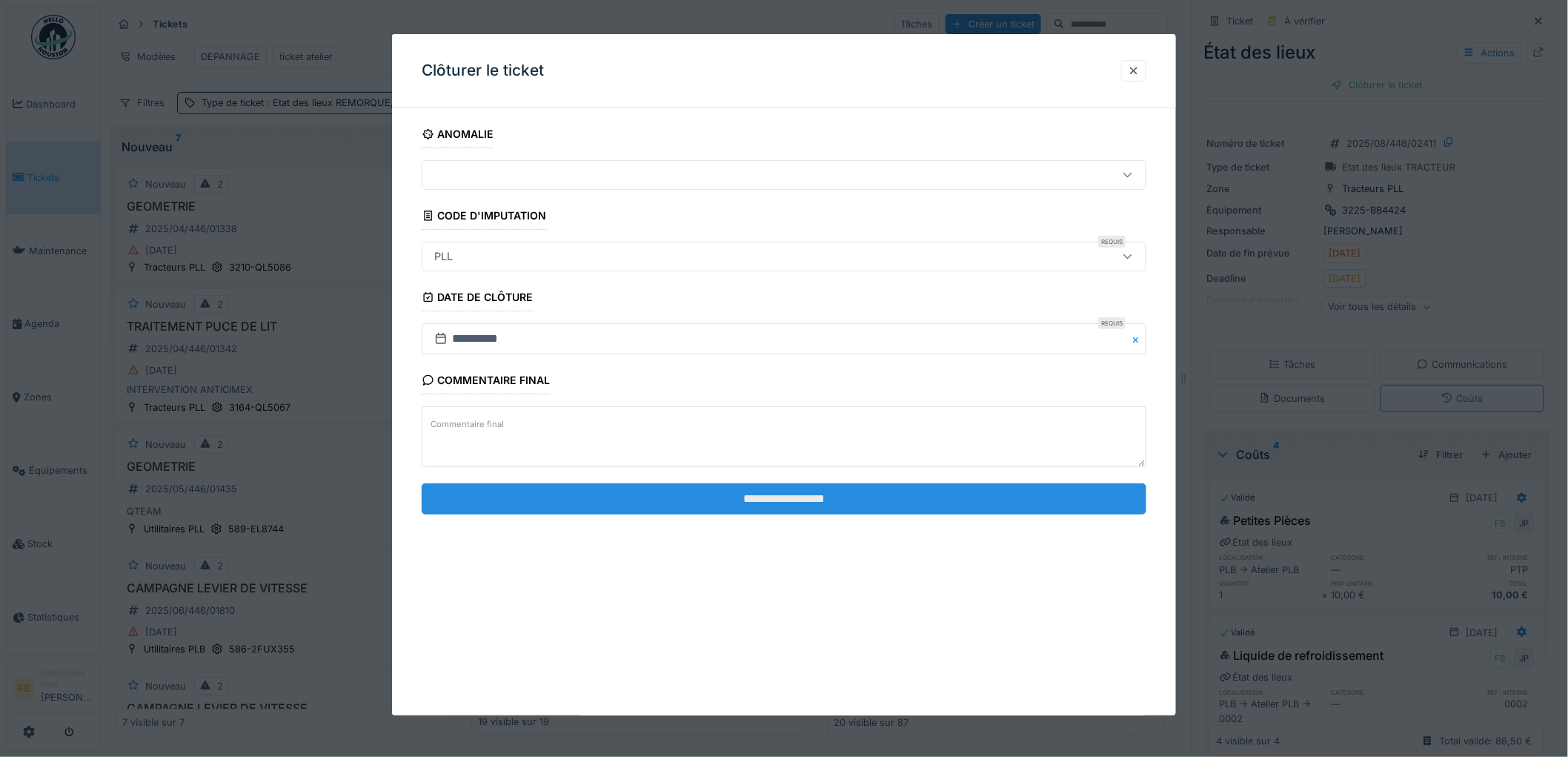
click at [779, 502] on input "**********" at bounding box center [784, 498] width 724 height 31
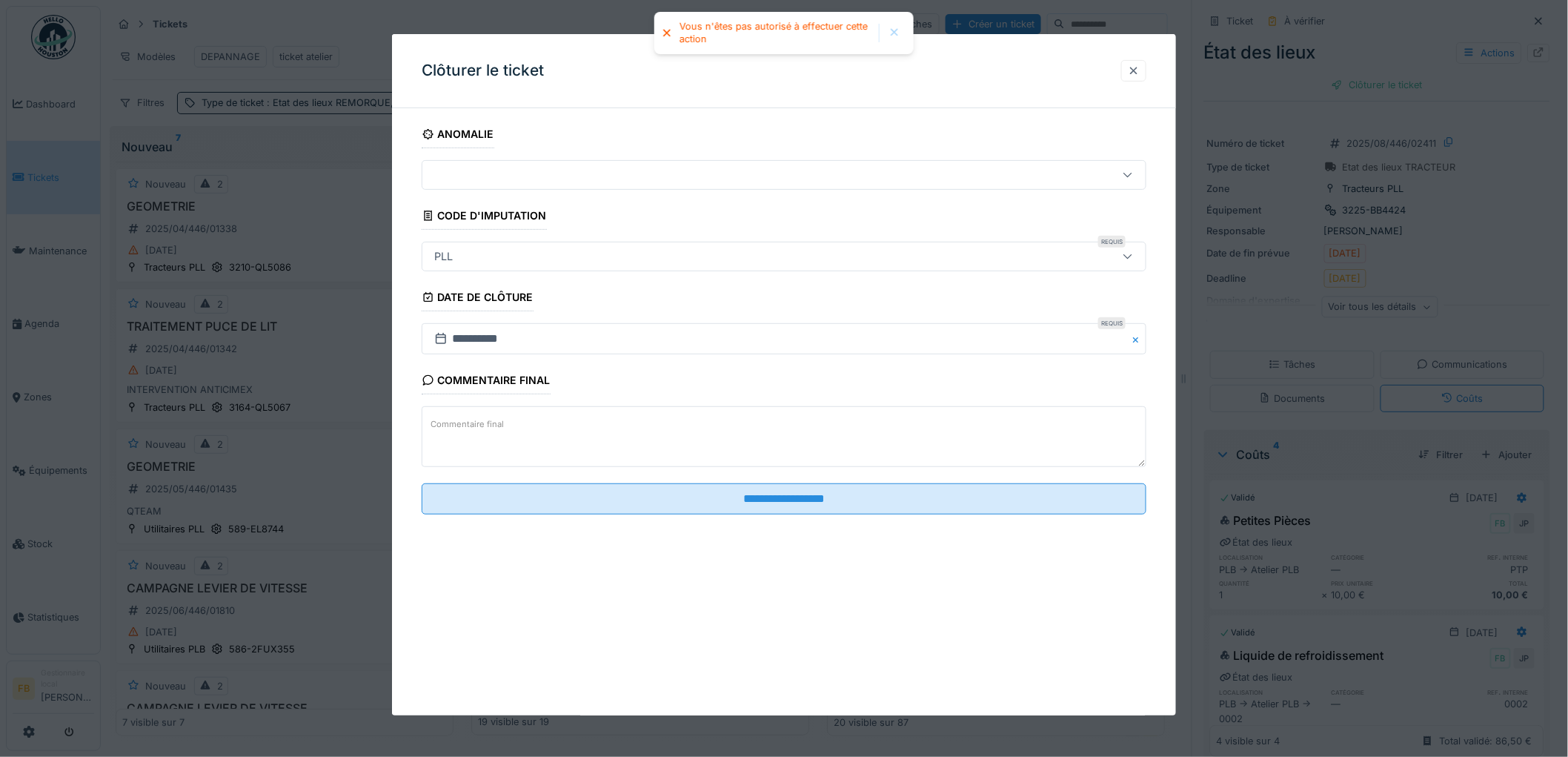
click at [1139, 71] on div at bounding box center [1134, 70] width 12 height 14
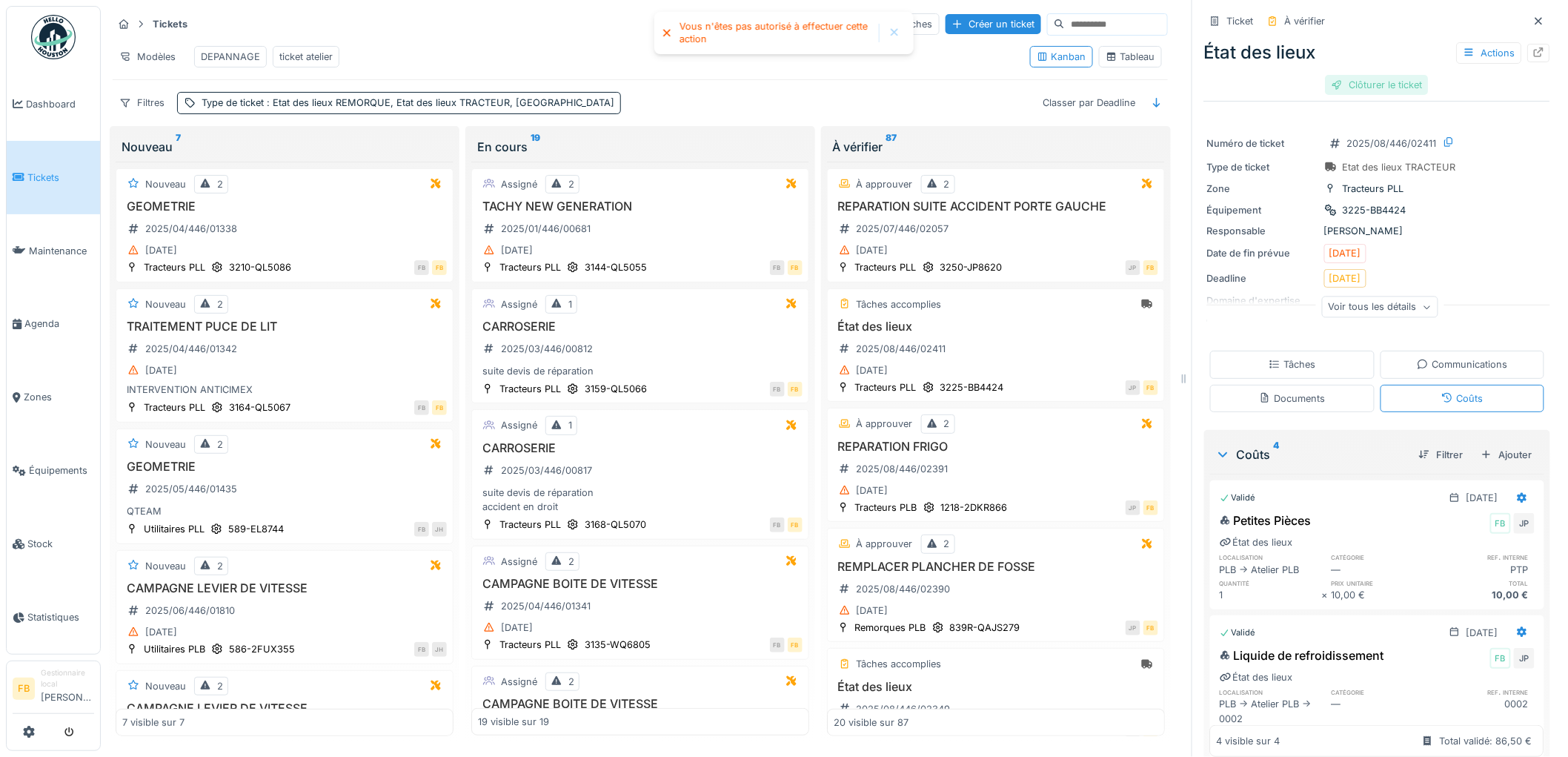
click at [1380, 75] on div "Clôturer le ticket" at bounding box center [1377, 85] width 103 height 20
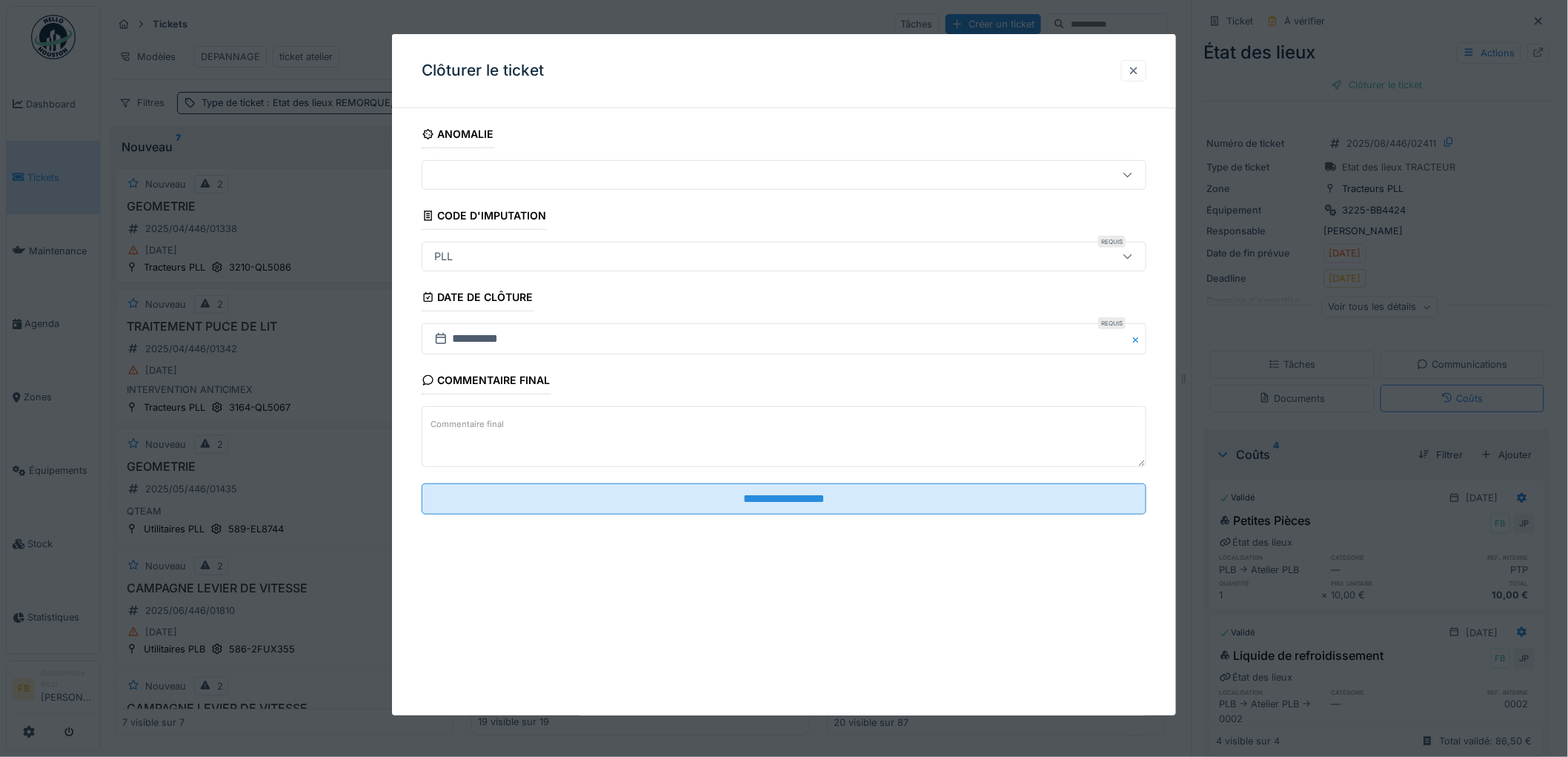
click at [1139, 69] on div at bounding box center [1134, 70] width 12 height 14
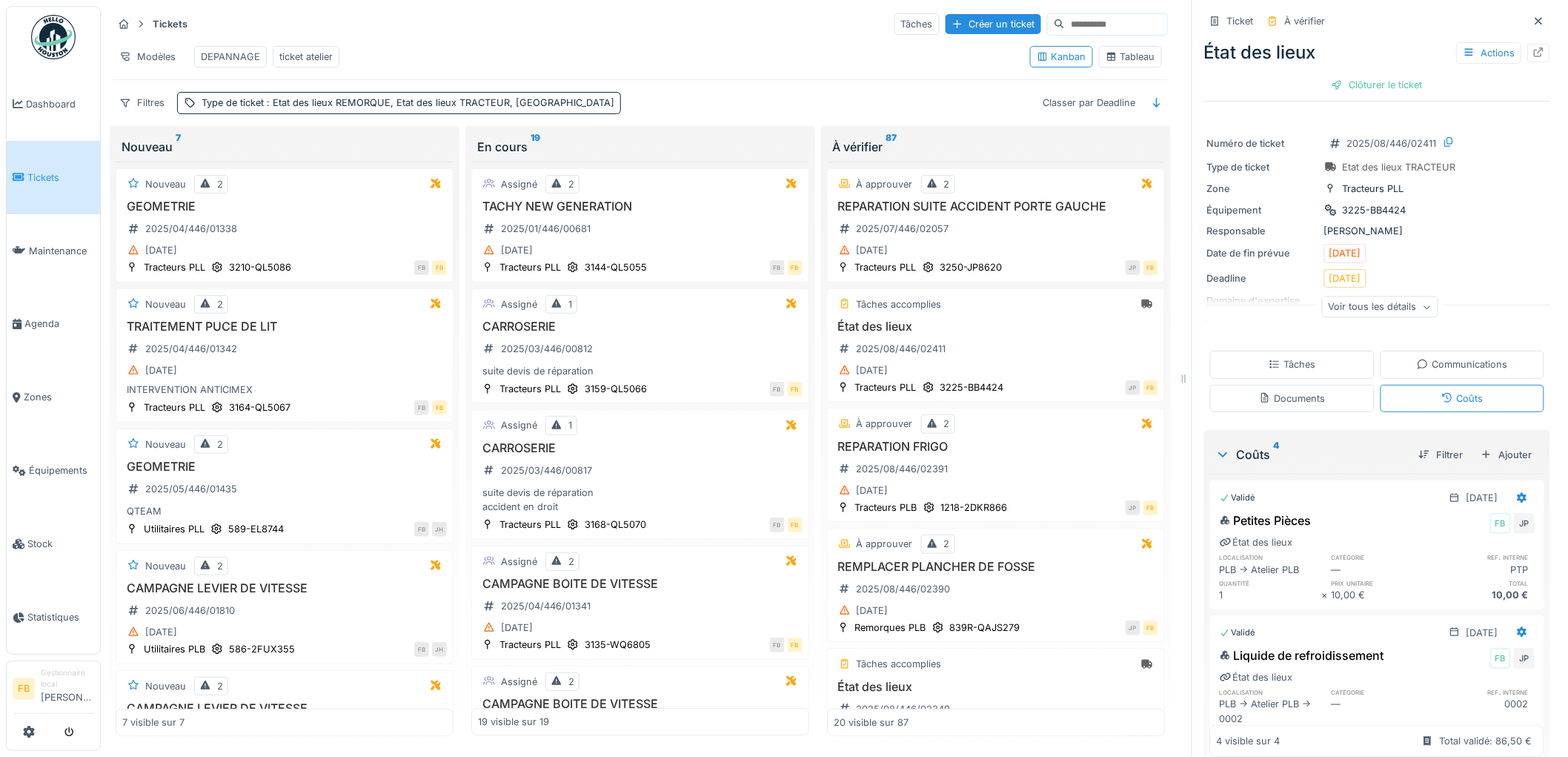
click at [1314, 361] on div "Tâches" at bounding box center [1293, 364] width 164 height 27
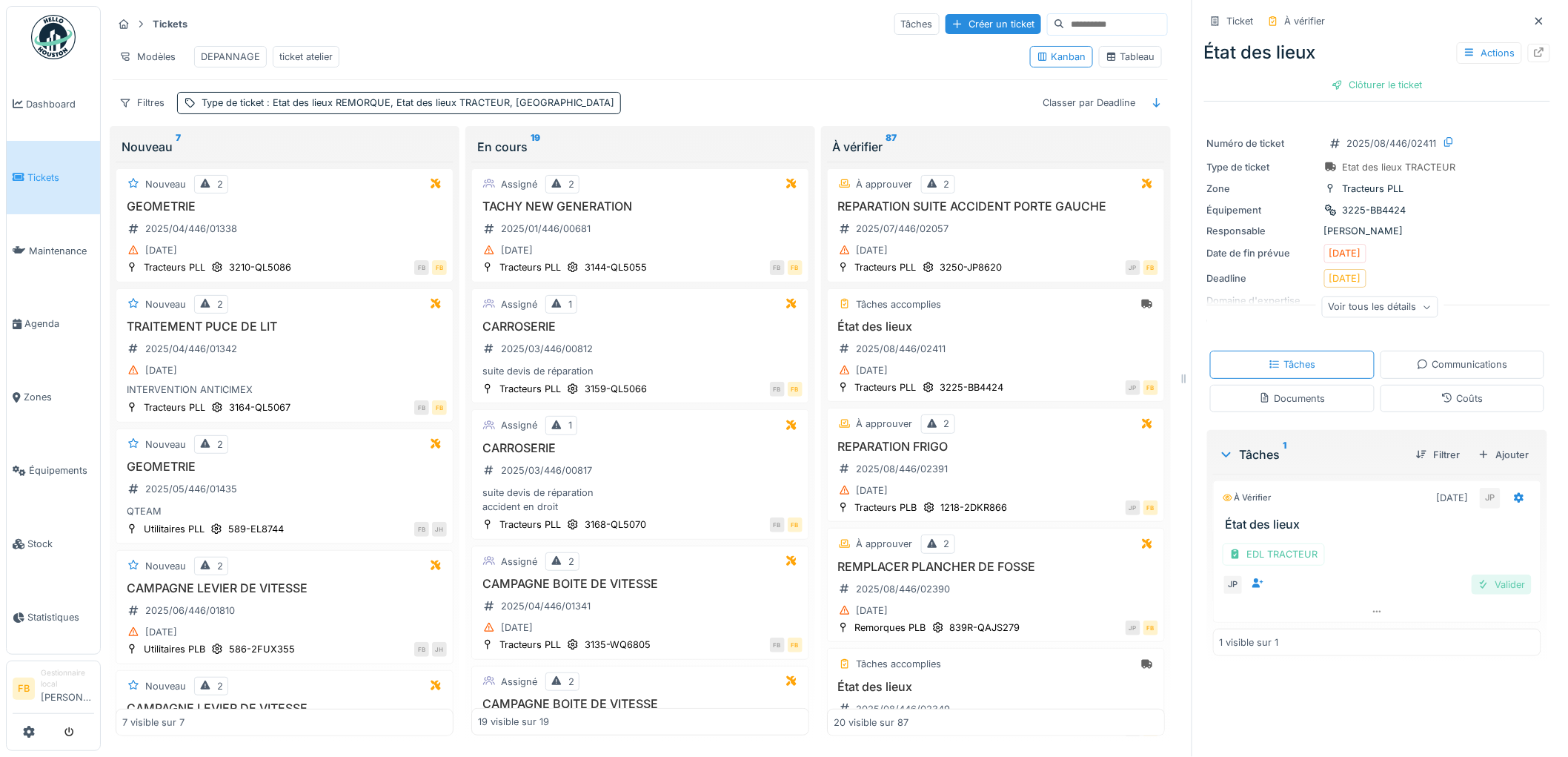
click at [1486, 574] on div "Valider" at bounding box center [1502, 584] width 60 height 20
click at [1380, 75] on div "Clôturer le ticket" at bounding box center [1377, 85] width 103 height 20
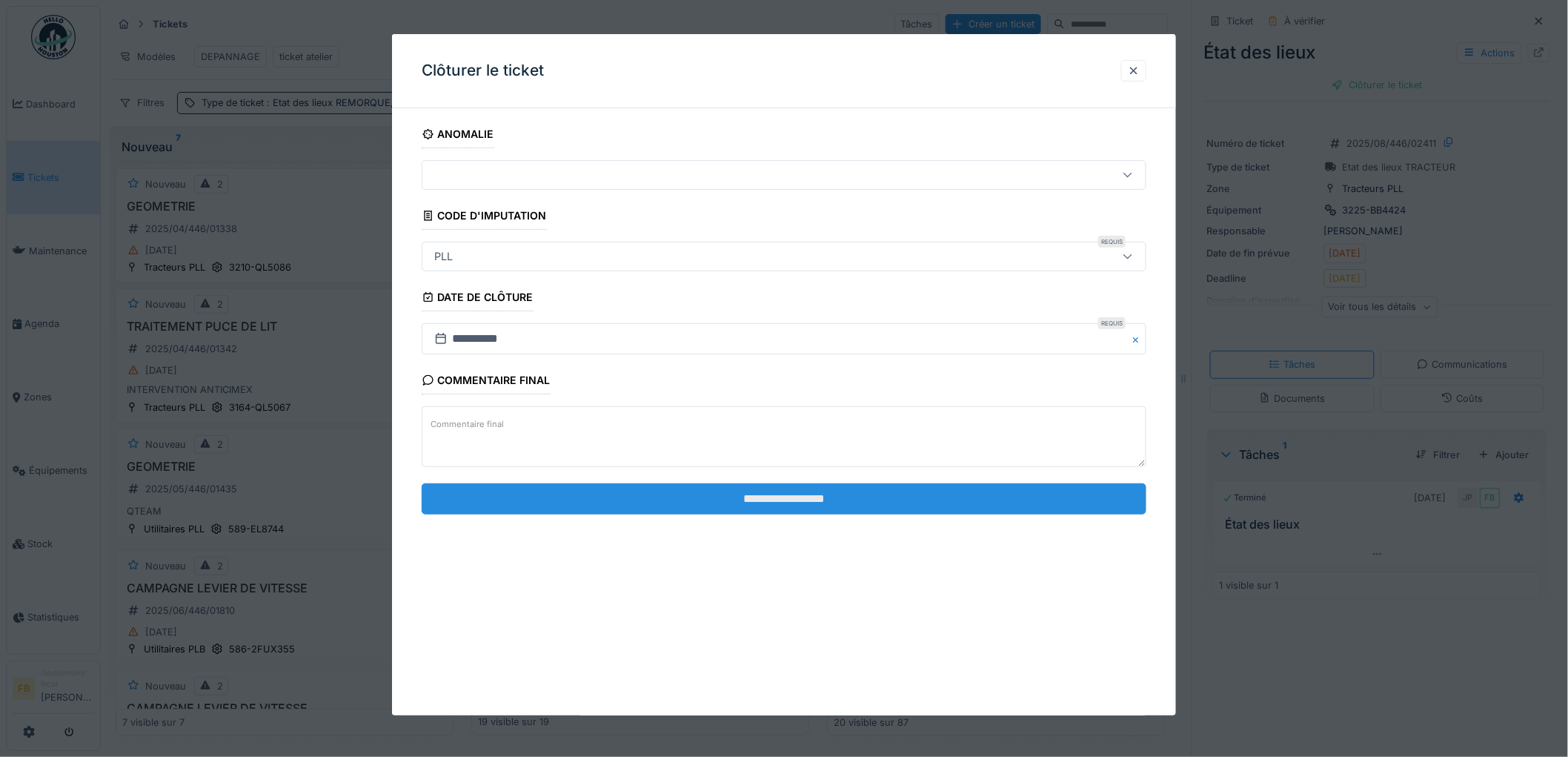
click at [717, 491] on input "**********" at bounding box center [784, 498] width 724 height 31
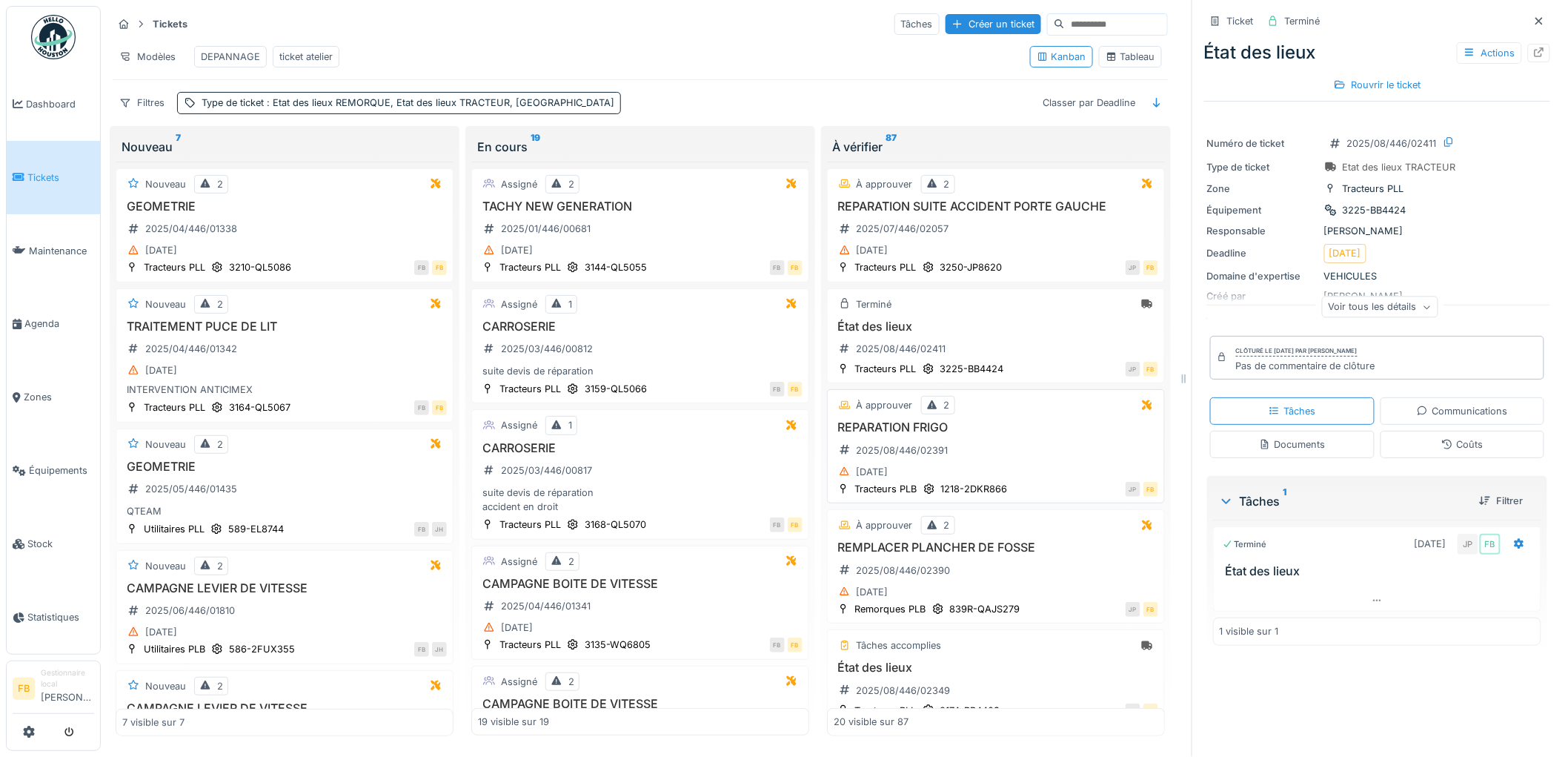
click at [1004, 412] on div "À approuver 2" at bounding box center [996, 405] width 324 height 19
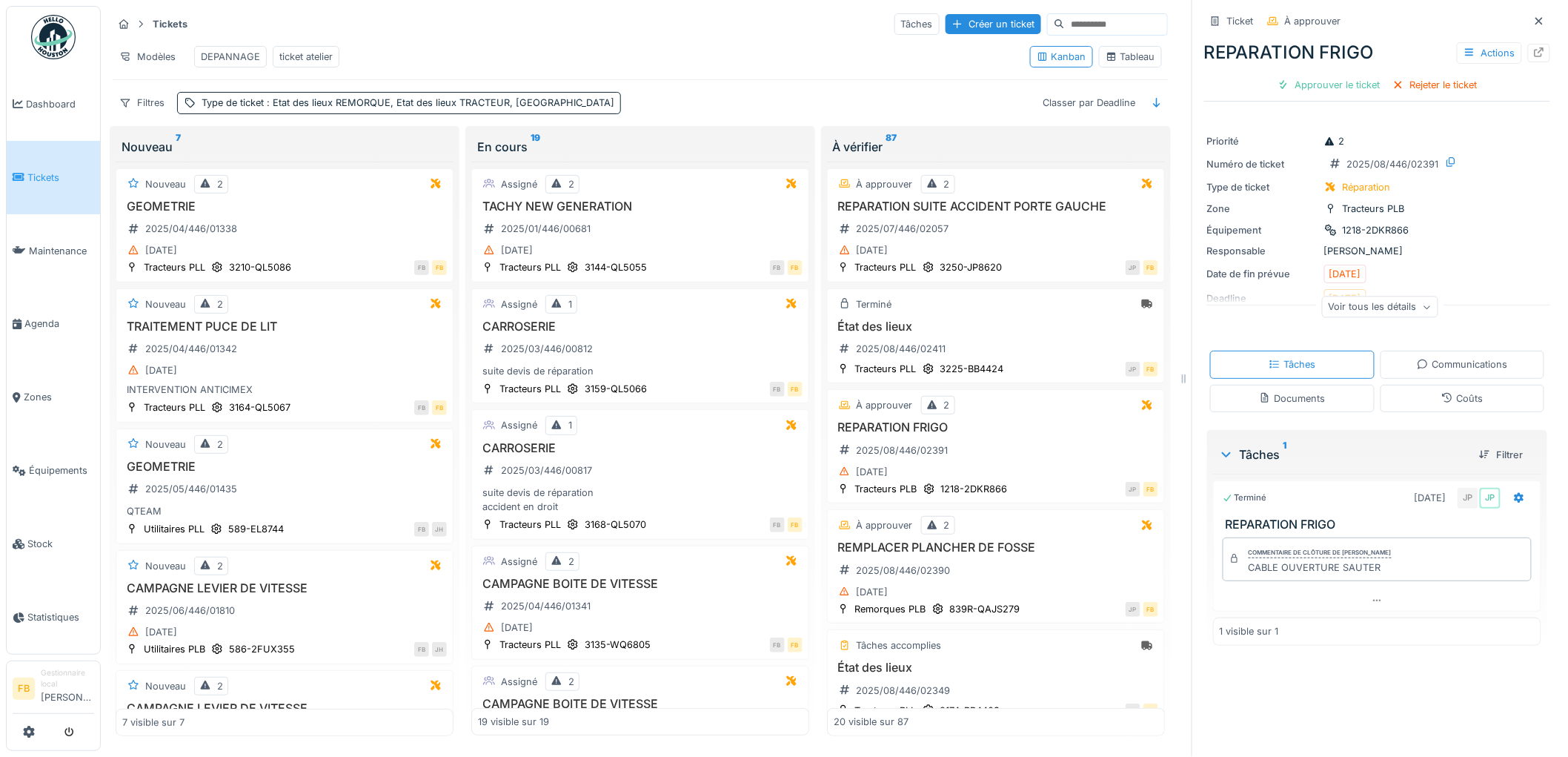
click at [1404, 386] on div "Coûts" at bounding box center [1462, 399] width 164 height 27
click at [1337, 57] on div "REPARATION FRIGO Actions Approuver le ticket Rejeter le ticket" at bounding box center [1377, 65] width 346 height 64
click at [1330, 75] on div "Approuver le ticket" at bounding box center [1329, 85] width 115 height 20
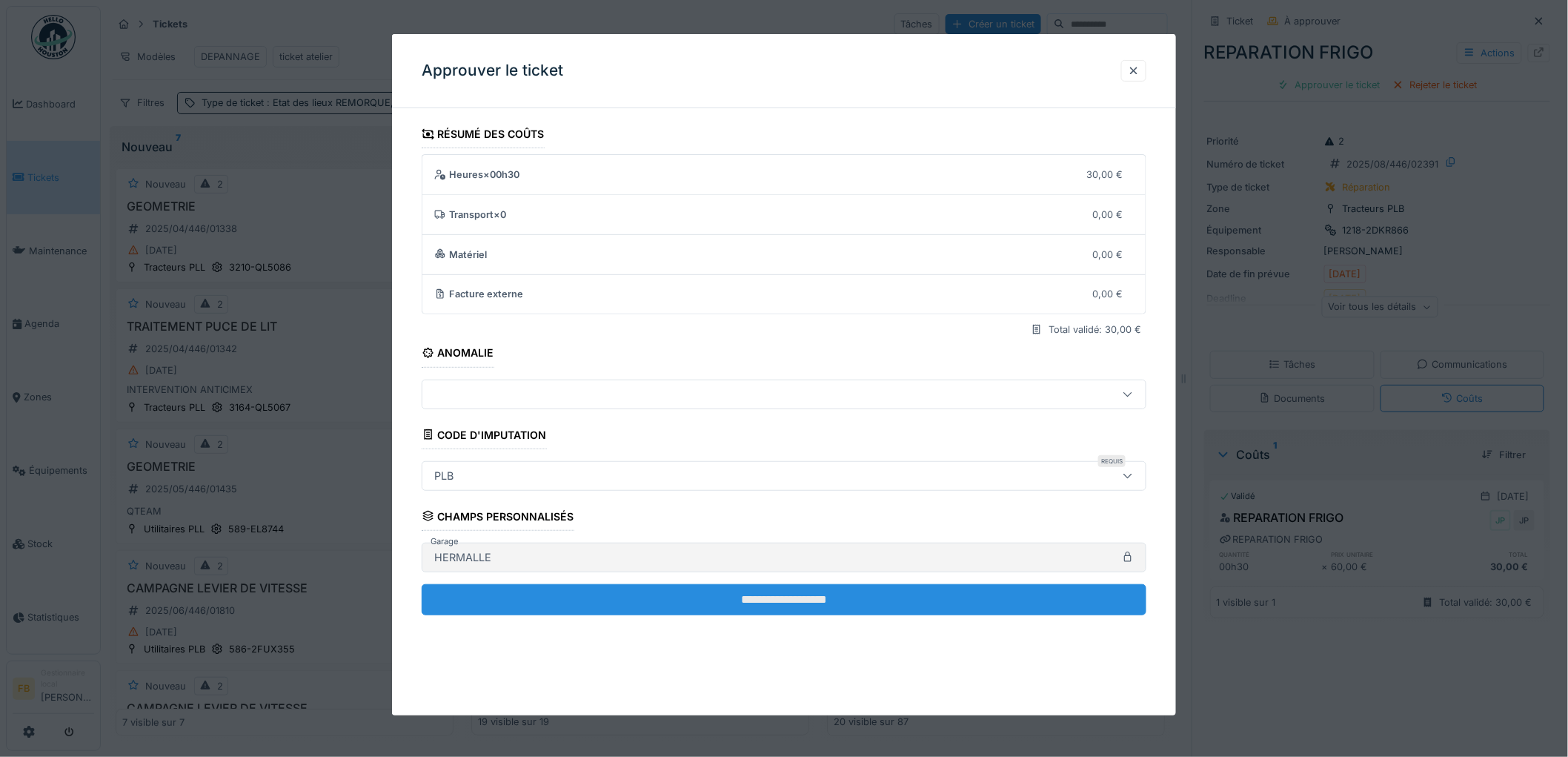
click at [727, 588] on input "**********" at bounding box center [784, 599] width 724 height 31
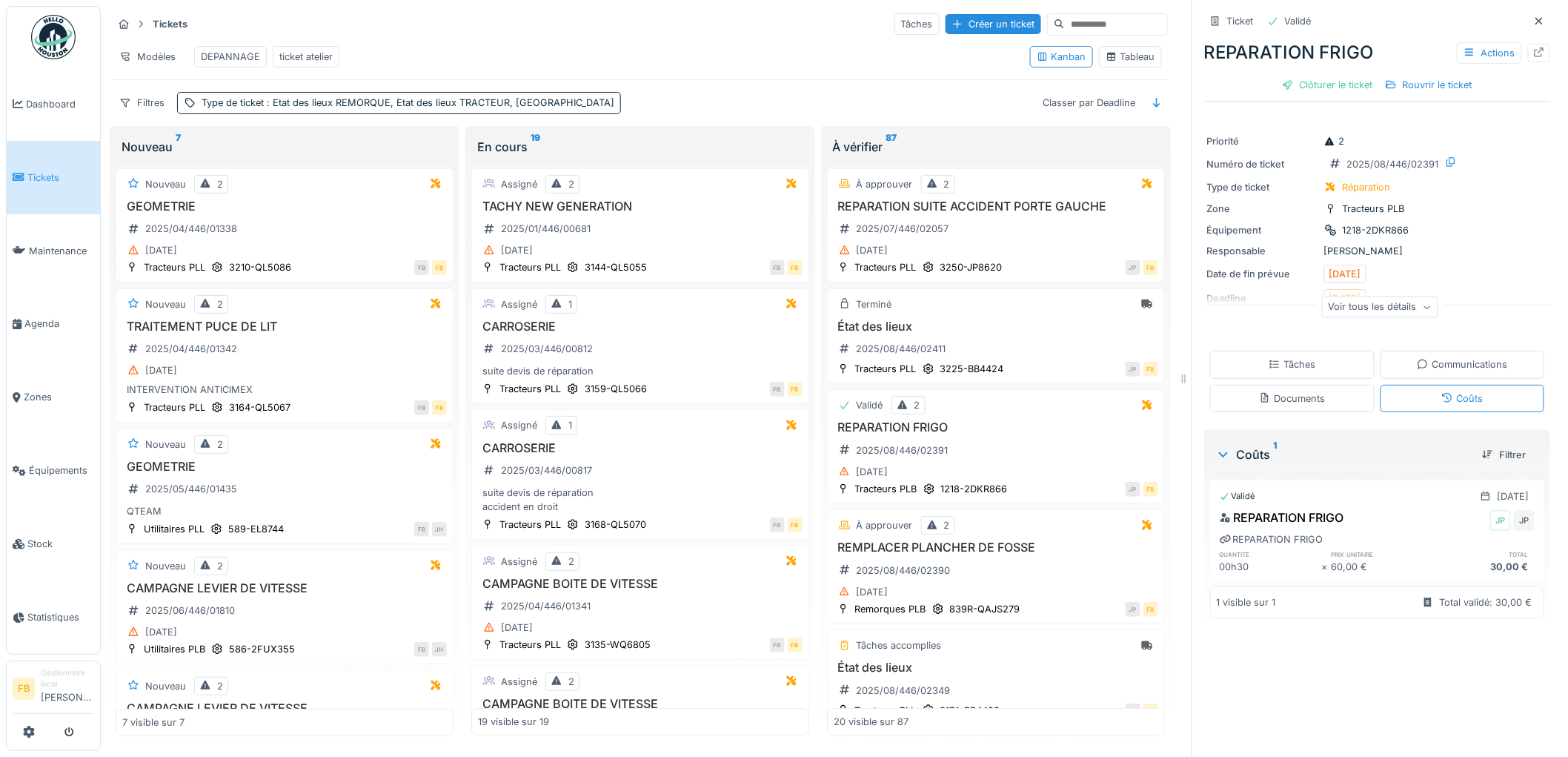
click at [1309, 358] on div "Tâches" at bounding box center [1293, 364] width 164 height 27
click at [1451, 396] on div "Coûts" at bounding box center [1462, 399] width 164 height 27
click at [1307, 75] on div "Clôturer le ticket" at bounding box center [1327, 85] width 103 height 20
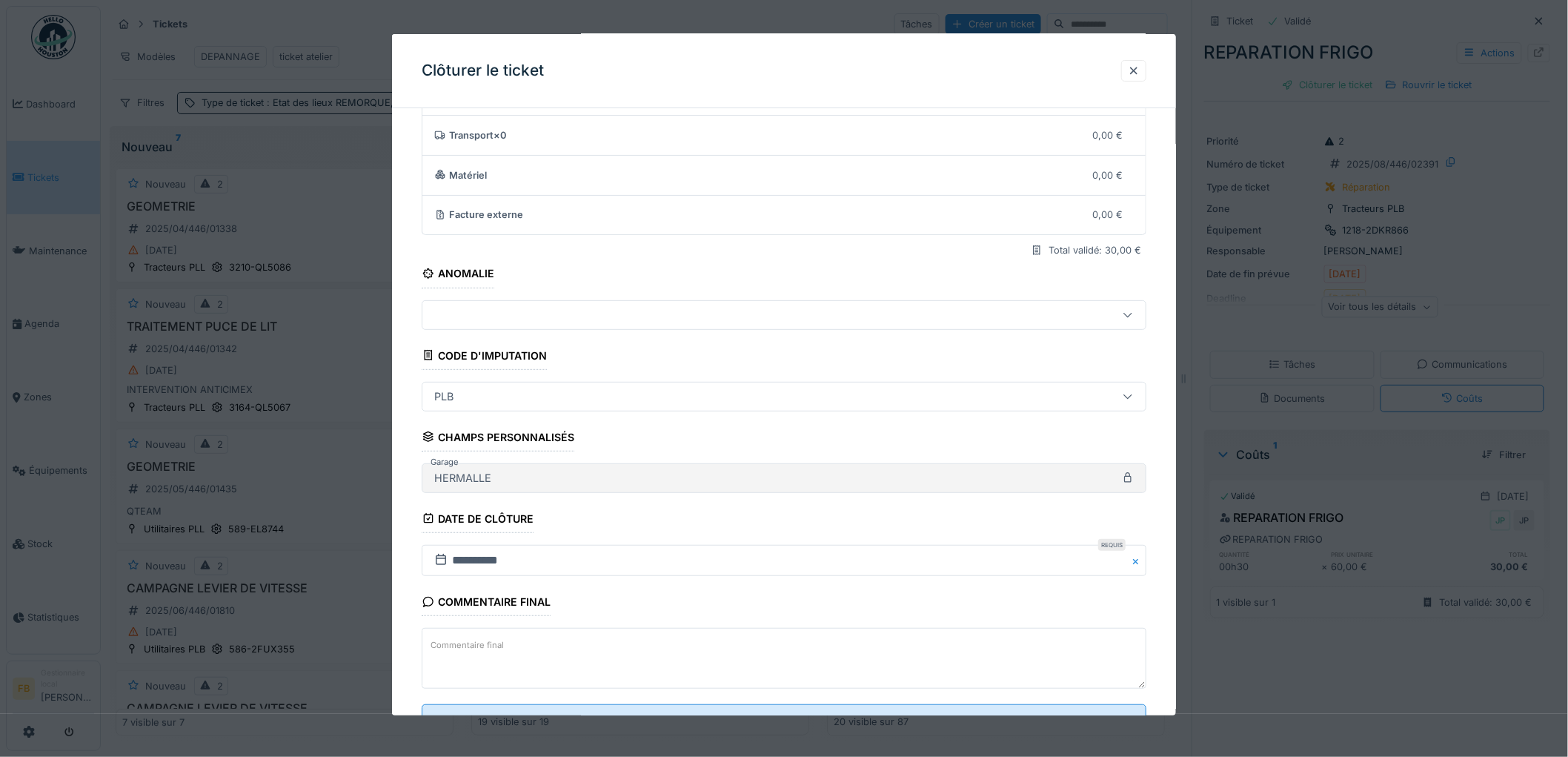
scroll to position [143, 0]
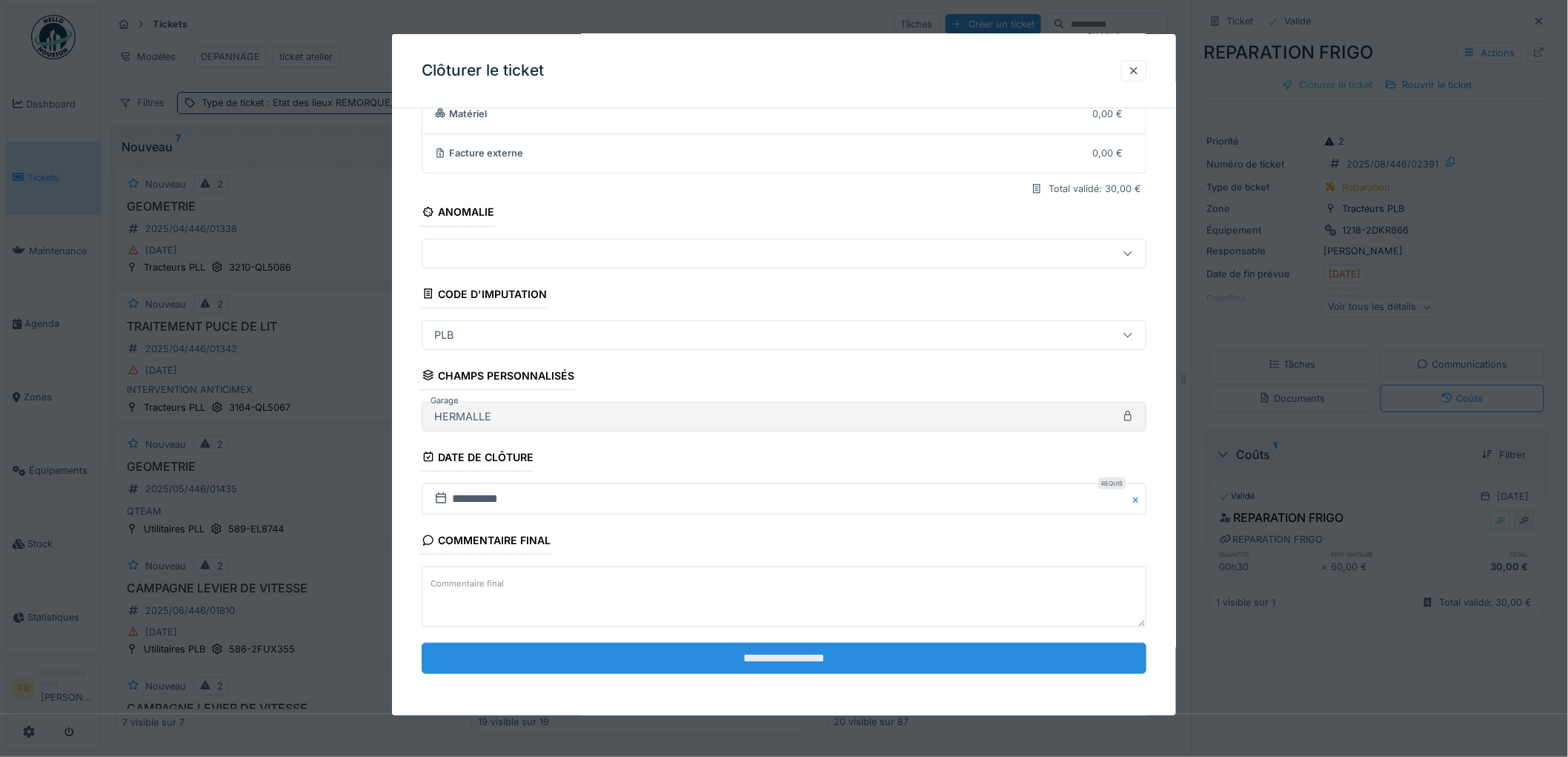
click at [825, 654] on input "**********" at bounding box center [784, 657] width 724 height 31
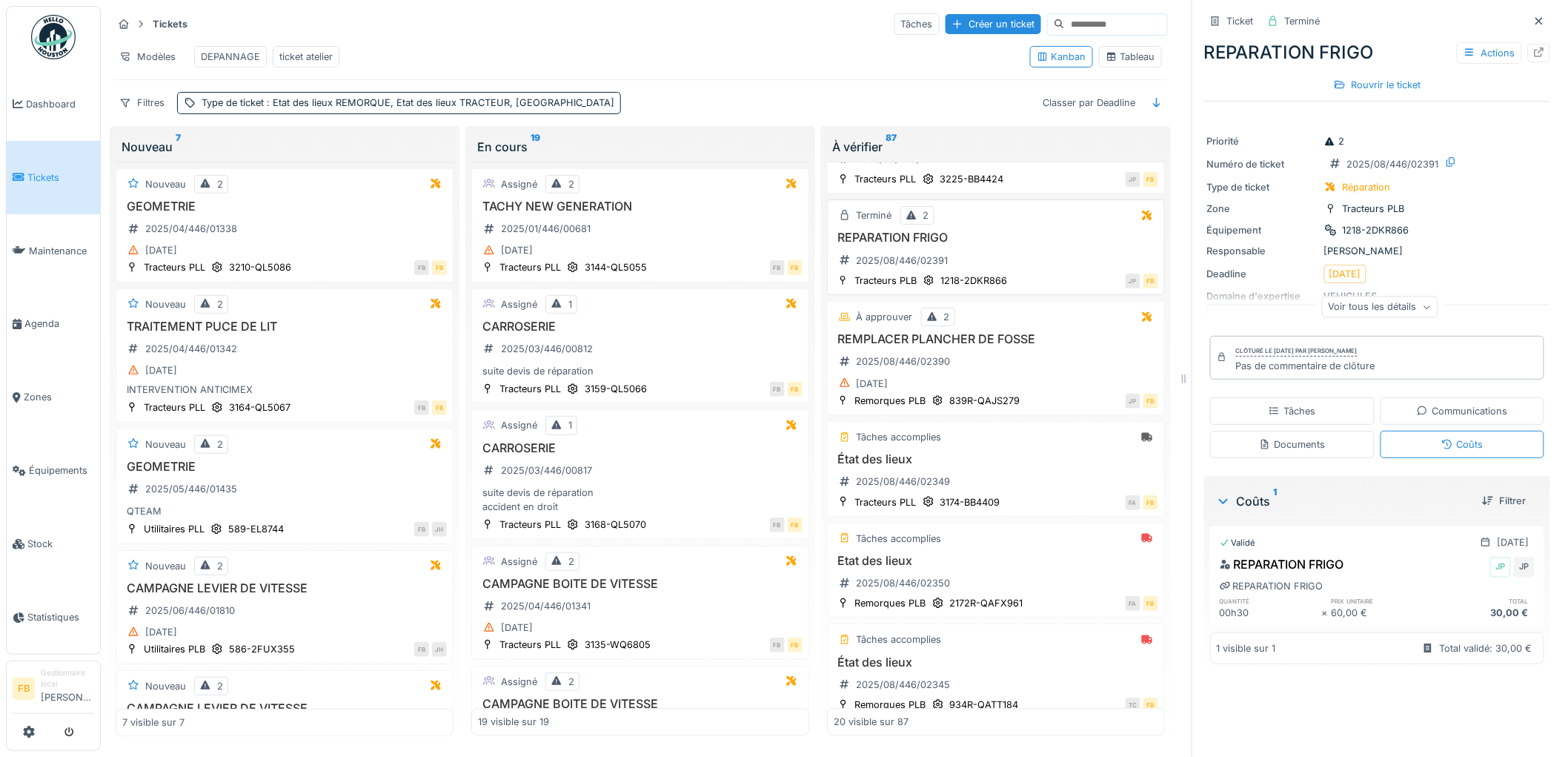
scroll to position [247, 0]
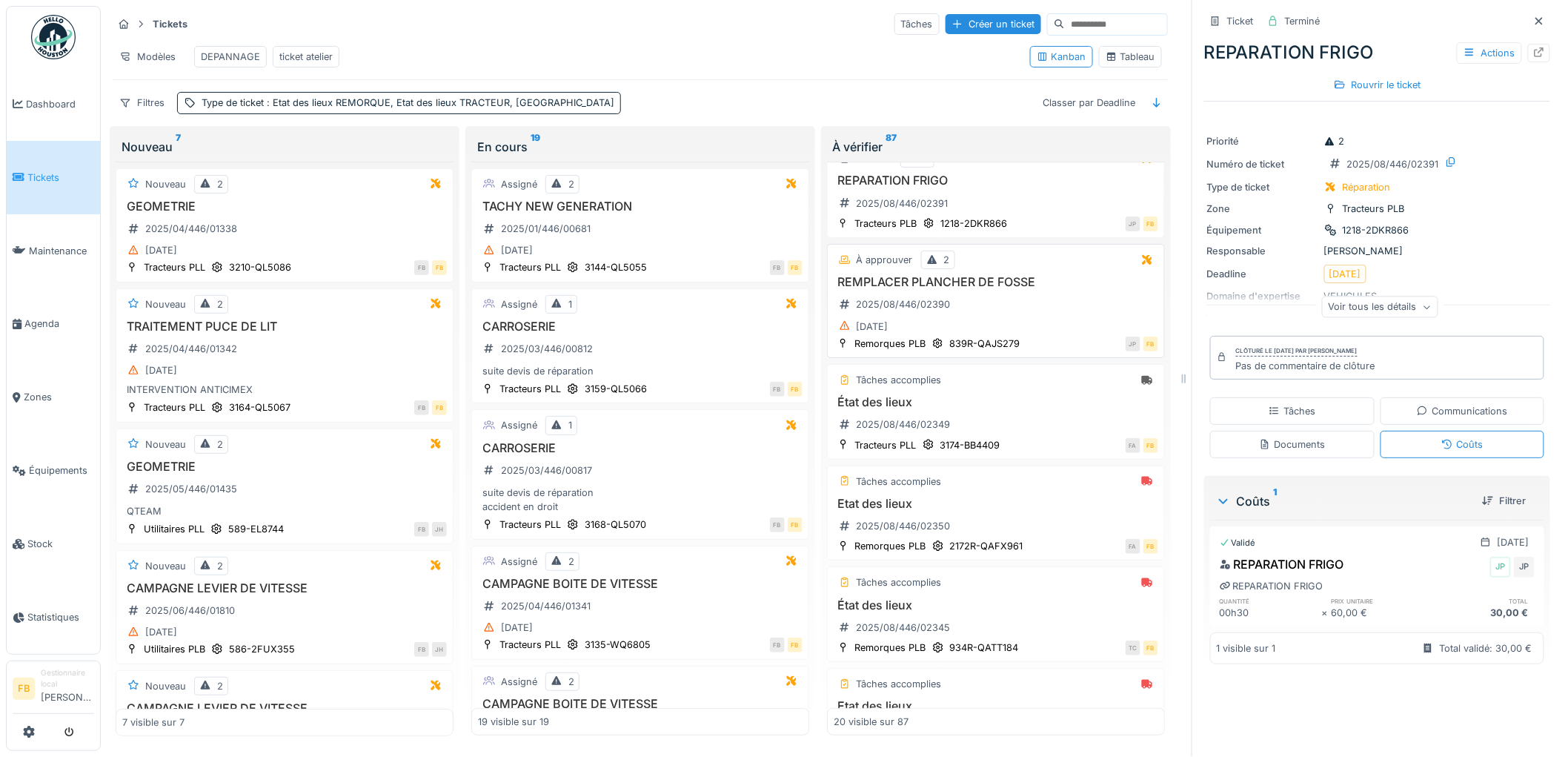
click at [985, 303] on div "REMPLACER PLANCHER DE FOSSE 2025/08/446/02390 13/08/2025" at bounding box center [996, 305] width 324 height 61
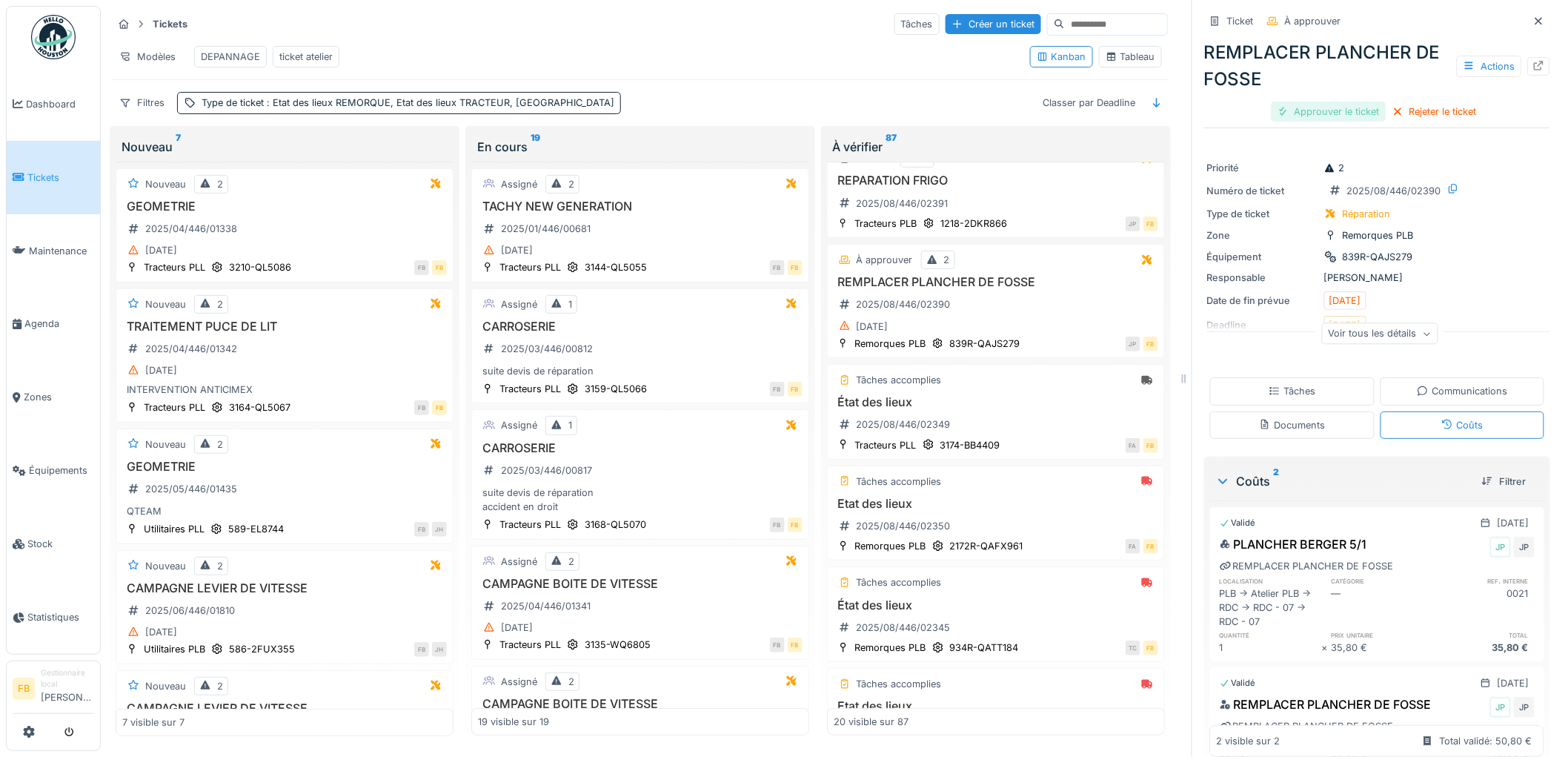
click at [1290, 103] on div "Approuver le ticket" at bounding box center [1329, 112] width 115 height 20
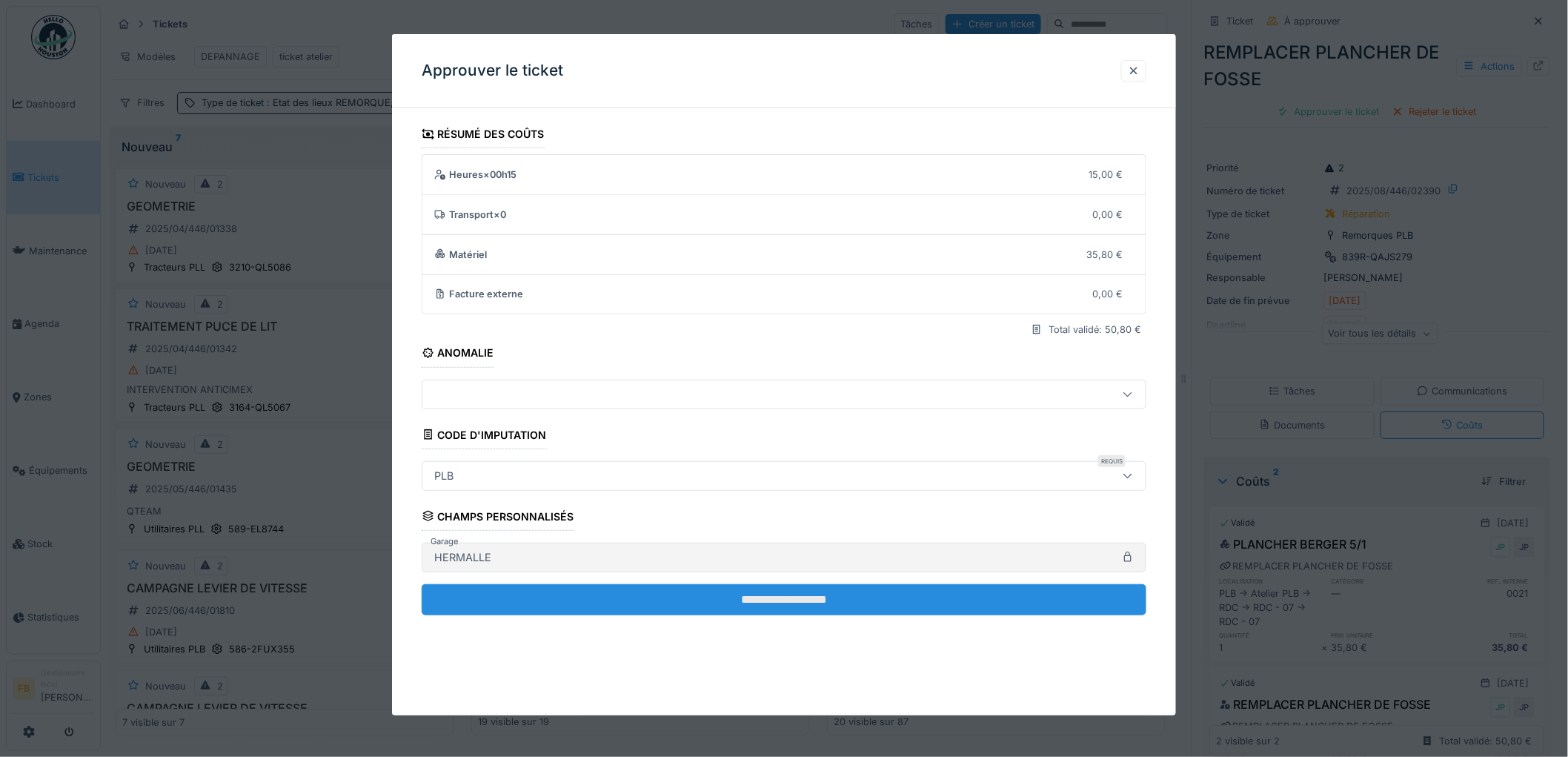
click at [742, 589] on input "**********" at bounding box center [784, 599] width 724 height 31
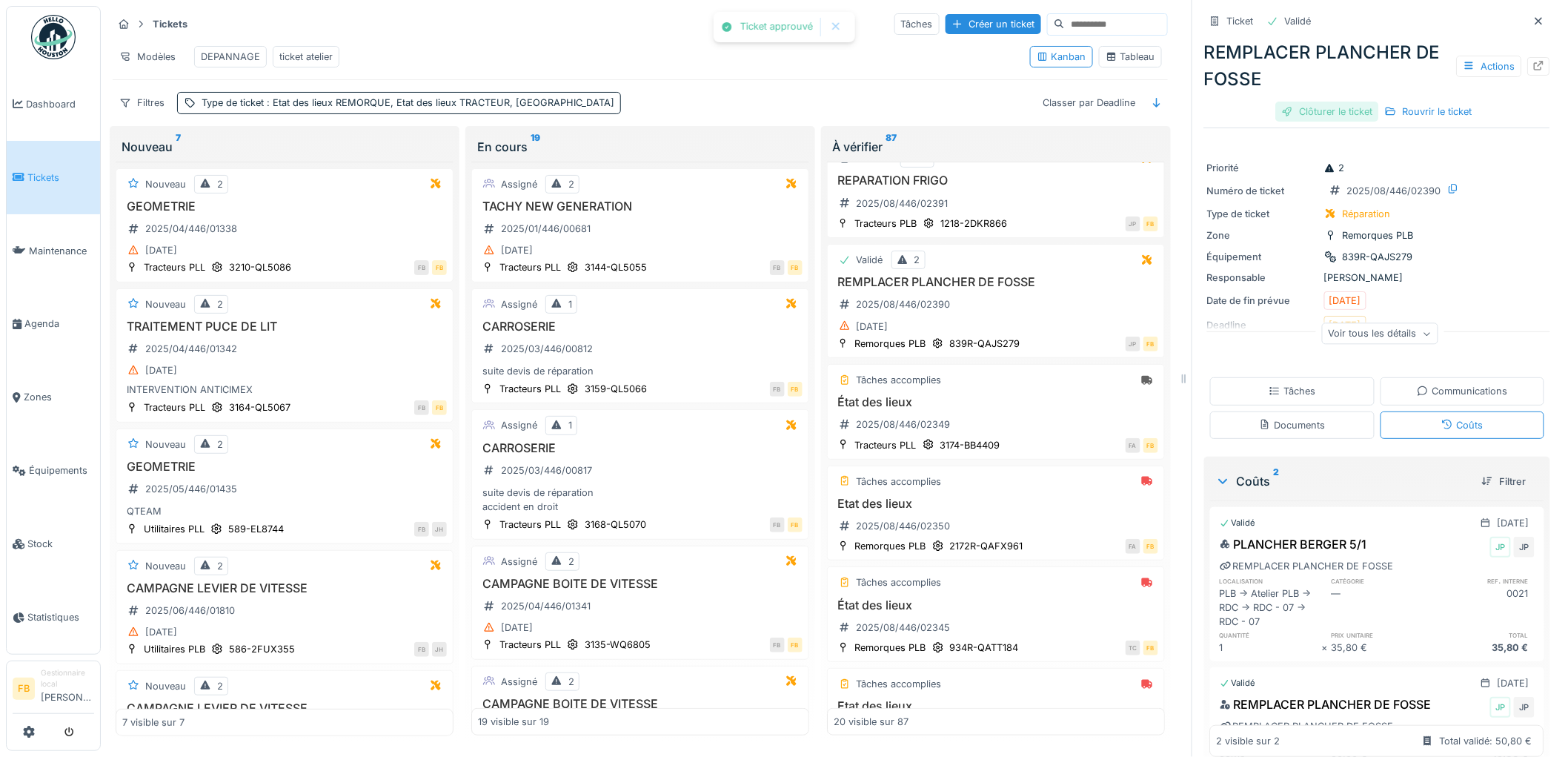
click at [1302, 106] on div "Clôturer le ticket" at bounding box center [1327, 112] width 103 height 20
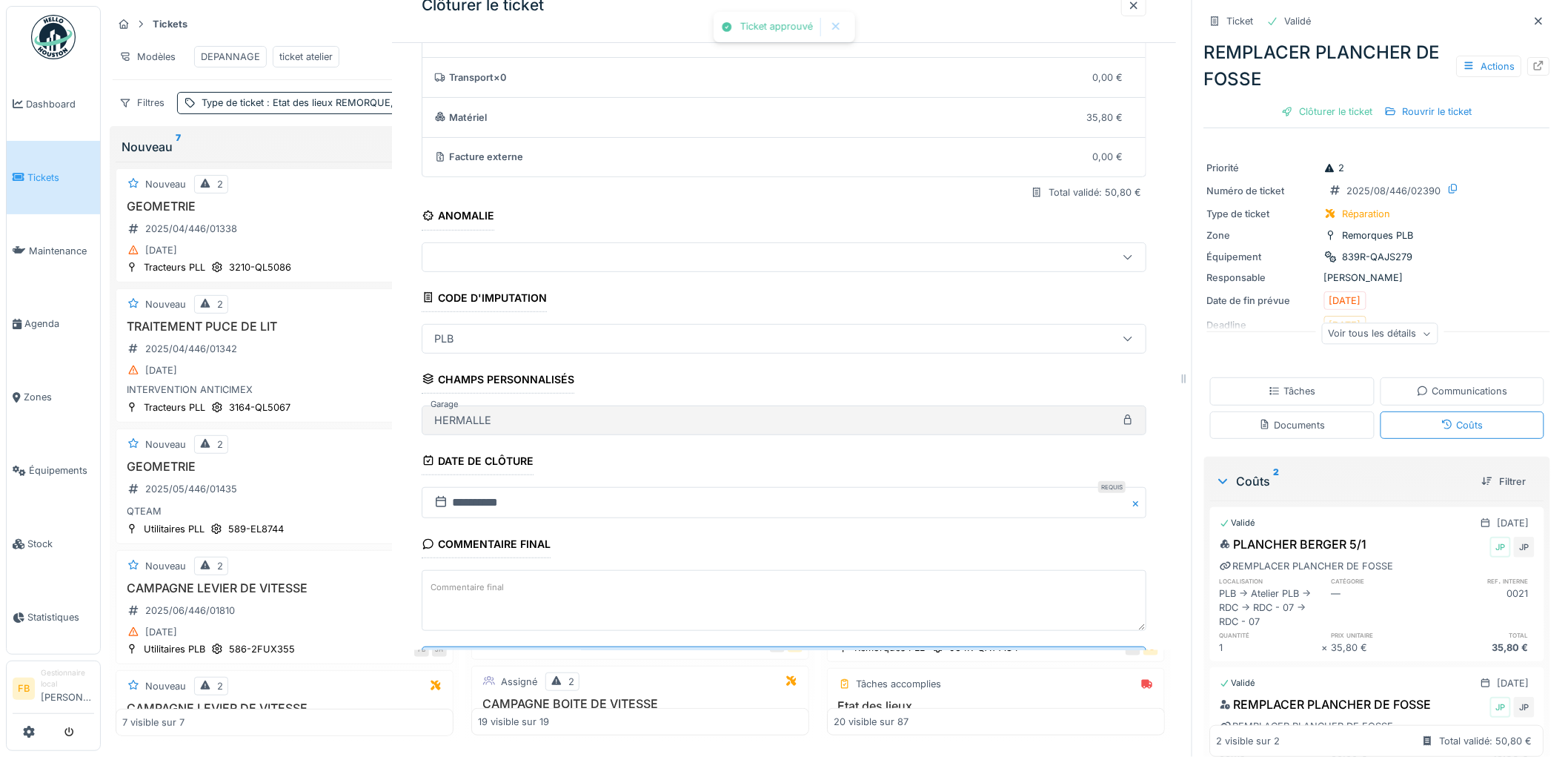
scroll to position [143, 0]
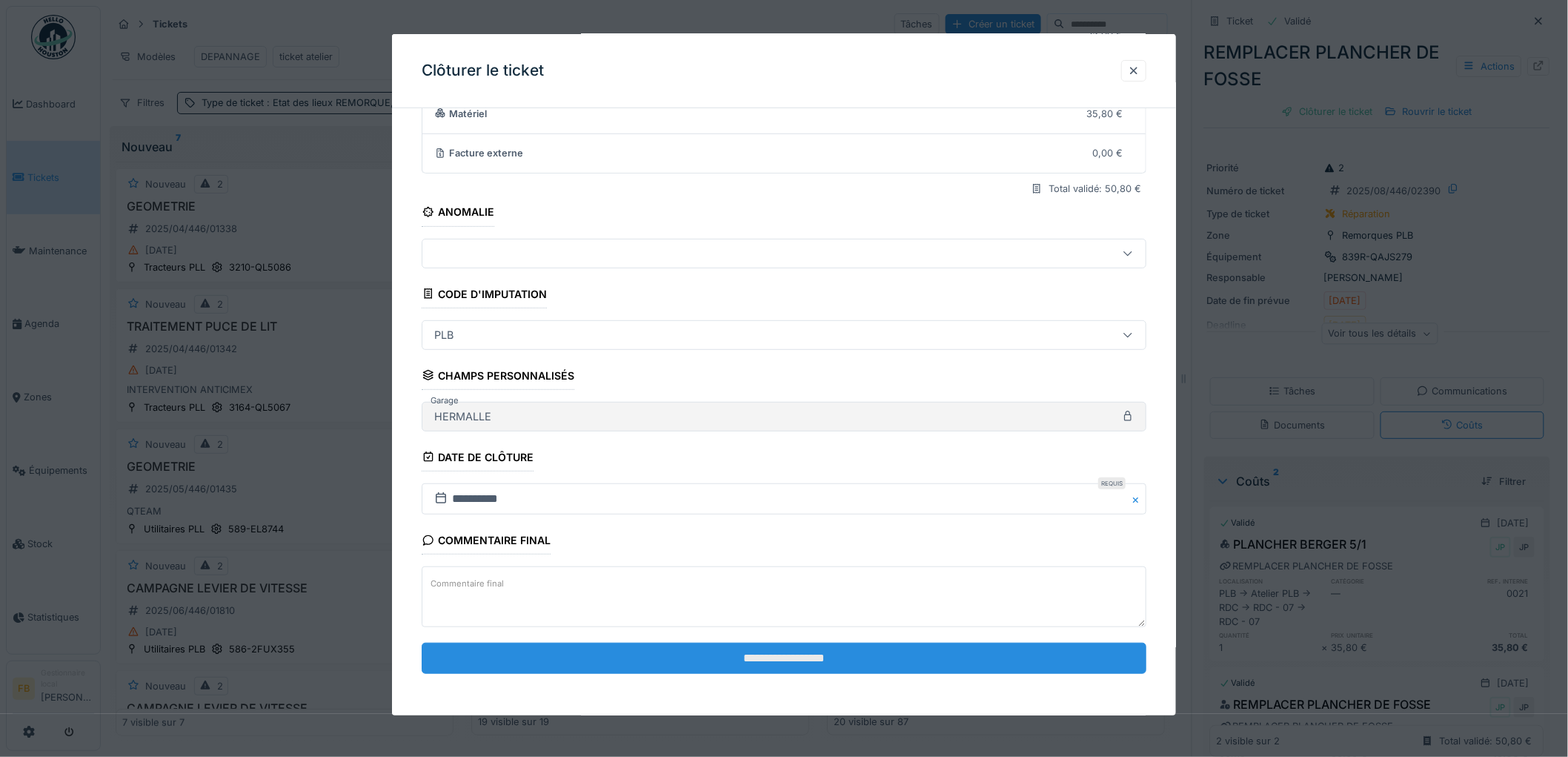
click at [721, 652] on input "**********" at bounding box center [784, 657] width 724 height 31
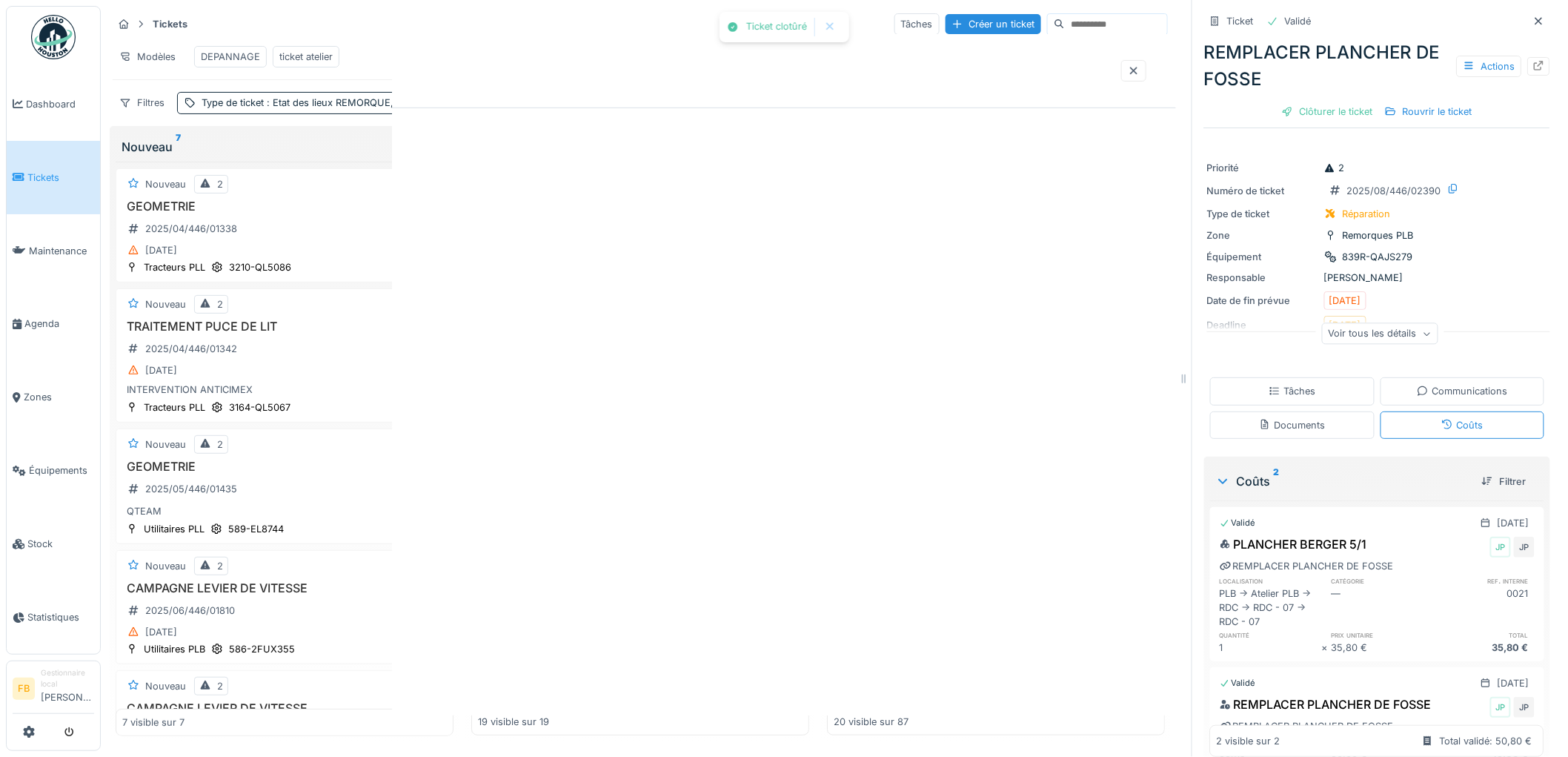
scroll to position [0, 0]
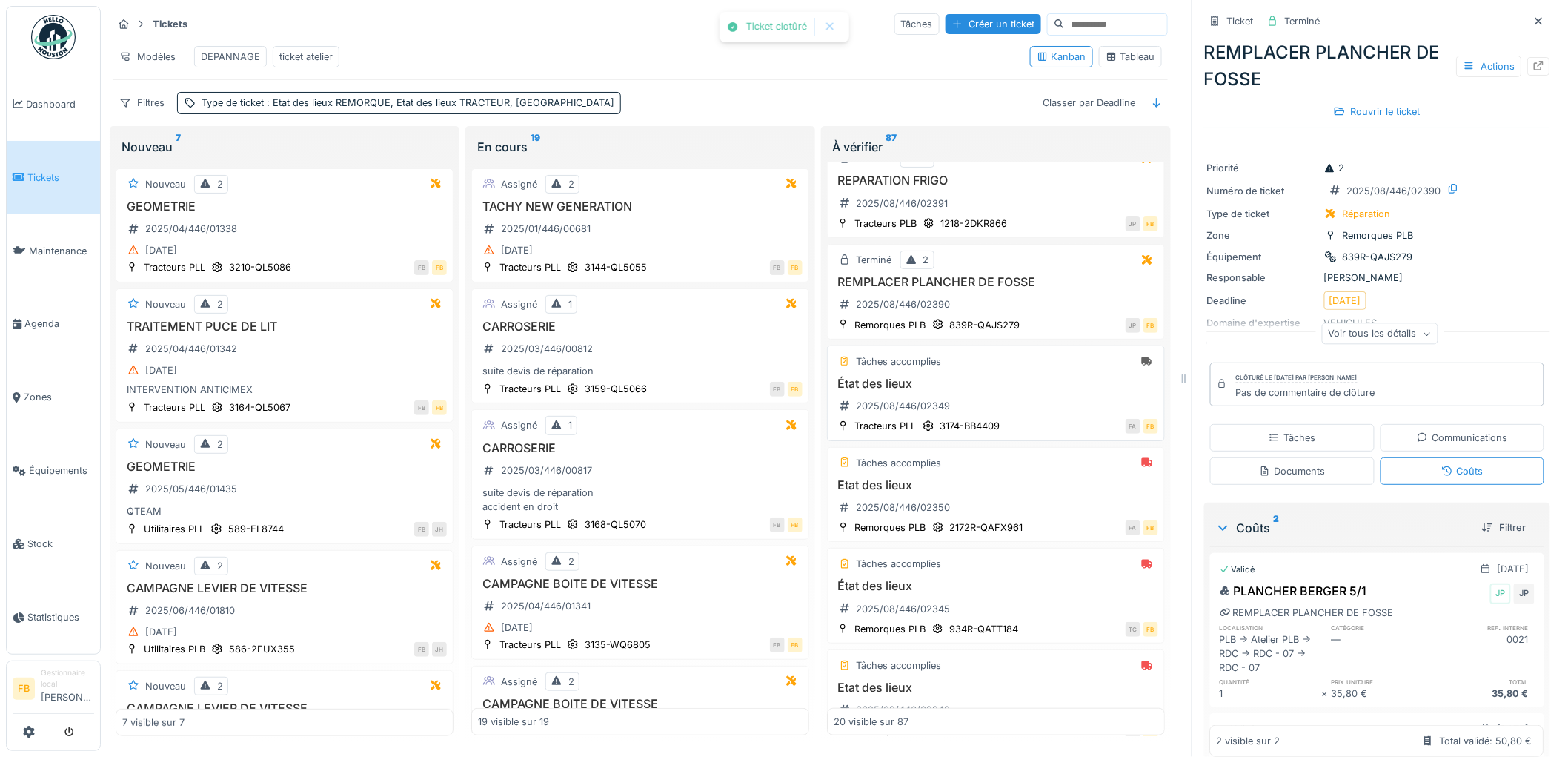
click at [1027, 410] on div "État des lieux 2025/08/446/02349" at bounding box center [996, 397] width 324 height 42
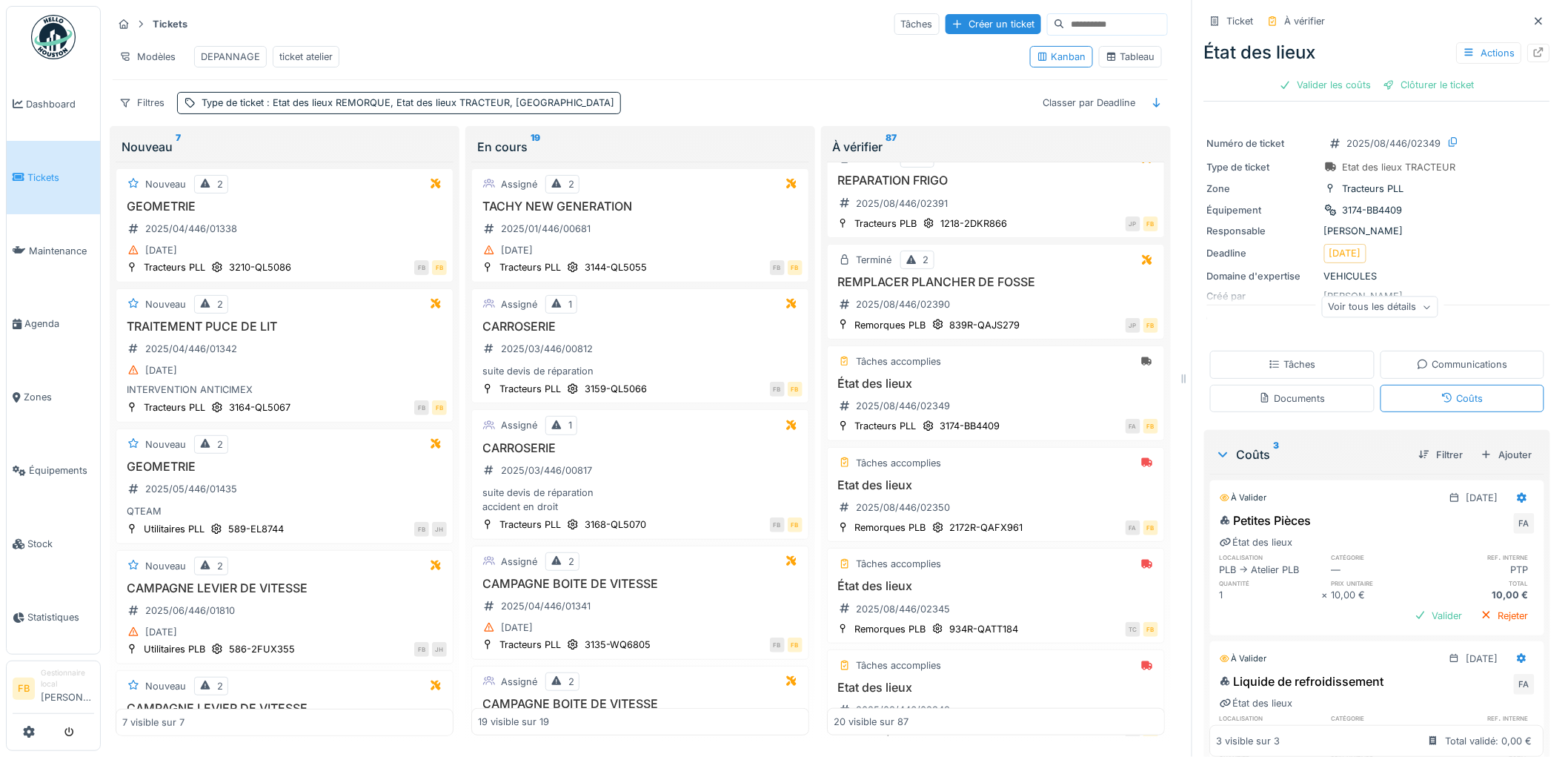
click at [1292, 368] on div "Tâches" at bounding box center [1292, 364] width 47 height 14
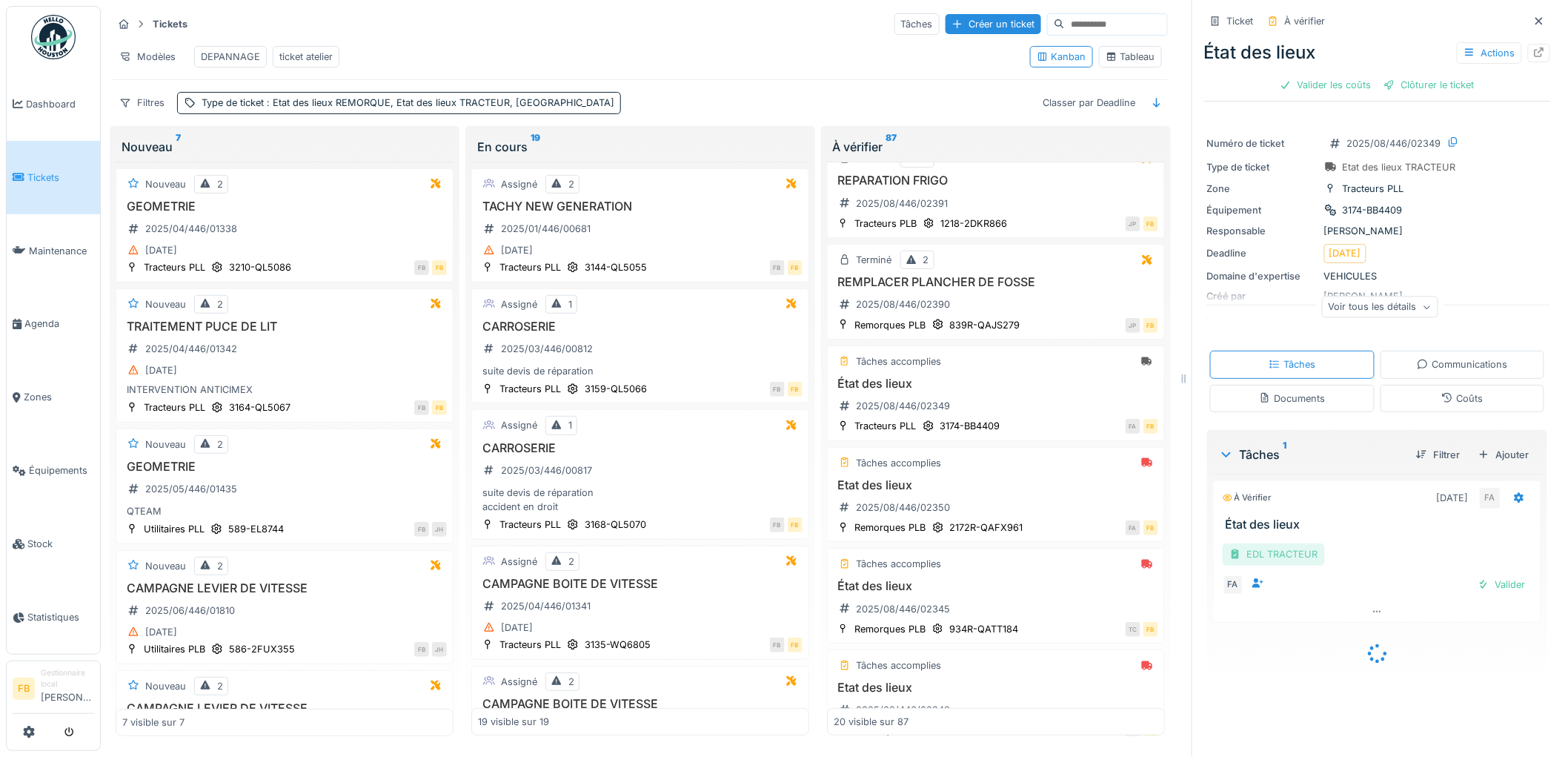
click at [1274, 543] on div "EDL TRACTEUR" at bounding box center [1274, 554] width 103 height 21
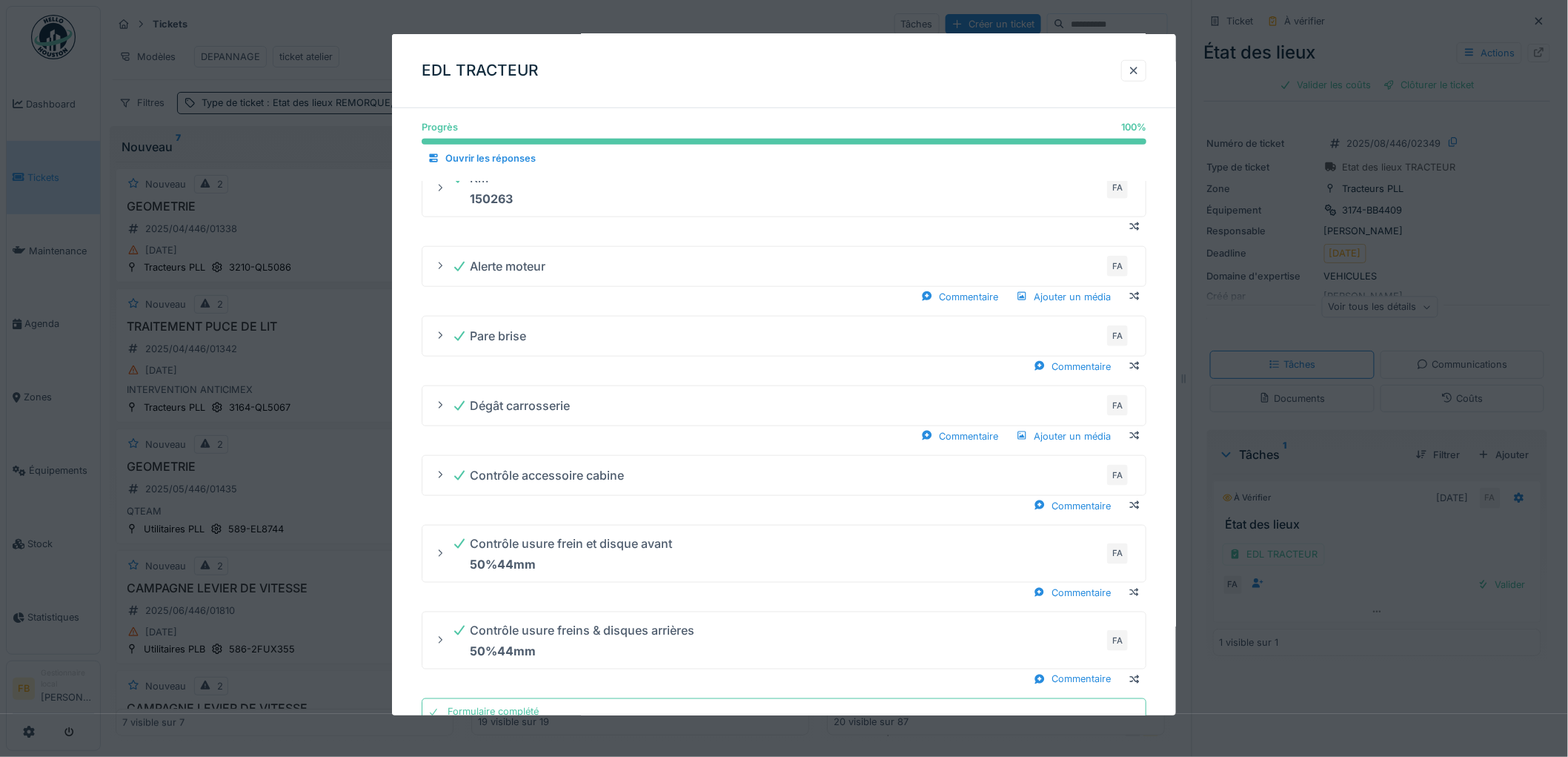
scroll to position [580, 0]
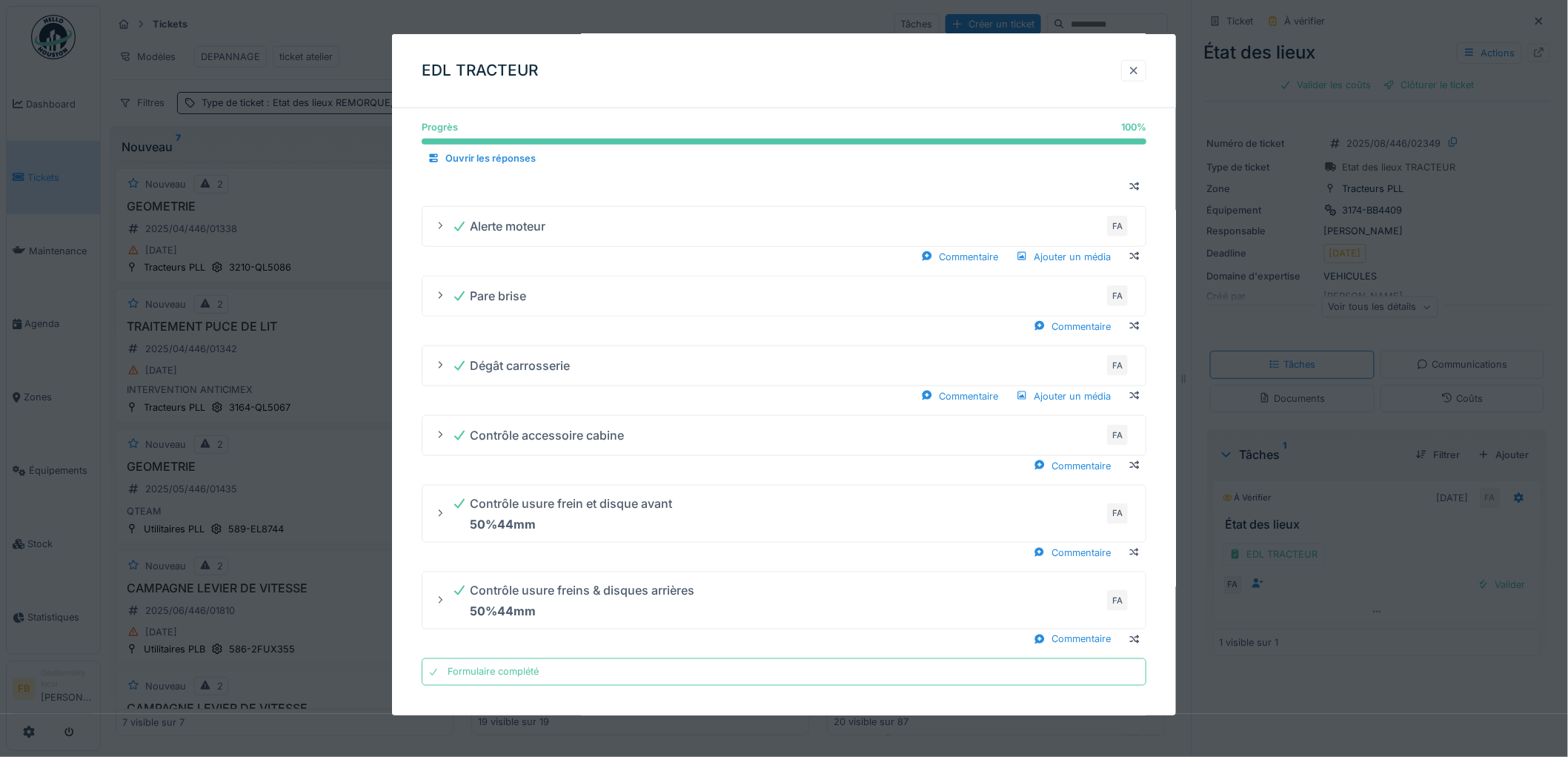
click at [1136, 72] on div at bounding box center [1134, 70] width 12 height 14
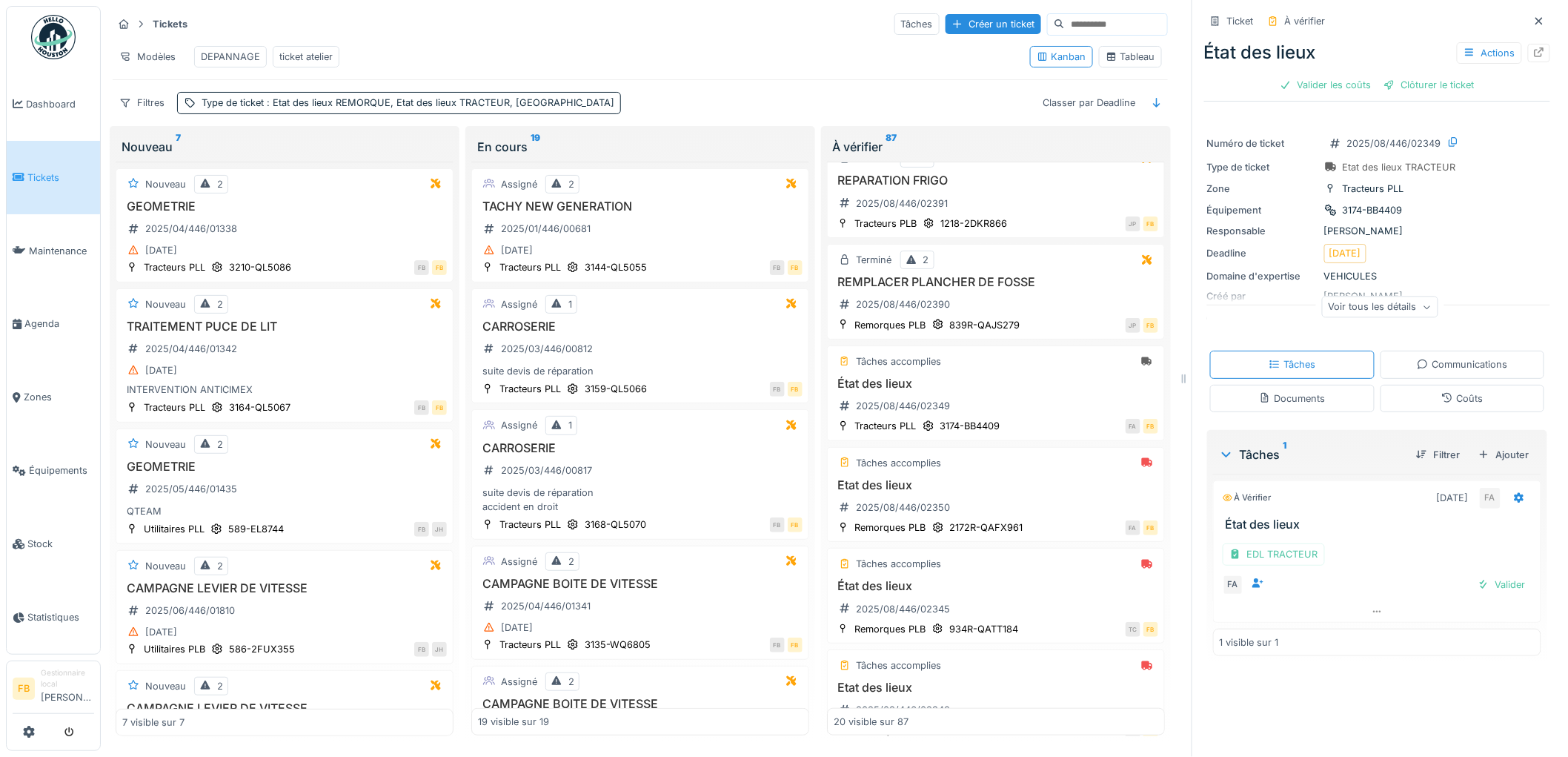
scroll to position [0, 0]
click at [1314, 86] on div "Valider les coûts" at bounding box center [1325, 85] width 103 height 20
click at [1354, 85] on div "Clôturer le ticket" at bounding box center [1377, 85] width 103 height 20
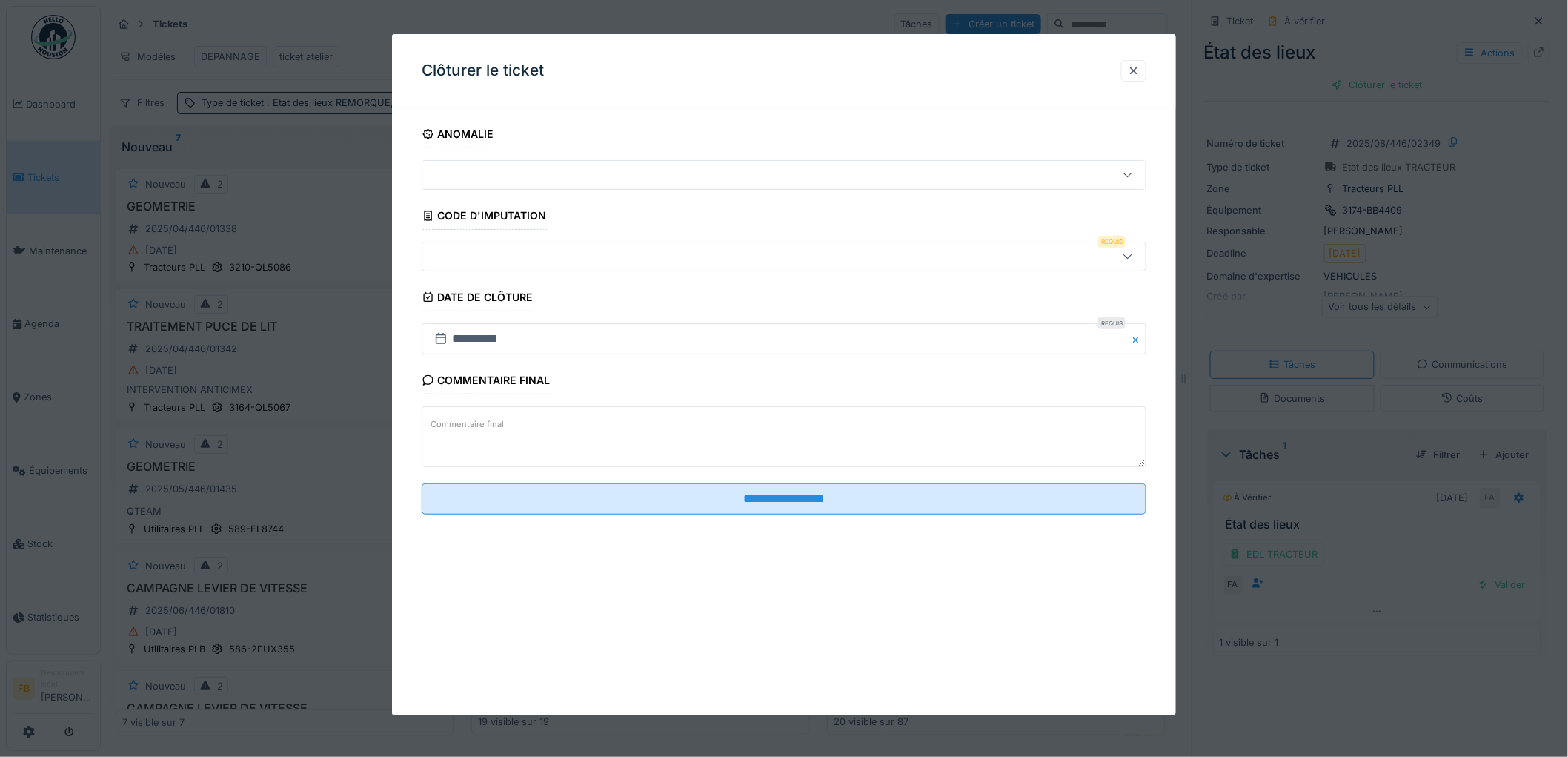
scroll to position [12, 0]
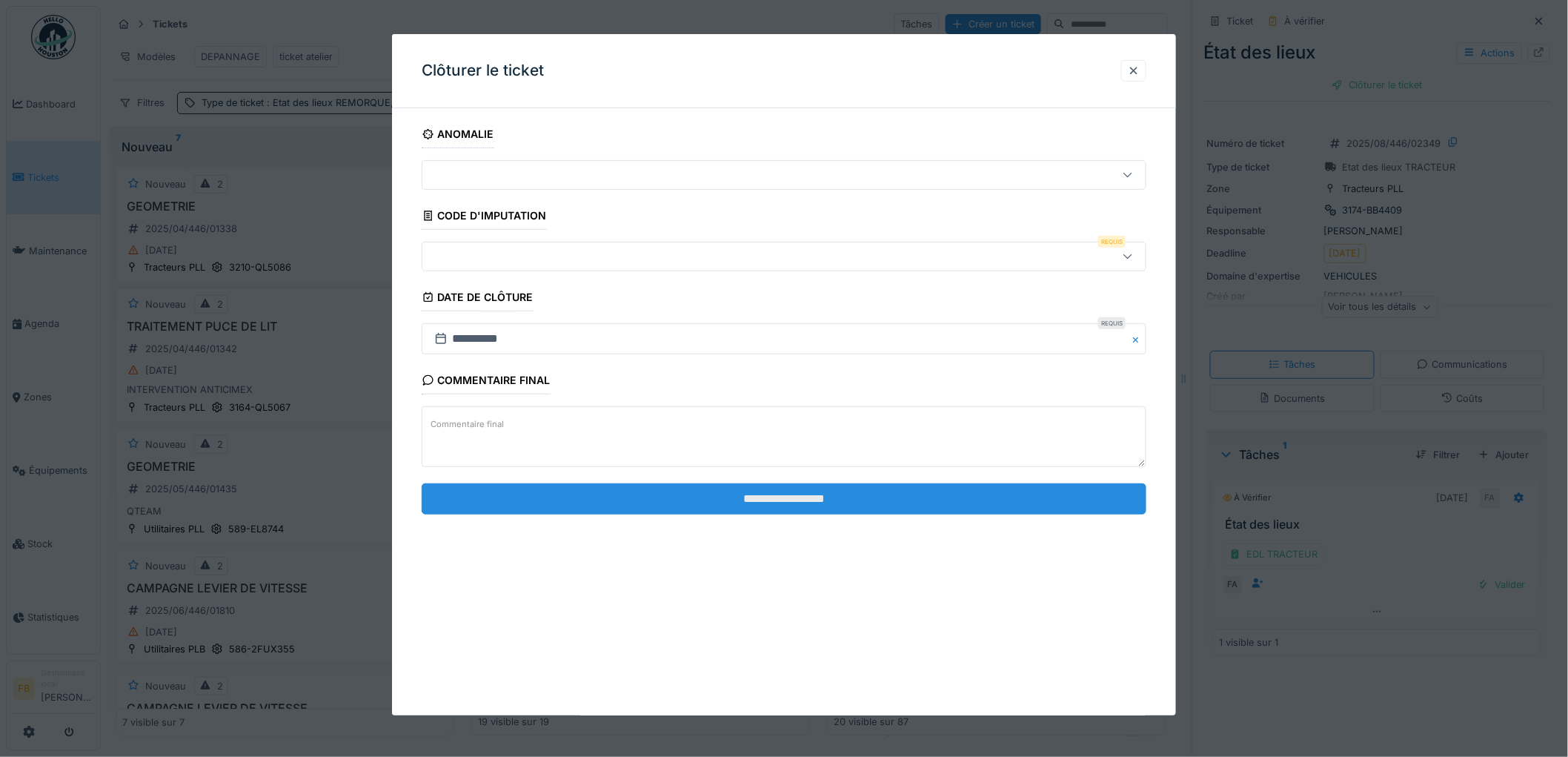
click at [765, 497] on input "**********" at bounding box center [784, 498] width 724 height 31
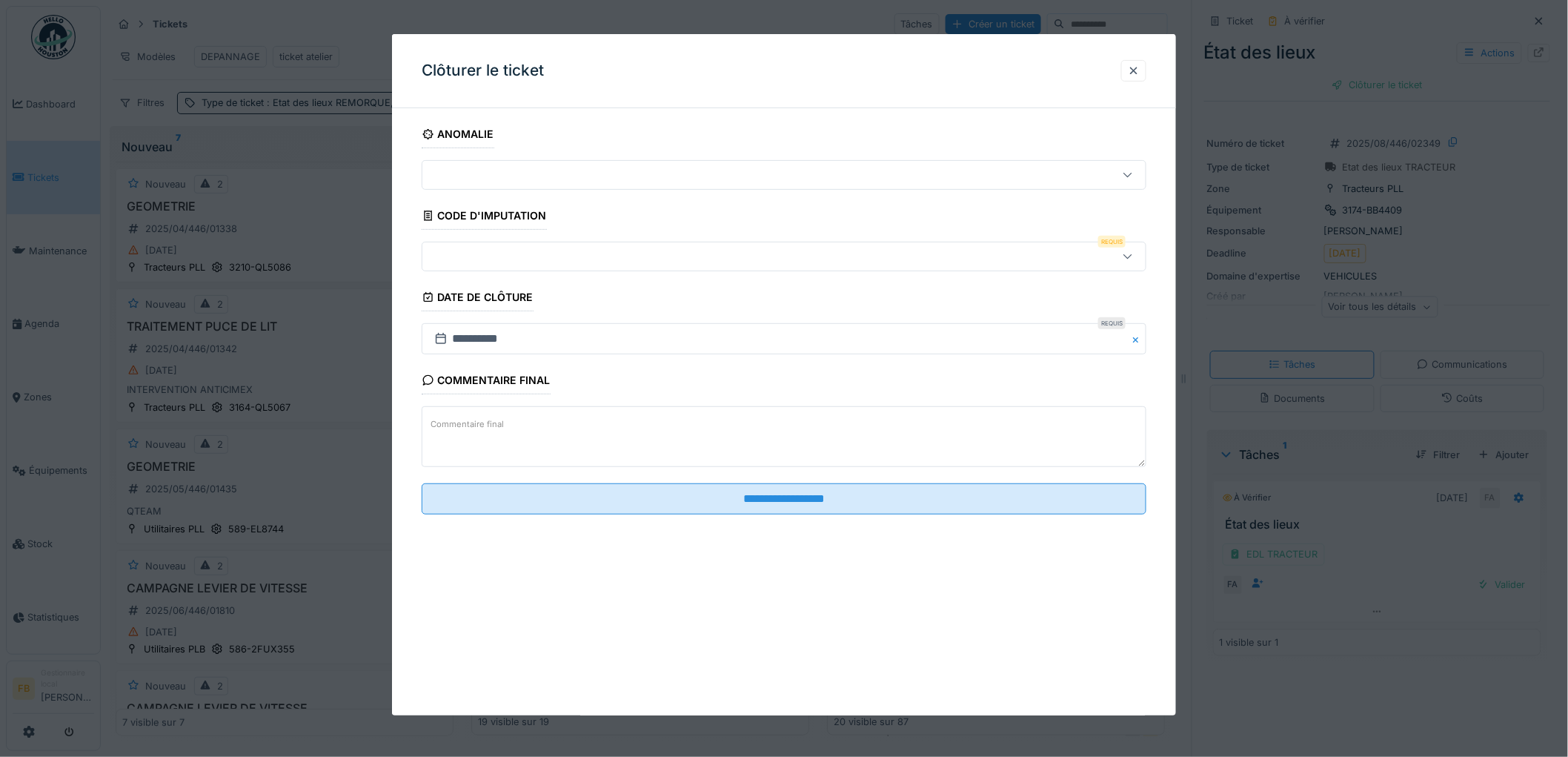
click at [527, 266] on div at bounding box center [784, 256] width 724 height 29
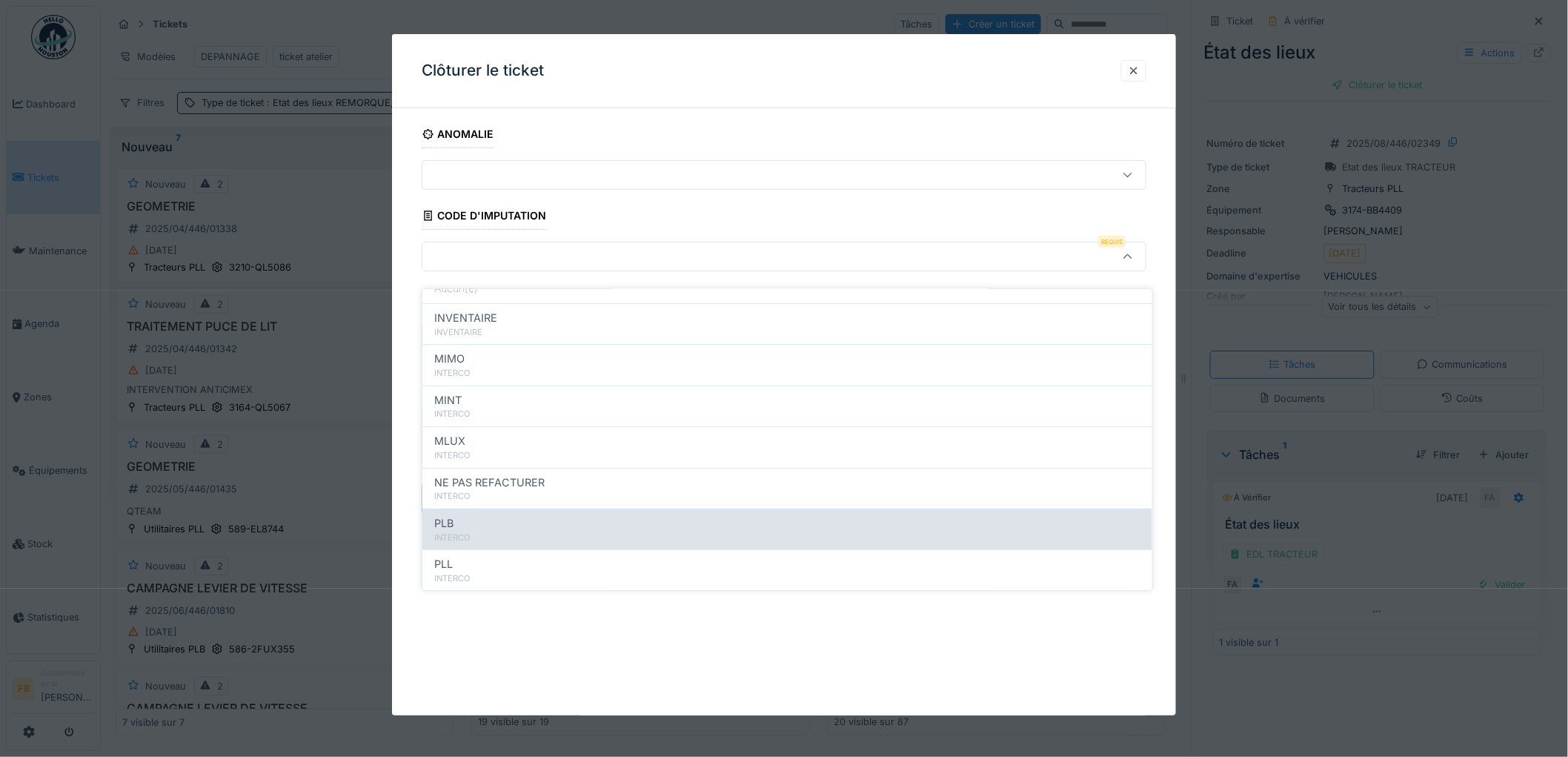
scroll to position [132, 0]
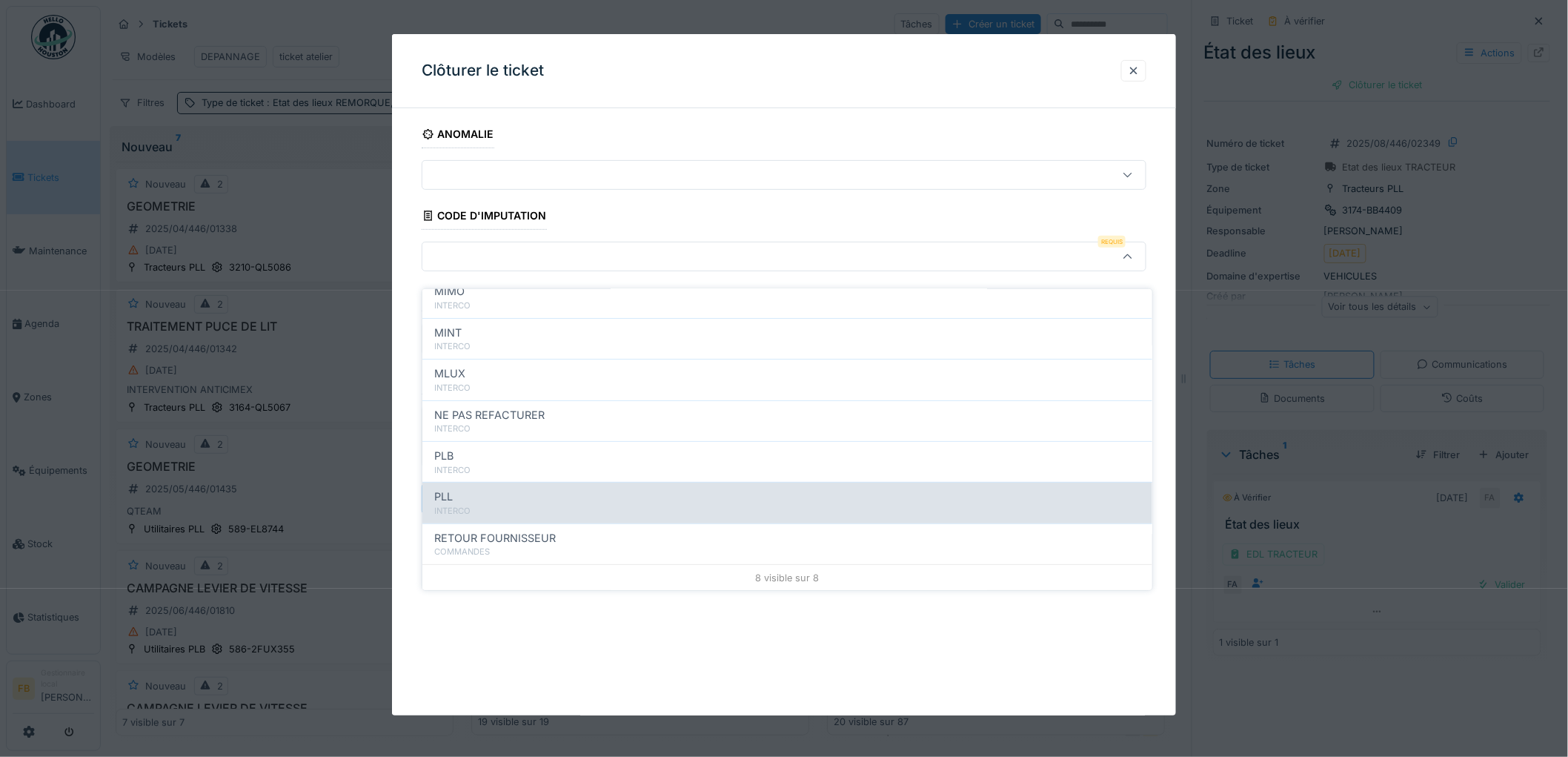
click at [491, 488] on div "PLL" at bounding box center [787, 497] width 706 height 17
type input "***"
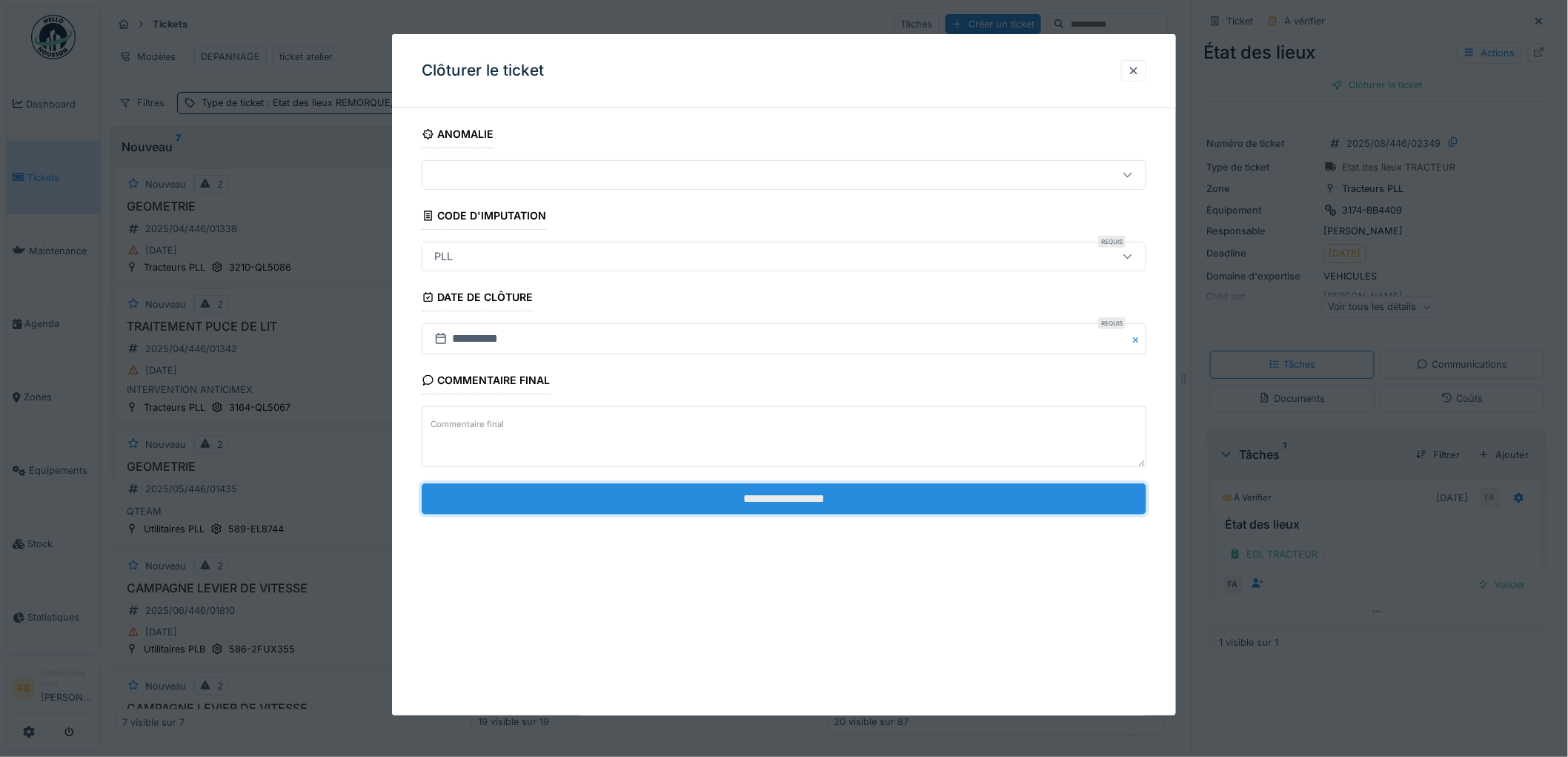
click at [727, 494] on input "**********" at bounding box center [784, 498] width 724 height 31
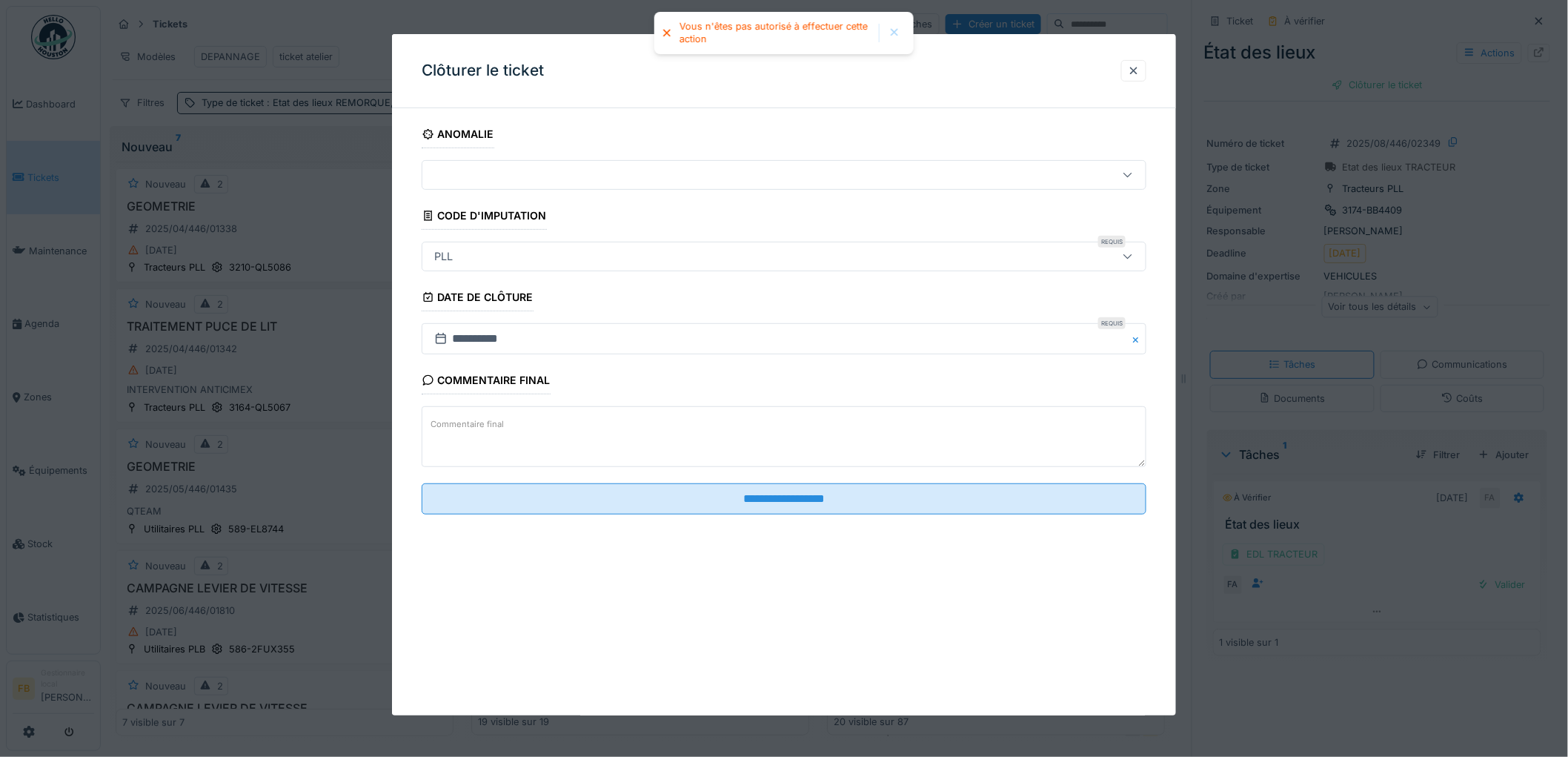
drag, startPoint x: 1132, startPoint y: 65, endPoint x: 1176, endPoint y: 193, distance: 135.4
click at [1133, 65] on div at bounding box center [1133, 71] width 25 height 21
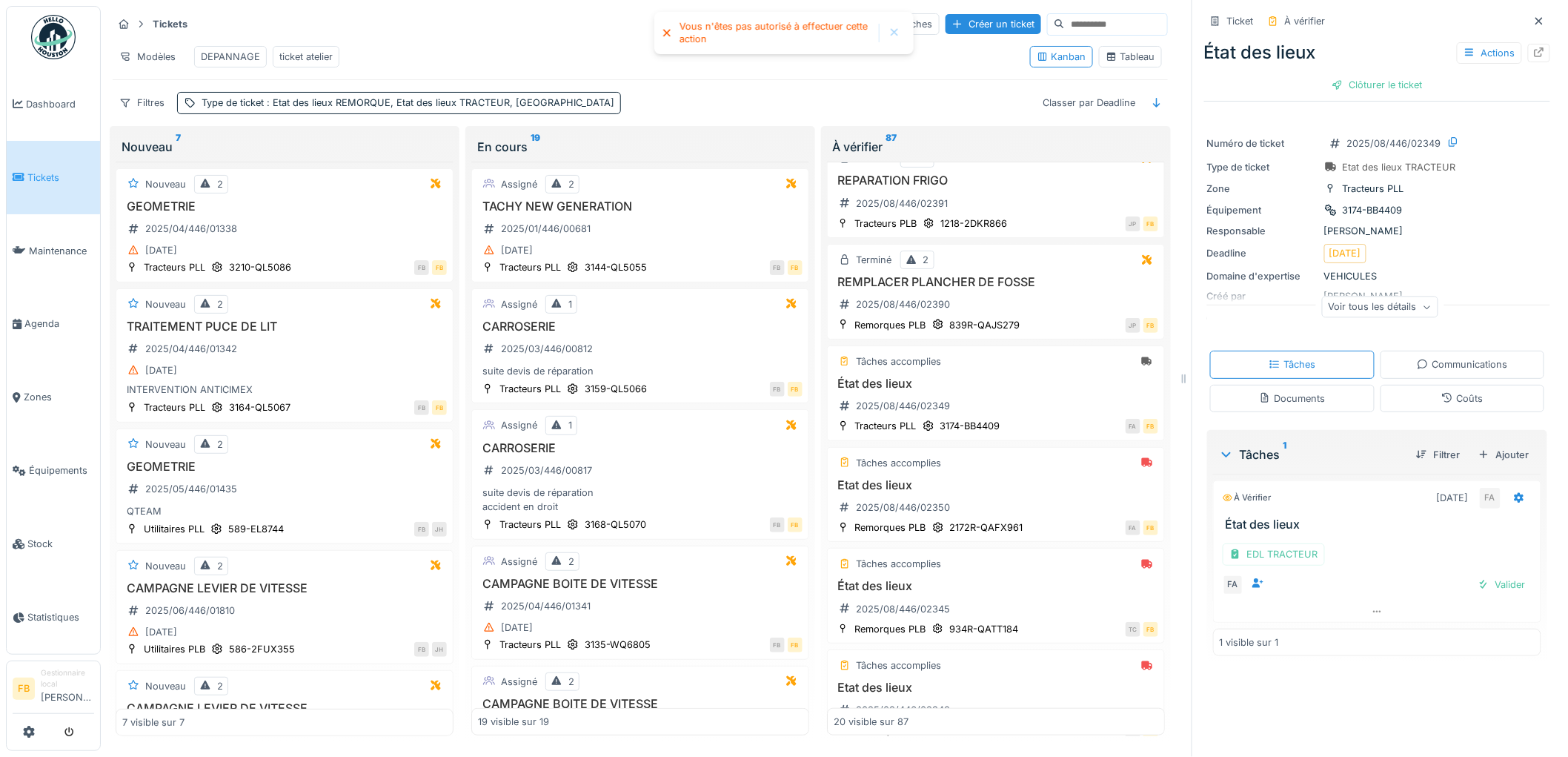
click at [1394, 385] on div "Coûts" at bounding box center [1462, 399] width 164 height 27
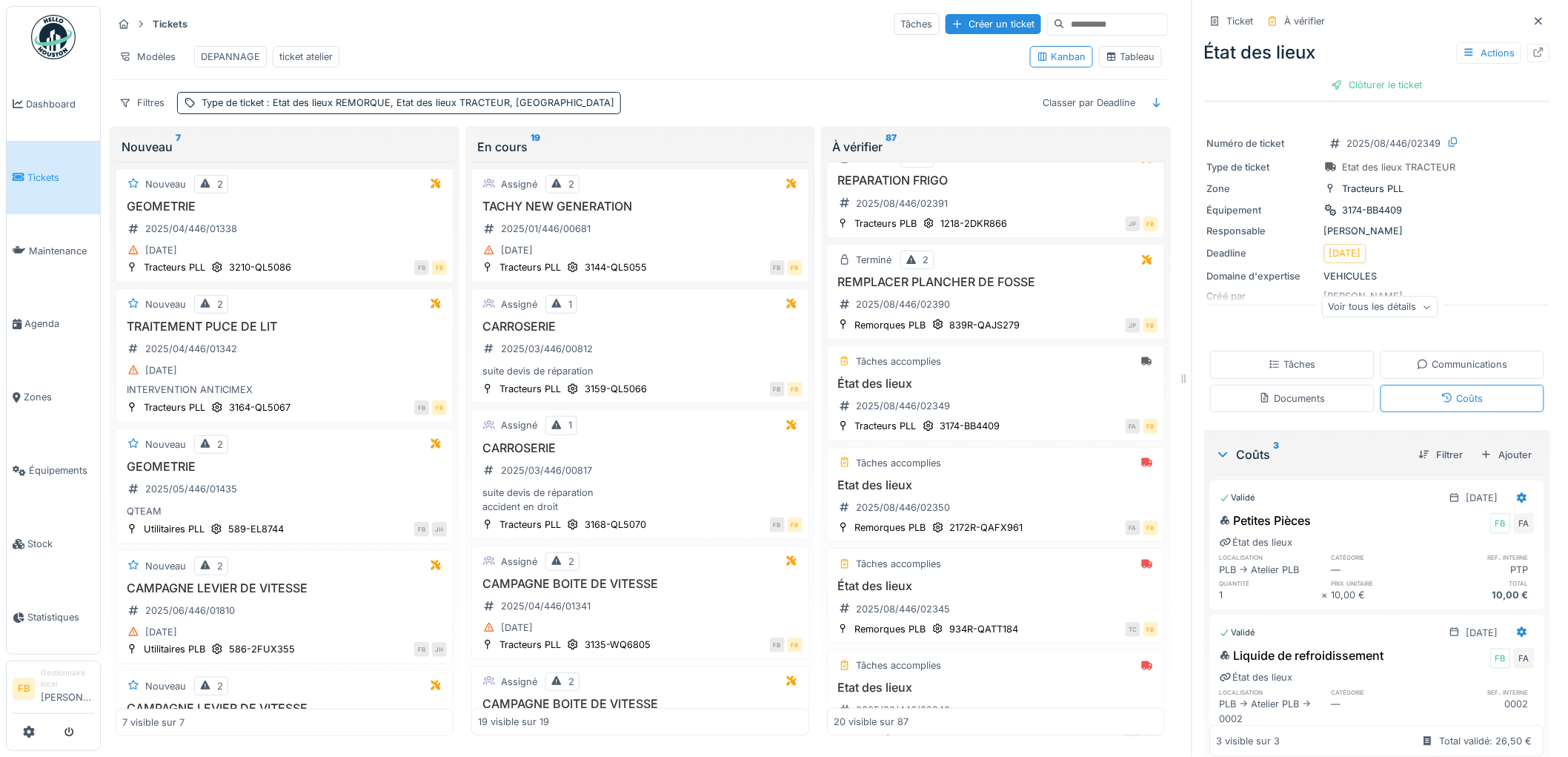
click at [1308, 352] on div "Tâches" at bounding box center [1293, 364] width 164 height 27
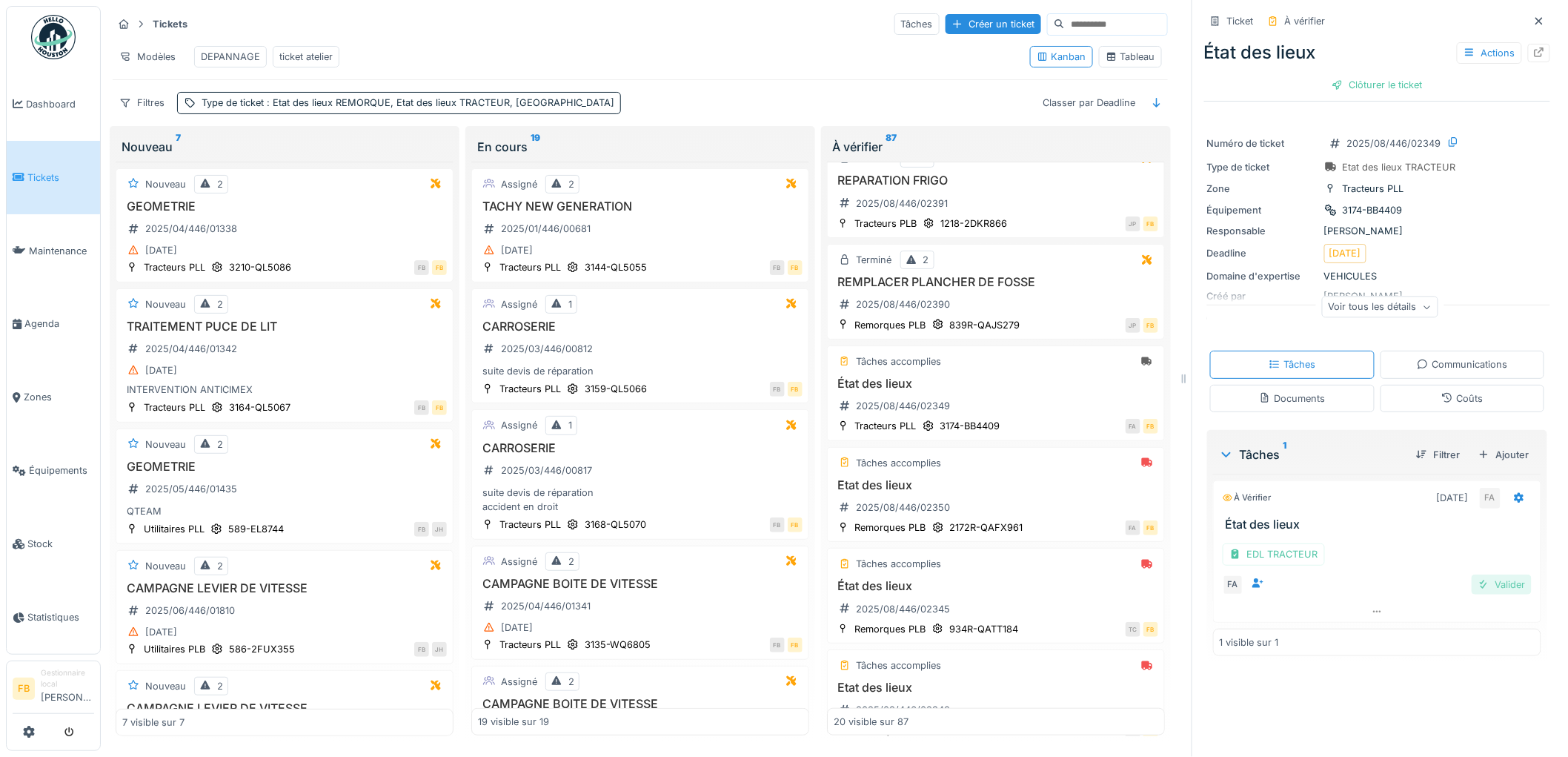
click at [1499, 574] on div "Valider" at bounding box center [1502, 584] width 60 height 20
click at [1456, 397] on div "Coûts" at bounding box center [1462, 399] width 164 height 27
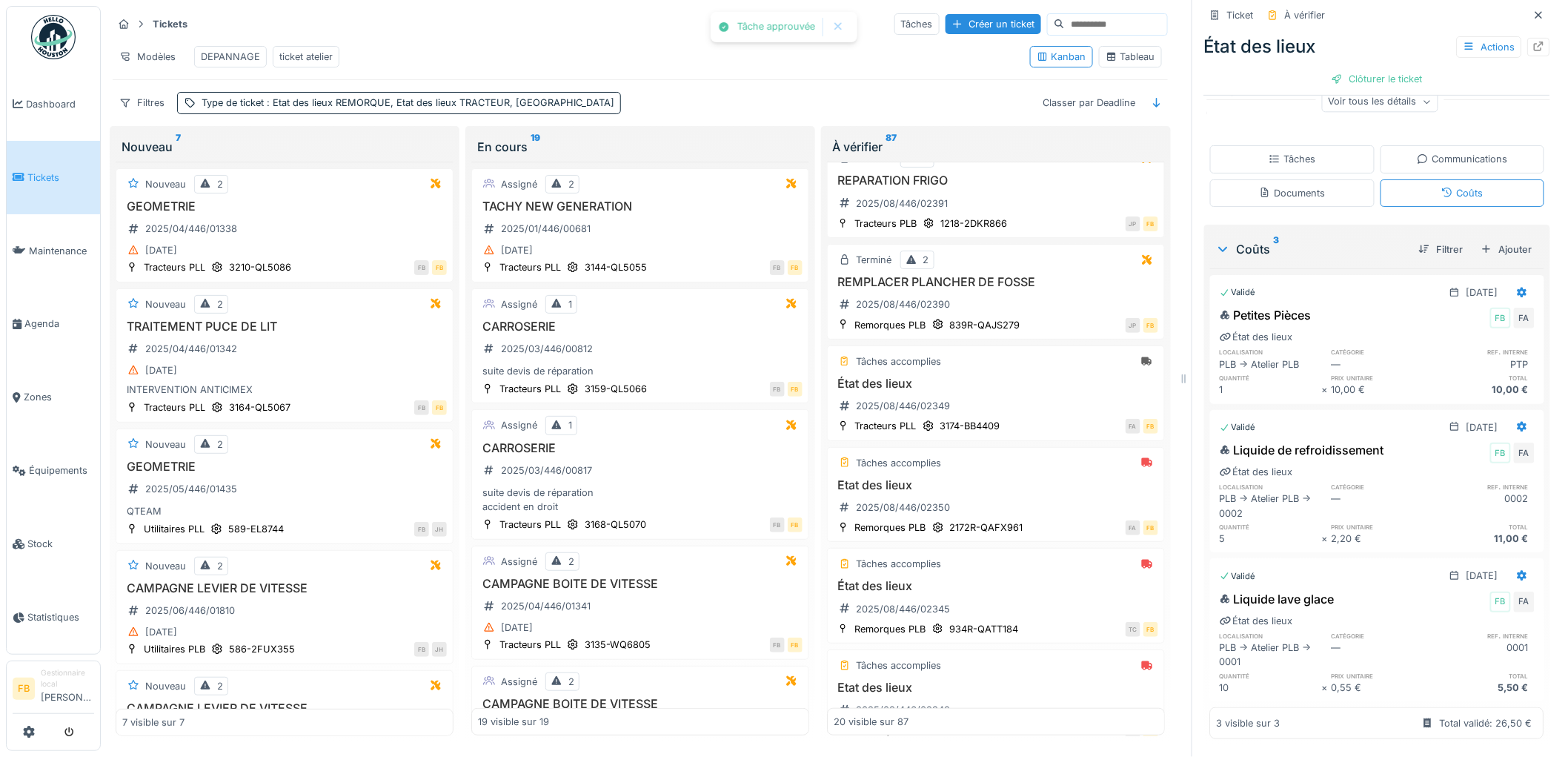
scroll to position [0, 0]
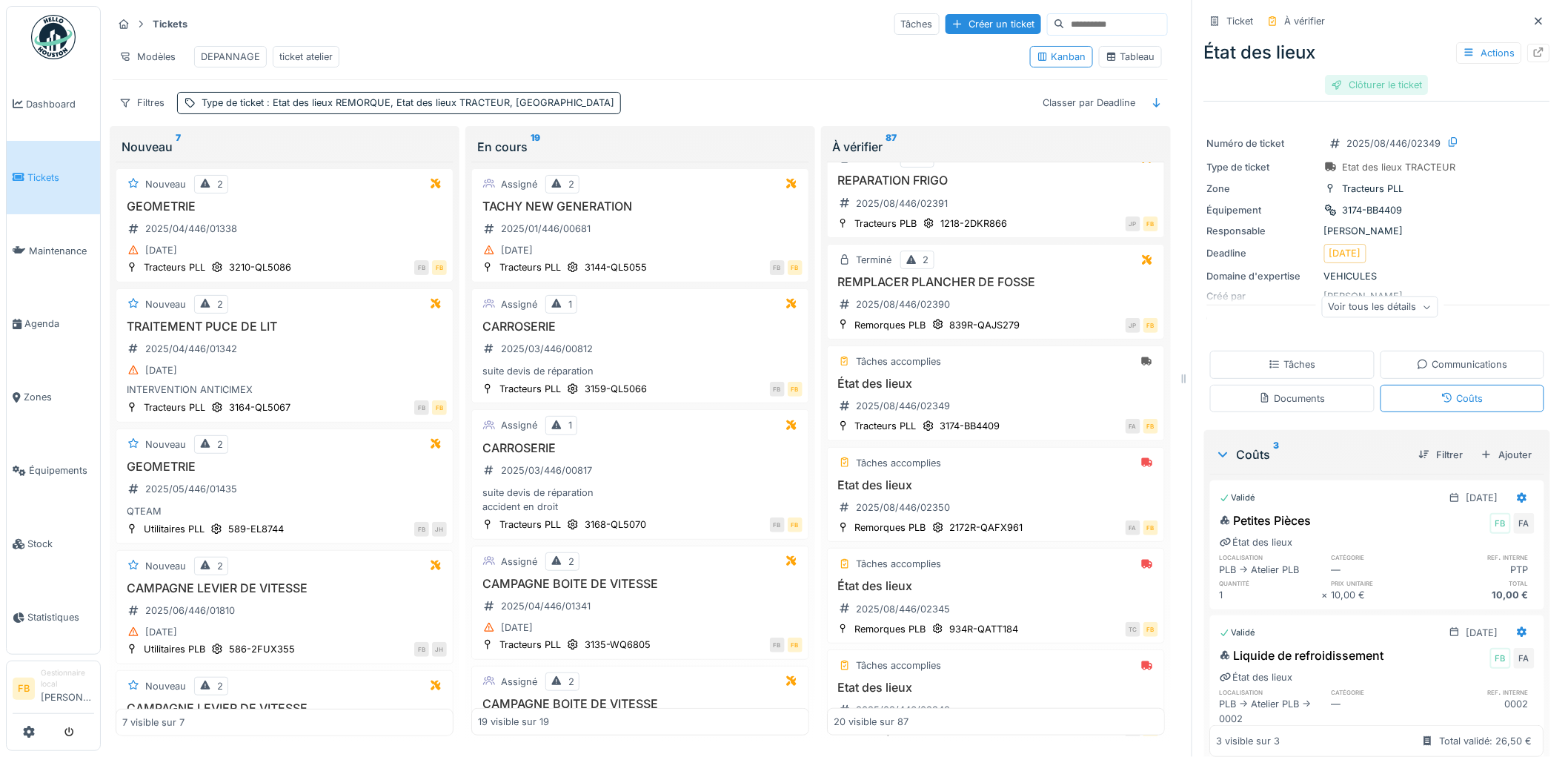
click at [1357, 75] on div "Clôturer le ticket" at bounding box center [1377, 85] width 103 height 20
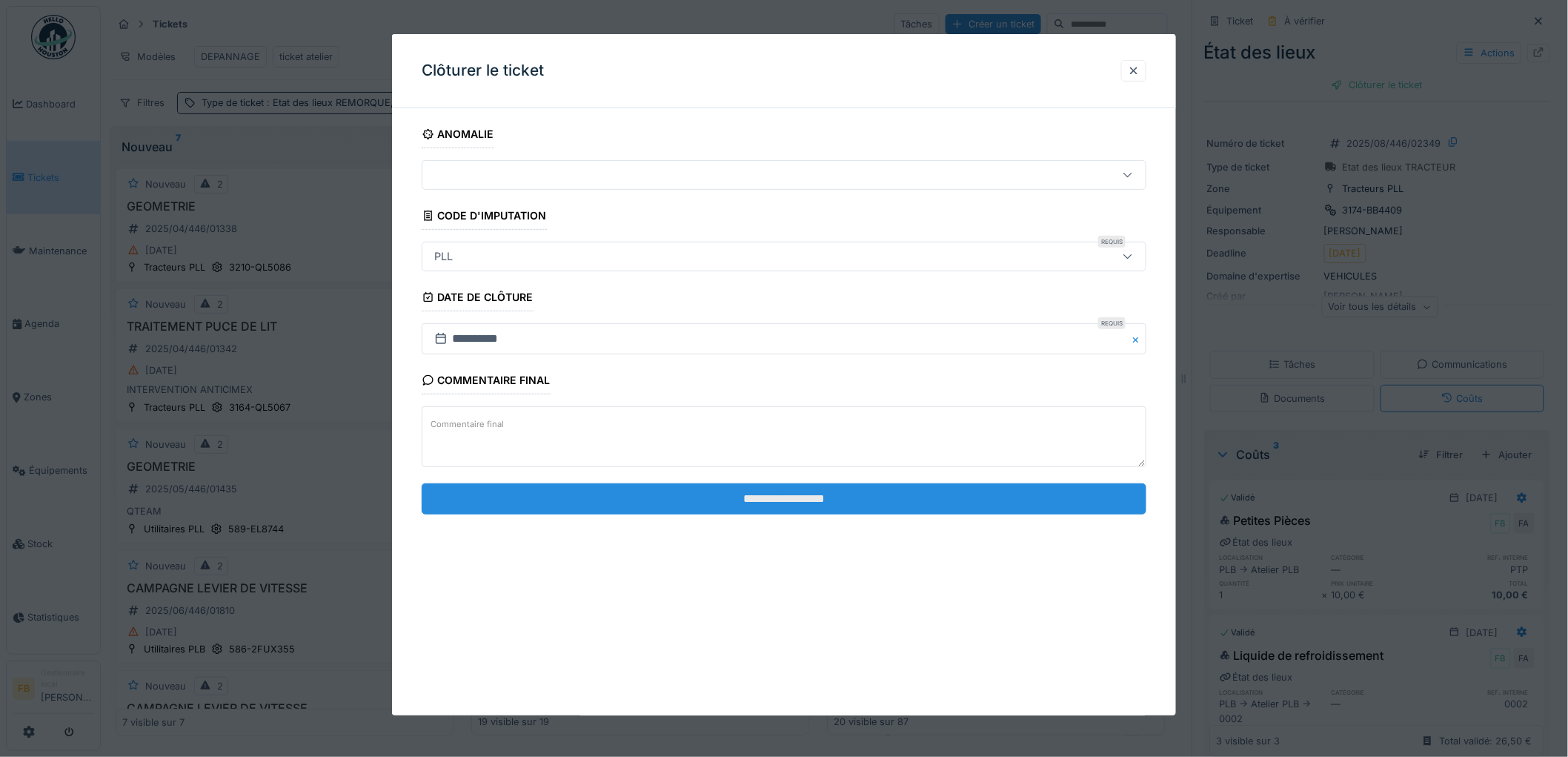
click at [726, 497] on input "**********" at bounding box center [784, 498] width 724 height 31
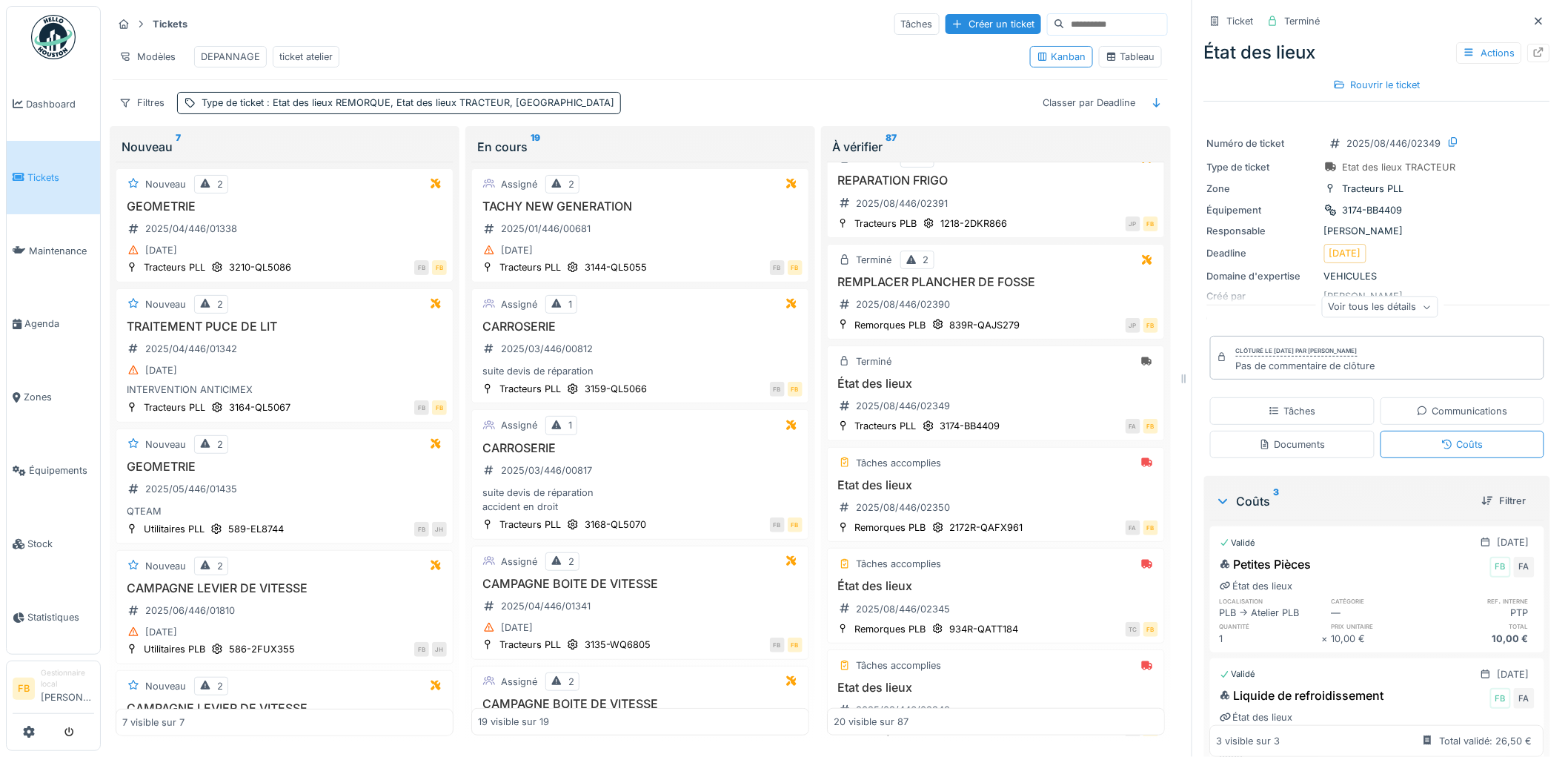
click at [57, 175] on span "Tickets" at bounding box center [60, 177] width 66 height 14
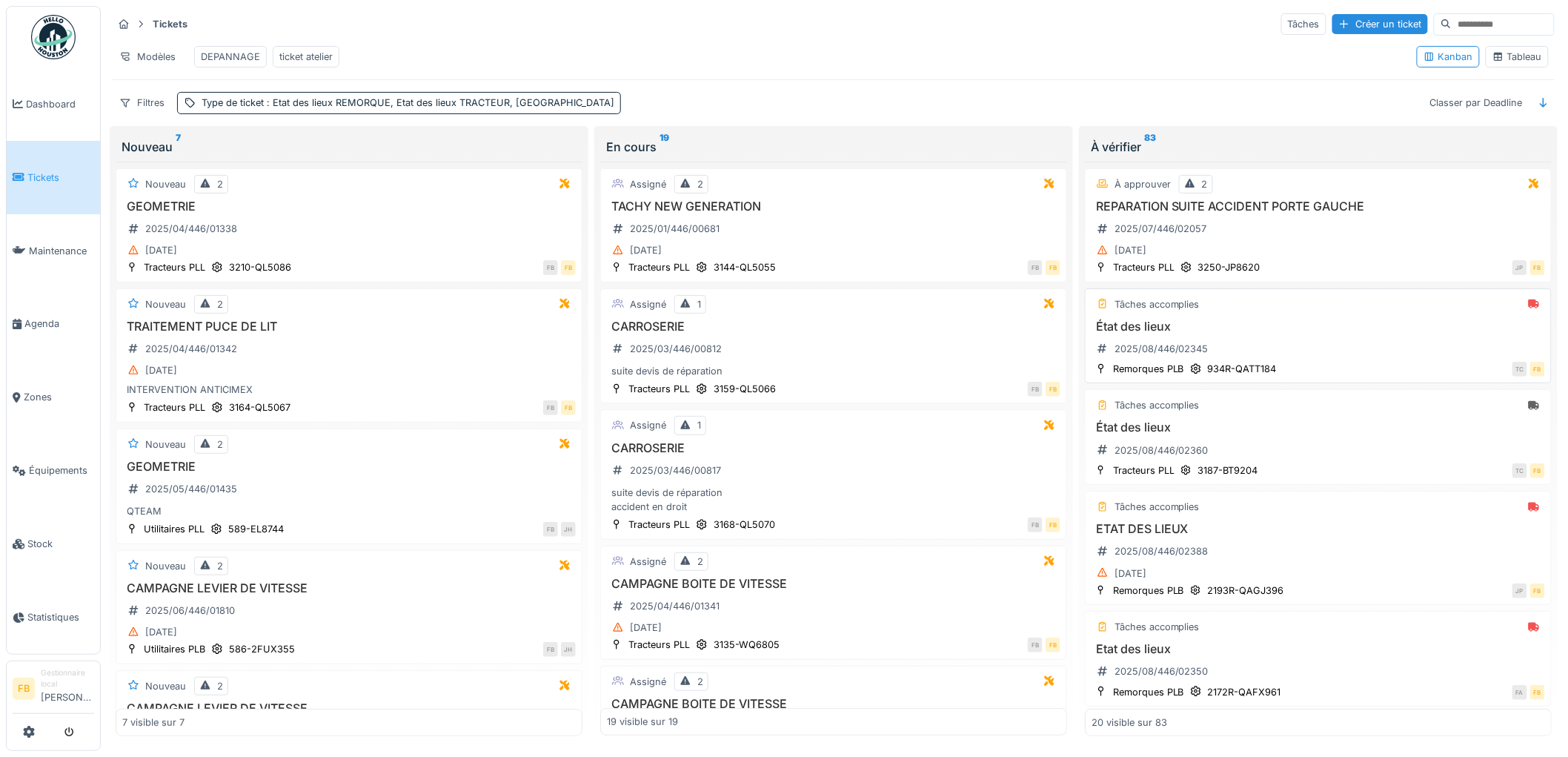
click at [1247, 349] on div "État des lieux 2025/08/446/02345" at bounding box center [1317, 340] width 453 height 42
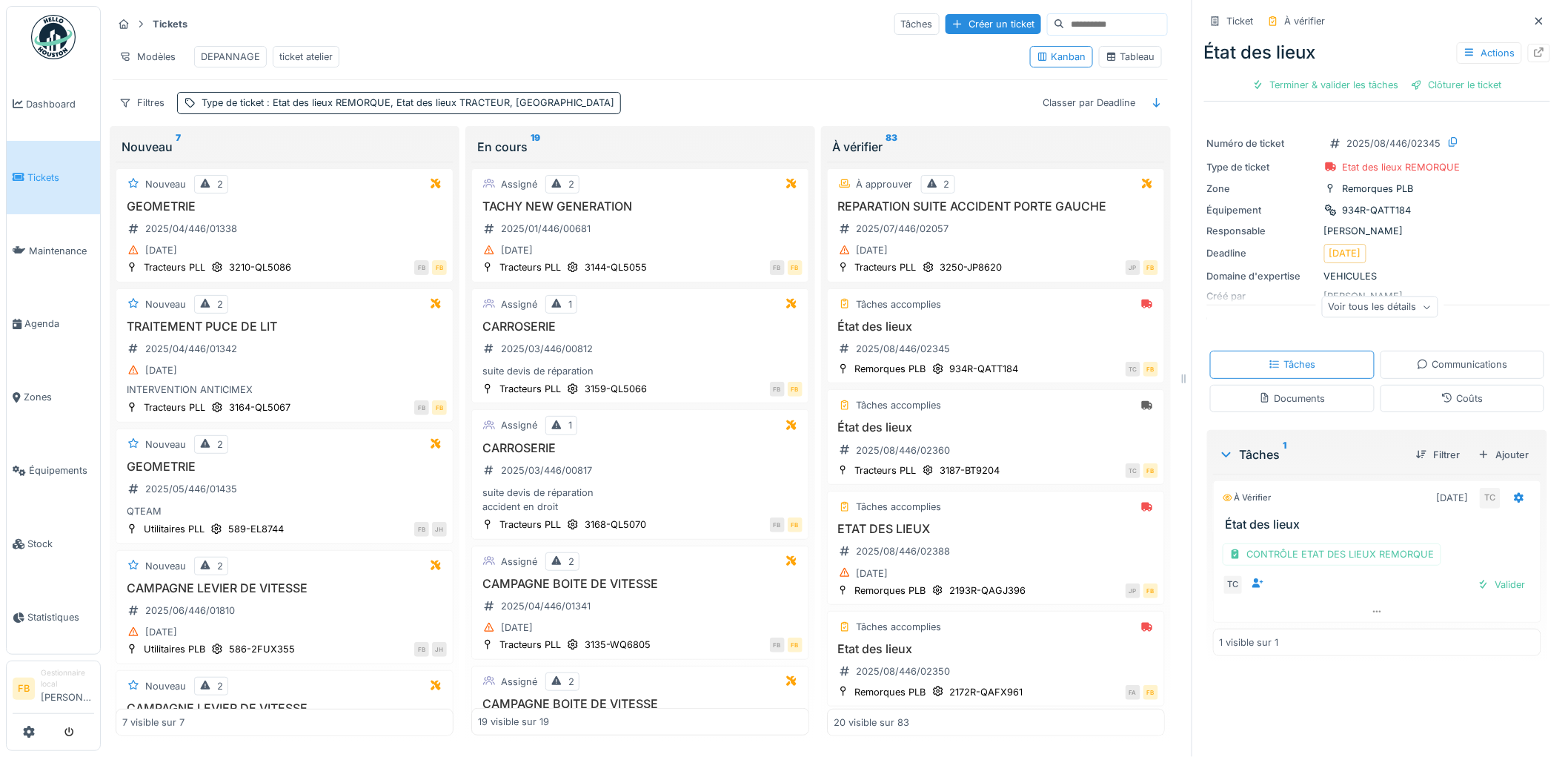
click at [58, 184] on link "Tickets" at bounding box center [54, 177] width 94 height 73
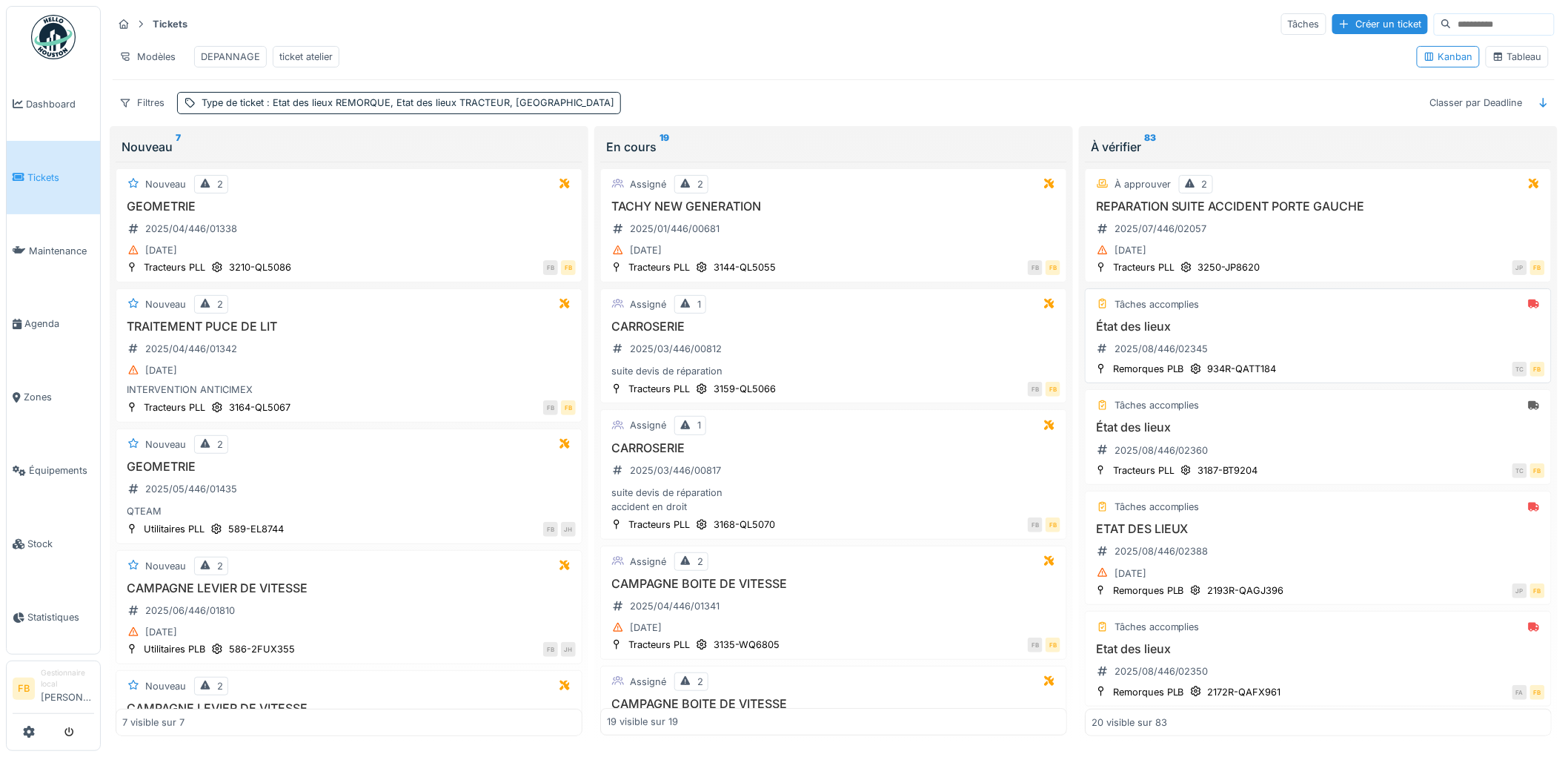
click at [1293, 347] on div "État des lieux 2025/08/446/02345" at bounding box center [1317, 340] width 453 height 42
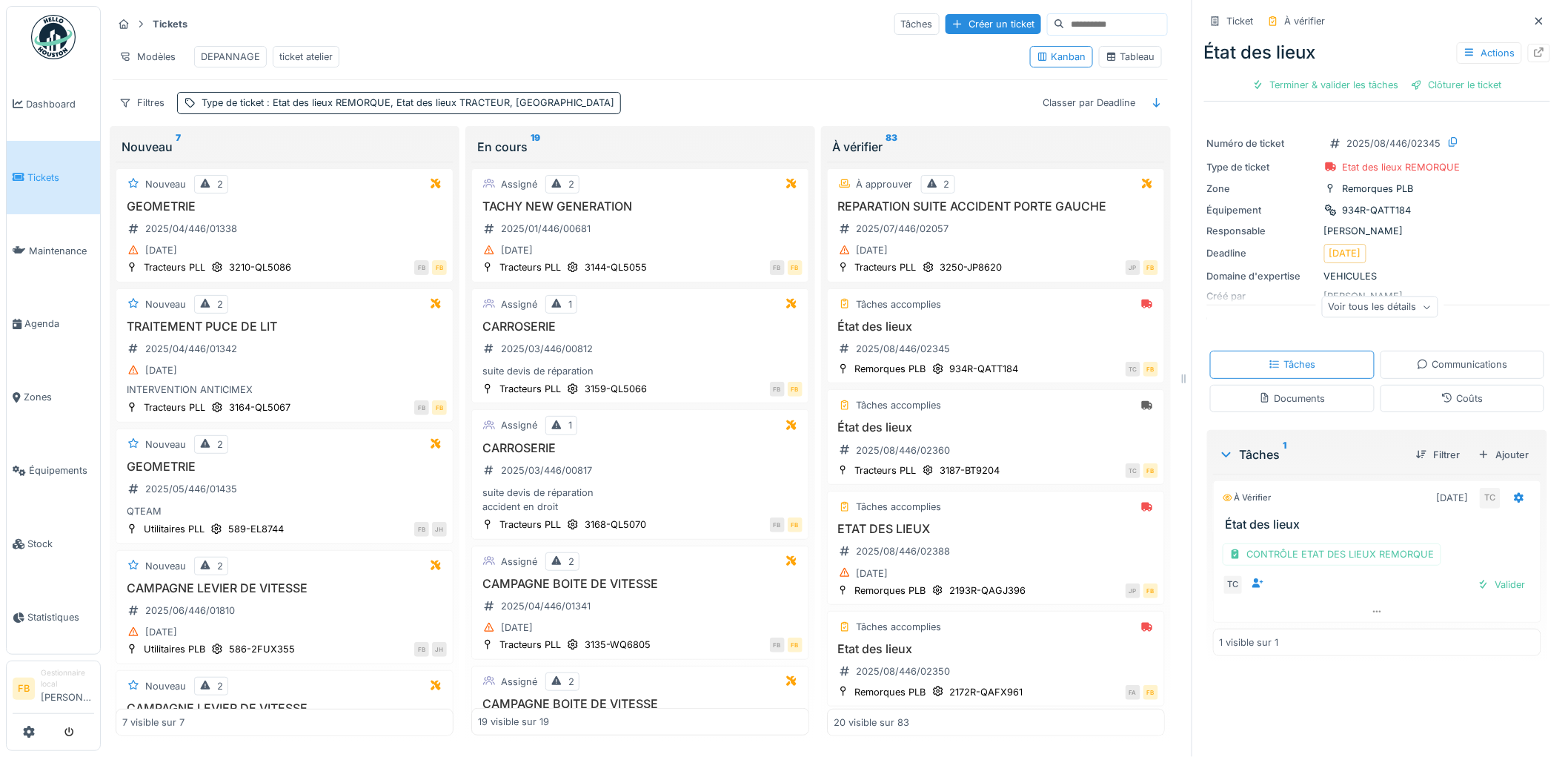
click at [1410, 393] on div "Coûts" at bounding box center [1462, 399] width 164 height 27
click at [1302, 350] on div "Tâches" at bounding box center [1293, 364] width 164 height 27
click at [1441, 391] on div "Coûts" at bounding box center [1462, 398] width 42 height 14
click at [1300, 360] on div "Tâches" at bounding box center [1293, 364] width 164 height 27
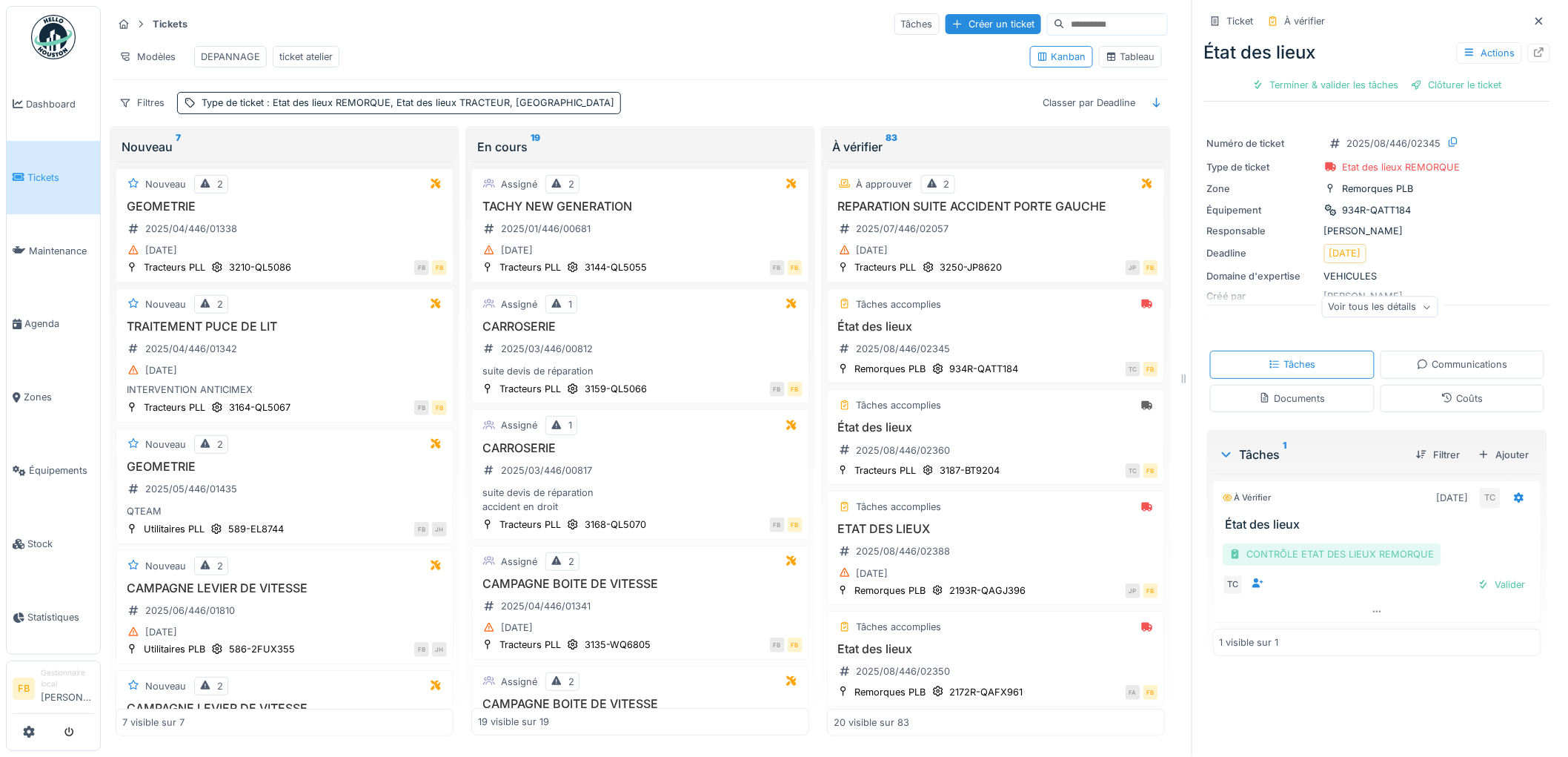
click at [1282, 549] on div "CONTRÔLE ETAT DES LIEUX REMORQUE" at bounding box center [1332, 554] width 219 height 21
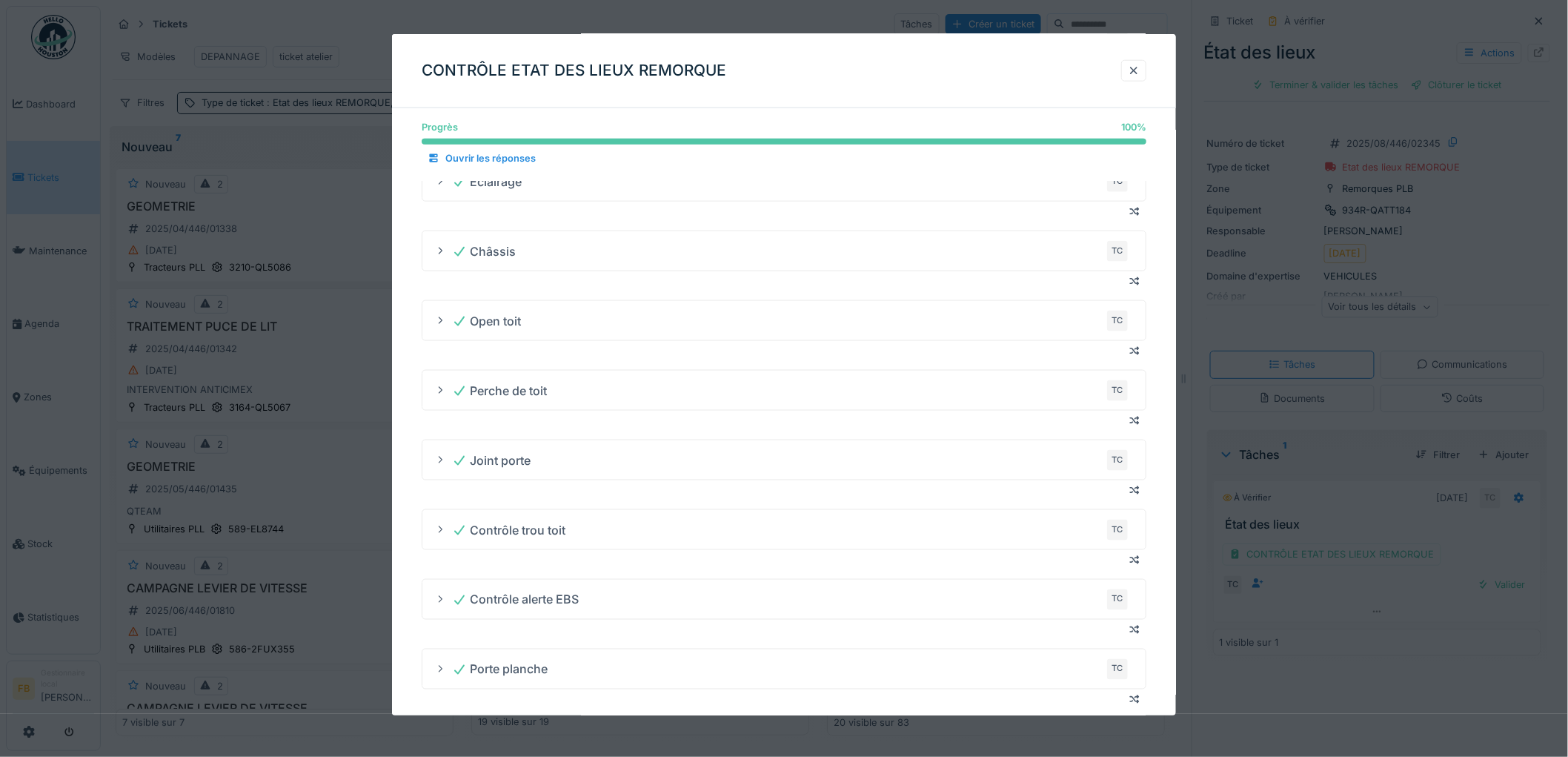
scroll to position [929, 0]
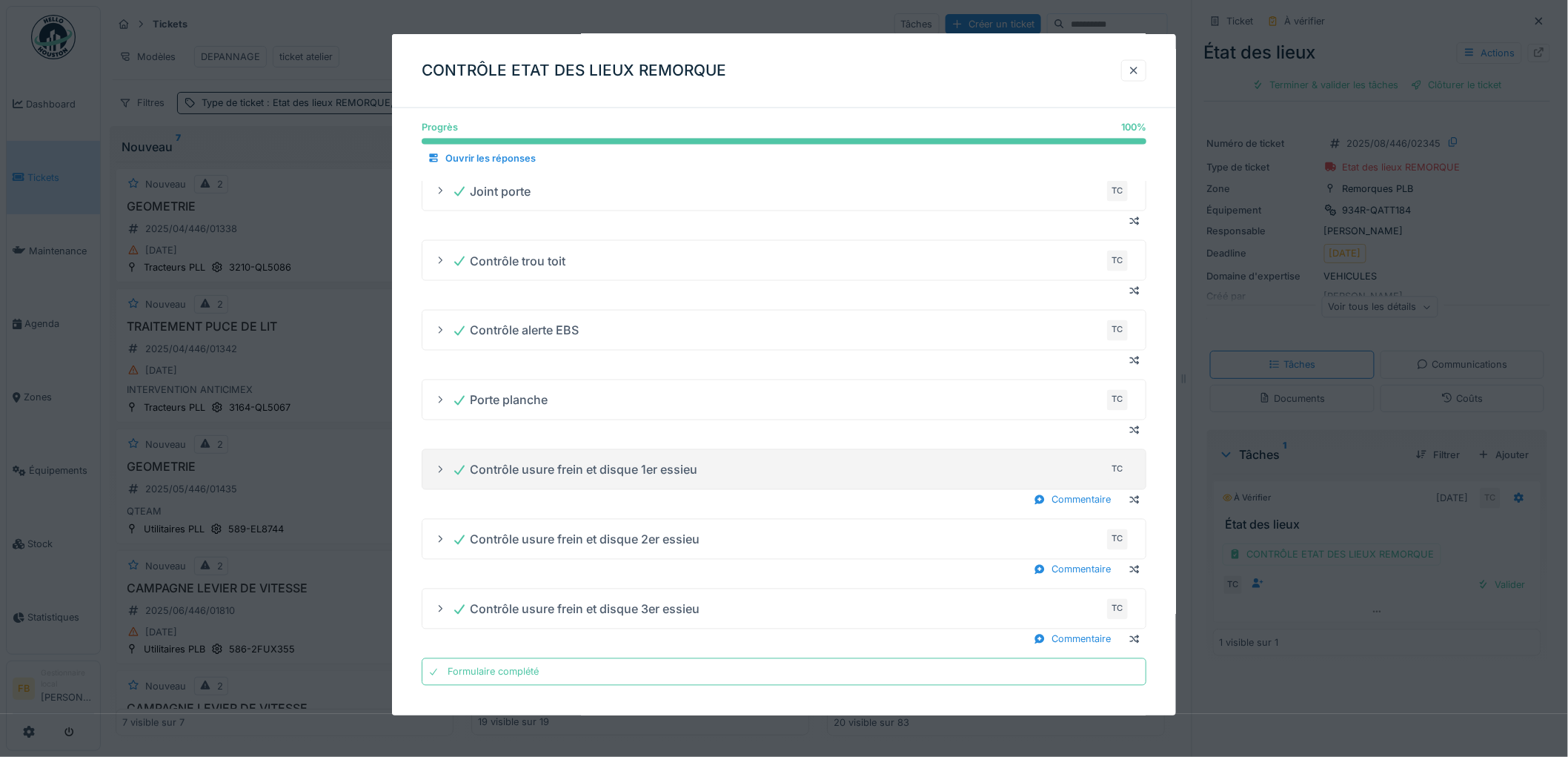
click at [716, 468] on div "Contrôle usure frein et disque 1er essieu TC" at bounding box center [790, 469] width 676 height 23
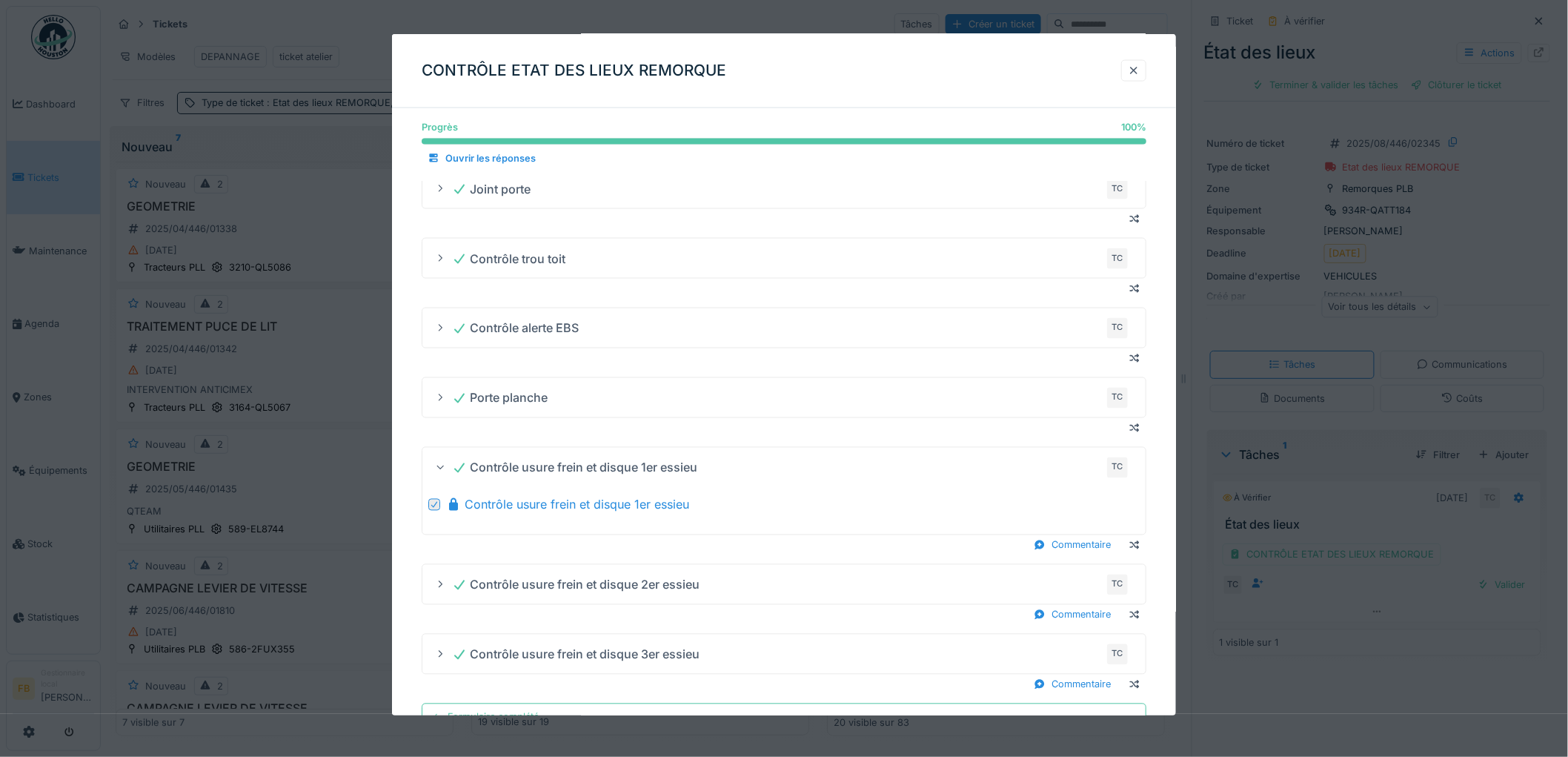
click at [716, 468] on div "Contrôle usure frein et disque 1er essieu TC" at bounding box center [790, 467] width 676 height 23
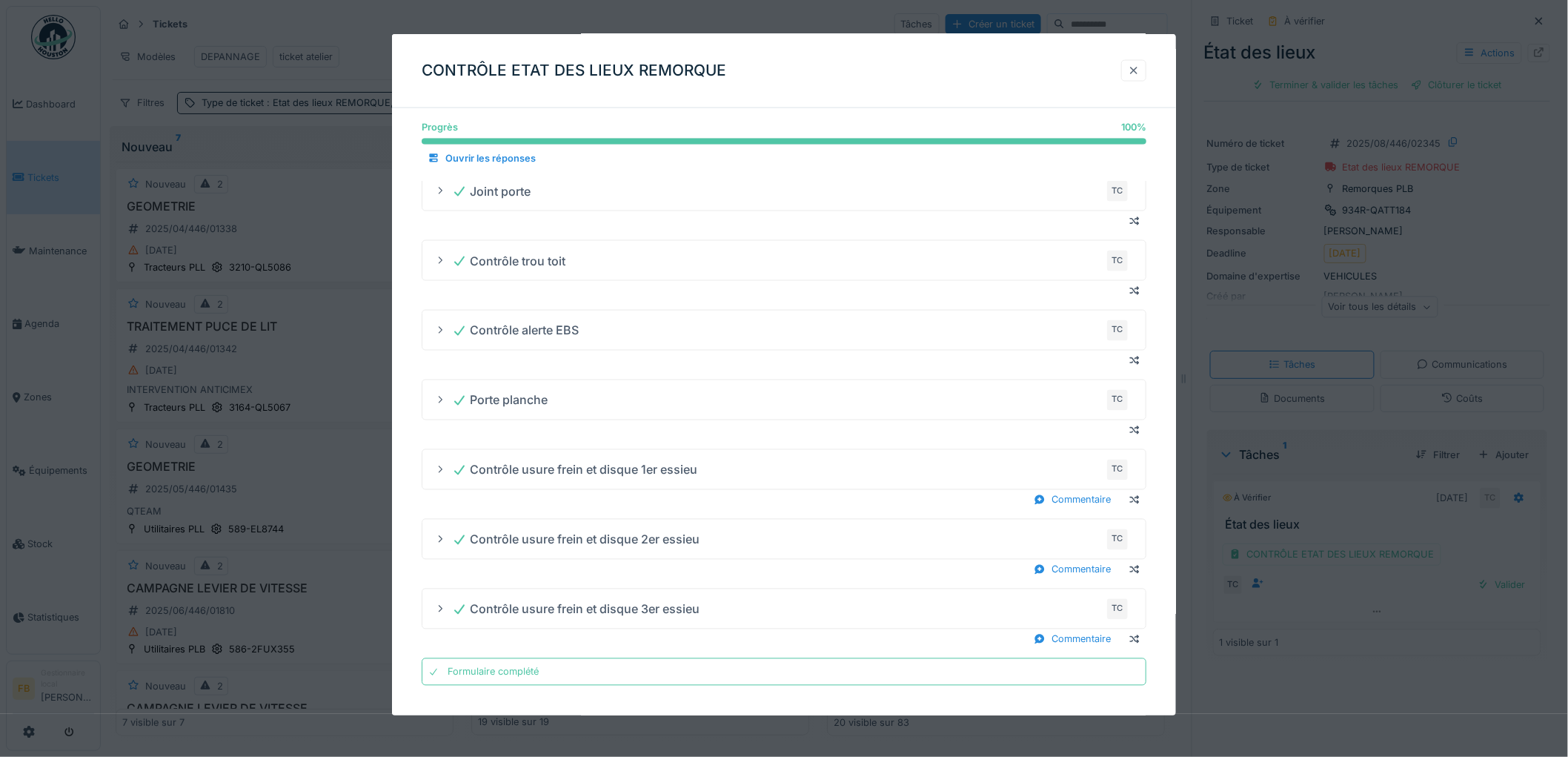
click at [1131, 70] on div at bounding box center [1133, 71] width 25 height 21
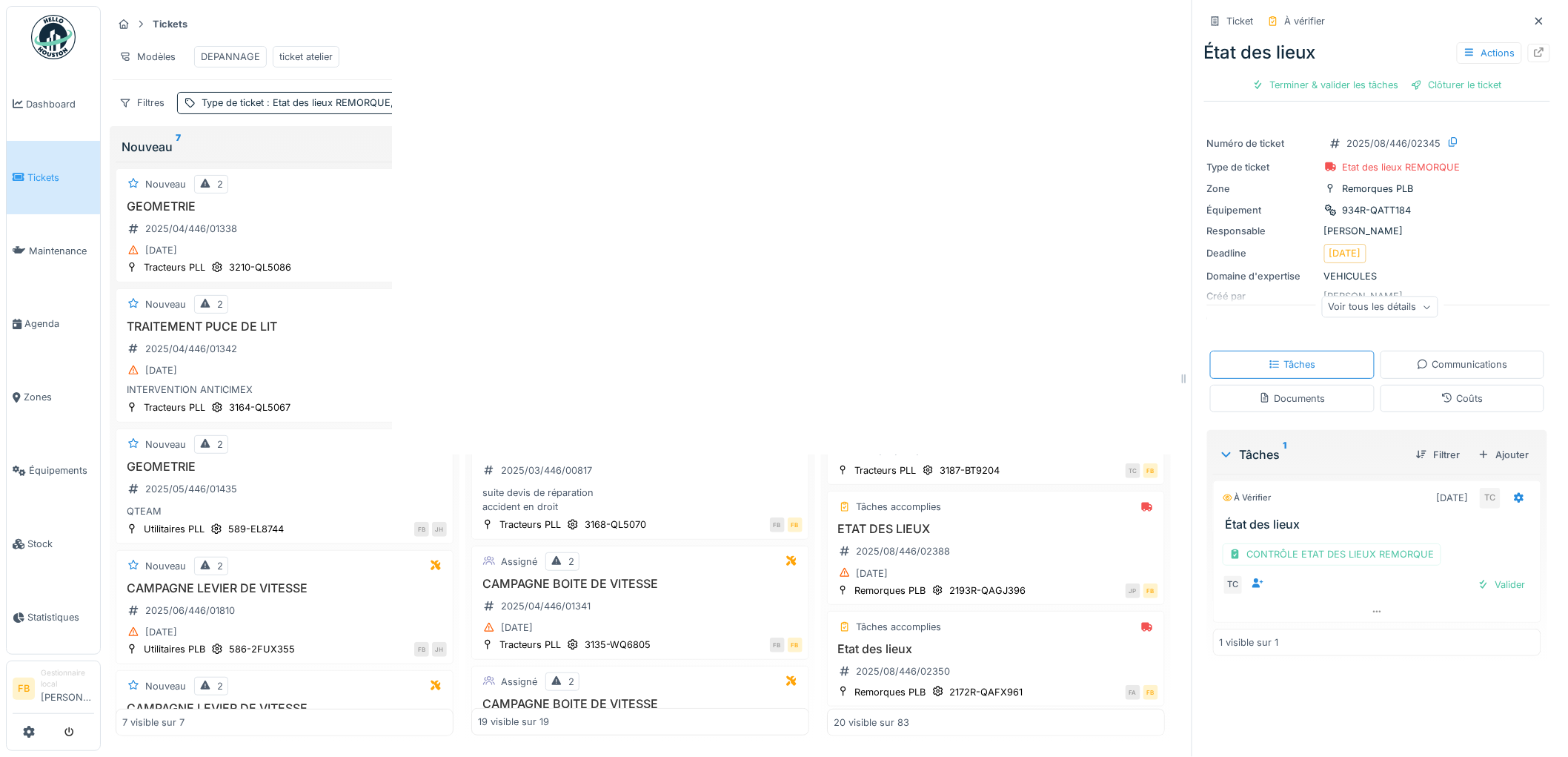
scroll to position [0, 0]
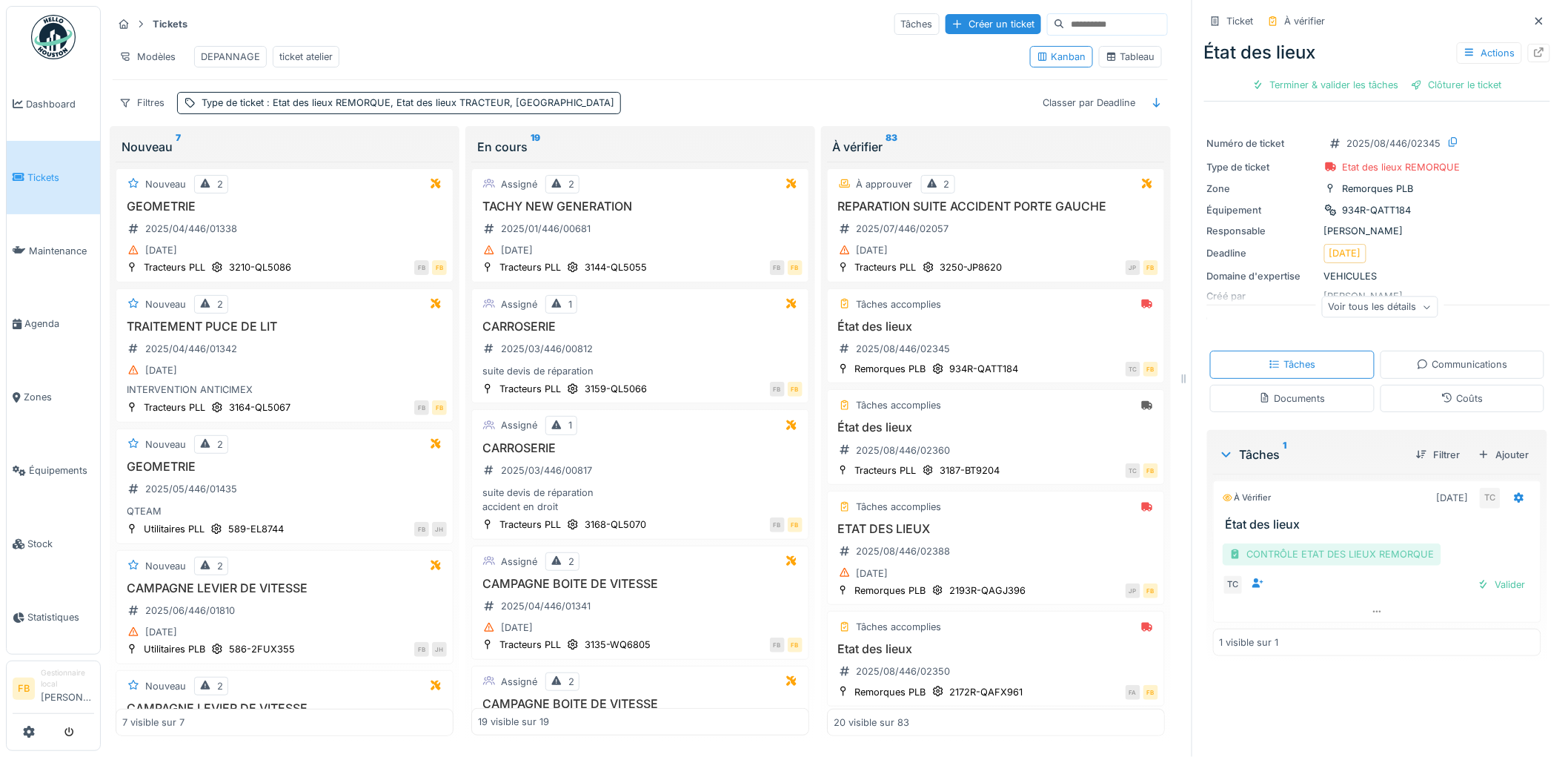
click at [1312, 552] on div "CONTRÔLE ETAT DES LIEUX REMORQUE" at bounding box center [1332, 554] width 219 height 21
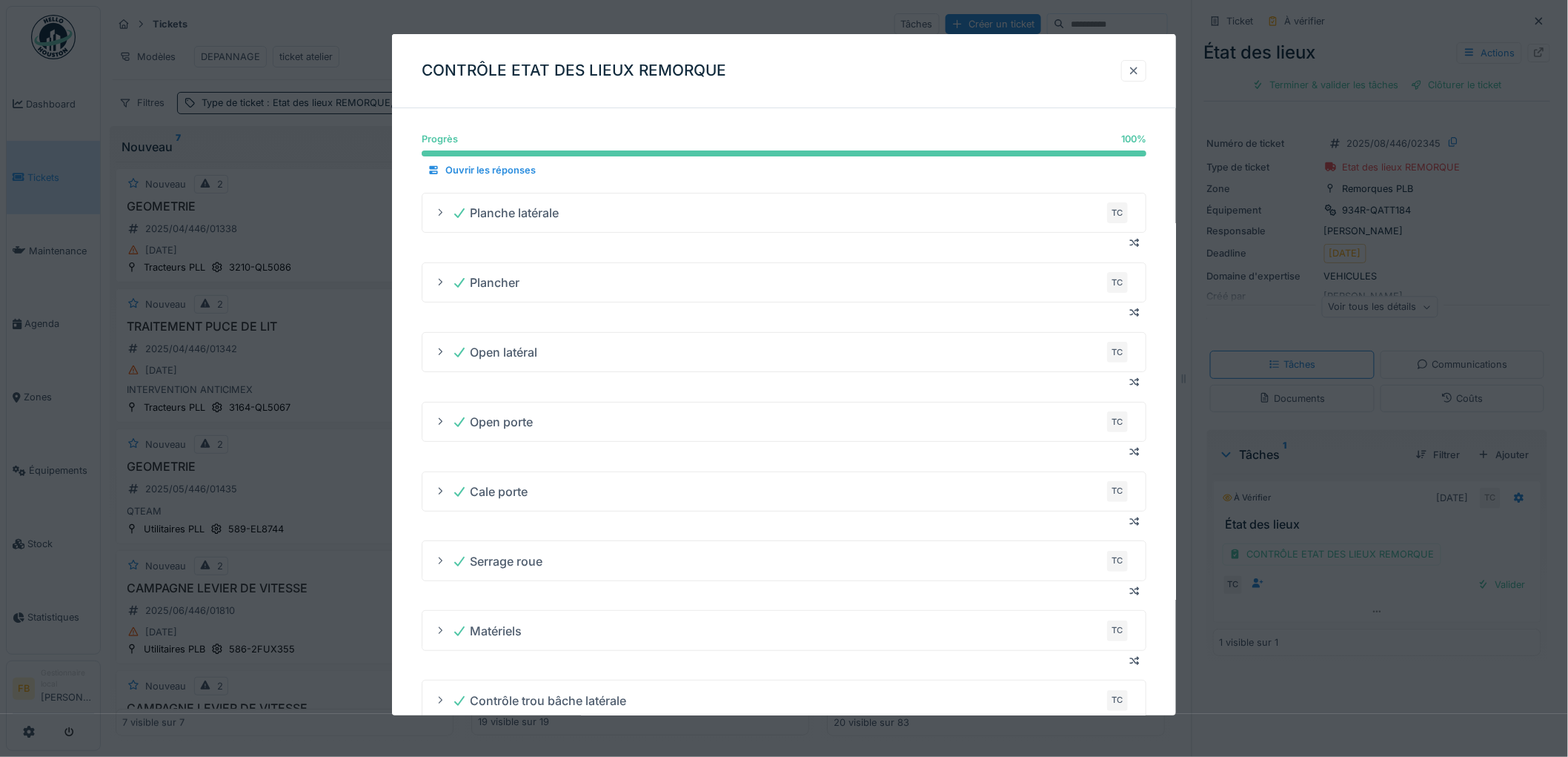
click at [1139, 69] on div at bounding box center [1134, 70] width 12 height 14
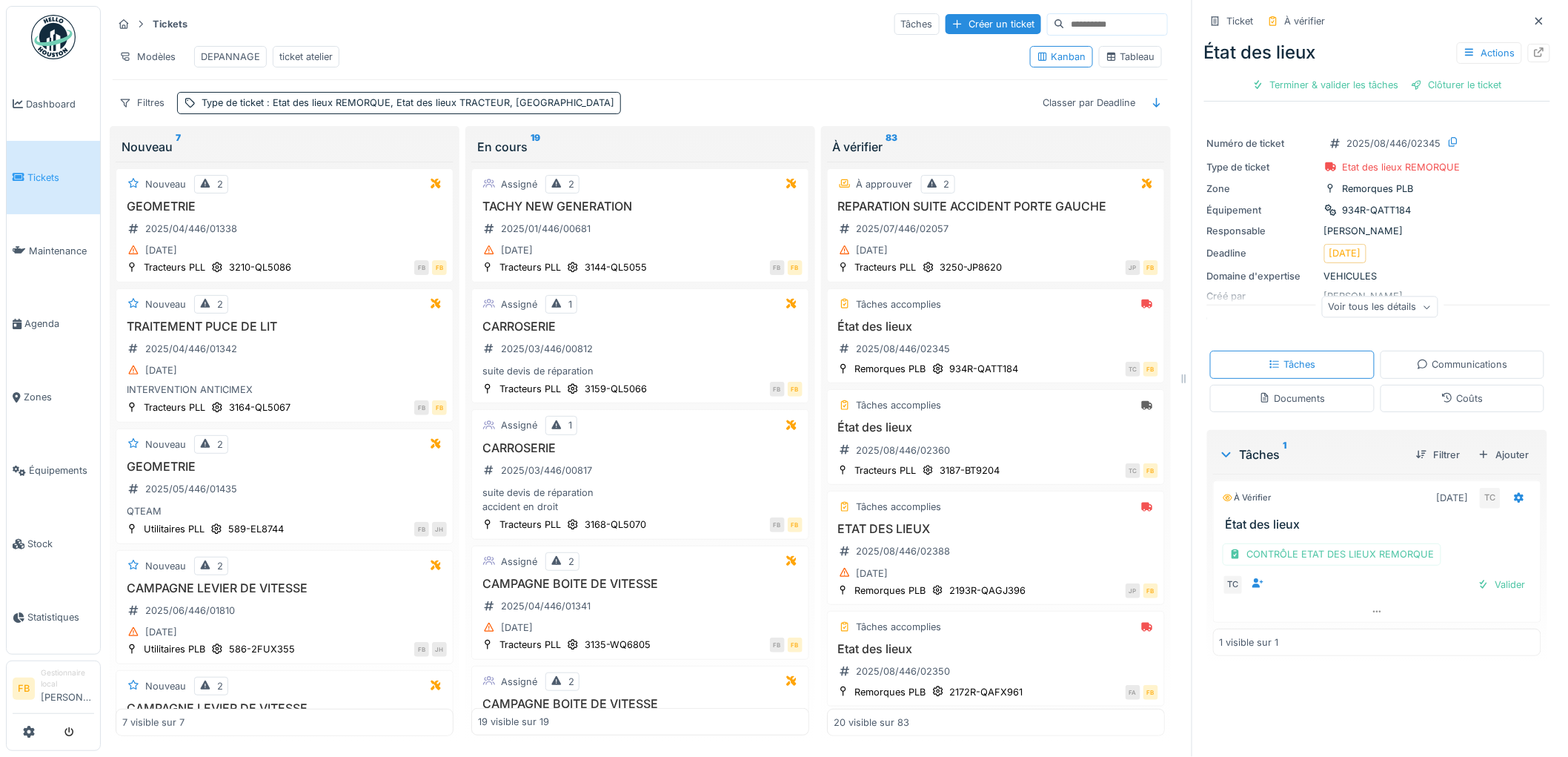
click at [1446, 392] on div "Coûts" at bounding box center [1462, 398] width 42 height 14
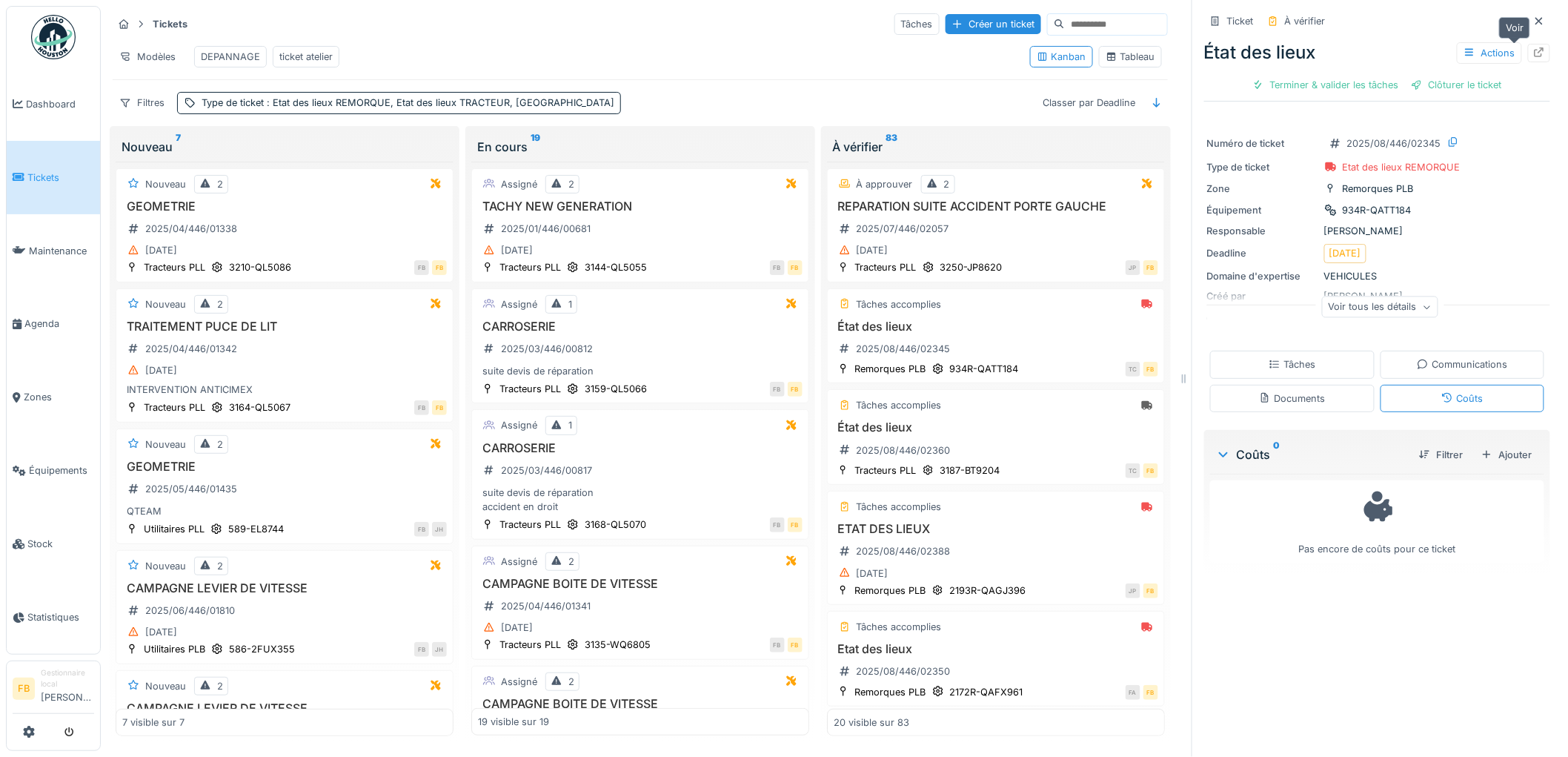
click at [1533, 46] on div at bounding box center [1539, 53] width 12 height 14
click at [1273, 357] on div "Tâches" at bounding box center [1292, 364] width 47 height 14
click at [61, 171] on span "Tickets" at bounding box center [60, 177] width 66 height 14
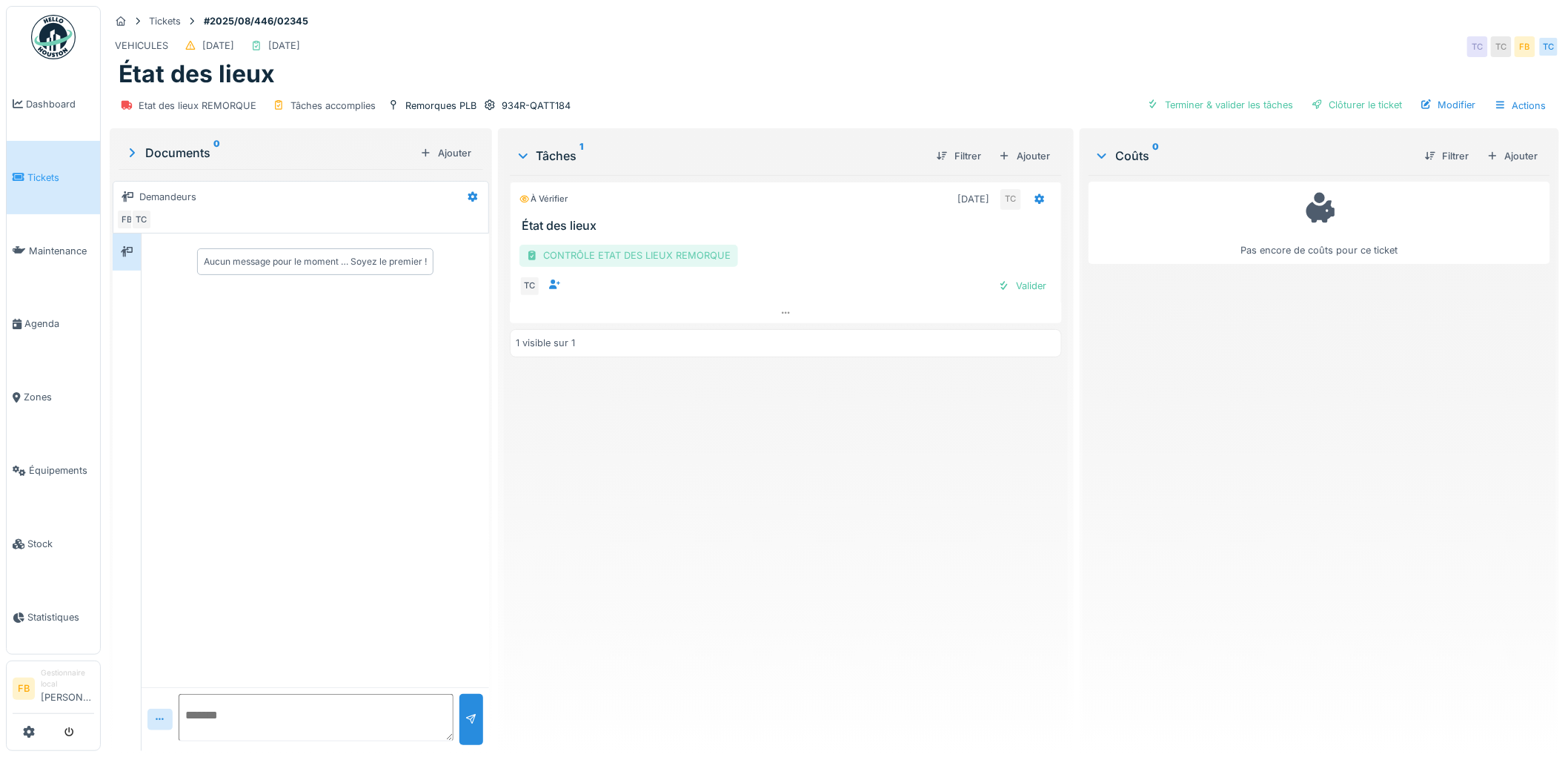
click at [570, 255] on div "CONTRÔLE ETAT DES LIEUX REMORQUE" at bounding box center [629, 255] width 219 height 21
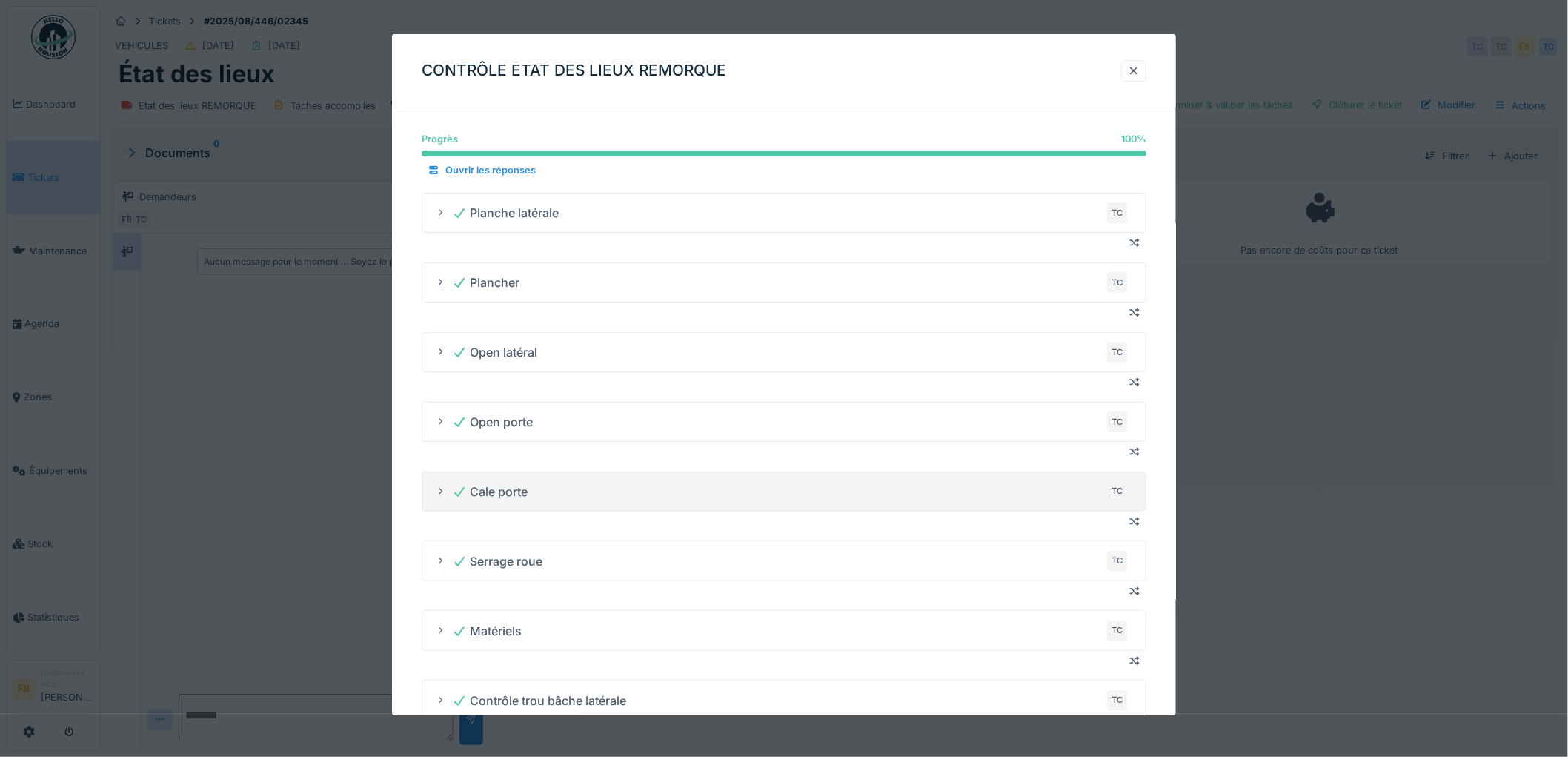
drag, startPoint x: 802, startPoint y: 480, endPoint x: 816, endPoint y: 472, distance: 16.1
click at [802, 480] on div "Cale porte TC" at bounding box center [790, 491] width 676 height 23
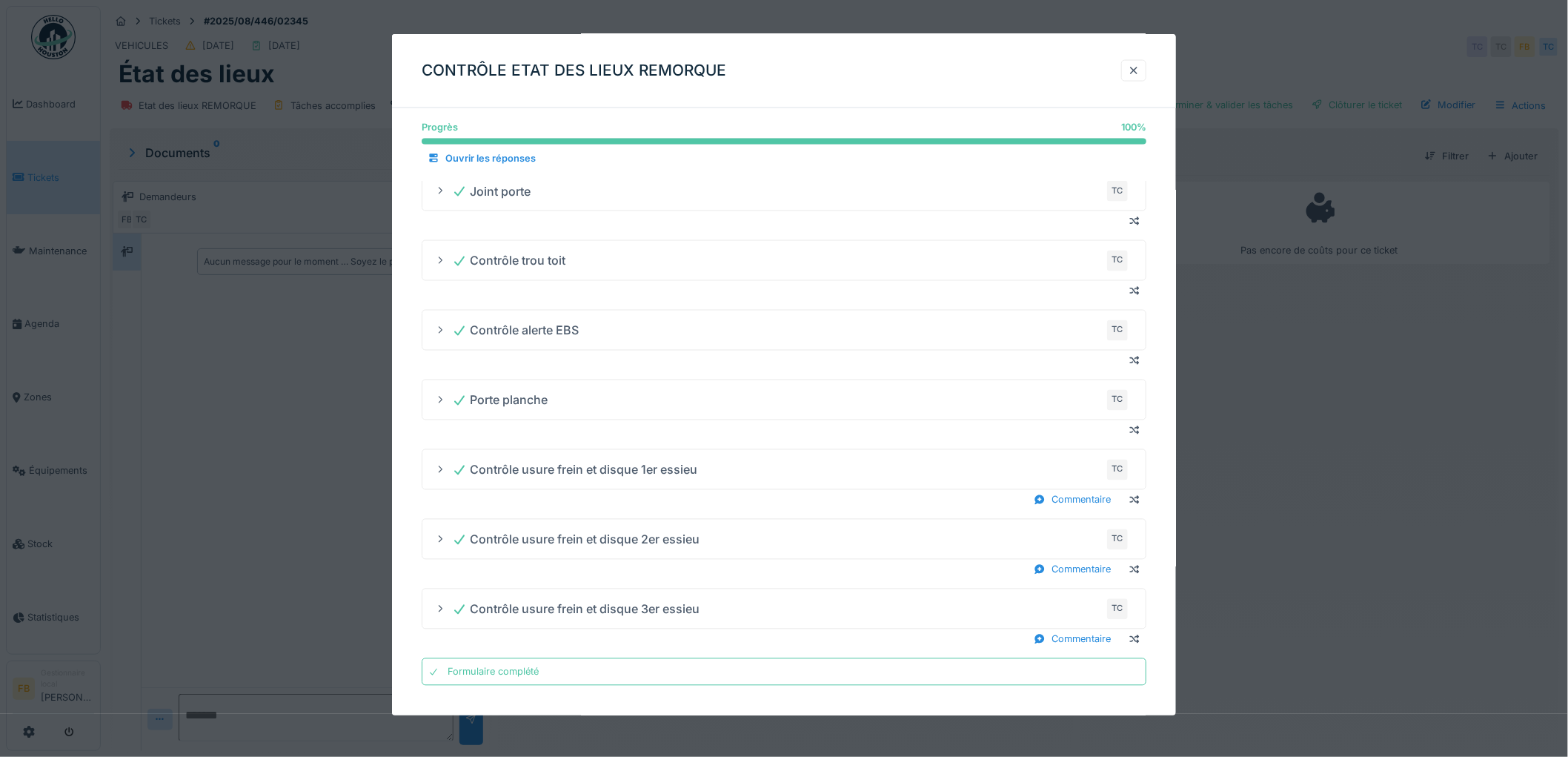
scroll to position [12, 0]
click at [210, 369] on div at bounding box center [784, 378] width 1568 height 757
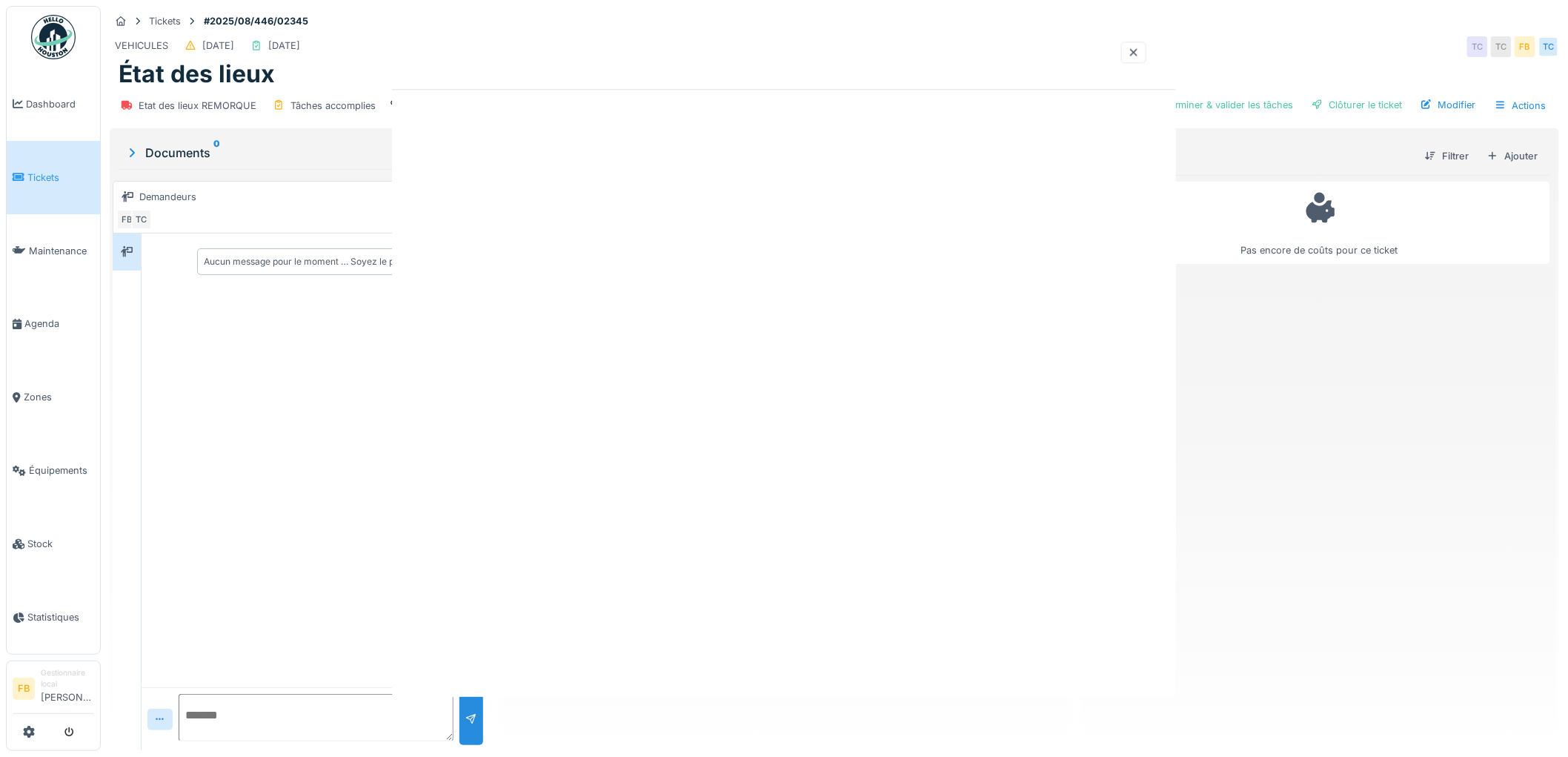
scroll to position [0, 0]
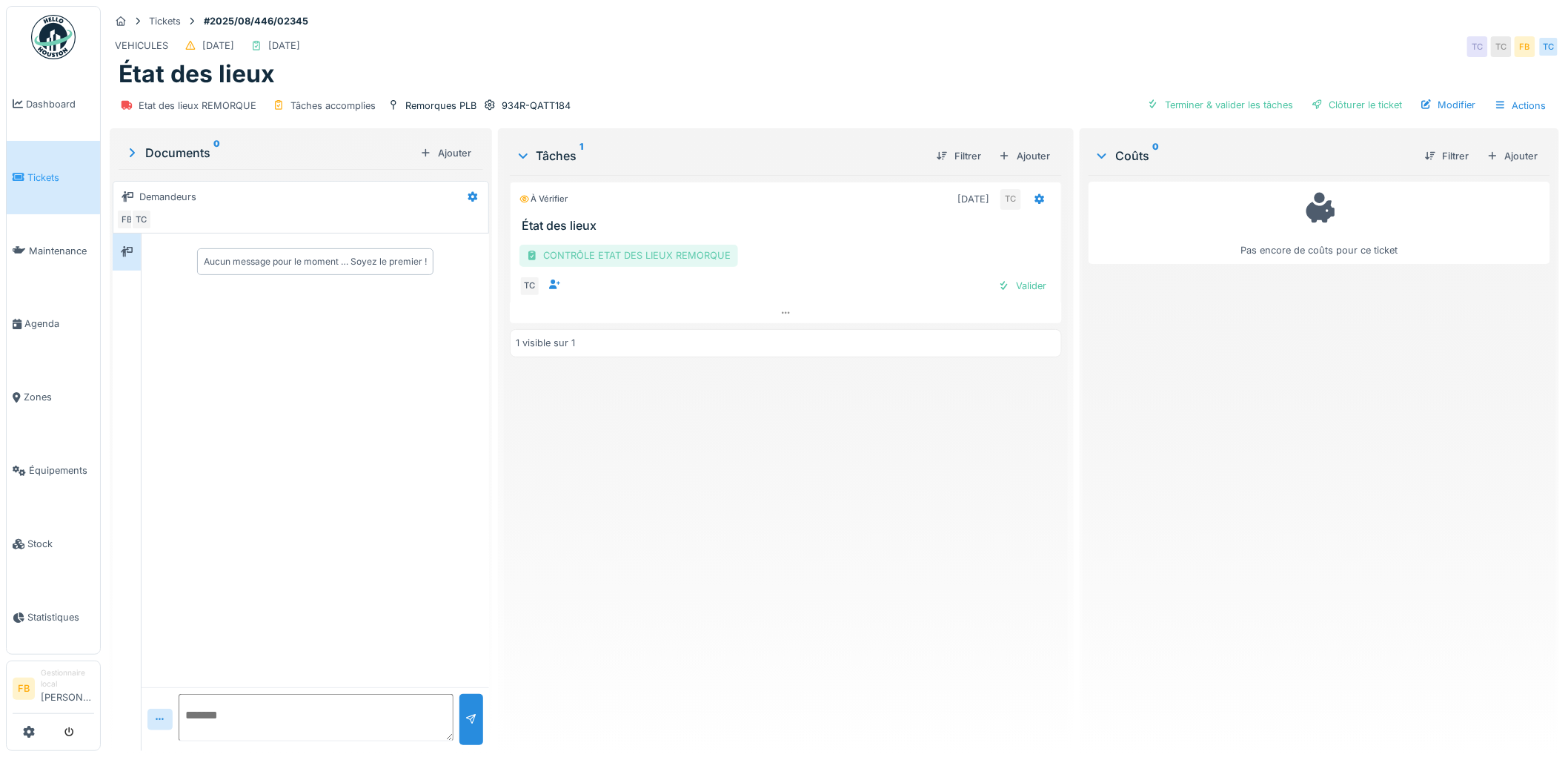
click at [619, 248] on div "CONTRÔLE ETAT DES LIEUX REMORQUE" at bounding box center [629, 255] width 219 height 21
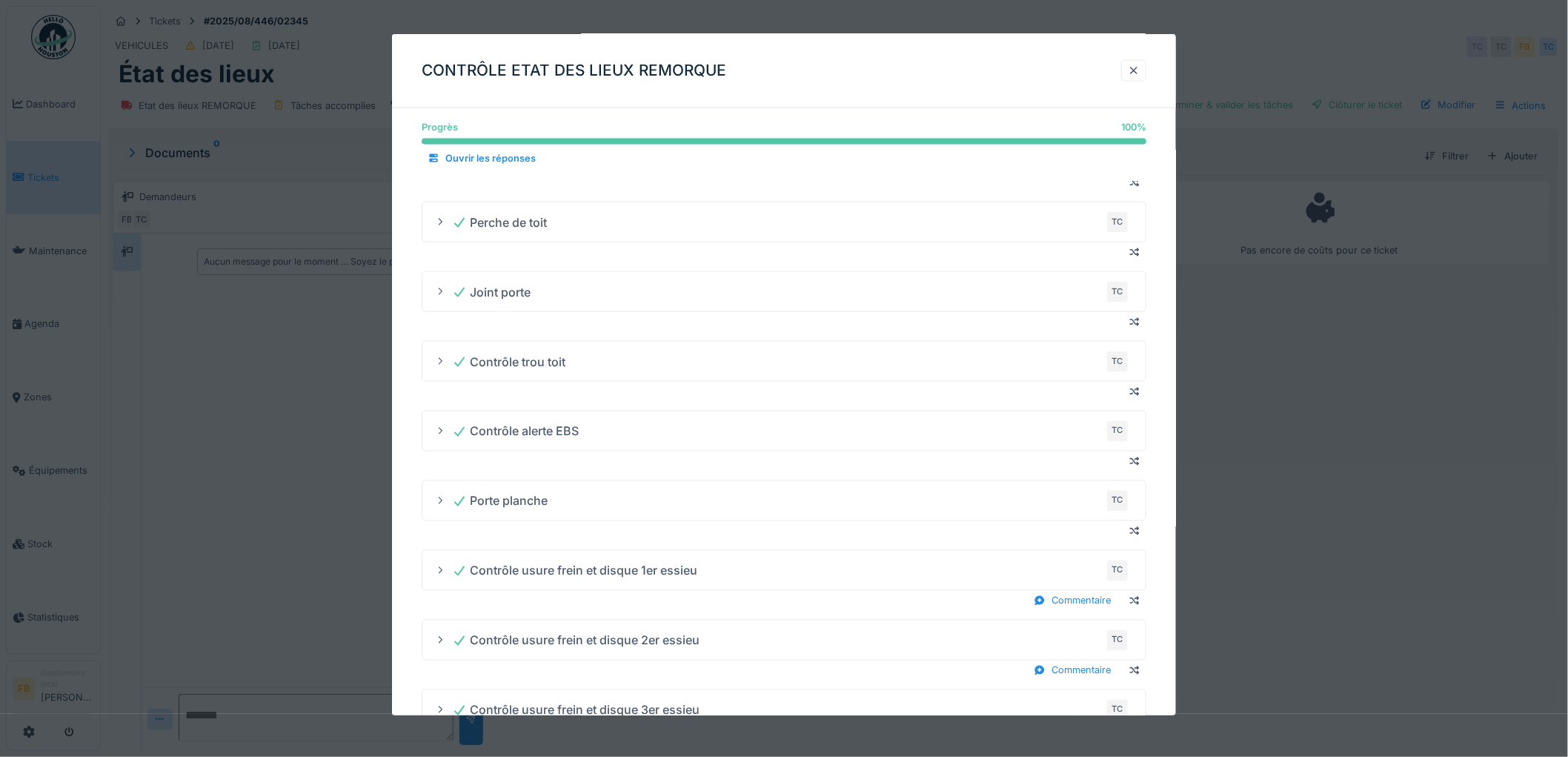
scroll to position [929, 0]
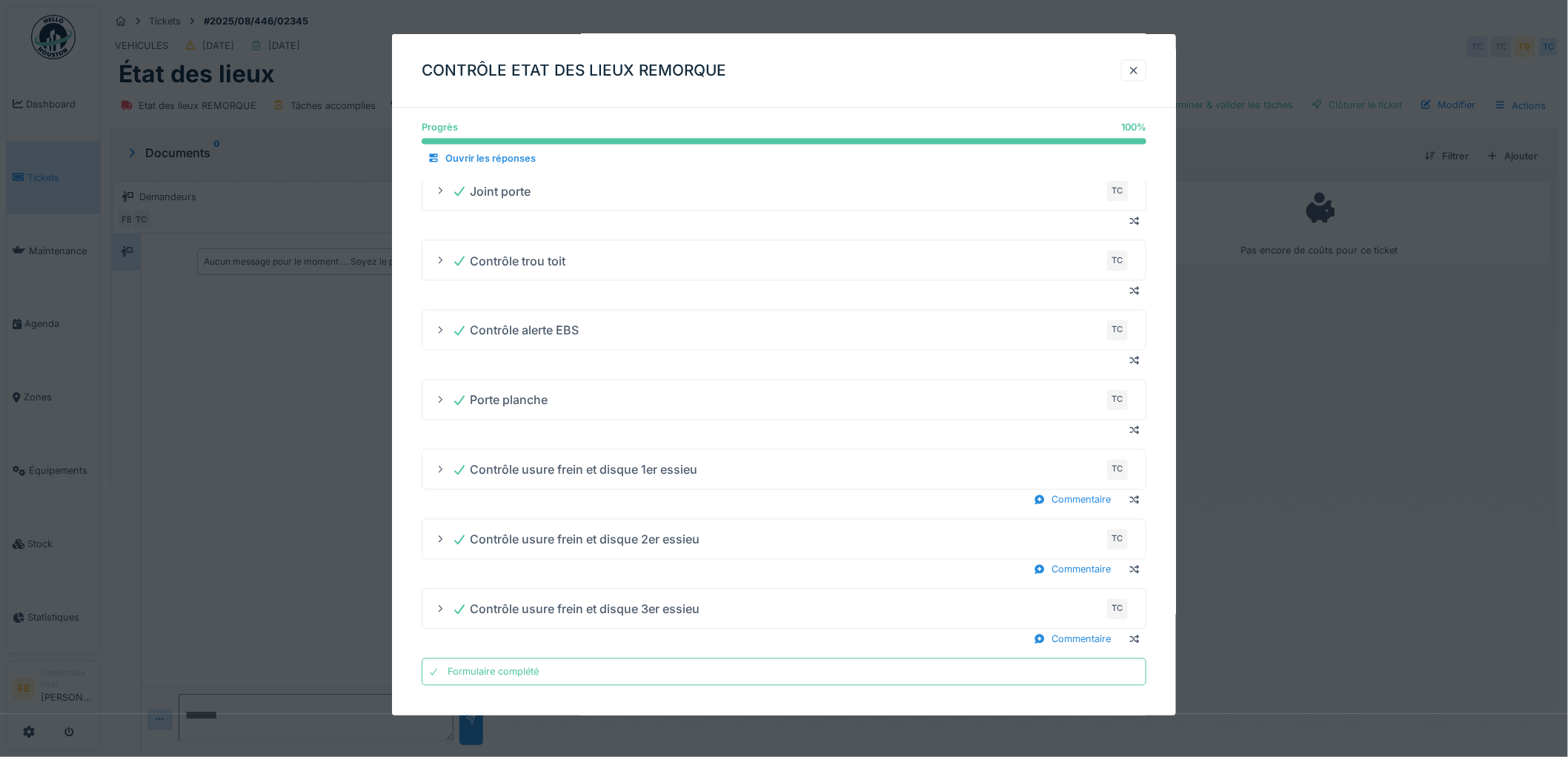
click at [1341, 367] on div at bounding box center [784, 378] width 1568 height 757
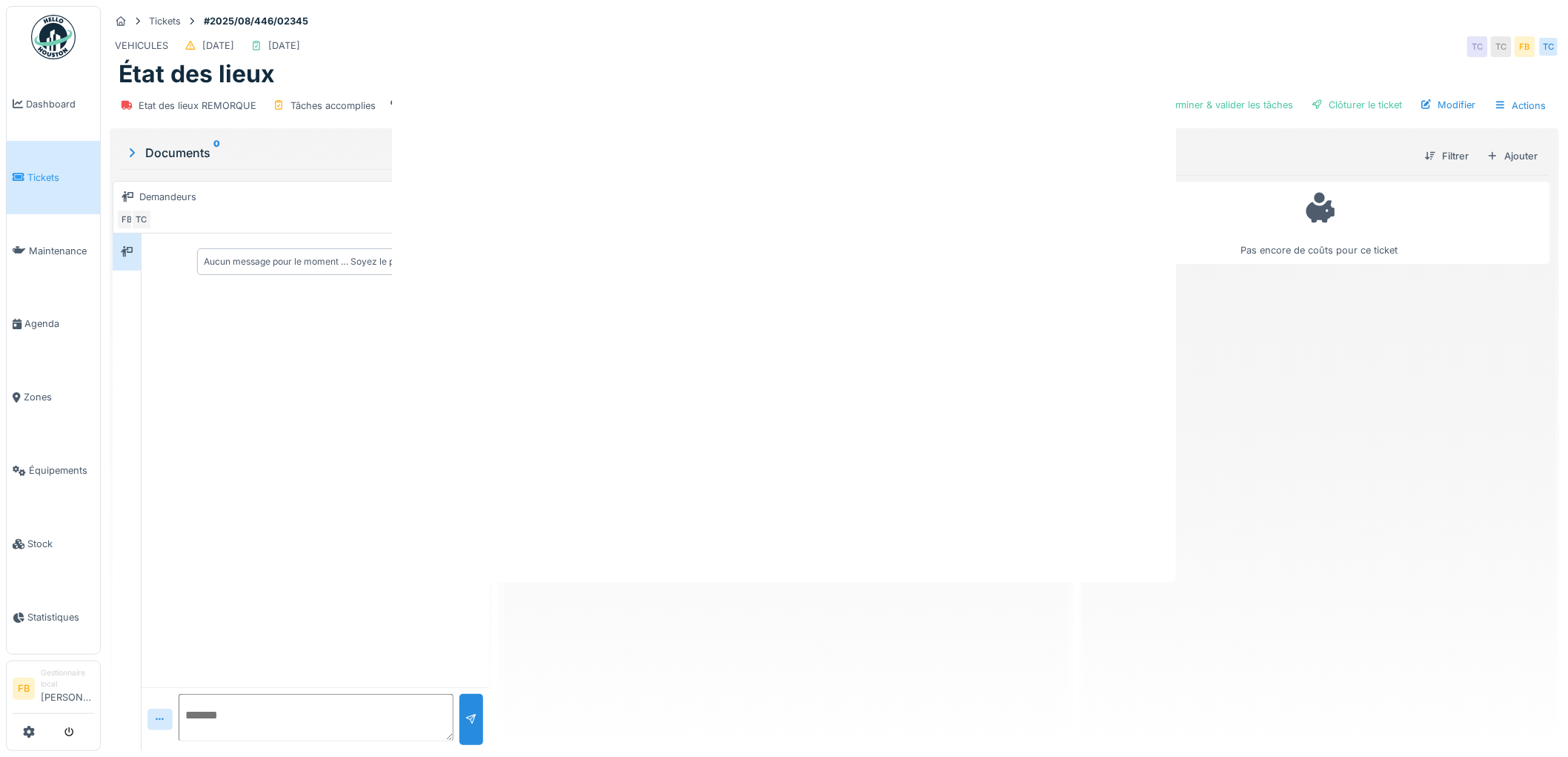
scroll to position [0, 0]
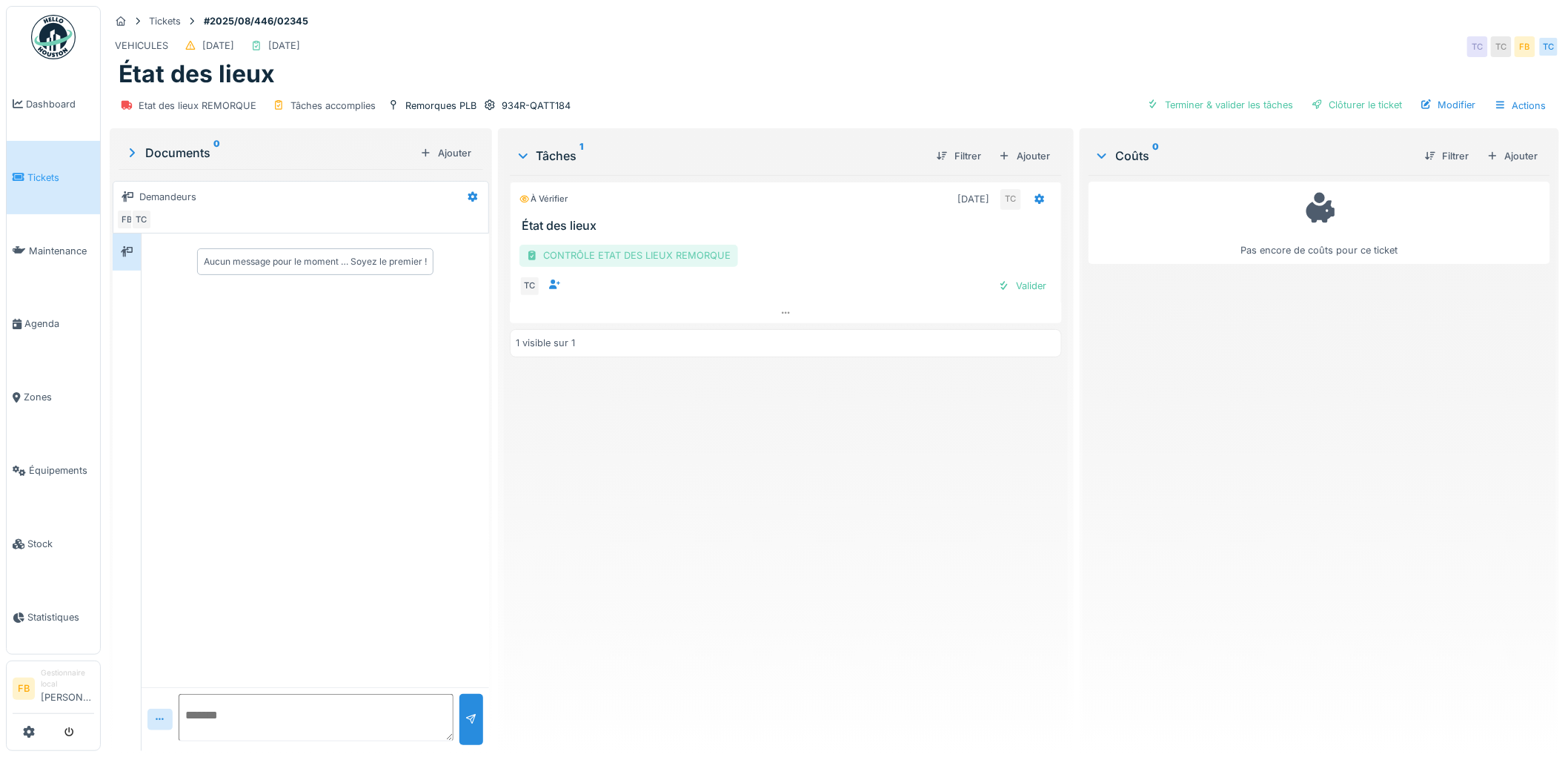
click at [669, 247] on div "CONTRÔLE ETAT DES LIEUX REMORQUE" at bounding box center [629, 255] width 219 height 21
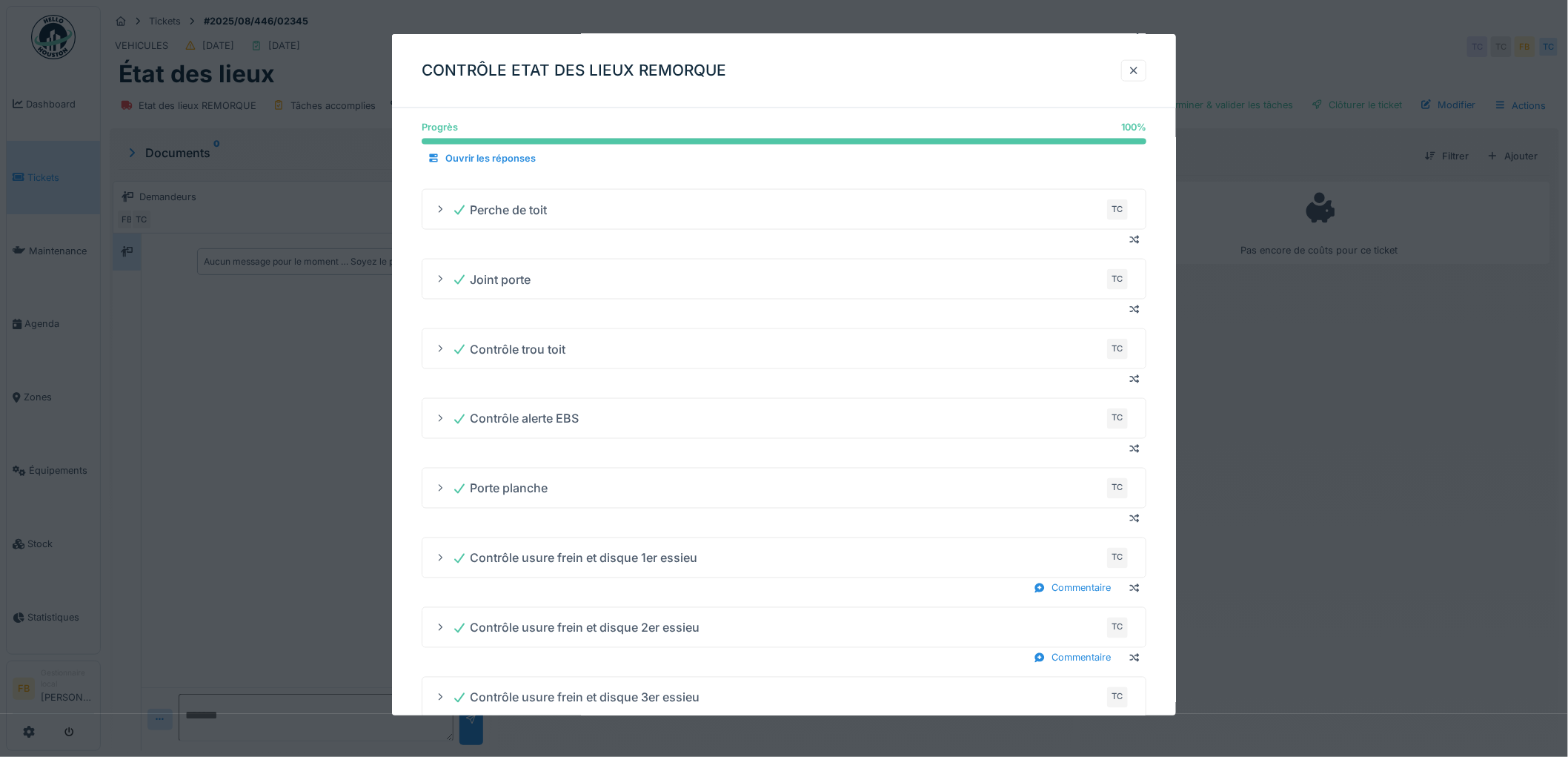
scroll to position [929, 0]
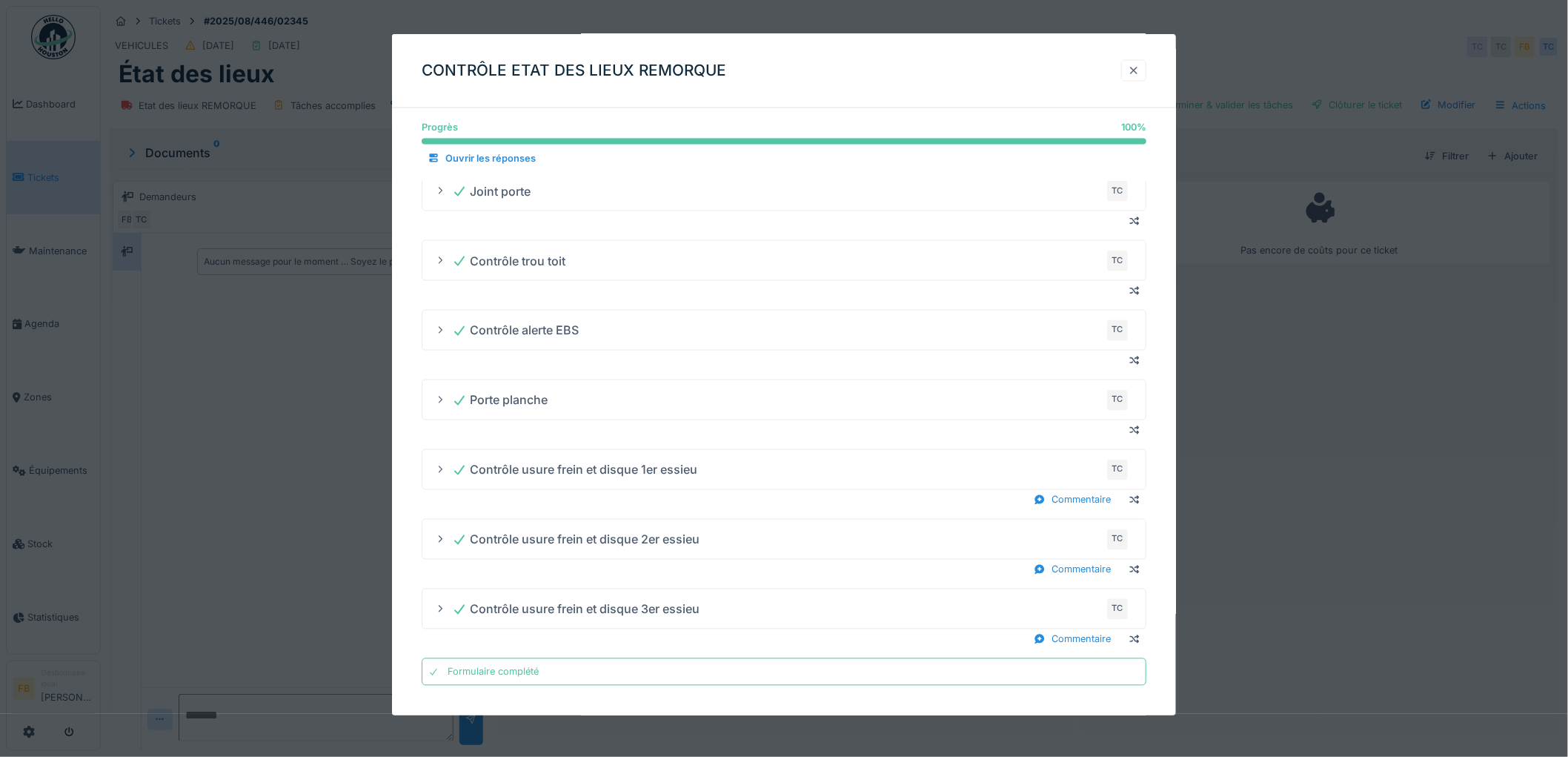
click at [1139, 68] on div at bounding box center [1134, 70] width 12 height 14
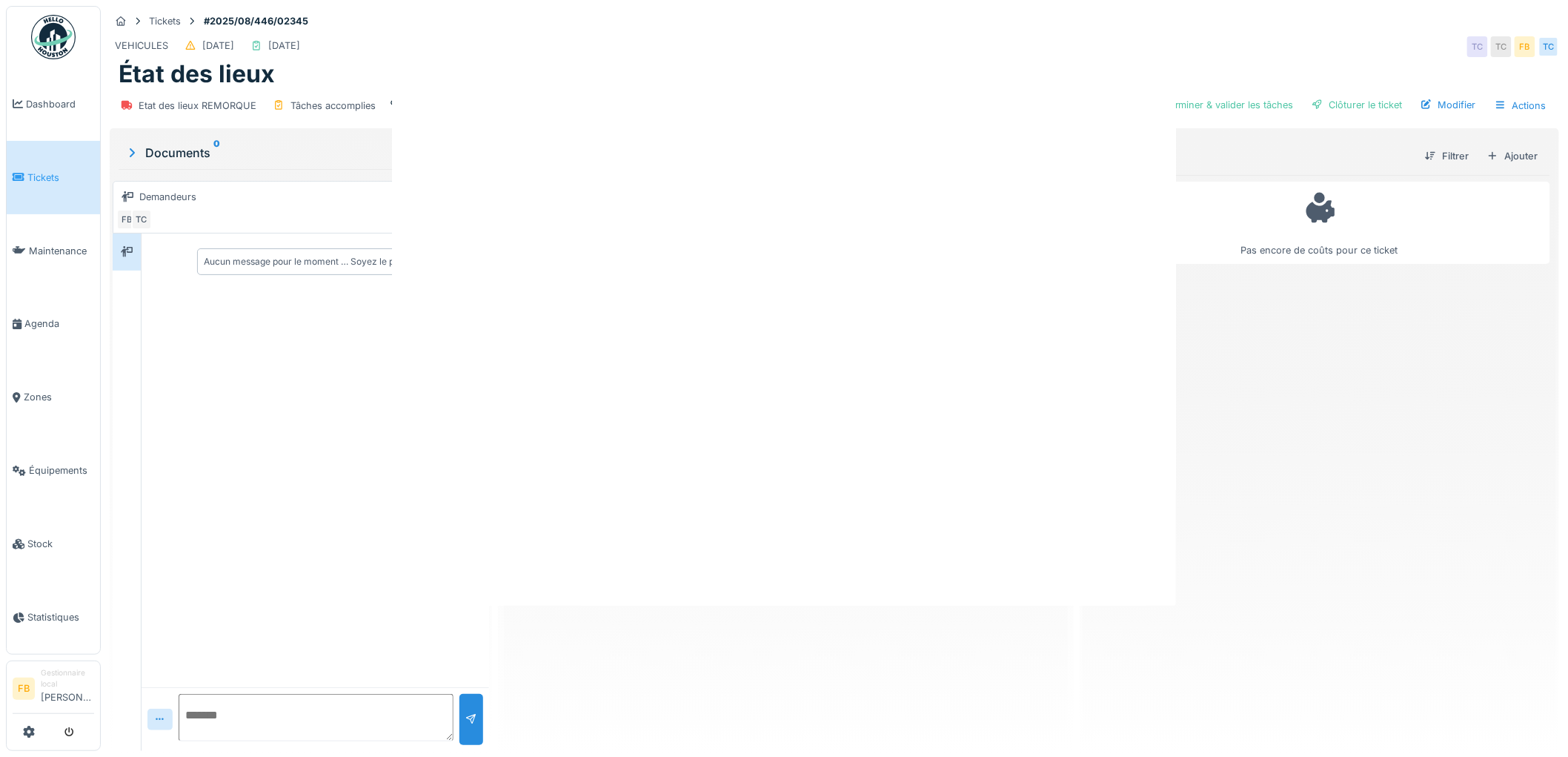
scroll to position [0, 0]
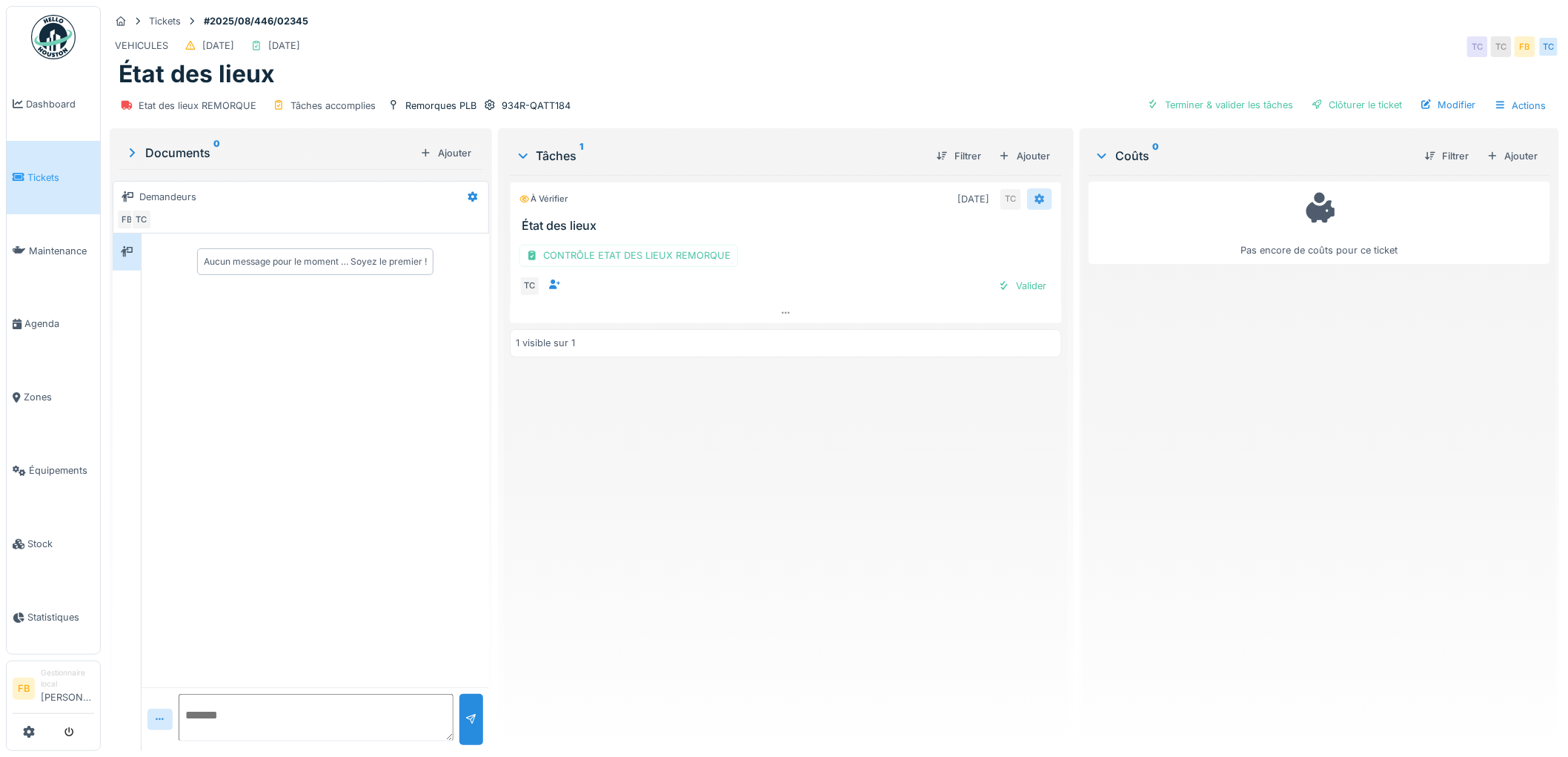
click at [1034, 194] on icon at bounding box center [1040, 198] width 12 height 10
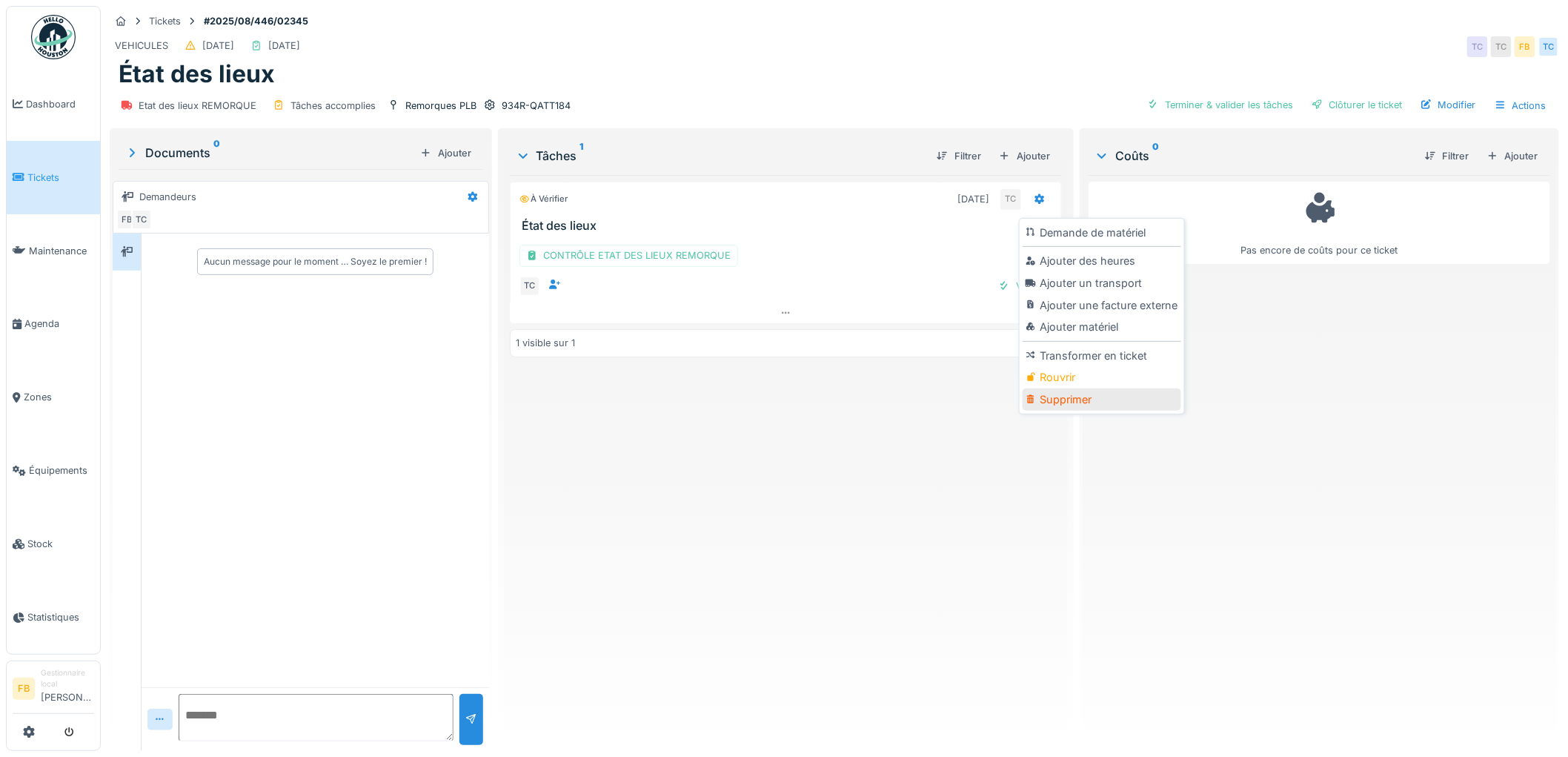
click at [1070, 390] on div "Supprimer" at bounding box center [1101, 399] width 158 height 22
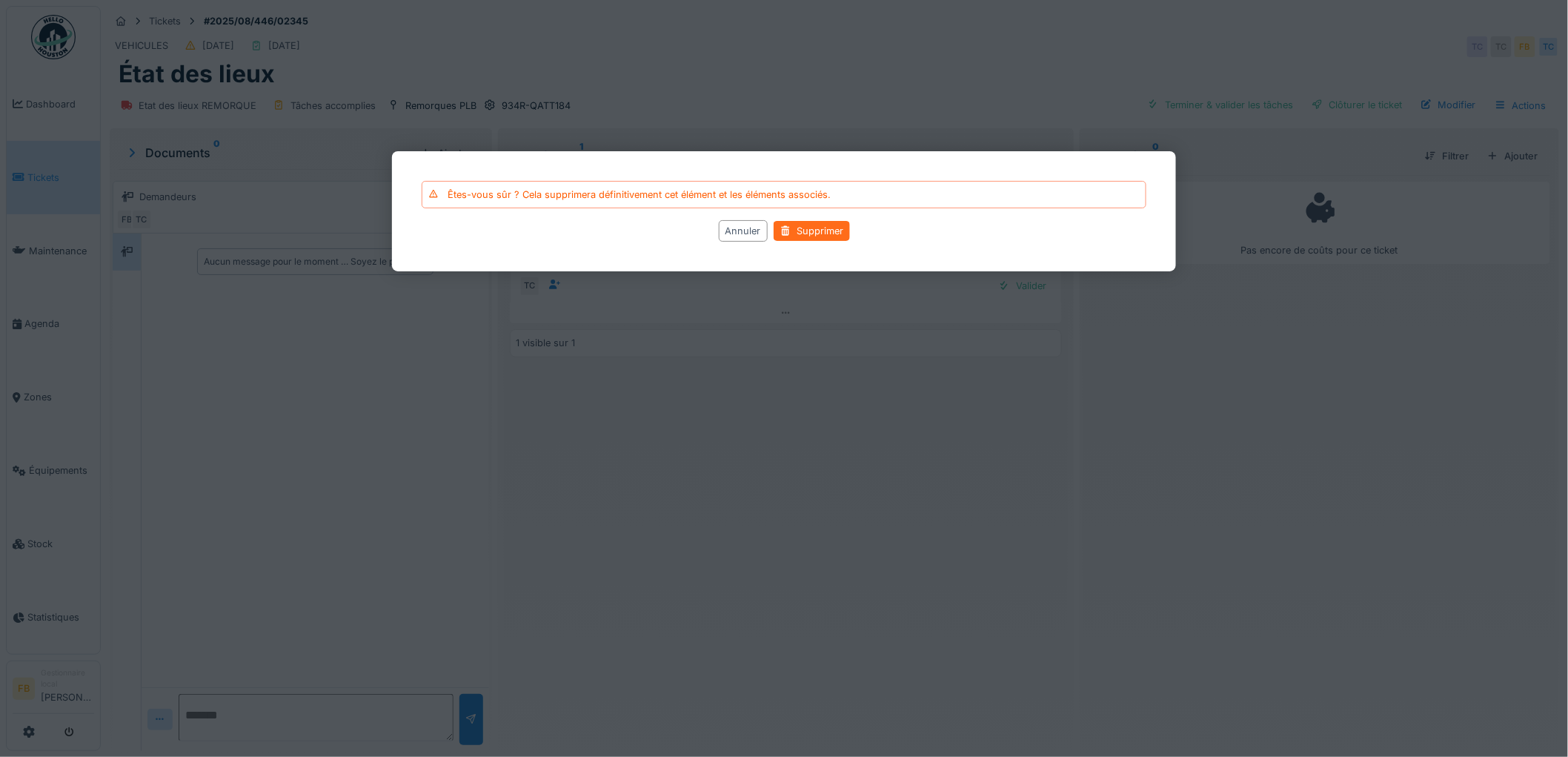
click at [802, 226] on div "Supprimer" at bounding box center [811, 231] width 76 height 20
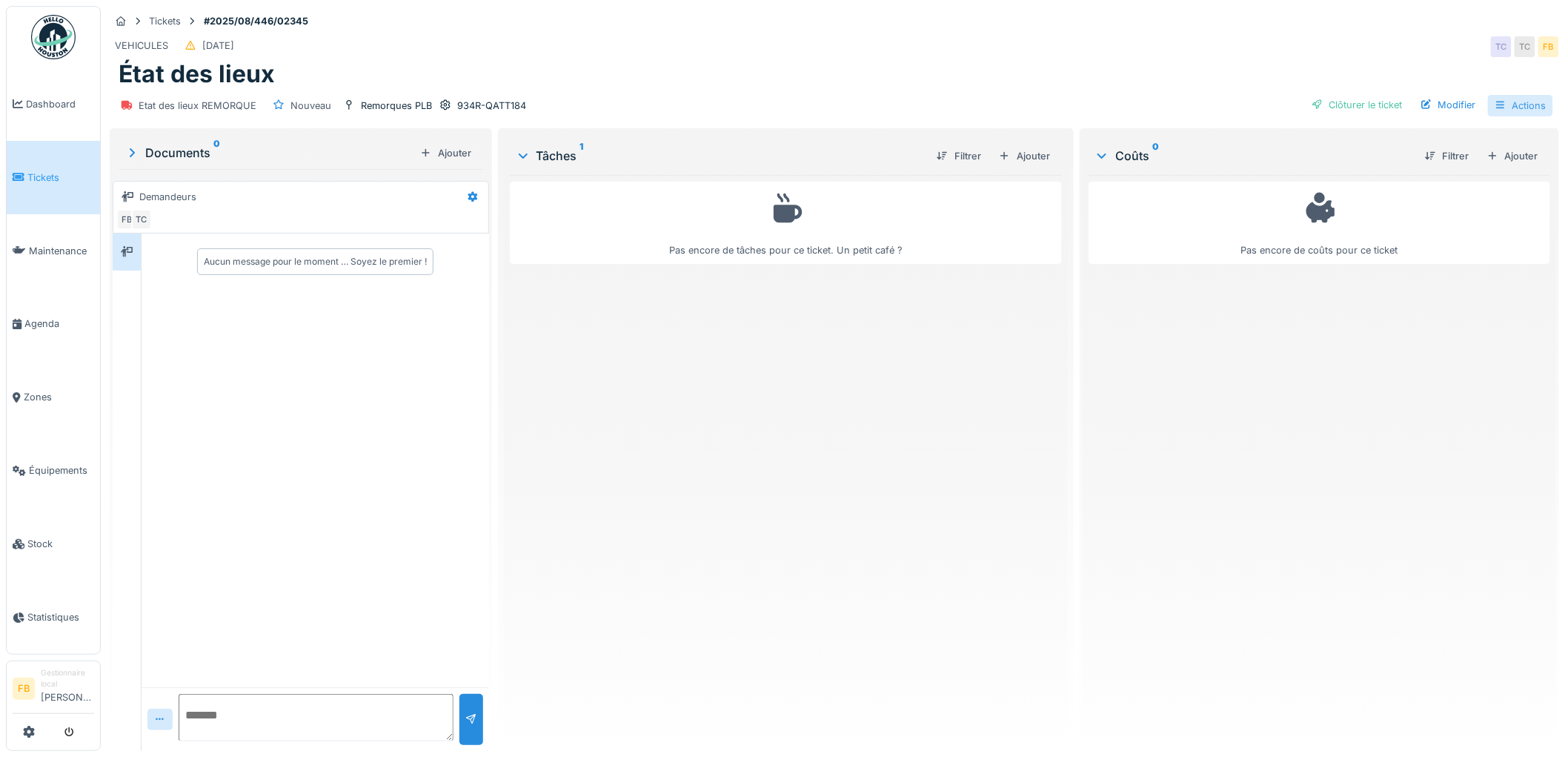
click at [1495, 100] on icon at bounding box center [1501, 105] width 12 height 10
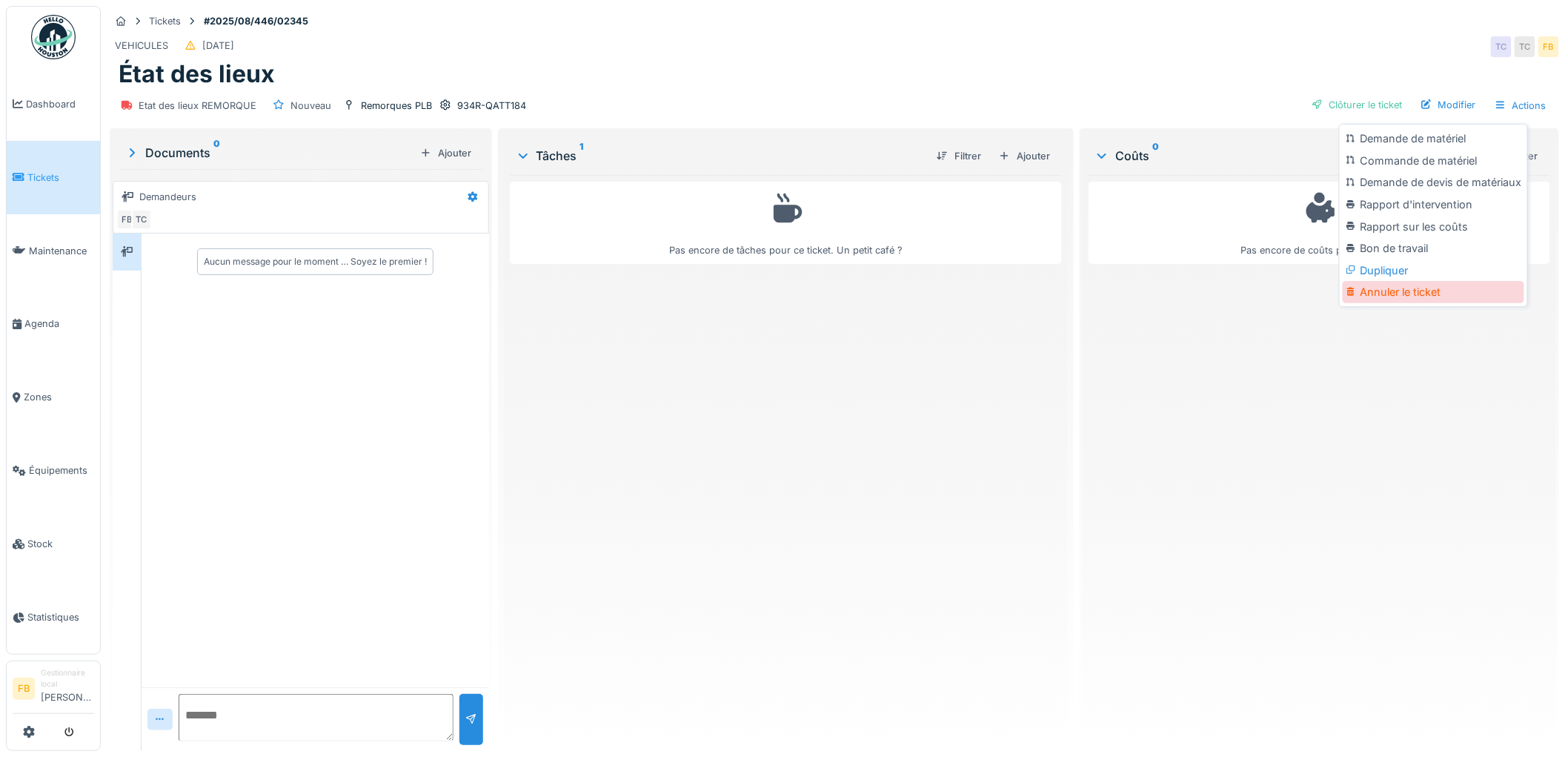
click at [1417, 281] on div "Annuler le ticket" at bounding box center [1433, 291] width 182 height 22
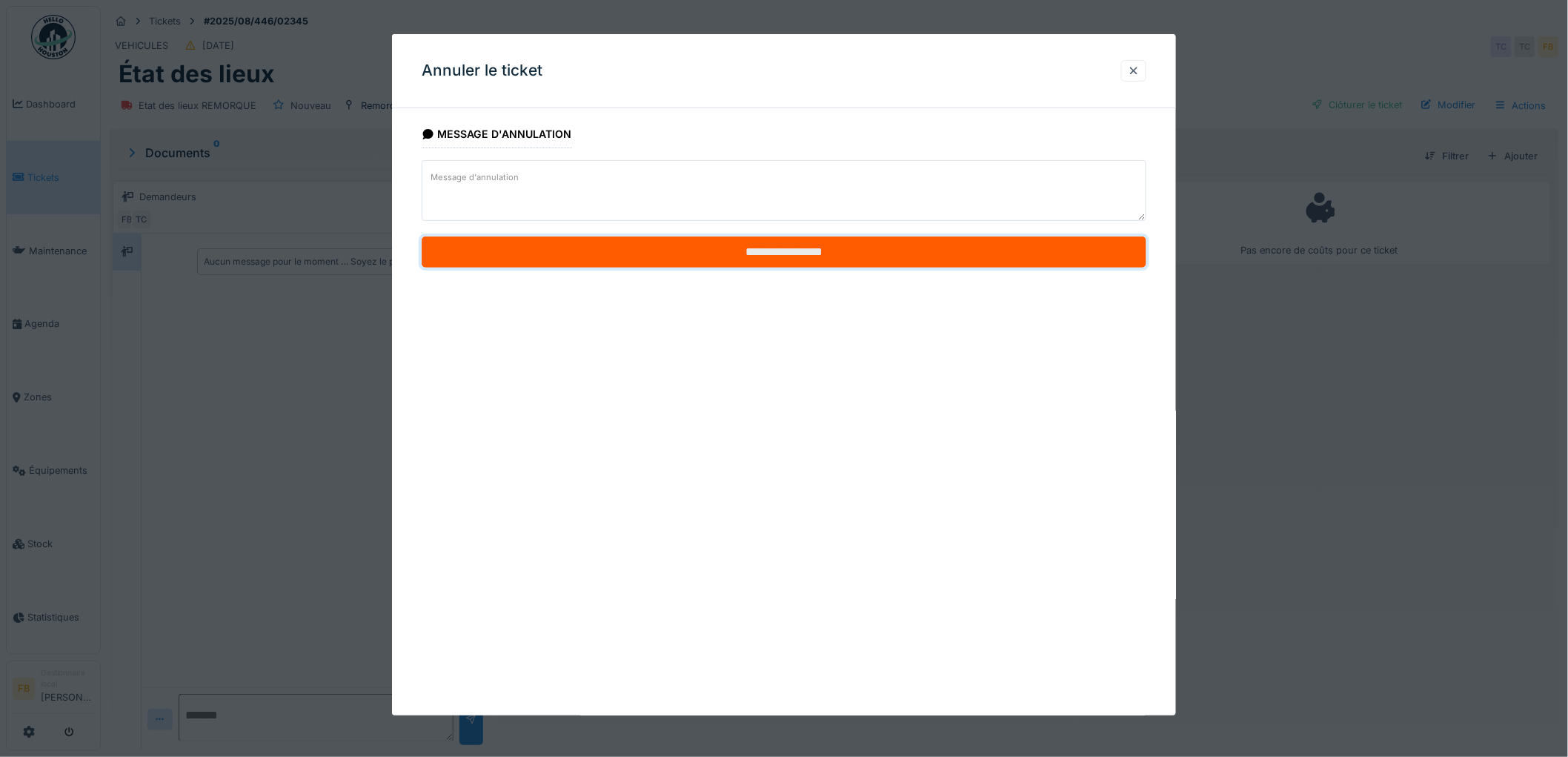
click at [763, 263] on input "**********" at bounding box center [784, 251] width 724 height 31
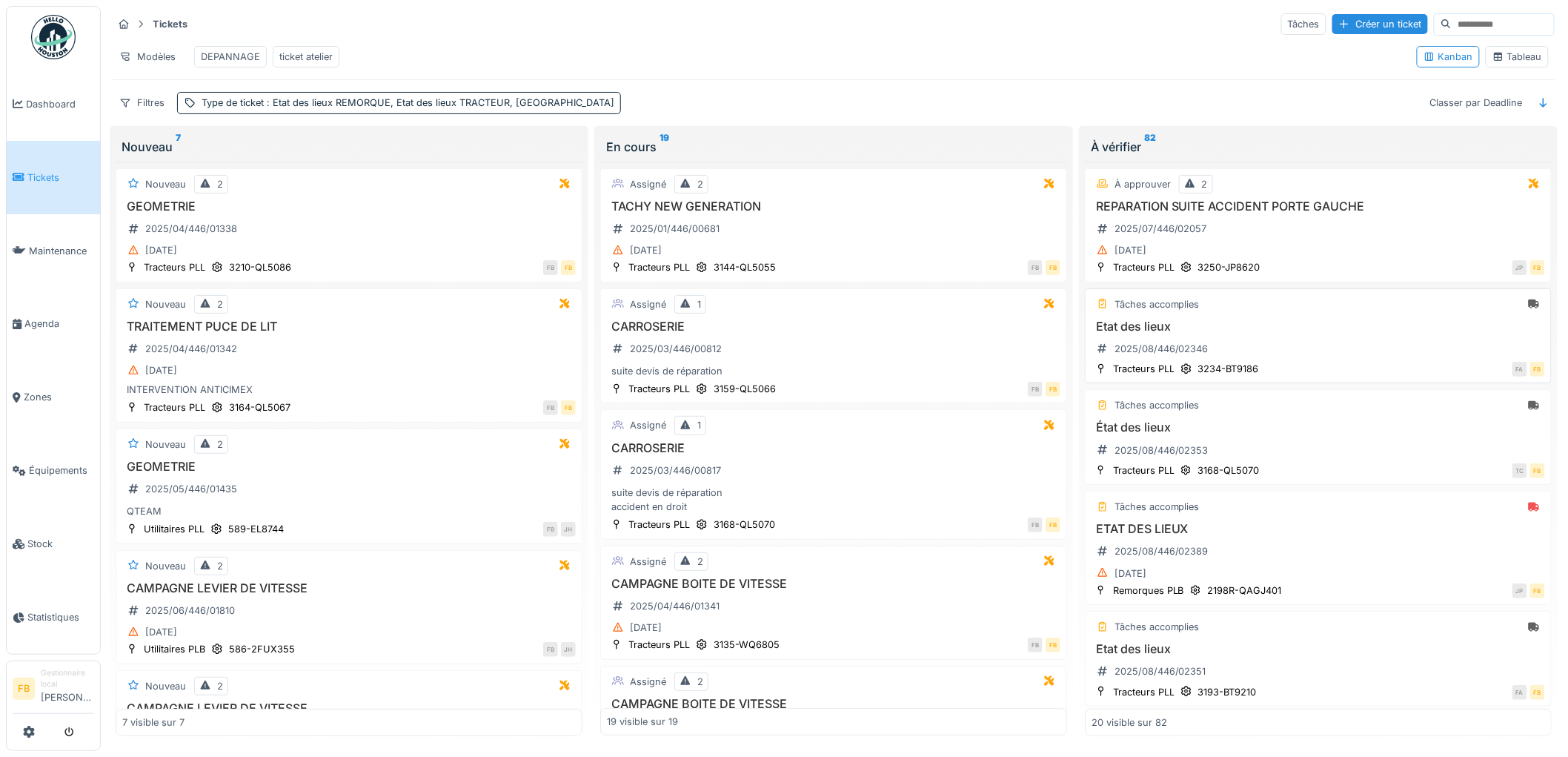
click at [1314, 349] on div "Etat des lieux 2025/08/446/02346" at bounding box center [1317, 340] width 453 height 42
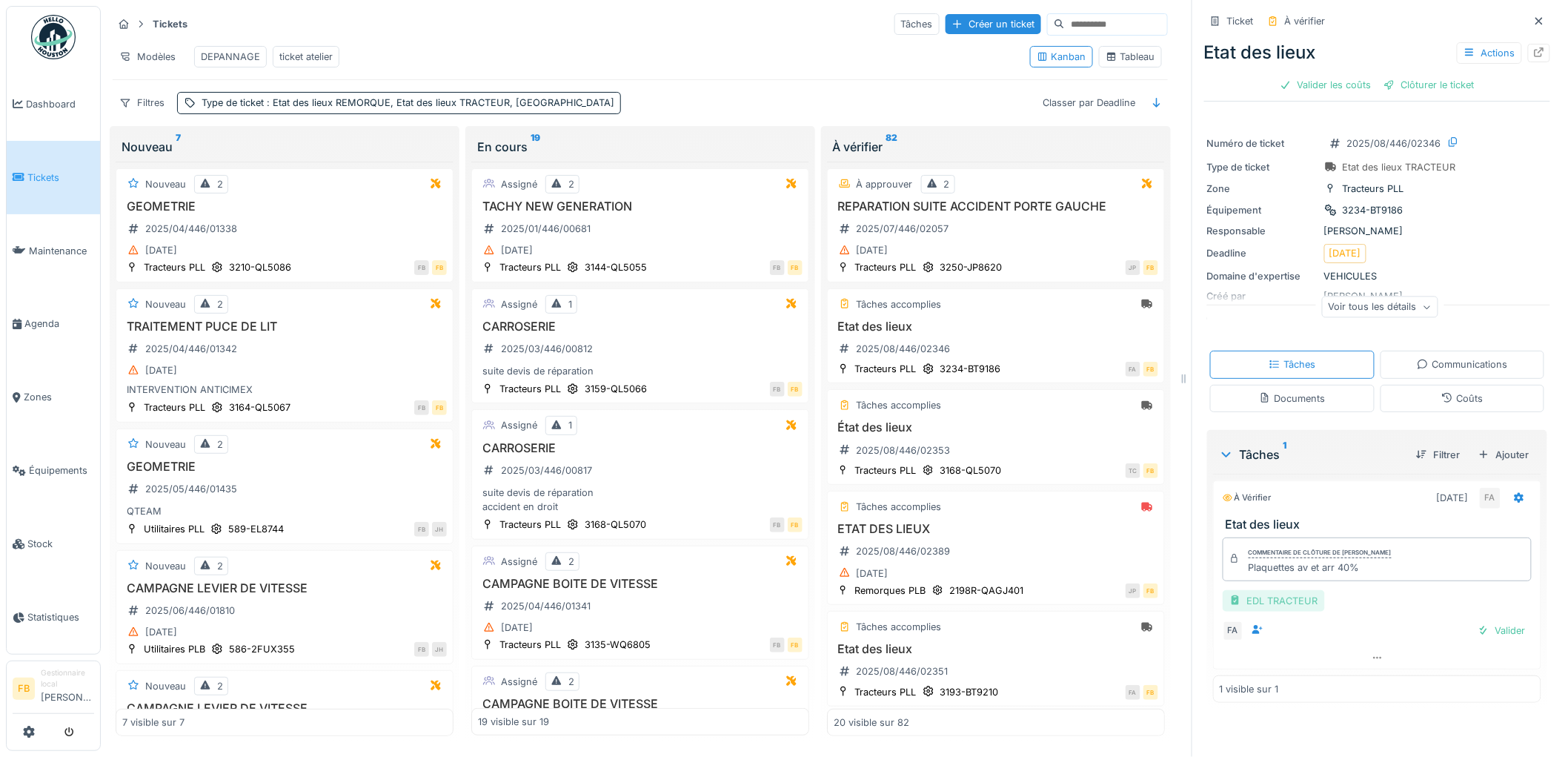
click at [1278, 606] on div "EDL TRACTEUR" at bounding box center [1274, 601] width 103 height 21
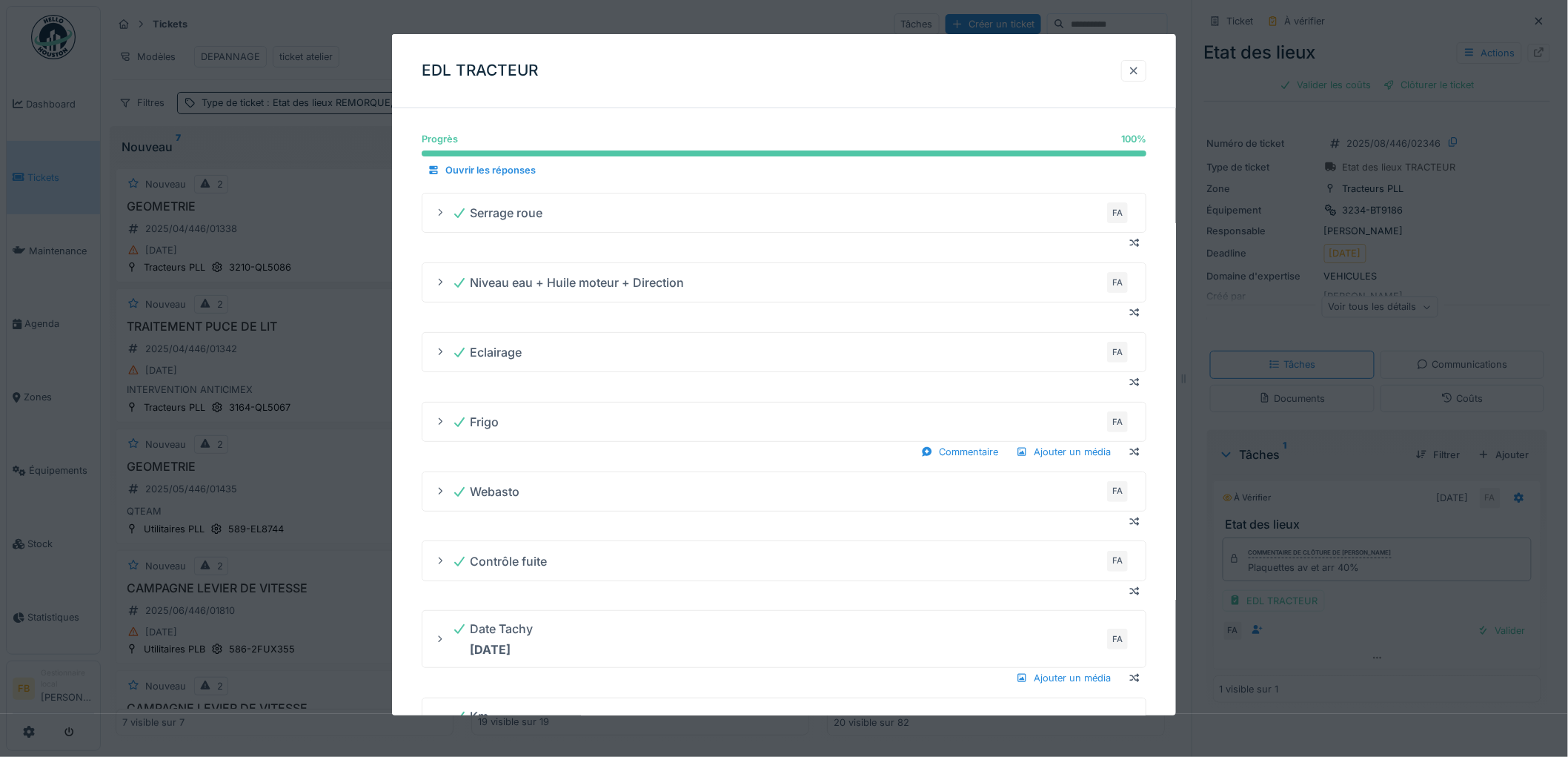
click at [1139, 67] on div at bounding box center [1134, 70] width 12 height 14
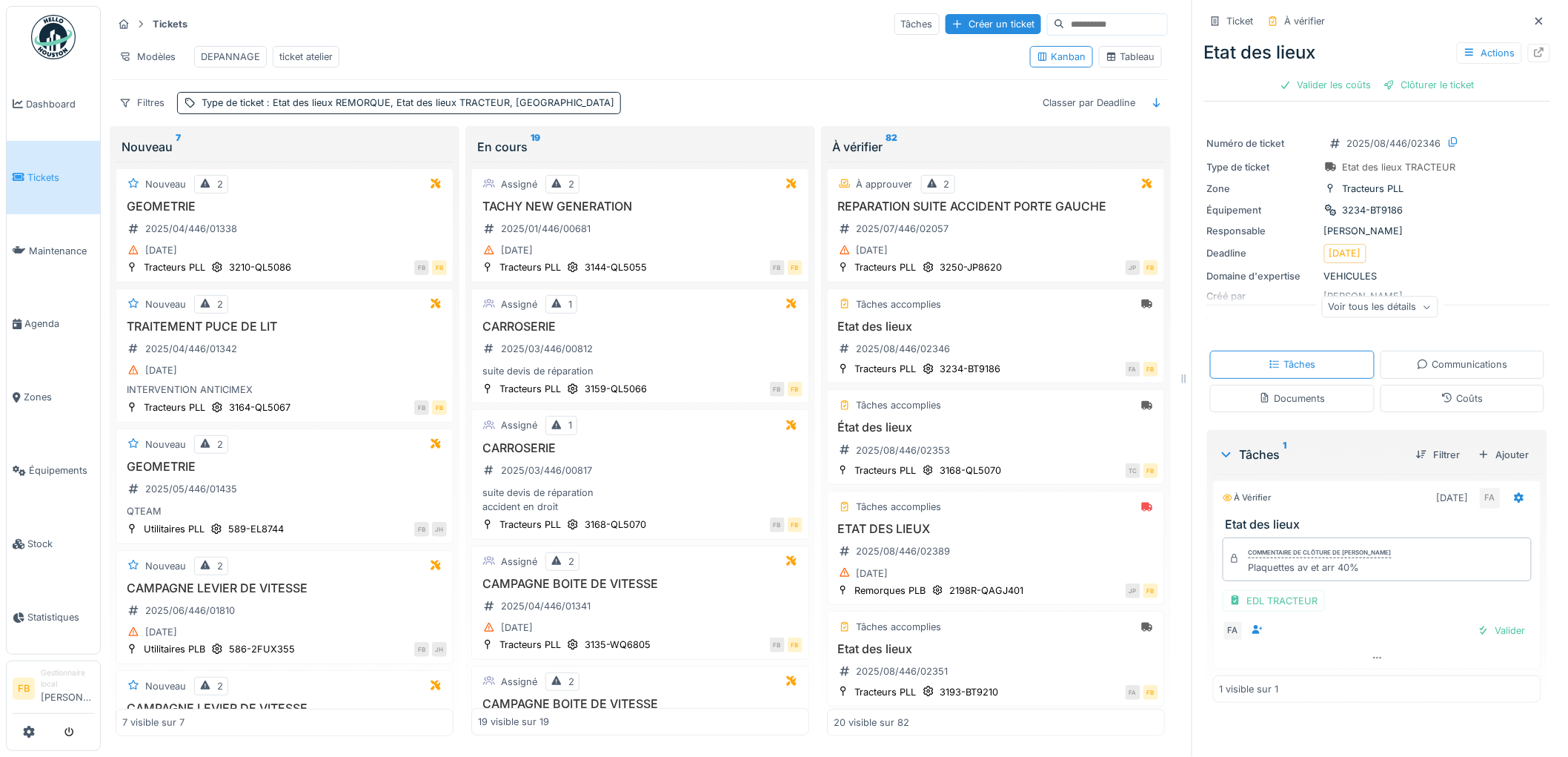
click at [1408, 404] on div "Coûts" at bounding box center [1462, 399] width 164 height 27
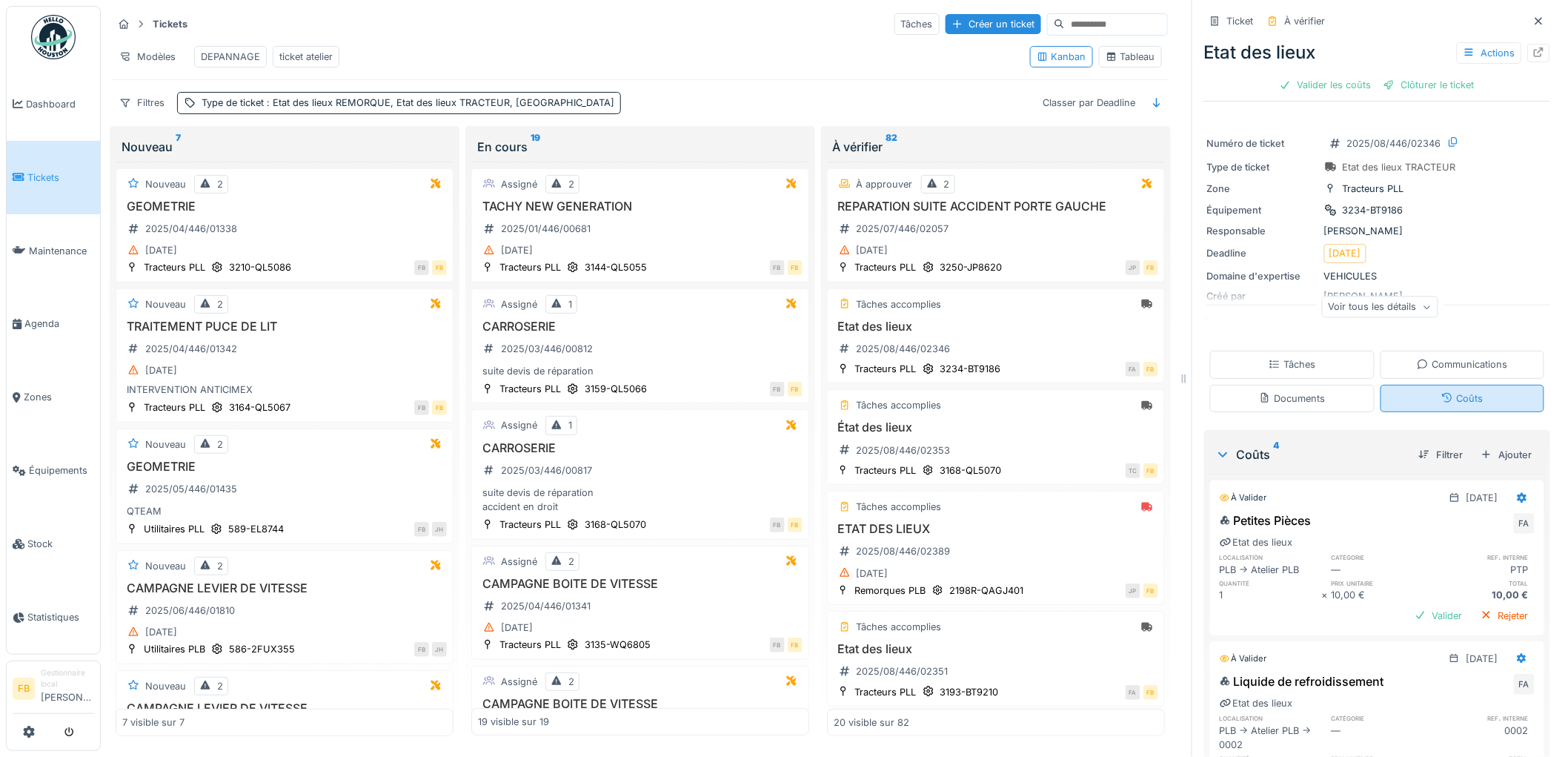
scroll to position [12, 0]
click at [1308, 351] on div "Tâches" at bounding box center [1293, 364] width 164 height 27
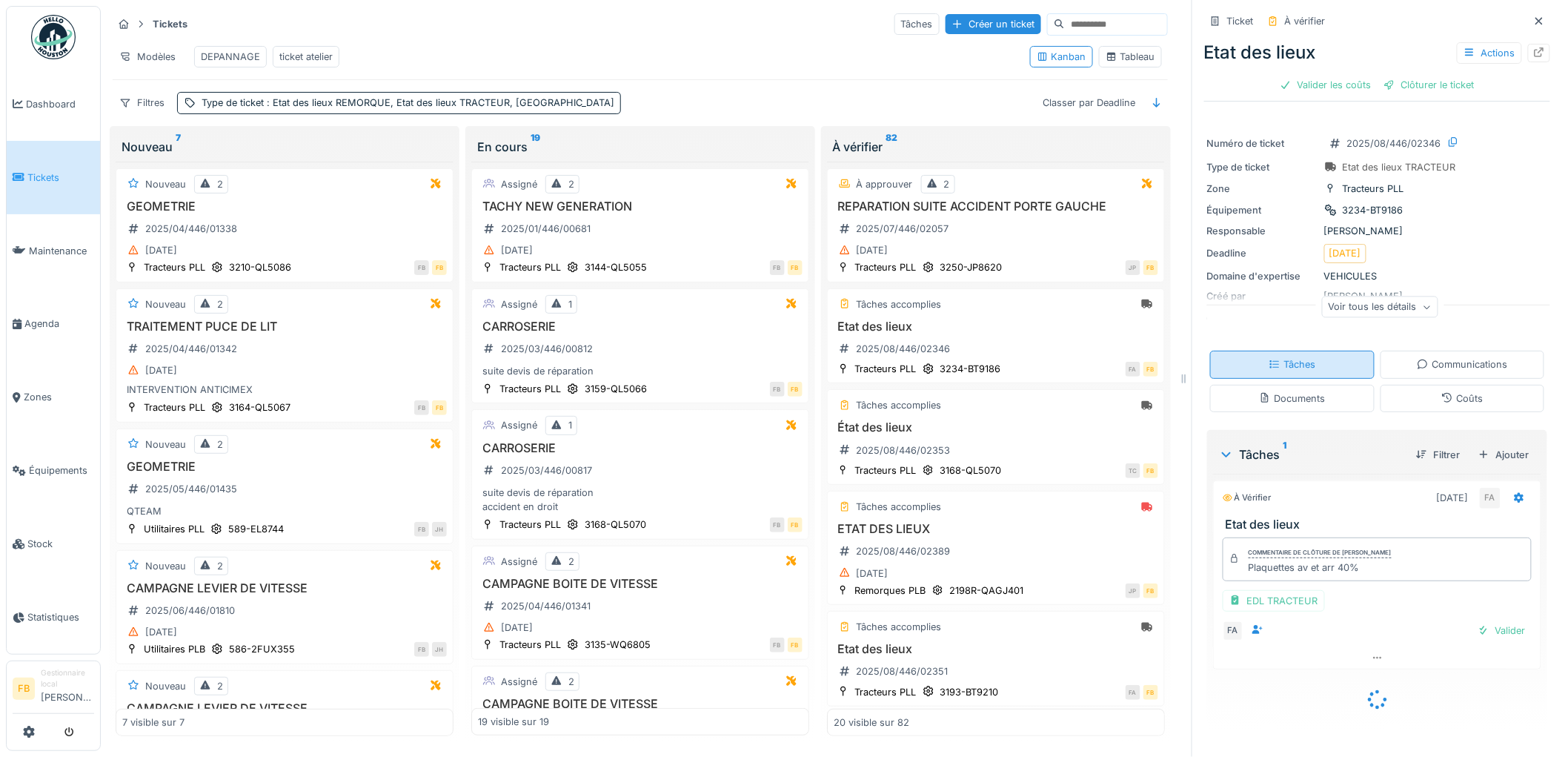
scroll to position [8, 0]
click at [1414, 399] on div "Coûts" at bounding box center [1462, 399] width 164 height 27
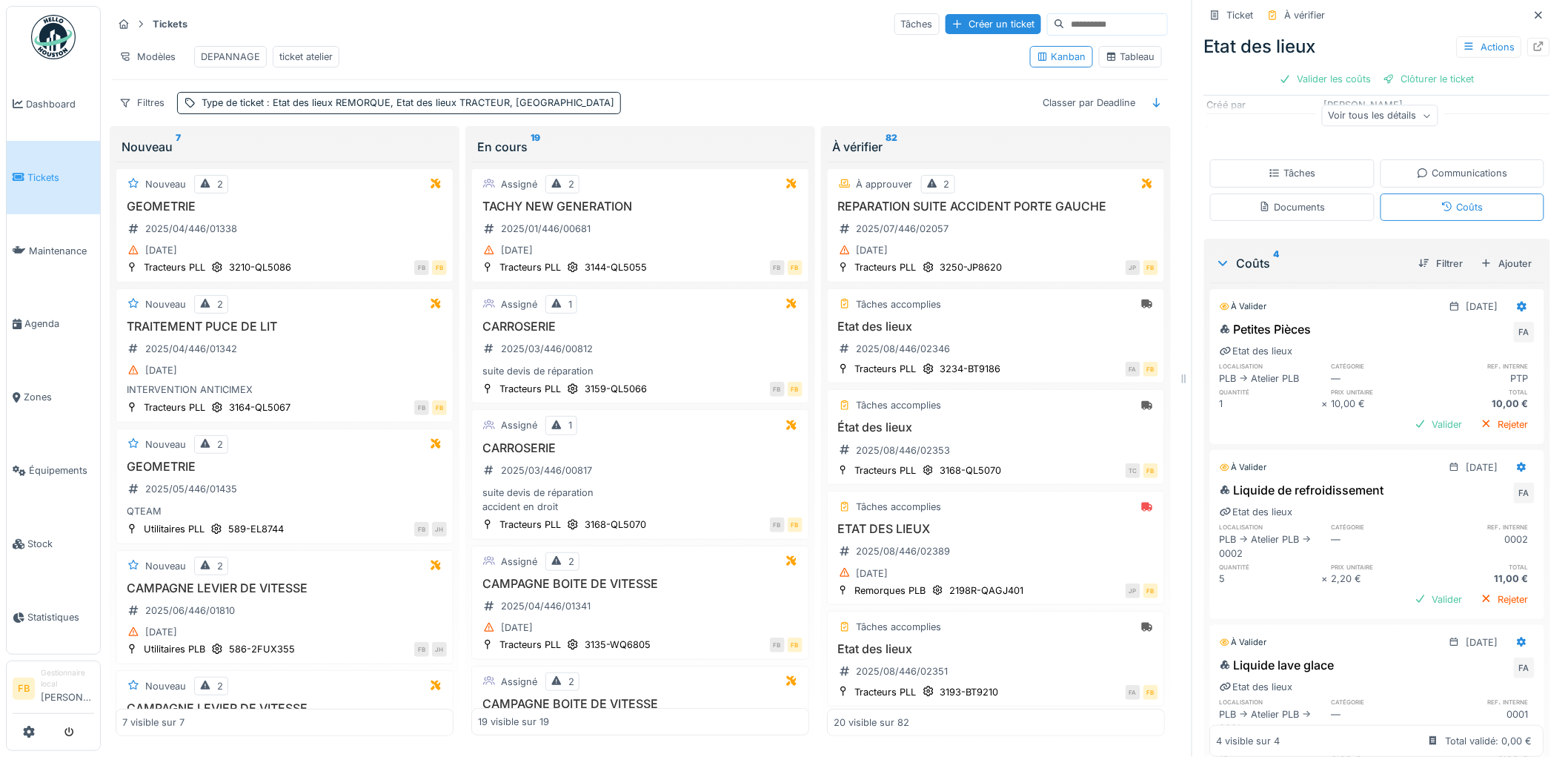
scroll to position [0, 0]
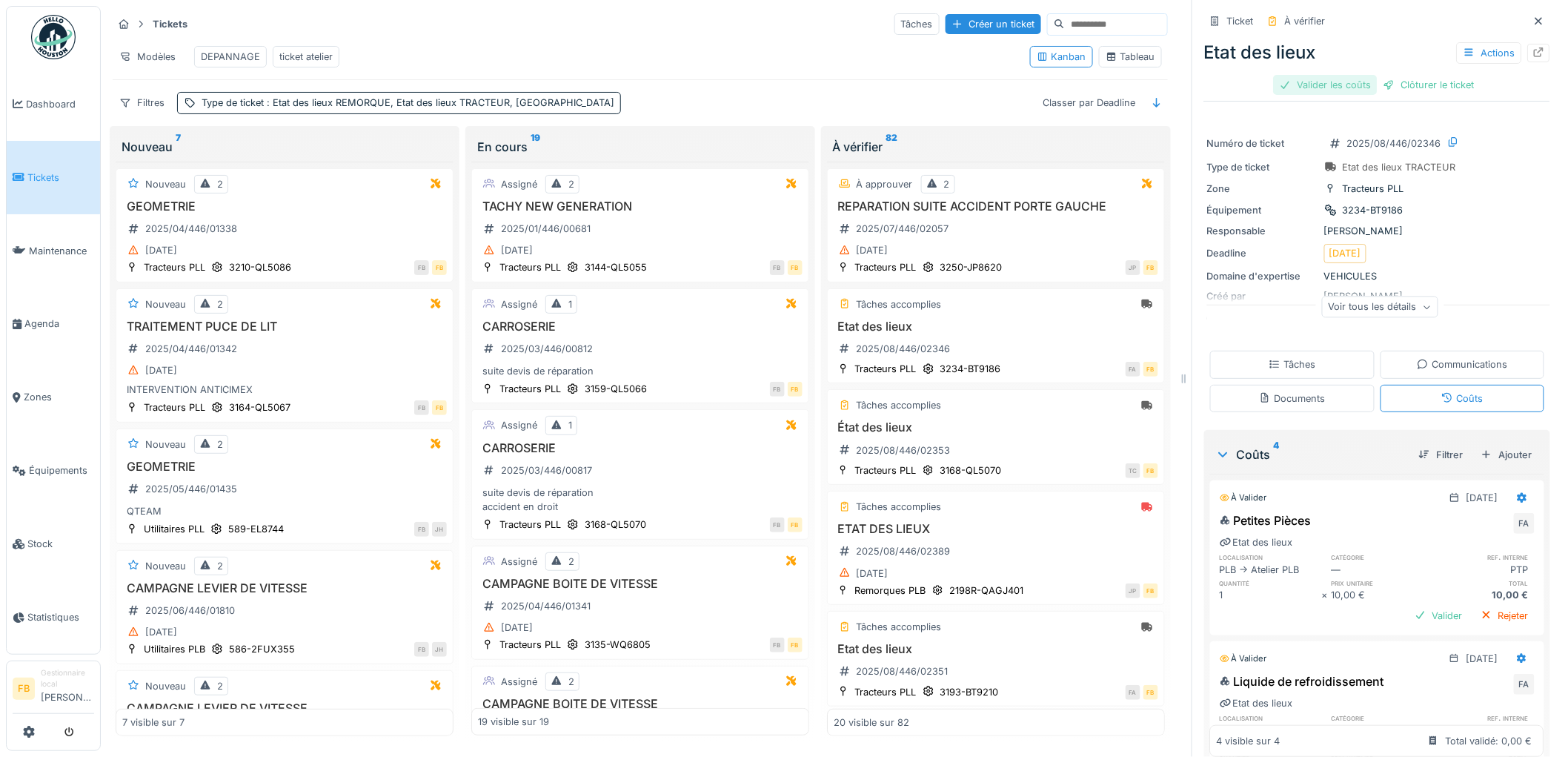
click at [1296, 78] on div "Valider les coûts" at bounding box center [1325, 85] width 103 height 20
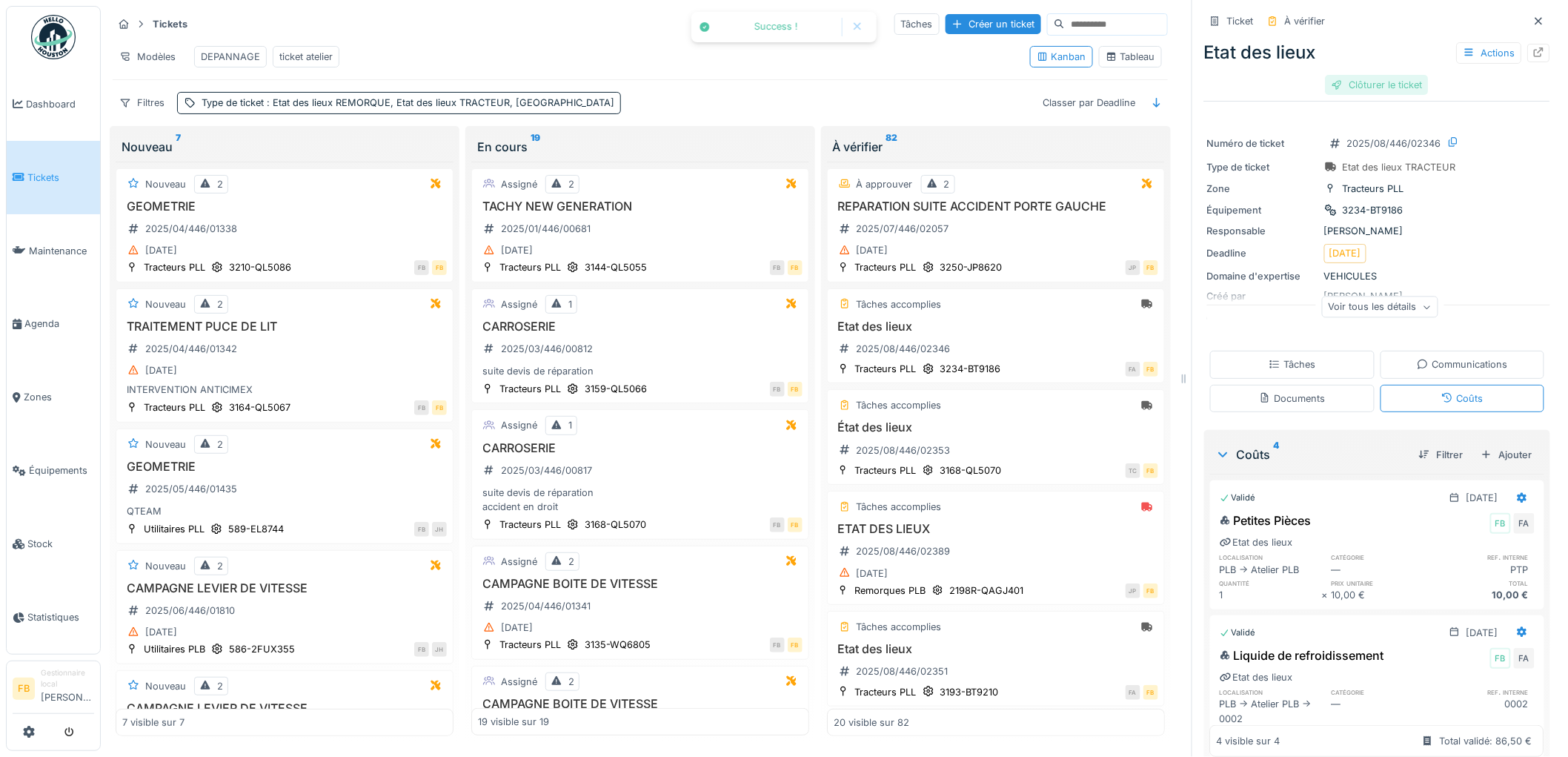
click at [1362, 79] on div "Clôturer le ticket" at bounding box center [1377, 85] width 103 height 20
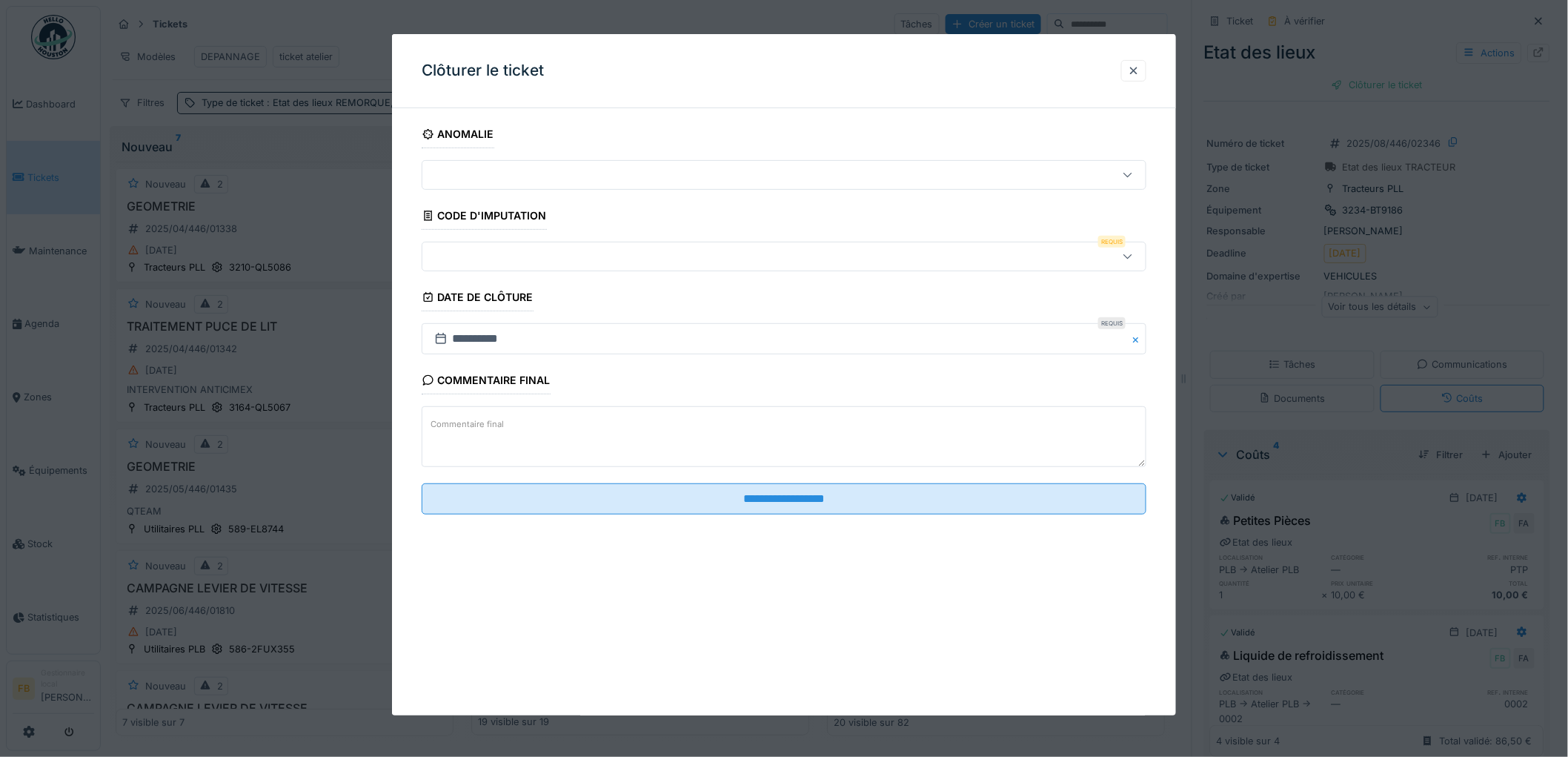
click at [464, 269] on div at bounding box center [784, 256] width 724 height 29
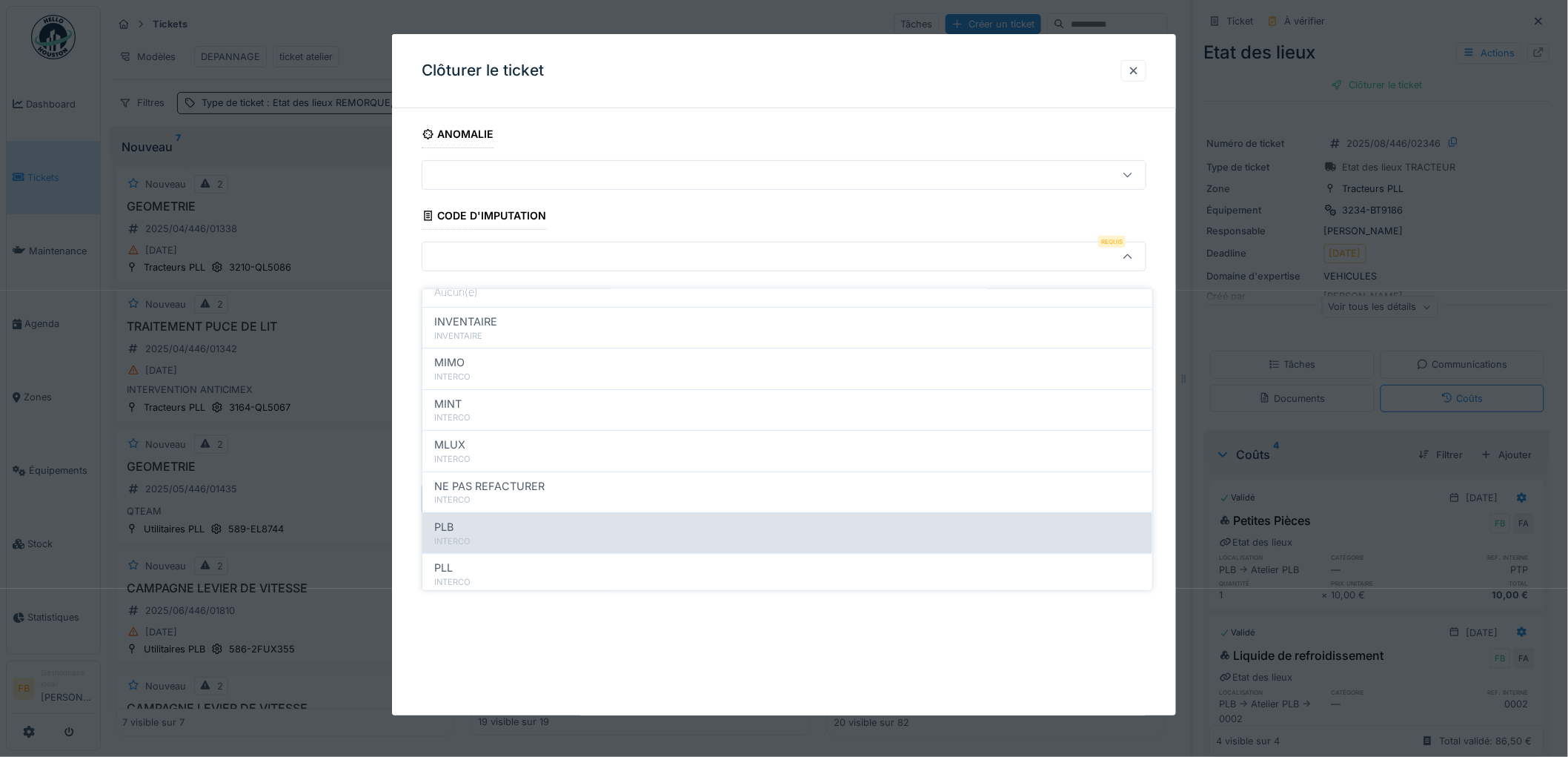
scroll to position [132, 0]
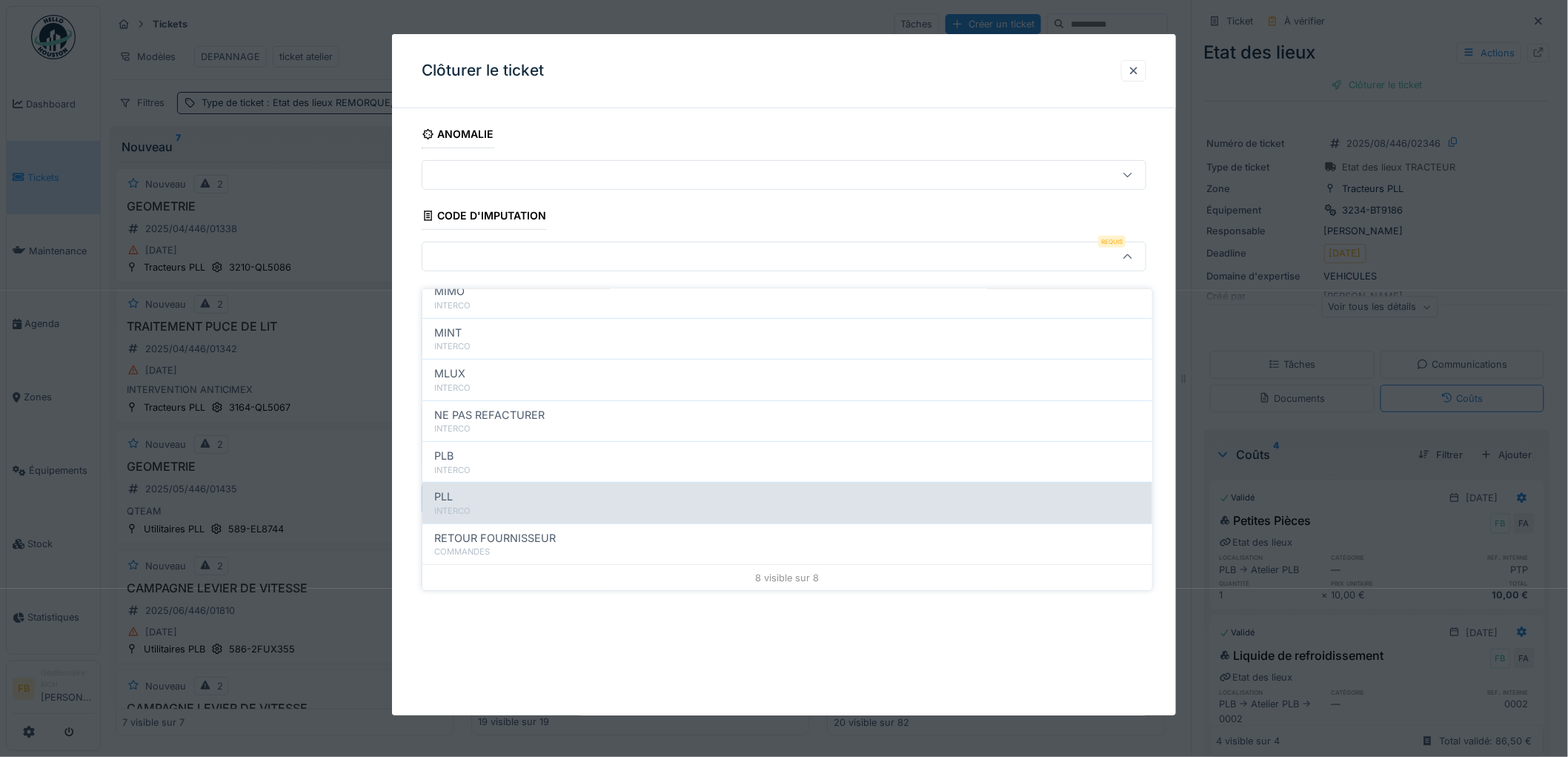
click at [486, 482] on div "PLL INTERCO" at bounding box center [787, 502] width 730 height 41
type input "***"
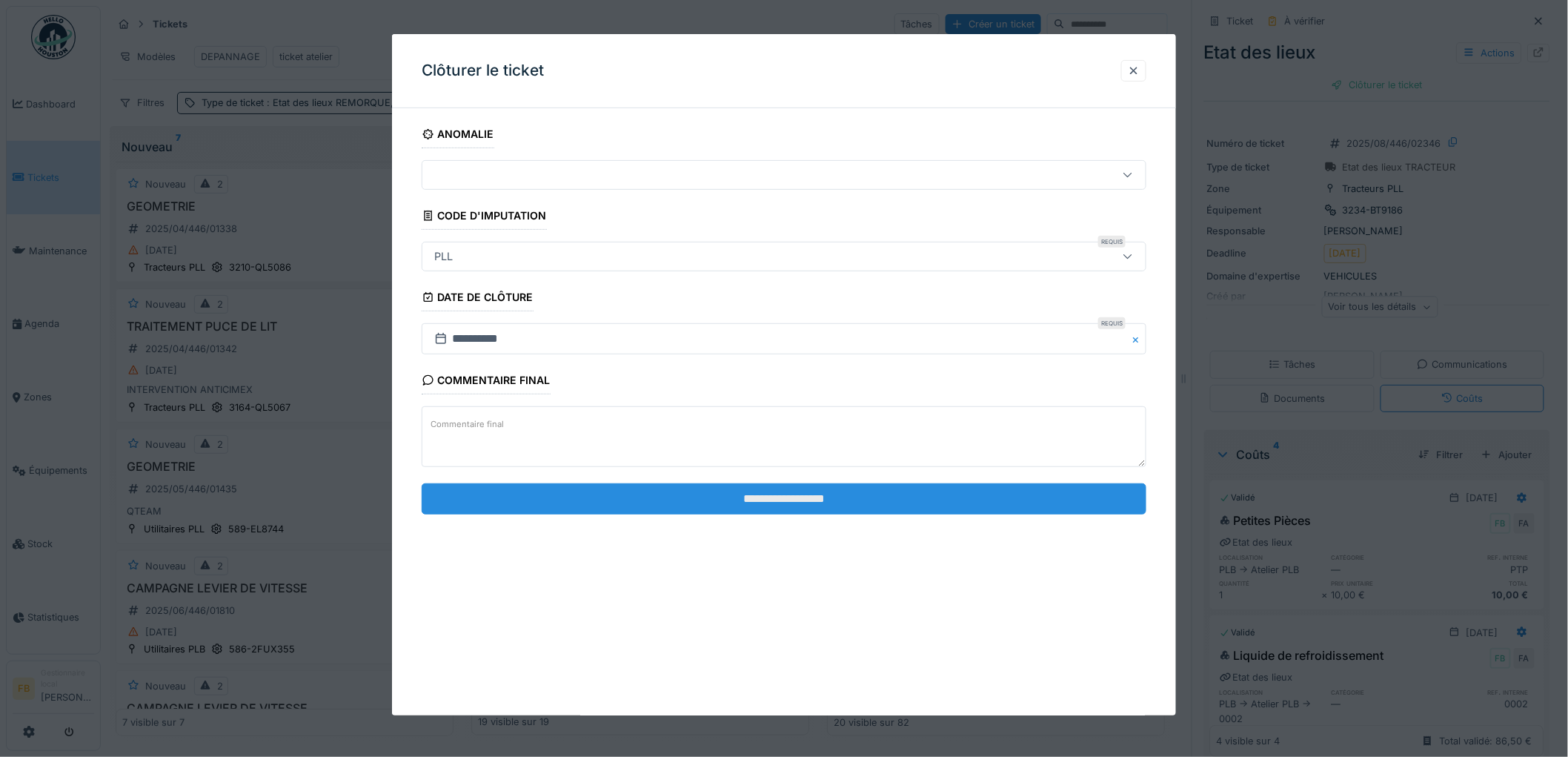
click at [789, 495] on input "**********" at bounding box center [784, 498] width 724 height 31
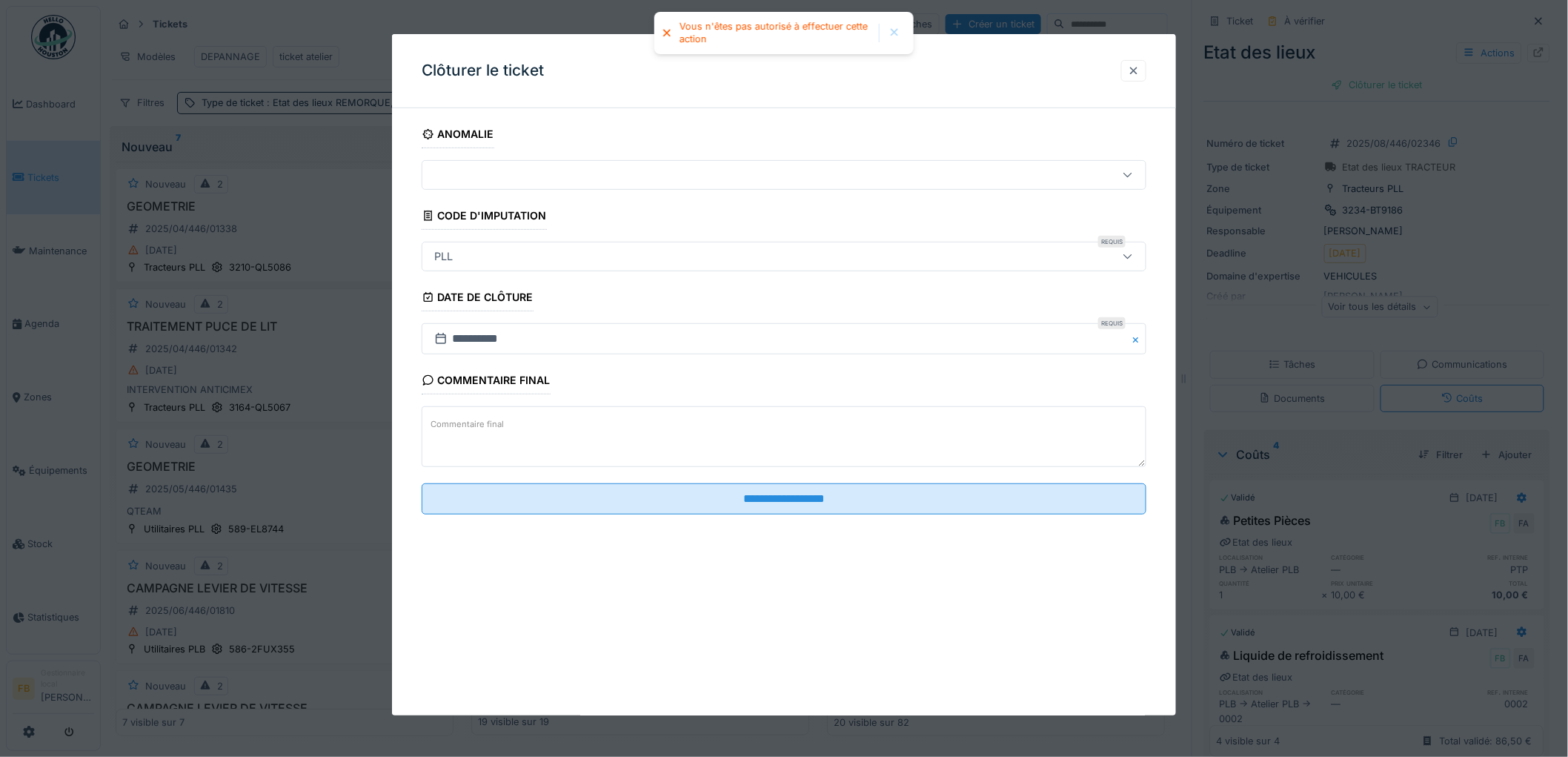
click at [1139, 74] on div at bounding box center [1134, 70] width 12 height 14
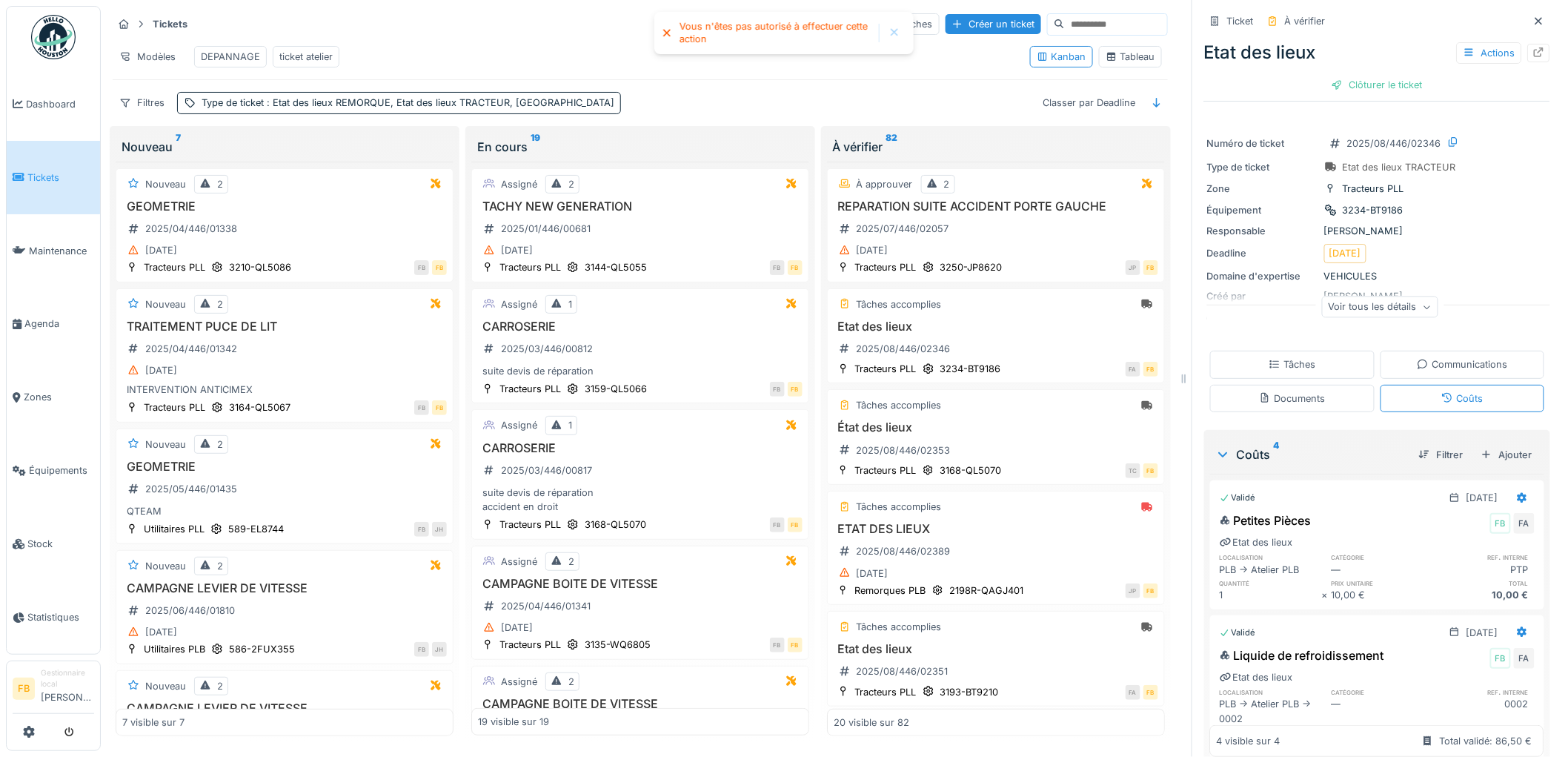
click at [1284, 357] on div "Tâches" at bounding box center [1292, 364] width 47 height 14
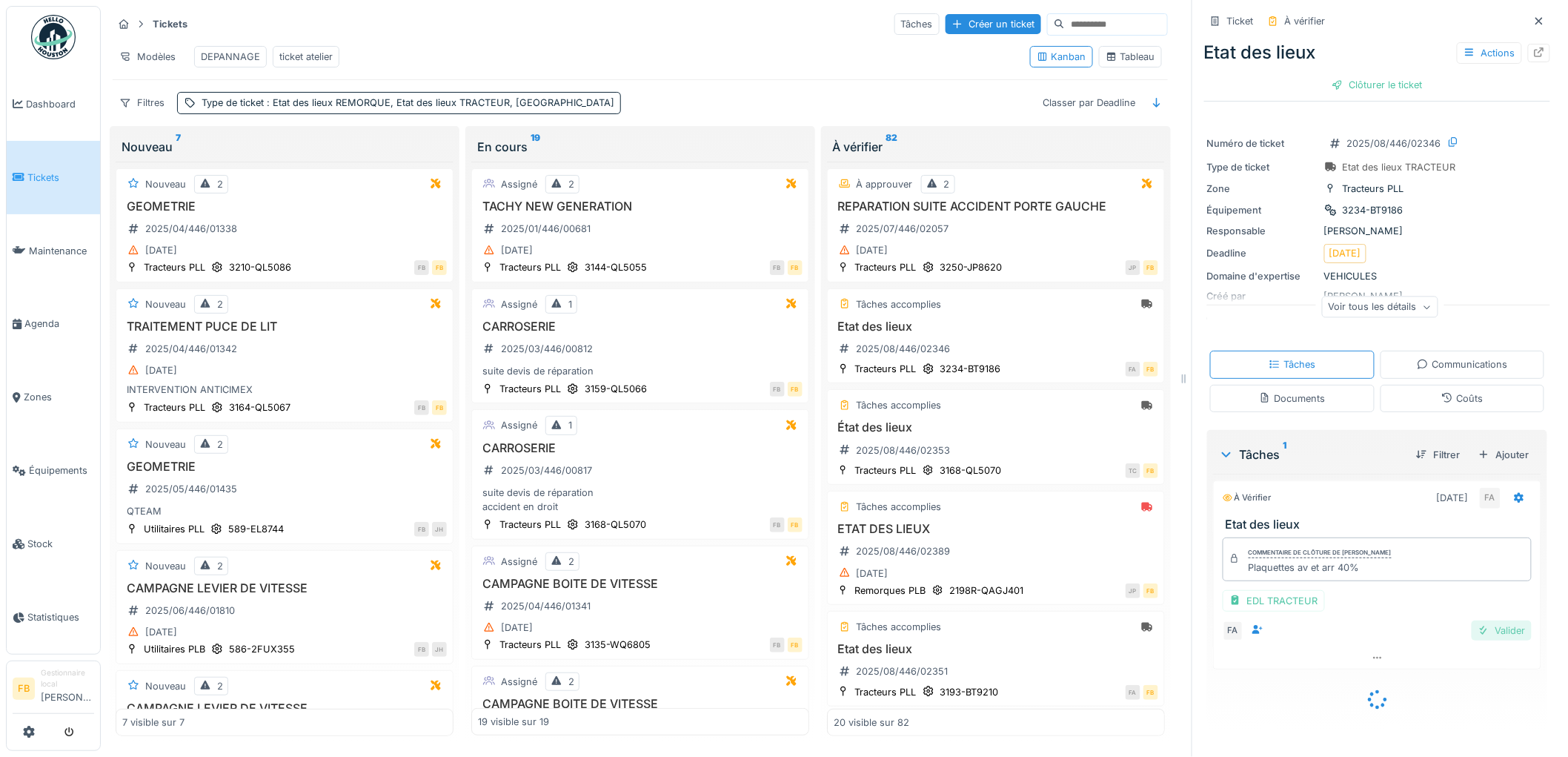
click at [1485, 623] on div "Valider" at bounding box center [1502, 630] width 60 height 20
click at [1348, 75] on div "Clôturer le ticket" at bounding box center [1377, 85] width 103 height 20
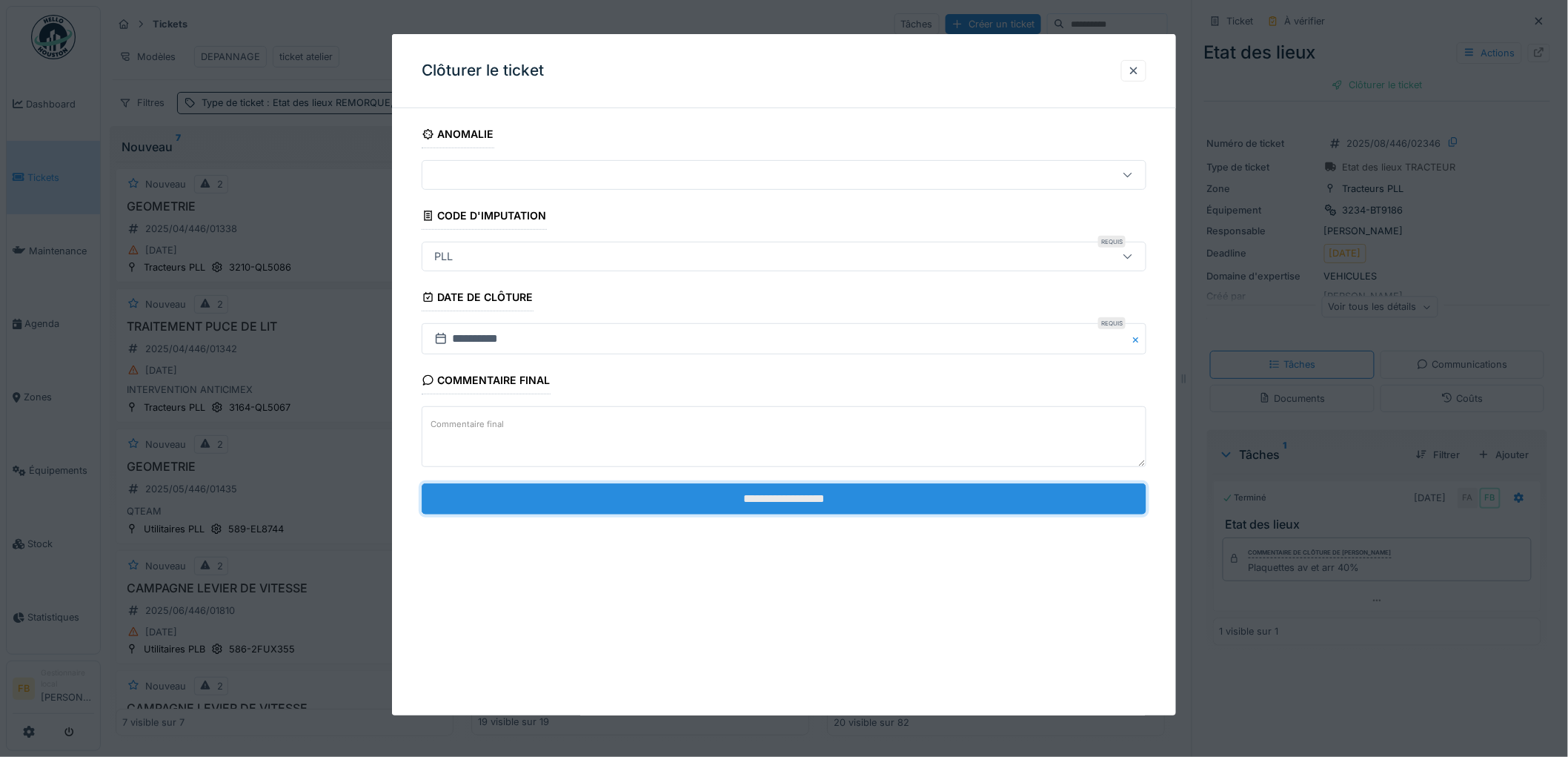
click at [783, 497] on input "**********" at bounding box center [784, 498] width 724 height 31
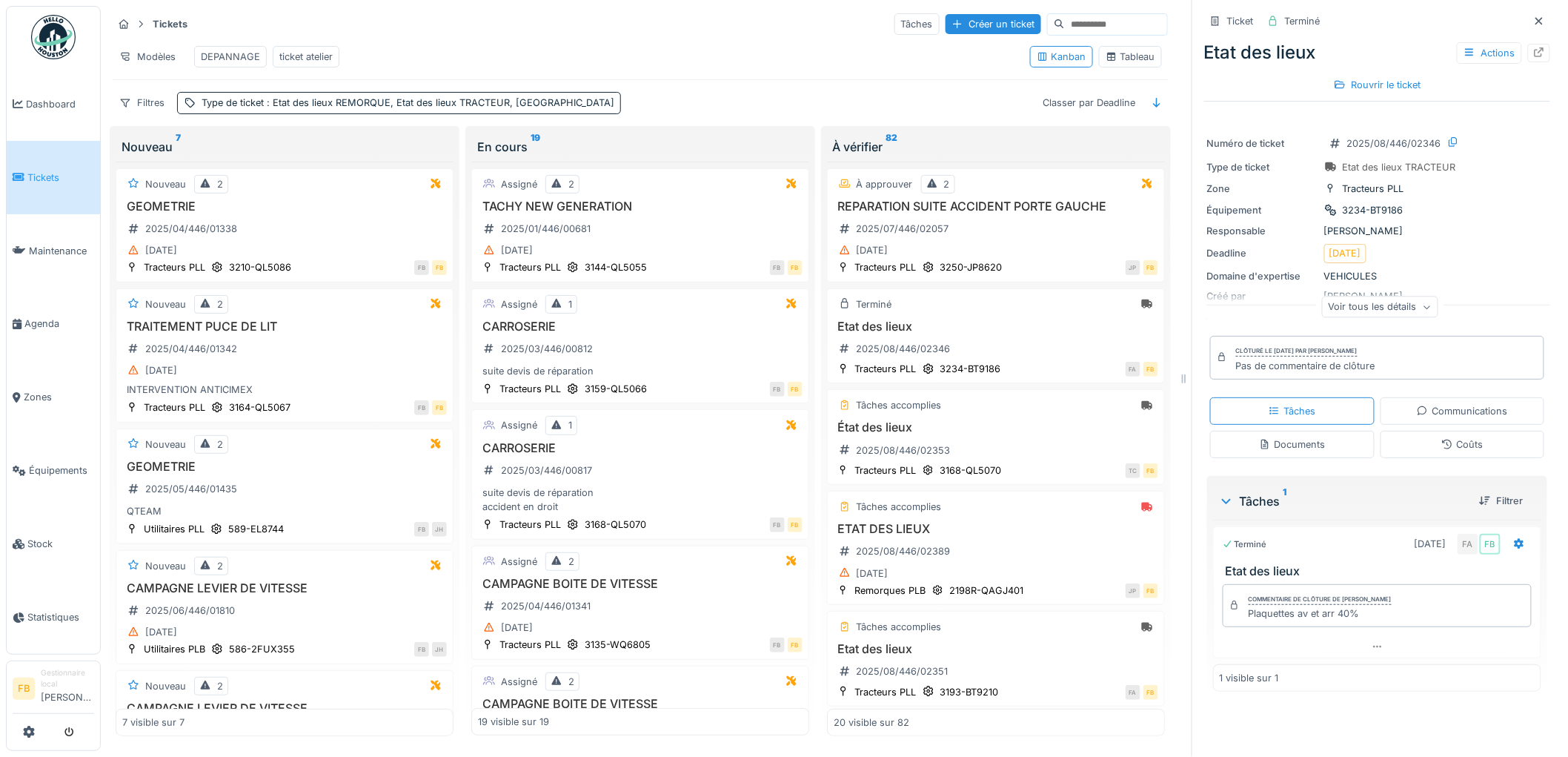
click at [1450, 438] on div "Coûts" at bounding box center [1462, 444] width 42 height 14
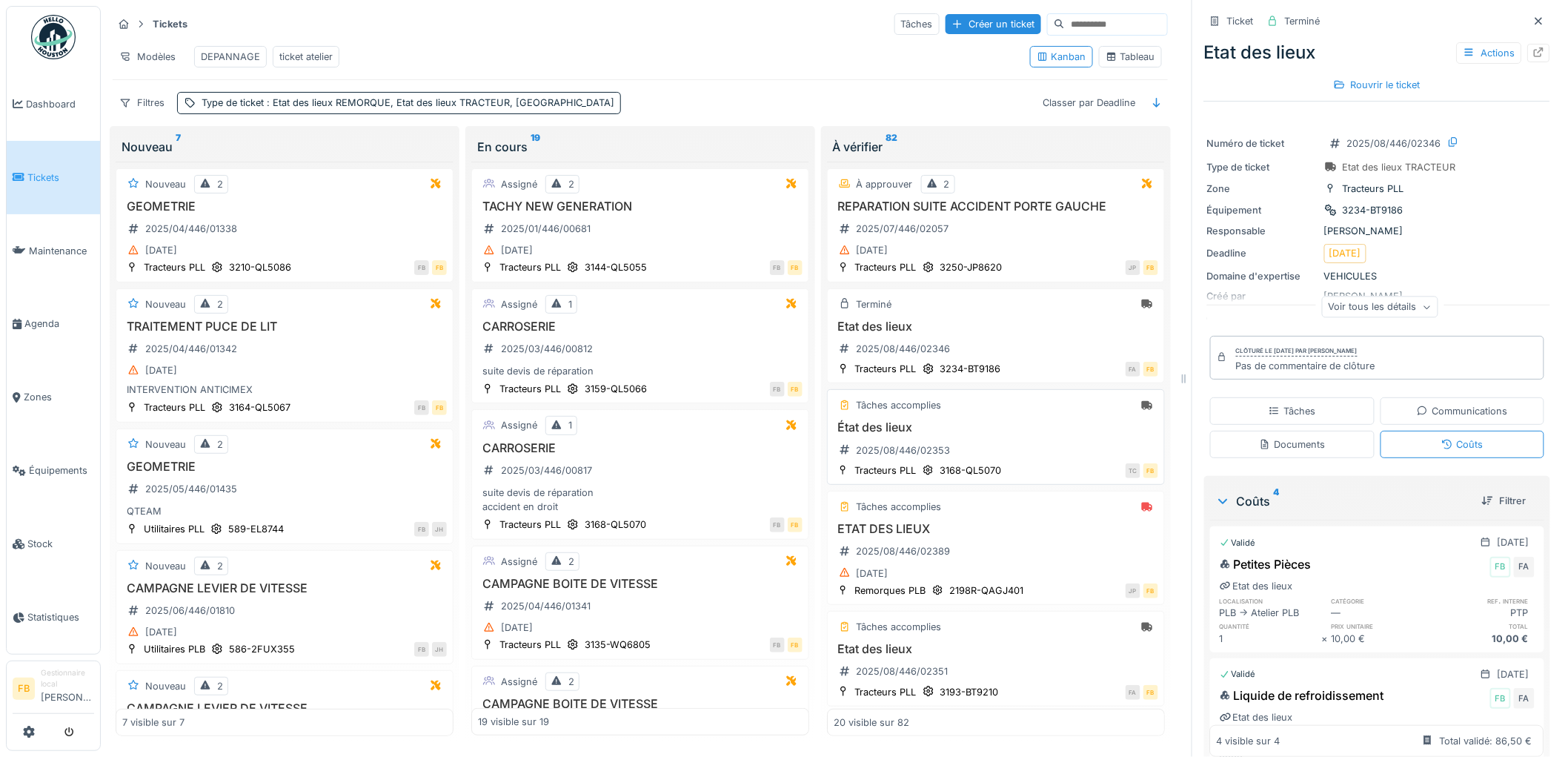
click at [1024, 449] on div "État des lieux 2025/08/446/02353" at bounding box center [996, 441] width 324 height 42
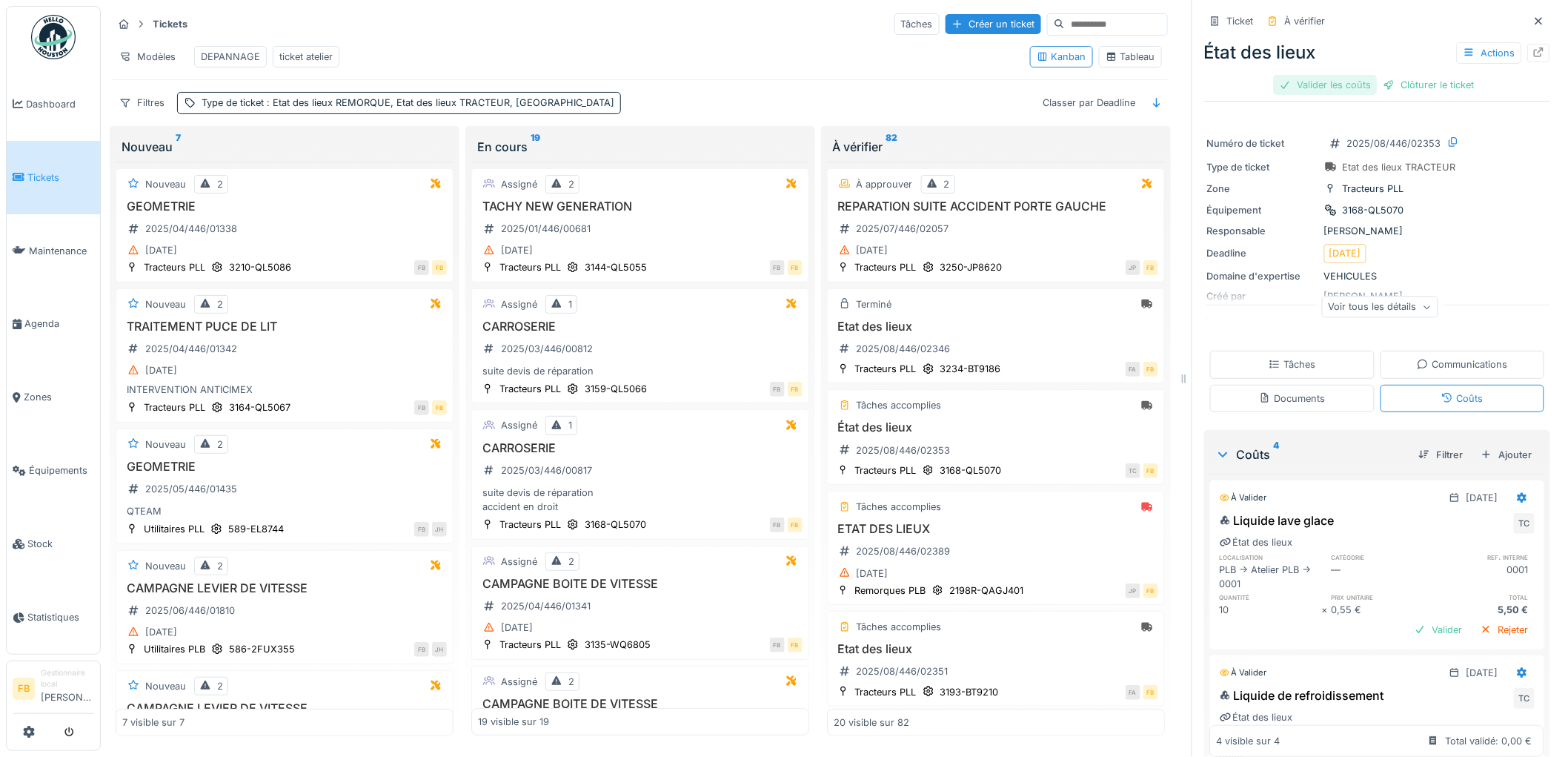
click at [1314, 93] on div "Valider les coûts" at bounding box center [1325, 85] width 103 height 20
click at [1371, 92] on div "Clôturer le ticket" at bounding box center [1377, 85] width 103 height 20
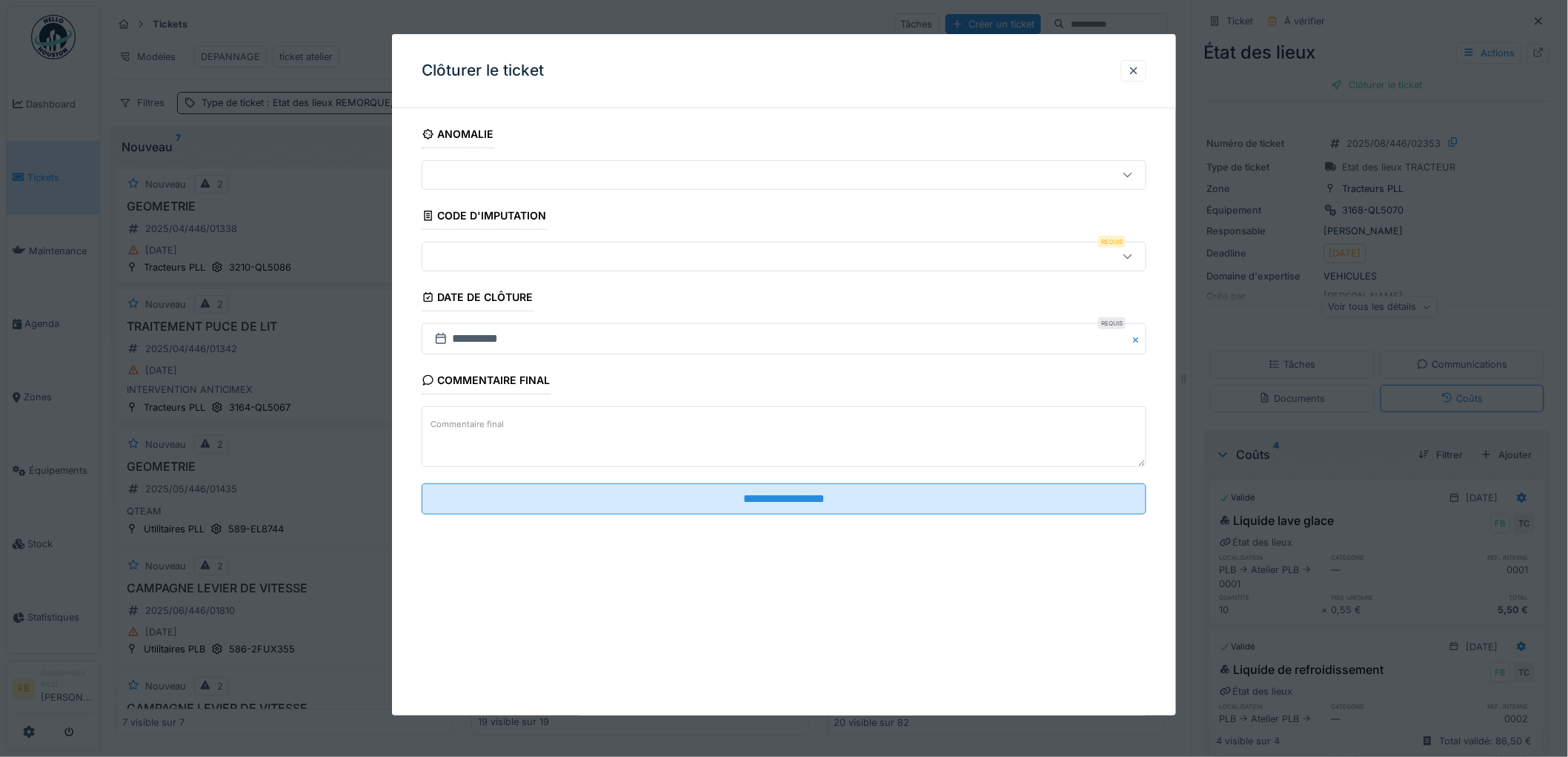
scroll to position [12, 0]
click at [497, 257] on div at bounding box center [742, 257] width 629 height 17
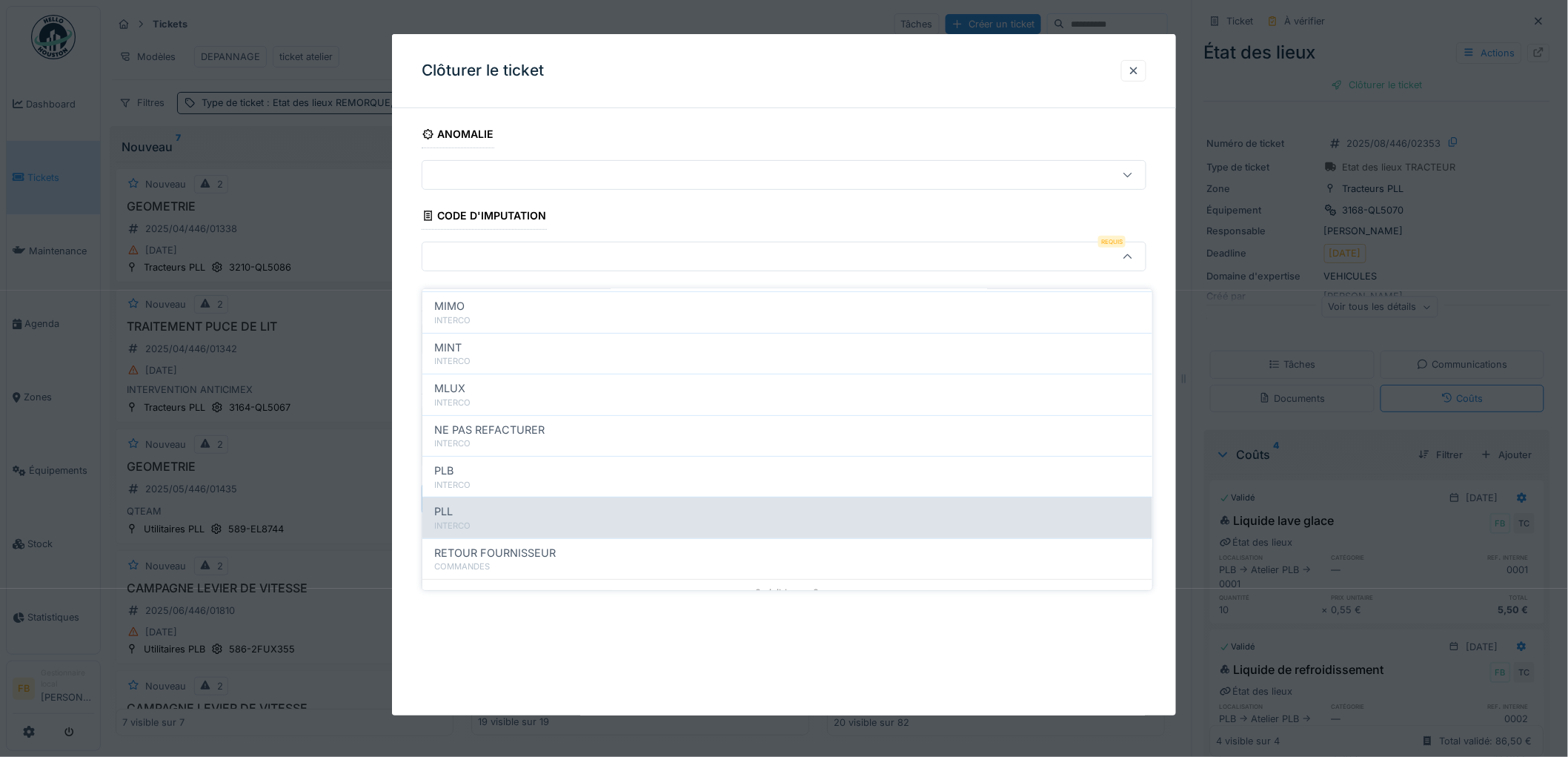
scroll to position [132, 0]
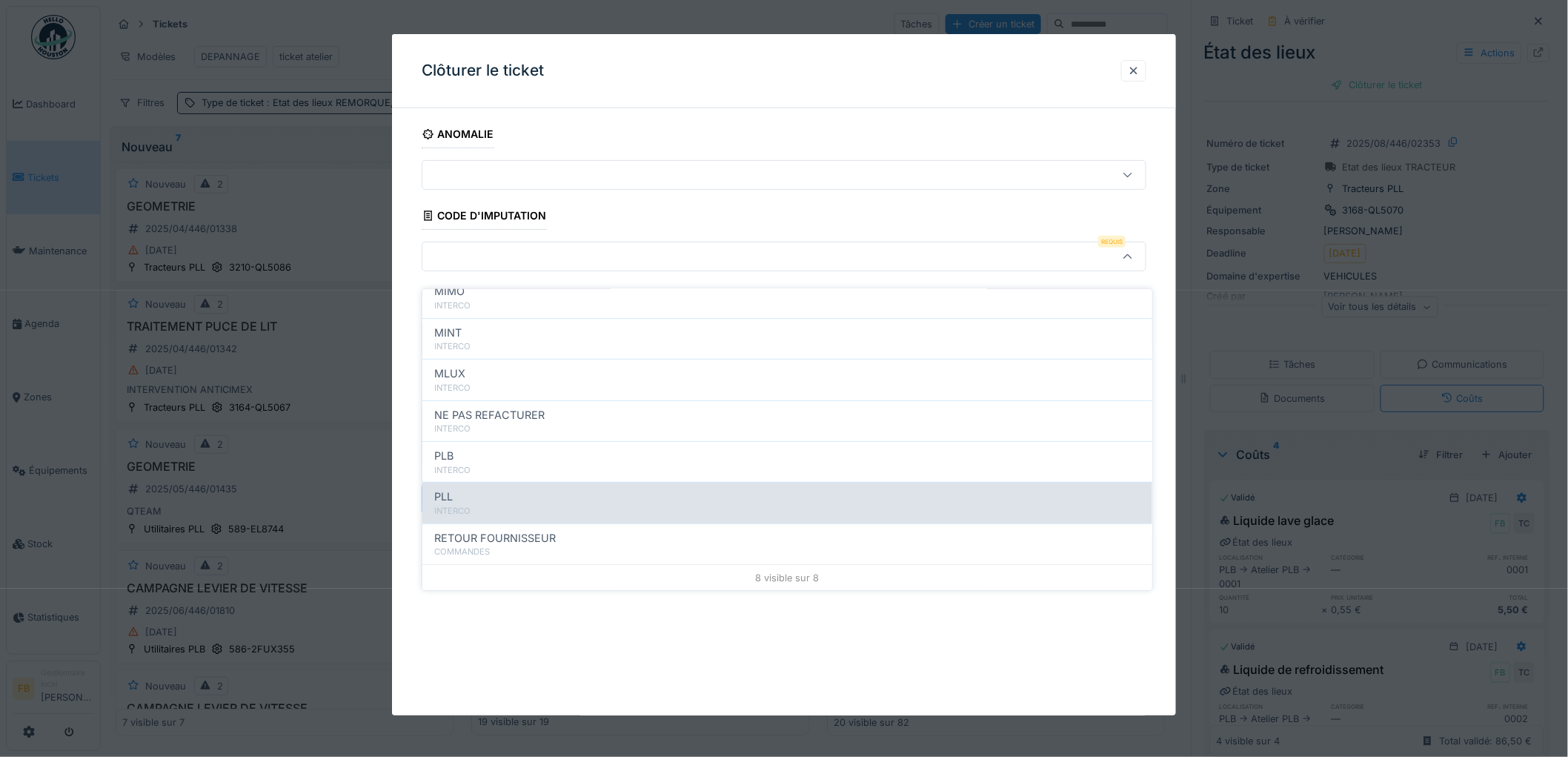
click at [515, 482] on div "PLL INTERCO" at bounding box center [787, 502] width 730 height 41
type input "***"
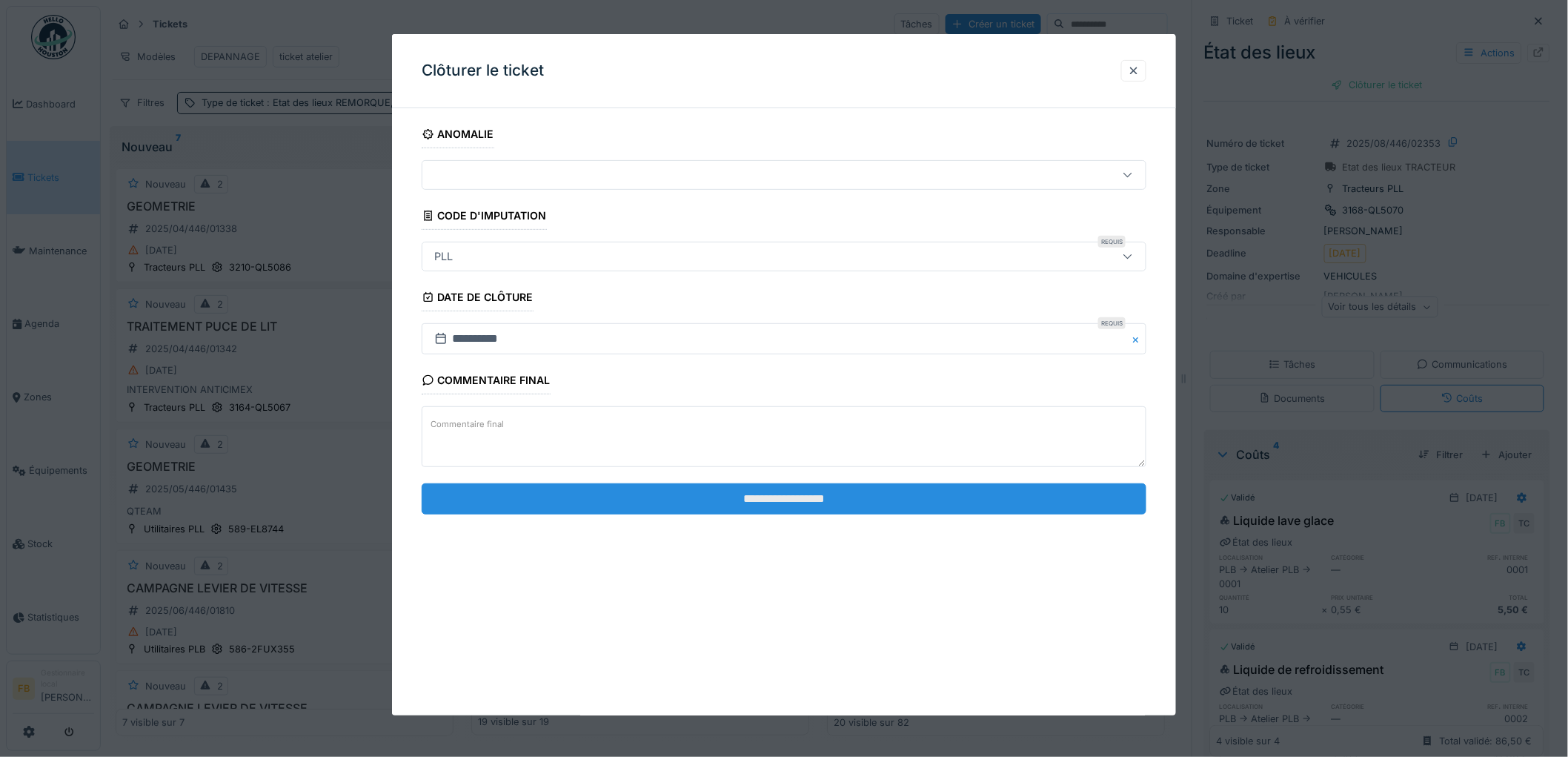
click at [744, 505] on input "**********" at bounding box center [784, 498] width 724 height 31
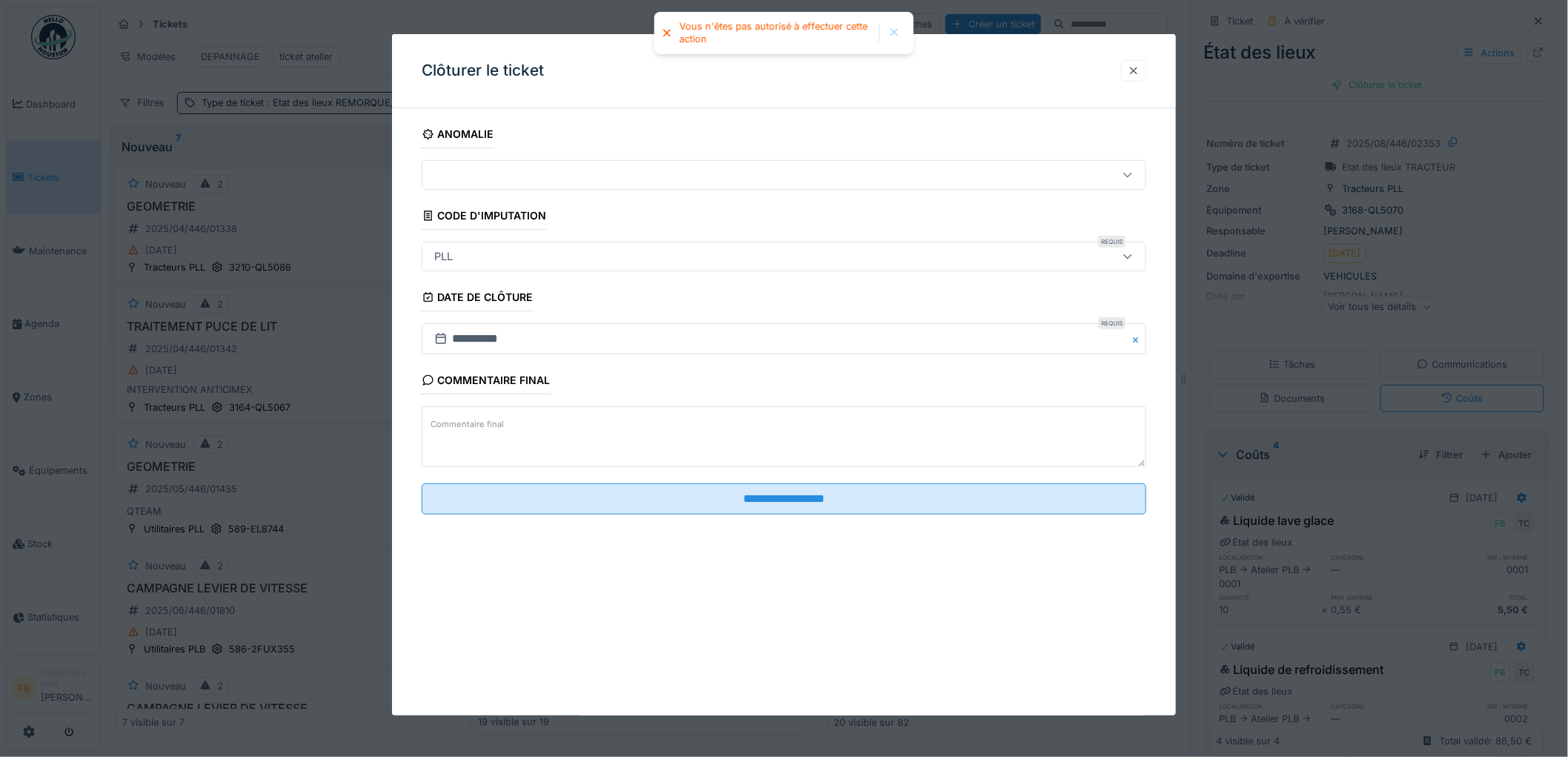
click at [1146, 78] on div at bounding box center [1133, 71] width 25 height 21
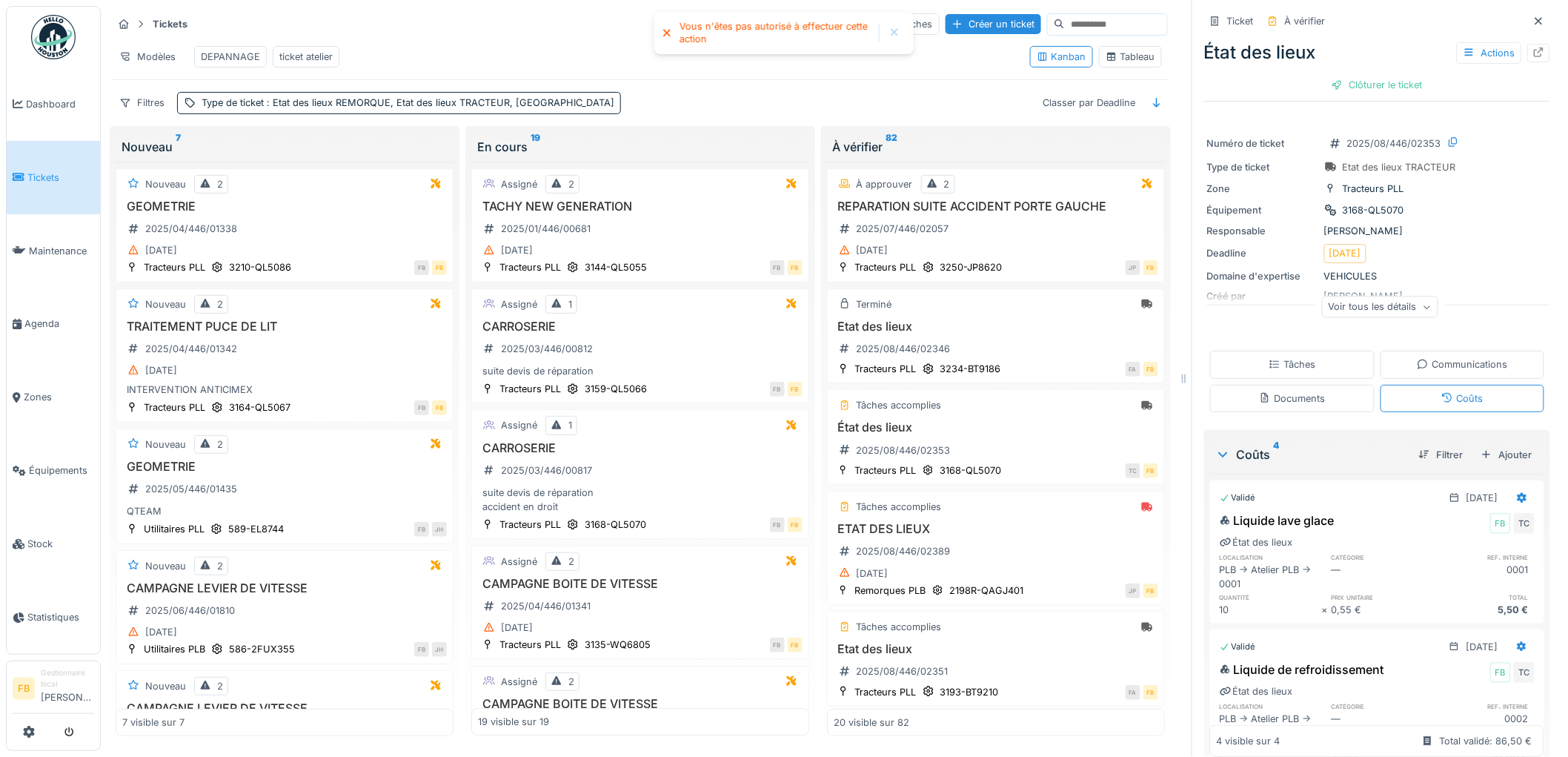
click at [1269, 357] on div "Tâches" at bounding box center [1292, 364] width 47 height 14
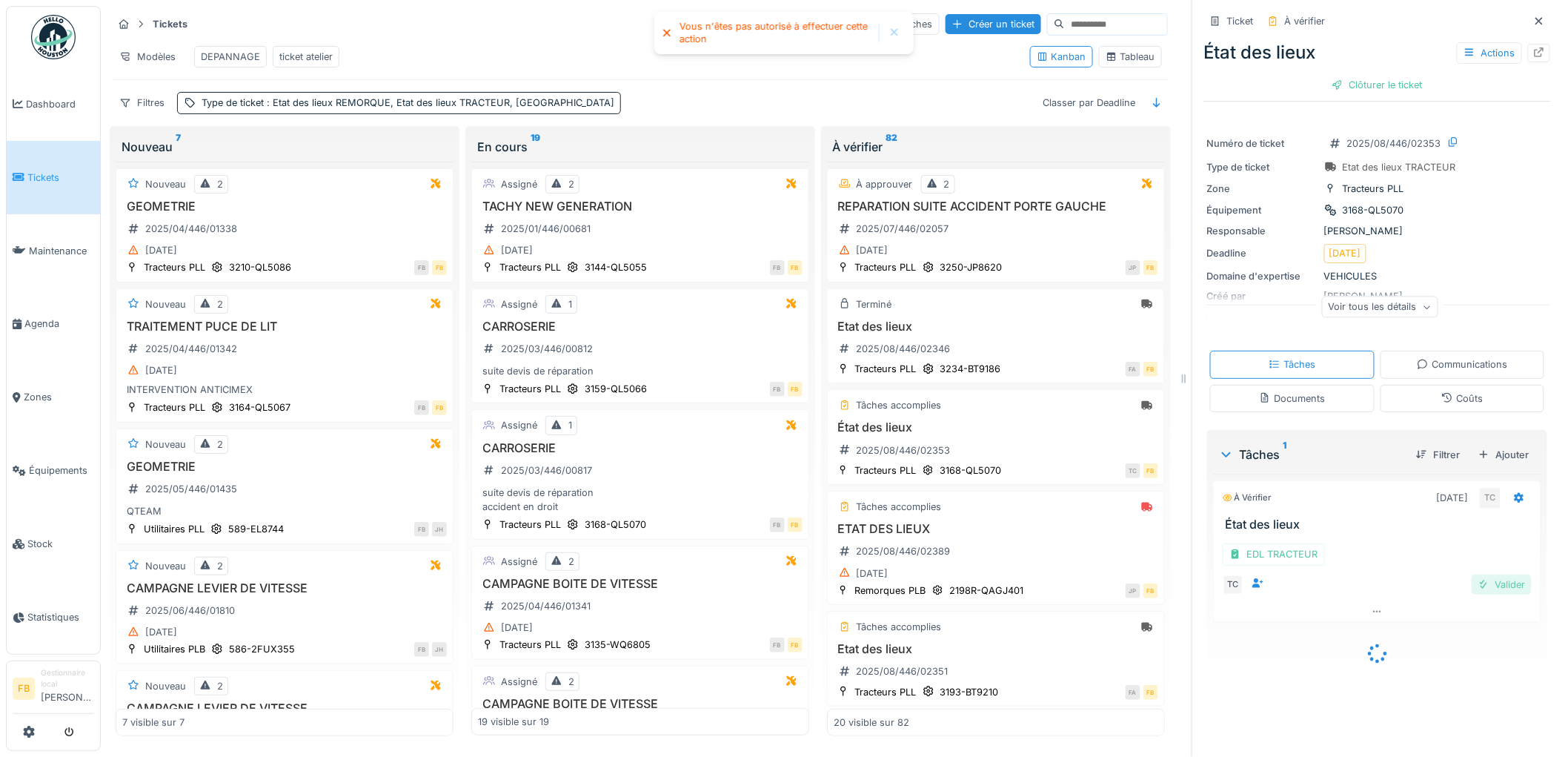
click at [1474, 579] on div "Valider" at bounding box center [1502, 584] width 60 height 20
click at [1364, 75] on div "Clôturer le ticket" at bounding box center [1377, 85] width 103 height 20
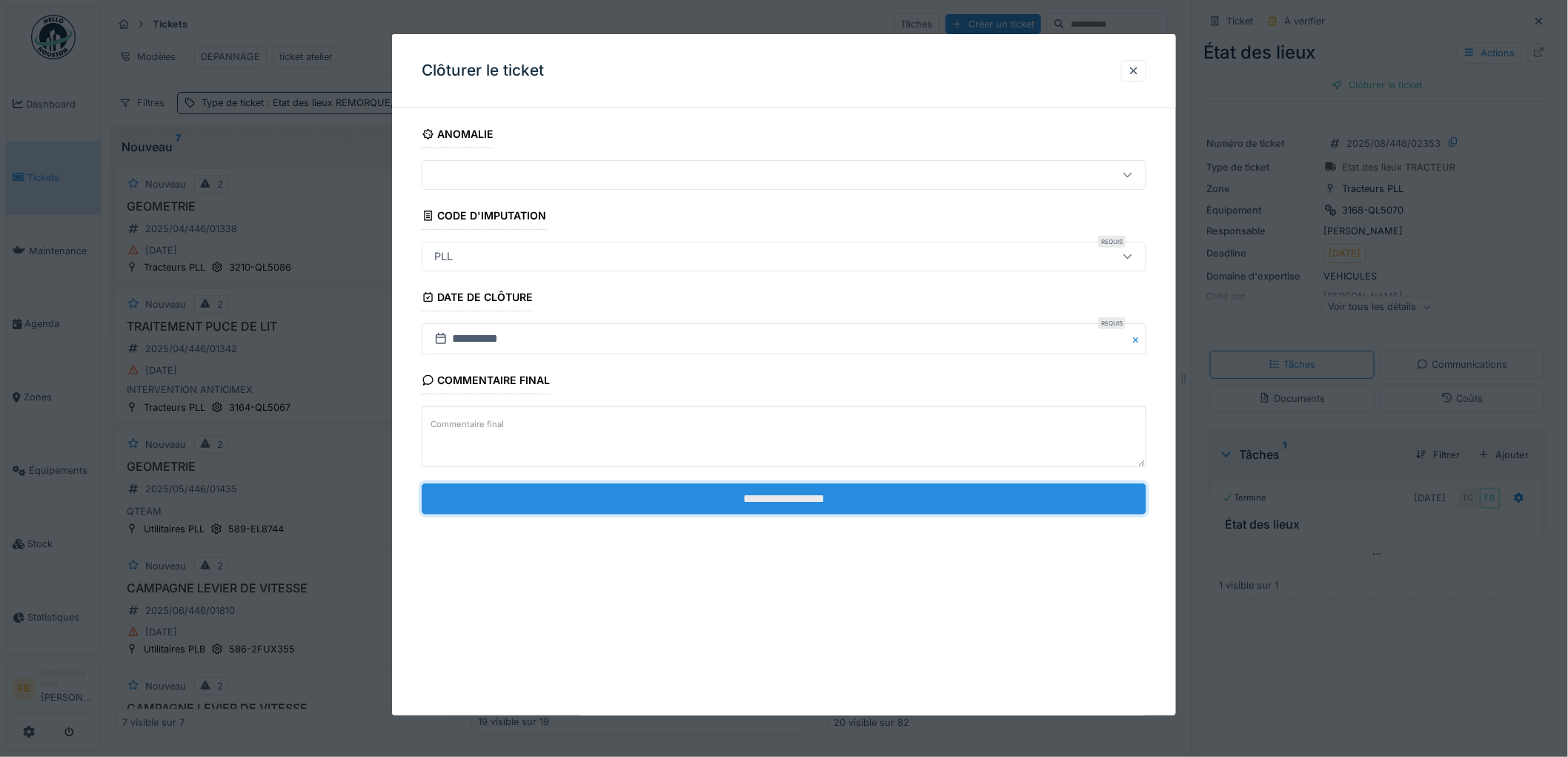
click at [803, 500] on input "**********" at bounding box center [784, 498] width 724 height 31
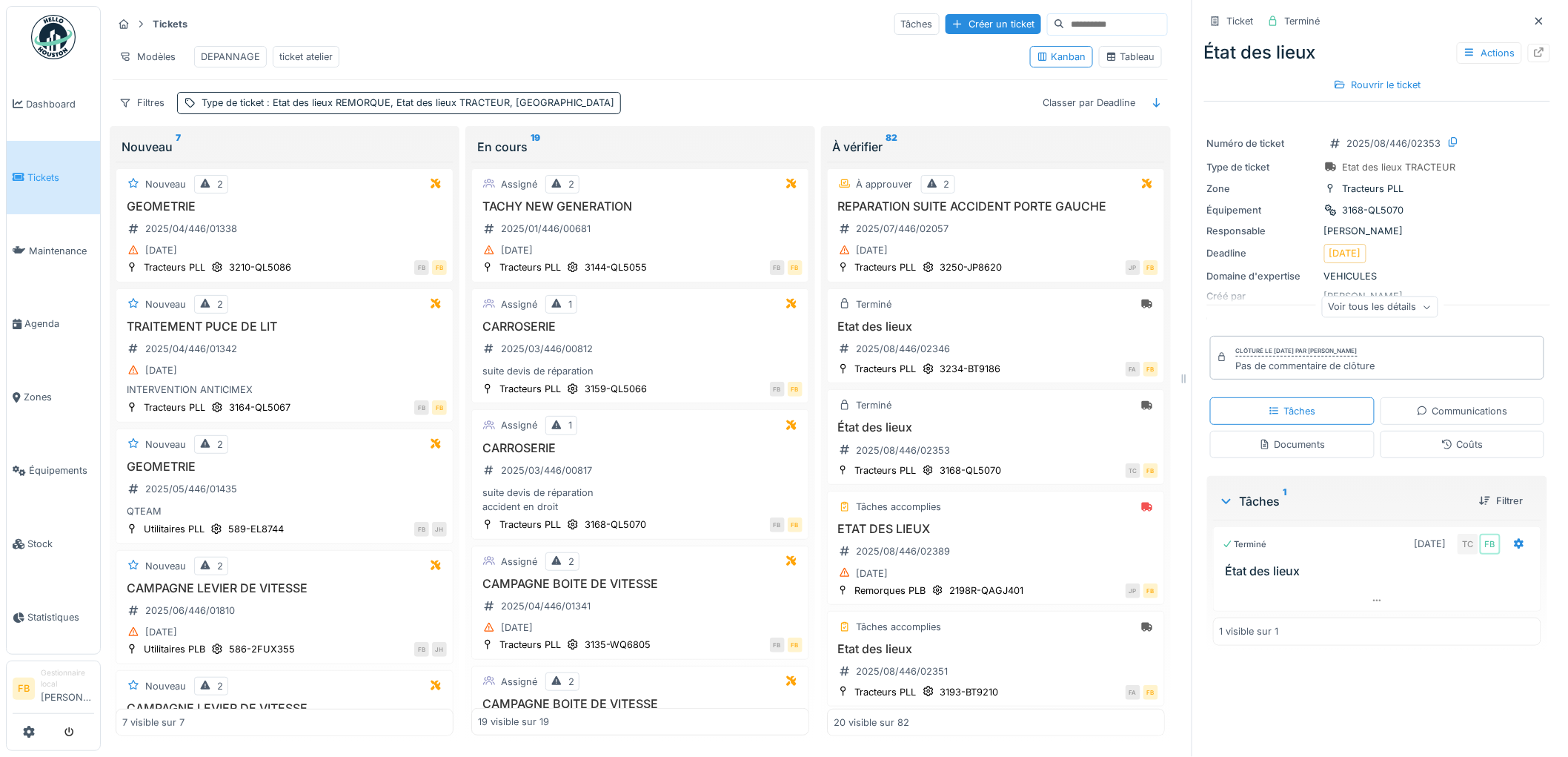
click at [1470, 431] on div "Coûts" at bounding box center [1462, 445] width 164 height 27
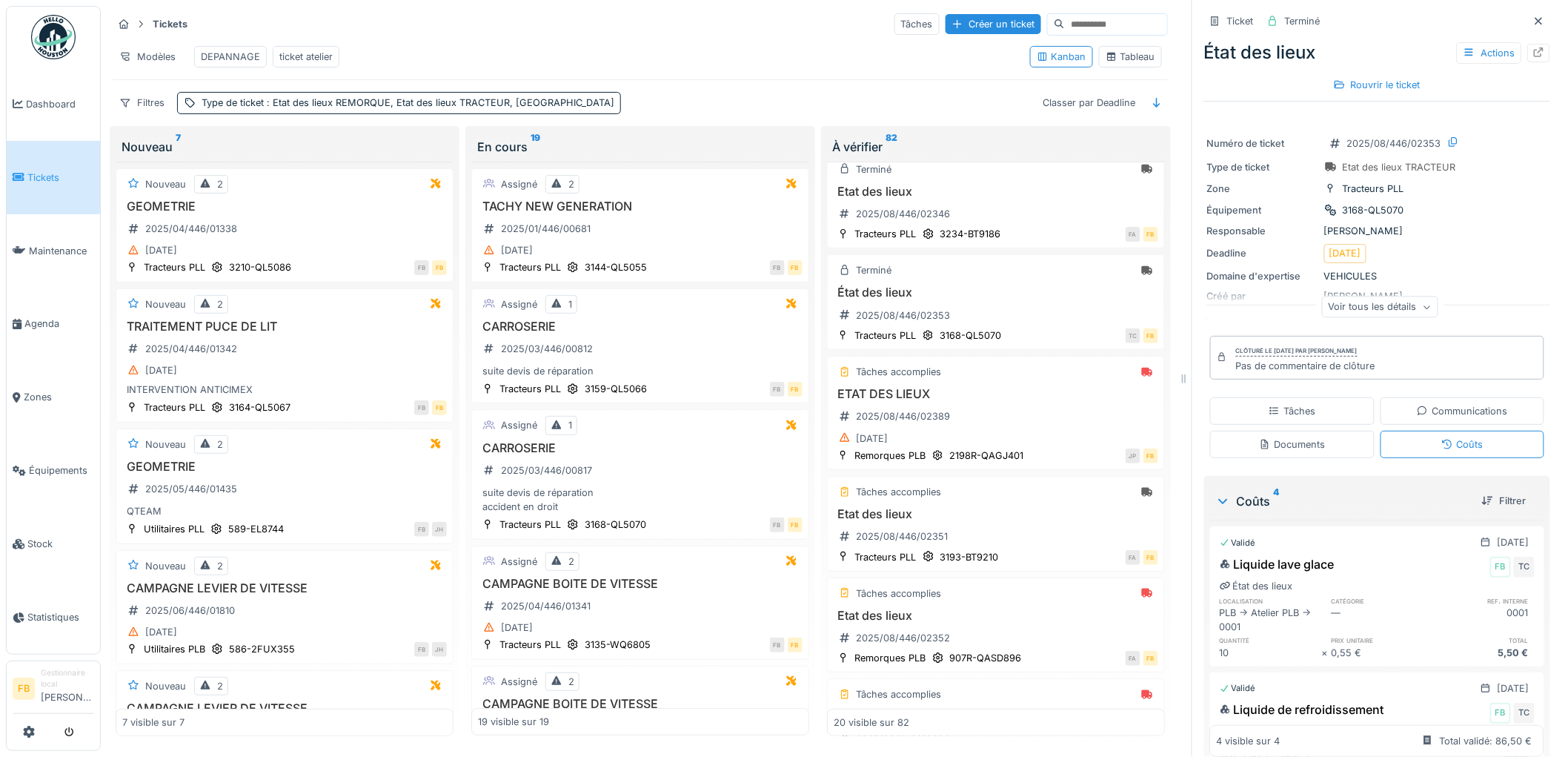
scroll to position [165, 0]
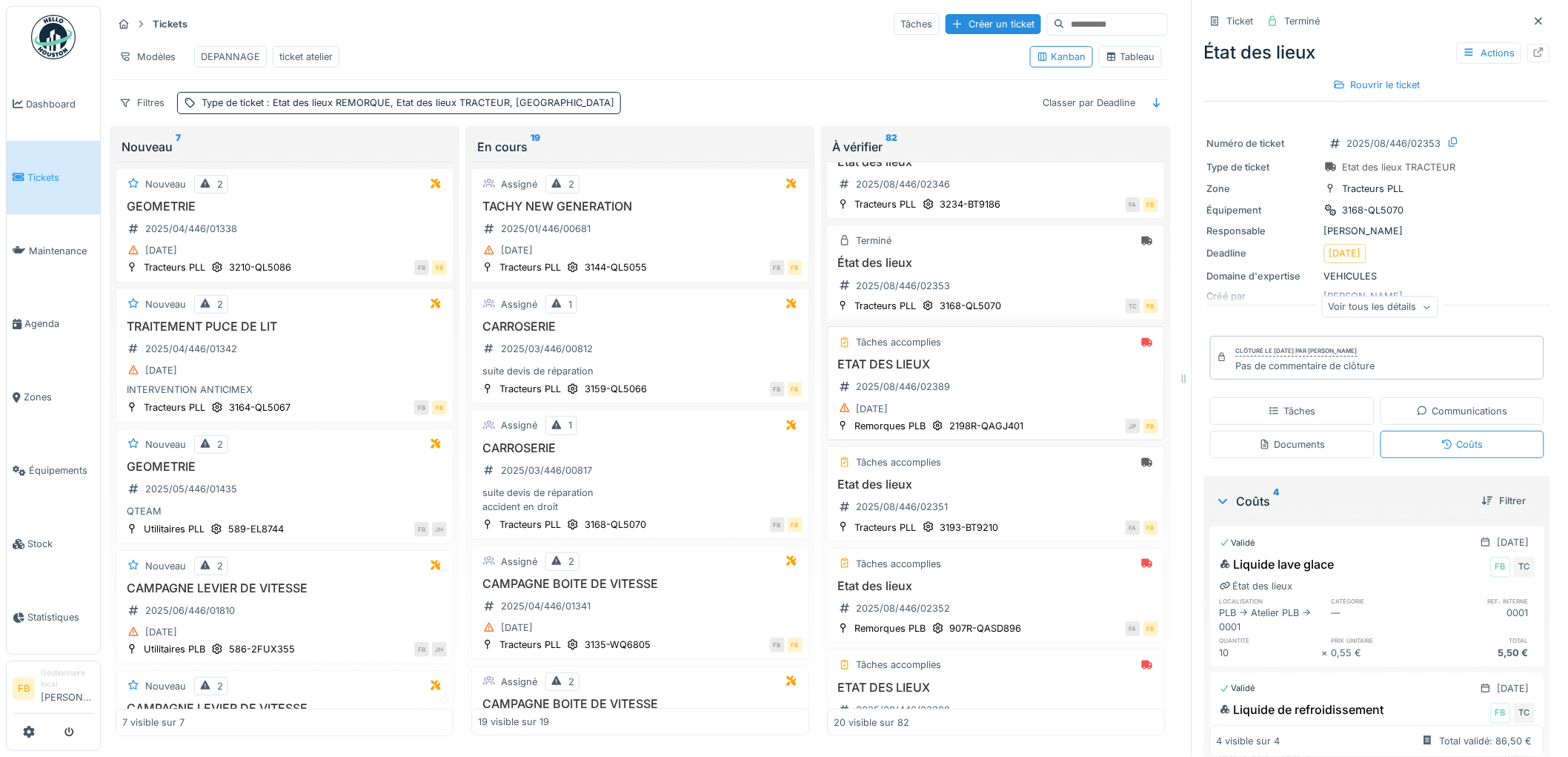
click at [1009, 418] on div "[DATE]" at bounding box center [996, 408] width 324 height 19
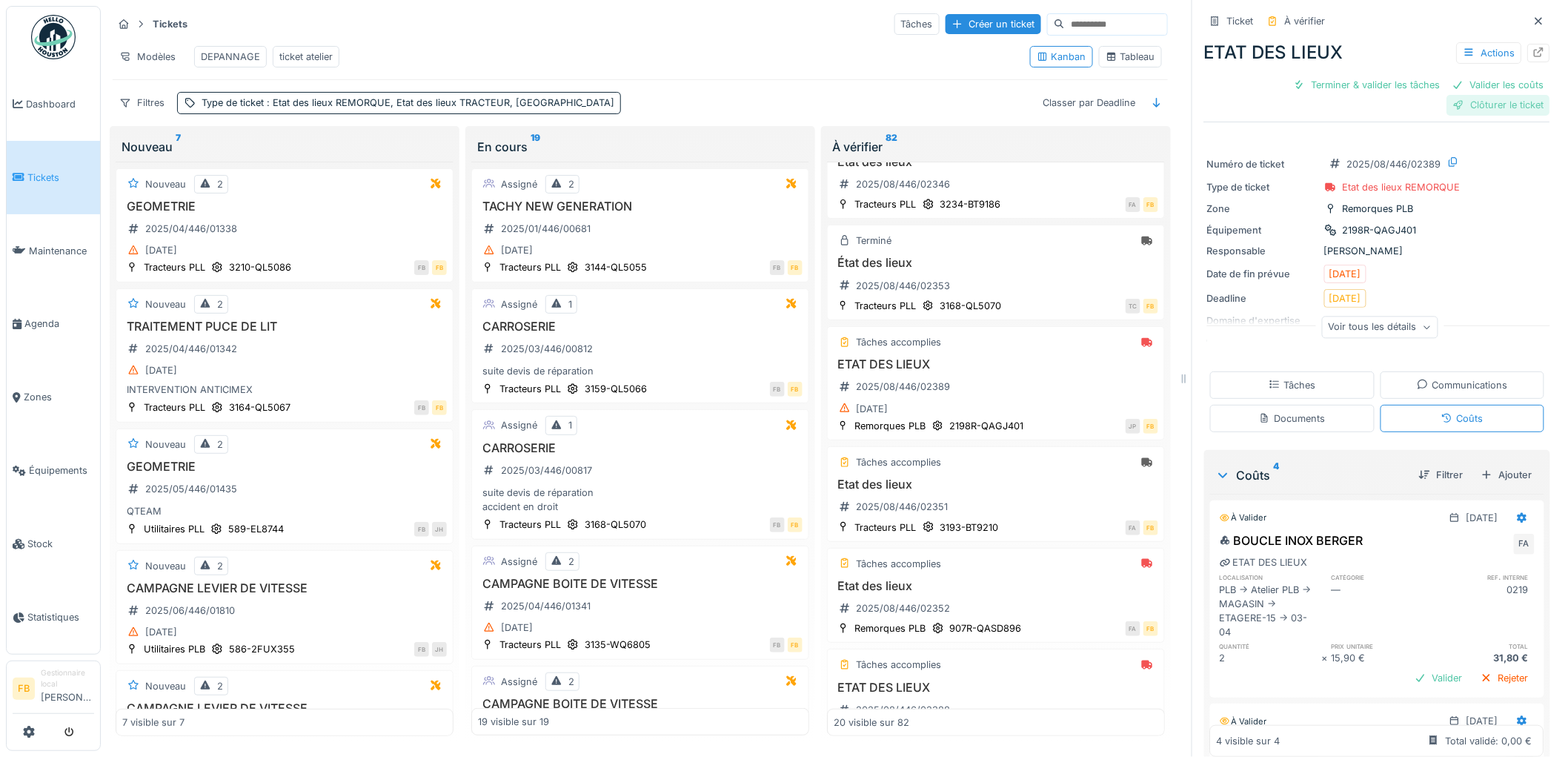
click at [1460, 103] on div "Clôturer le ticket" at bounding box center [1499, 105] width 103 height 20
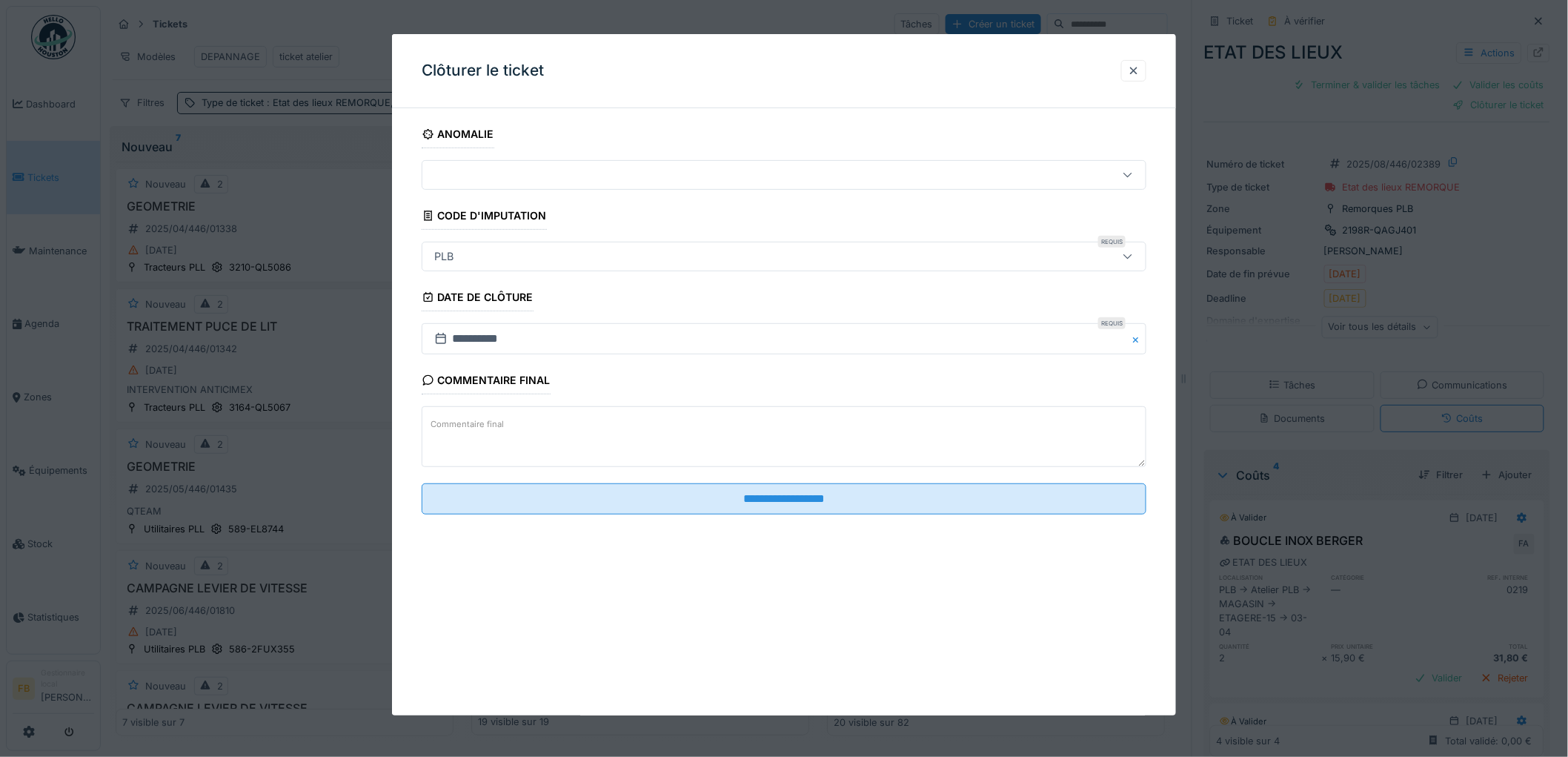
click at [767, 524] on fieldset "**********" at bounding box center [784, 323] width 724 height 406
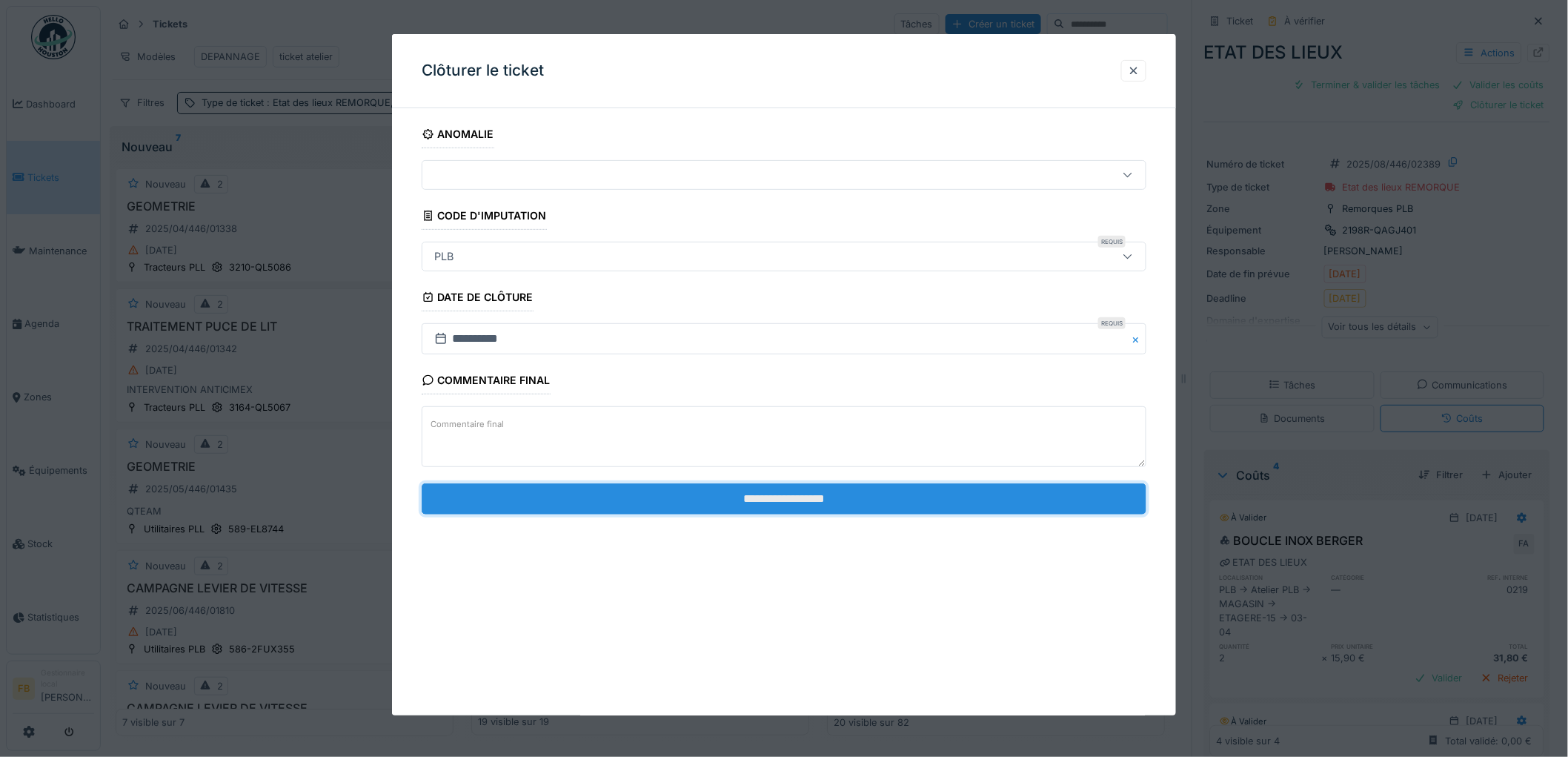
click at [770, 507] on input "**********" at bounding box center [784, 498] width 724 height 31
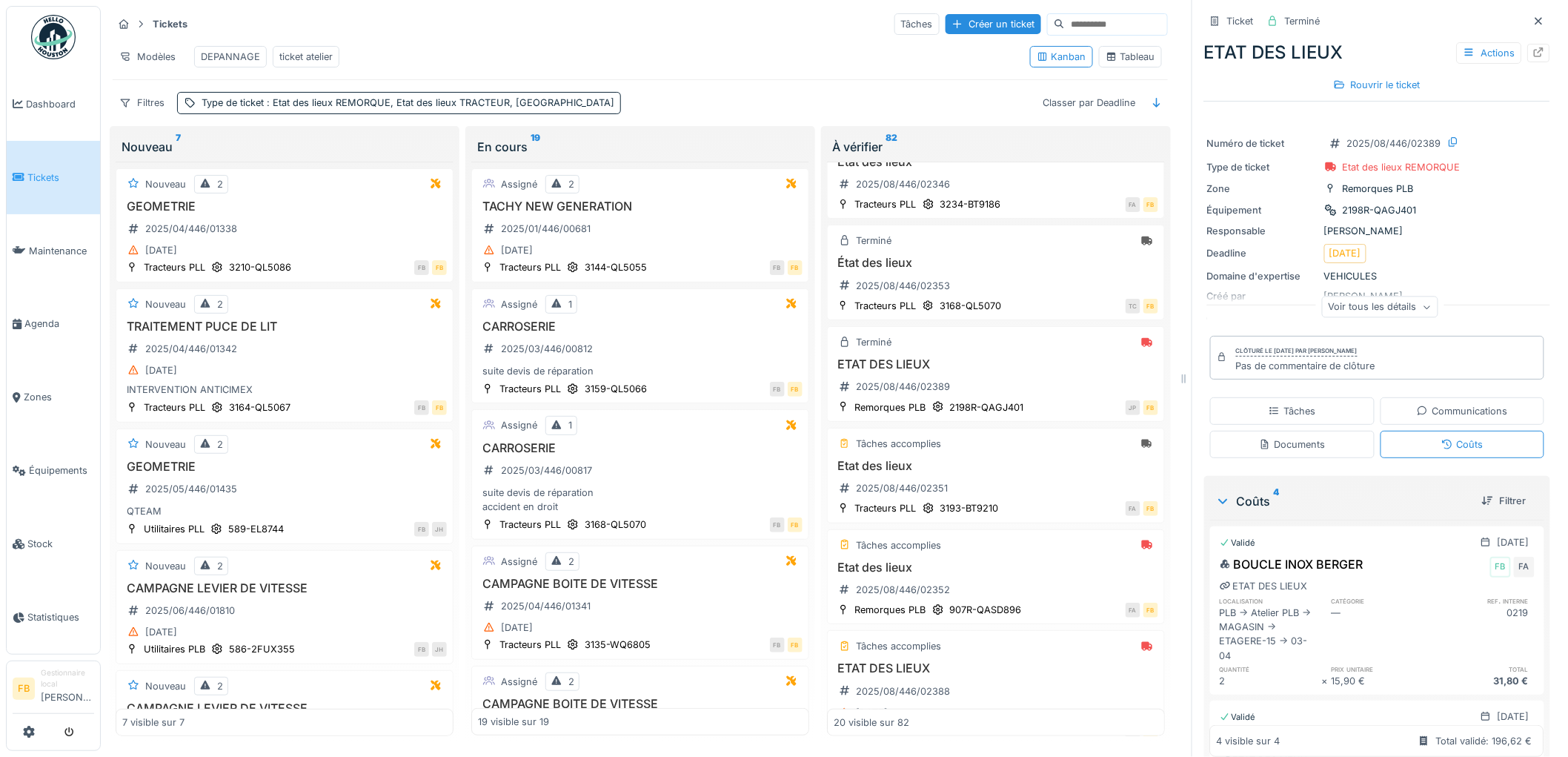
click at [62, 183] on link "Tickets" at bounding box center [54, 177] width 94 height 73
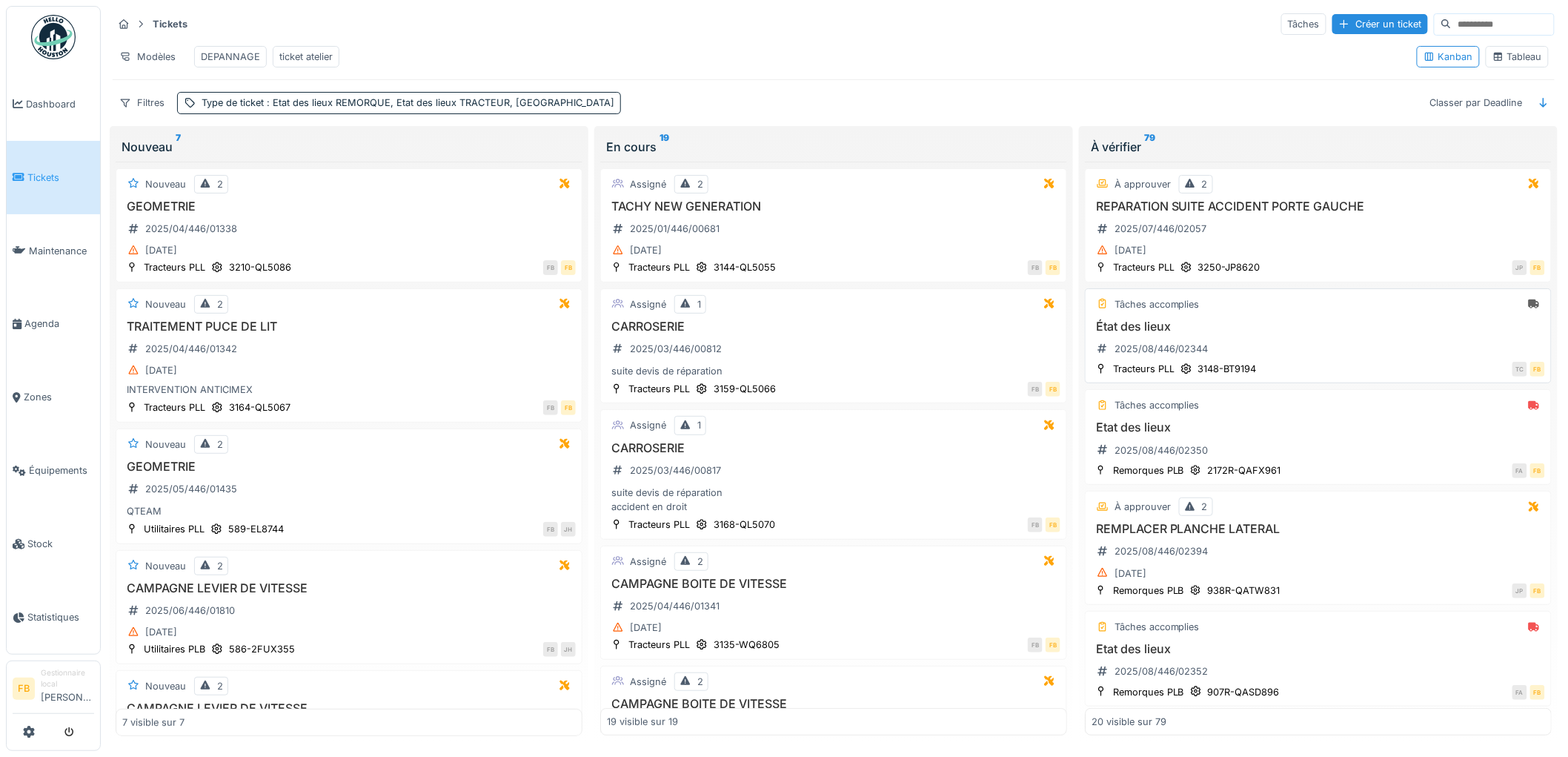
click at [1295, 350] on div "État des lieux 2025/08/446/02344" at bounding box center [1317, 340] width 453 height 42
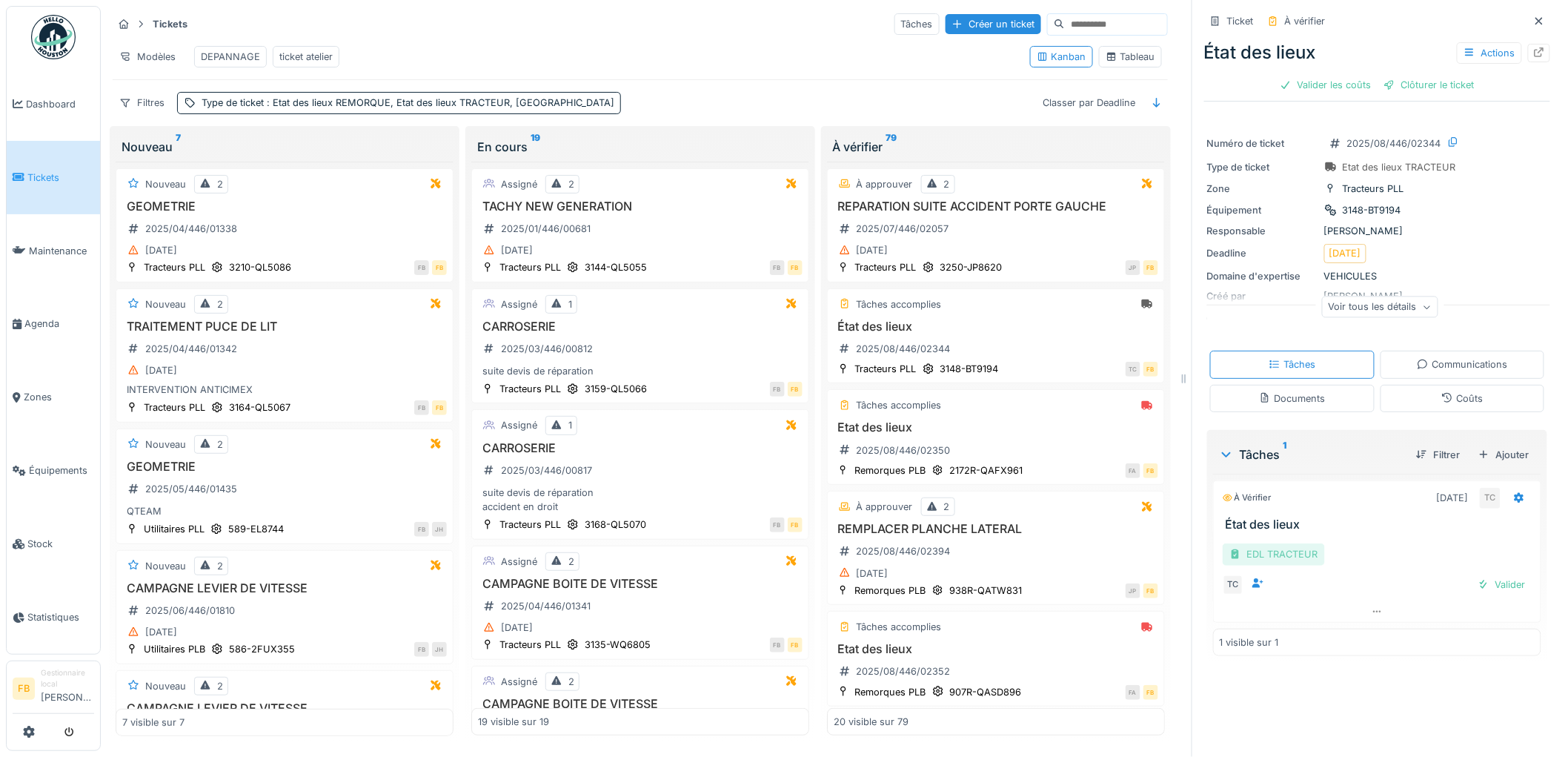
click at [1288, 560] on div "EDL TRACTEUR" at bounding box center [1274, 554] width 103 height 21
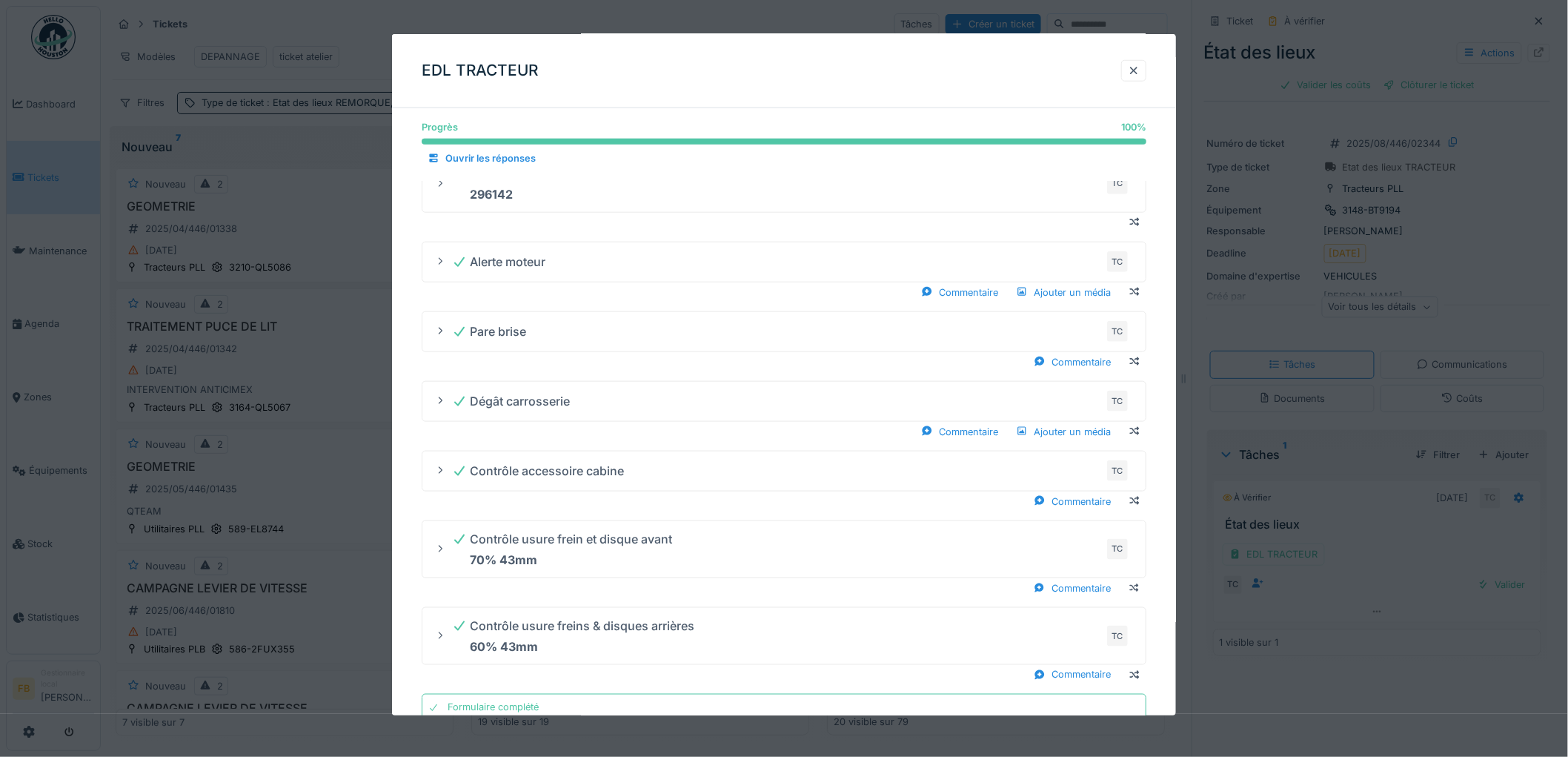
scroll to position [580, 0]
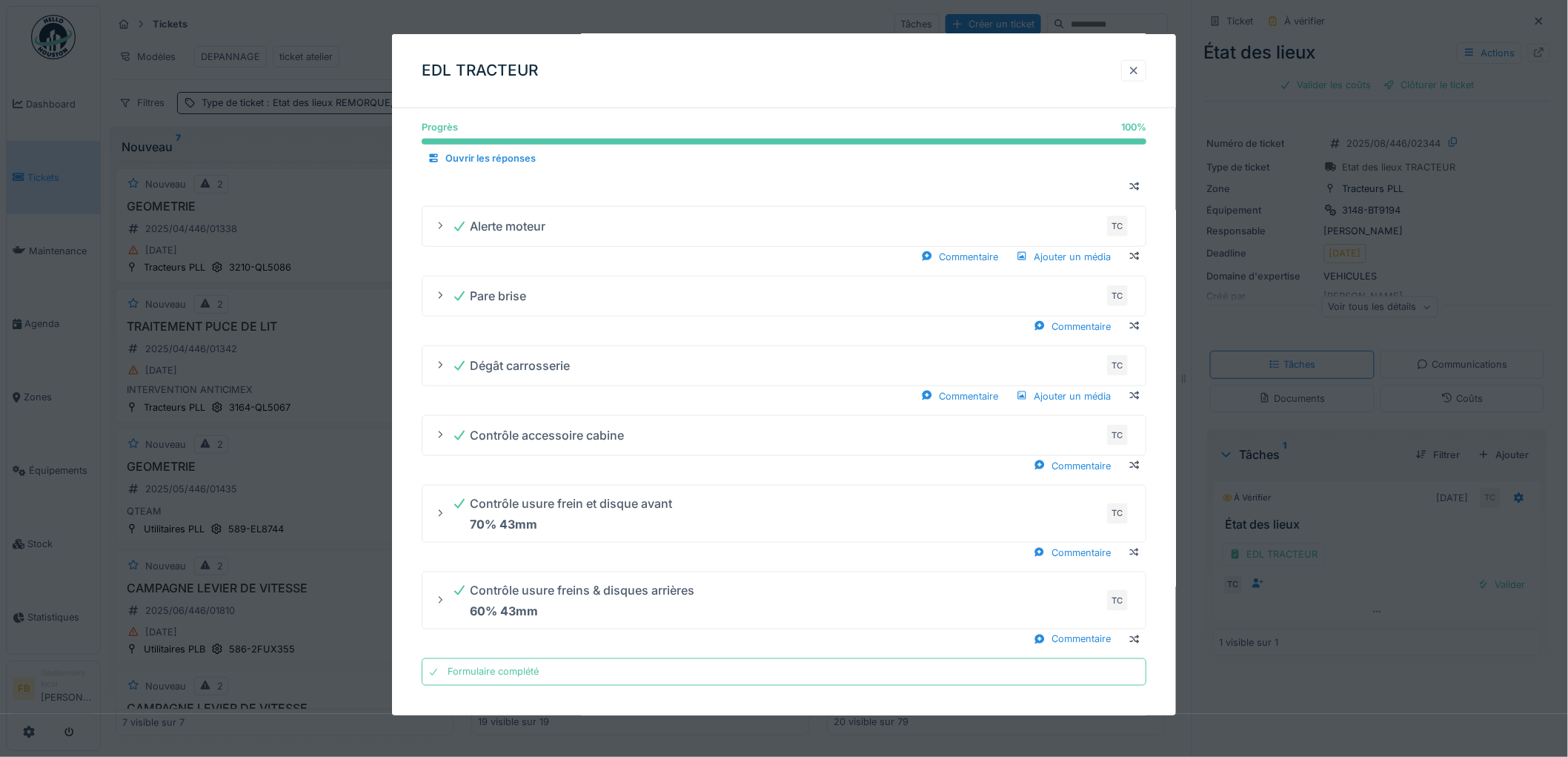
click at [1139, 68] on div at bounding box center [1134, 70] width 12 height 14
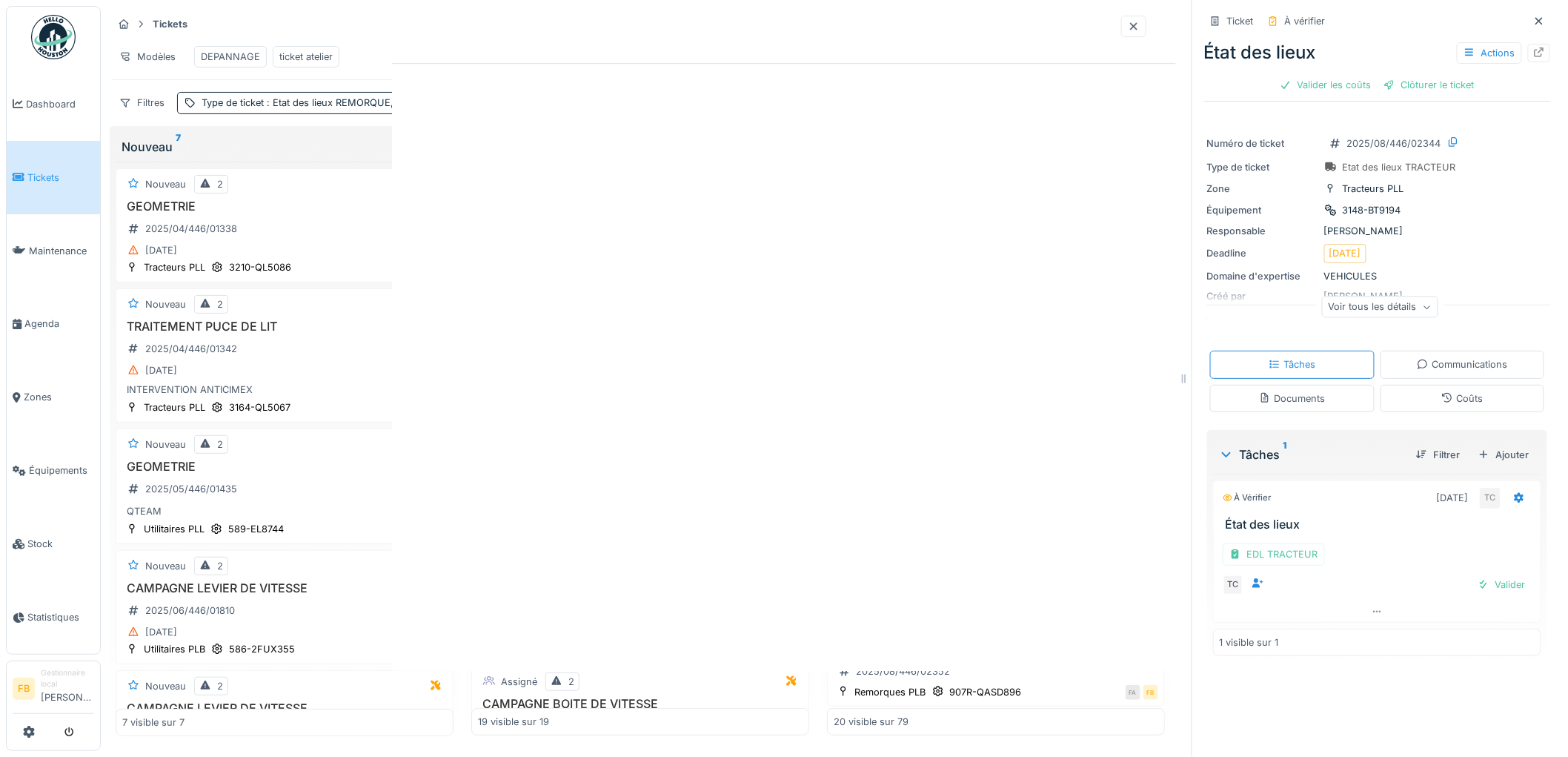
scroll to position [0, 0]
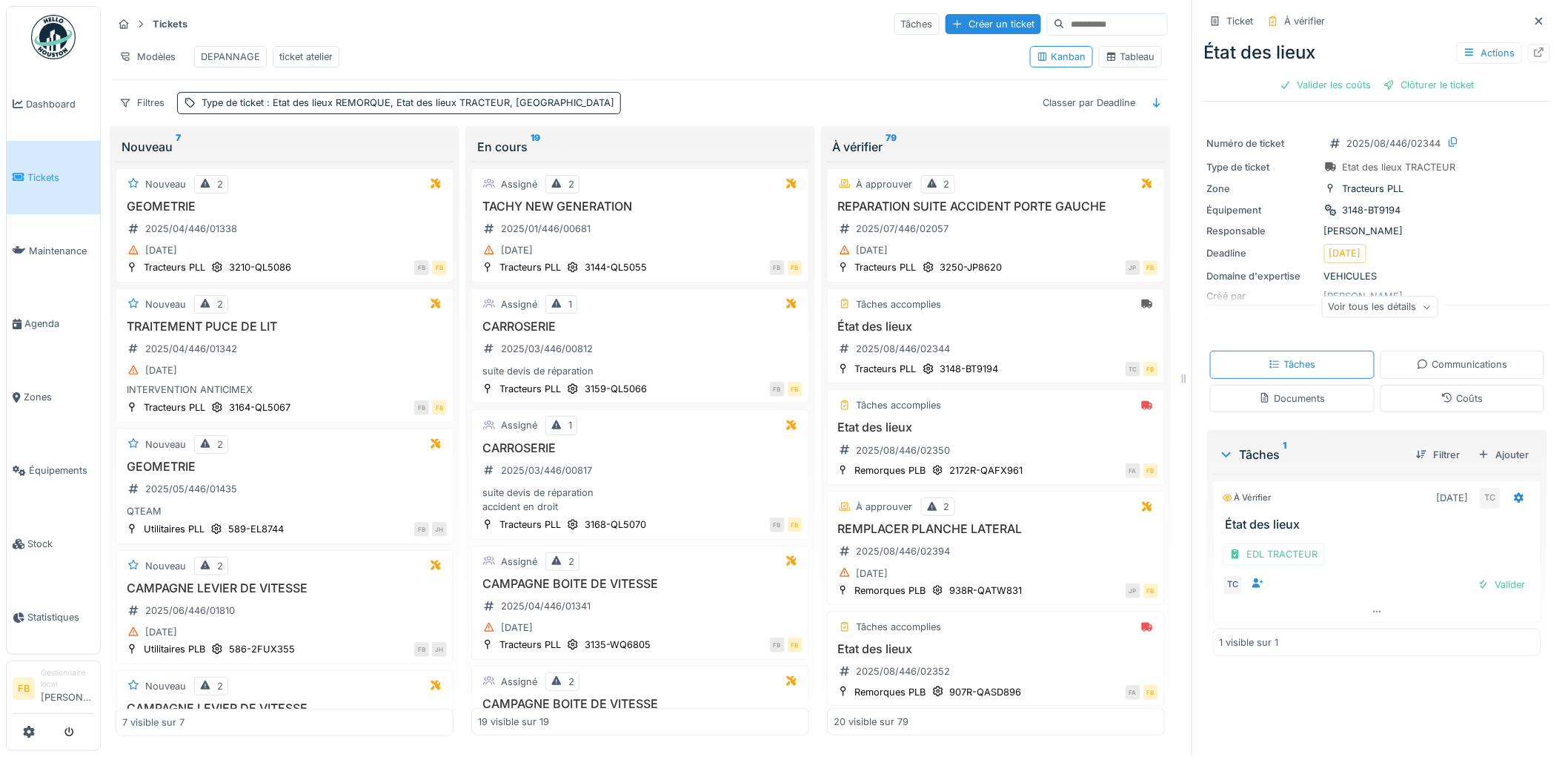
click at [1499, 395] on div "Coûts" at bounding box center [1462, 399] width 164 height 27
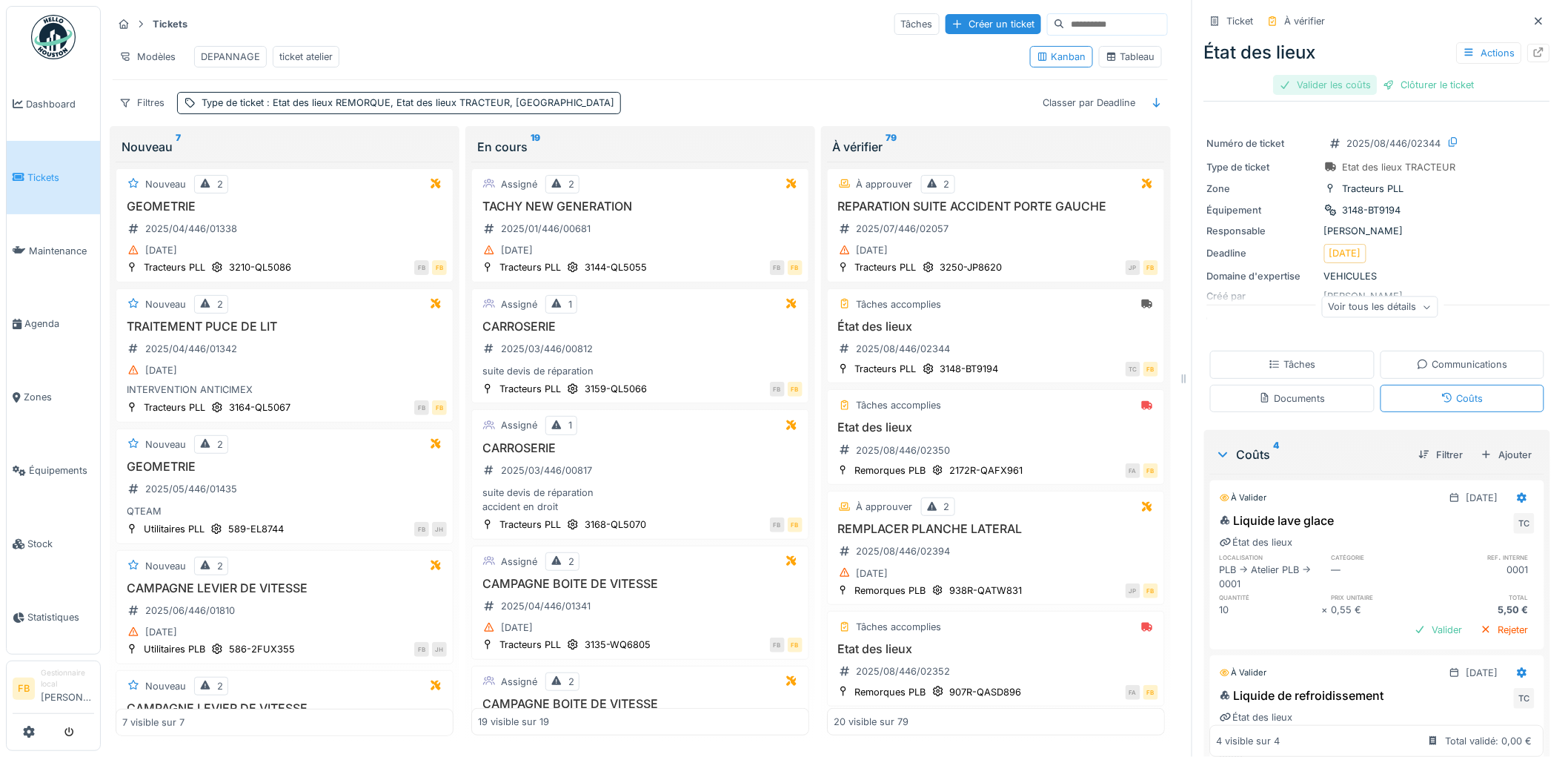
click at [1324, 77] on div "Valider les coûts" at bounding box center [1325, 85] width 103 height 20
click at [1365, 75] on div "Clôturer le ticket" at bounding box center [1377, 85] width 103 height 20
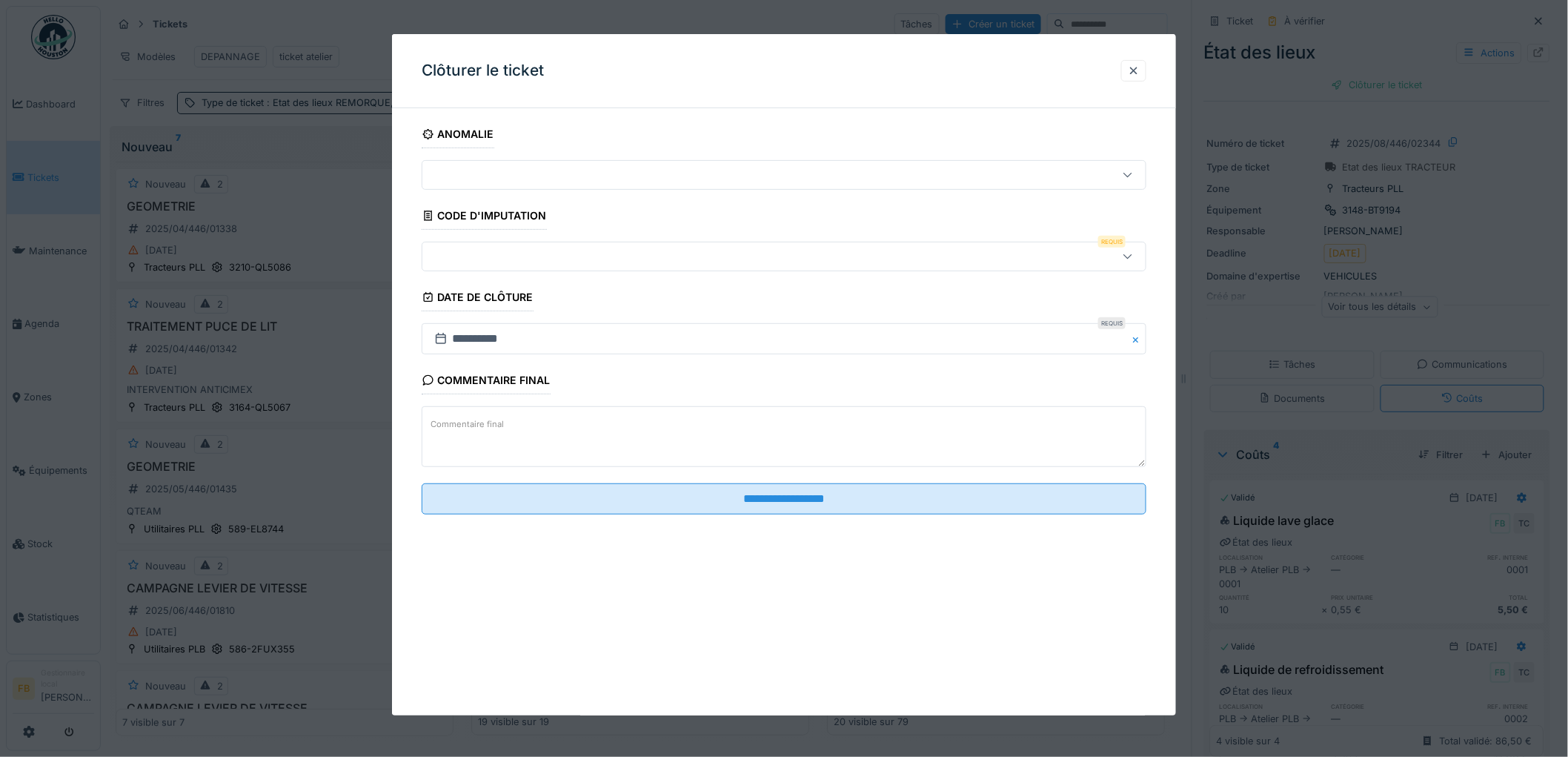
click at [475, 254] on div at bounding box center [742, 257] width 629 height 17
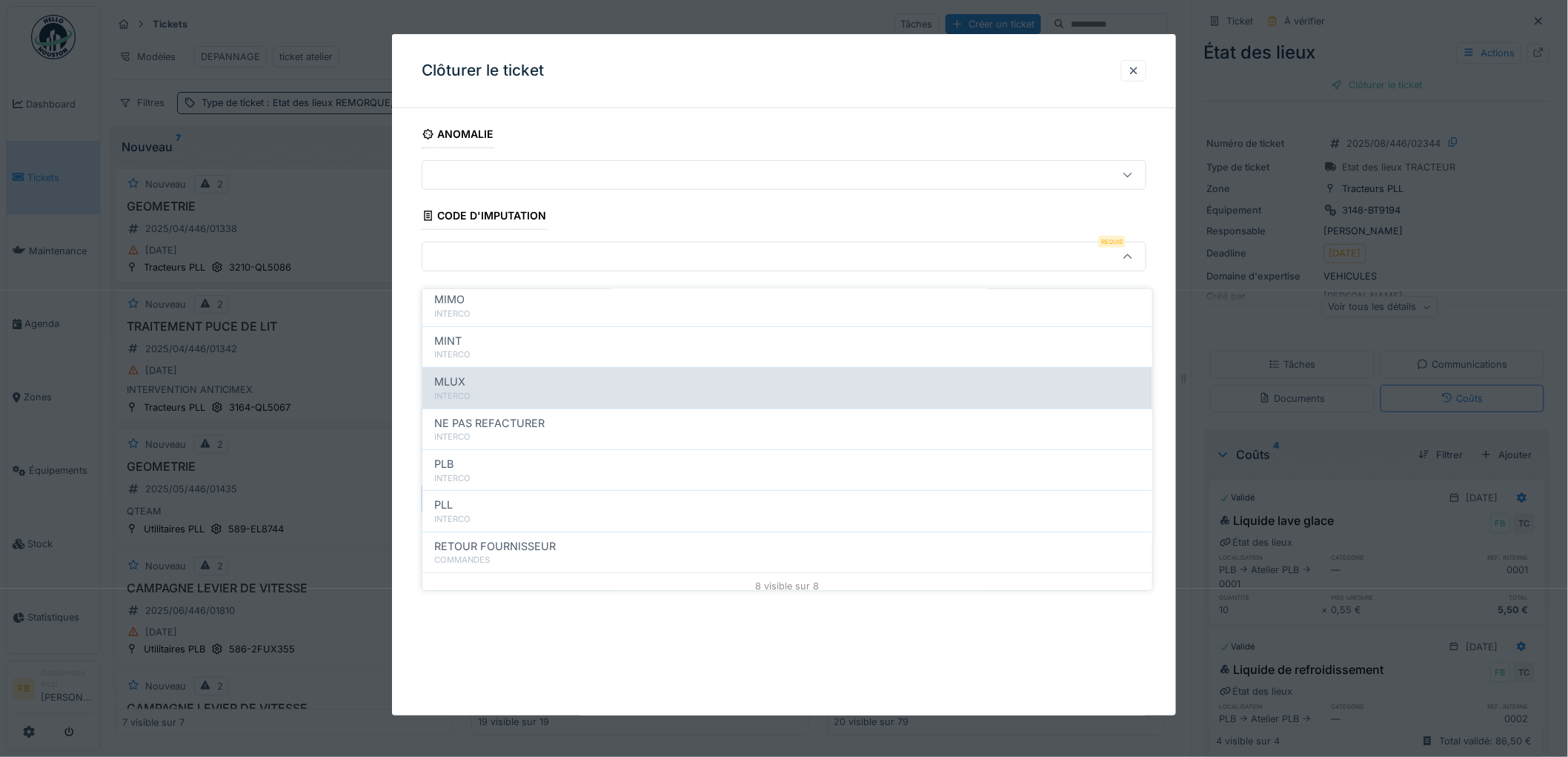
scroll to position [132, 0]
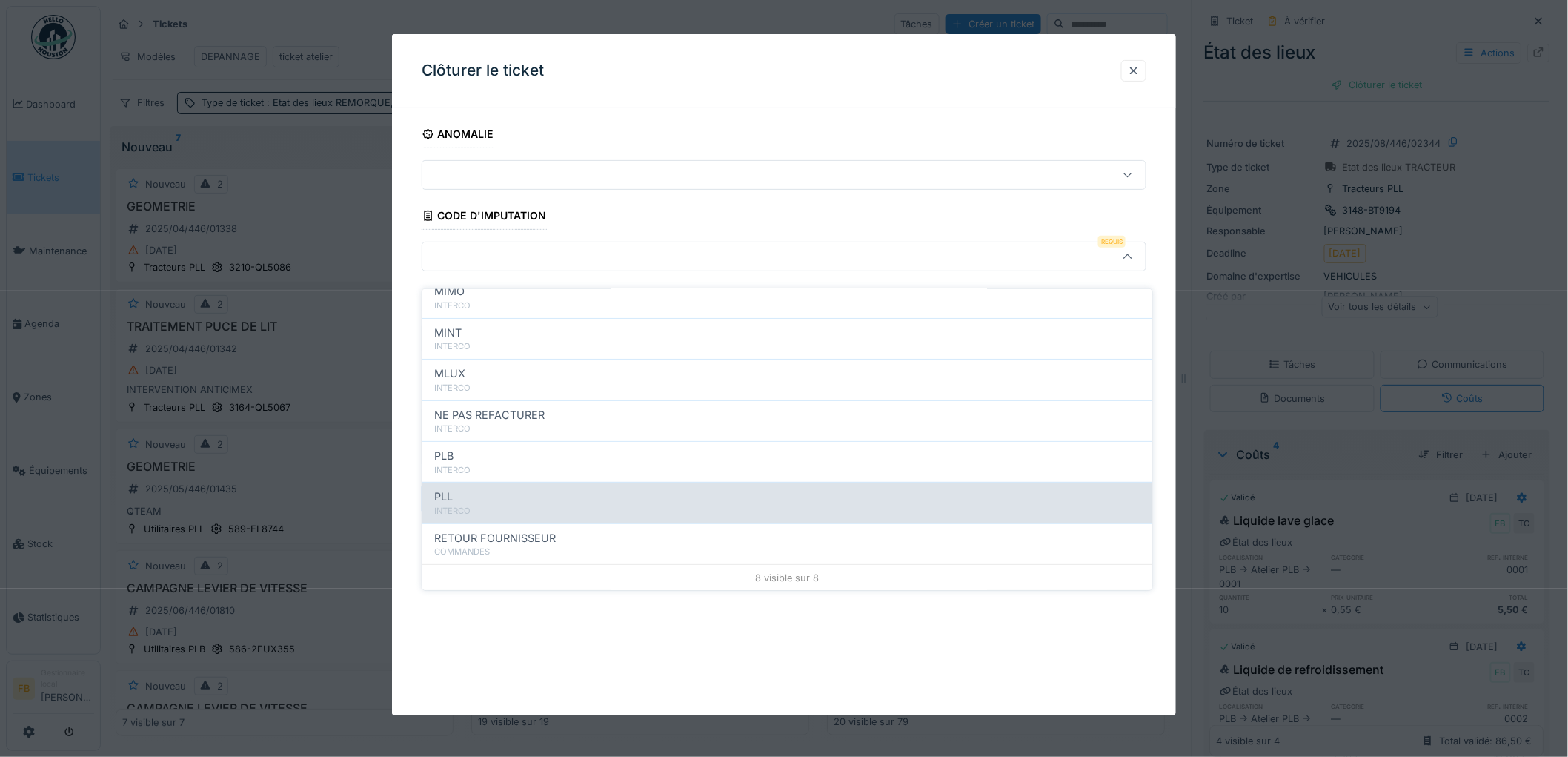
click at [521, 488] on div "PLL" at bounding box center [787, 497] width 706 height 17
type input "***"
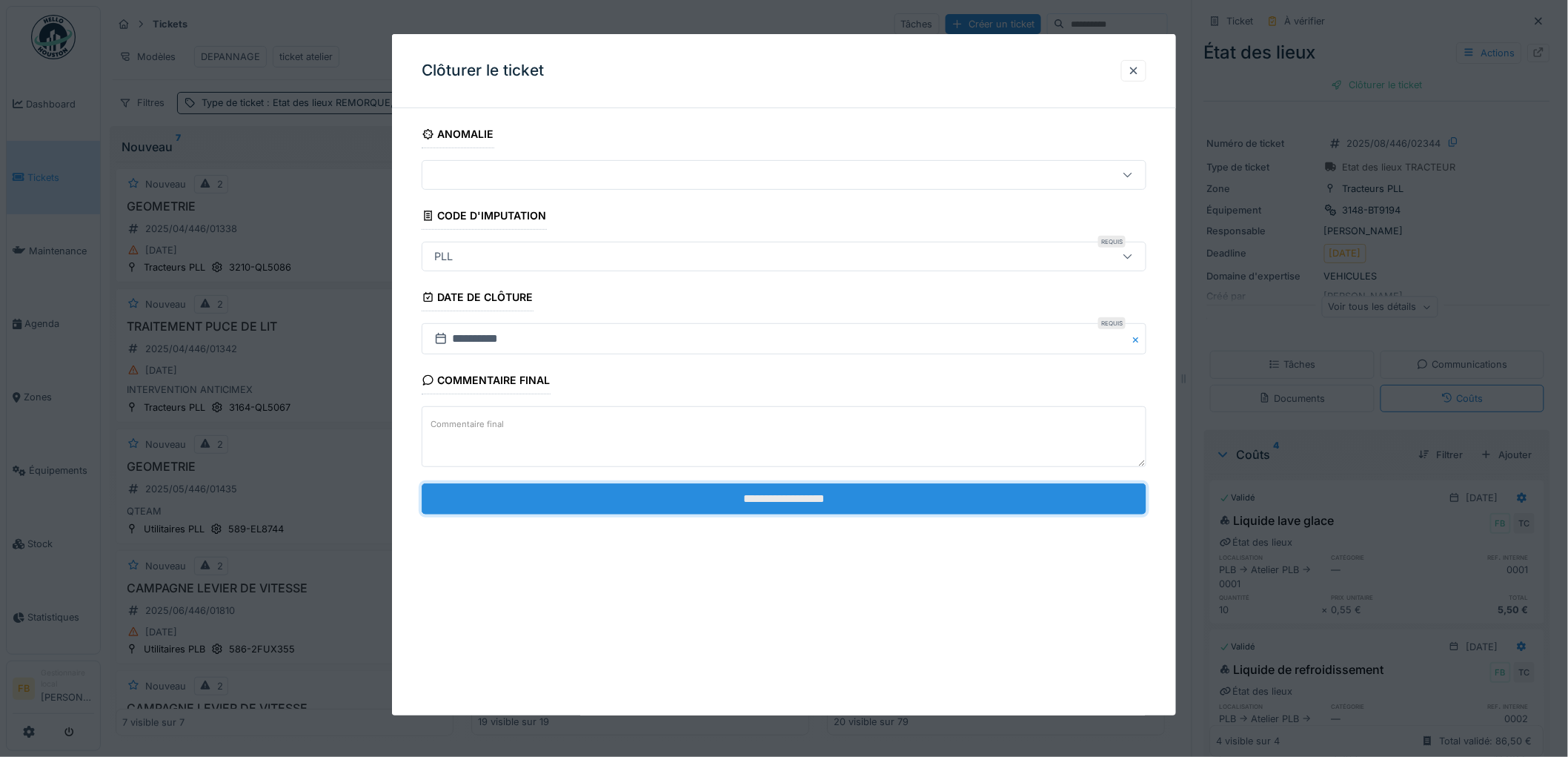
click at [763, 497] on input "**********" at bounding box center [784, 498] width 724 height 31
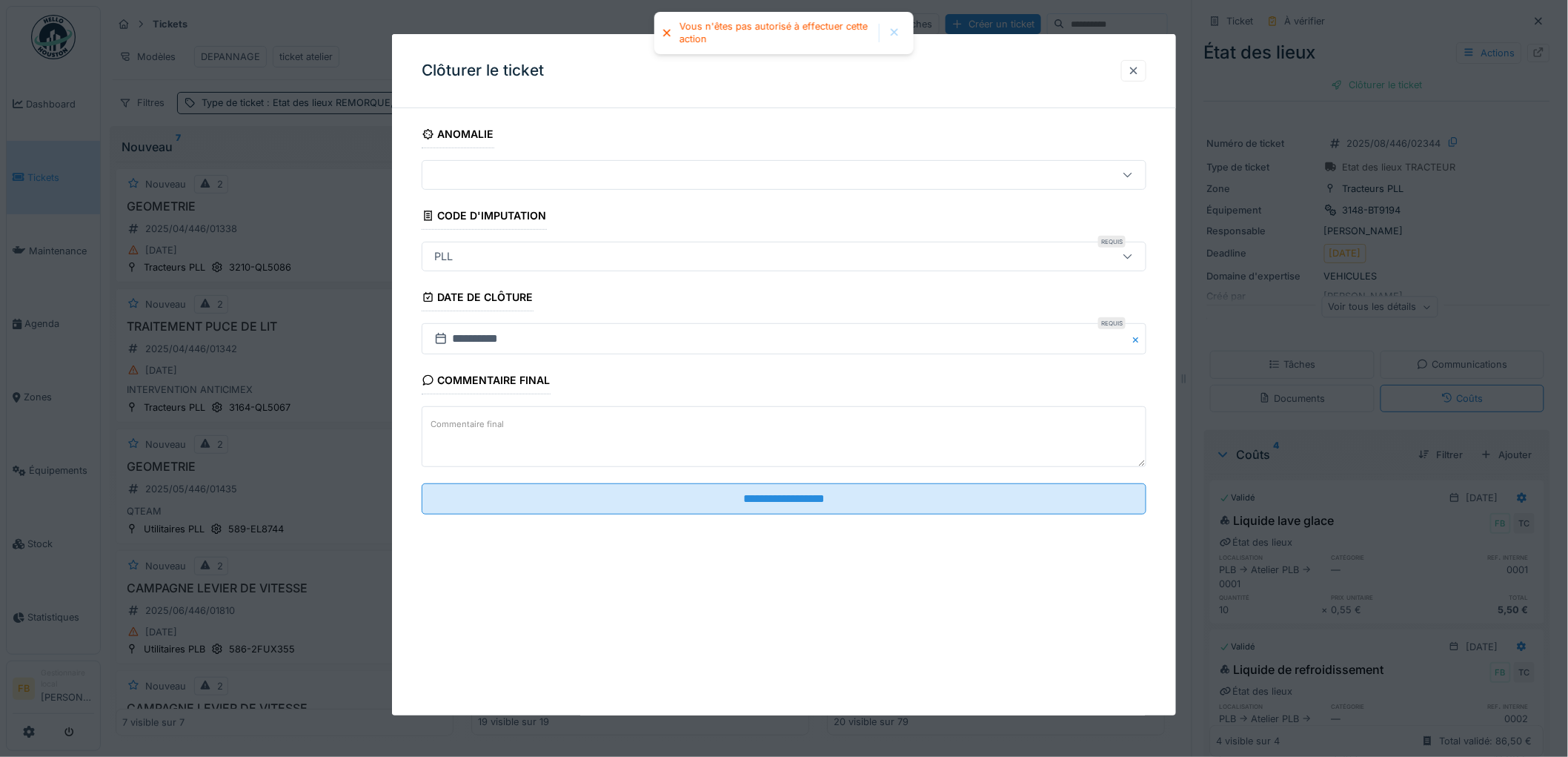
click at [1136, 72] on div at bounding box center [1134, 70] width 12 height 14
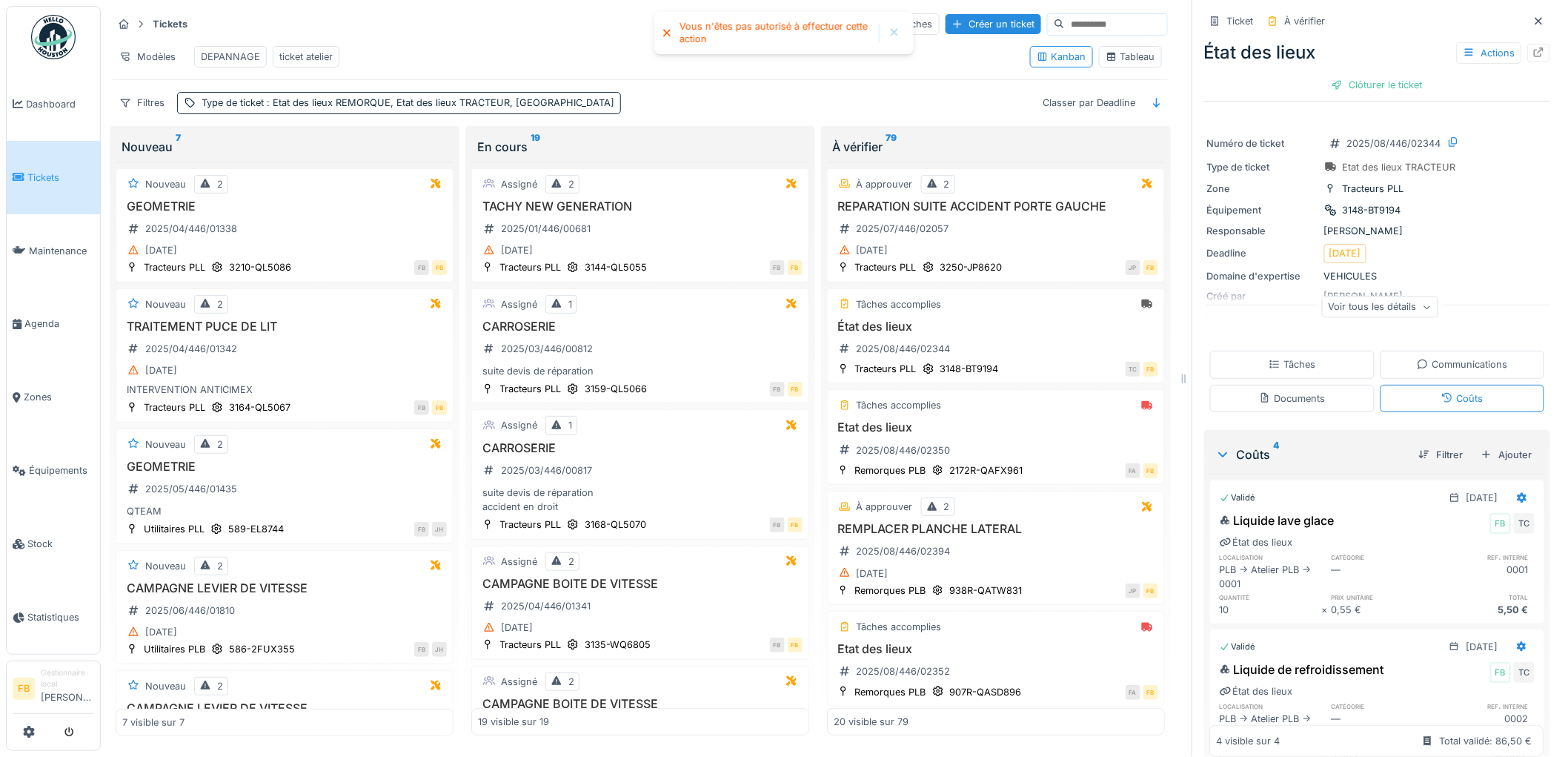
click at [1297, 357] on div "Tâches" at bounding box center [1292, 364] width 47 height 14
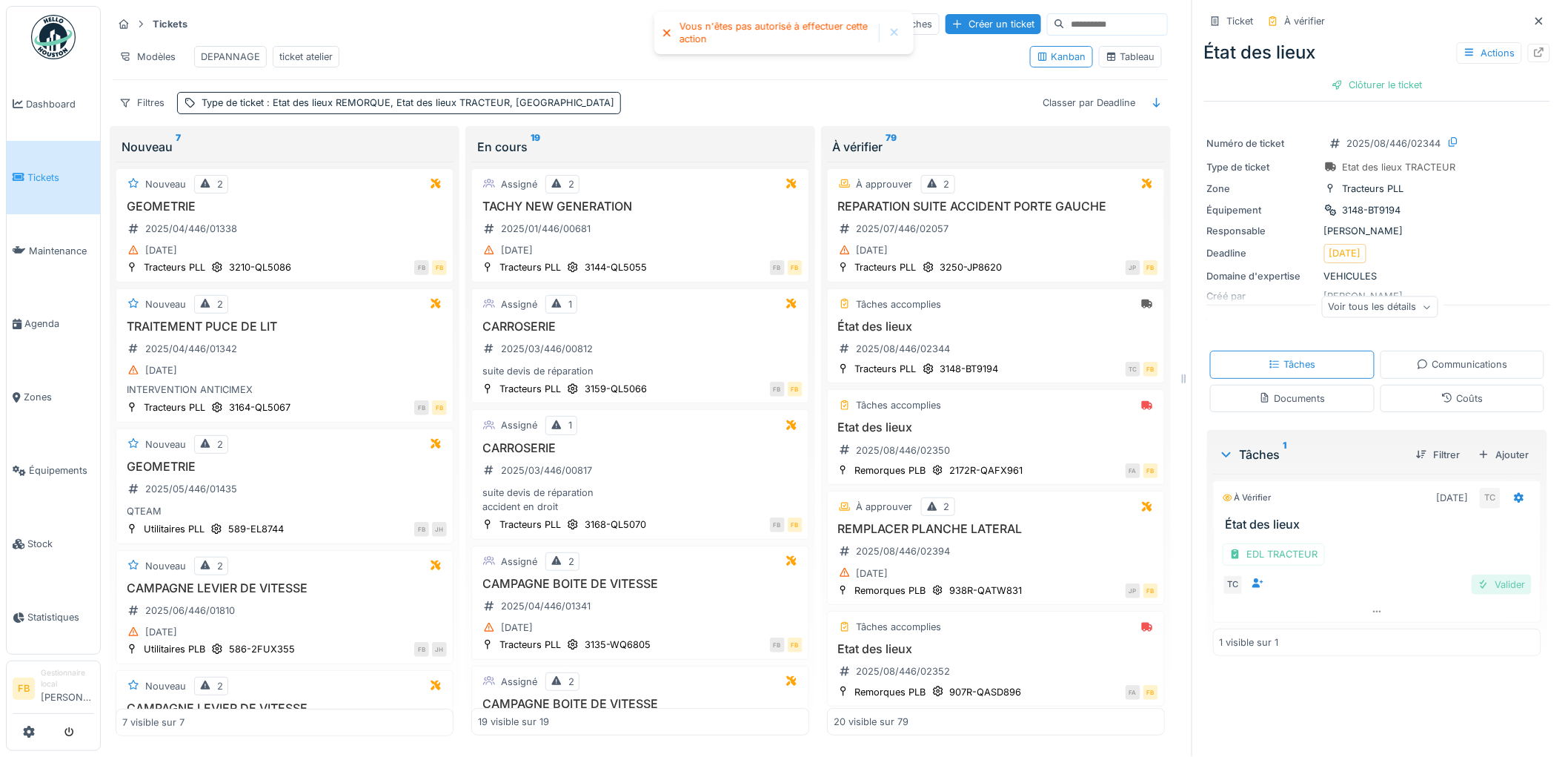
click at [1477, 577] on div at bounding box center [1483, 584] width 12 height 14
click at [1443, 392] on icon at bounding box center [1447, 397] width 10 height 10
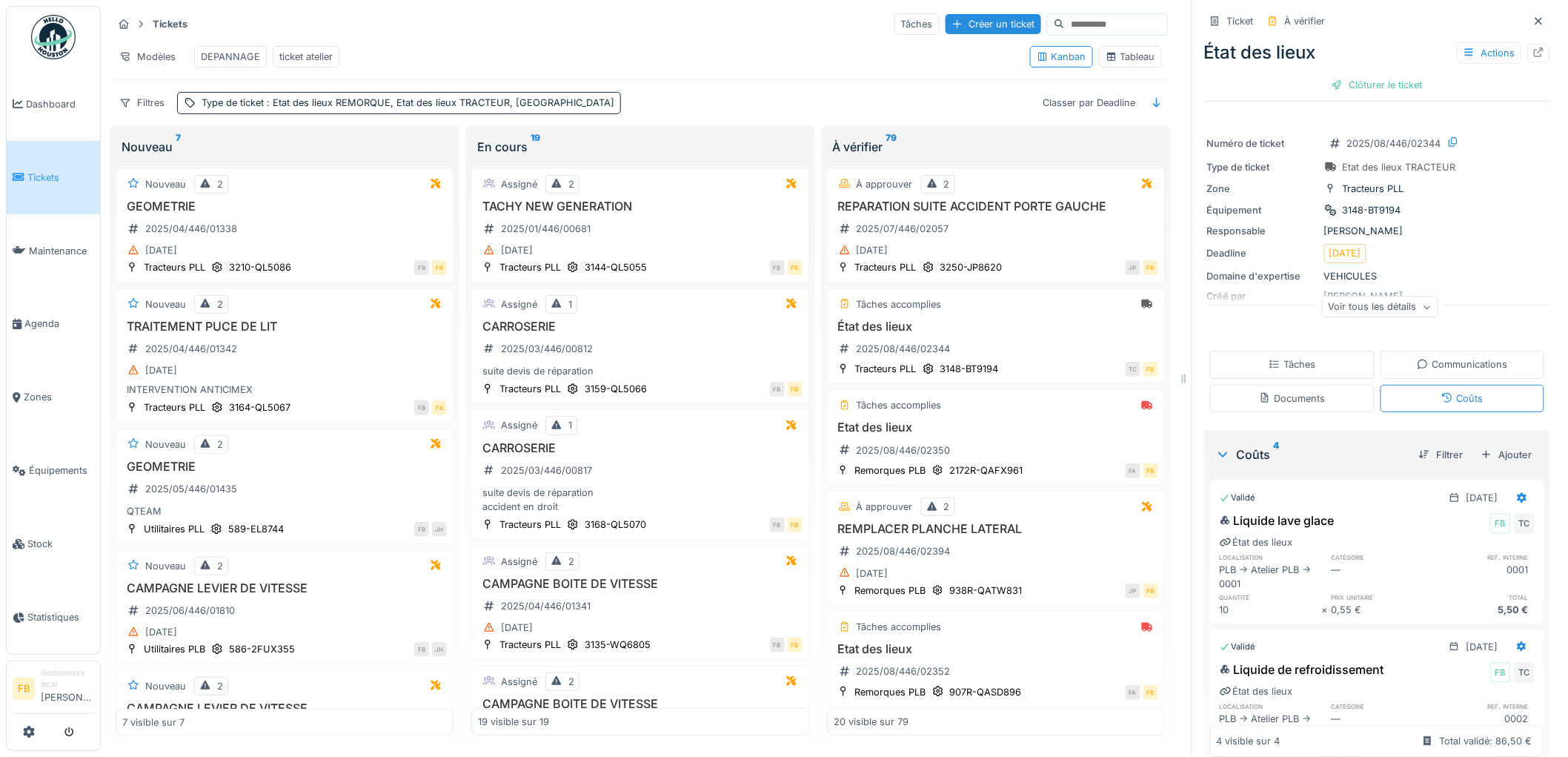
scroll to position [0, 0]
click at [1354, 80] on div "Clôturer le ticket" at bounding box center [1377, 85] width 103 height 20
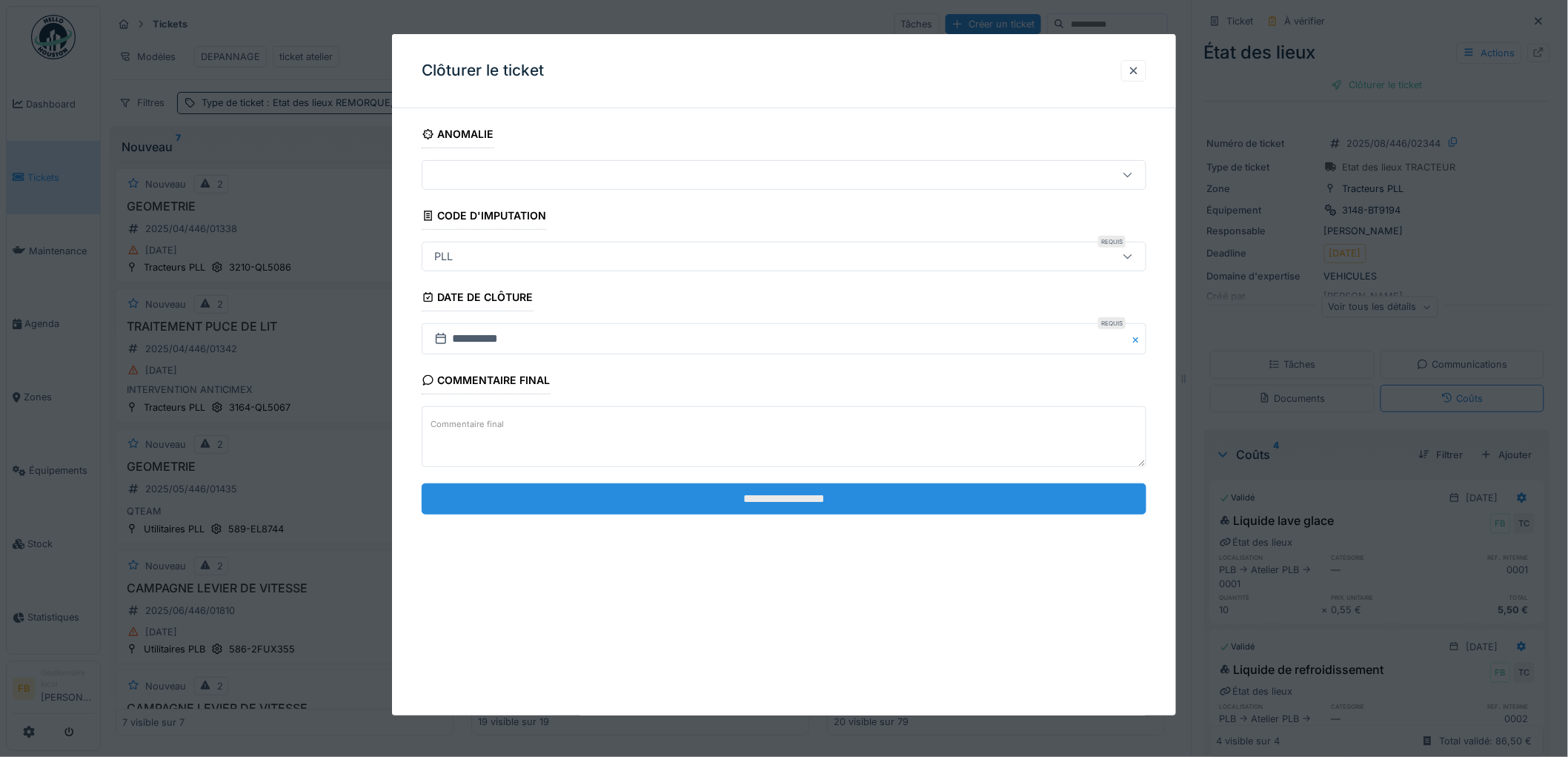
click at [694, 488] on input "**********" at bounding box center [784, 498] width 724 height 31
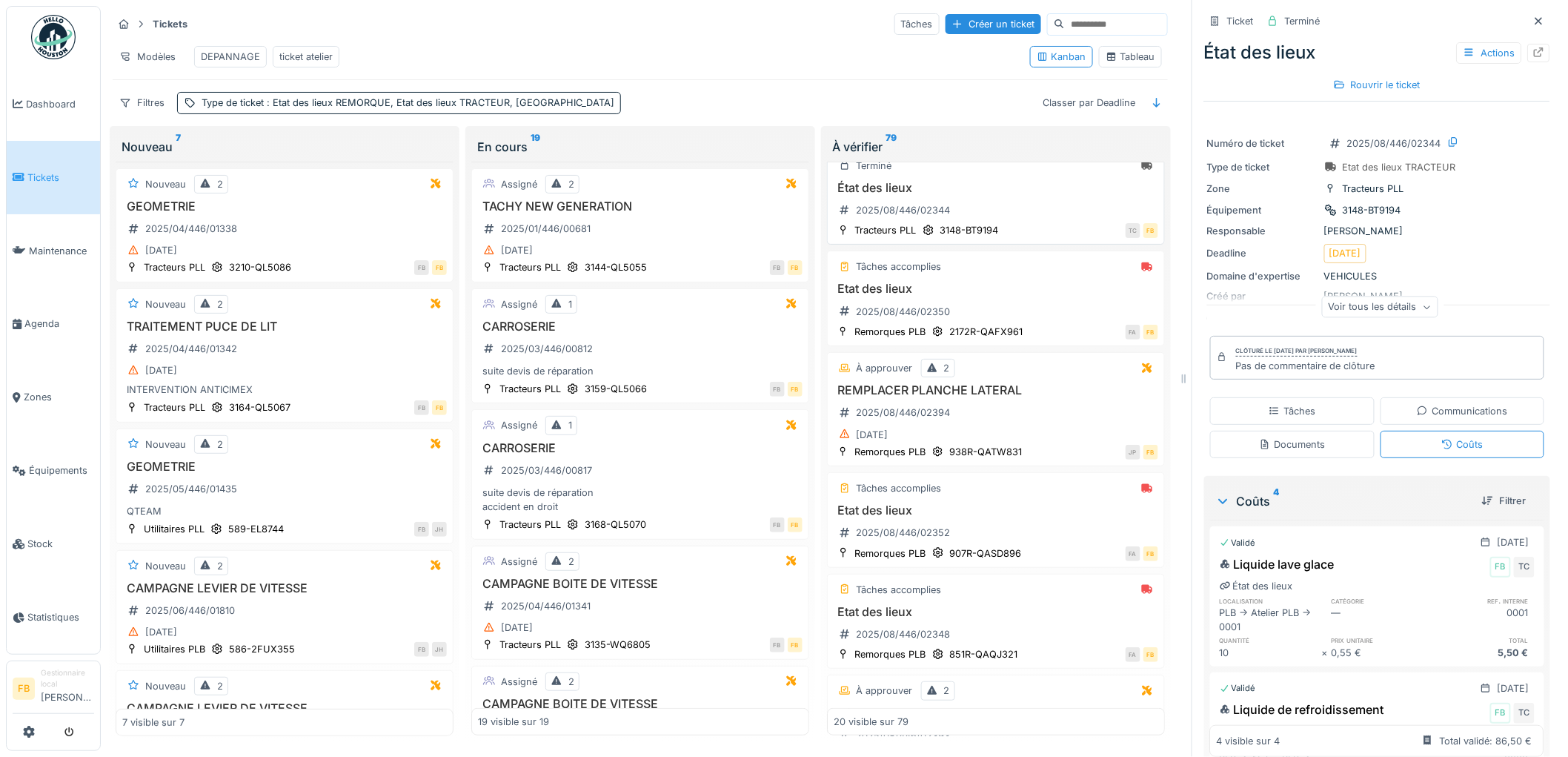
scroll to position [165, 0]
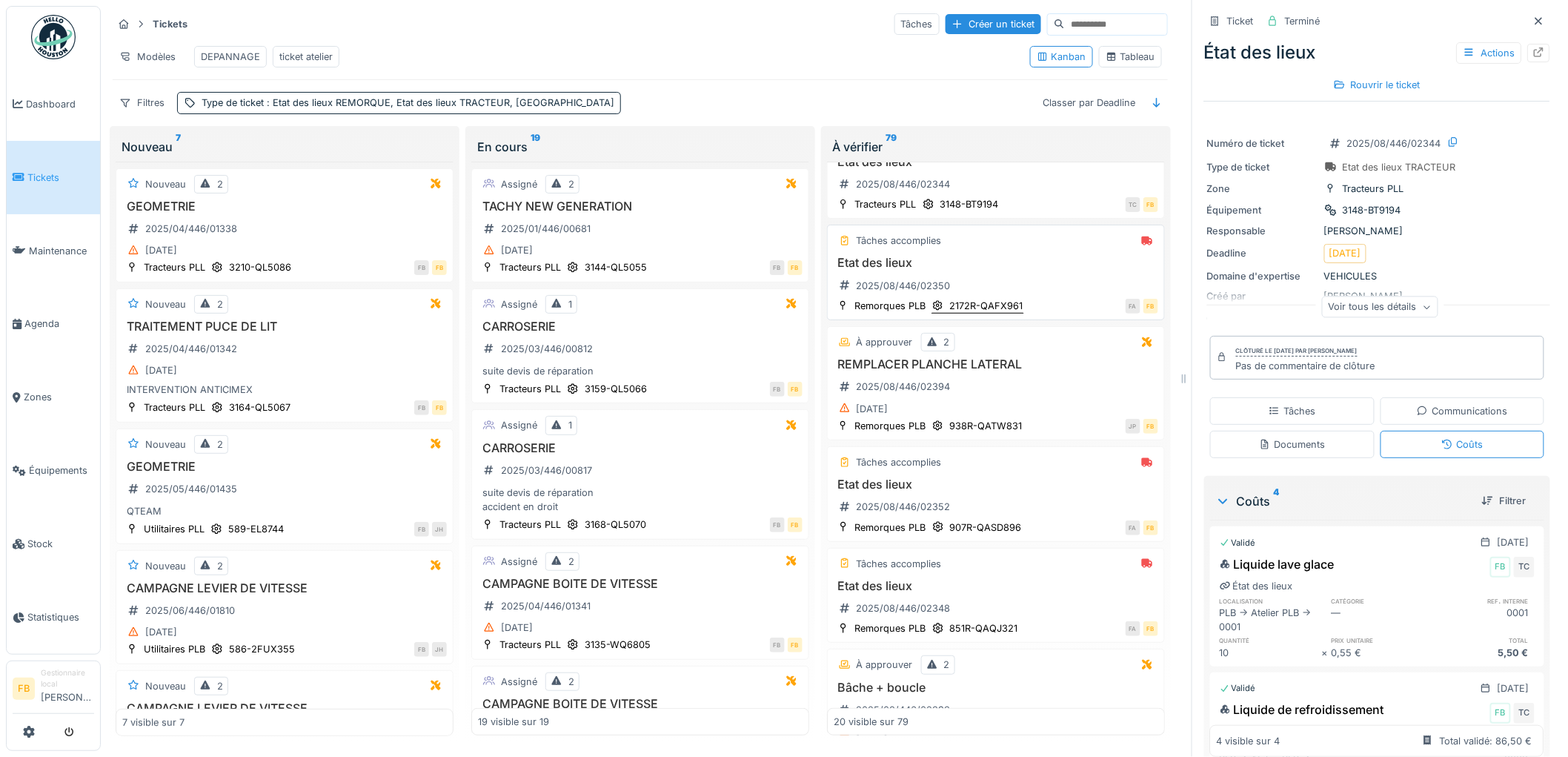
click at [1010, 312] on div "2172R-QAFX961" at bounding box center [977, 306] width 93 height 16
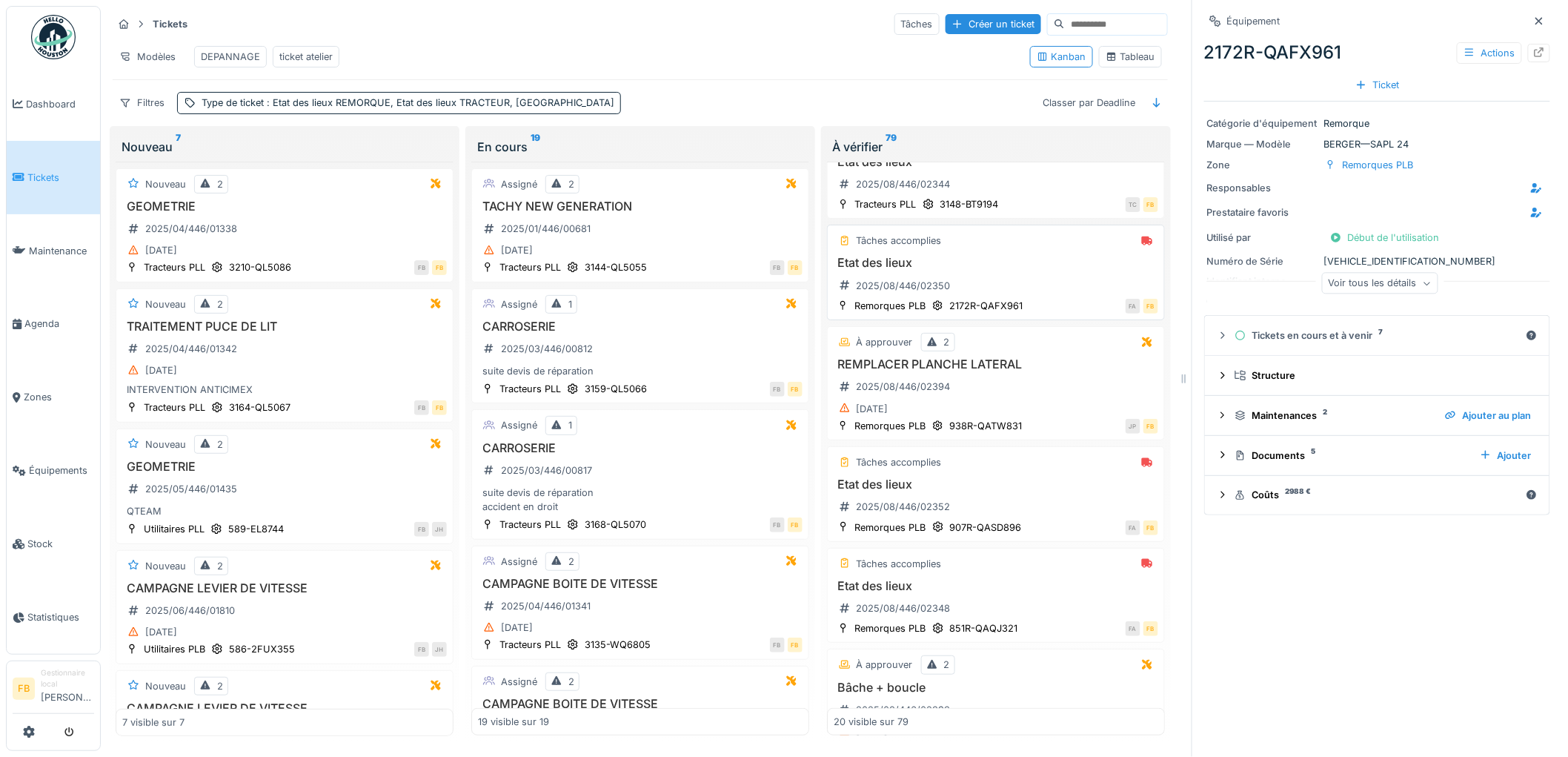
click at [989, 265] on div "Tâches accomplies Etat des lieux 2025/08/446/02350 Remorques PLB 2172R-QAFX961 …" at bounding box center [996, 272] width 338 height 96
click at [1010, 287] on div "Etat des lieux 2025/08/446/02350" at bounding box center [996, 276] width 324 height 42
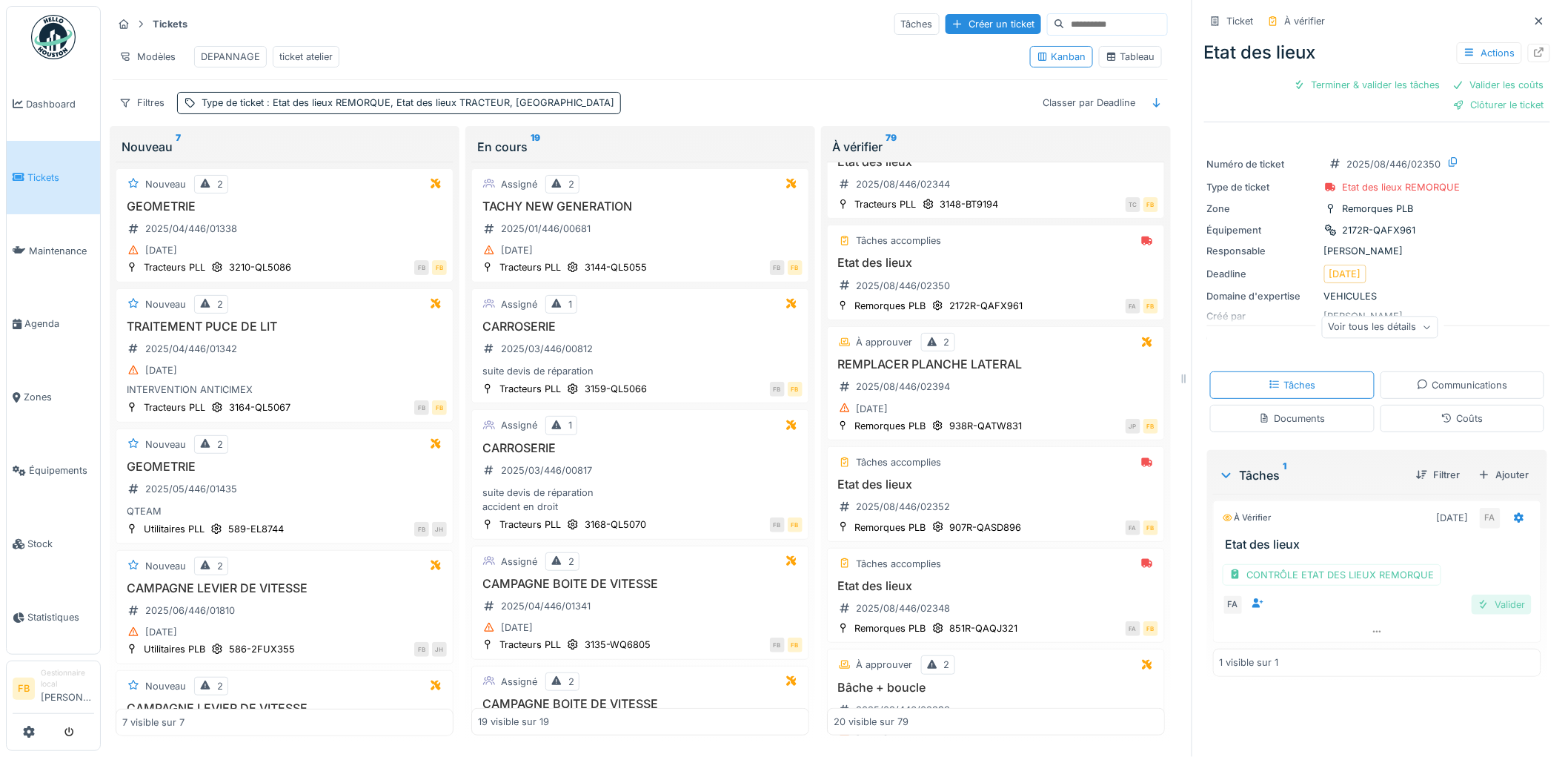
click at [1477, 600] on div at bounding box center [1483, 604] width 12 height 14
click at [1351, 573] on div at bounding box center [1376, 574] width 327 height 21
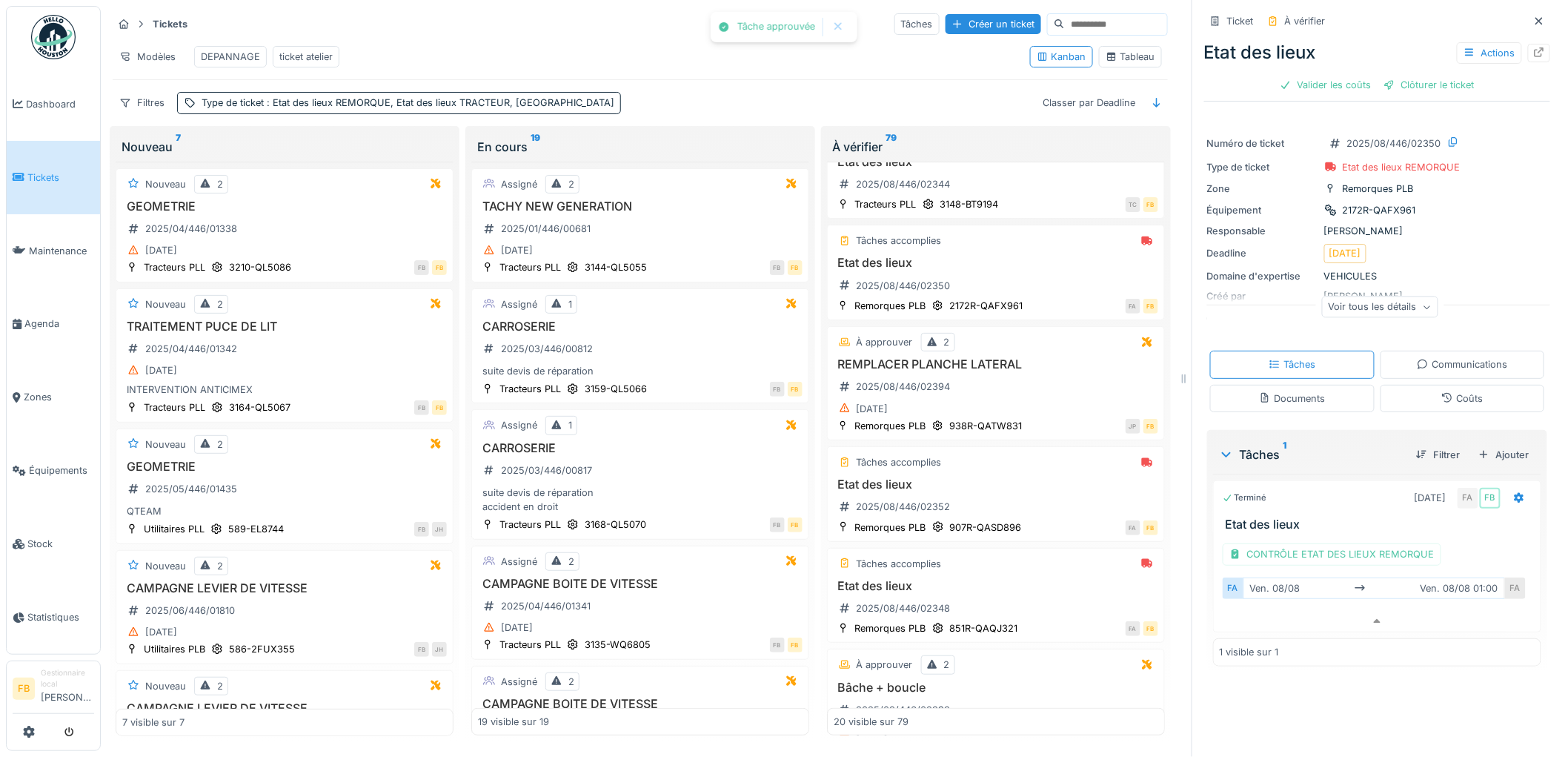
click at [1274, 574] on div "FA ven. 08/08 ven. 08/08 01:00 FA" at bounding box center [1376, 588] width 309 height 27
click at [1270, 545] on div "CONTRÔLE ETAT DES LIEUX REMORQUE" at bounding box center [1332, 554] width 219 height 21
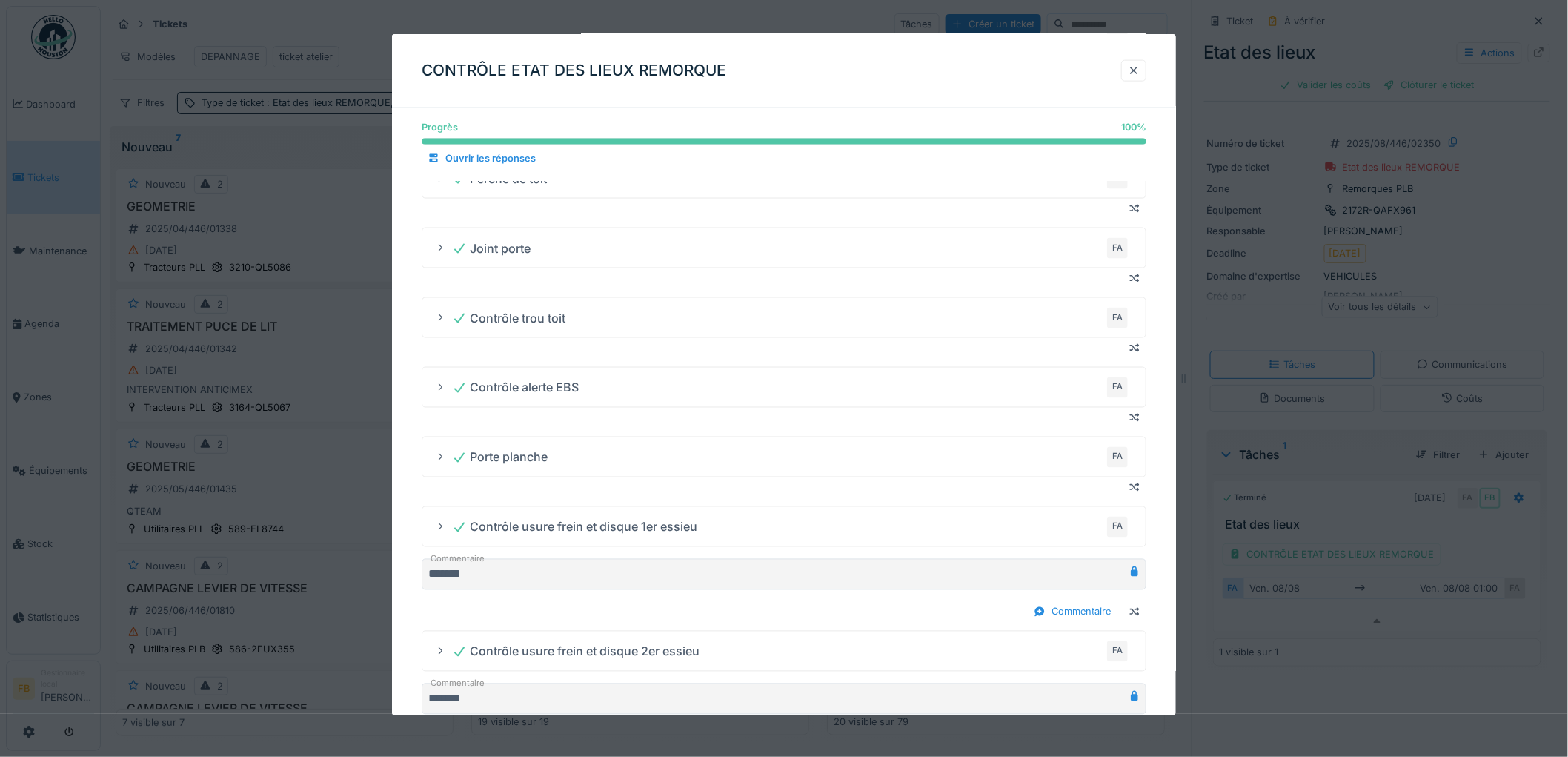
scroll to position [1094, 0]
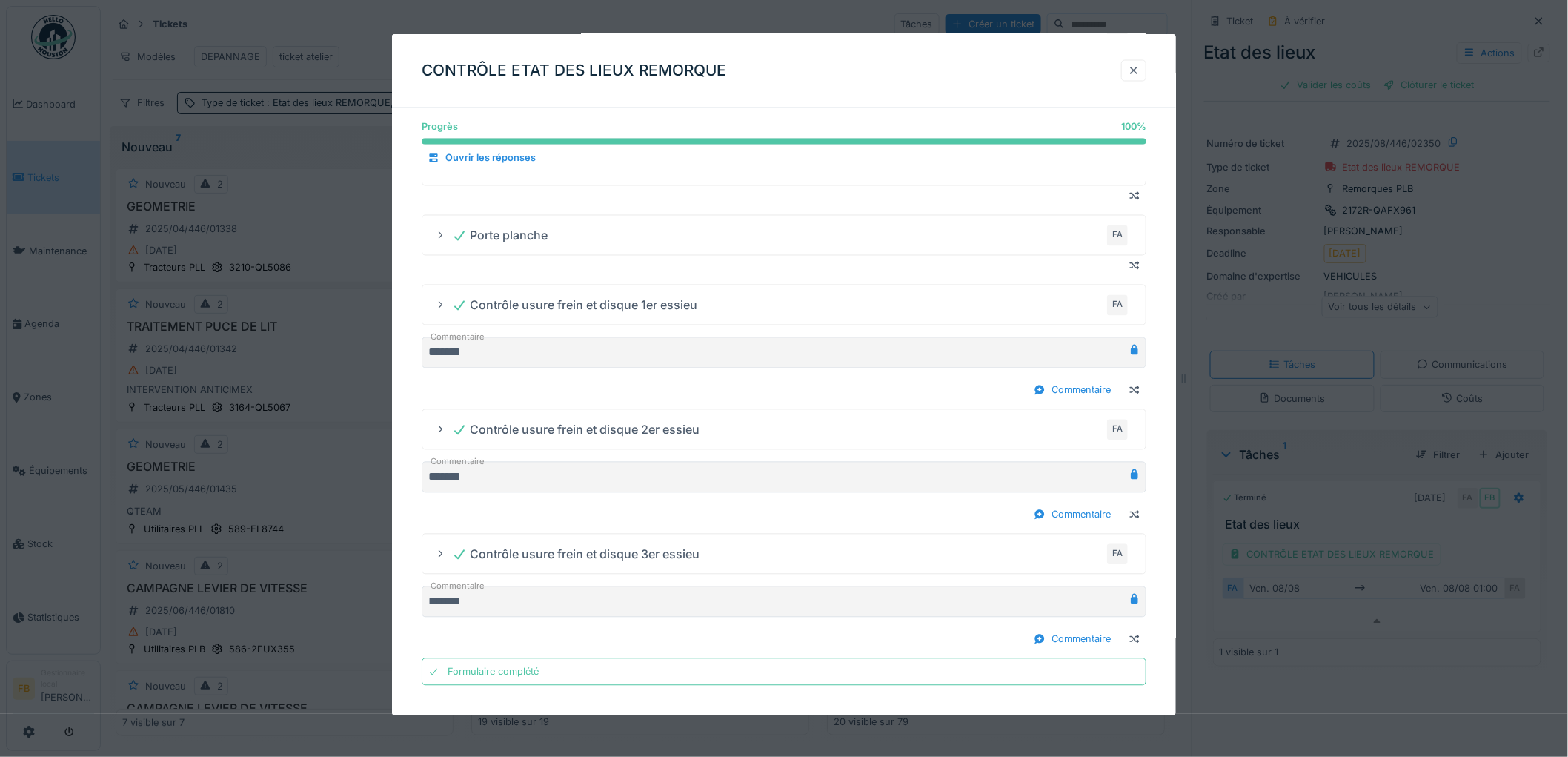
click at [1129, 69] on div at bounding box center [1133, 71] width 25 height 21
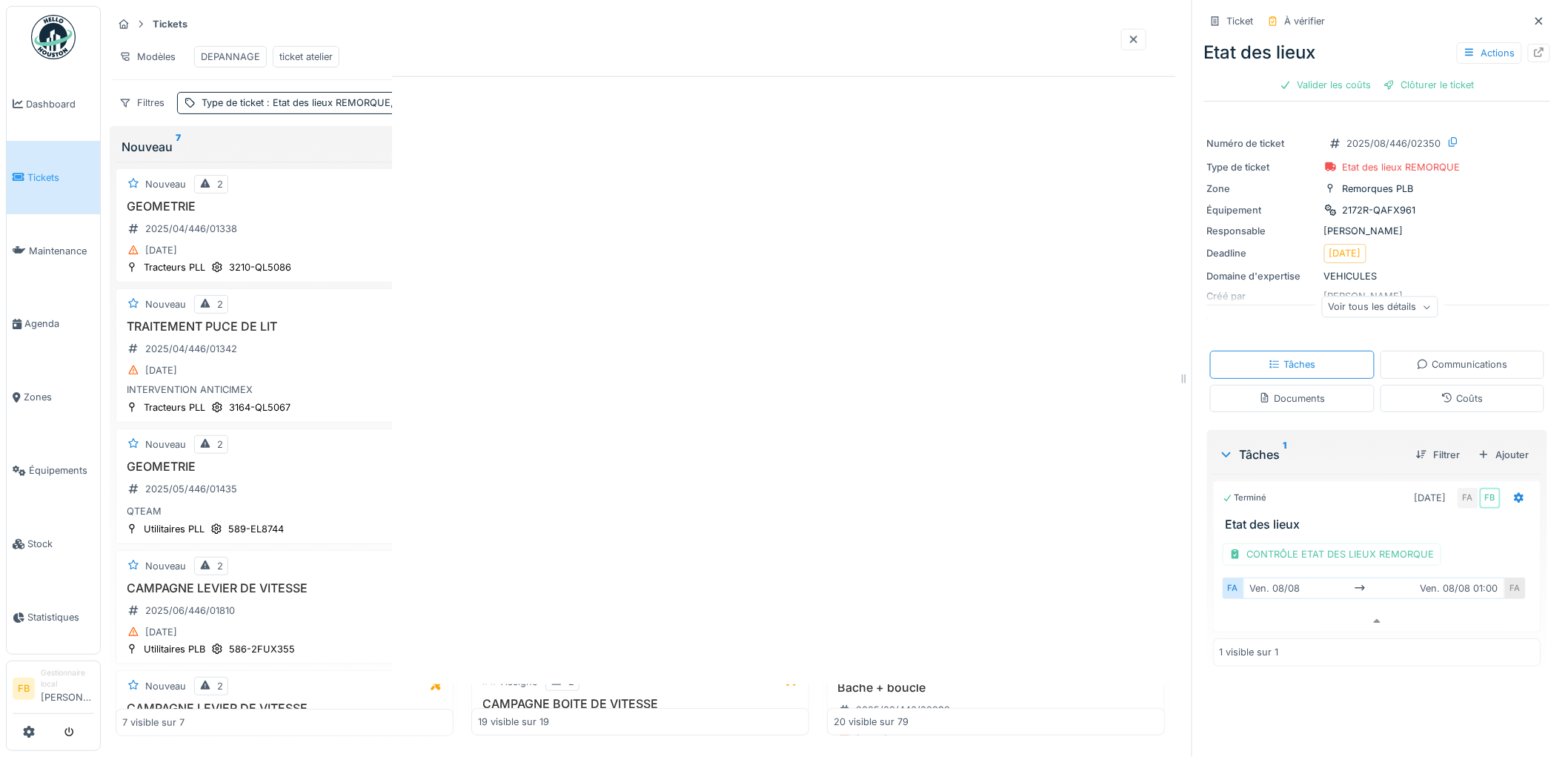
scroll to position [0, 0]
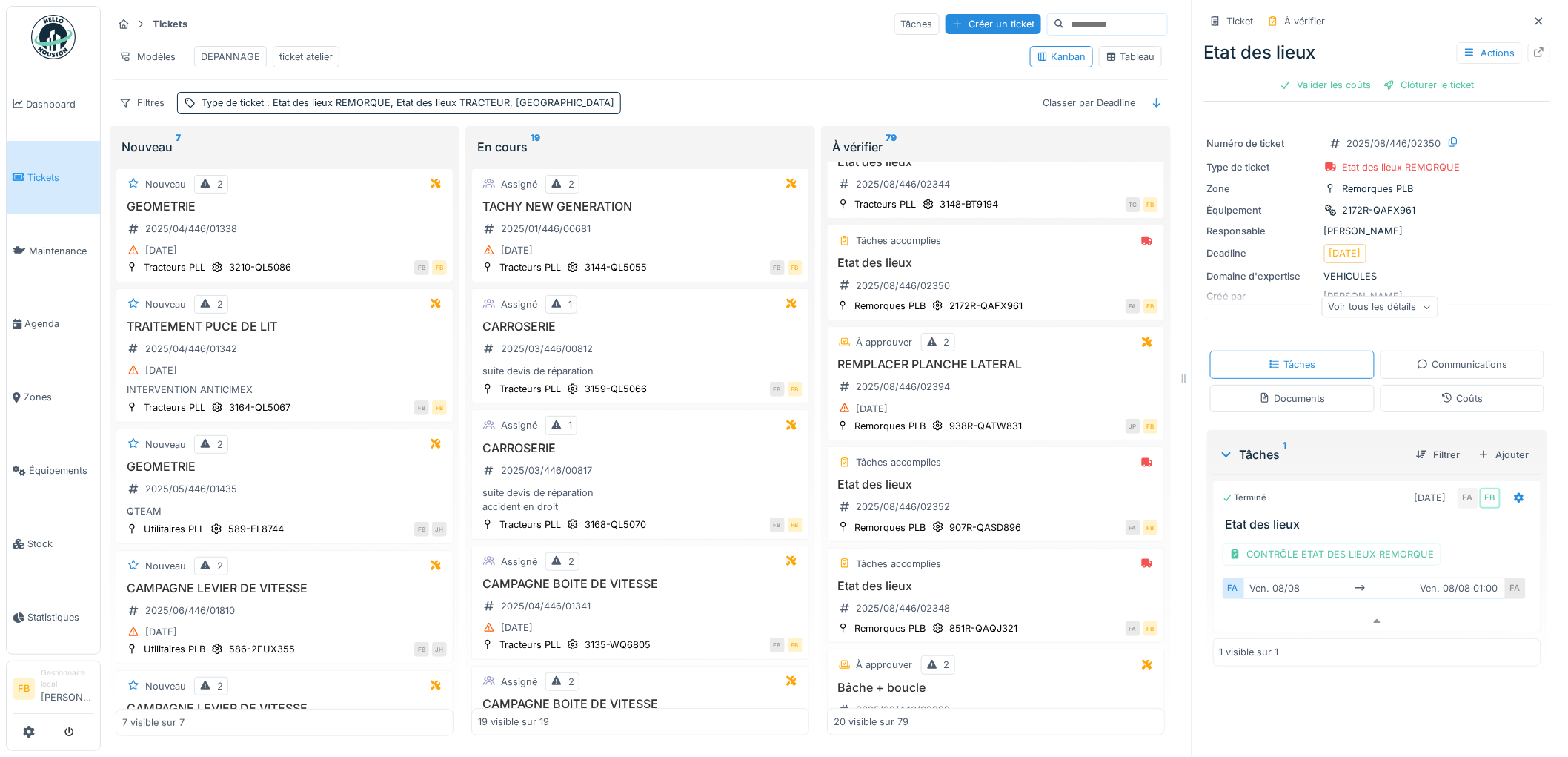
click at [1395, 389] on div "Coûts" at bounding box center [1462, 399] width 164 height 27
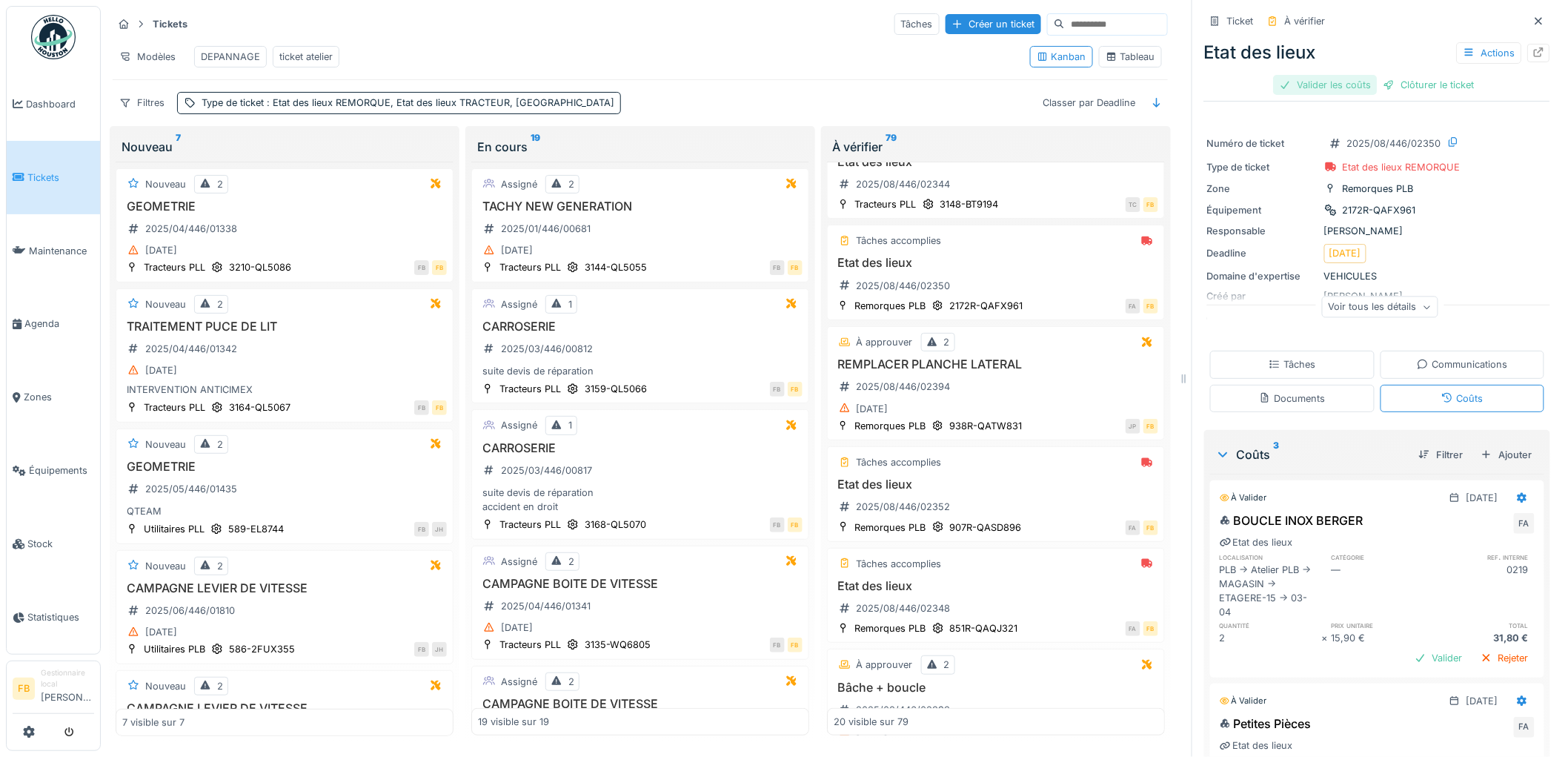
click at [1334, 79] on div "Valider les coûts" at bounding box center [1325, 85] width 103 height 20
click at [1345, 83] on div "Etat des lieux Actions Clôturer le ticket" at bounding box center [1377, 65] width 346 height 64
click at [1346, 75] on div "Clôturer le ticket" at bounding box center [1377, 85] width 103 height 20
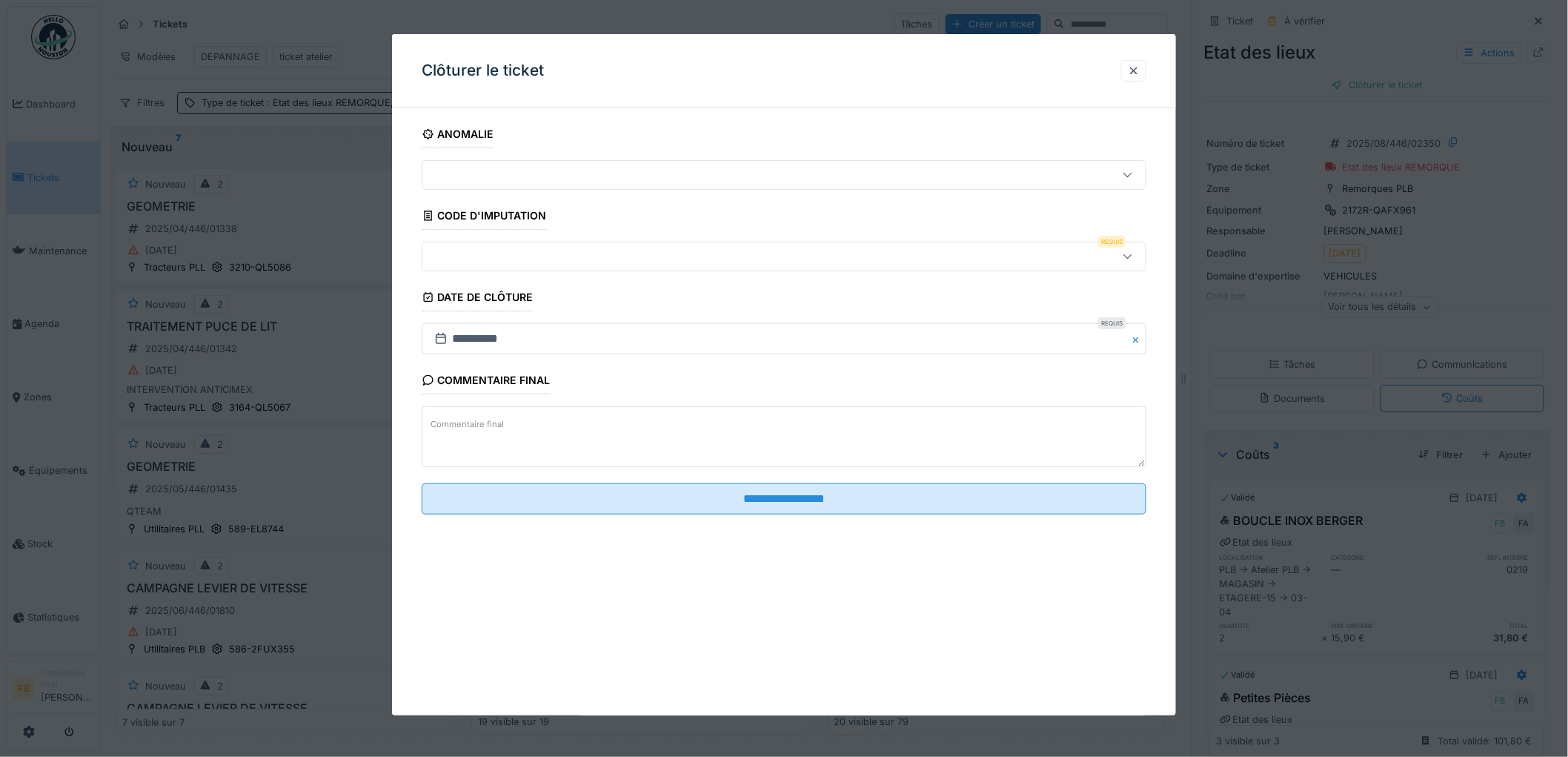
click at [564, 261] on div at bounding box center [742, 257] width 629 height 17
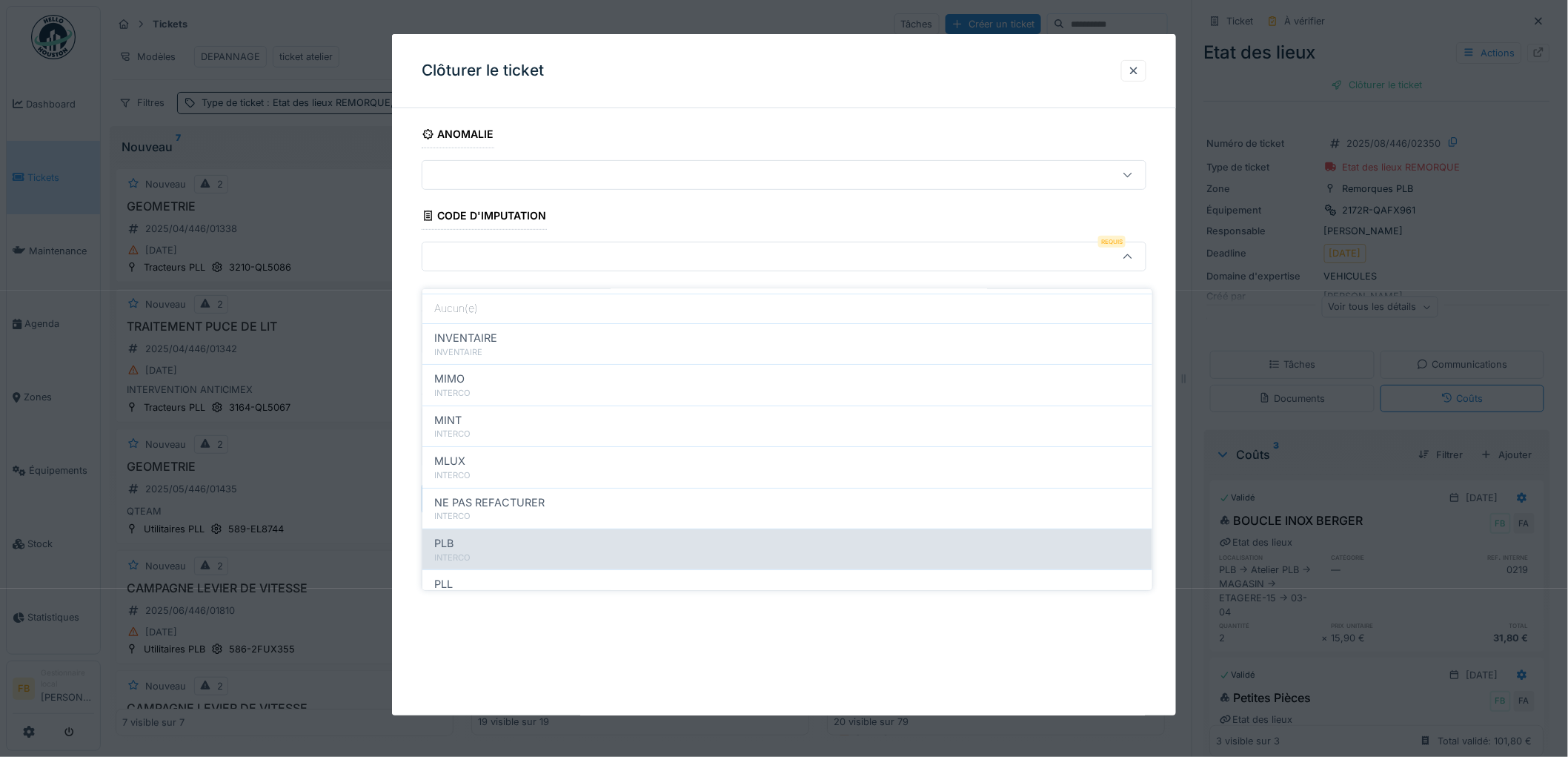
scroll to position [132, 0]
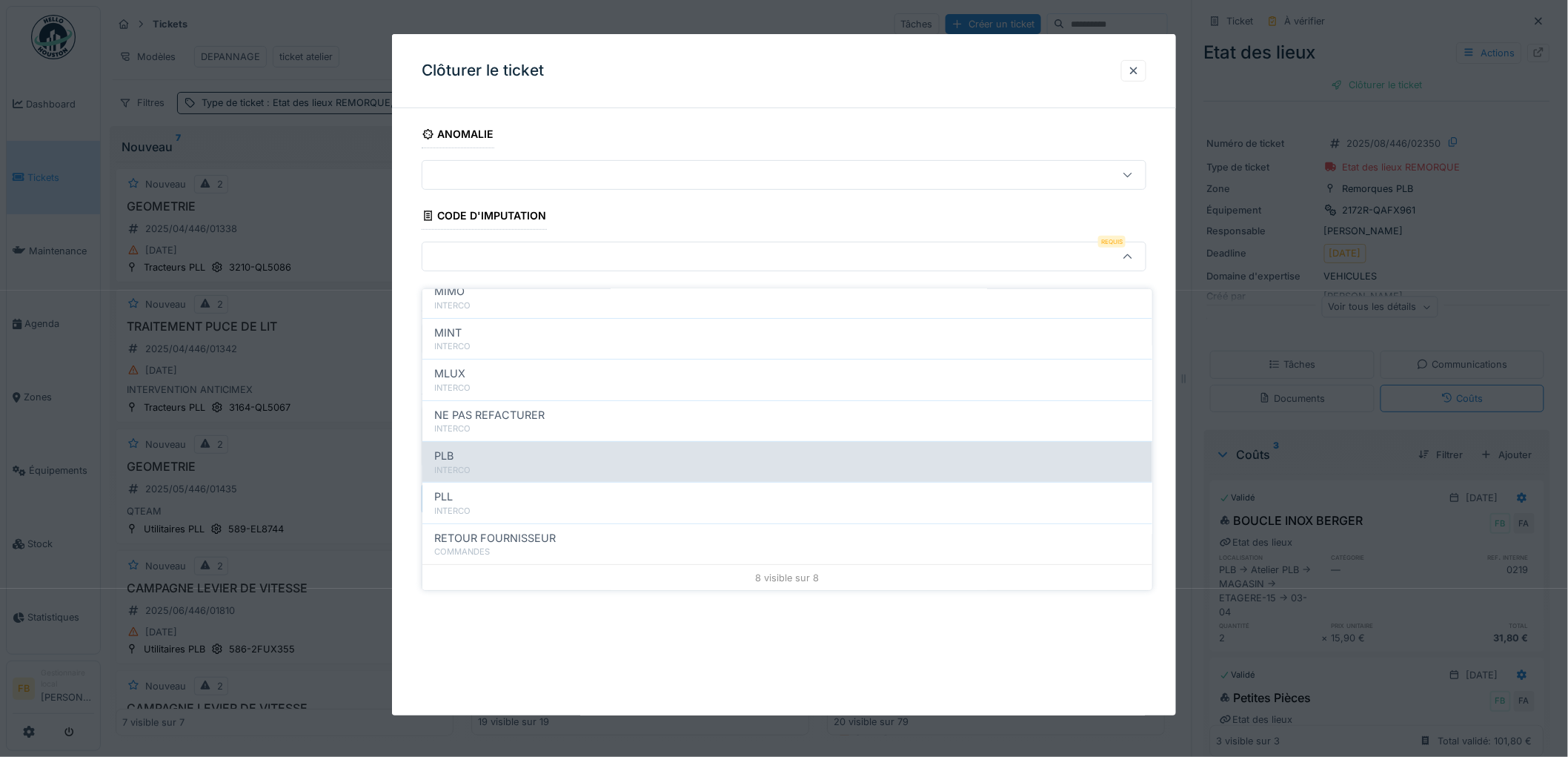
click at [493, 464] on div "INTERCO" at bounding box center [787, 470] width 706 height 13
type input "***"
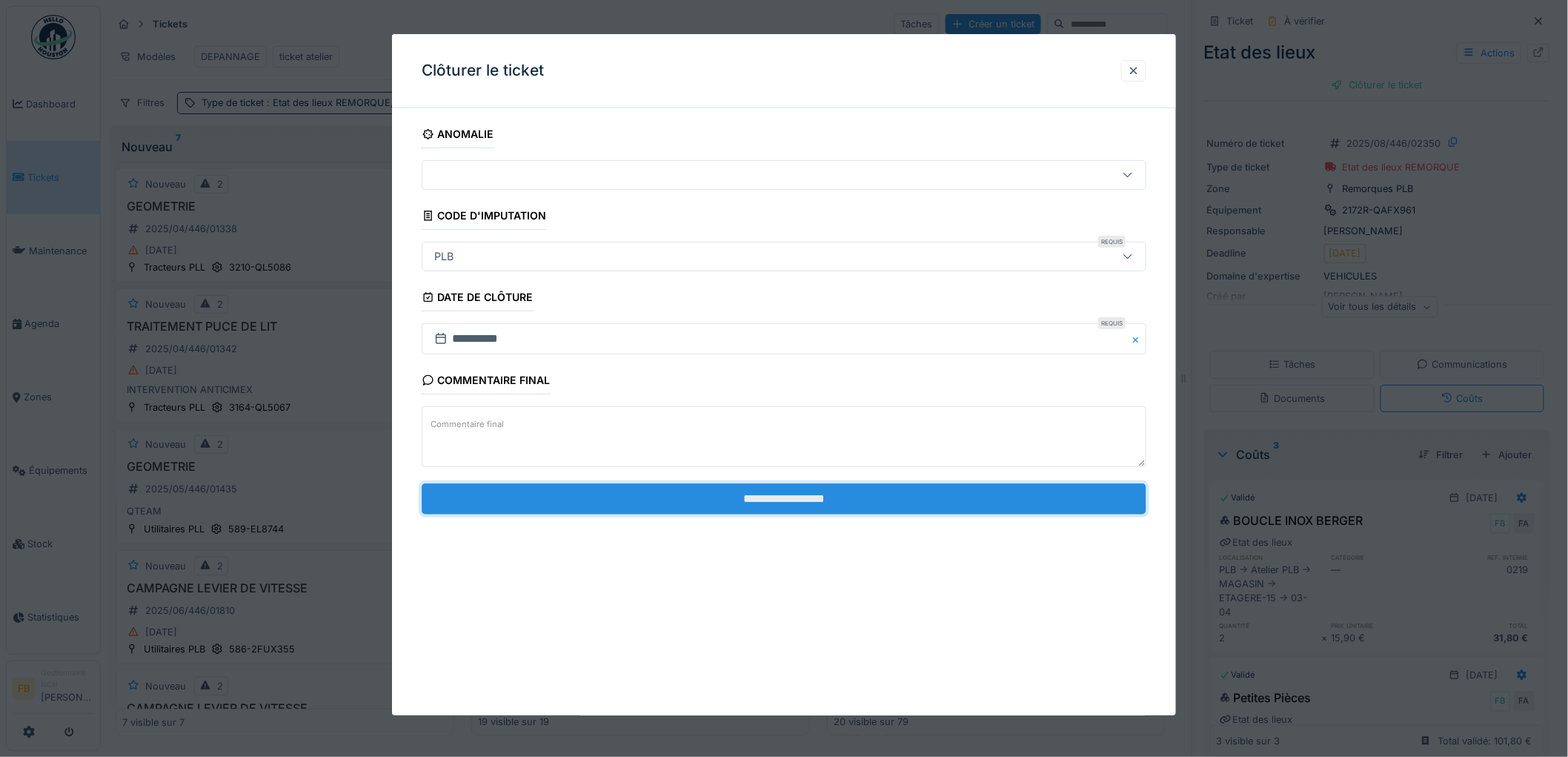
click at [752, 494] on input "**********" at bounding box center [784, 498] width 724 height 31
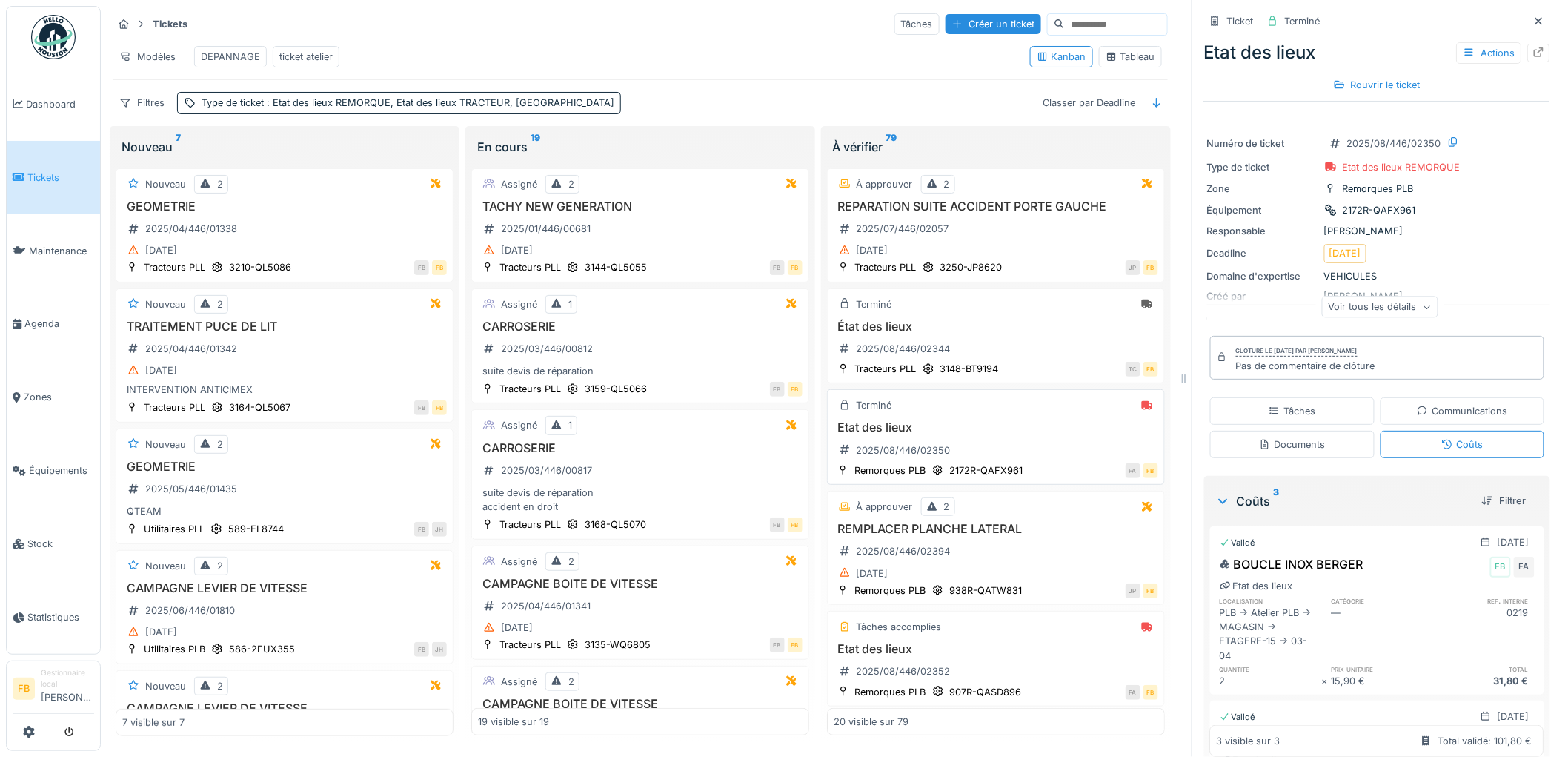
scroll to position [247, 0]
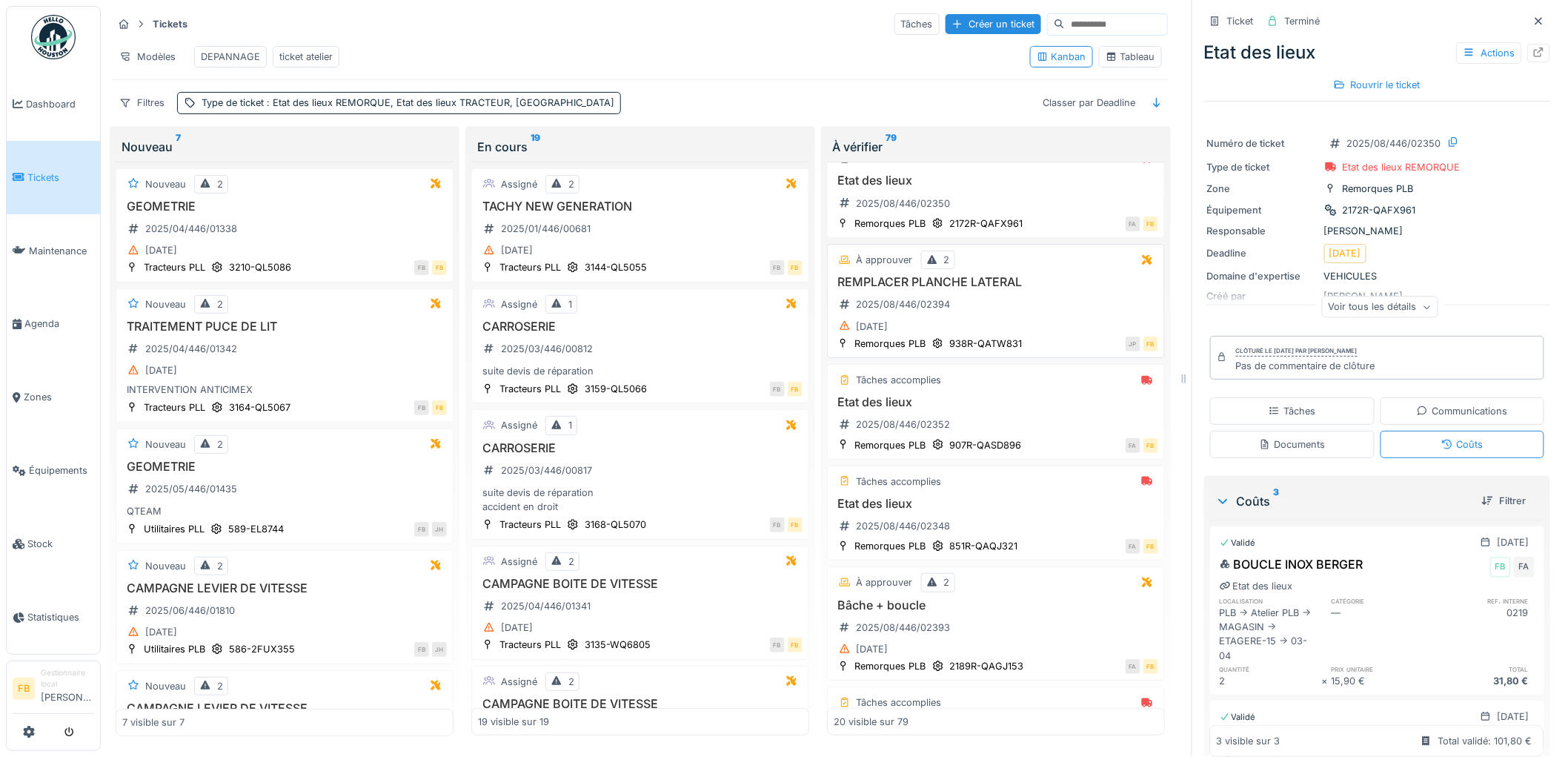
click at [1013, 326] on div "REMPLACER PLANCHE LATERAL 2025/08/446/02394 14/08/2025" at bounding box center [996, 305] width 324 height 61
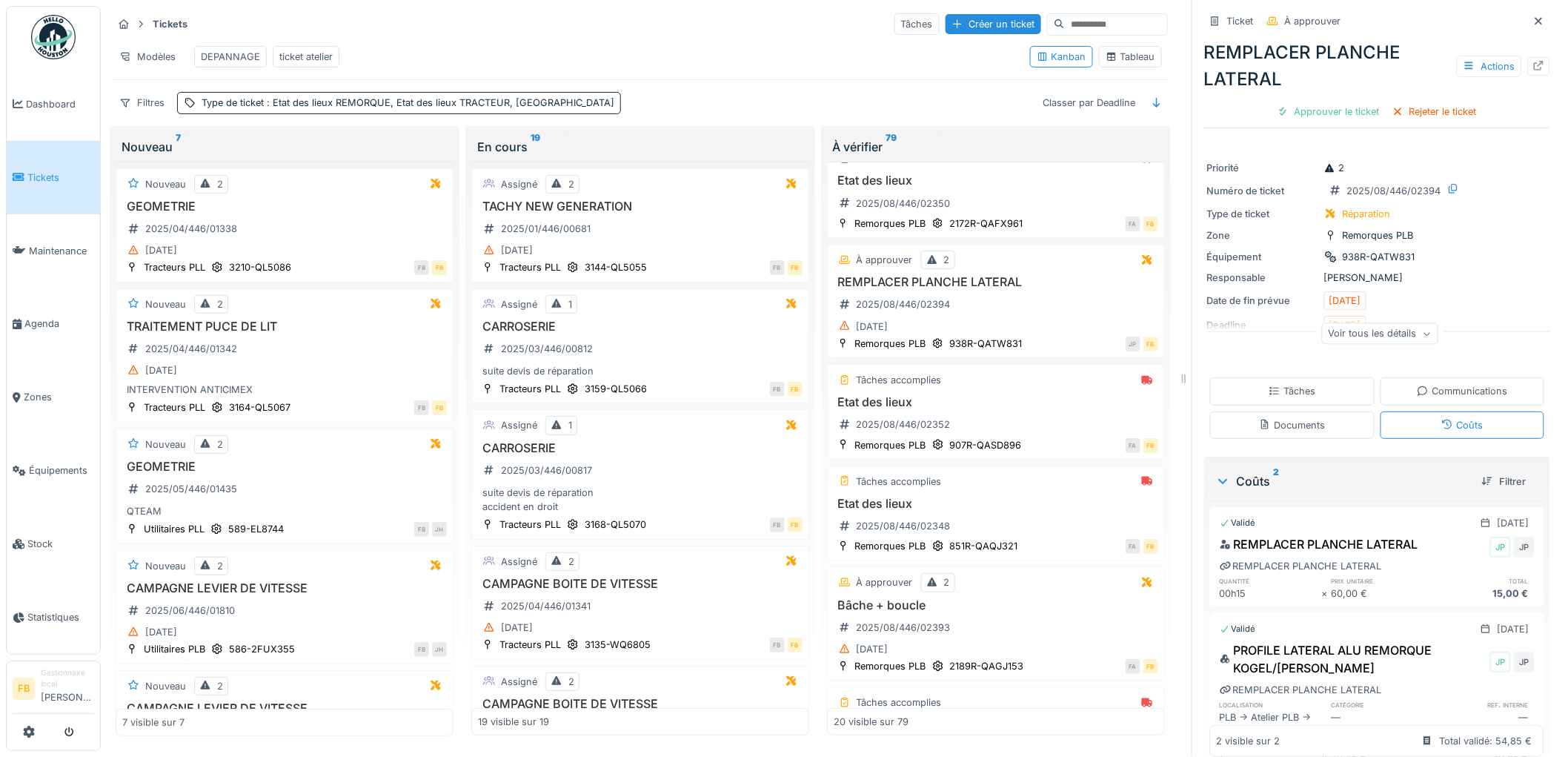
click at [1312, 377] on div "Tâches" at bounding box center [1293, 391] width 164 height 27
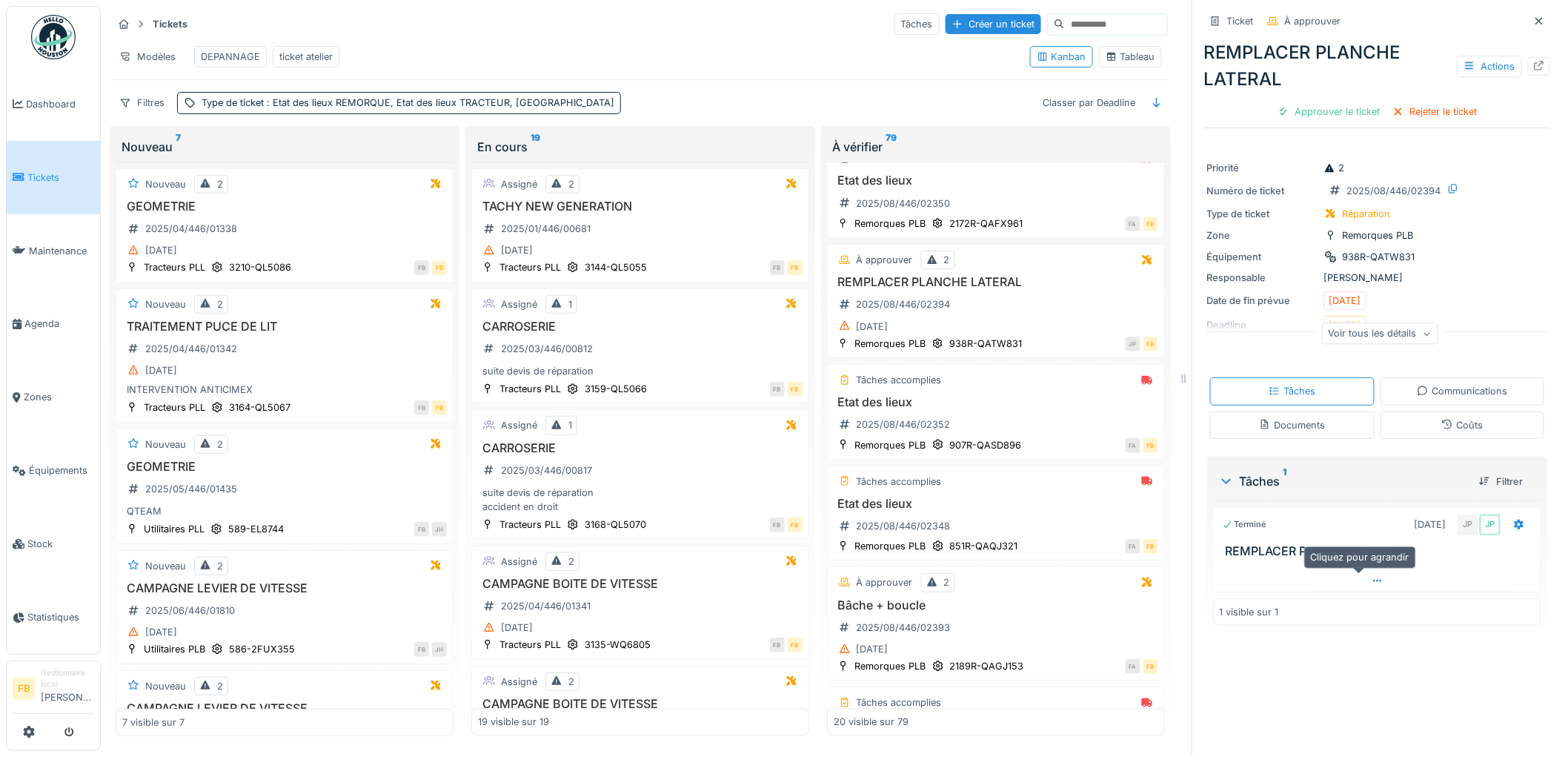
click at [1372, 576] on icon at bounding box center [1378, 580] width 12 height 10
click at [1308, 102] on div "Approuver le ticket" at bounding box center [1329, 112] width 115 height 20
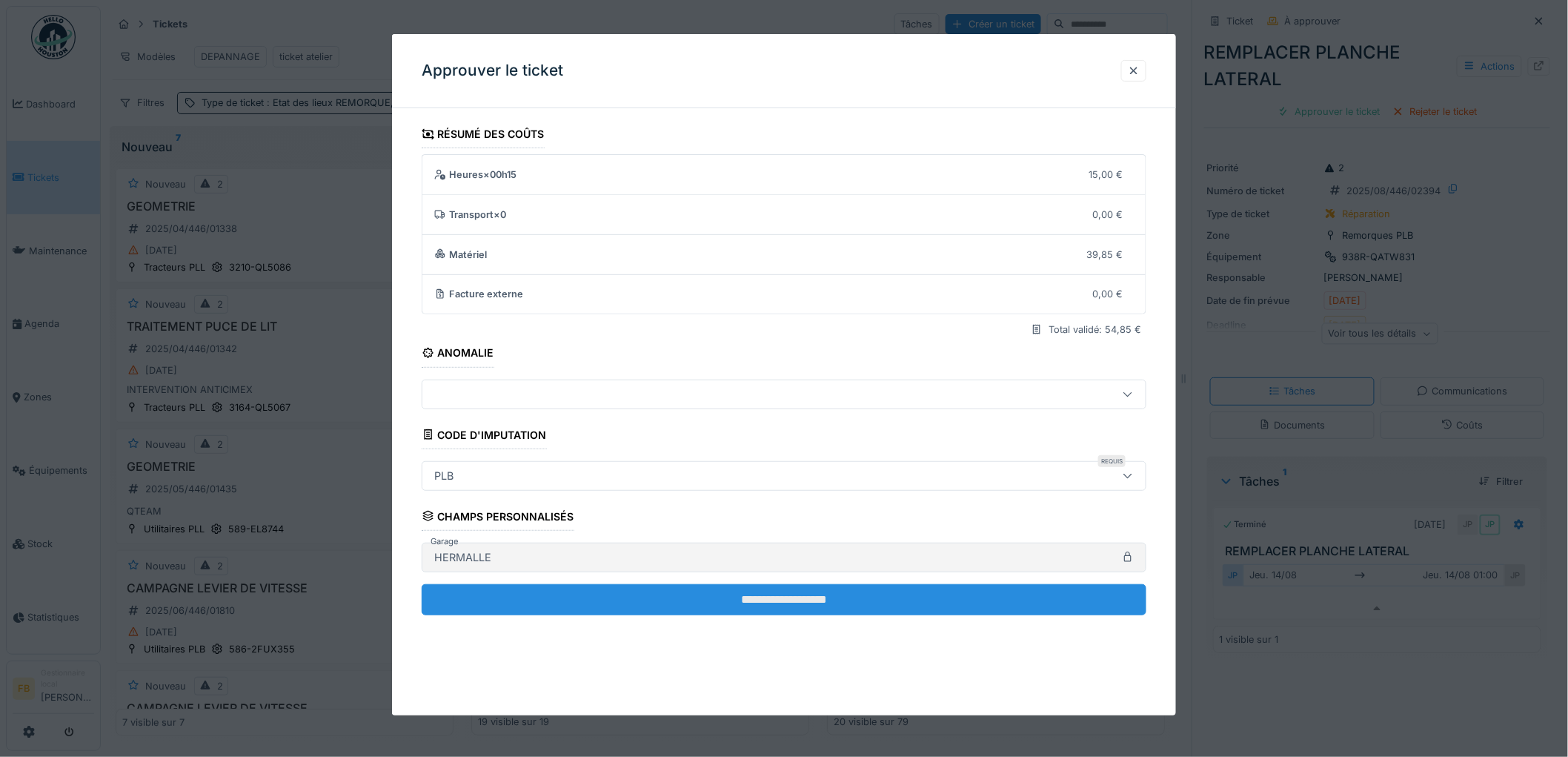
click at [684, 595] on input "**********" at bounding box center [784, 599] width 724 height 31
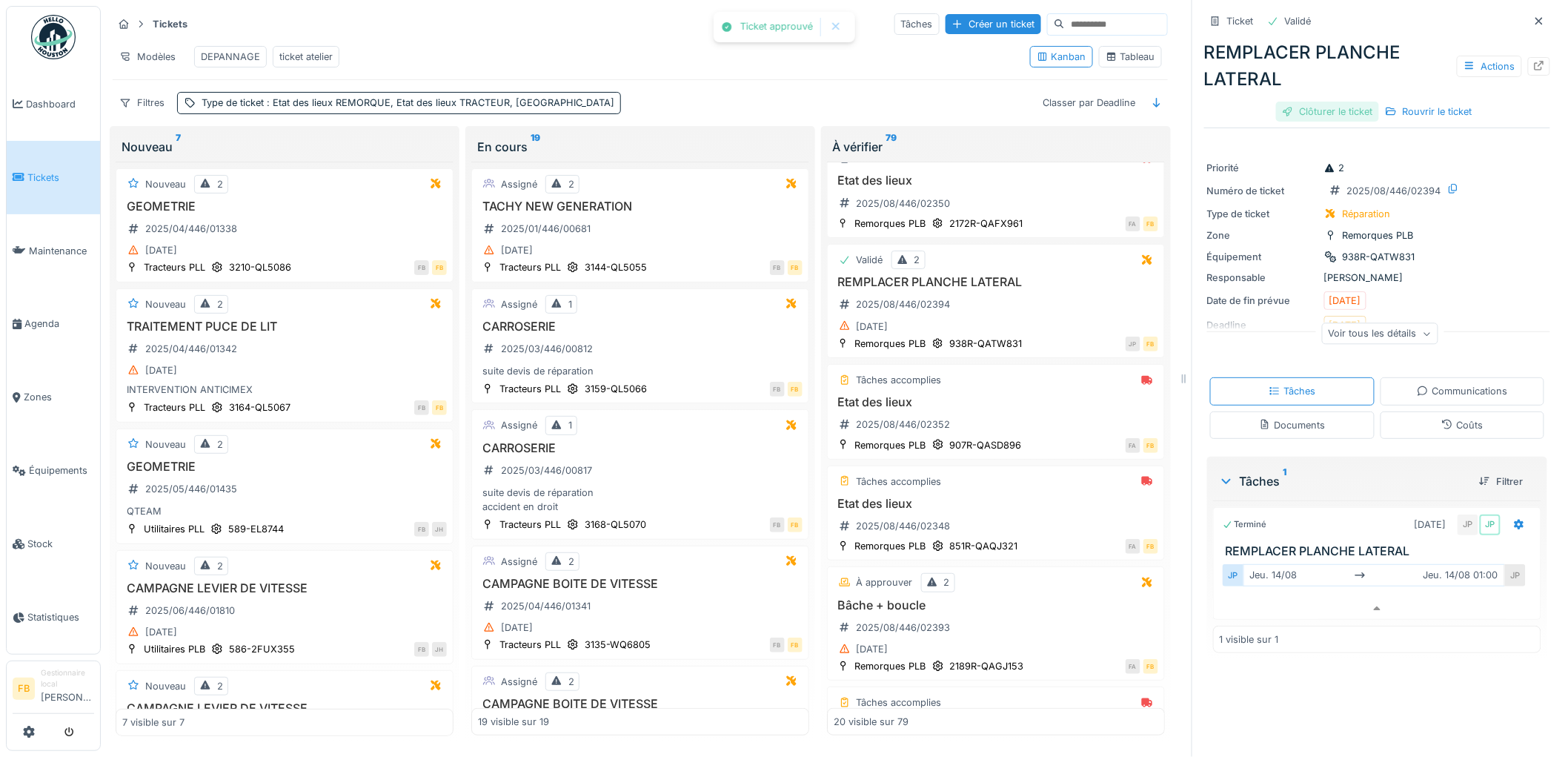
click at [1299, 102] on div "Clôturer le ticket" at bounding box center [1327, 112] width 103 height 20
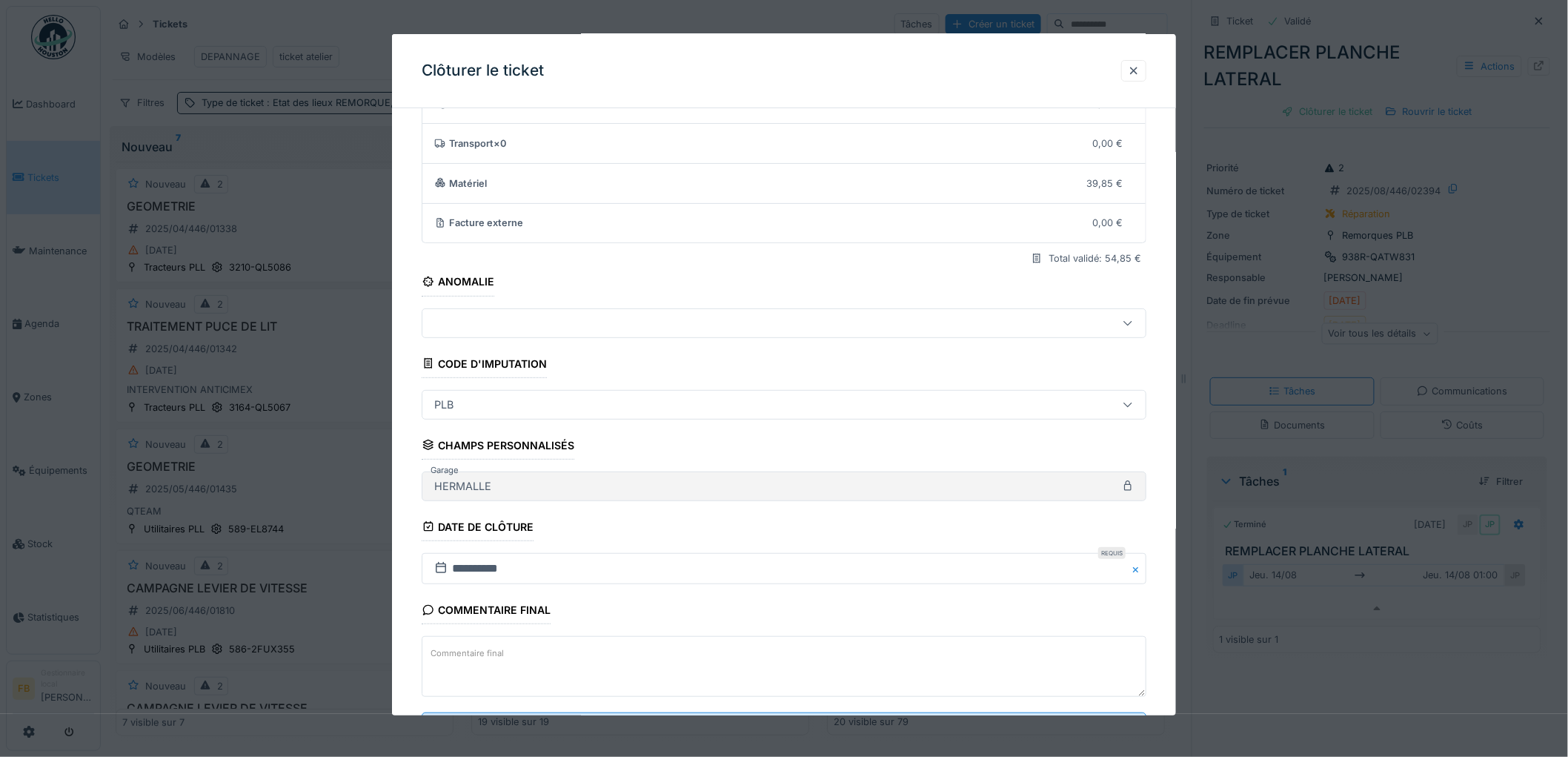
scroll to position [143, 0]
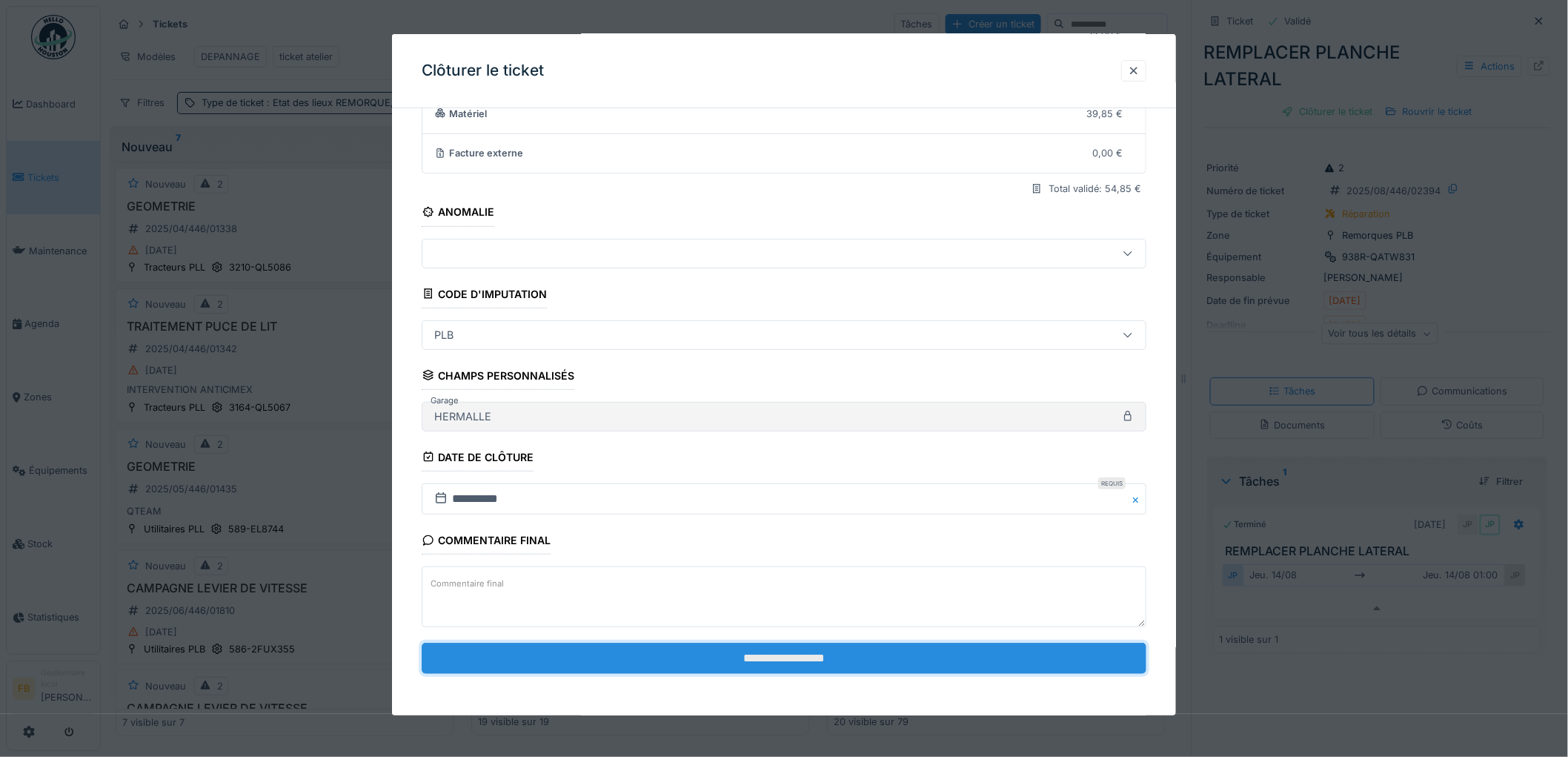
click at [665, 654] on input "**********" at bounding box center [784, 657] width 724 height 31
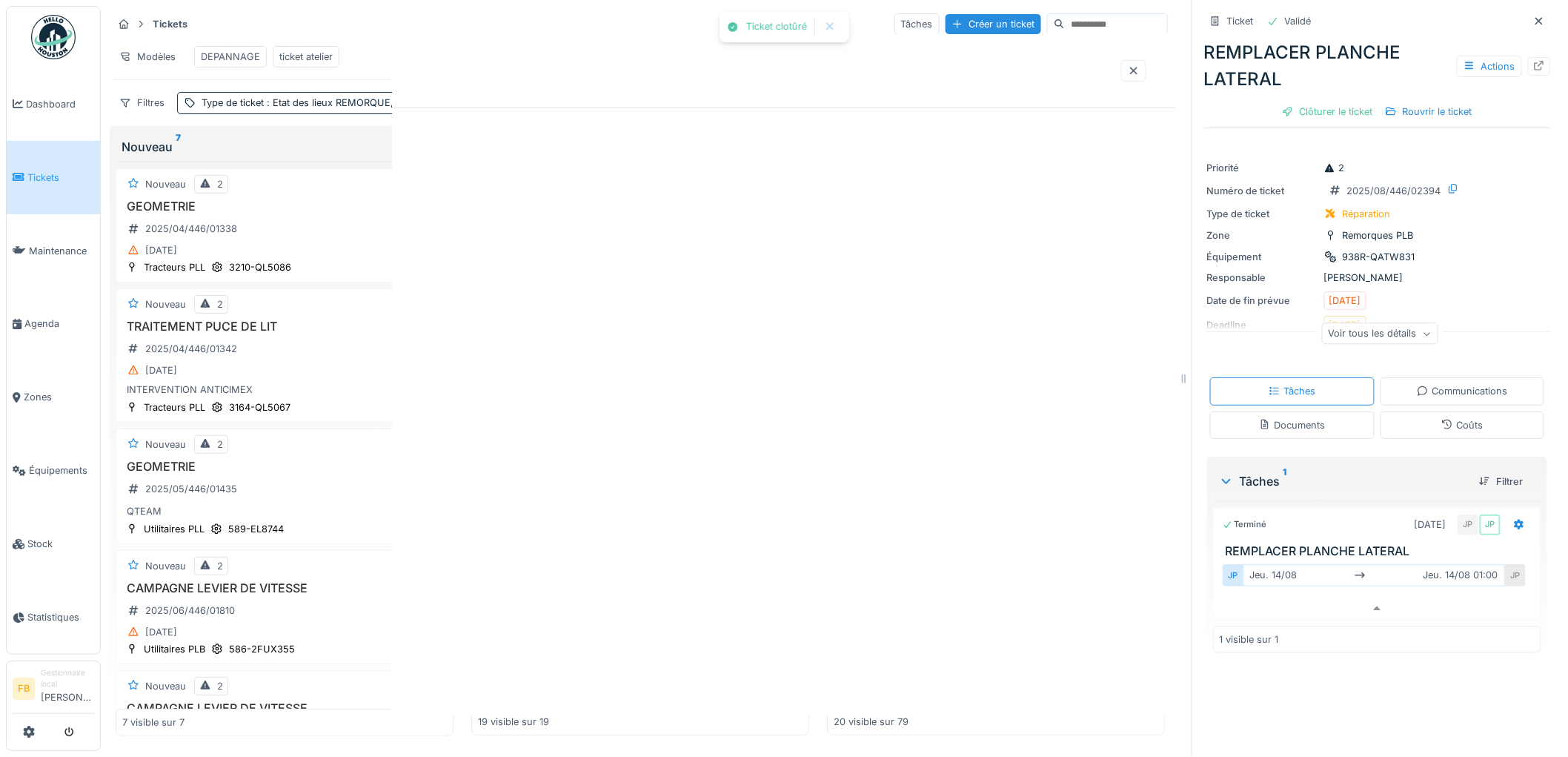
scroll to position [0, 0]
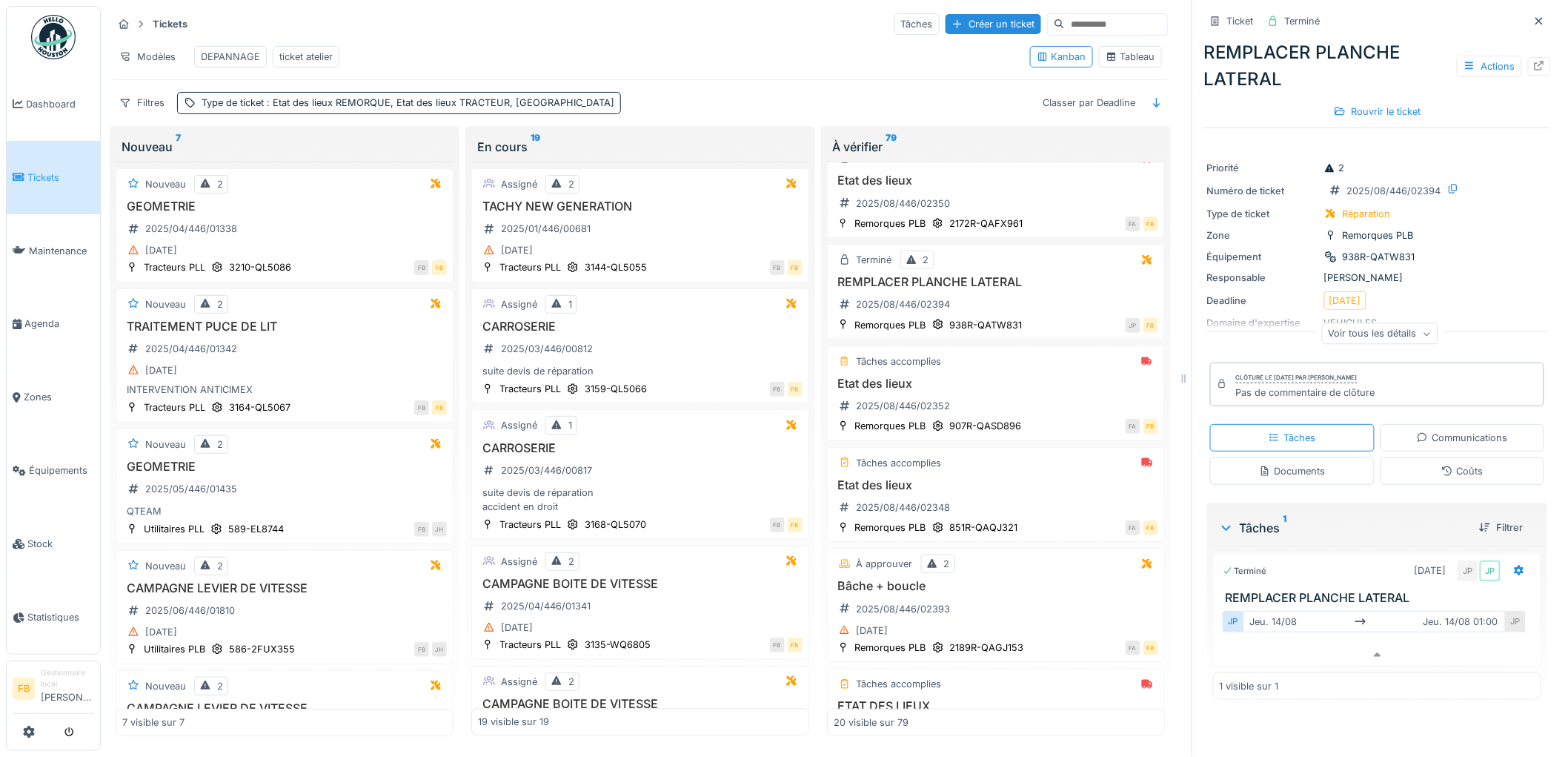
click at [1408, 457] on div "Coûts" at bounding box center [1462, 471] width 164 height 27
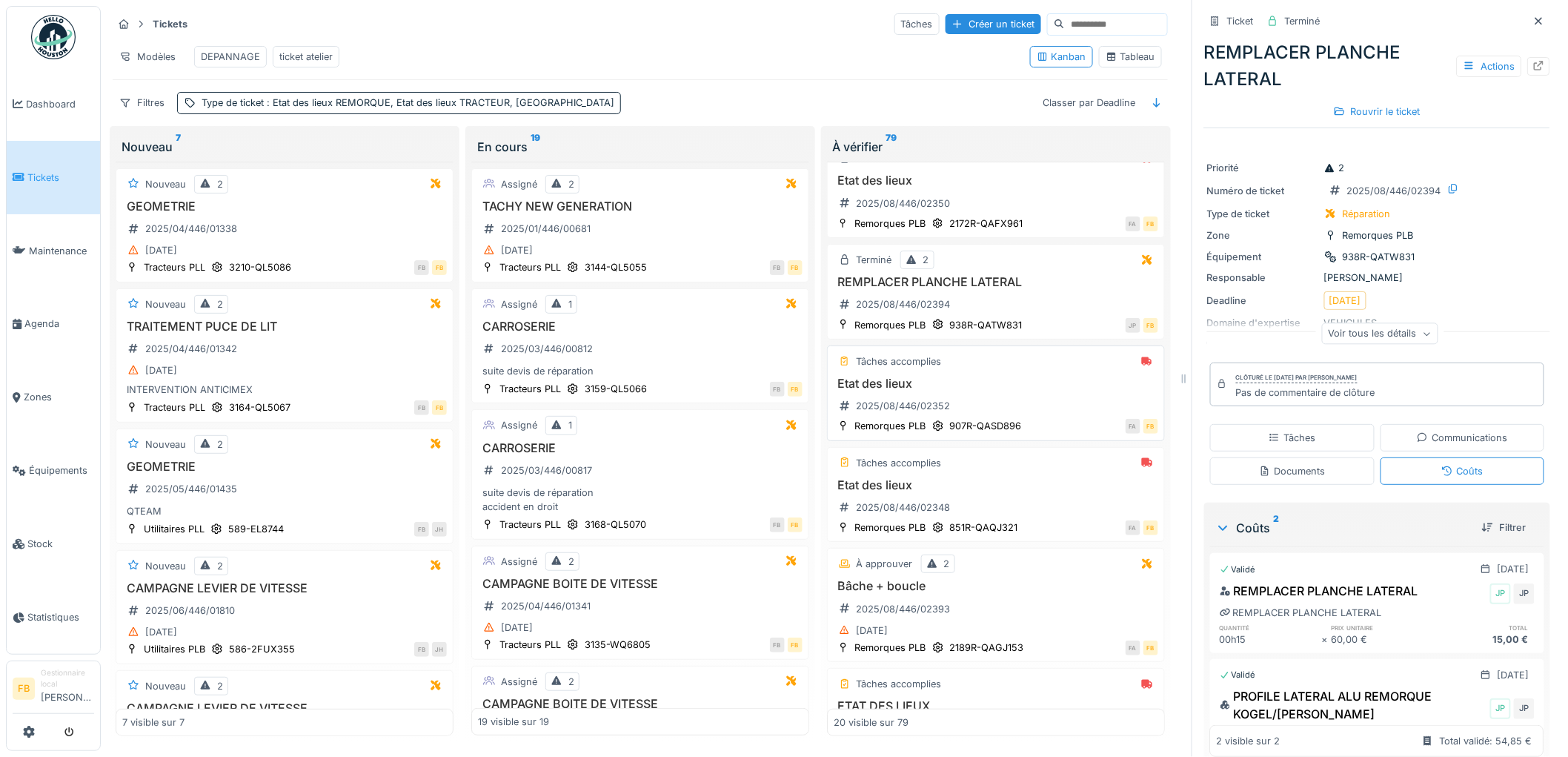
click at [1025, 386] on h3 "Etat des lieux" at bounding box center [996, 383] width 324 height 14
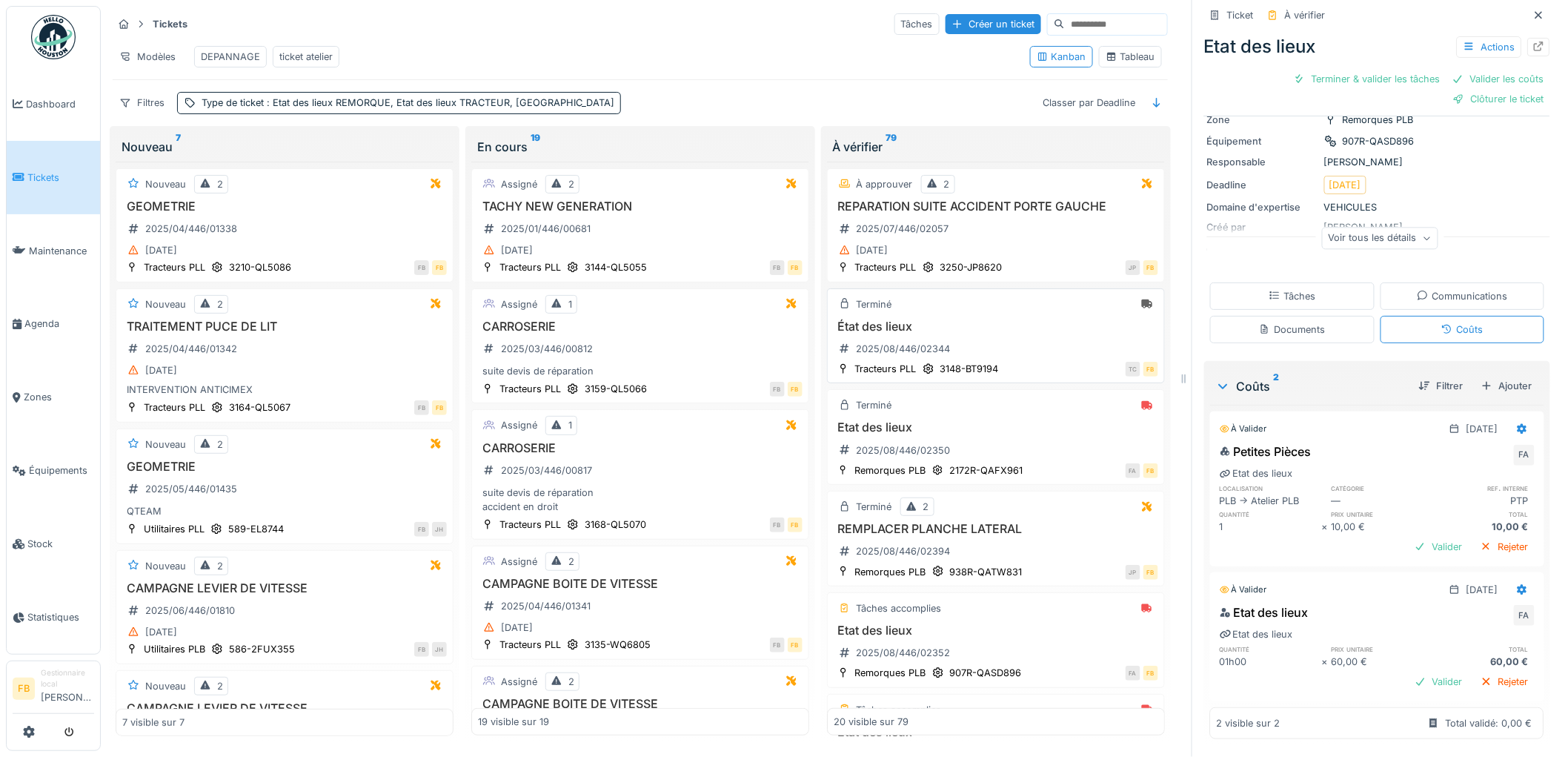
click at [1039, 350] on div "État des lieux 2025/08/446/02344" at bounding box center [996, 340] width 324 height 42
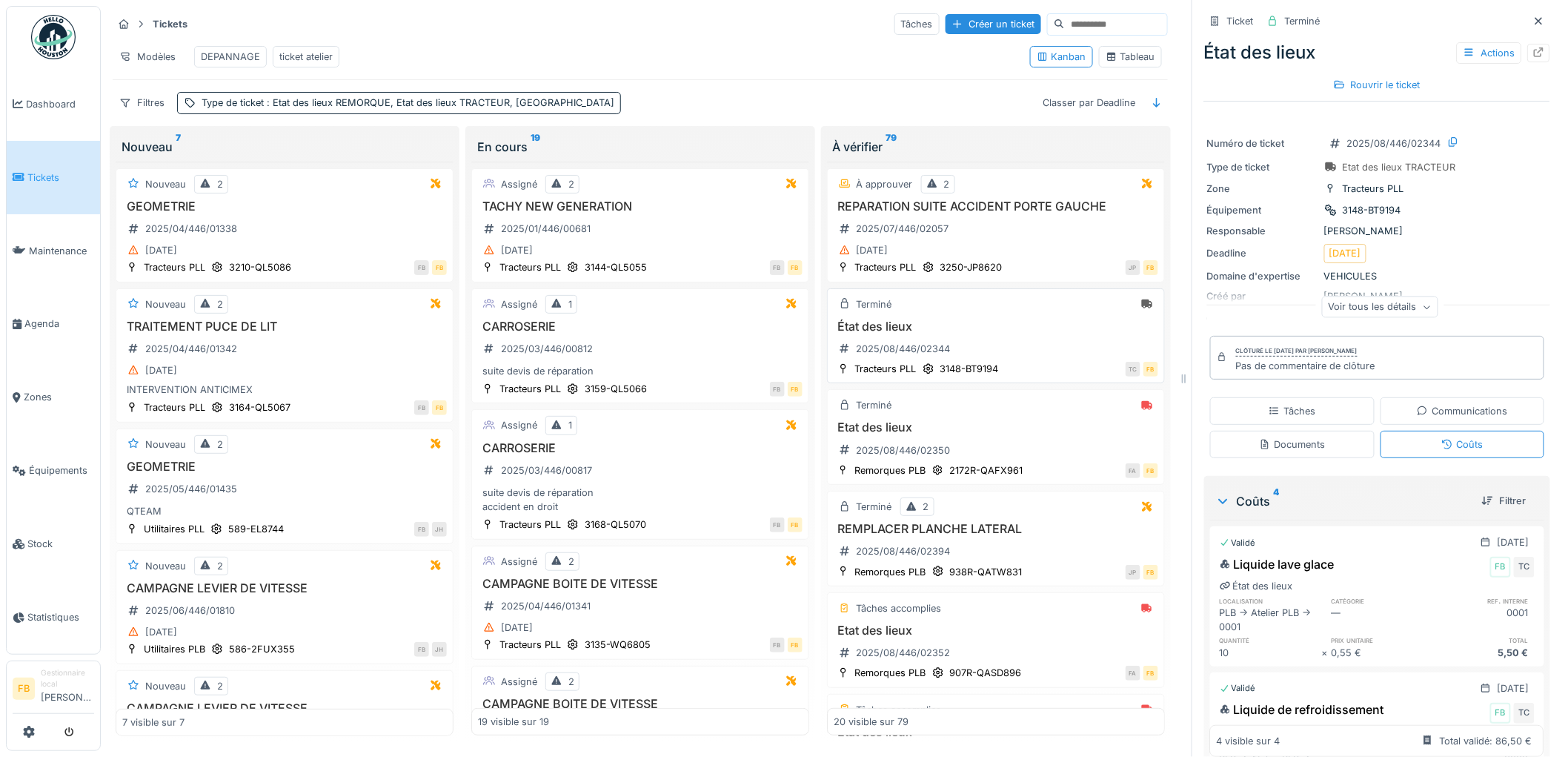
click at [1017, 361] on div "État des lieux 2025/08/446/02344" at bounding box center [996, 340] width 324 height 42
click at [989, 440] on div "Etat des lieux 2025/08/446/02350" at bounding box center [996, 441] width 324 height 42
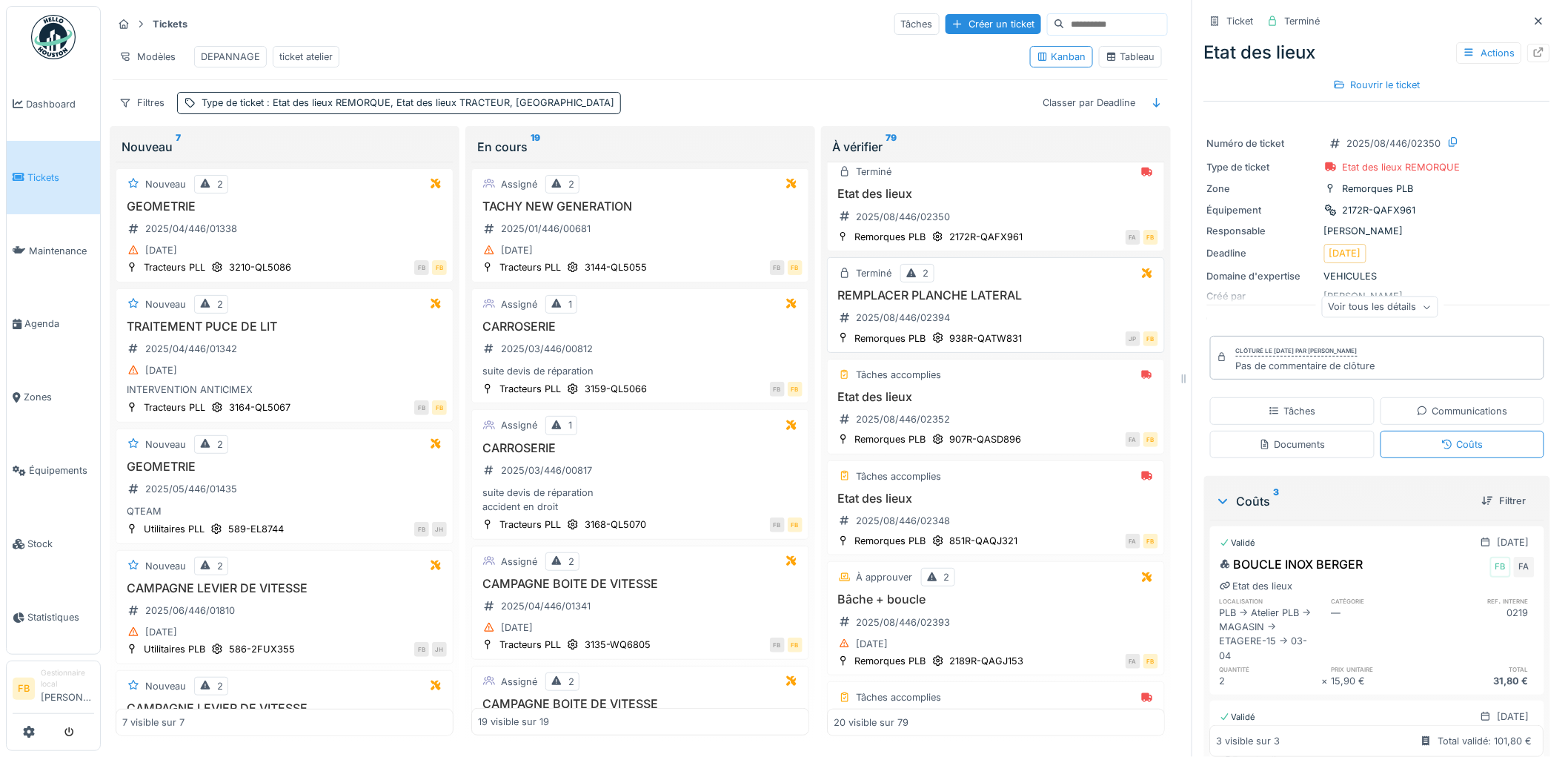
scroll to position [247, 0]
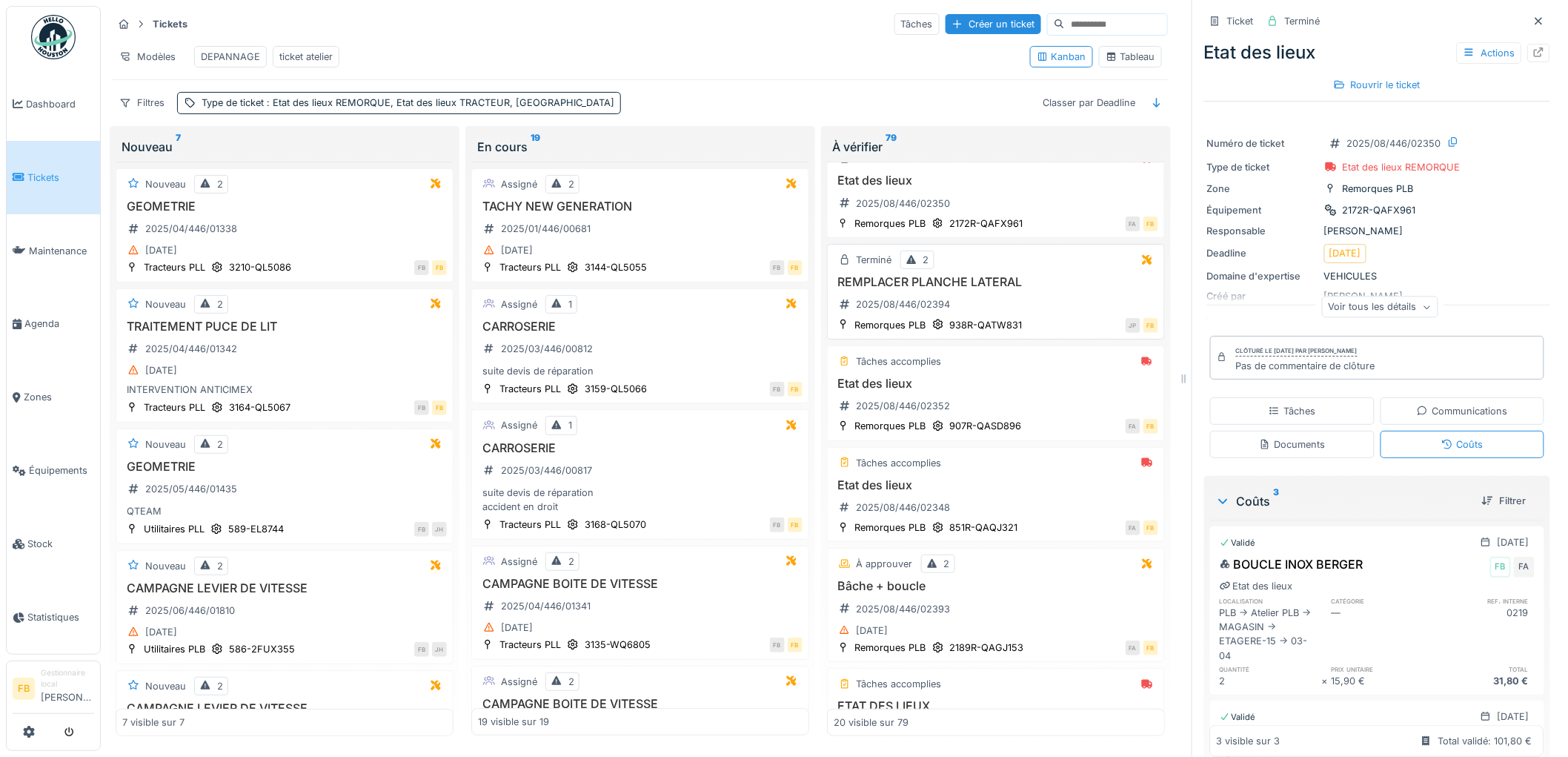
click at [1035, 294] on div "REMPLACER PLANCHE LATERAL 2025/08/446/02394" at bounding box center [996, 295] width 324 height 42
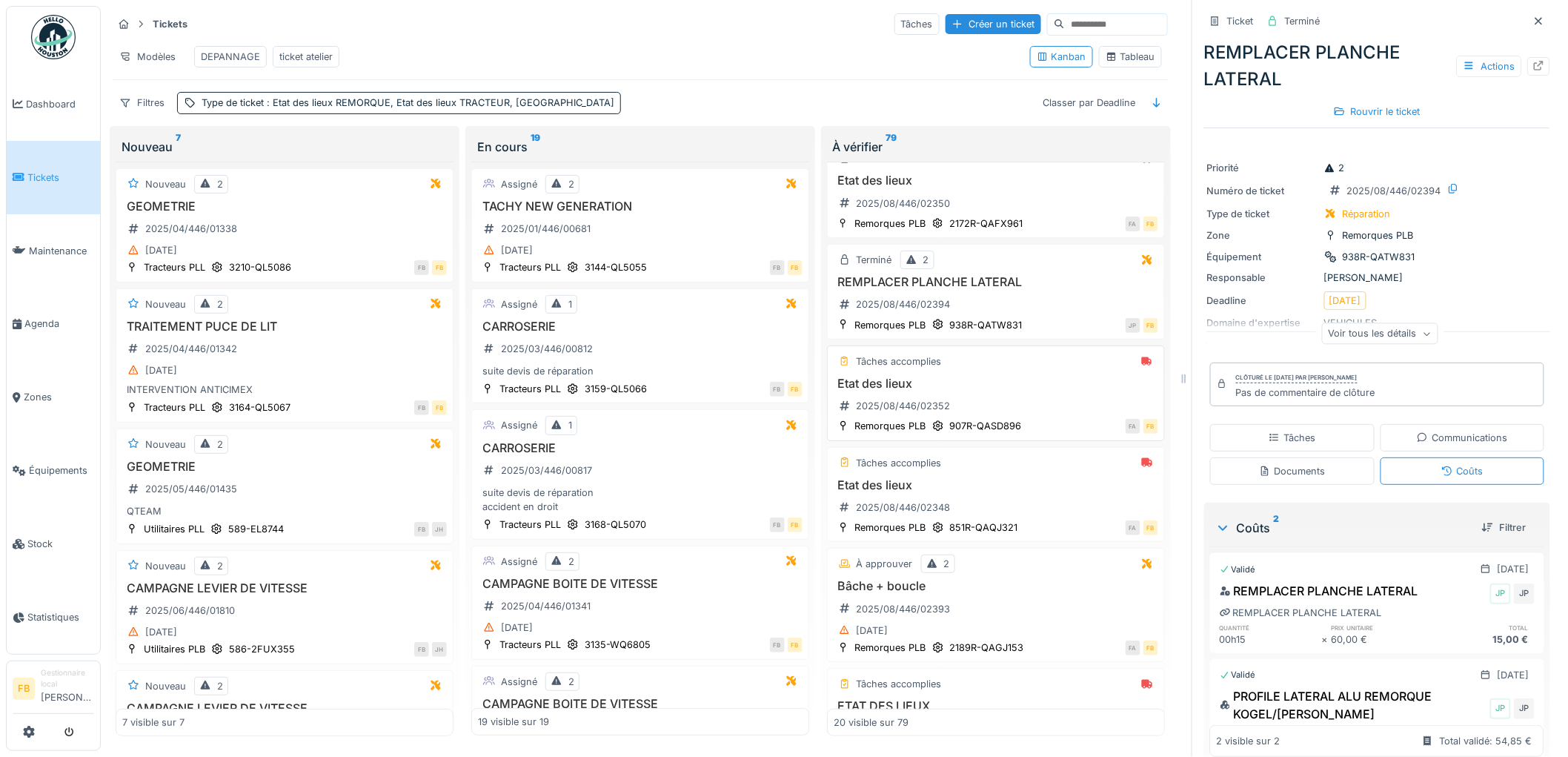
click at [1024, 390] on h3 "Etat des lieux" at bounding box center [996, 383] width 324 height 14
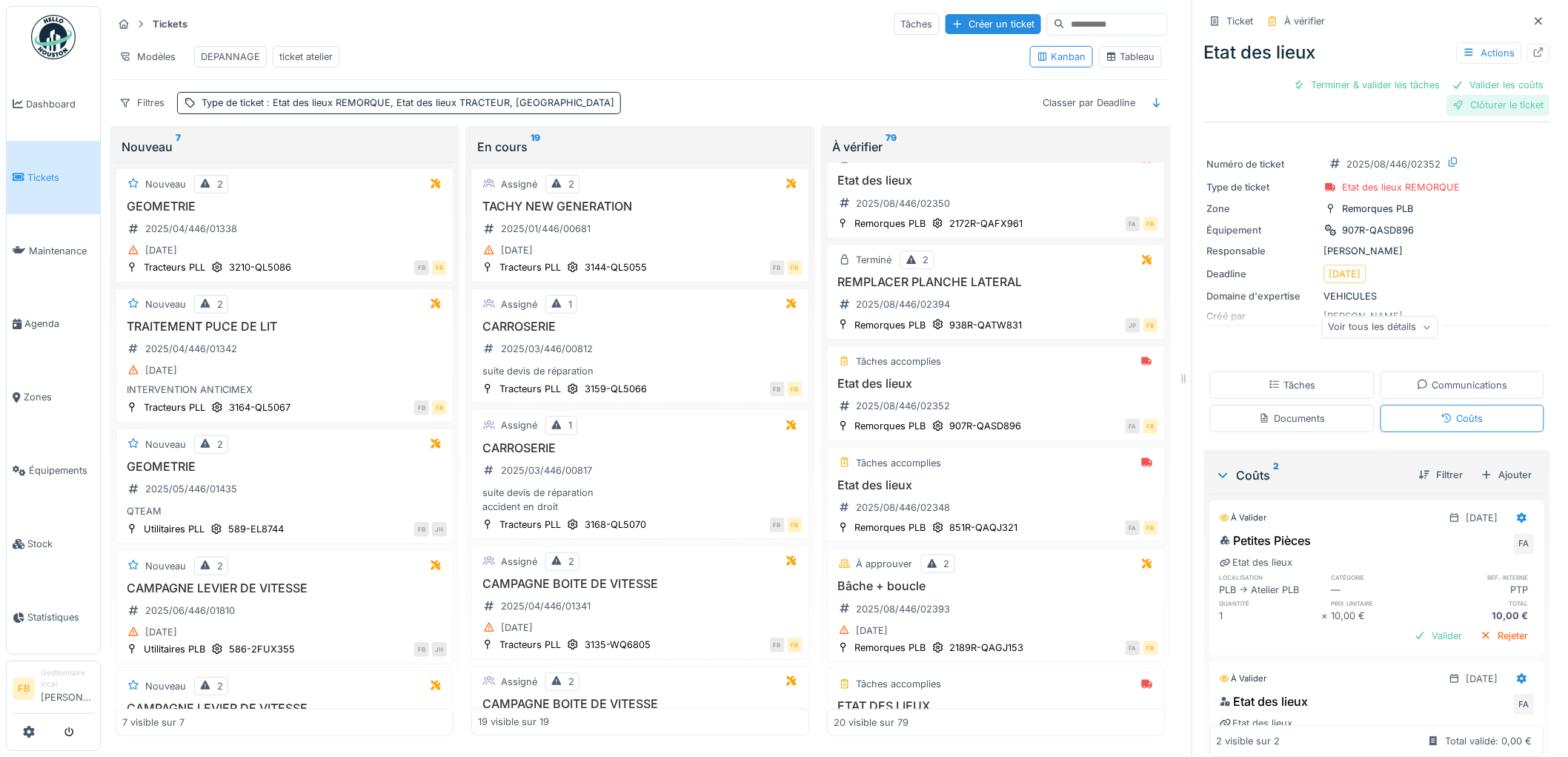
click at [1460, 95] on div "Clôturer le ticket" at bounding box center [1499, 105] width 103 height 20
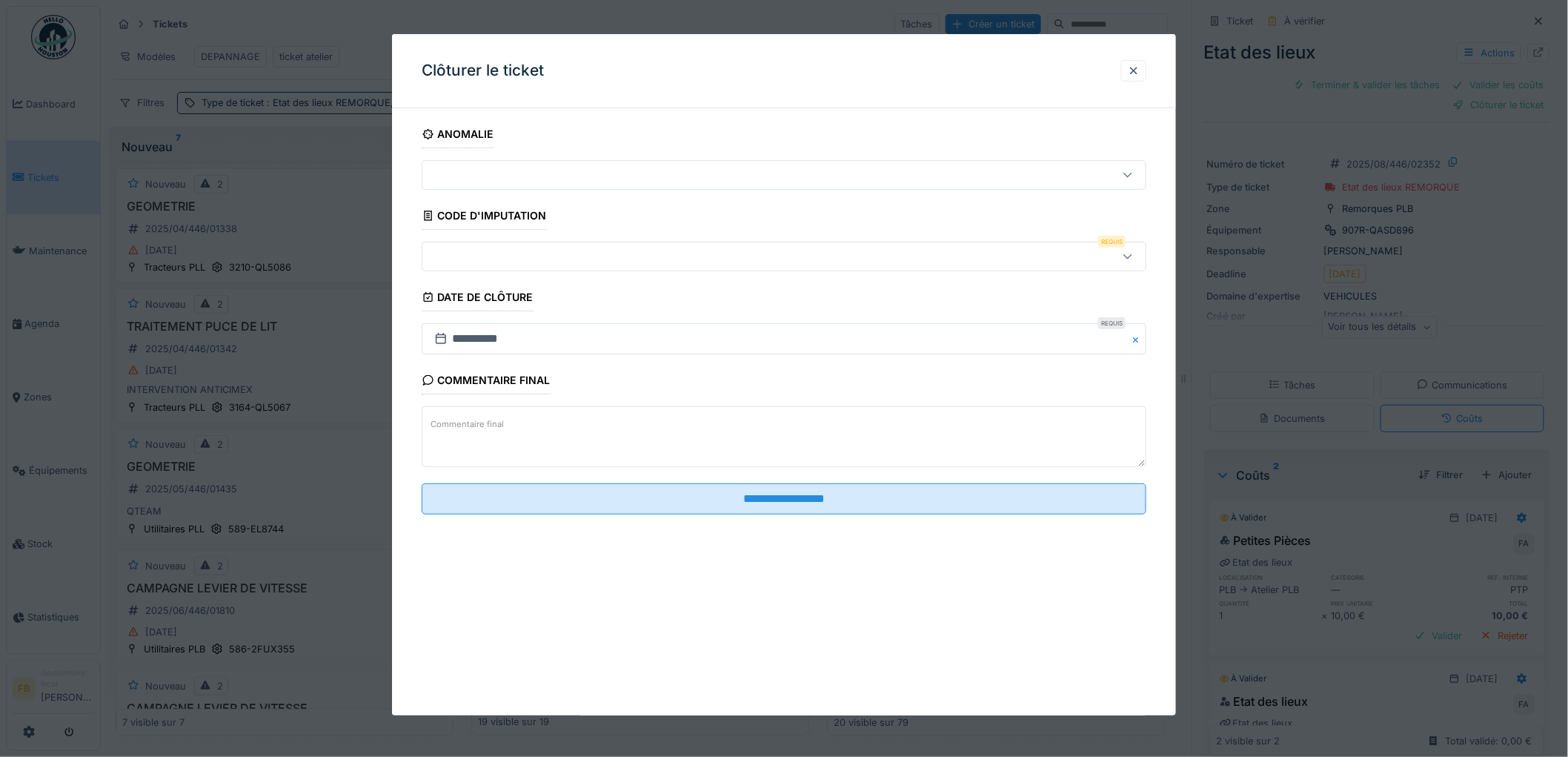
click at [503, 262] on div at bounding box center [742, 257] width 629 height 17
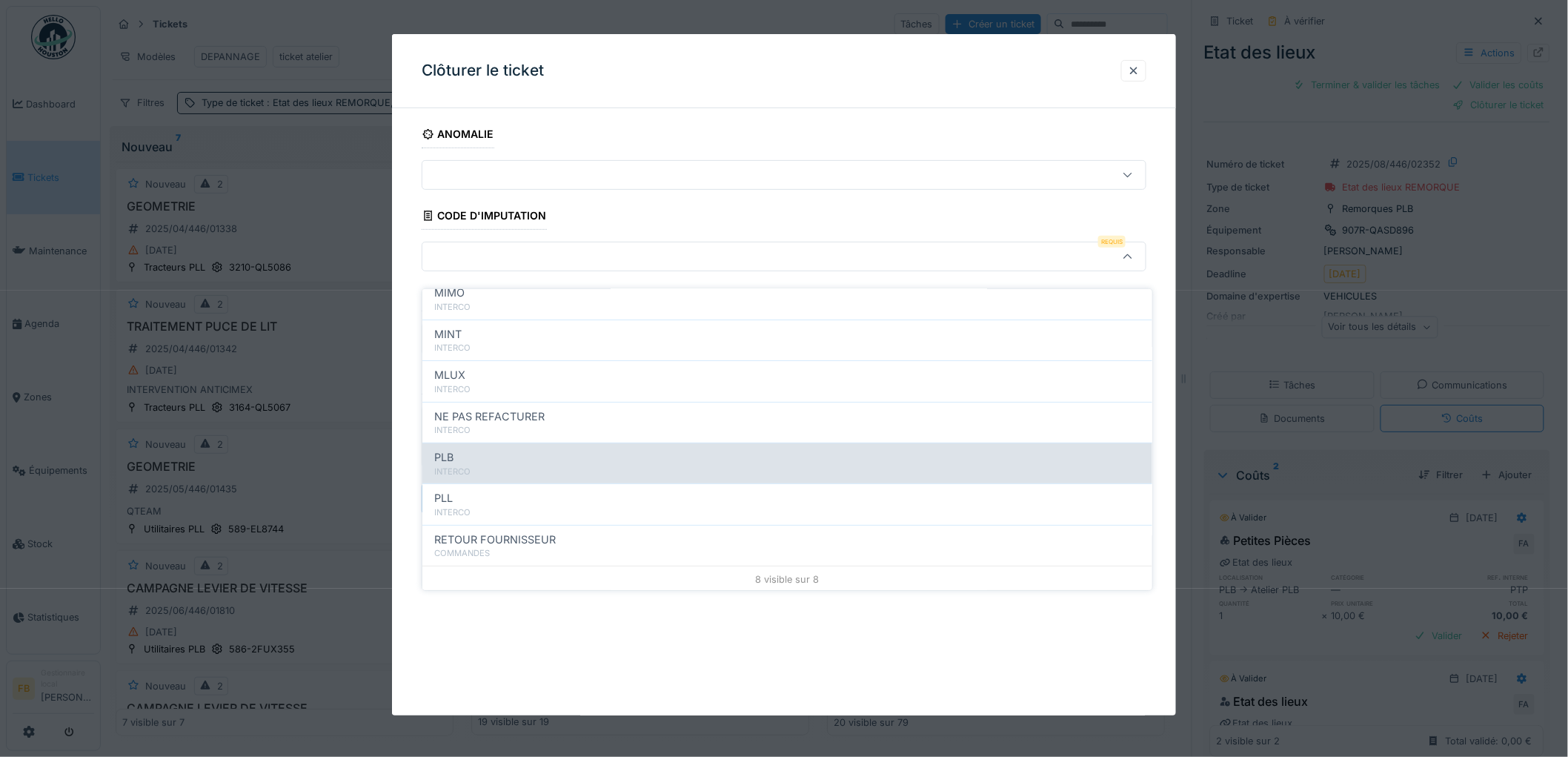
scroll to position [132, 0]
click at [519, 464] on div "INTERCO" at bounding box center [787, 470] width 706 height 13
type input "***"
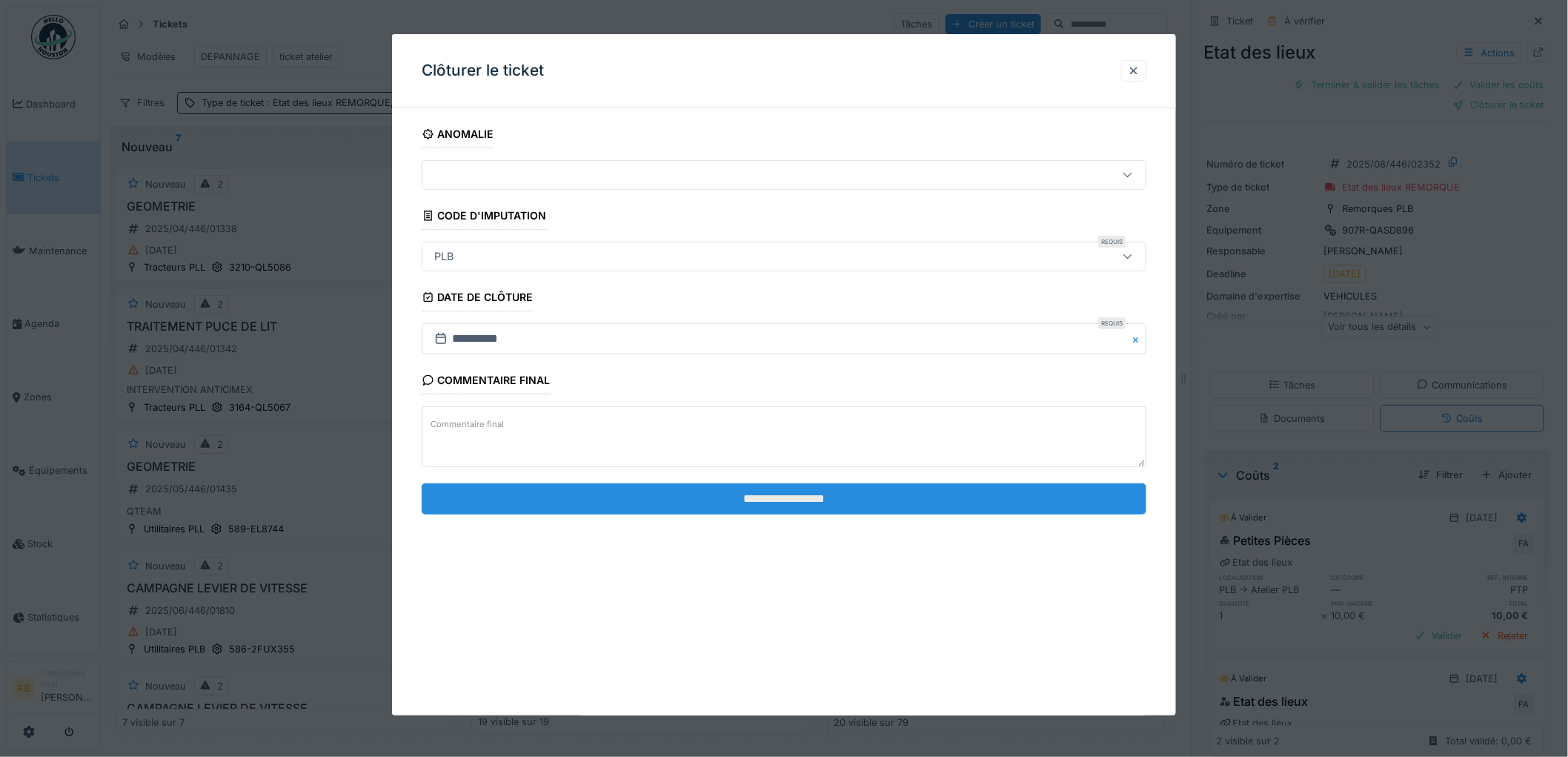
click at [780, 490] on input "**********" at bounding box center [784, 498] width 724 height 31
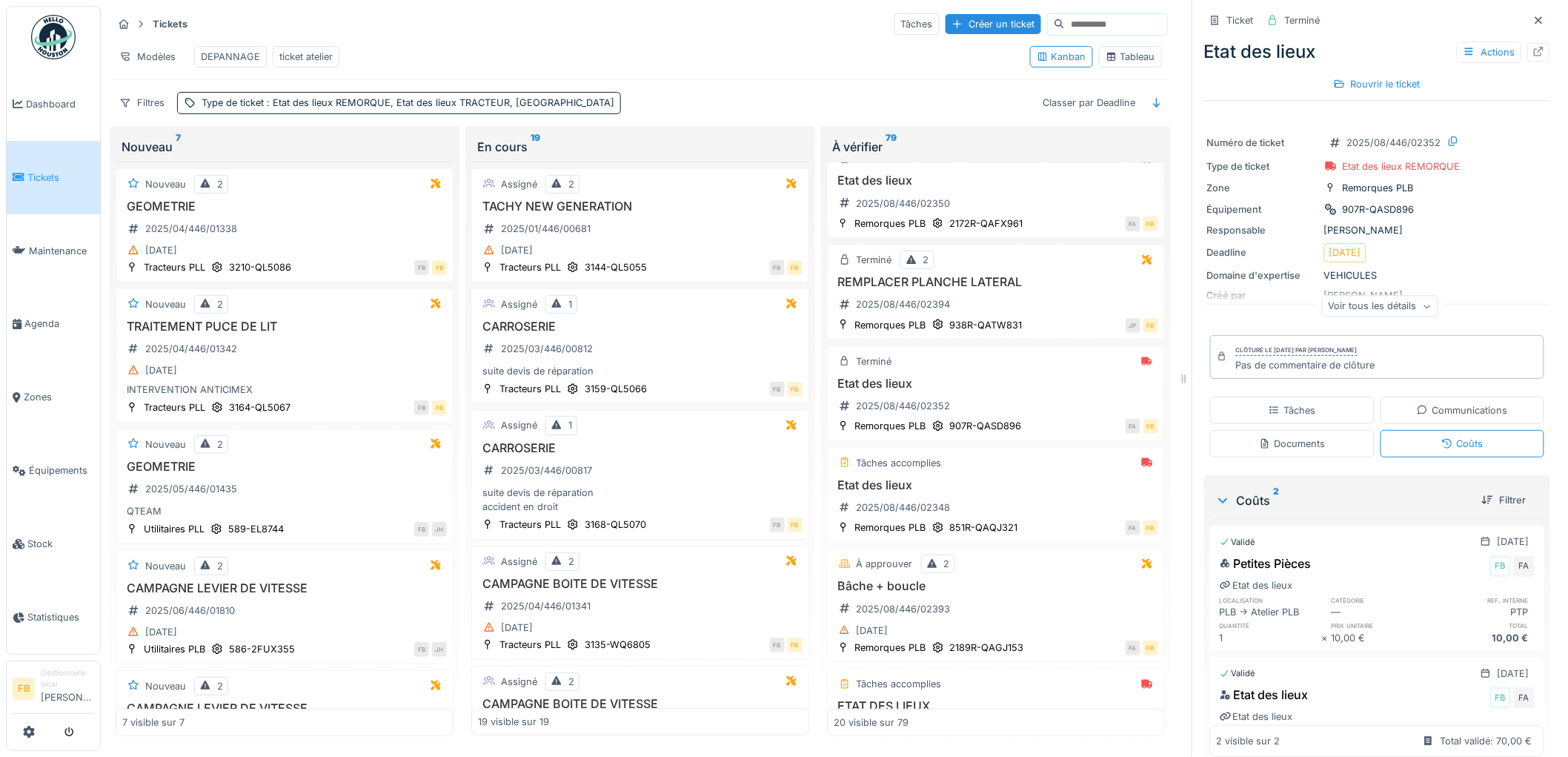
scroll to position [0, 0]
click at [1015, 488] on h3 "Etat des lieux" at bounding box center [996, 485] width 324 height 14
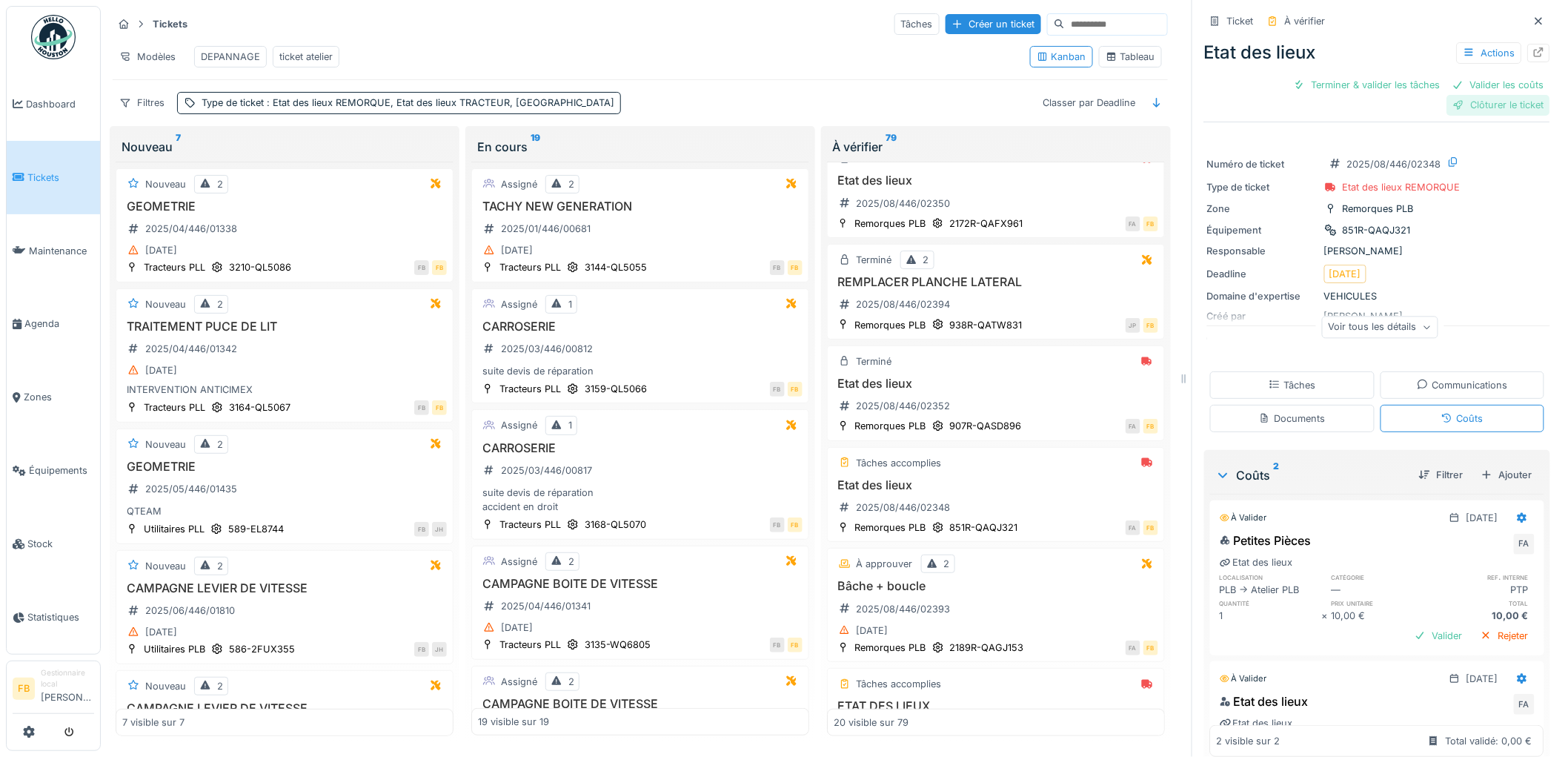
click at [1465, 95] on div "Clôturer le ticket" at bounding box center [1499, 105] width 103 height 20
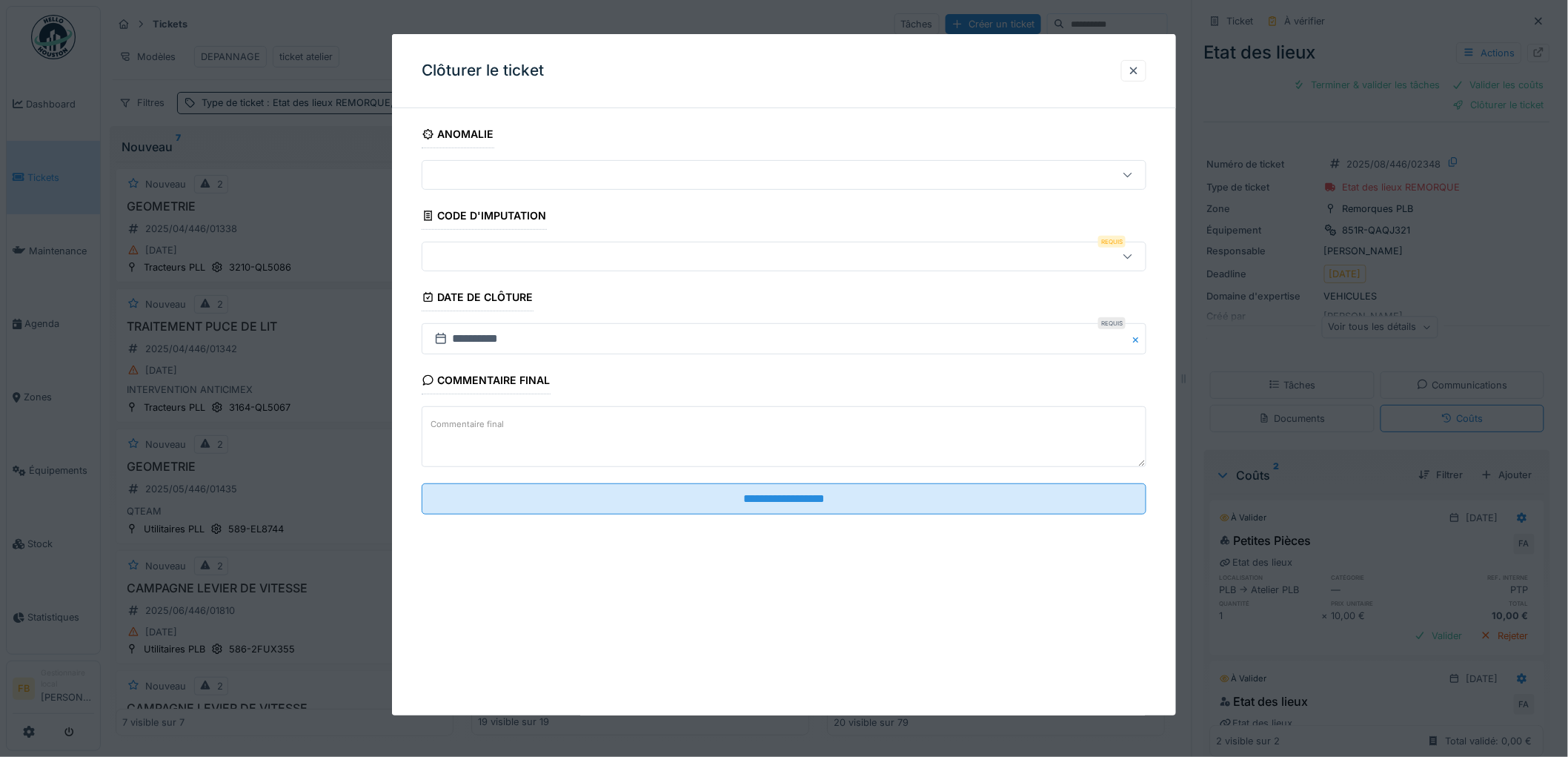
click at [502, 246] on div at bounding box center [784, 256] width 724 height 29
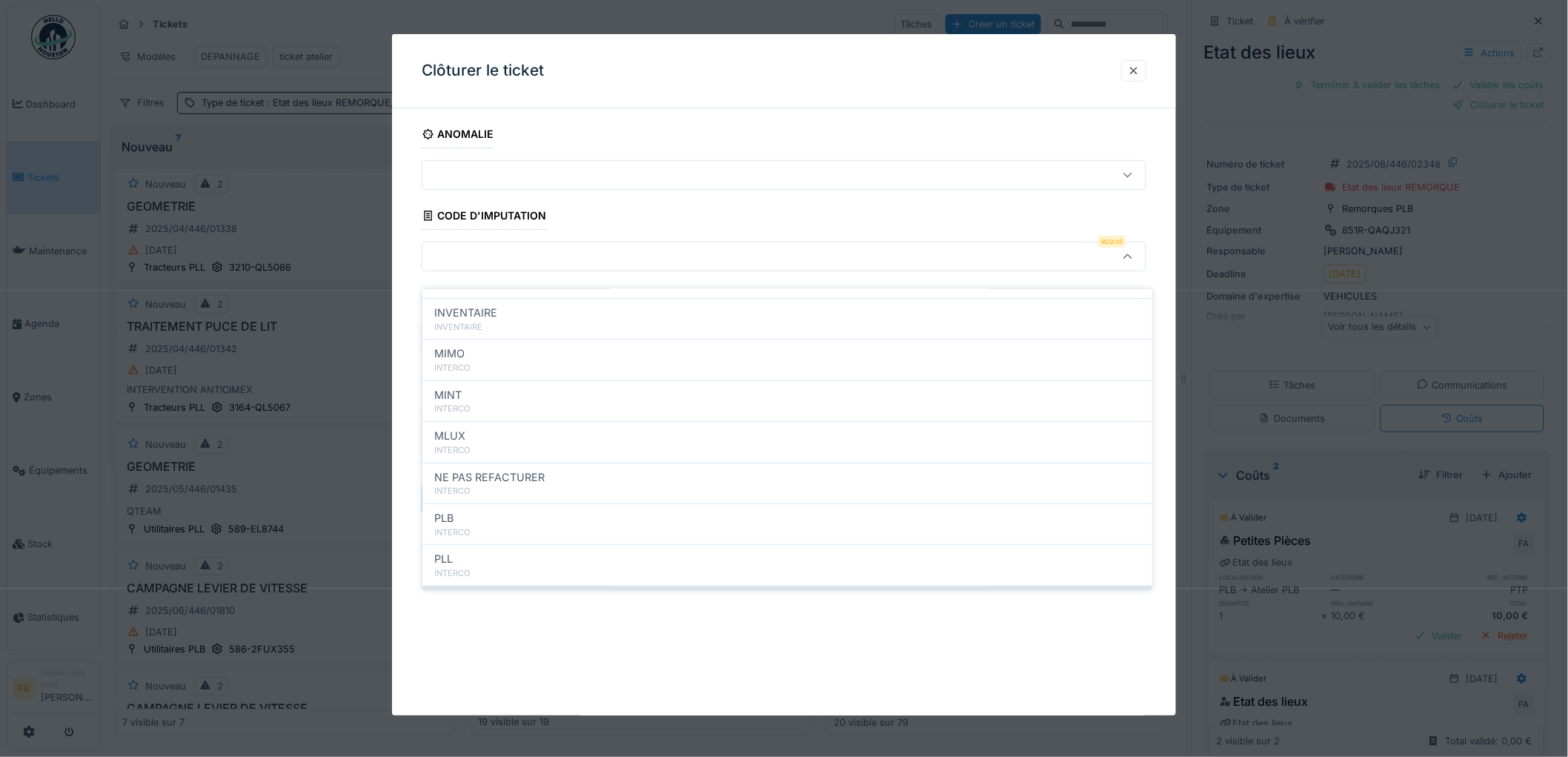
scroll to position [132, 0]
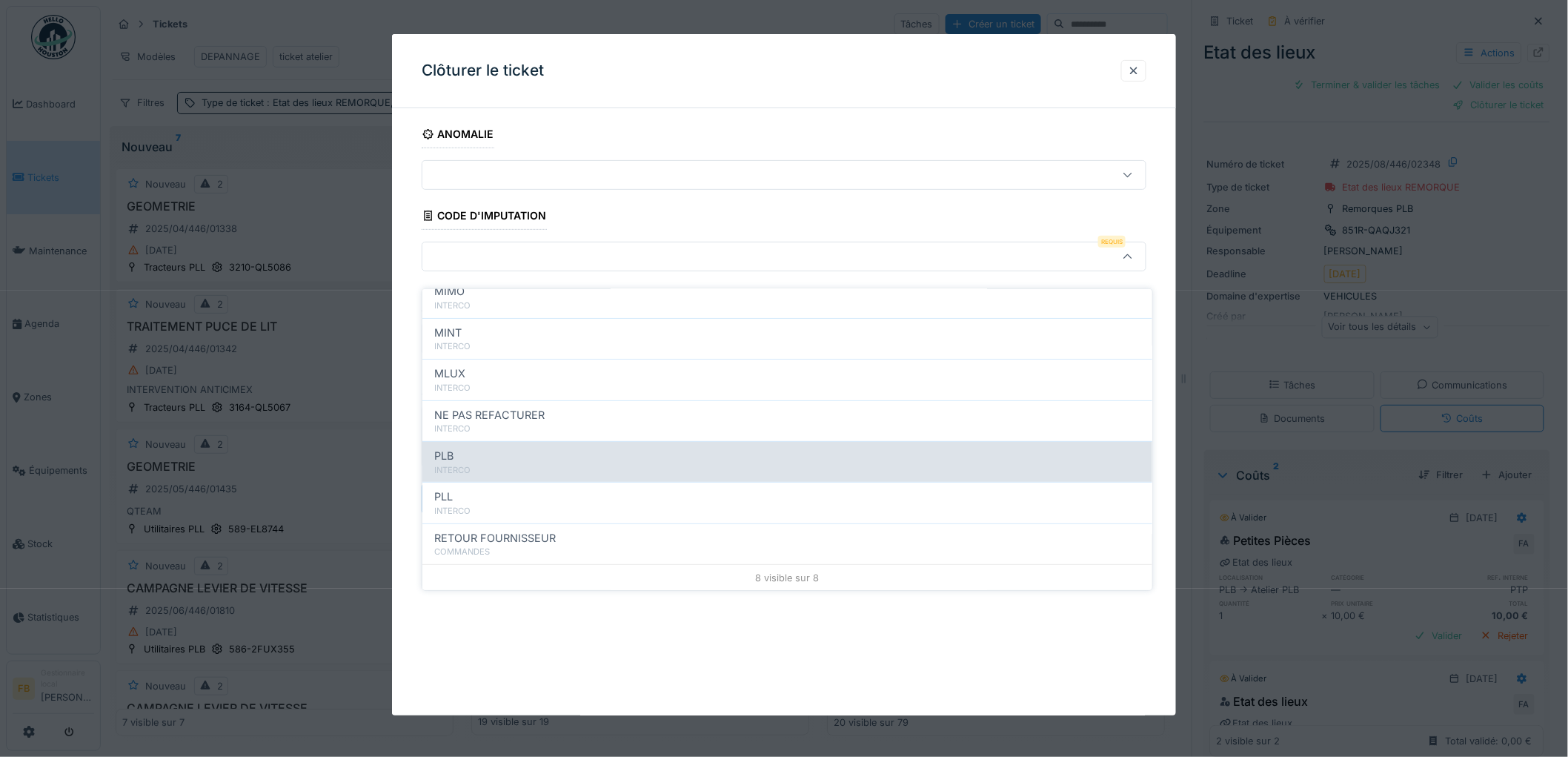
click at [490, 448] on div "PLB" at bounding box center [787, 456] width 706 height 17
type input "***"
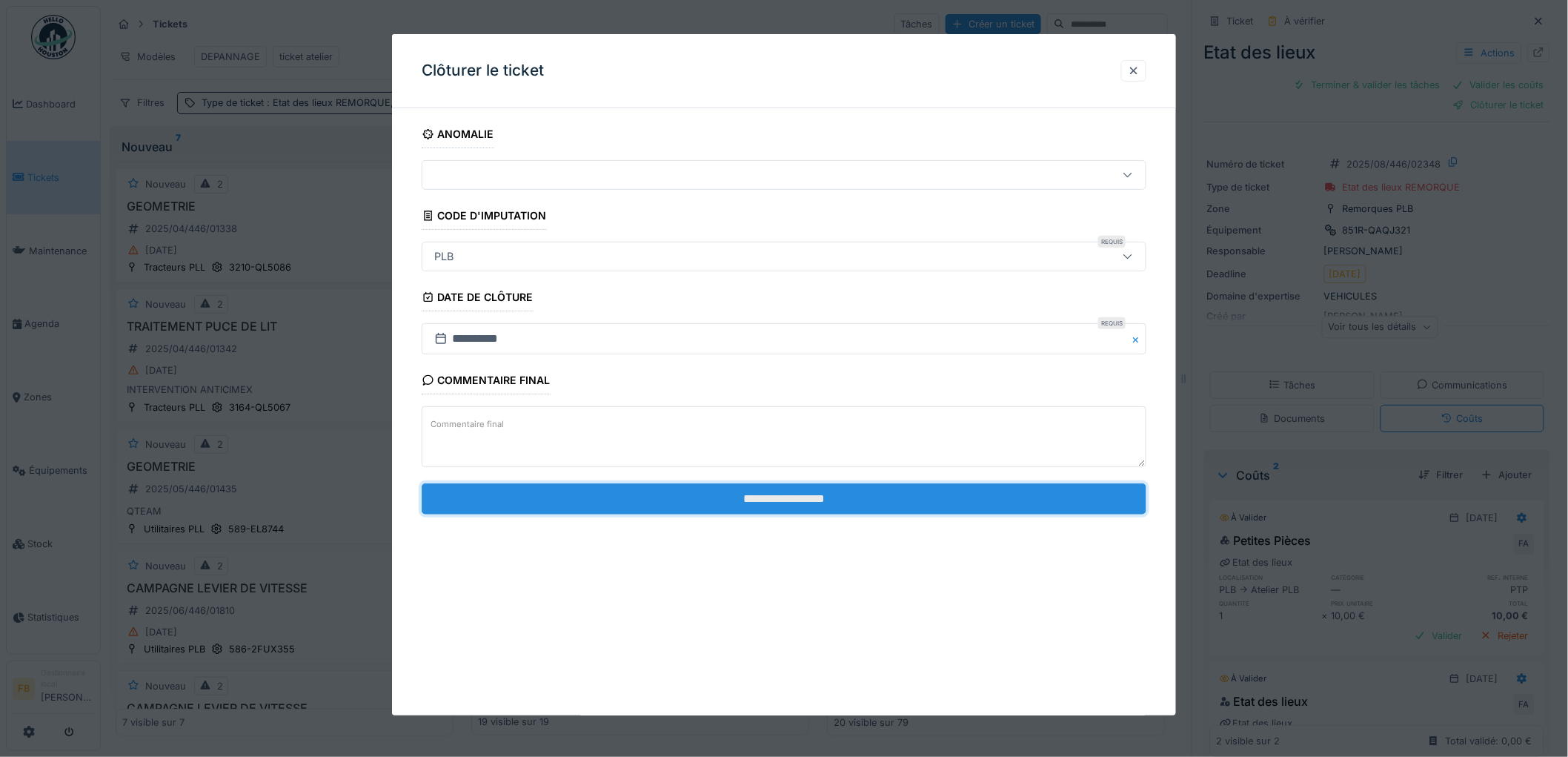
click at [787, 490] on input "**********" at bounding box center [784, 498] width 724 height 31
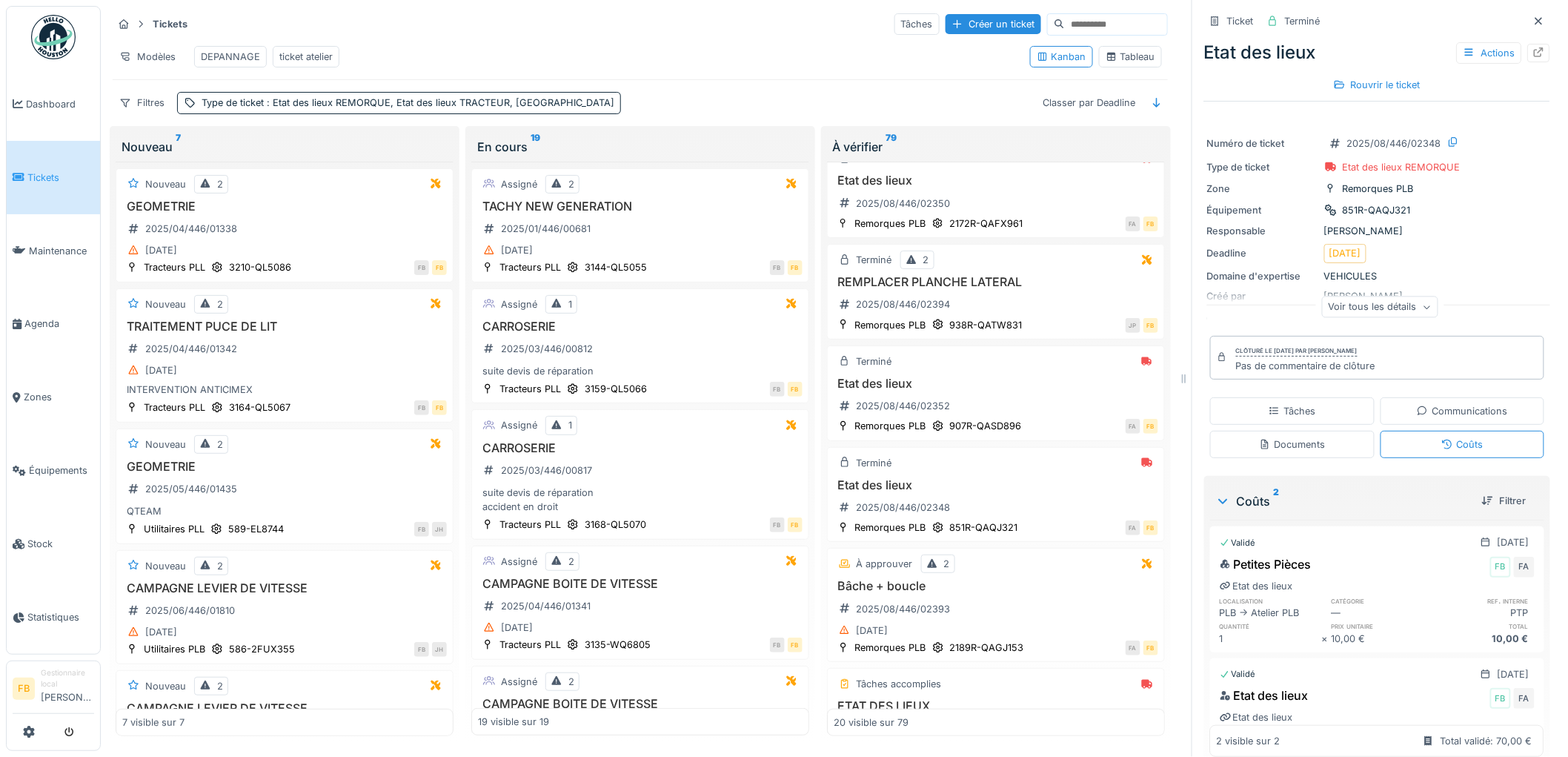
click at [52, 175] on span "Tickets" at bounding box center [60, 177] width 66 height 14
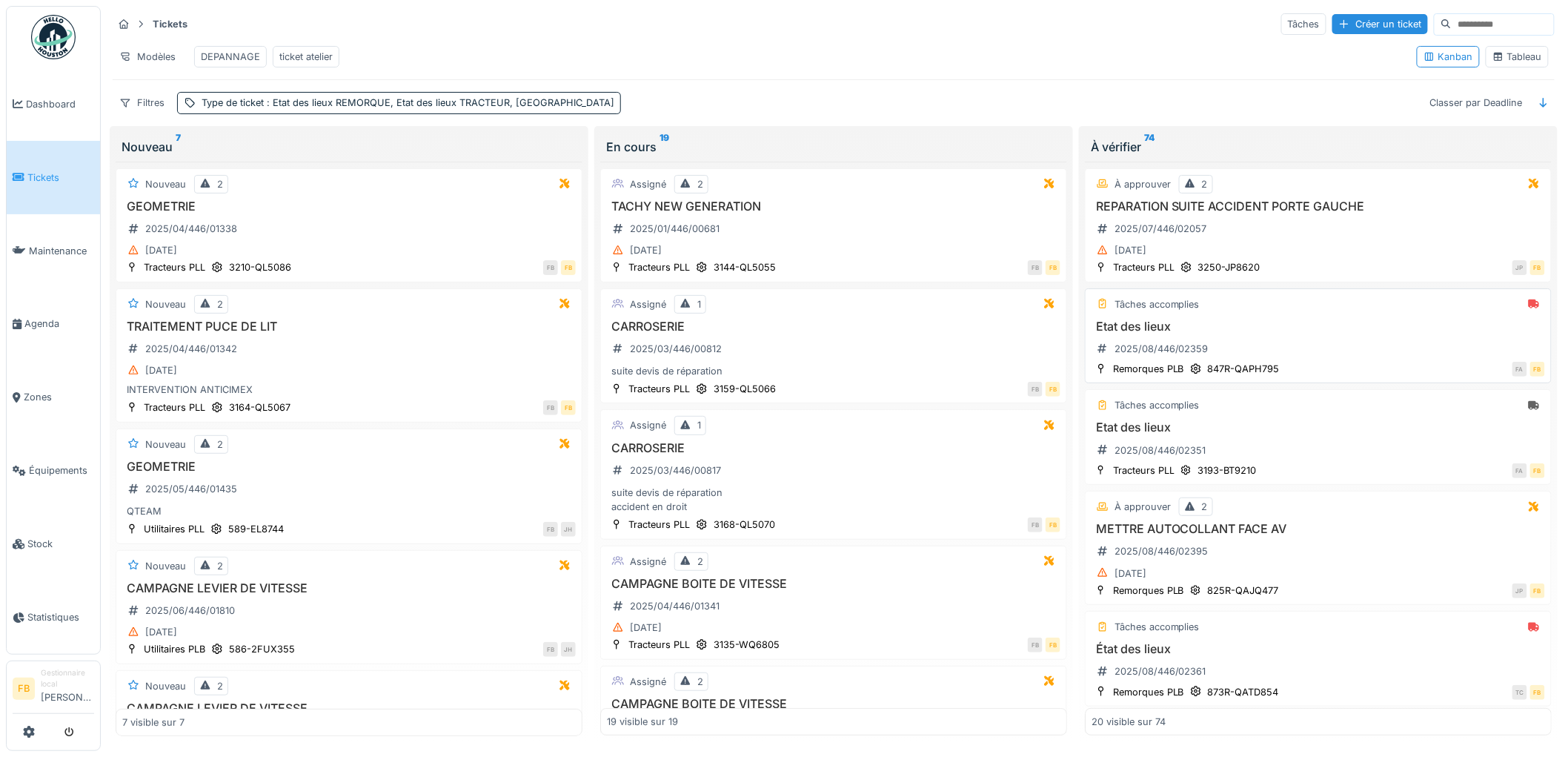
click at [1299, 359] on div "Etat des lieux 2025/08/446/02359" at bounding box center [1317, 340] width 453 height 42
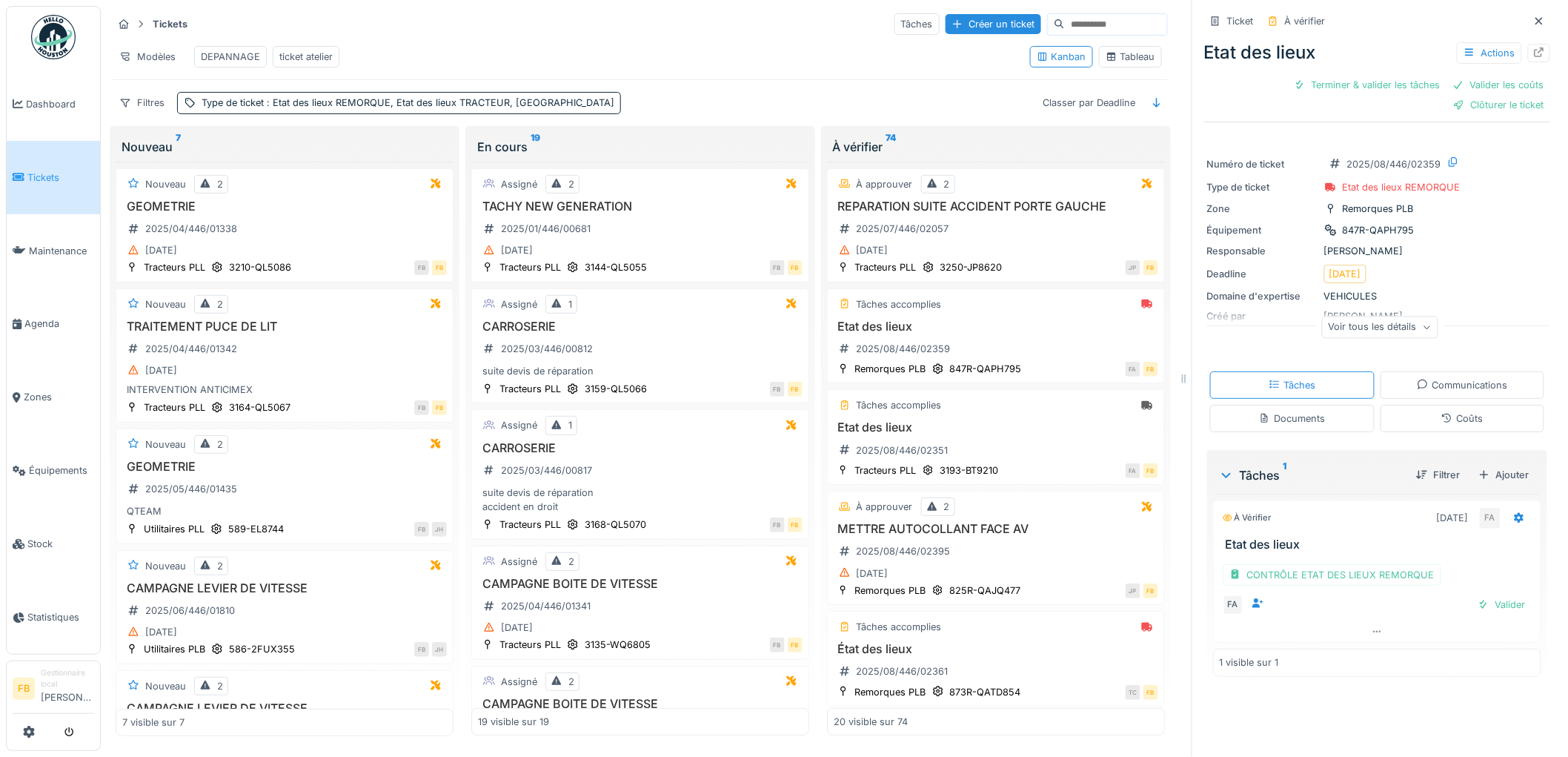
click at [1401, 421] on div "Coûts" at bounding box center [1462, 418] width 164 height 27
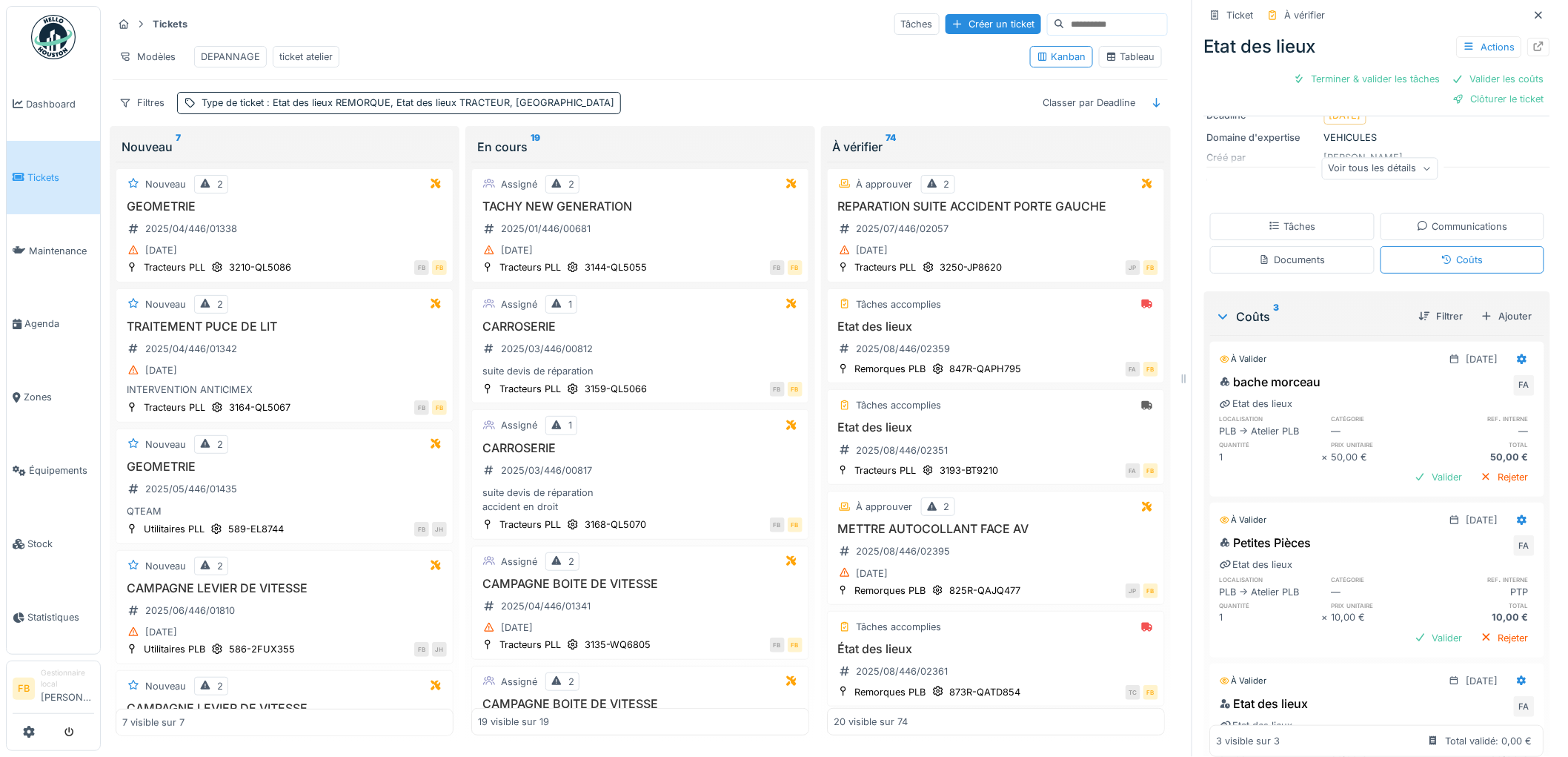
scroll to position [165, 0]
drag, startPoint x: 1317, startPoint y: 366, endPoint x: 1325, endPoint y: 368, distance: 8.2
click at [1325, 368] on div "bache morceau FA" at bounding box center [1376, 378] width 315 height 23
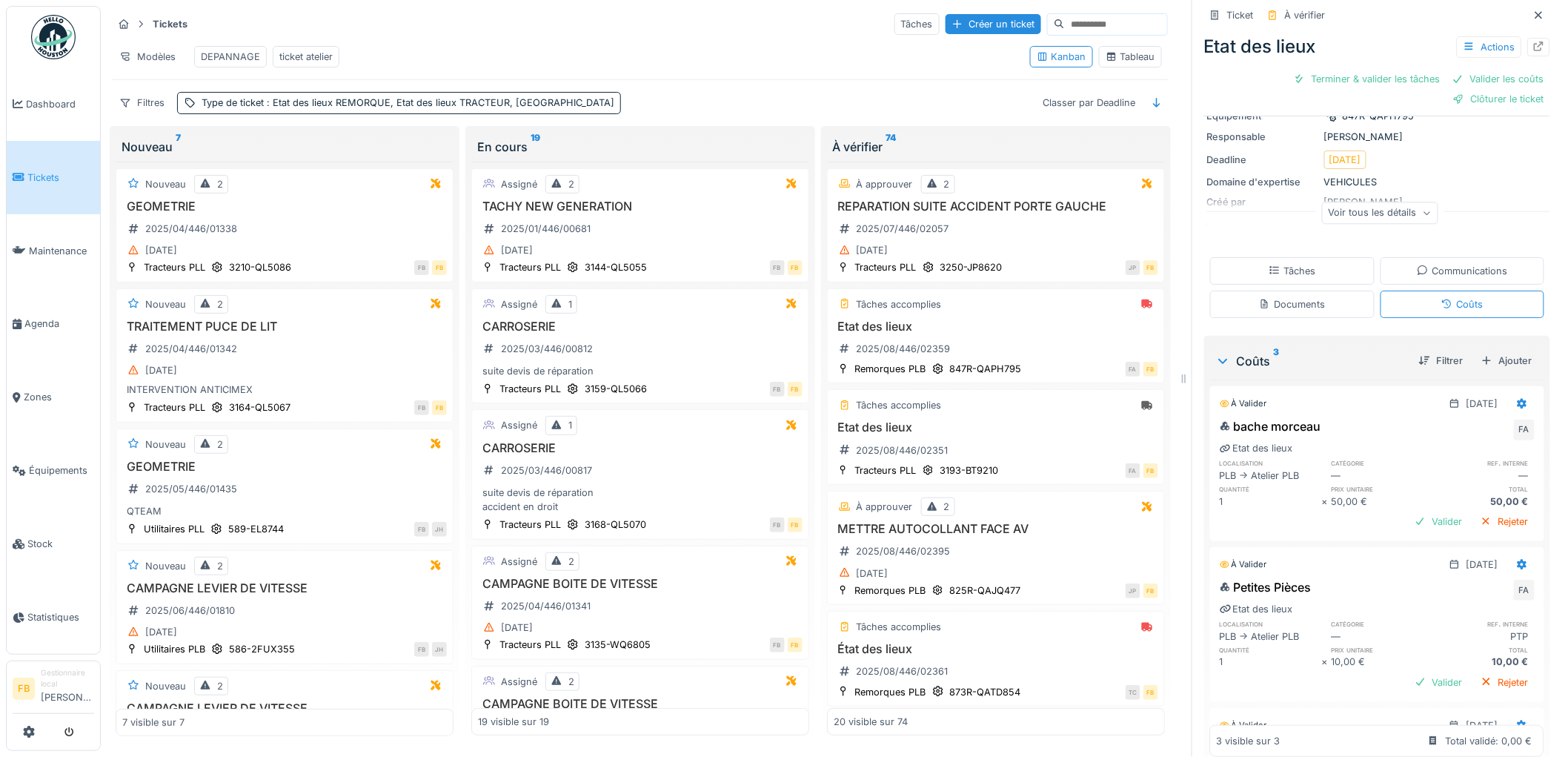
scroll to position [254, 0]
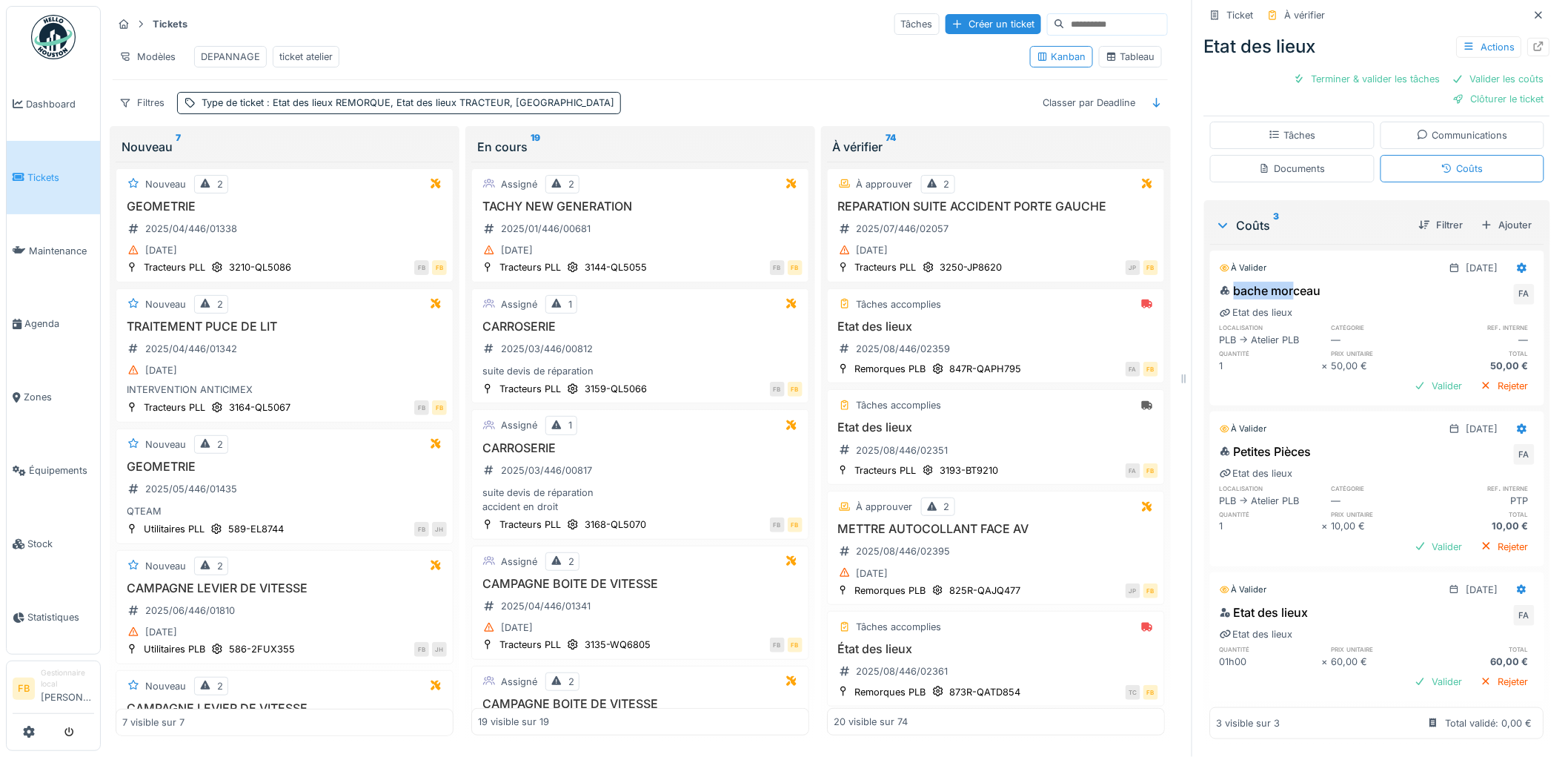
drag, startPoint x: 1314, startPoint y: 276, endPoint x: 1284, endPoint y: 274, distance: 30.1
click at [1284, 282] on div "bache morceau FA" at bounding box center [1376, 293] width 315 height 23
drag, startPoint x: 1332, startPoint y: 282, endPoint x: 1284, endPoint y: 279, distance: 48.1
click at [1285, 282] on div "bache morceau FA" at bounding box center [1376, 293] width 315 height 23
drag, startPoint x: 1302, startPoint y: 272, endPoint x: 1320, endPoint y: 282, distance: 20.6
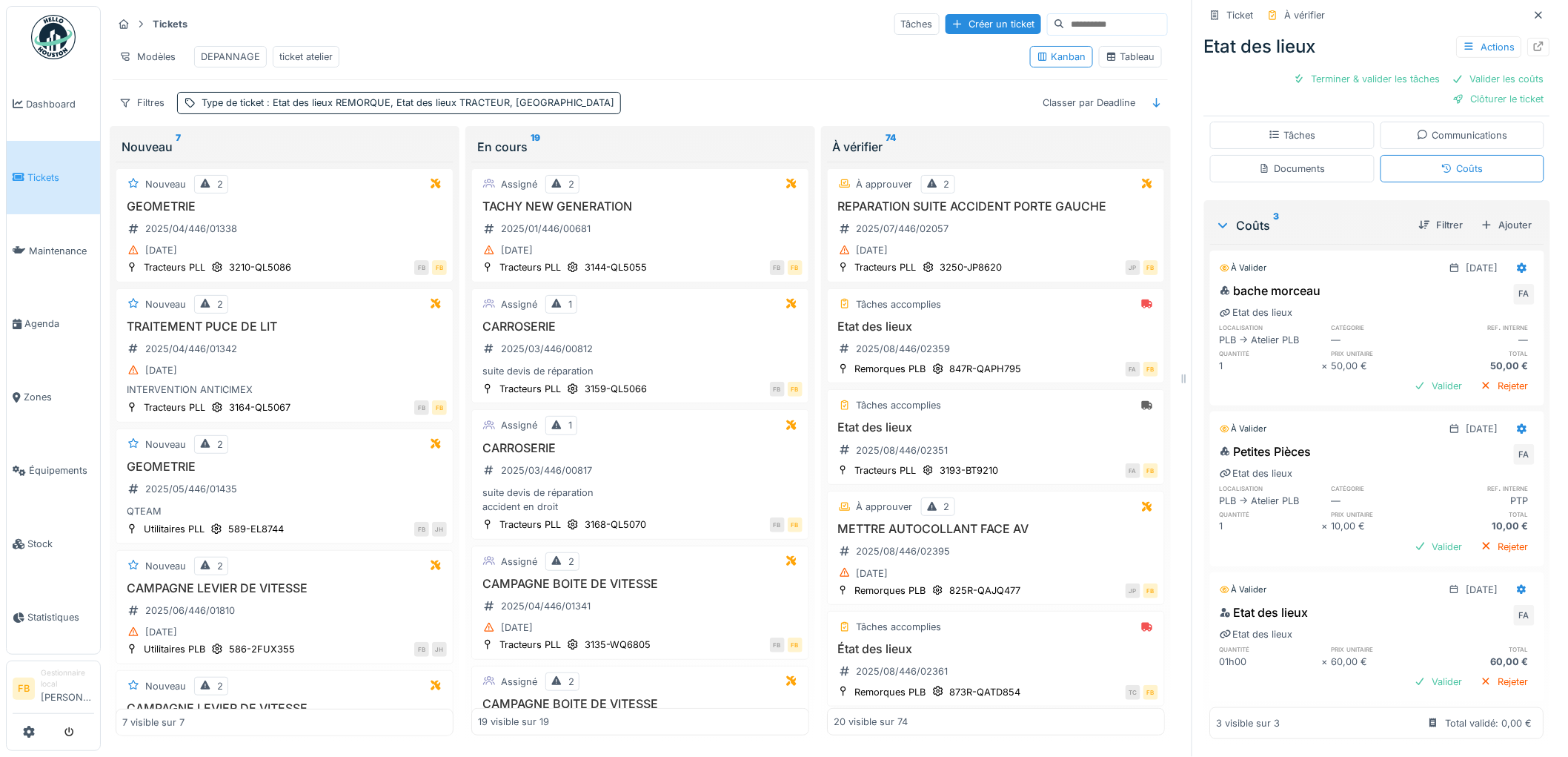
click at [1305, 282] on div "bache morceau" at bounding box center [1270, 291] width 102 height 18
click at [1319, 282] on div "bache morceau FA" at bounding box center [1376, 293] width 315 height 23
click at [1314, 282] on div "bache morceau FA" at bounding box center [1376, 293] width 315 height 23
click at [1047, 325] on h3 "Etat des lieux" at bounding box center [996, 326] width 324 height 14
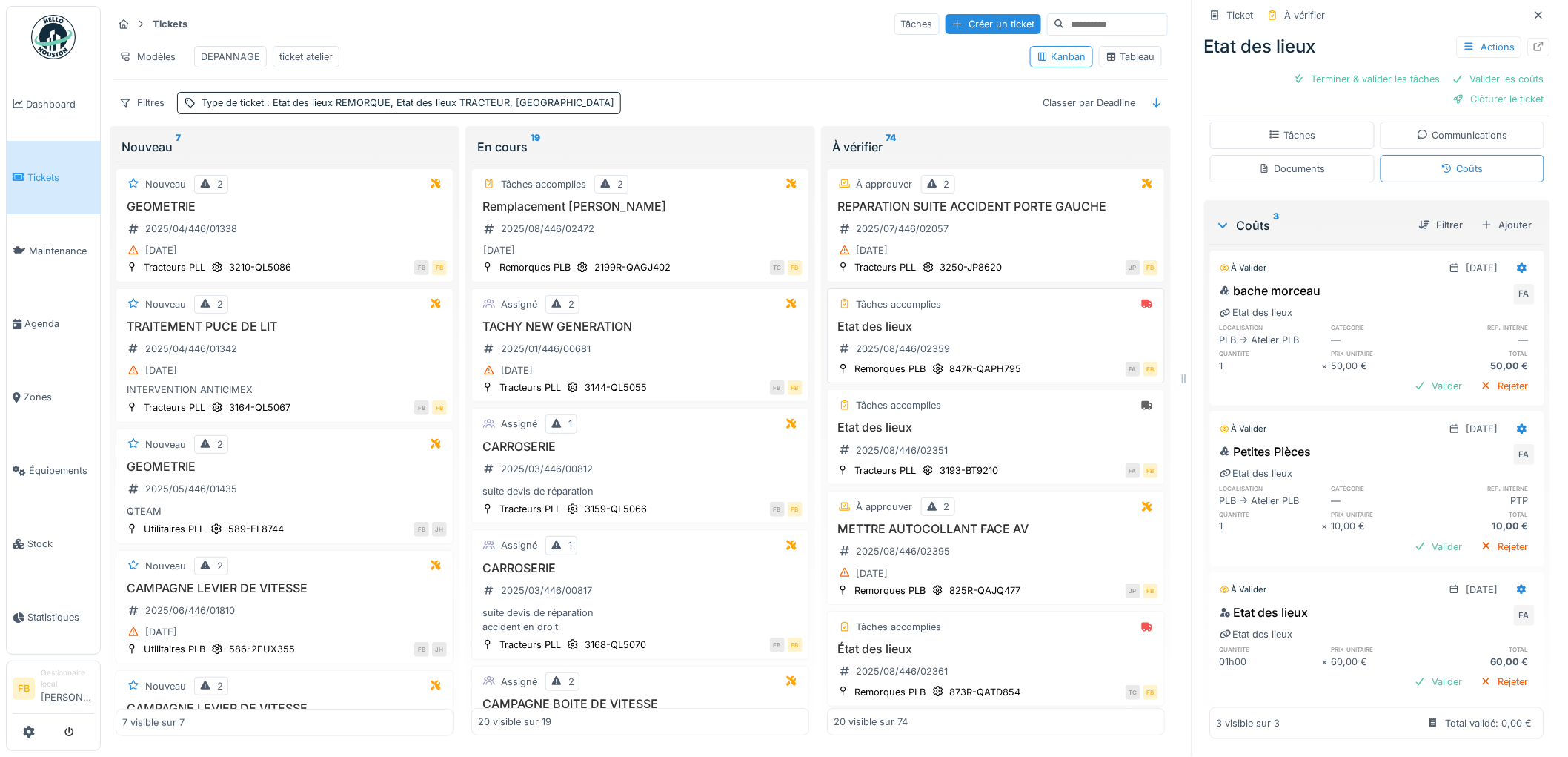
click at [1038, 351] on div "Etat des lieux 2025/08/446/02359" at bounding box center [996, 340] width 324 height 42
drag, startPoint x: 1311, startPoint y: 136, endPoint x: 1321, endPoint y: 157, distance: 23.3
click at [1311, 136] on div "Tâches" at bounding box center [1293, 135] width 164 height 27
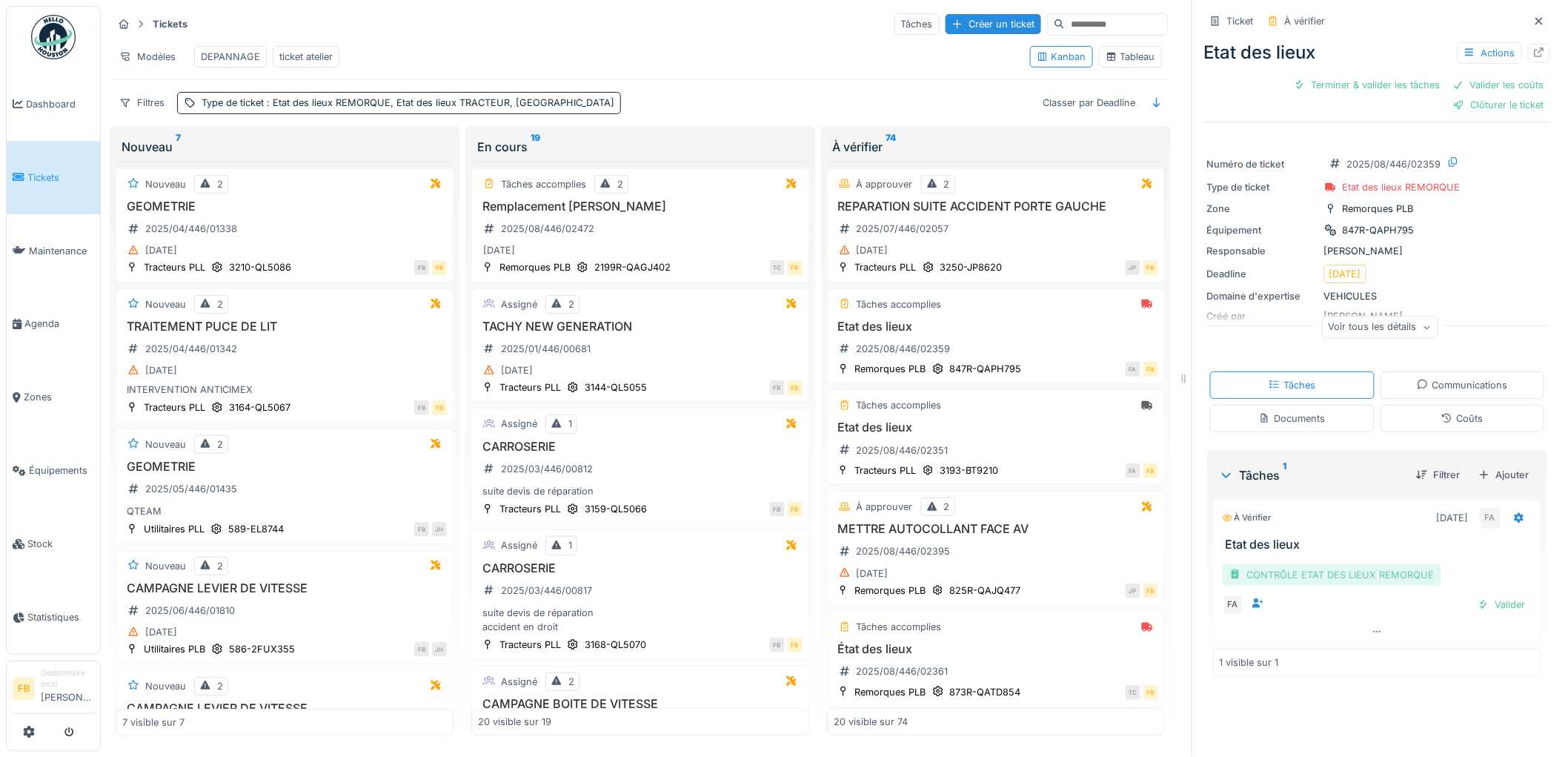
click at [1374, 572] on div "CONTRÔLE ETAT DES LIEUX REMORQUE" at bounding box center [1332, 574] width 219 height 21
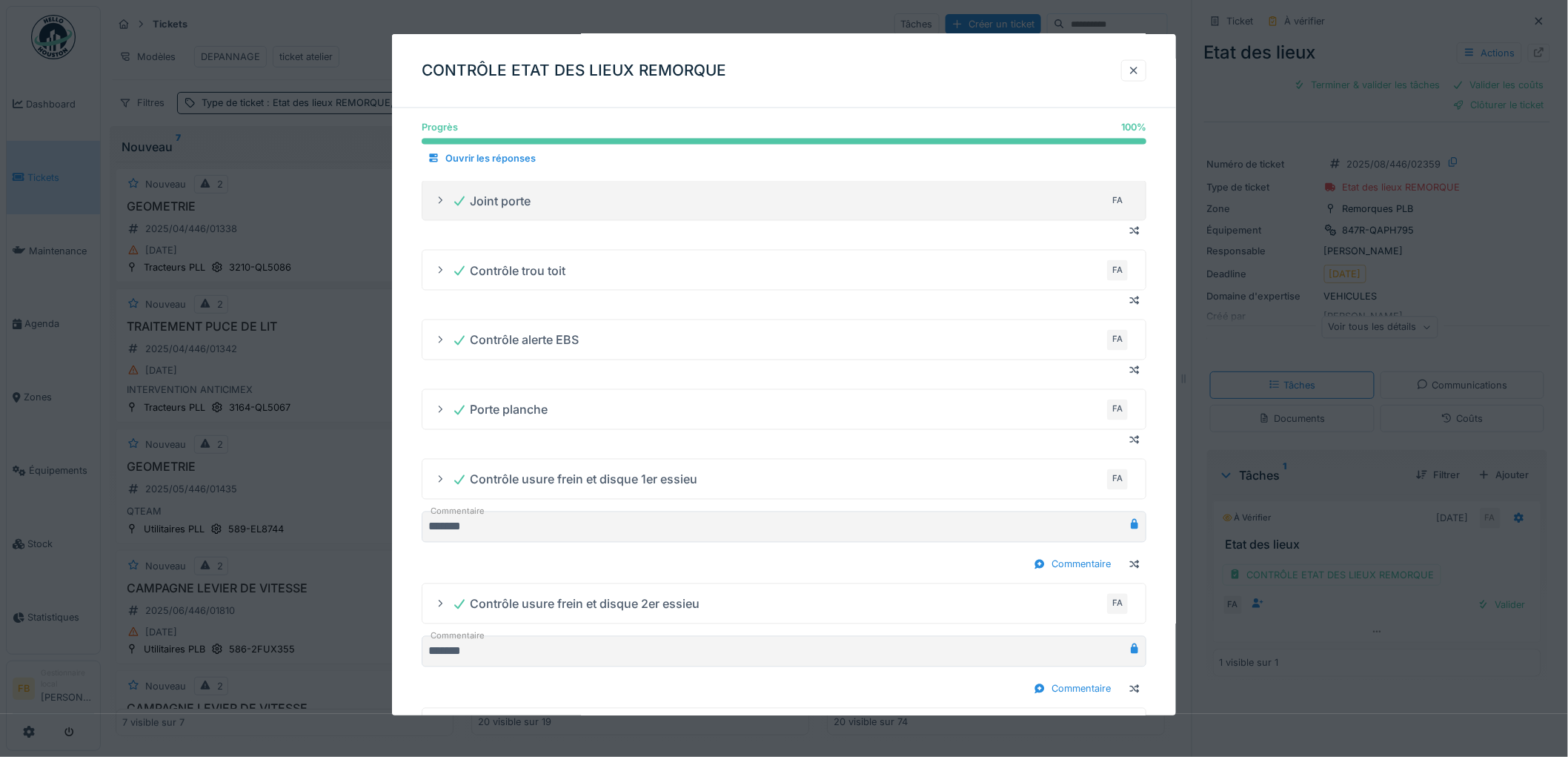
scroll to position [1094, 0]
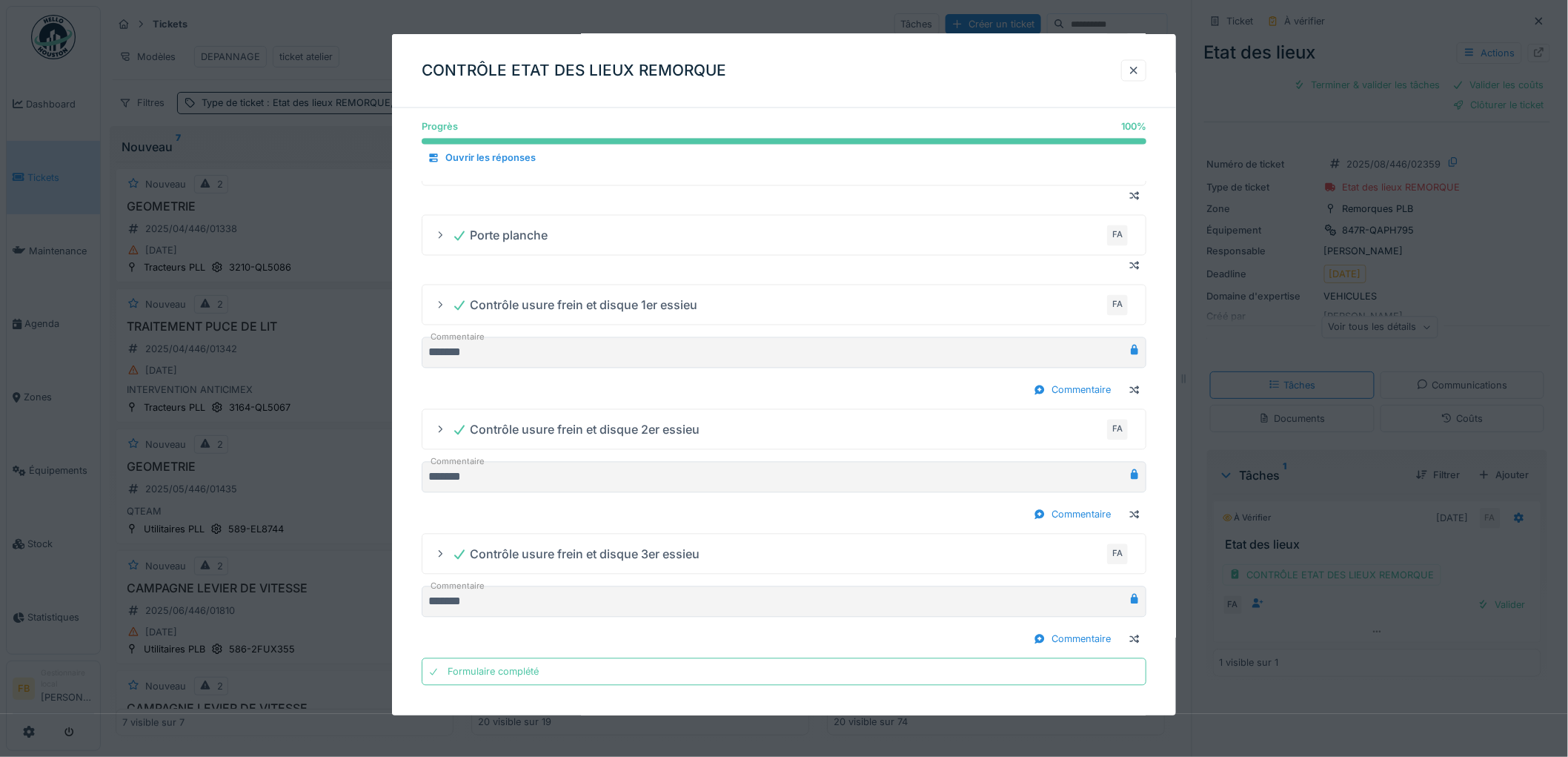
click at [1139, 71] on div at bounding box center [1134, 70] width 12 height 14
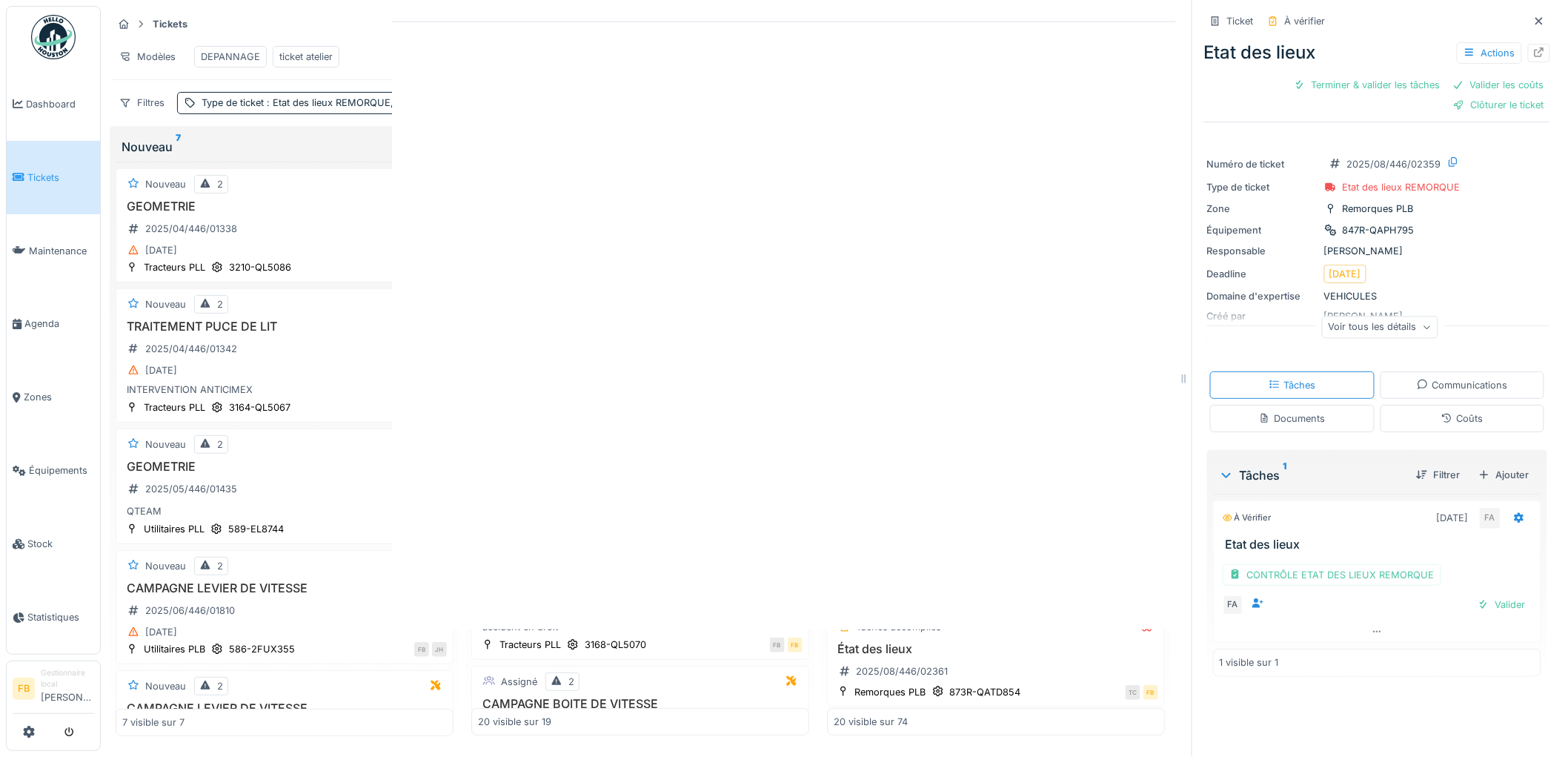
scroll to position [0, 0]
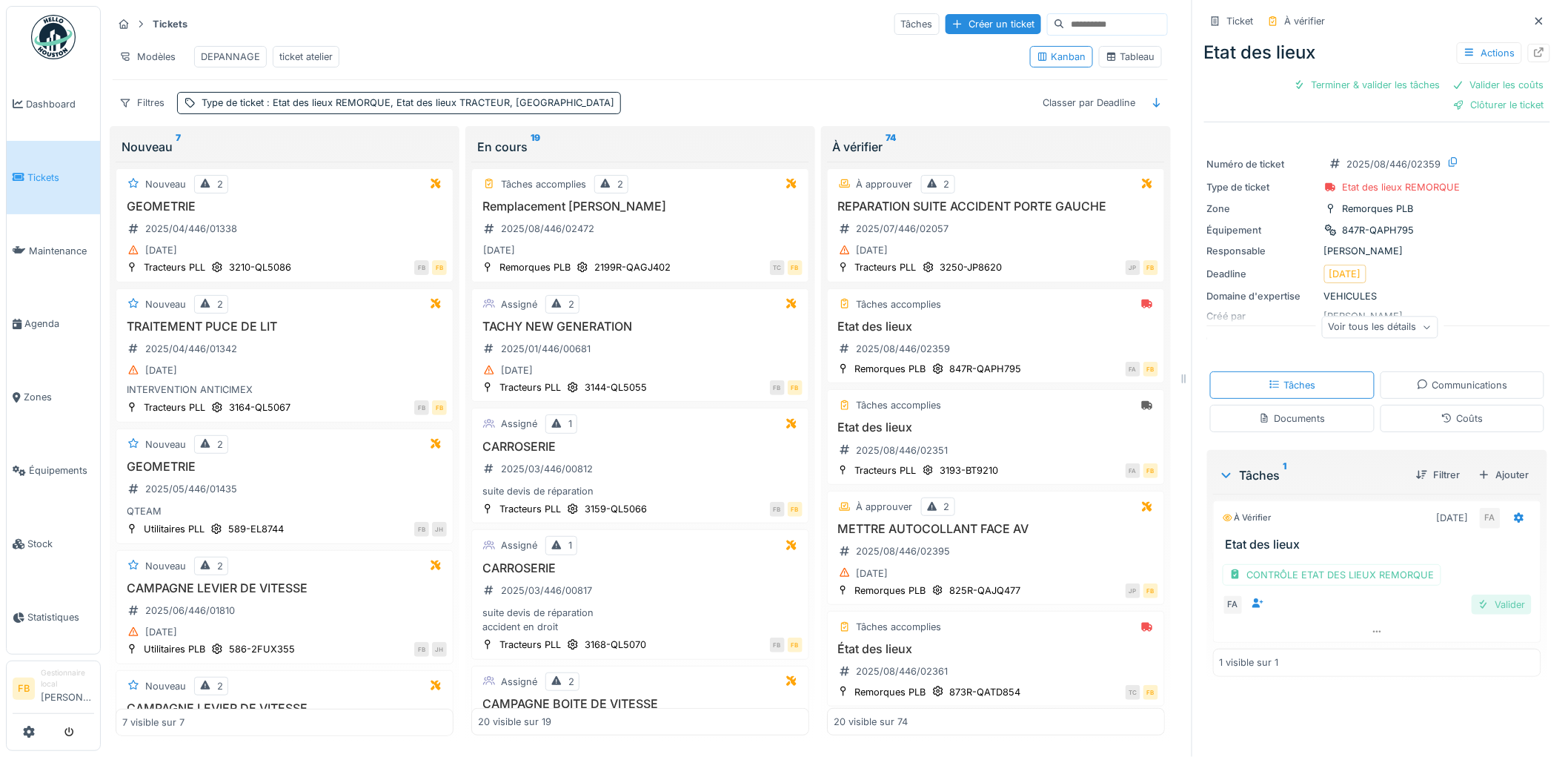
click at [1471, 601] on div "Valider" at bounding box center [1502, 605] width 60 height 20
click at [1428, 405] on div "Coûts" at bounding box center [1462, 418] width 164 height 27
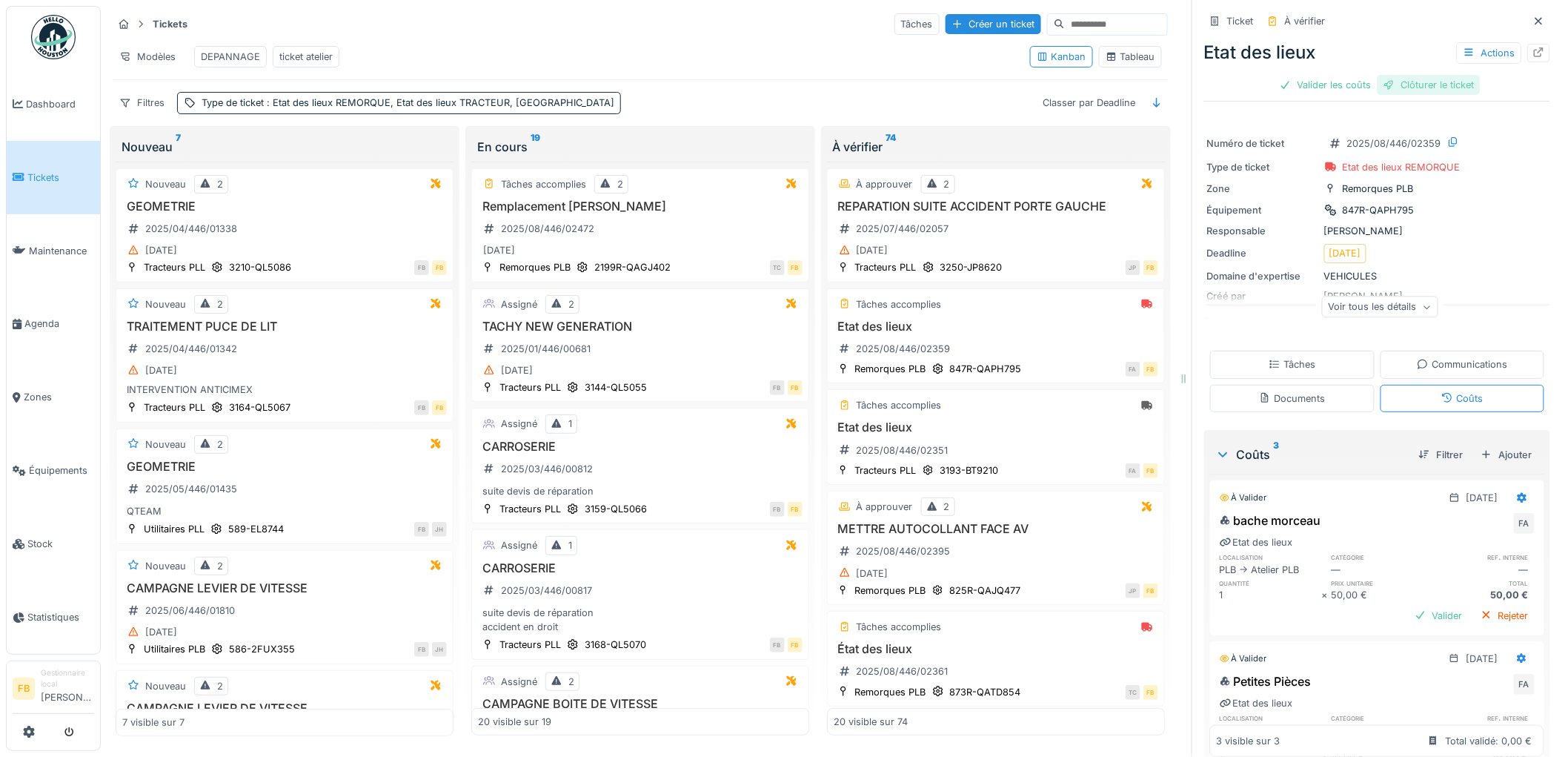
click at [1401, 75] on div "Clôturer le ticket" at bounding box center [1428, 85] width 103 height 20
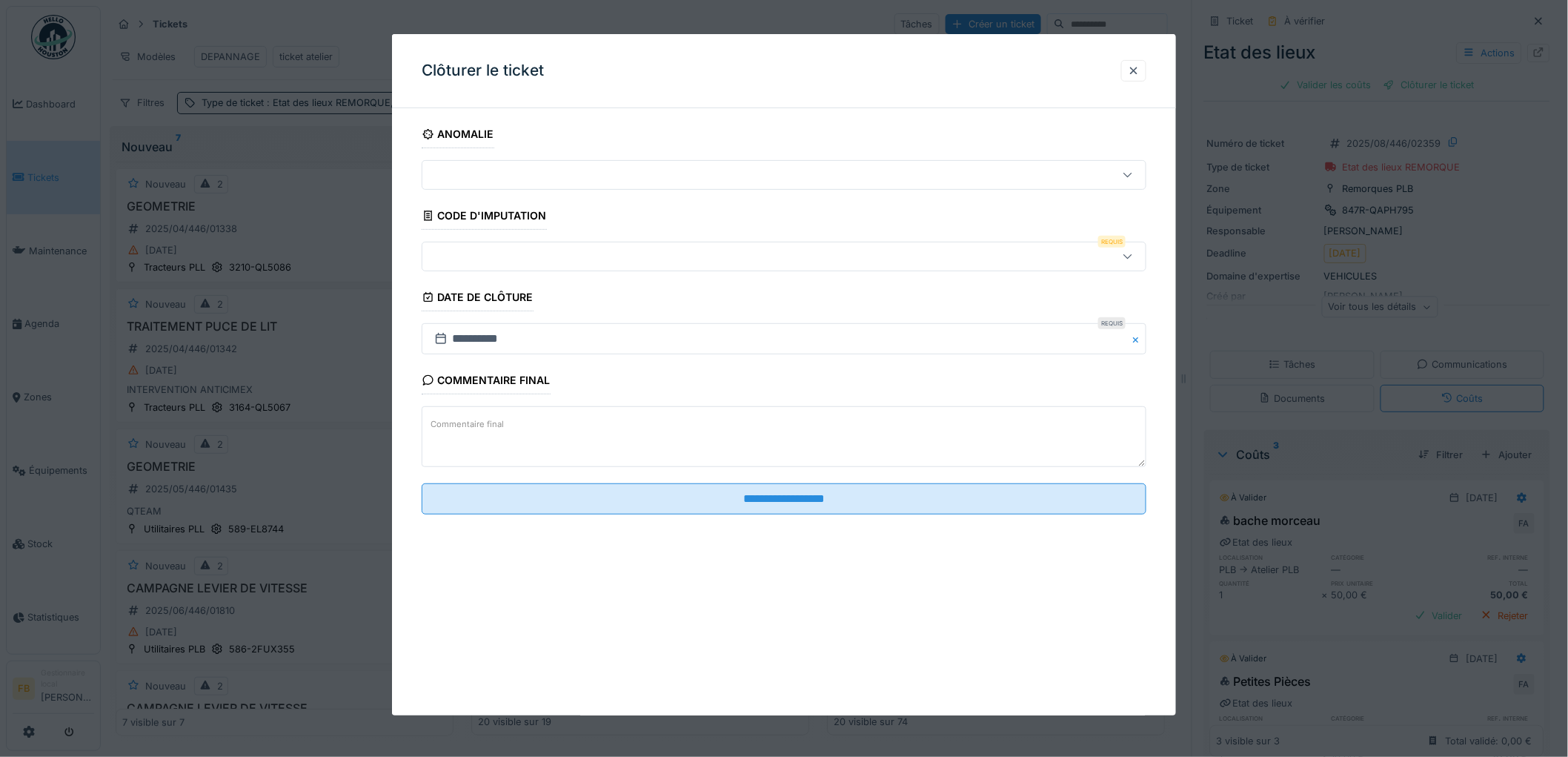
click at [539, 268] on div at bounding box center [784, 256] width 724 height 29
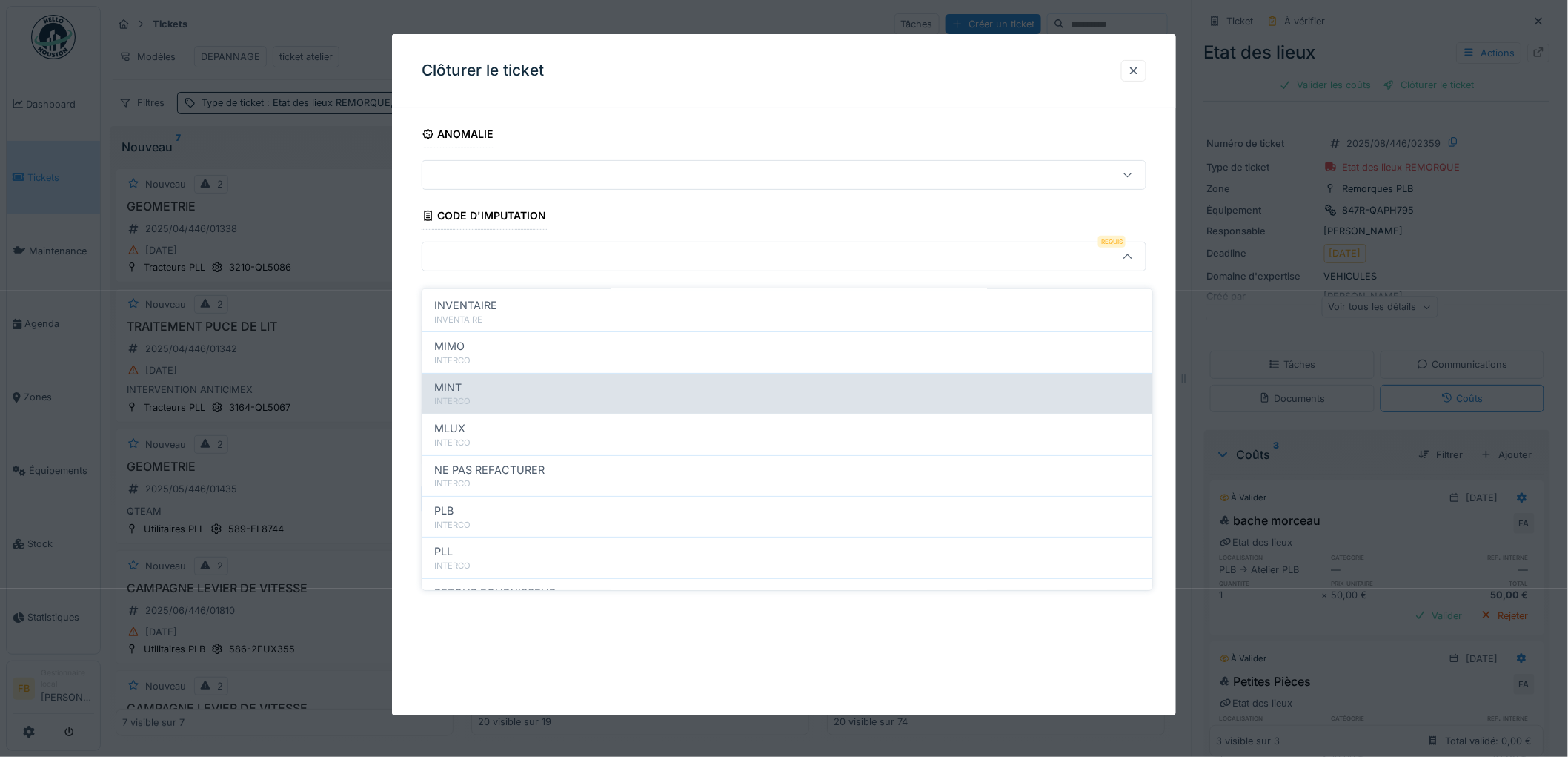
scroll to position [132, 0]
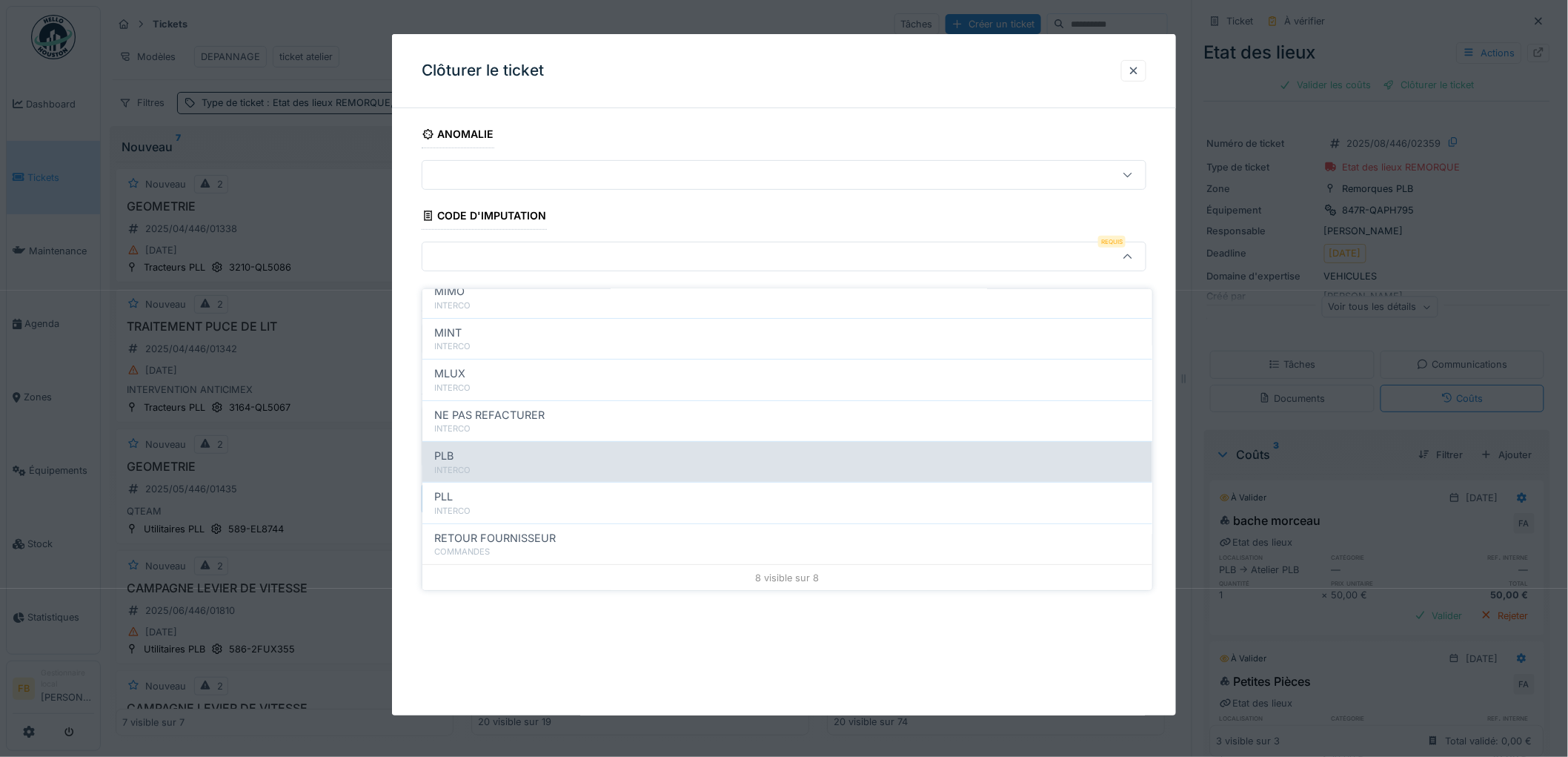
click at [506, 448] on div "PLB" at bounding box center [787, 456] width 706 height 17
type input "***"
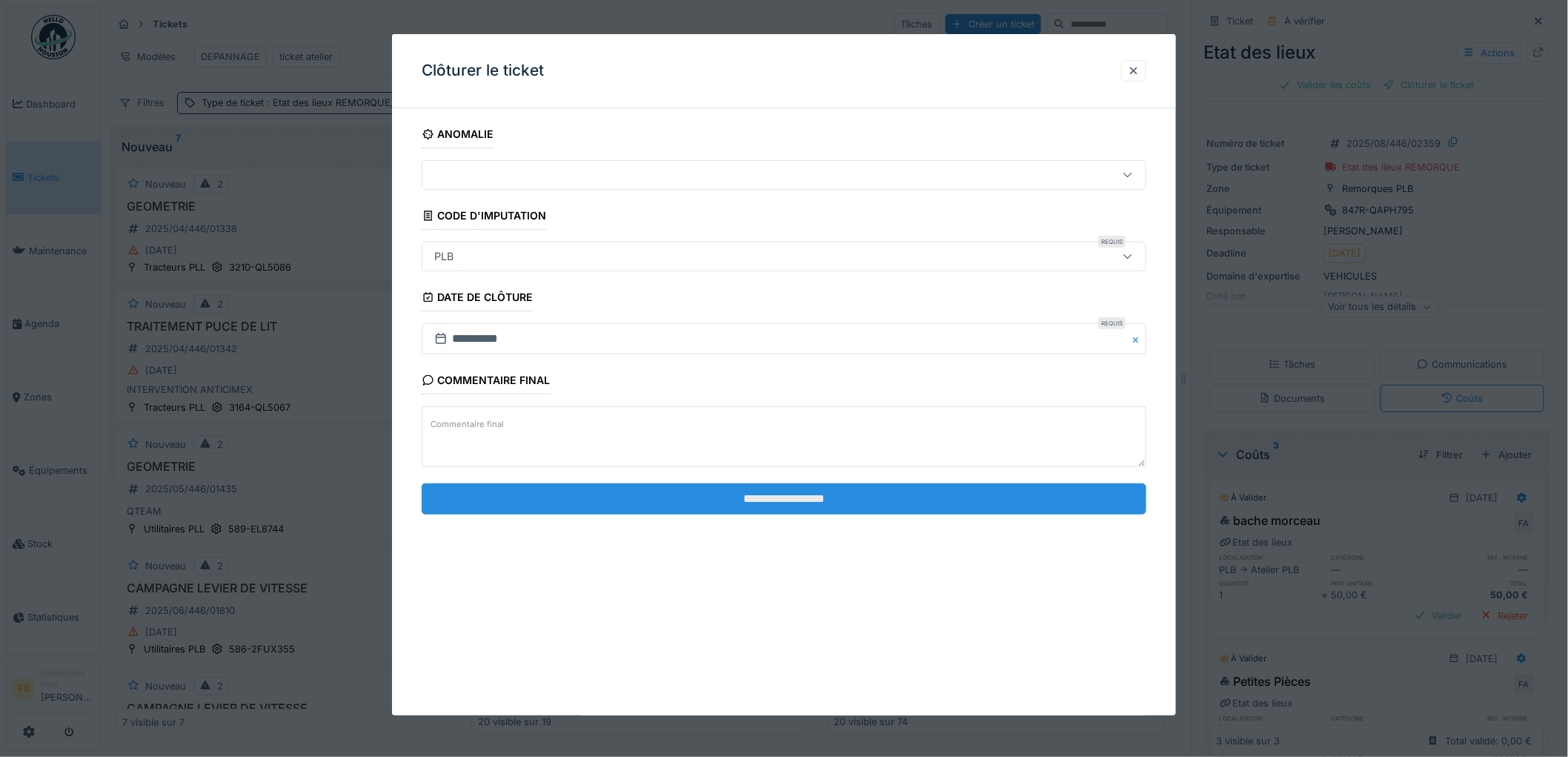
click at [746, 497] on input "**********" at bounding box center [784, 498] width 724 height 31
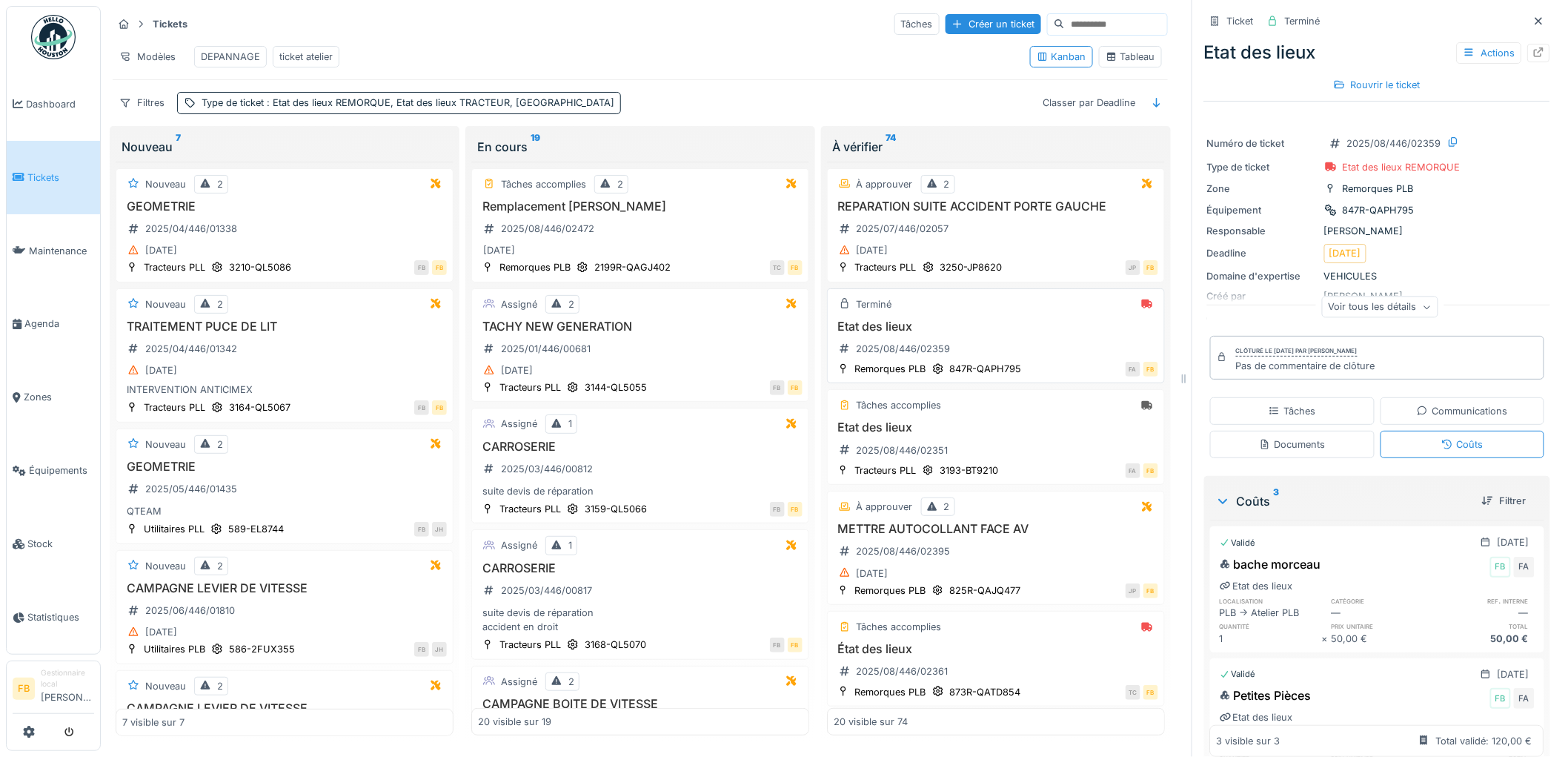
click at [1001, 332] on h3 "Etat des lieux" at bounding box center [996, 326] width 324 height 14
drag, startPoint x: 1407, startPoint y: 196, endPoint x: 1336, endPoint y: 202, distance: 71.3
click at [1336, 202] on div "Équipement 847R-QAPH795" at bounding box center [1377, 210] width 340 height 16
click at [1021, 433] on h3 "Etat des lieux" at bounding box center [996, 427] width 324 height 14
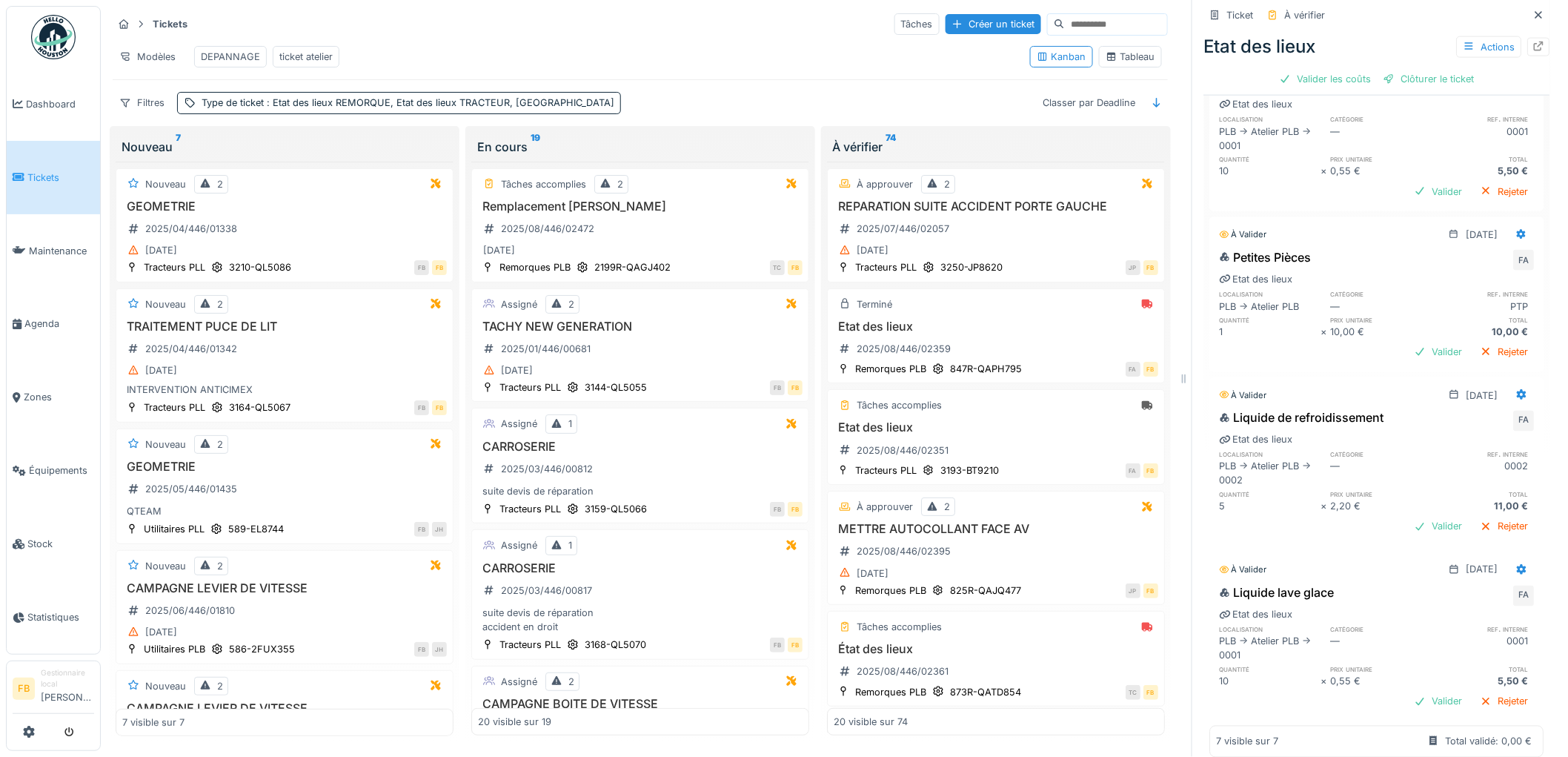
scroll to position [754, 0]
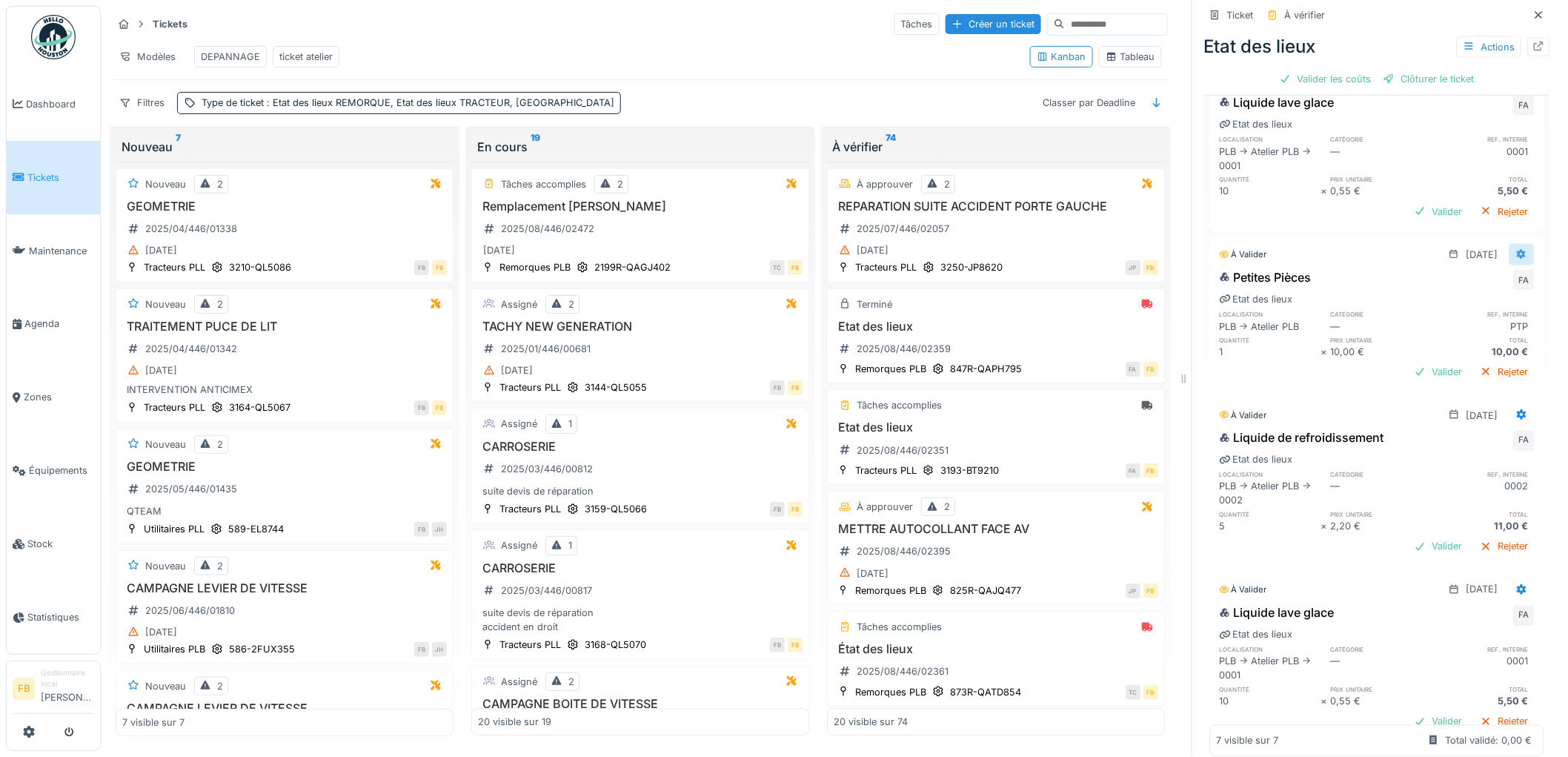
click at [1517, 249] on icon at bounding box center [1522, 254] width 10 height 11
click at [1446, 306] on div "Supprimer" at bounding box center [1456, 313] width 72 height 22
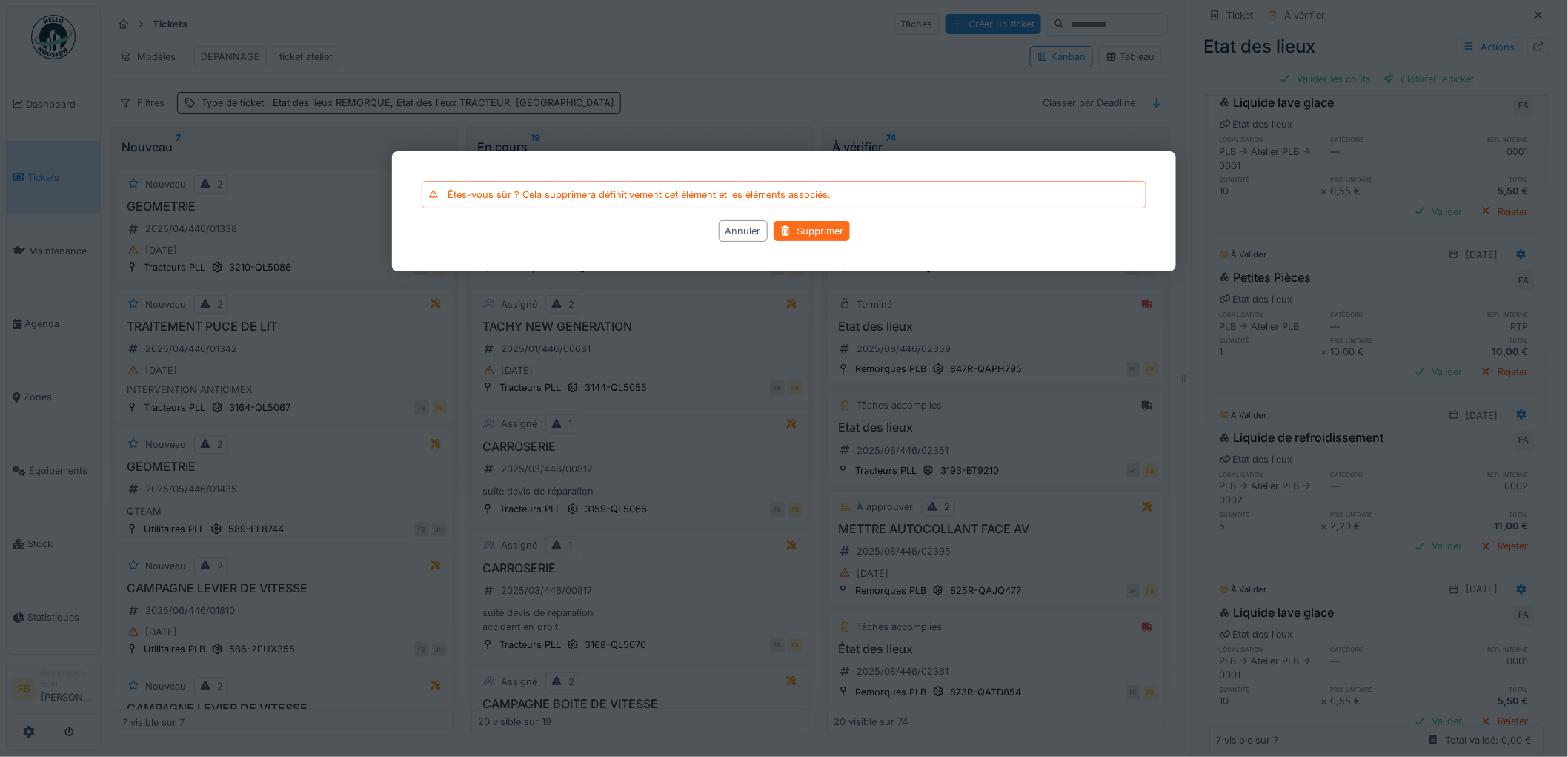
click at [797, 234] on div "Supprimer" at bounding box center [811, 231] width 76 height 20
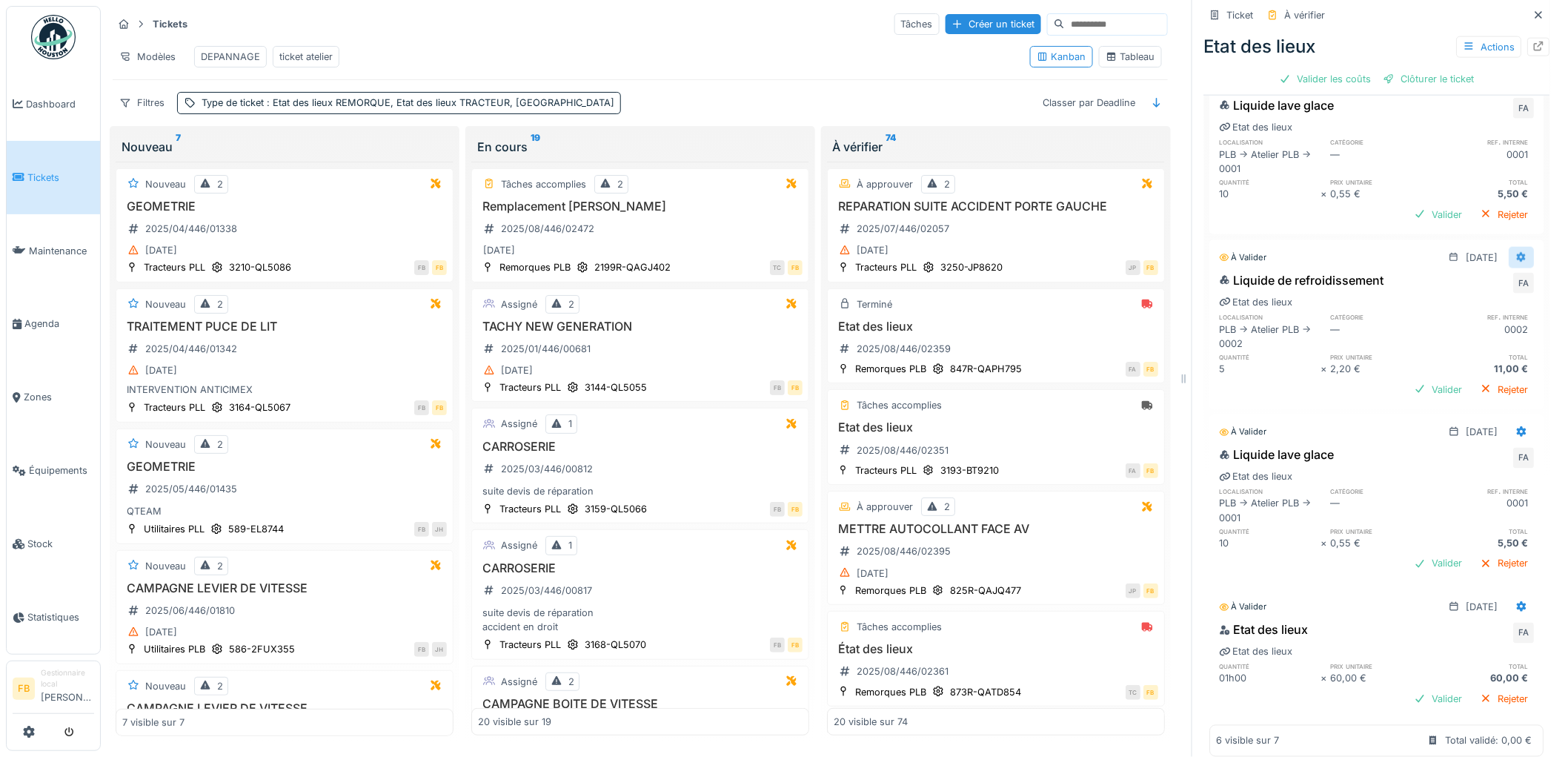
click at [1517, 252] on icon at bounding box center [1522, 257] width 10 height 11
click at [1461, 303] on div "Supprimer" at bounding box center [1456, 313] width 72 height 22
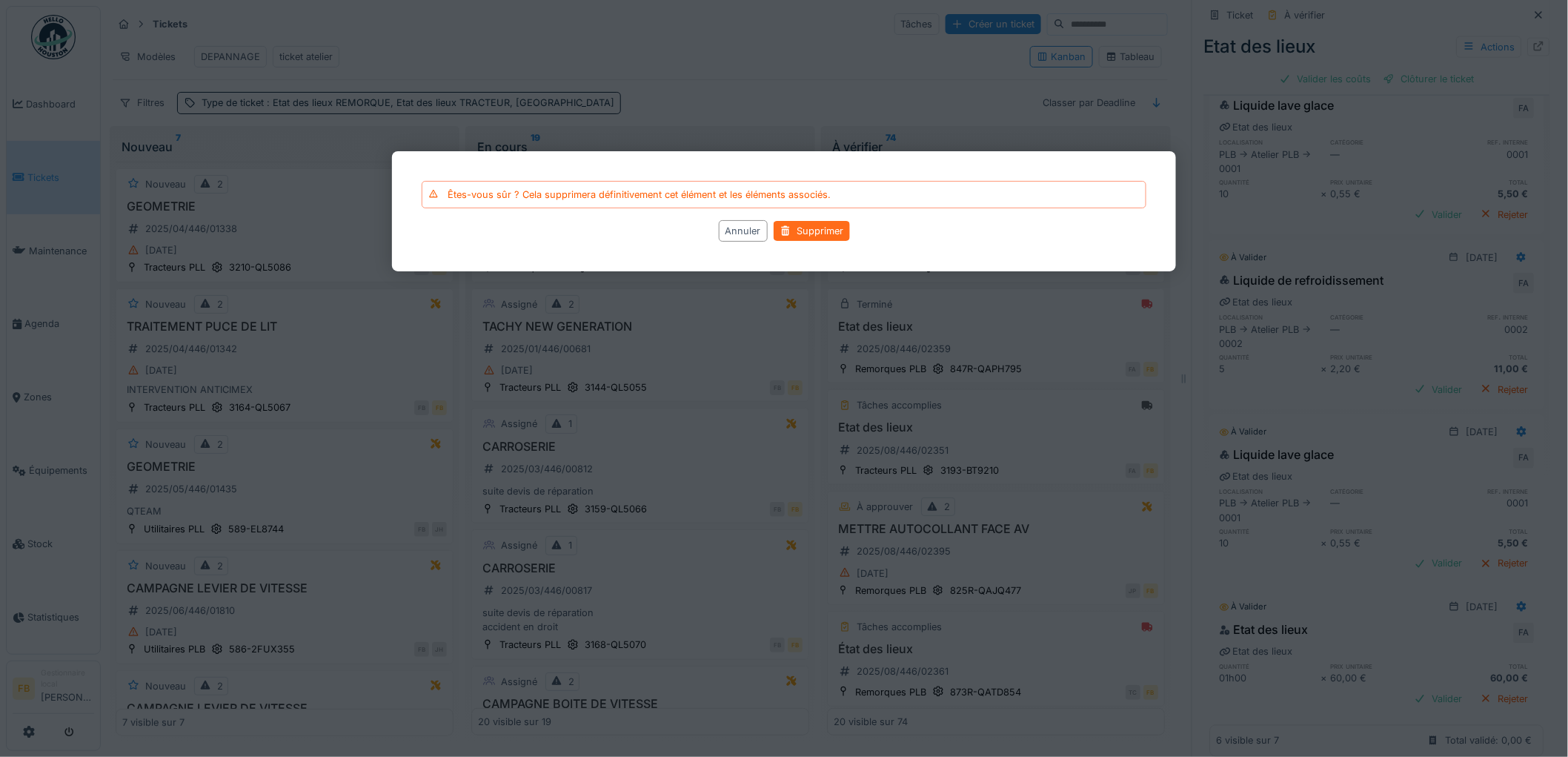
click at [827, 235] on div "Supprimer" at bounding box center [811, 231] width 76 height 20
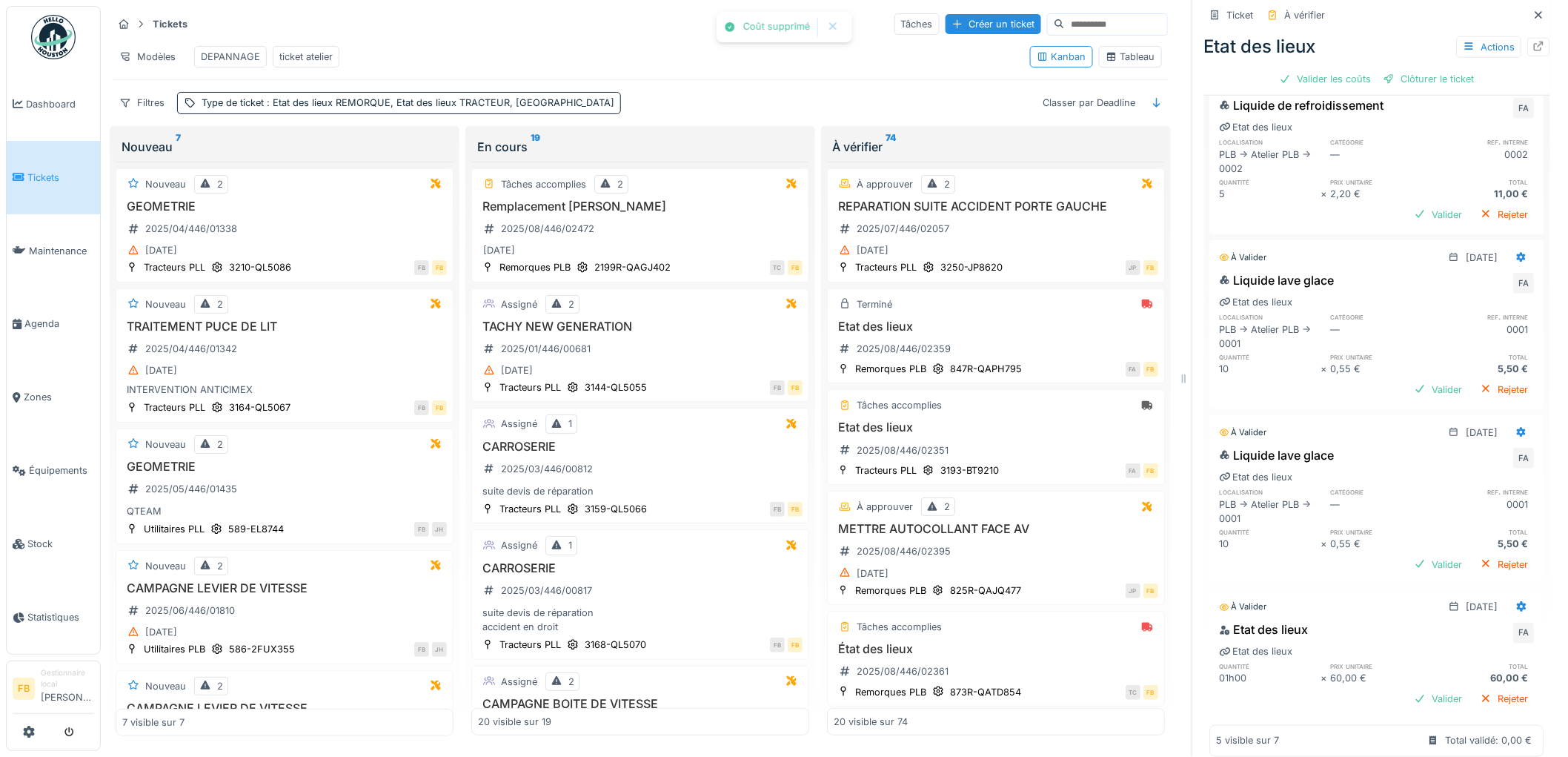
scroll to position [581, 0]
click at [1516, 251] on div at bounding box center [1522, 257] width 12 height 14
click at [1456, 300] on div "Supprimer" at bounding box center [1456, 310] width 72 height 22
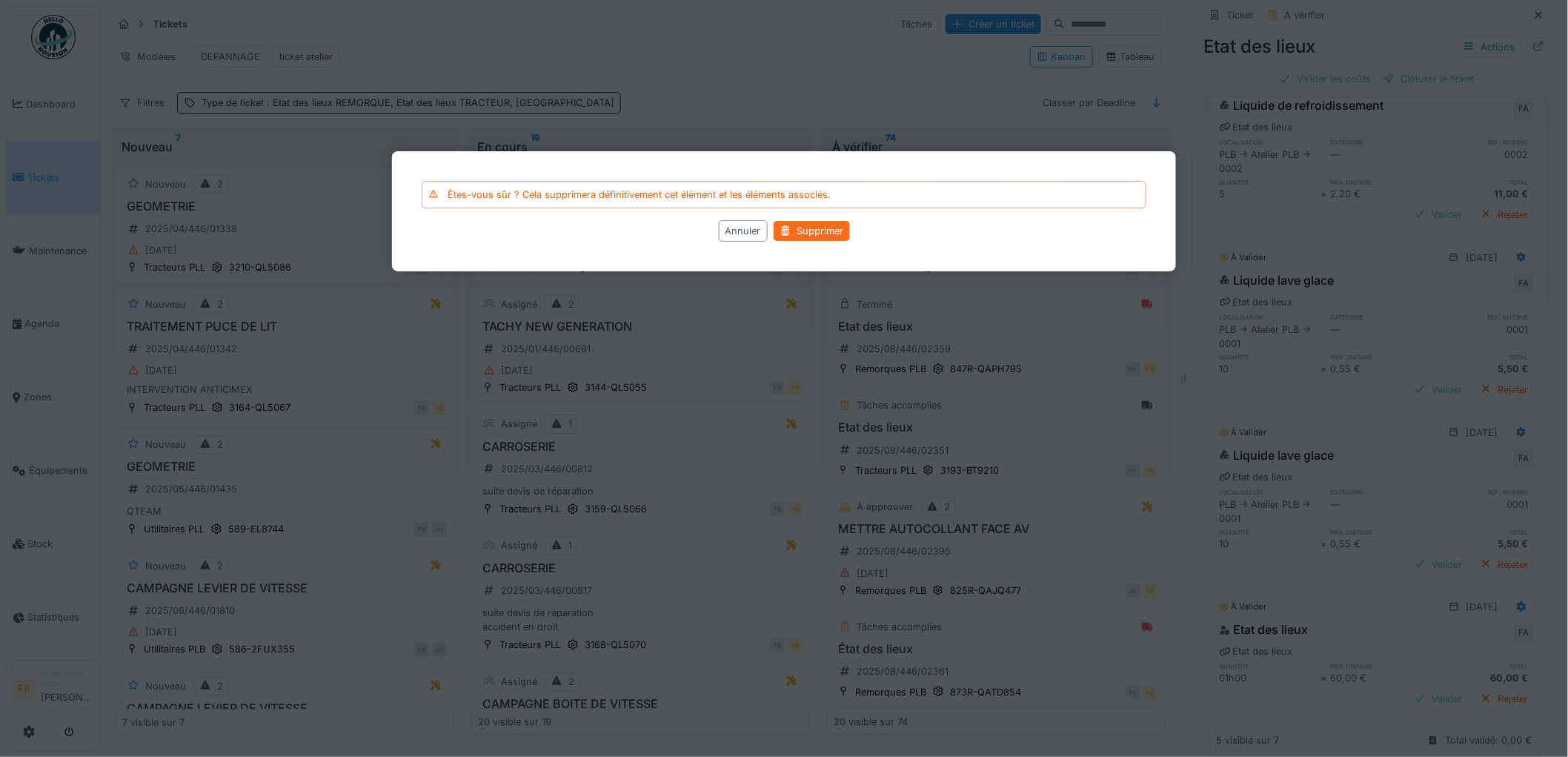
click at [834, 224] on div "Supprimer" at bounding box center [811, 231] width 76 height 20
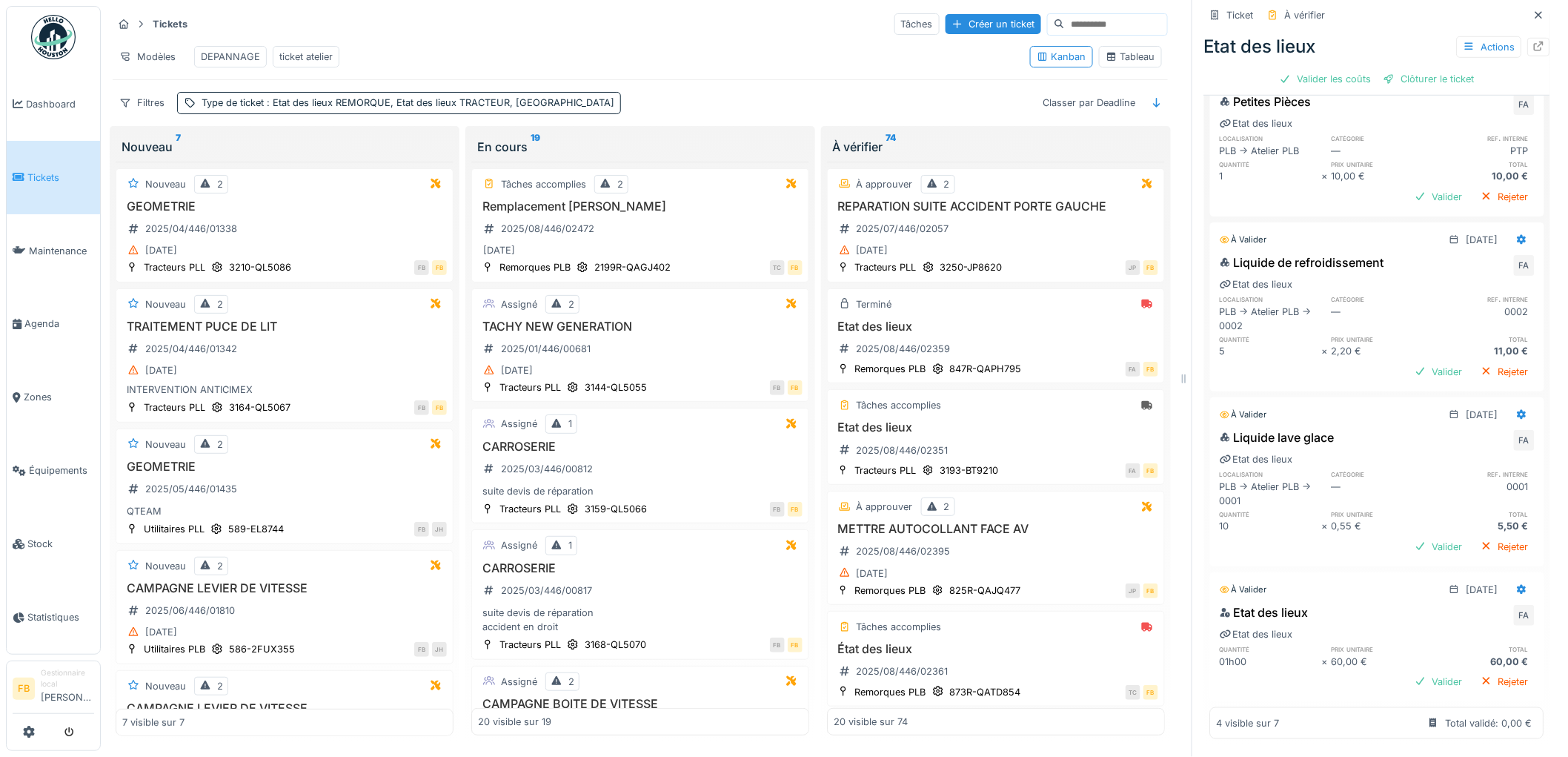
scroll to position [12, 0]
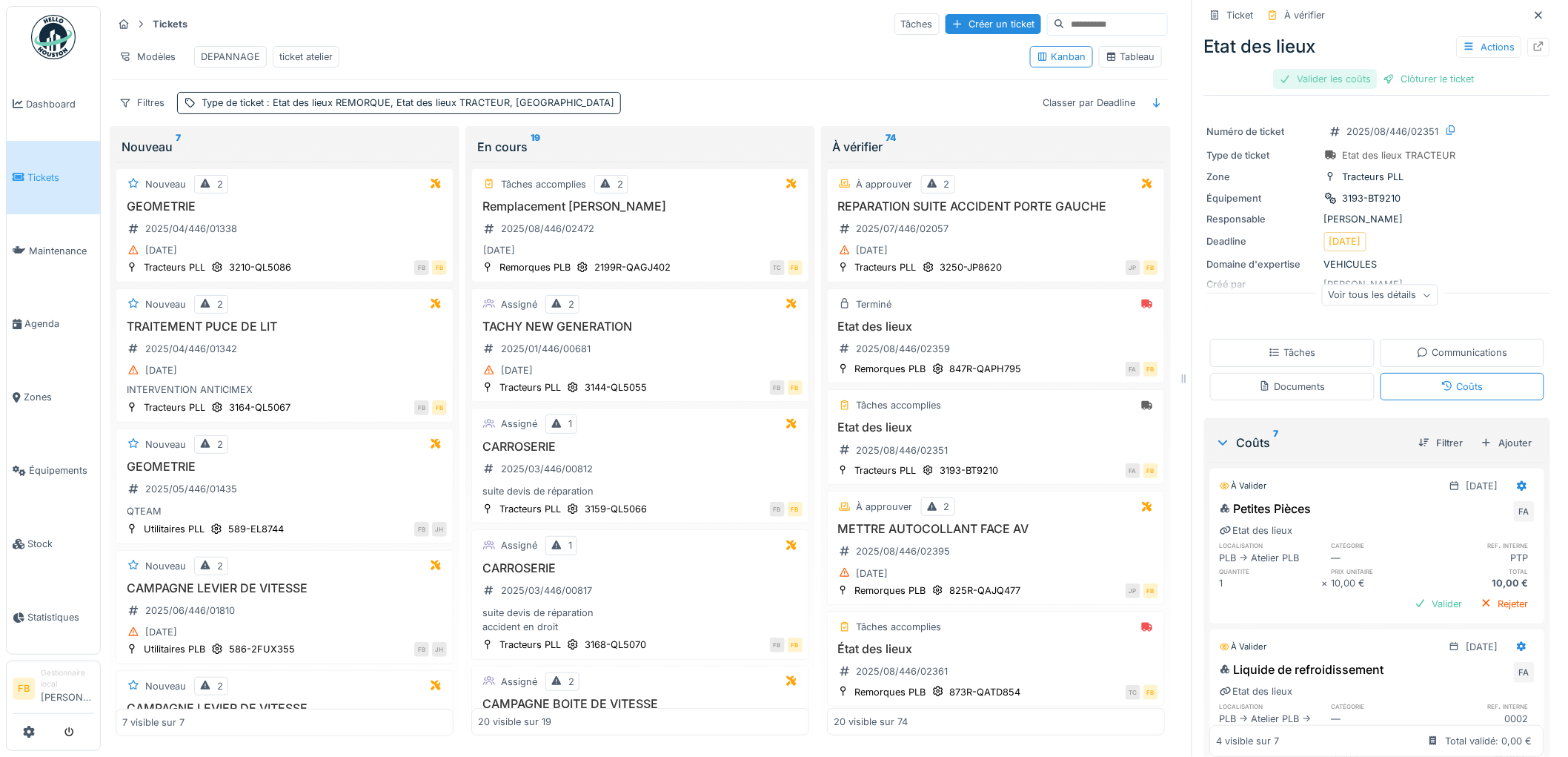
click at [1321, 69] on div "Valider les coûts" at bounding box center [1325, 78] width 103 height 20
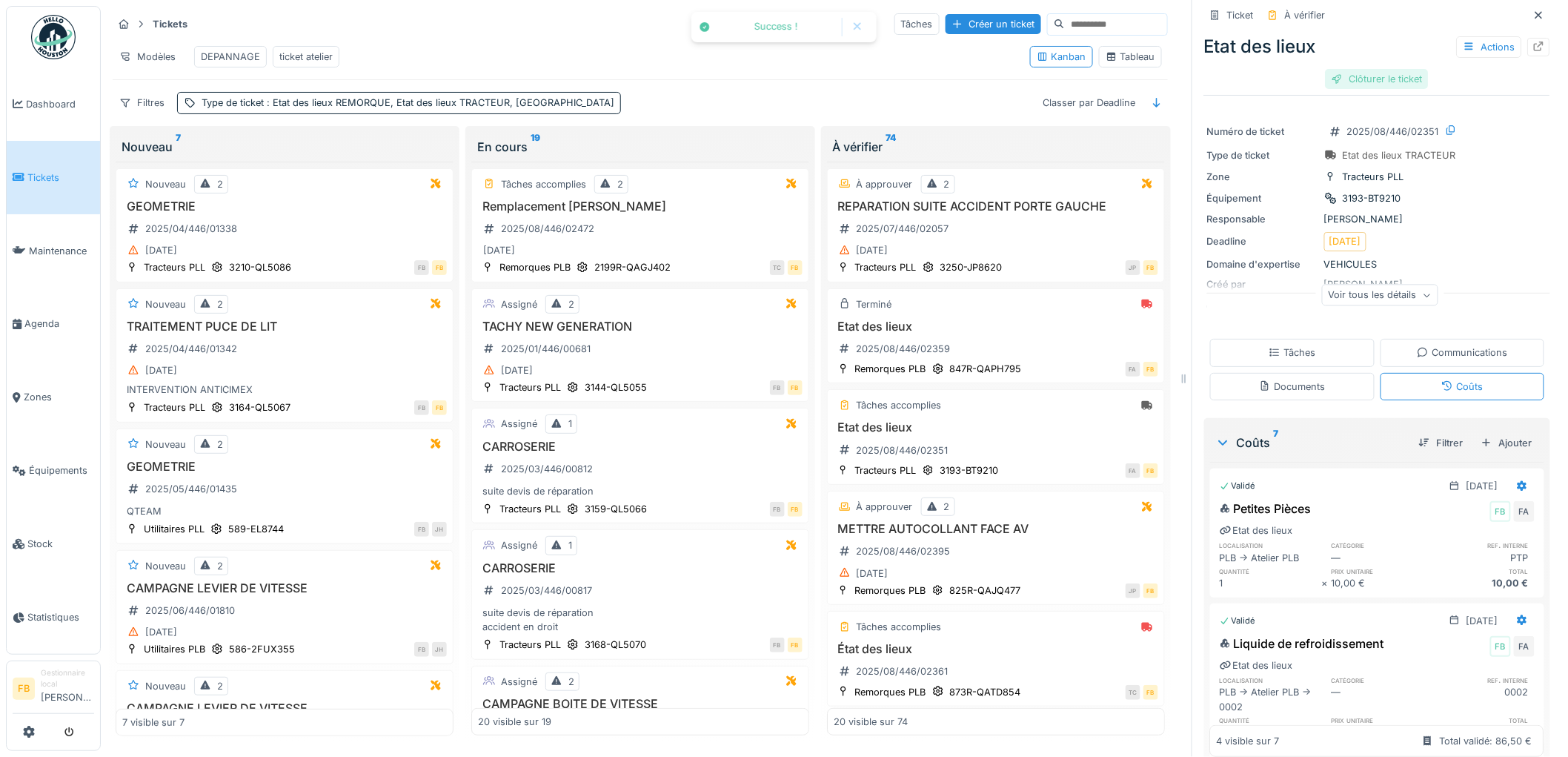
click at [1373, 72] on div "Clôturer le ticket" at bounding box center [1377, 78] width 103 height 20
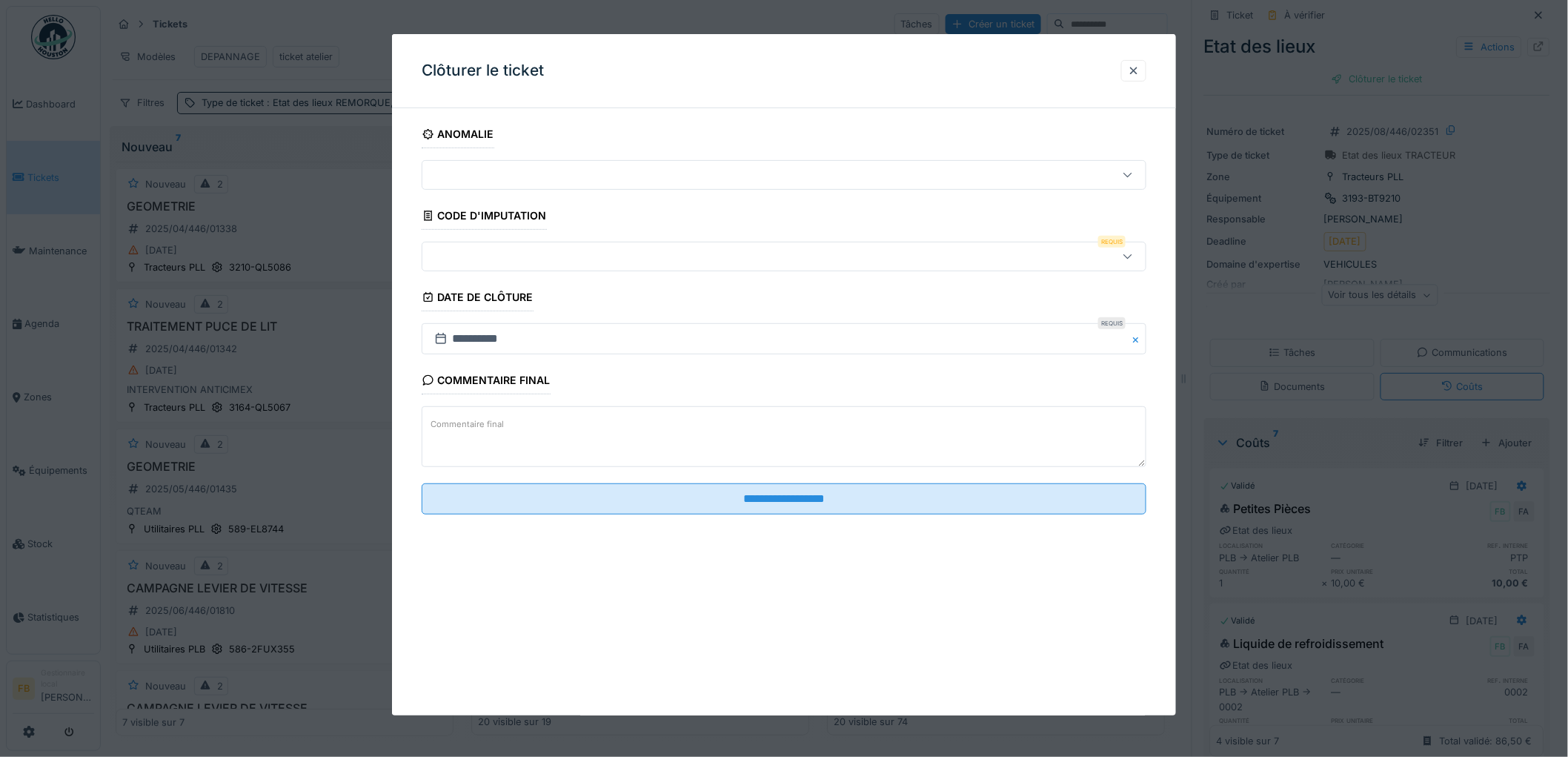
click at [482, 263] on div at bounding box center [742, 257] width 629 height 17
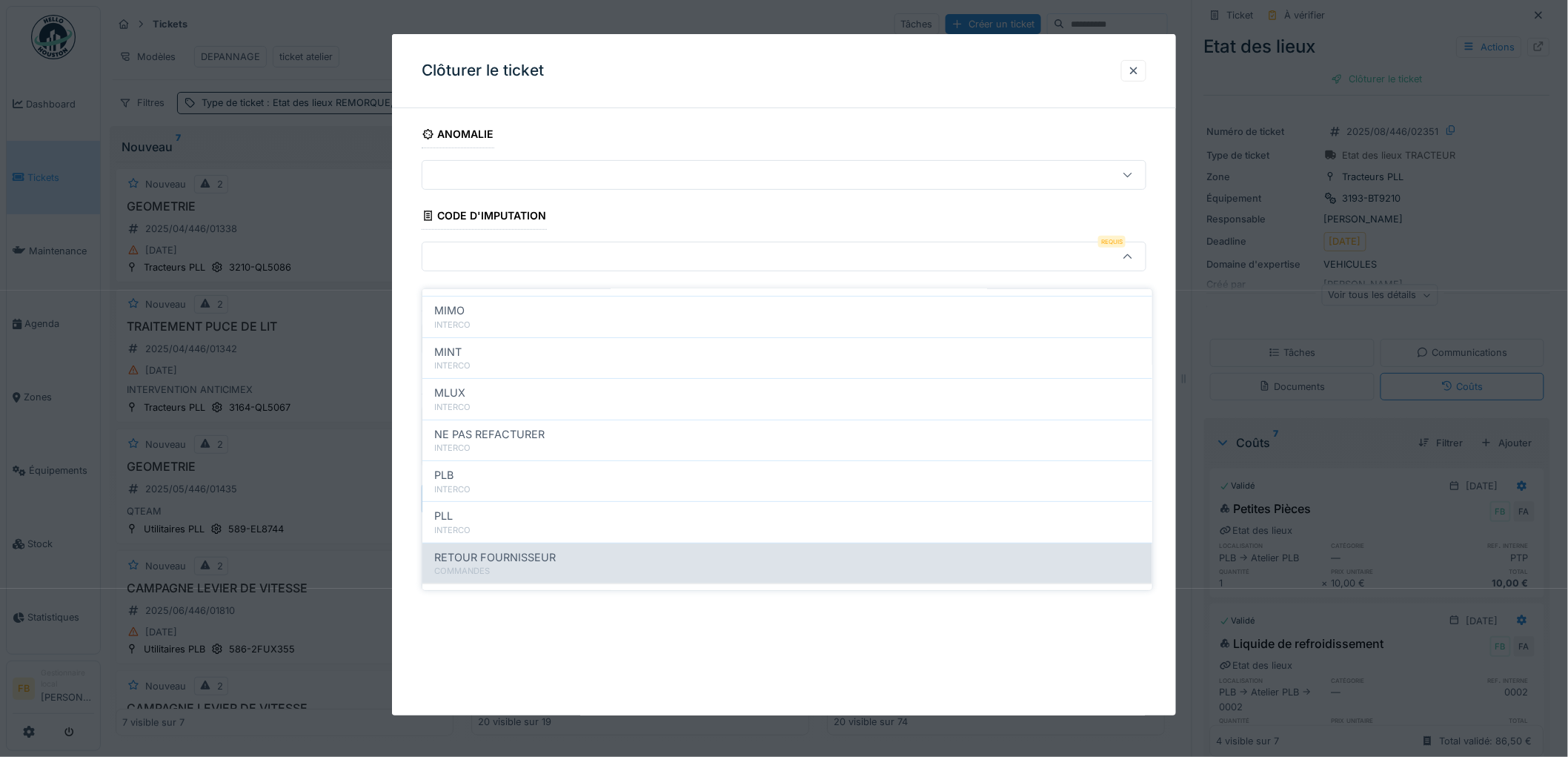
scroll to position [132, 0]
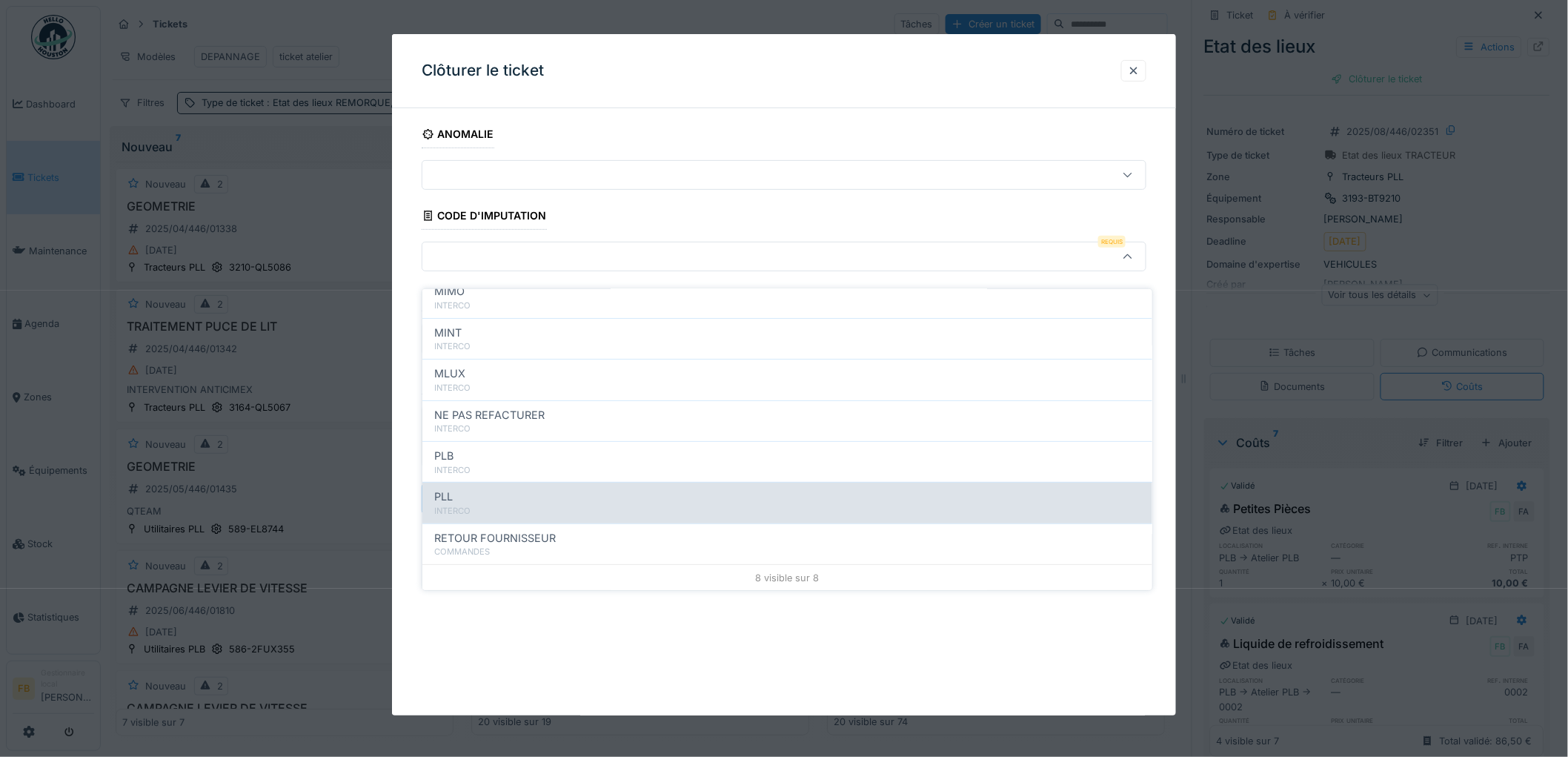
click at [482, 488] on div "PLL" at bounding box center [787, 497] width 706 height 17
type input "***"
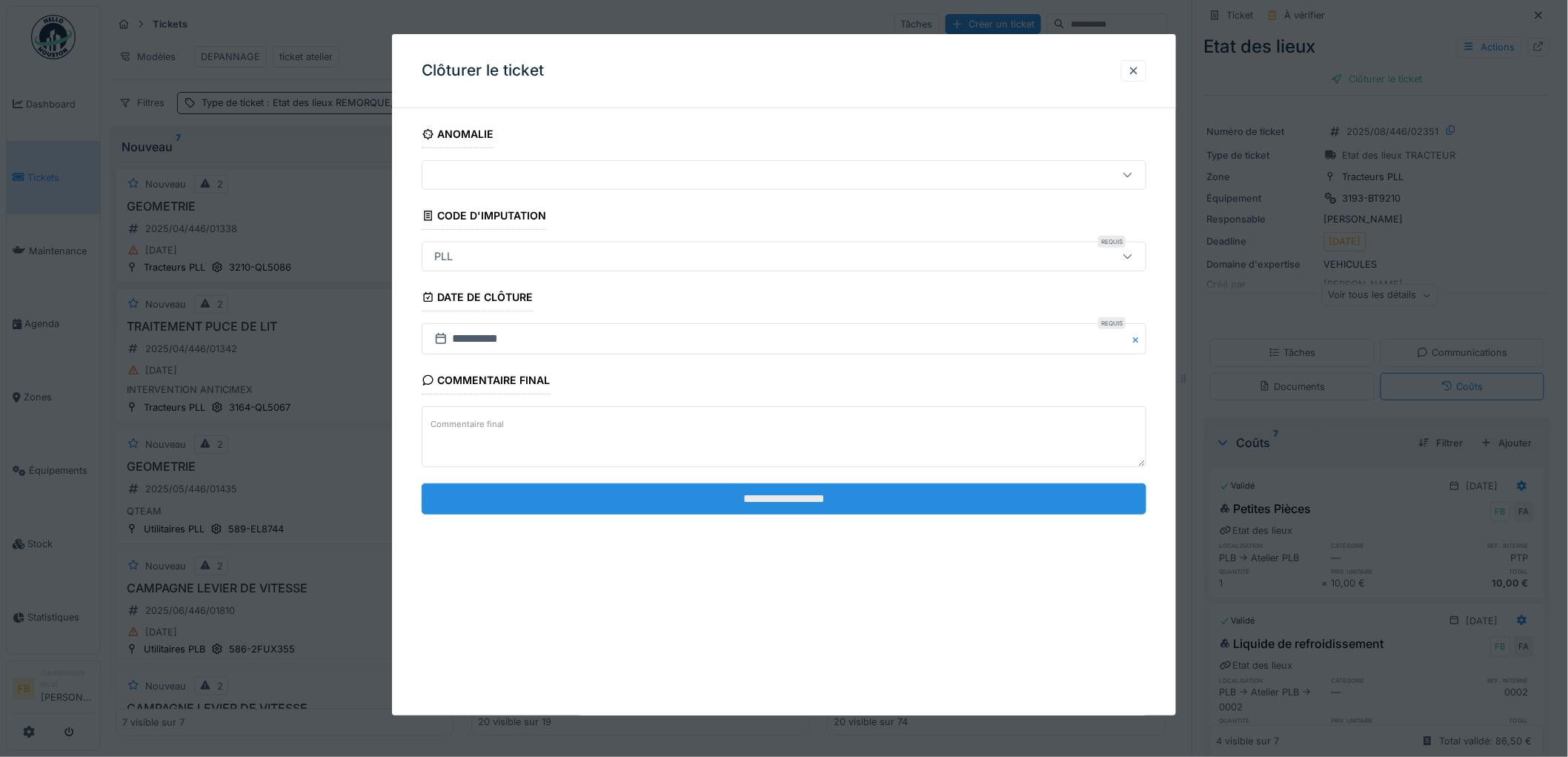
click at [790, 489] on input "**********" at bounding box center [784, 498] width 724 height 31
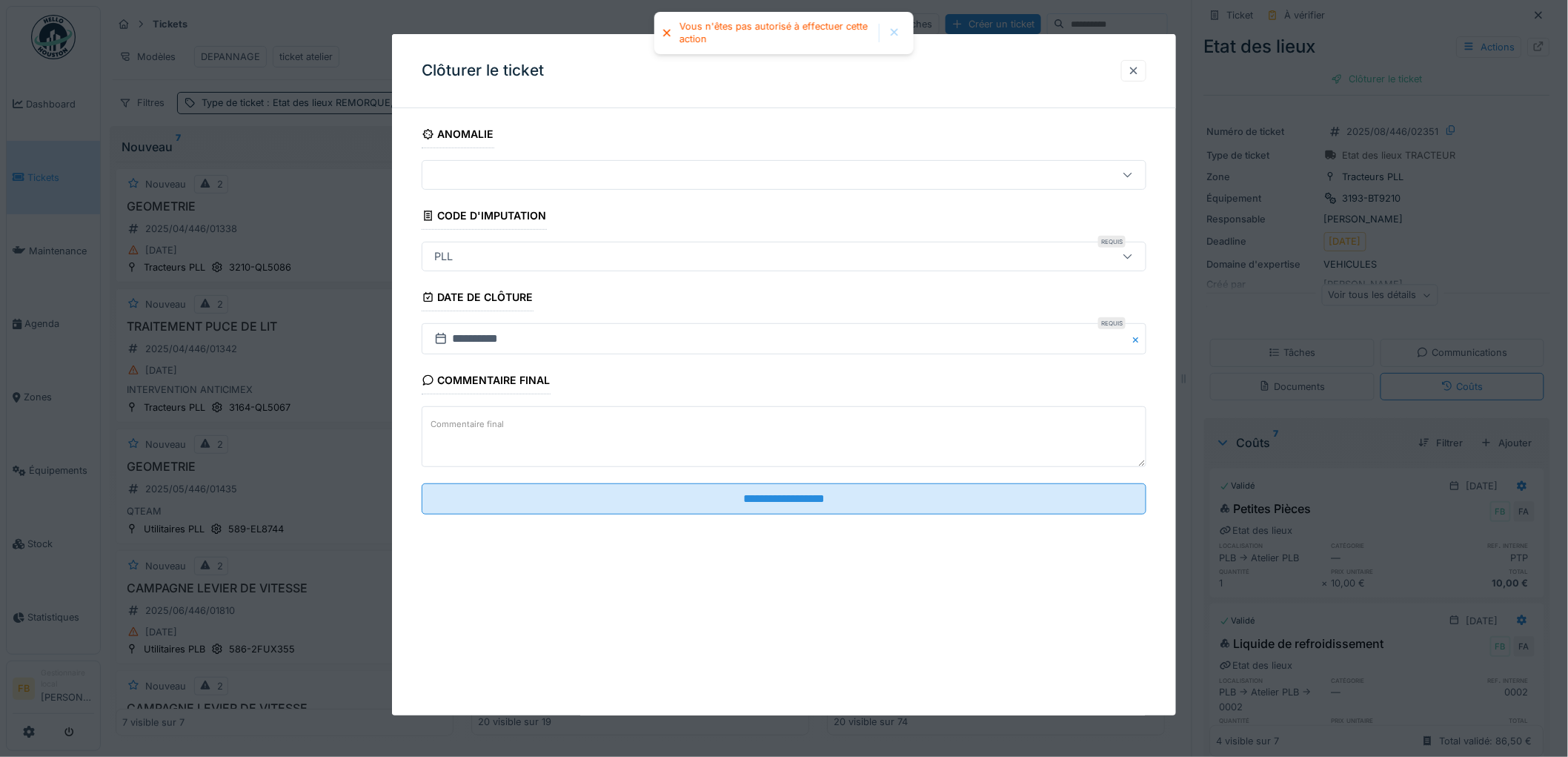
click at [1136, 63] on div at bounding box center [1134, 70] width 12 height 14
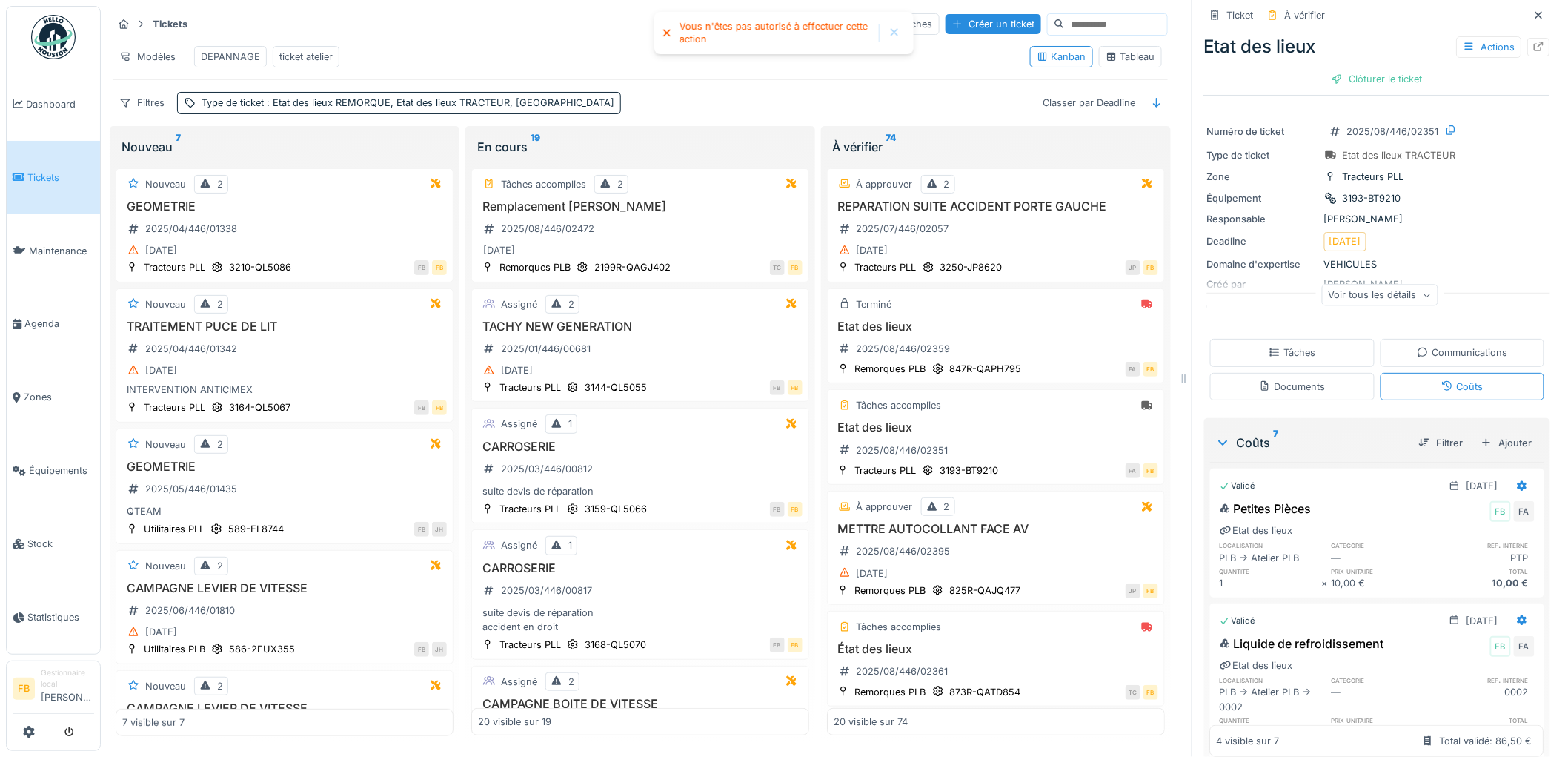
click at [1279, 346] on div "Tâches" at bounding box center [1292, 352] width 47 height 14
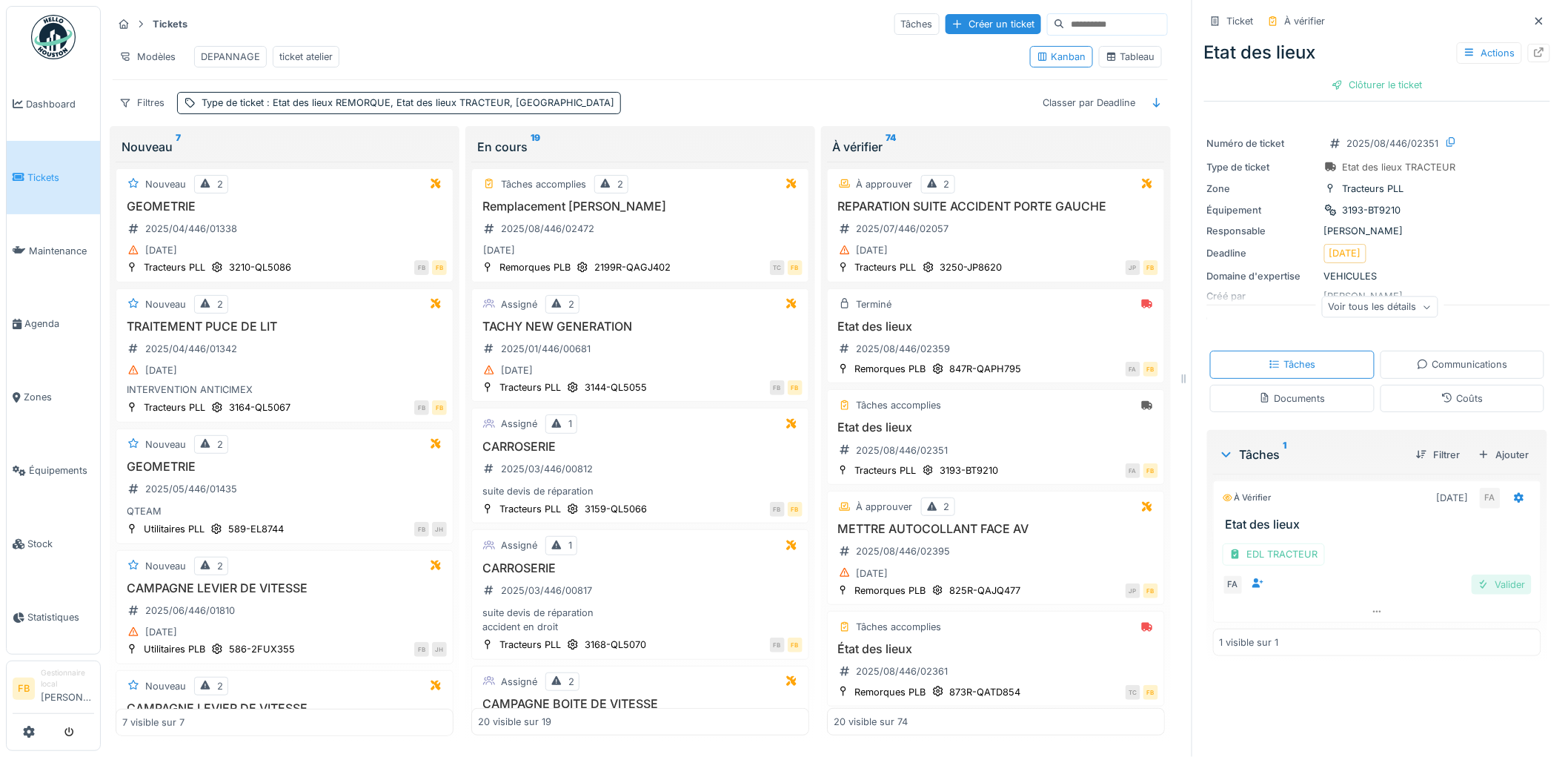
click at [1500, 574] on div "Valider" at bounding box center [1502, 584] width 60 height 20
click at [1385, 75] on div "Clôturer le ticket" at bounding box center [1377, 85] width 103 height 20
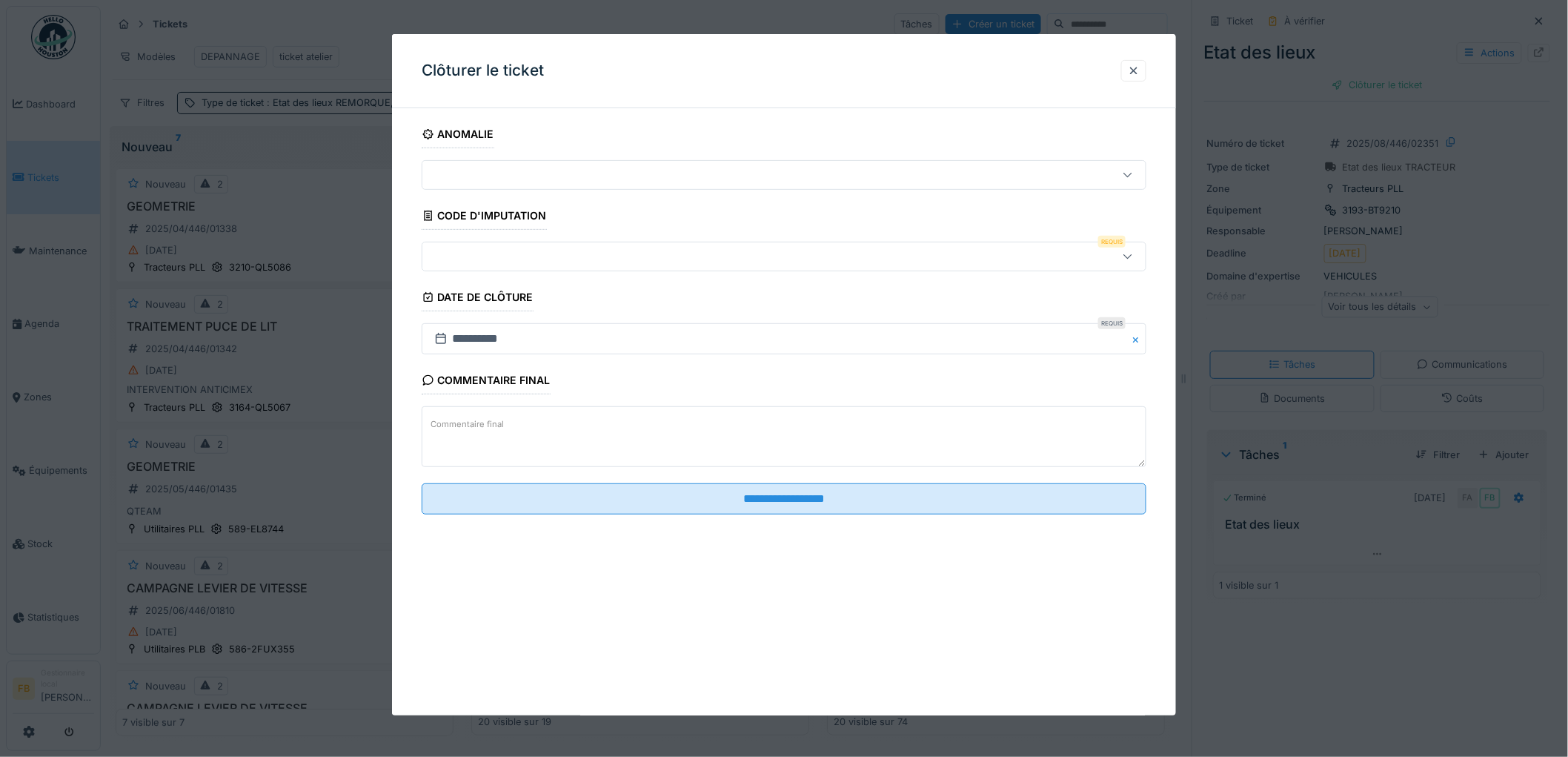
click at [552, 253] on div at bounding box center [742, 257] width 629 height 17
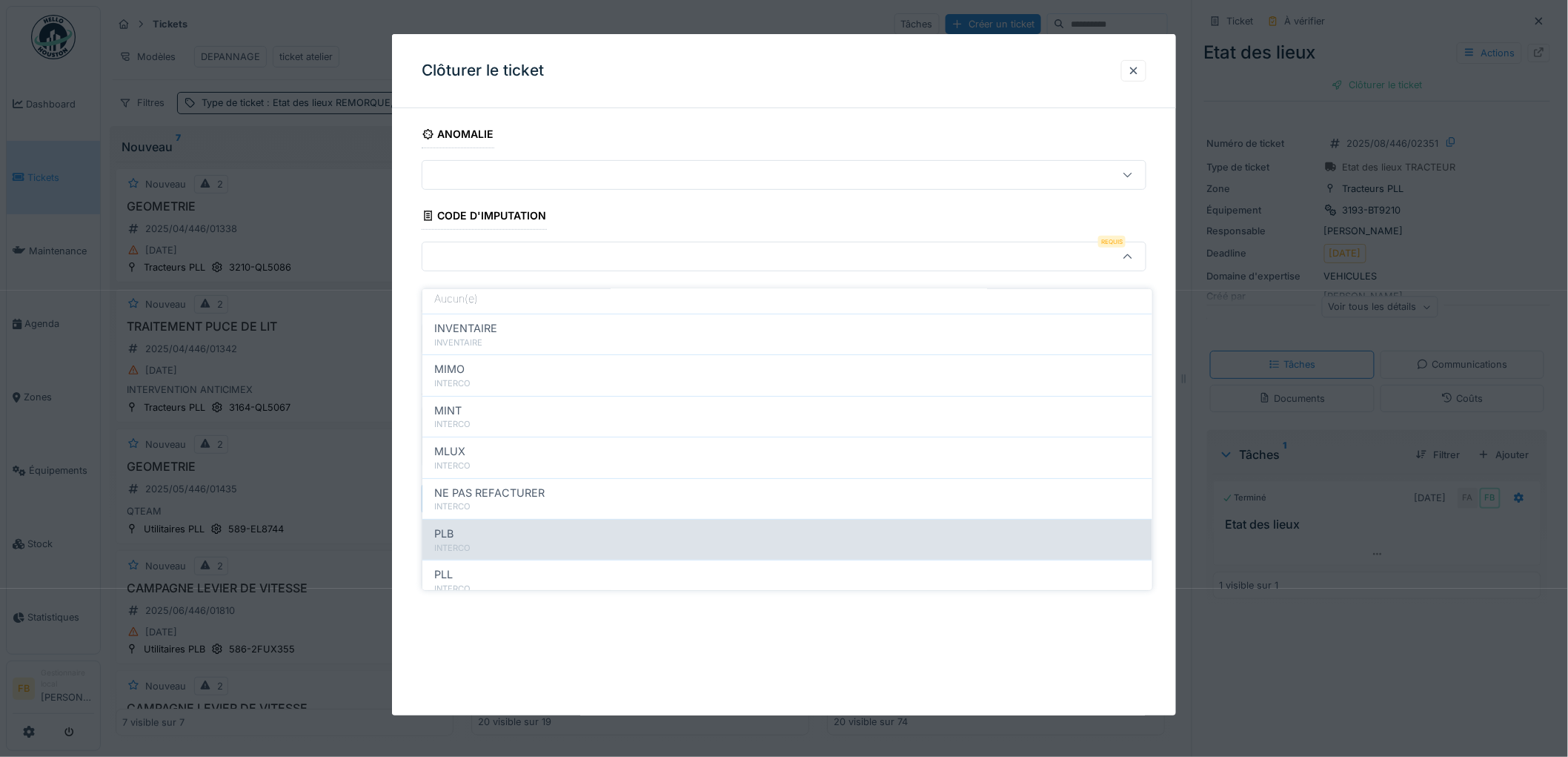
scroll to position [132, 0]
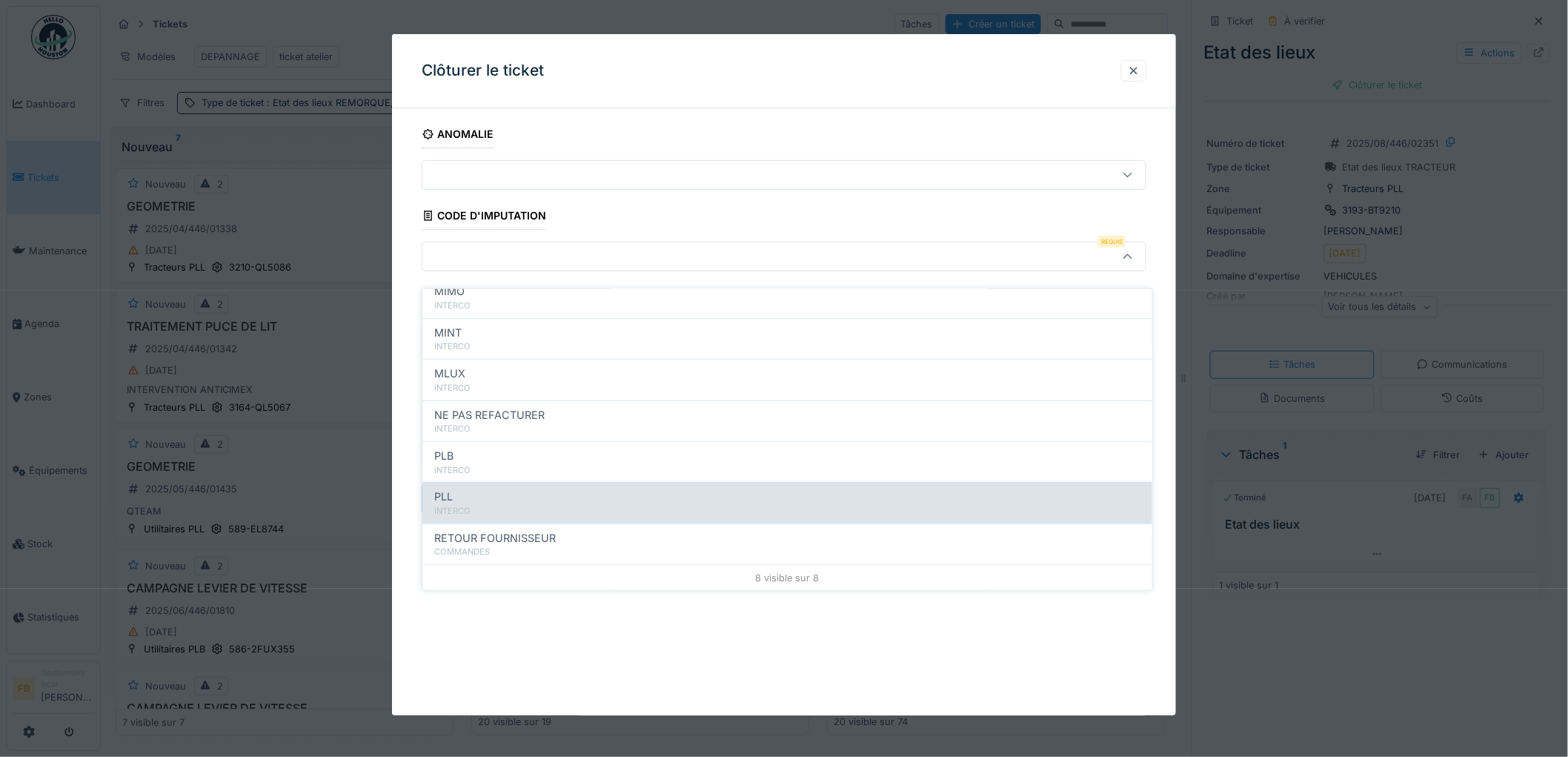
click at [493, 488] on div "PLL" at bounding box center [787, 497] width 706 height 17
type input "***"
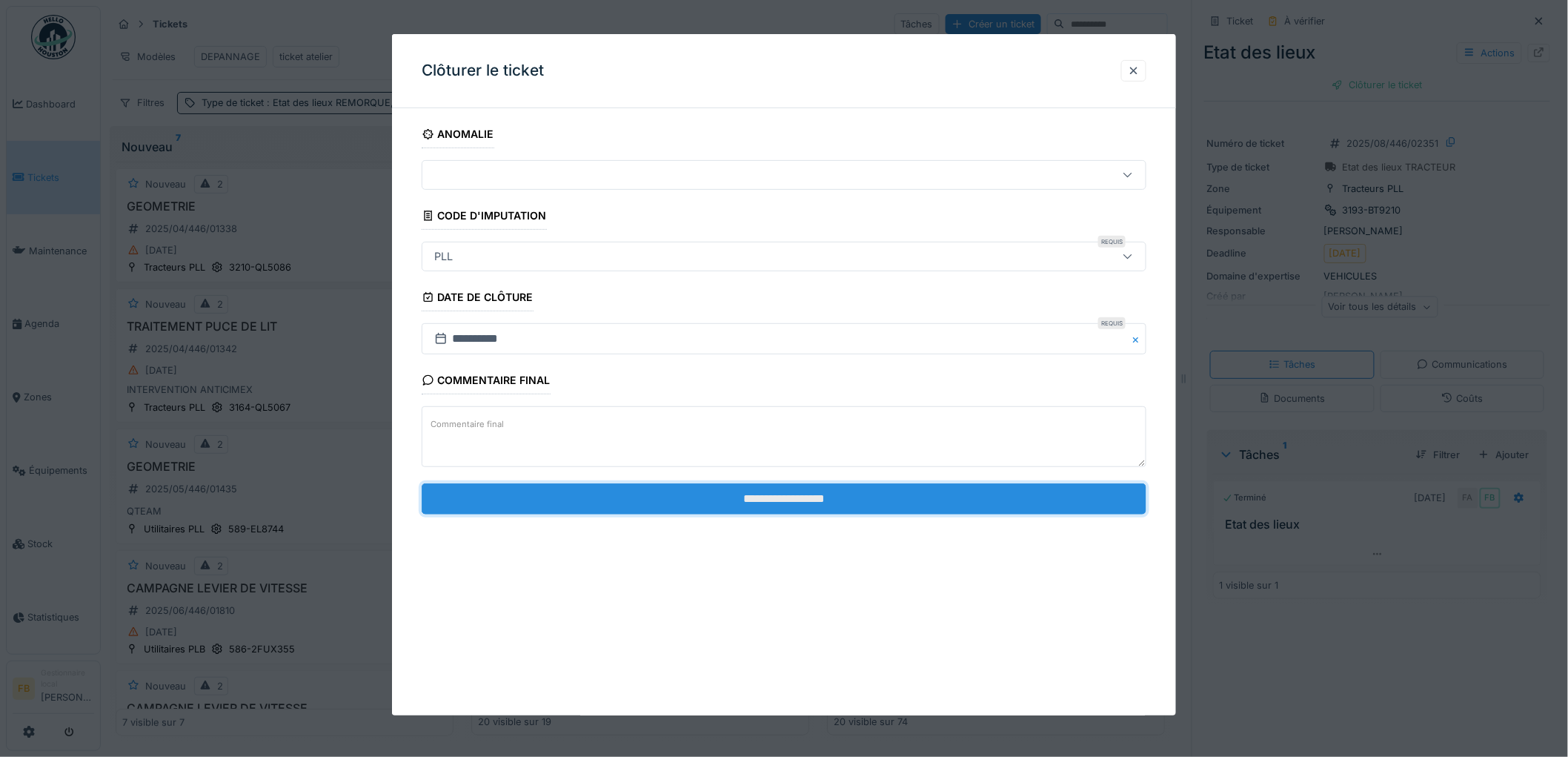
click at [798, 499] on input "**********" at bounding box center [784, 498] width 724 height 31
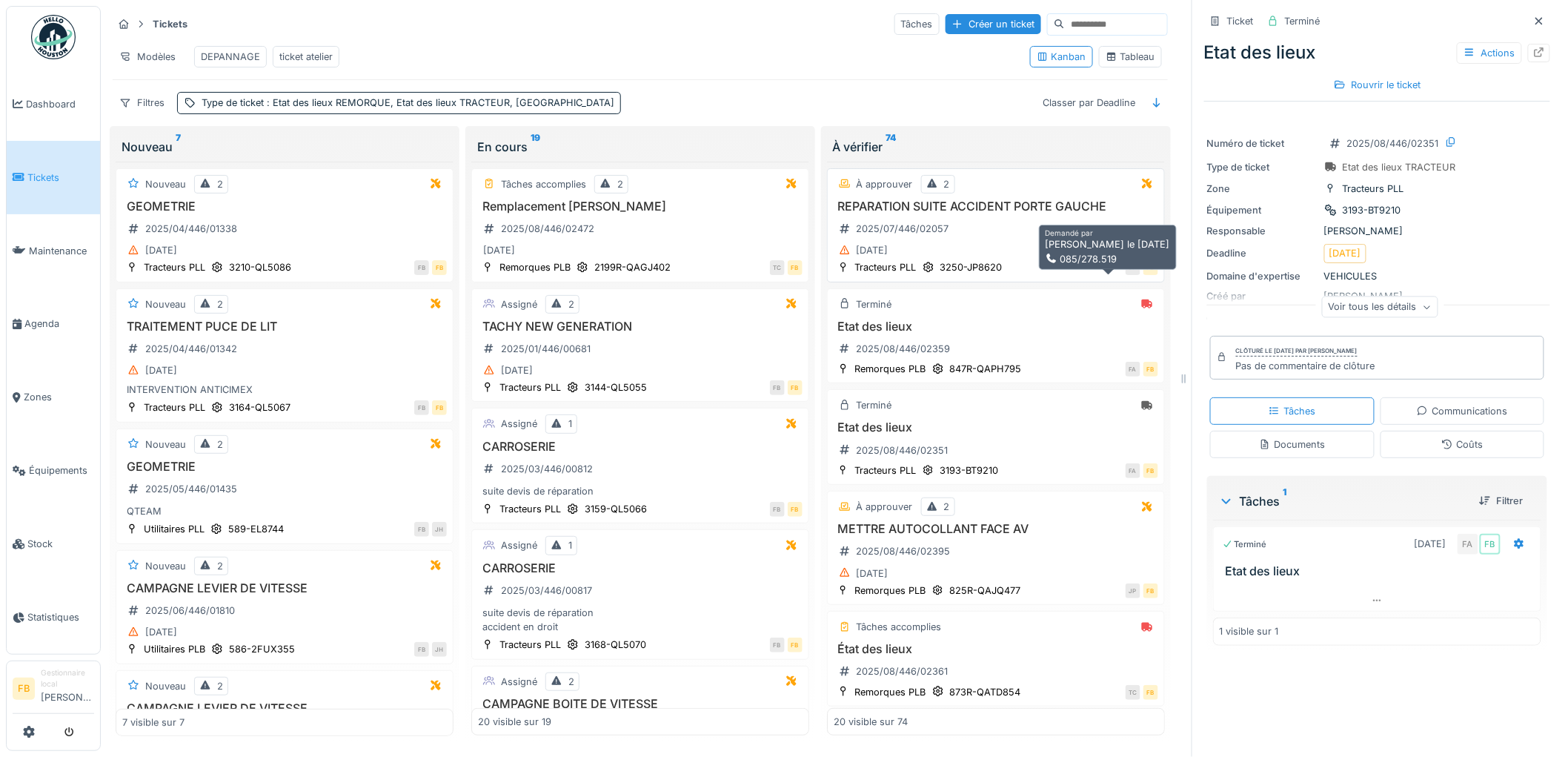
scroll to position [12, 0]
click at [1008, 438] on div "Etat des lieux 2025/08/446/02351" at bounding box center [996, 441] width 324 height 42
click at [1004, 536] on h3 "METTRE AUTOCOLLANT FACE AV" at bounding box center [996, 528] width 324 height 14
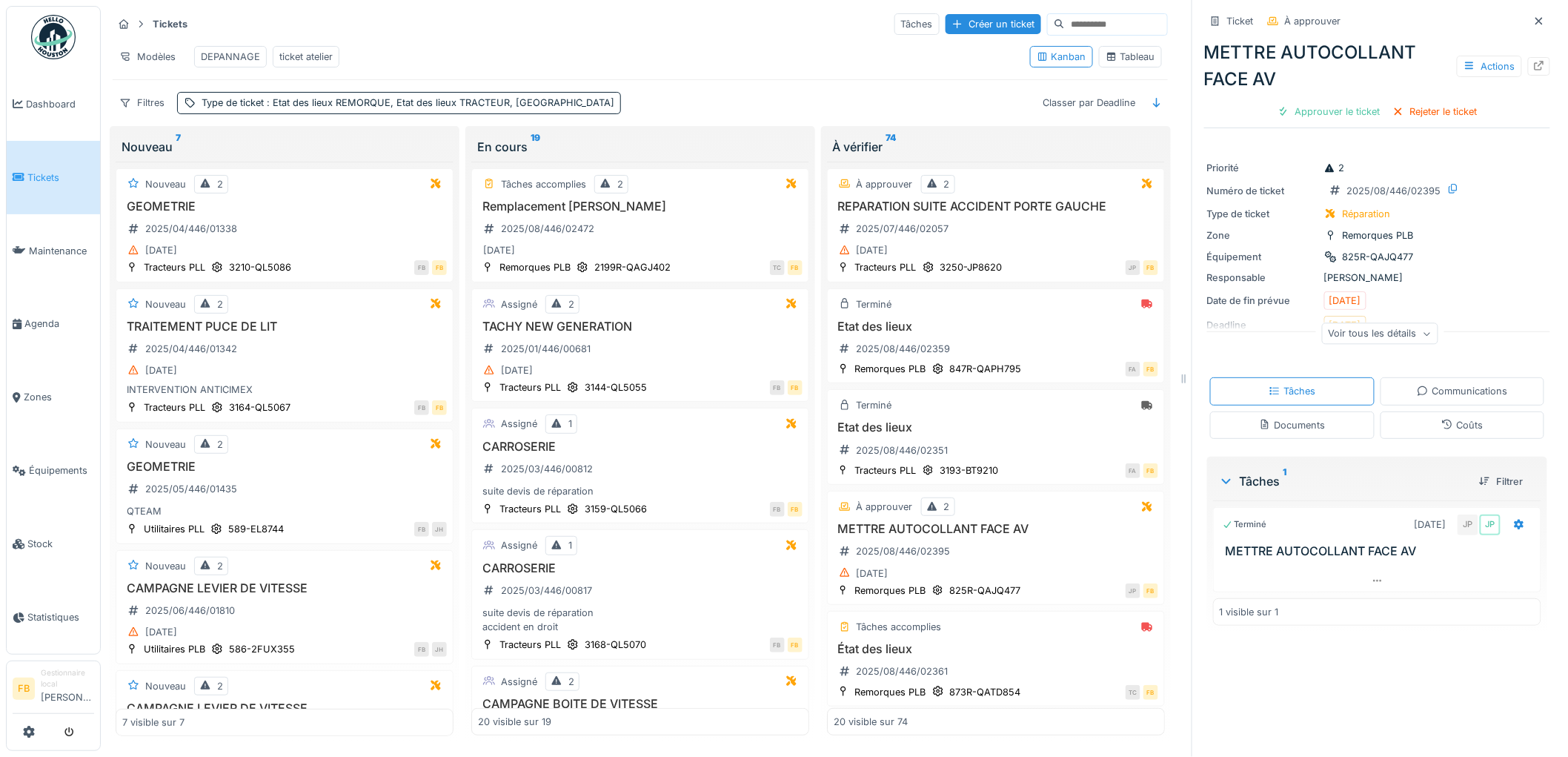
click at [1400, 411] on div "Coûts" at bounding box center [1462, 425] width 164 height 27
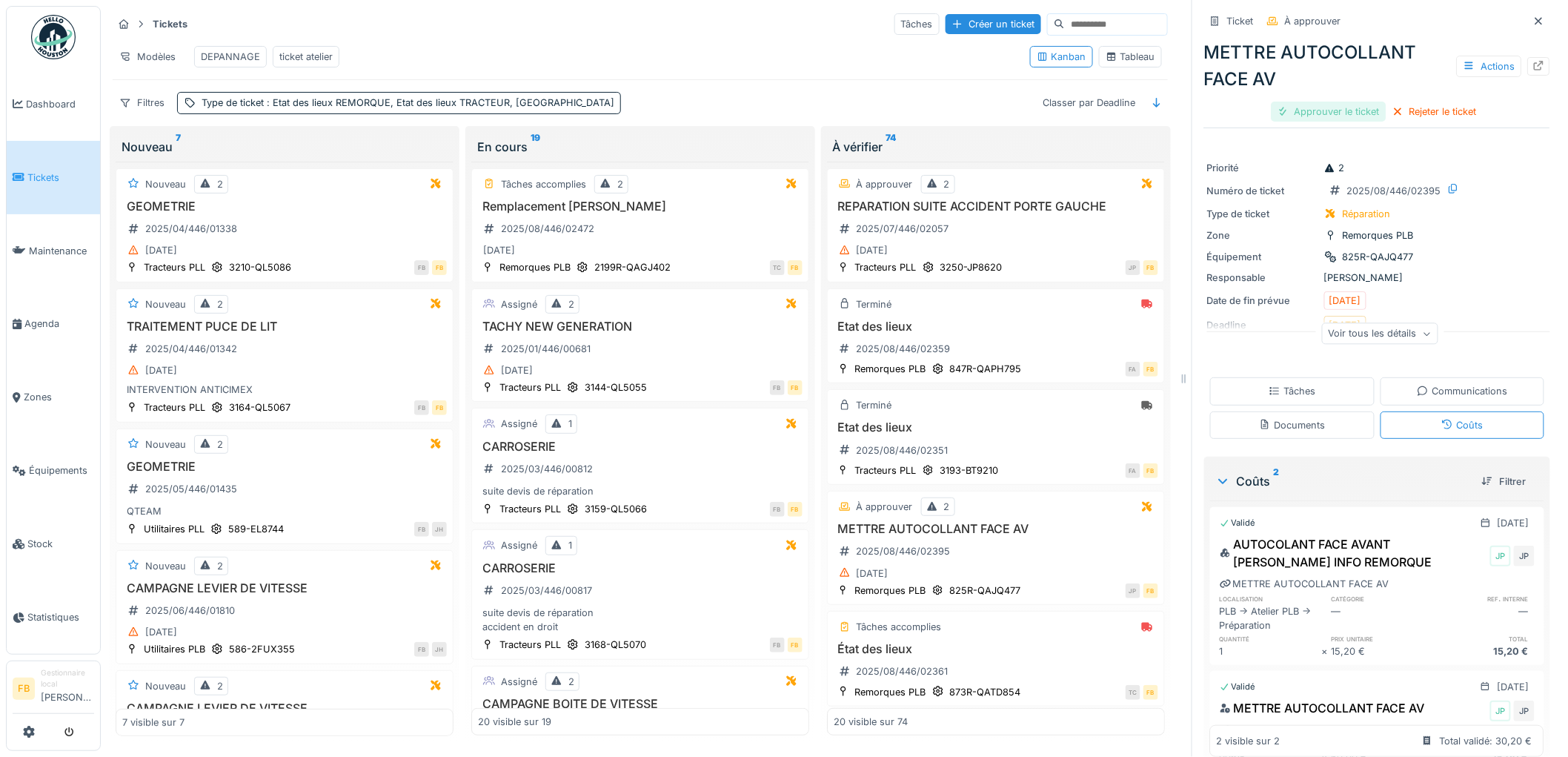
click at [1330, 103] on div "Approuver le ticket" at bounding box center [1329, 112] width 115 height 20
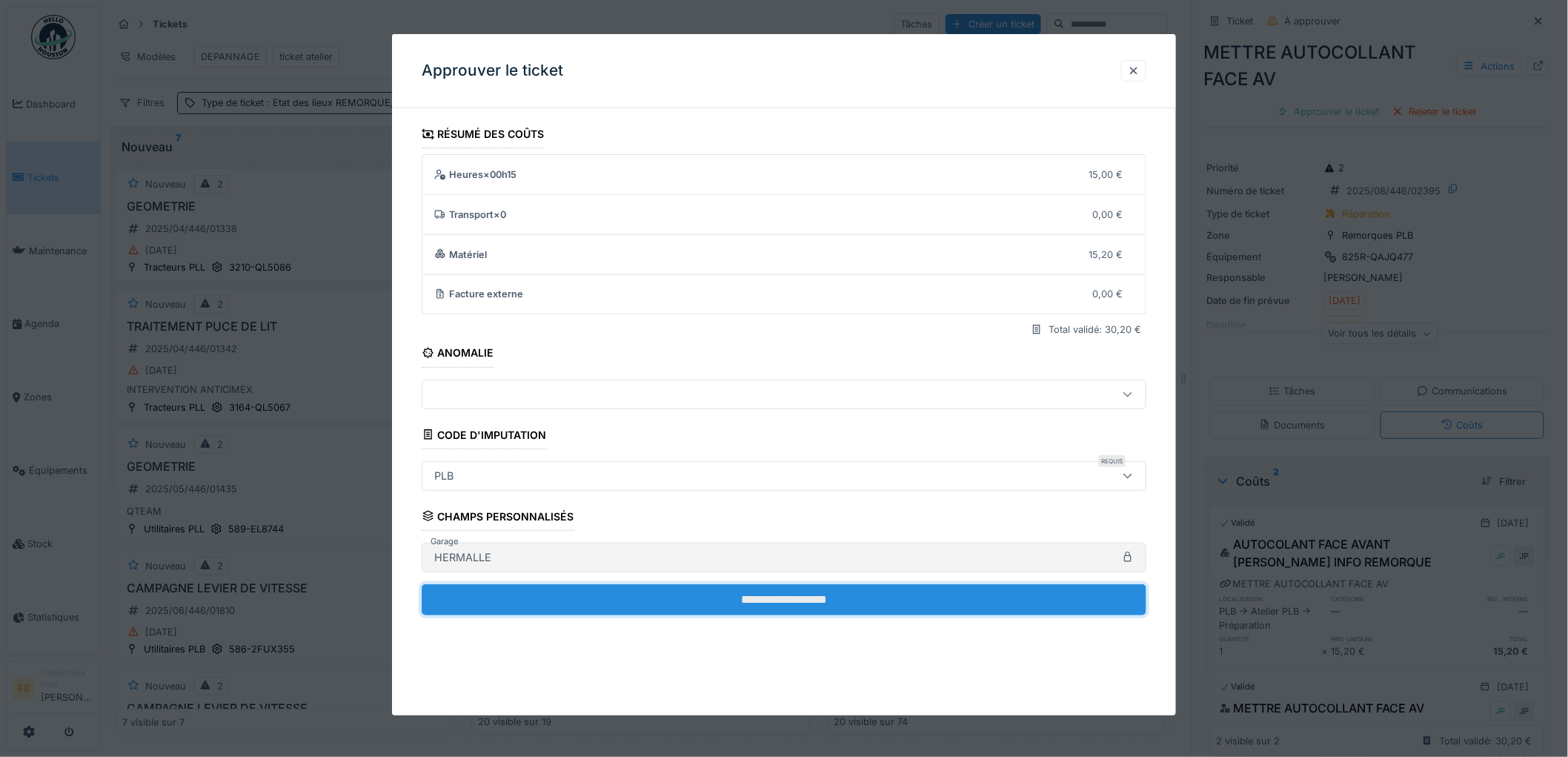
click at [703, 593] on input "**********" at bounding box center [784, 599] width 724 height 31
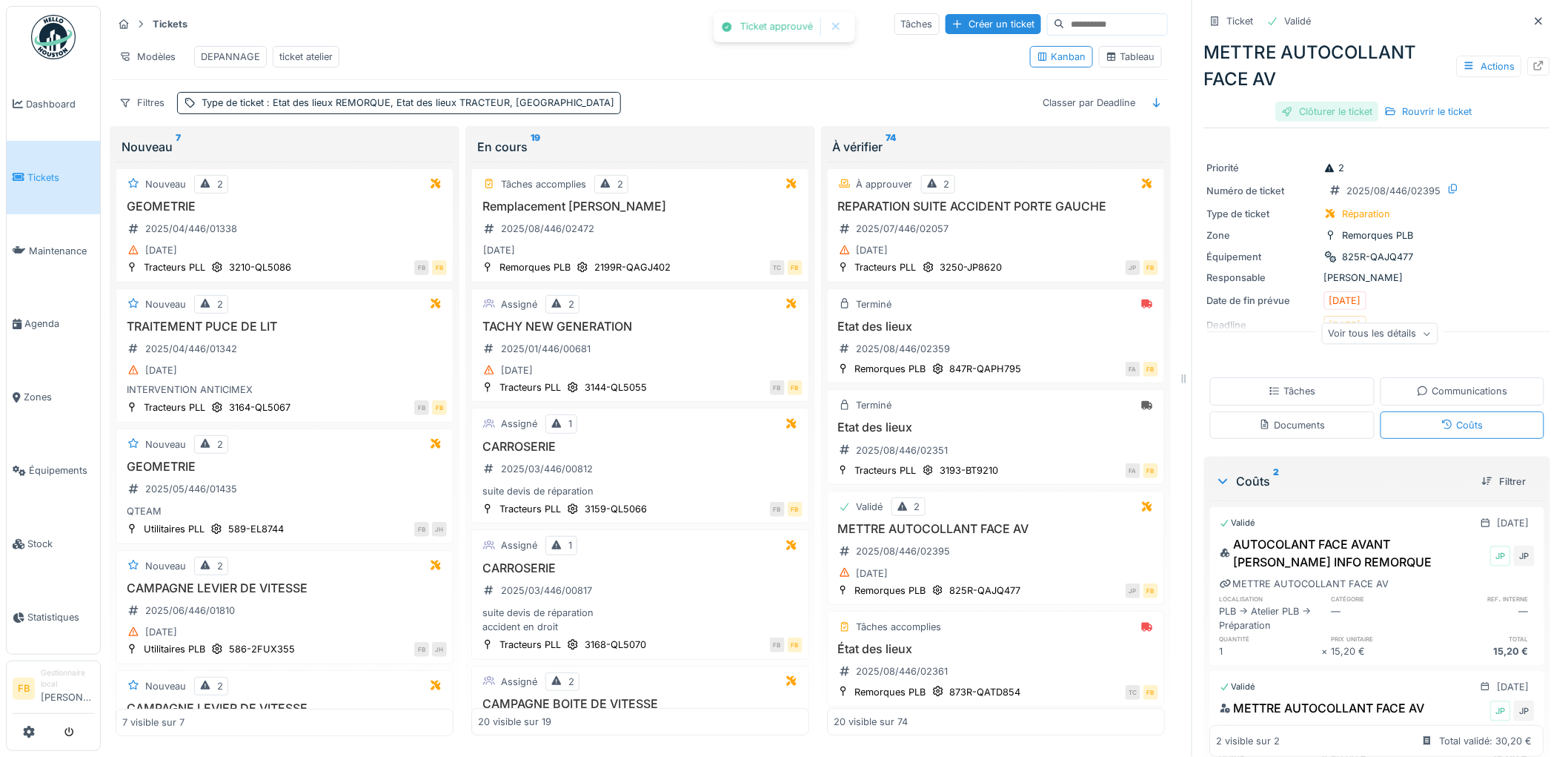
click at [1314, 102] on div "Clôturer le ticket" at bounding box center [1327, 112] width 103 height 20
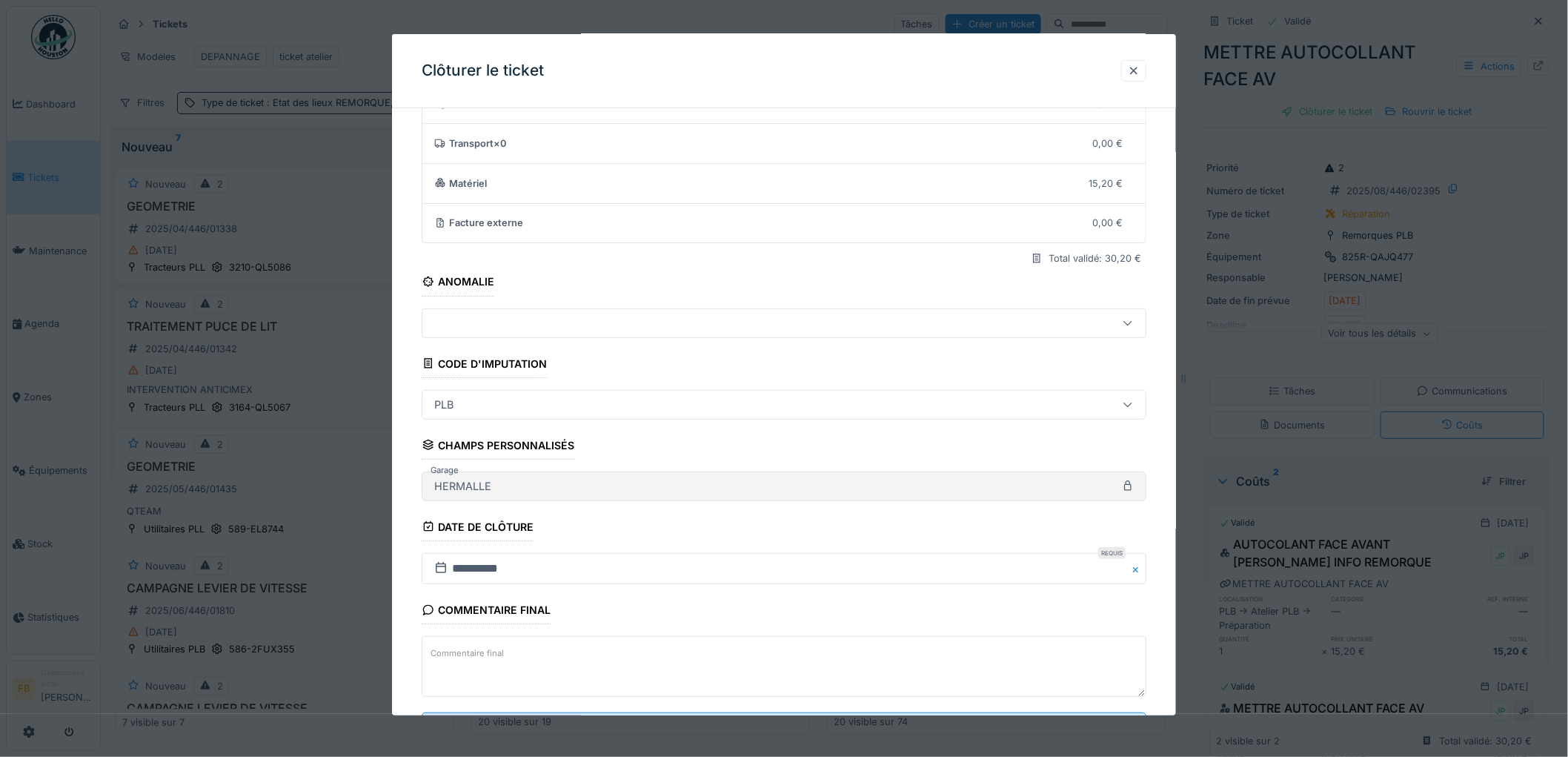
scroll to position [143, 0]
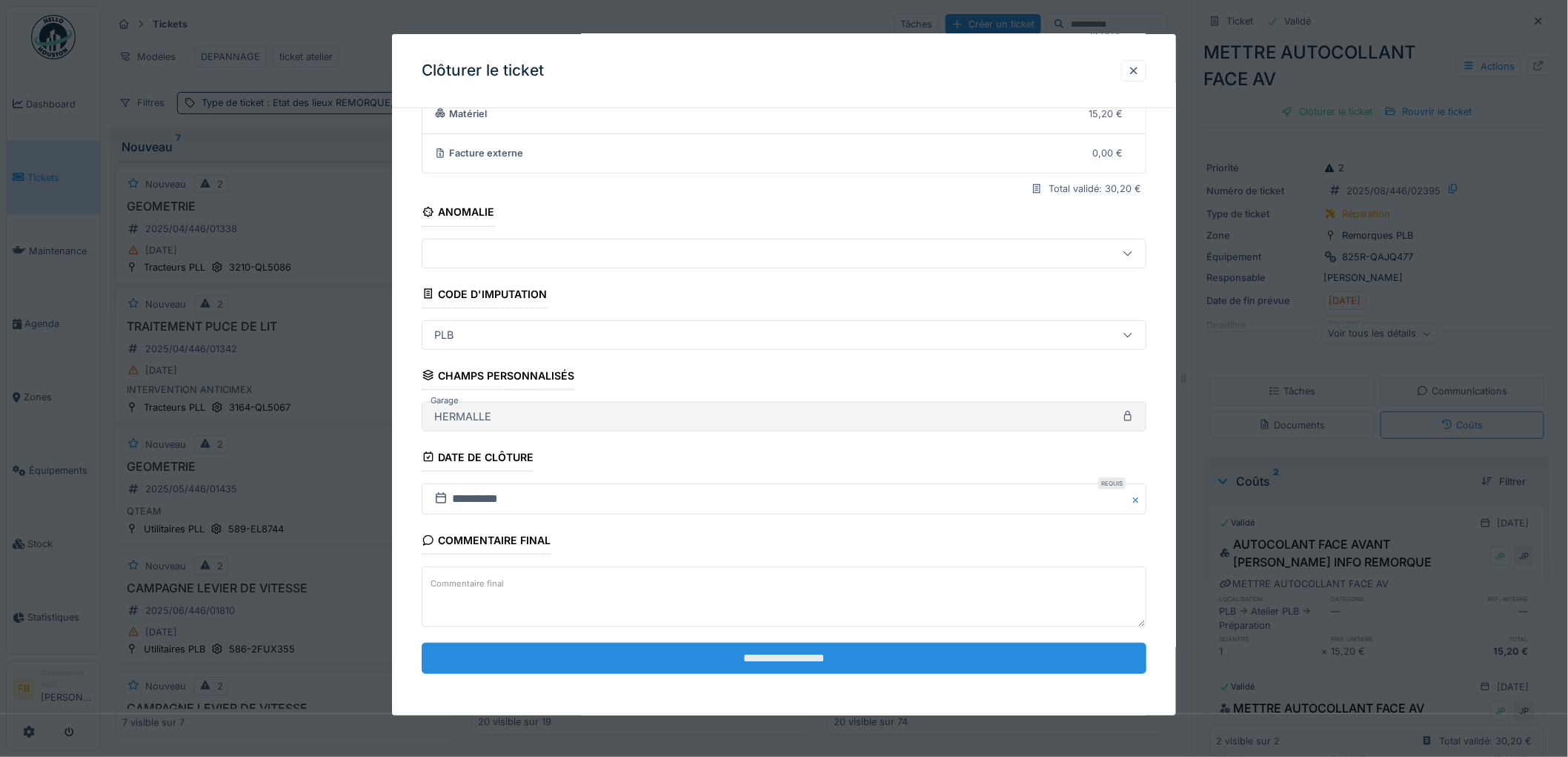
click at [698, 649] on input "**********" at bounding box center [784, 657] width 724 height 31
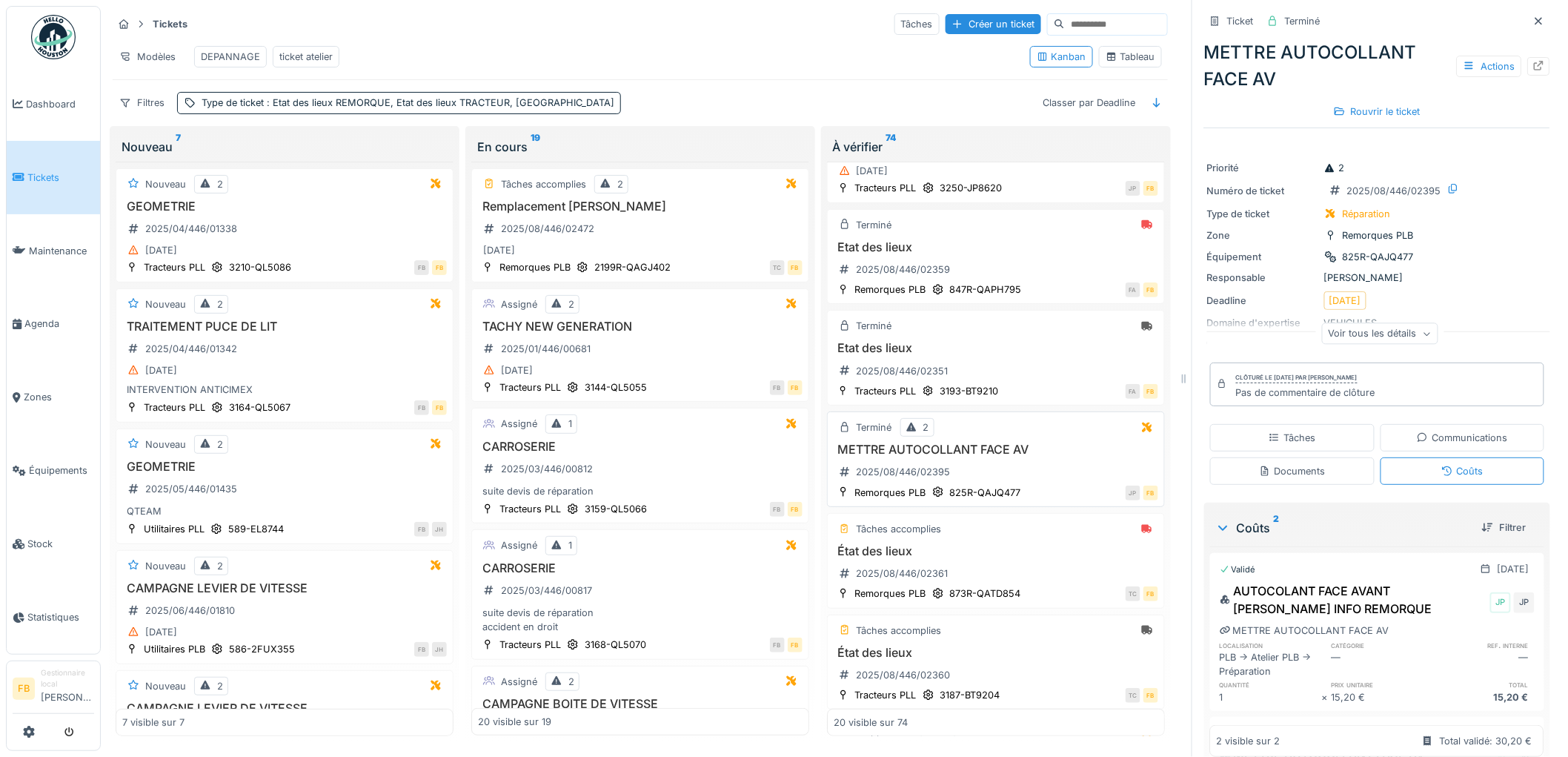
scroll to position [247, 0]
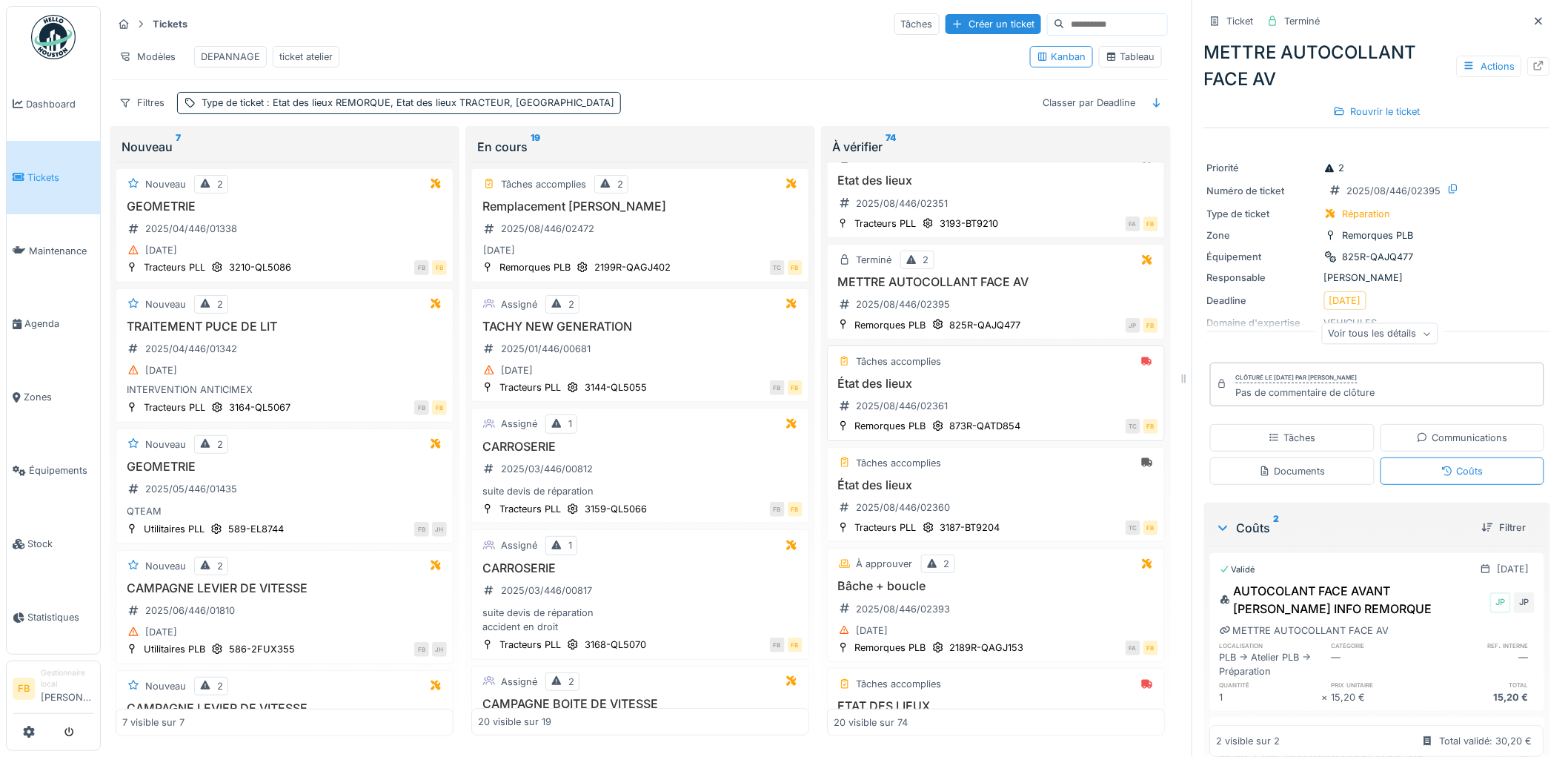
click at [1048, 409] on div "État des lieux 2025/08/446/02361" at bounding box center [996, 397] width 324 height 42
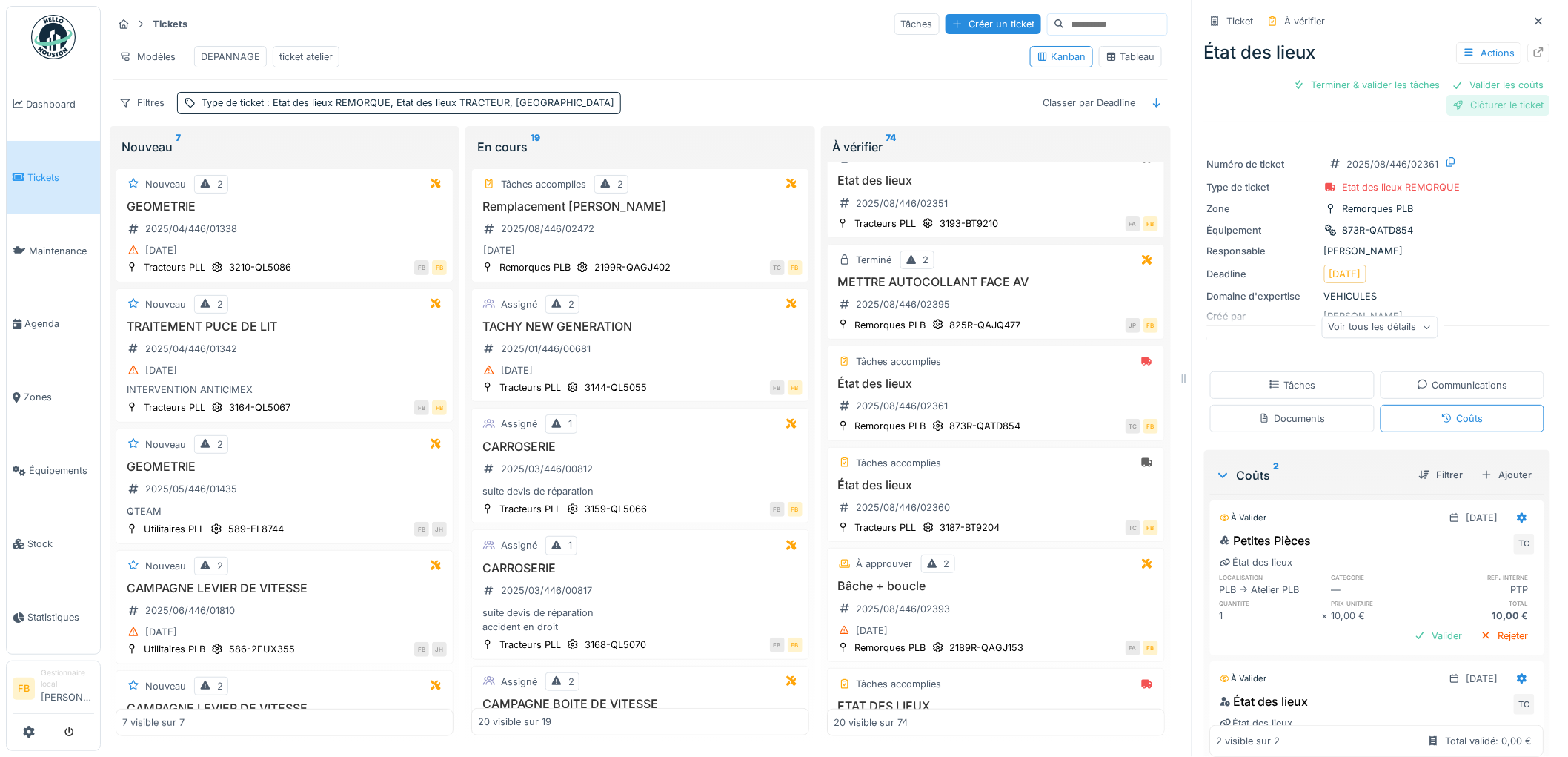
click at [1447, 95] on div "Clôturer le ticket" at bounding box center [1499, 105] width 103 height 20
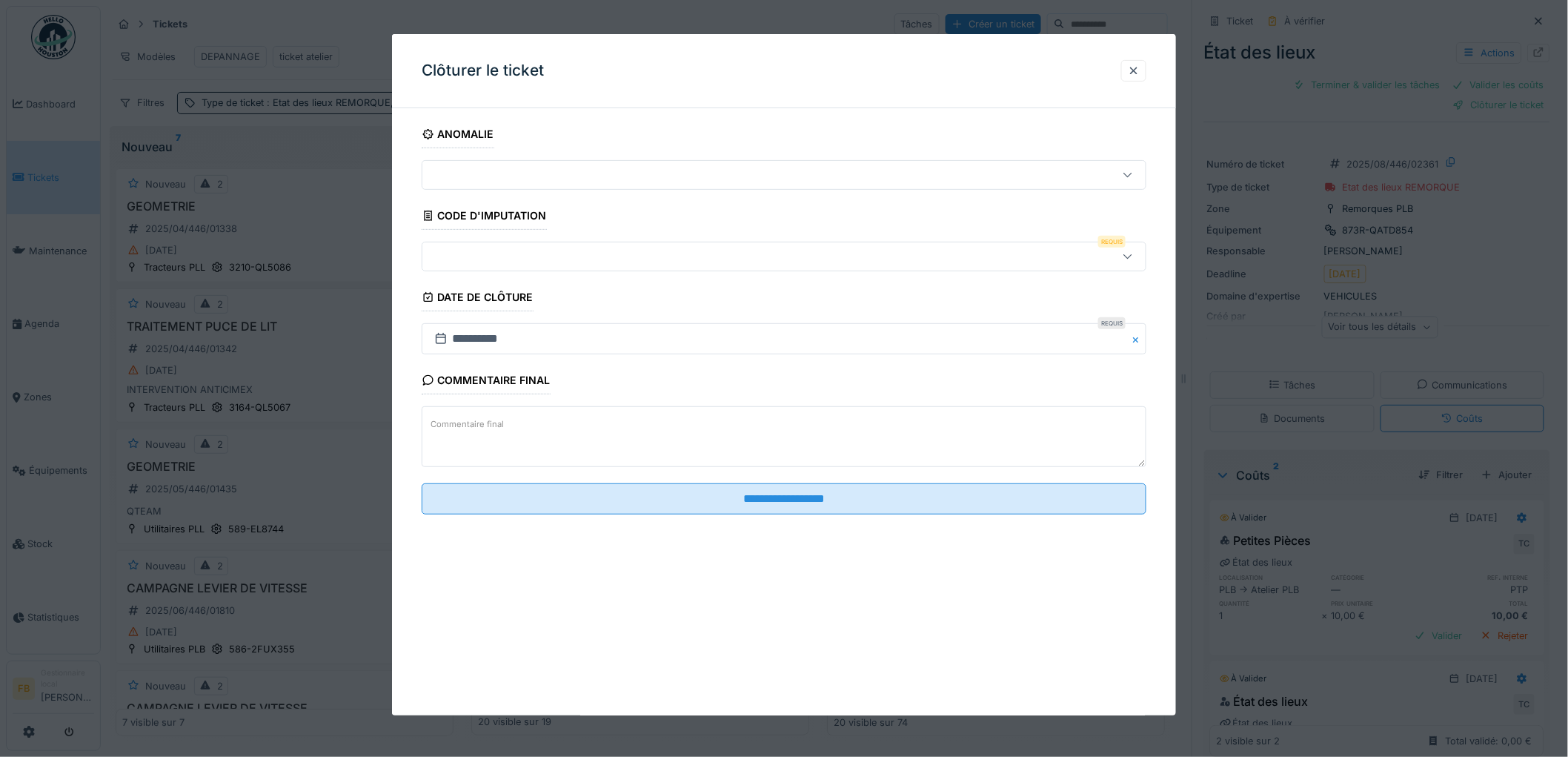
click at [543, 266] on div at bounding box center [784, 256] width 724 height 29
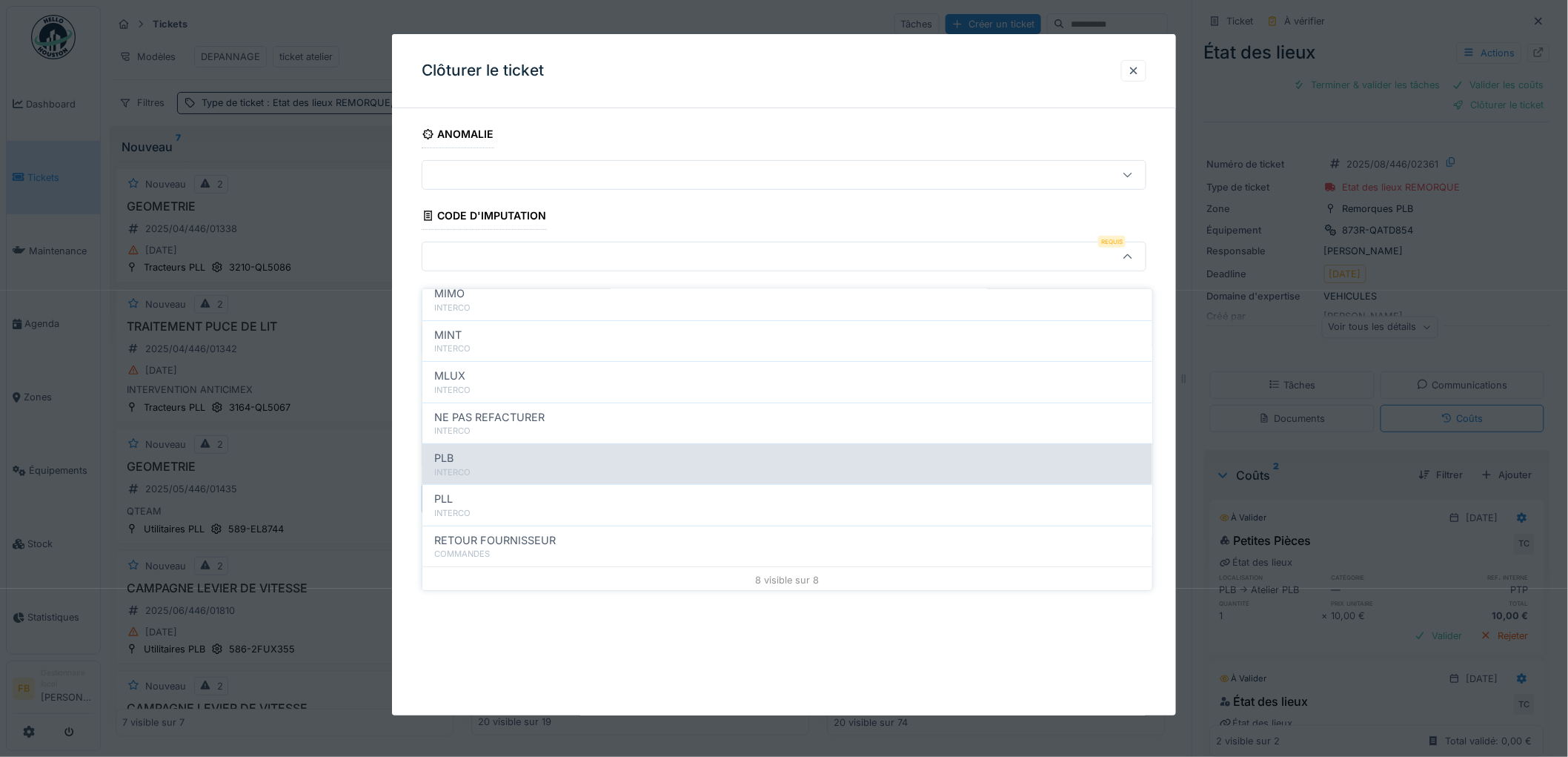
scroll to position [132, 0]
click at [487, 464] on div "INTERCO" at bounding box center [787, 470] width 706 height 13
type input "***"
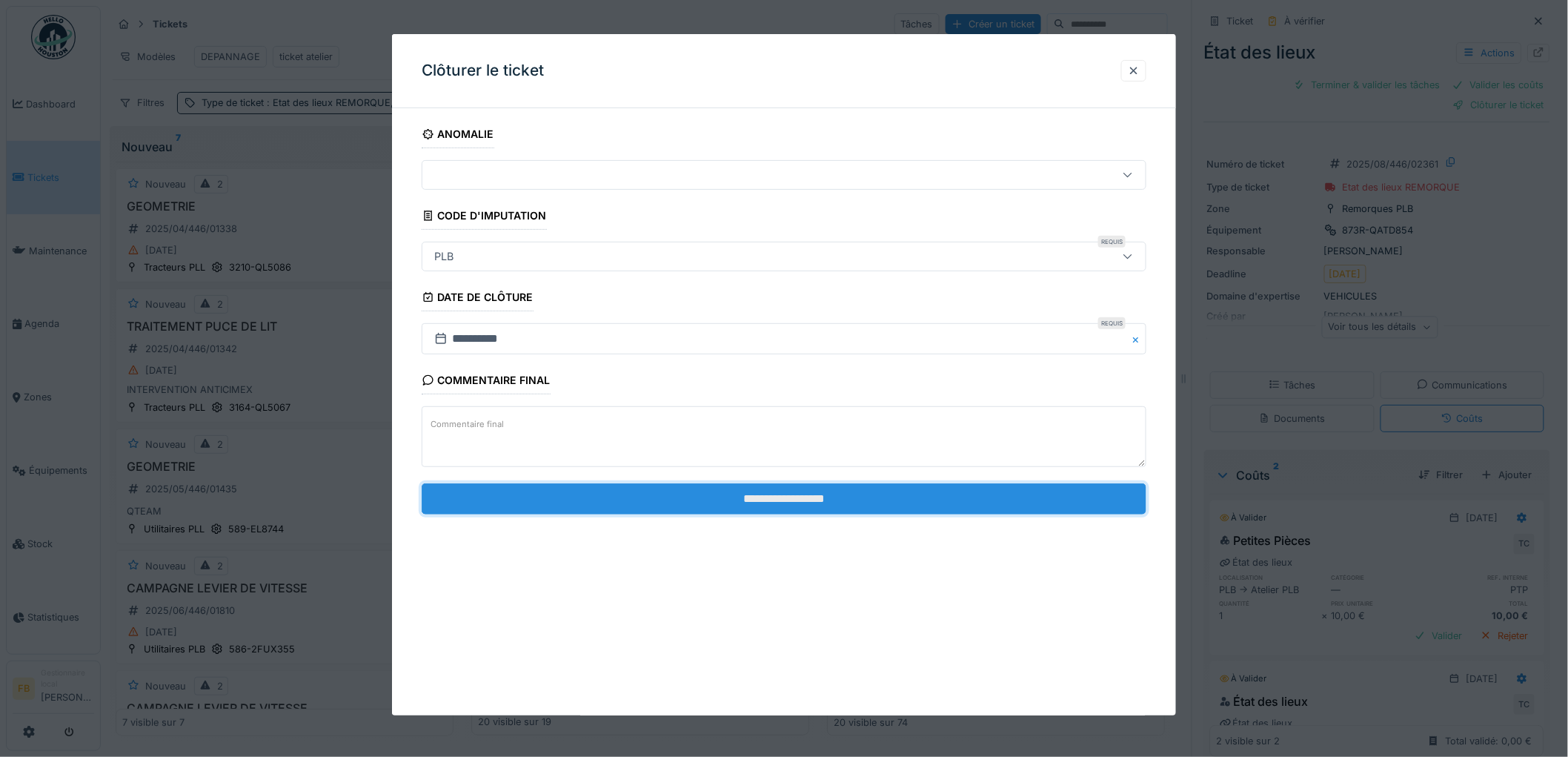
click at [718, 494] on input "**********" at bounding box center [784, 498] width 724 height 31
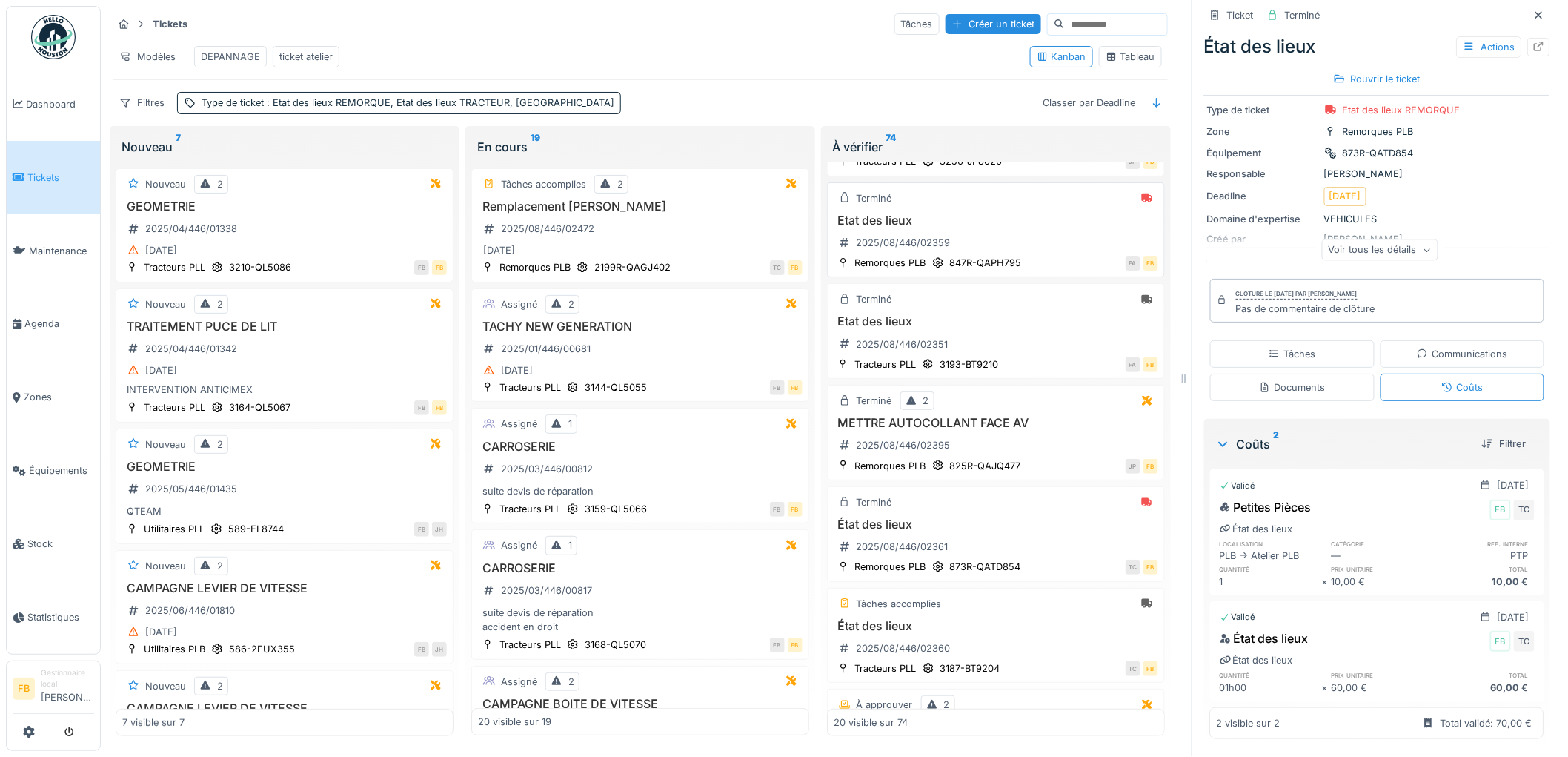
scroll to position [0, 0]
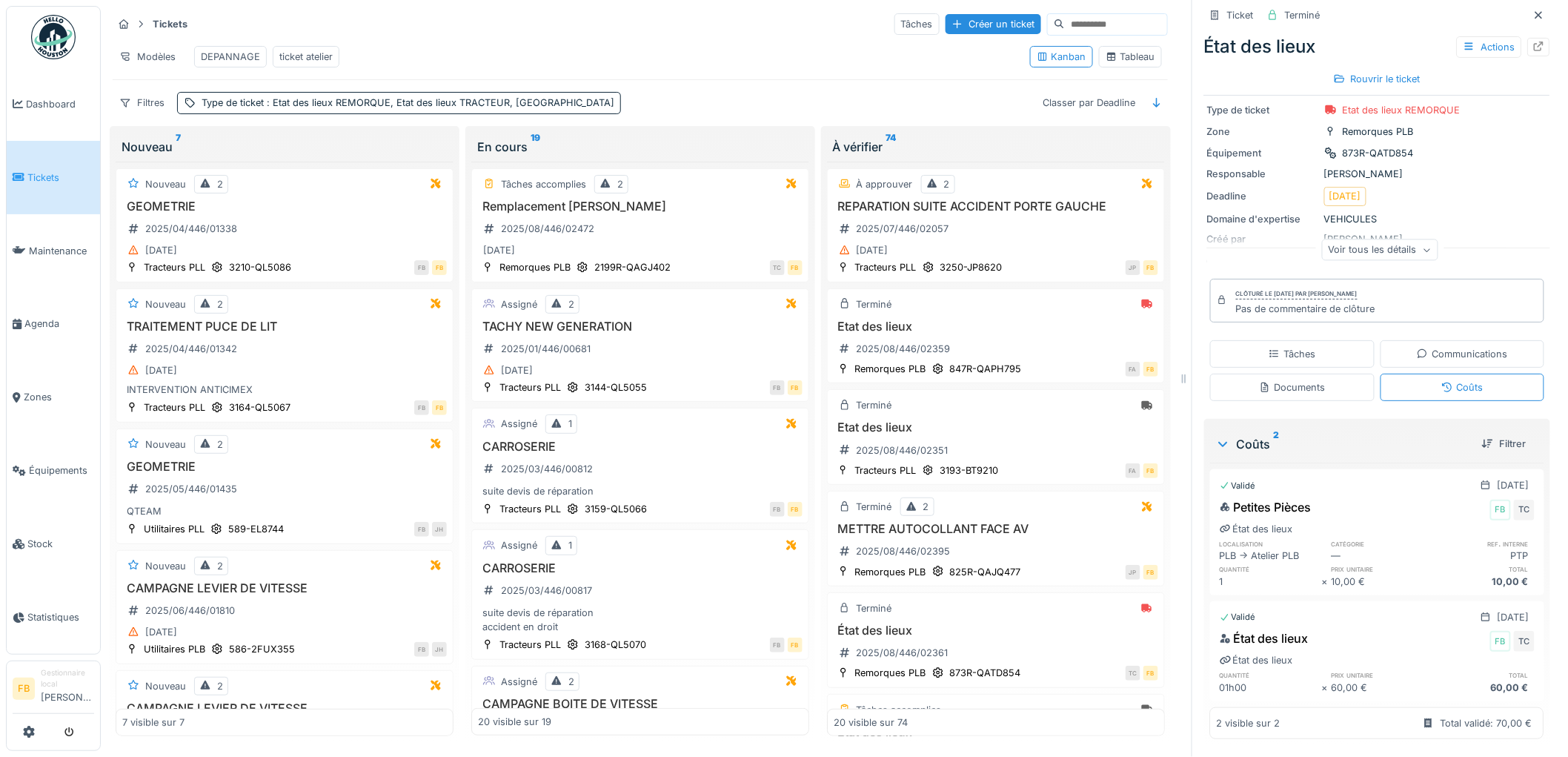
click at [65, 171] on span "Tickets" at bounding box center [60, 177] width 66 height 14
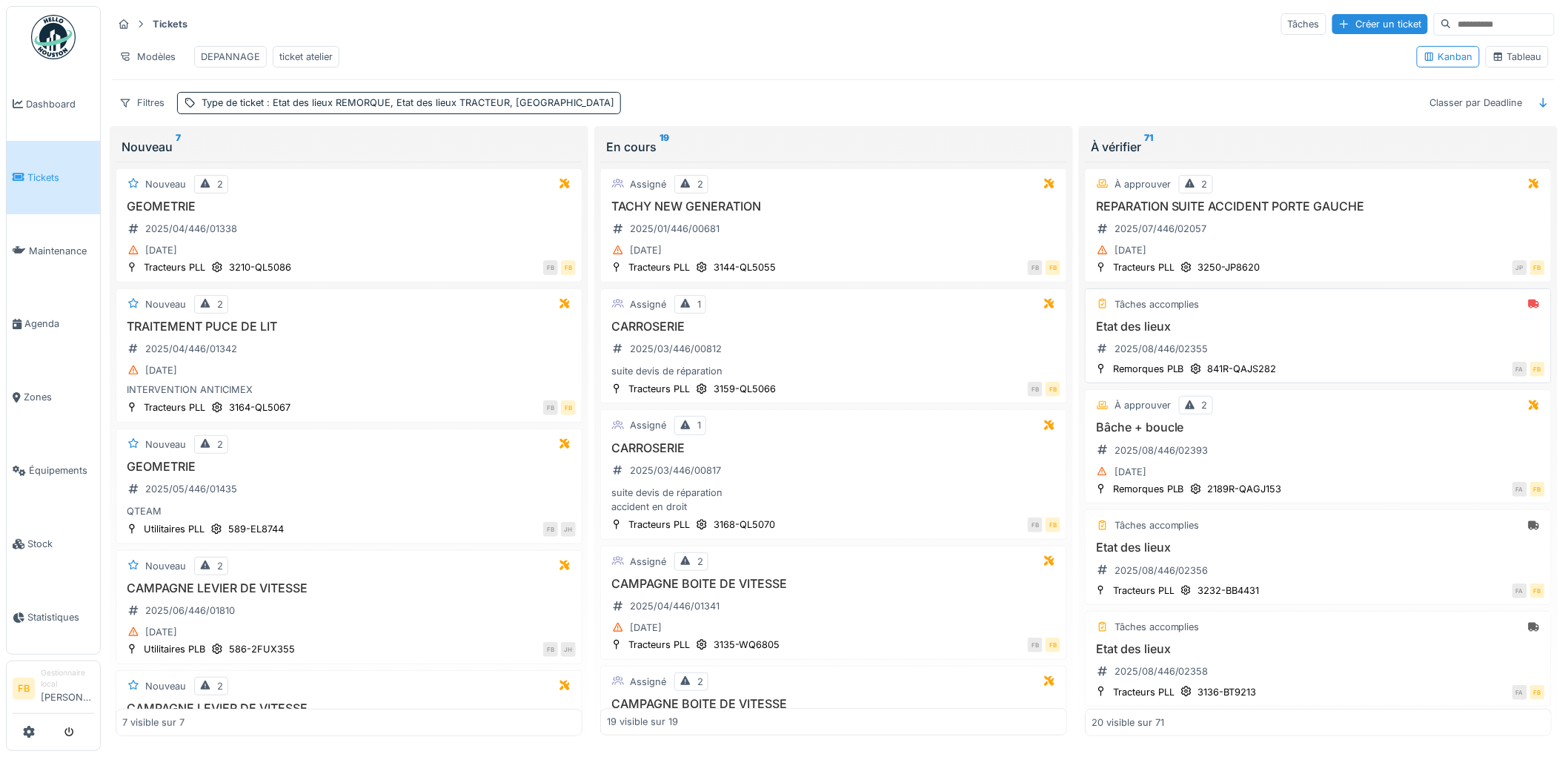
click at [1272, 351] on div "Etat des lieux 2025/08/446/02355" at bounding box center [1317, 340] width 453 height 42
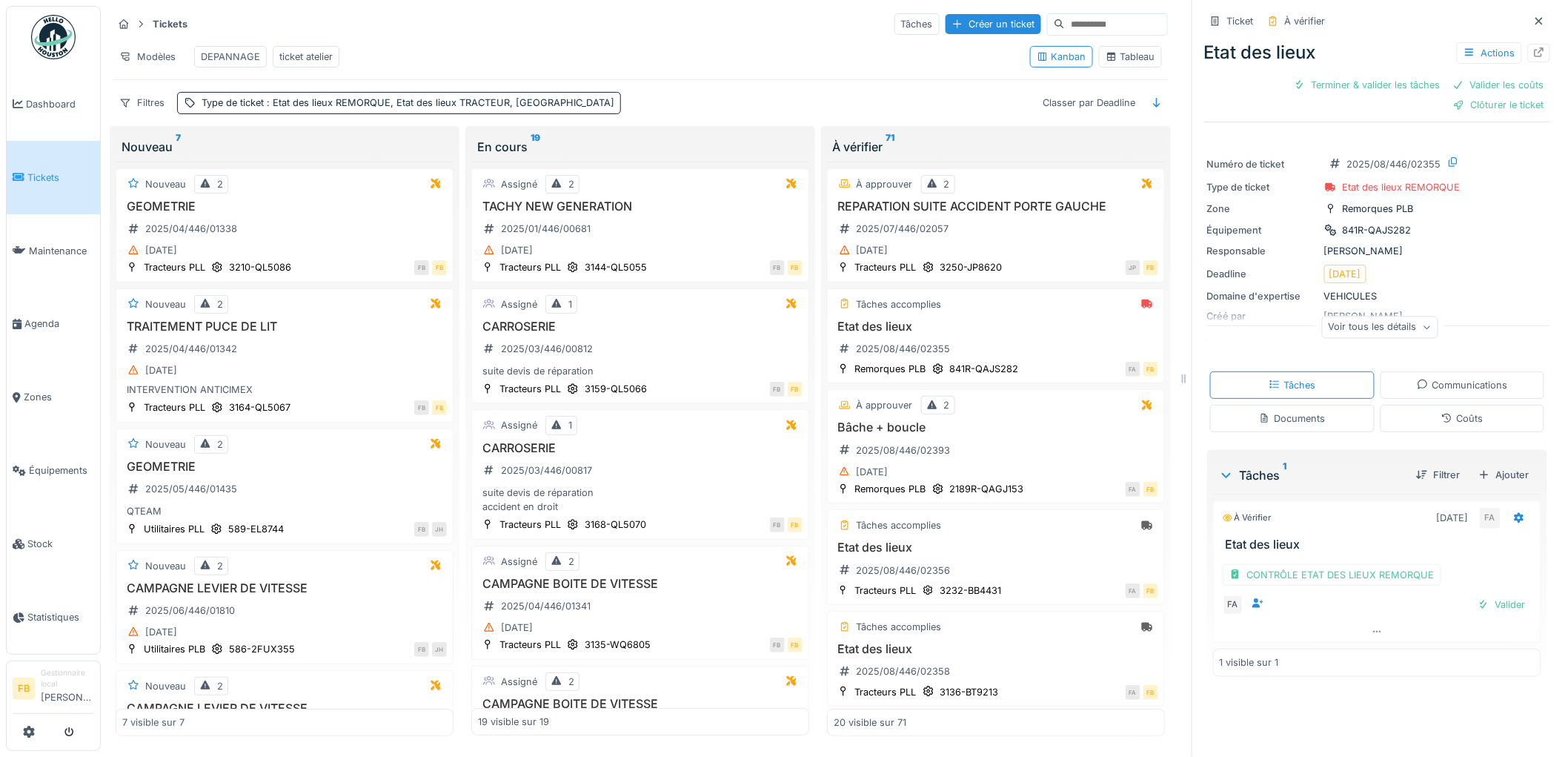
click at [1446, 429] on div "Coûts" at bounding box center [1462, 418] width 164 height 27
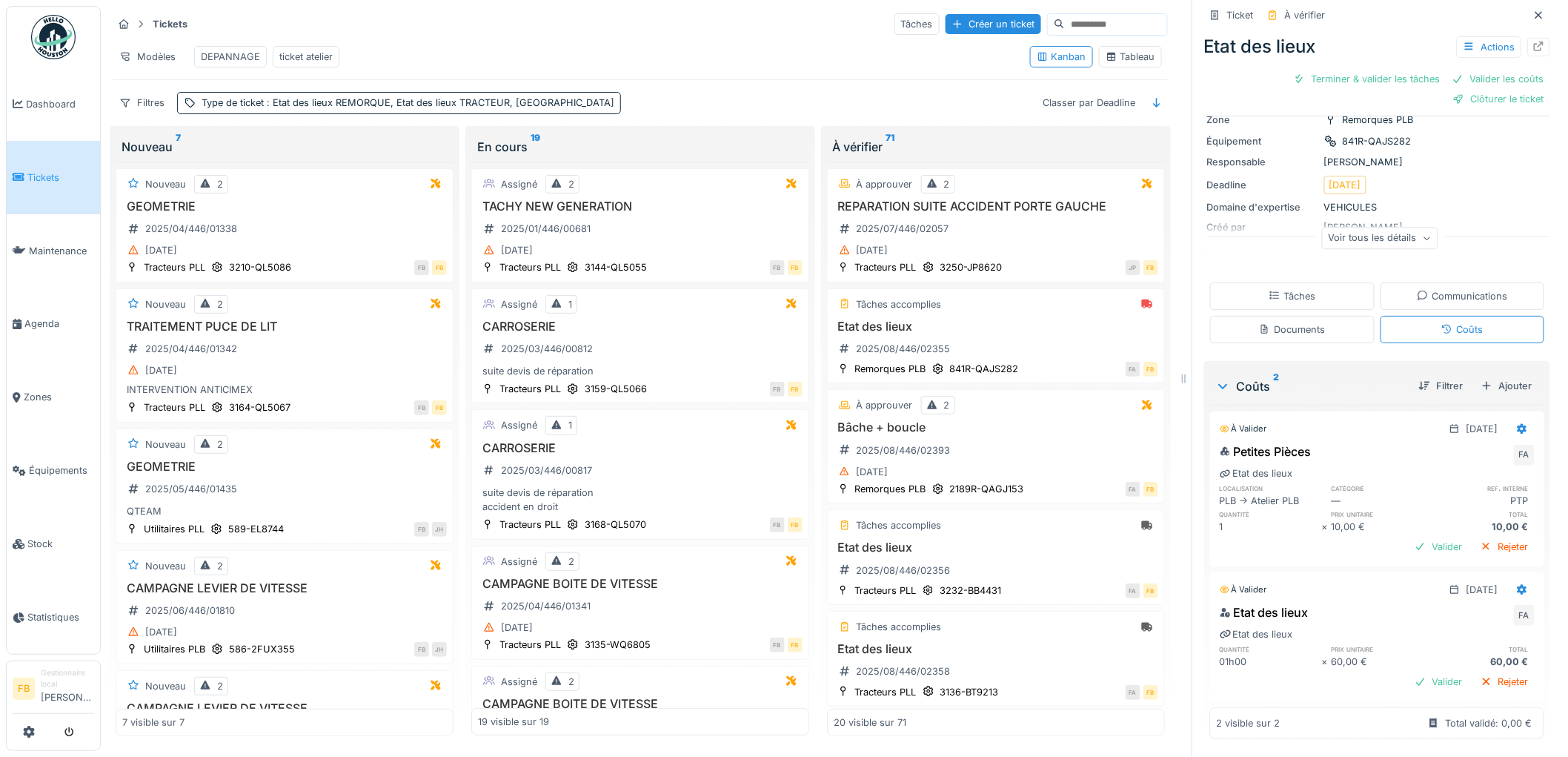
scroll to position [93, 0]
drag, startPoint x: 1309, startPoint y: 442, endPoint x: 1300, endPoint y: 439, distance: 9.5
click at [1300, 442] on div "Petites Pièces FA" at bounding box center [1376, 454] width 315 height 23
click at [1312, 442] on div "Petites Pièces FA" at bounding box center [1376, 454] width 315 height 23
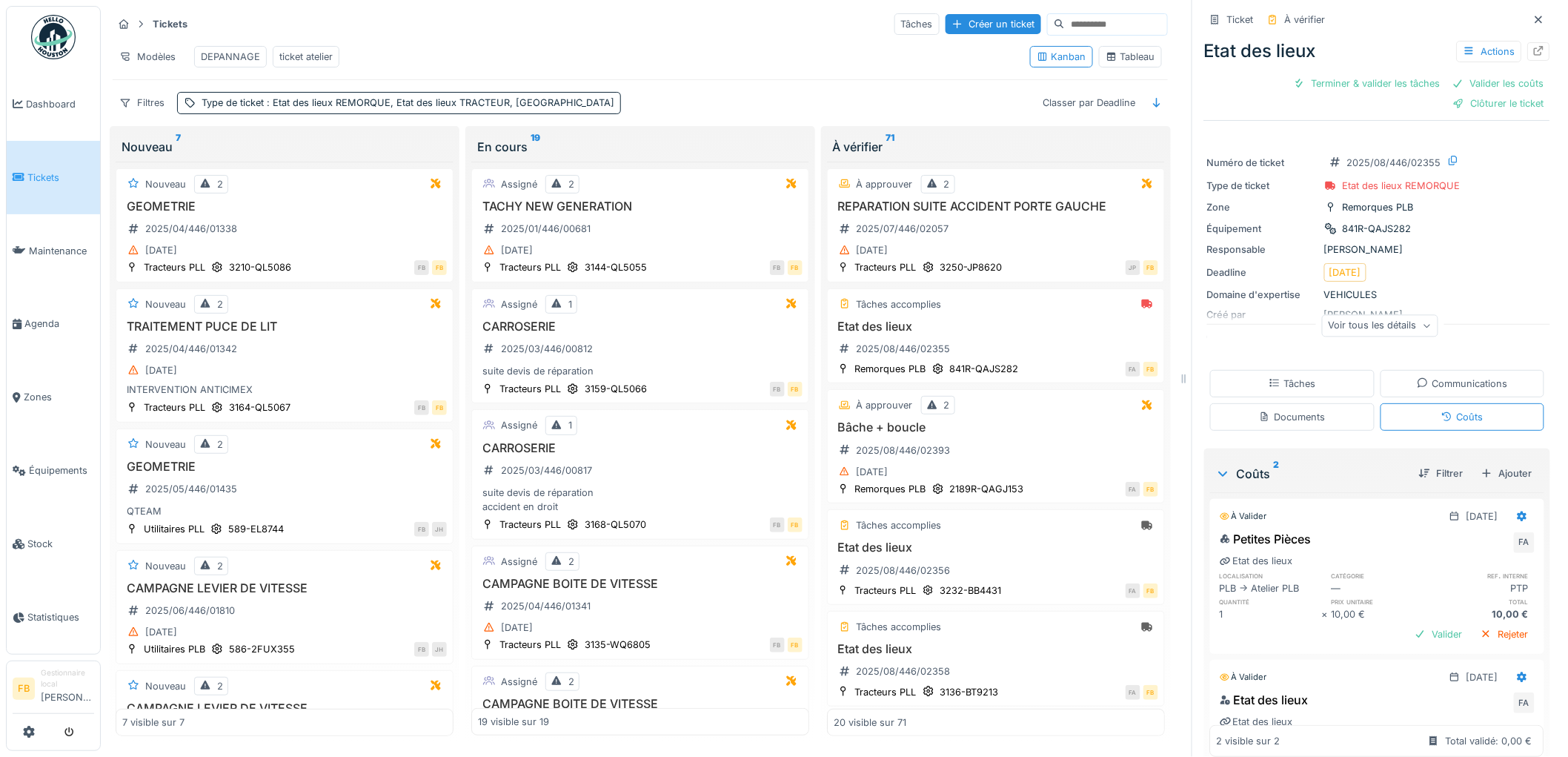
scroll to position [0, 0]
click at [1461, 97] on div "Clôturer le ticket" at bounding box center [1499, 105] width 103 height 20
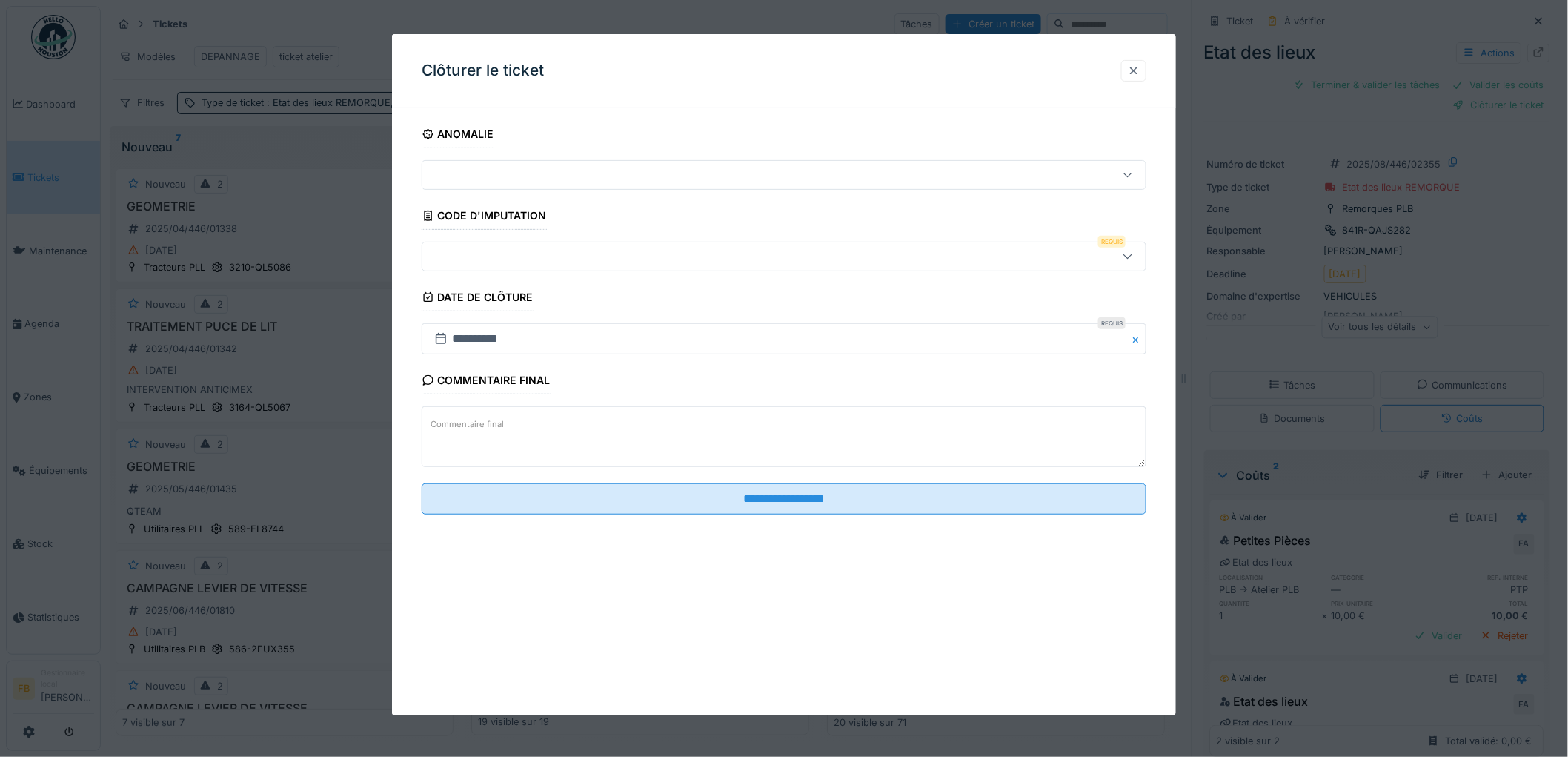
click at [1139, 70] on div at bounding box center [1134, 70] width 12 height 14
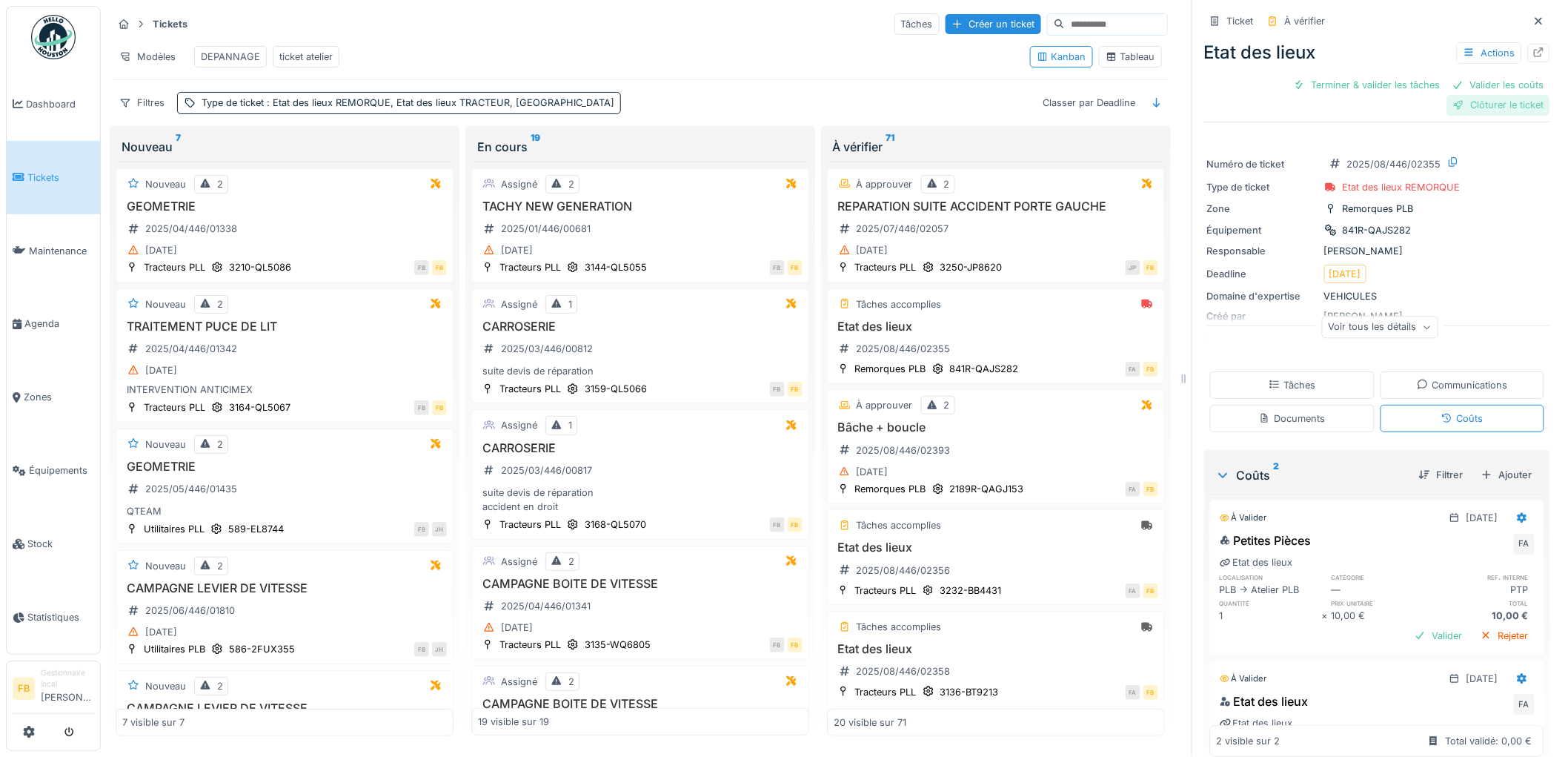
click at [1469, 99] on div "Clôturer le ticket" at bounding box center [1499, 105] width 103 height 20
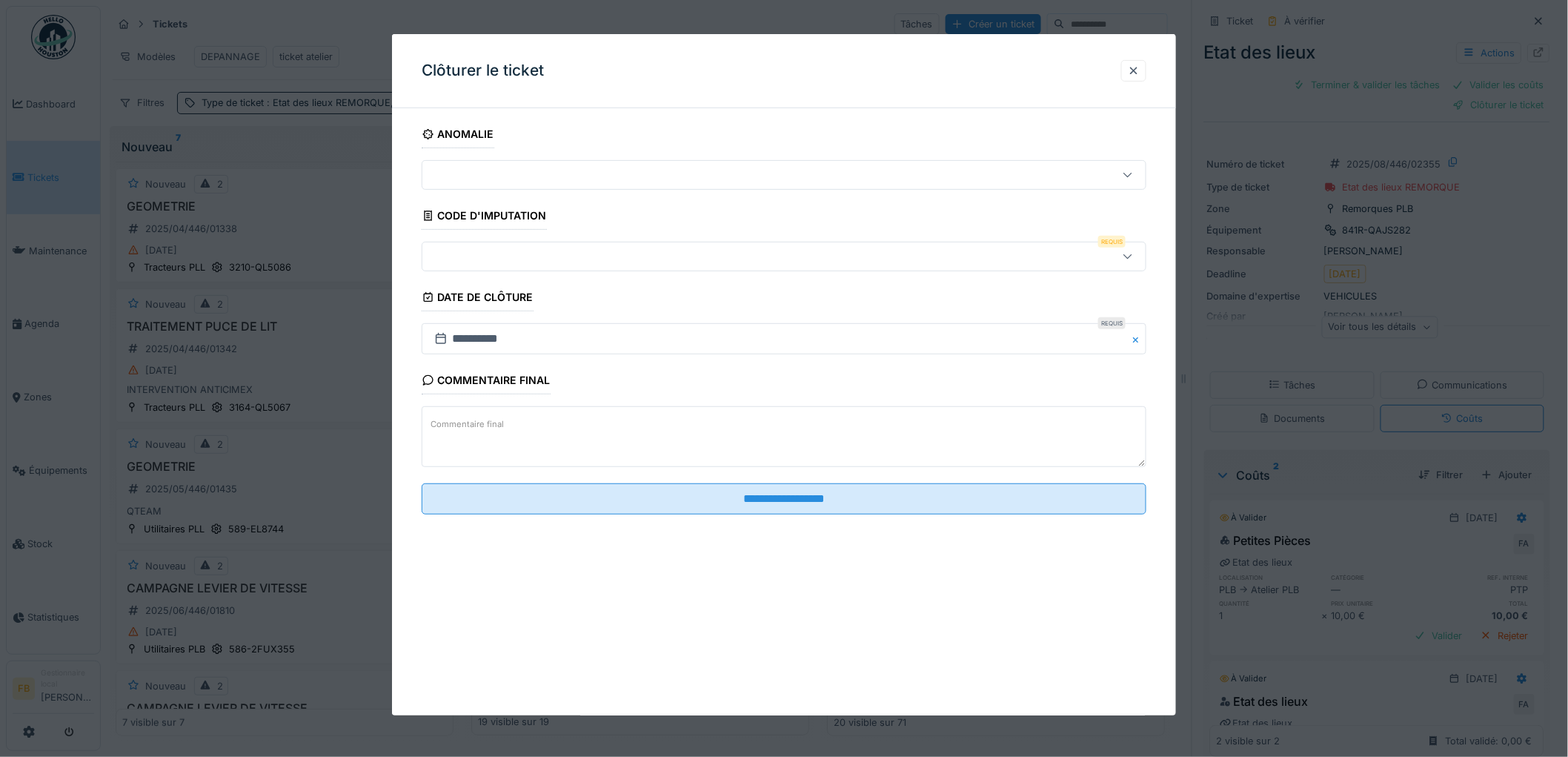
click at [465, 264] on div at bounding box center [742, 257] width 629 height 17
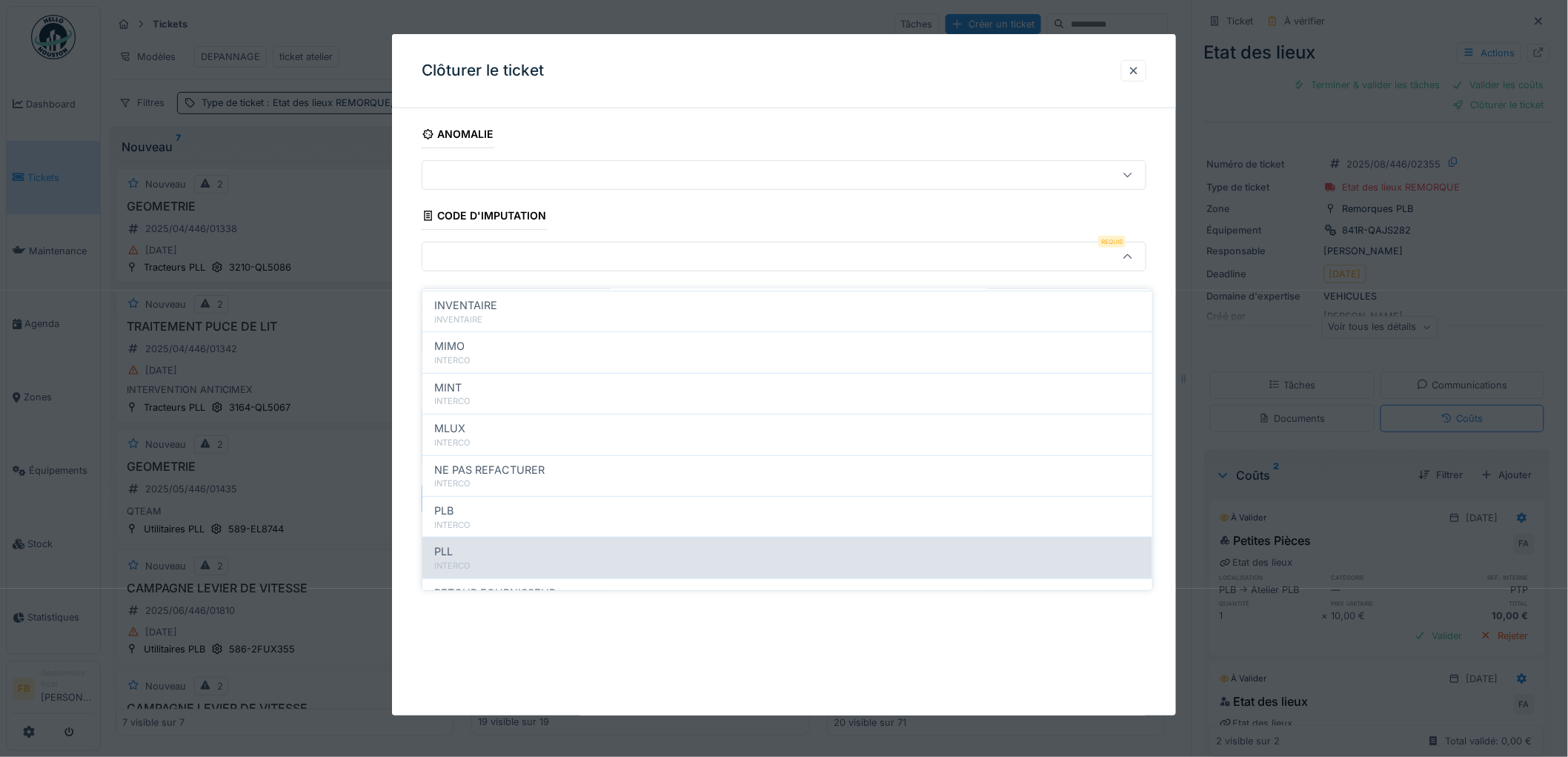
scroll to position [132, 0]
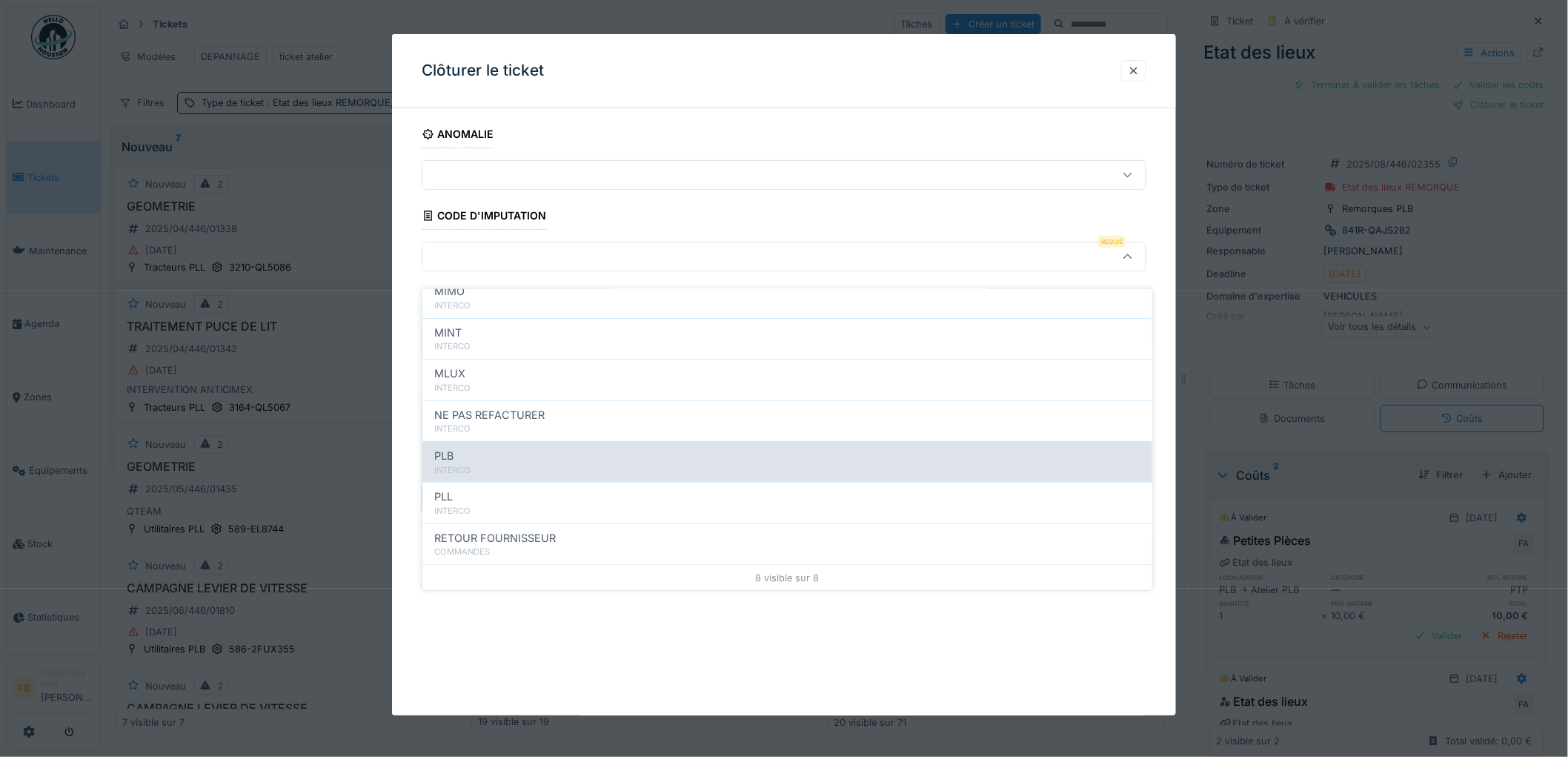
click at [478, 464] on div "INTERCO" at bounding box center [787, 470] width 706 height 13
type input "***"
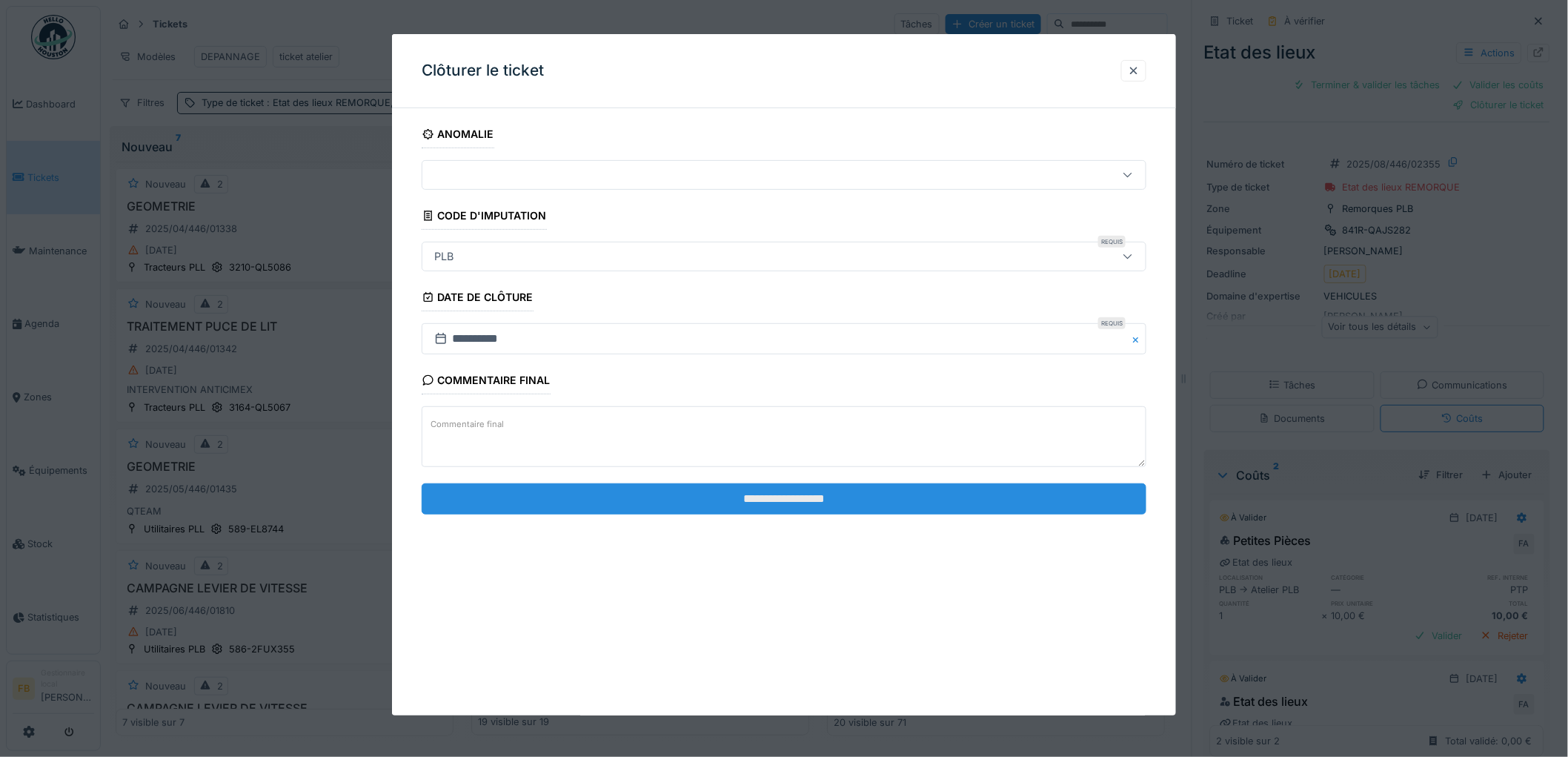
click at [714, 499] on input "**********" at bounding box center [784, 498] width 724 height 31
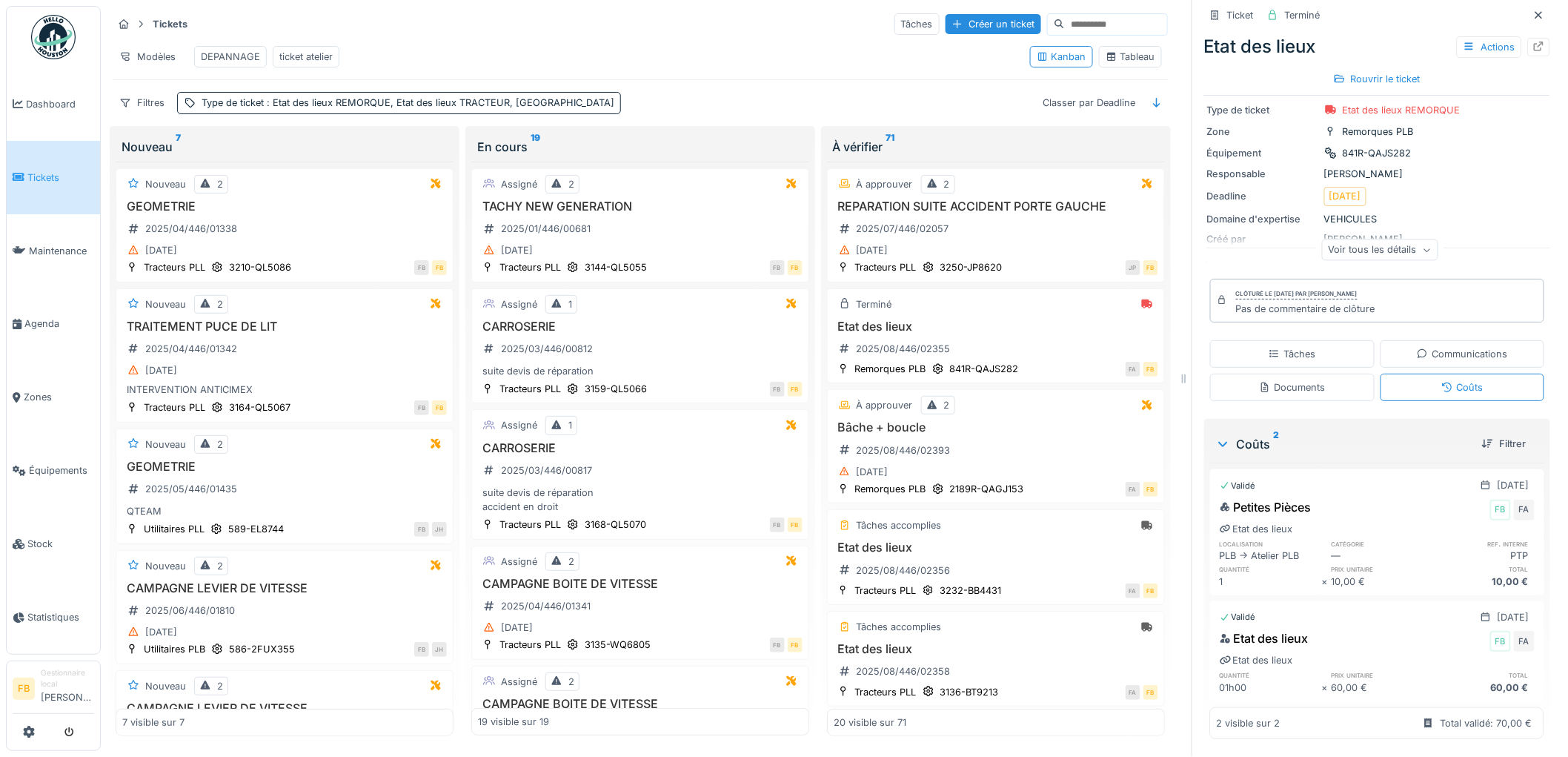
scroll to position [0, 0]
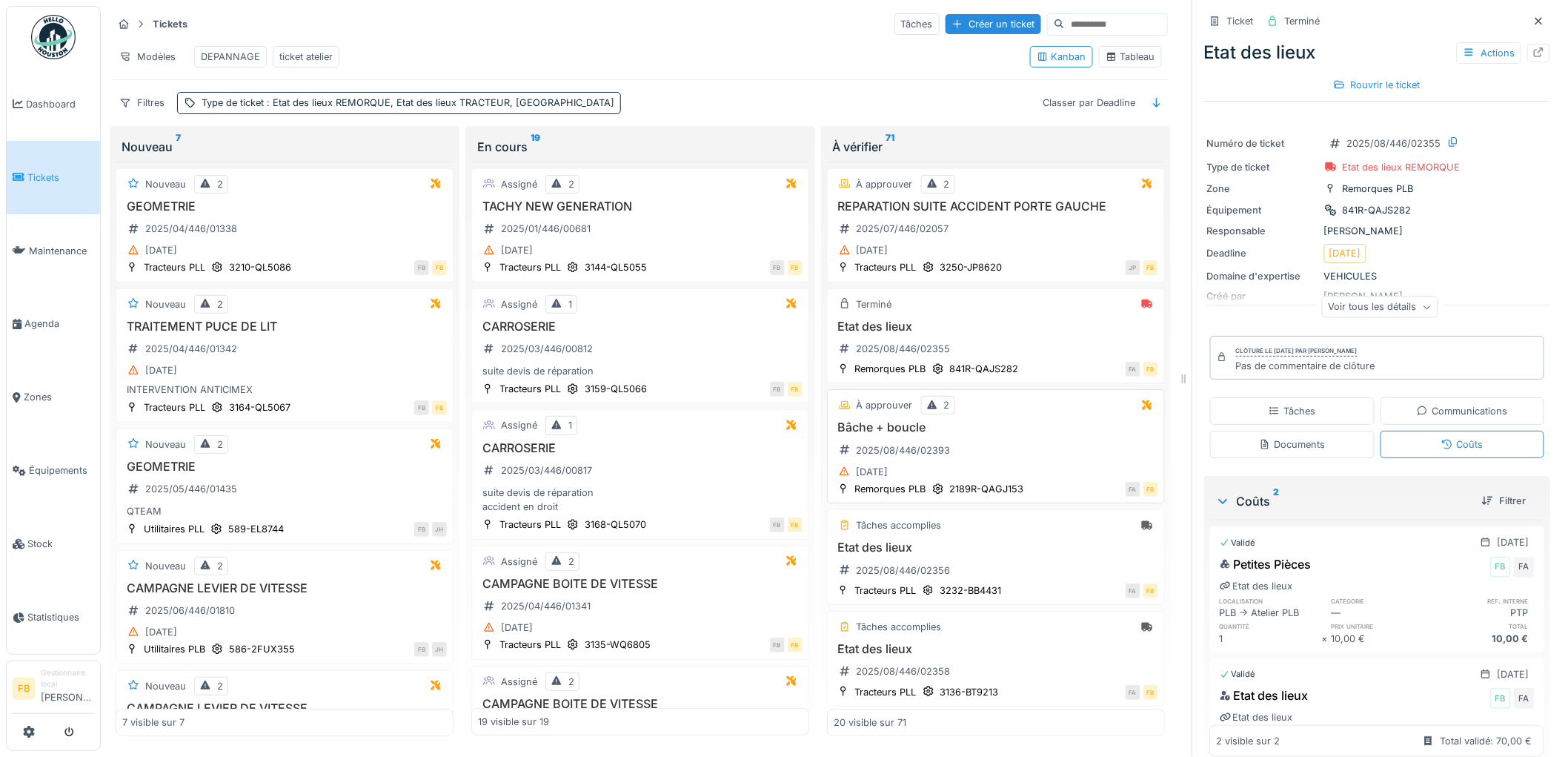
click at [1019, 441] on div "Bâche + boucle 2025/08/446/02393 [DATE]" at bounding box center [996, 451] width 324 height 61
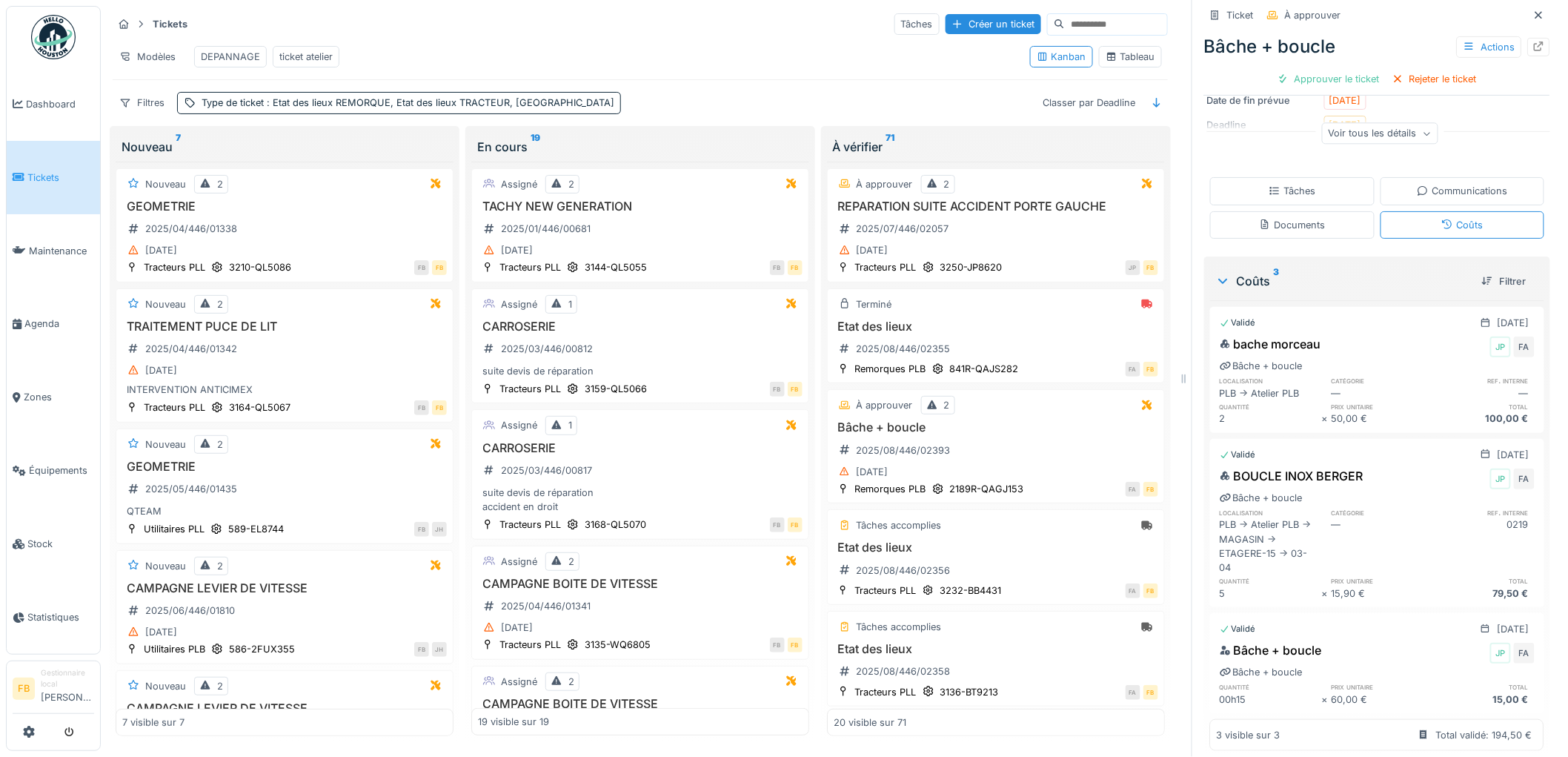
scroll to position [189, 0]
